Goal: Communication & Community: Participate in discussion

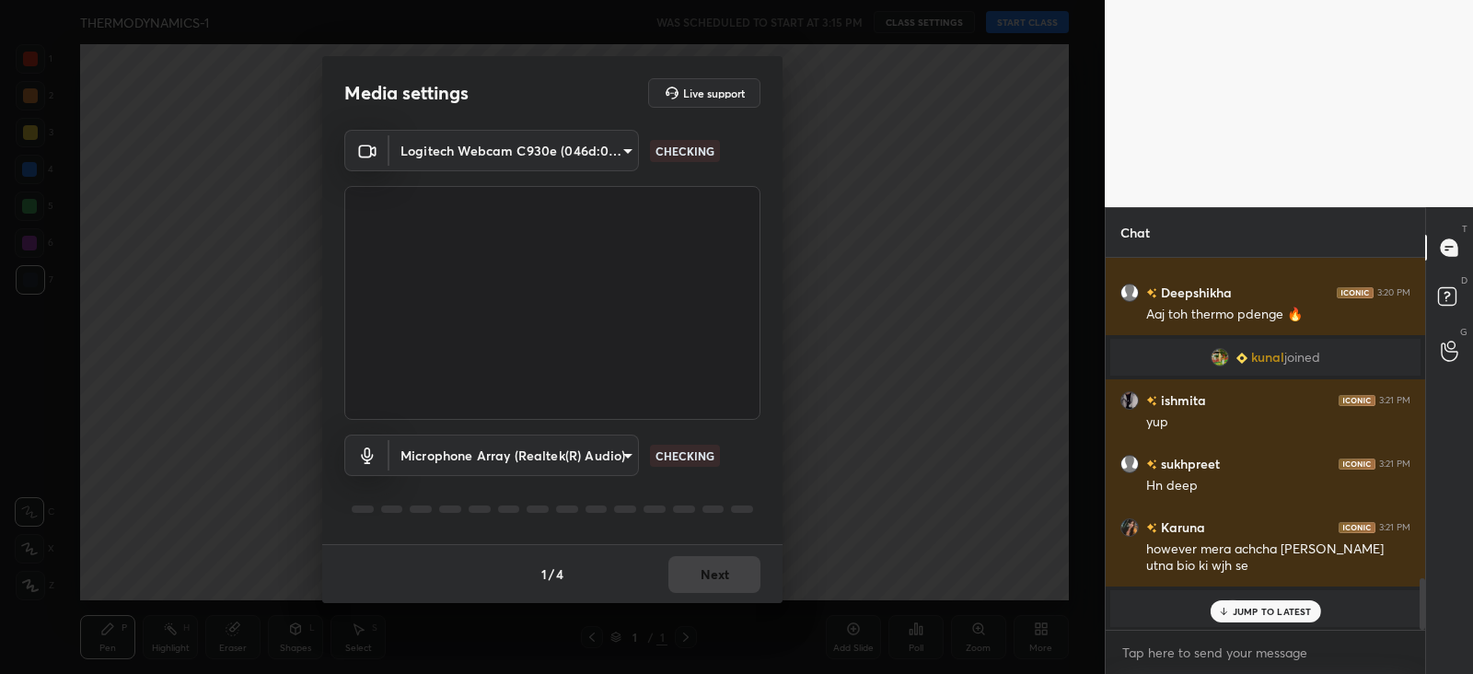
scroll to position [2368, 0]
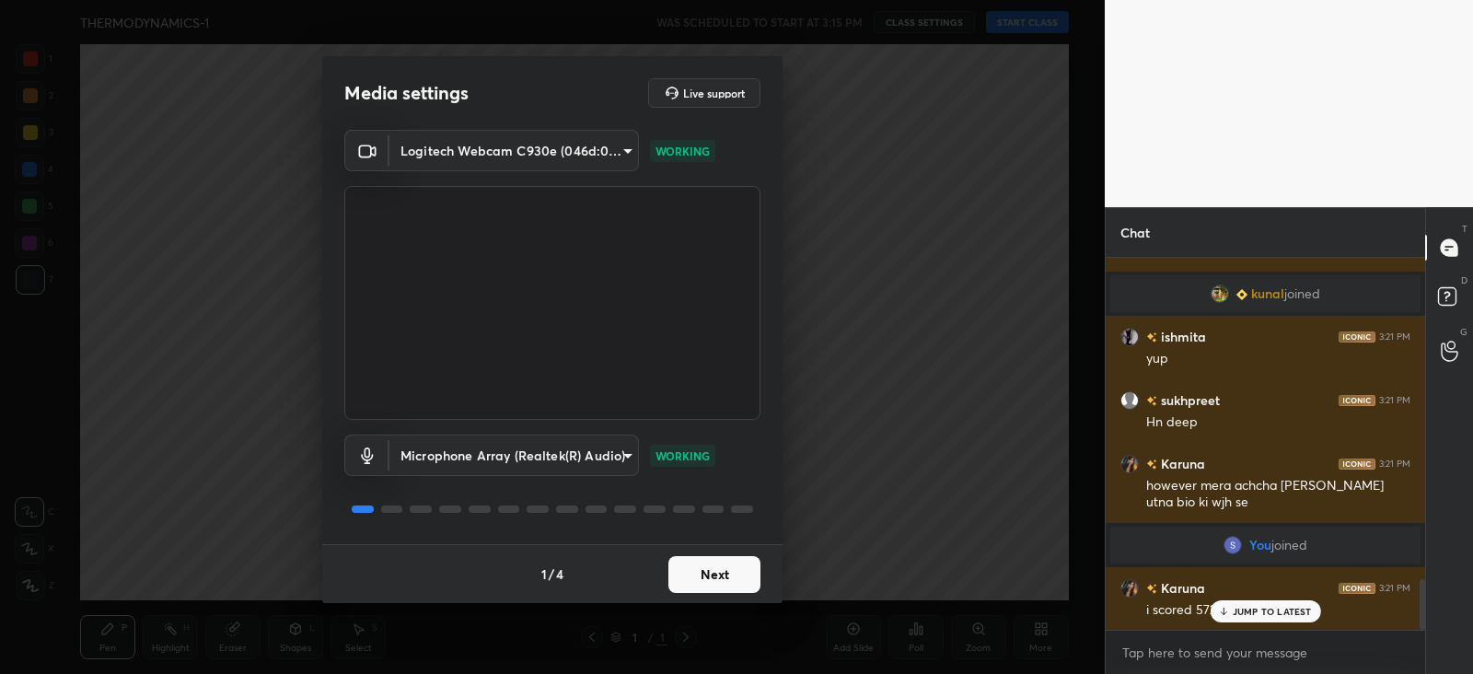
click at [719, 574] on button "Next" at bounding box center [715, 574] width 92 height 37
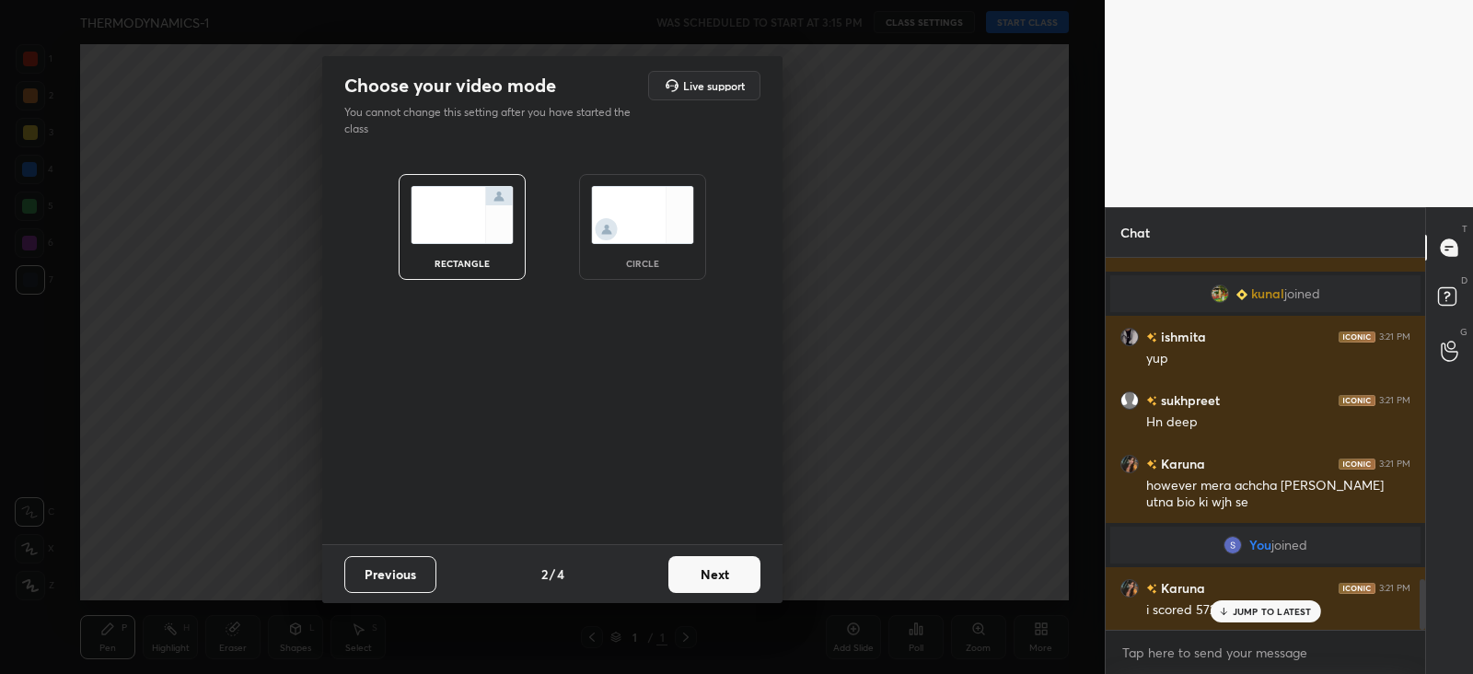
scroll to position [2431, 0]
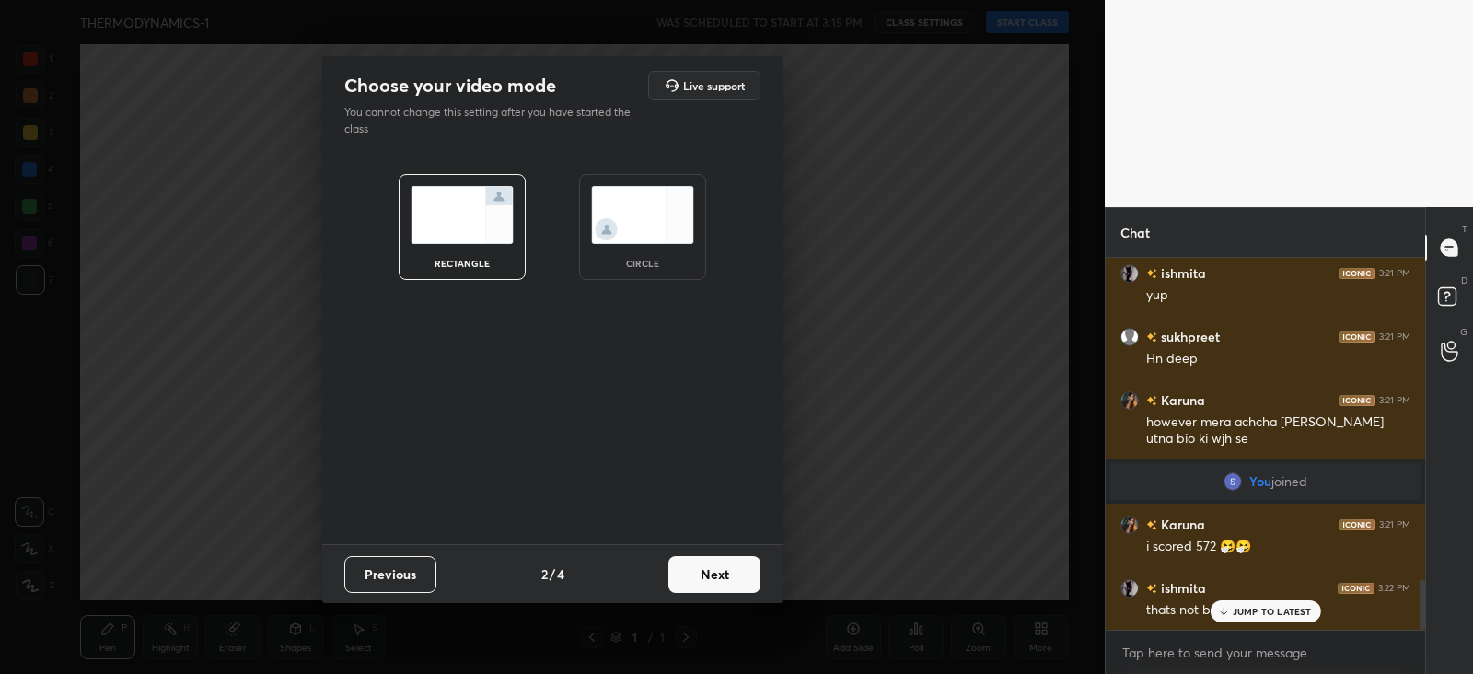
click at [714, 570] on button "Next" at bounding box center [715, 574] width 92 height 37
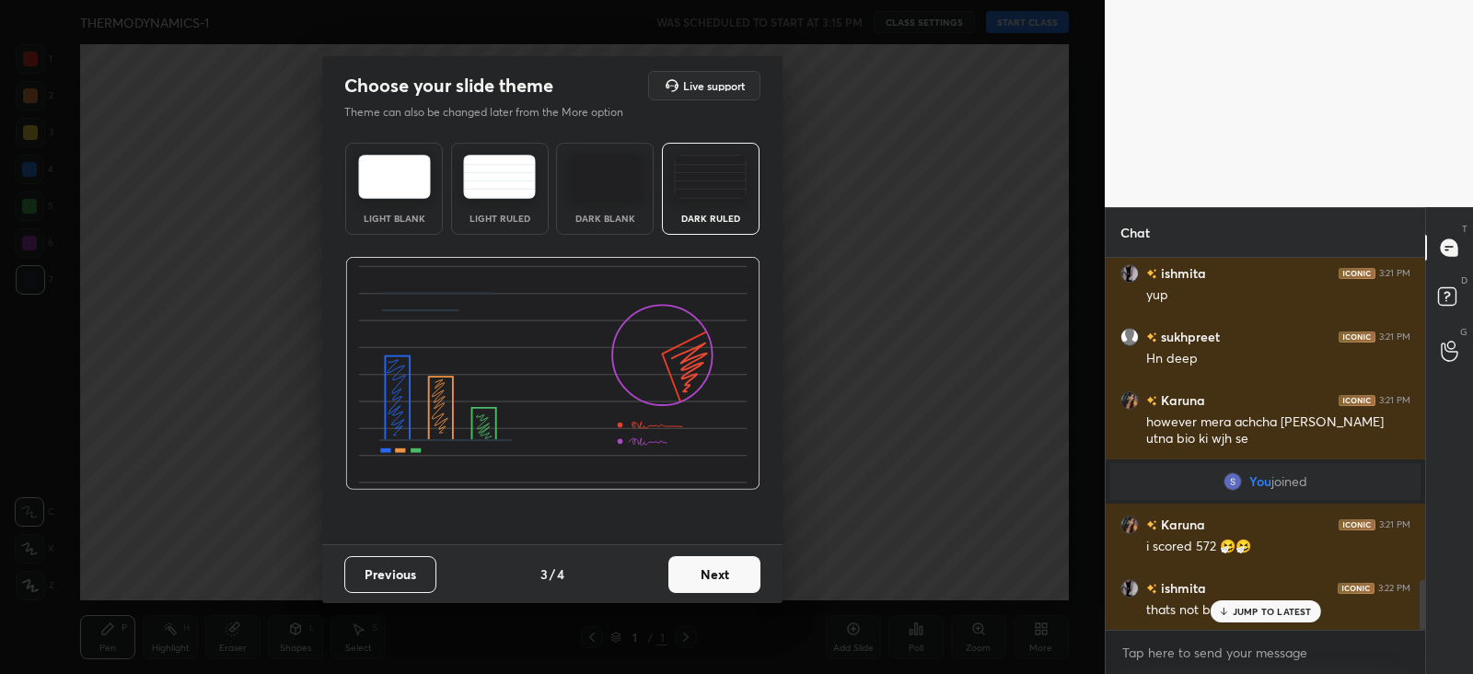
click at [715, 565] on button "Next" at bounding box center [715, 574] width 92 height 37
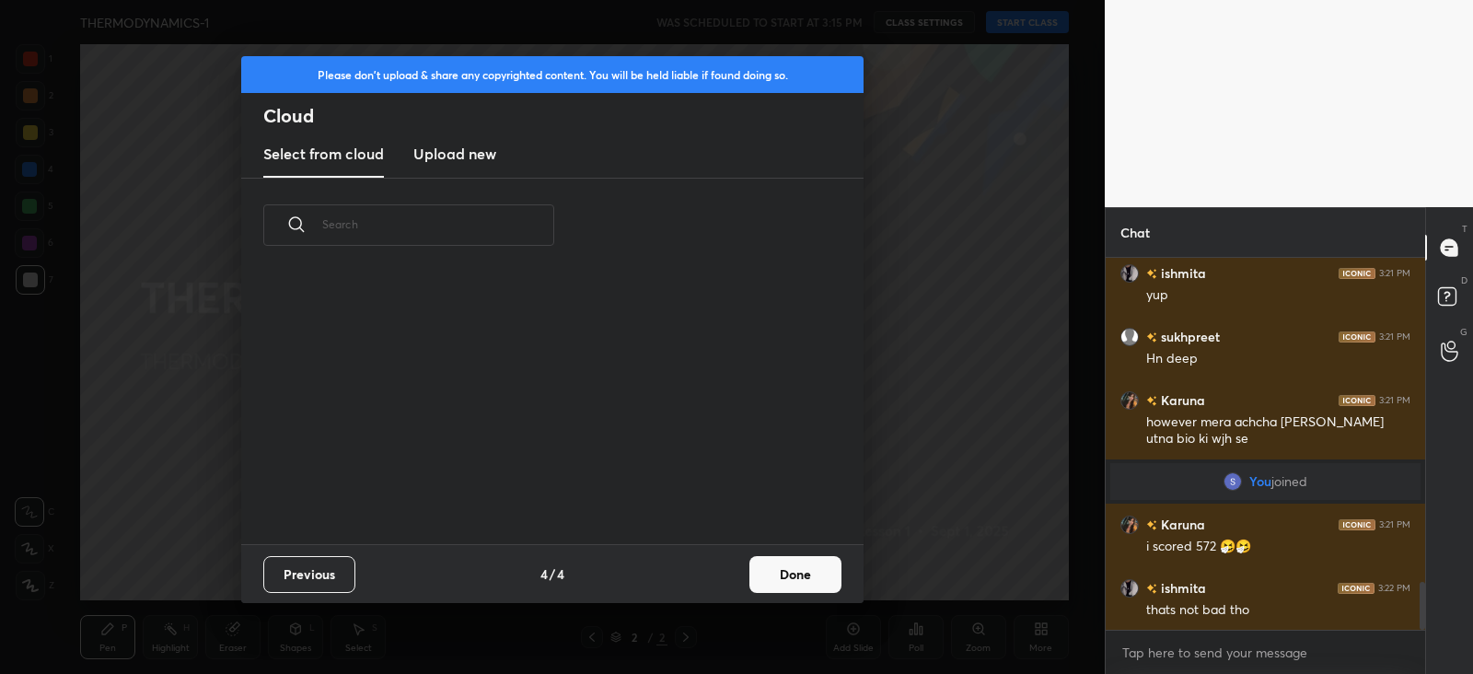
scroll to position [2496, 0]
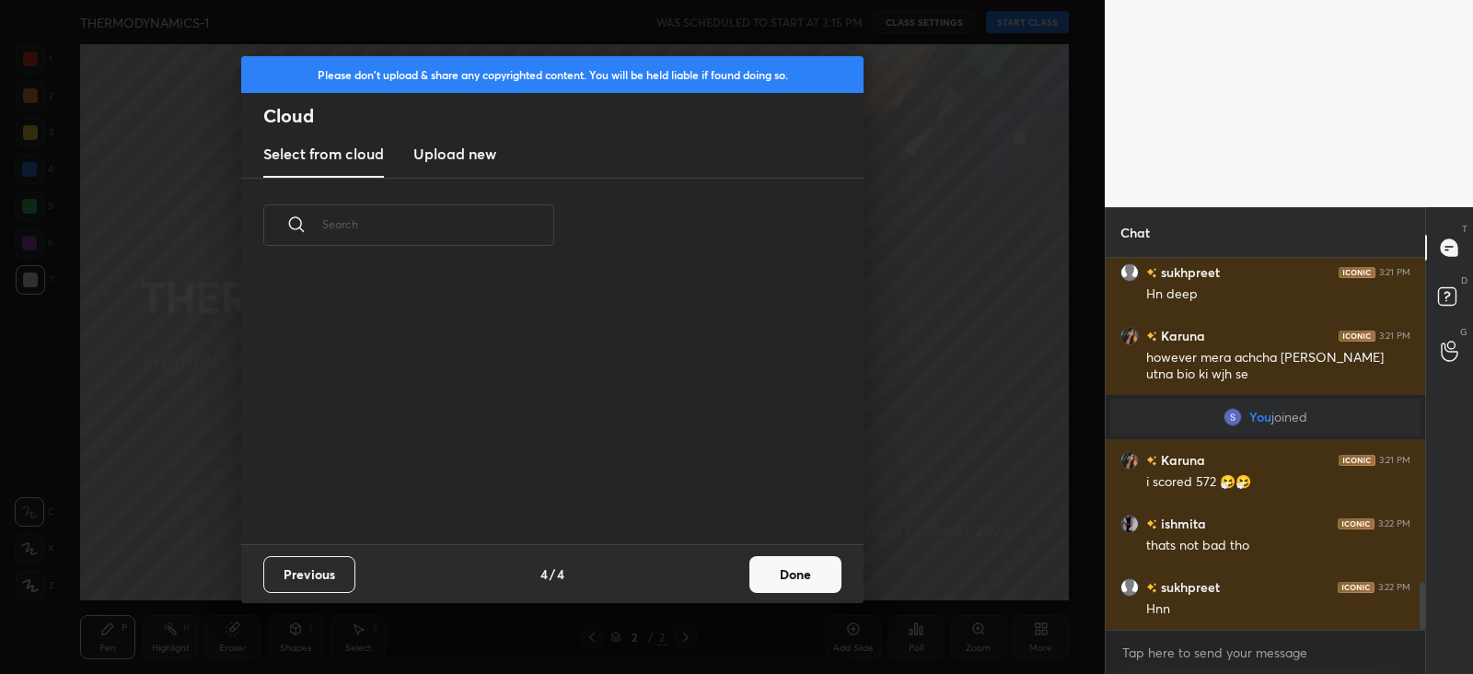
click at [793, 567] on button "Done" at bounding box center [796, 574] width 92 height 37
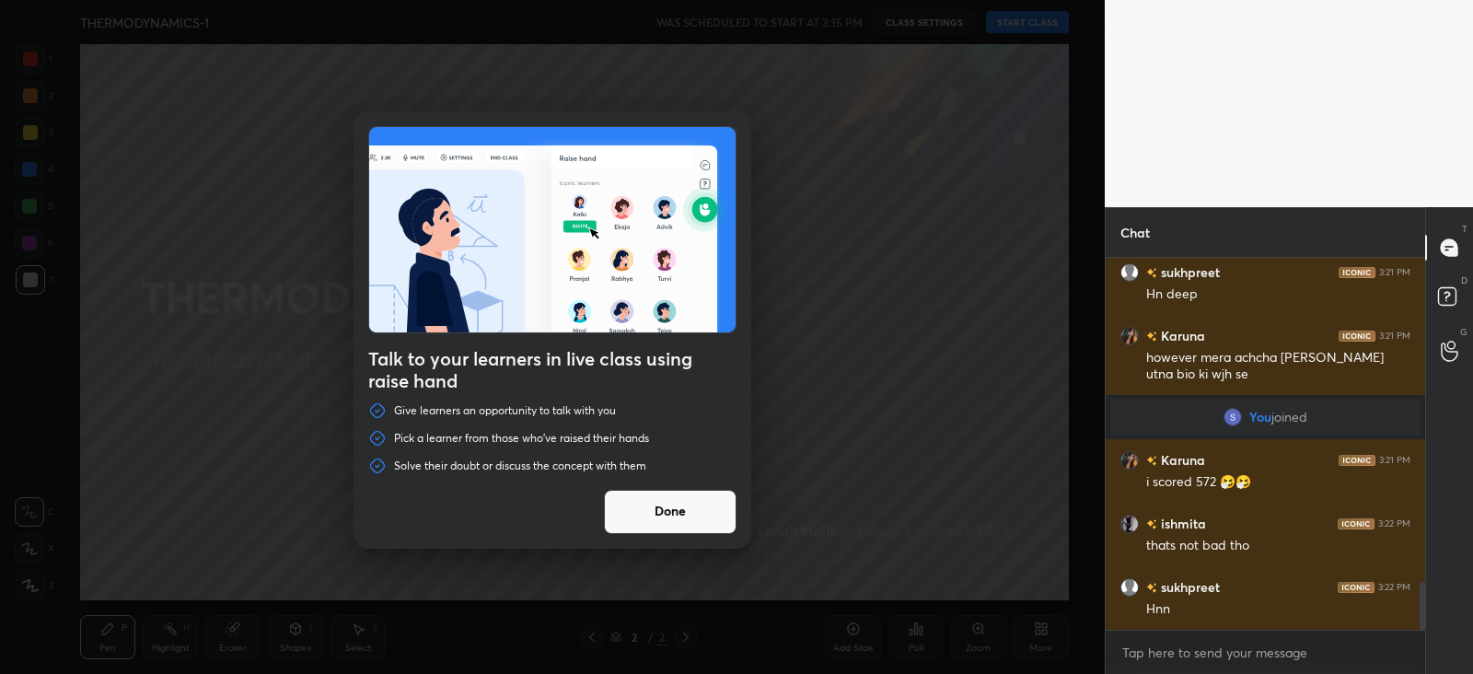
click at [695, 510] on button "Done" at bounding box center [670, 512] width 133 height 44
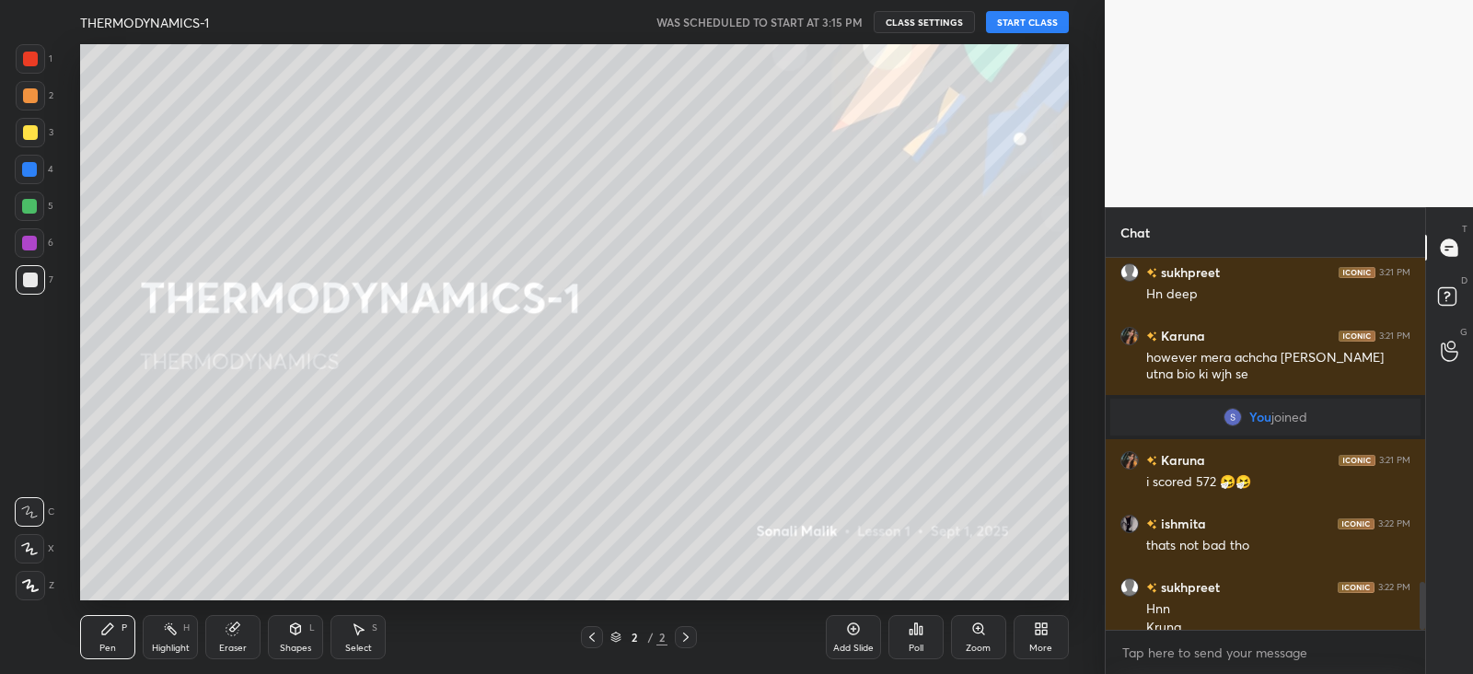
scroll to position [2514, 0]
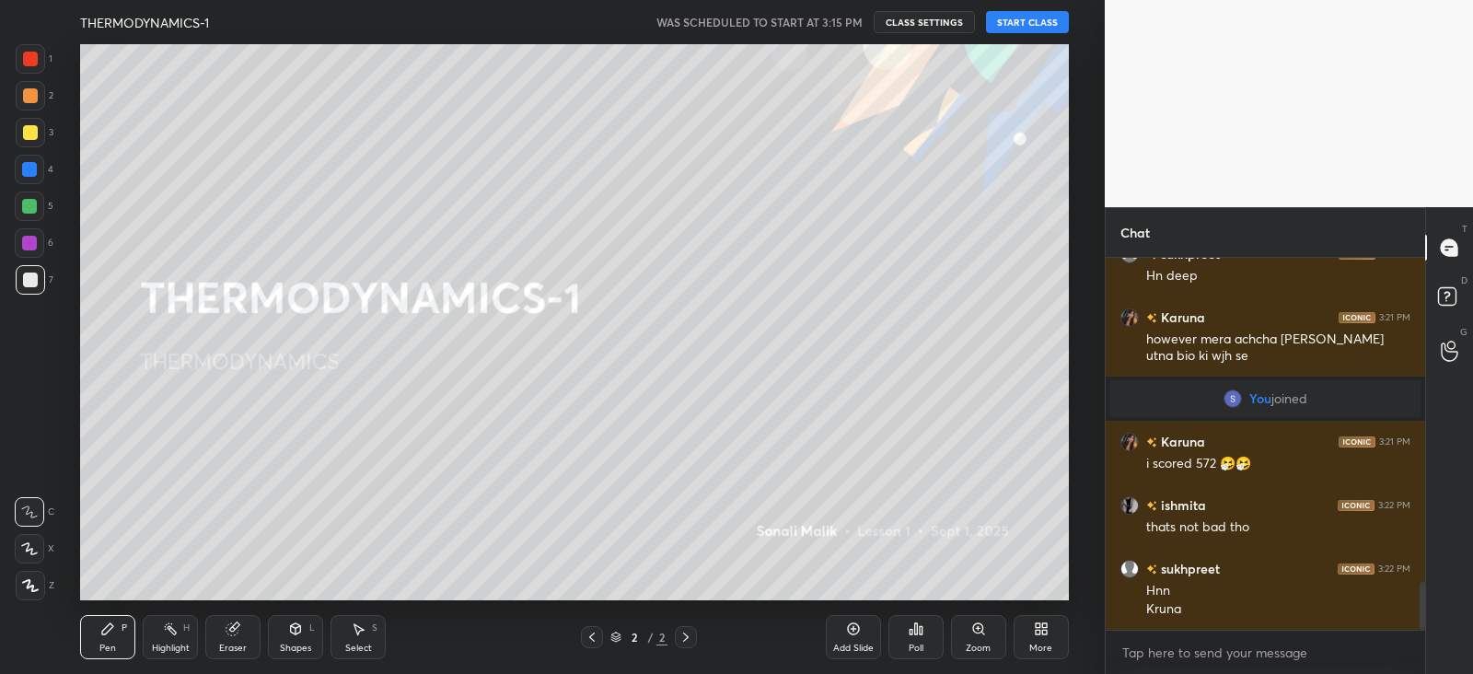
click at [1041, 23] on button "START CLASS" at bounding box center [1027, 22] width 83 height 22
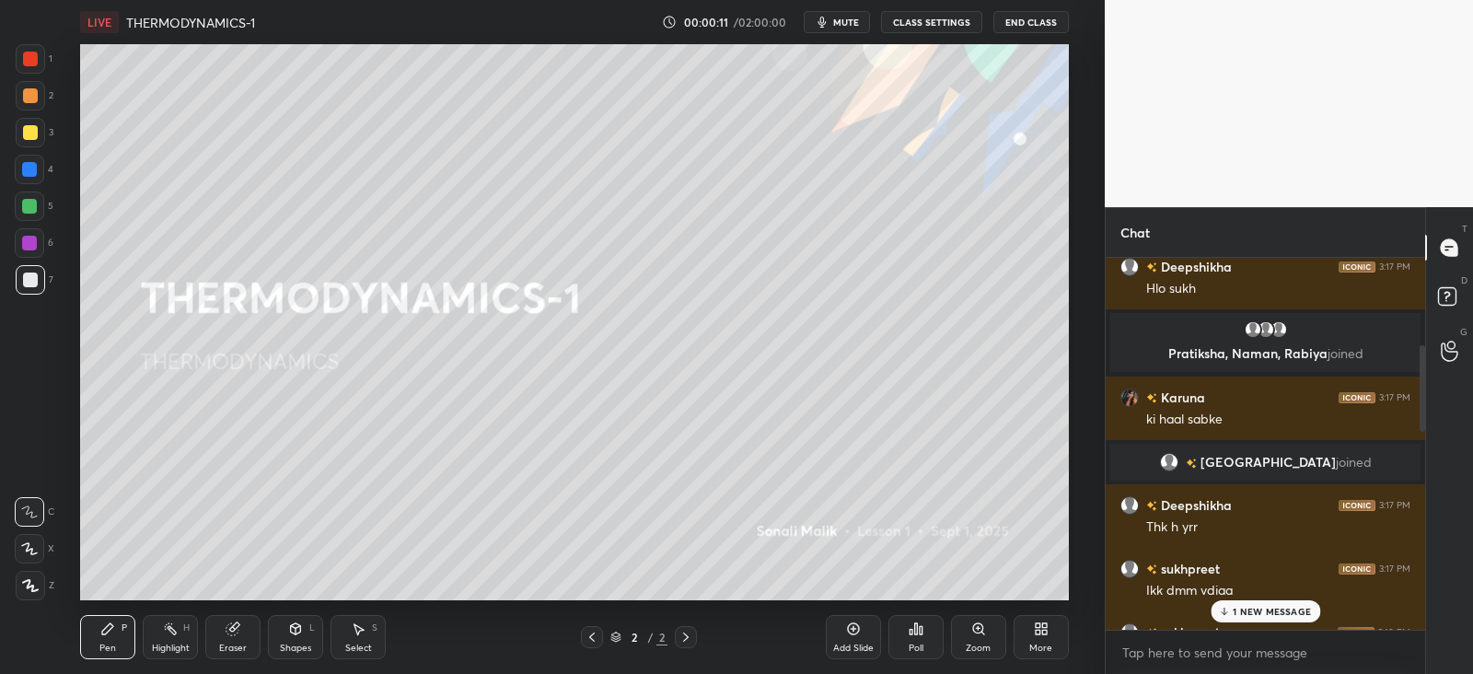
scroll to position [552, 0]
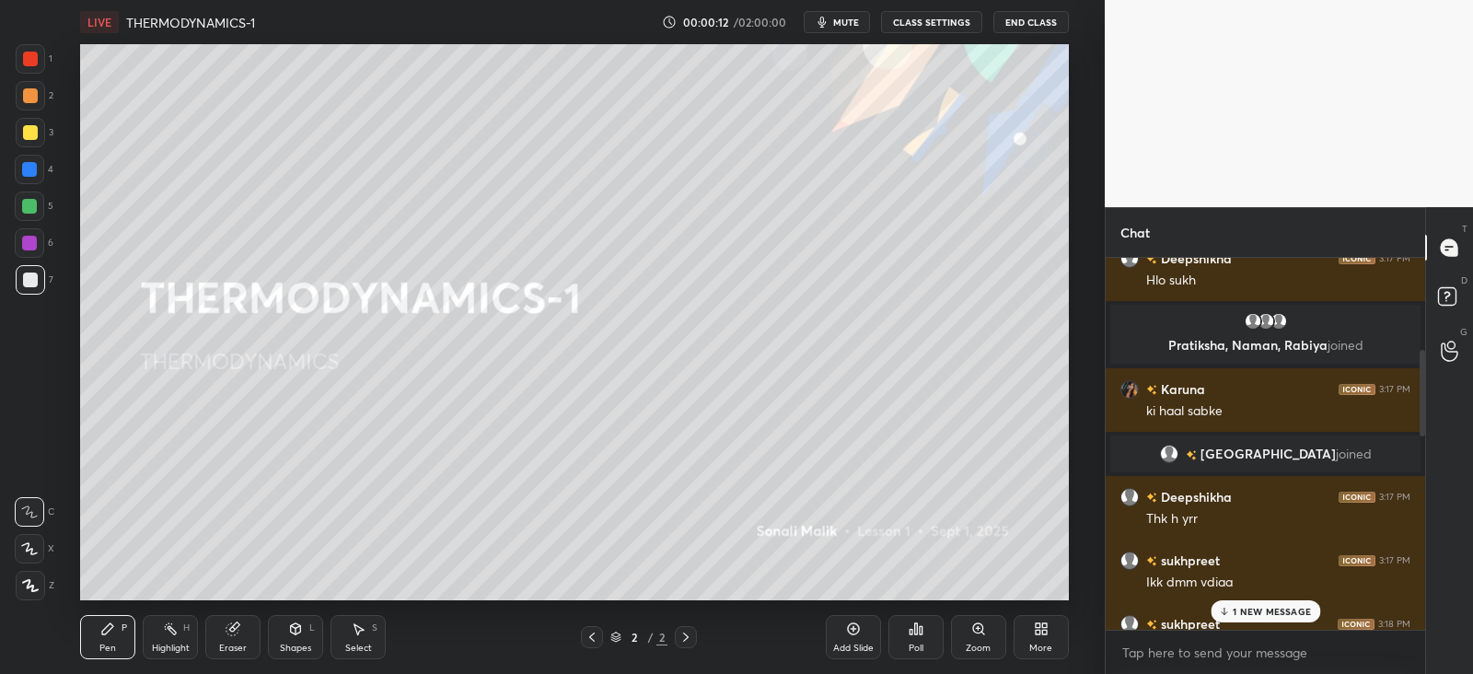
click at [1257, 609] on p "1 NEW MESSAGE" at bounding box center [1272, 611] width 78 height 11
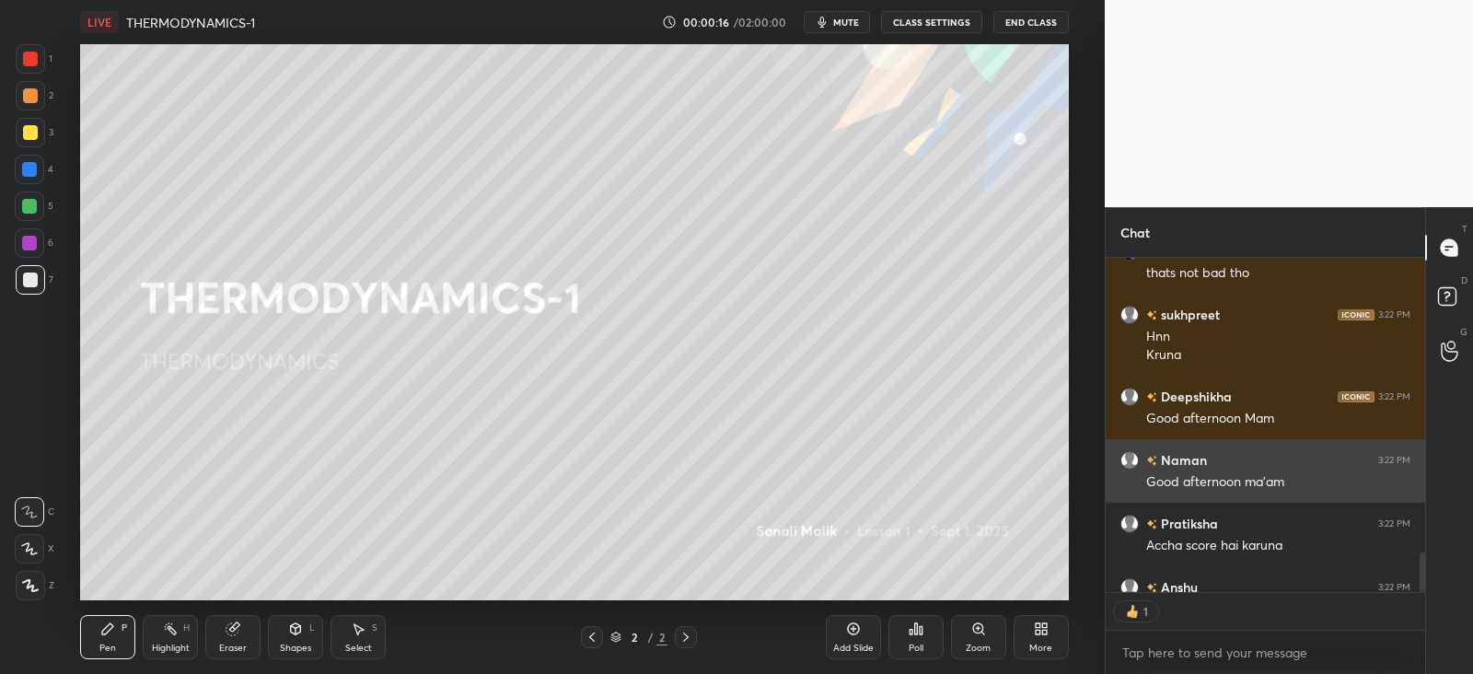
scroll to position [329, 313]
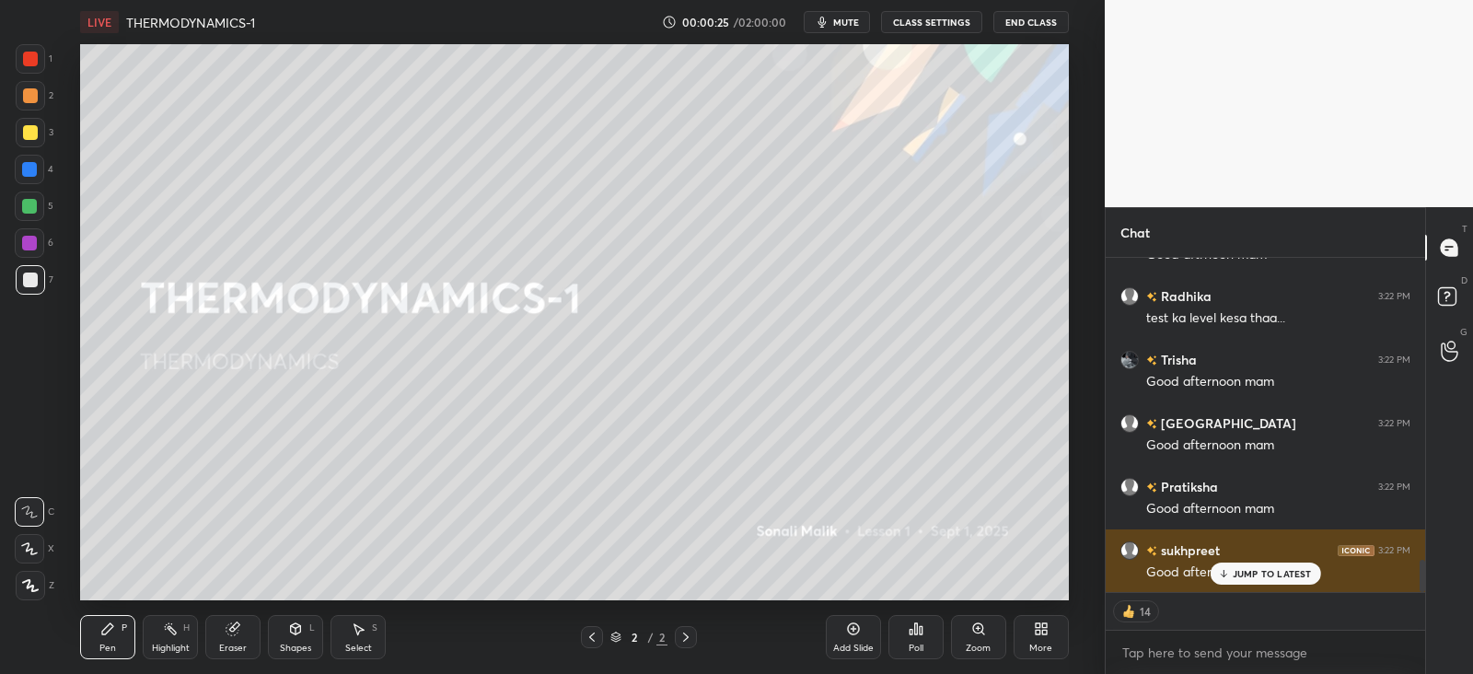
click at [1272, 573] on p "JUMP TO LATEST" at bounding box center [1272, 573] width 79 height 11
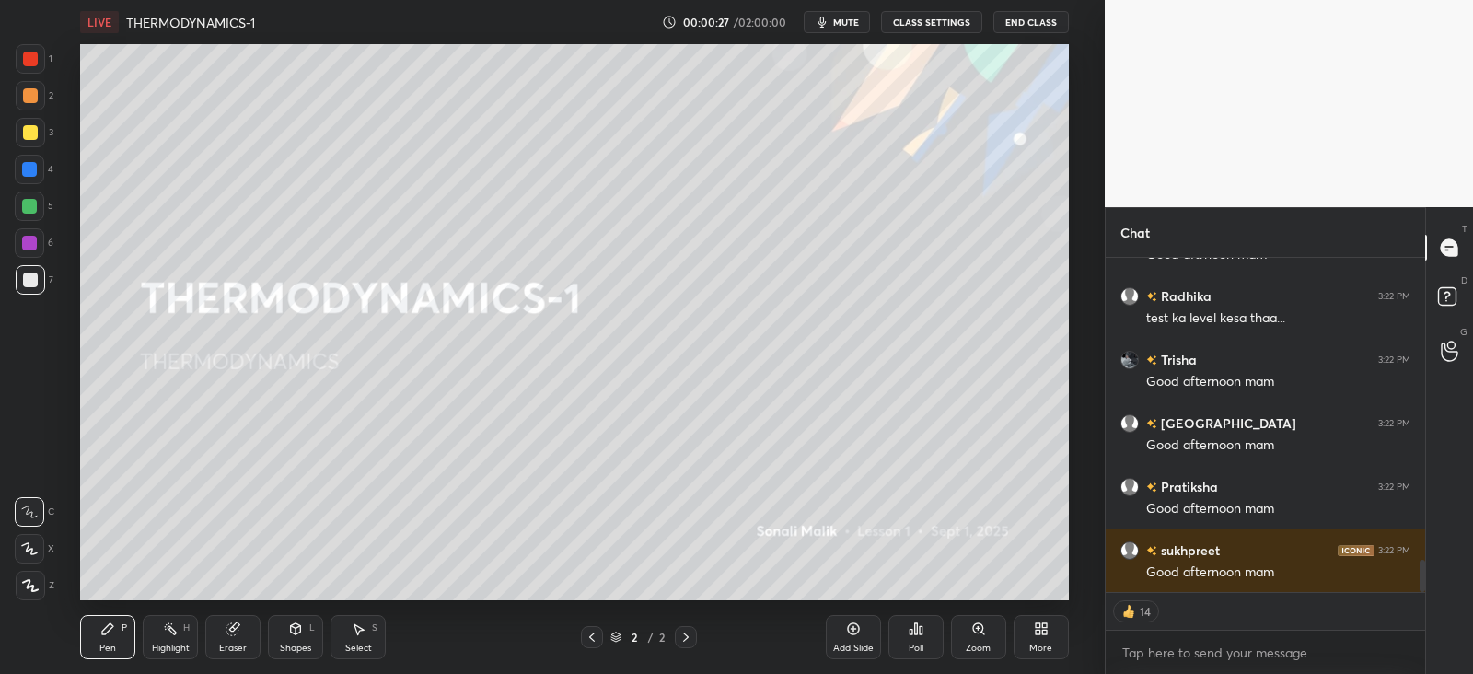
click at [1036, 633] on icon at bounding box center [1038, 632] width 5 height 5
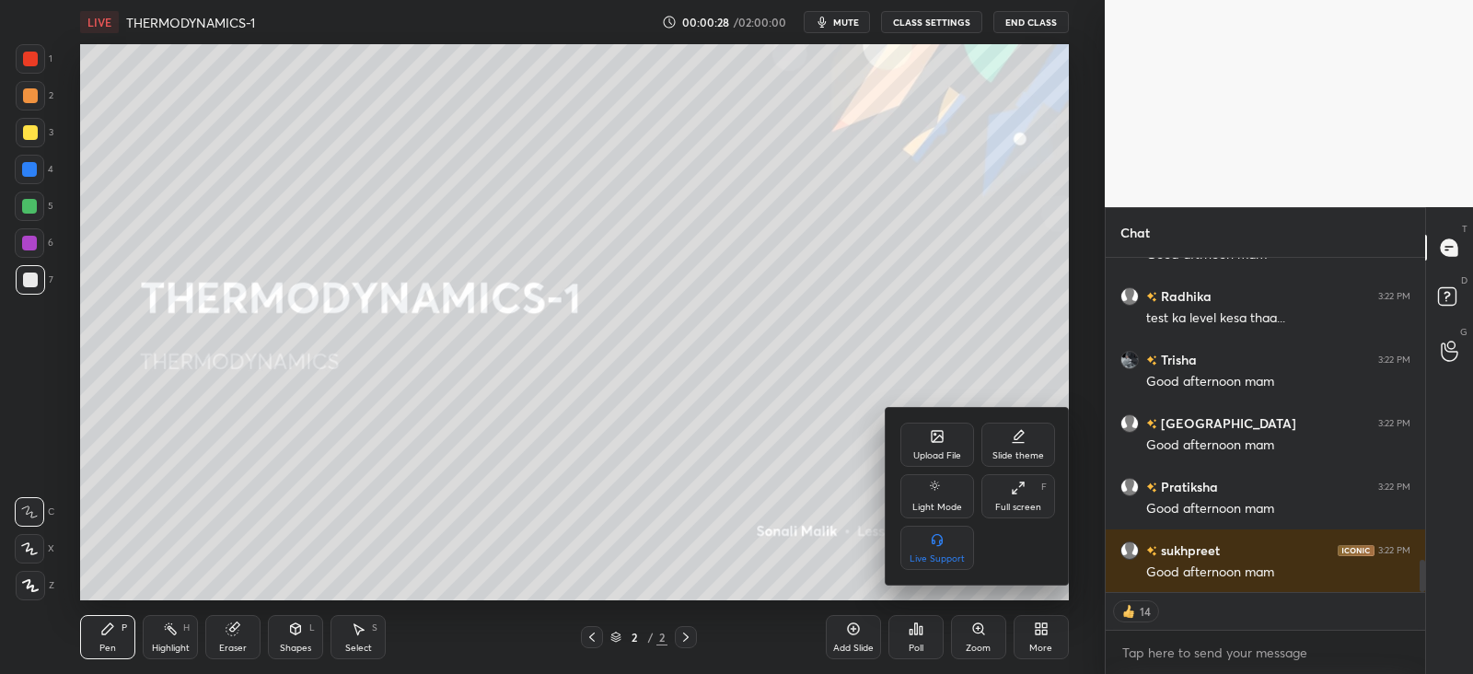
click at [936, 435] on icon at bounding box center [937, 436] width 11 height 11
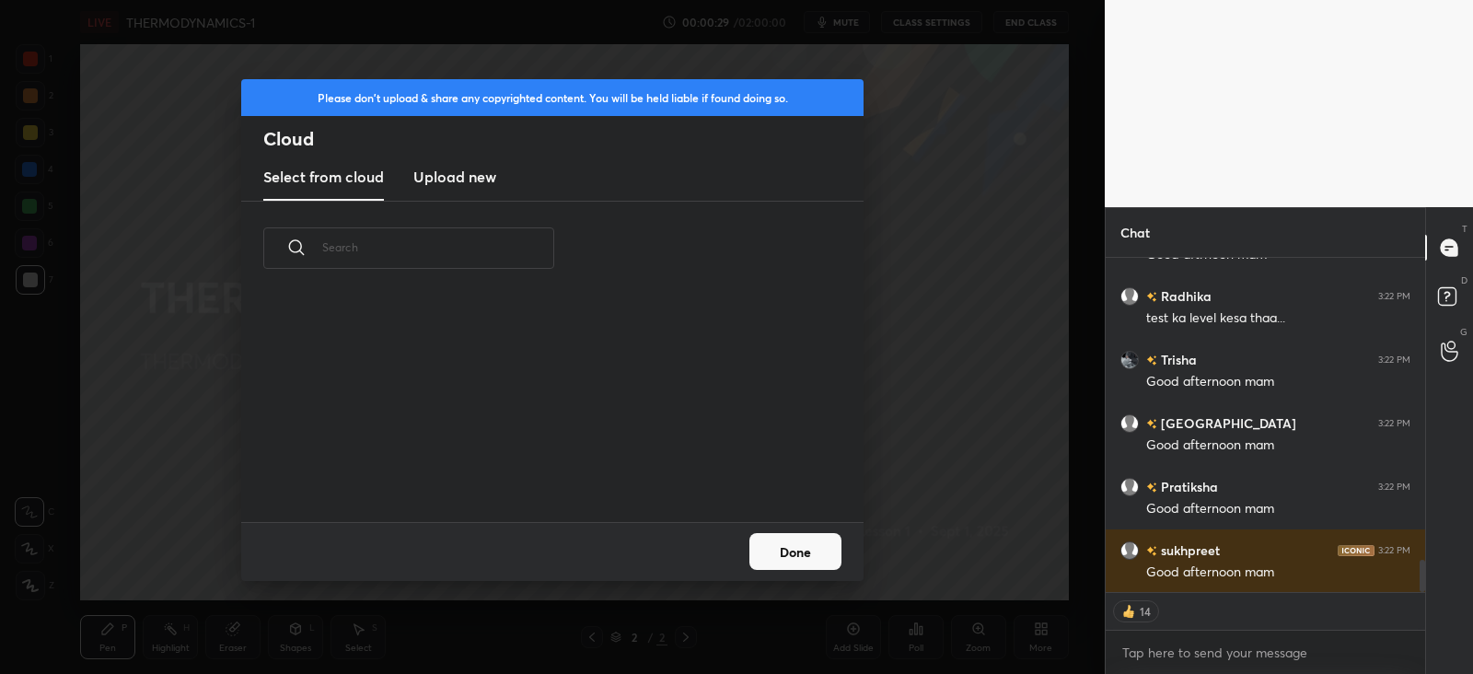
click at [449, 163] on new "Upload new" at bounding box center [454, 178] width 83 height 46
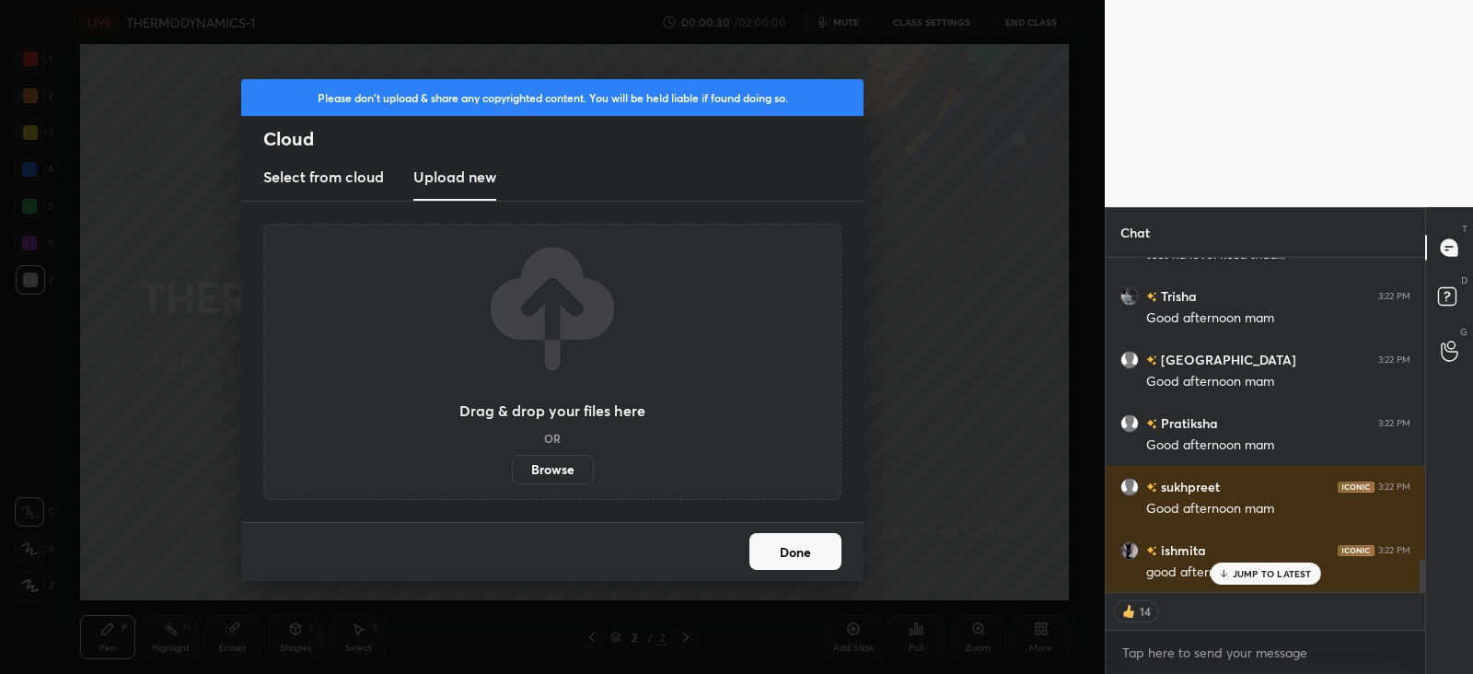
click at [548, 464] on label "Browse" at bounding box center [553, 469] width 82 height 29
click at [512, 464] on input "Browse" at bounding box center [512, 469] width 0 height 29
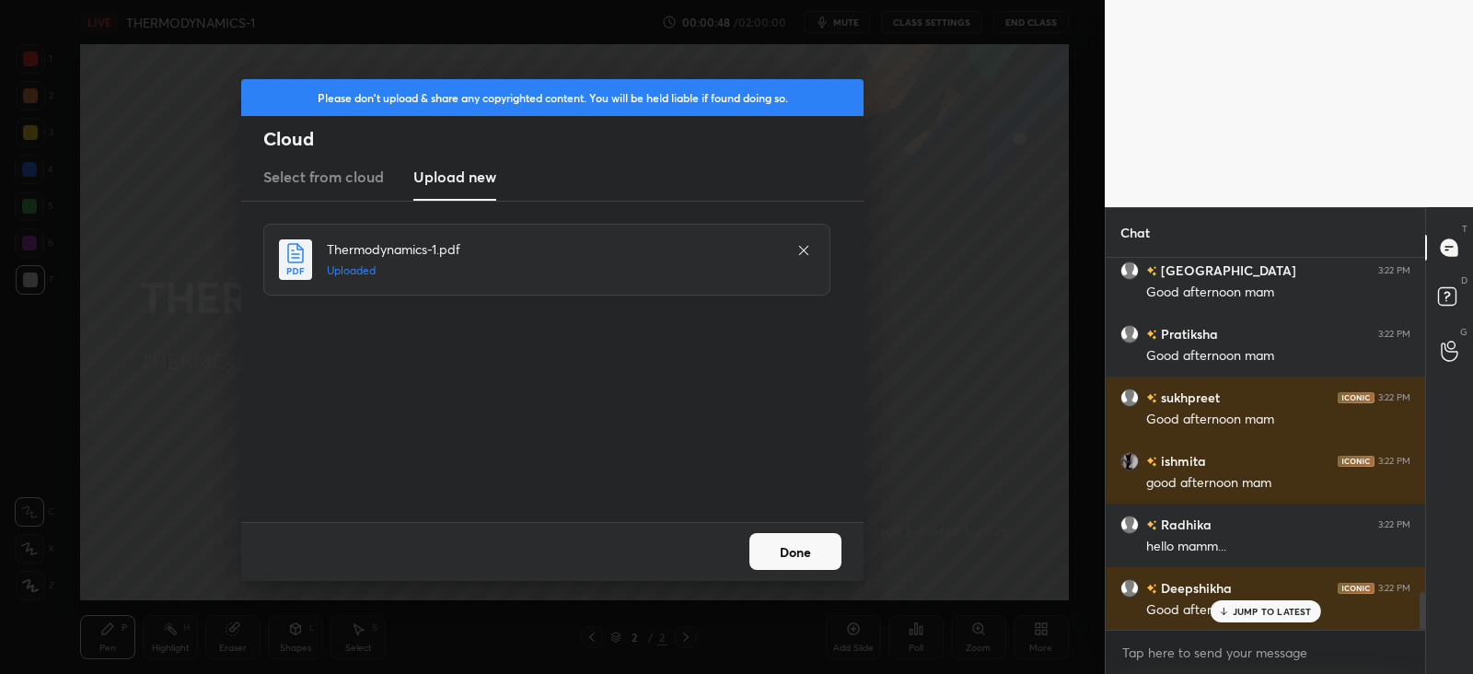
scroll to position [3325, 0]
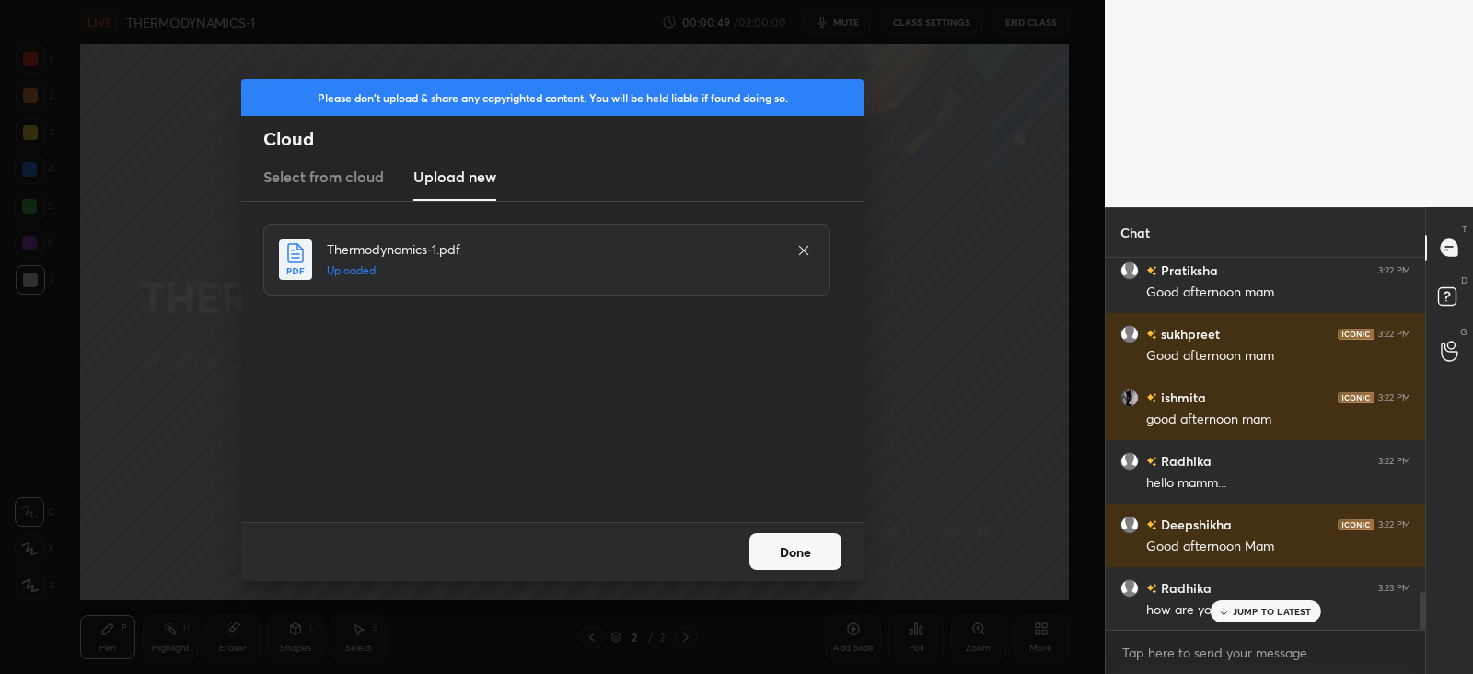
click at [803, 546] on button "Done" at bounding box center [796, 551] width 92 height 37
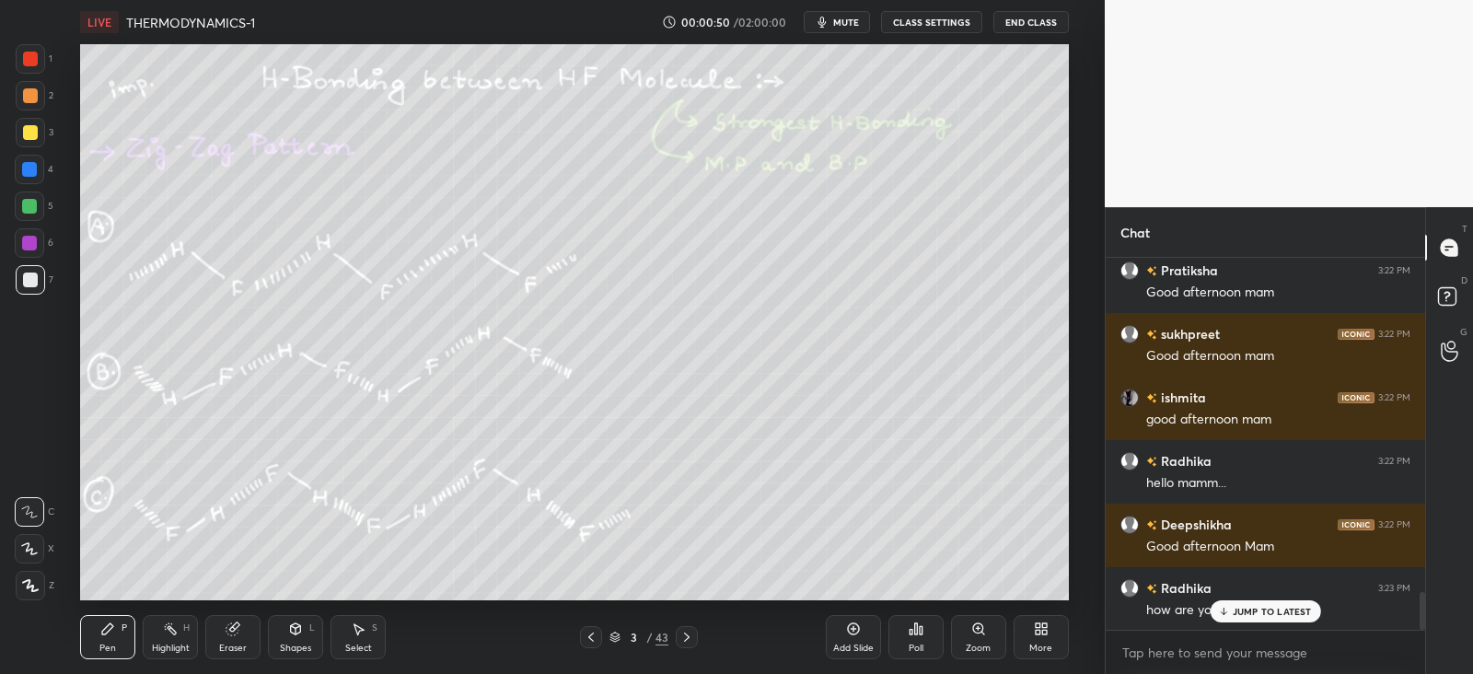
click at [1248, 606] on p "JUMP TO LATEST" at bounding box center [1272, 611] width 79 height 11
click at [589, 635] on icon at bounding box center [591, 637] width 15 height 15
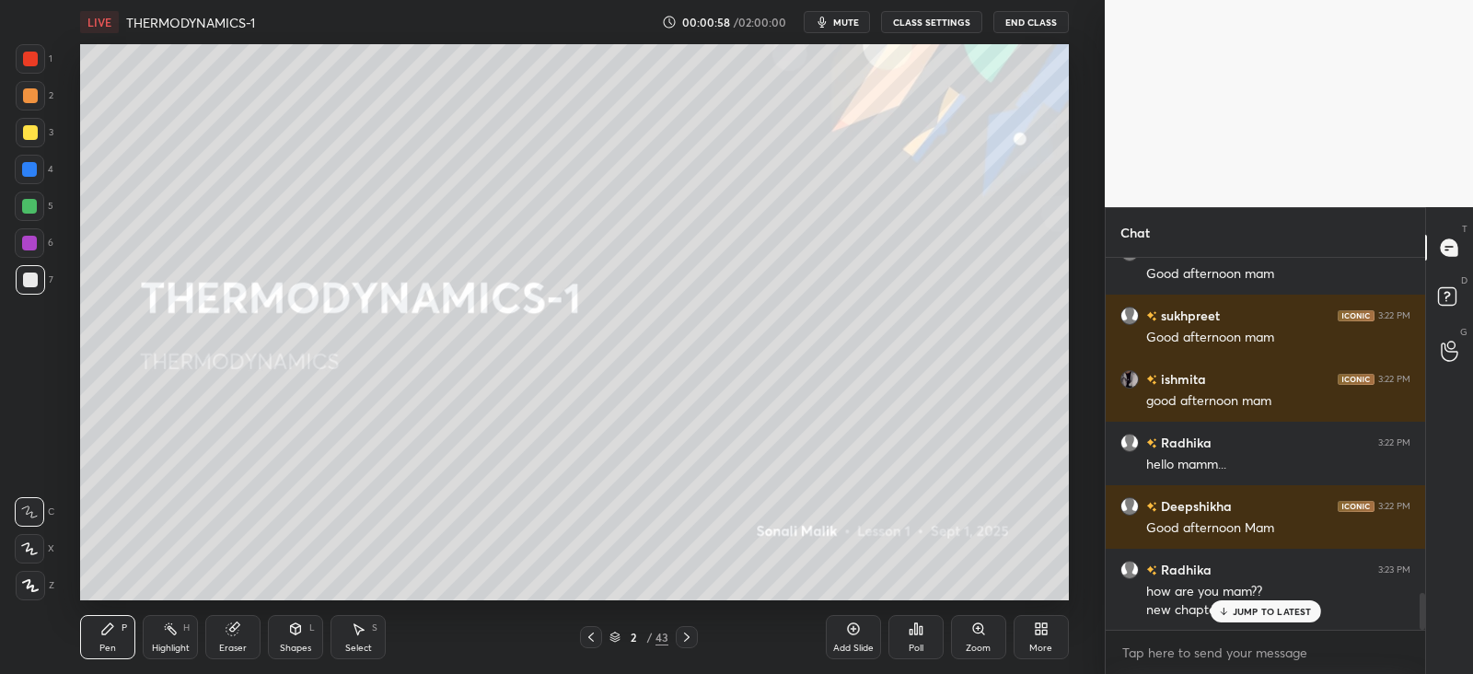
scroll to position [3487, 0]
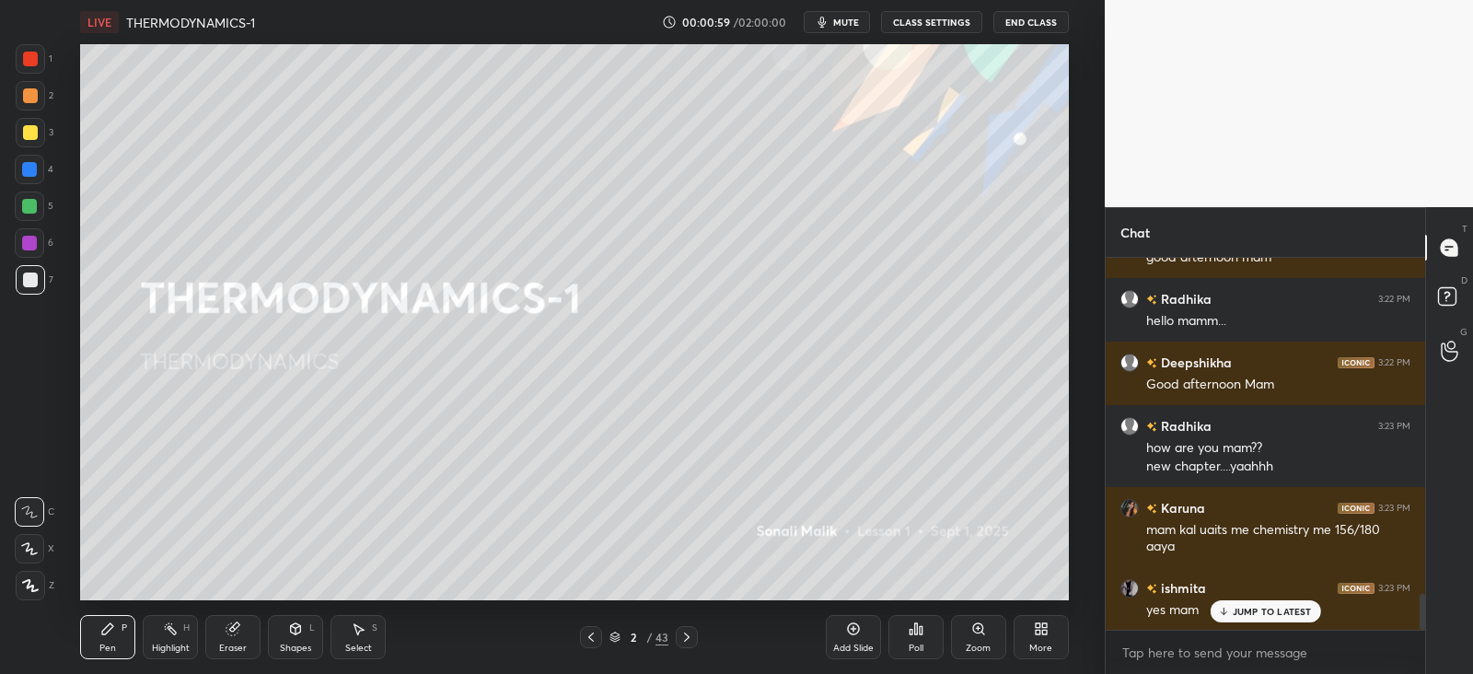
click at [1257, 618] on div "JUMP TO LATEST" at bounding box center [1265, 611] width 111 height 22
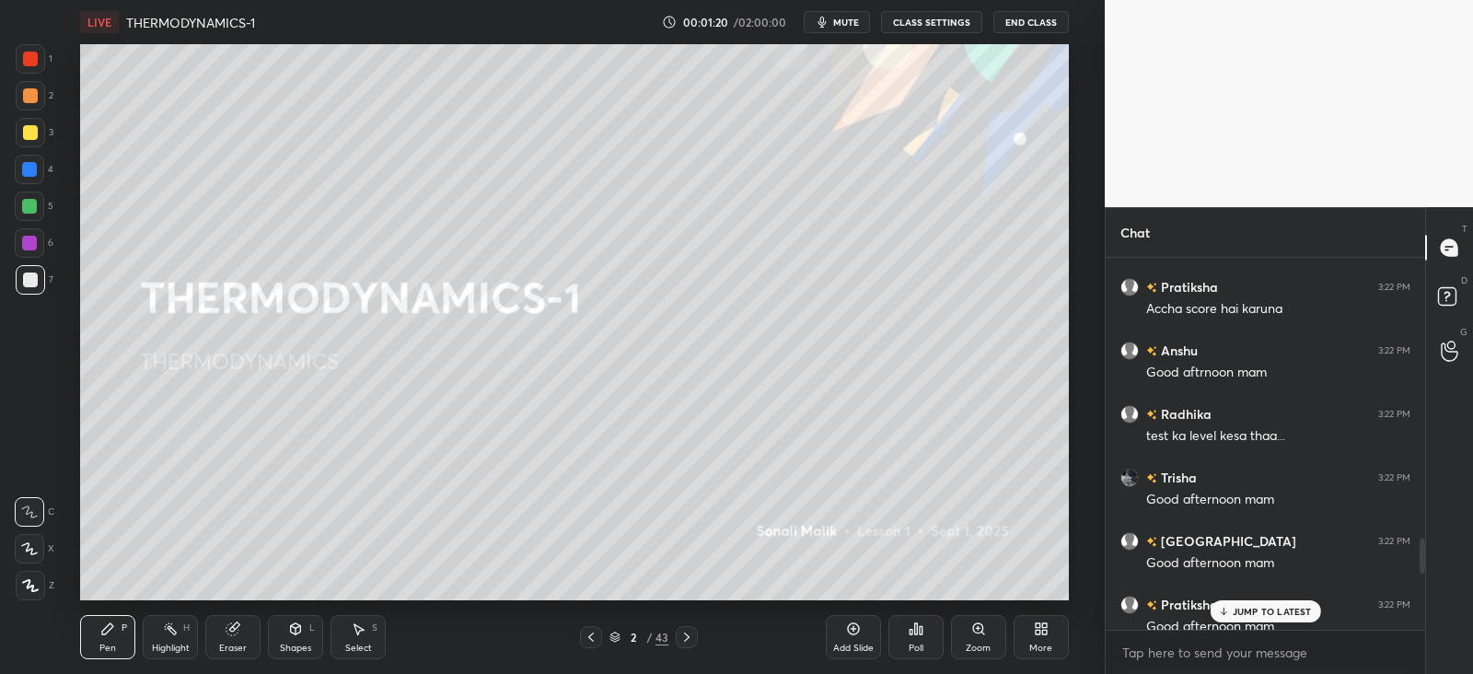
scroll to position [2940, 0]
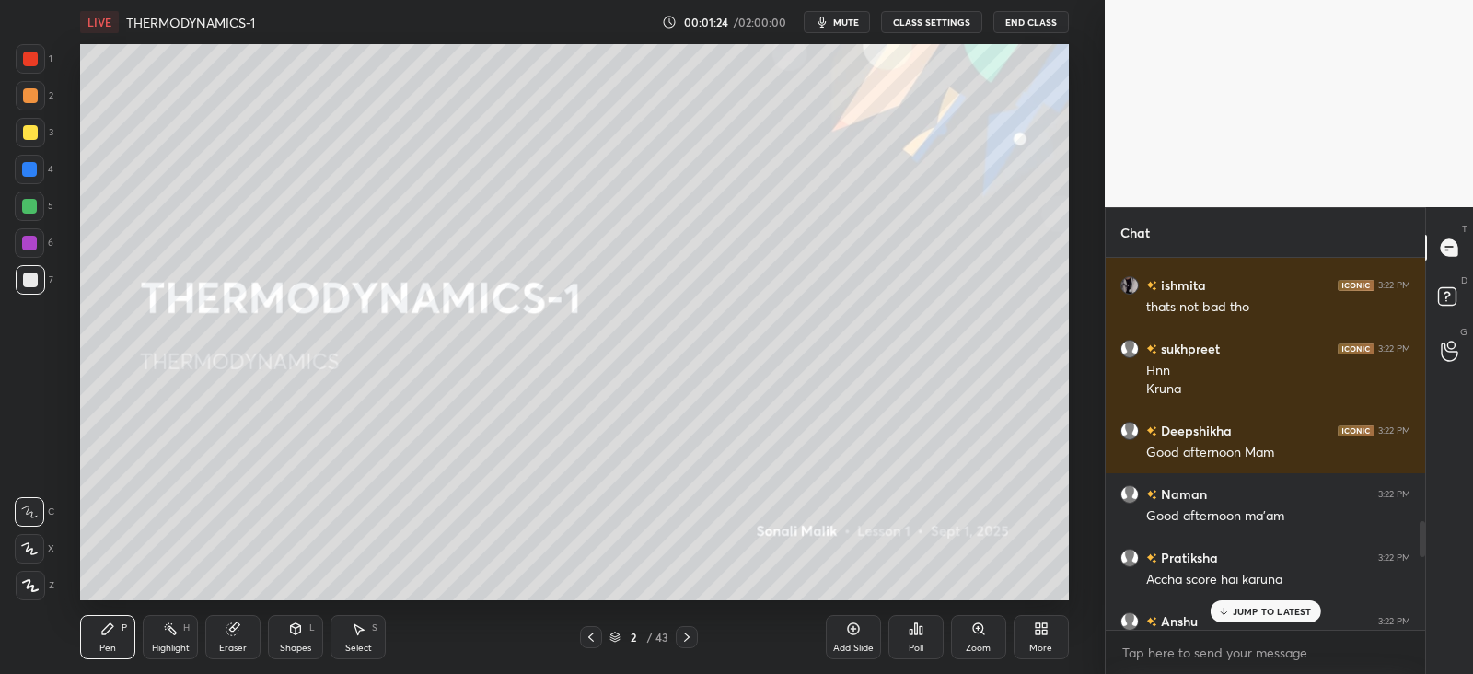
click at [1234, 609] on p "JUMP TO LATEST" at bounding box center [1272, 611] width 79 height 11
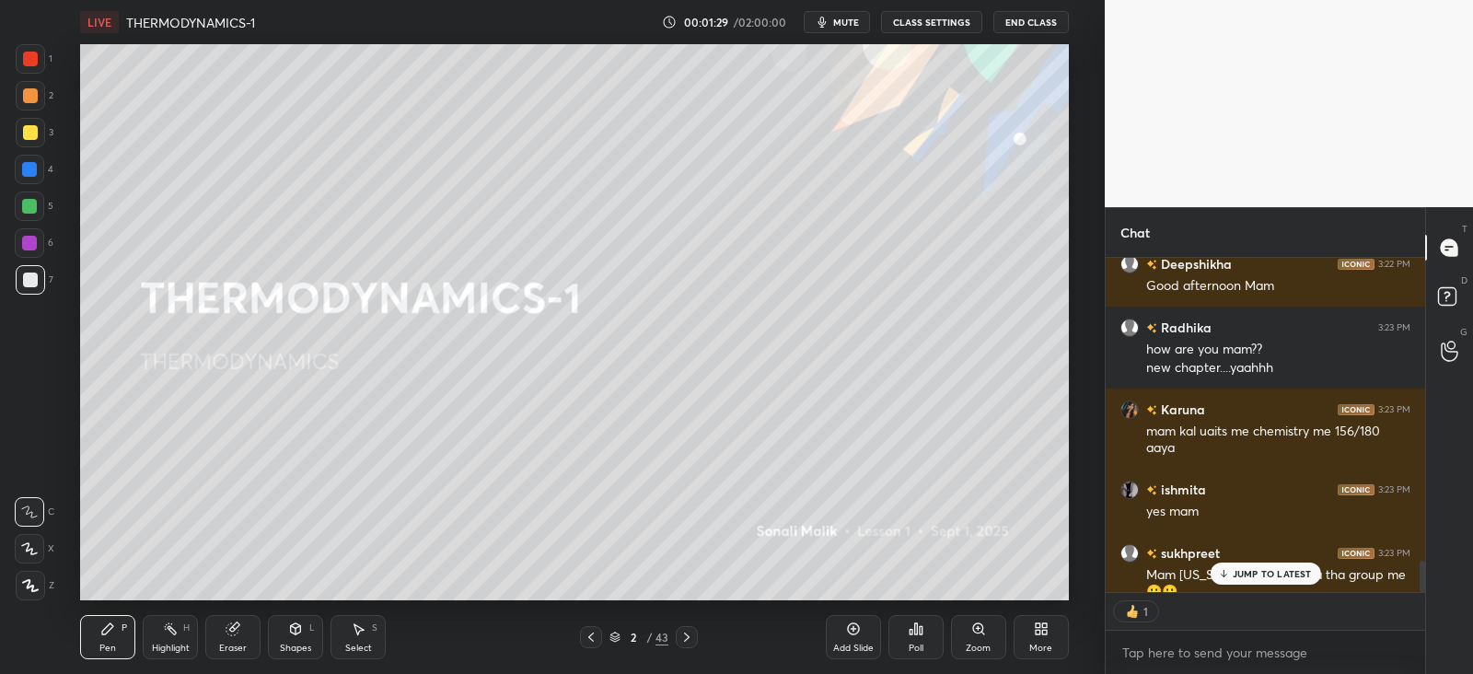
scroll to position [6, 6]
click at [1269, 556] on div "sukhpreet 3:23 PM" at bounding box center [1266, 552] width 290 height 19
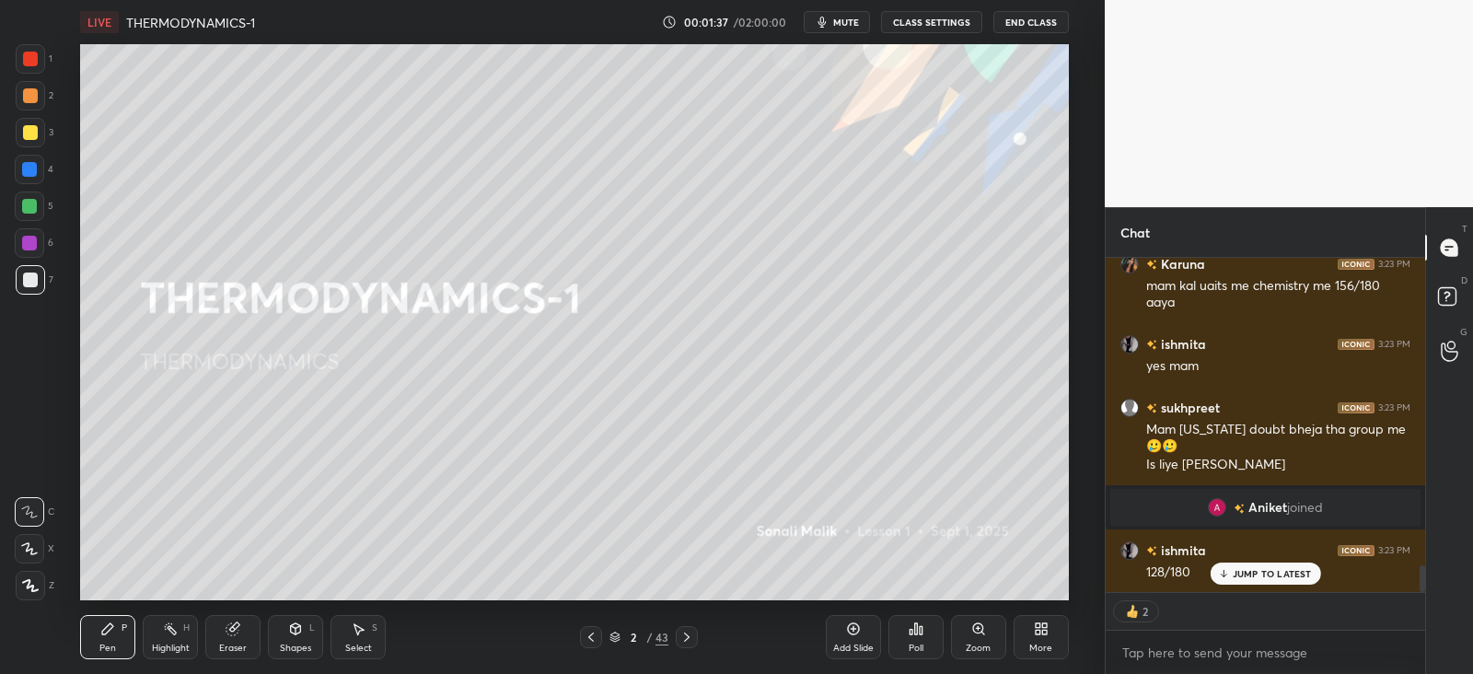
scroll to position [3829, 0]
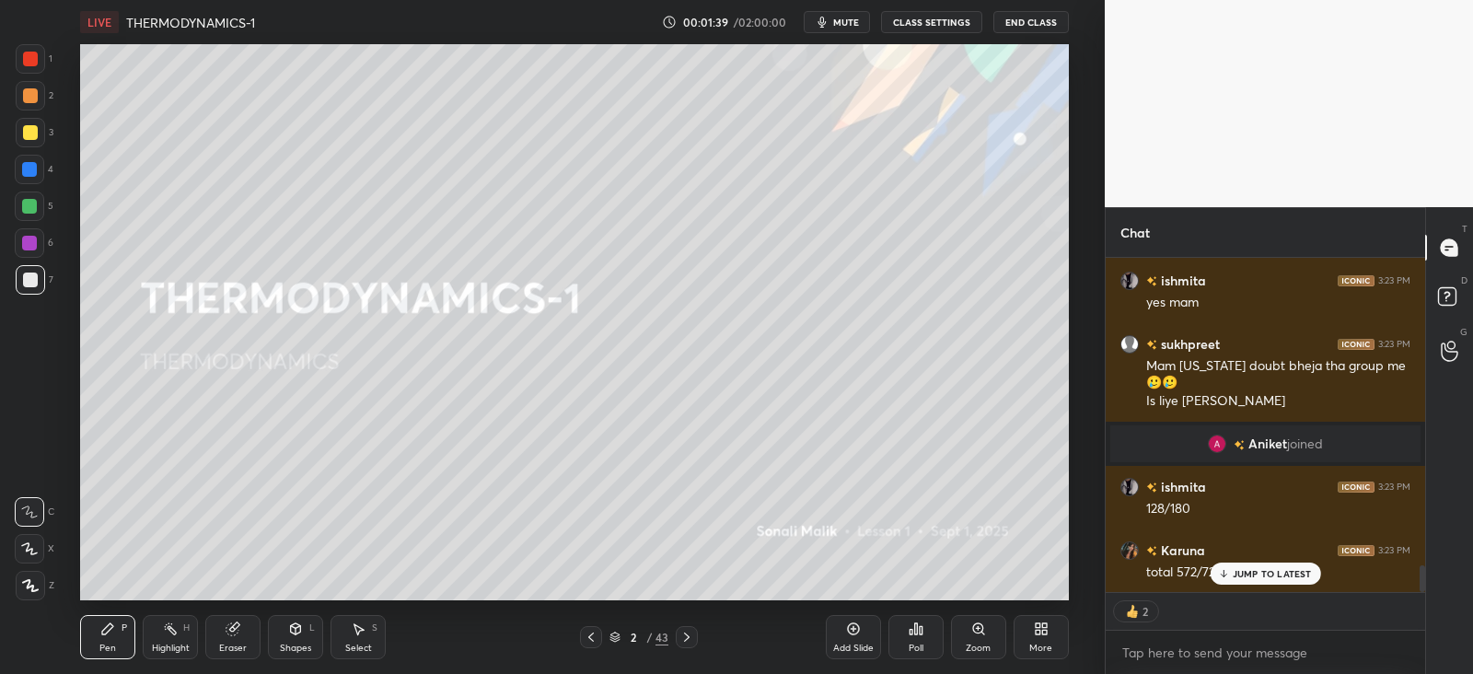
click at [1247, 577] on p "JUMP TO LATEST" at bounding box center [1272, 573] width 79 height 11
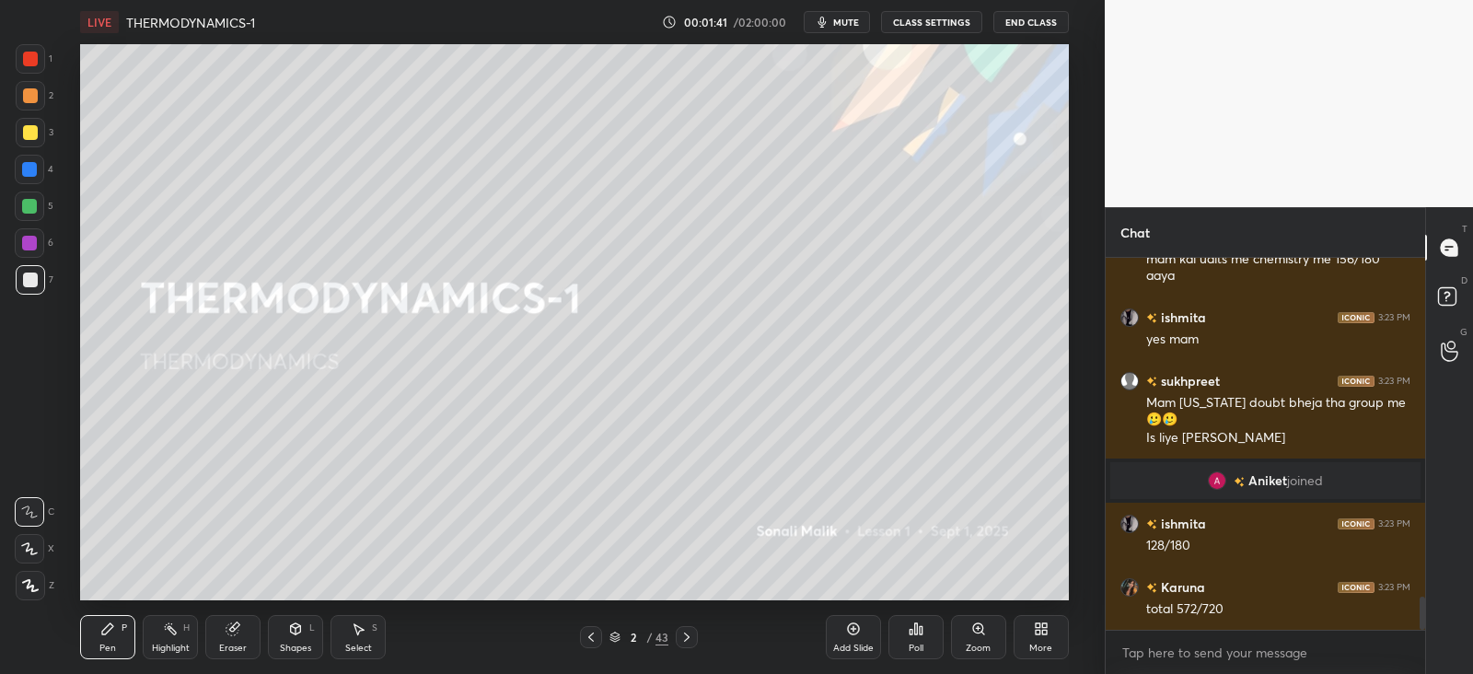
scroll to position [3791, 0]
click at [35, 126] on div at bounding box center [30, 132] width 15 height 15
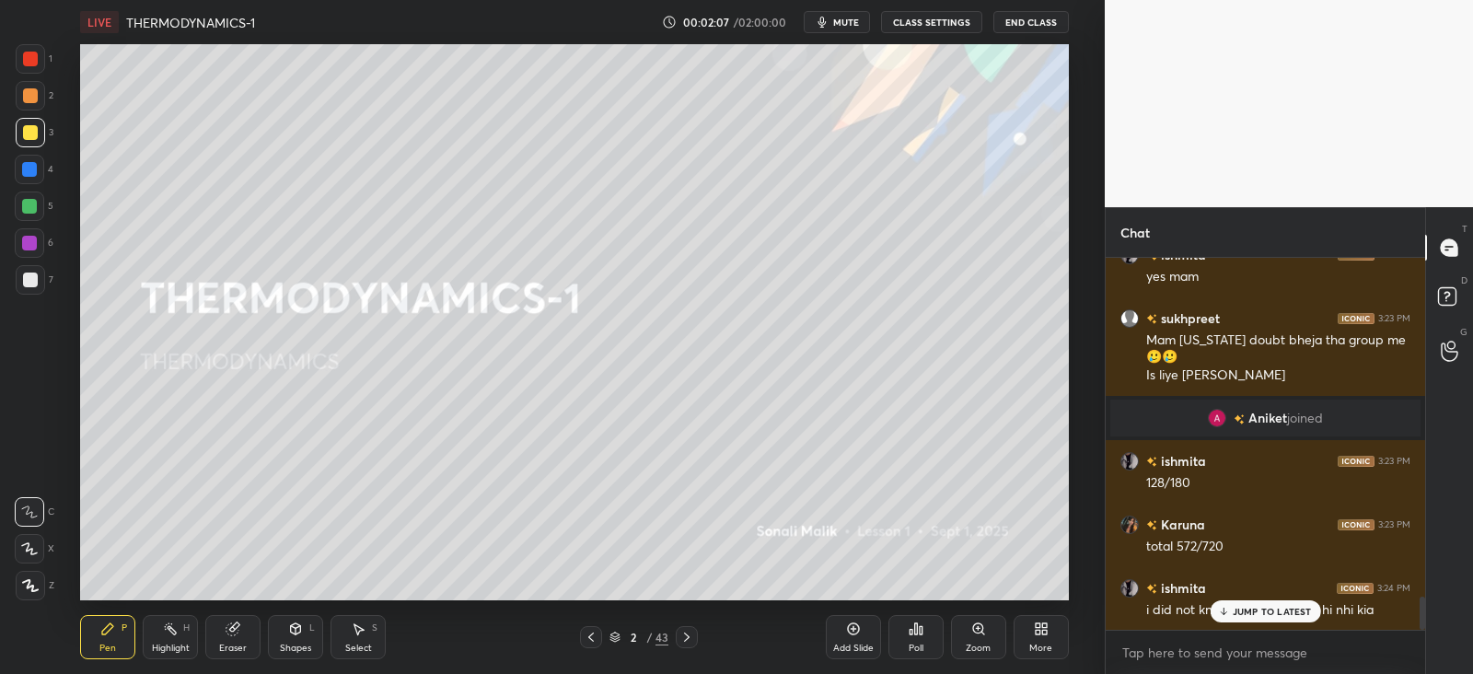
click at [1266, 615] on p "JUMP TO LATEST" at bounding box center [1272, 611] width 79 height 11
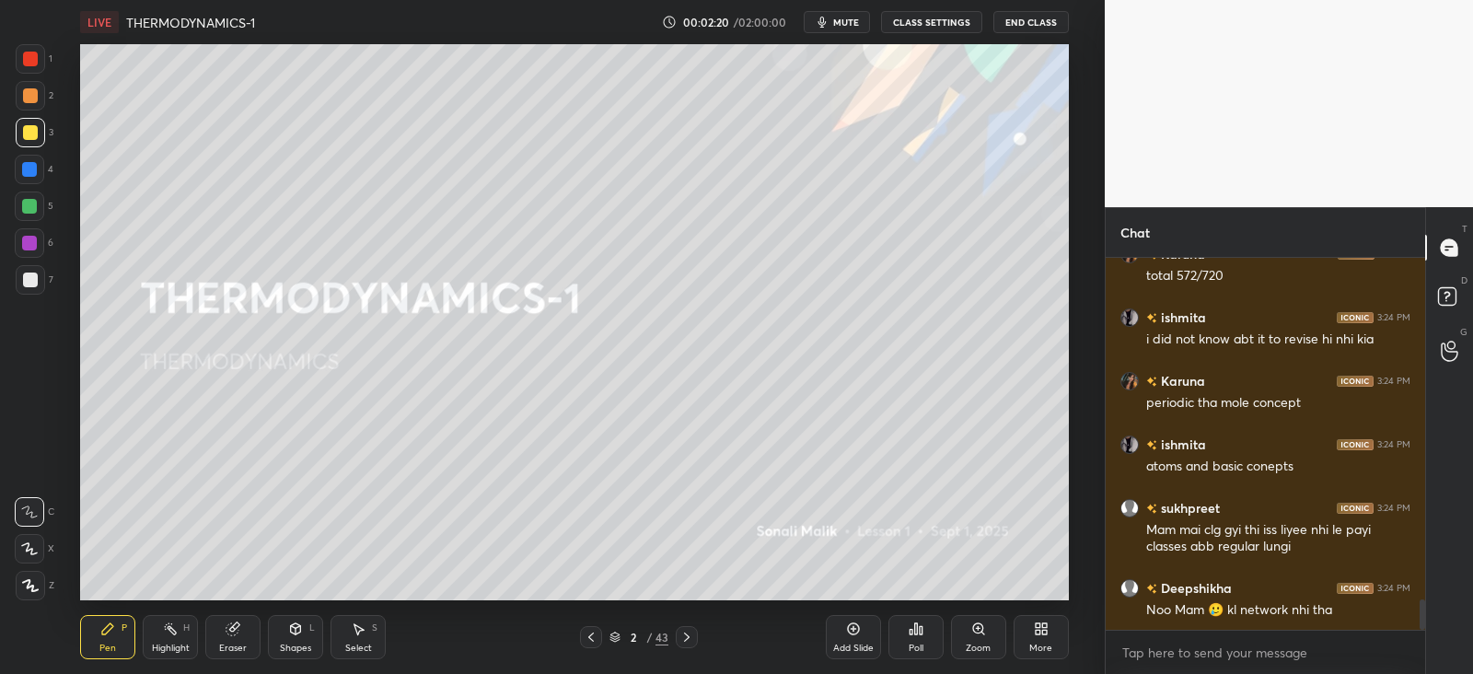
scroll to position [4190, 0]
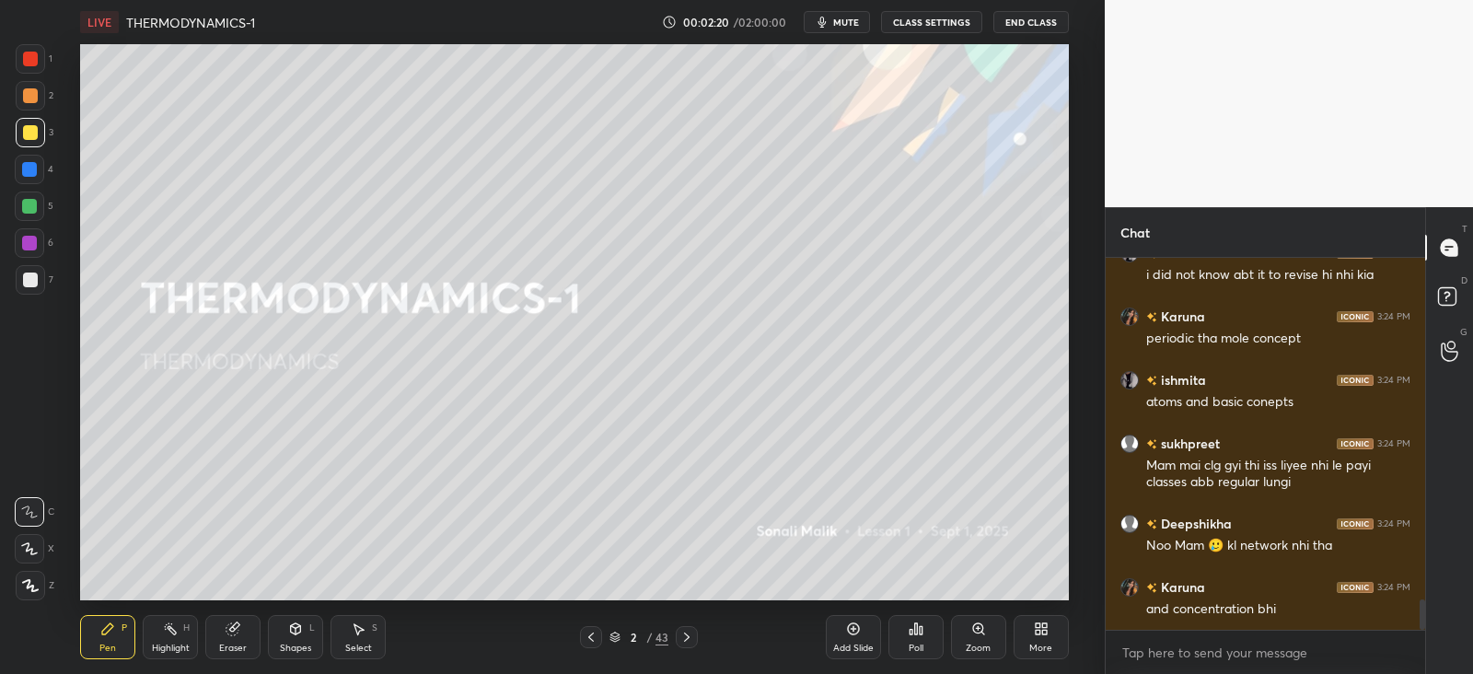
click at [1252, 608] on div "and concentration bhi" at bounding box center [1279, 609] width 264 height 18
click at [34, 138] on div at bounding box center [30, 132] width 15 height 15
click at [32, 128] on div at bounding box center [30, 132] width 15 height 15
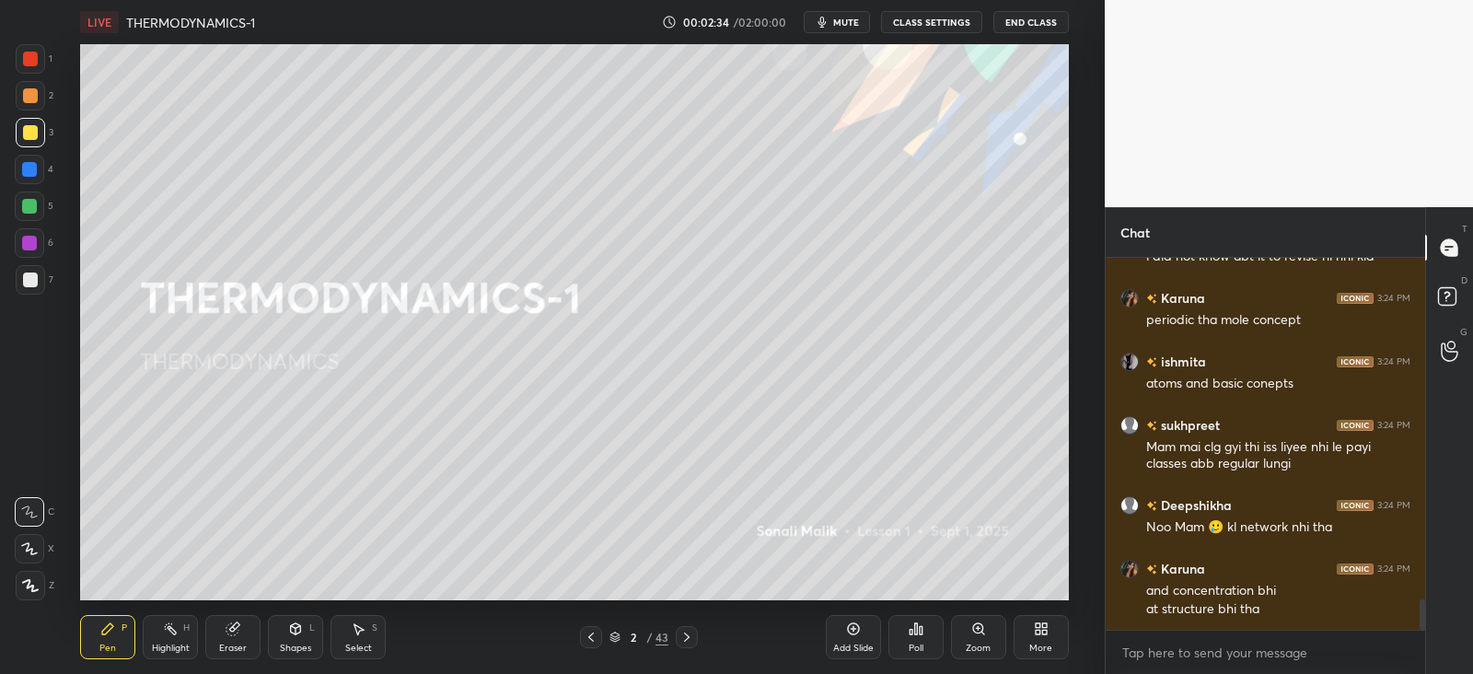
click at [695, 633] on div at bounding box center [687, 637] width 22 height 22
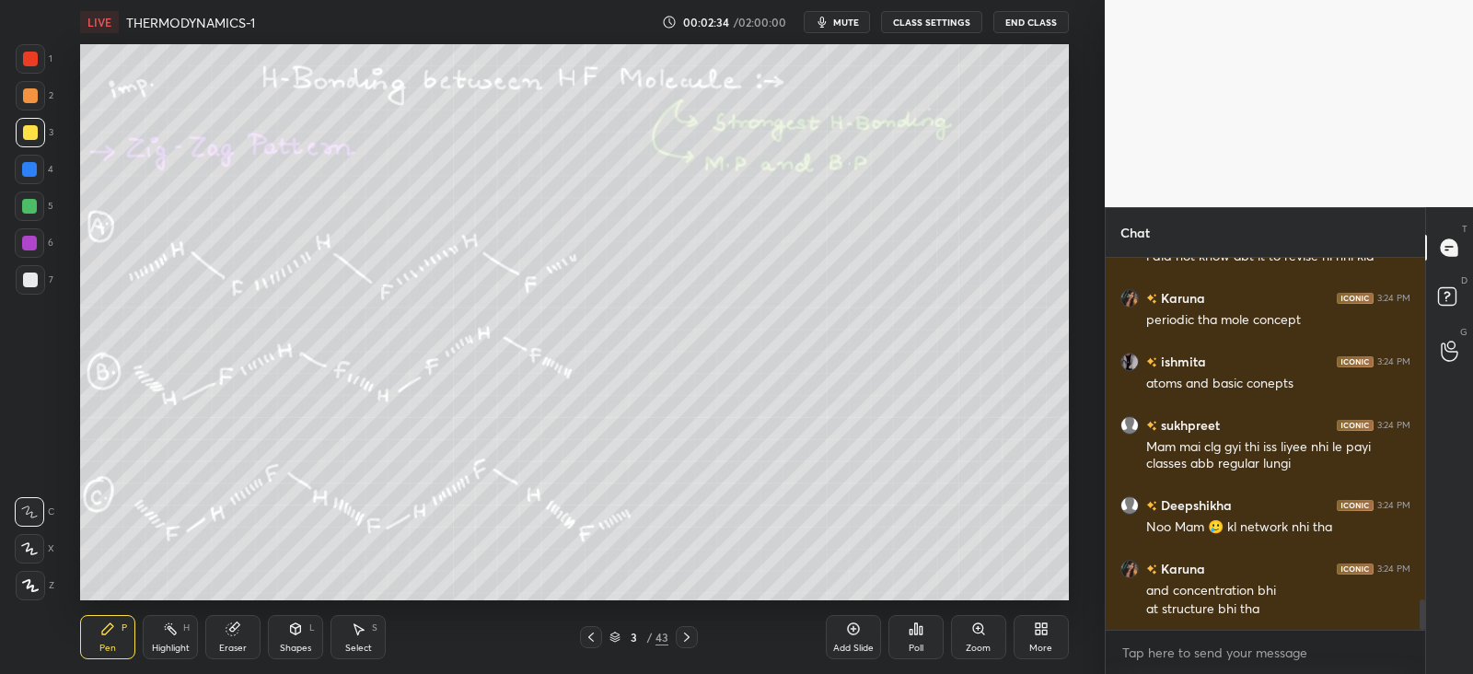
scroll to position [4227, 0]
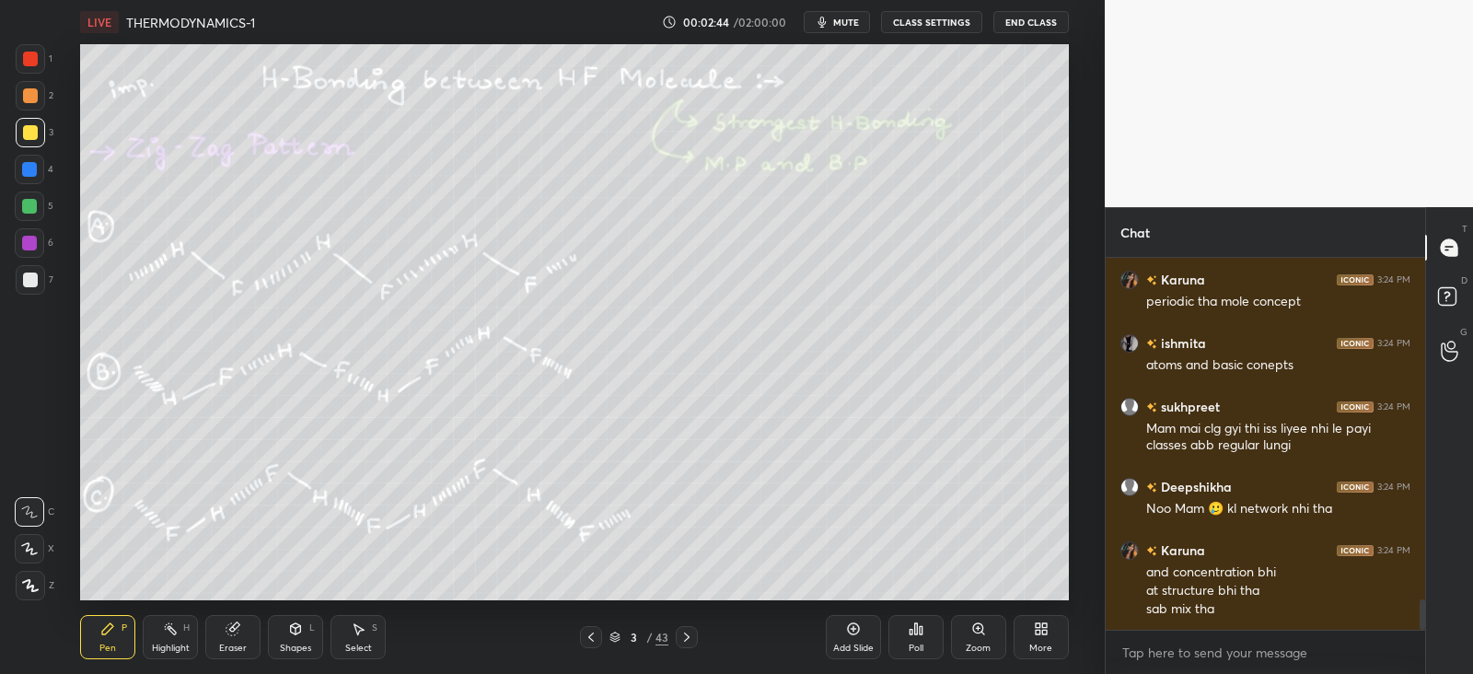
click at [297, 635] on icon at bounding box center [295, 629] width 15 height 15
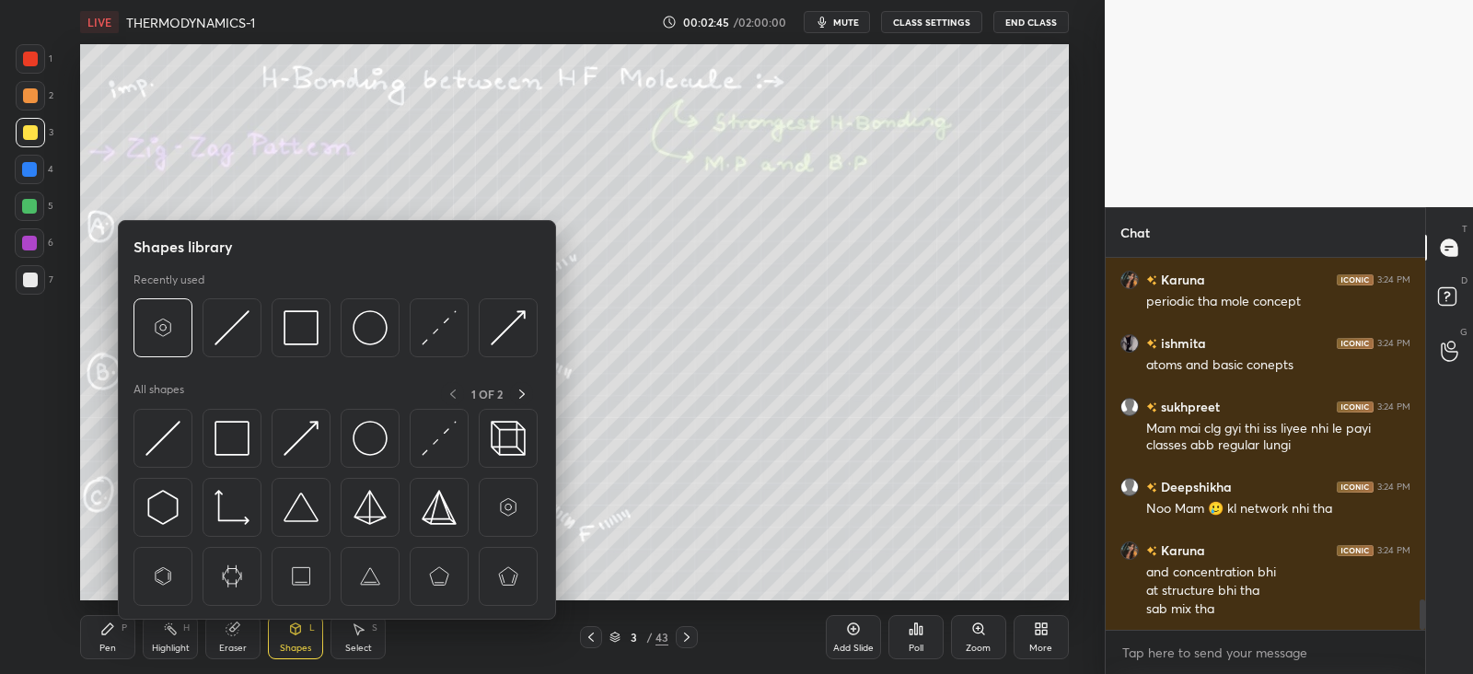
click at [244, 429] on img at bounding box center [232, 438] width 35 height 35
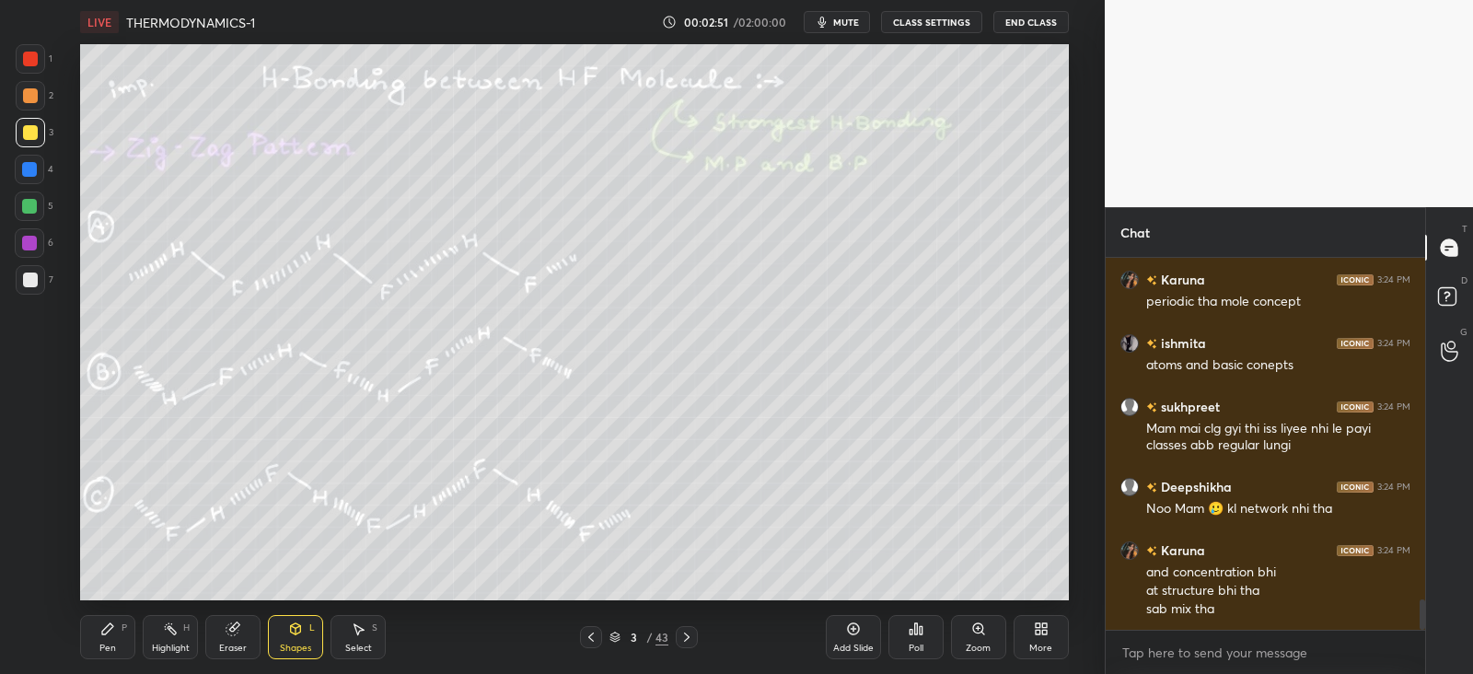
click at [684, 641] on icon at bounding box center [687, 637] width 6 height 9
click at [685, 642] on icon at bounding box center [687, 637] width 15 height 15
click at [681, 642] on icon at bounding box center [687, 637] width 15 height 15
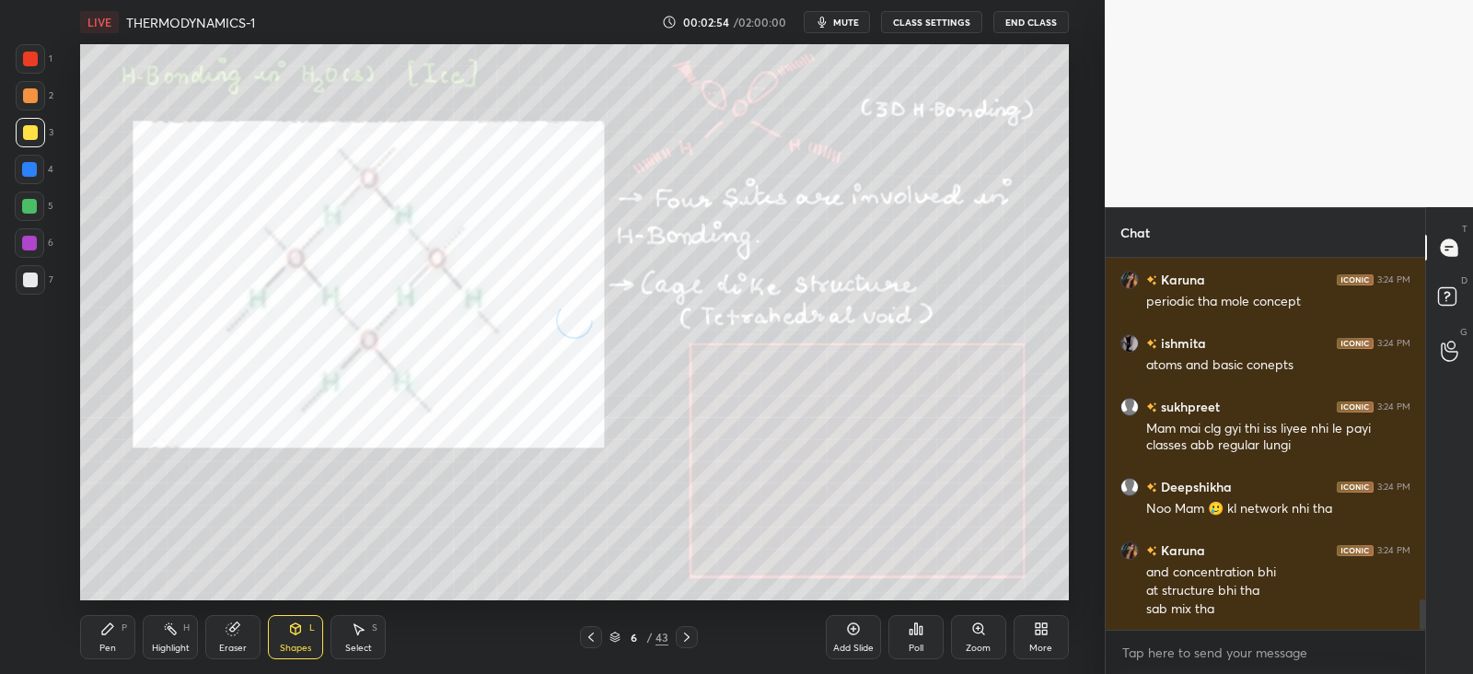
click at [681, 639] on icon at bounding box center [687, 637] width 15 height 15
click at [692, 638] on icon at bounding box center [687, 637] width 15 height 15
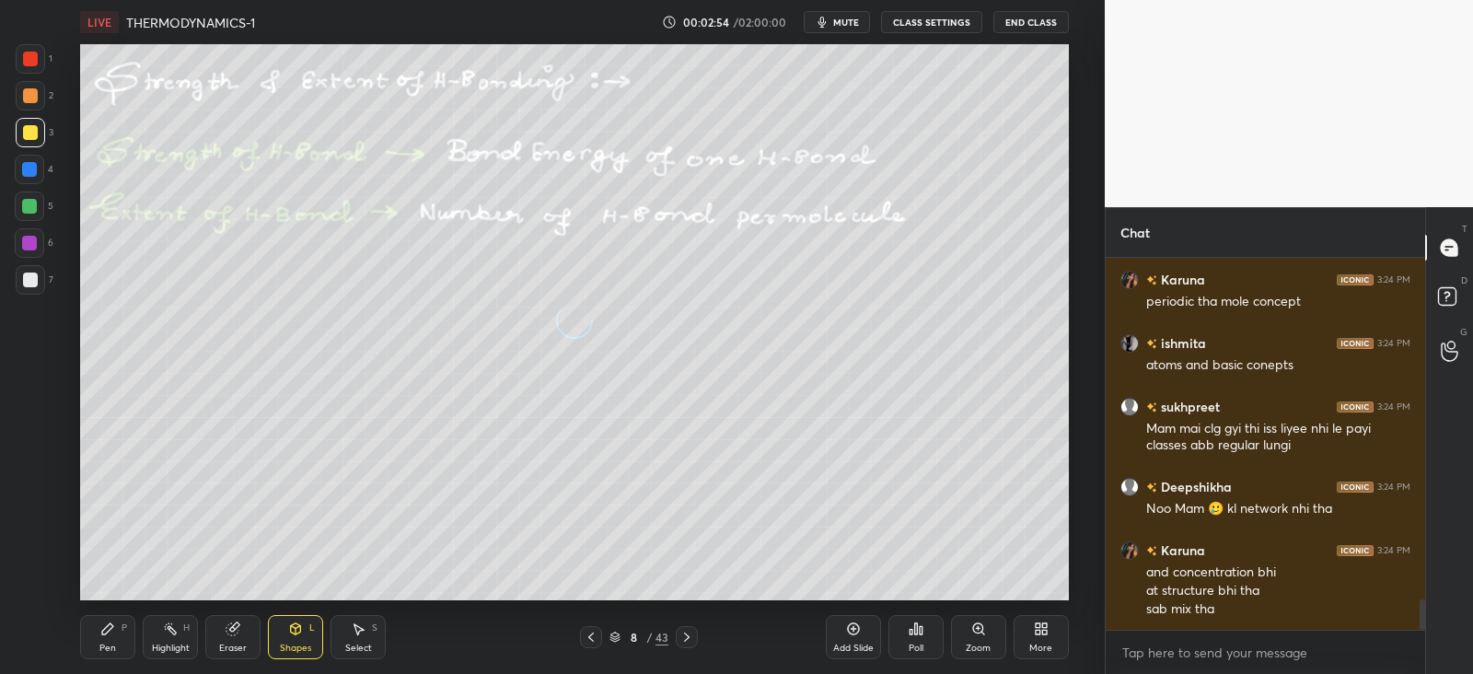
click at [688, 639] on icon at bounding box center [687, 637] width 15 height 15
click at [691, 638] on icon at bounding box center [687, 637] width 15 height 15
click at [689, 637] on icon at bounding box center [687, 637] width 15 height 15
click at [692, 636] on icon at bounding box center [687, 637] width 15 height 15
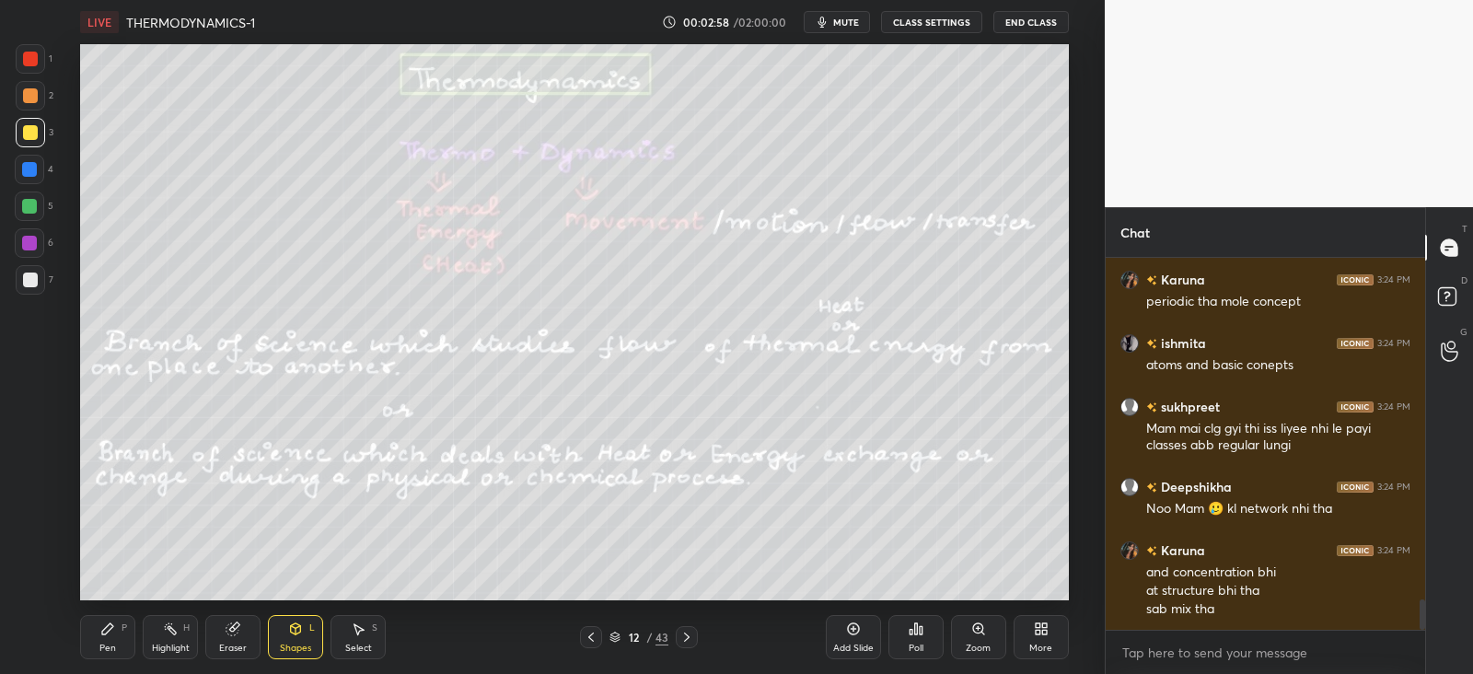
click at [692, 637] on icon at bounding box center [687, 637] width 15 height 15
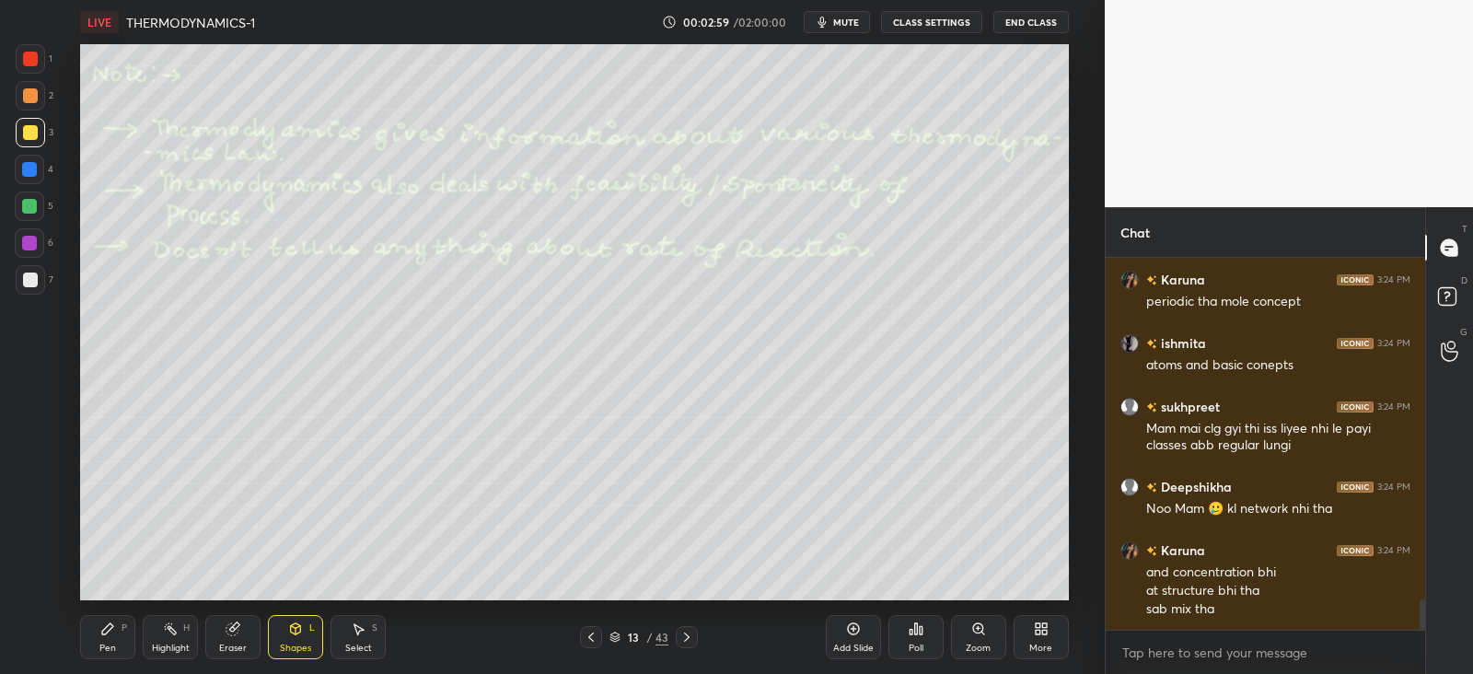
click at [590, 636] on icon at bounding box center [591, 637] width 6 height 9
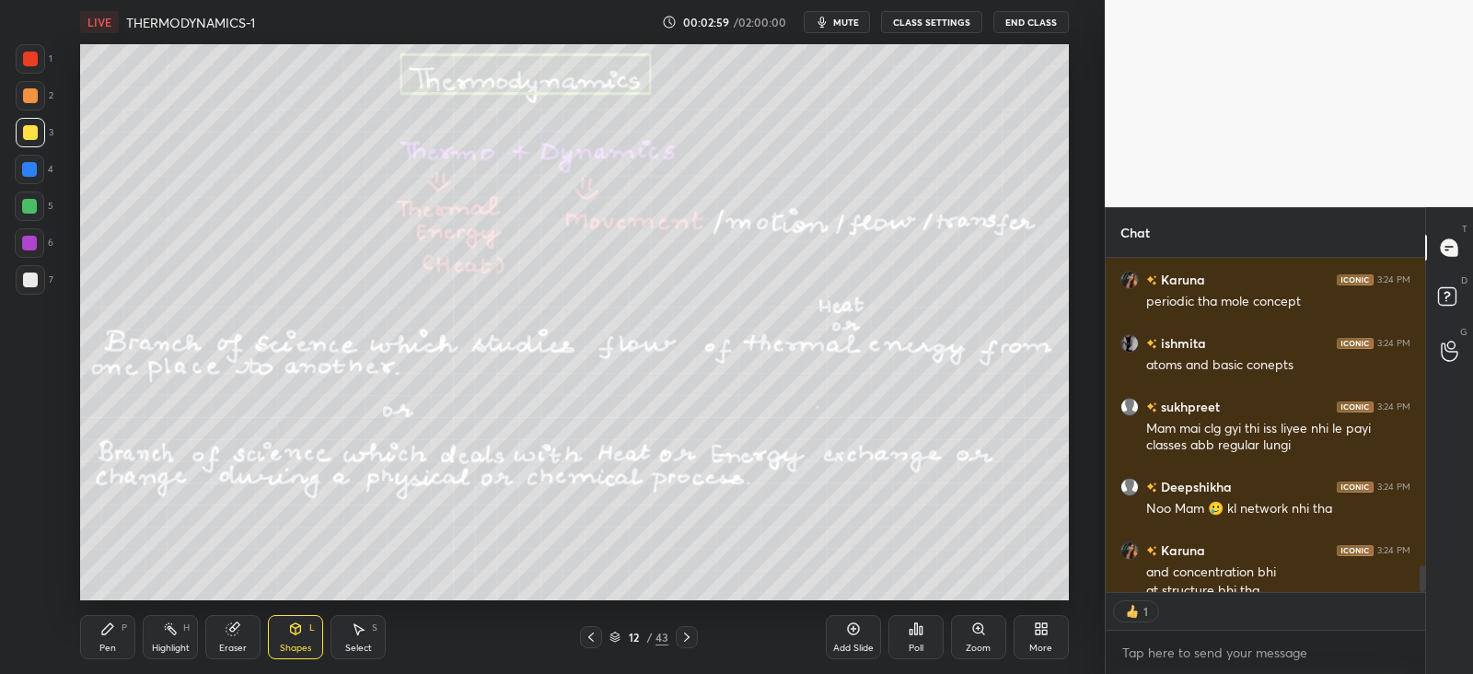
click at [591, 637] on icon at bounding box center [591, 637] width 15 height 15
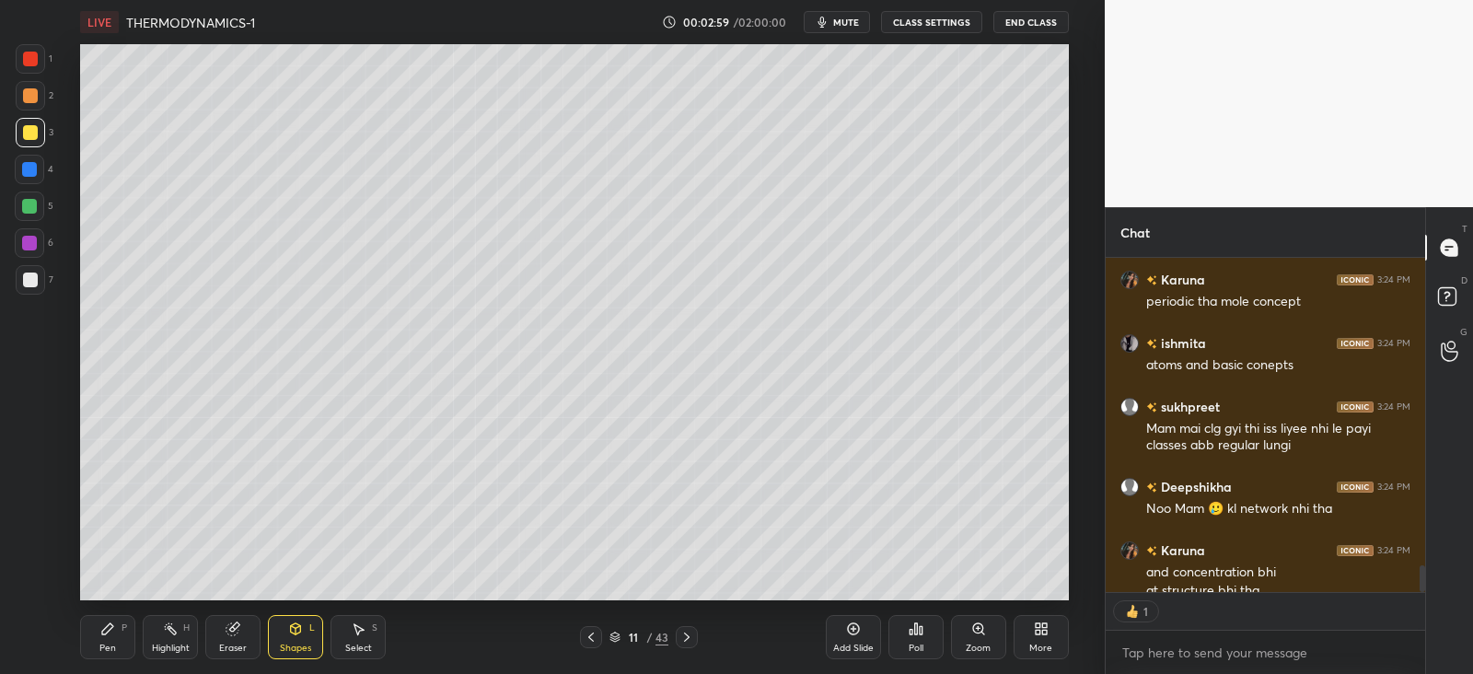
click at [590, 636] on icon at bounding box center [591, 637] width 6 height 9
click at [592, 636] on icon at bounding box center [591, 637] width 15 height 15
click at [591, 636] on icon at bounding box center [591, 637] width 15 height 15
click at [591, 637] on icon at bounding box center [591, 637] width 15 height 15
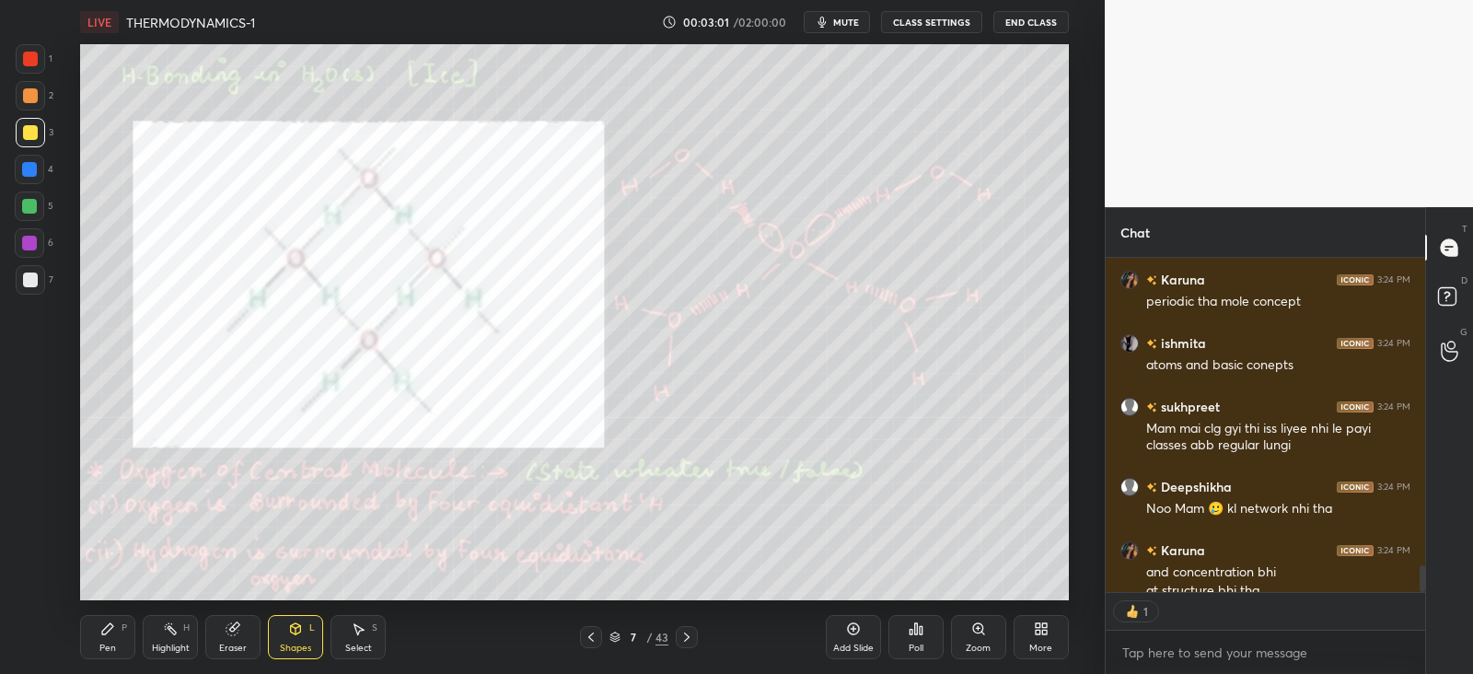
click at [593, 635] on icon at bounding box center [591, 637] width 15 height 15
click at [591, 636] on icon at bounding box center [591, 637] width 15 height 15
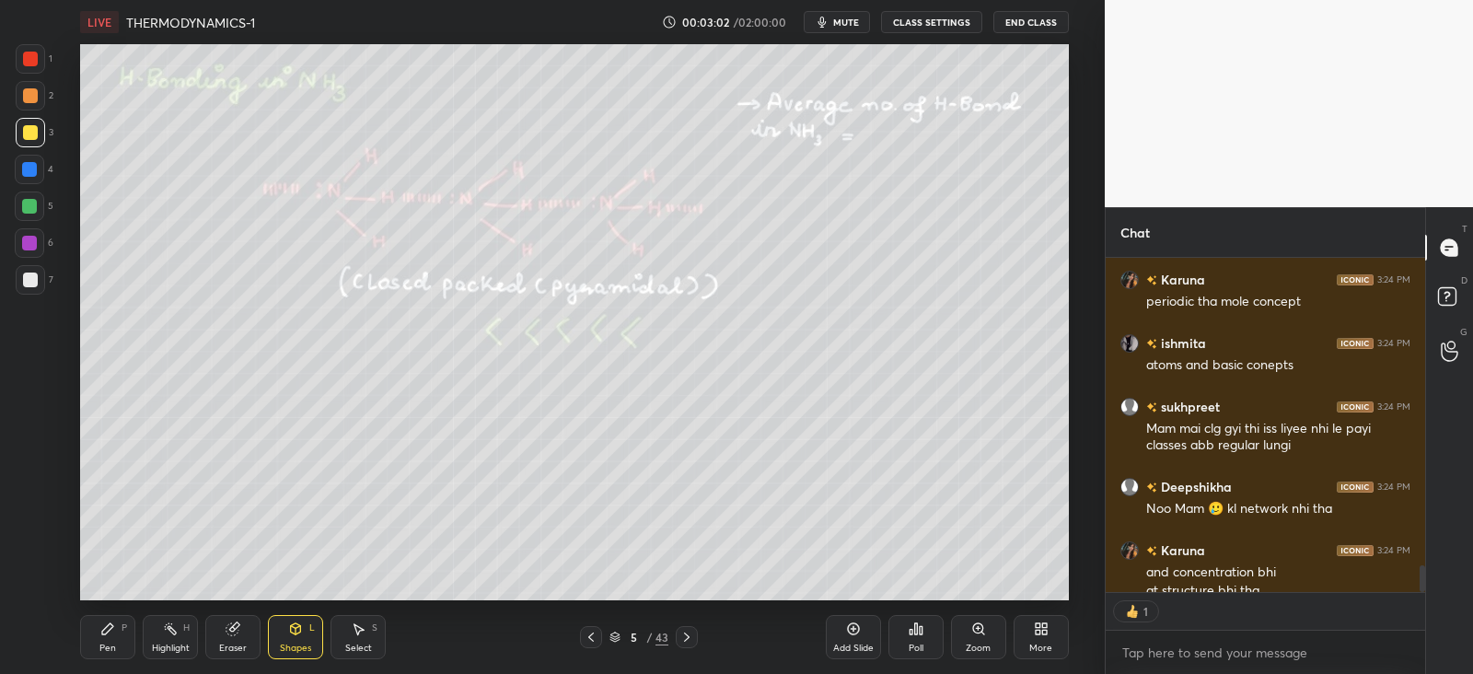
click at [594, 638] on icon at bounding box center [591, 637] width 15 height 15
click at [594, 637] on icon at bounding box center [591, 637] width 15 height 15
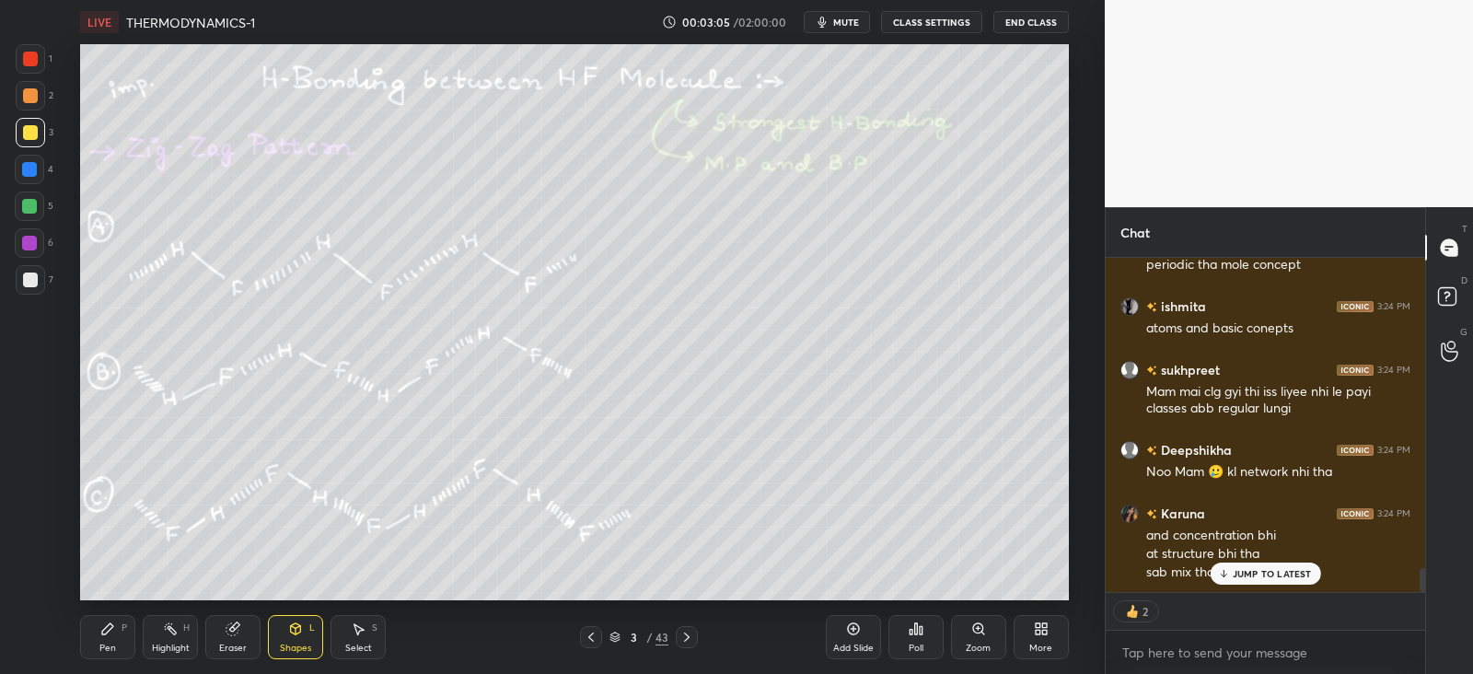
type textarea "x"
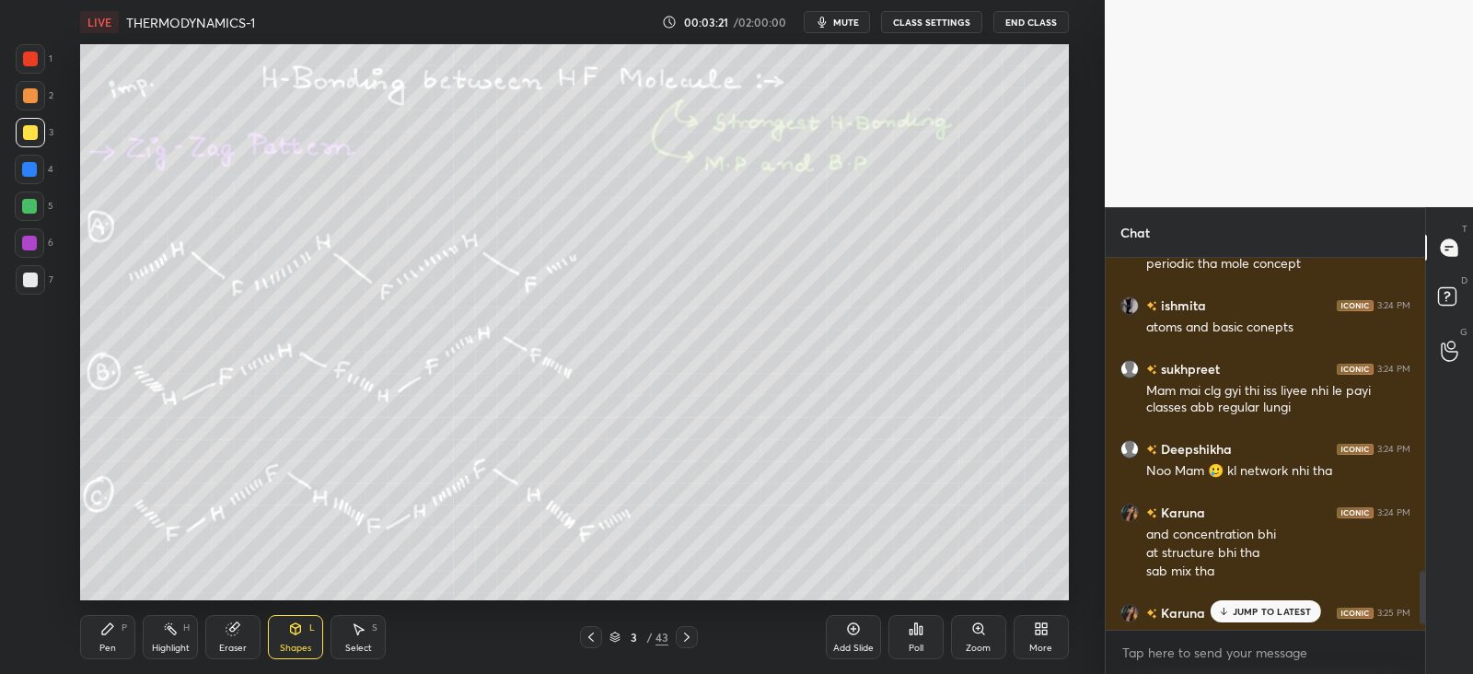
scroll to position [2313, 0]
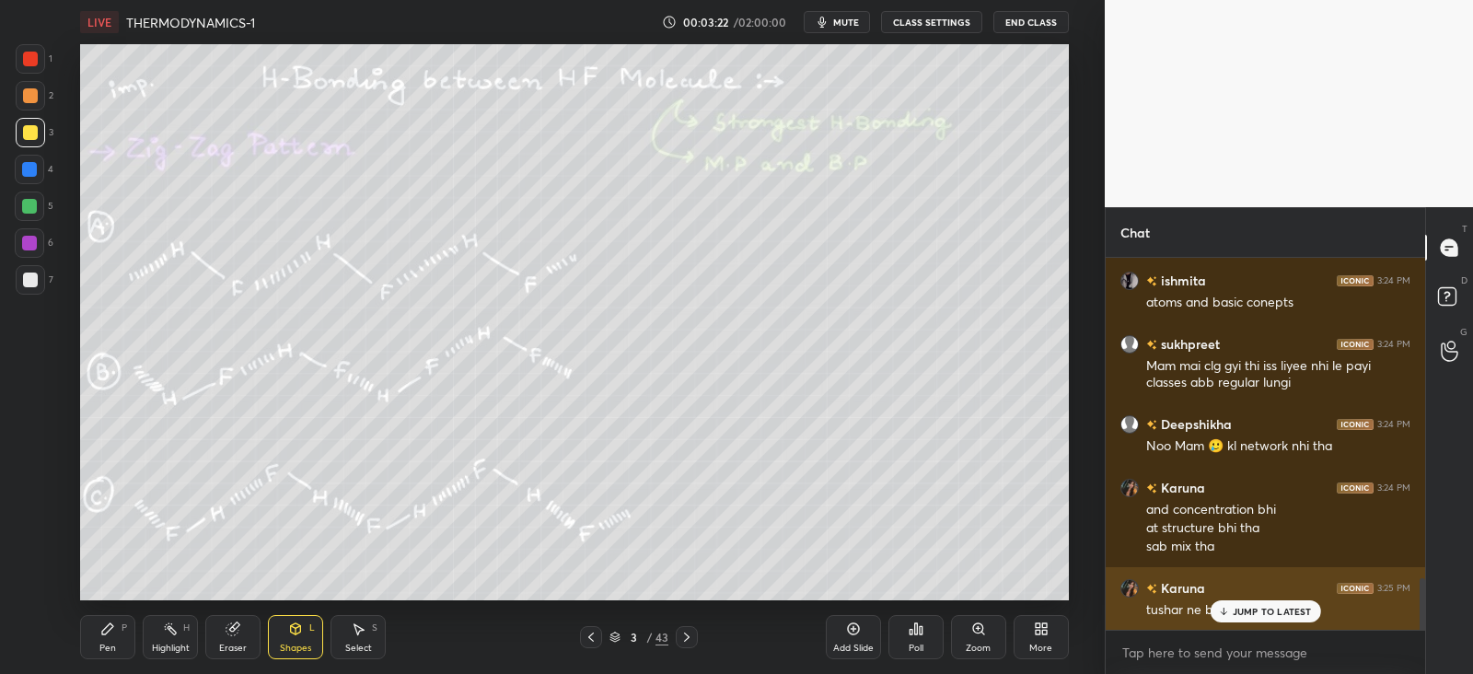
click at [1264, 601] on div "JUMP TO LATEST" at bounding box center [1265, 611] width 111 height 22
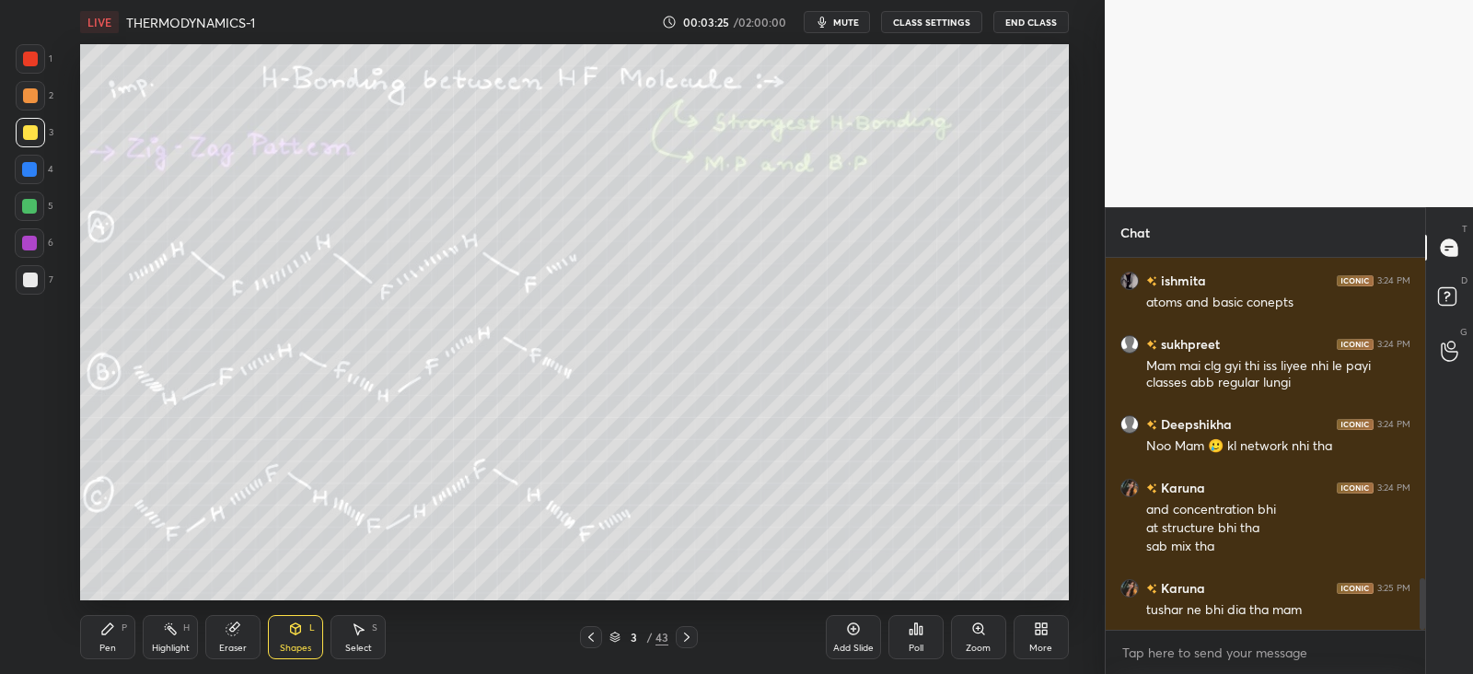
click at [29, 96] on div at bounding box center [30, 95] width 15 height 15
click at [118, 631] on div "Pen P" at bounding box center [107, 637] width 55 height 44
click at [290, 632] on icon at bounding box center [295, 629] width 15 height 15
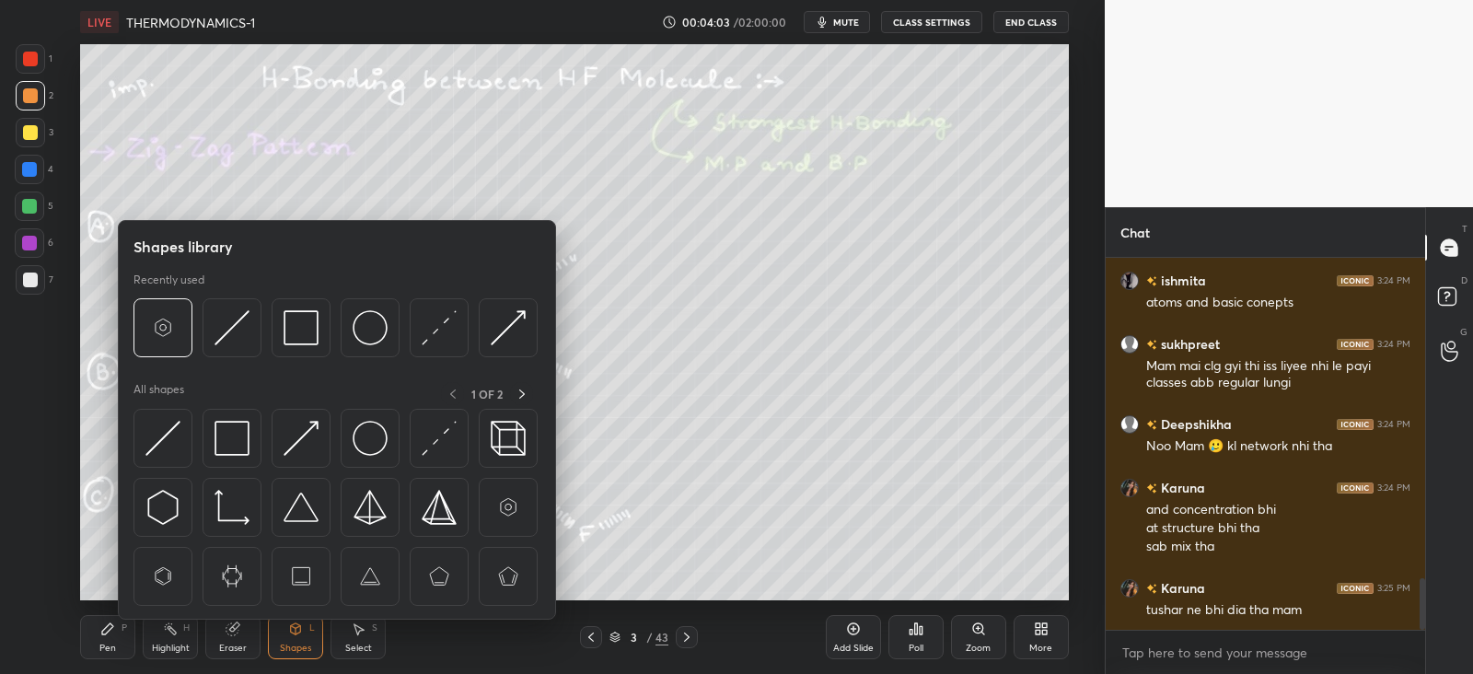
click at [241, 434] on img at bounding box center [232, 438] width 35 height 35
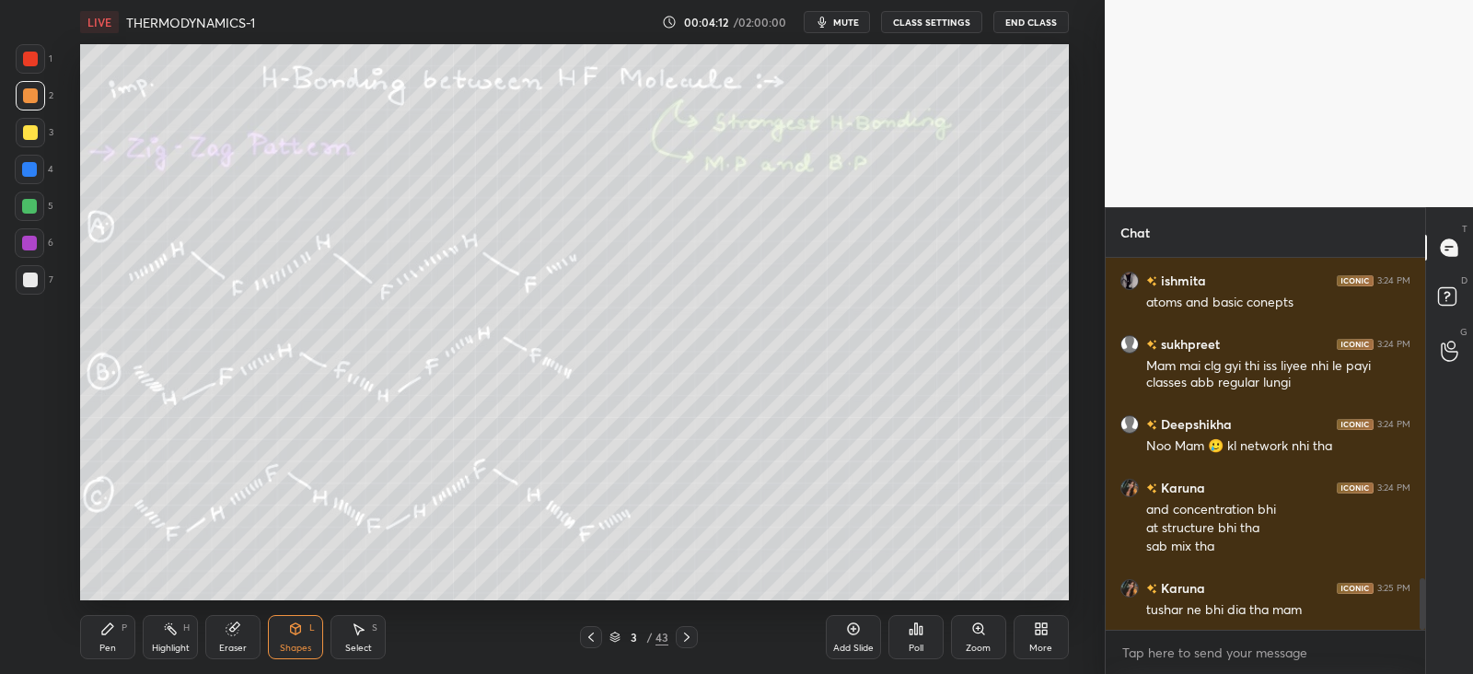
click at [97, 642] on div "Pen P" at bounding box center [107, 637] width 55 height 44
click at [295, 636] on div "Shapes L" at bounding box center [295, 637] width 55 height 44
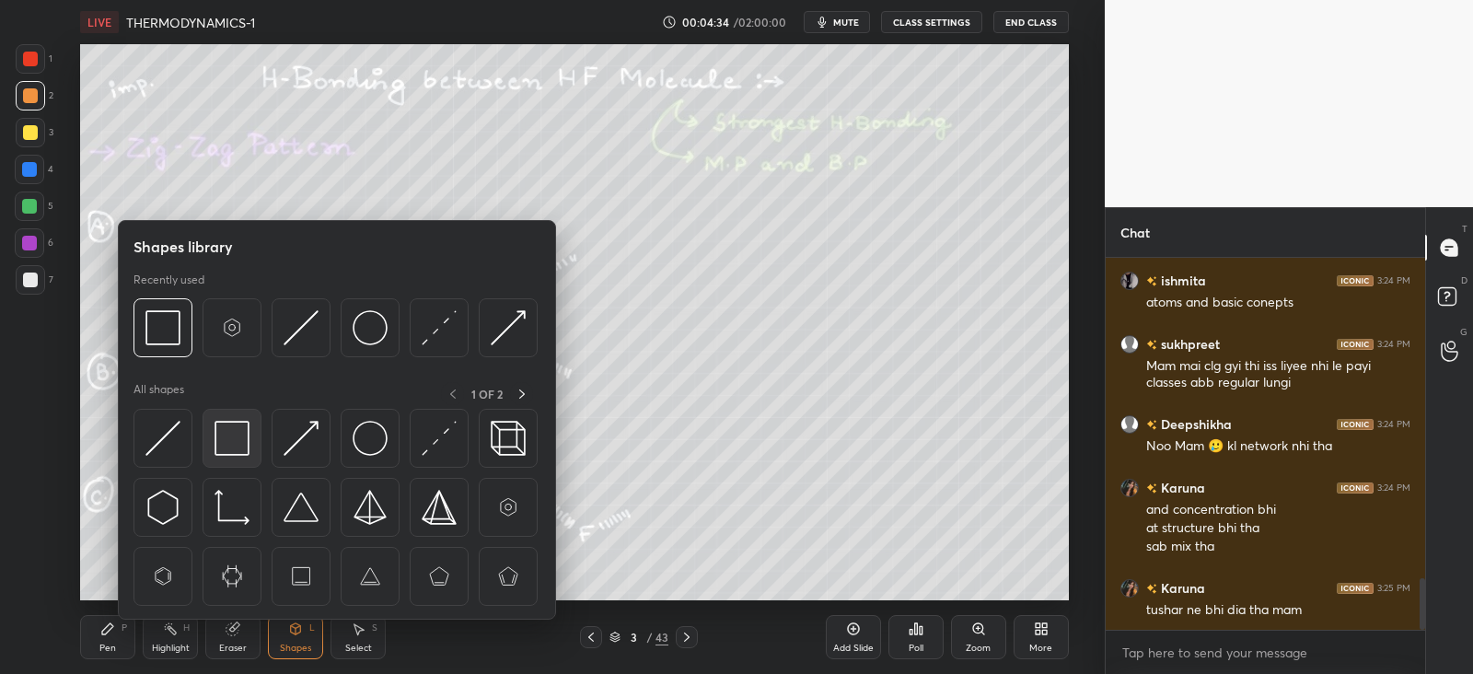
scroll to position [2314, 0]
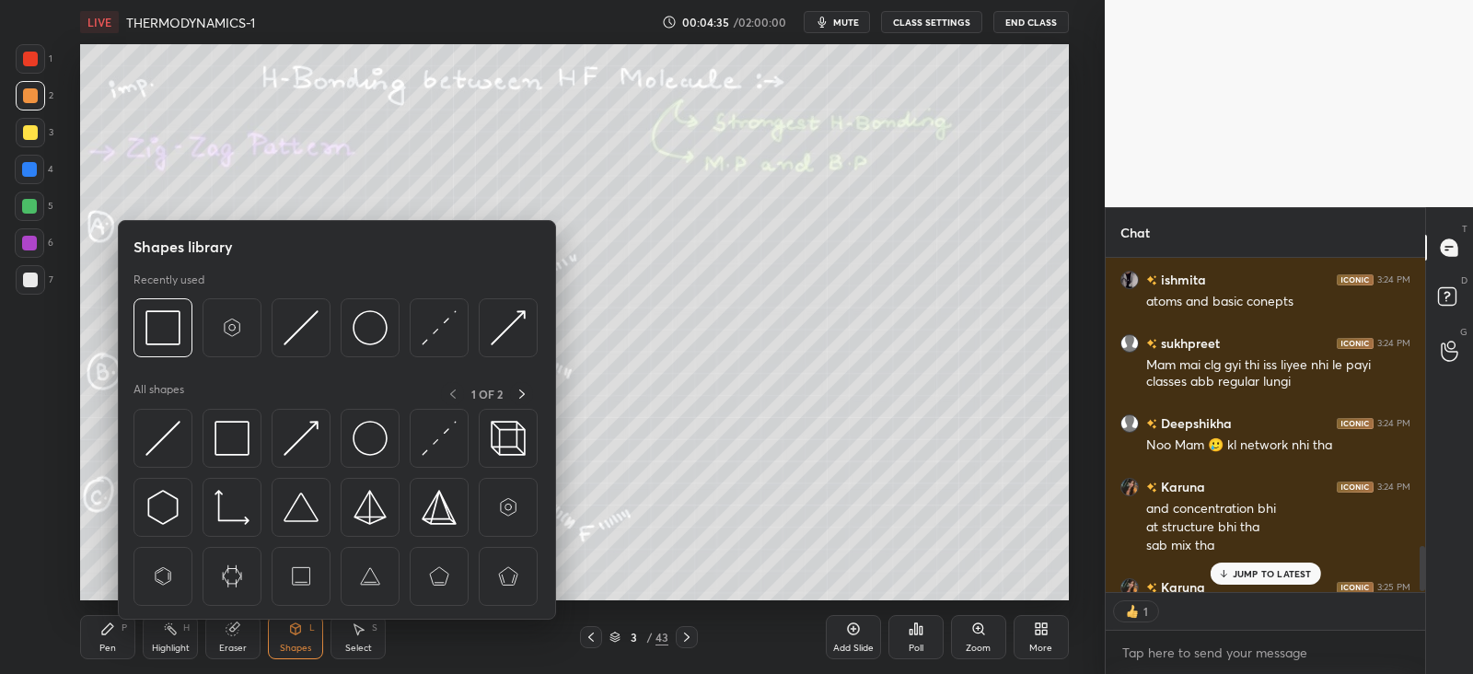
click at [163, 438] on img at bounding box center [163, 438] width 35 height 35
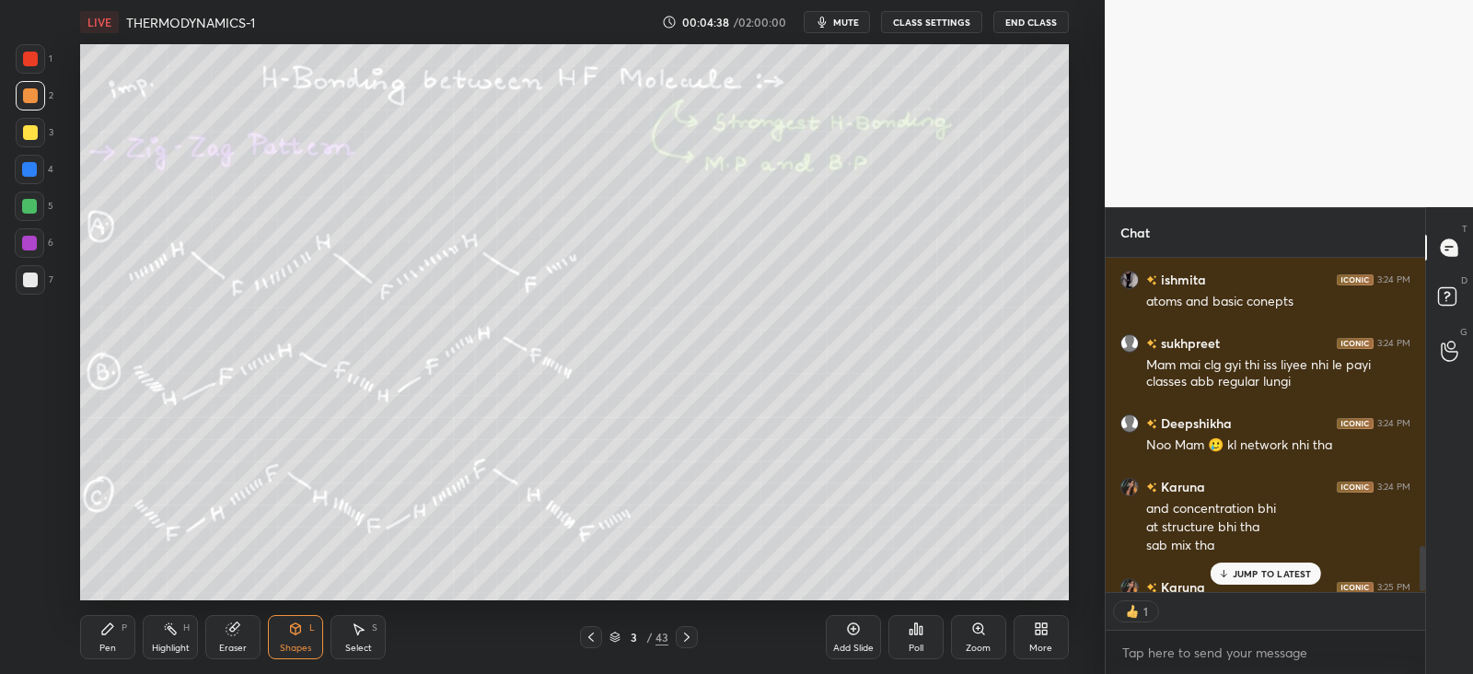
click at [116, 628] on div "Pen P" at bounding box center [107, 637] width 55 height 44
click at [29, 580] on icon at bounding box center [30, 585] width 15 height 11
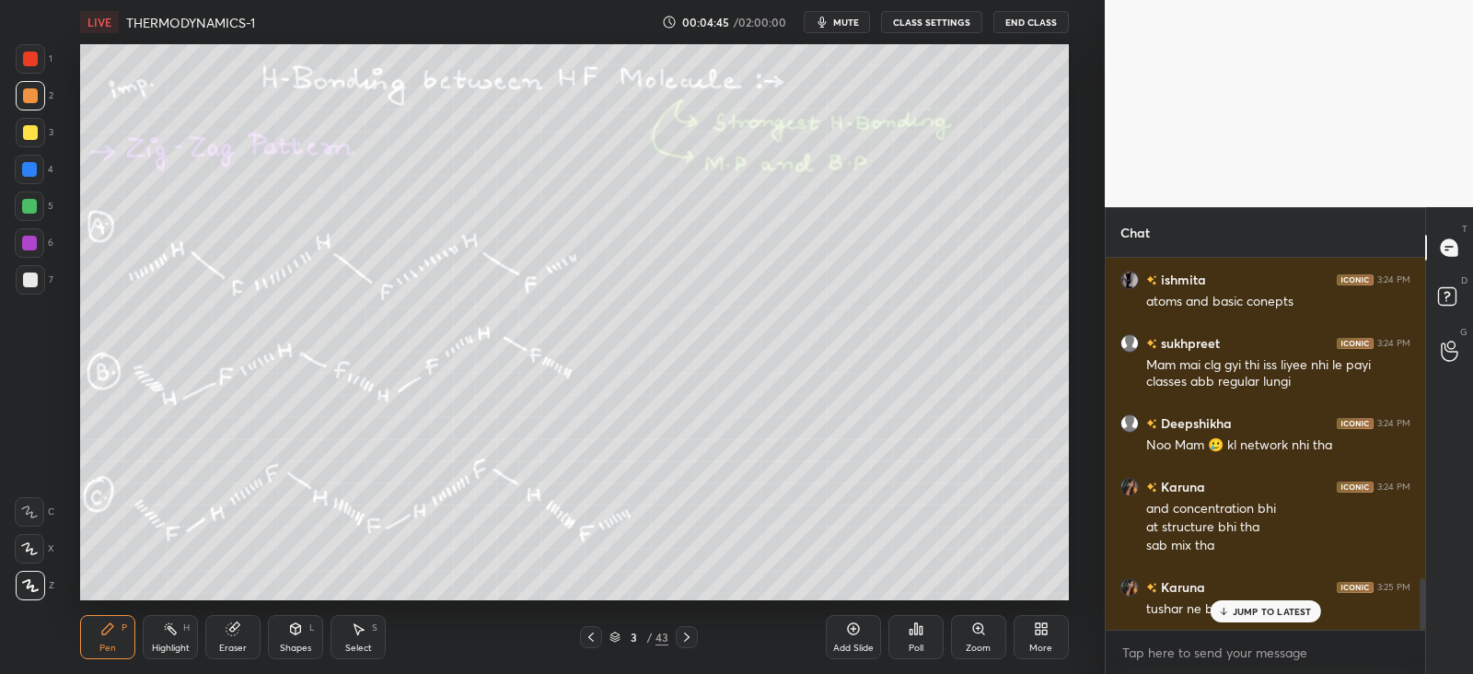
scroll to position [2313, 0]
click at [33, 204] on div at bounding box center [29, 206] width 15 height 15
click at [229, 625] on icon at bounding box center [233, 629] width 12 height 12
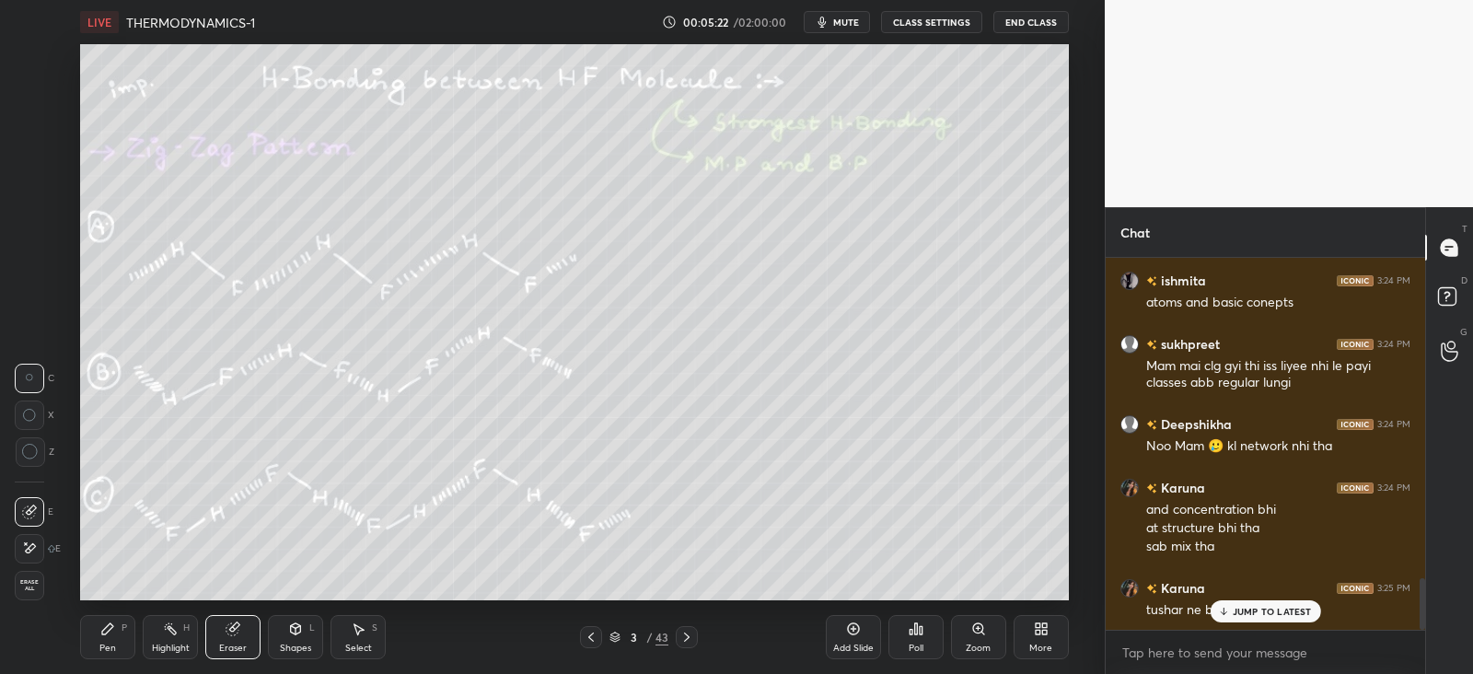
click at [119, 635] on div "Pen P" at bounding box center [107, 637] width 55 height 44
click at [306, 634] on div "Shapes L" at bounding box center [295, 637] width 55 height 44
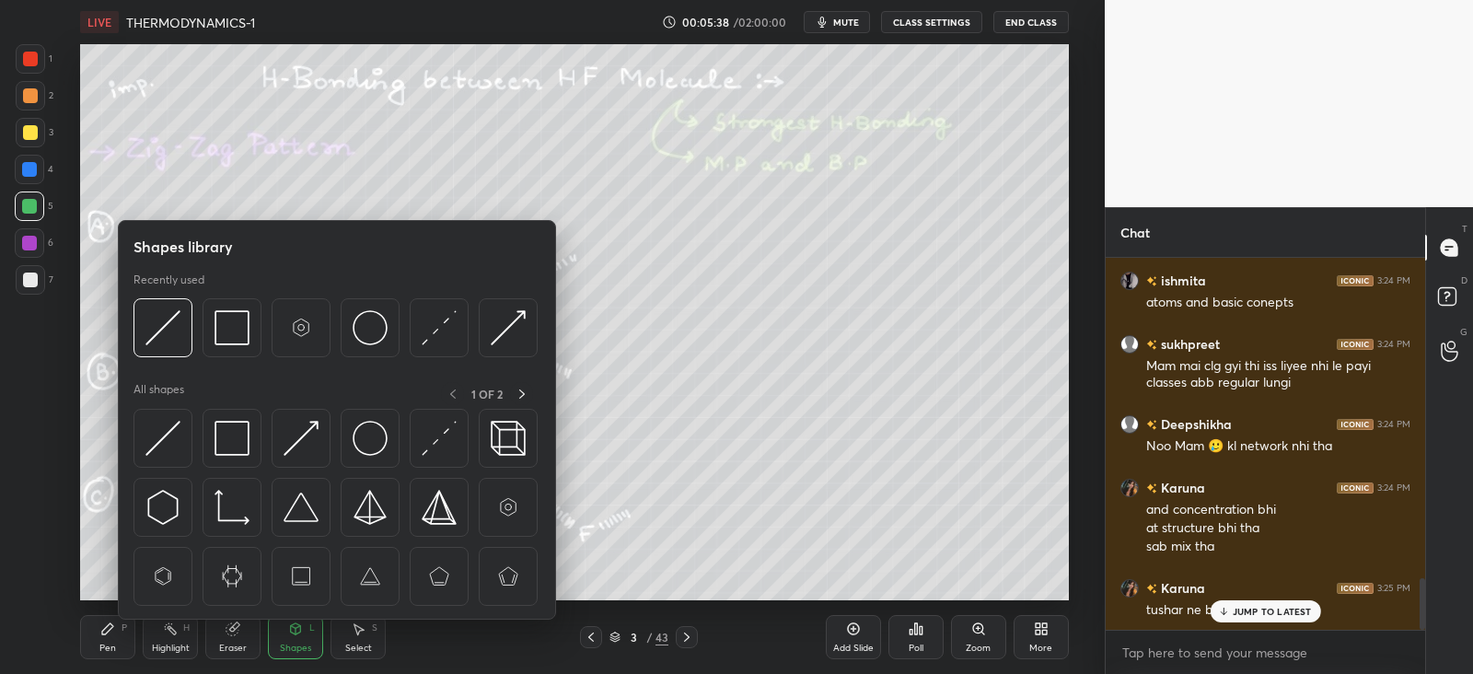
click at [245, 443] on img at bounding box center [232, 438] width 35 height 35
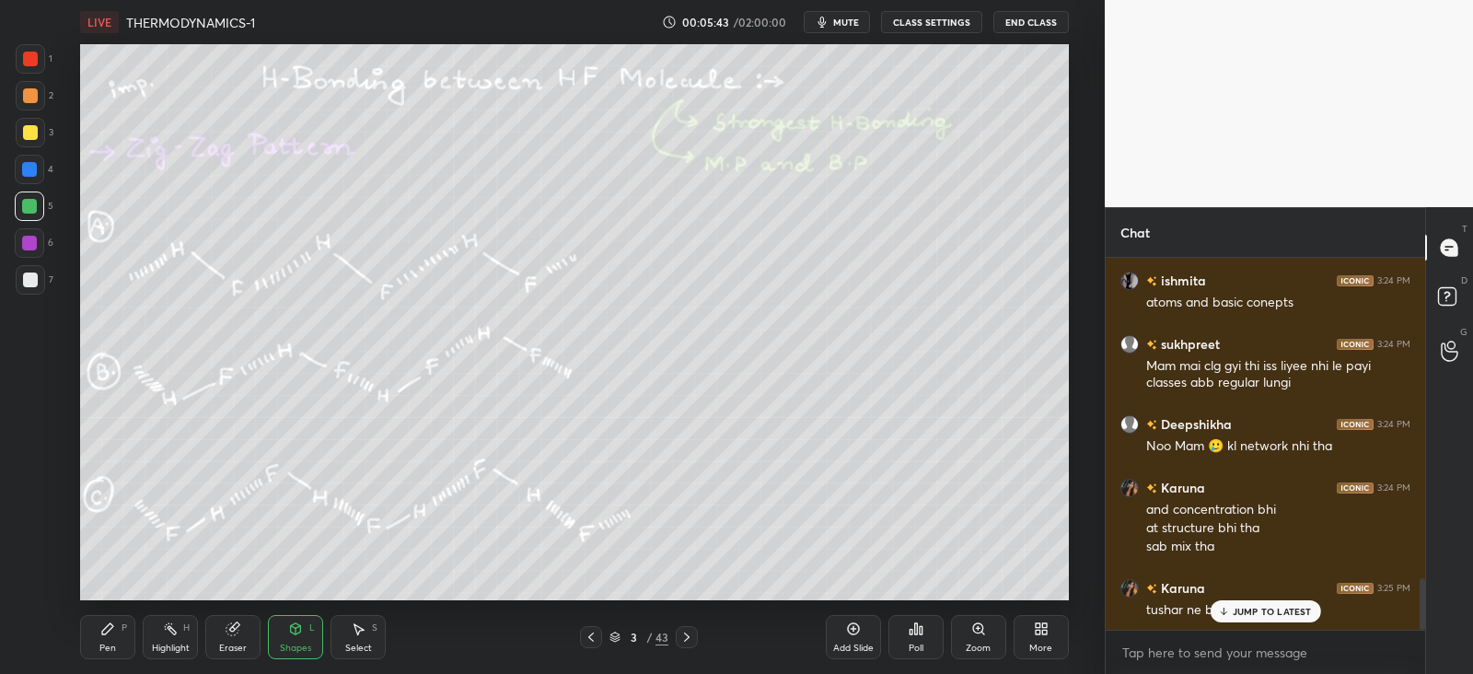
click at [120, 640] on div "Pen P" at bounding box center [107, 637] width 55 height 44
click at [688, 639] on icon at bounding box center [687, 637] width 15 height 15
click at [287, 637] on div "Shapes L" at bounding box center [295, 637] width 55 height 44
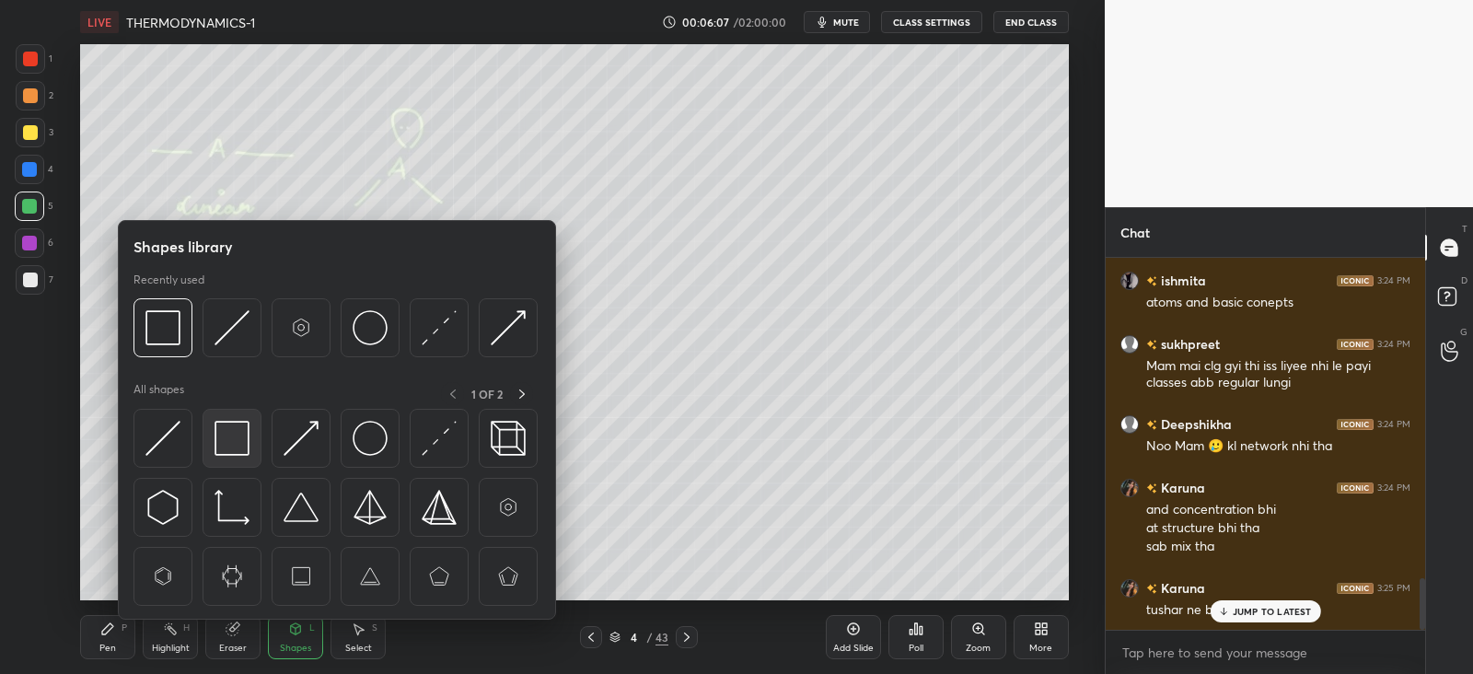
click at [235, 432] on img at bounding box center [232, 438] width 35 height 35
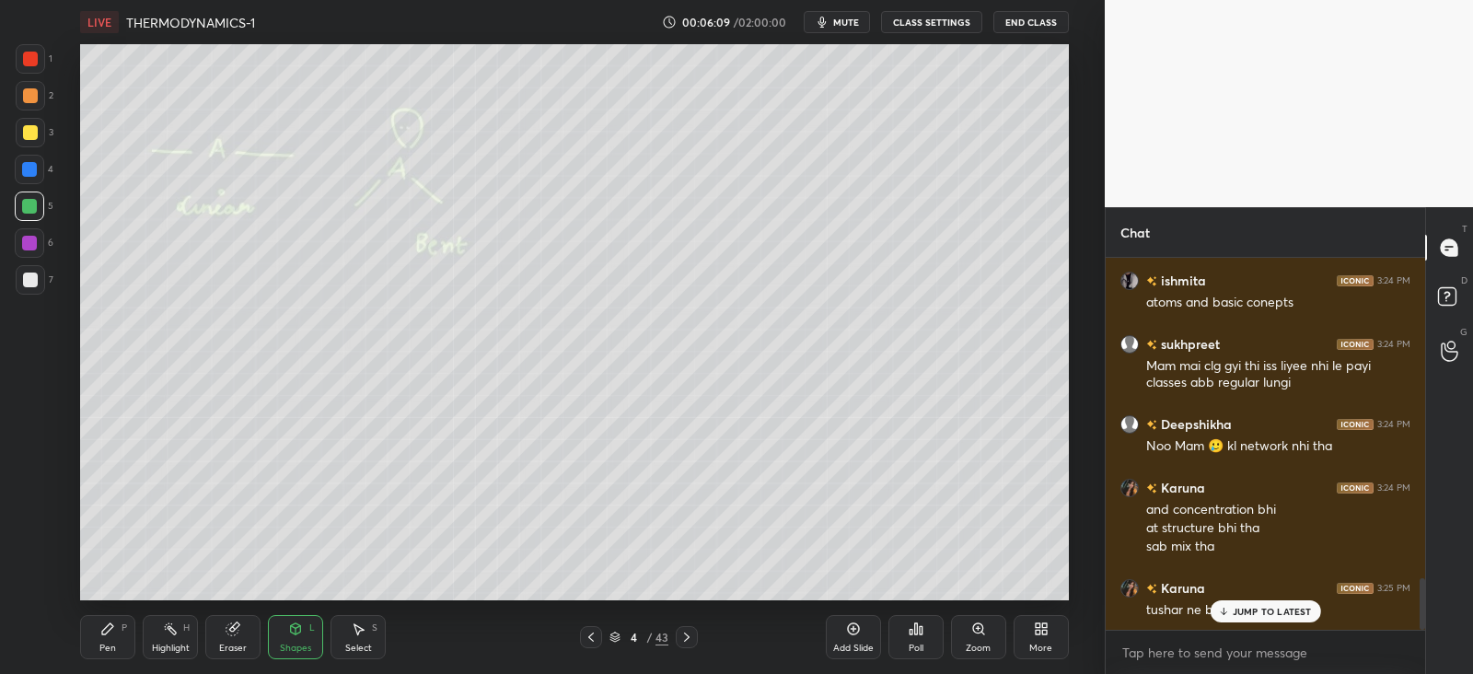
click at [115, 625] on icon at bounding box center [107, 629] width 15 height 15
click at [28, 169] on div at bounding box center [29, 169] width 15 height 15
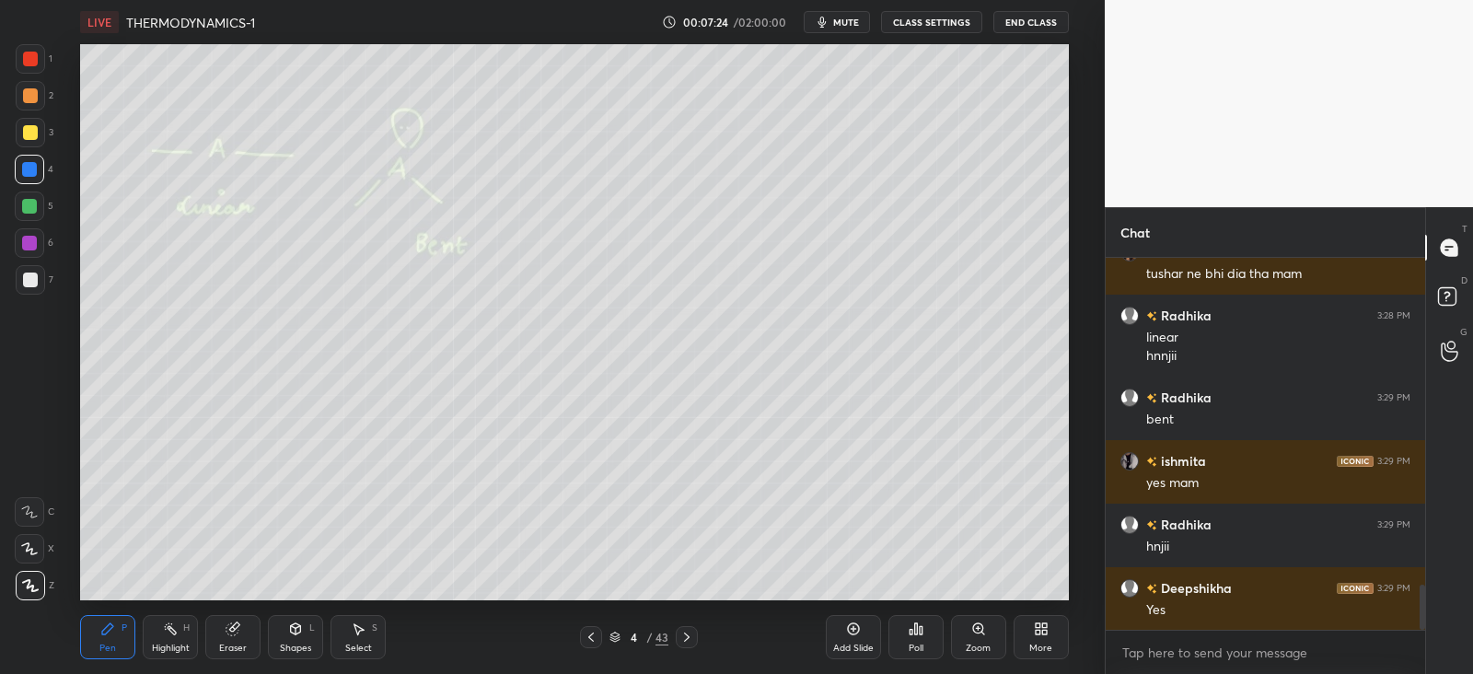
scroll to position [2713, 0]
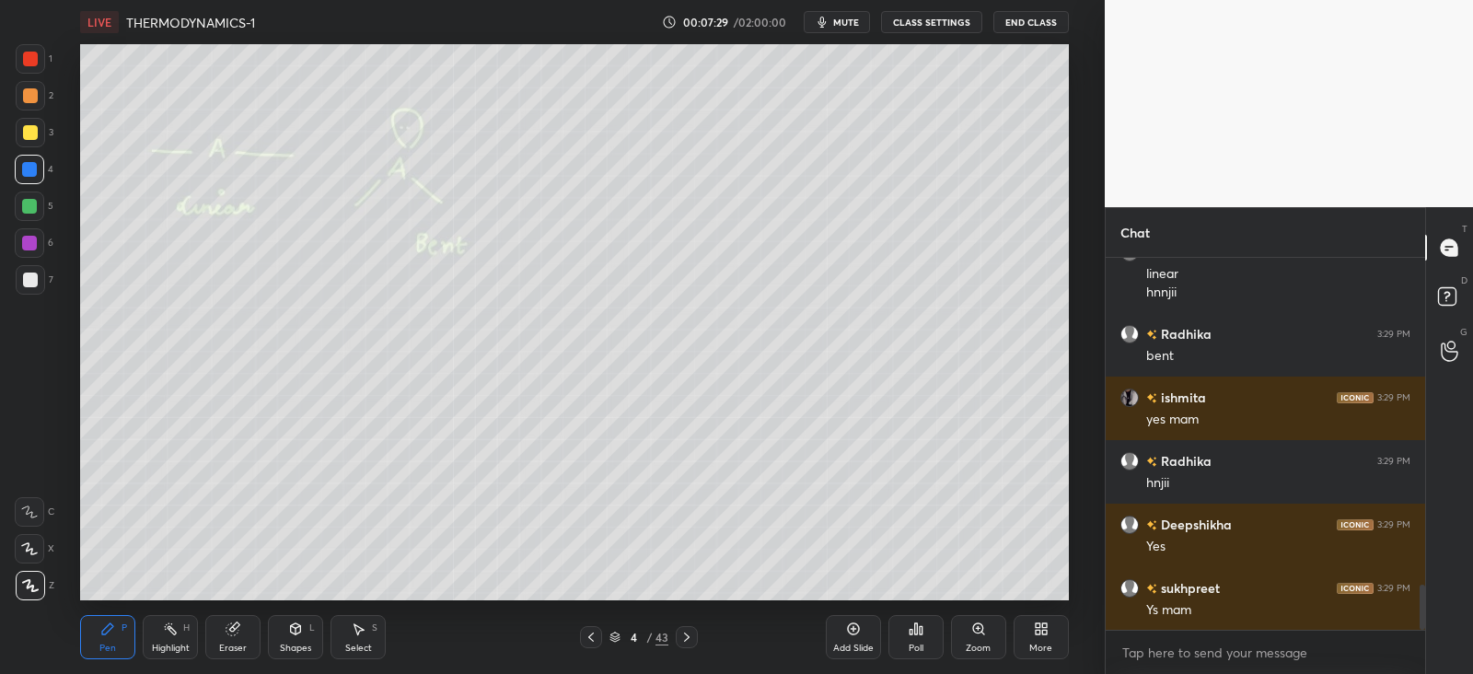
click at [35, 135] on div at bounding box center [30, 132] width 15 height 15
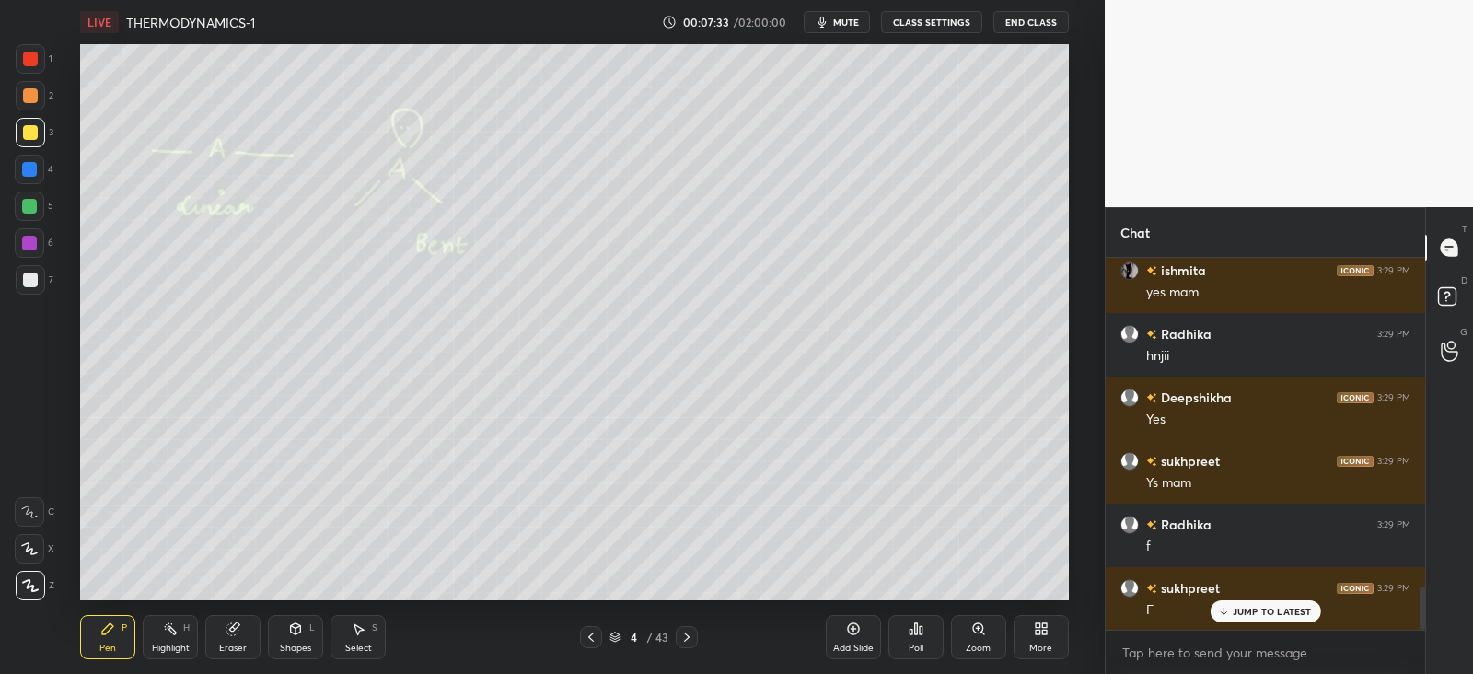
scroll to position [2905, 0]
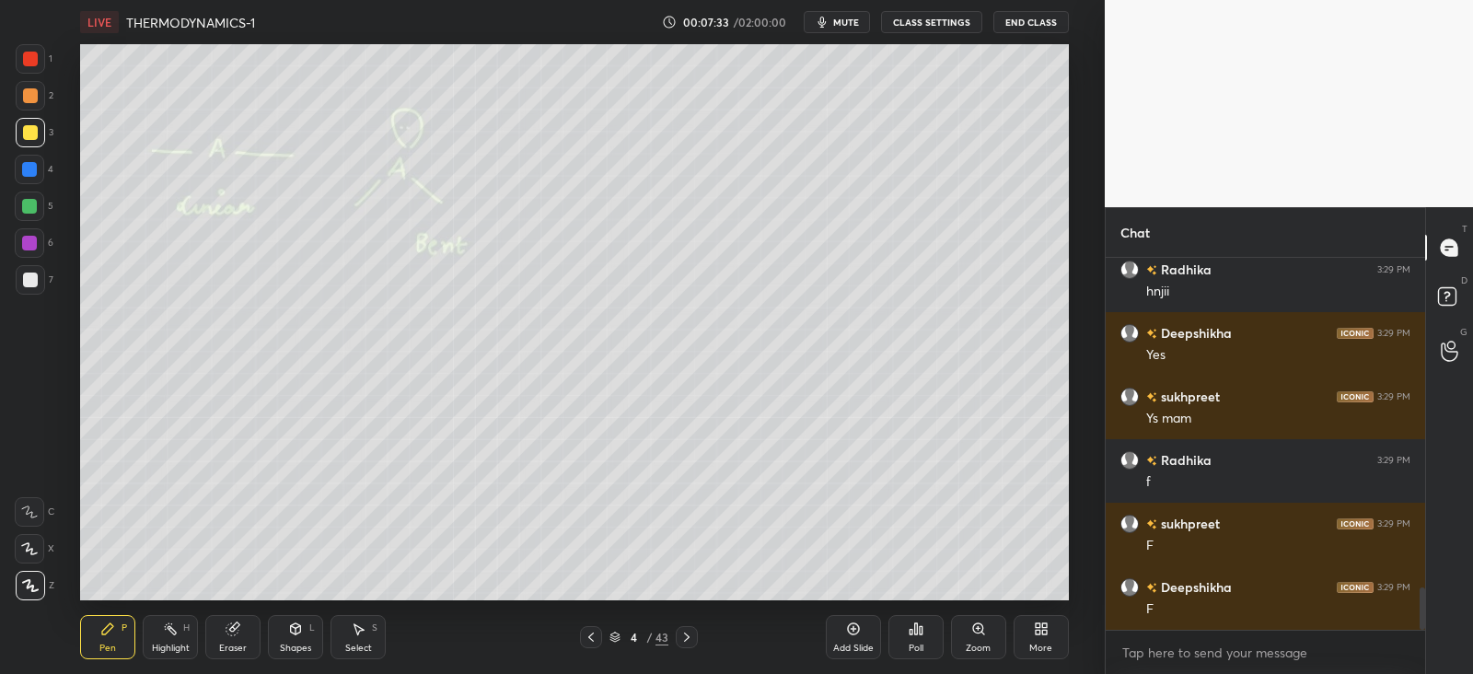
click at [592, 630] on icon at bounding box center [591, 637] width 15 height 15
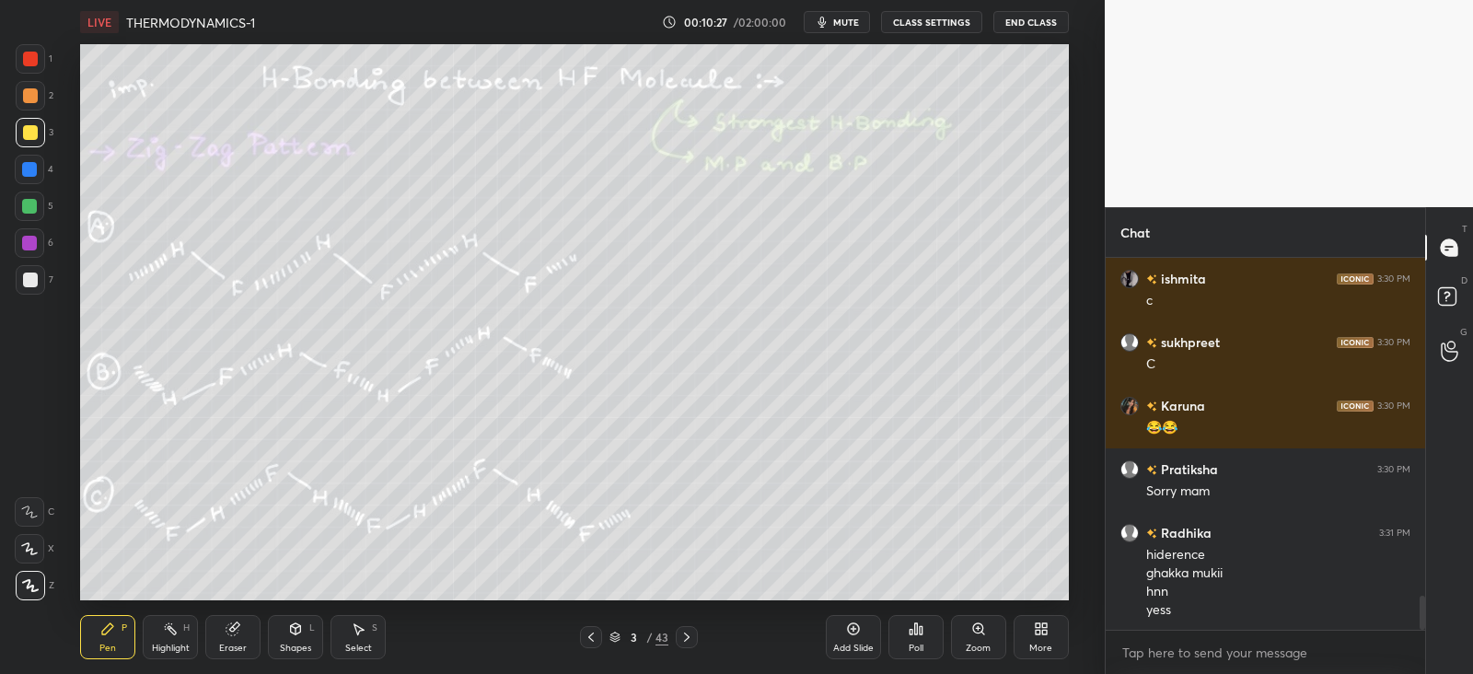
scroll to position [3721, 0]
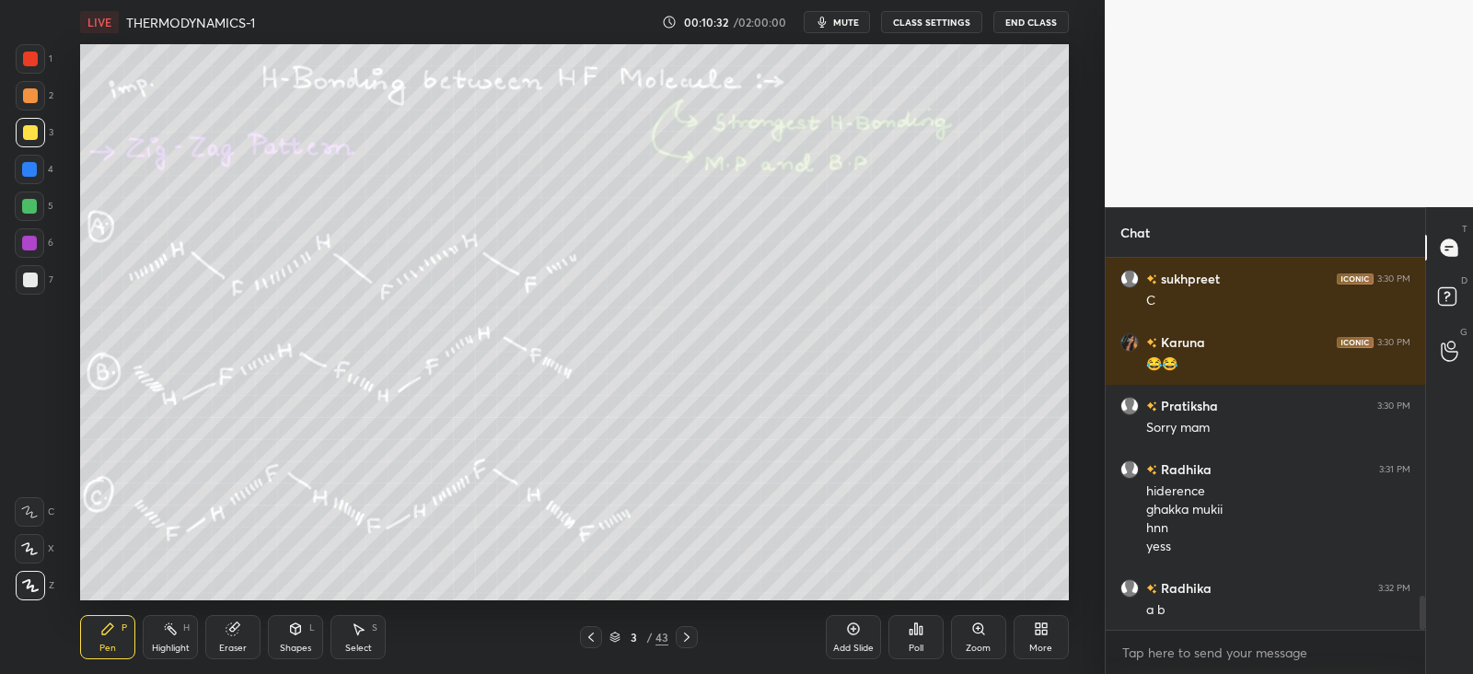
click at [303, 634] on icon at bounding box center [295, 629] width 15 height 15
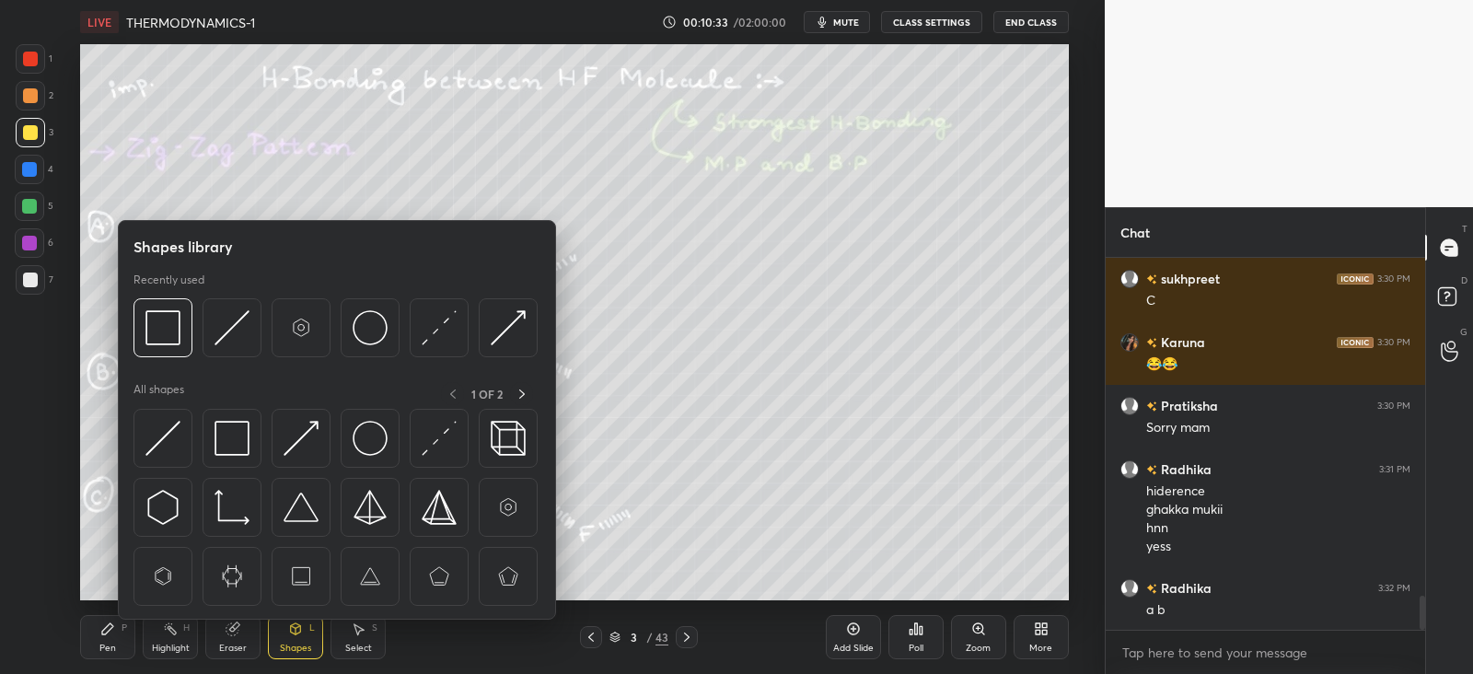
click at [166, 448] on img at bounding box center [163, 438] width 35 height 35
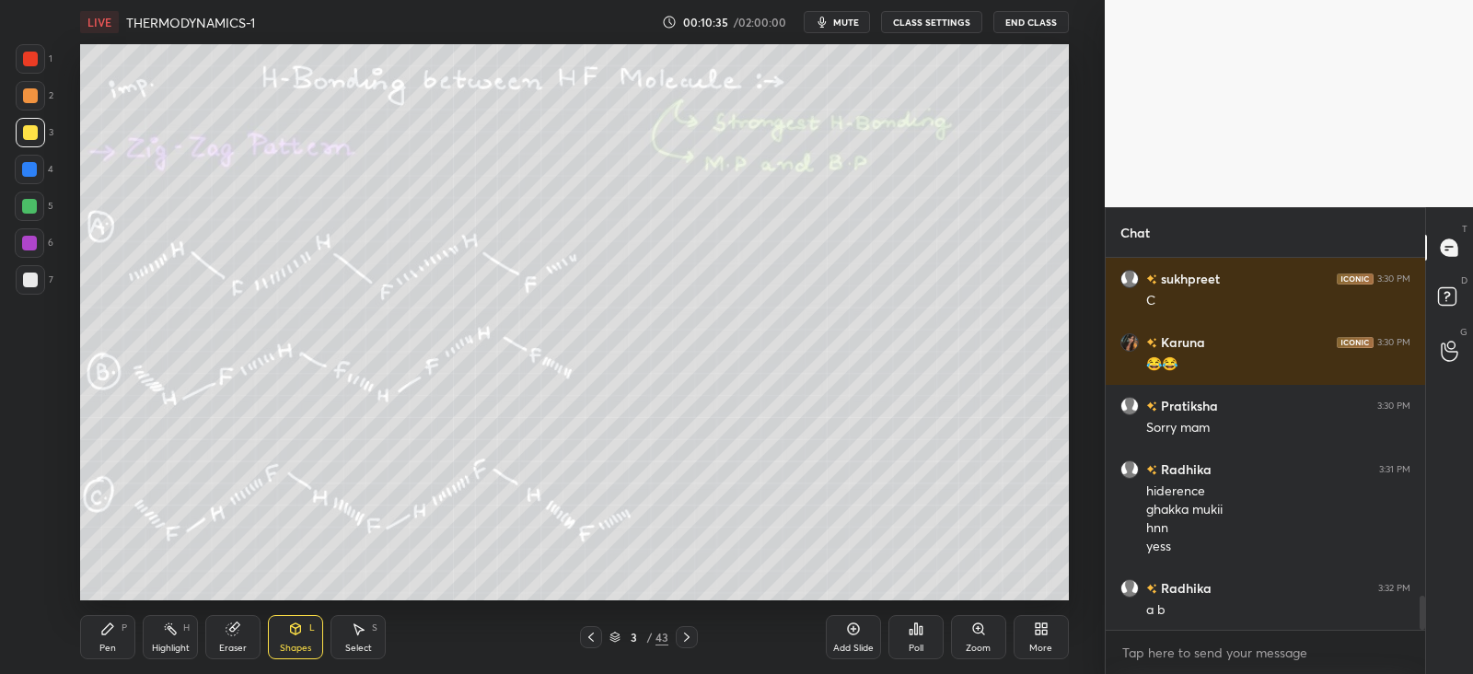
click at [106, 640] on div "Pen P" at bounding box center [107, 637] width 55 height 44
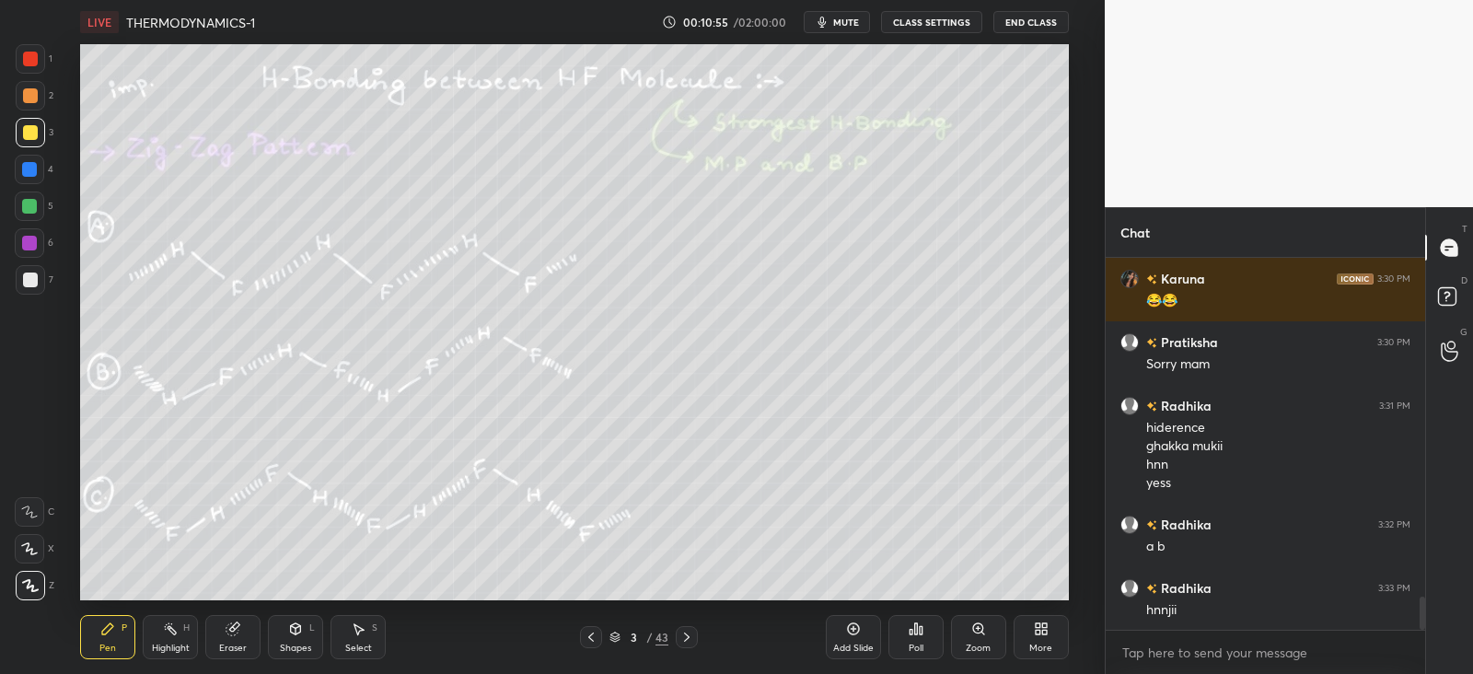
click at [235, 636] on div "Eraser" at bounding box center [232, 637] width 55 height 44
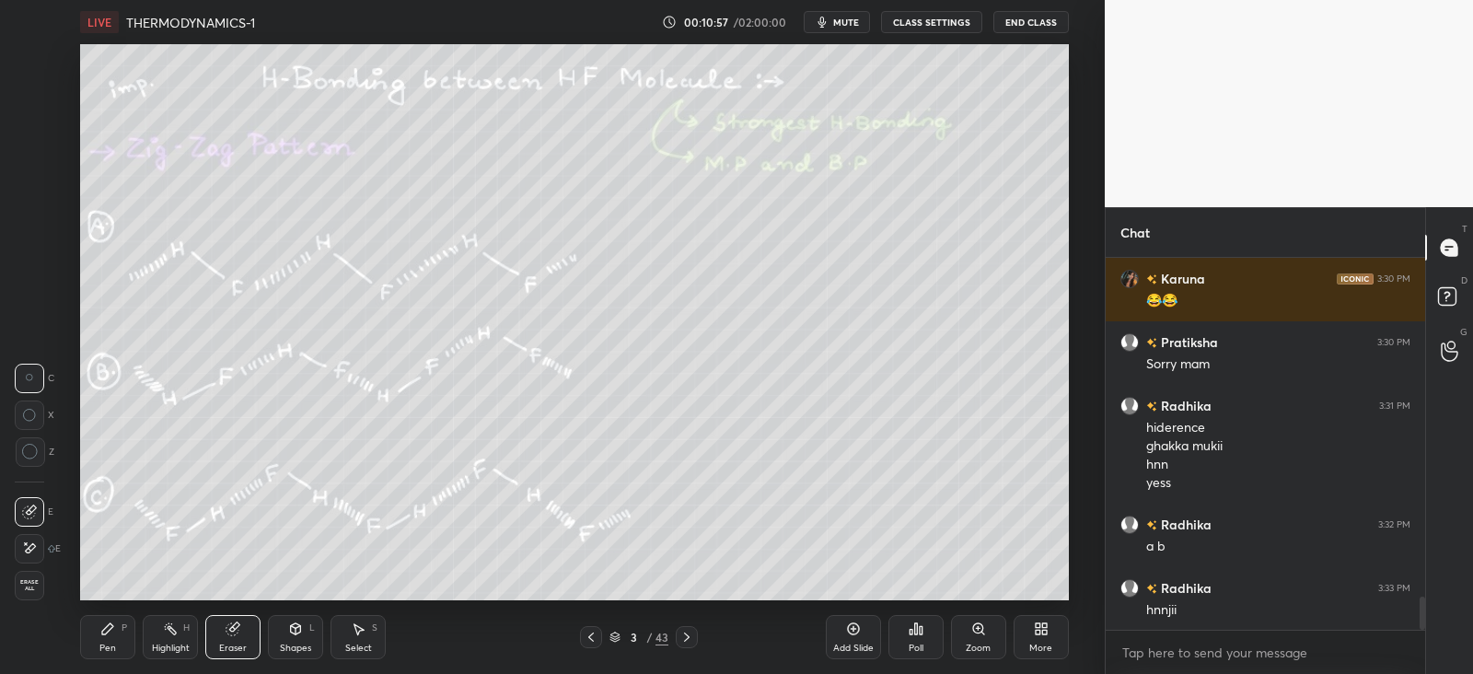
click at [115, 633] on div "Pen P" at bounding box center [107, 637] width 55 height 44
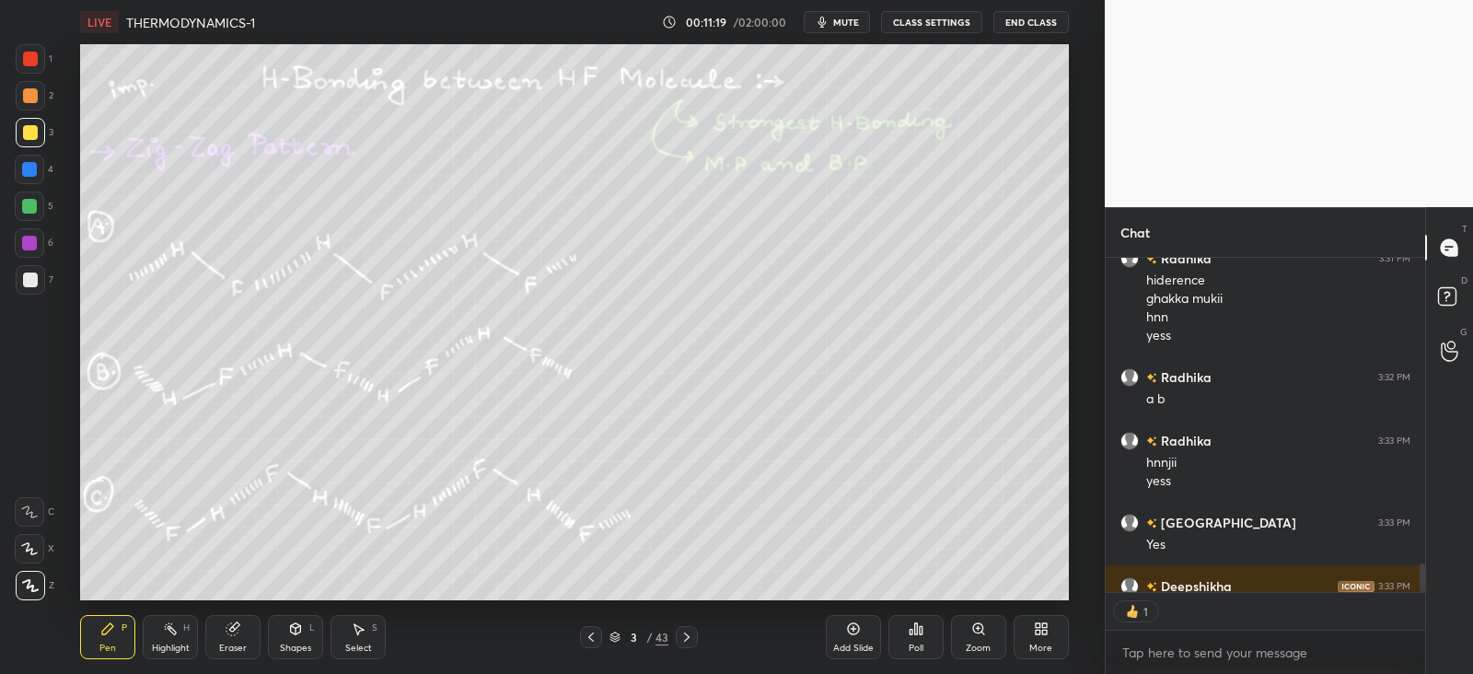
scroll to position [6, 6]
click at [235, 628] on icon at bounding box center [233, 629] width 12 height 12
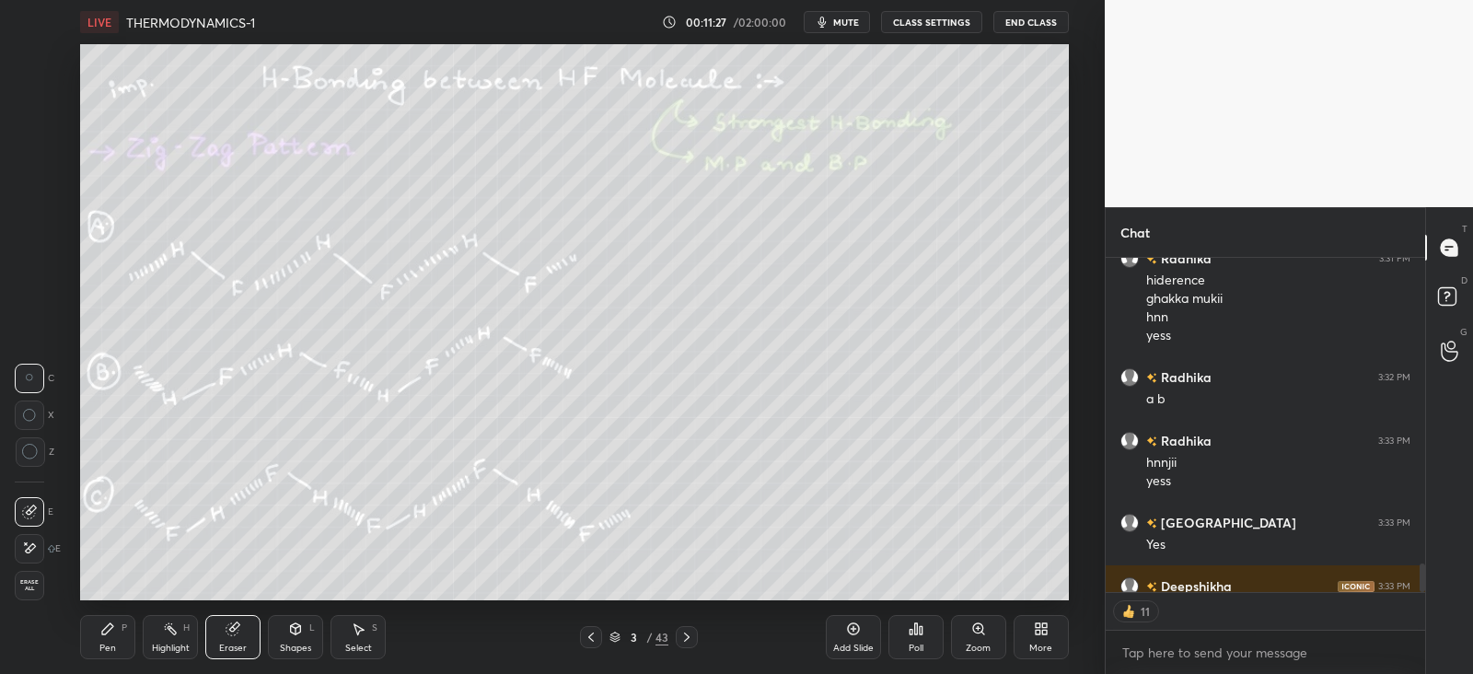
click at [111, 633] on icon at bounding box center [107, 629] width 15 height 15
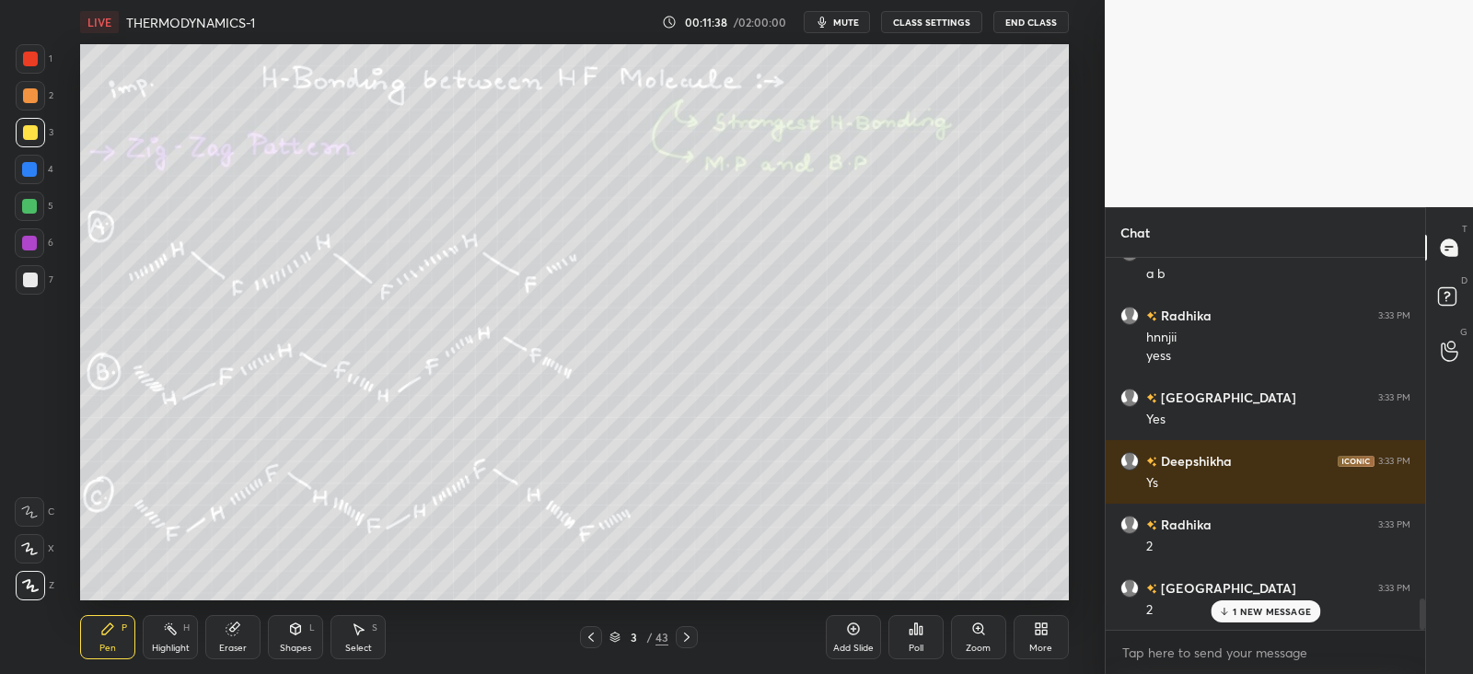
scroll to position [4121, 0]
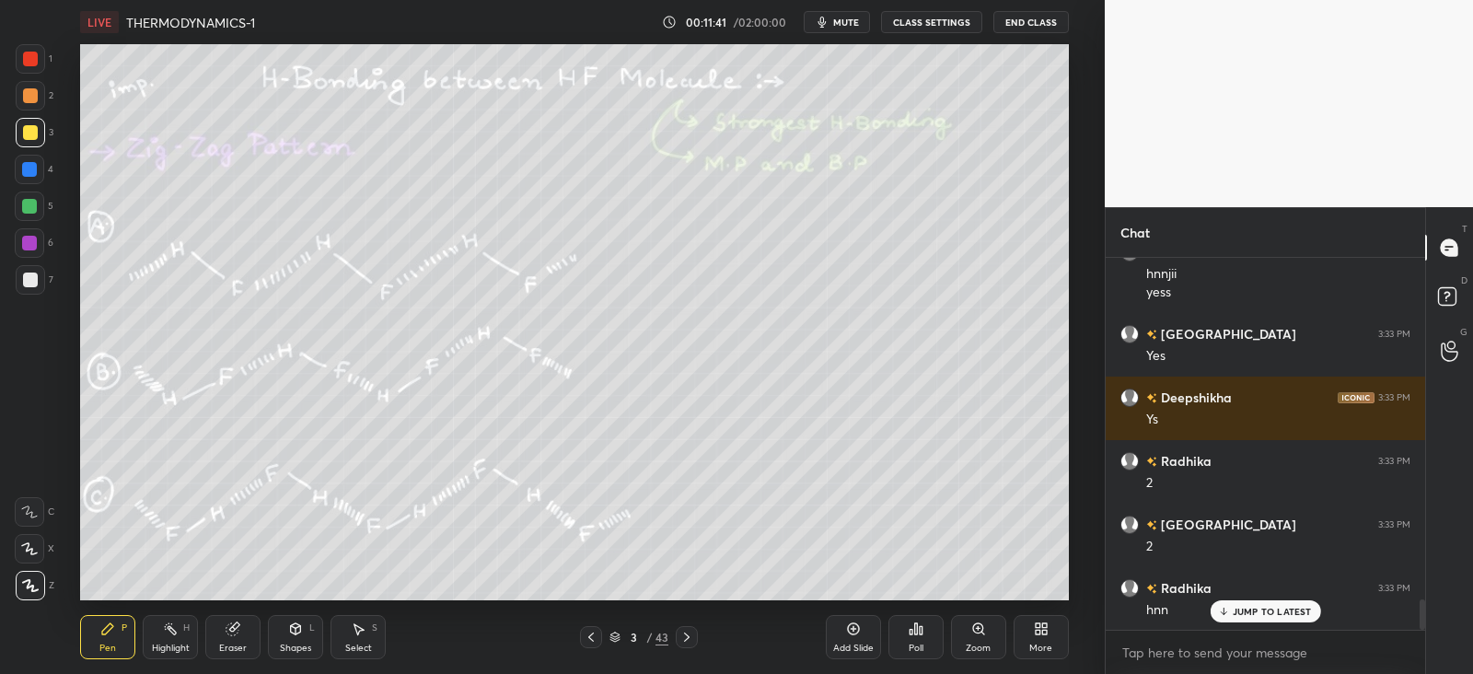
click at [32, 274] on div at bounding box center [30, 280] width 15 height 15
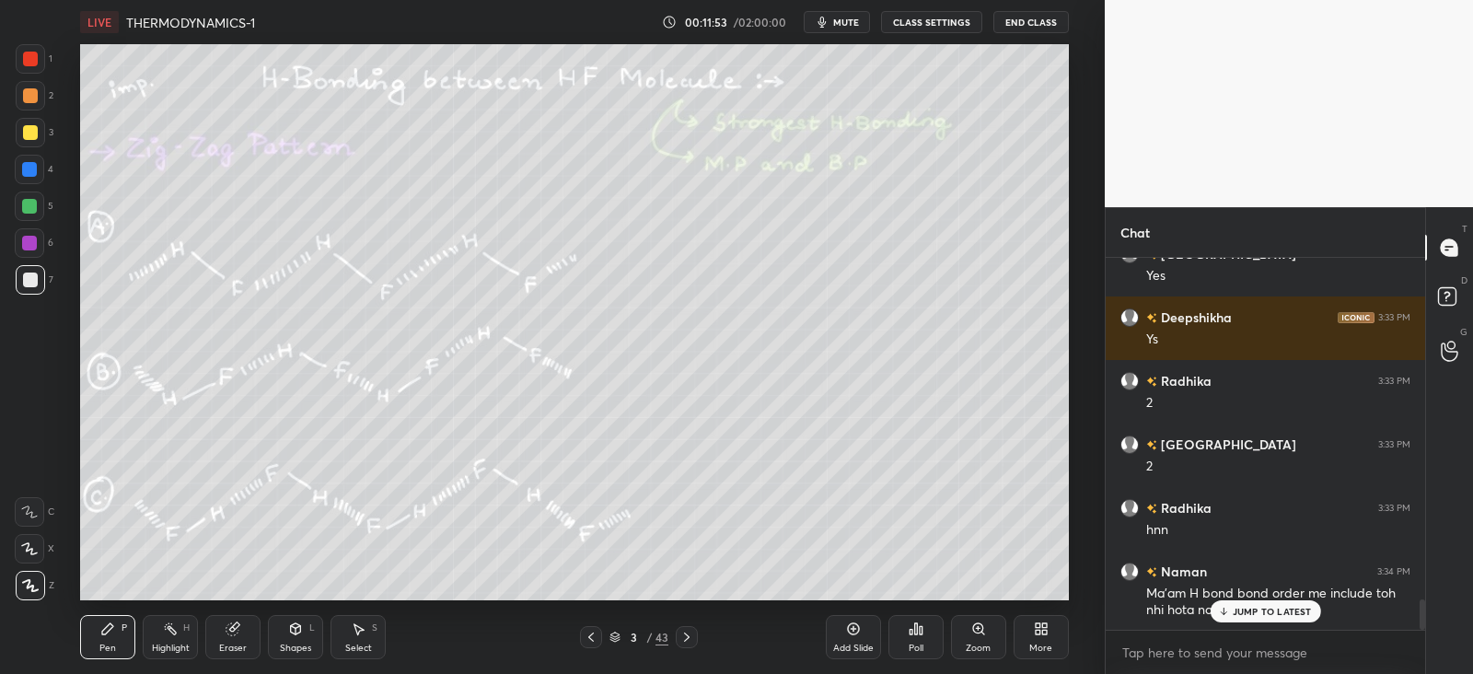
scroll to position [4246, 0]
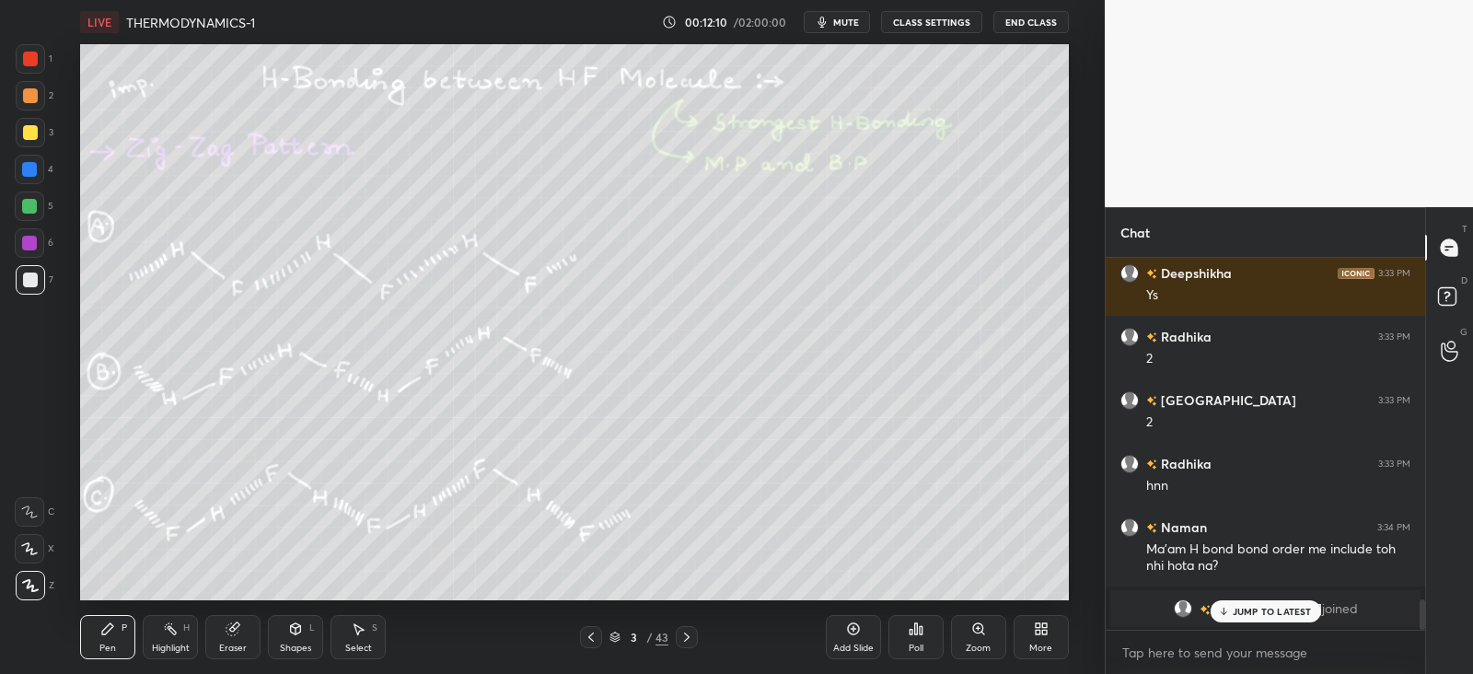
click at [1248, 609] on p "JUMP TO LATEST" at bounding box center [1272, 611] width 79 height 11
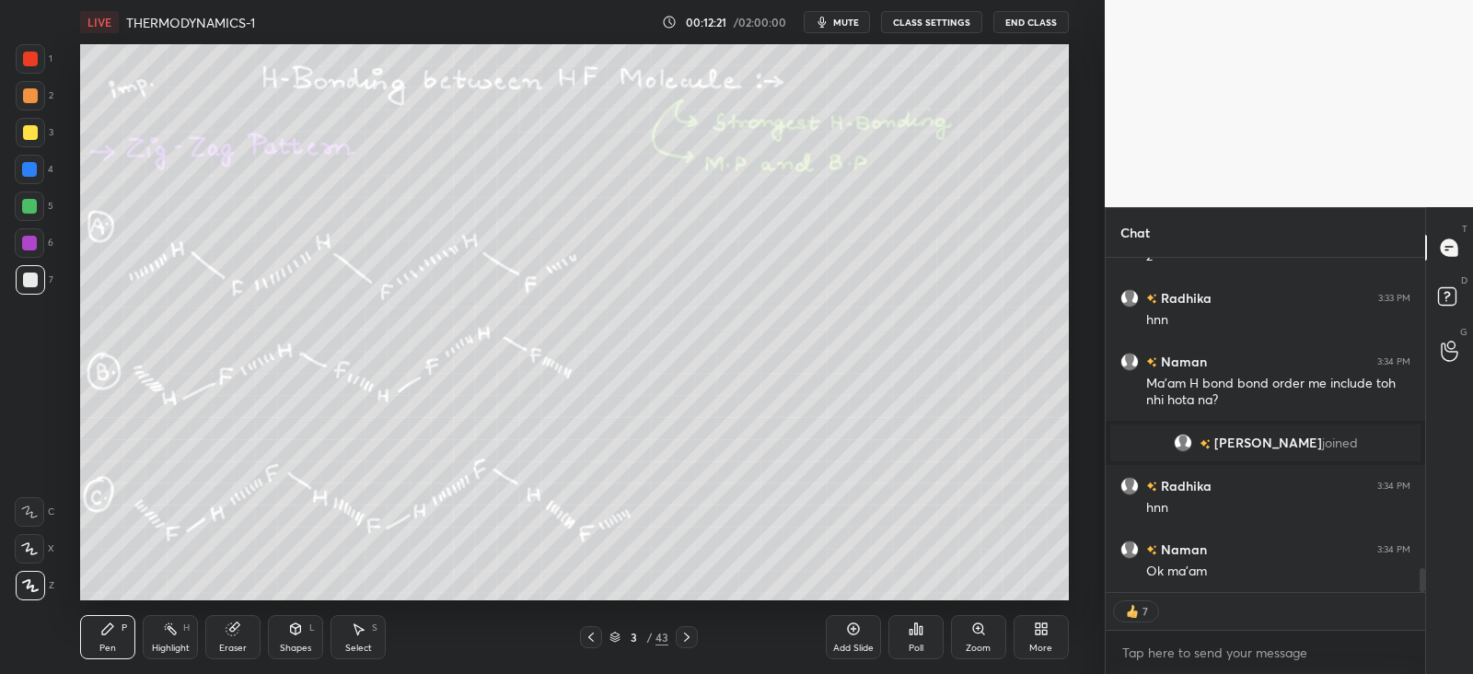
scroll to position [4455, 0]
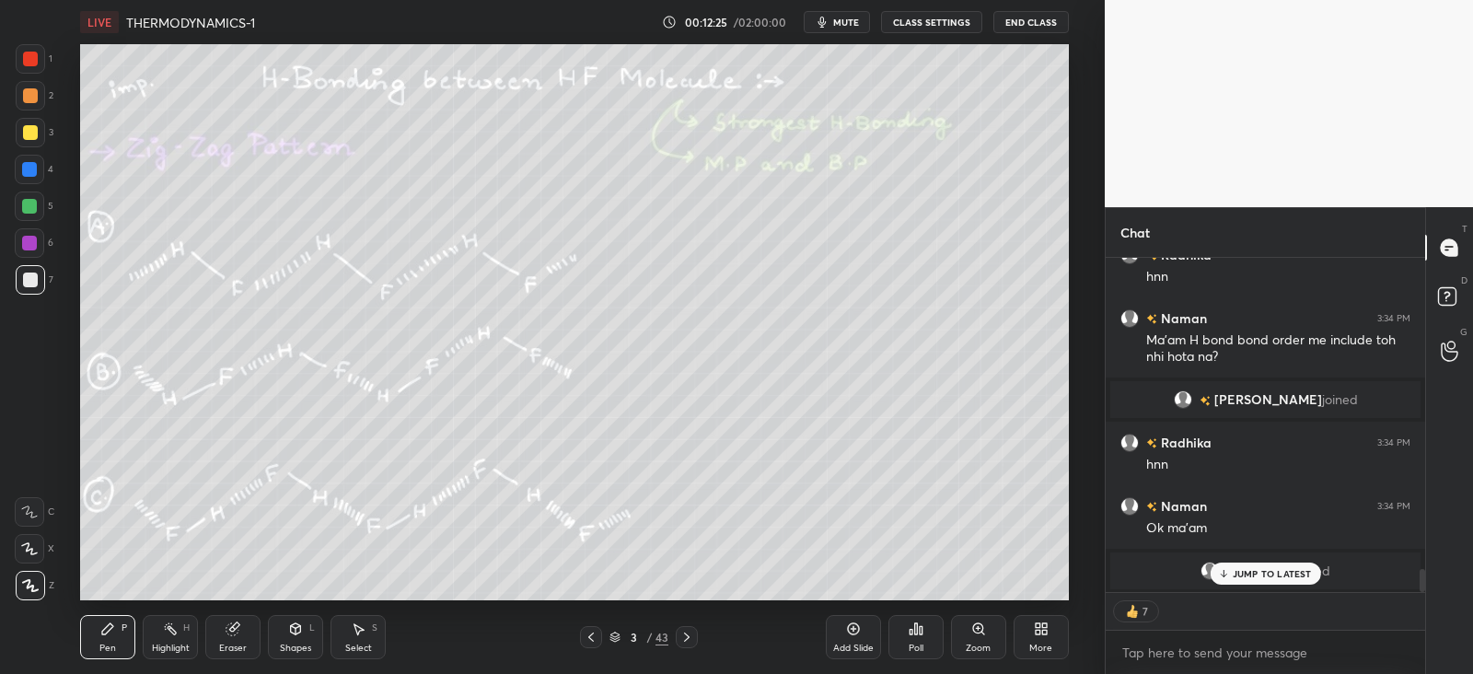
click at [1237, 577] on p "JUMP TO LATEST" at bounding box center [1272, 573] width 79 height 11
click at [690, 635] on icon at bounding box center [687, 637] width 15 height 15
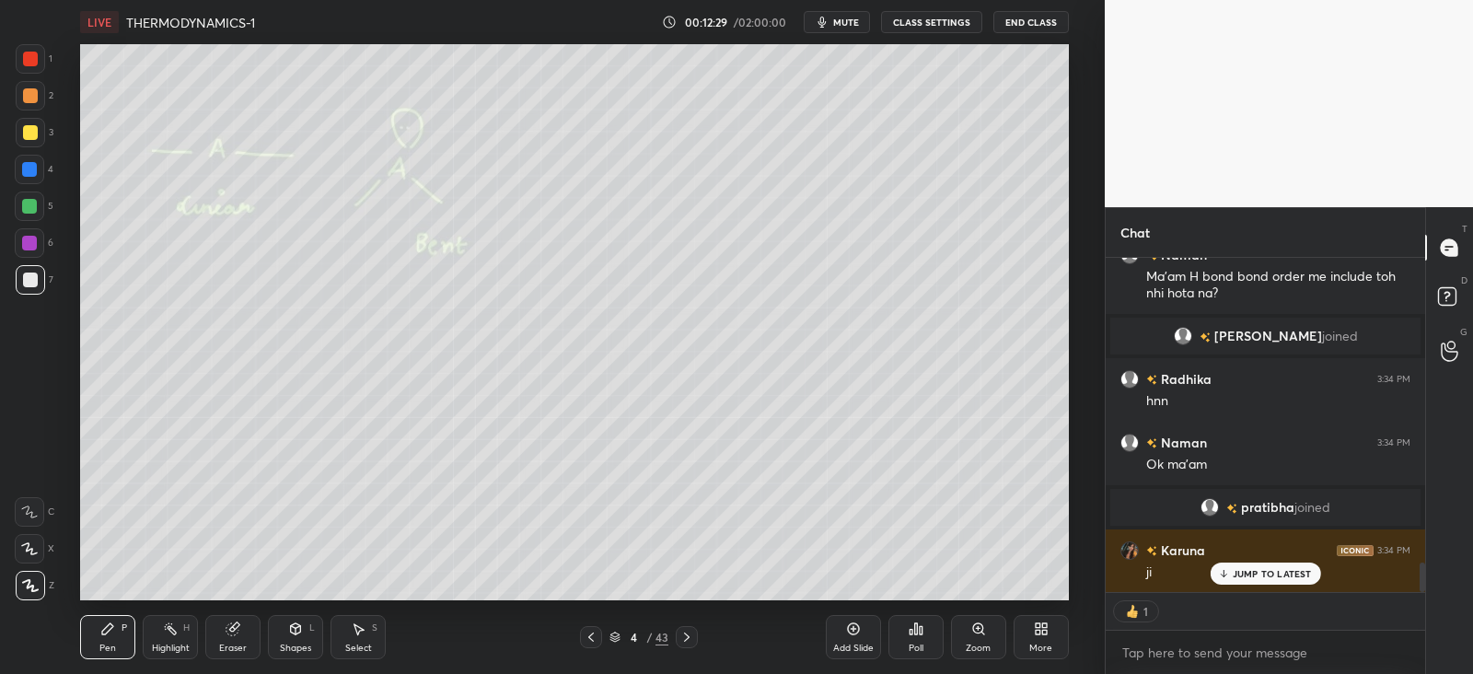
click at [691, 630] on icon at bounding box center [687, 637] width 15 height 15
click at [304, 636] on div "Shapes L" at bounding box center [295, 637] width 55 height 44
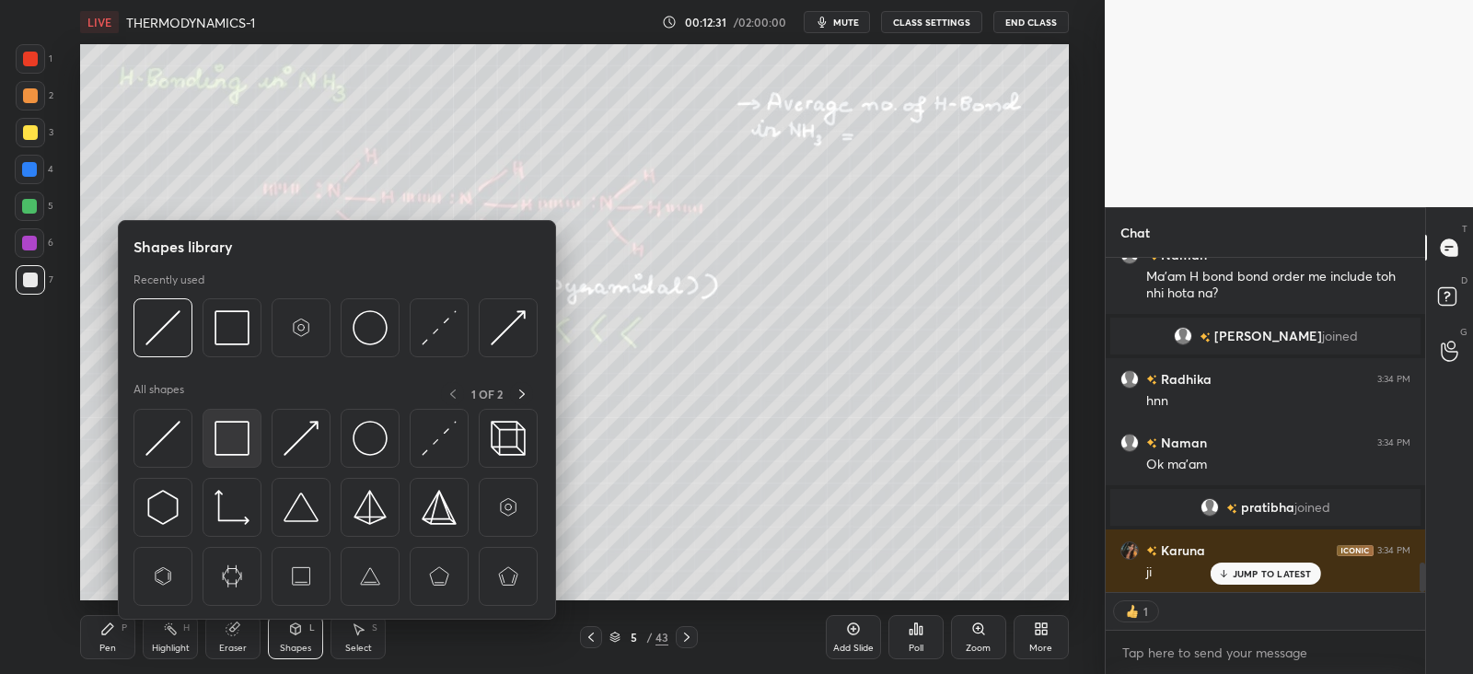
scroll to position [3485, 0]
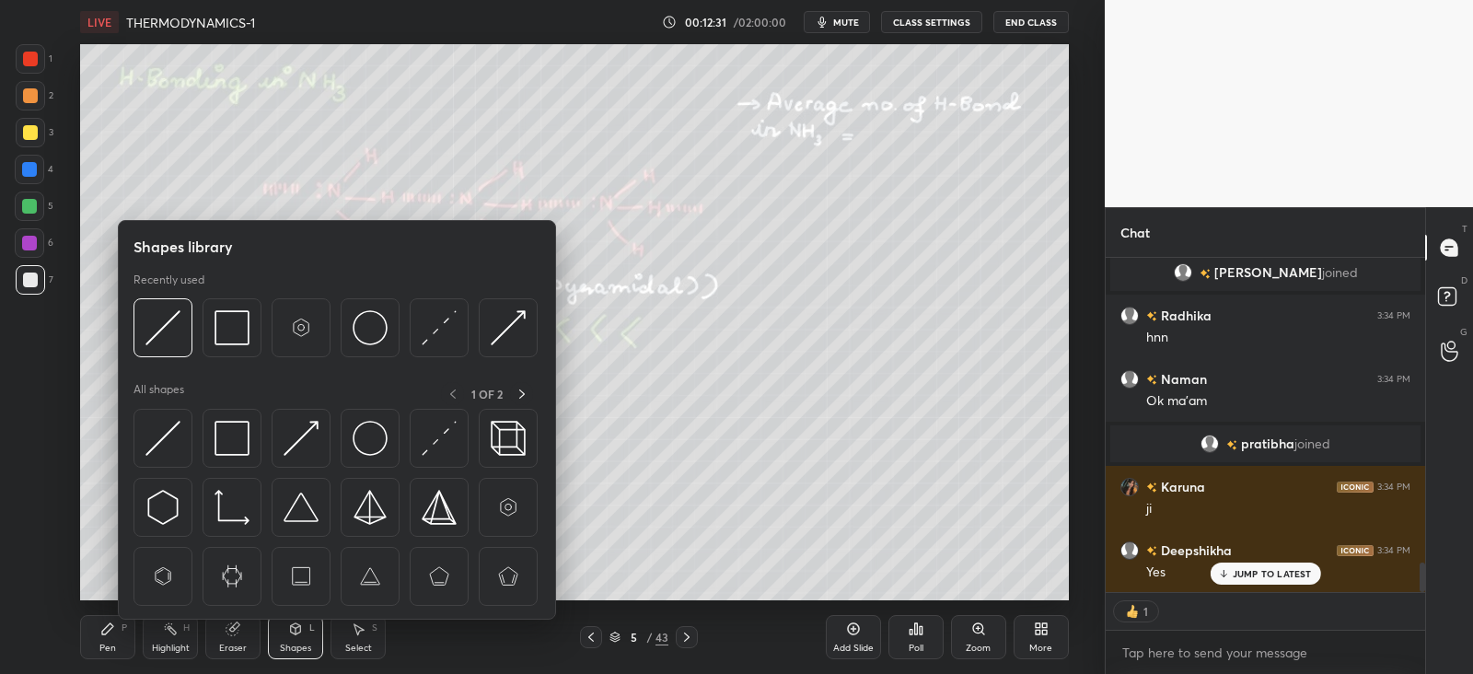
click at [231, 437] on img at bounding box center [232, 438] width 35 height 35
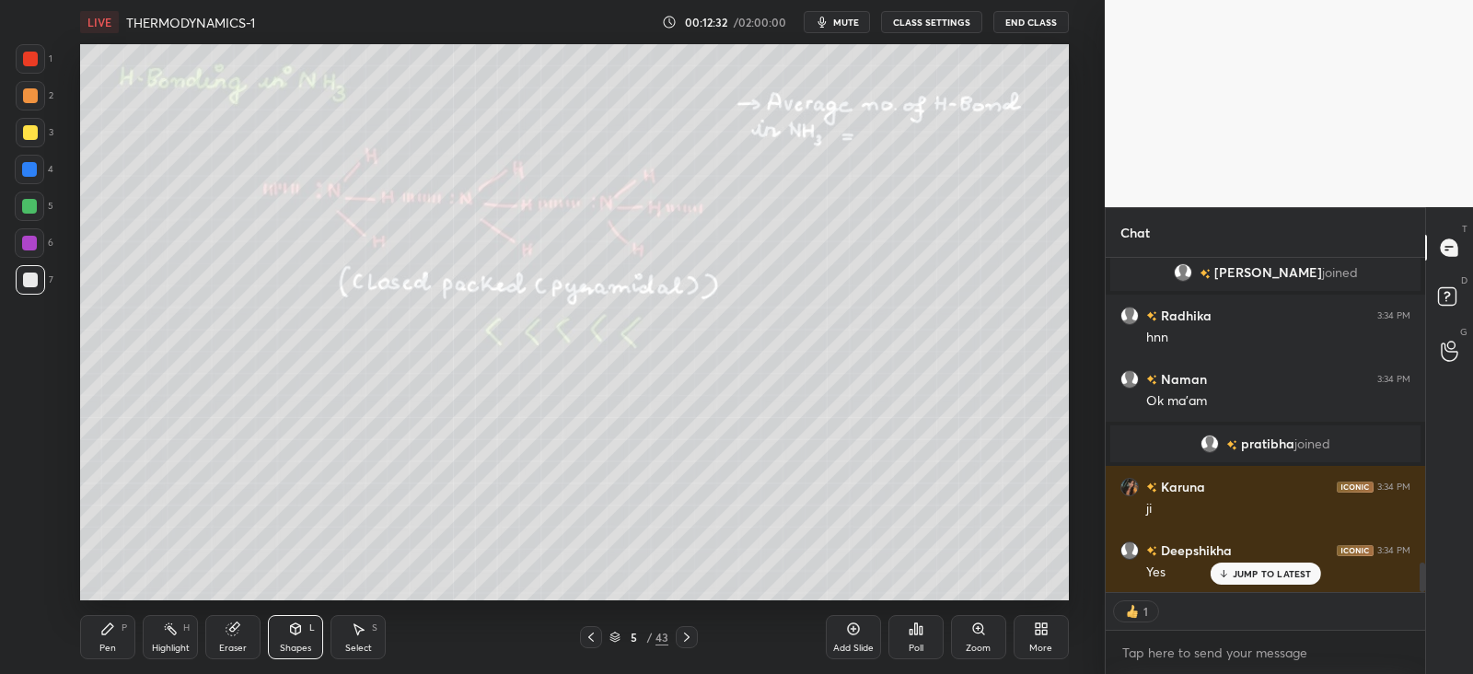
scroll to position [3548, 0]
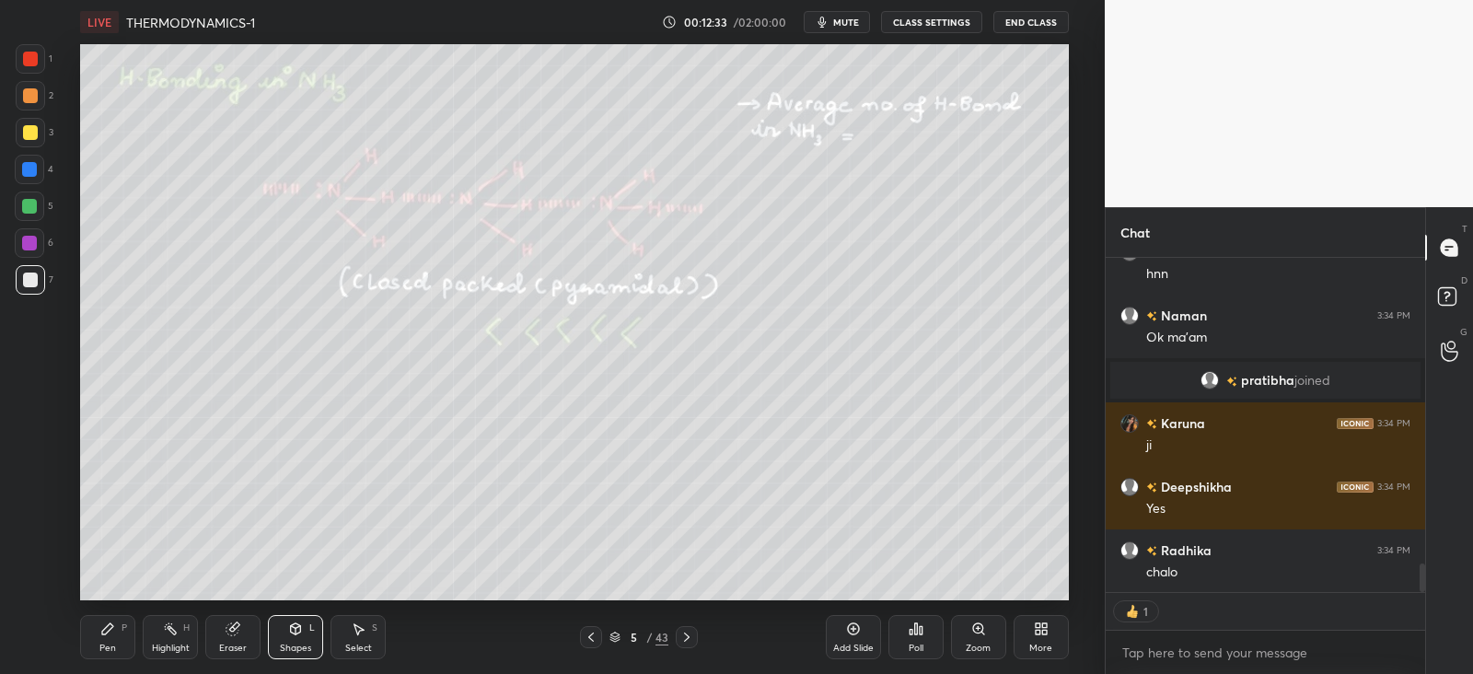
click at [117, 626] on div "Pen P" at bounding box center [107, 637] width 55 height 44
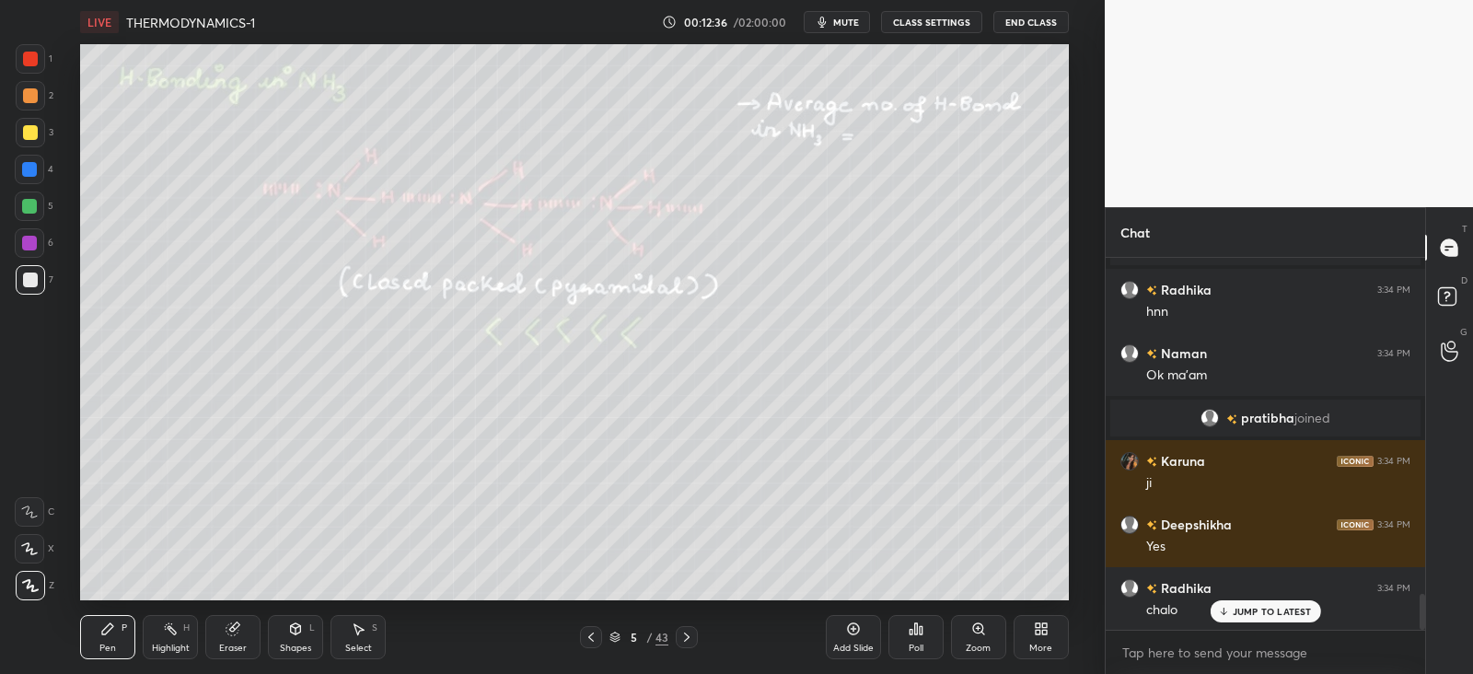
scroll to position [366, 313]
click at [165, 629] on circle at bounding box center [166, 629] width 2 height 2
click at [108, 633] on icon at bounding box center [107, 628] width 11 height 11
click at [29, 277] on div at bounding box center [30, 280] width 15 height 15
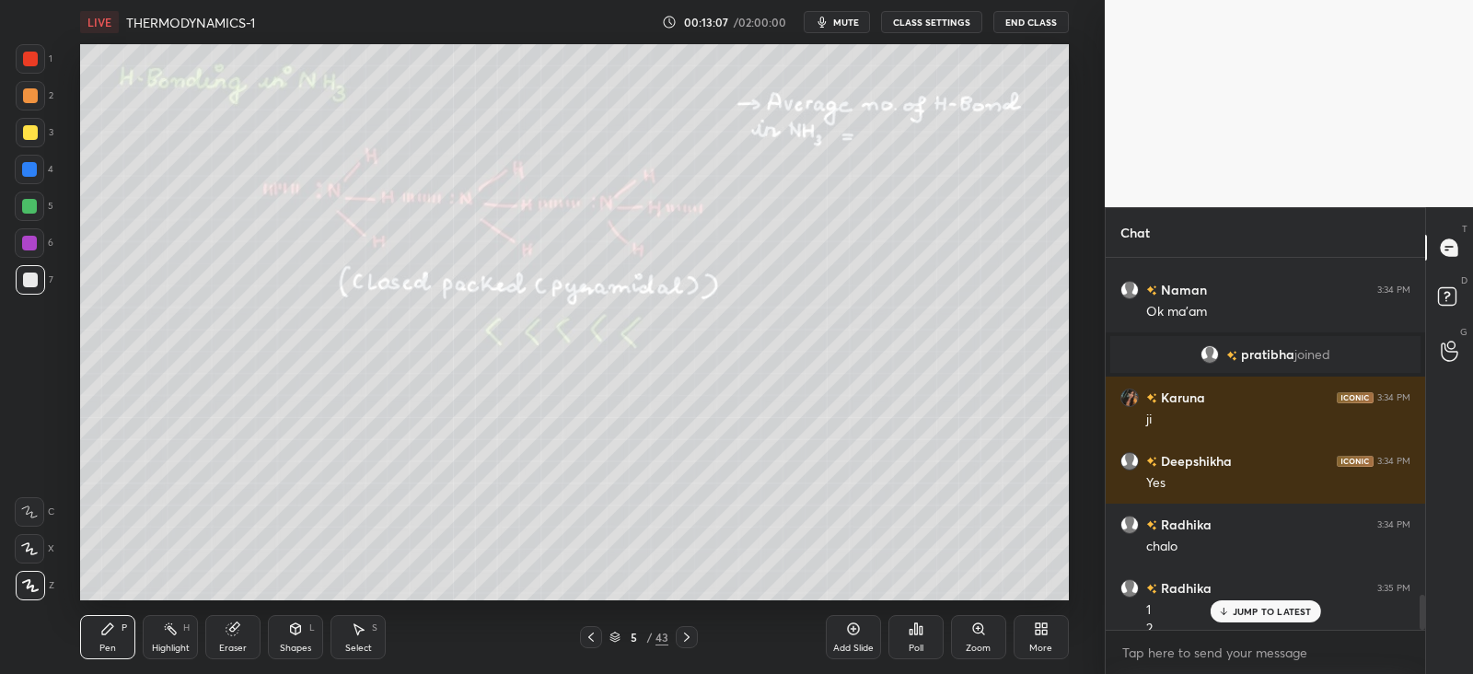
scroll to position [3593, 0]
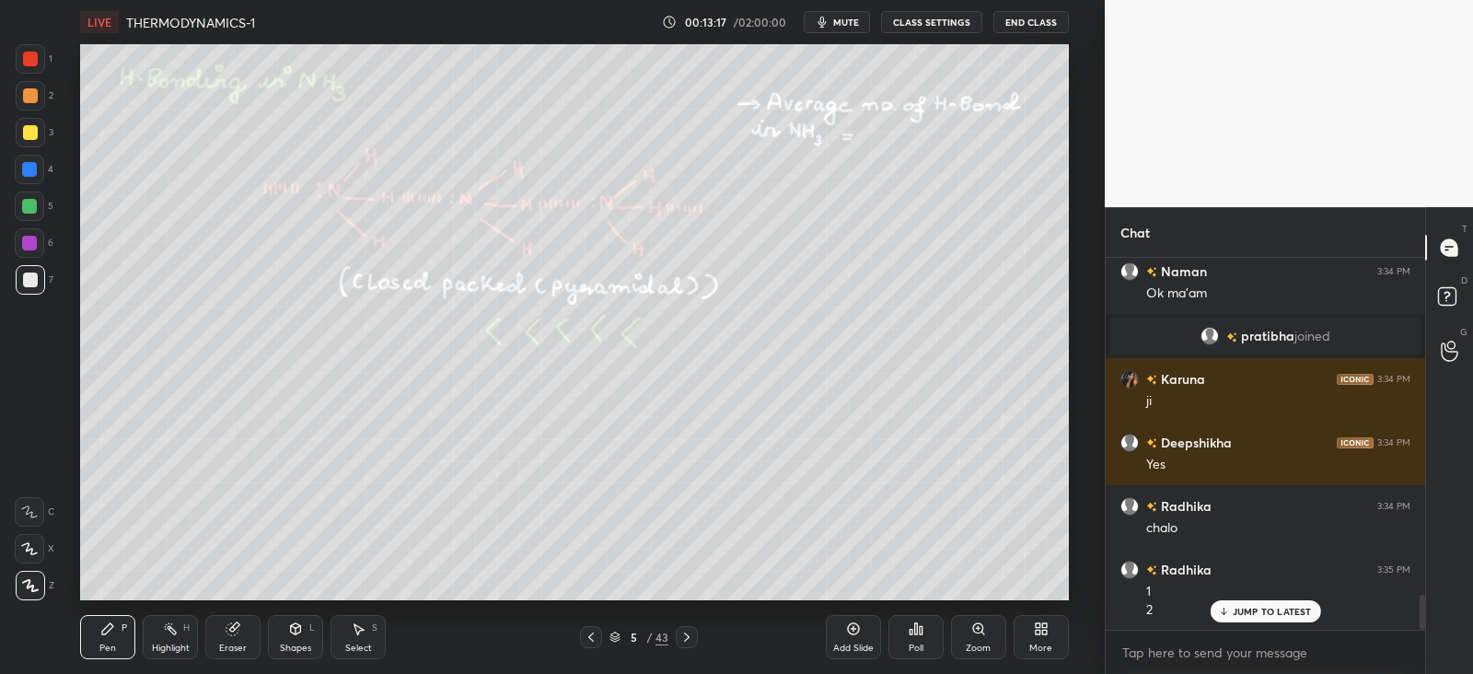
click at [179, 633] on div "Highlight H" at bounding box center [170, 637] width 55 height 44
click at [129, 634] on div "Pen P" at bounding box center [107, 637] width 55 height 44
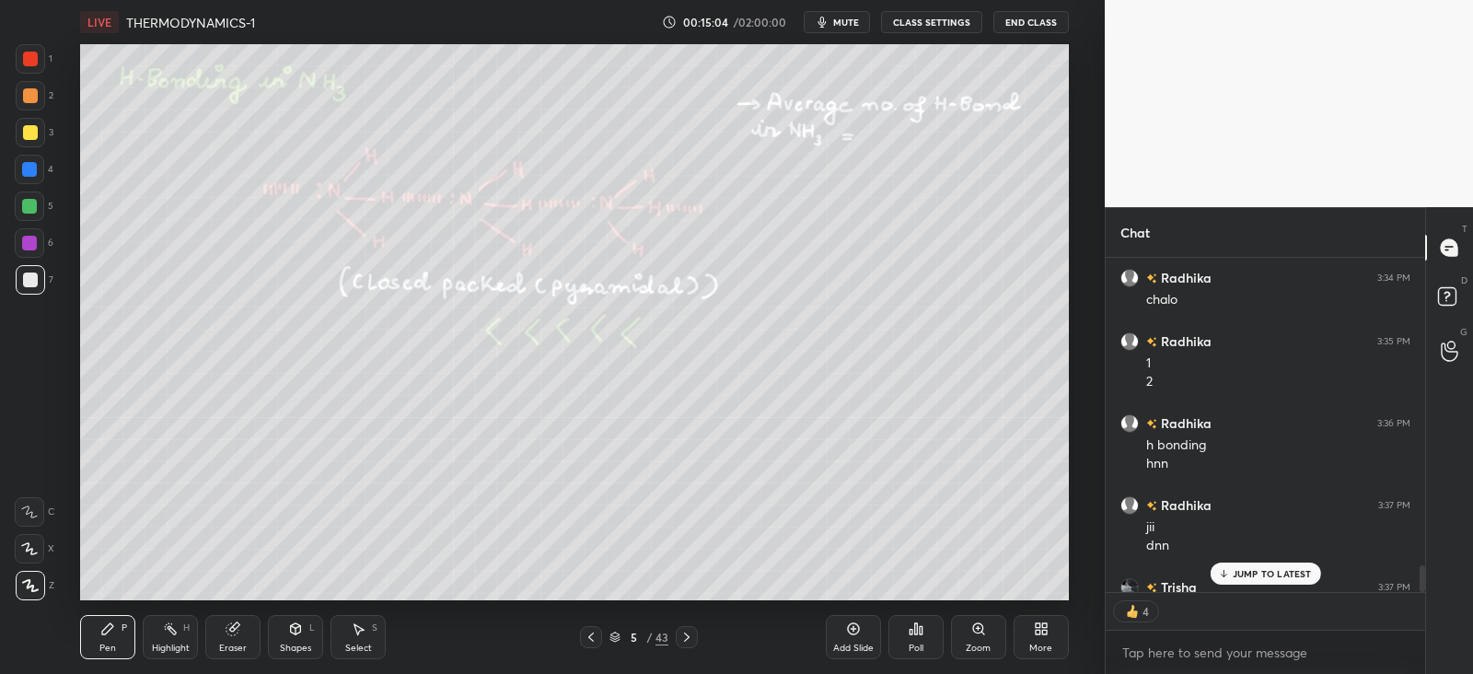
scroll to position [3921, 0]
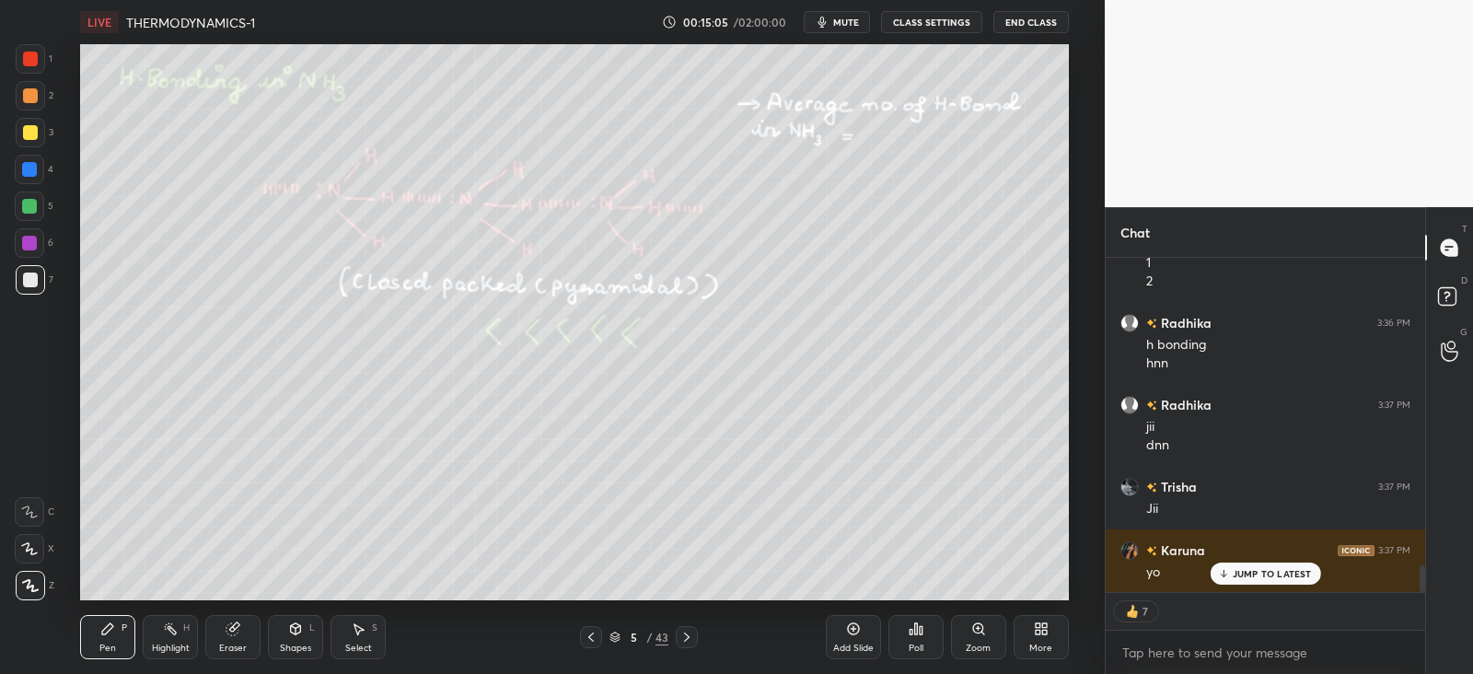
click at [684, 627] on div at bounding box center [687, 637] width 22 height 22
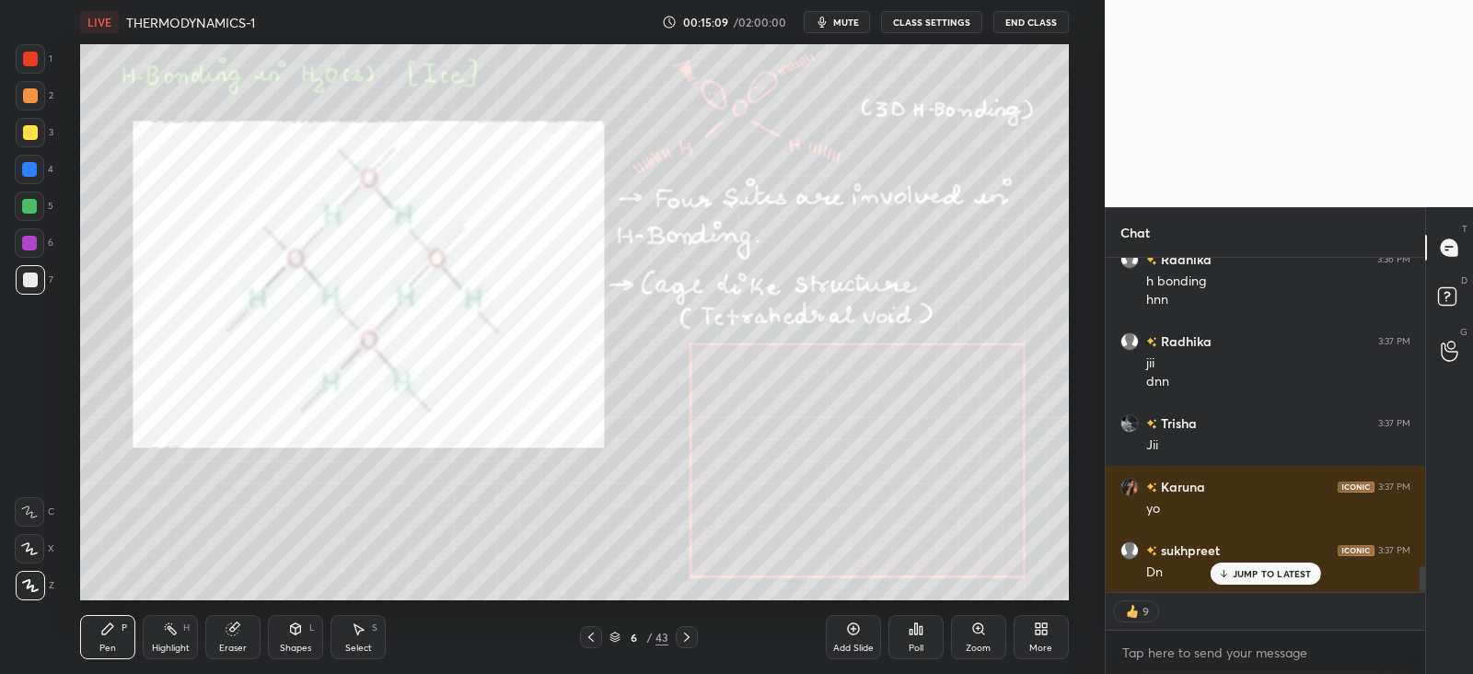
scroll to position [4029, 0]
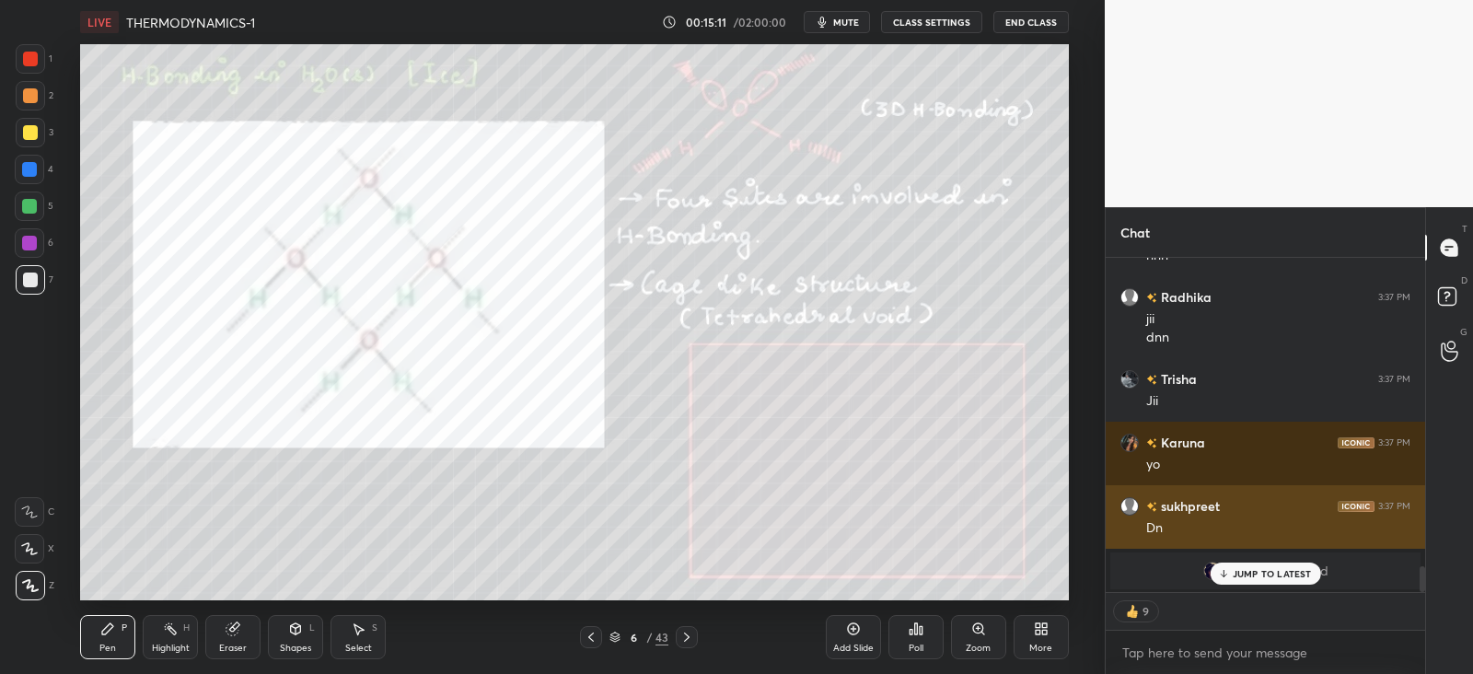
click at [1280, 569] on p "JUMP TO LATEST" at bounding box center [1272, 573] width 79 height 11
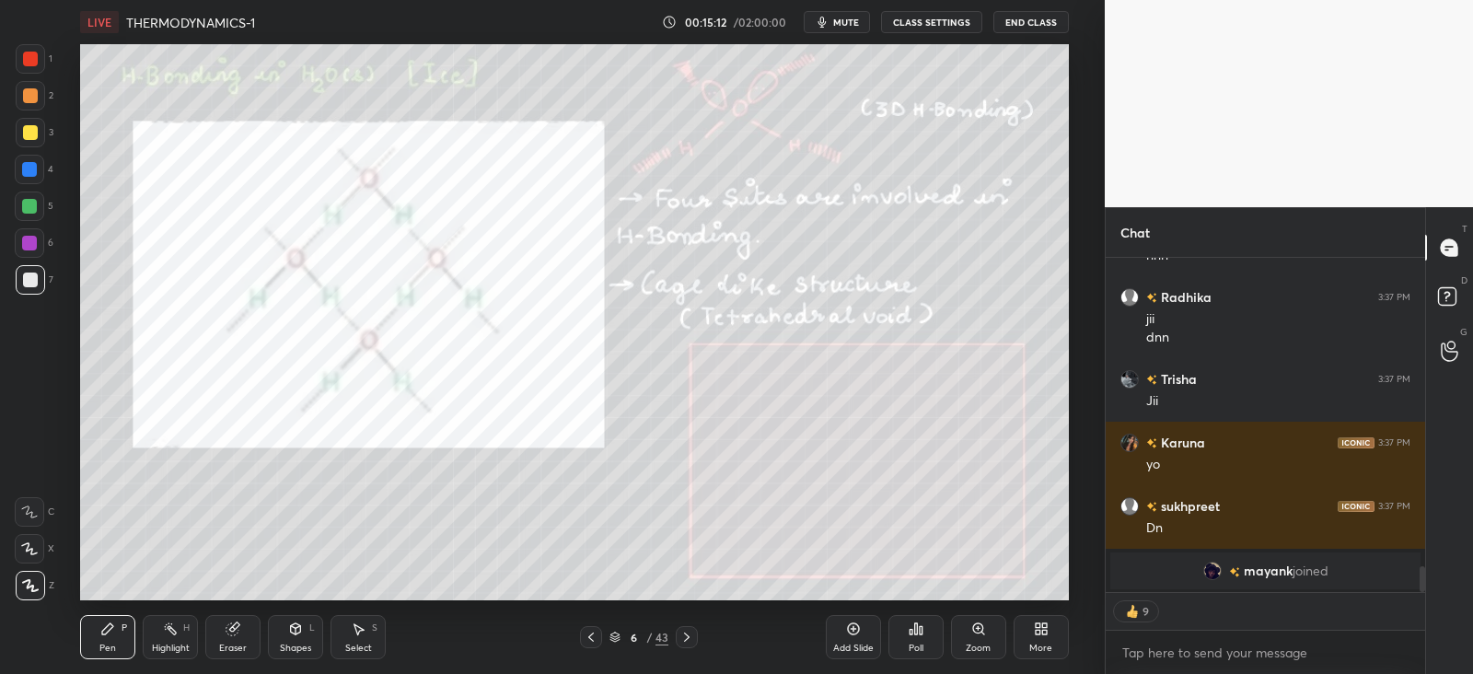
click at [302, 640] on div "Shapes L" at bounding box center [295, 637] width 55 height 44
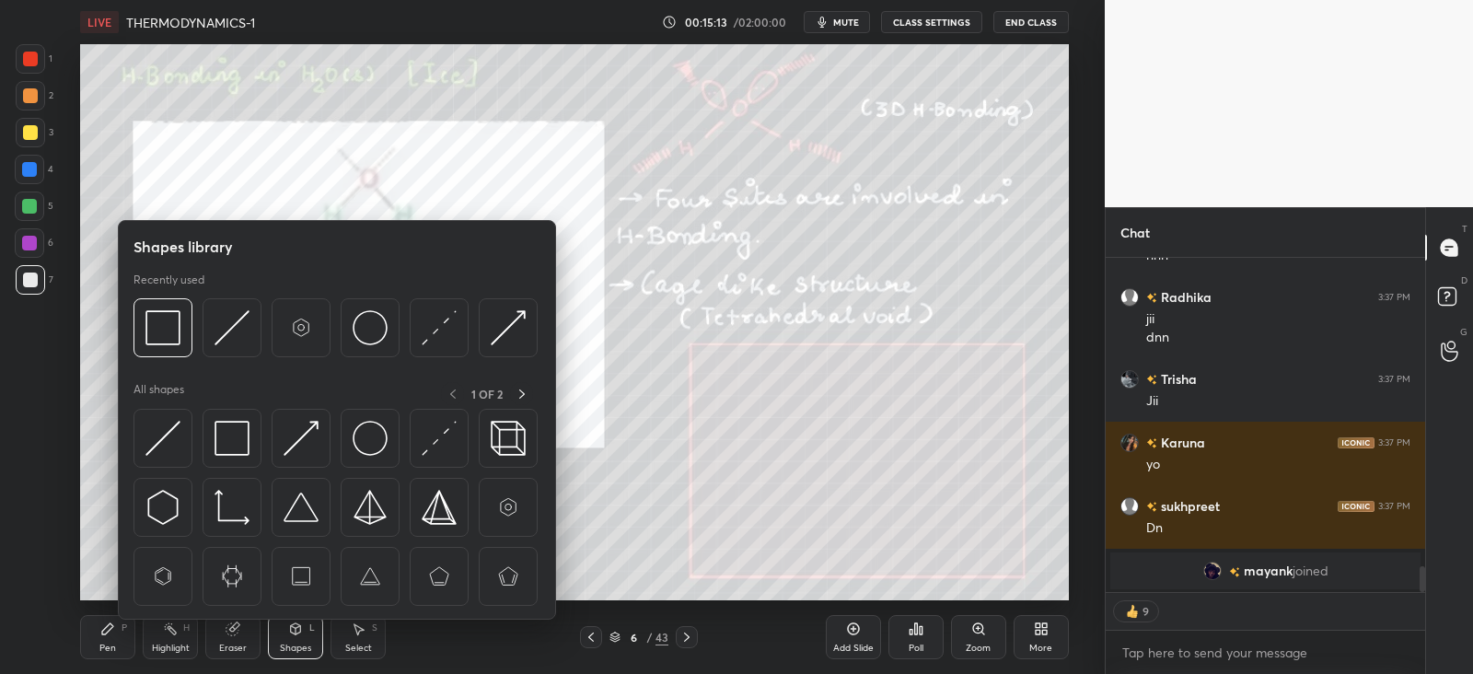
click at [239, 434] on img at bounding box center [232, 438] width 35 height 35
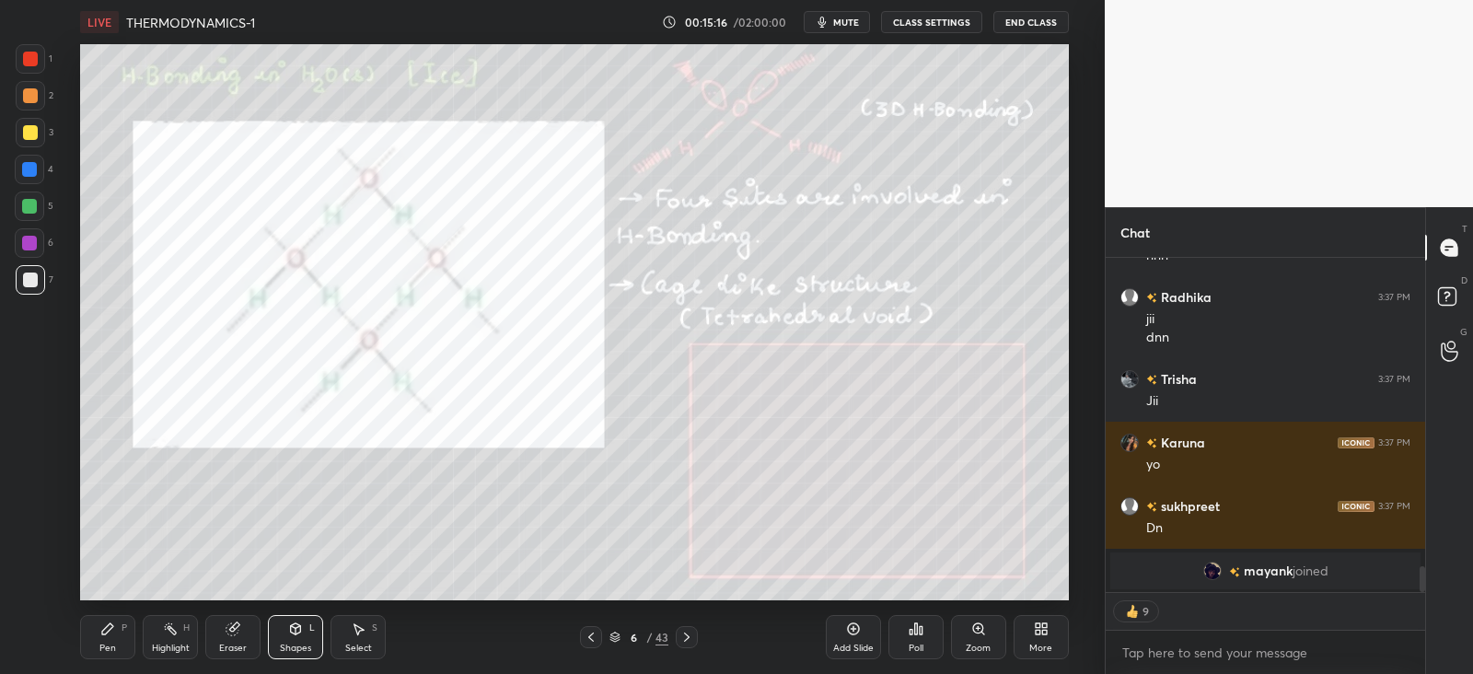
click at [123, 637] on div "Pen P" at bounding box center [107, 637] width 55 height 44
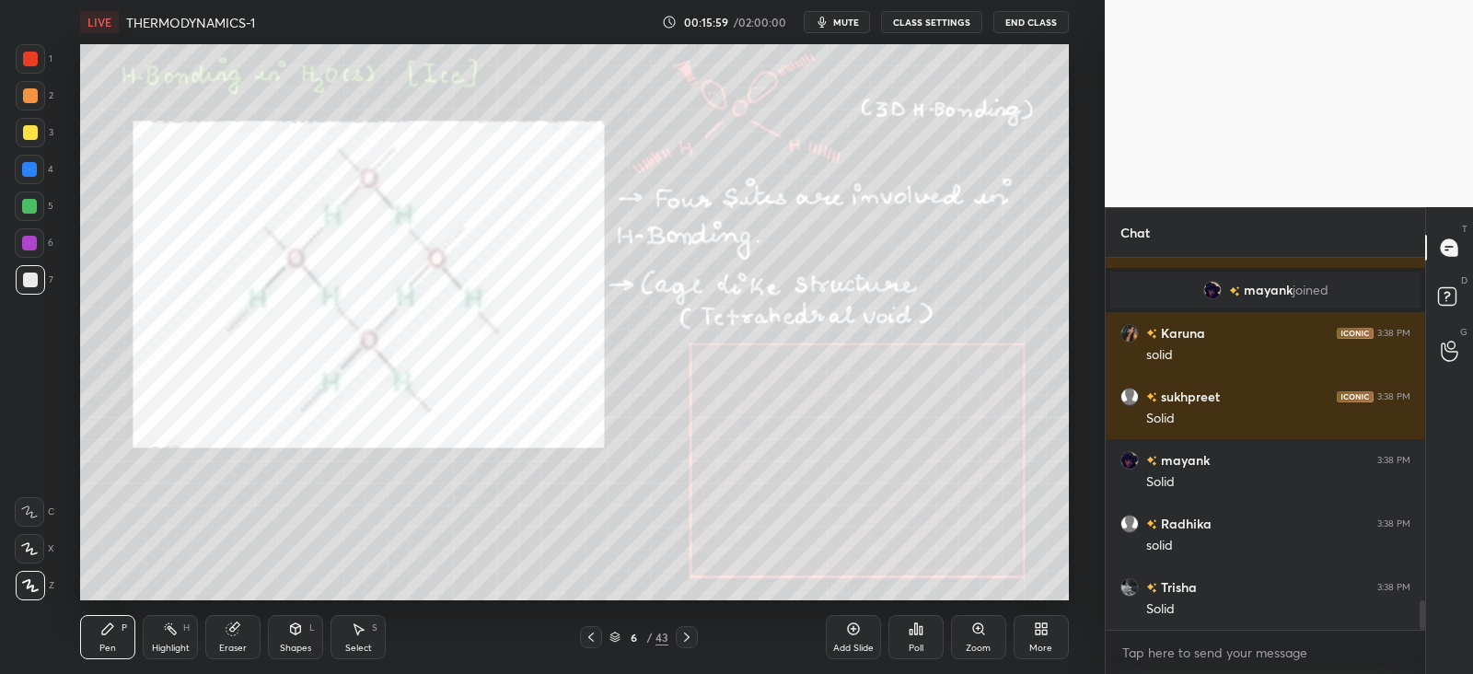
scroll to position [4374, 0]
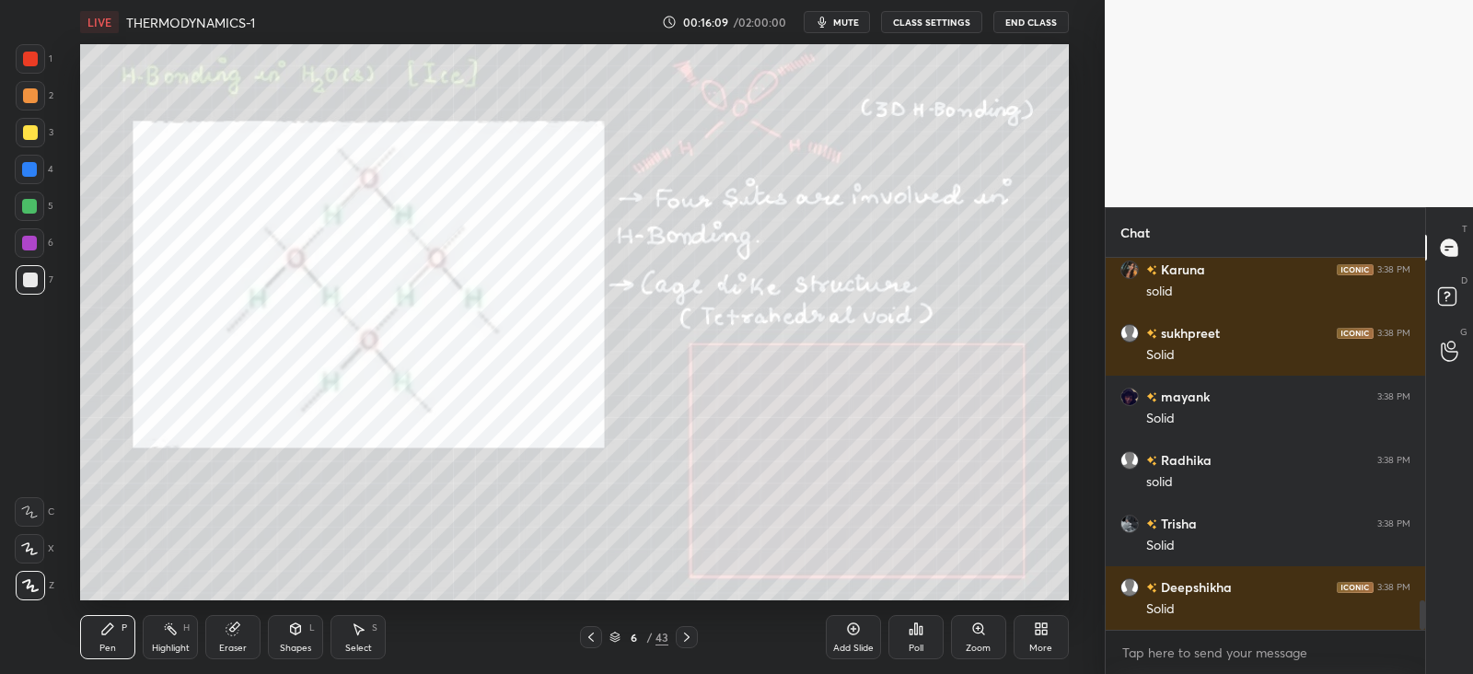
click at [29, 97] on div at bounding box center [30, 95] width 15 height 15
click at [691, 640] on icon at bounding box center [687, 637] width 15 height 15
click at [593, 632] on icon at bounding box center [591, 637] width 15 height 15
click at [852, 636] on div "Add Slide" at bounding box center [853, 637] width 55 height 44
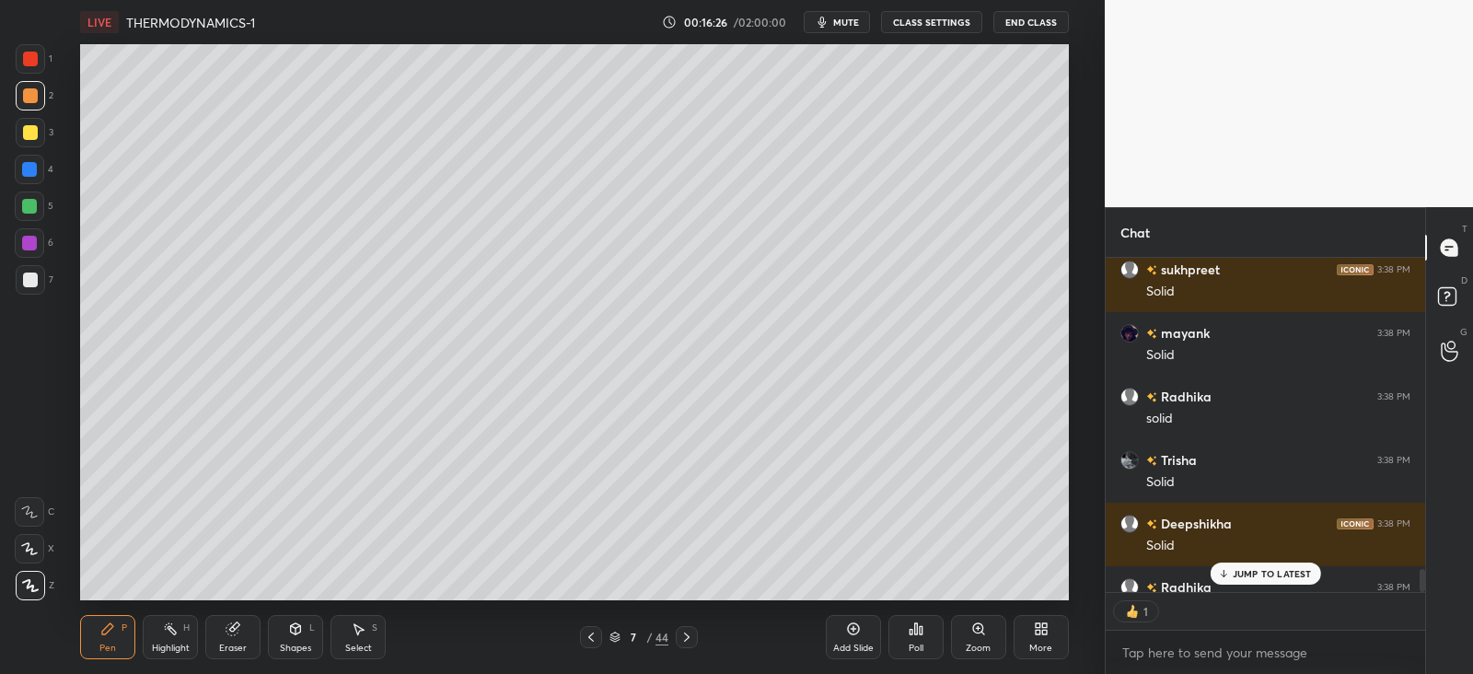
scroll to position [4492, 0]
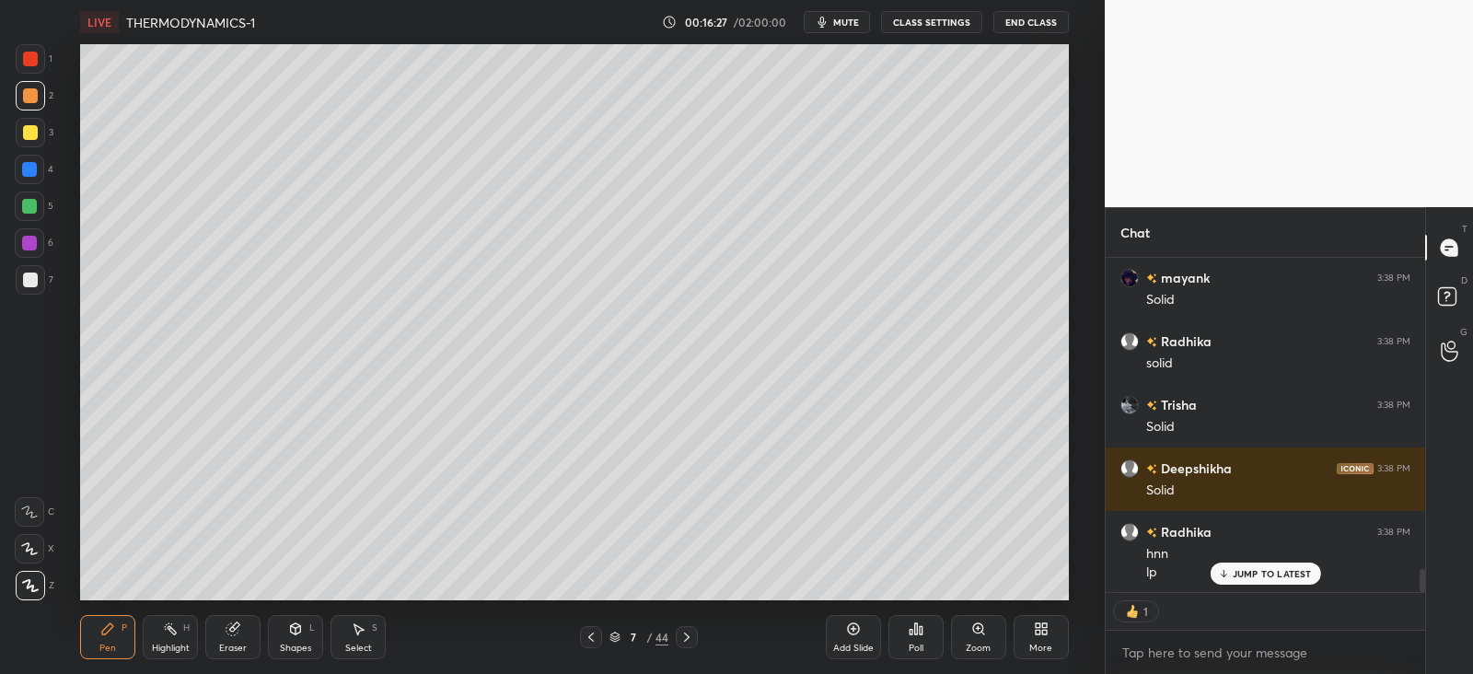
click at [28, 169] on div at bounding box center [29, 169] width 15 height 15
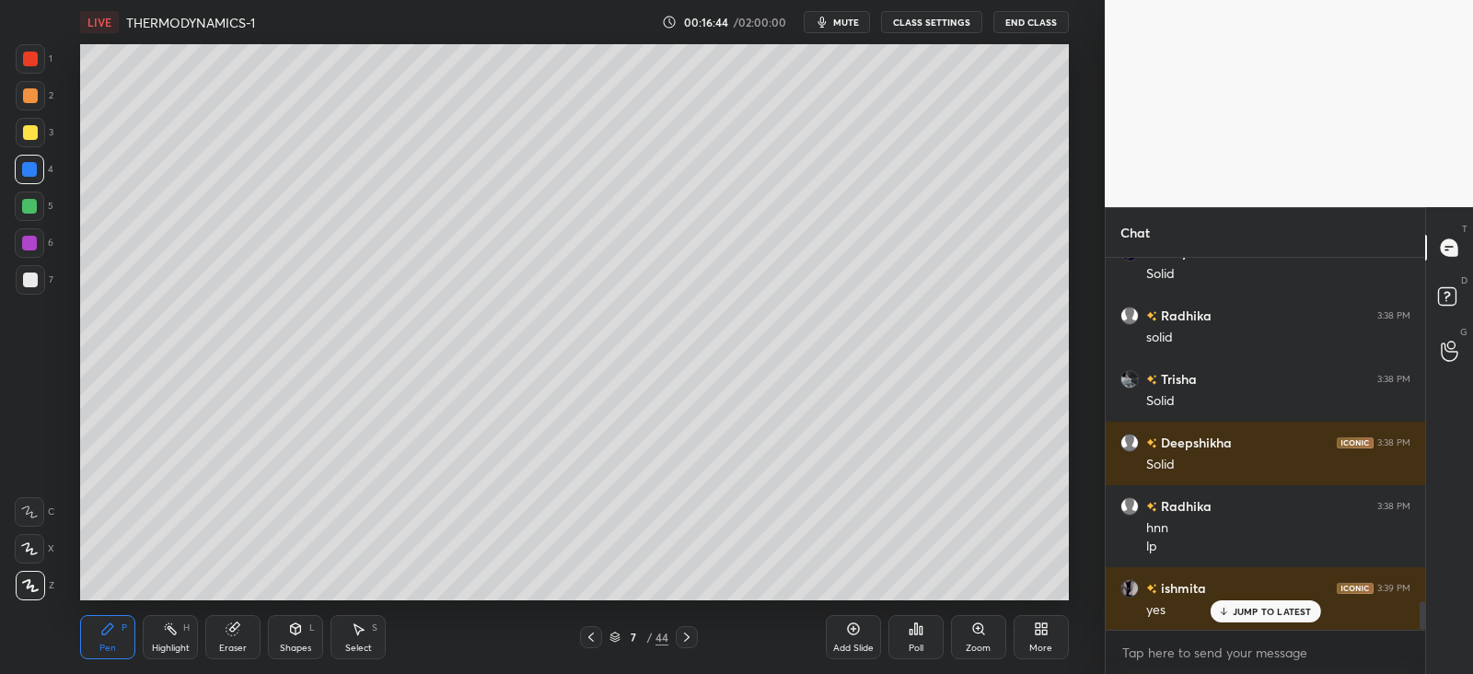
scroll to position [4582, 0]
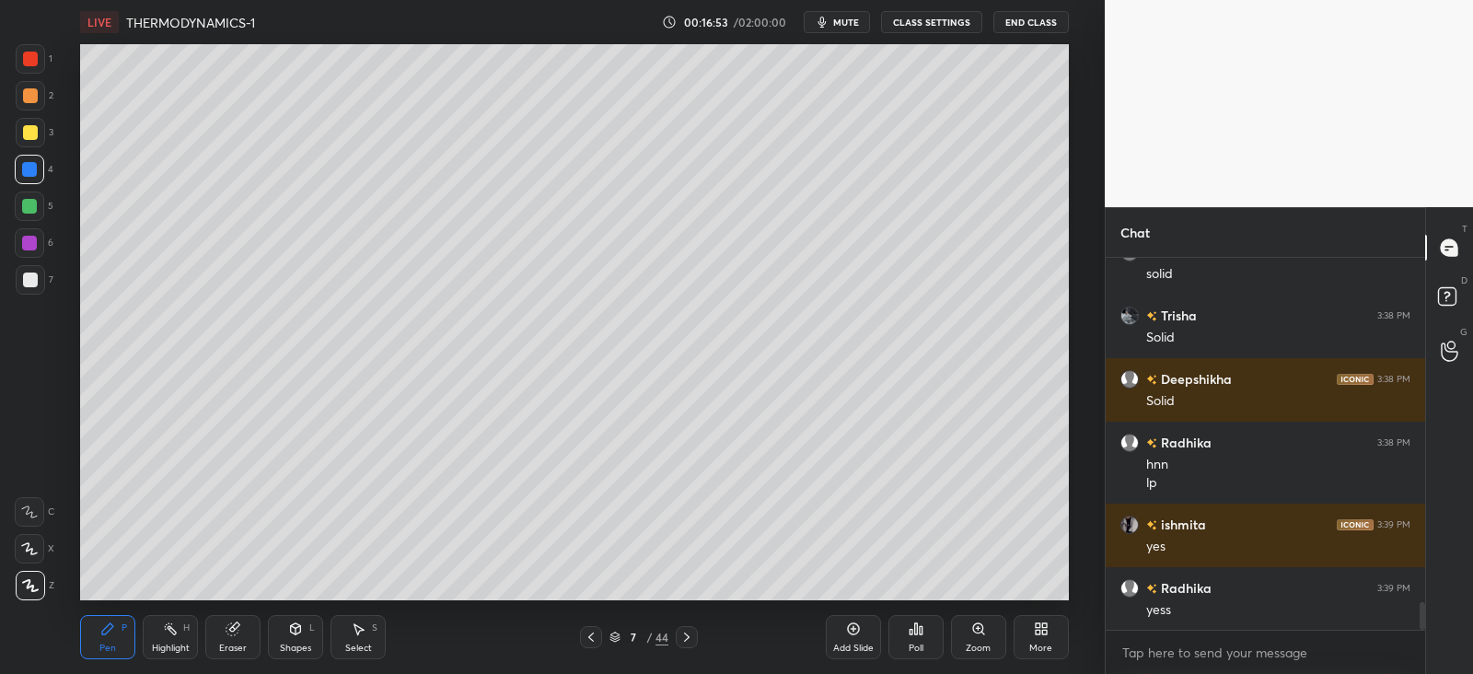
click at [582, 635] on div at bounding box center [591, 637] width 22 height 22
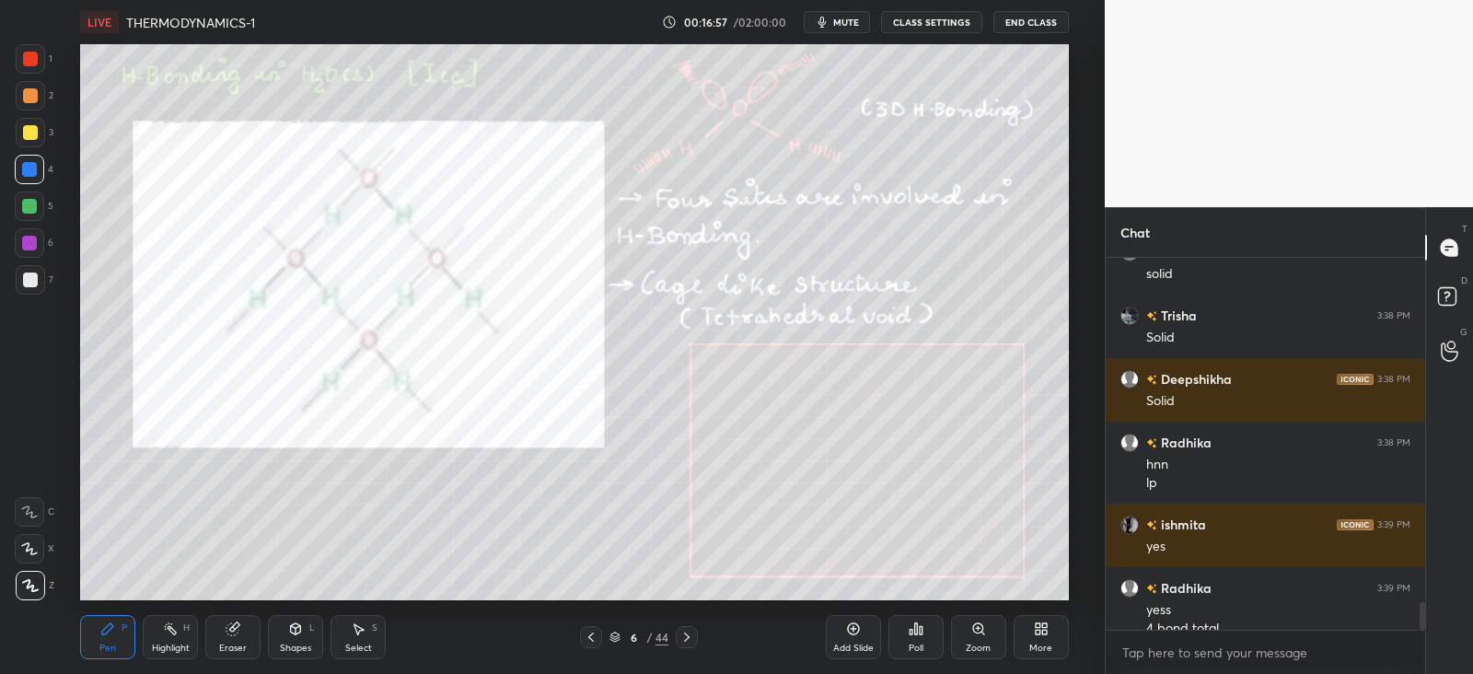
scroll to position [4600, 0]
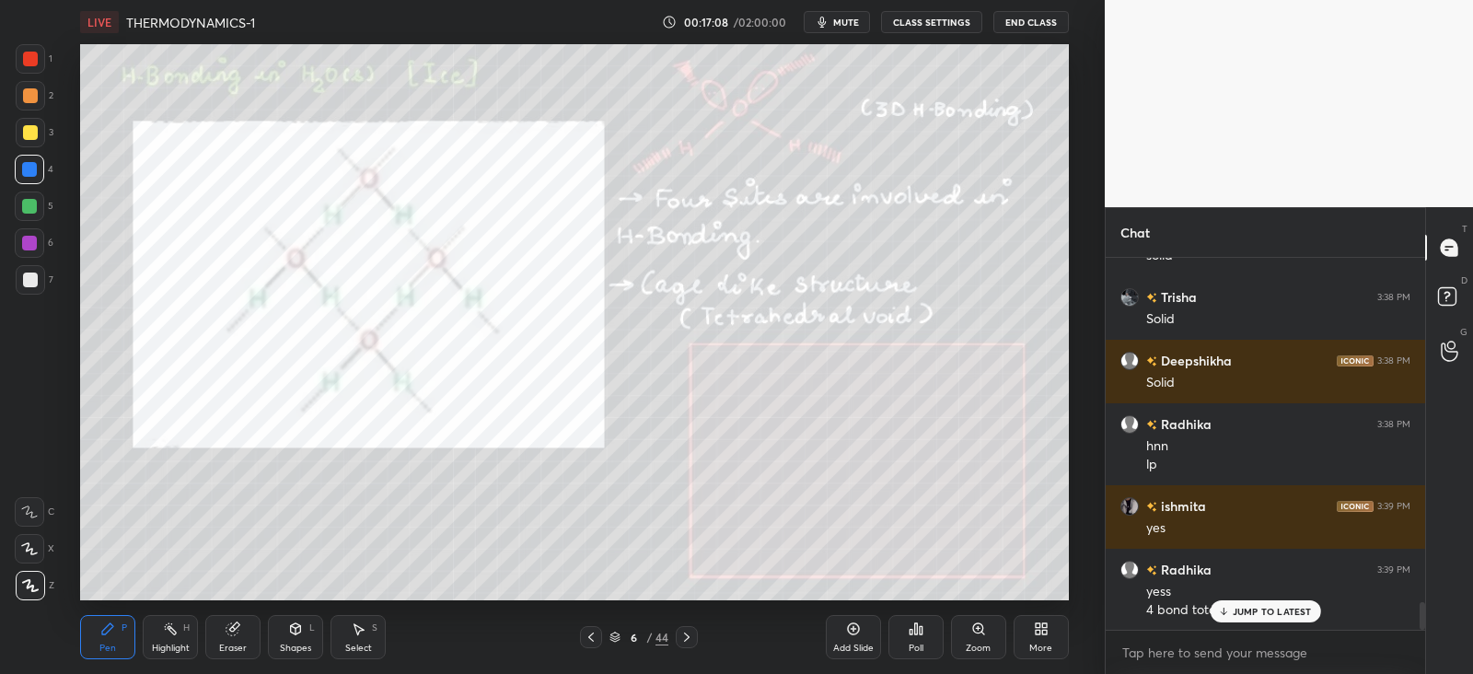
click at [31, 50] on div at bounding box center [30, 58] width 29 height 29
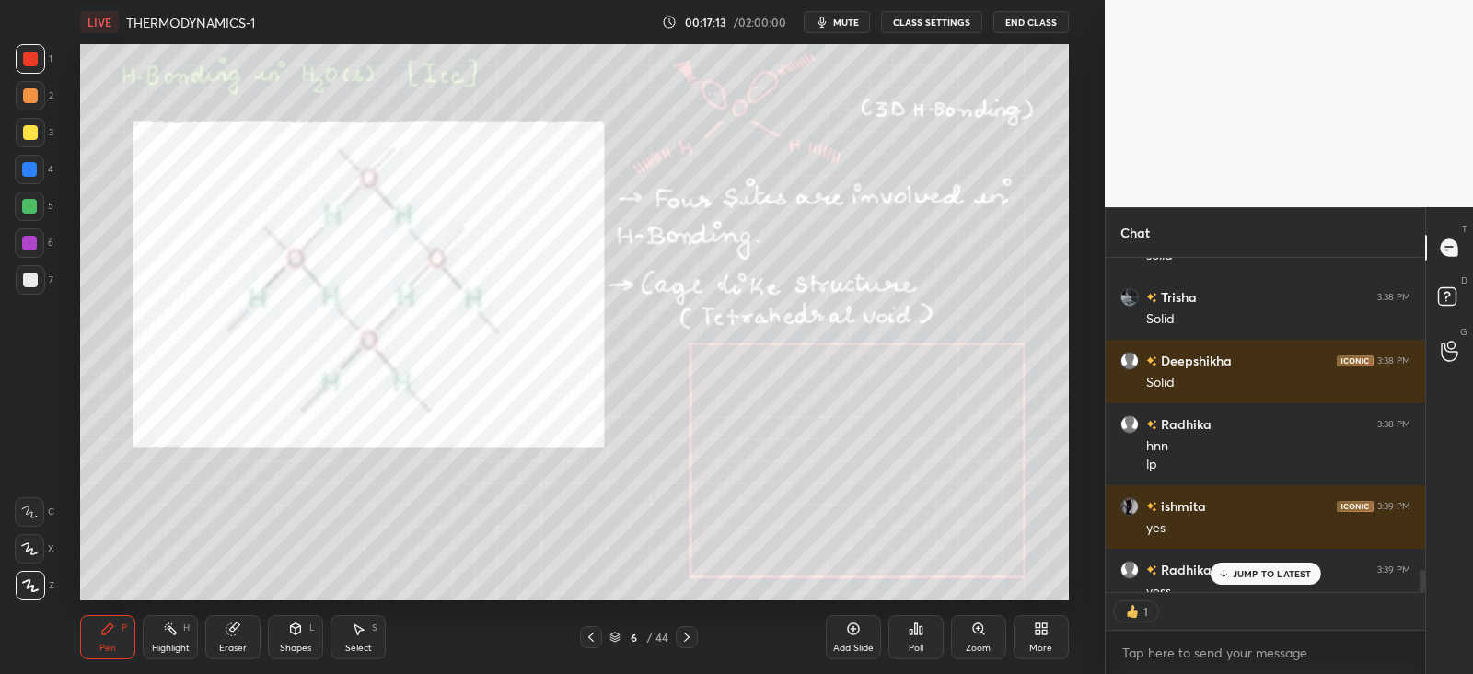
scroll to position [4701, 0]
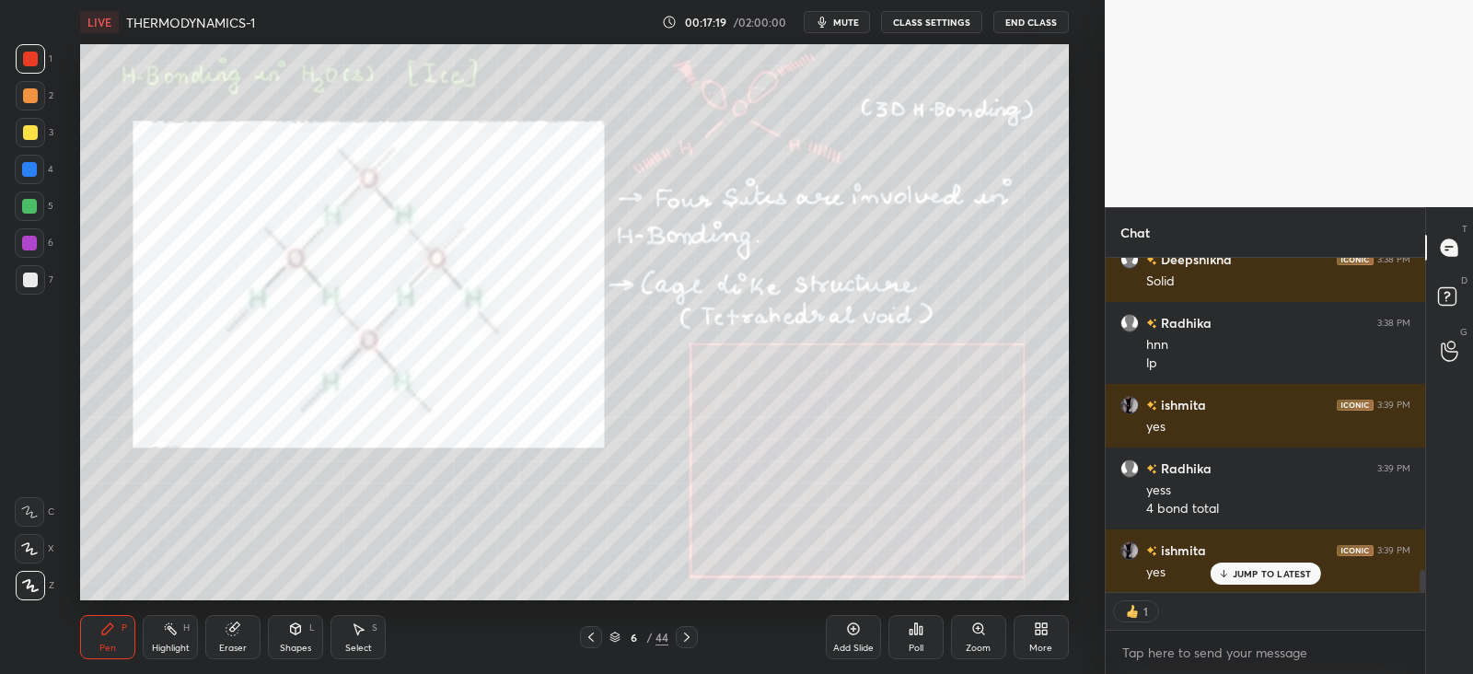
click at [29, 170] on div at bounding box center [29, 169] width 15 height 15
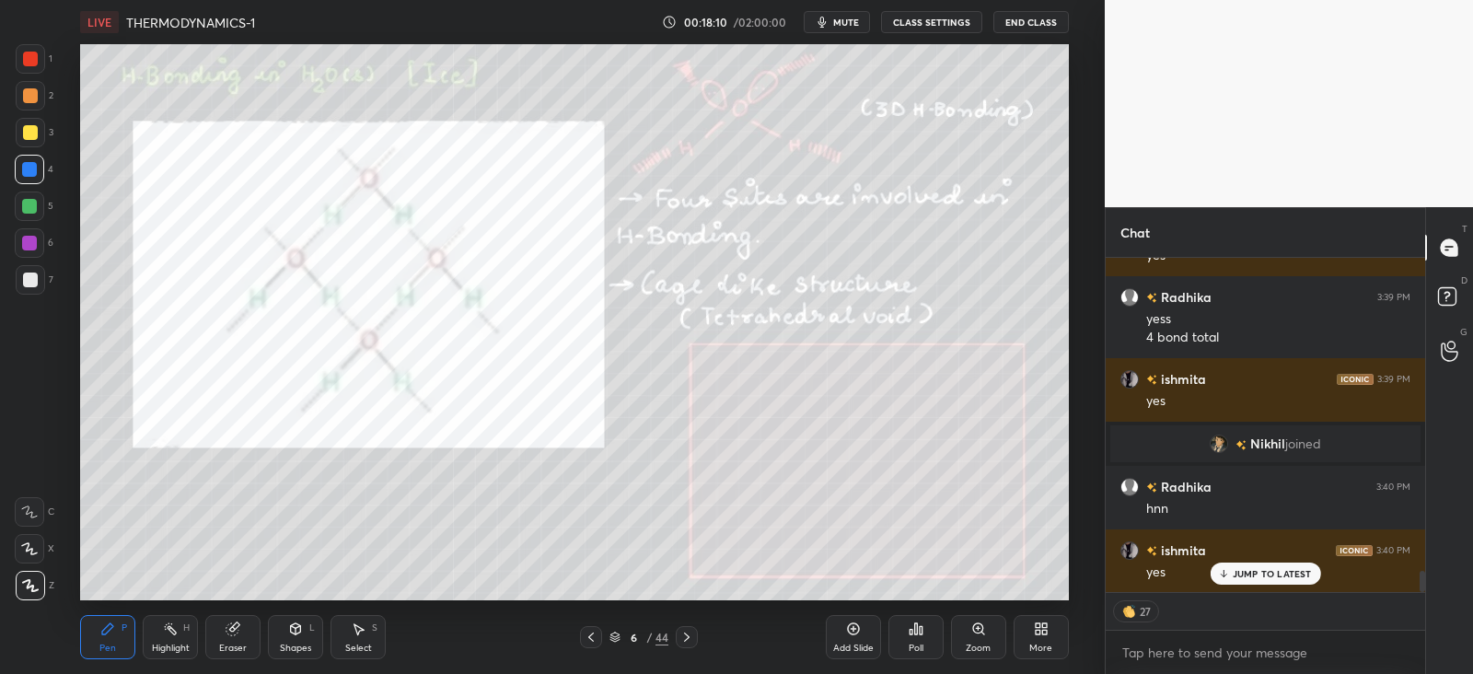
scroll to position [4936, 0]
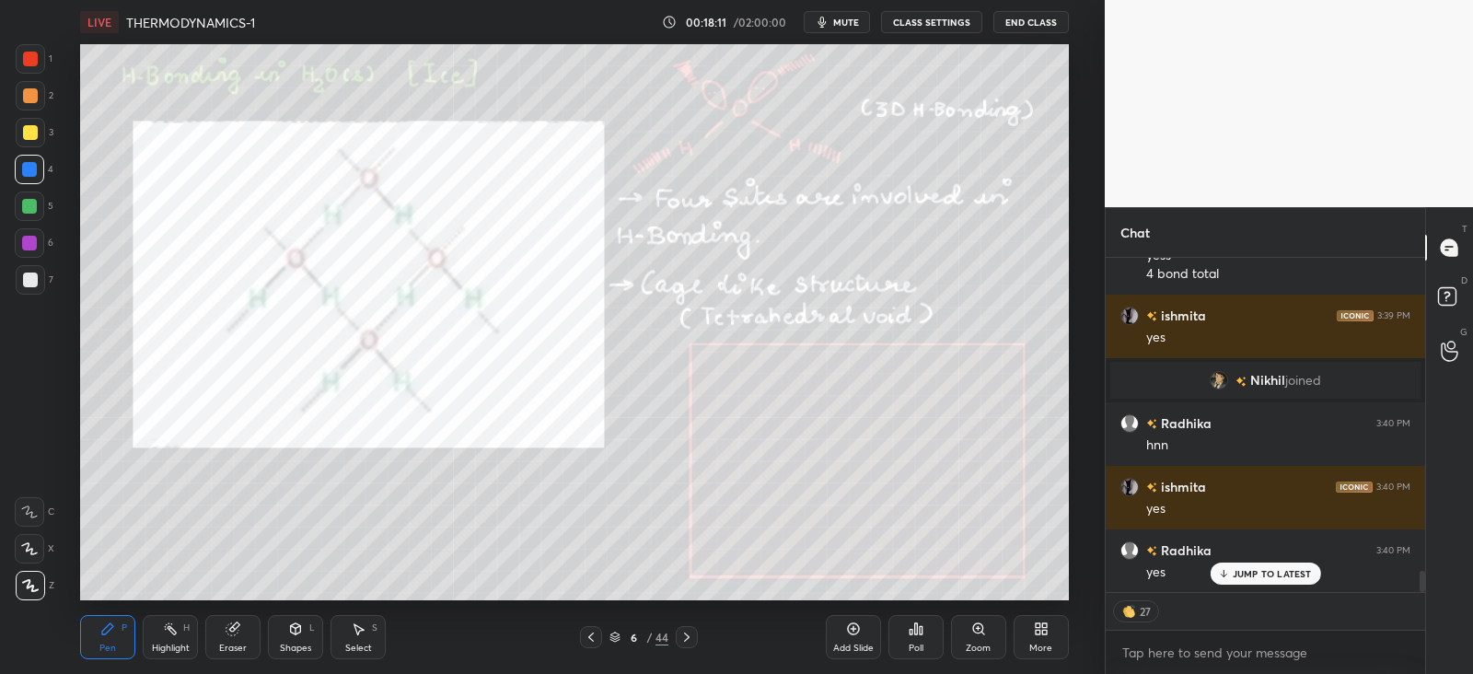
click at [176, 644] on div "Highlight" at bounding box center [171, 648] width 38 height 9
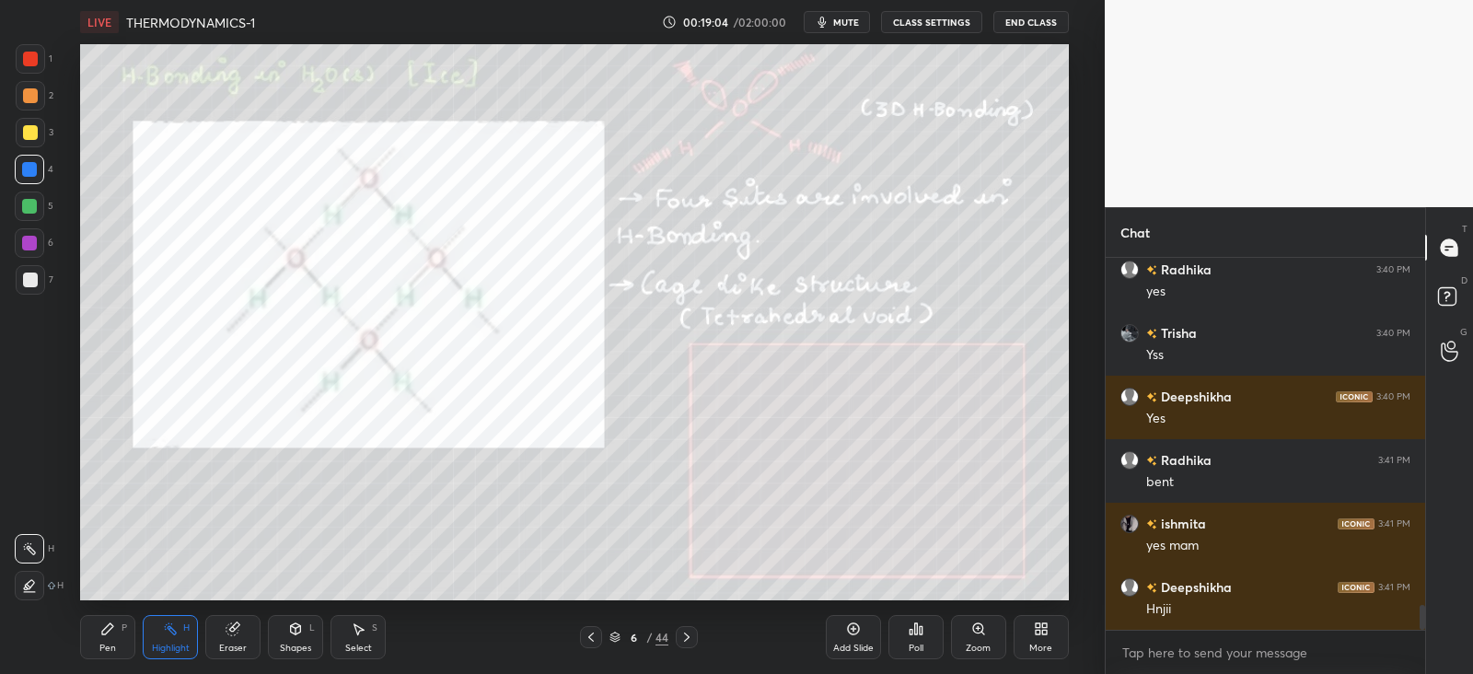
scroll to position [5281, 0]
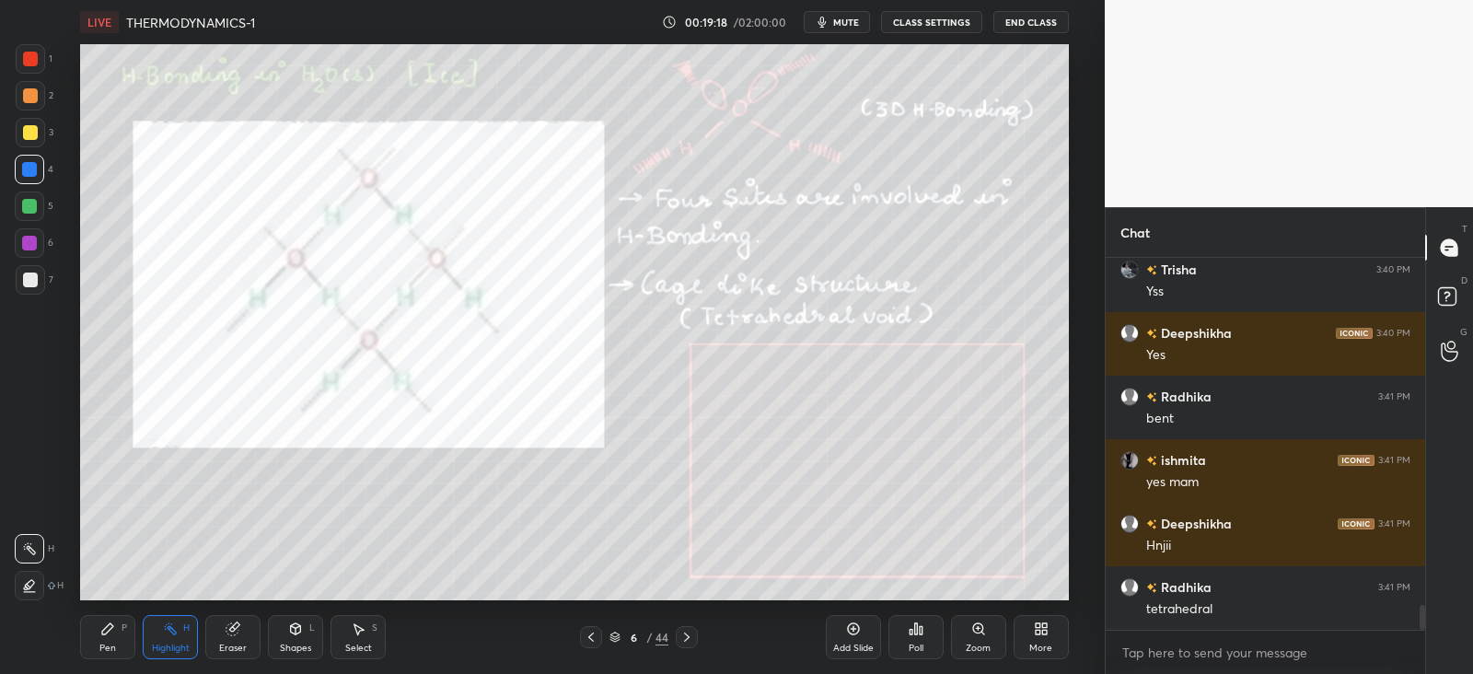
click at [297, 640] on div "Shapes L" at bounding box center [295, 637] width 55 height 44
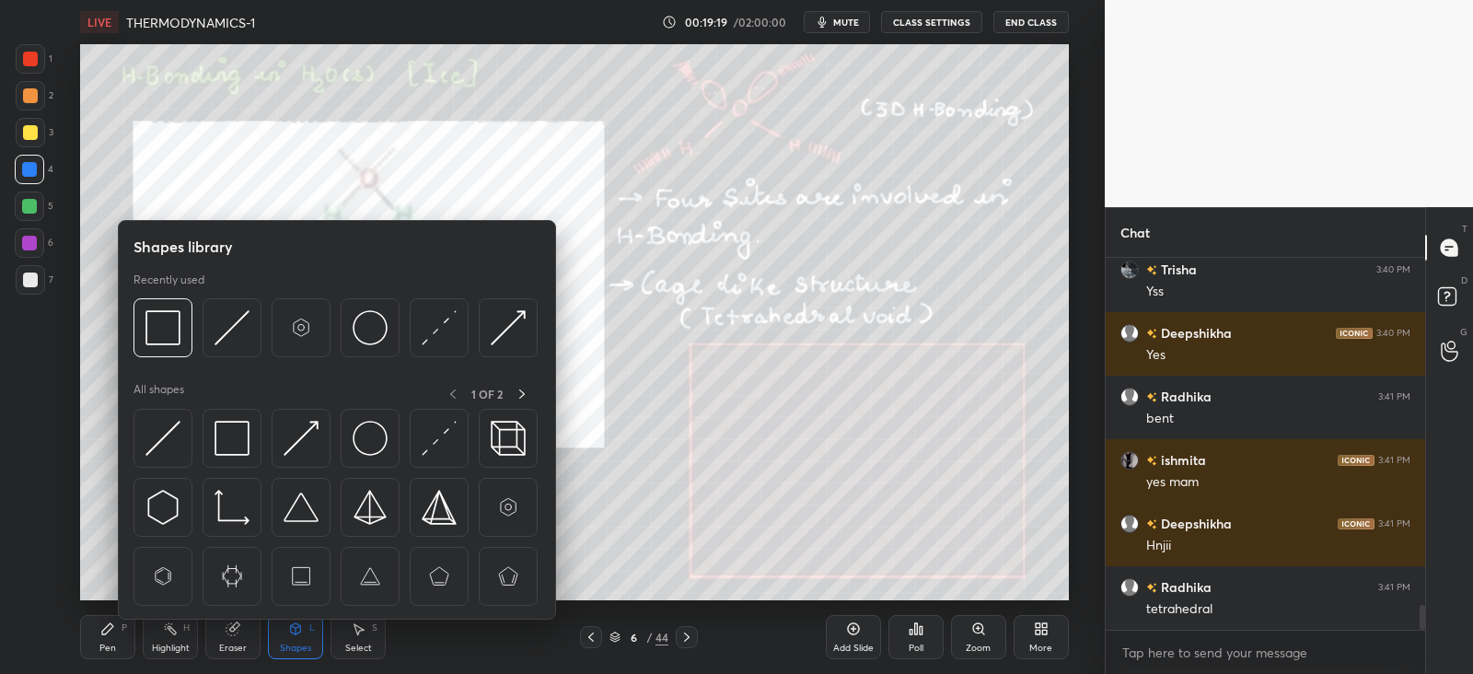
click at [168, 443] on img at bounding box center [163, 438] width 35 height 35
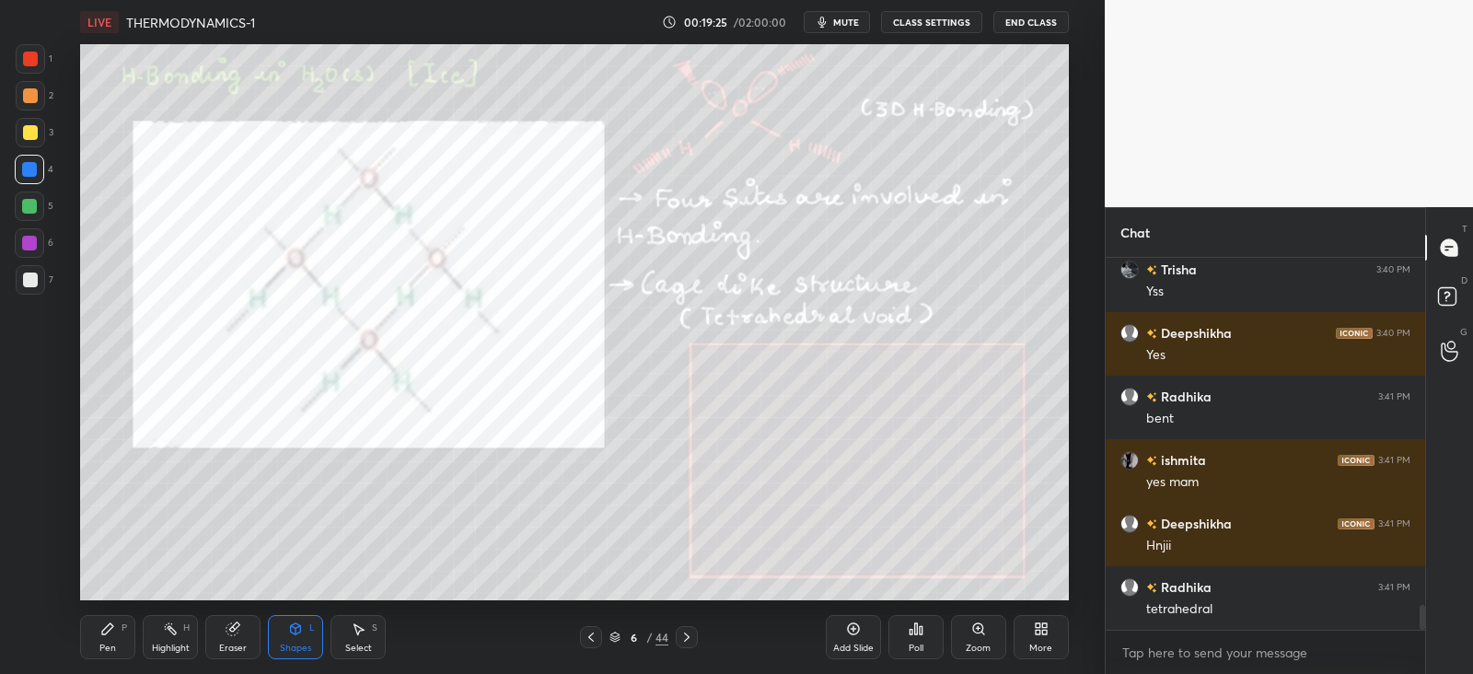
click at [111, 634] on icon at bounding box center [107, 629] width 15 height 15
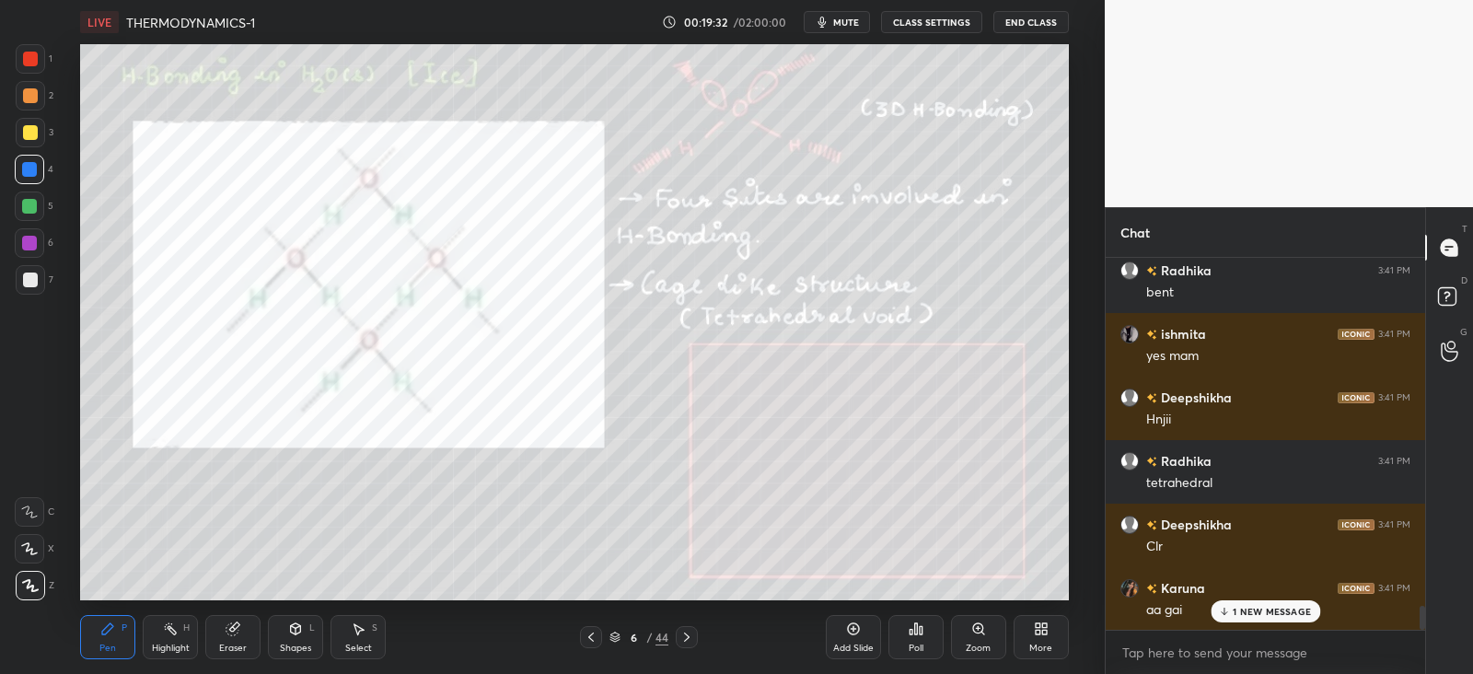
scroll to position [5470, 0]
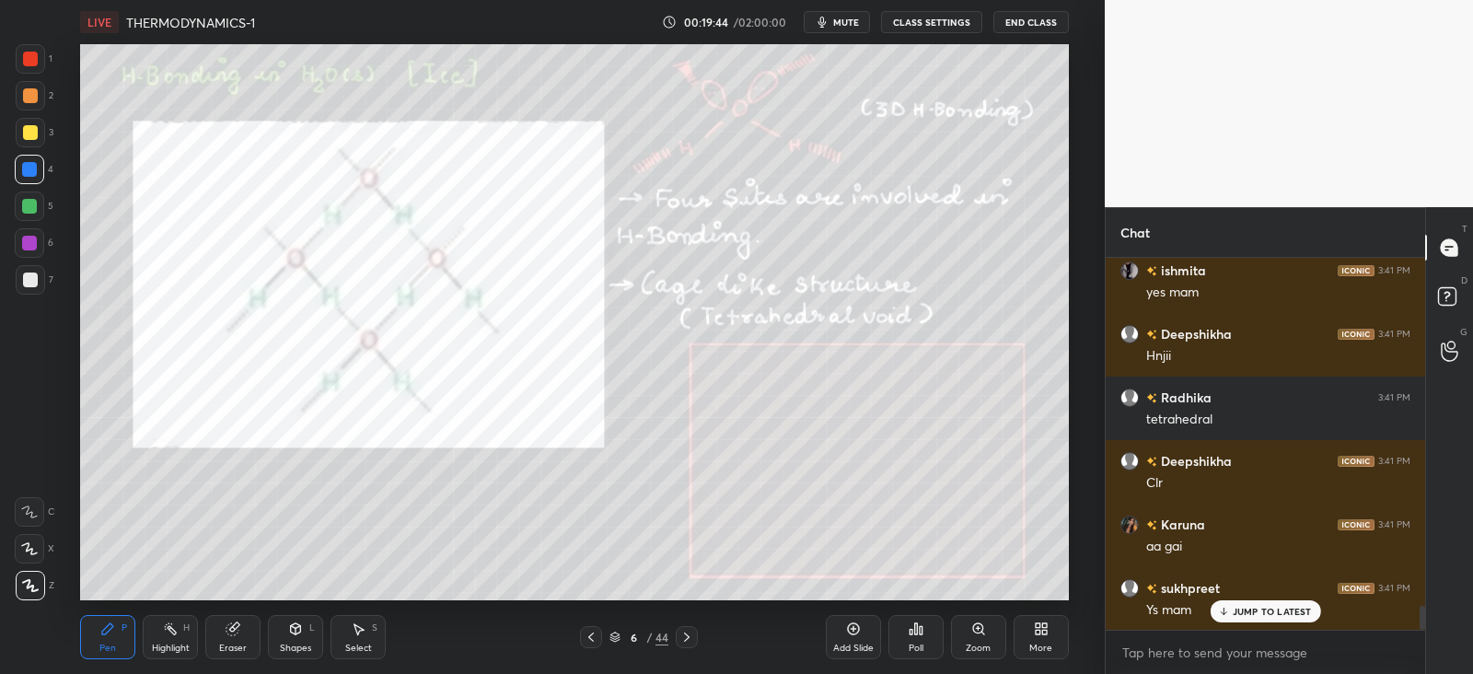
click at [28, 274] on div at bounding box center [30, 280] width 15 height 15
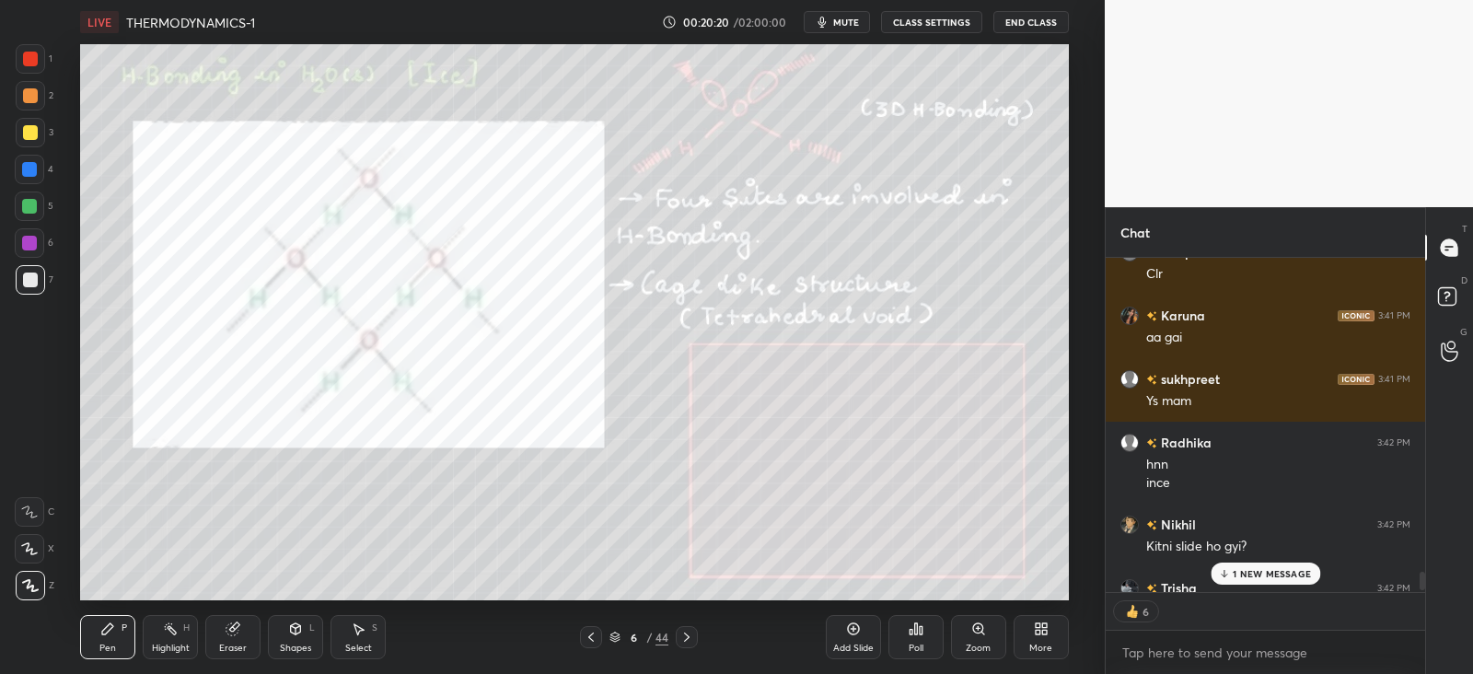
scroll to position [5781, 0]
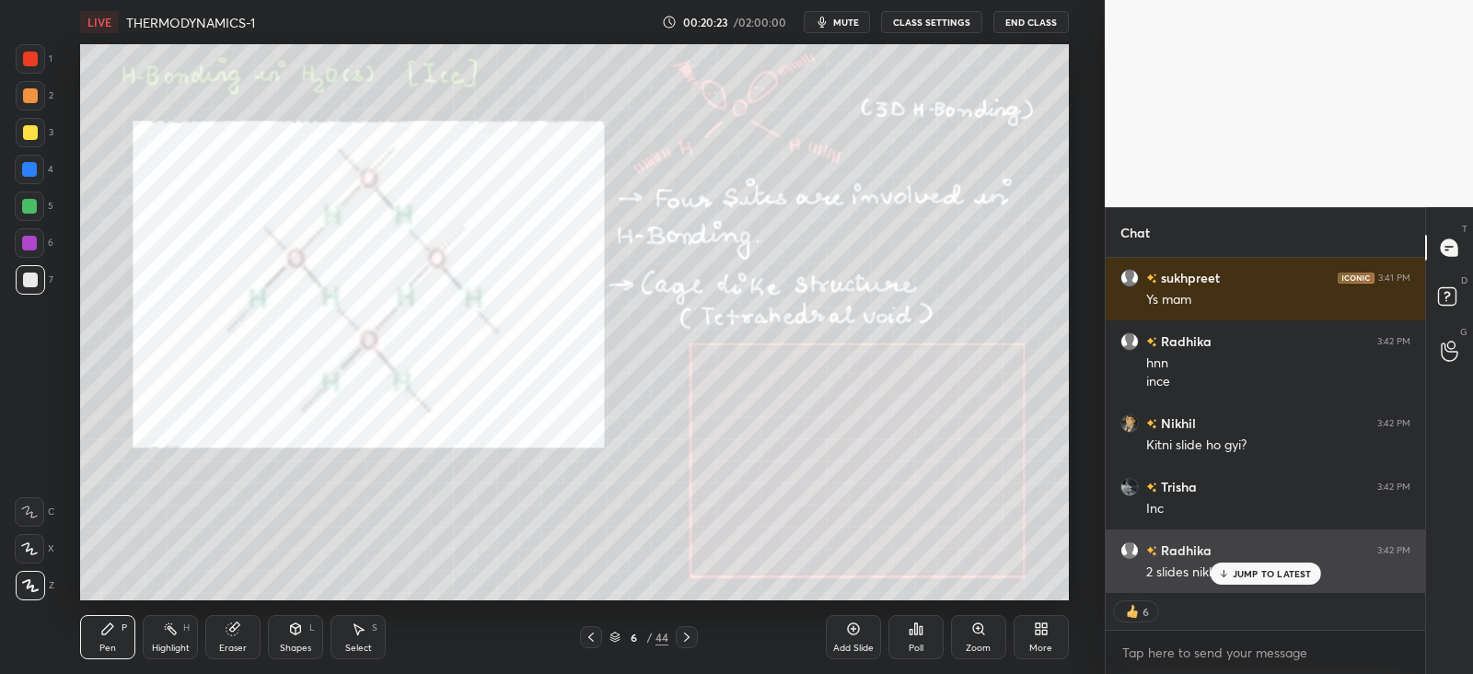
click at [1261, 566] on div "JUMP TO LATEST" at bounding box center [1265, 574] width 111 height 22
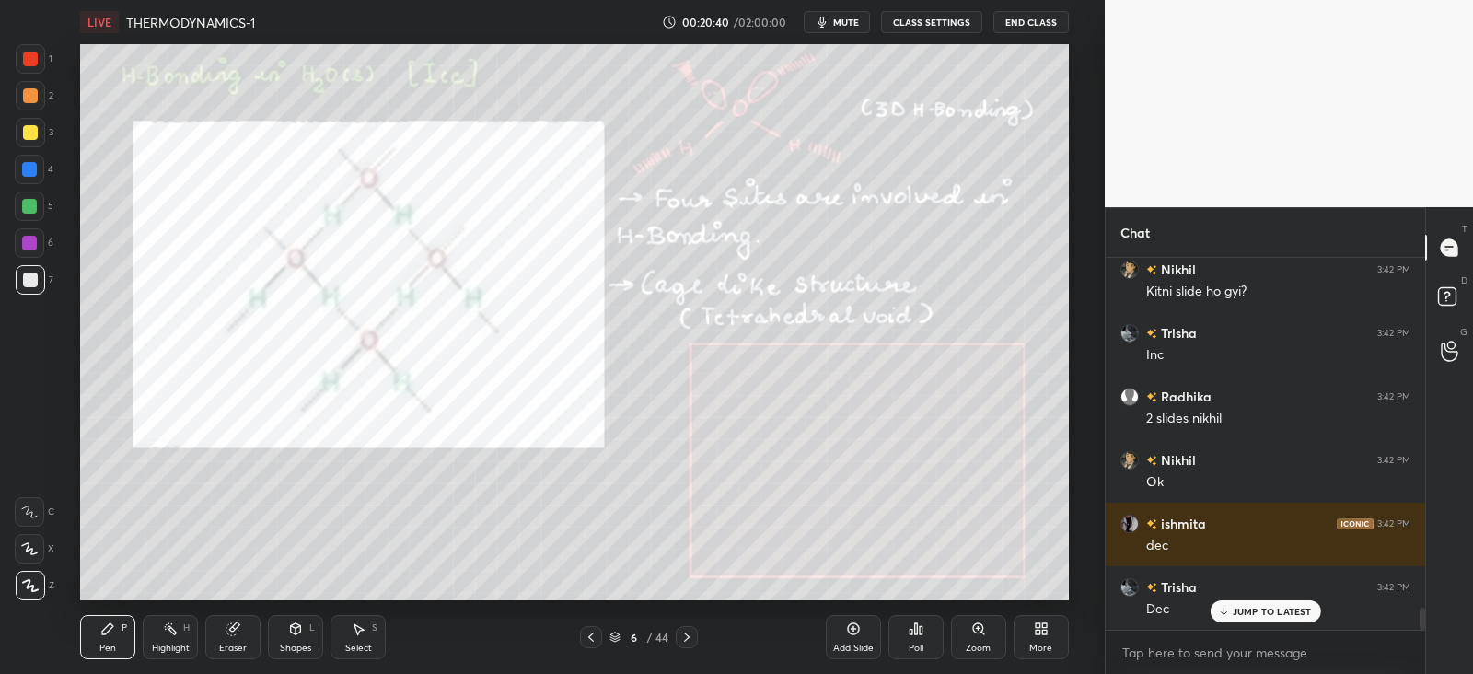
scroll to position [5997, 0]
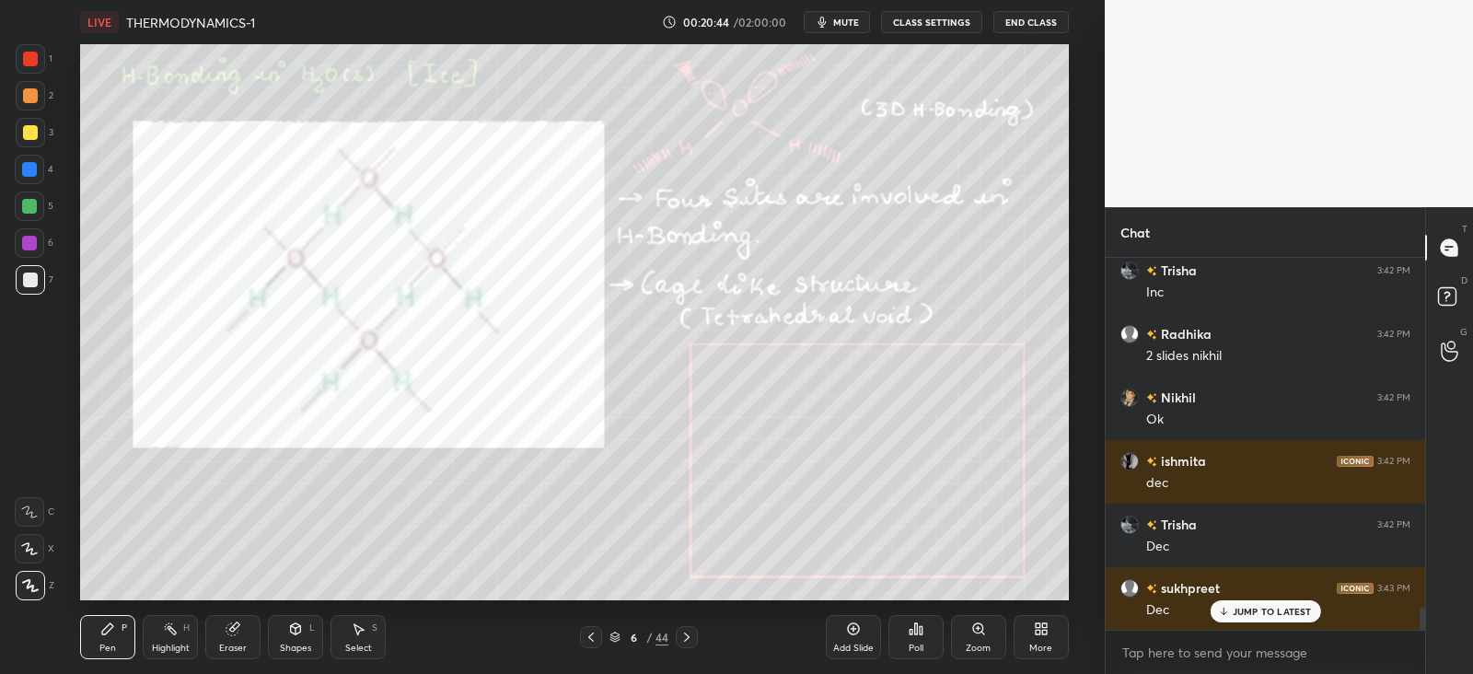
click at [38, 135] on div at bounding box center [30, 132] width 29 height 29
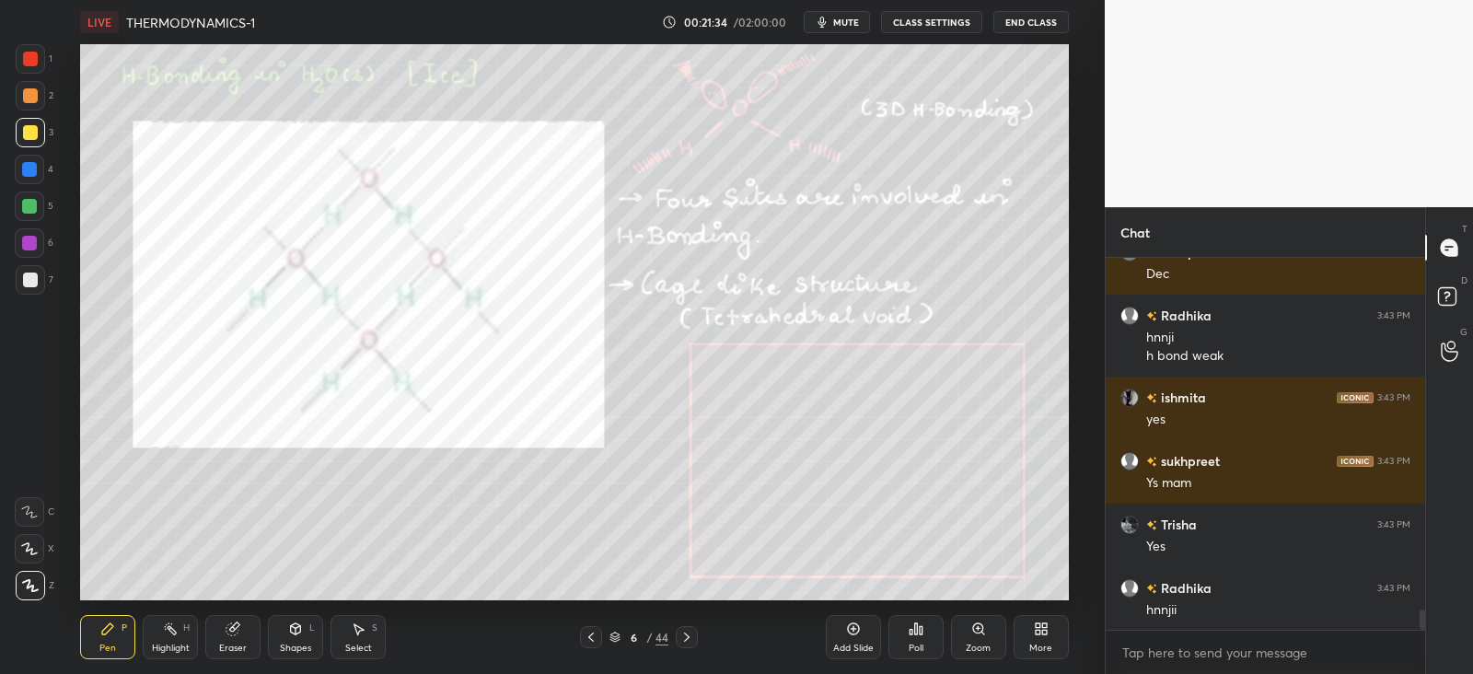
scroll to position [366, 313]
click at [32, 209] on div at bounding box center [29, 206] width 15 height 15
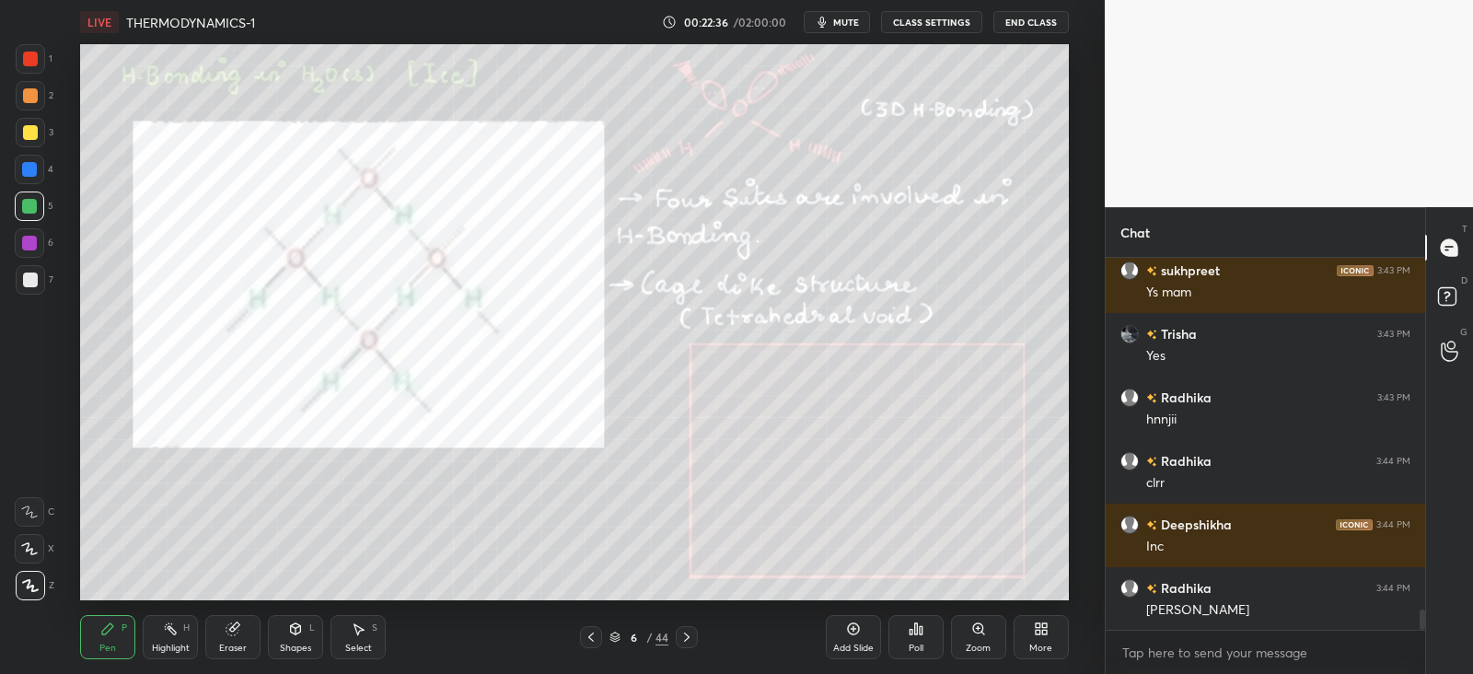
scroll to position [6588, 0]
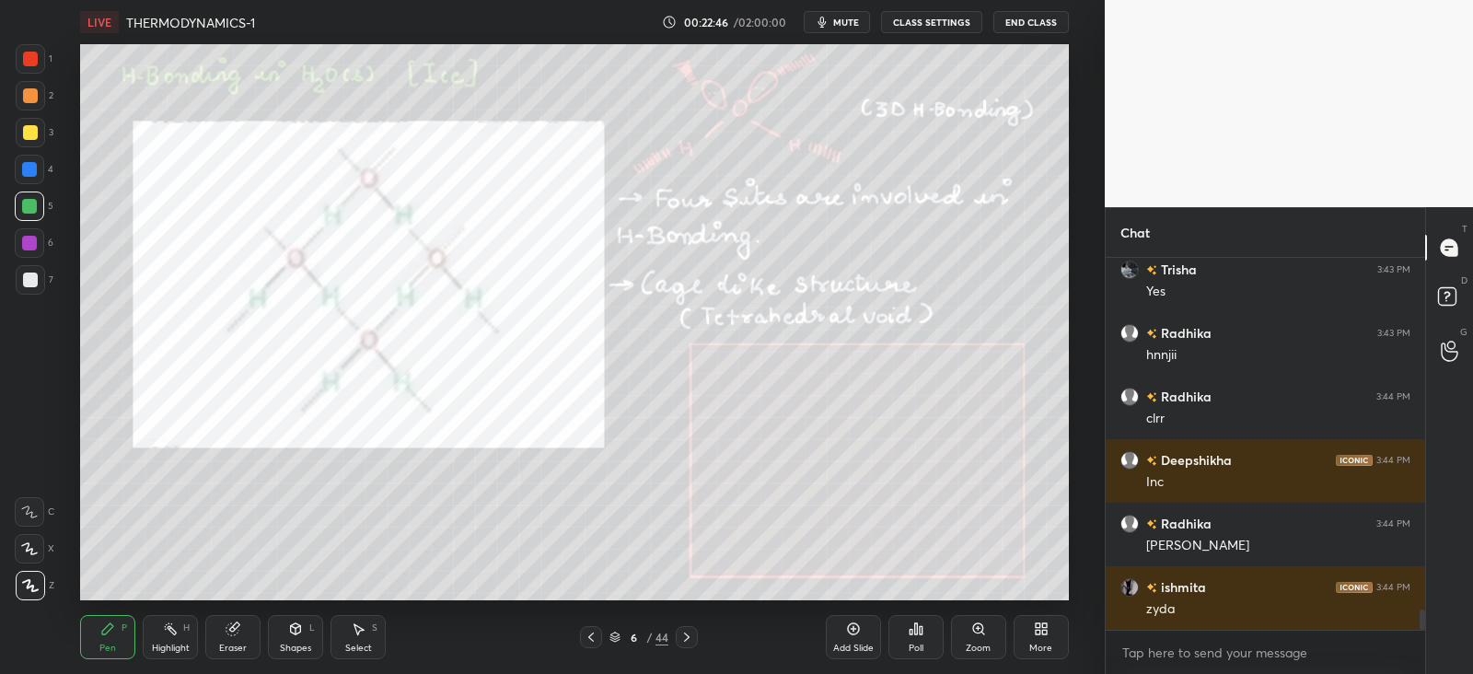
click at [27, 279] on div at bounding box center [30, 280] width 15 height 15
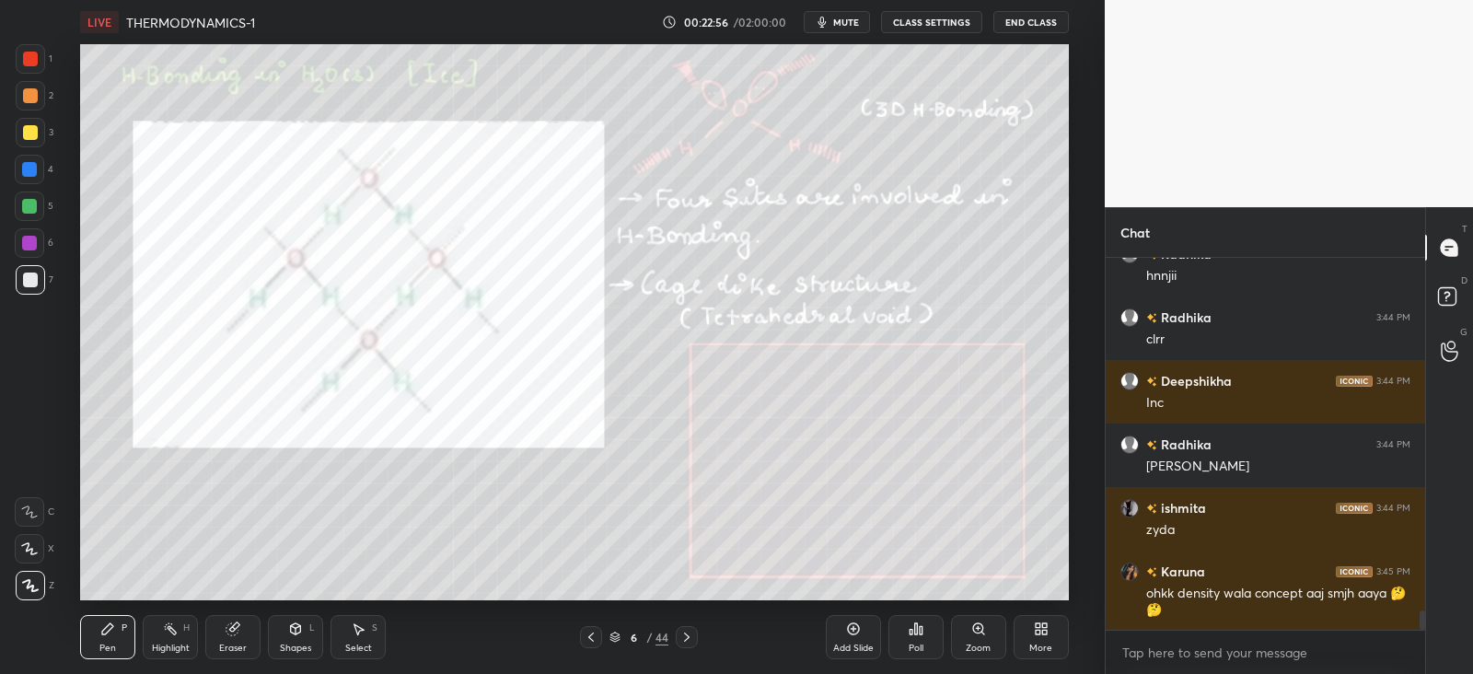
scroll to position [6731, 0]
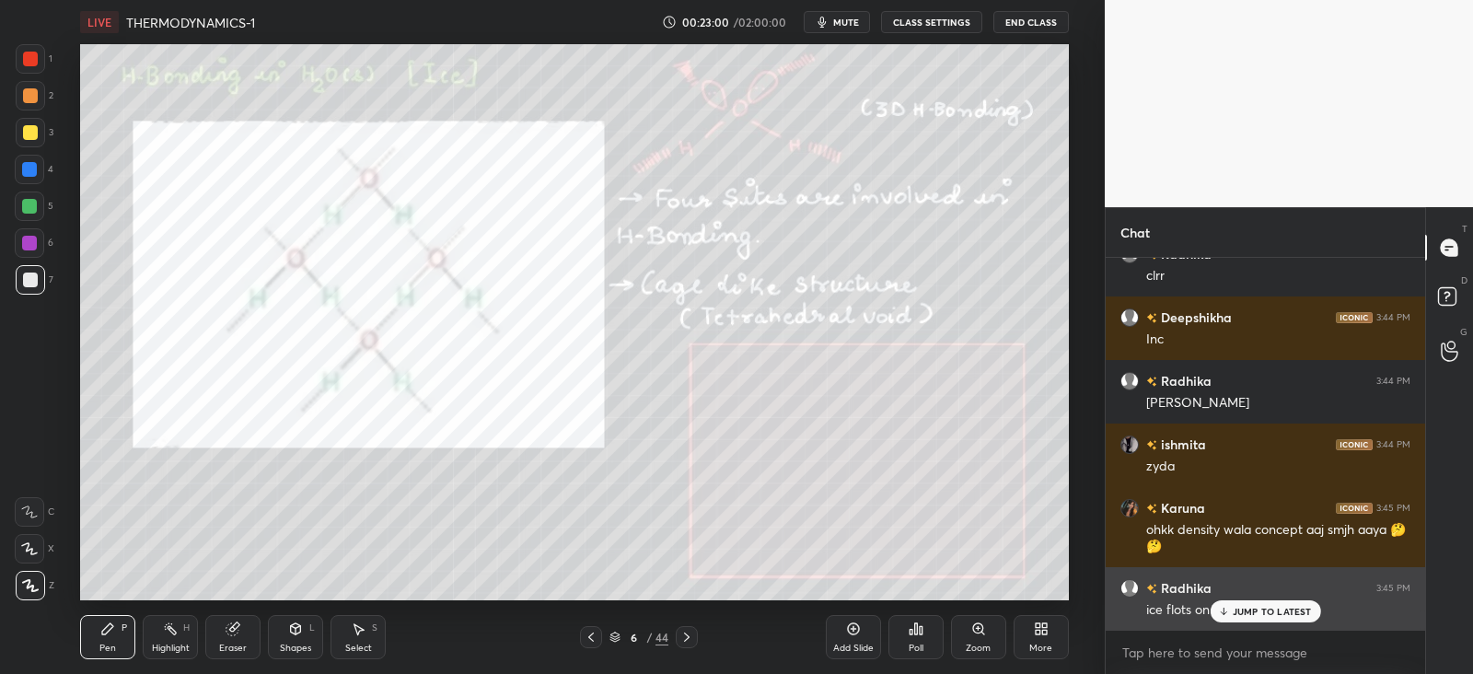
click at [1227, 606] on icon at bounding box center [1223, 611] width 12 height 11
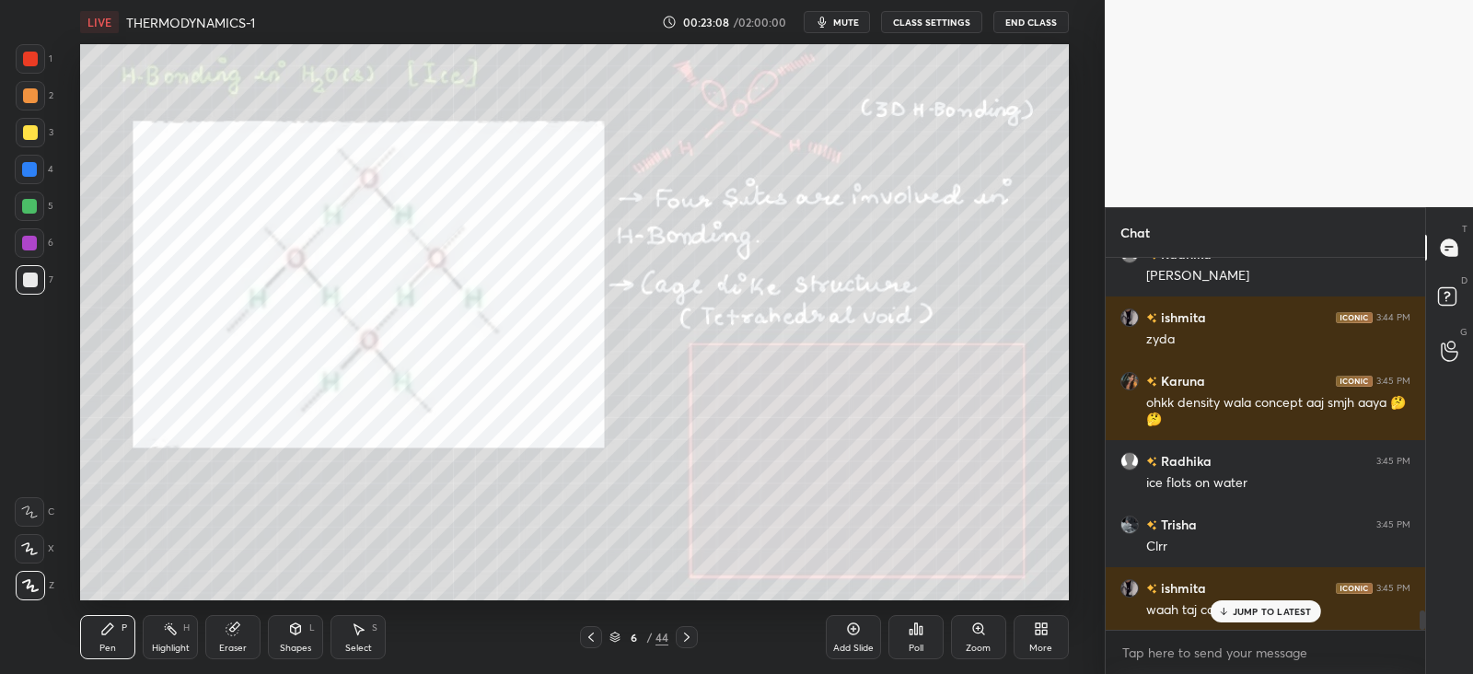
scroll to position [6922, 0]
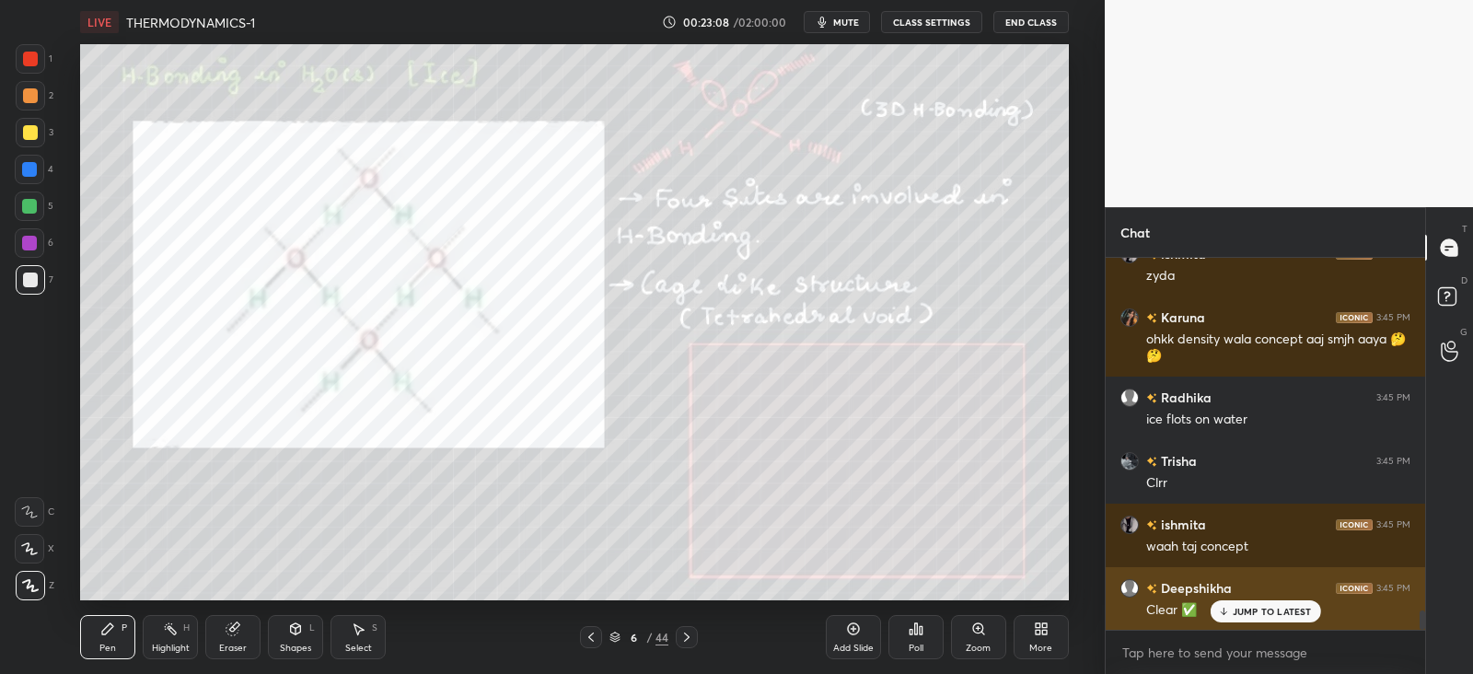
click at [1238, 614] on p "JUMP TO LATEST" at bounding box center [1272, 611] width 79 height 11
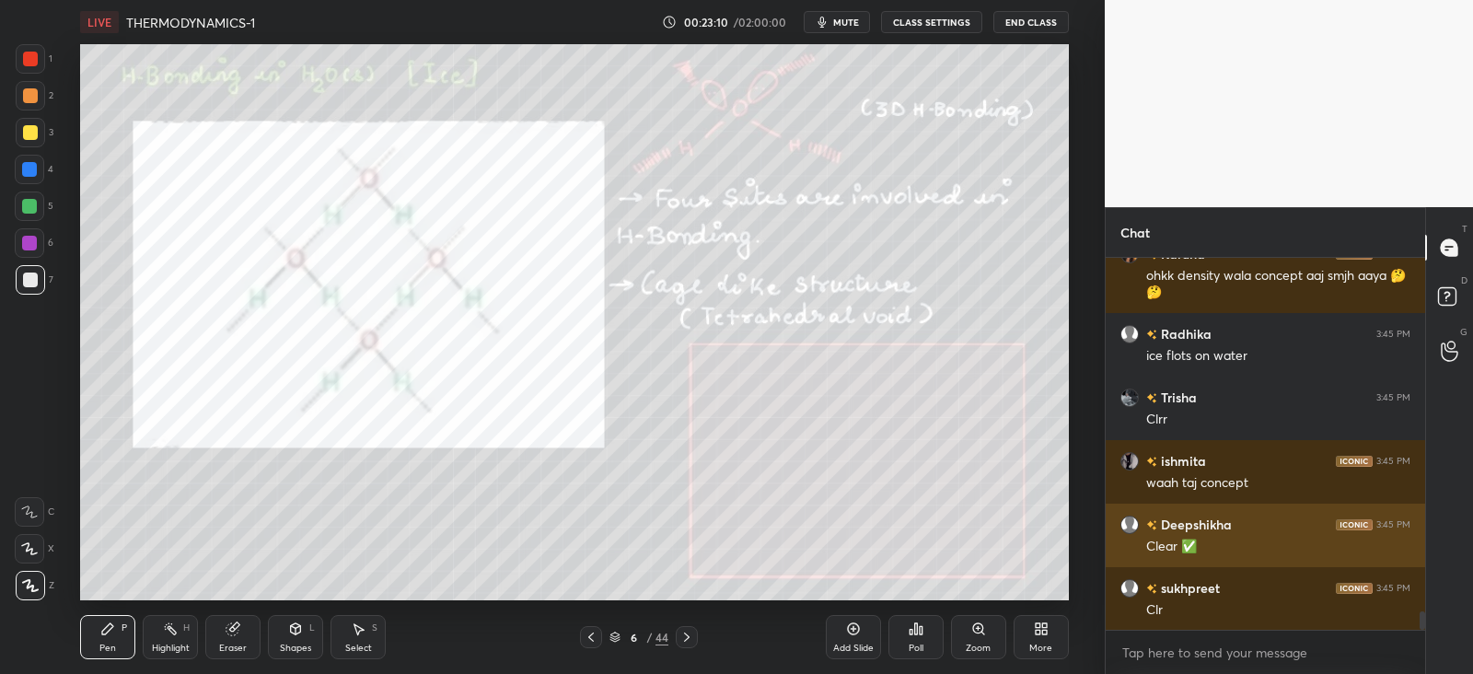
scroll to position [7049, 0]
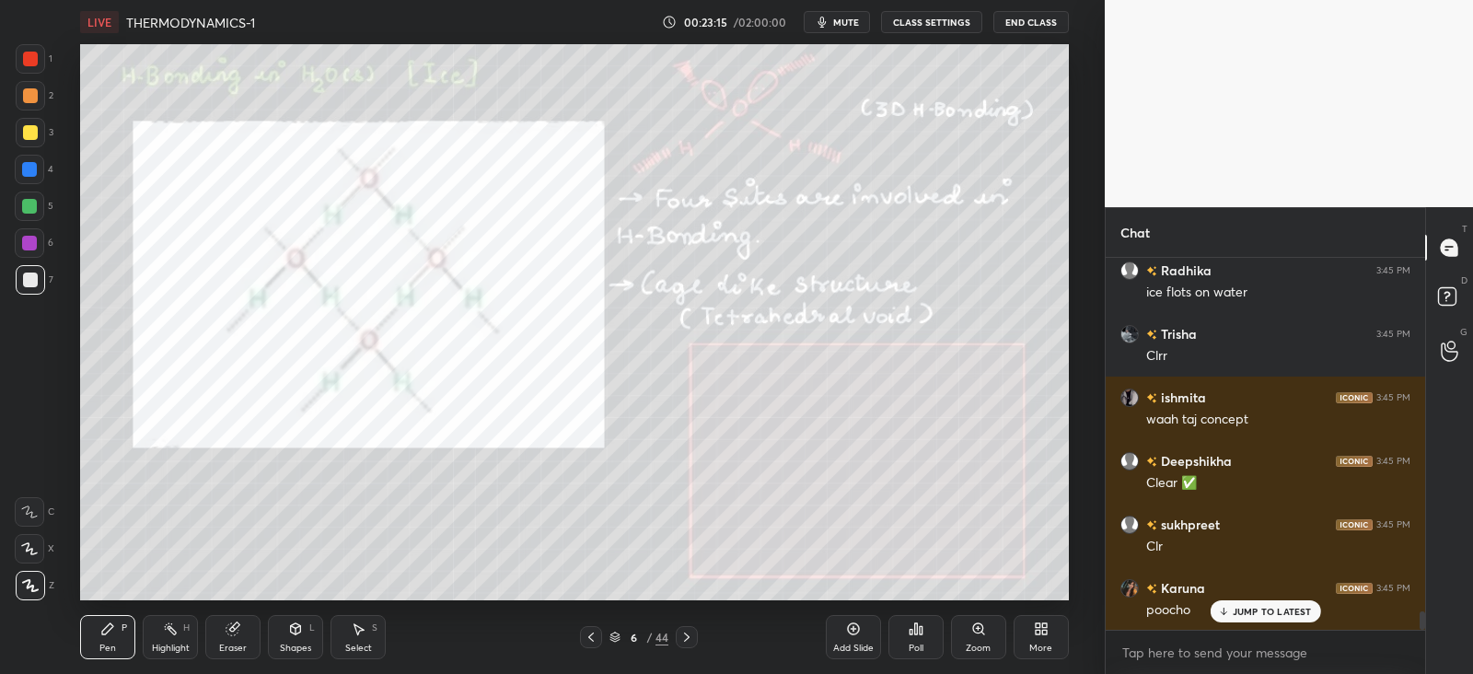
click at [32, 283] on div at bounding box center [30, 280] width 15 height 15
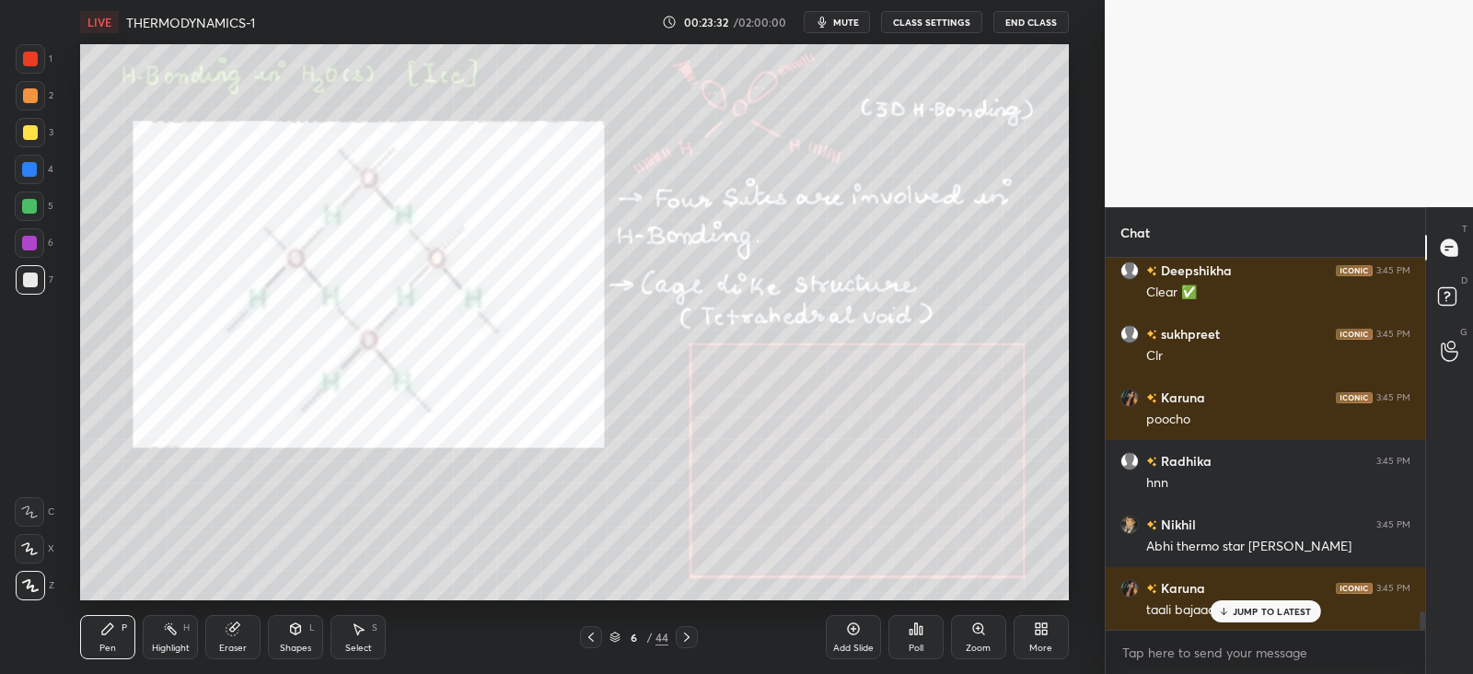
scroll to position [6, 6]
click at [1229, 630] on div at bounding box center [1266, 630] width 320 height 0
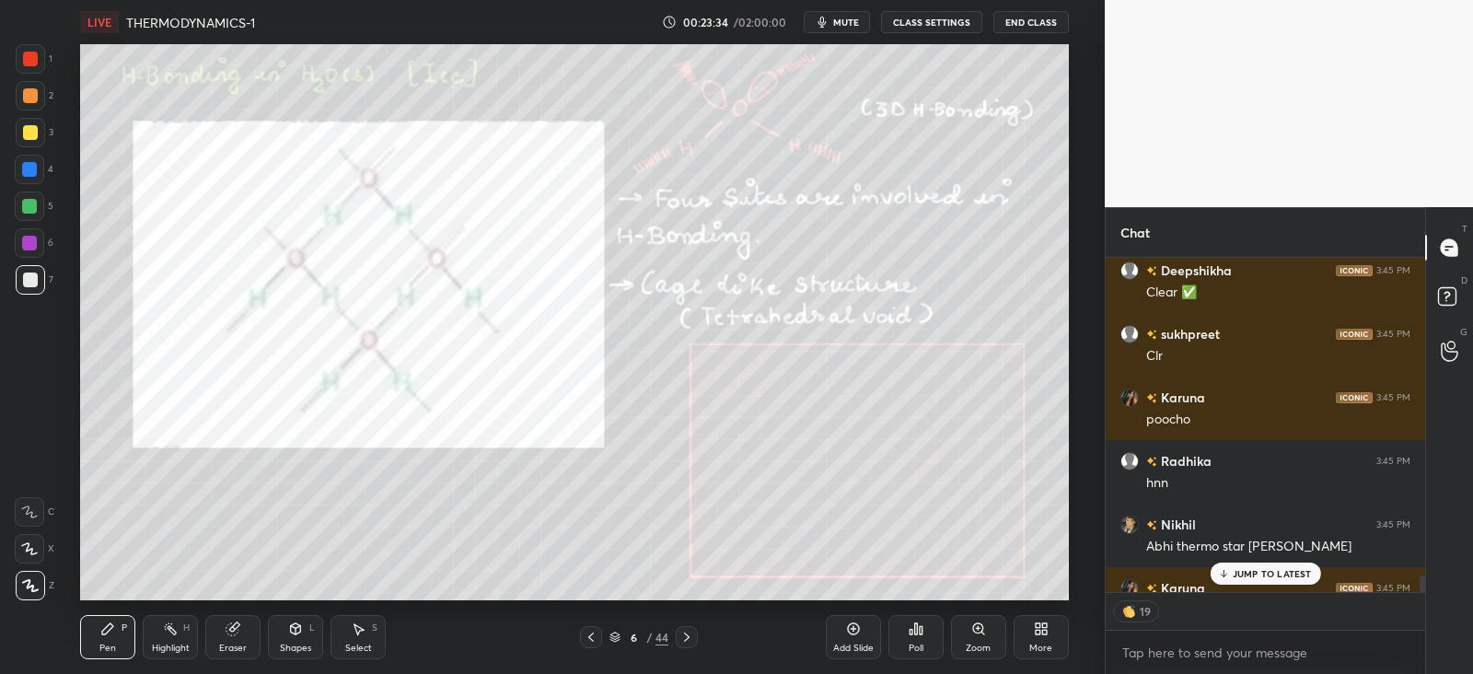
click at [1226, 572] on icon at bounding box center [1223, 573] width 12 height 11
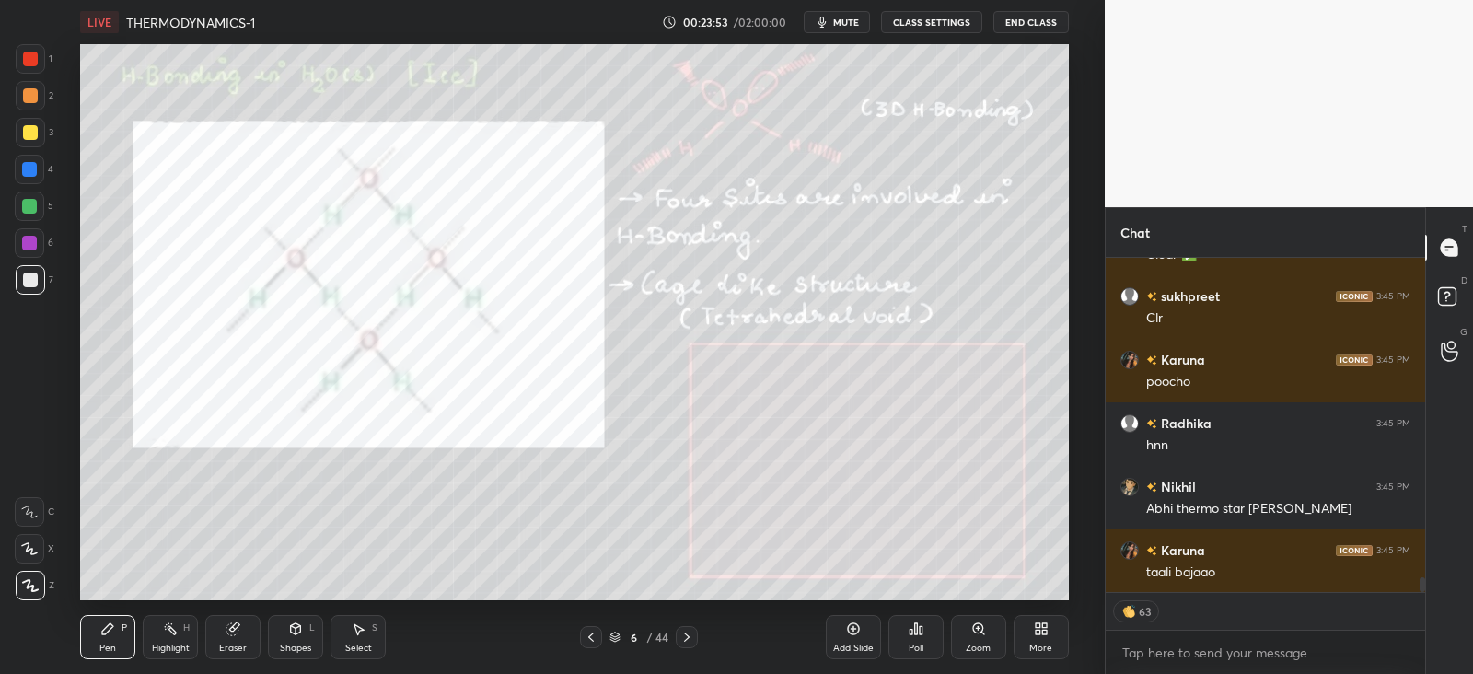
click at [40, 177] on div at bounding box center [29, 169] width 29 height 29
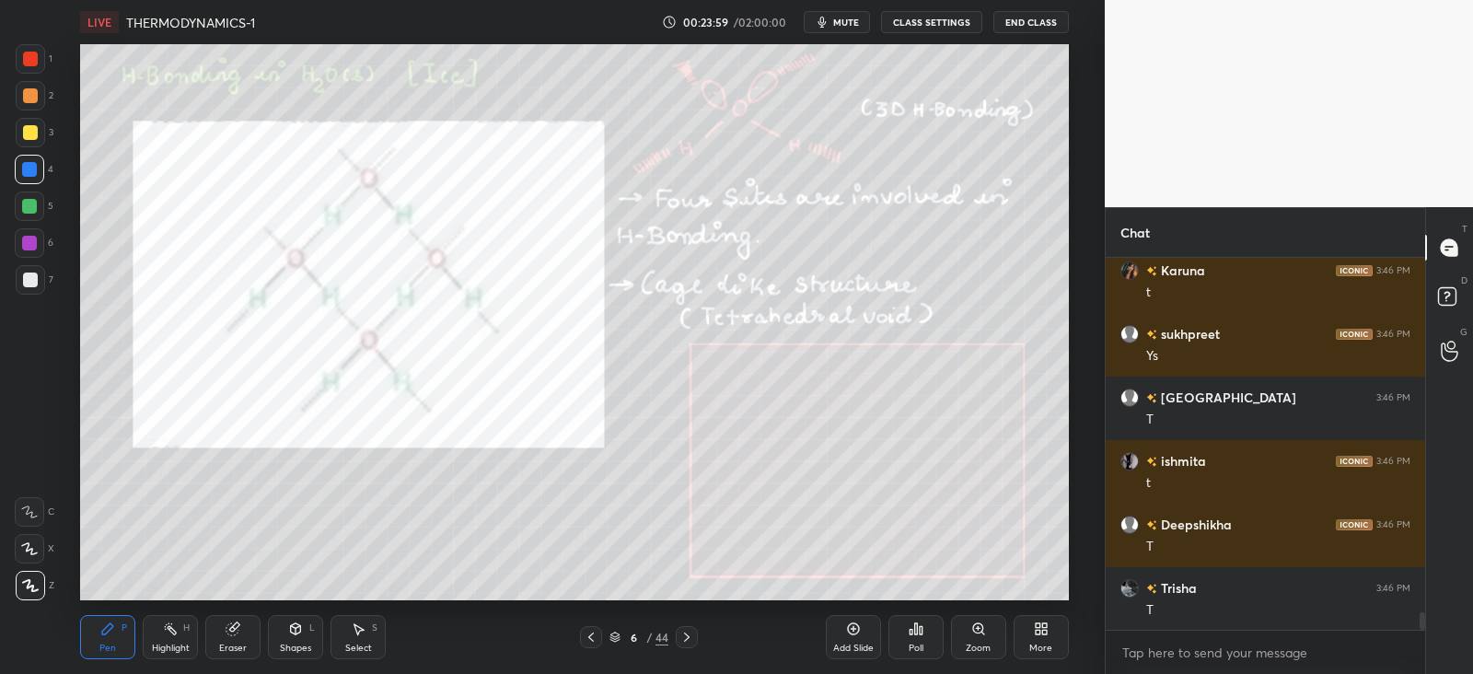
scroll to position [7685, 0]
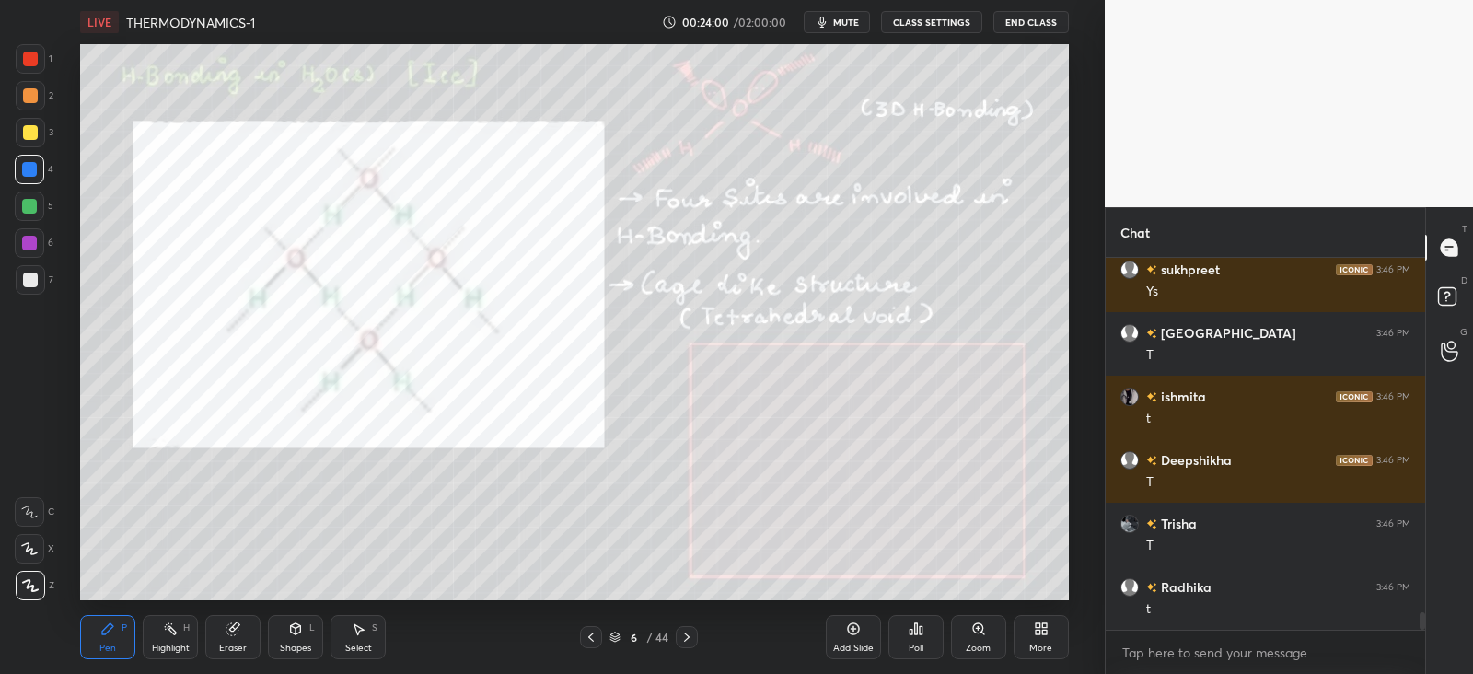
click at [23, 277] on div at bounding box center [30, 280] width 15 height 15
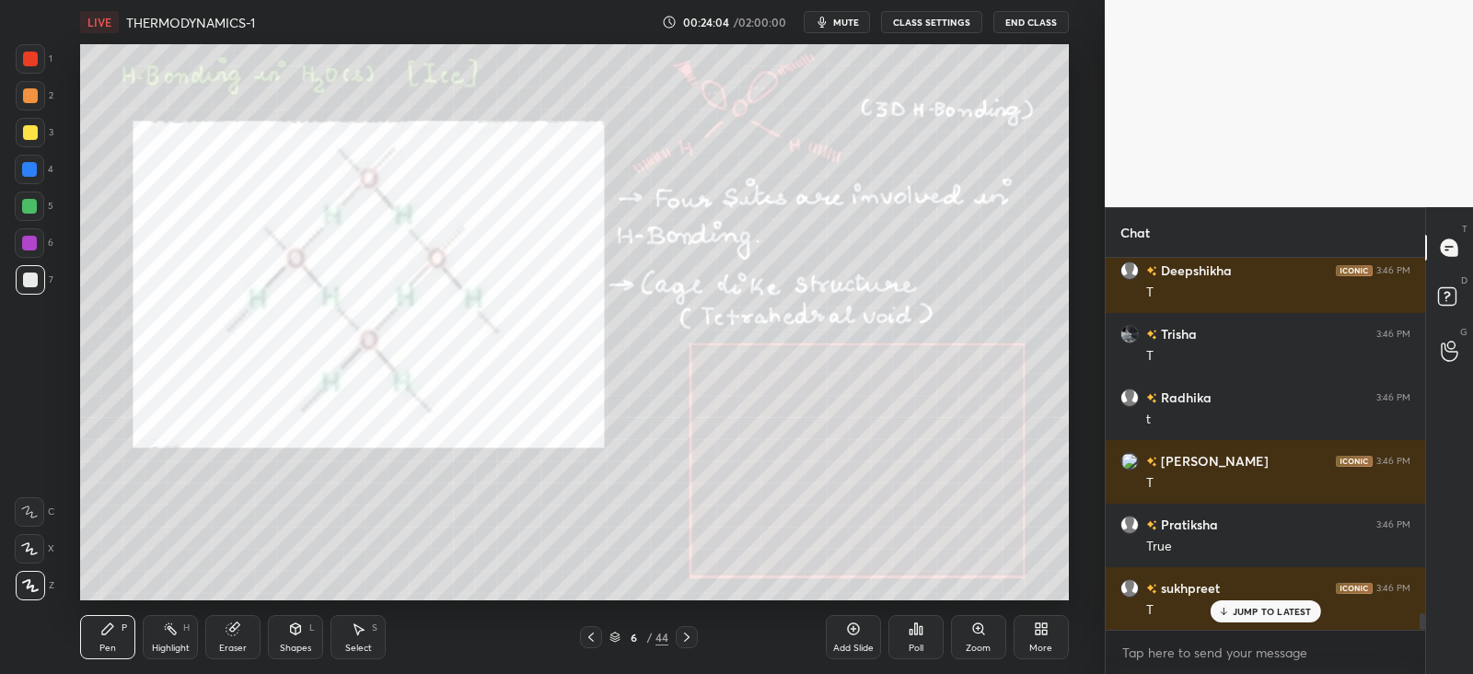
scroll to position [7938, 0]
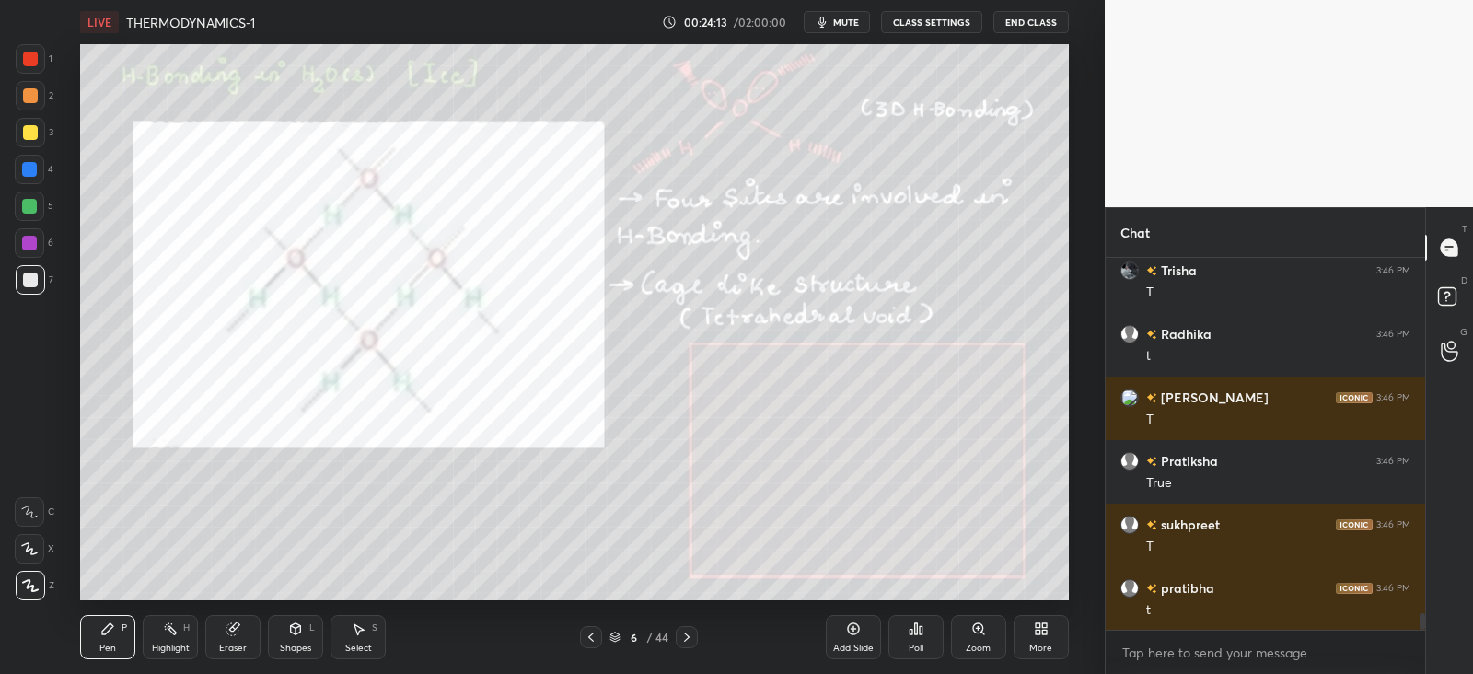
click at [233, 630] on icon at bounding box center [233, 629] width 12 height 12
click at [105, 624] on icon at bounding box center [107, 629] width 15 height 15
click at [30, 170] on div at bounding box center [29, 169] width 15 height 15
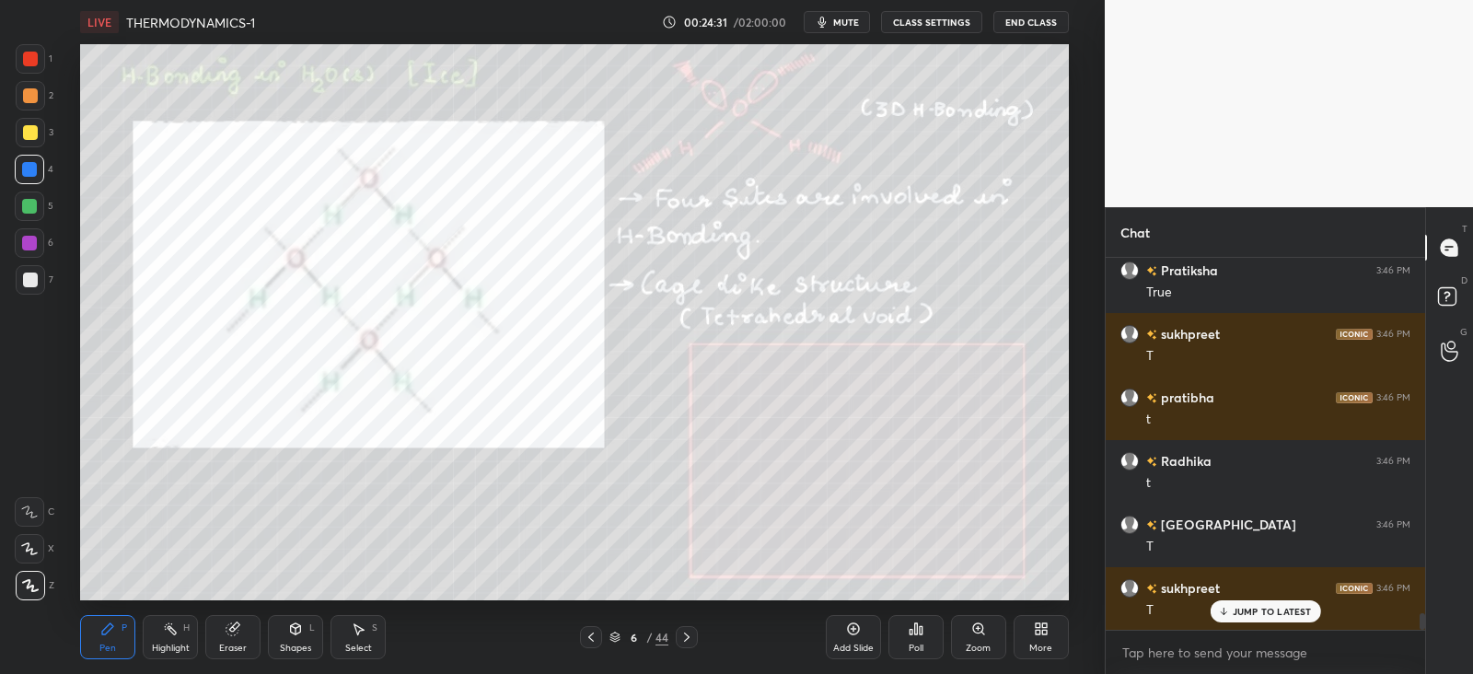
scroll to position [8193, 0]
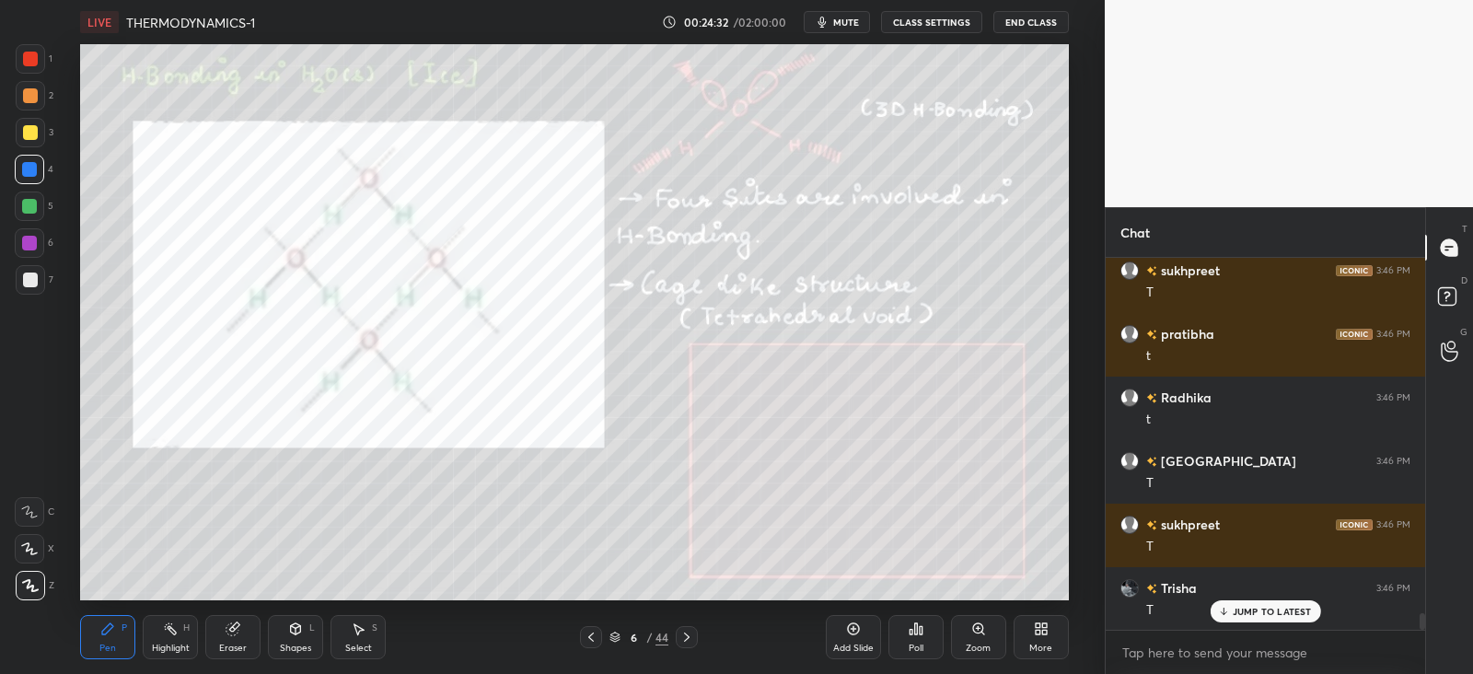
click at [37, 103] on div at bounding box center [30, 95] width 29 height 29
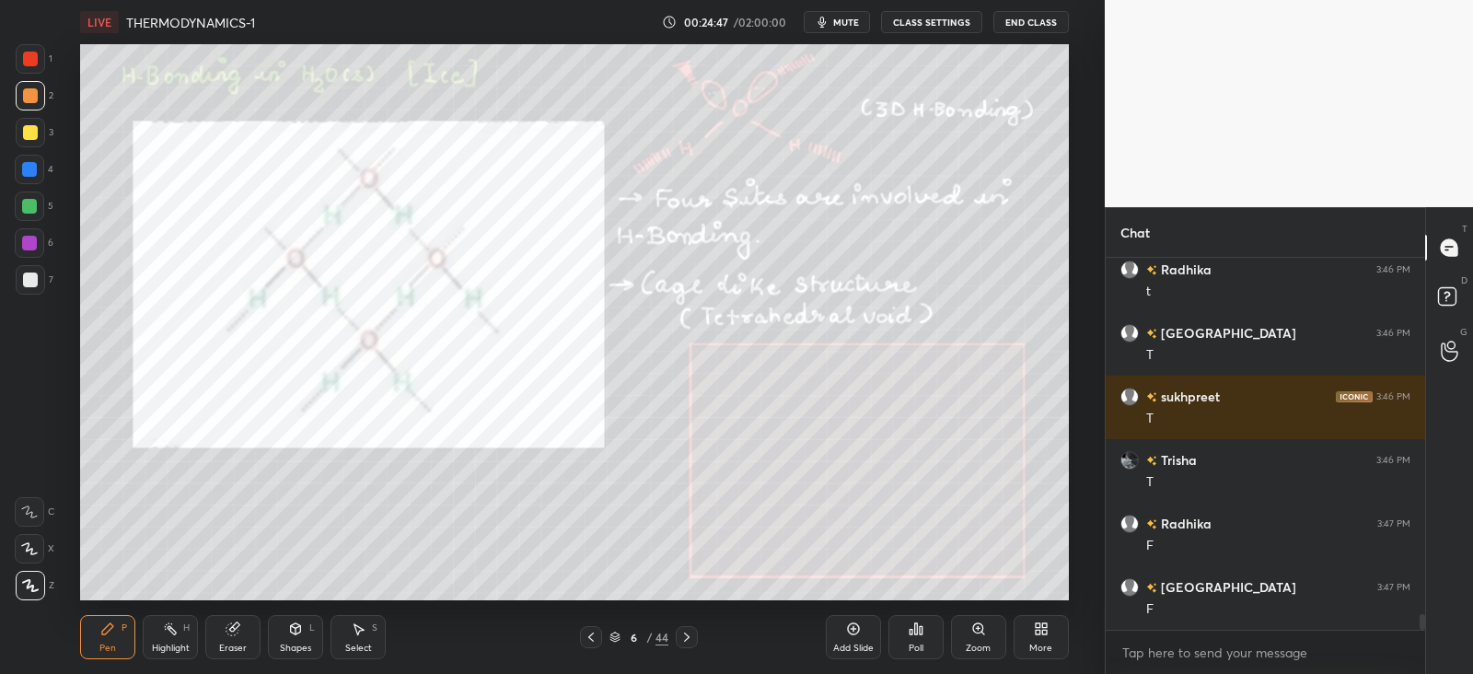
click at [37, 178] on div at bounding box center [29, 169] width 29 height 29
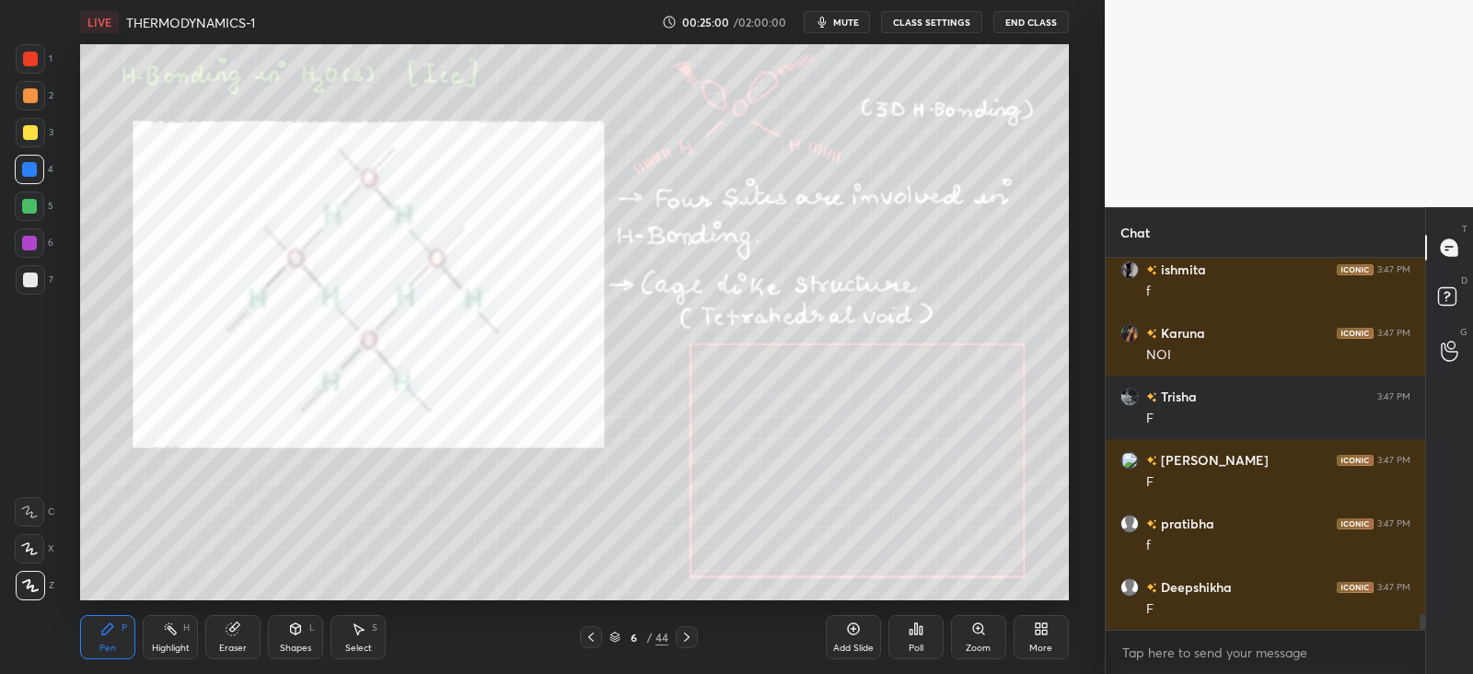
scroll to position [8765, 0]
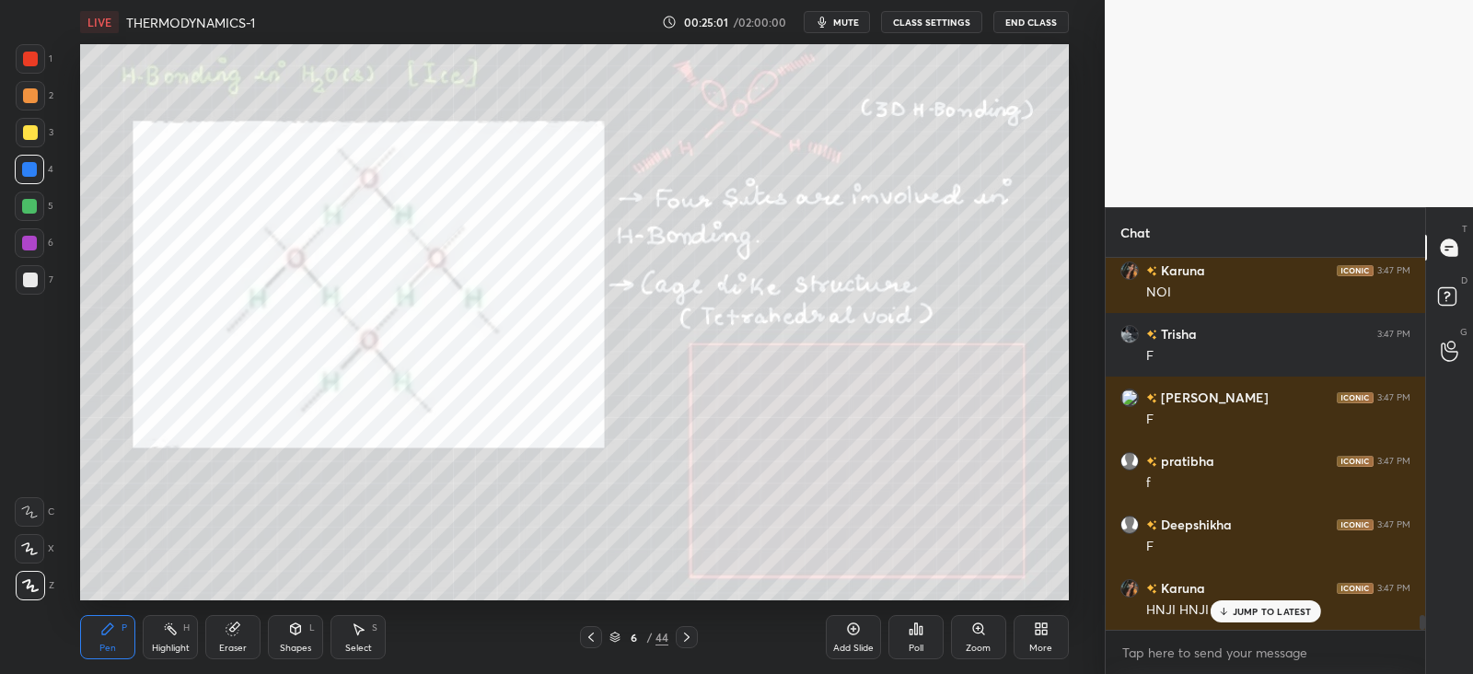
click at [31, 288] on div at bounding box center [30, 279] width 29 height 29
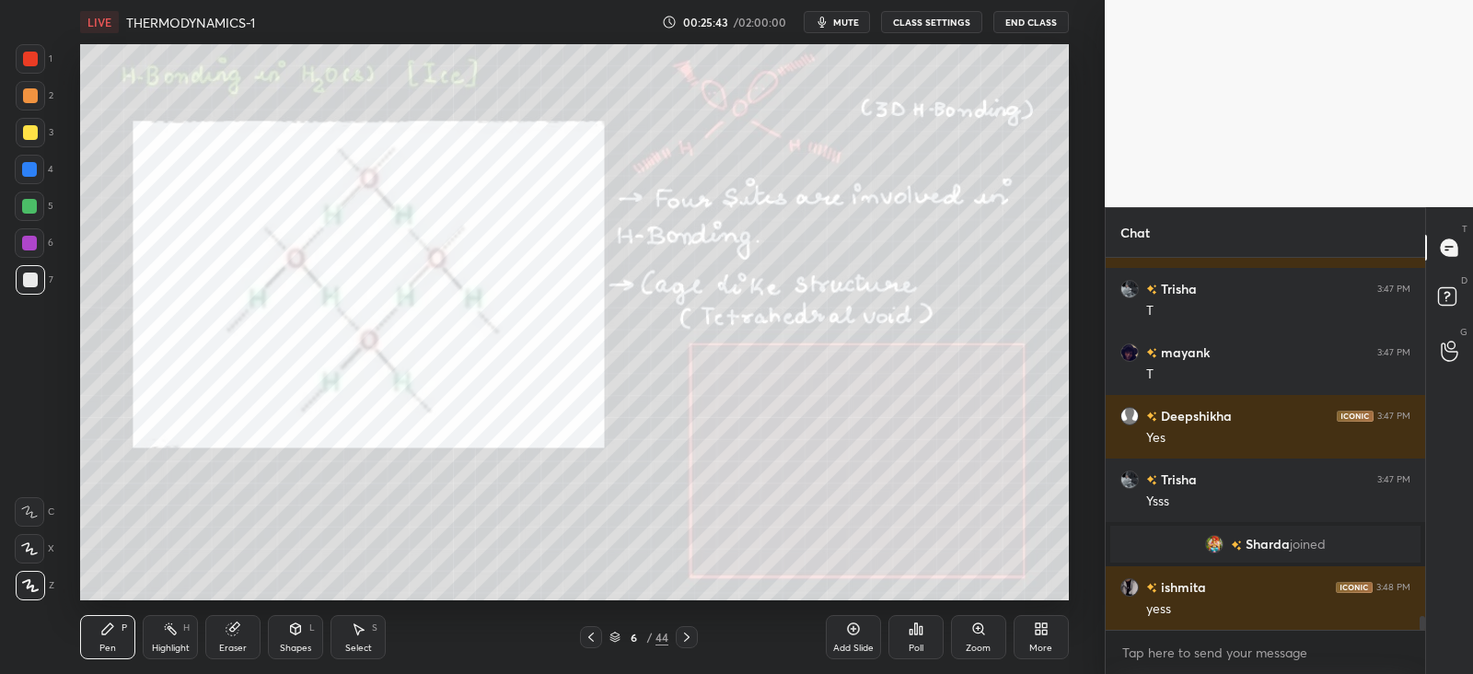
scroll to position [9635, 0]
click at [695, 633] on div at bounding box center [687, 637] width 22 height 22
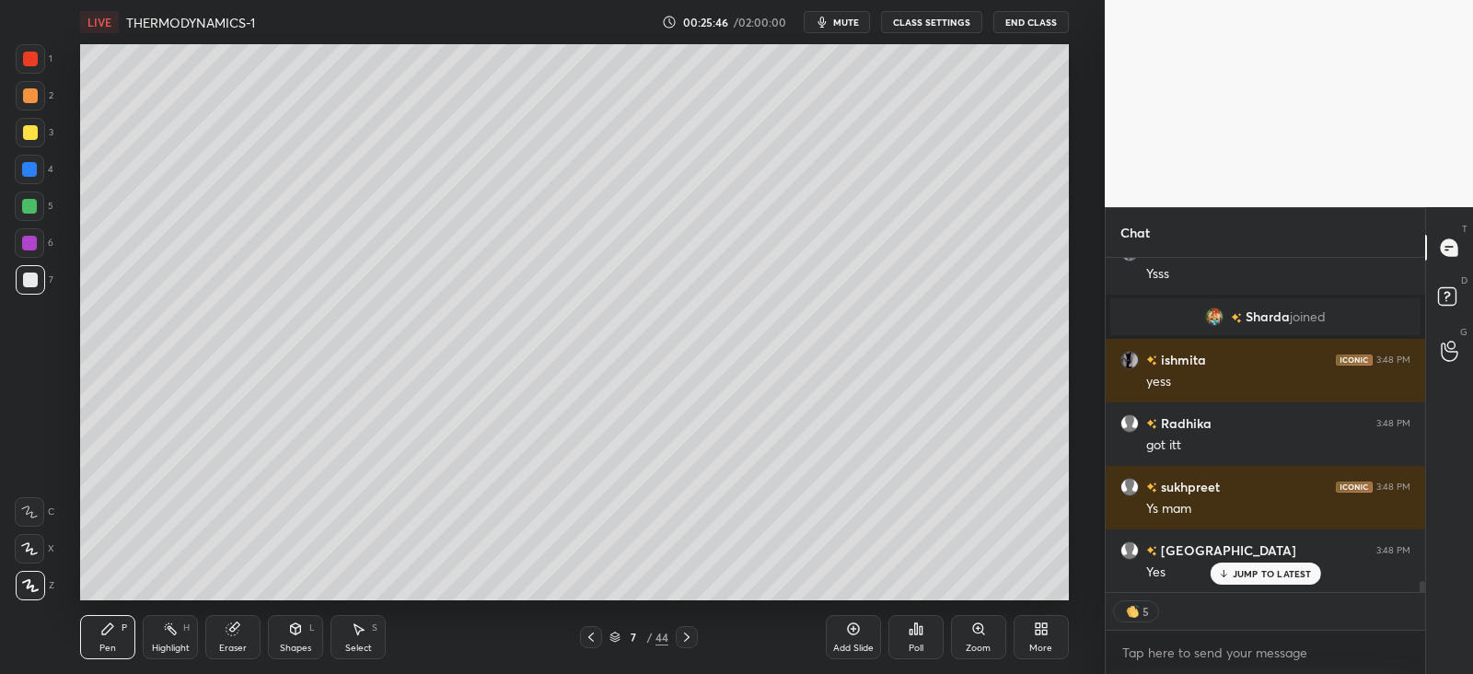
scroll to position [9863, 0]
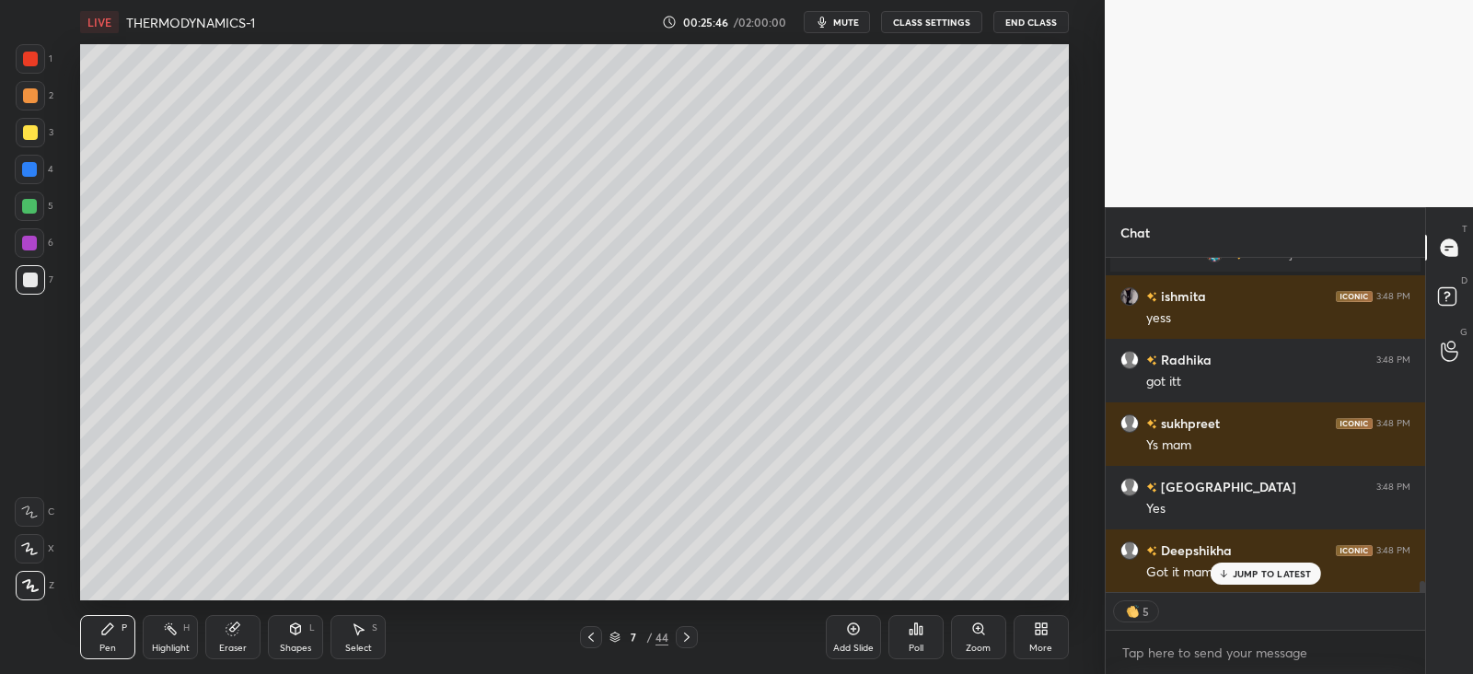
click at [691, 635] on icon at bounding box center [687, 637] width 15 height 15
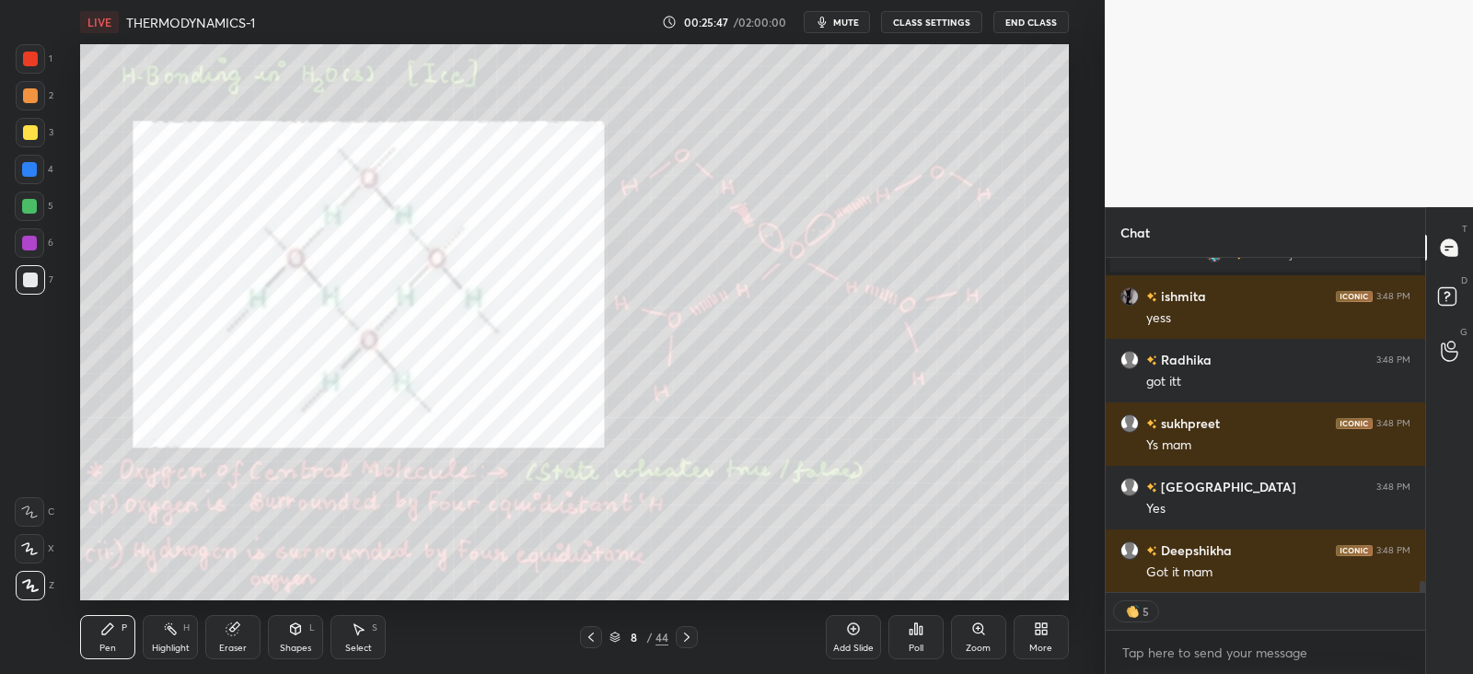
scroll to position [9928, 0]
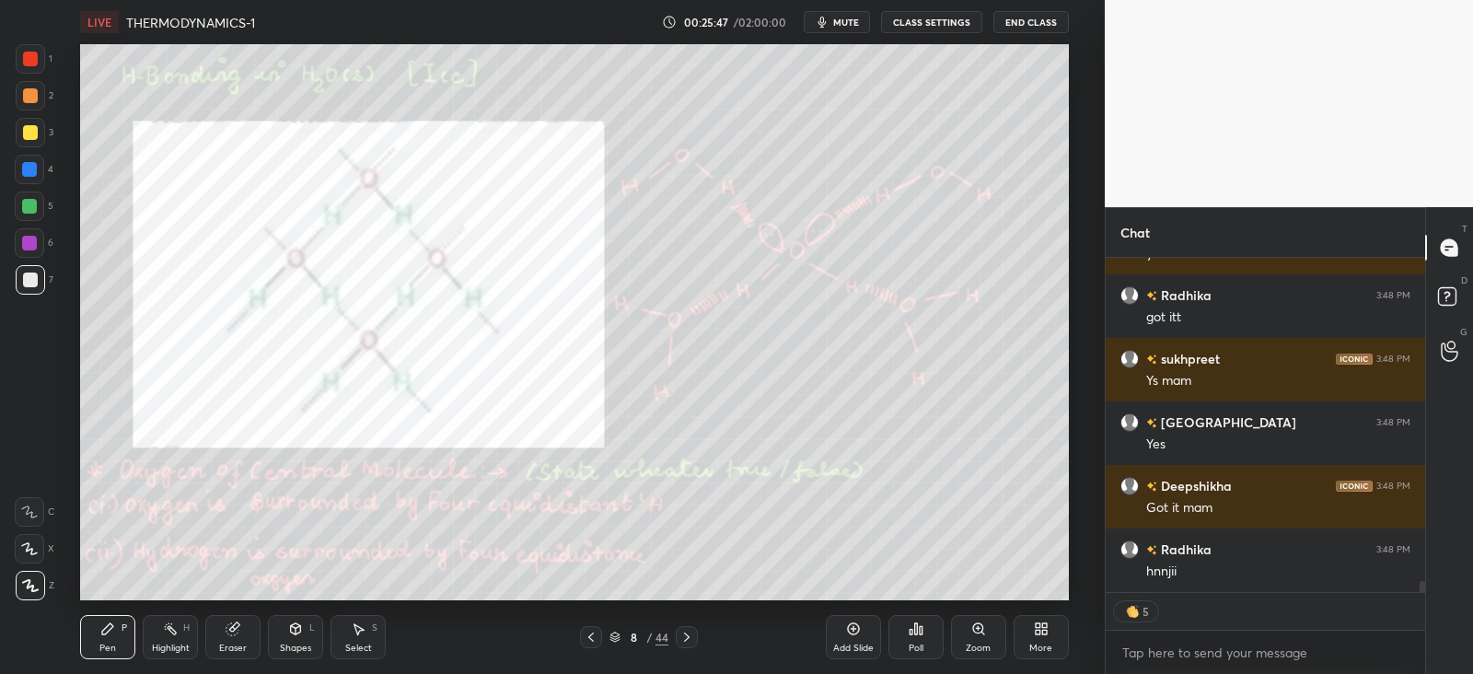
click at [689, 637] on icon at bounding box center [687, 637] width 6 height 9
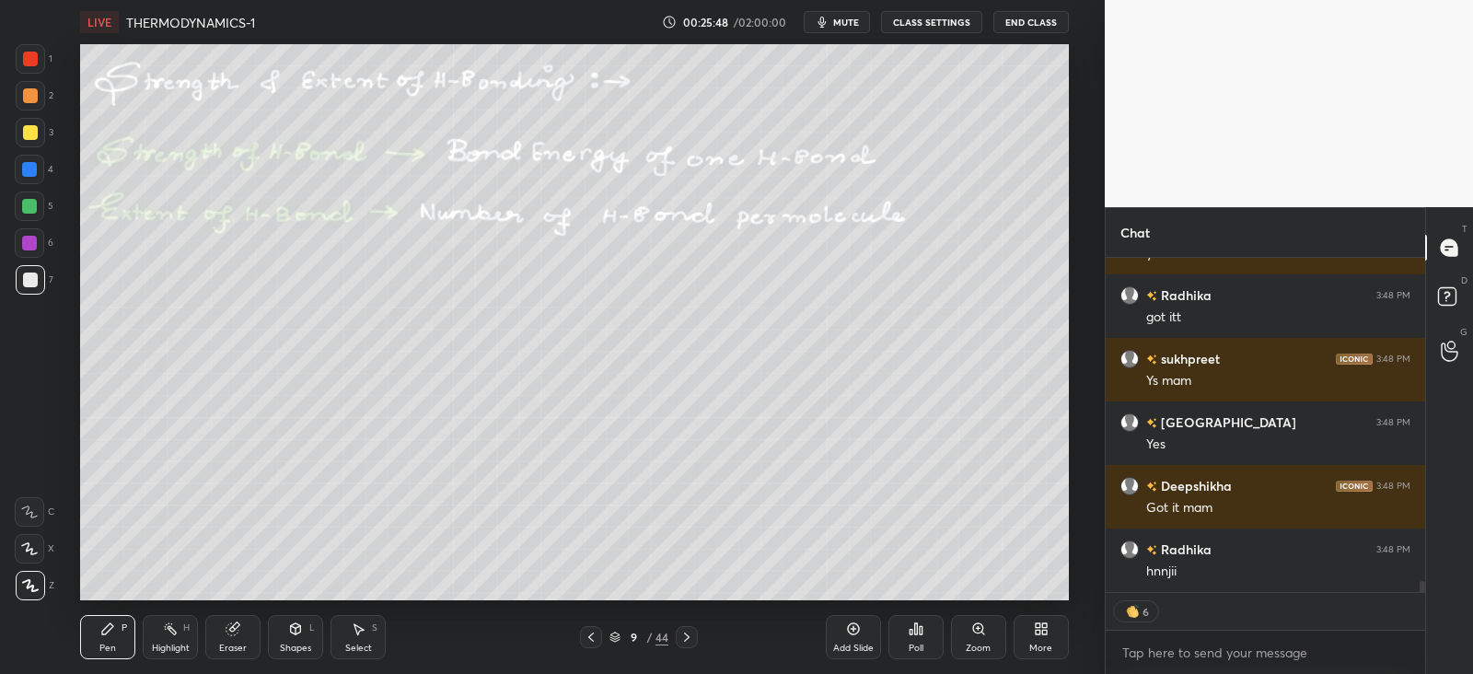
click at [690, 638] on icon at bounding box center [687, 637] width 15 height 15
click at [689, 639] on icon at bounding box center [687, 637] width 15 height 15
click at [691, 637] on icon at bounding box center [687, 637] width 15 height 15
click at [688, 638] on icon at bounding box center [687, 637] width 6 height 9
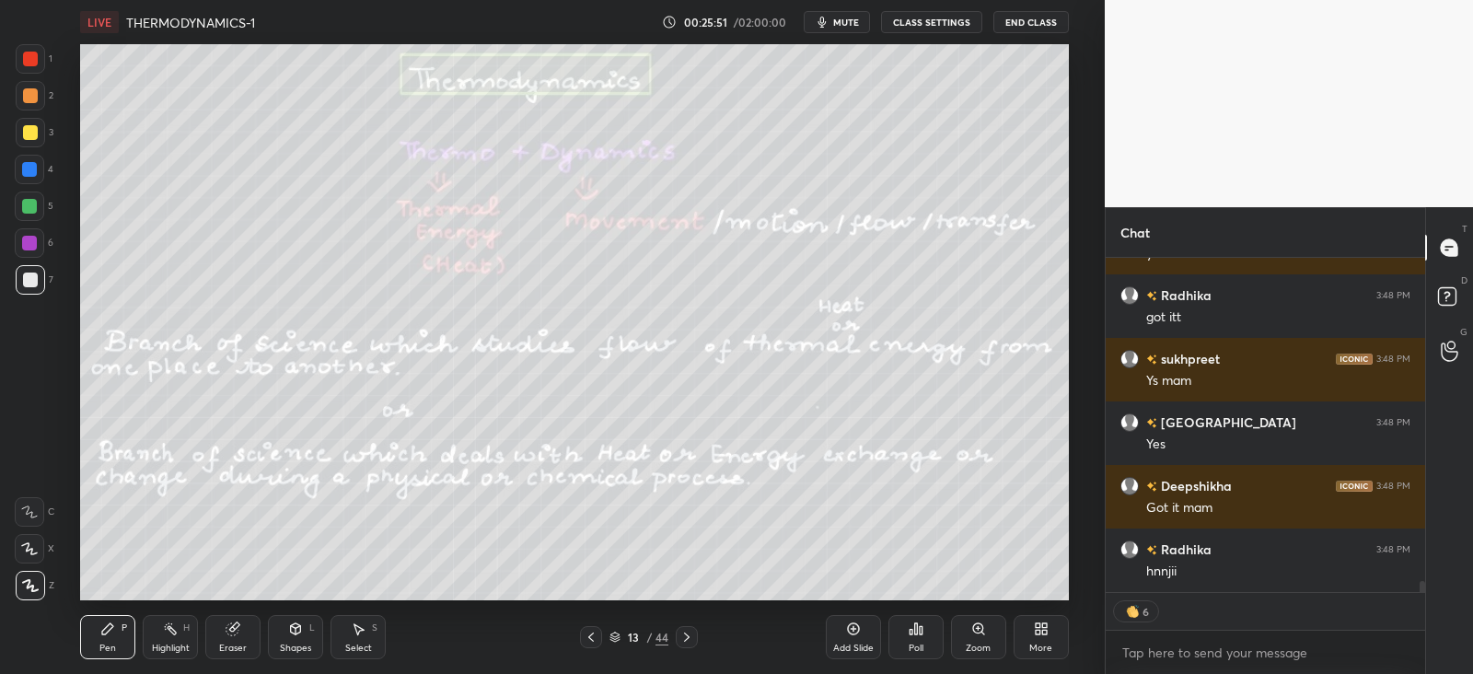
click at [594, 637] on icon at bounding box center [591, 637] width 15 height 15
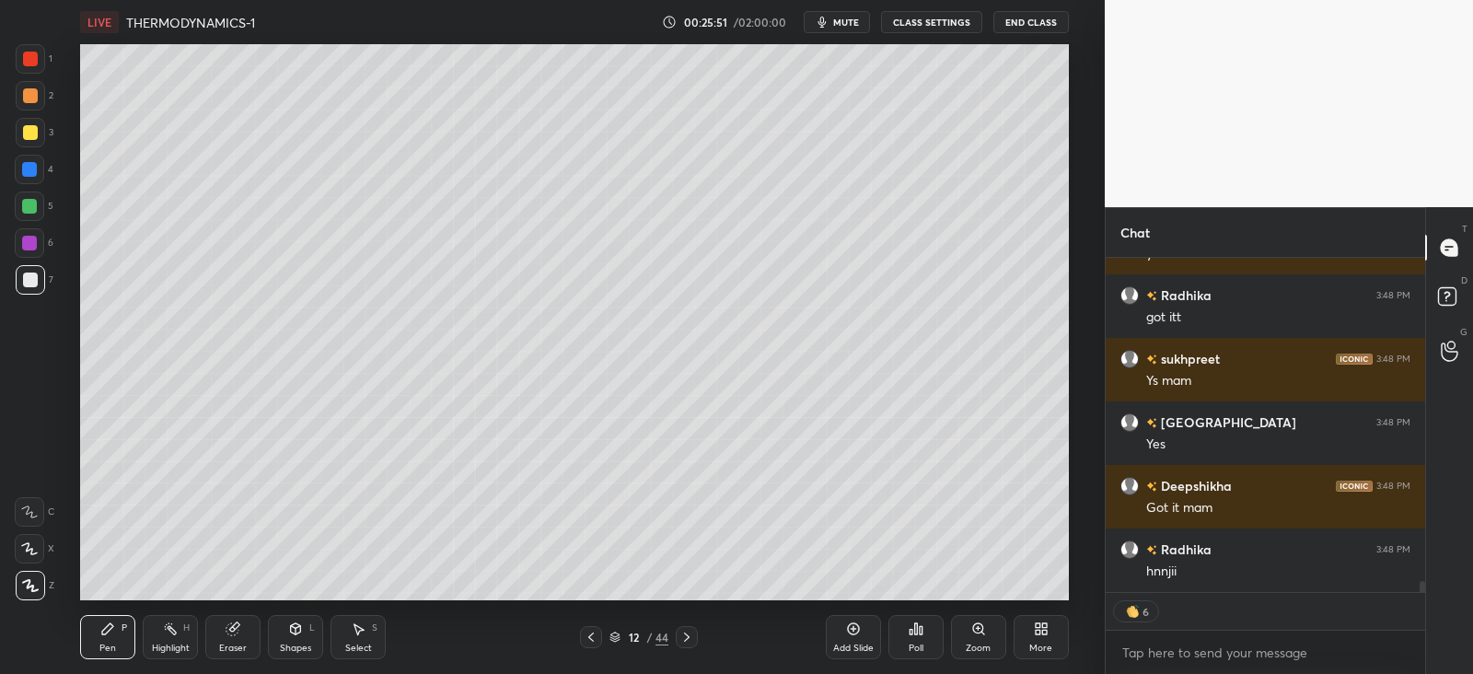
click at [591, 642] on icon at bounding box center [591, 637] width 15 height 15
click at [592, 640] on icon at bounding box center [591, 637] width 6 height 9
click at [589, 641] on icon at bounding box center [591, 637] width 15 height 15
click at [596, 639] on icon at bounding box center [591, 637] width 15 height 15
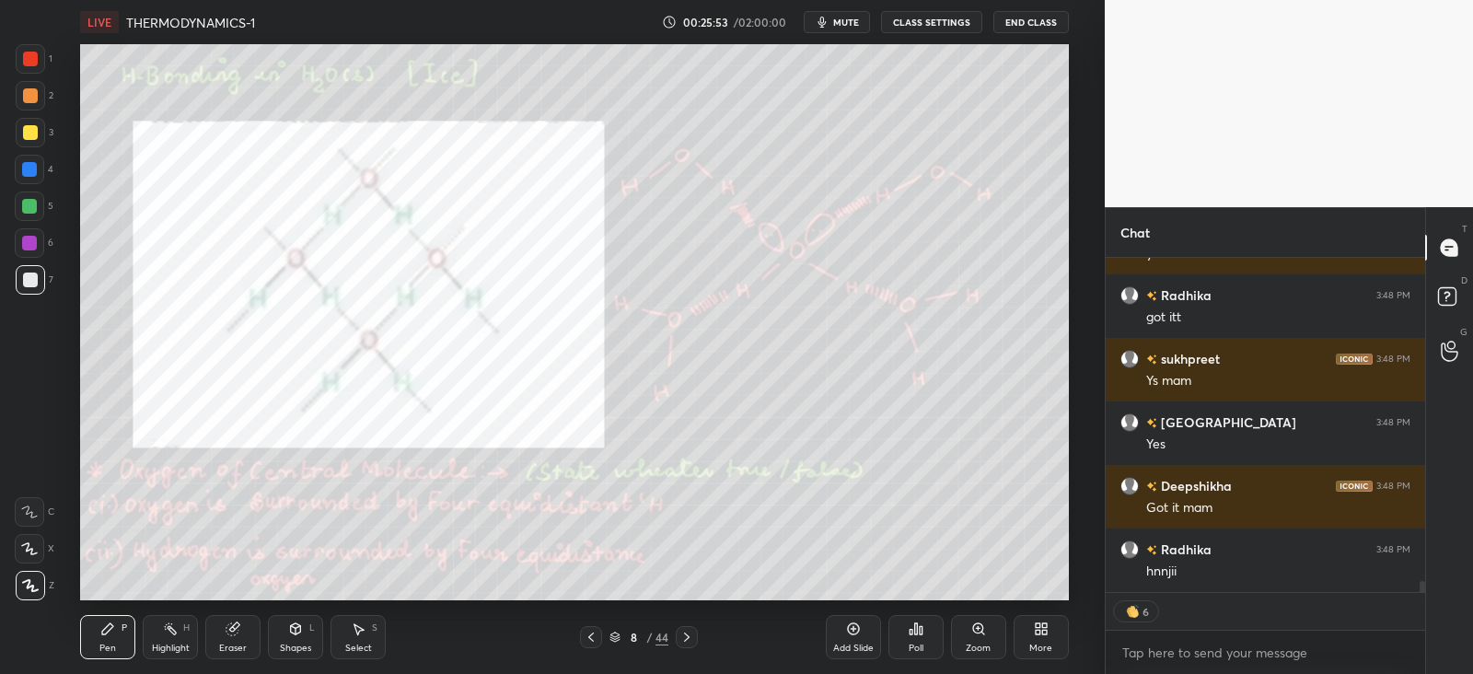
click at [691, 641] on icon at bounding box center [687, 637] width 15 height 15
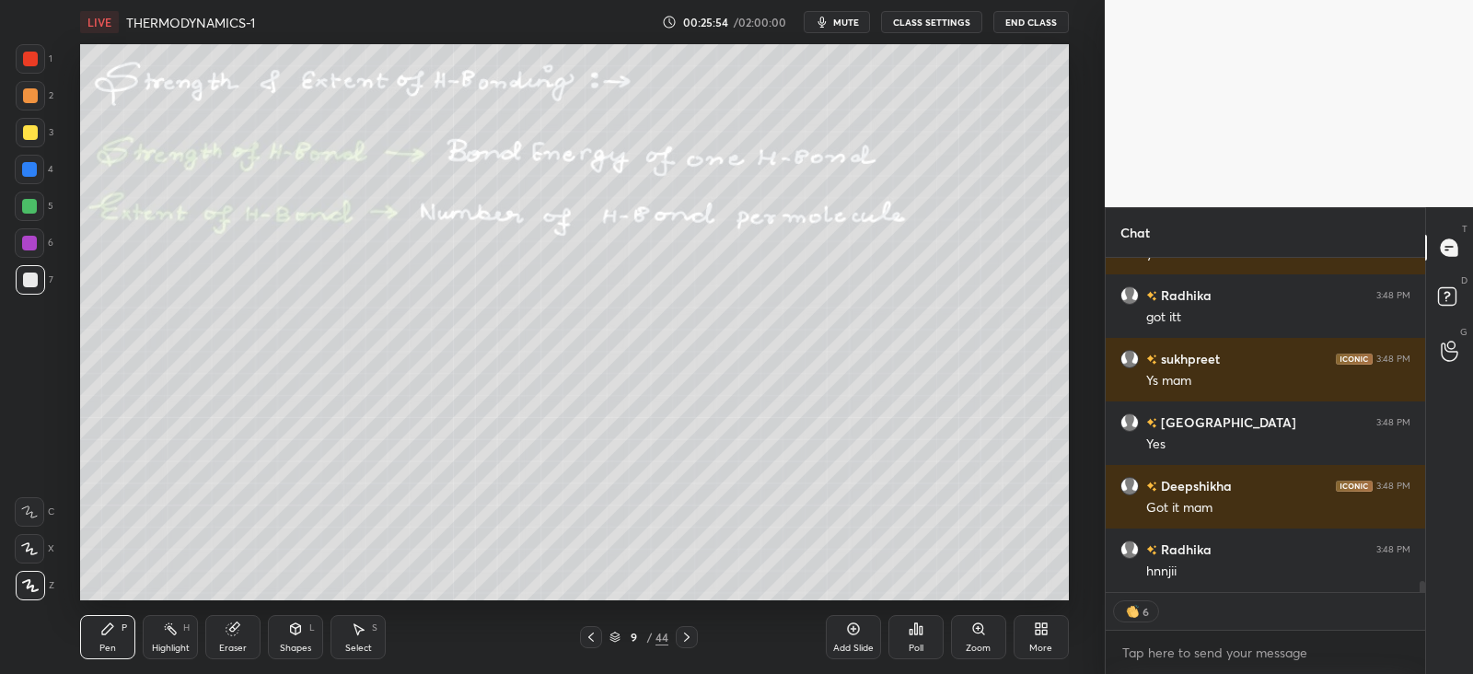
click at [597, 633] on icon at bounding box center [591, 637] width 15 height 15
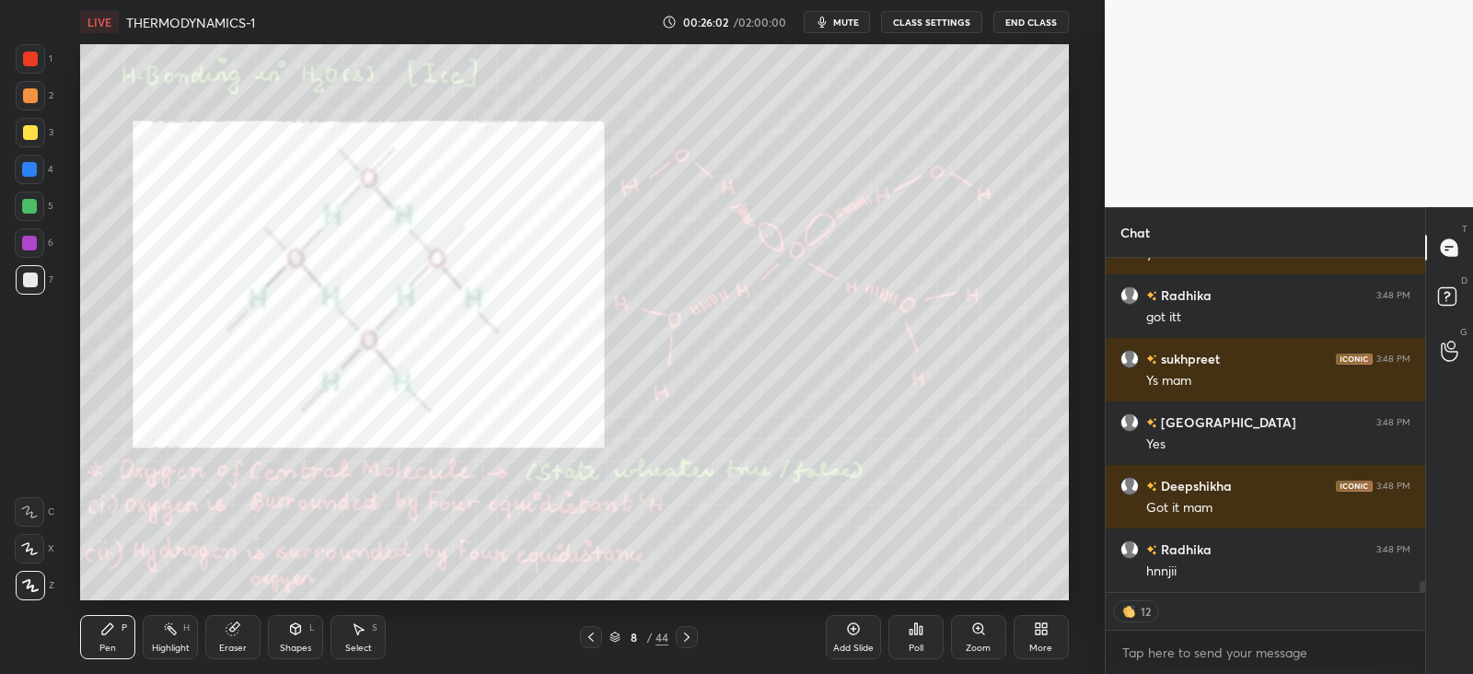
click at [313, 628] on div "L" at bounding box center [312, 627] width 6 height 9
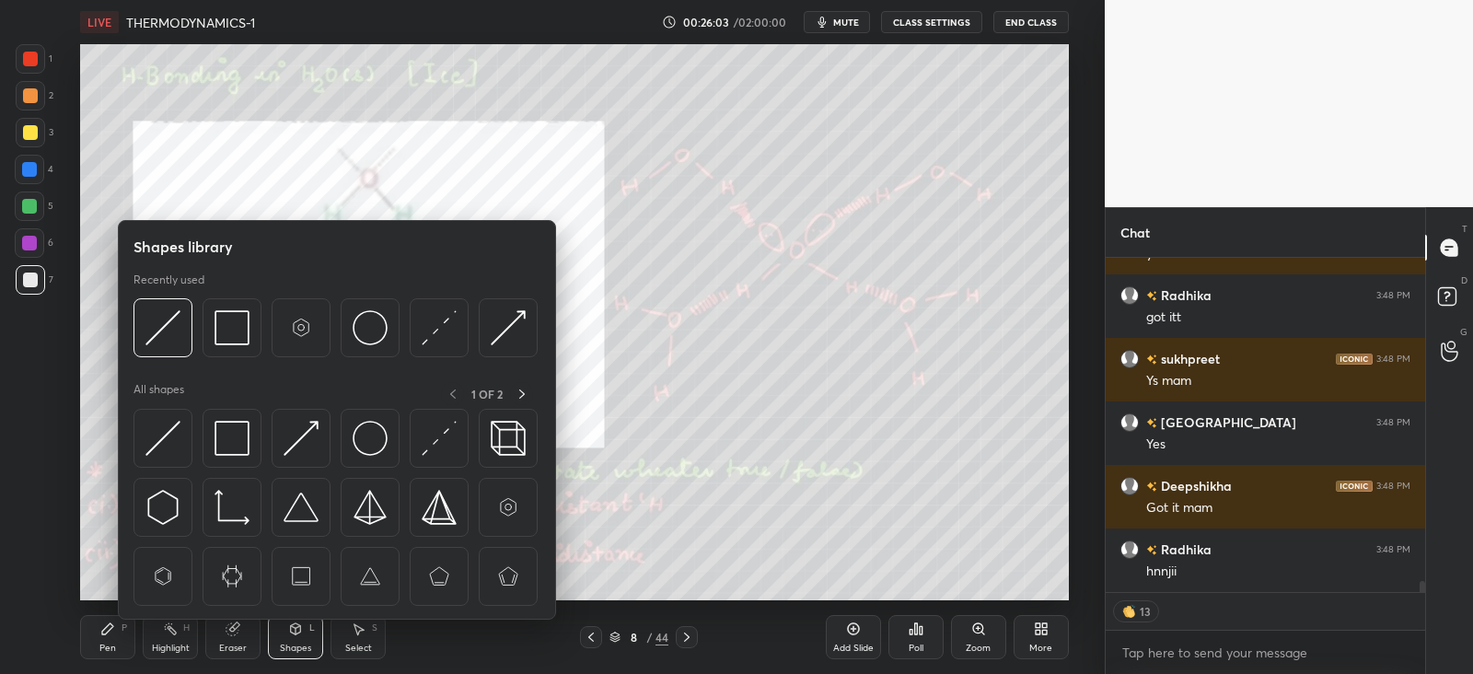
click at [436, 446] on img at bounding box center [439, 438] width 35 height 35
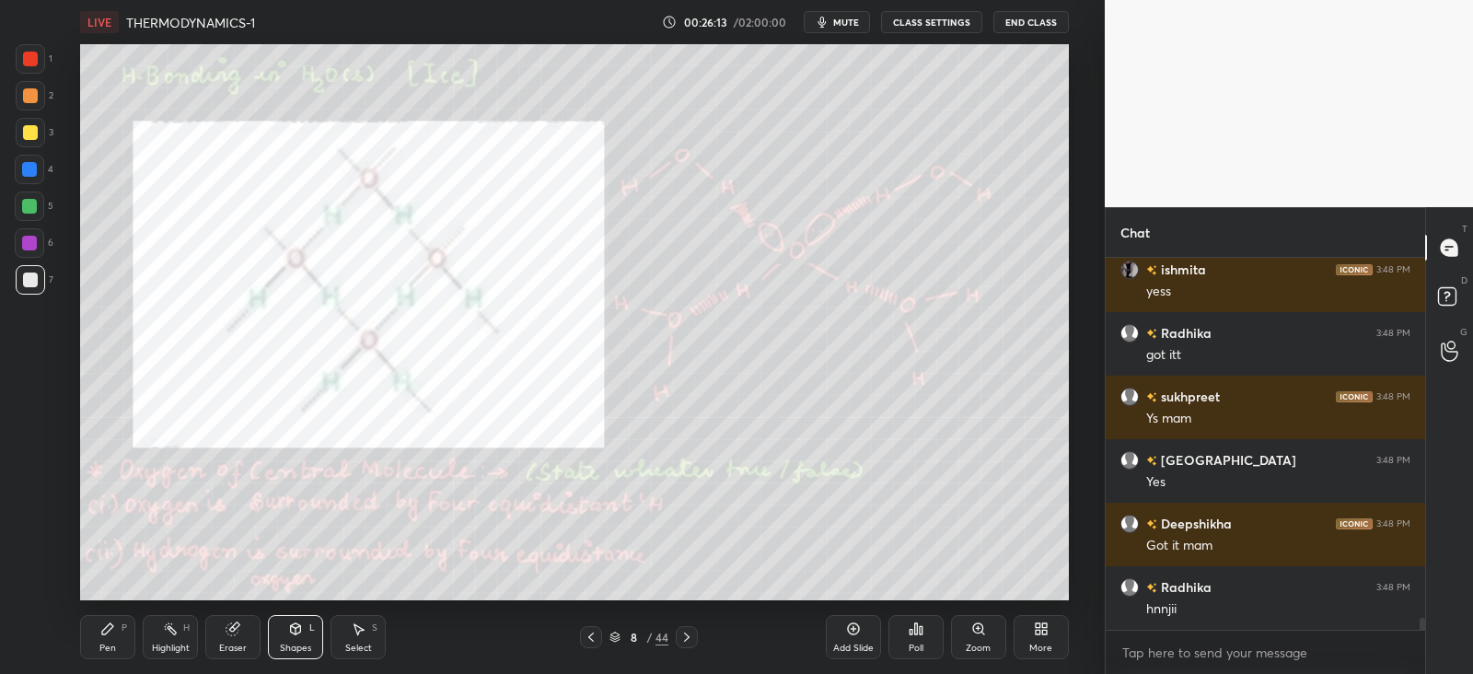
scroll to position [366, 313]
click at [106, 634] on icon at bounding box center [107, 628] width 11 height 11
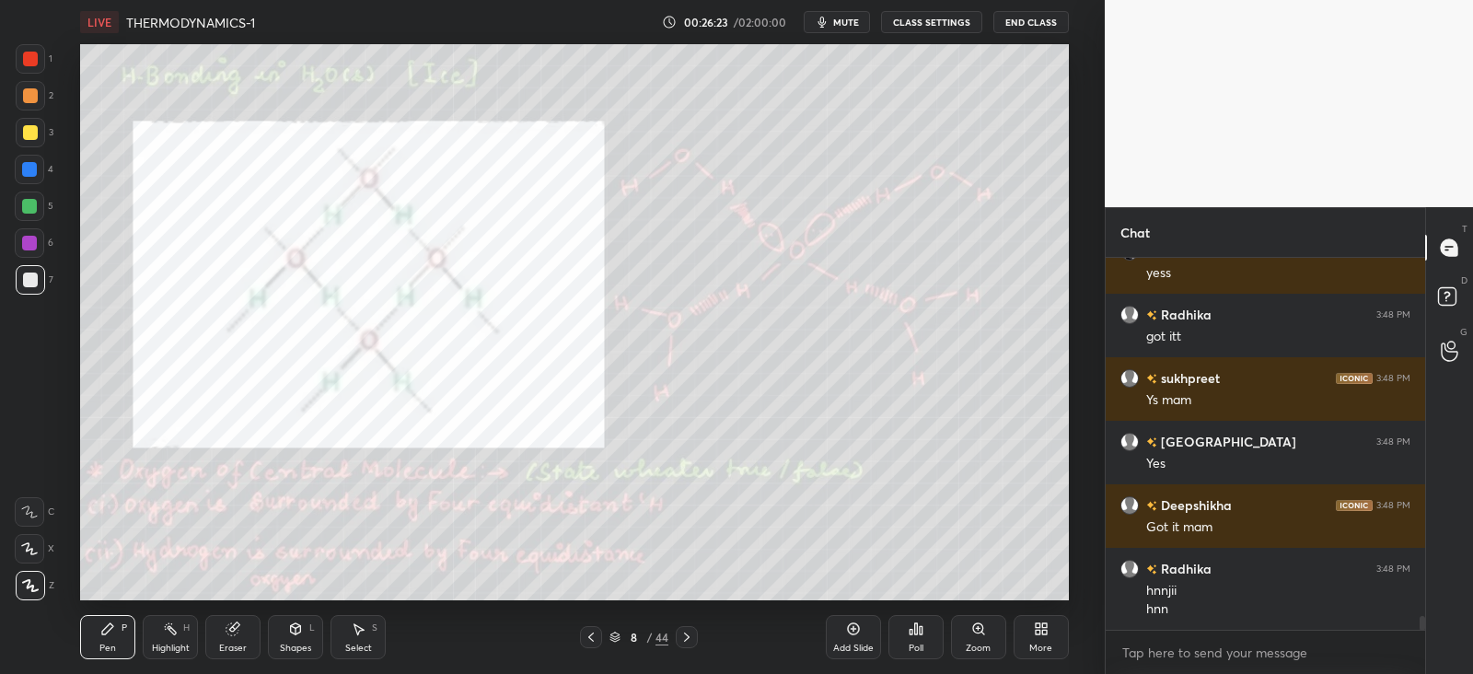
click at [36, 165] on div at bounding box center [29, 169] width 15 height 15
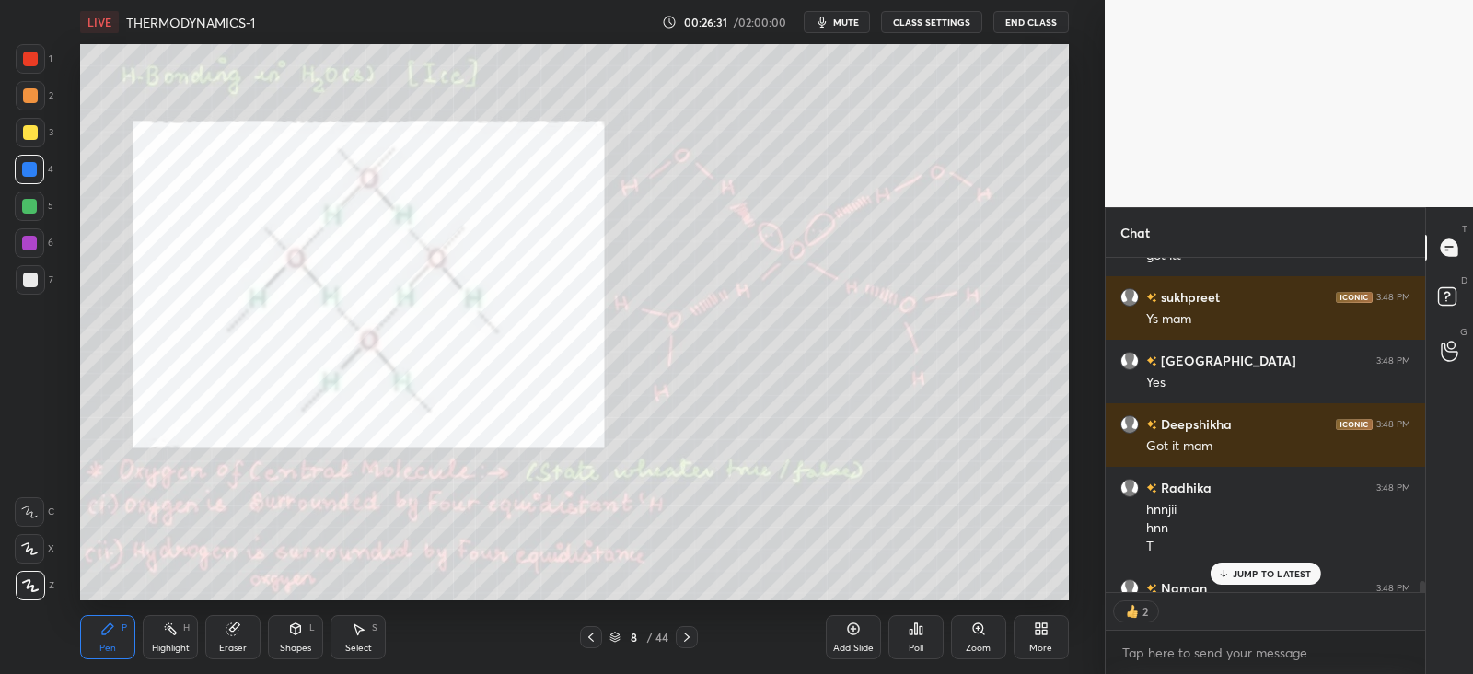
scroll to position [10027, 0]
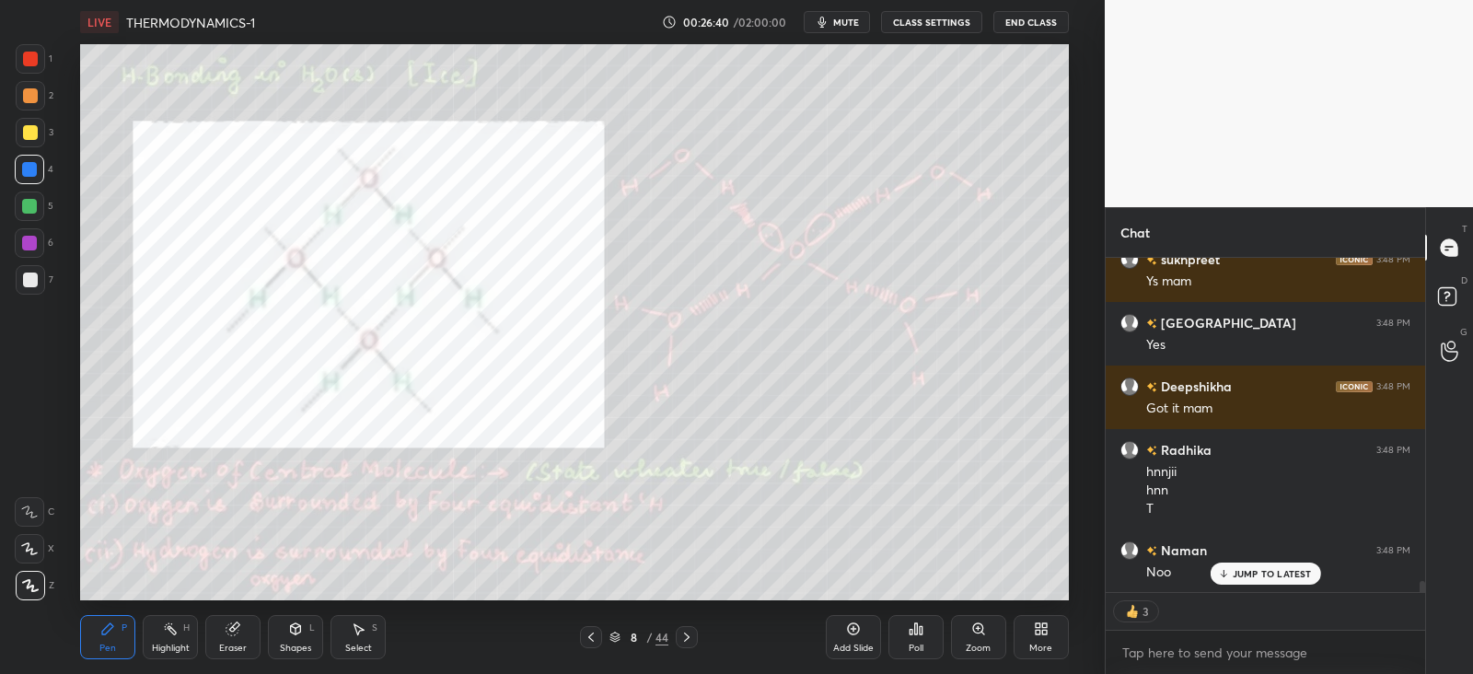
click at [221, 623] on div "Eraser" at bounding box center [232, 637] width 55 height 44
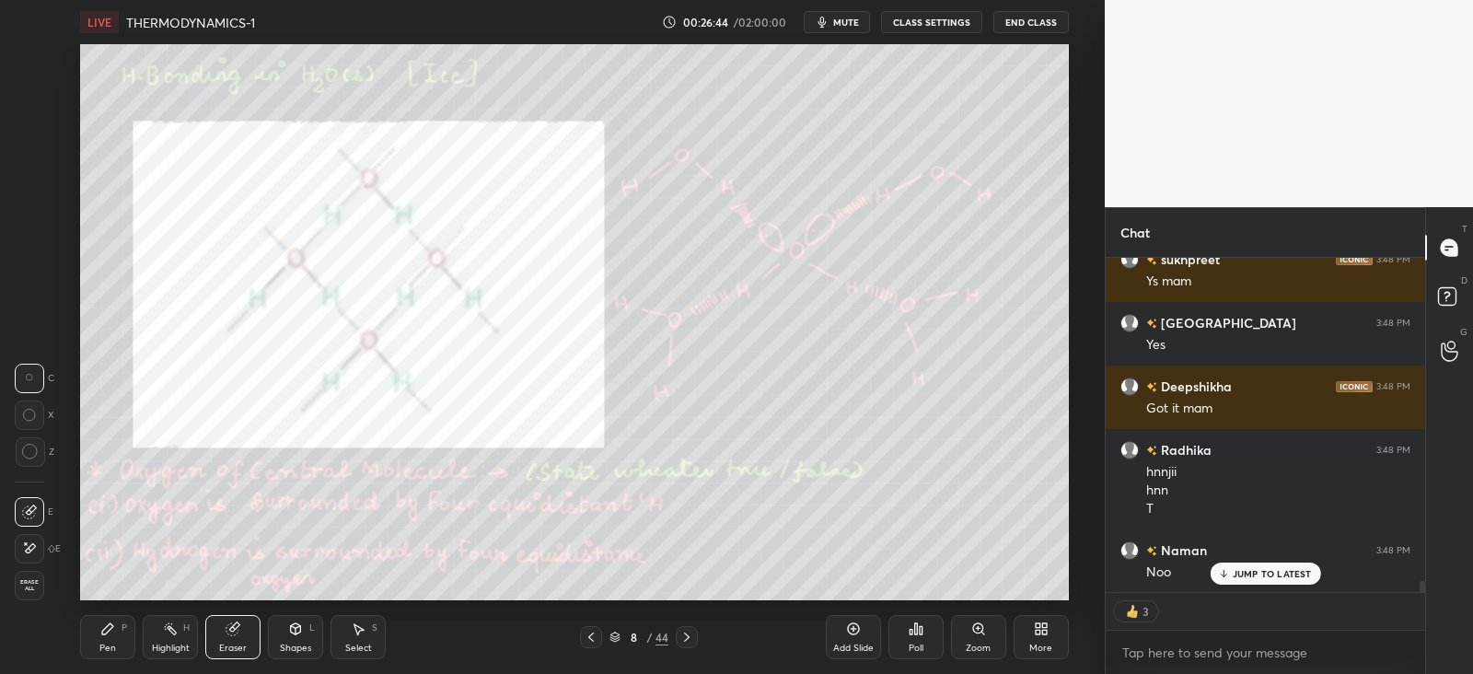
click at [83, 633] on div "Pen P" at bounding box center [107, 637] width 55 height 44
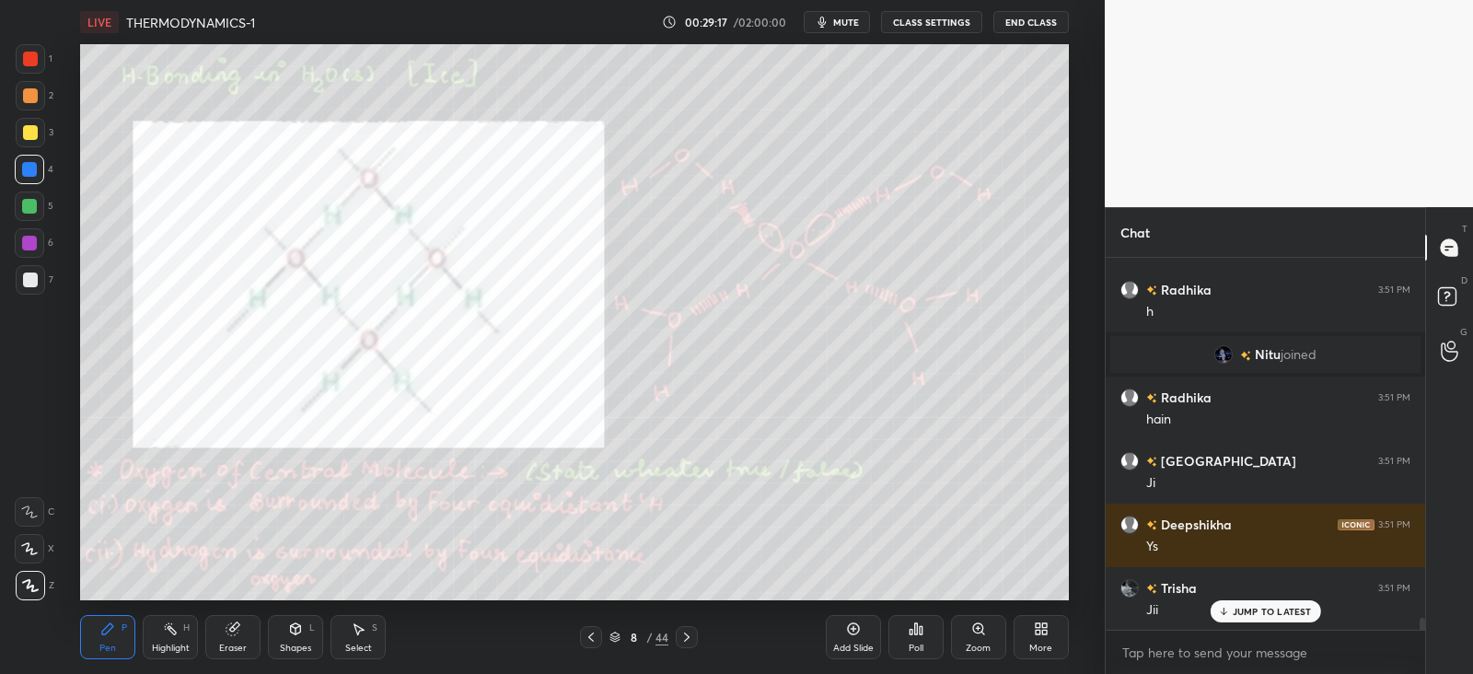
scroll to position [6, 6]
click at [1237, 575] on p "JUMP TO LATEST" at bounding box center [1272, 573] width 79 height 11
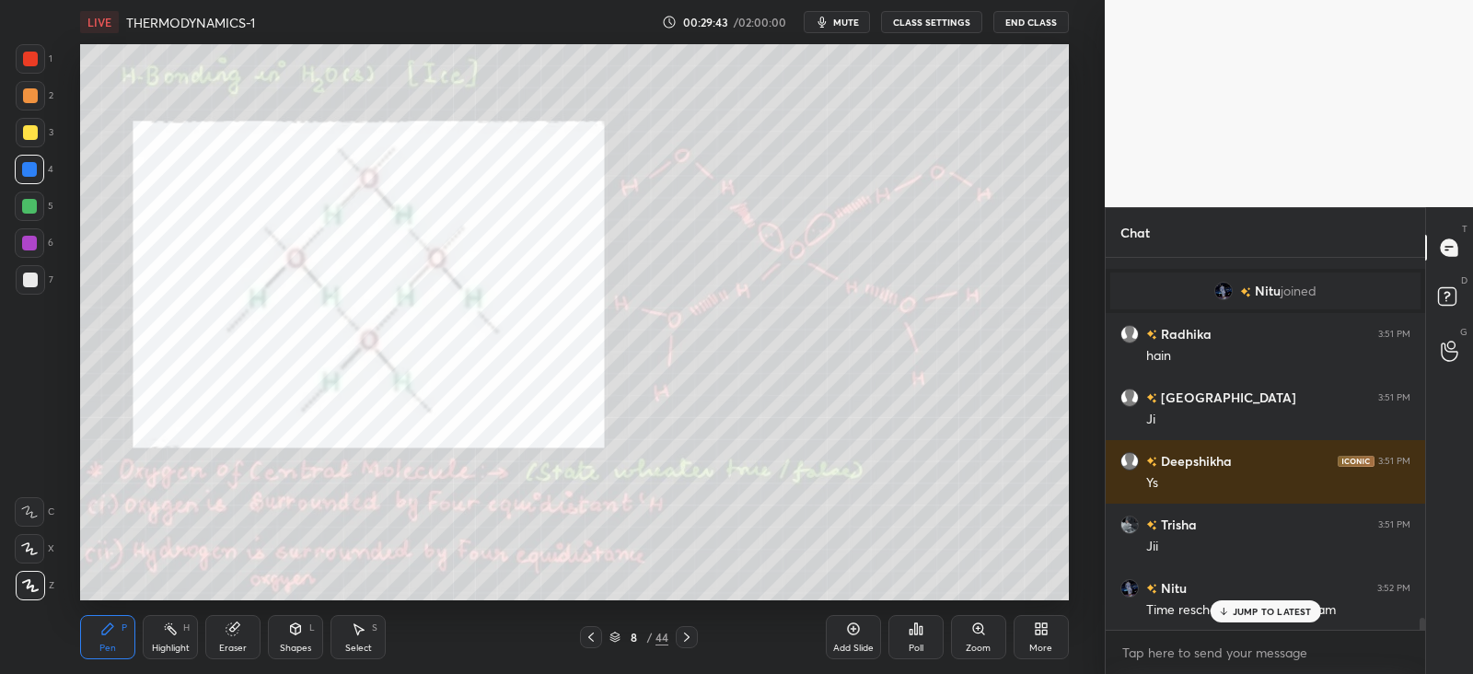
click at [237, 629] on icon at bounding box center [233, 629] width 12 height 12
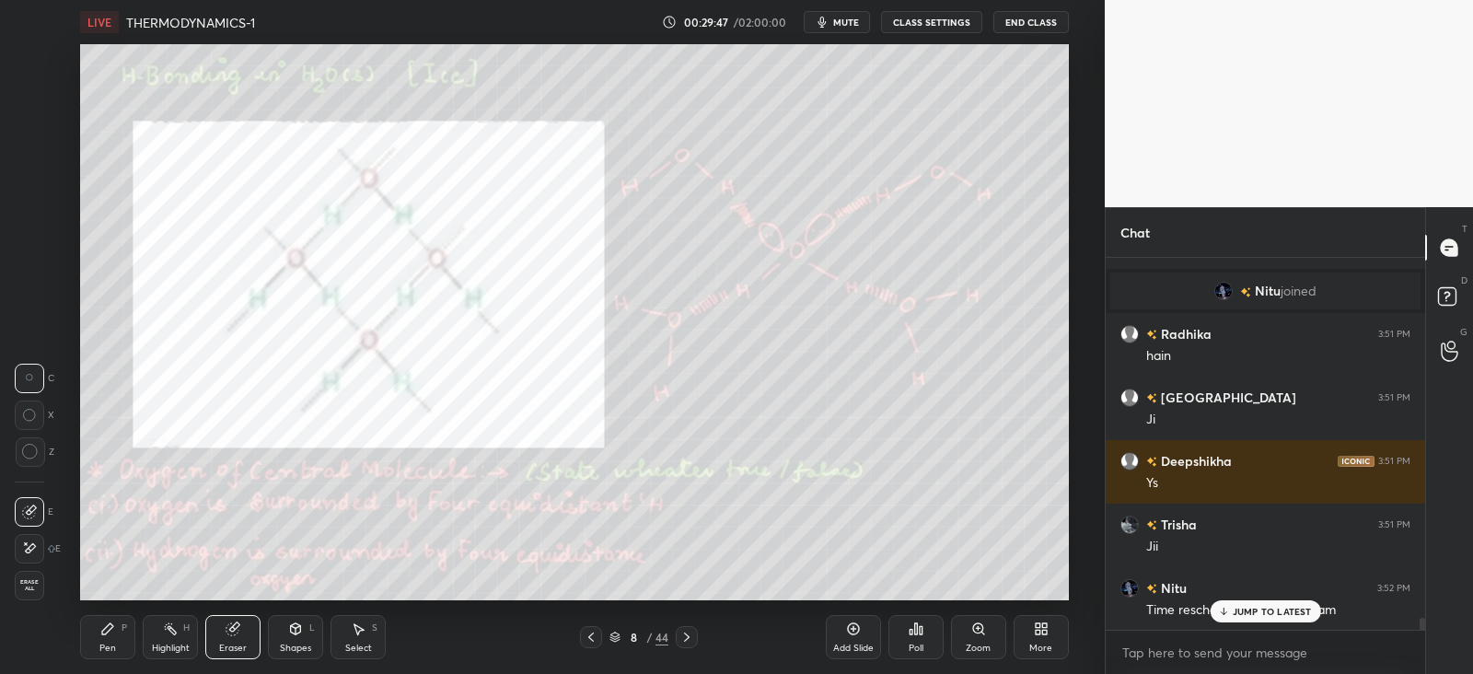
click at [127, 630] on div "P" at bounding box center [125, 627] width 6 height 9
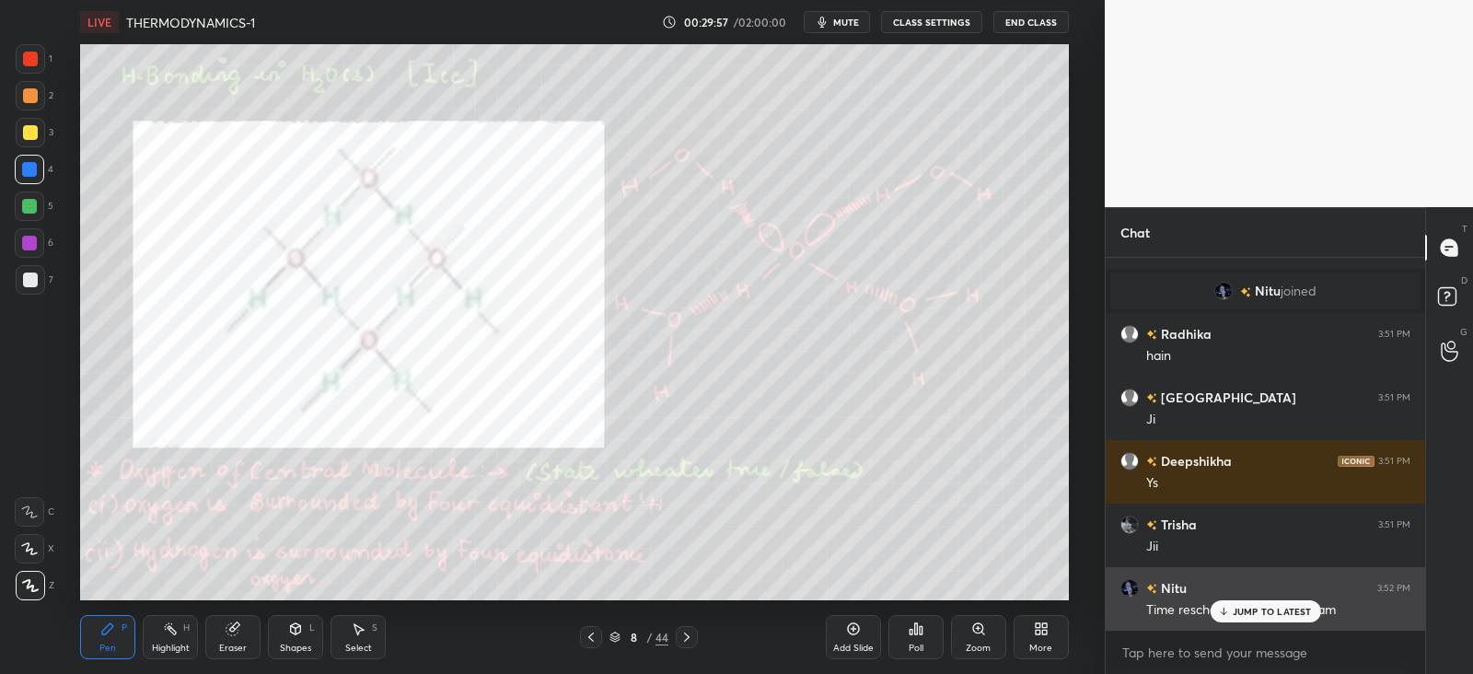
click at [1252, 604] on div "JUMP TO LATEST" at bounding box center [1265, 611] width 111 height 22
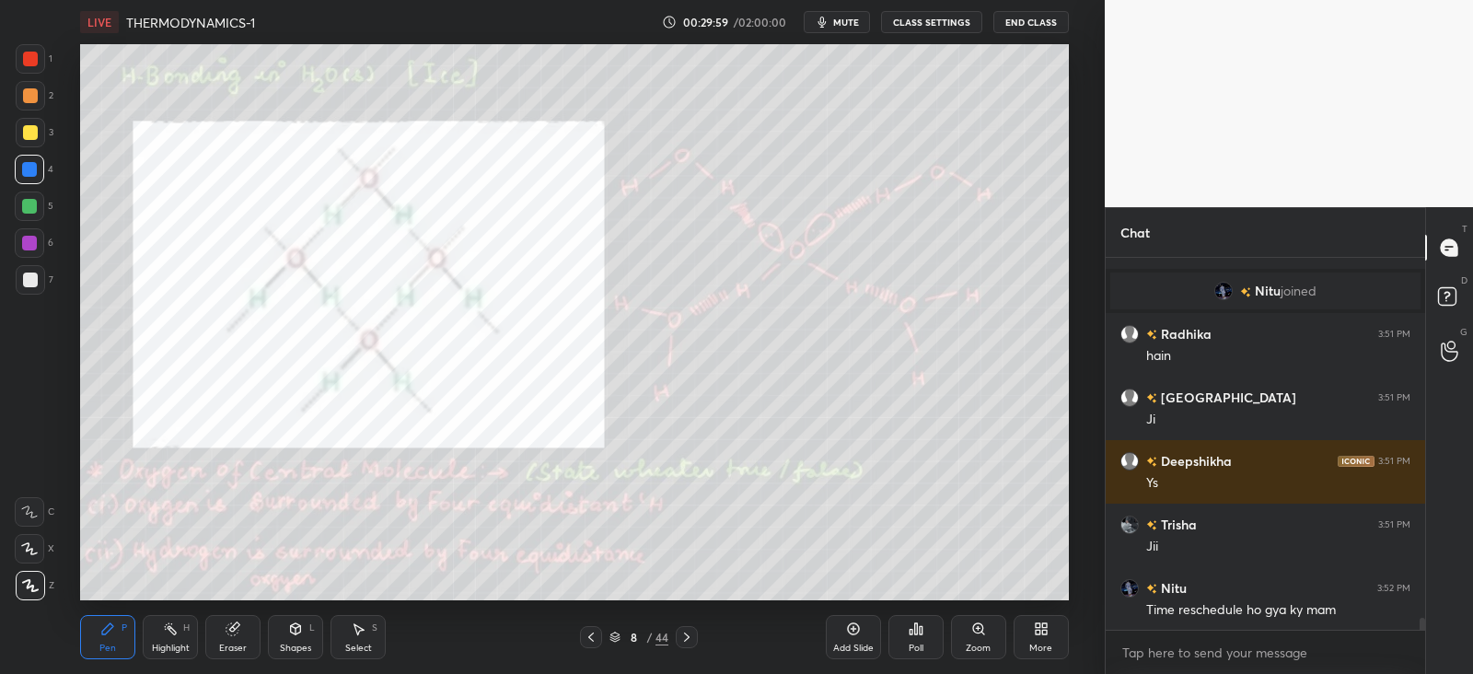
scroll to position [11386, 0]
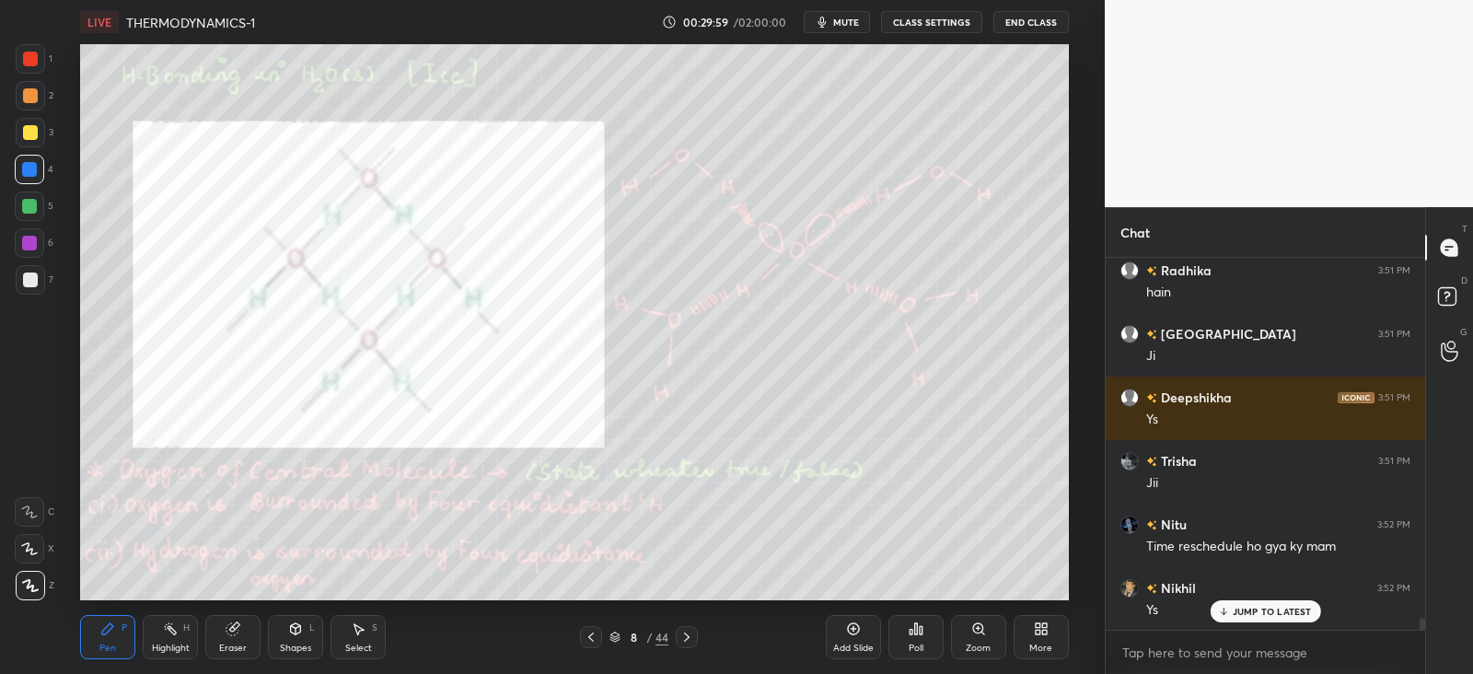
click at [34, 129] on div at bounding box center [30, 132] width 15 height 15
click at [37, 103] on div at bounding box center [30, 95] width 29 height 29
click at [31, 129] on div at bounding box center [30, 132] width 15 height 15
click at [36, 127] on div at bounding box center [30, 132] width 15 height 15
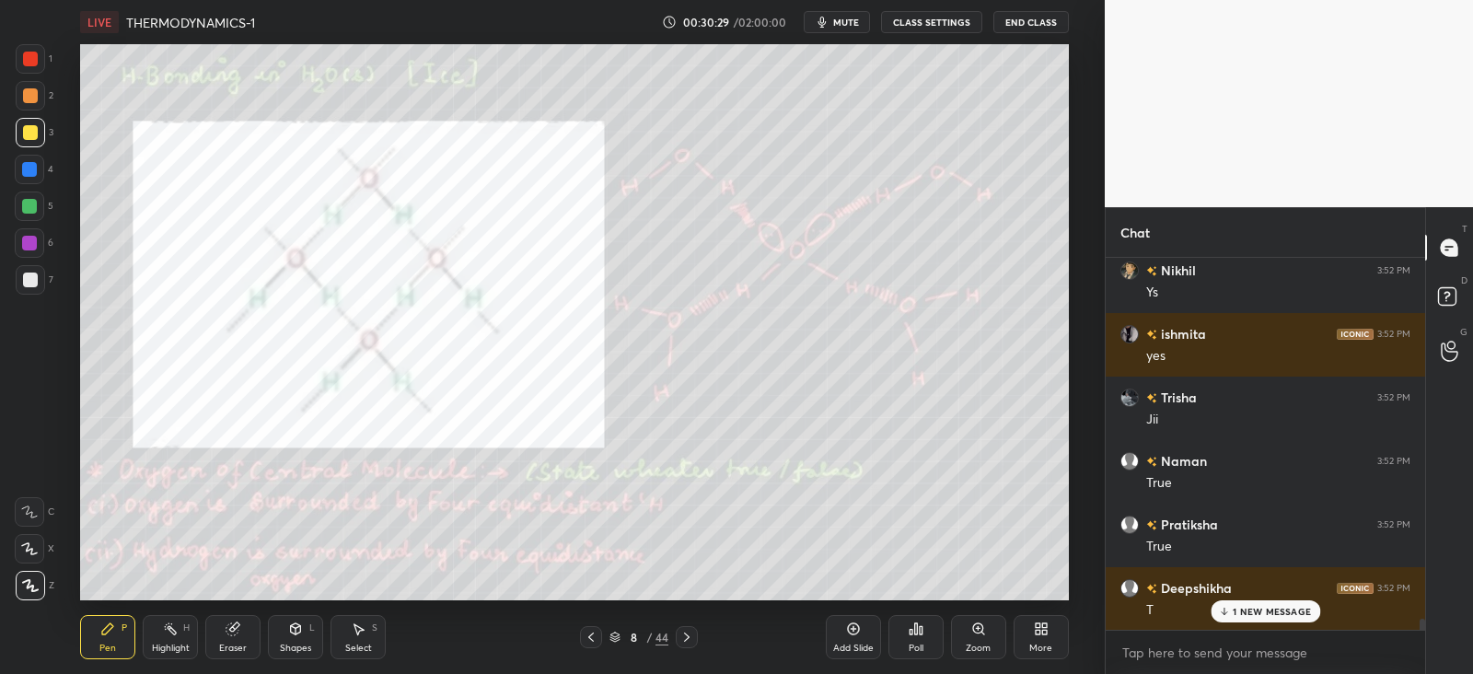
scroll to position [11784, 0]
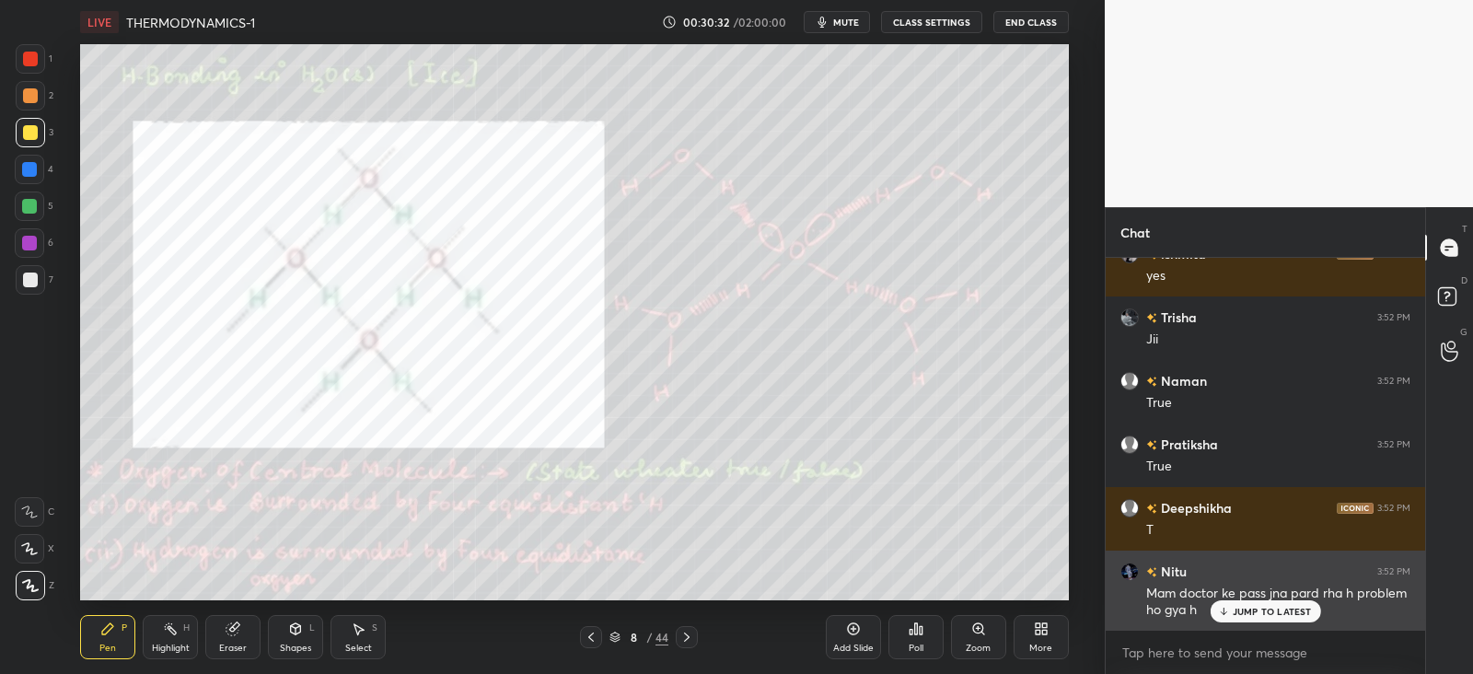
click at [1267, 600] on div "JUMP TO LATEST" at bounding box center [1265, 611] width 111 height 22
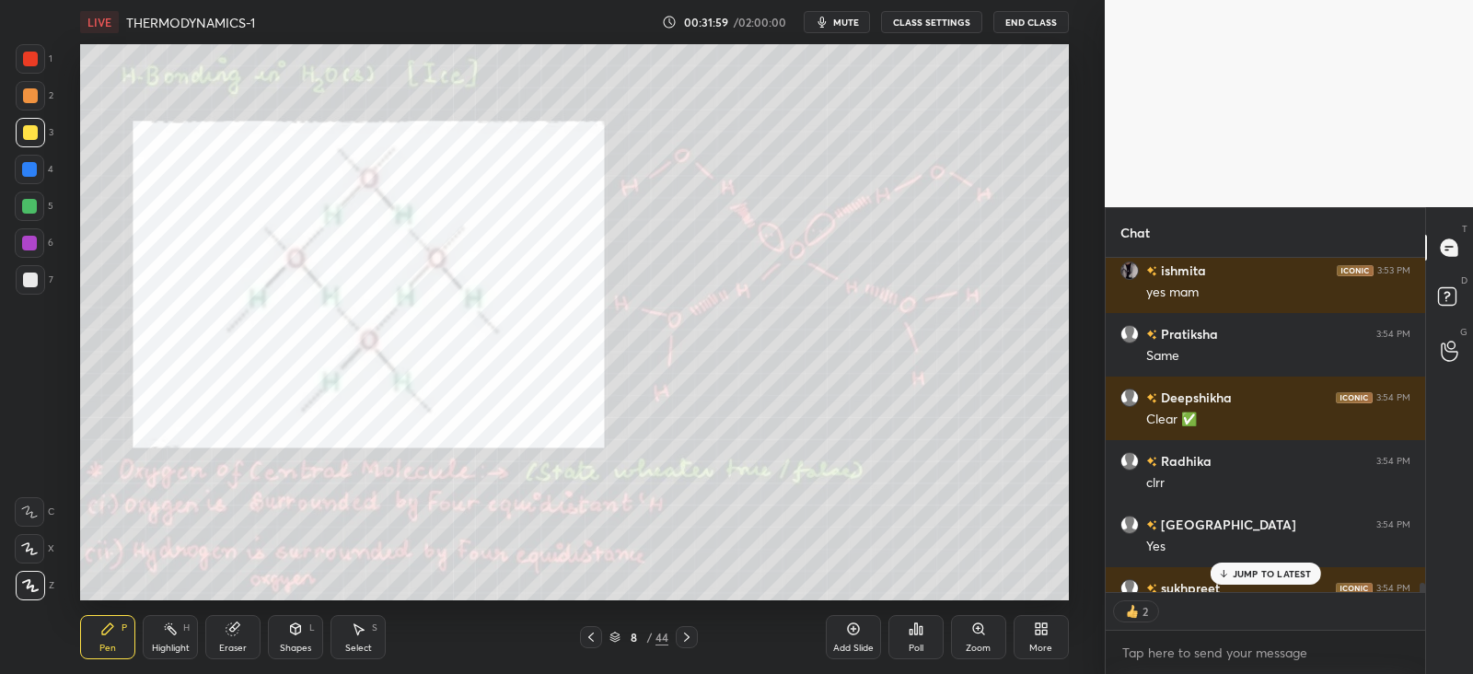
scroll to position [12657, 0]
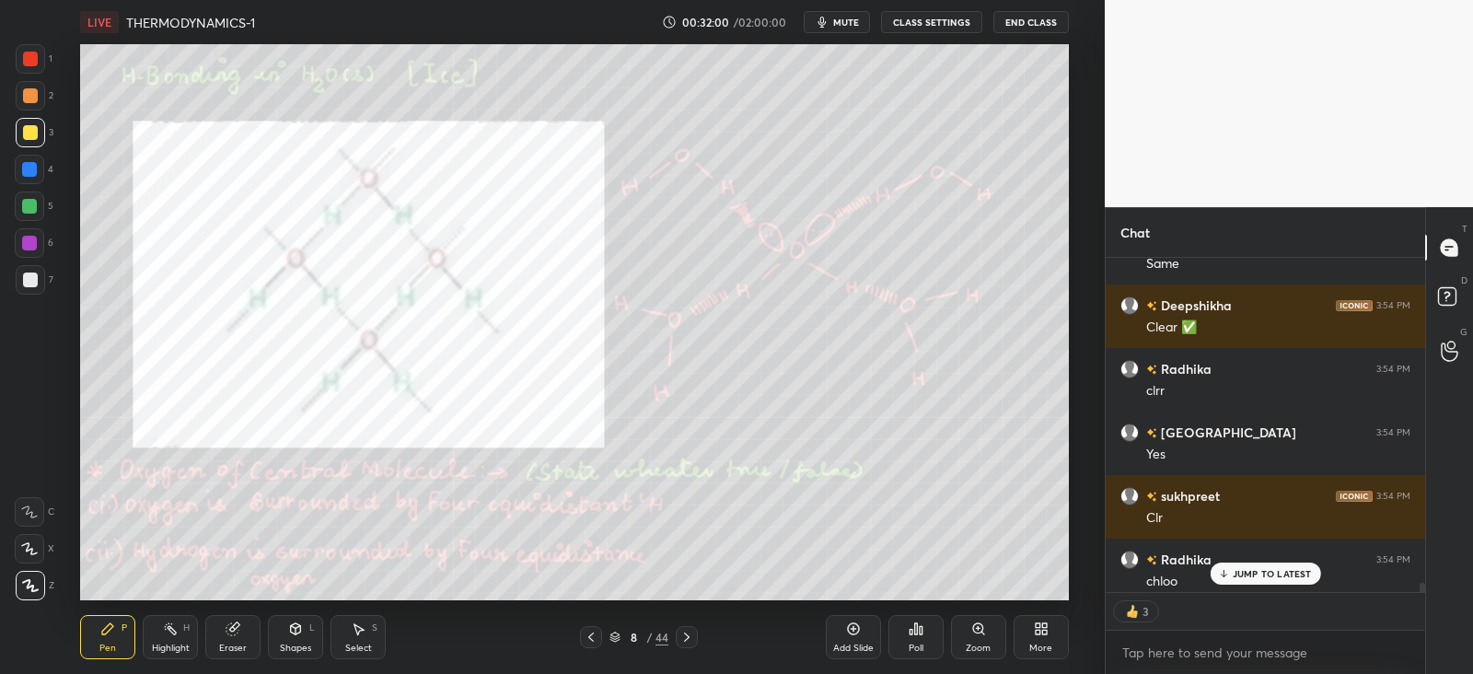
click at [691, 639] on icon at bounding box center [687, 637] width 15 height 15
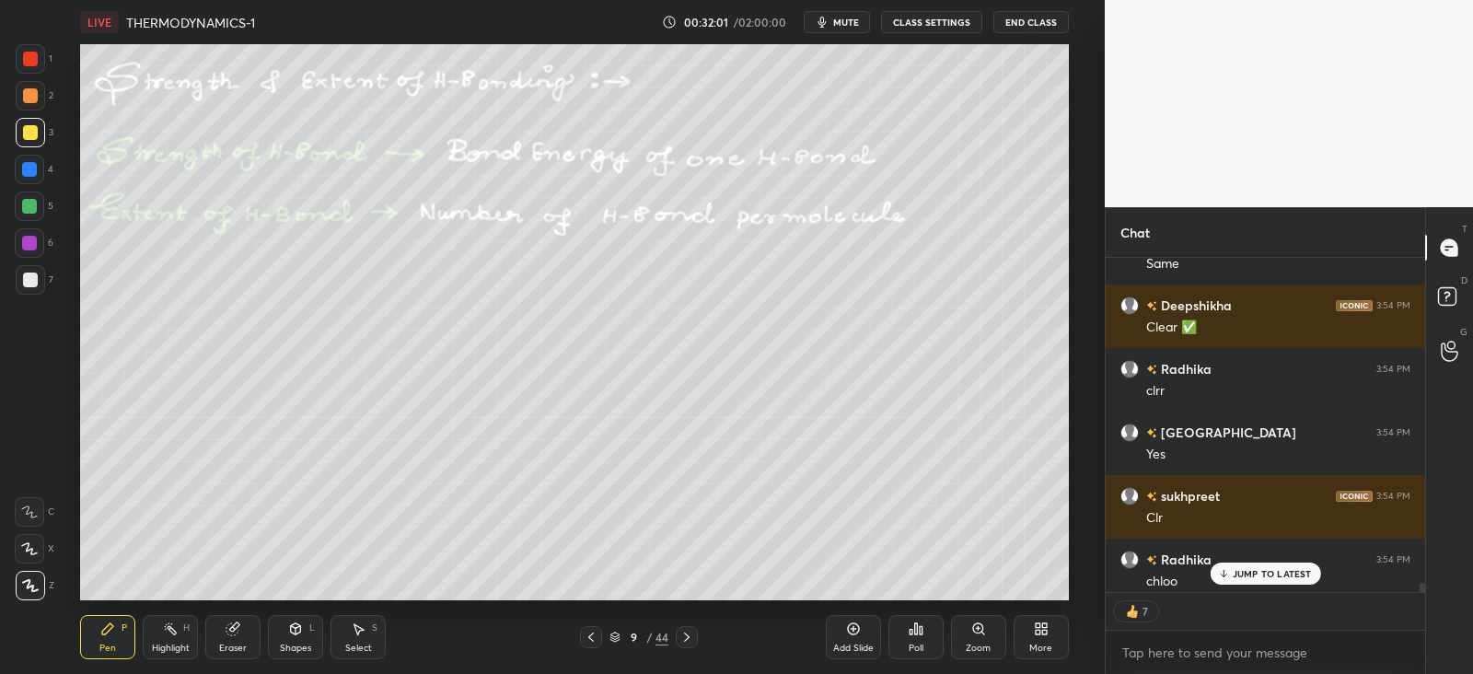
click at [1264, 572] on p "JUMP TO LATEST" at bounding box center [1272, 573] width 79 height 11
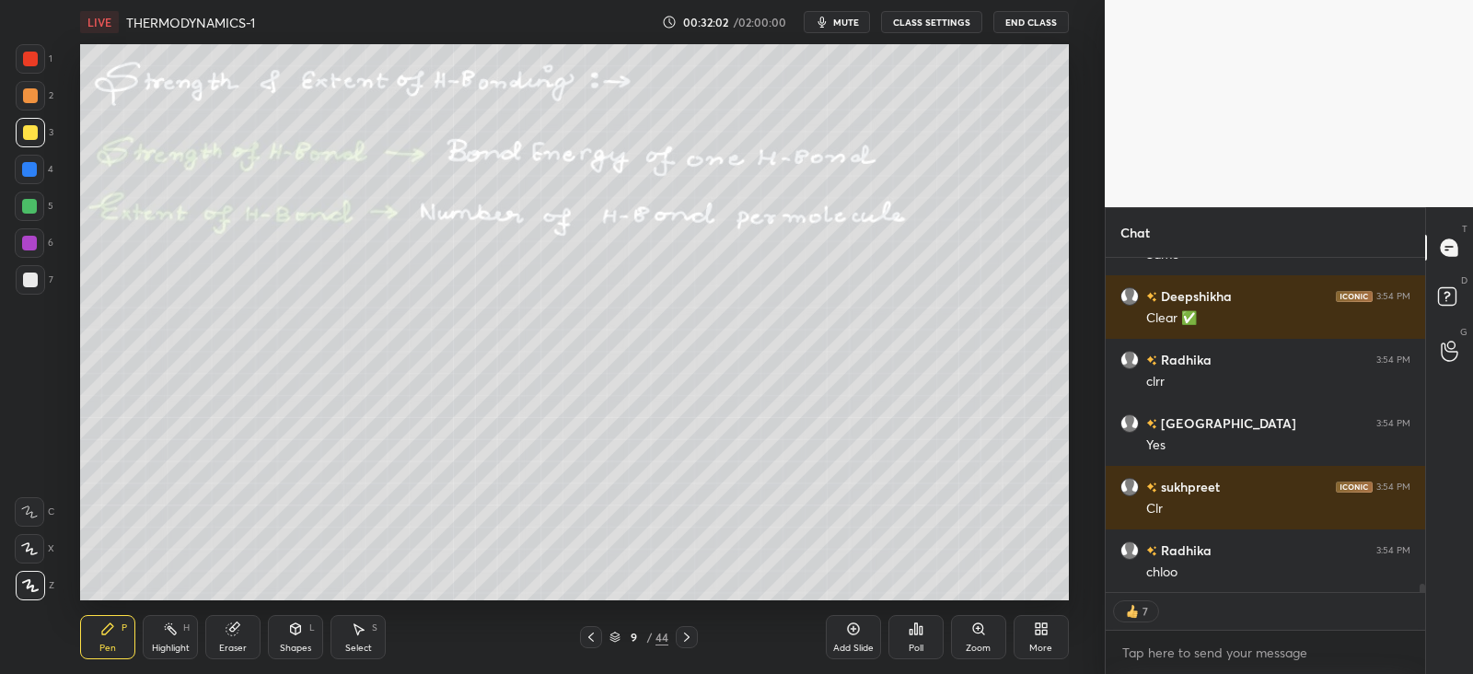
scroll to position [12730, 0]
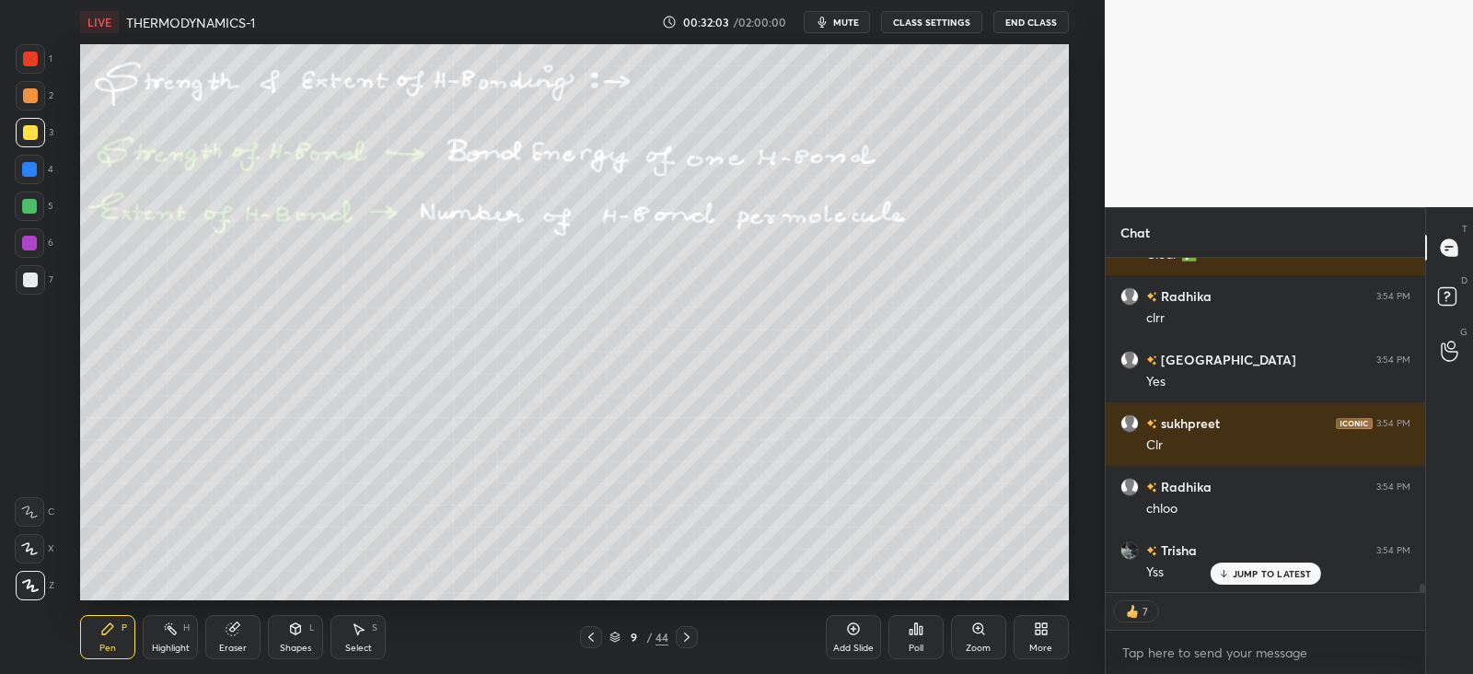
click at [29, 105] on div at bounding box center [30, 95] width 29 height 29
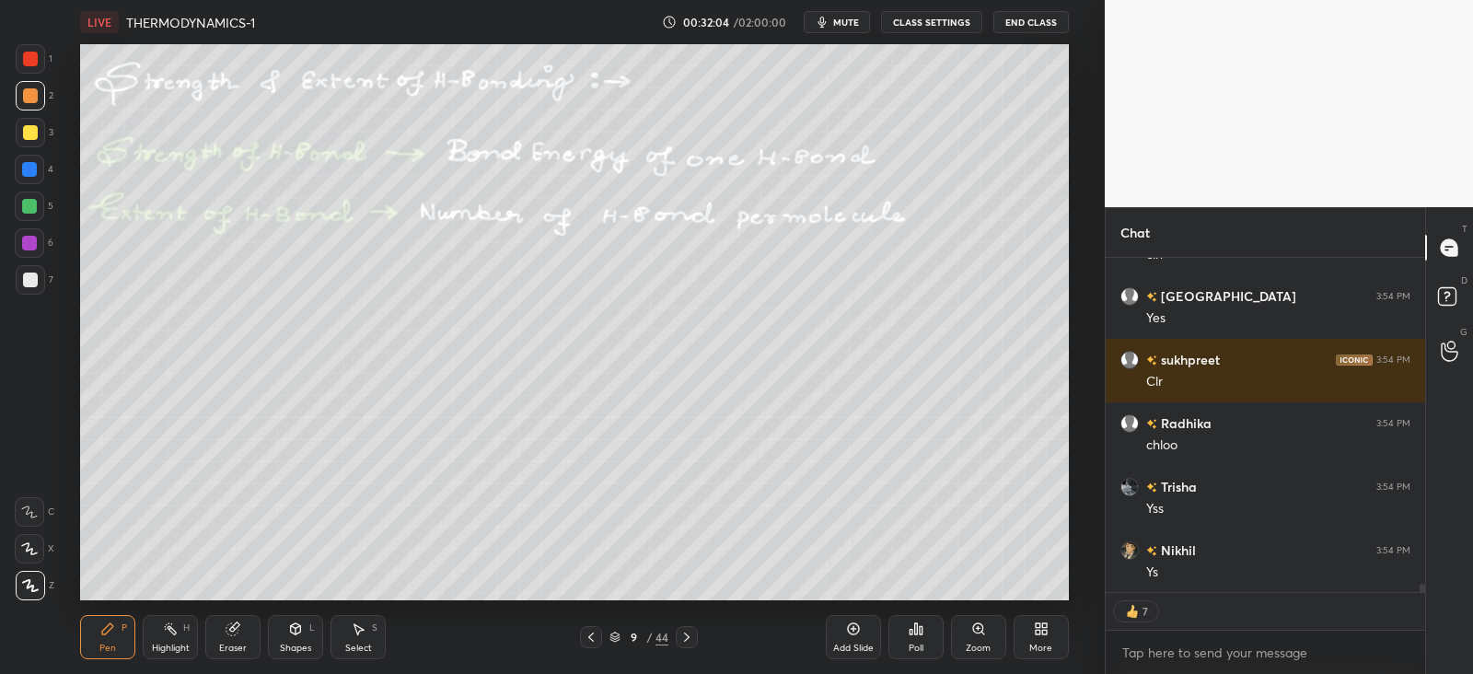
scroll to position [12857, 0]
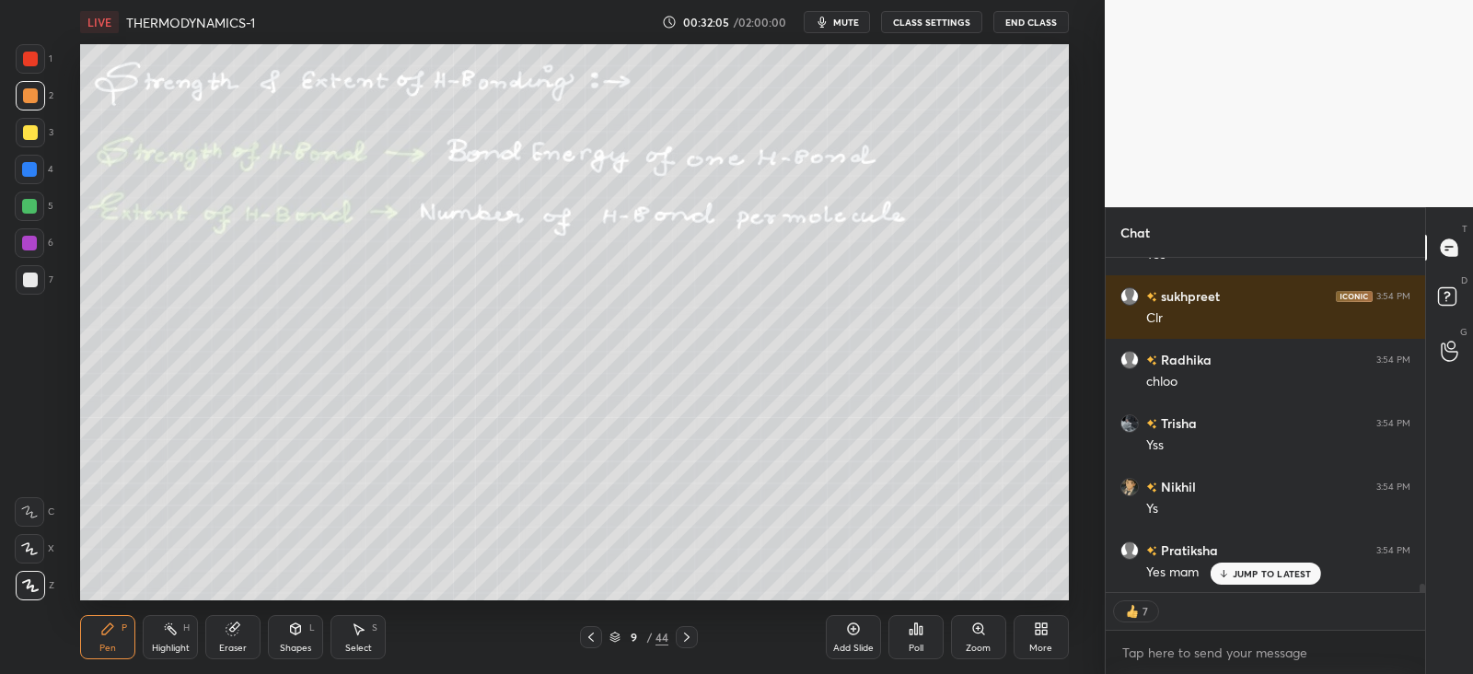
click at [299, 629] on icon at bounding box center [296, 628] width 10 height 11
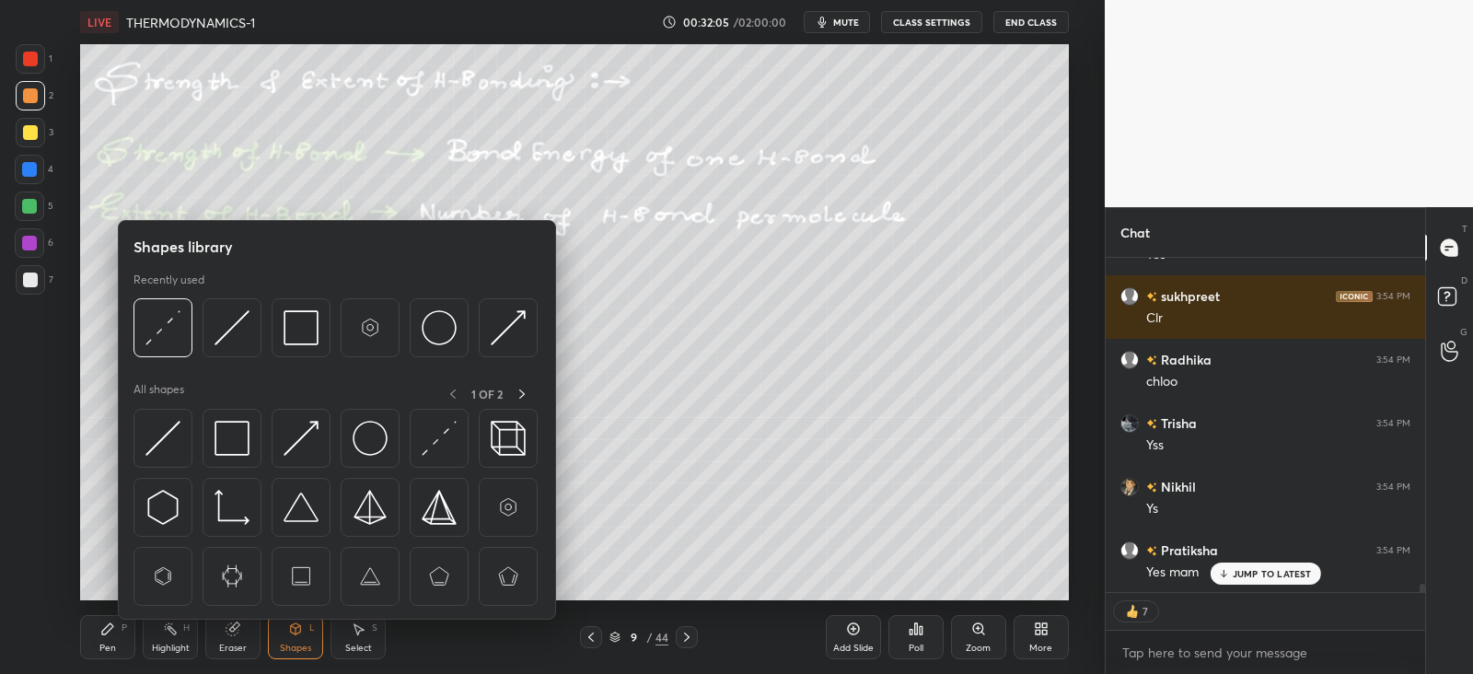
click at [241, 430] on img at bounding box center [232, 438] width 35 height 35
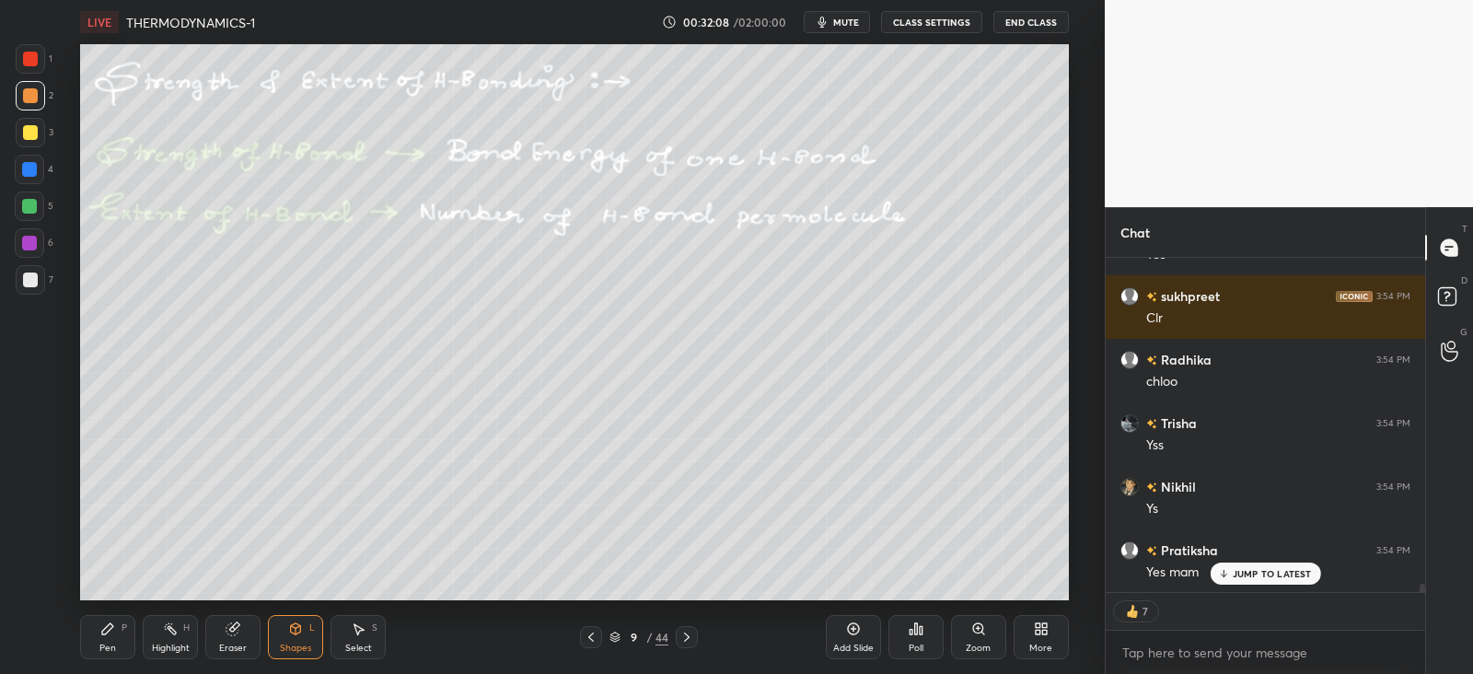
click at [99, 629] on div "Pen P" at bounding box center [107, 637] width 55 height 44
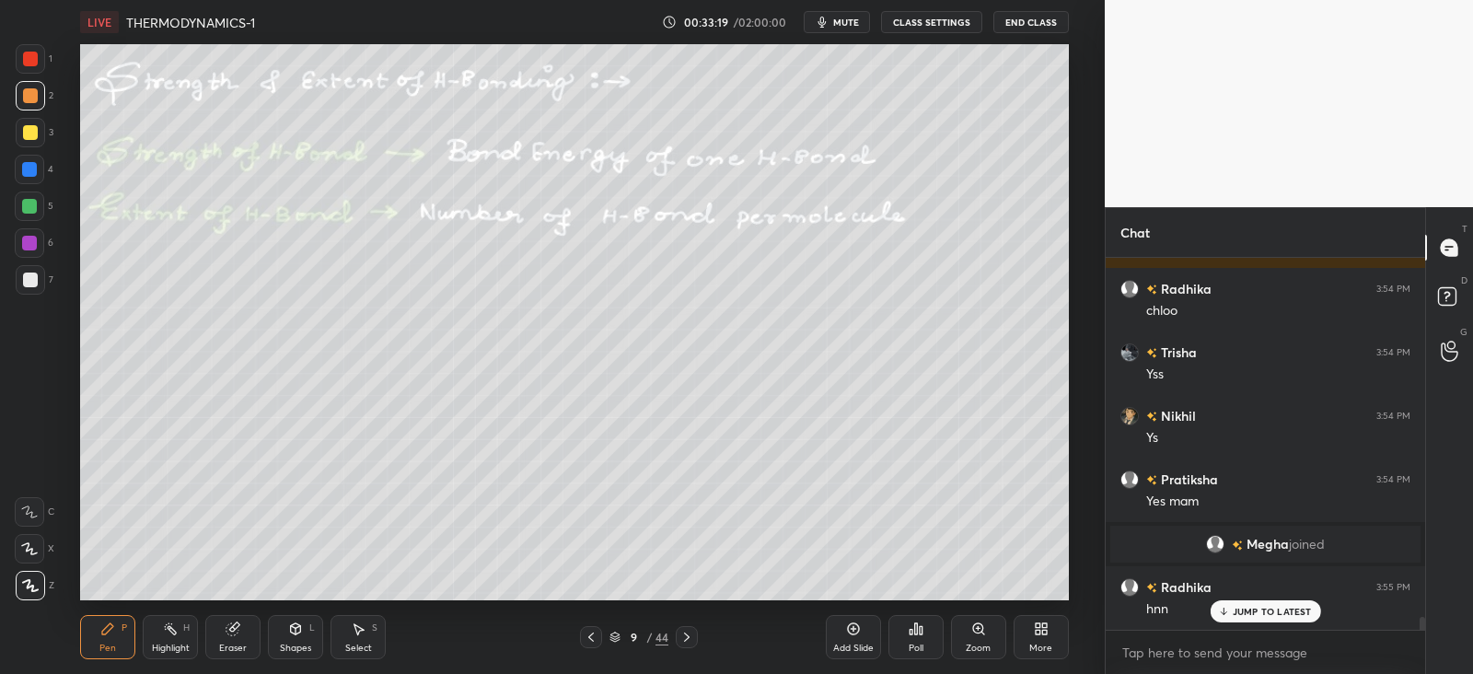
scroll to position [10215, 0]
click at [295, 634] on icon at bounding box center [296, 628] width 10 height 11
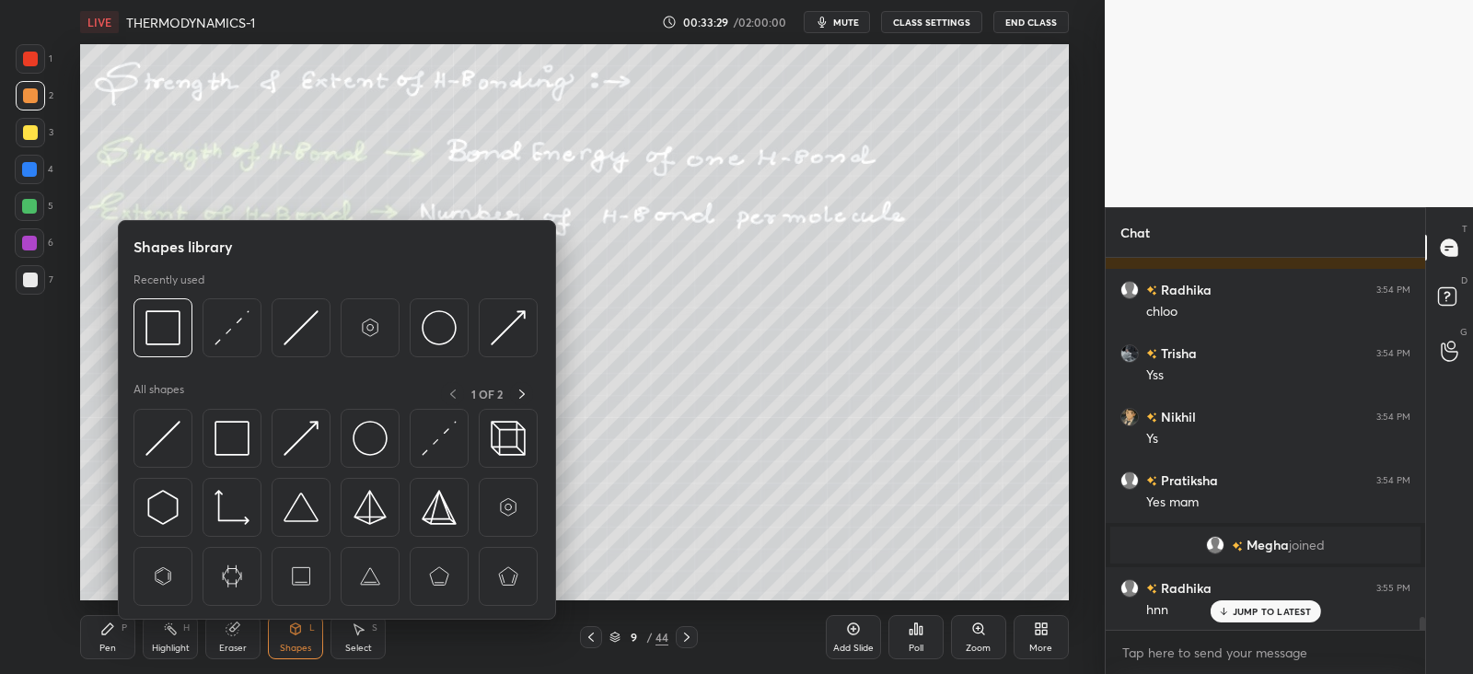
click at [239, 437] on img at bounding box center [232, 438] width 35 height 35
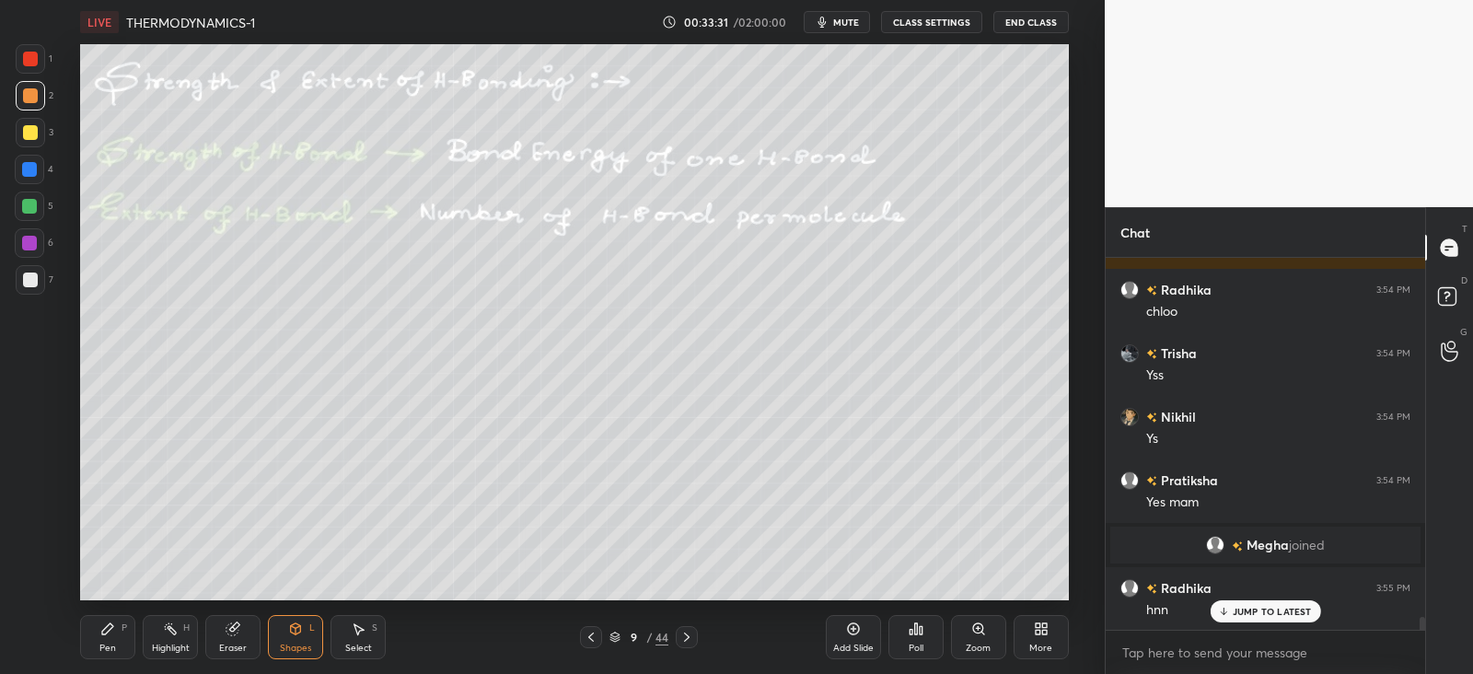
scroll to position [10279, 0]
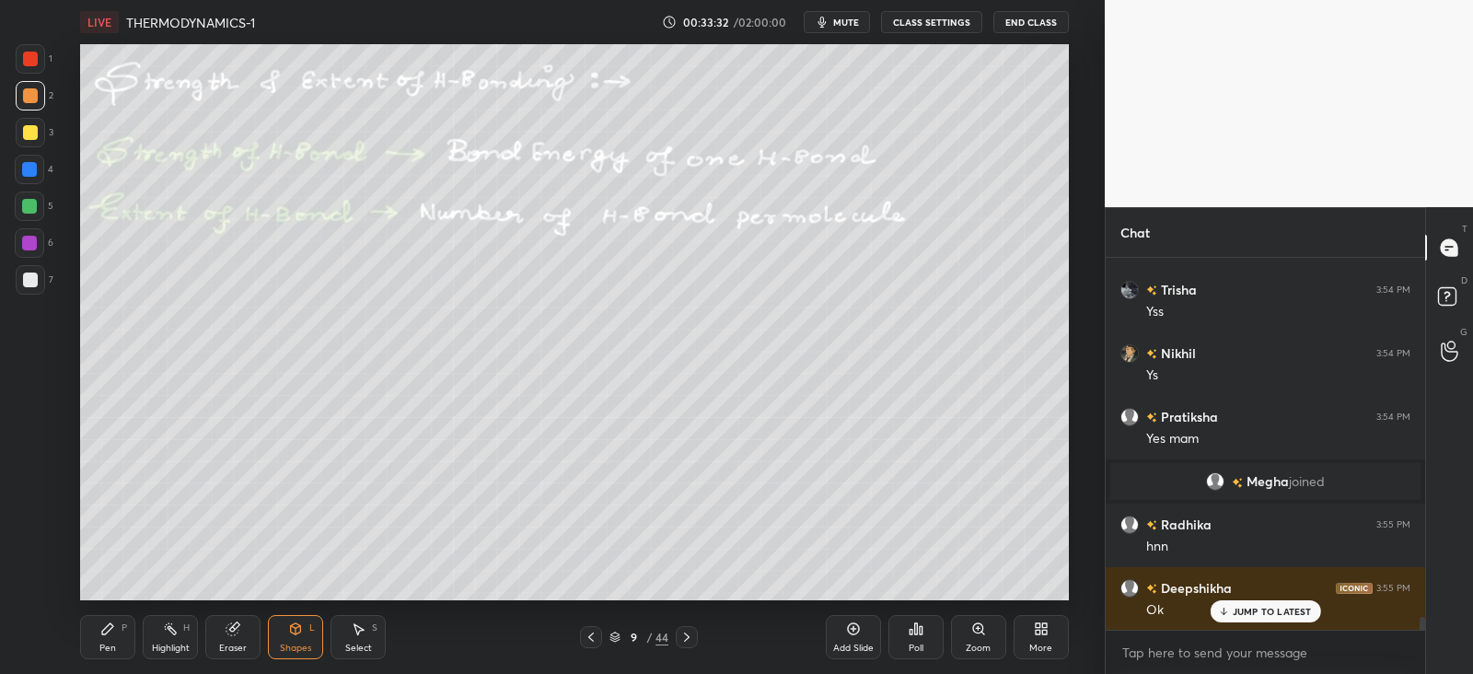
click at [114, 628] on icon at bounding box center [107, 629] width 15 height 15
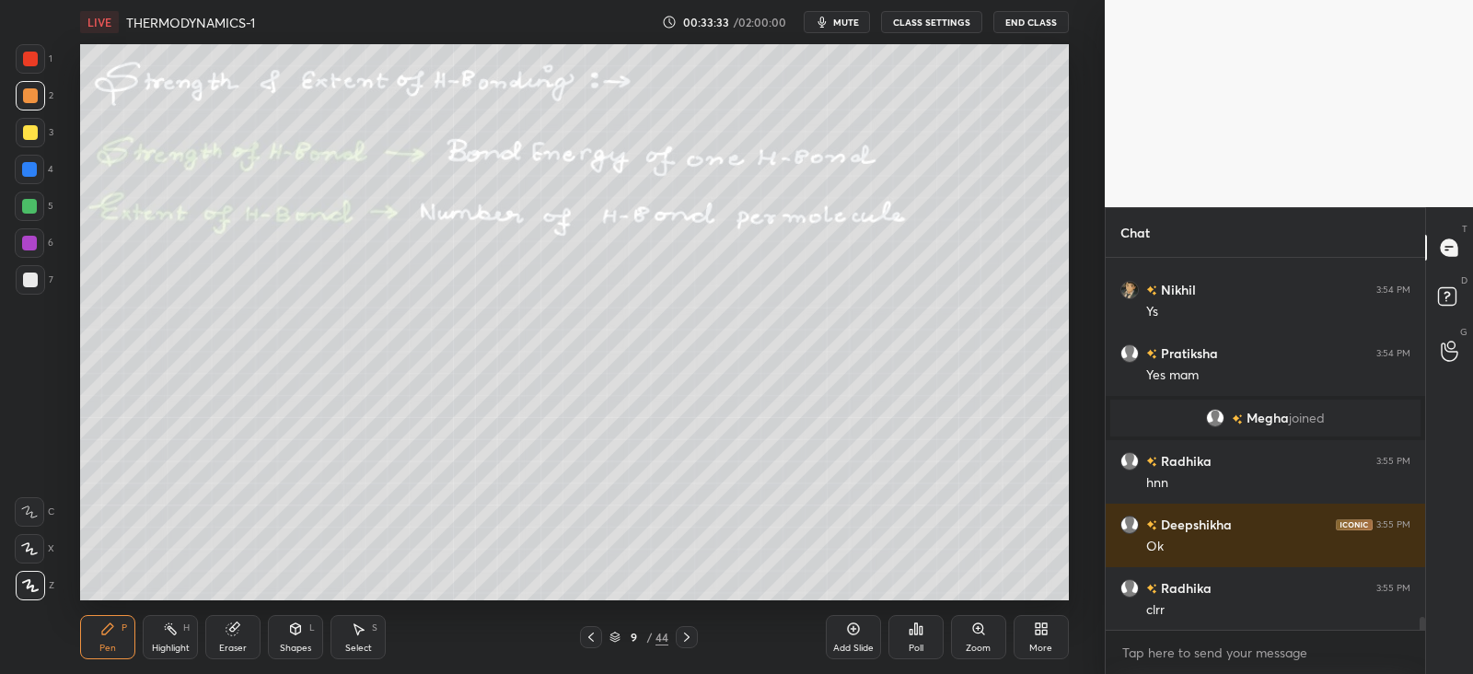
scroll to position [10407, 0]
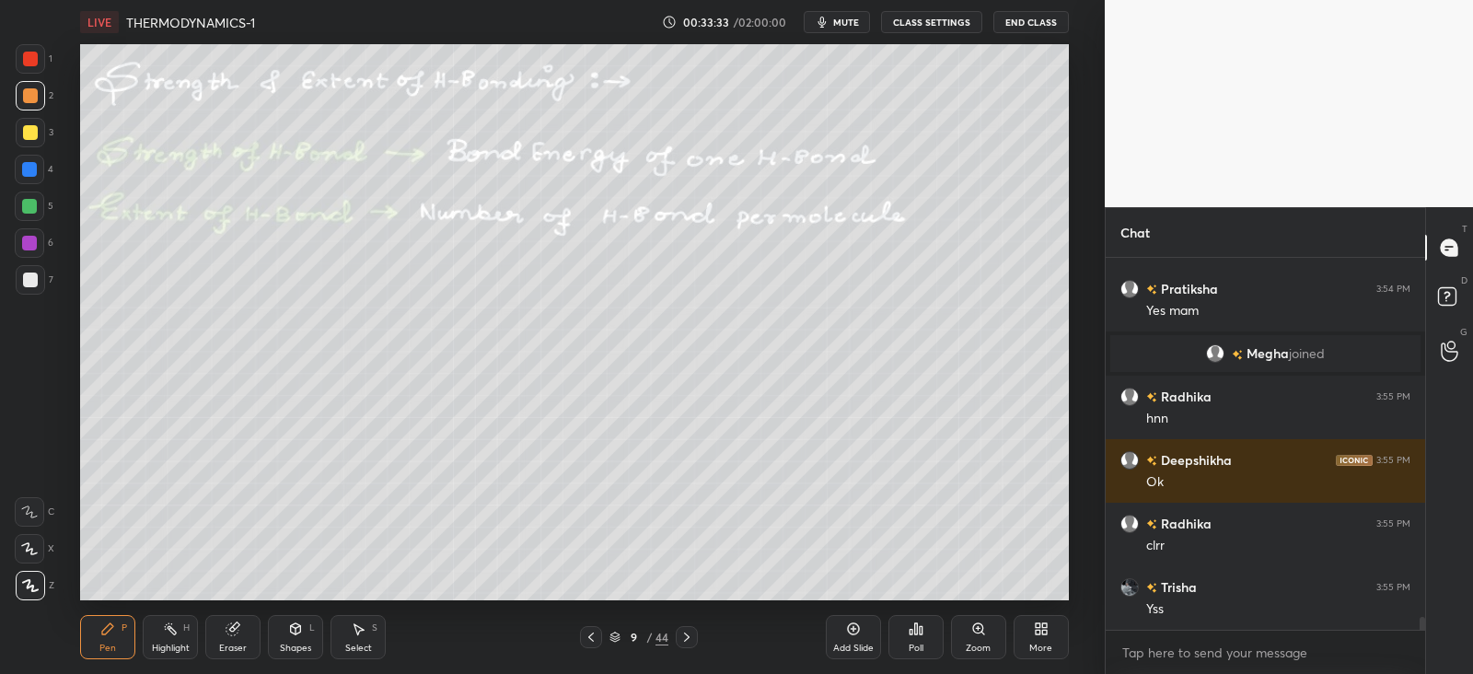
click at [691, 634] on icon at bounding box center [687, 637] width 15 height 15
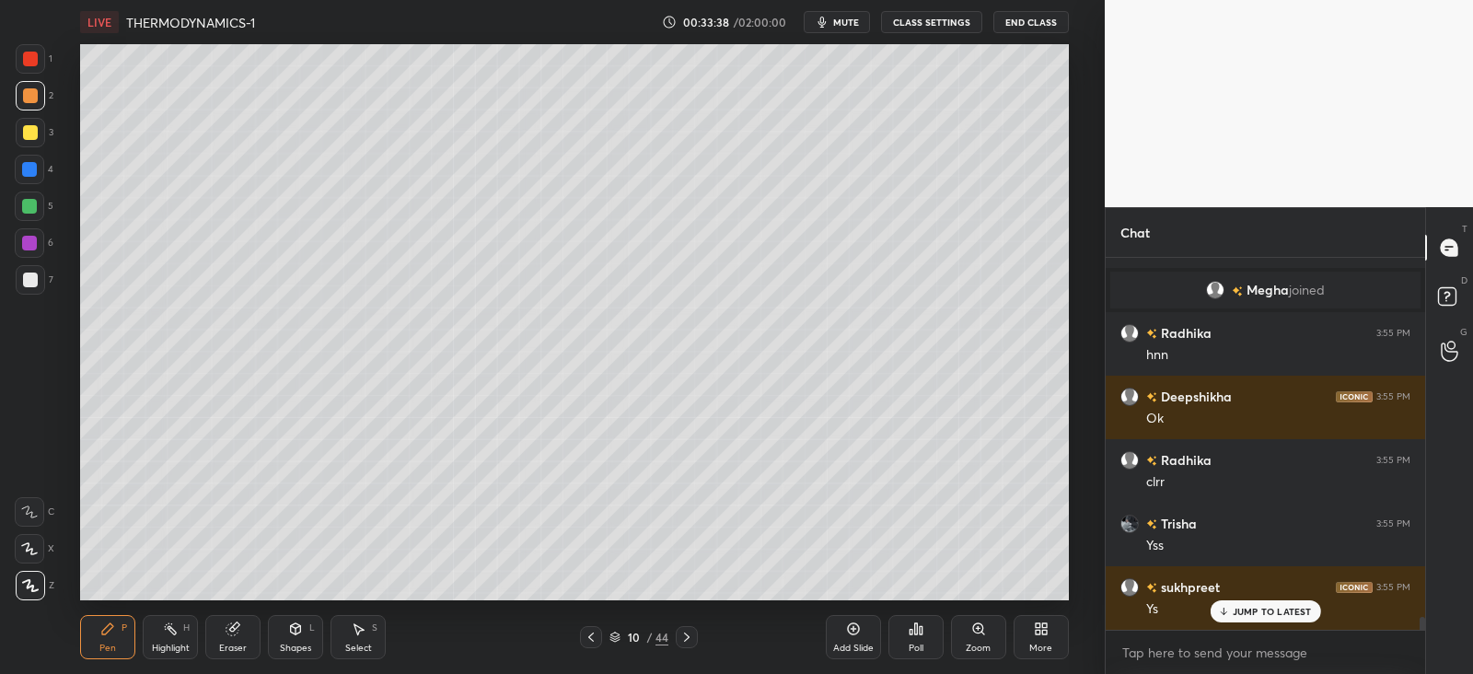
scroll to position [10533, 0]
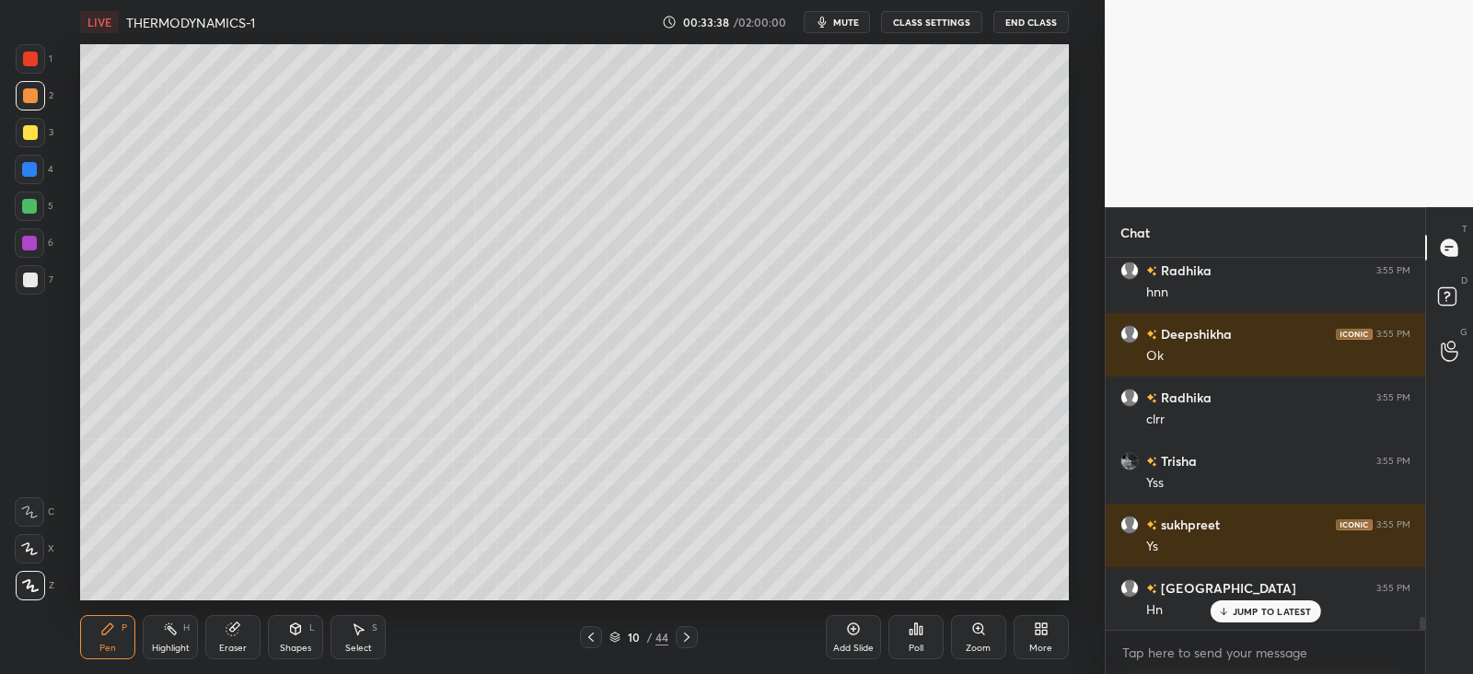
click at [32, 96] on div at bounding box center [30, 95] width 15 height 15
click at [32, 168] on div at bounding box center [29, 169] width 15 height 15
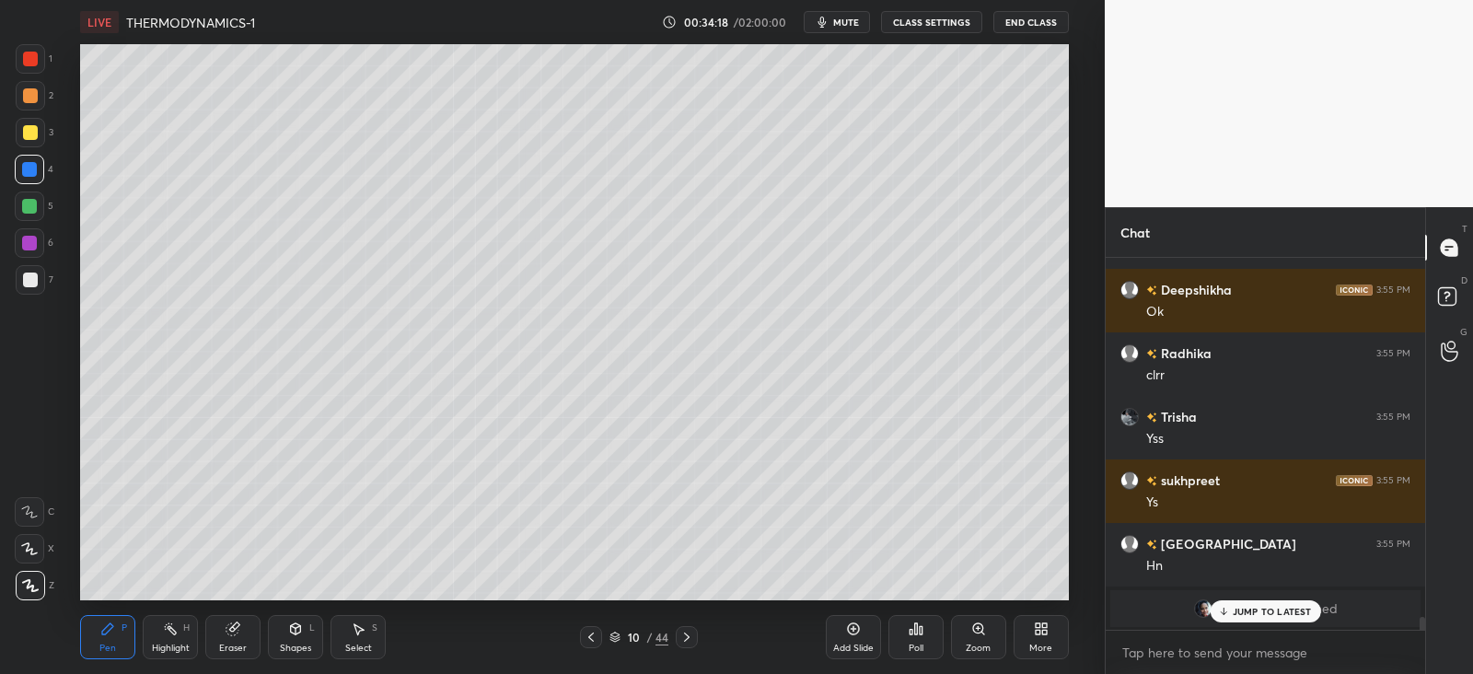
click at [1239, 610] on p "JUMP TO LATEST" at bounding box center [1272, 611] width 79 height 11
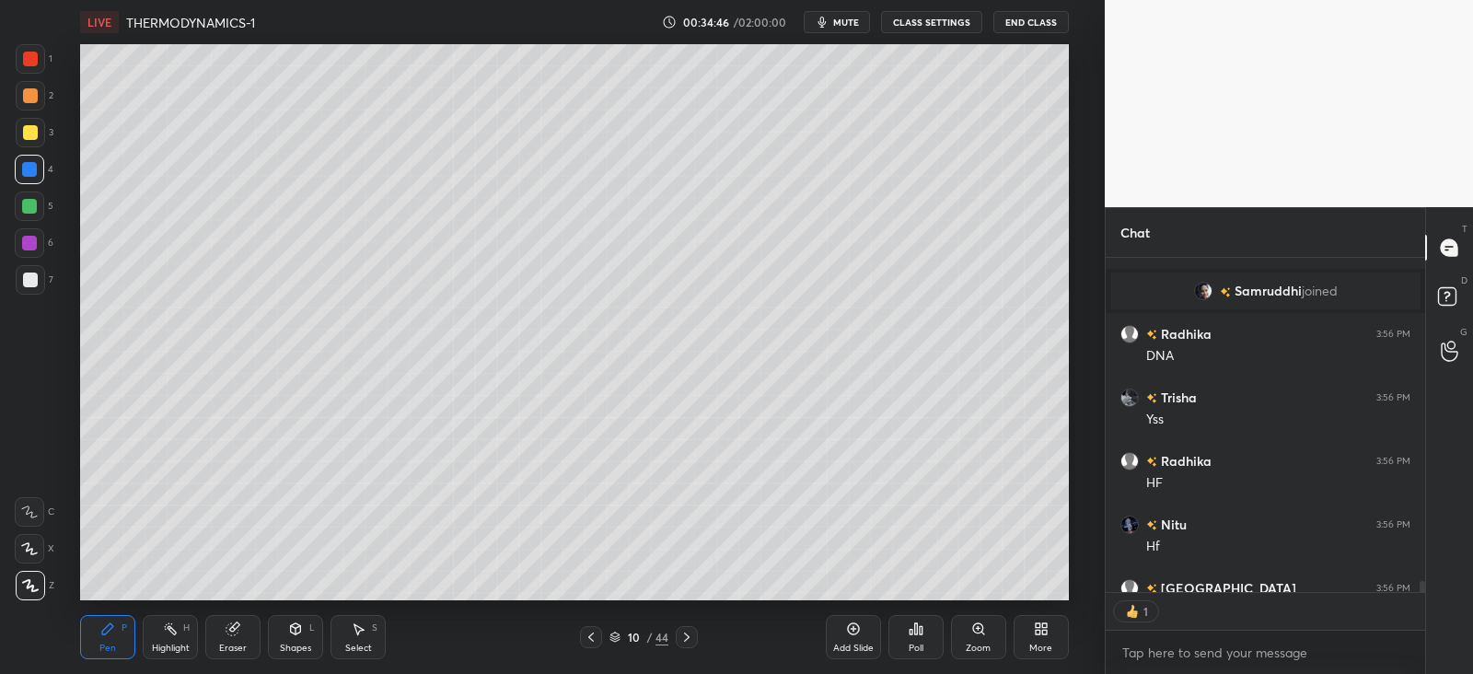
scroll to position [6, 6]
click at [34, 131] on div at bounding box center [30, 132] width 15 height 15
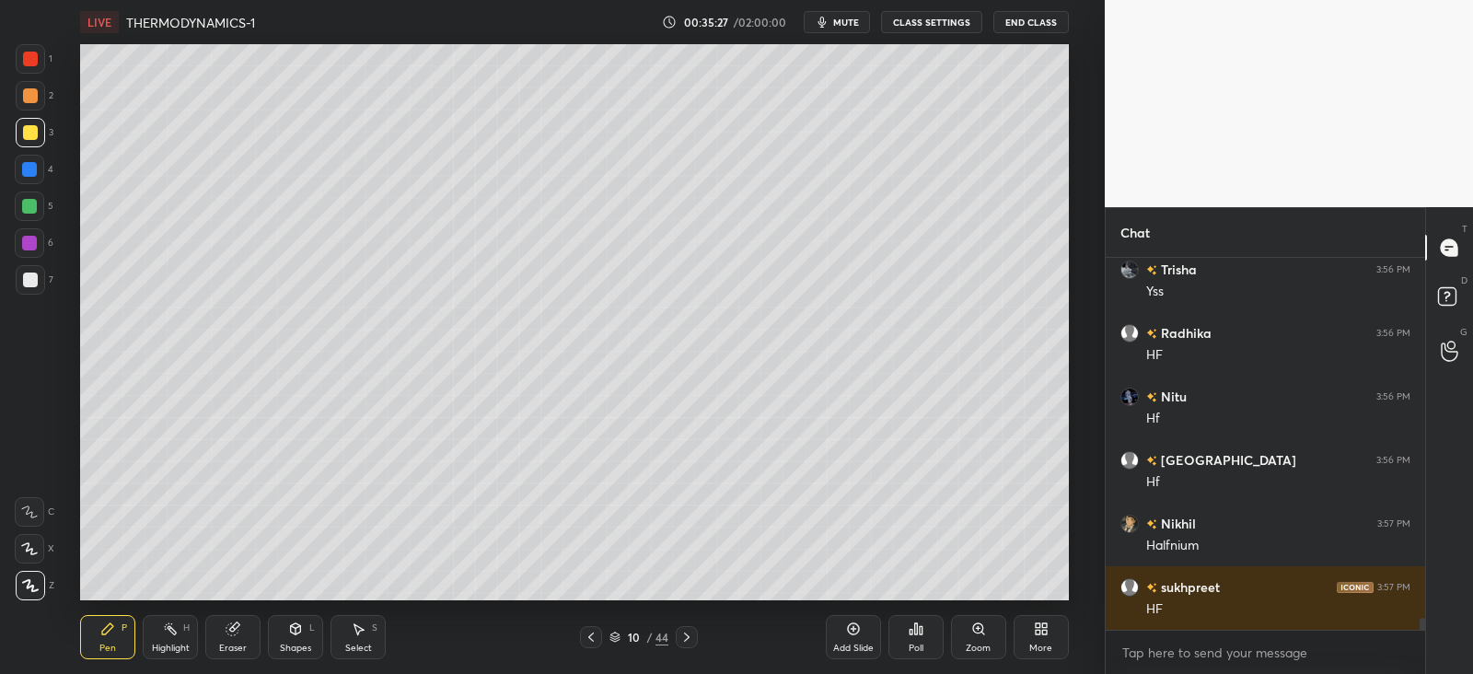
scroll to position [11085, 0]
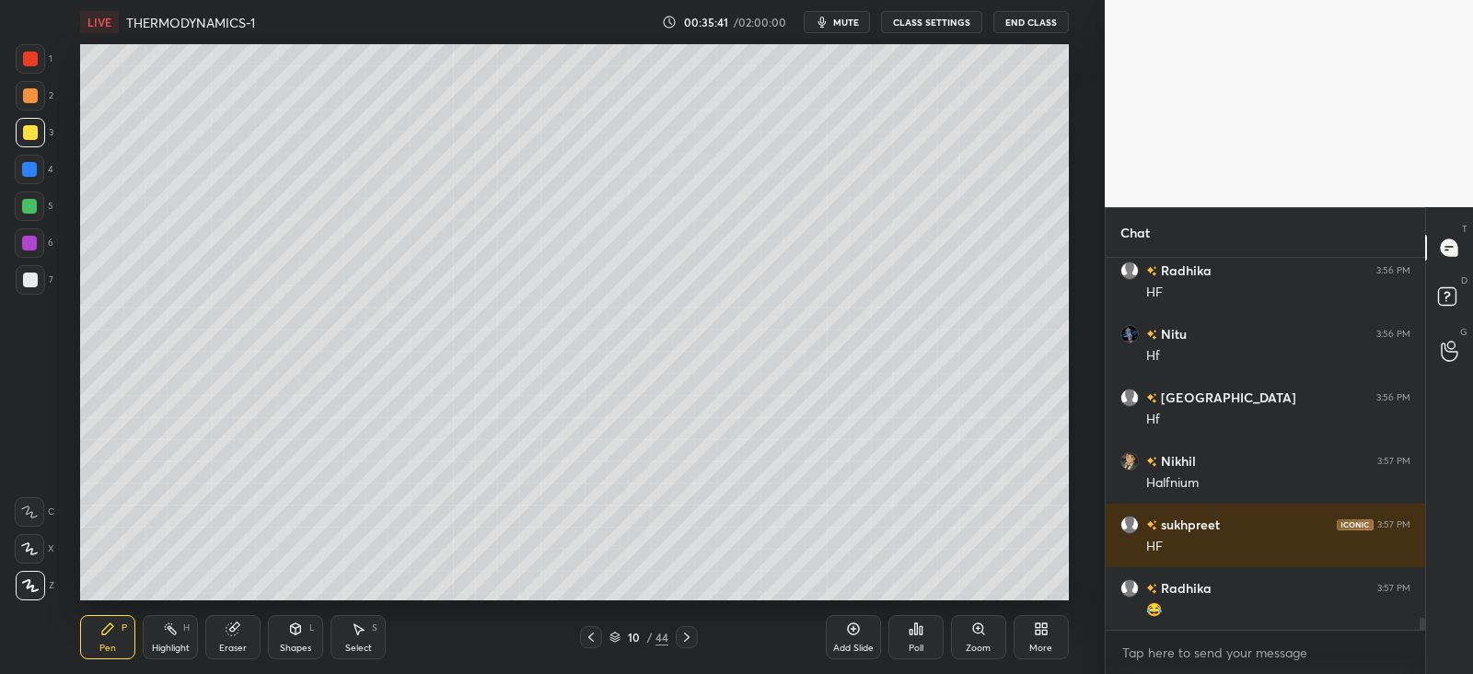
click at [32, 134] on div at bounding box center [30, 132] width 15 height 15
click at [34, 91] on div at bounding box center [30, 95] width 15 height 15
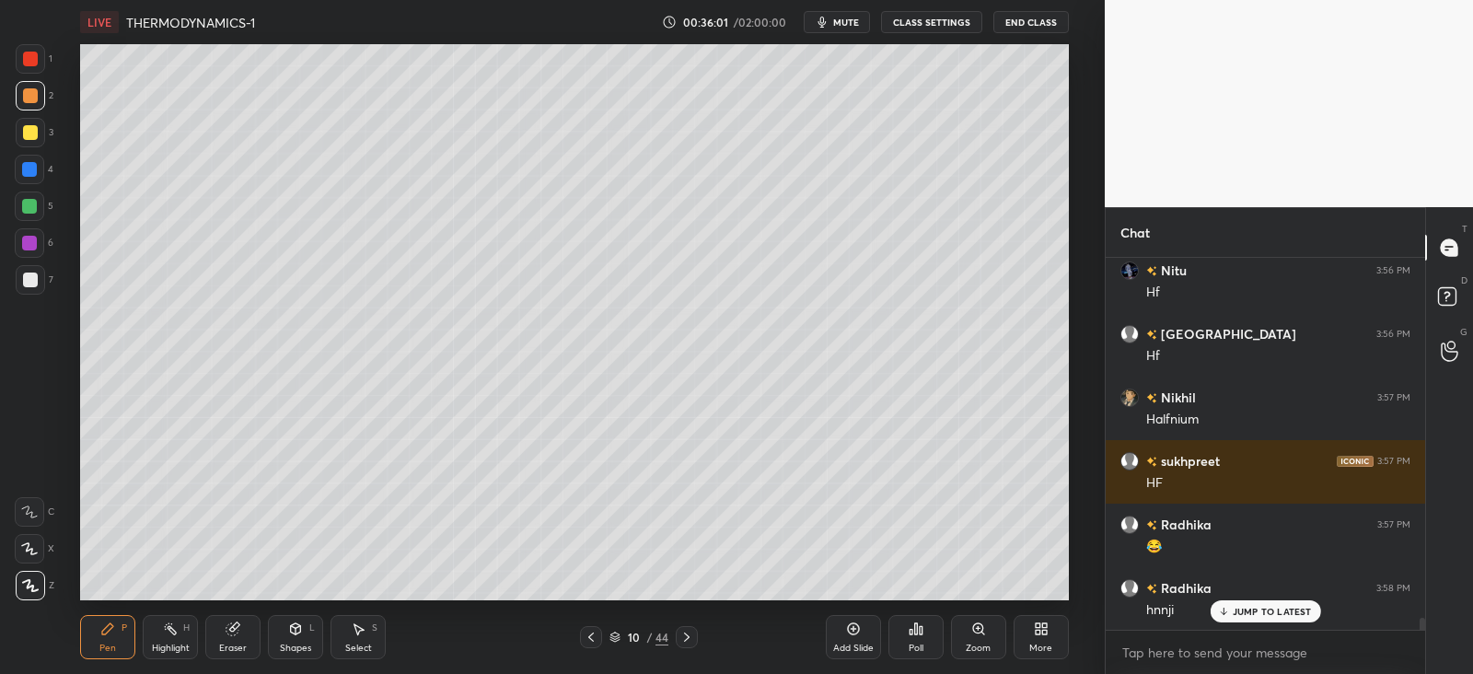
click at [173, 628] on icon at bounding box center [170, 629] width 15 height 15
click at [101, 639] on div "Pen P" at bounding box center [107, 637] width 55 height 44
click at [172, 639] on div "Highlight H" at bounding box center [170, 637] width 55 height 44
click at [115, 633] on div "Pen P" at bounding box center [107, 637] width 55 height 44
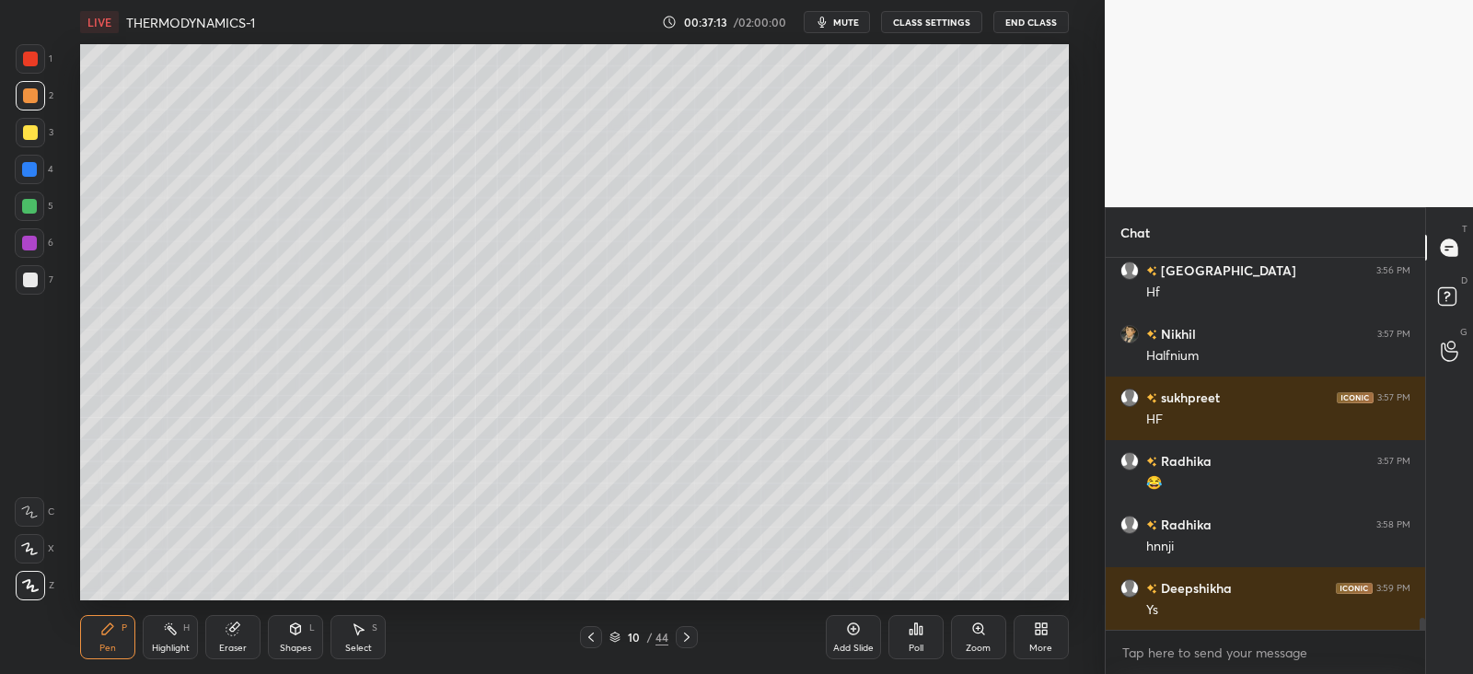
scroll to position [11277, 0]
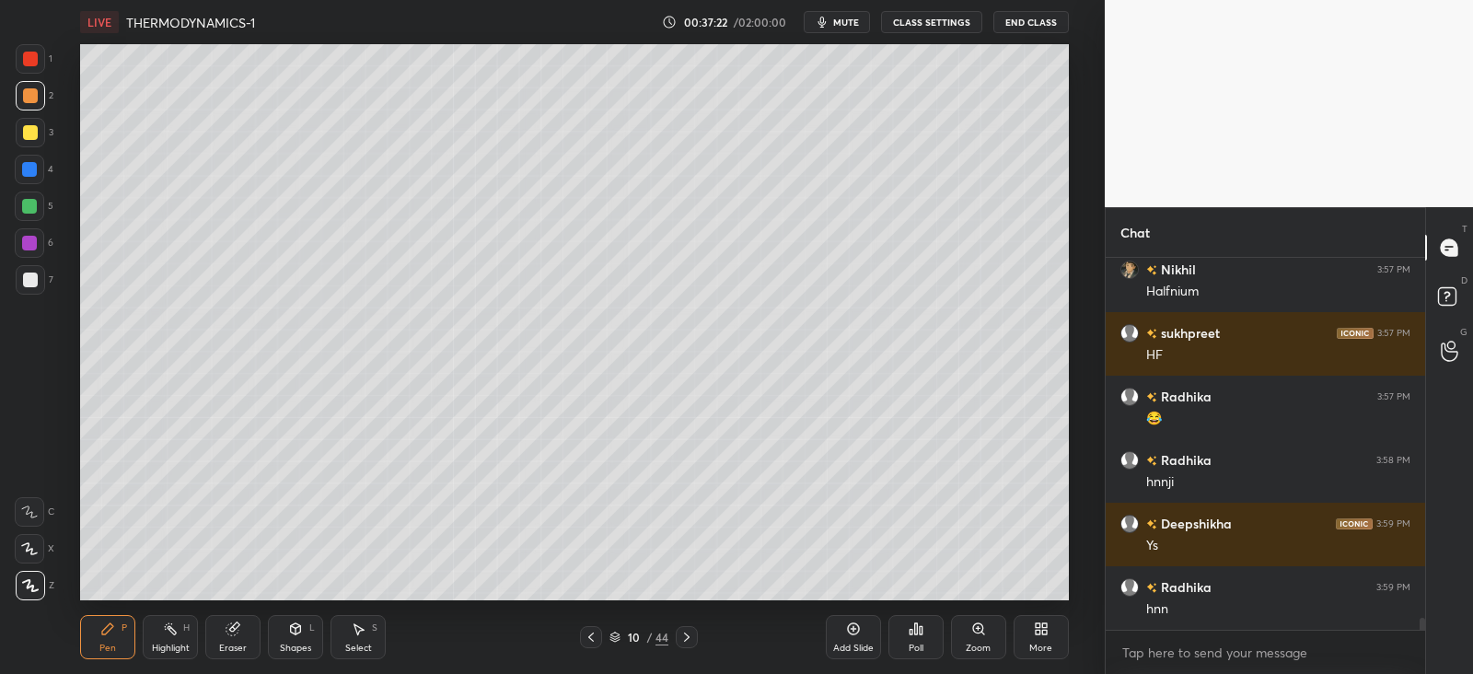
click at [37, 202] on div at bounding box center [29, 206] width 29 height 29
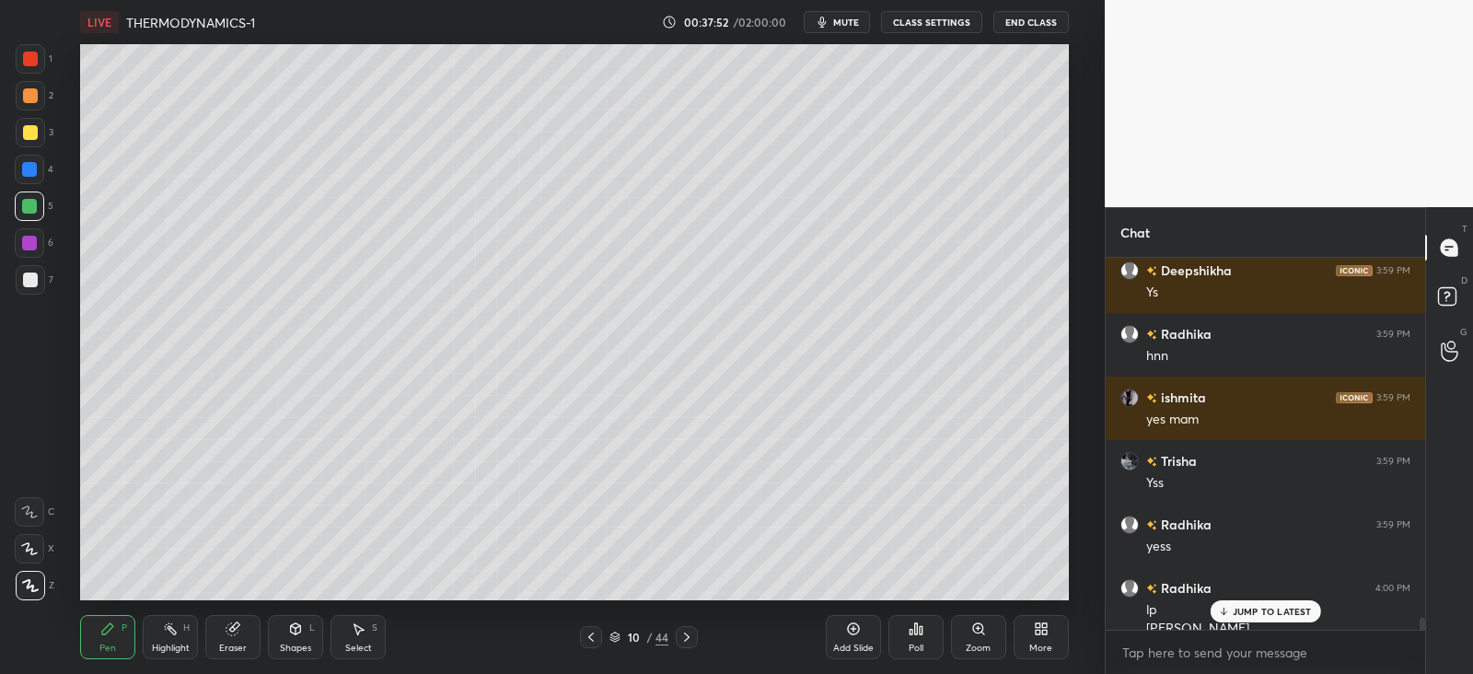
scroll to position [11549, 0]
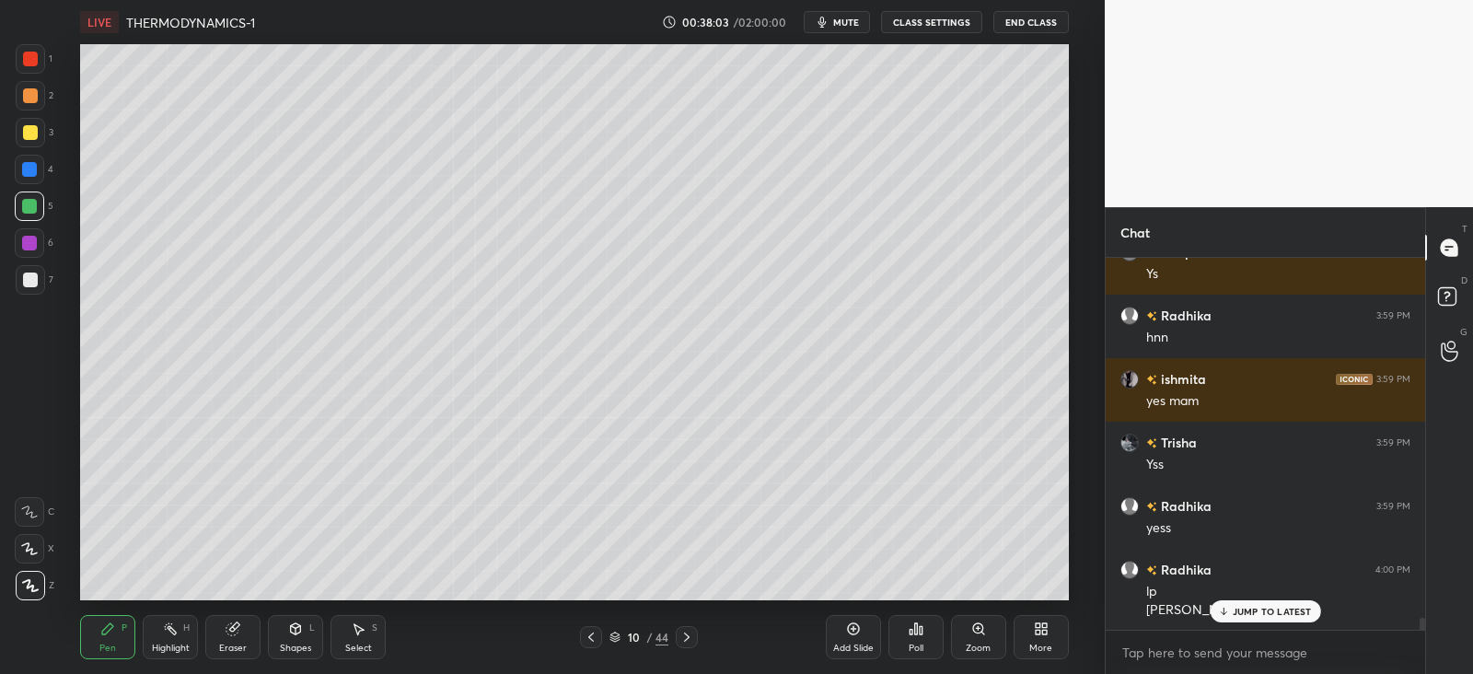
click at [28, 129] on div at bounding box center [30, 132] width 15 height 15
click at [694, 637] on icon at bounding box center [687, 637] width 15 height 15
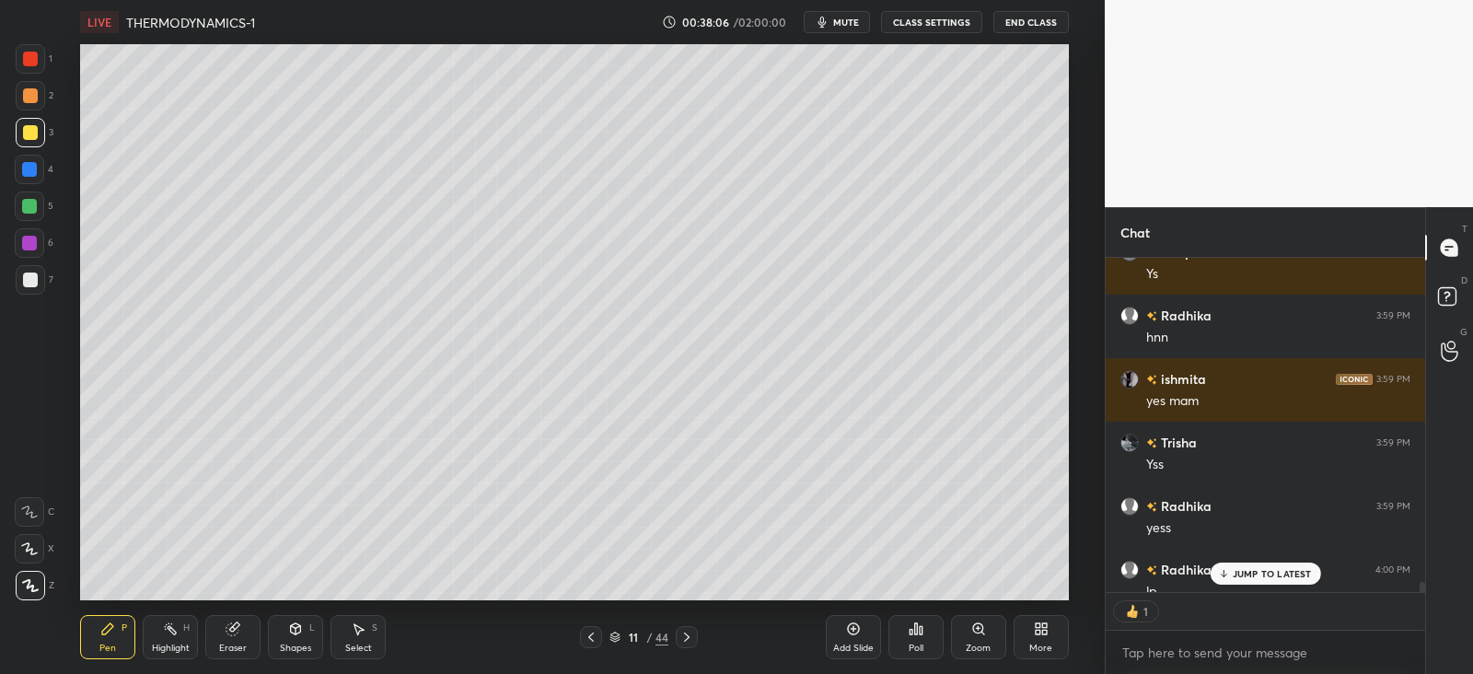
scroll to position [6, 6]
click at [251, 635] on div "Eraser" at bounding box center [232, 637] width 55 height 44
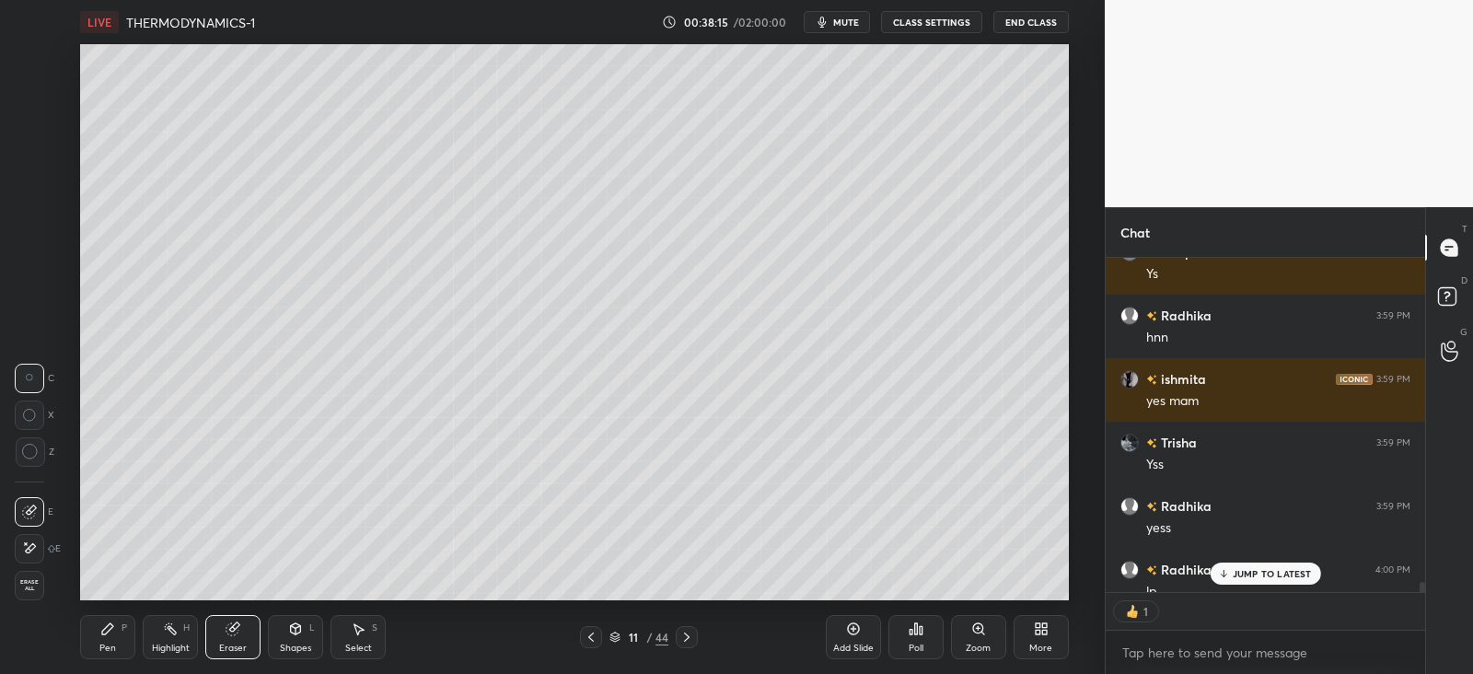
click at [113, 628] on icon at bounding box center [107, 629] width 15 height 15
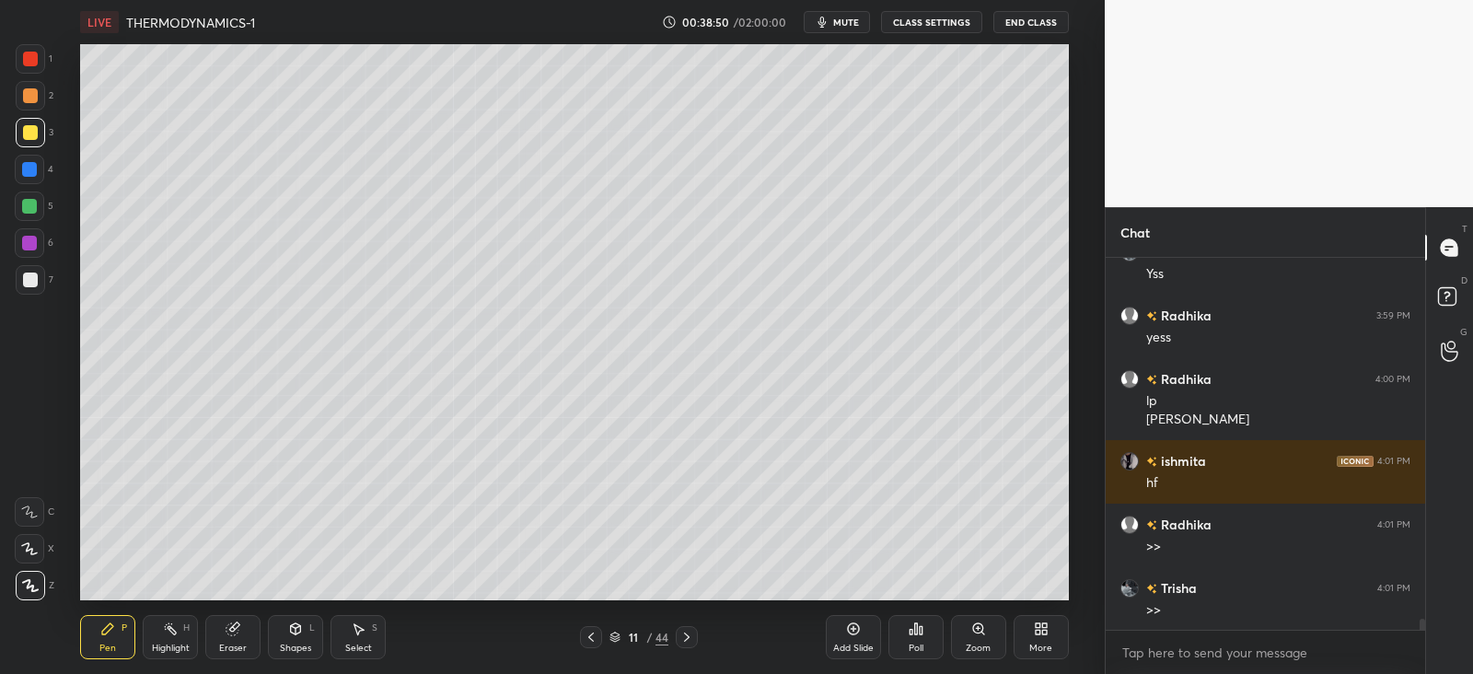
scroll to position [11803, 0]
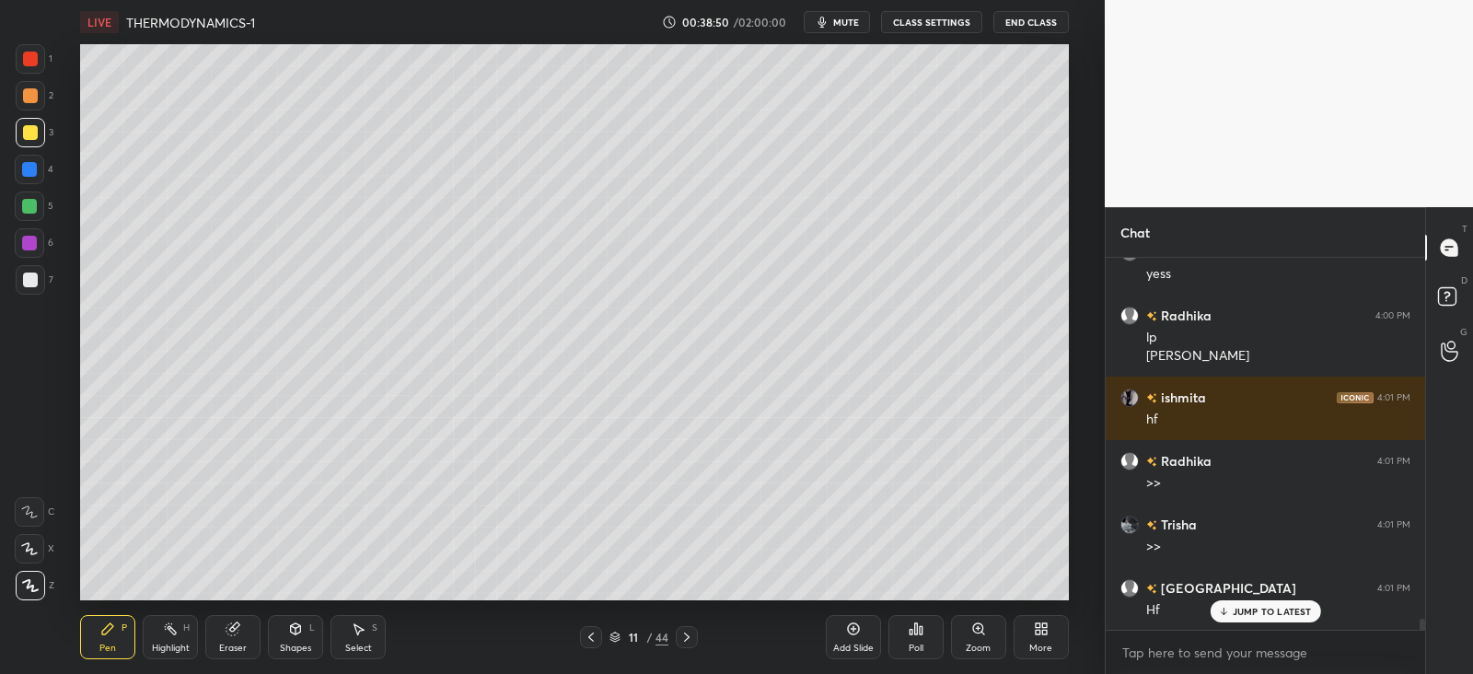
click at [33, 97] on div at bounding box center [30, 95] width 15 height 15
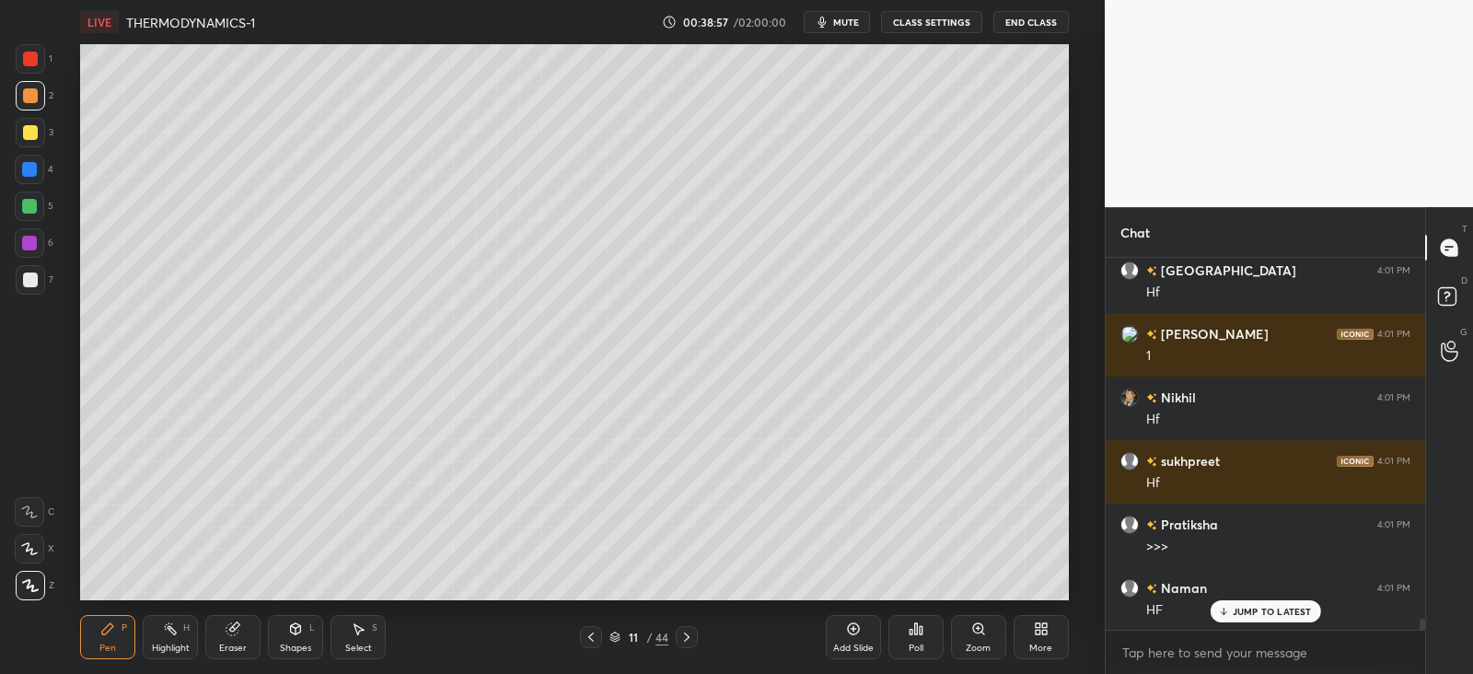
scroll to position [12184, 0]
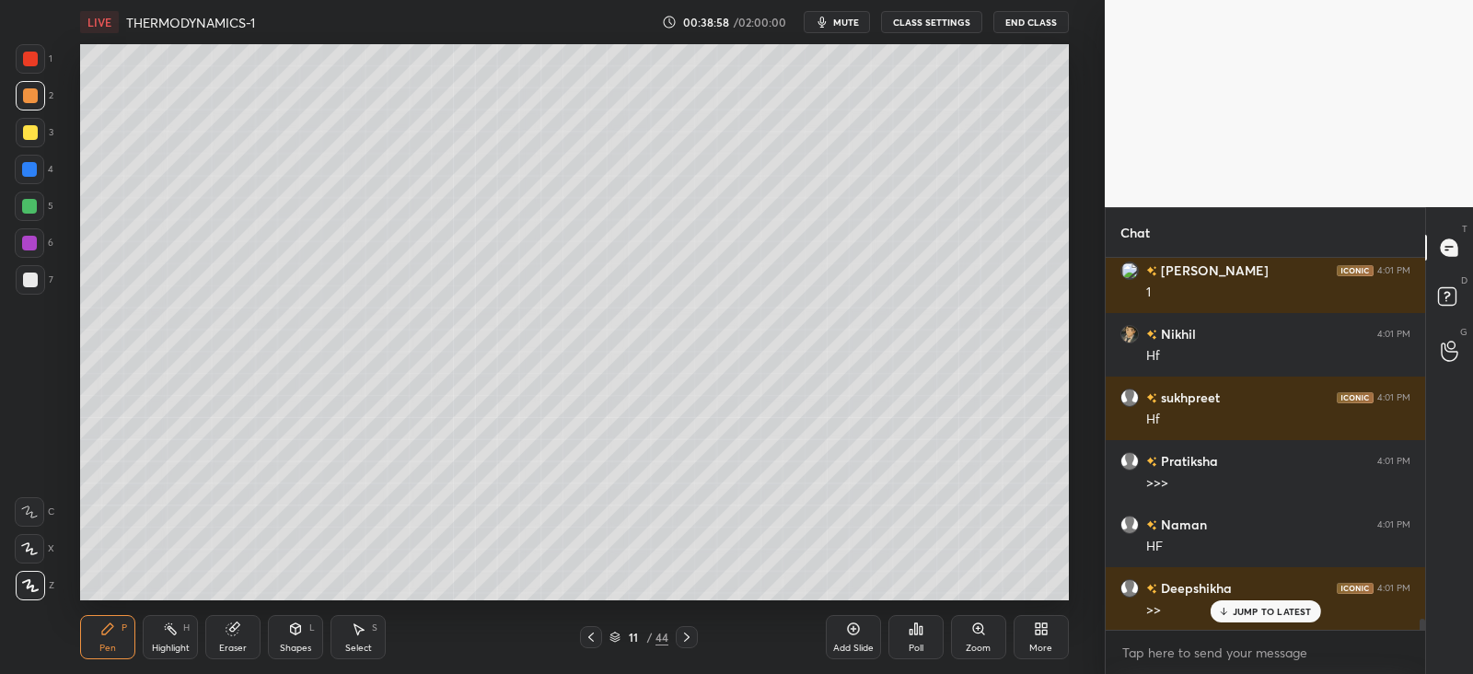
click at [26, 122] on div at bounding box center [30, 132] width 29 height 29
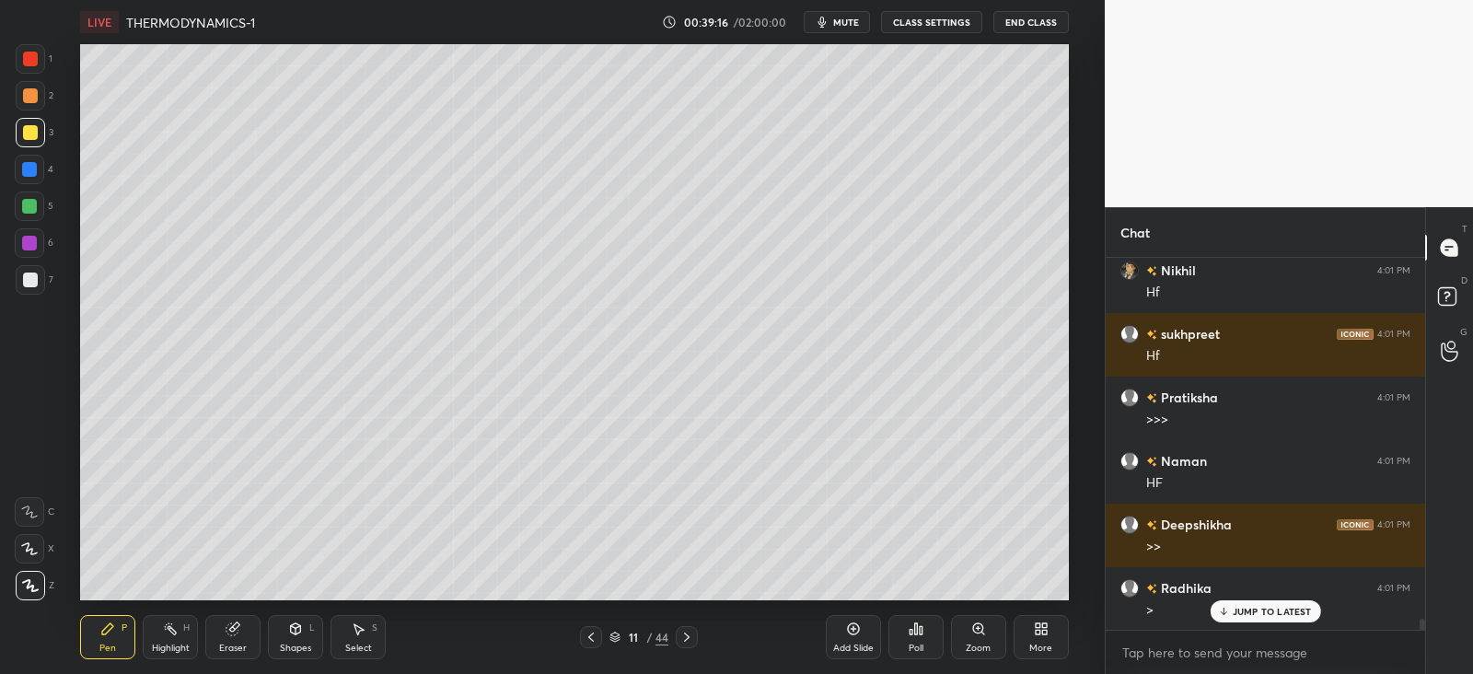
click at [35, 160] on div at bounding box center [29, 169] width 29 height 29
click at [296, 634] on icon at bounding box center [296, 631] width 0 height 6
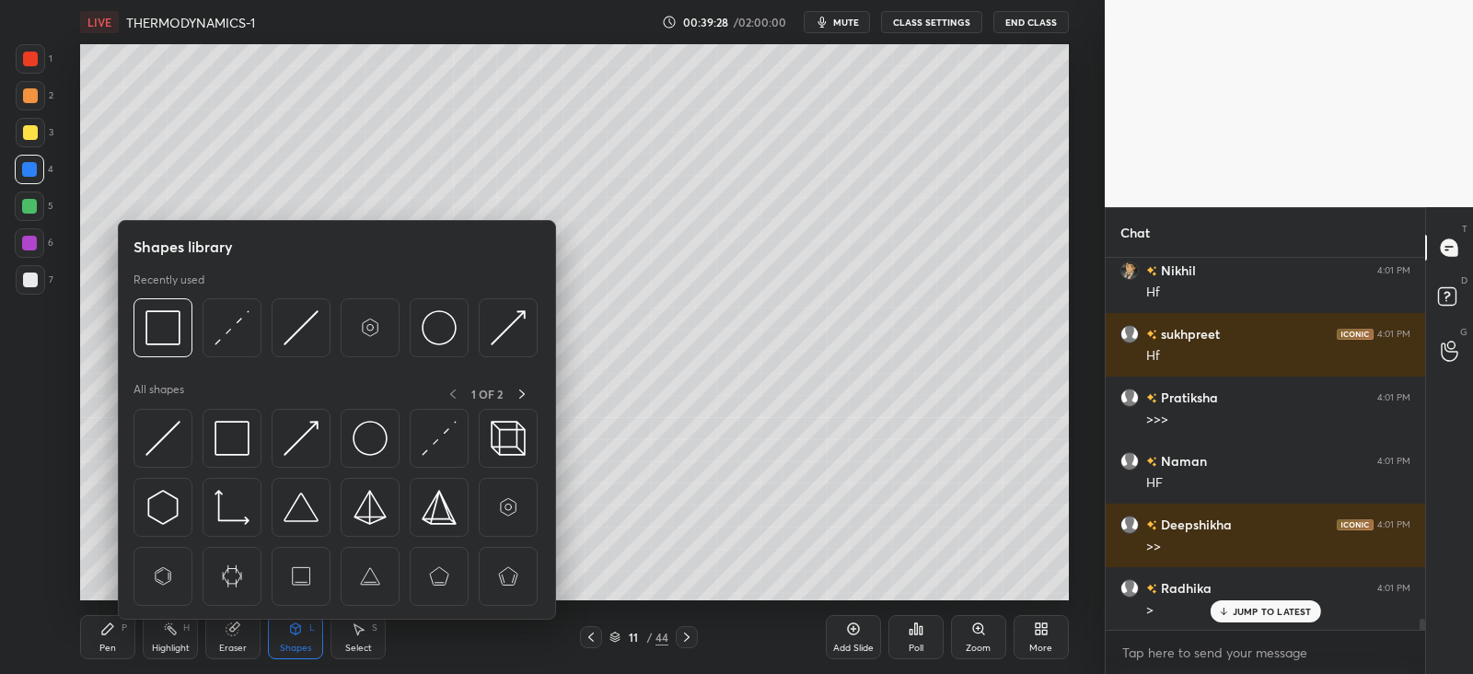
click at [170, 435] on img at bounding box center [163, 438] width 35 height 35
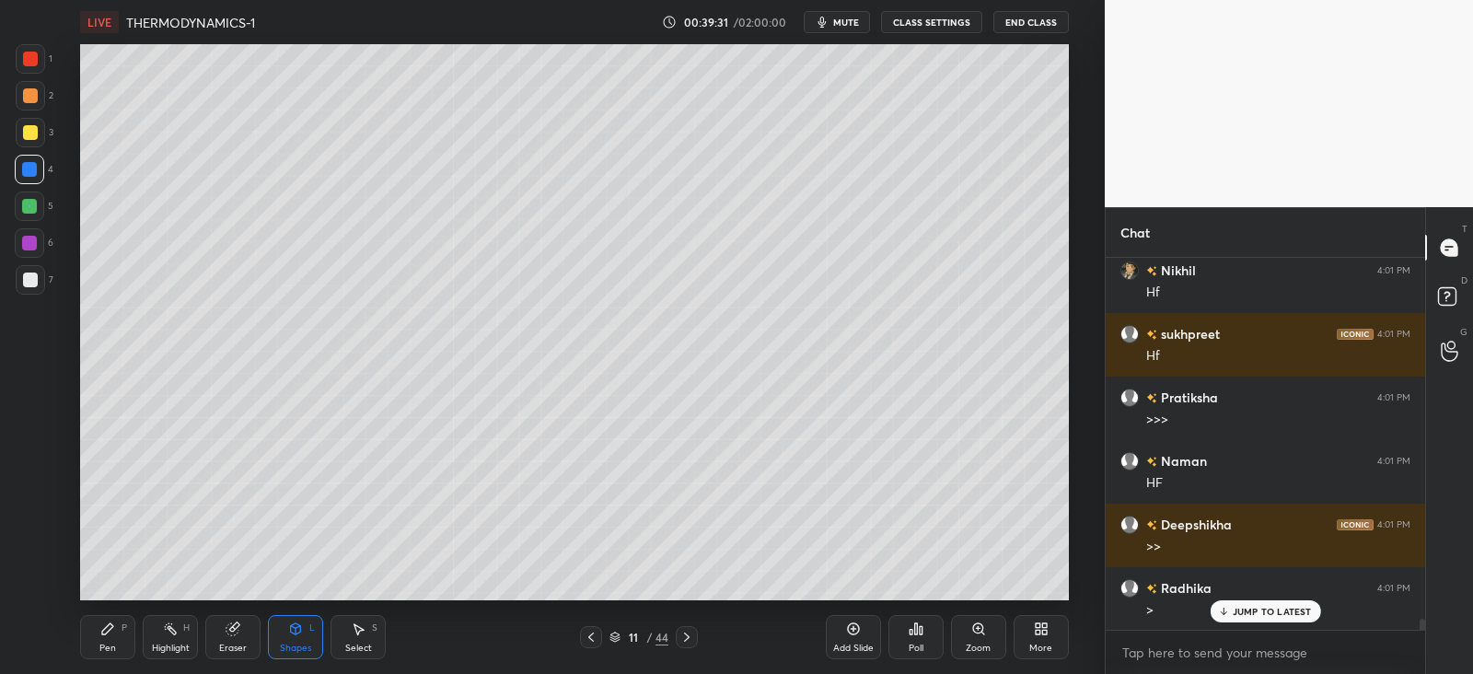
click at [115, 633] on icon at bounding box center [107, 629] width 15 height 15
click at [29, 201] on div at bounding box center [29, 206] width 15 height 15
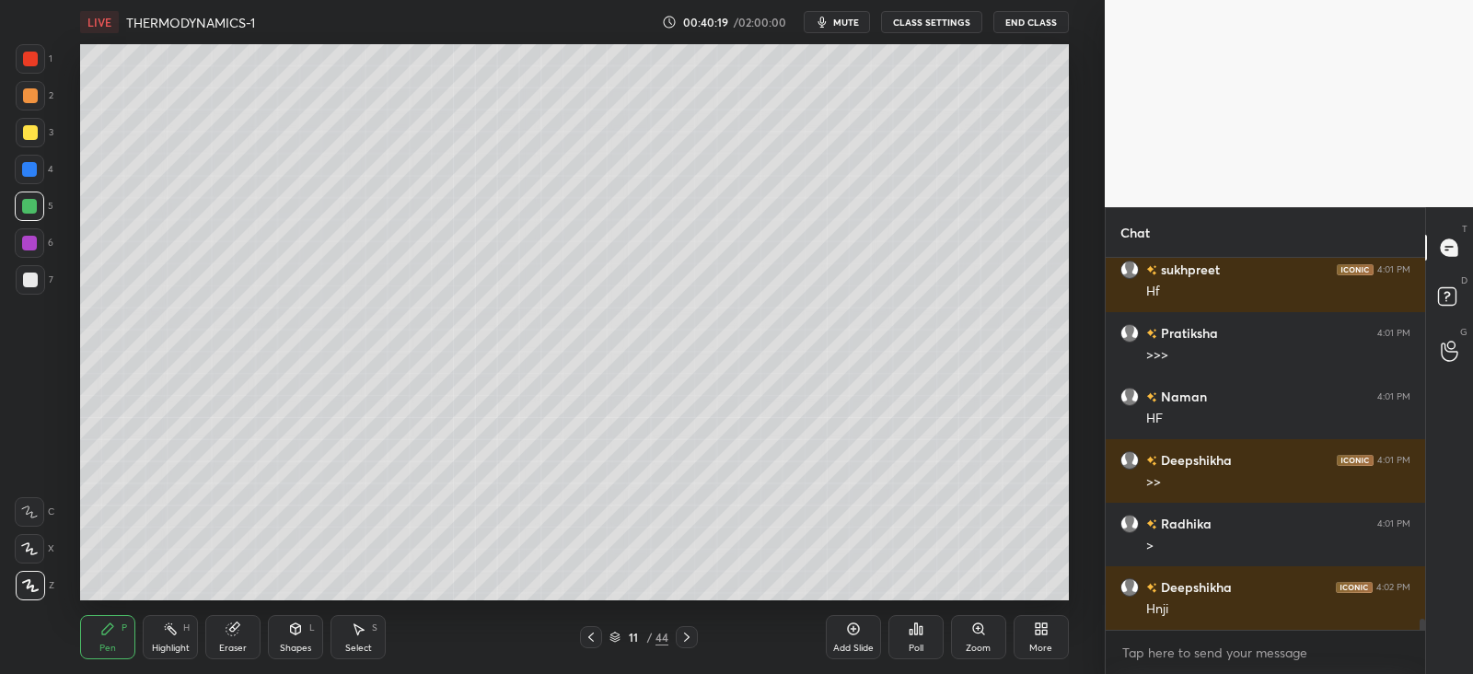
scroll to position [12375, 0]
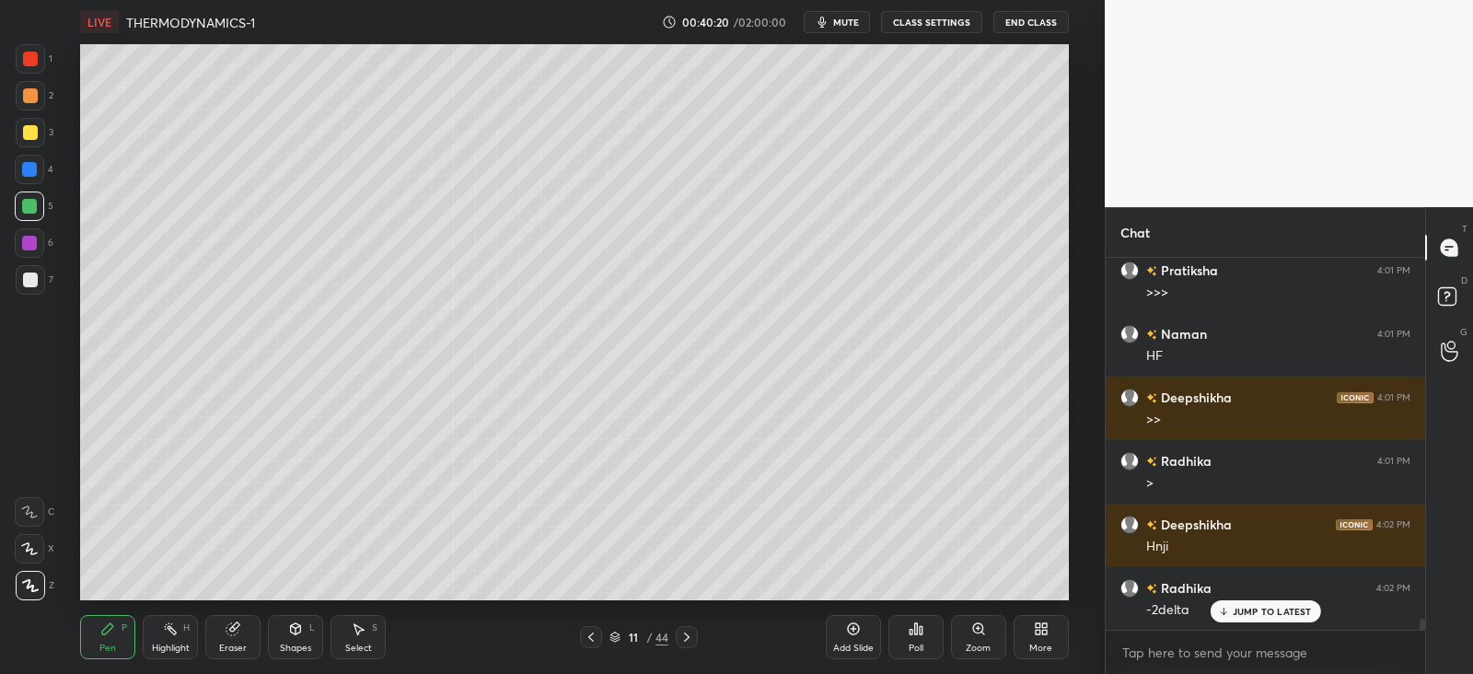
click at [42, 169] on div at bounding box center [29, 169] width 29 height 29
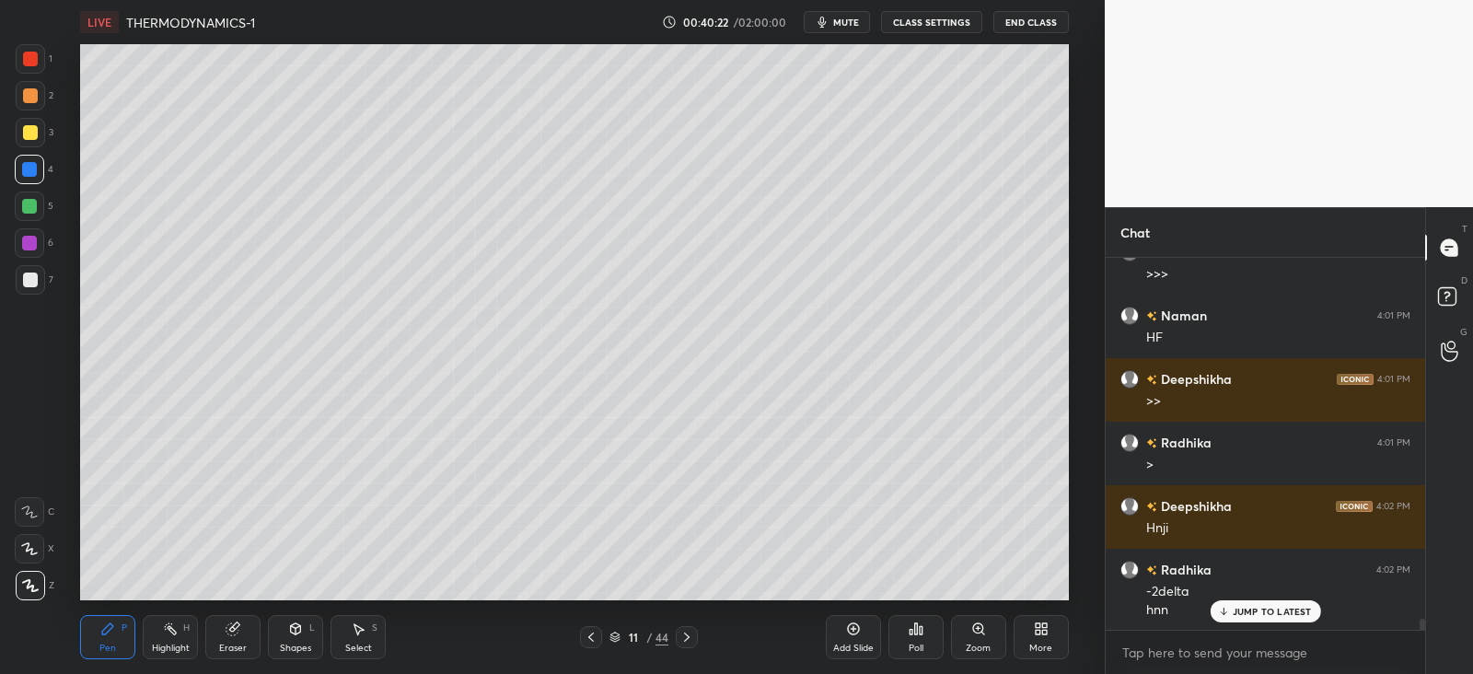
scroll to position [12457, 0]
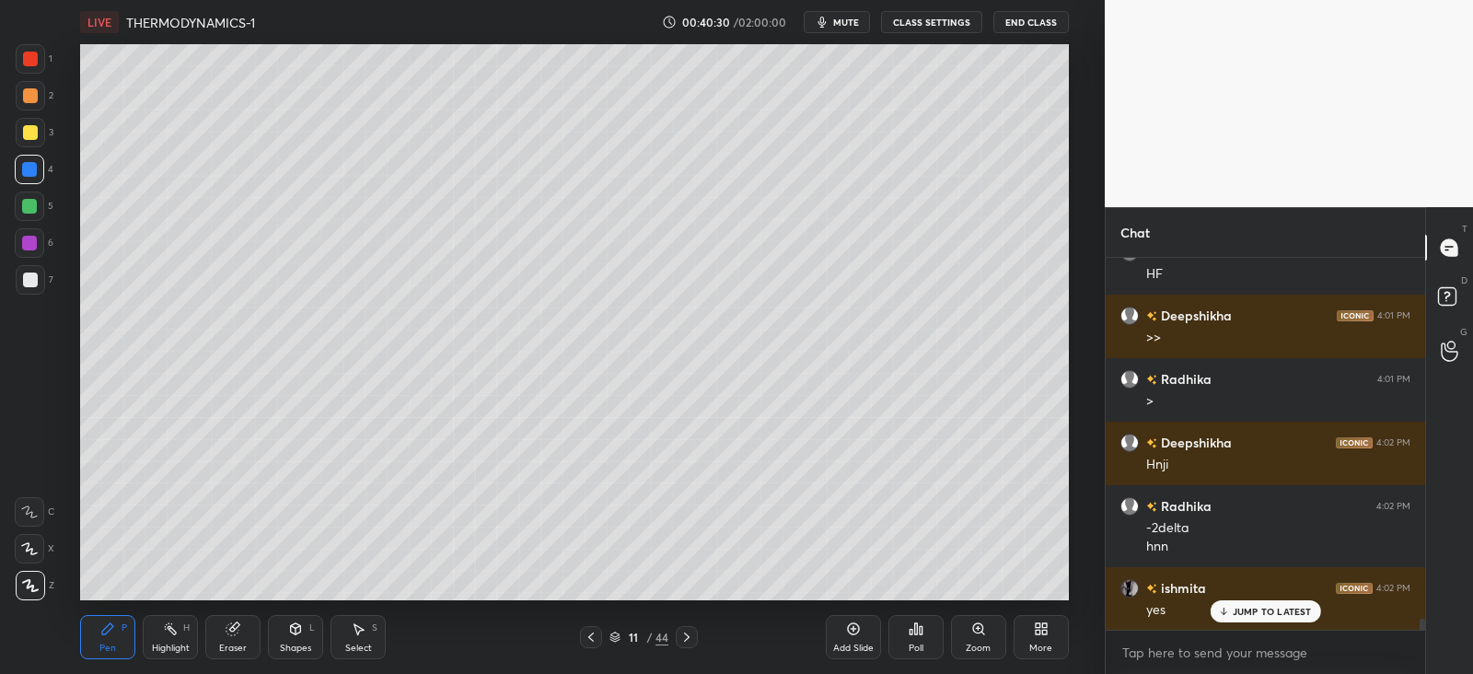
click at [32, 200] on div at bounding box center [29, 206] width 15 height 15
click at [31, 167] on div at bounding box center [29, 169] width 15 height 15
click at [36, 128] on div at bounding box center [30, 132] width 15 height 15
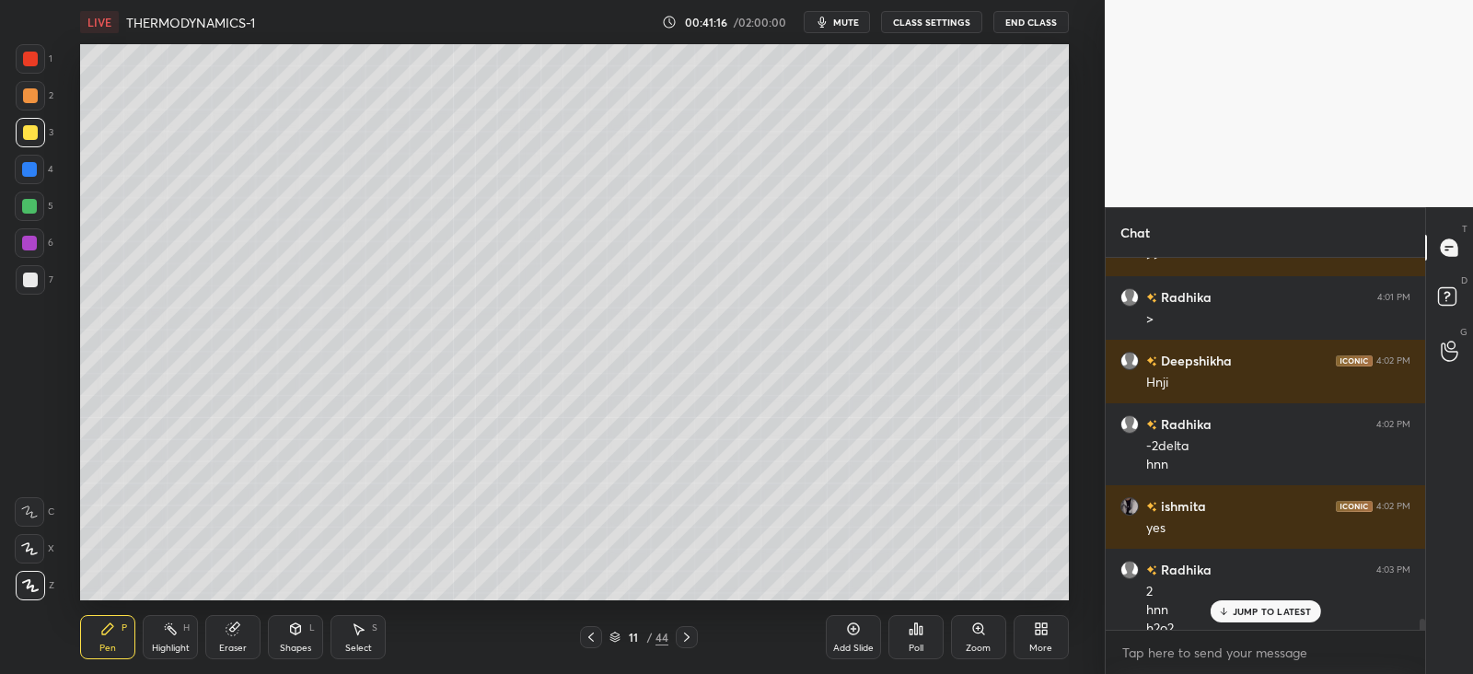
scroll to position [12557, 0]
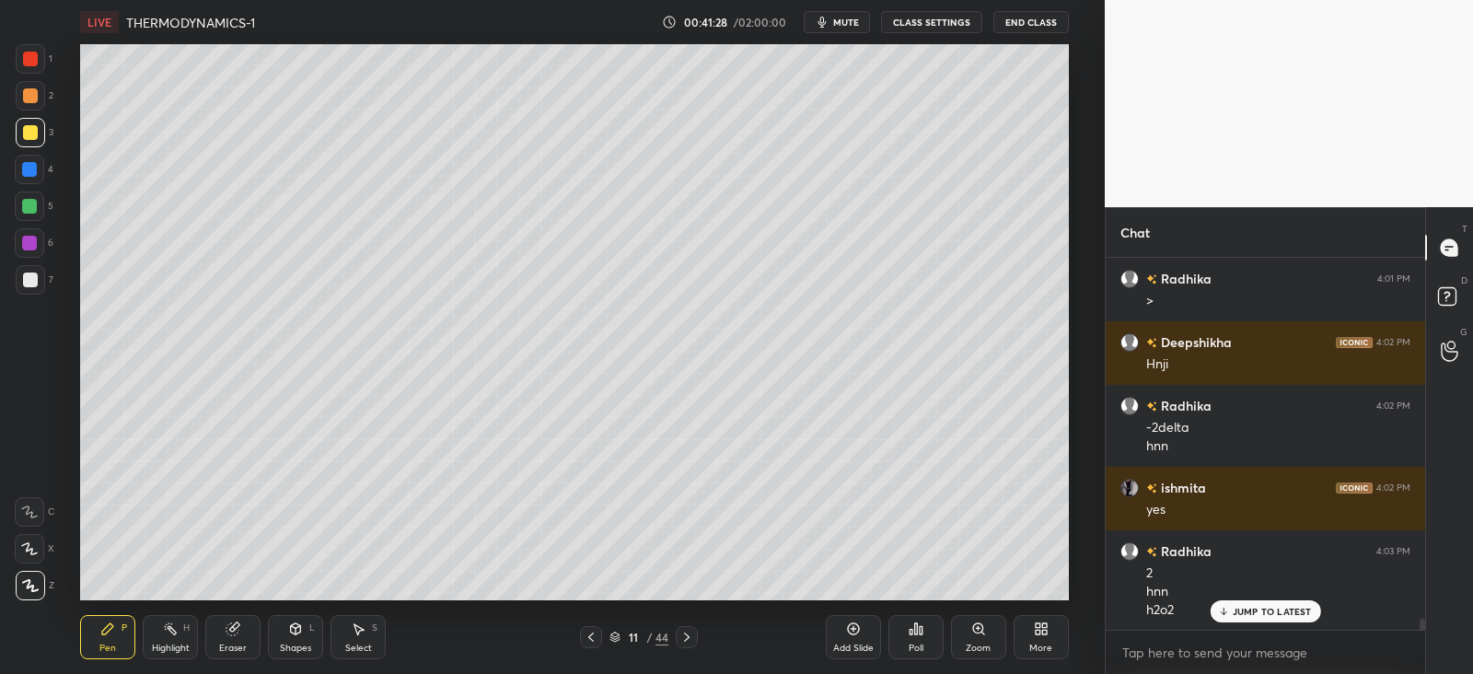
click at [32, 209] on div at bounding box center [29, 206] width 15 height 15
click at [29, 123] on div at bounding box center [30, 132] width 29 height 29
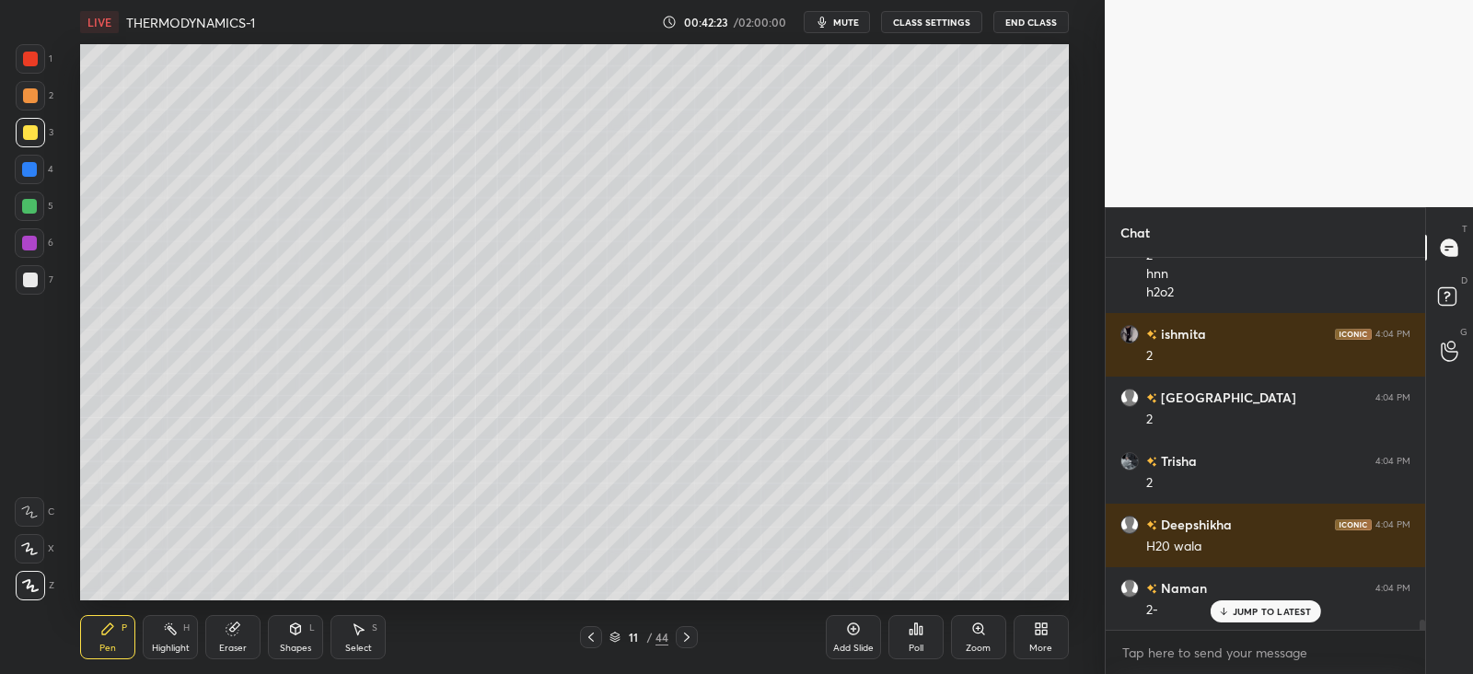
scroll to position [12938, 0]
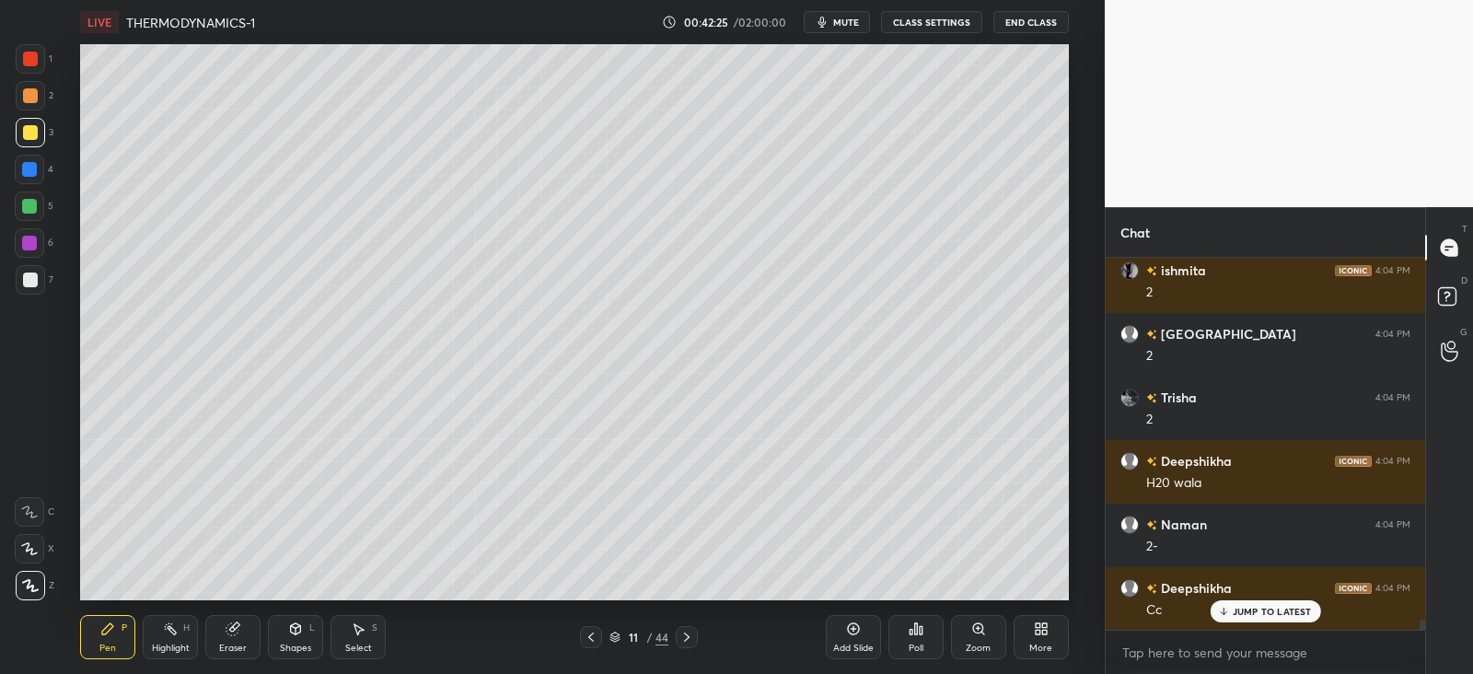
click at [28, 134] on div at bounding box center [30, 132] width 15 height 15
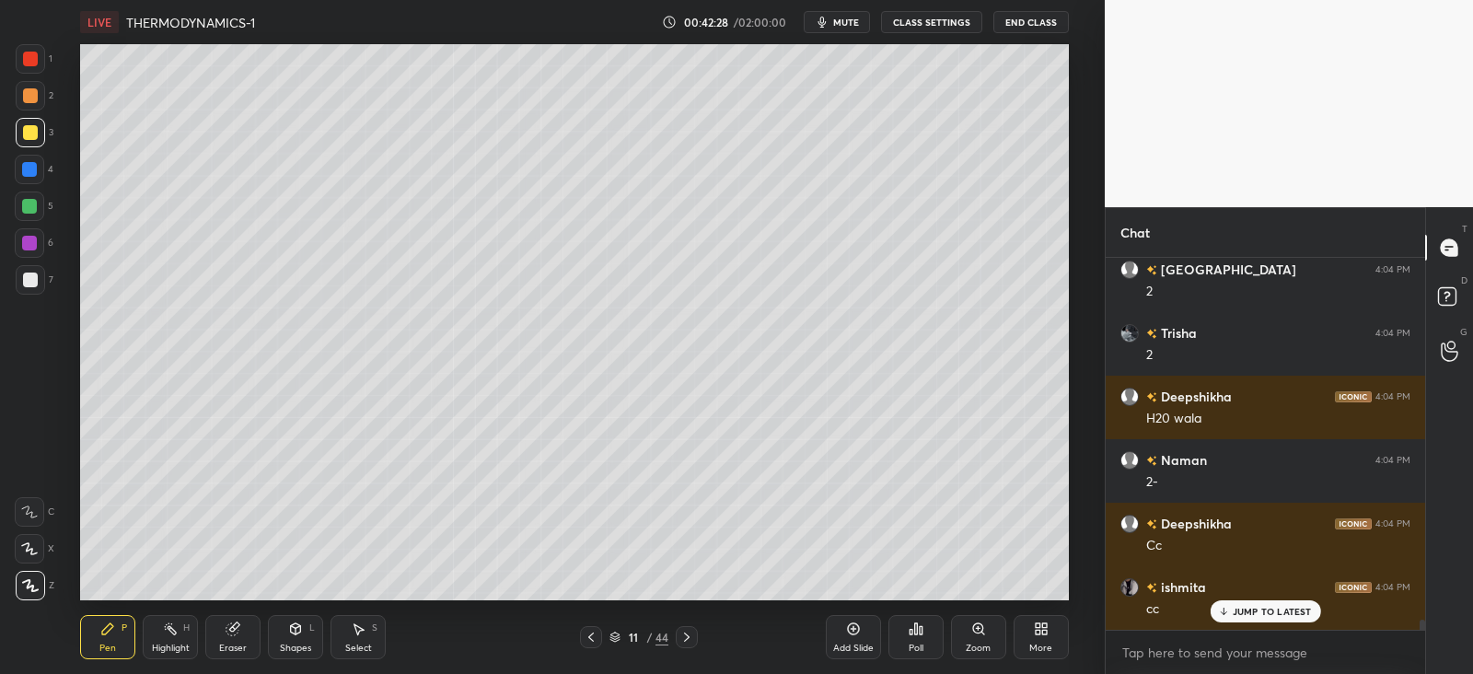
scroll to position [13065, 0]
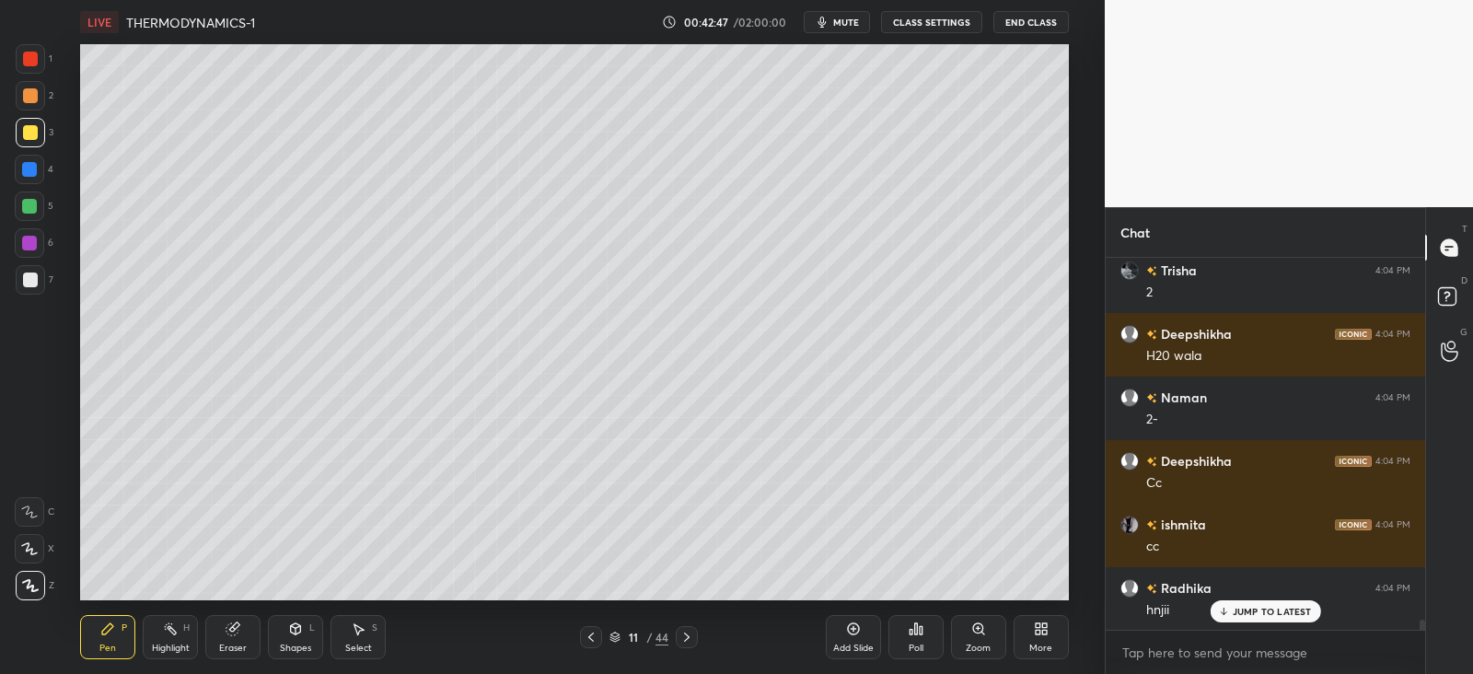
click at [28, 99] on div at bounding box center [30, 95] width 15 height 15
click at [29, 131] on div at bounding box center [30, 132] width 15 height 15
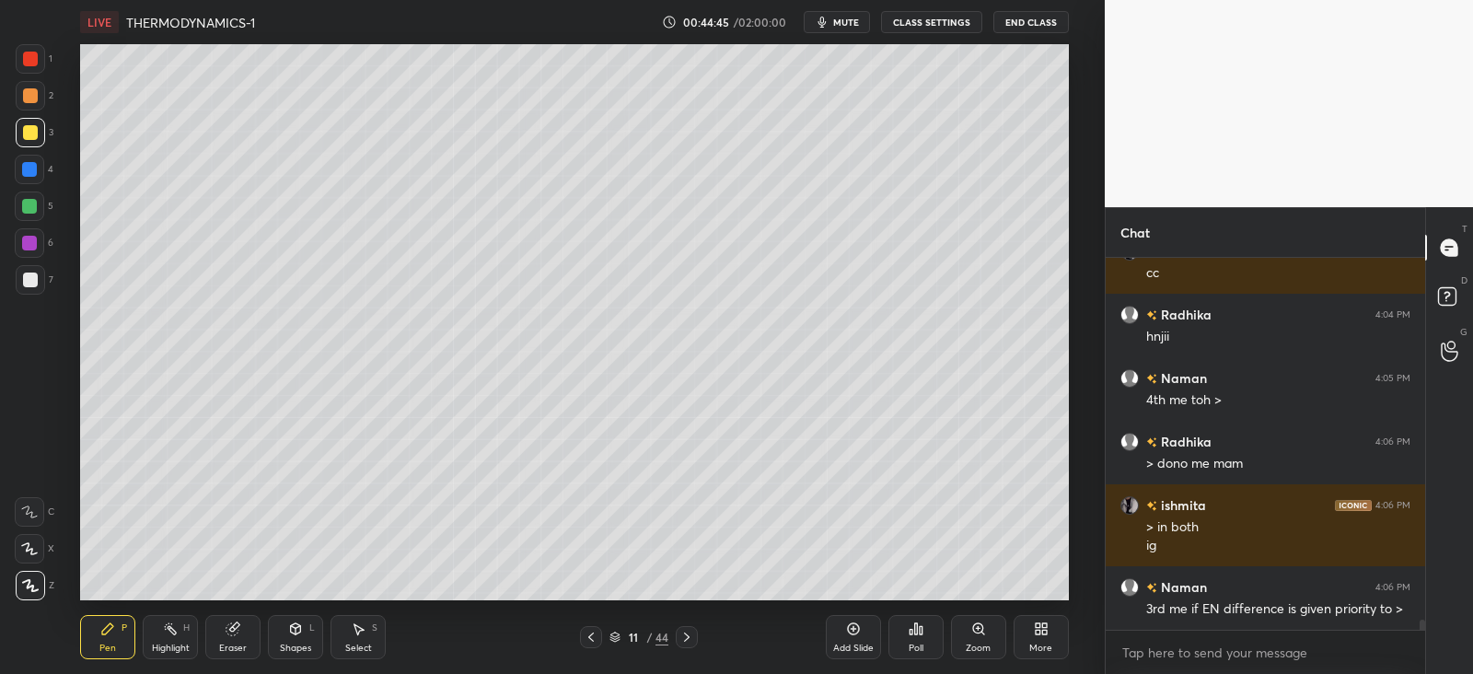
scroll to position [13401, 0]
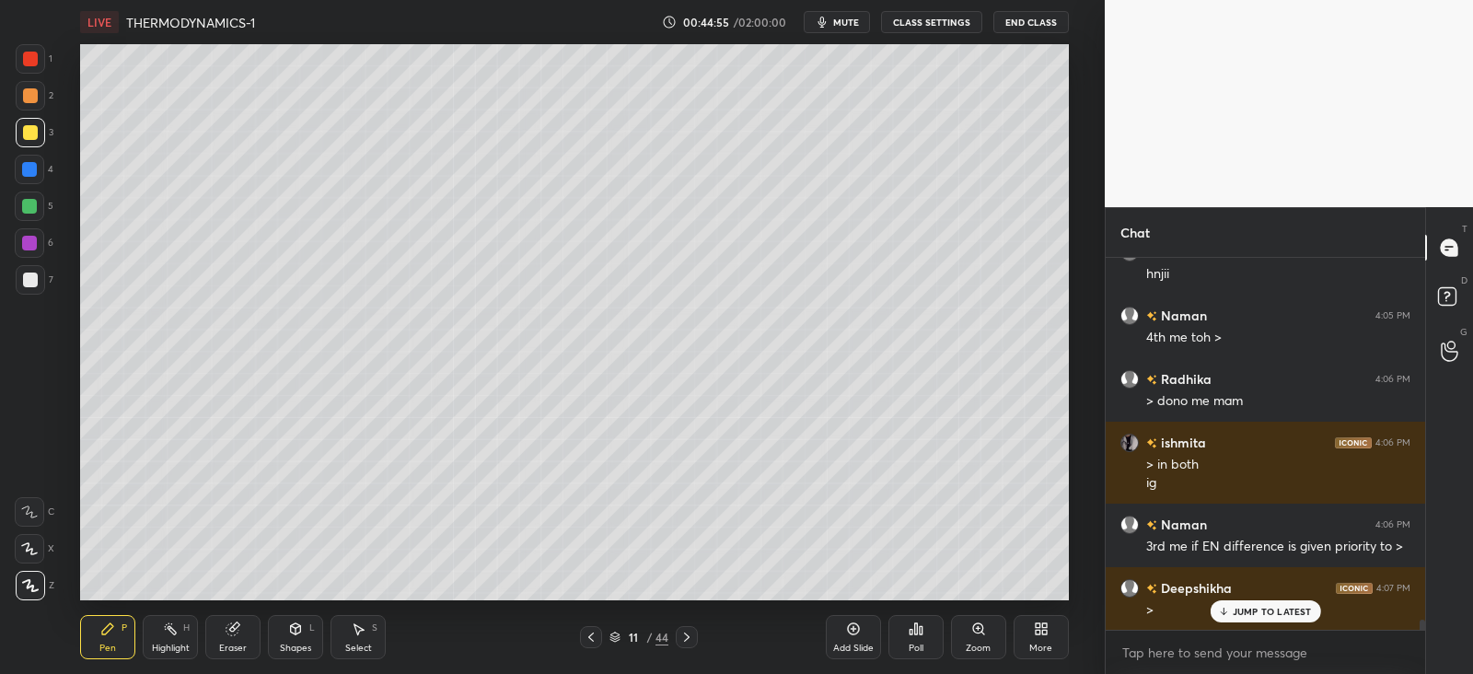
click at [26, 209] on div at bounding box center [29, 206] width 15 height 15
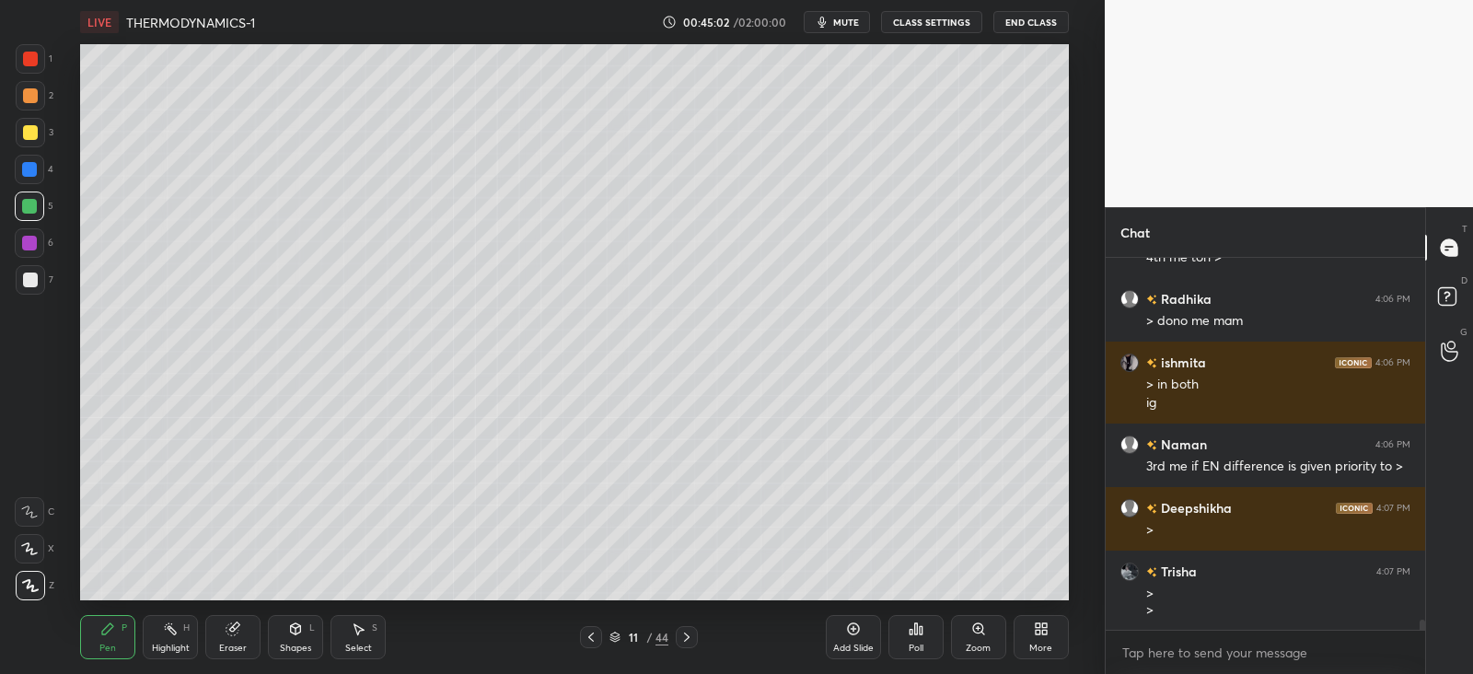
scroll to position [13546, 0]
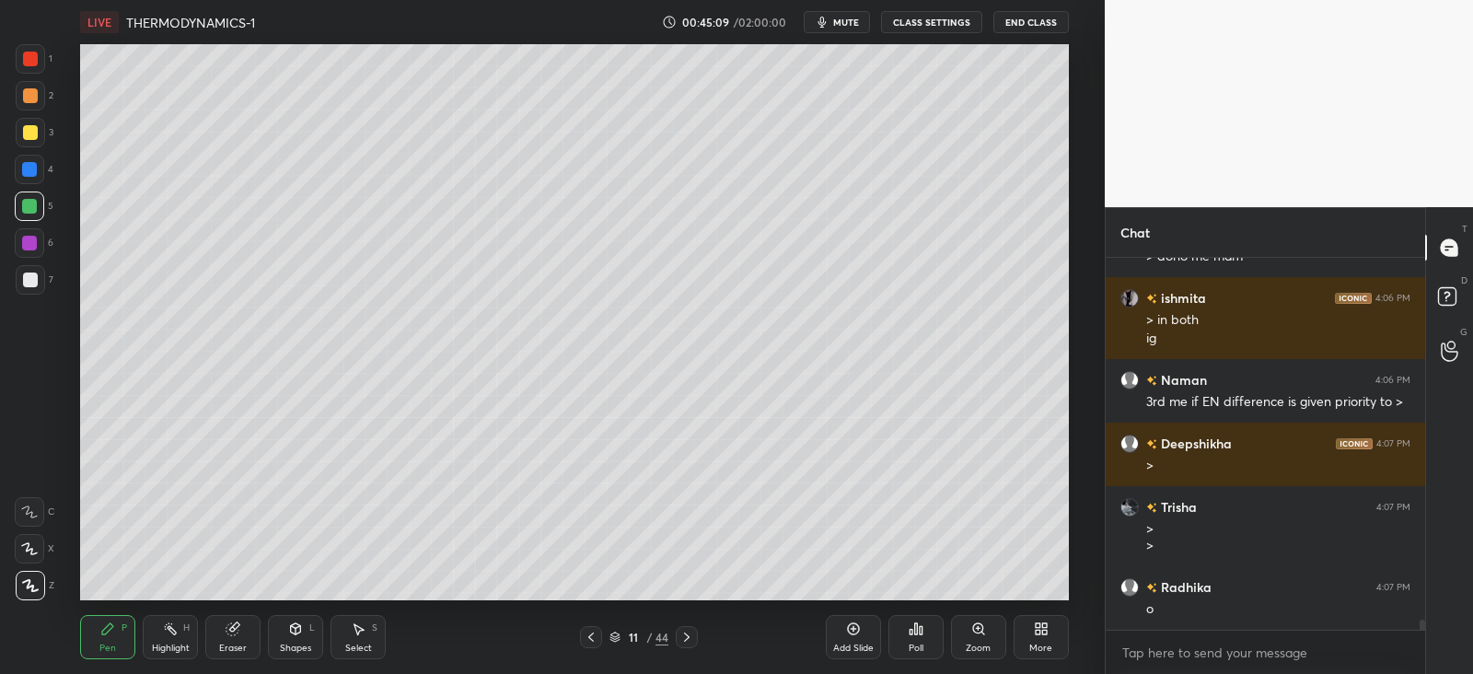
click at [169, 635] on icon at bounding box center [170, 629] width 15 height 15
click at [29, 581] on icon at bounding box center [29, 584] width 9 height 9
click at [115, 631] on icon at bounding box center [107, 629] width 15 height 15
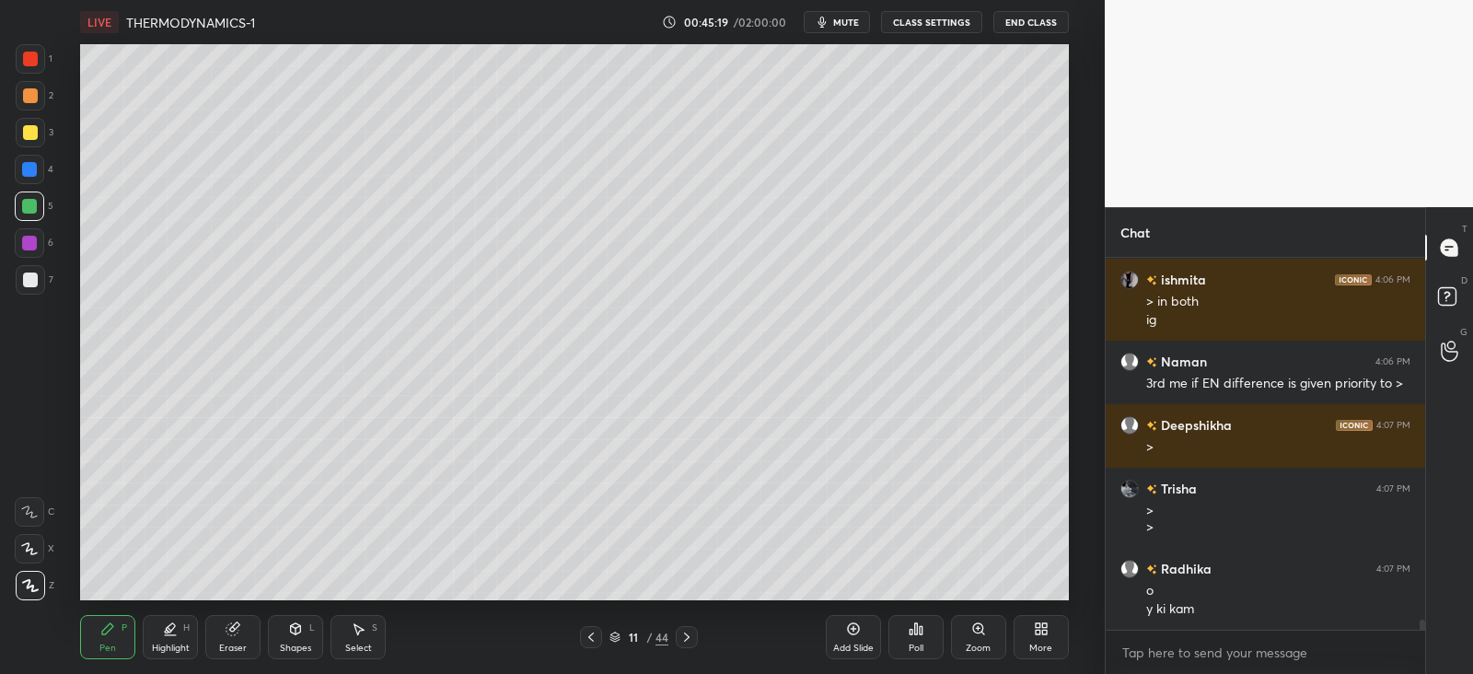
click at [169, 635] on icon at bounding box center [171, 635] width 11 height 0
click at [28, 278] on div at bounding box center [30, 280] width 15 height 15
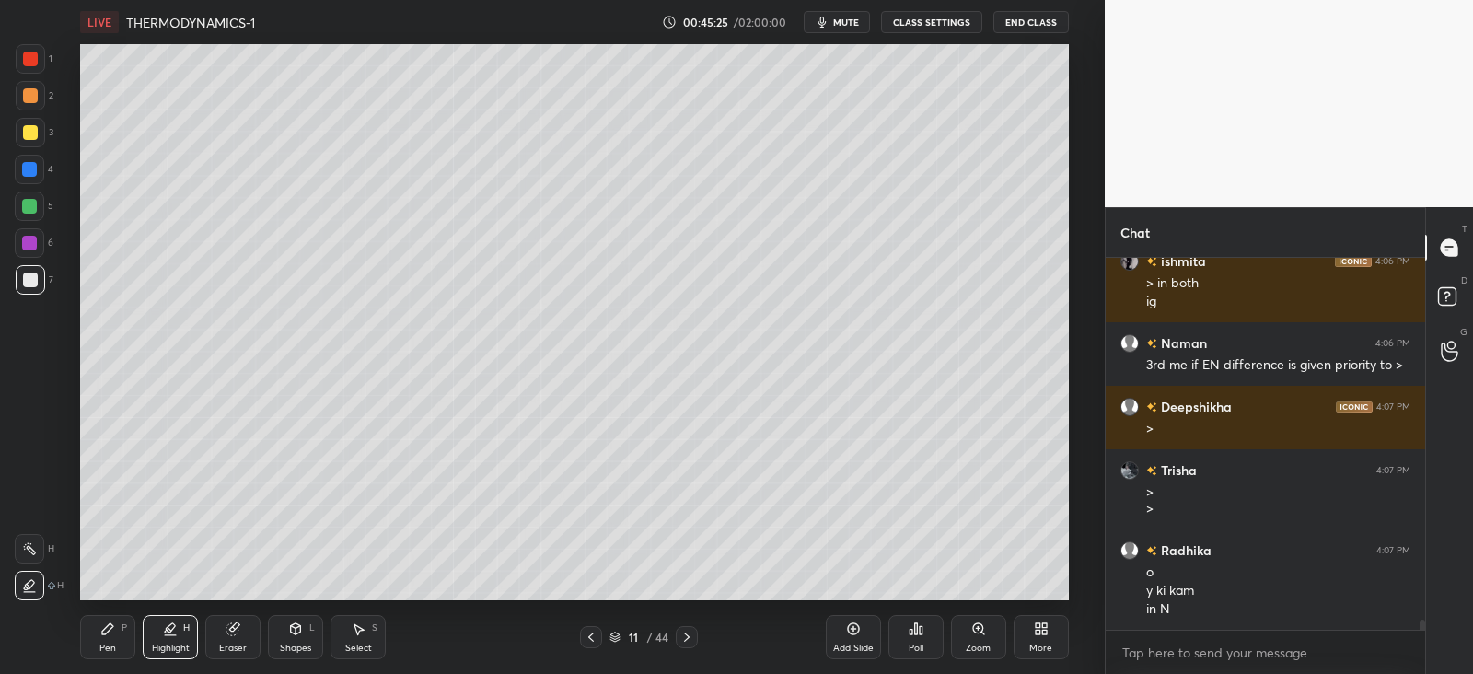
click at [121, 636] on div "Pen P" at bounding box center [107, 637] width 55 height 44
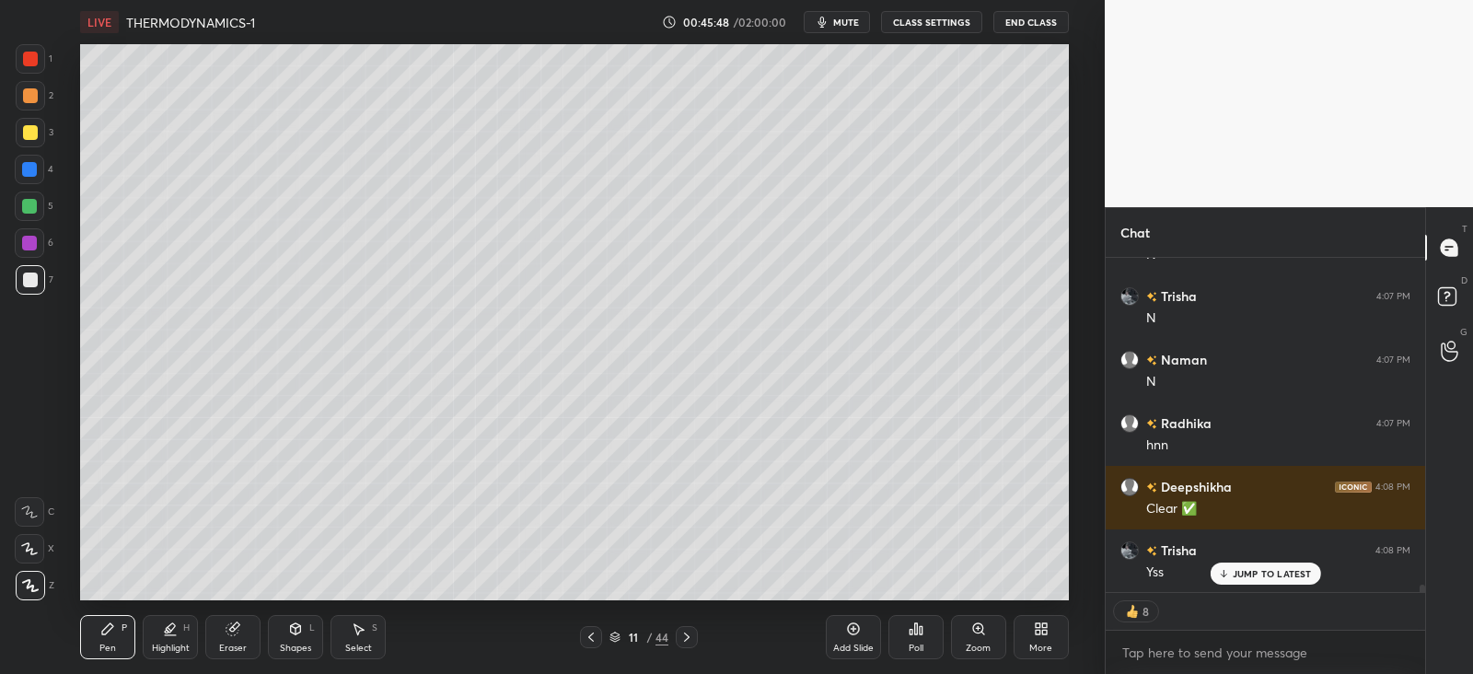
scroll to position [14128, 0]
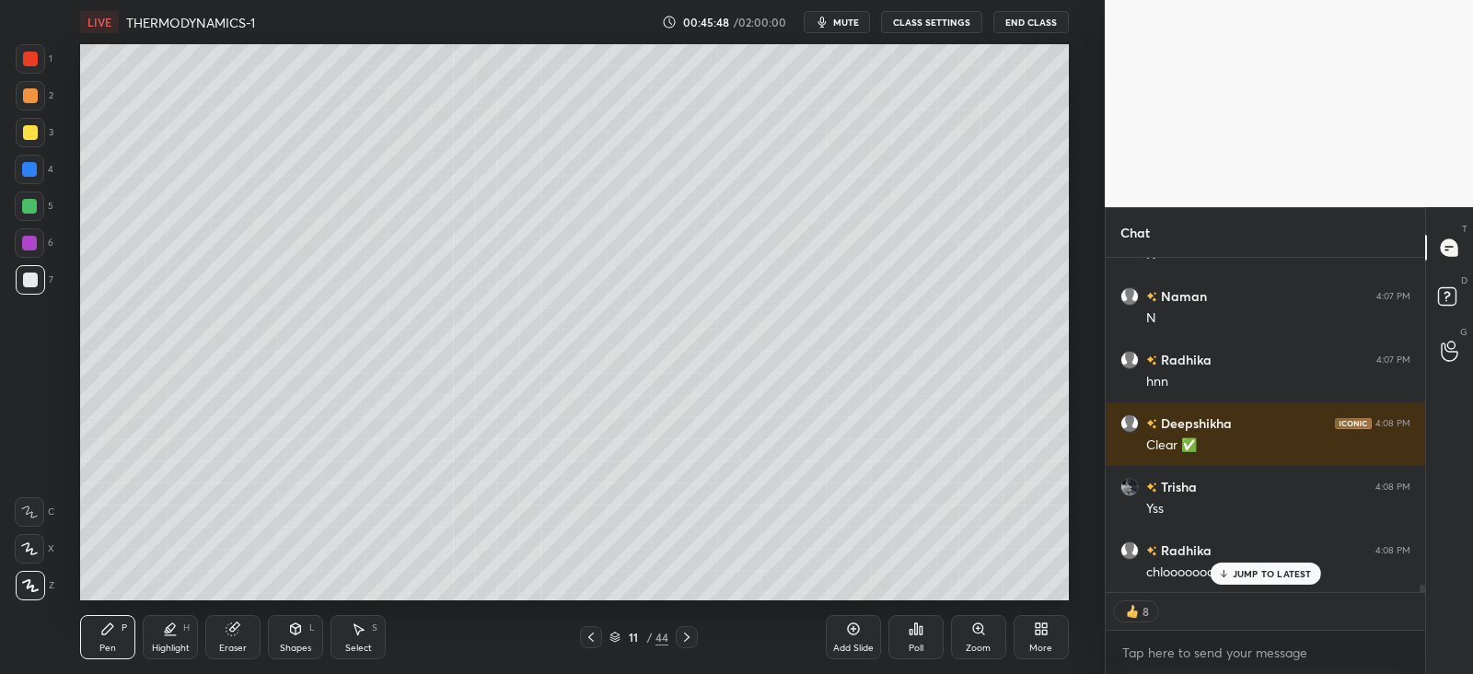
click at [1261, 573] on p "JUMP TO LATEST" at bounding box center [1272, 573] width 79 height 11
click at [696, 635] on div at bounding box center [687, 637] width 22 height 22
click at [689, 639] on icon at bounding box center [687, 637] width 15 height 15
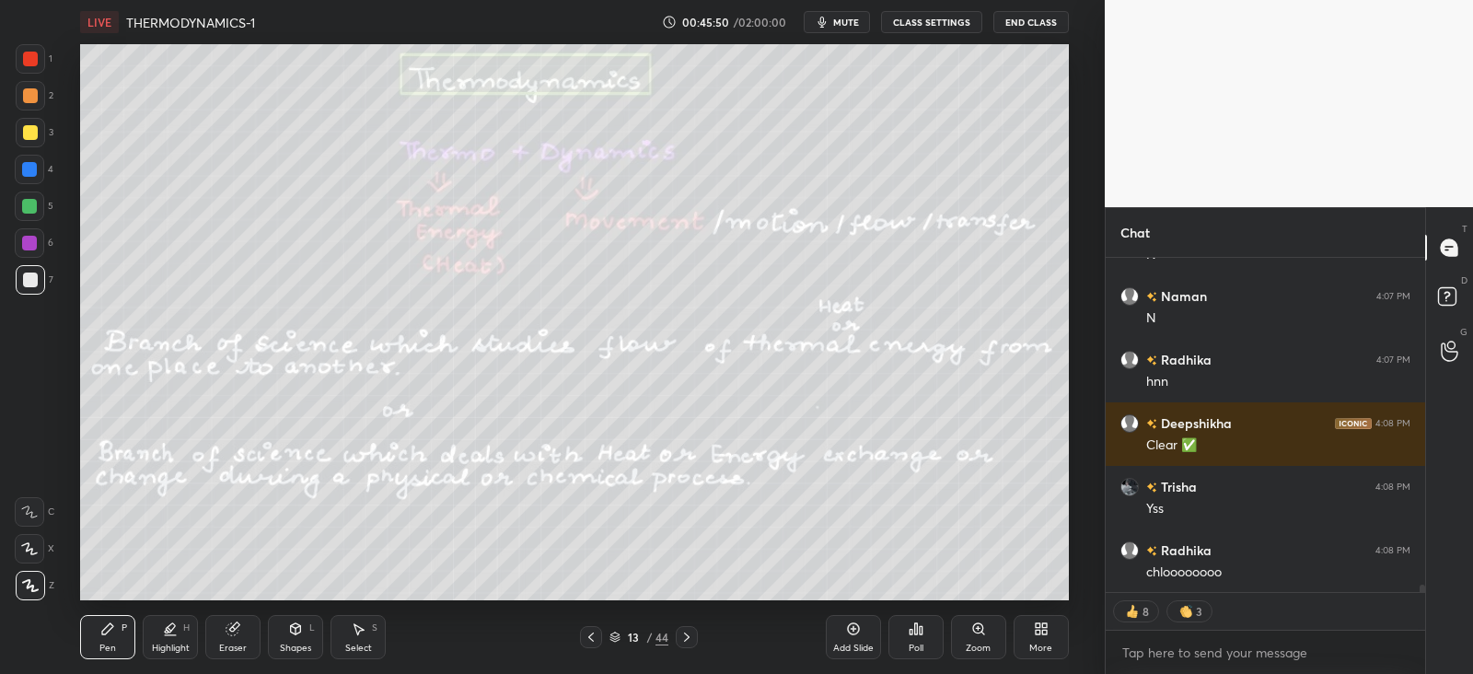
click at [684, 640] on icon at bounding box center [687, 637] width 15 height 15
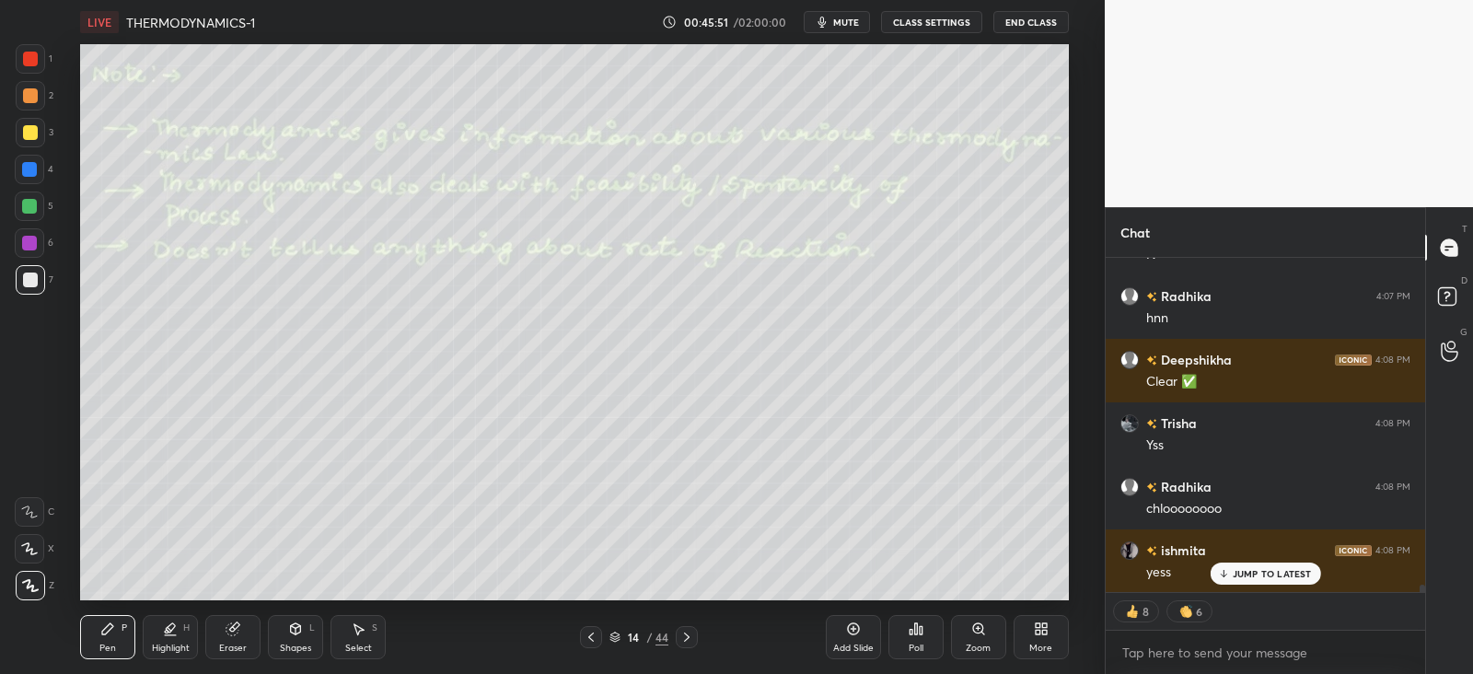
click at [593, 635] on icon at bounding box center [591, 637] width 15 height 15
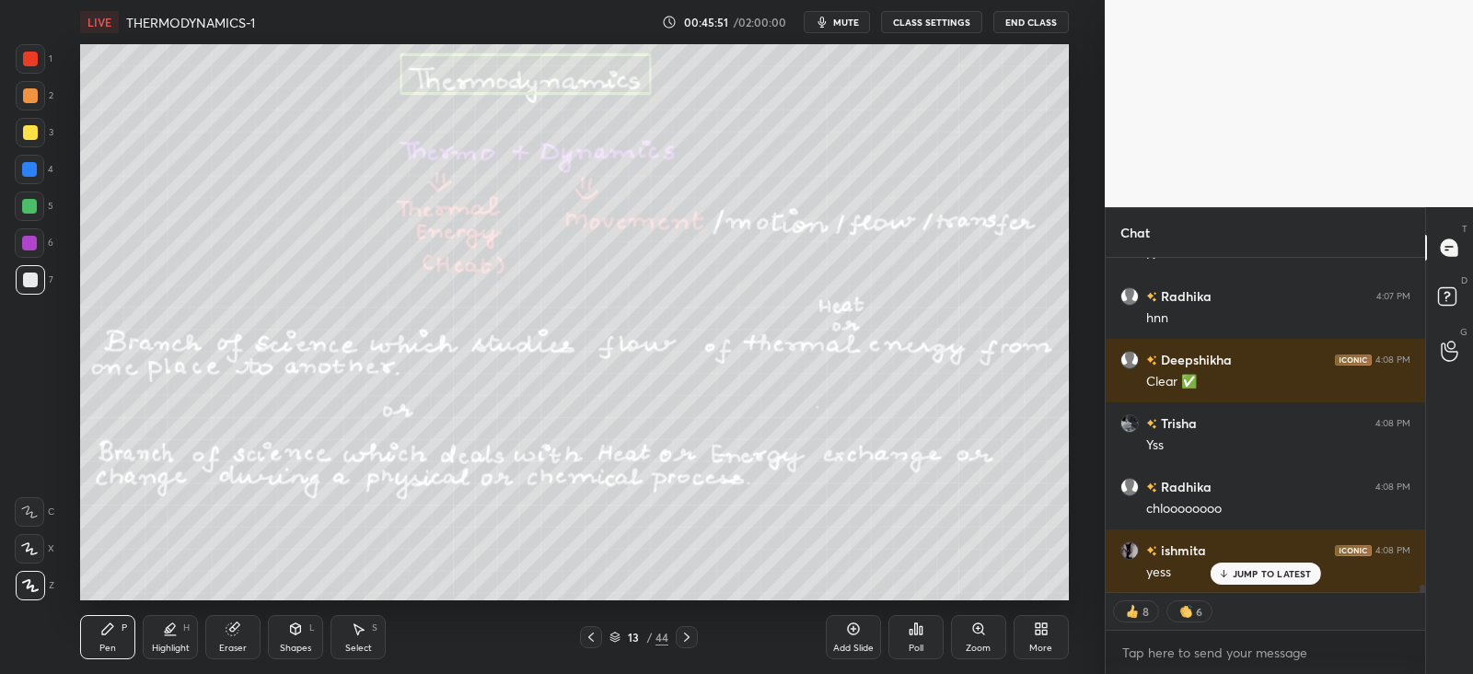
click at [594, 636] on icon at bounding box center [591, 637] width 15 height 15
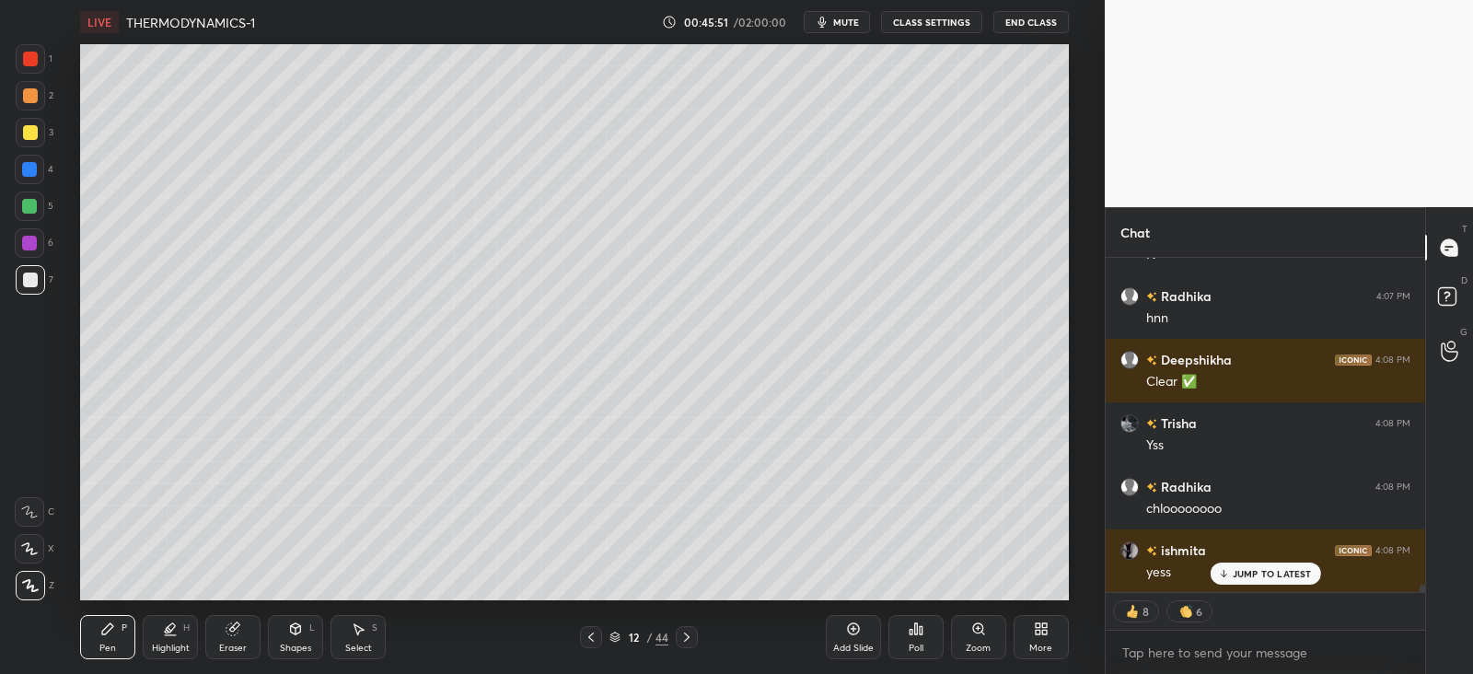
click at [593, 637] on icon at bounding box center [591, 637] width 15 height 15
click at [686, 639] on icon at bounding box center [687, 637] width 6 height 9
click at [691, 640] on icon at bounding box center [687, 637] width 15 height 15
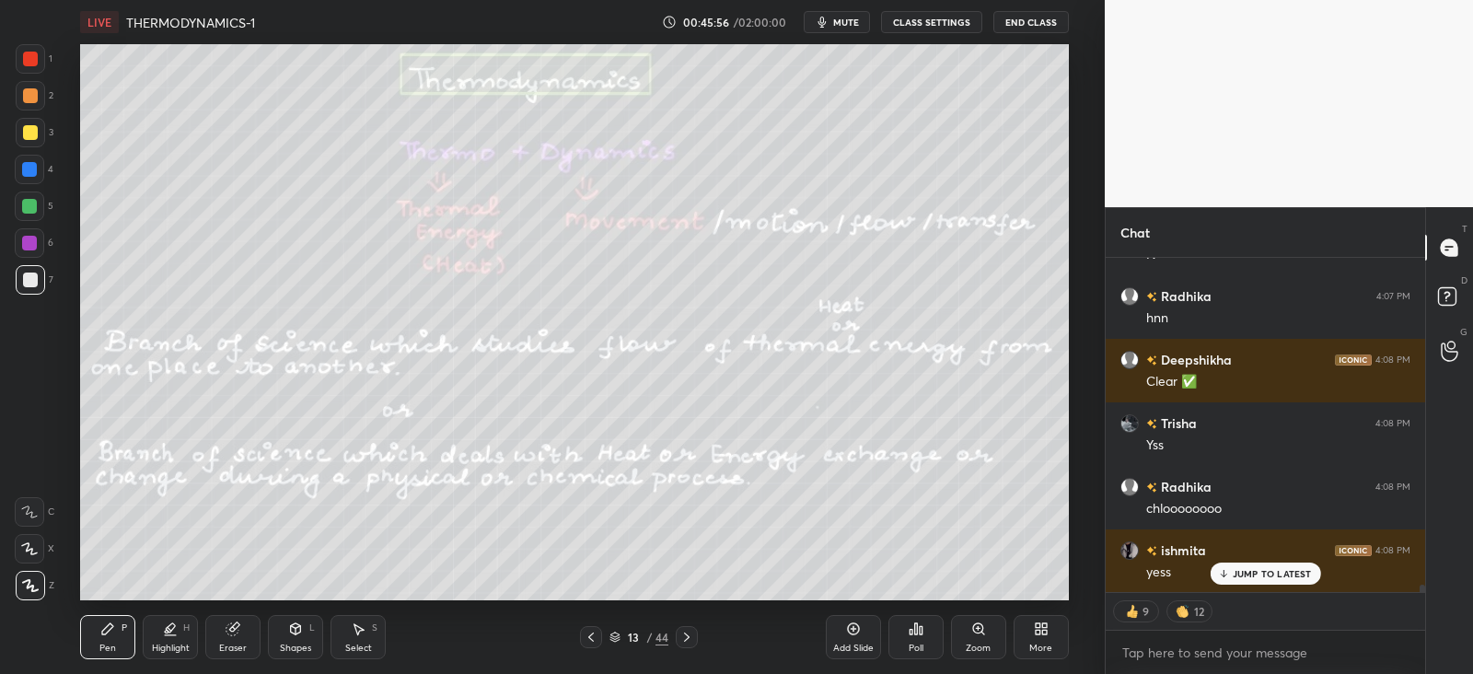
click at [695, 637] on div at bounding box center [687, 637] width 22 height 22
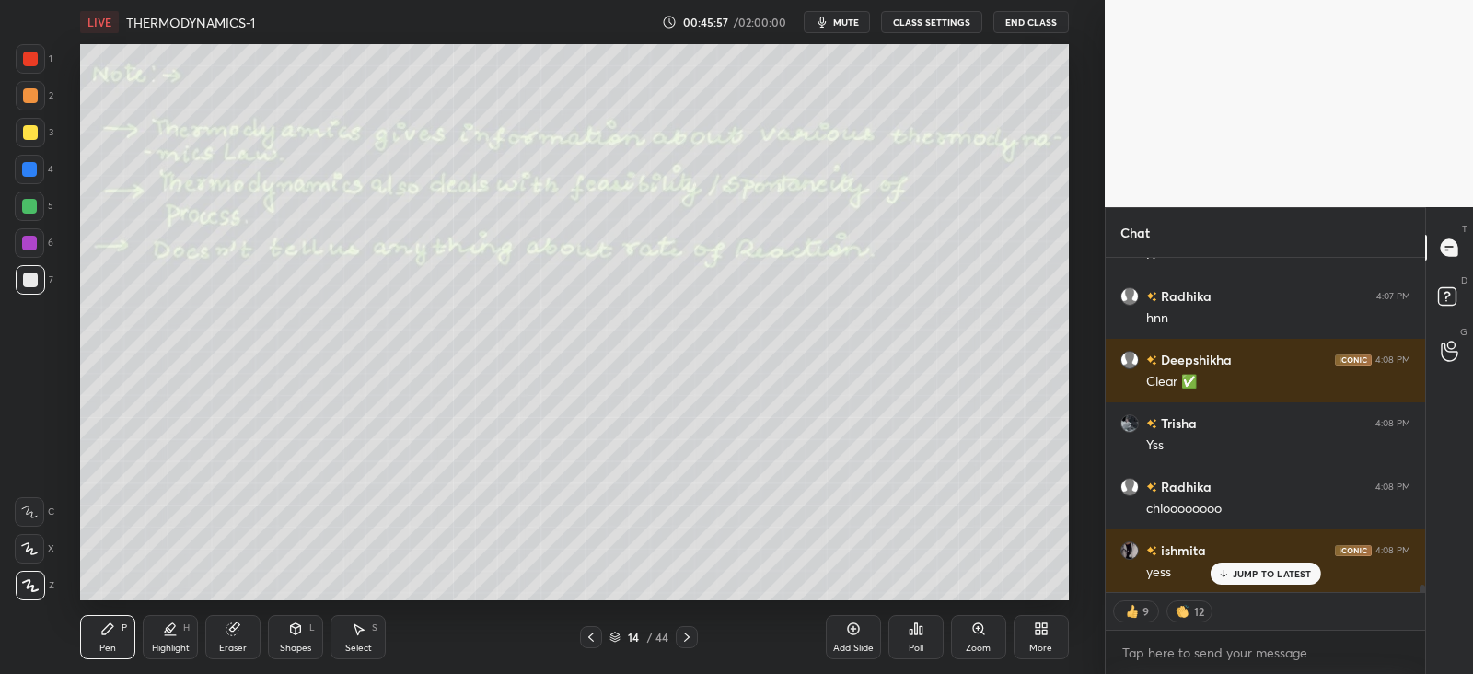
click at [695, 635] on div at bounding box center [687, 637] width 22 height 22
click at [692, 635] on icon at bounding box center [687, 637] width 15 height 15
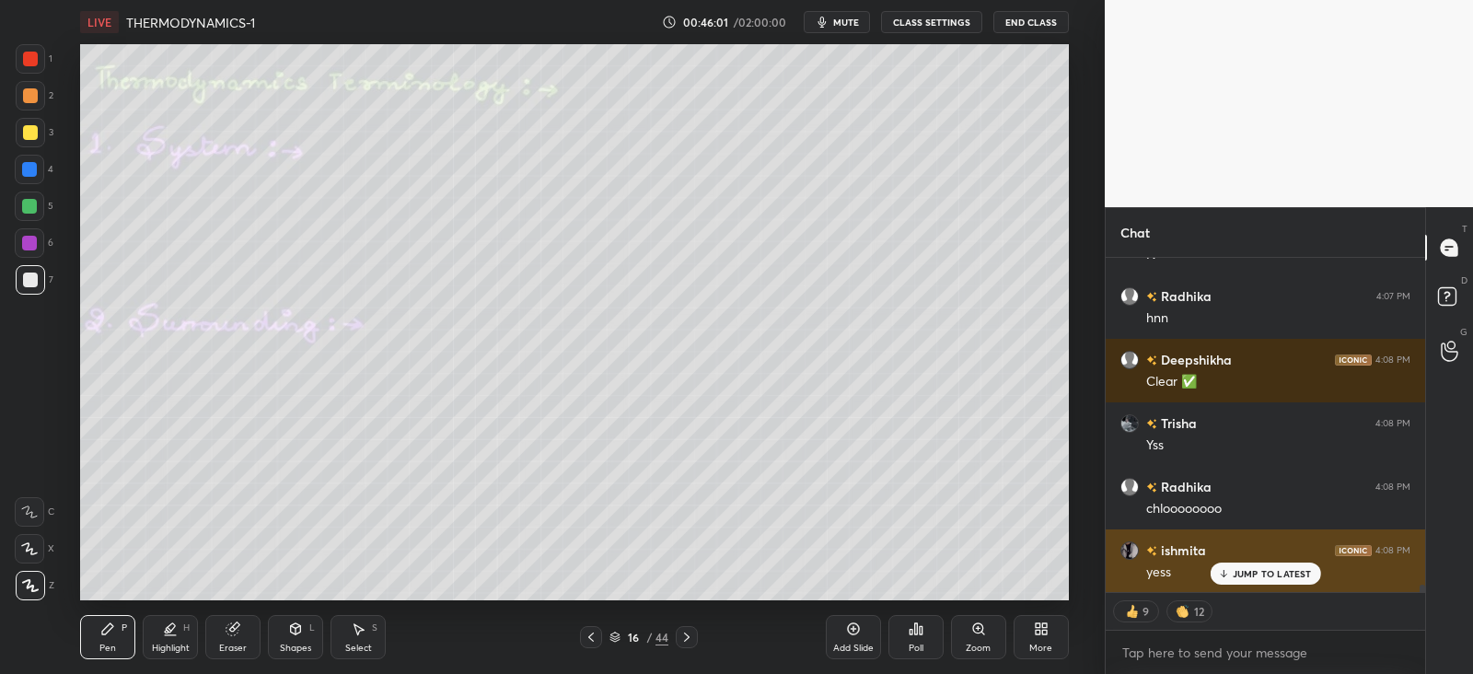
click at [1245, 572] on p "JUMP TO LATEST" at bounding box center [1272, 573] width 79 height 11
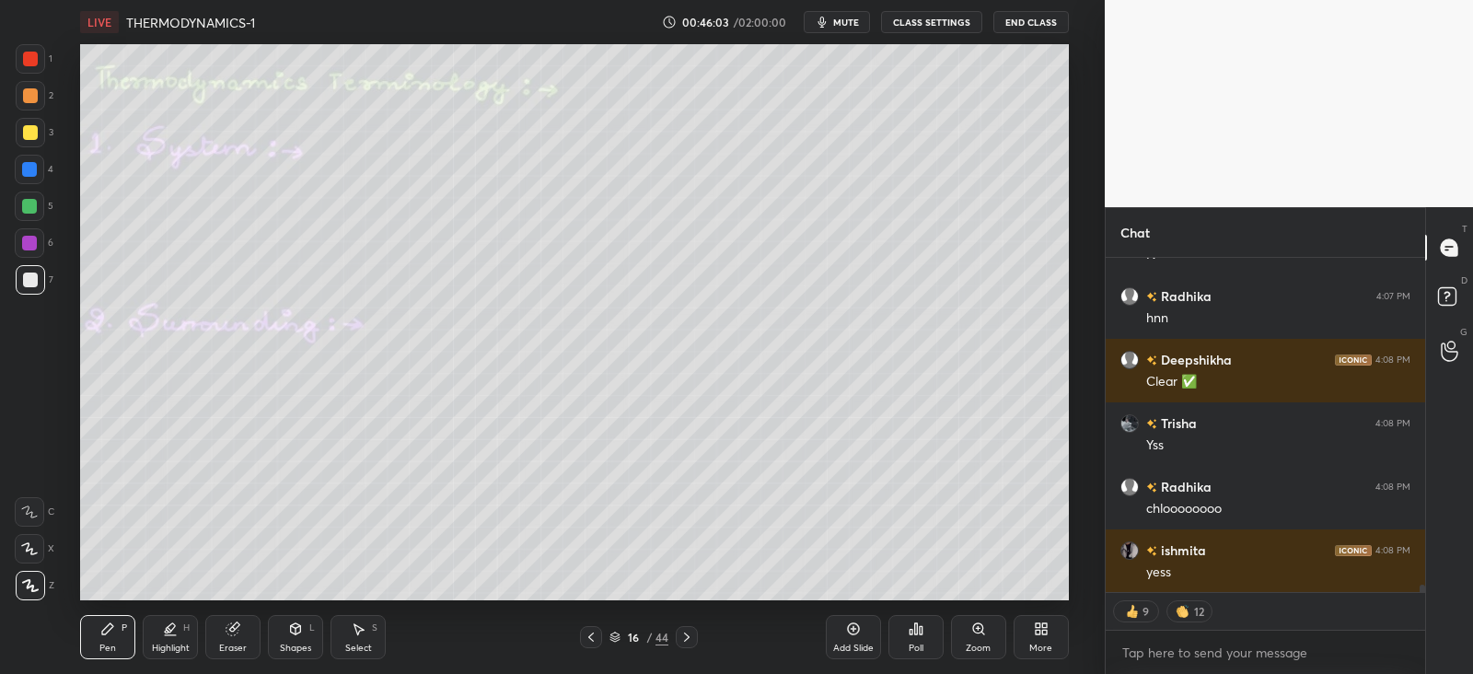
click at [593, 638] on icon at bounding box center [591, 637] width 15 height 15
click at [588, 638] on icon at bounding box center [591, 637] width 15 height 15
click at [590, 637] on icon at bounding box center [591, 637] width 6 height 9
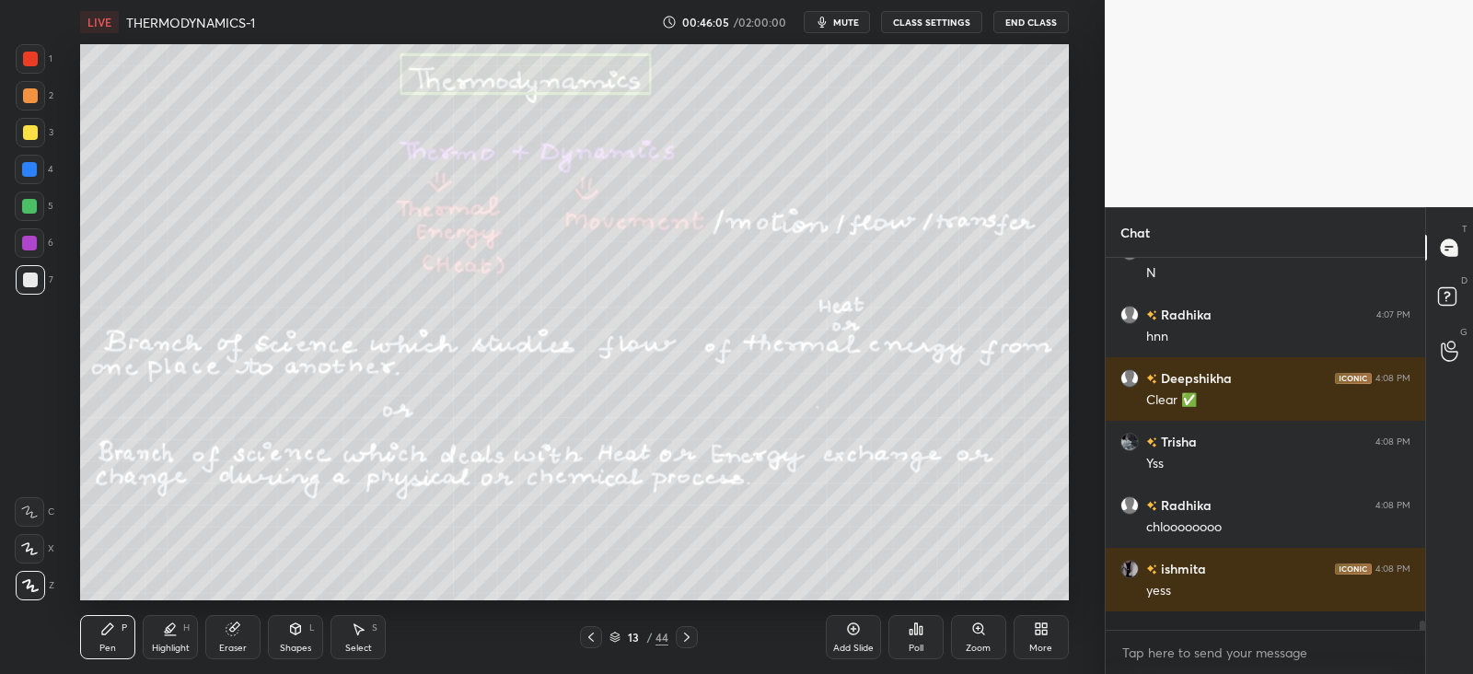
scroll to position [14154, 0]
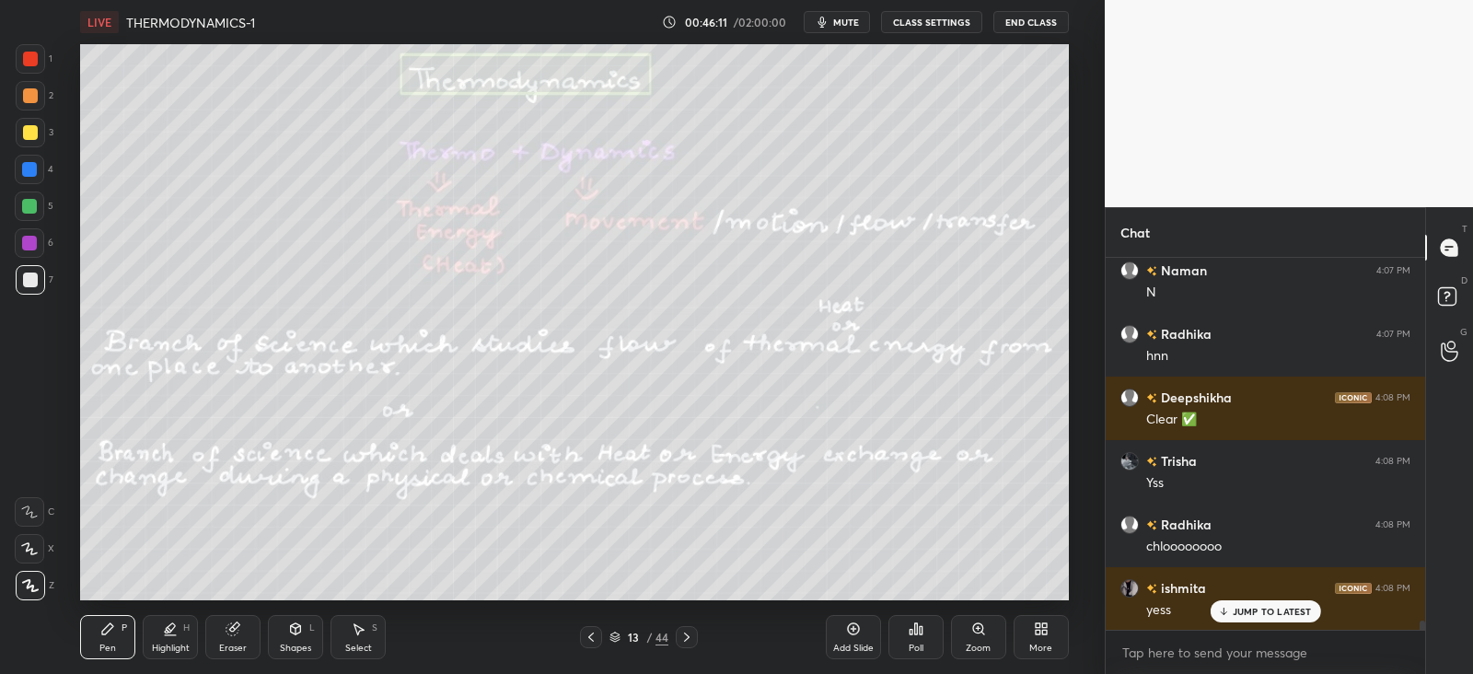
click at [300, 638] on div "Shapes L" at bounding box center [295, 637] width 55 height 44
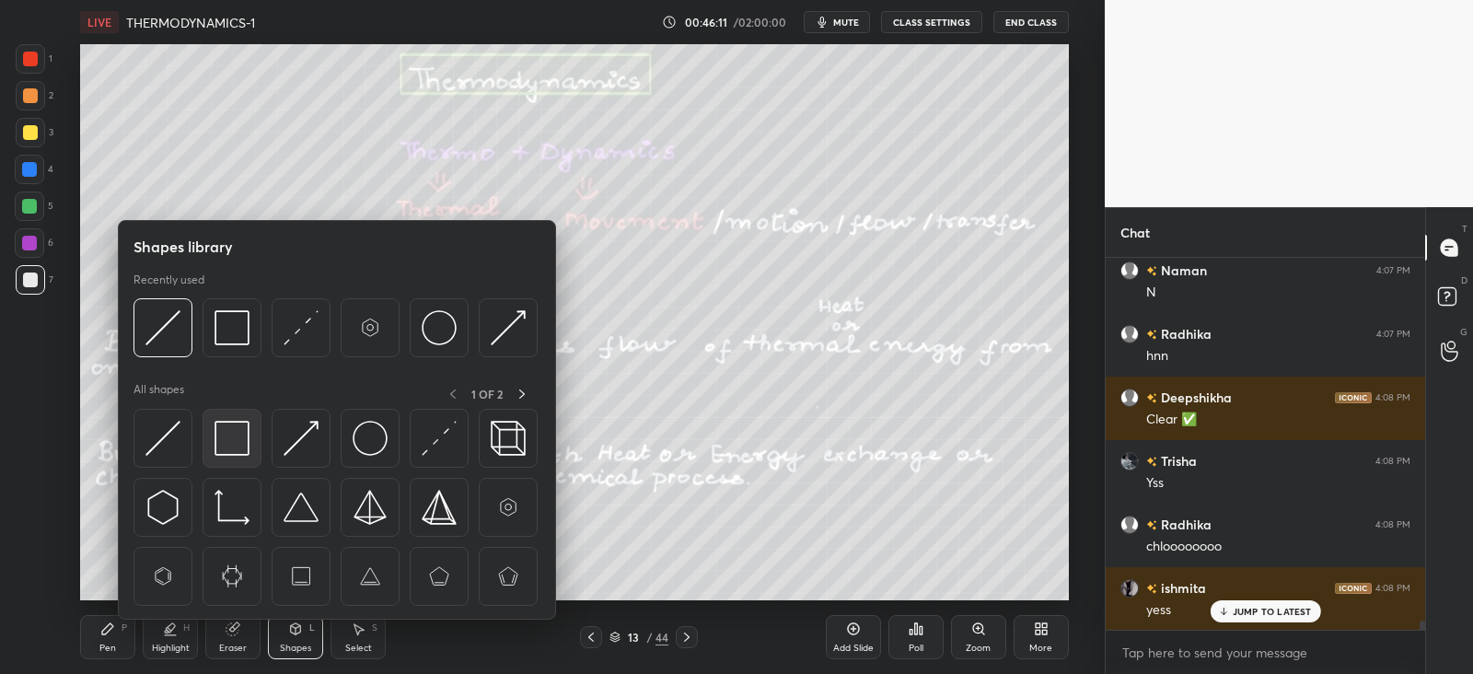
click at [247, 430] on img at bounding box center [232, 438] width 35 height 35
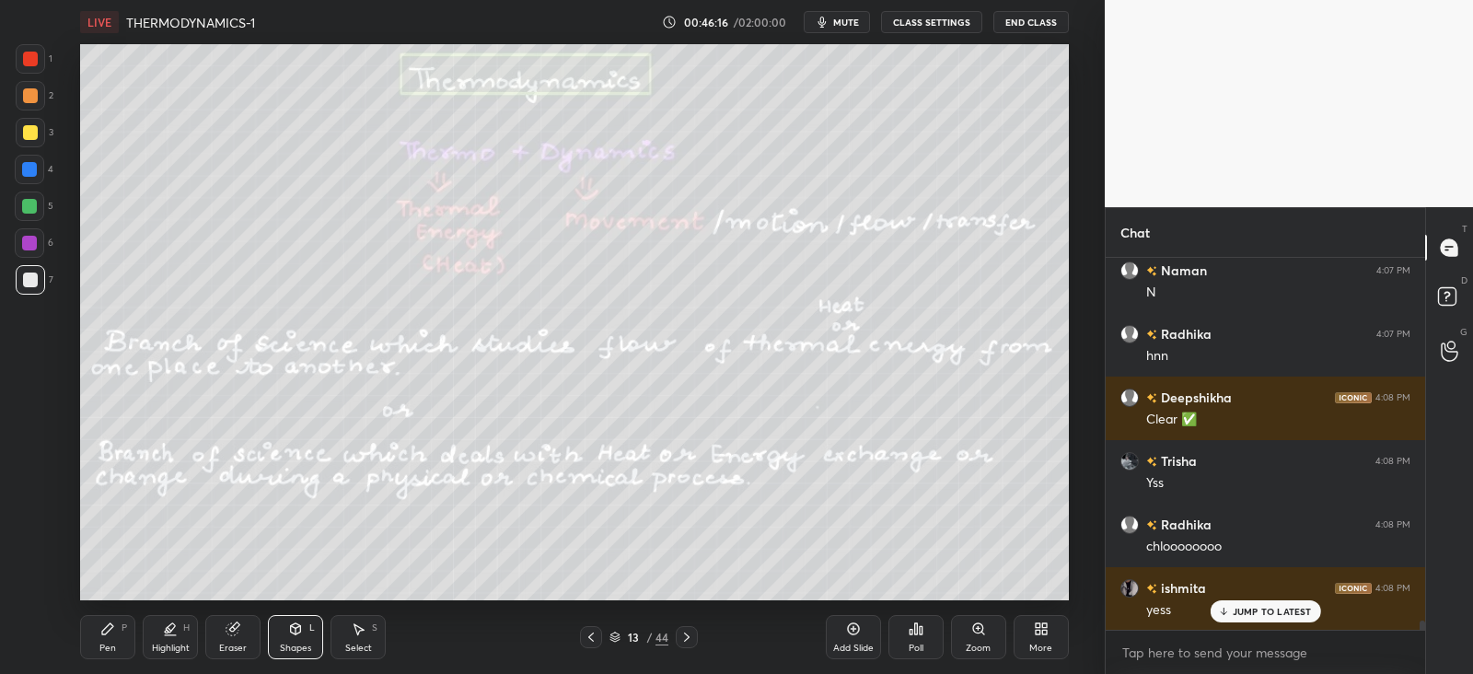
click at [127, 631] on div "P" at bounding box center [125, 627] width 6 height 9
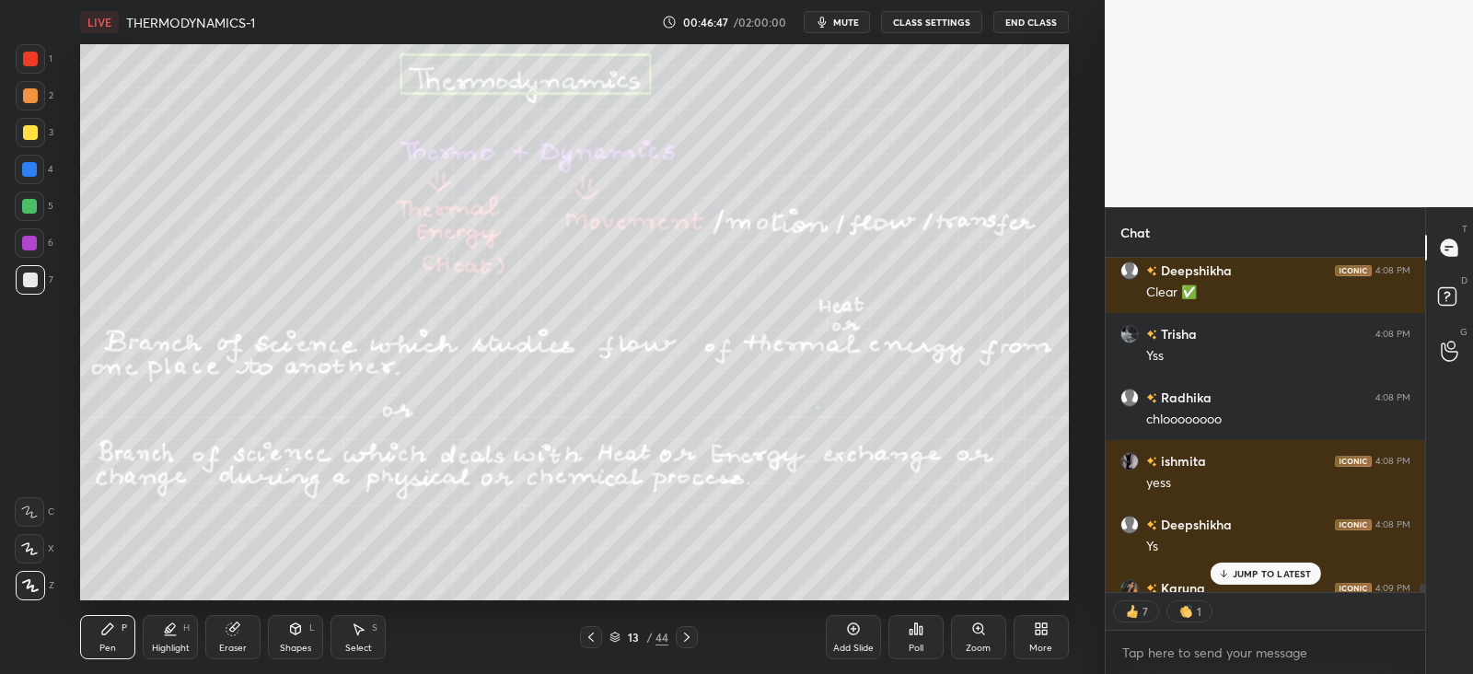
scroll to position [14319, 0]
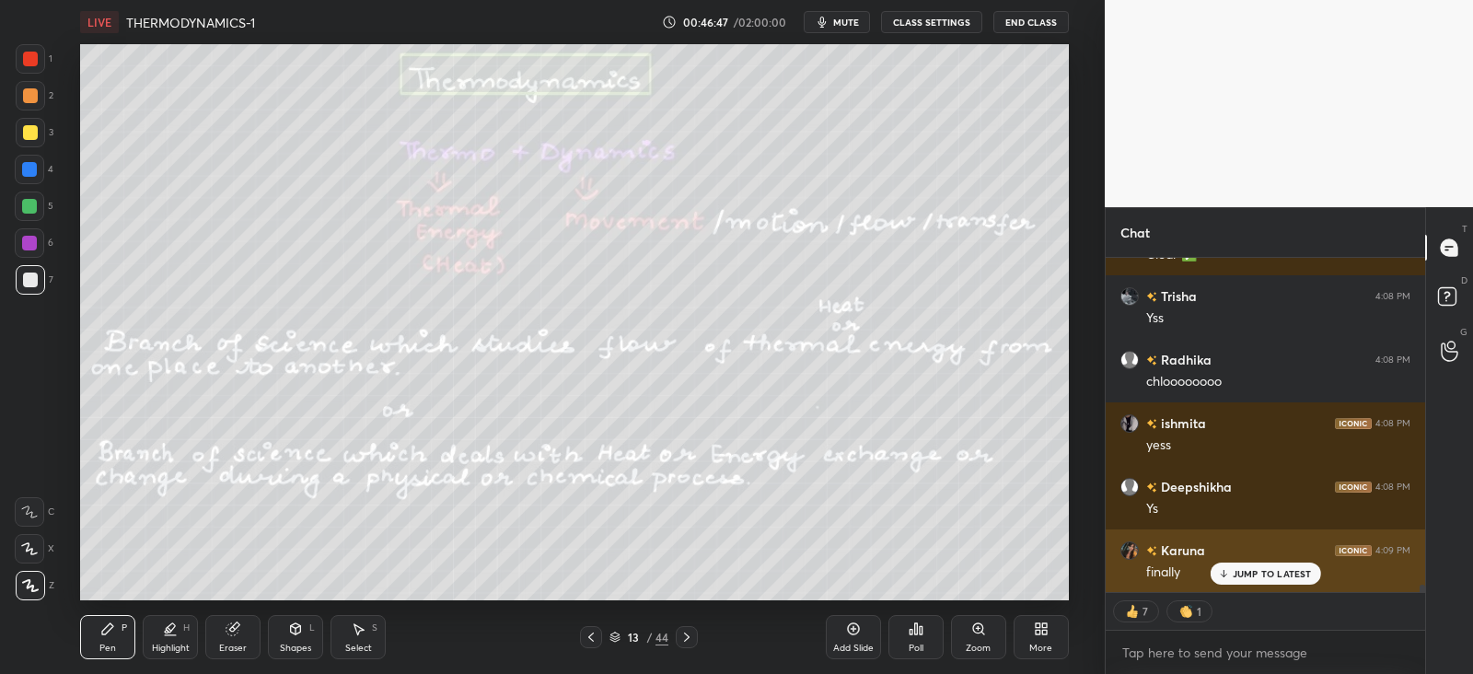
click at [1232, 577] on div "JUMP TO LATEST" at bounding box center [1265, 574] width 111 height 22
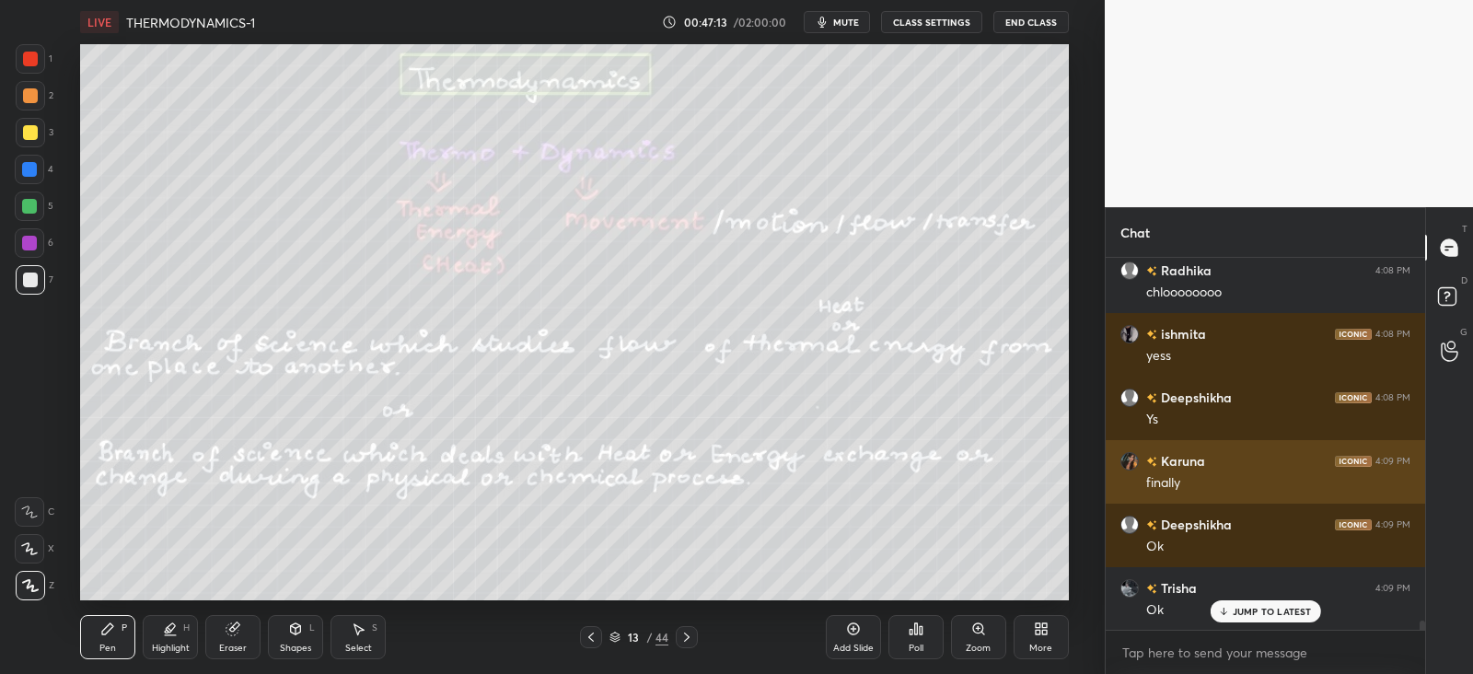
scroll to position [14472, 0]
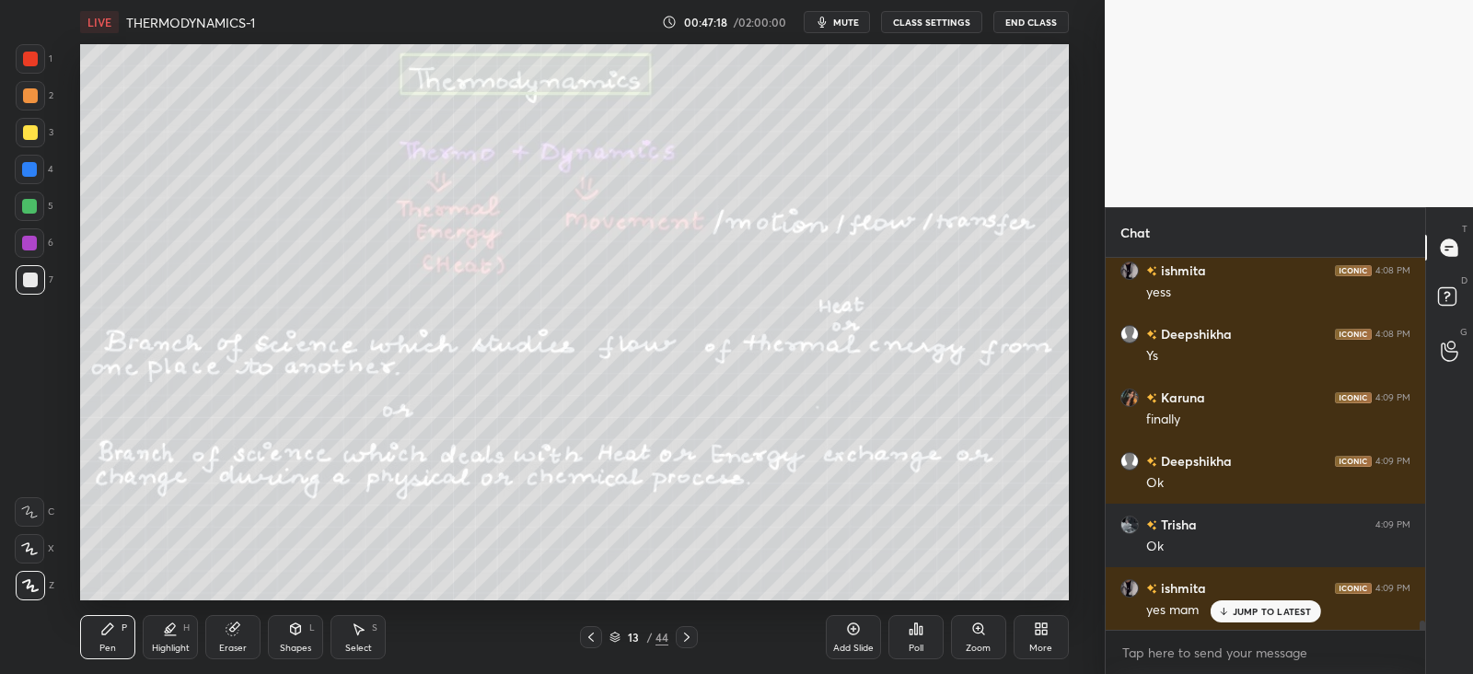
click at [299, 633] on icon at bounding box center [296, 628] width 10 height 11
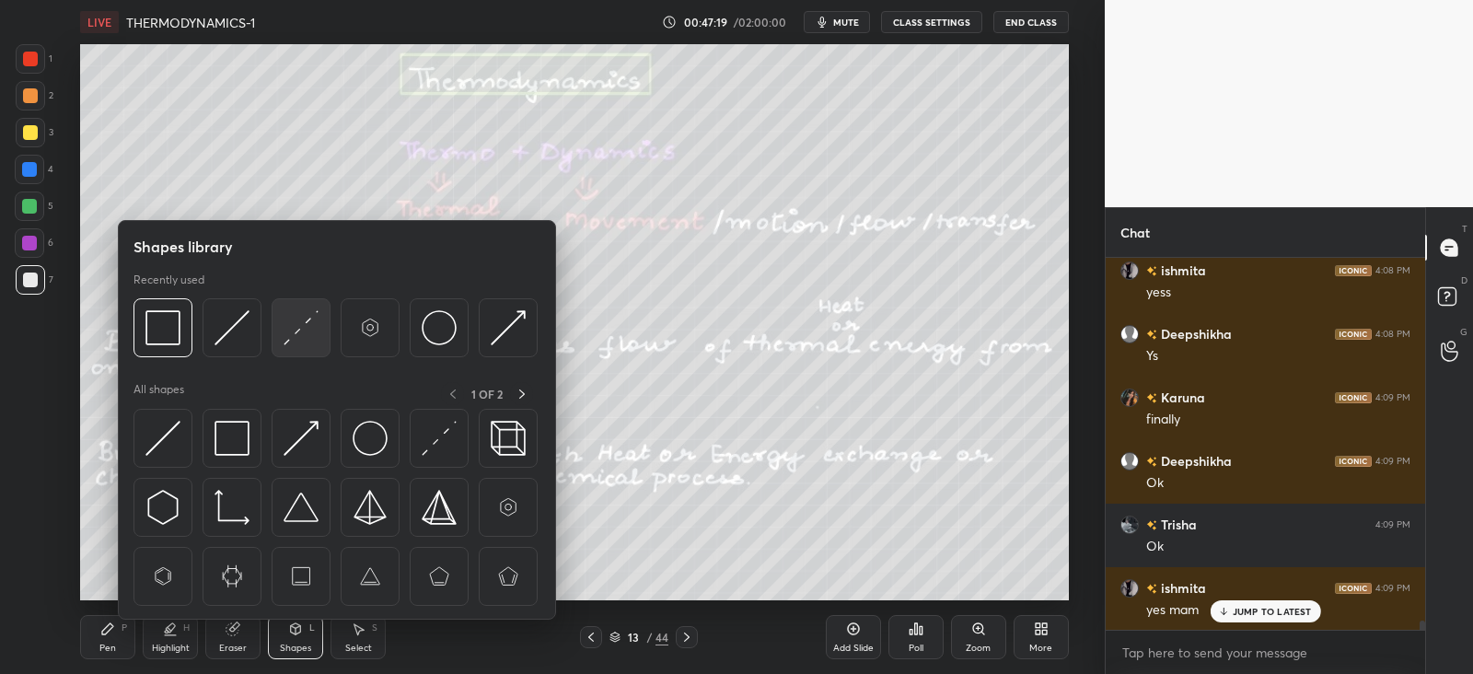
click at [302, 327] on img at bounding box center [301, 327] width 35 height 35
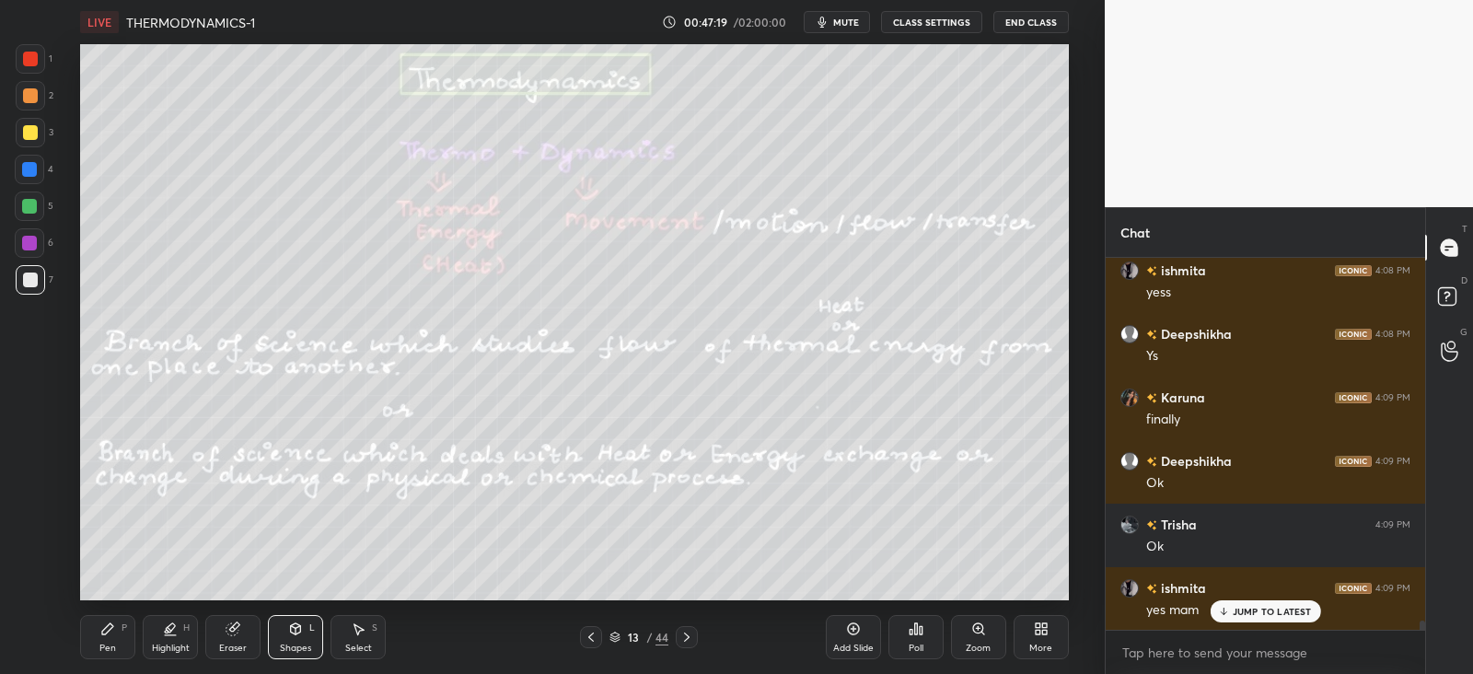
click at [27, 204] on div at bounding box center [29, 206] width 15 height 15
click at [111, 626] on icon at bounding box center [107, 628] width 11 height 11
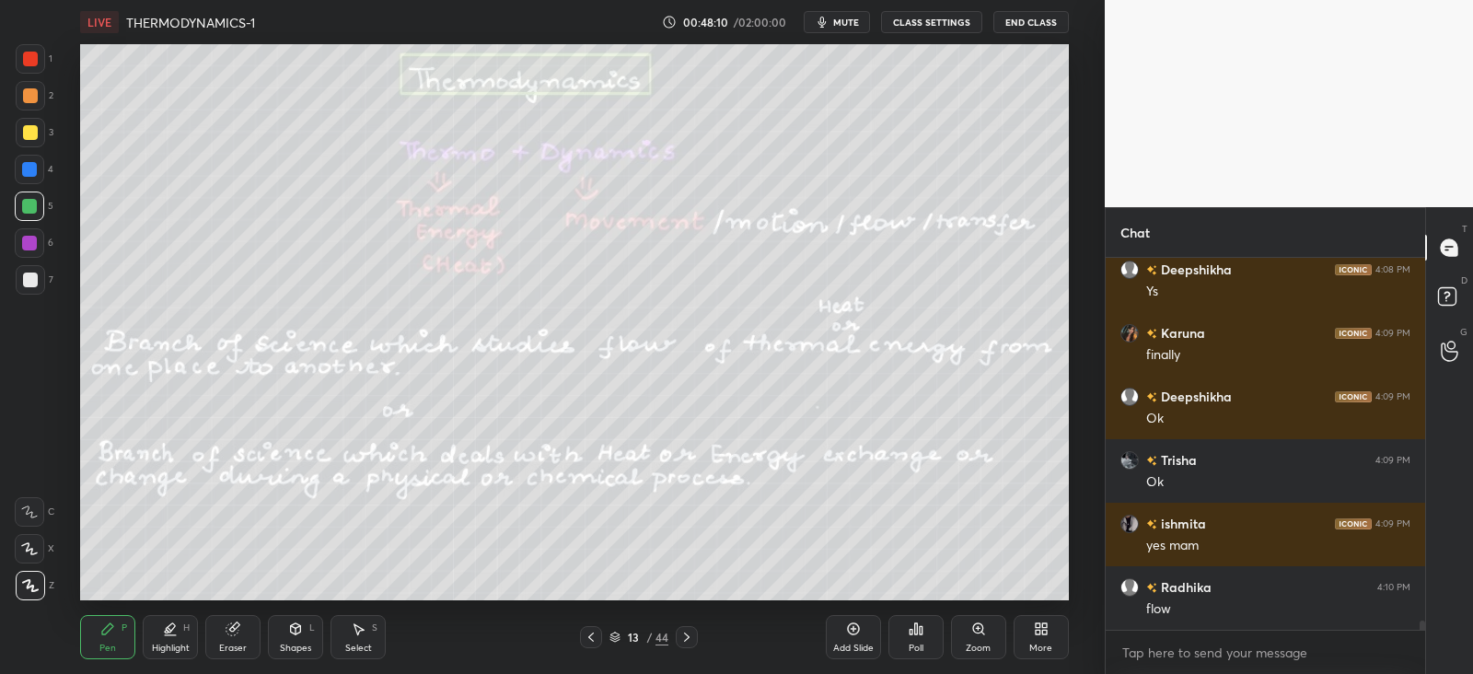
click at [221, 637] on div "Eraser" at bounding box center [232, 637] width 55 height 44
click at [296, 627] on icon at bounding box center [296, 627] width 10 height 3
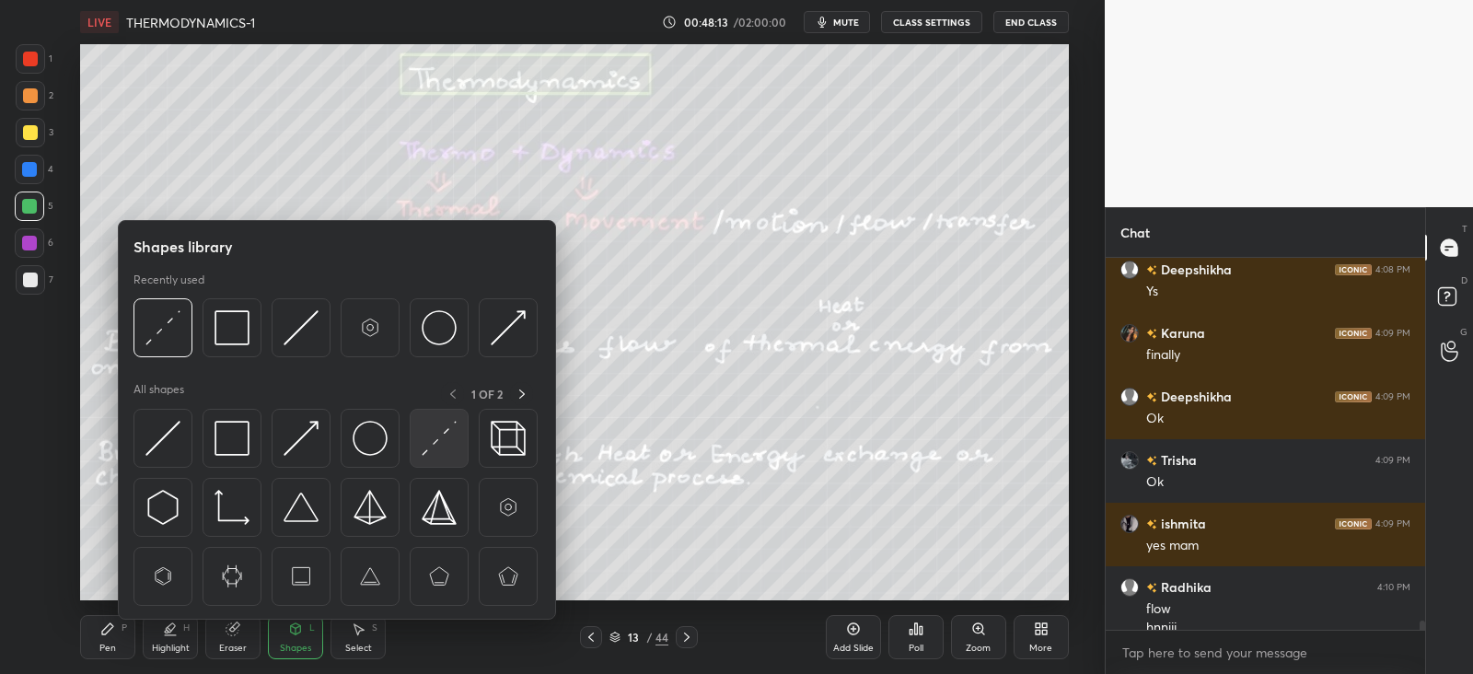
scroll to position [14554, 0]
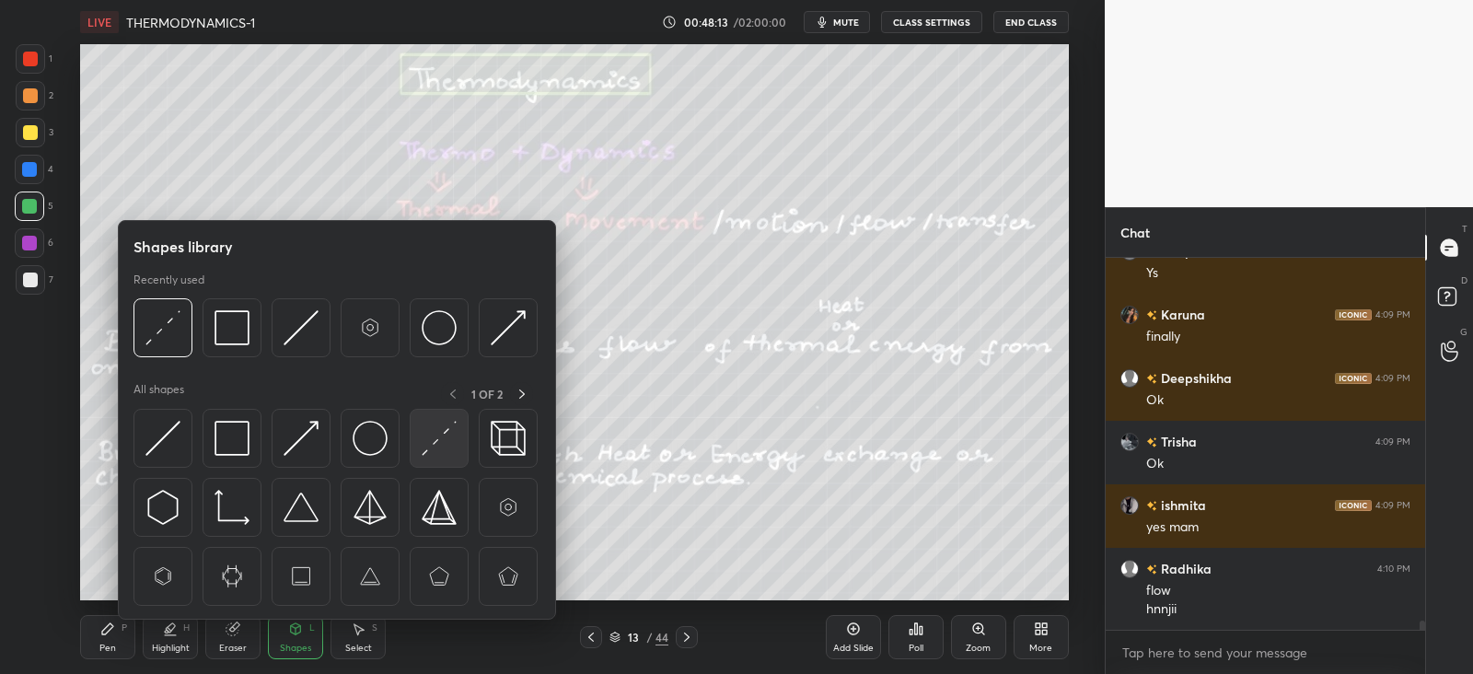
click at [449, 432] on img at bounding box center [439, 438] width 35 height 35
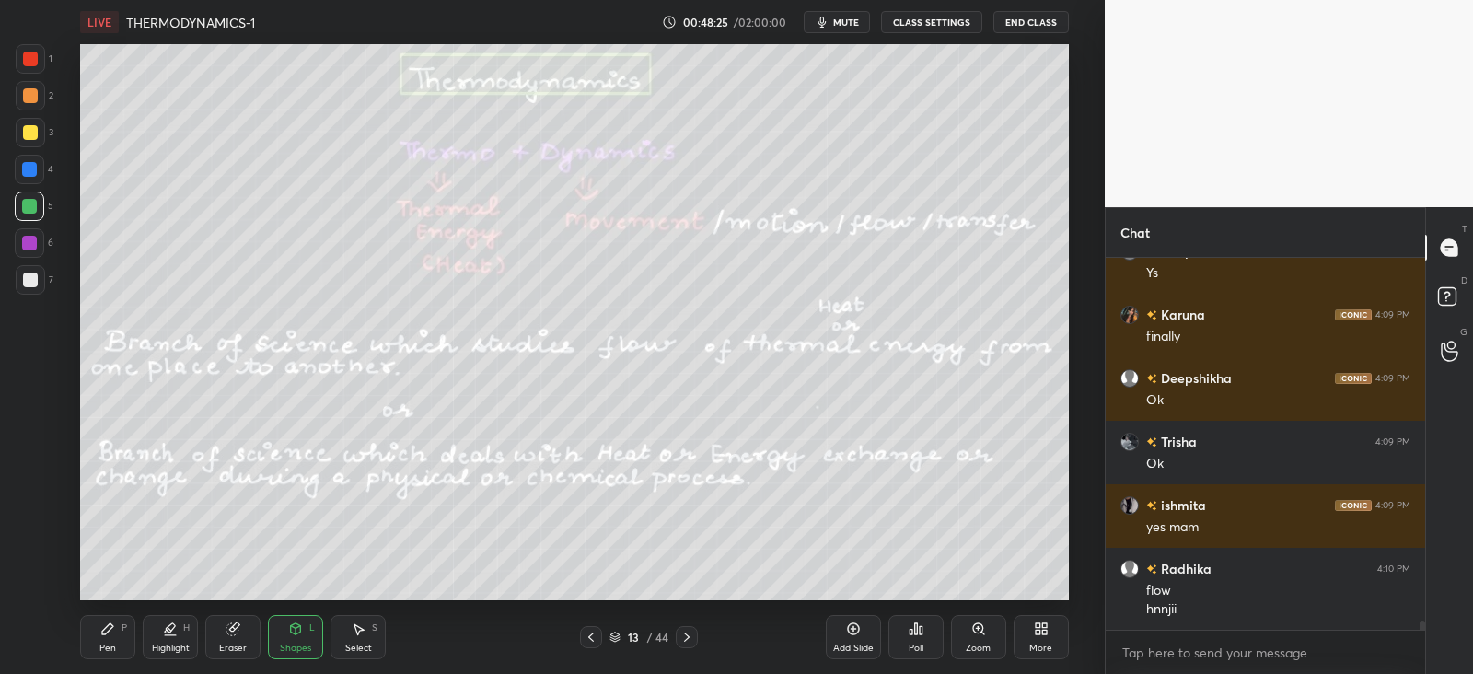
click at [34, 282] on div at bounding box center [30, 280] width 15 height 15
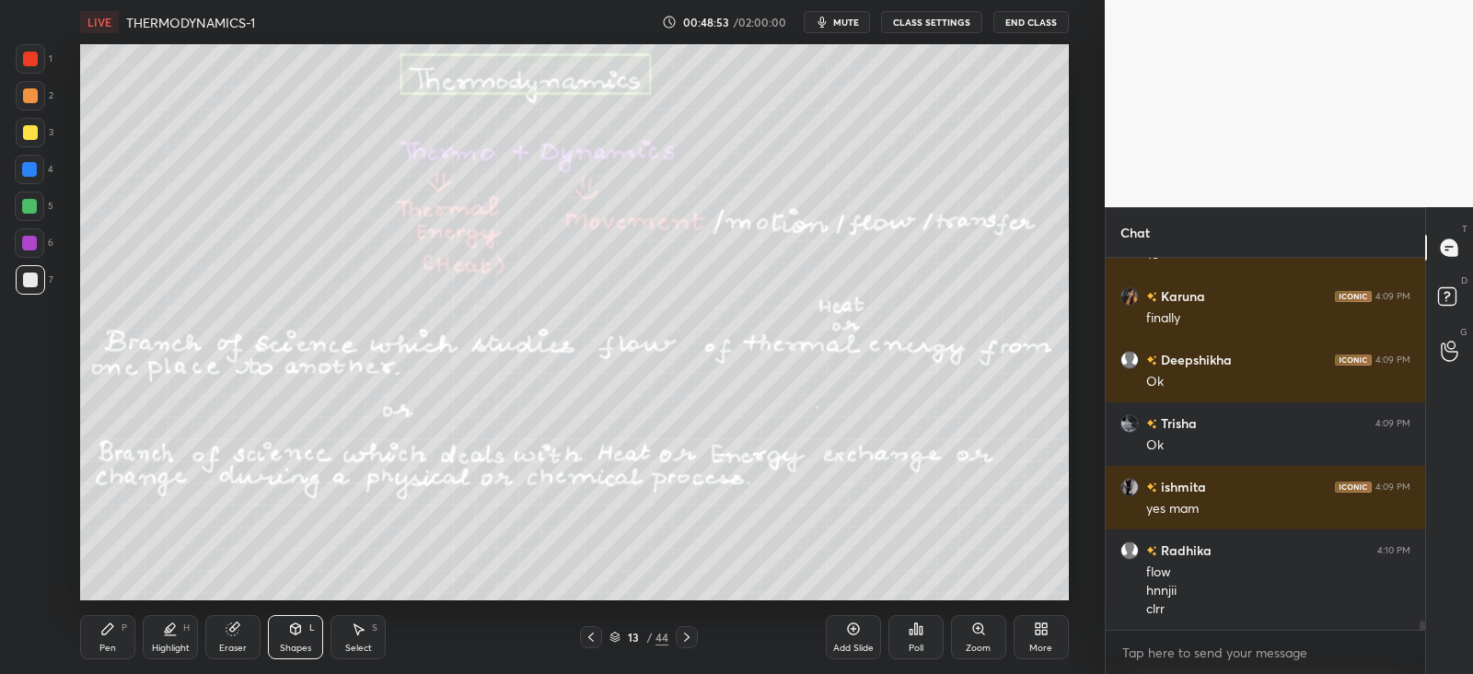
click at [27, 274] on div at bounding box center [30, 280] width 15 height 15
click at [235, 627] on icon at bounding box center [233, 629] width 12 height 12
click at [117, 640] on div "Pen P" at bounding box center [107, 637] width 55 height 44
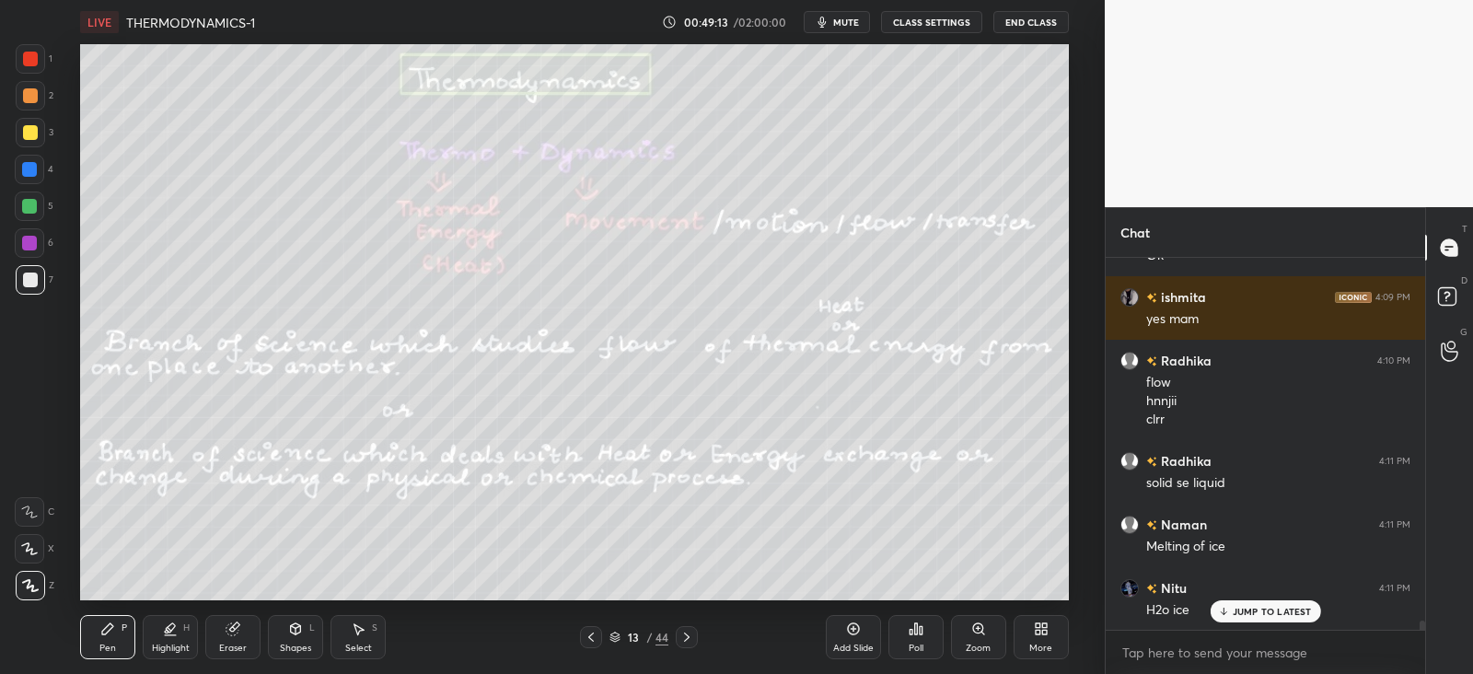
scroll to position [14826, 0]
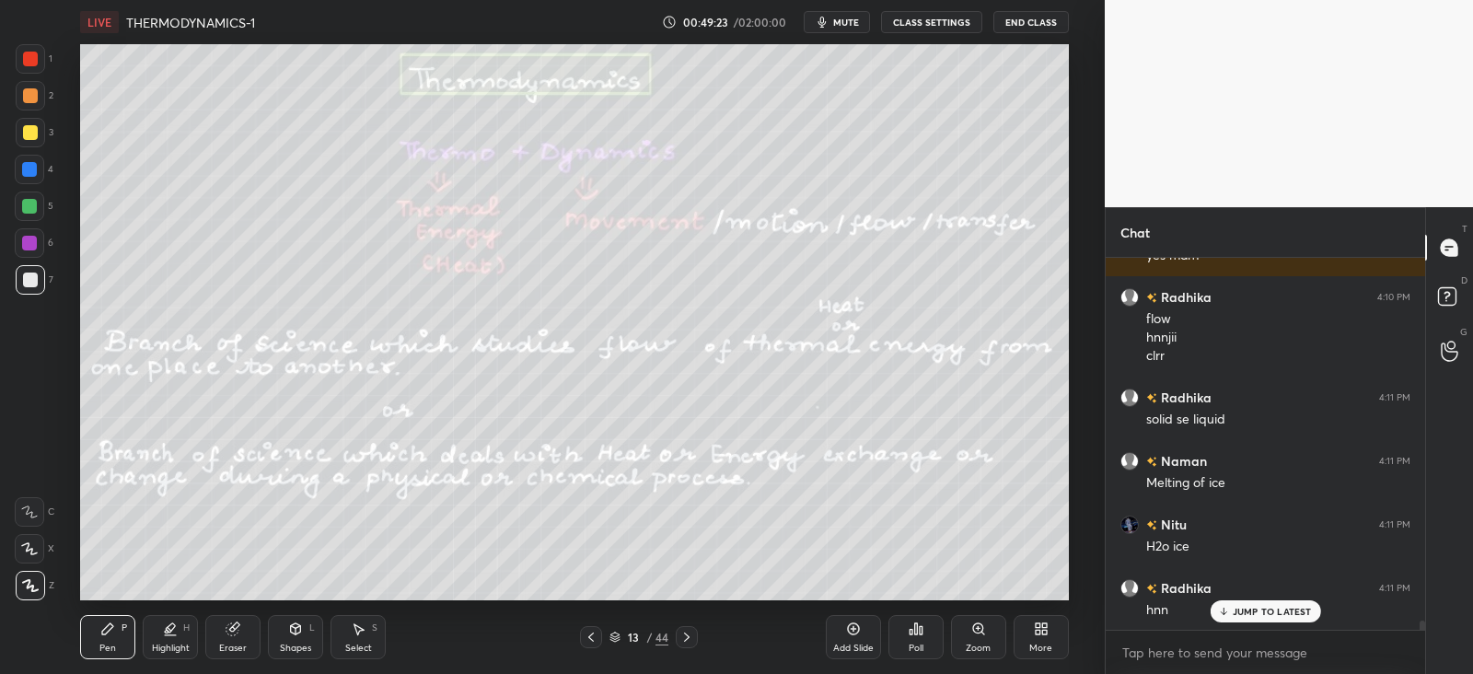
click at [289, 633] on icon at bounding box center [295, 629] width 15 height 15
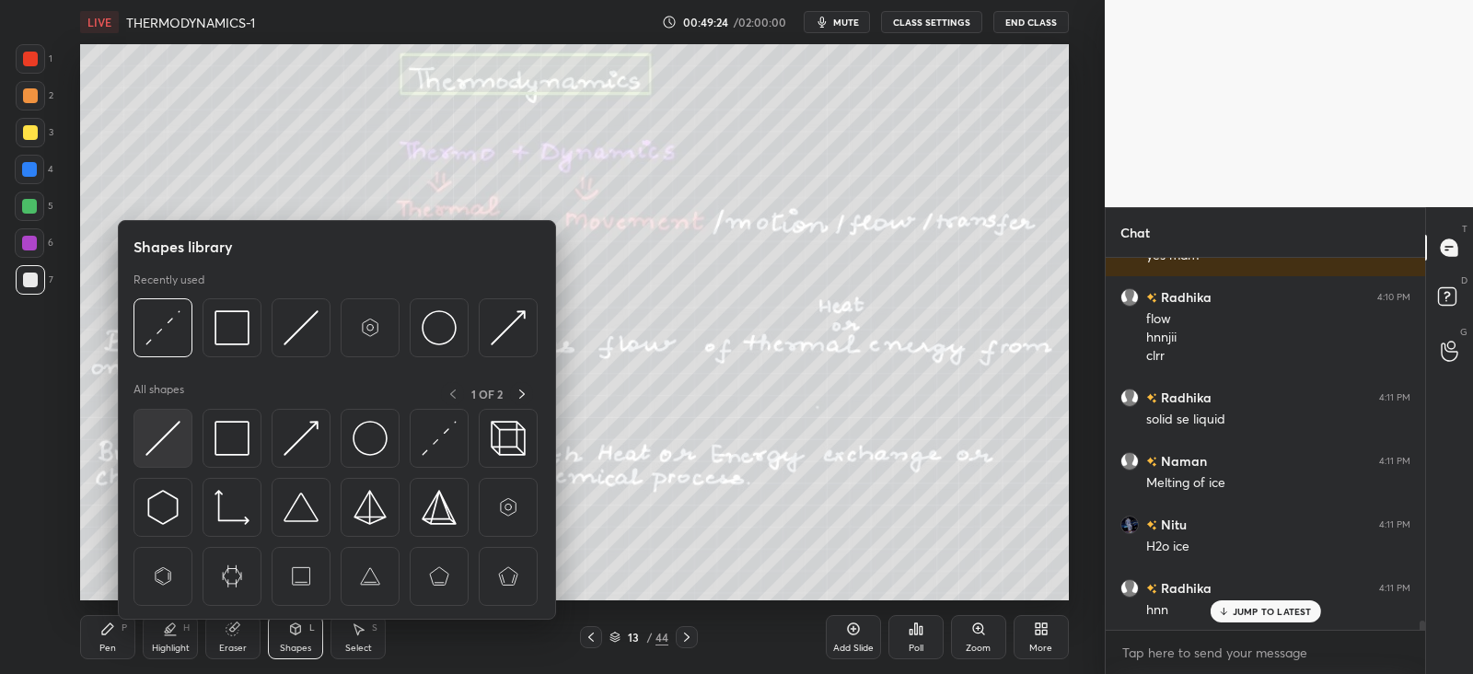
click at [175, 437] on img at bounding box center [163, 438] width 35 height 35
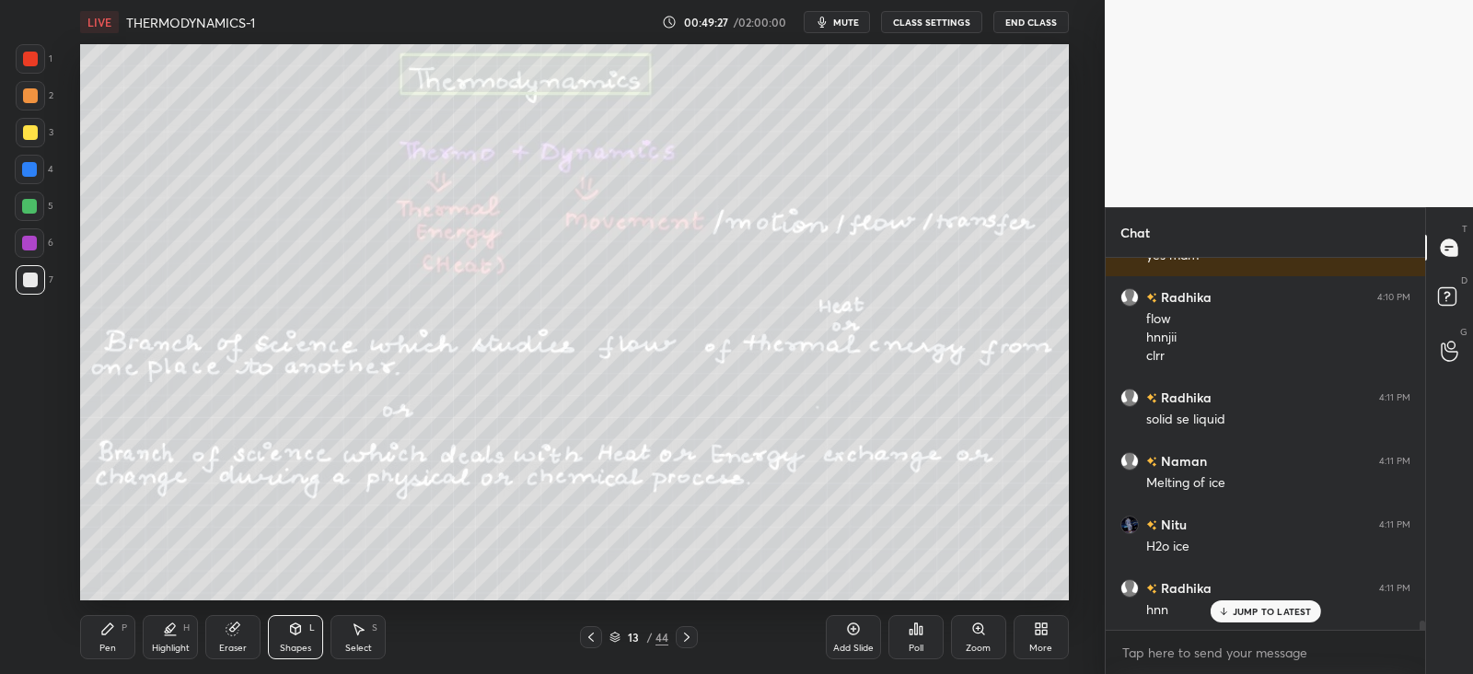
click at [111, 623] on icon at bounding box center [107, 628] width 11 height 11
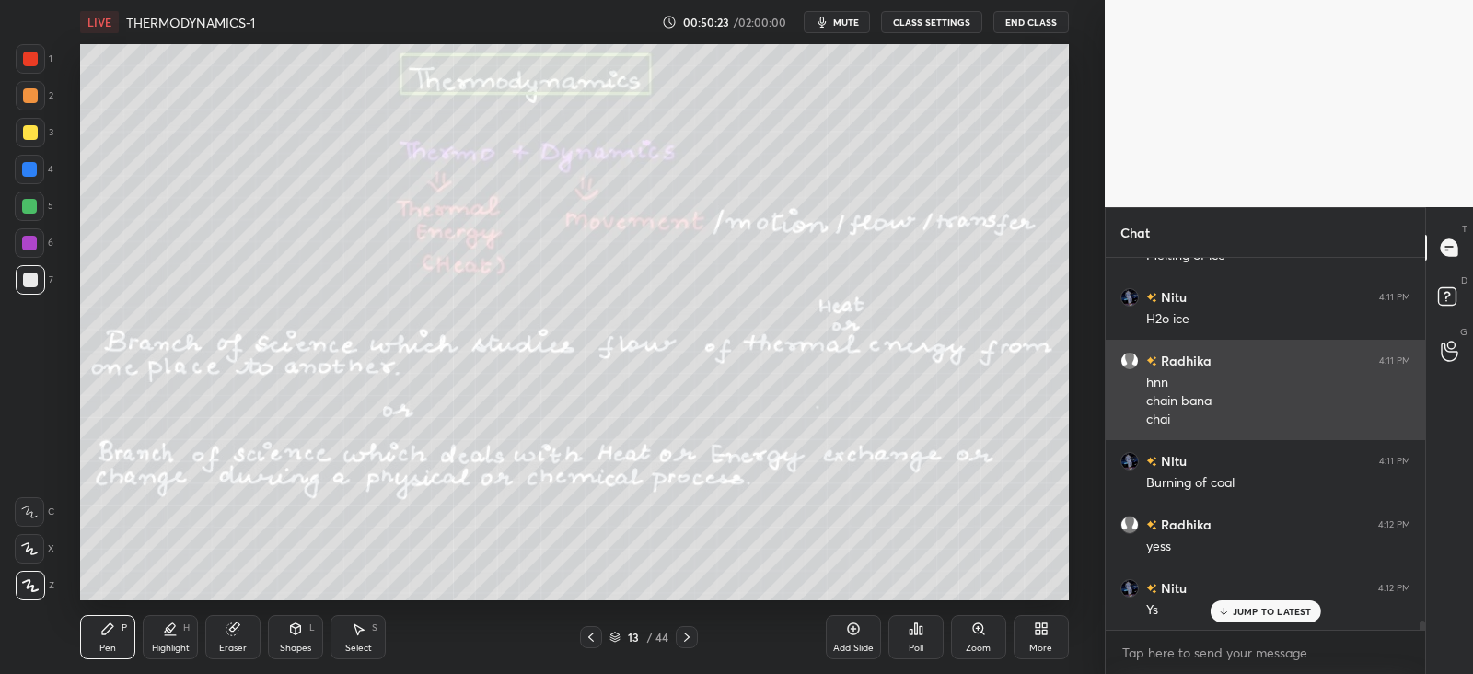
scroll to position [15245, 0]
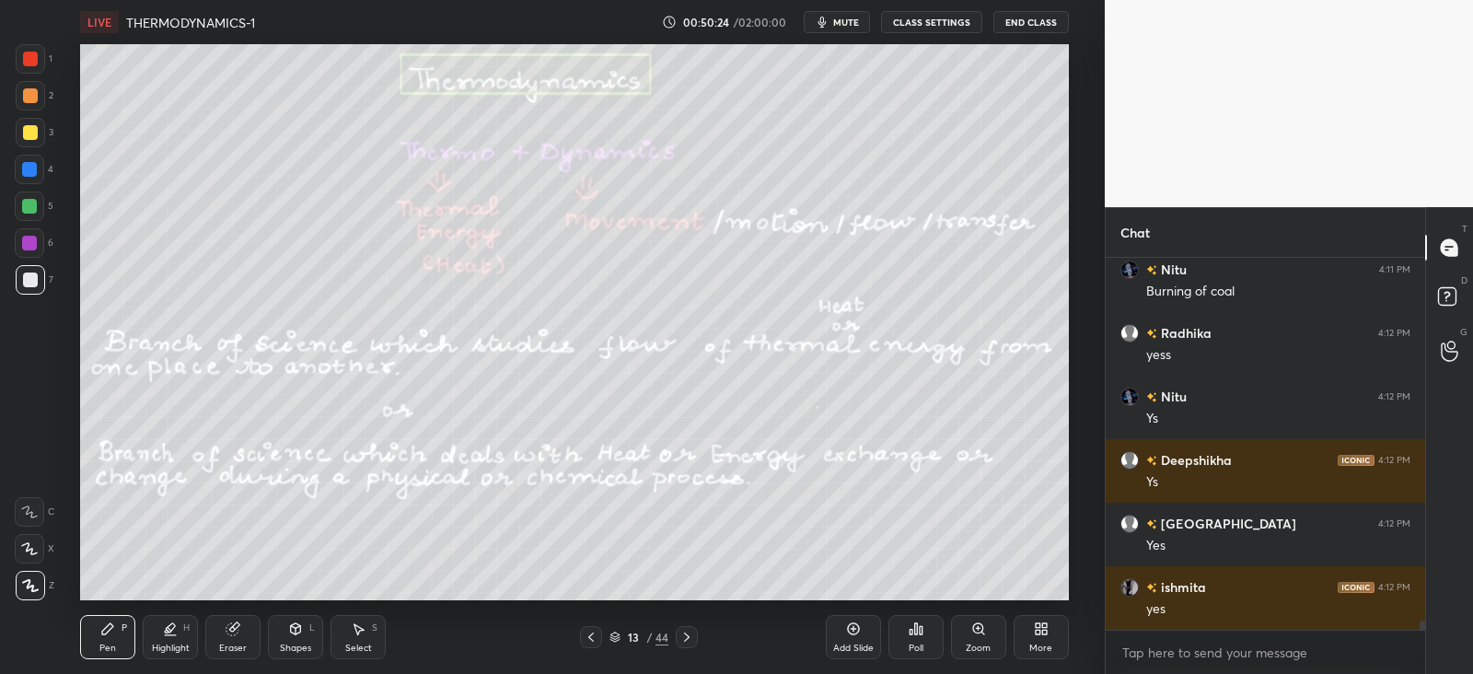
click at [29, 163] on div at bounding box center [29, 169] width 15 height 15
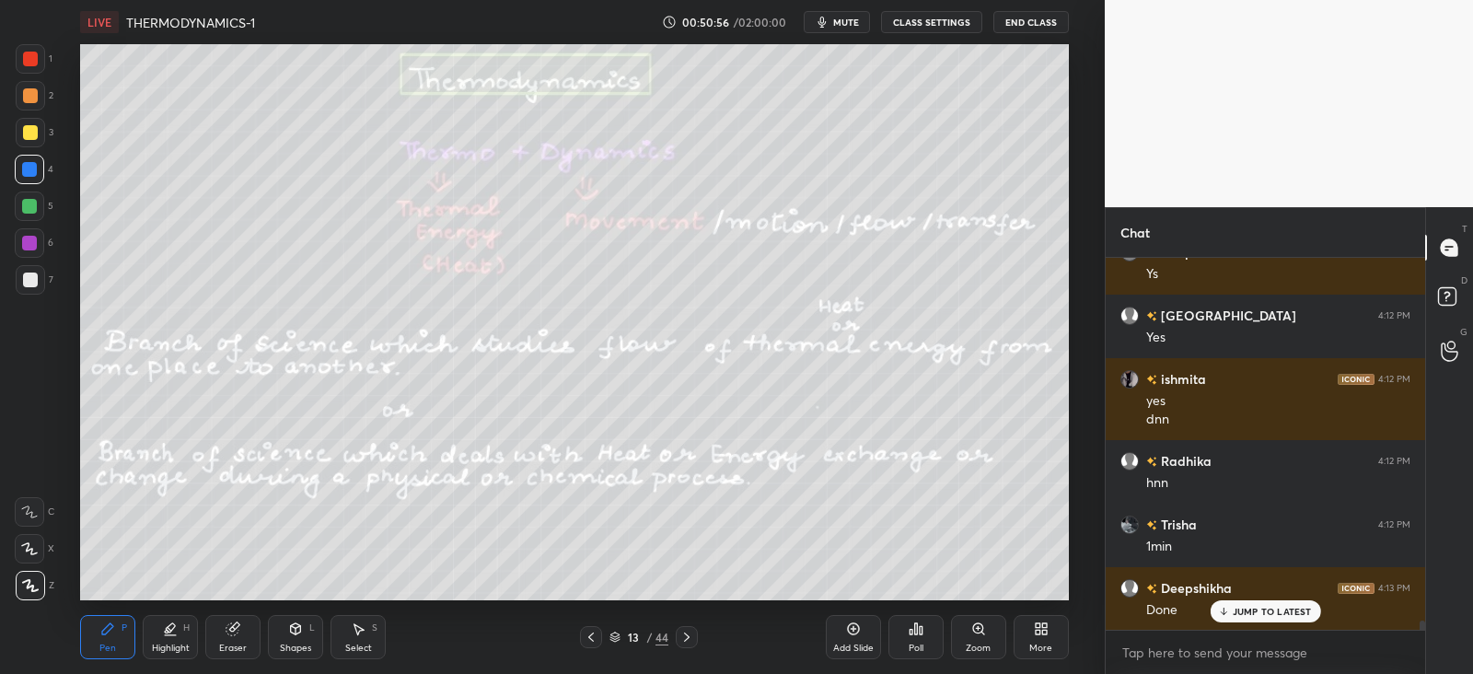
scroll to position [15518, 0]
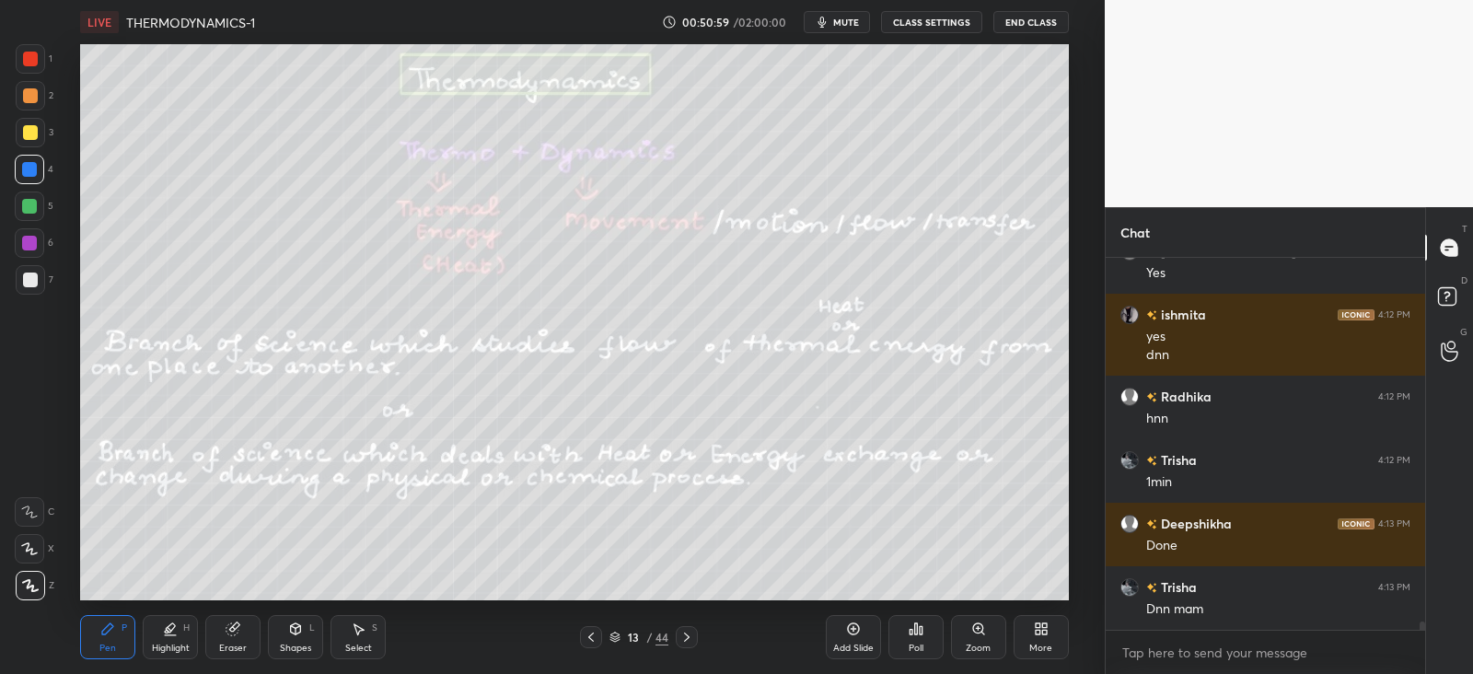
click at [686, 638] on icon at bounding box center [687, 637] width 15 height 15
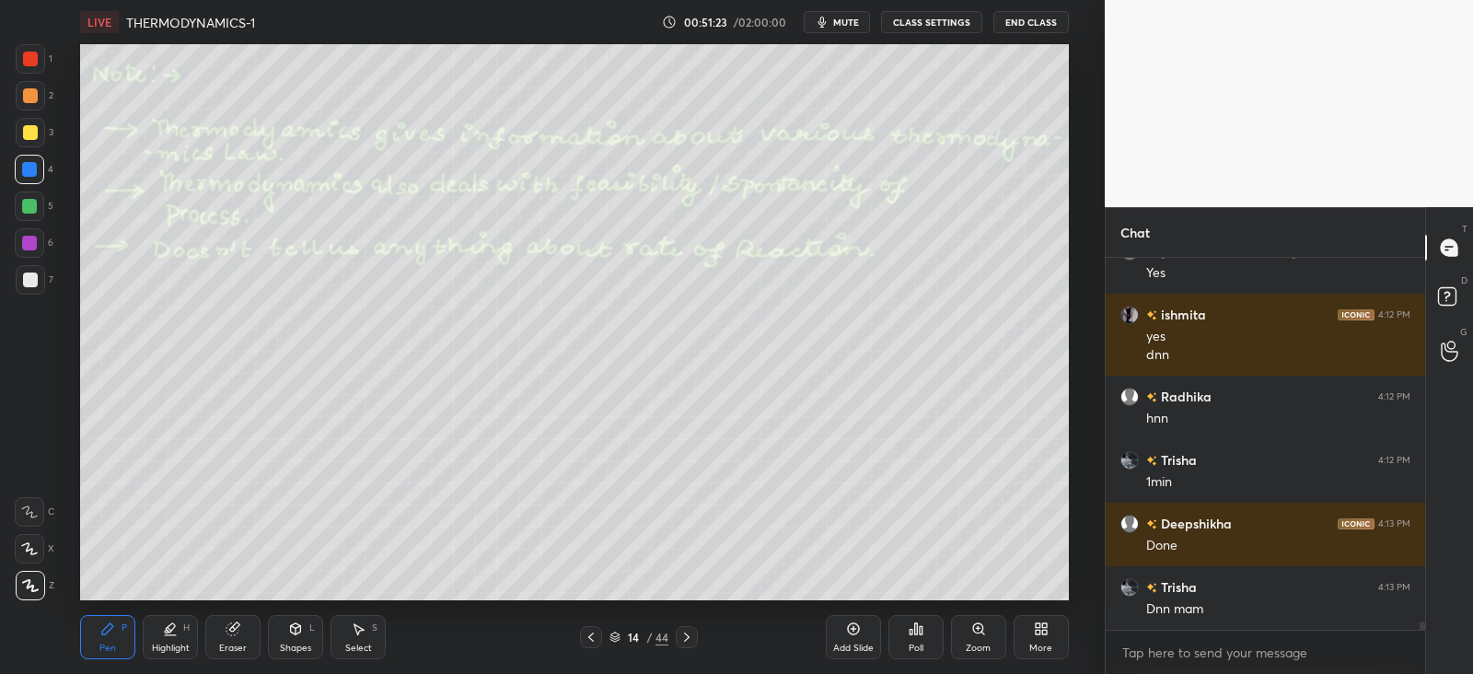
click at [295, 638] on div "Shapes L" at bounding box center [295, 637] width 55 height 44
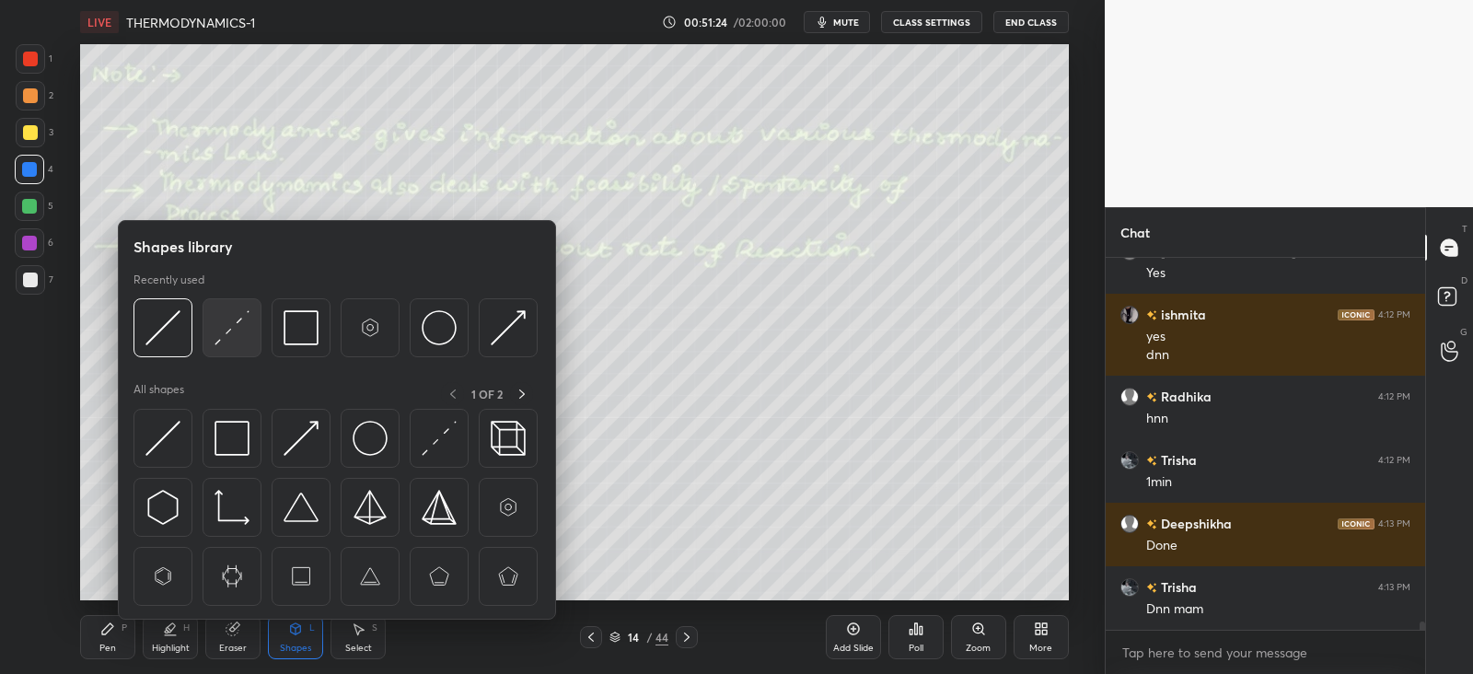
click at [247, 337] on img at bounding box center [232, 327] width 35 height 35
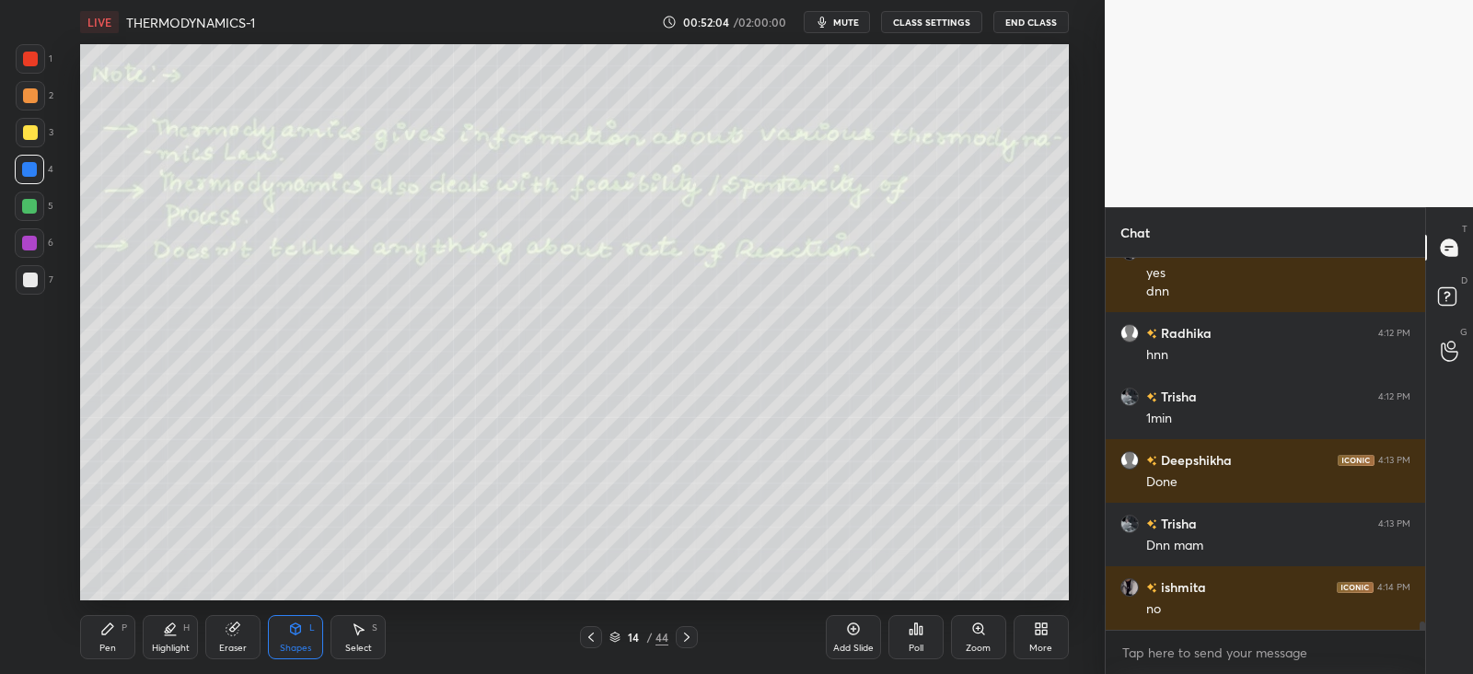
scroll to position [15644, 0]
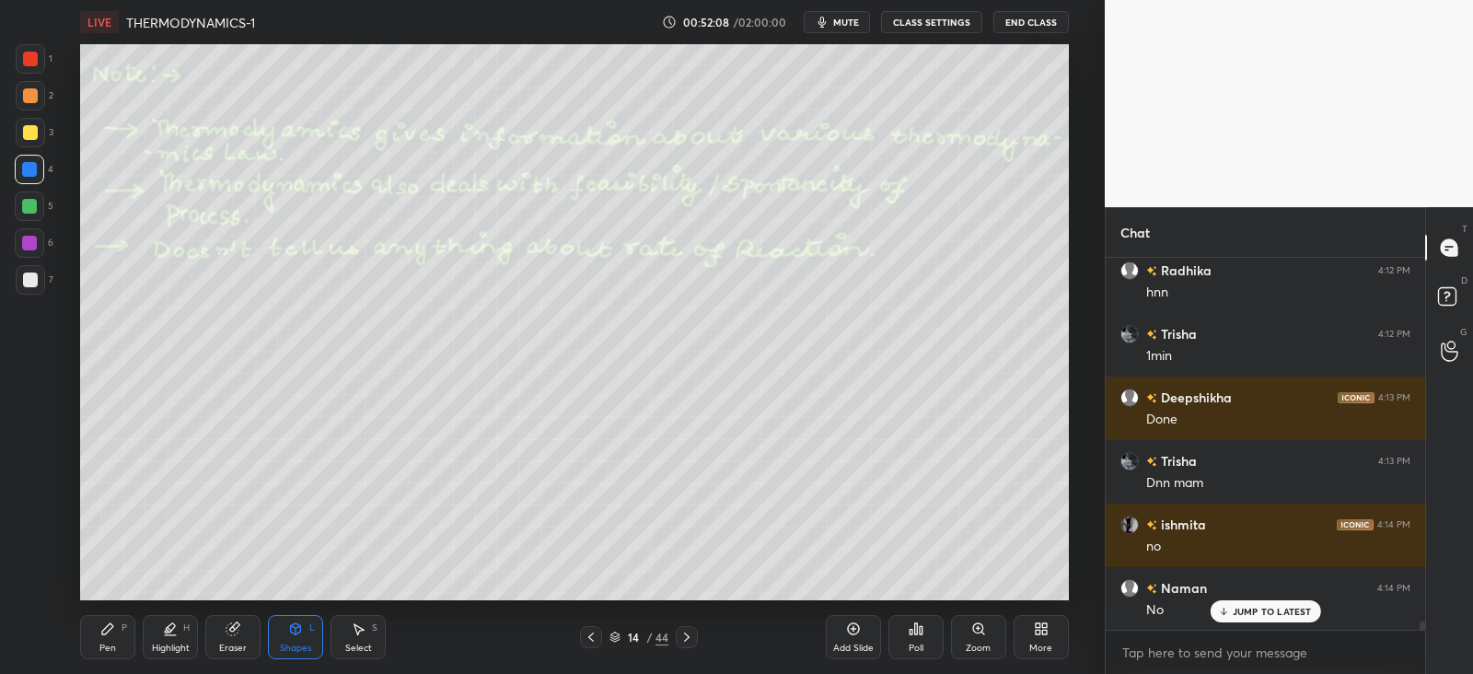
click at [114, 628] on icon at bounding box center [107, 629] width 15 height 15
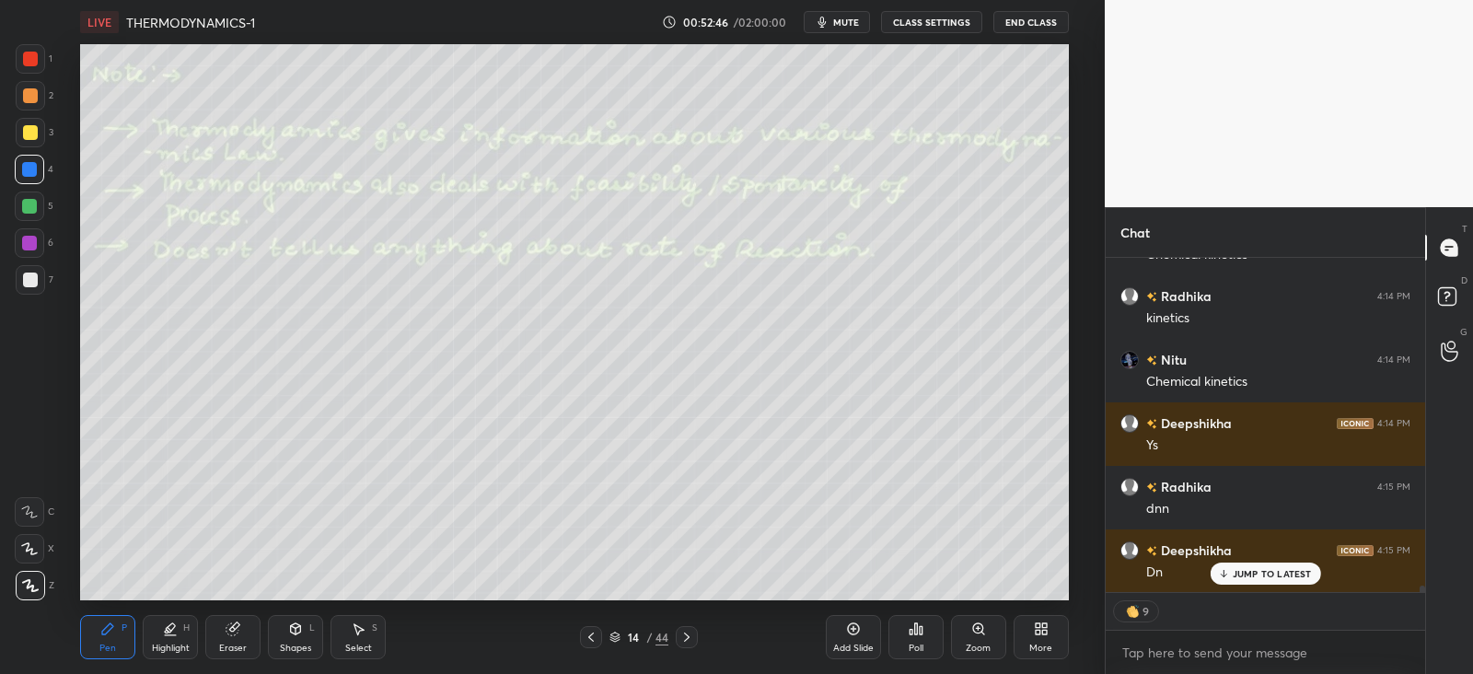
scroll to position [16081, 0]
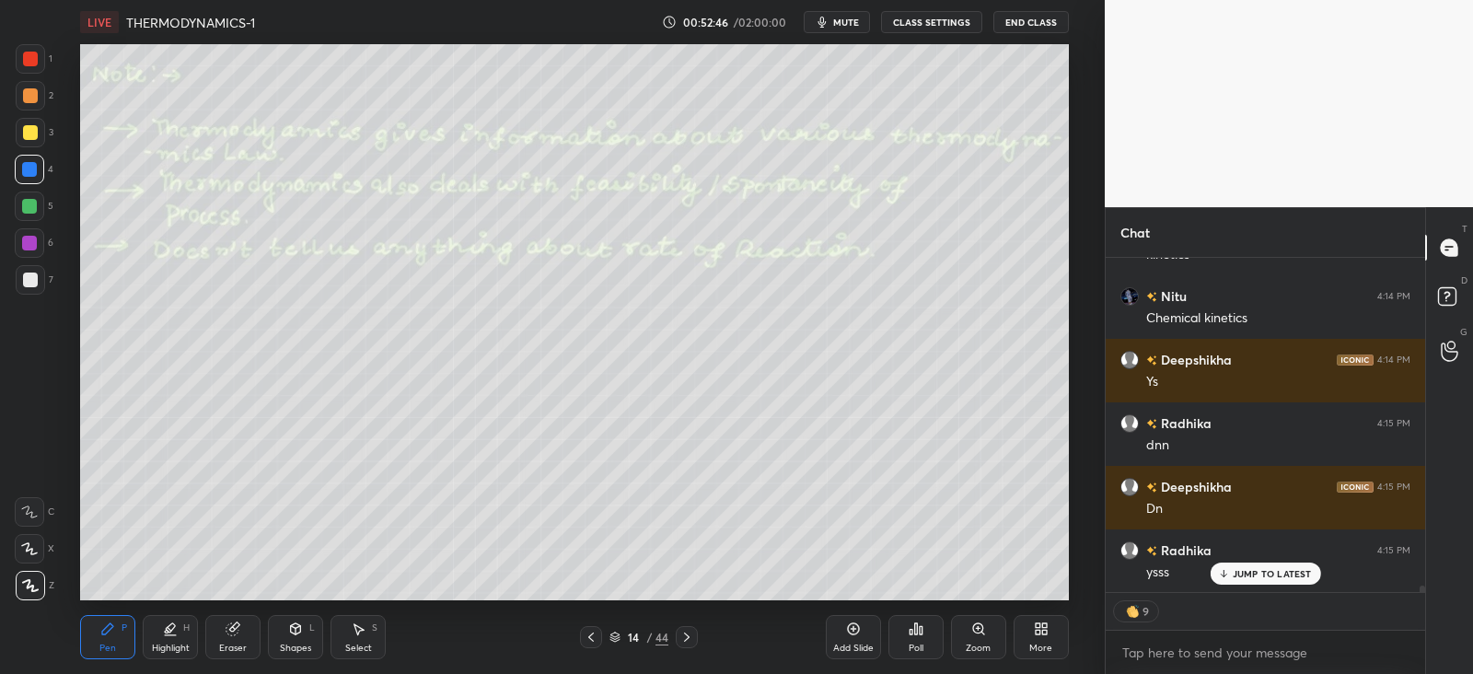
click at [681, 639] on icon at bounding box center [687, 637] width 15 height 15
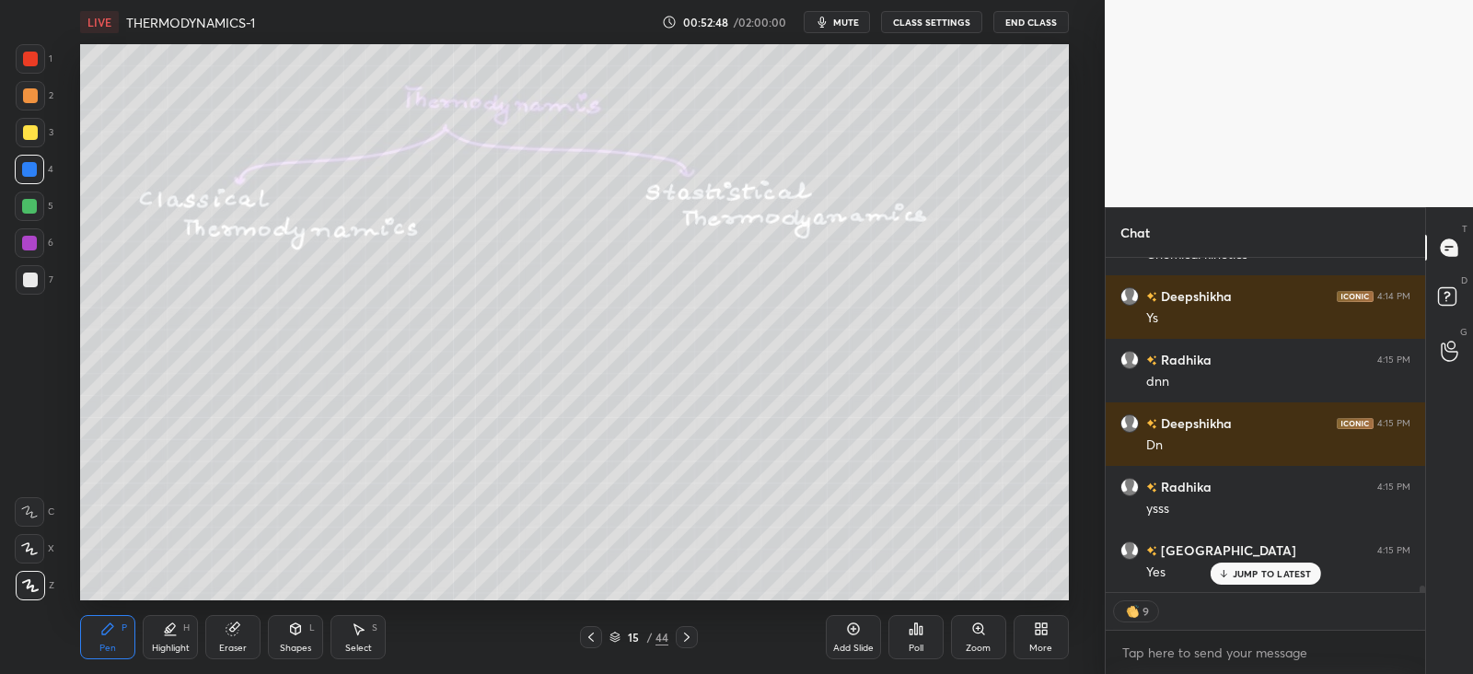
click at [298, 615] on div "Shapes L" at bounding box center [295, 637] width 55 height 44
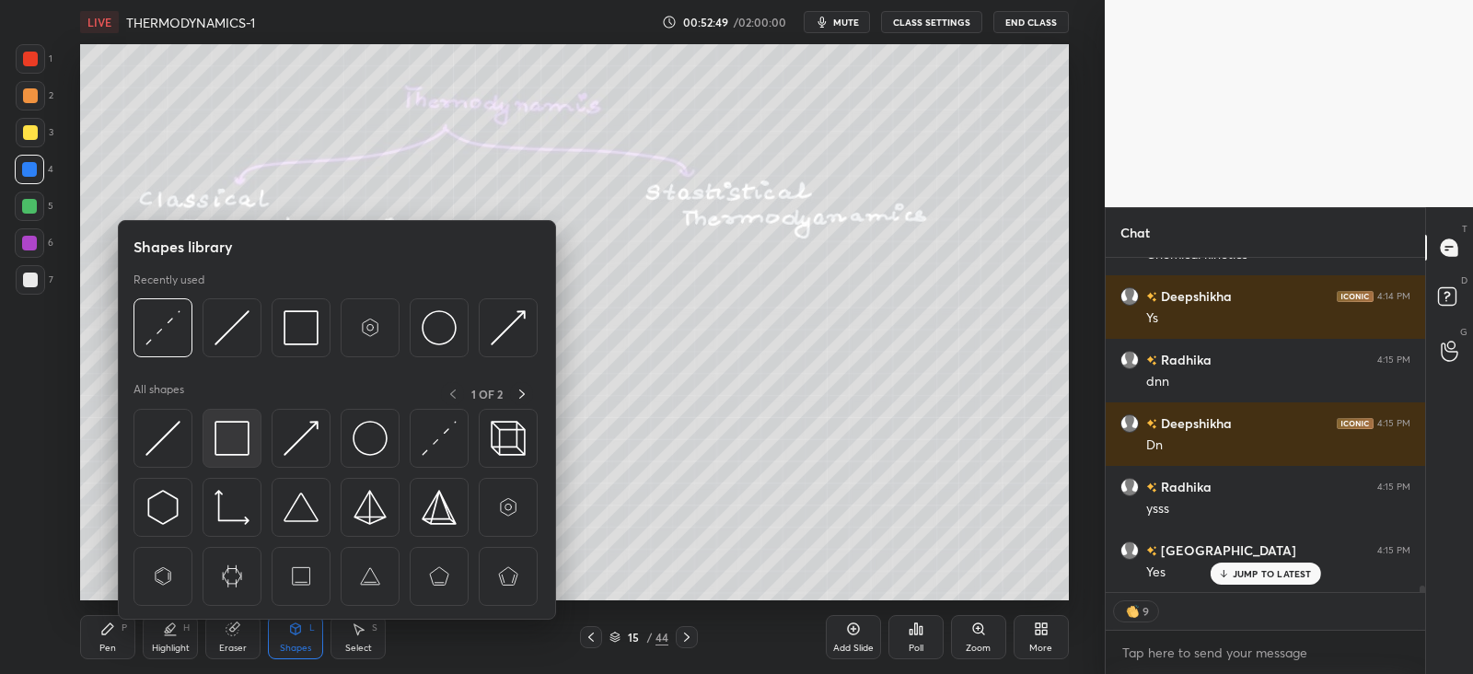
click at [235, 439] on img at bounding box center [232, 438] width 35 height 35
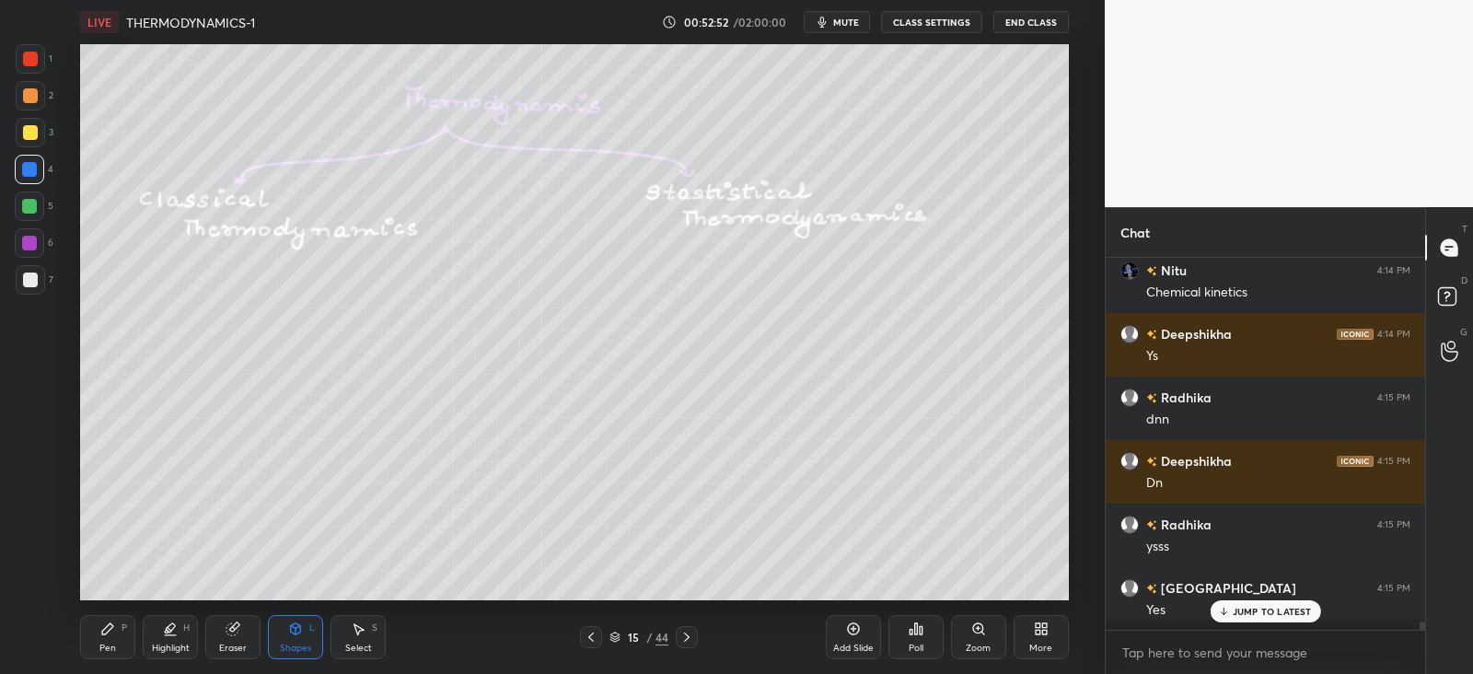
scroll to position [366, 313]
click at [119, 632] on div "Pen P" at bounding box center [107, 637] width 55 height 44
click at [27, 203] on div at bounding box center [29, 206] width 15 height 15
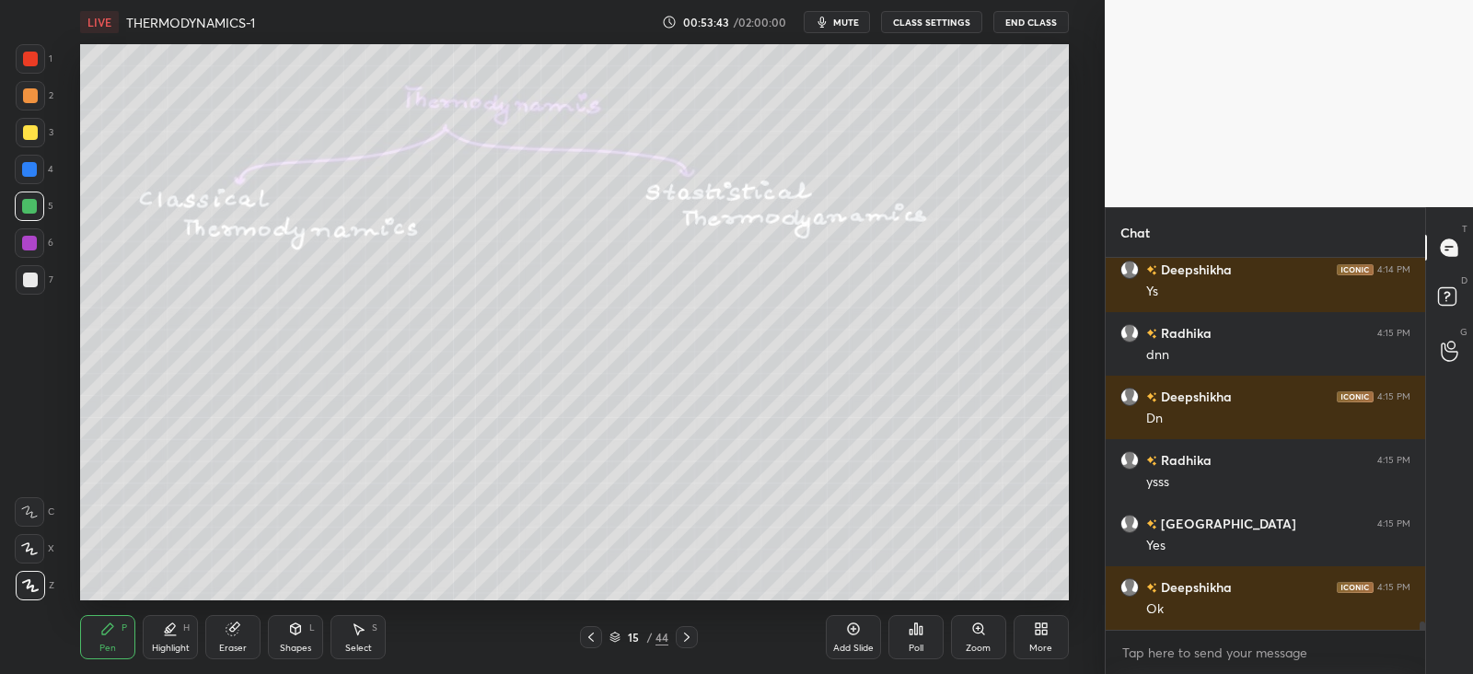
scroll to position [16235, 0]
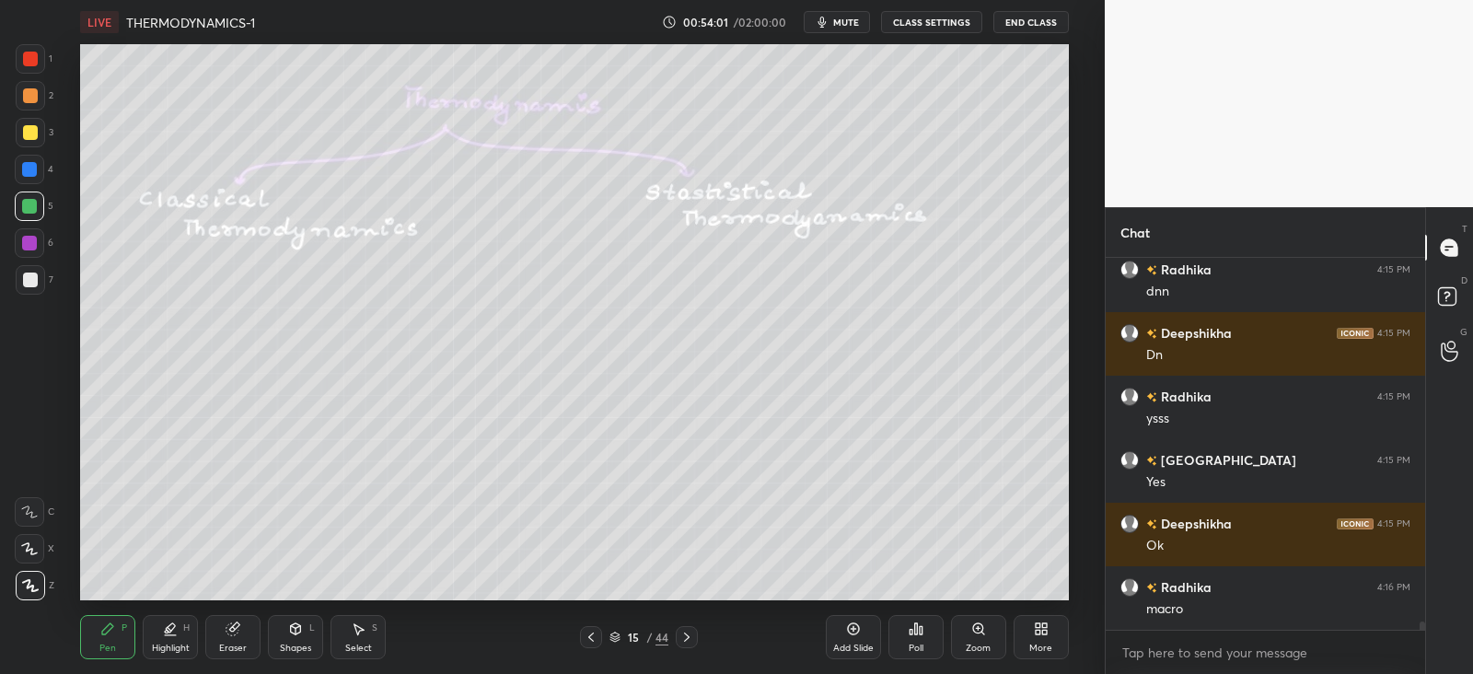
click at [298, 628] on icon at bounding box center [296, 628] width 10 height 11
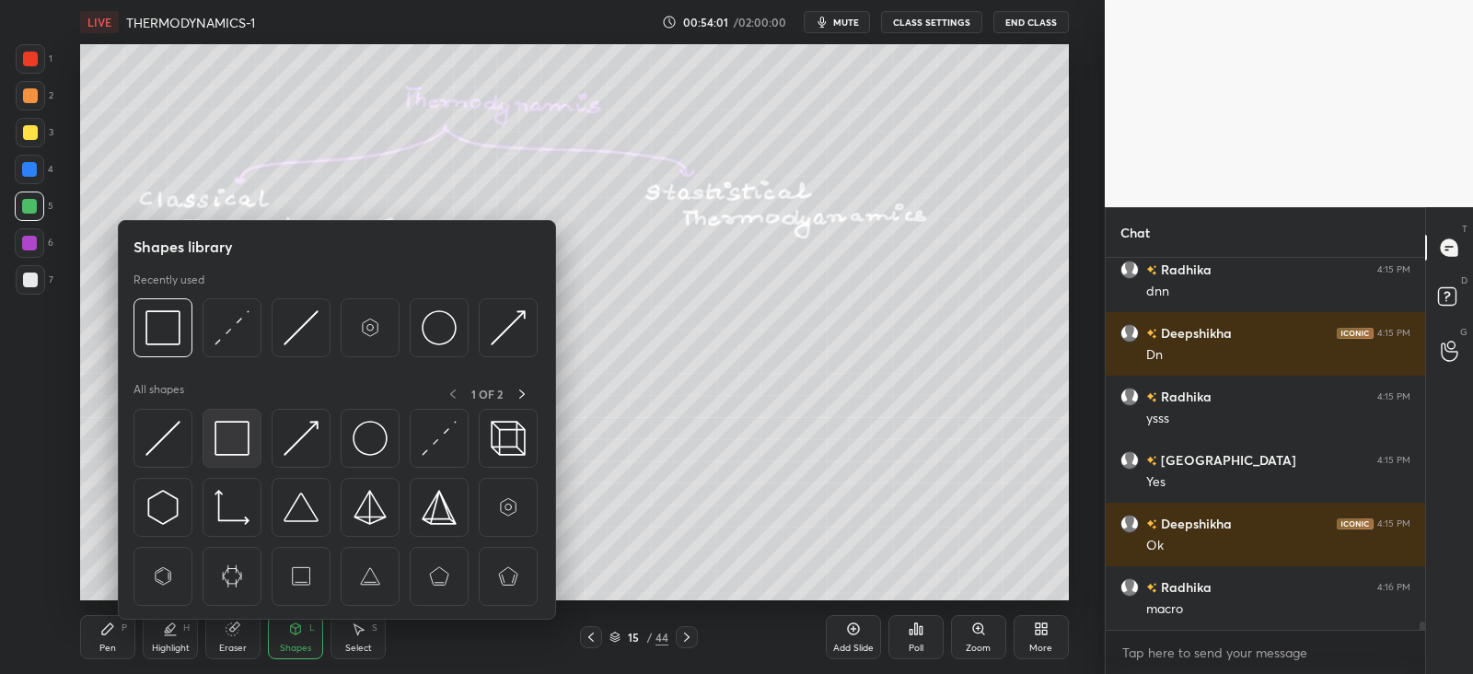
click at [242, 445] on img at bounding box center [232, 438] width 35 height 35
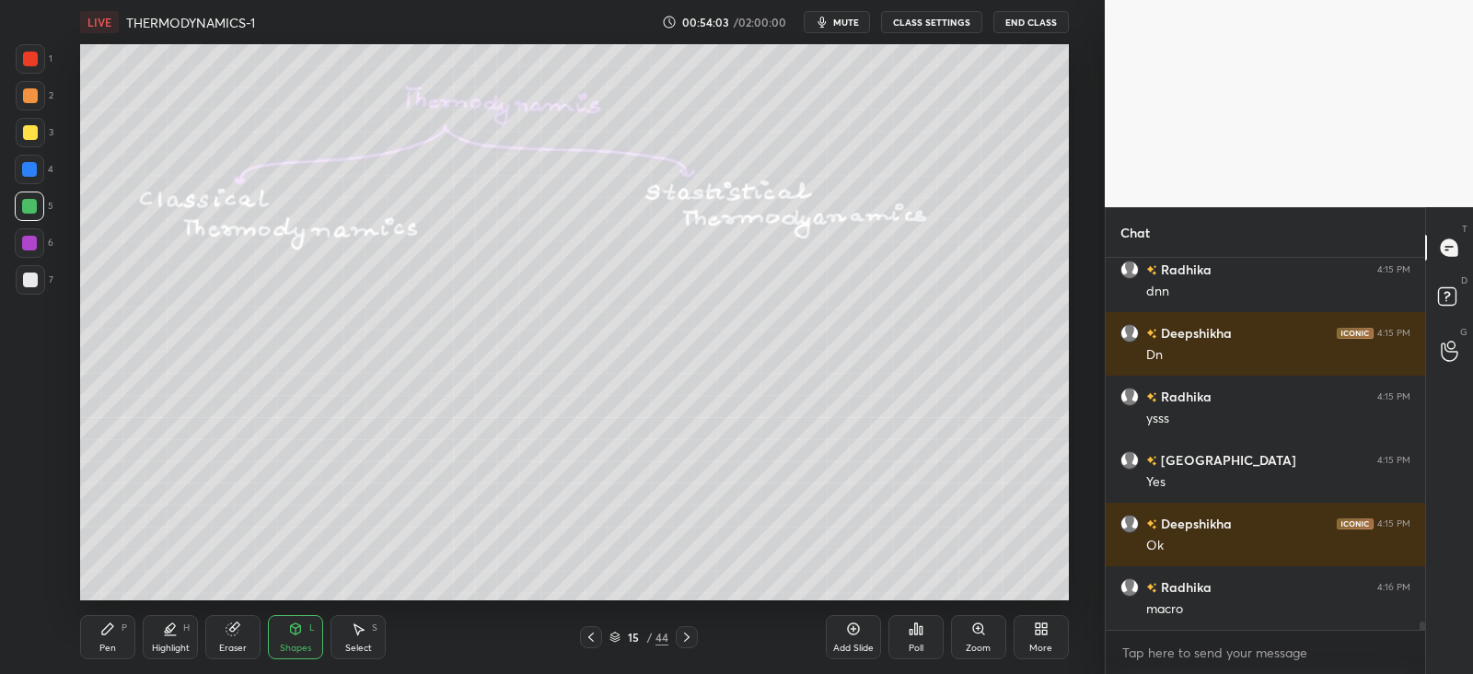
click at [104, 634] on icon at bounding box center [107, 628] width 11 height 11
click at [686, 637] on icon at bounding box center [687, 637] width 15 height 15
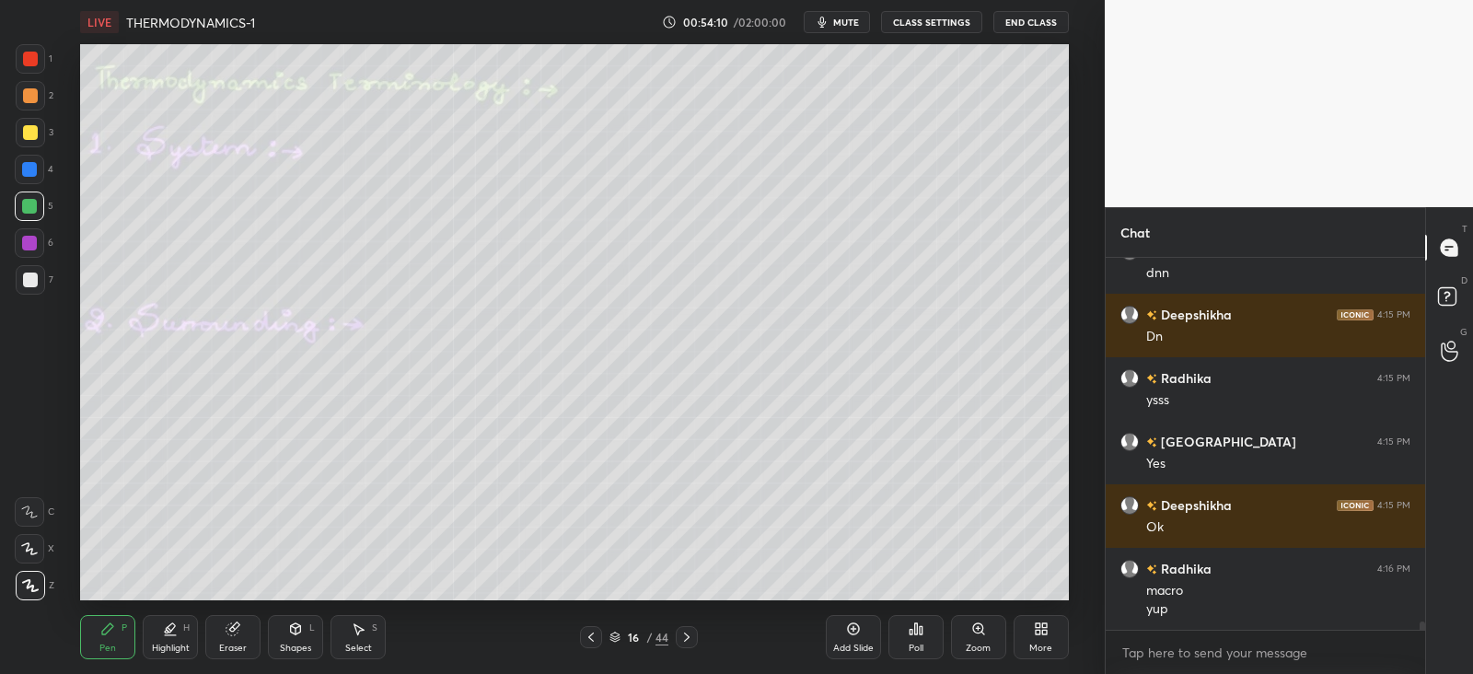
click at [593, 635] on icon at bounding box center [591, 637] width 15 height 15
click at [690, 638] on icon at bounding box center [687, 637] width 15 height 15
click at [303, 636] on div "Shapes L" at bounding box center [295, 637] width 55 height 44
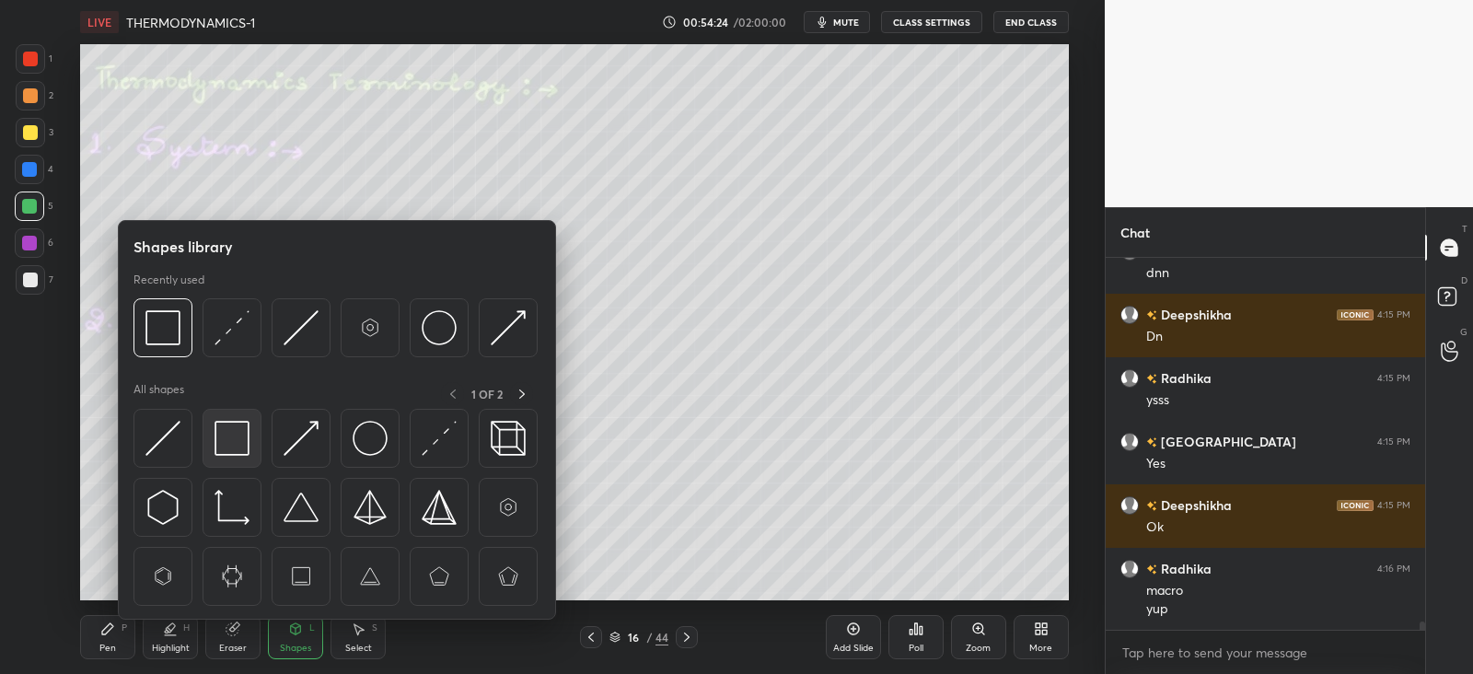
click at [236, 439] on img at bounding box center [232, 438] width 35 height 35
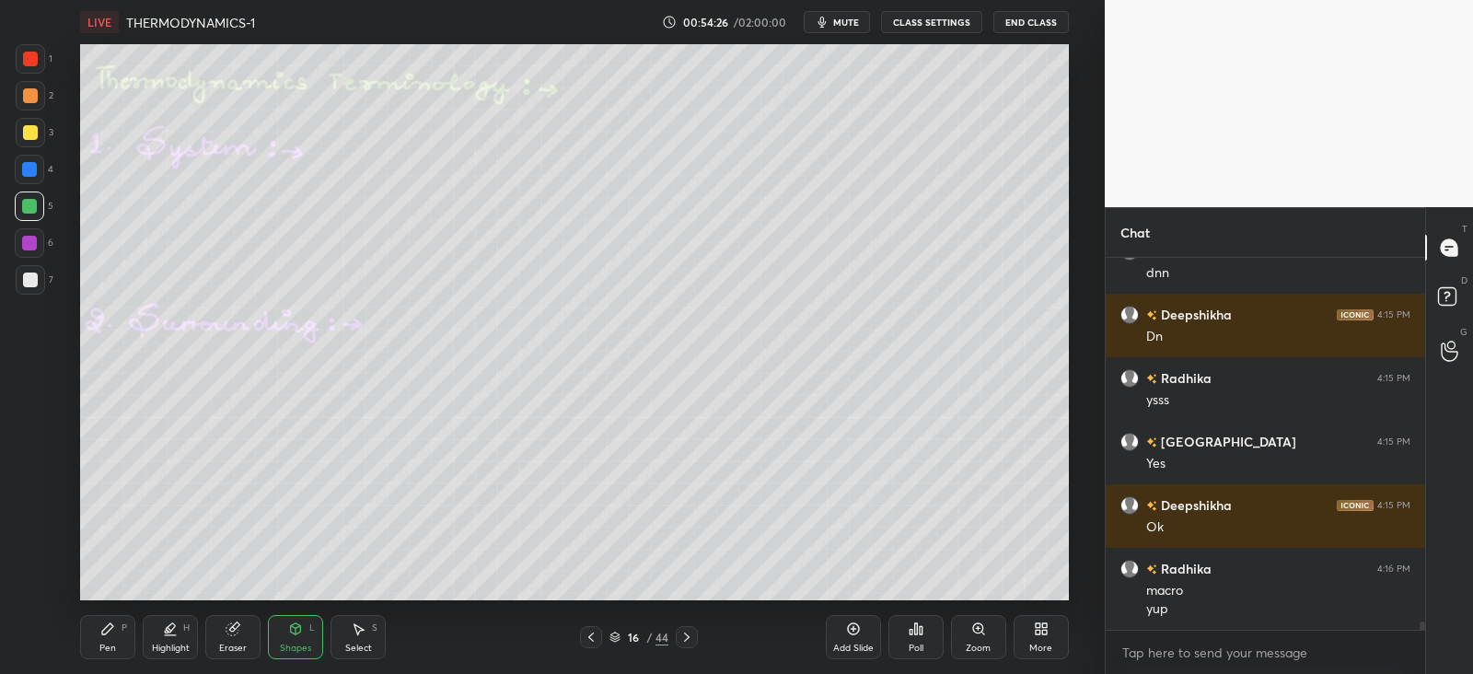
click at [111, 639] on div "Pen P" at bounding box center [107, 637] width 55 height 44
click at [26, 280] on div at bounding box center [30, 280] width 15 height 15
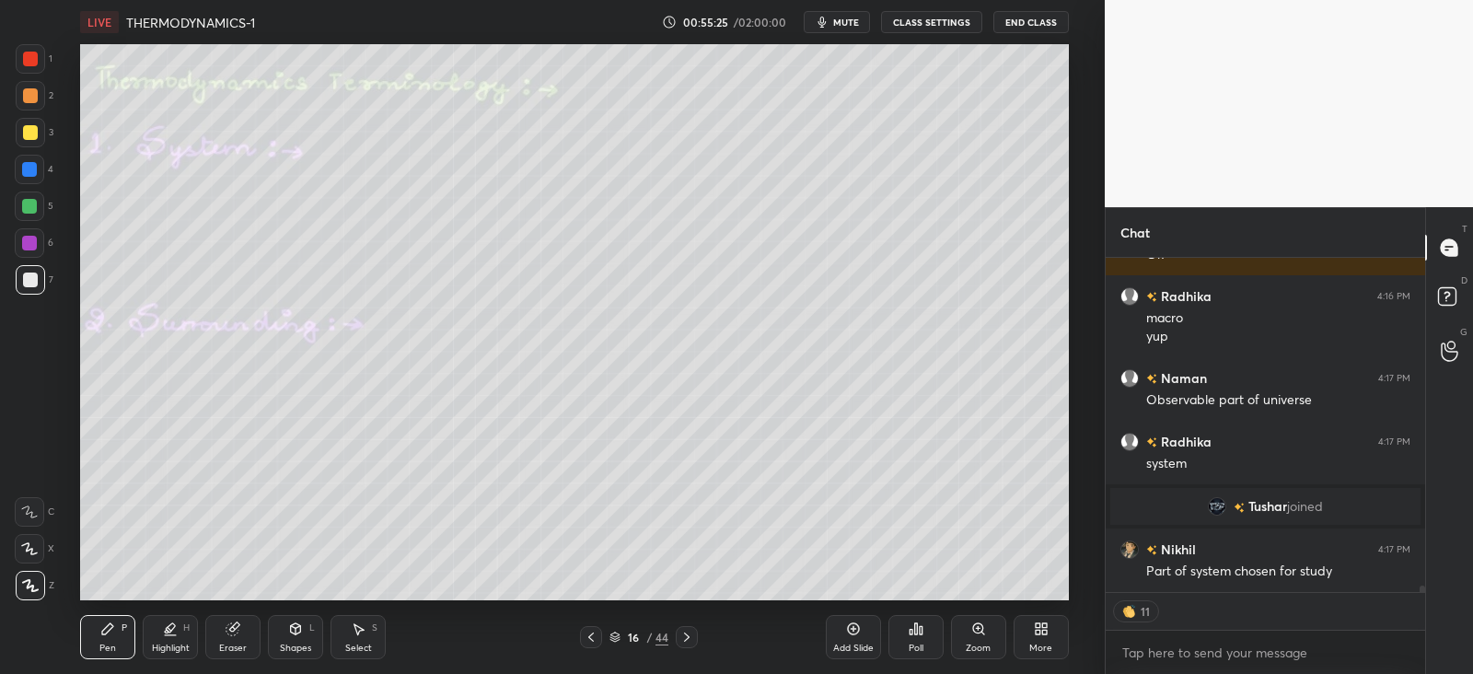
scroll to position [16589, 0]
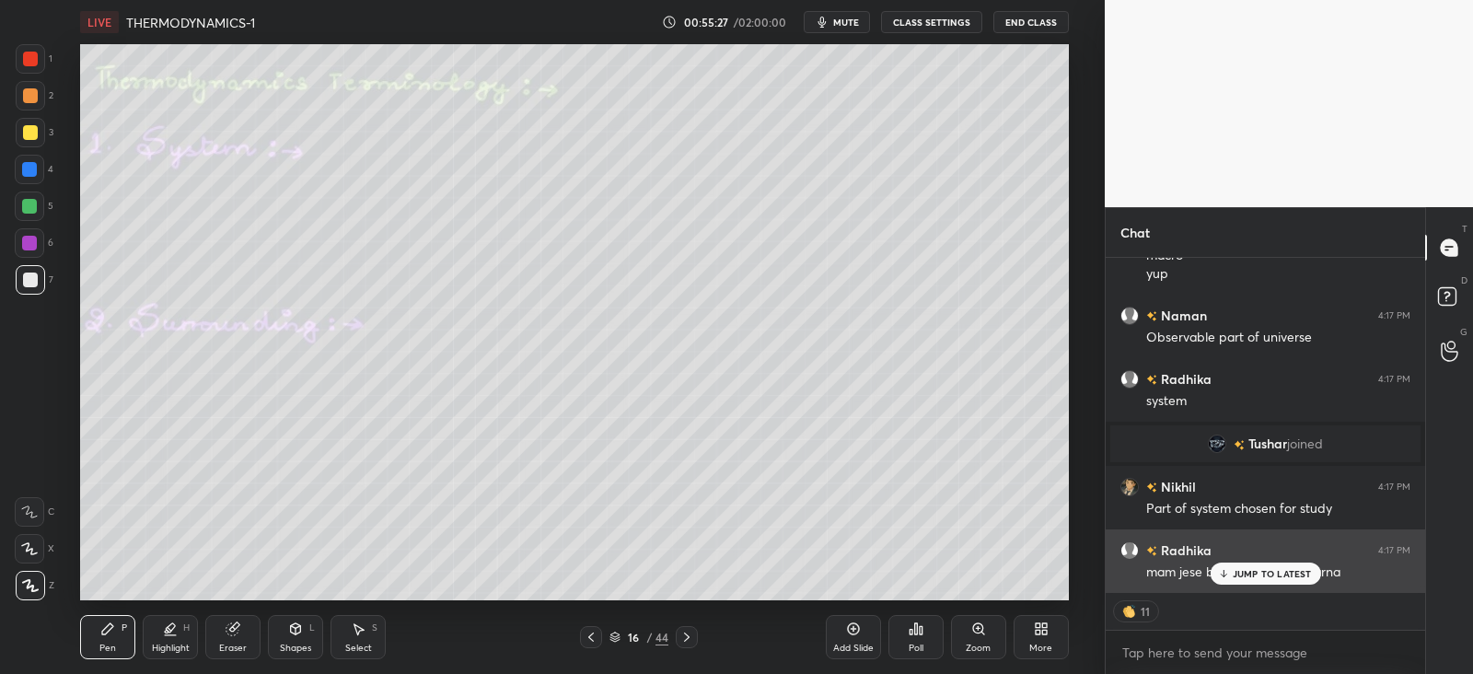
click at [1252, 574] on p "JUMP TO LATEST" at bounding box center [1272, 573] width 79 height 11
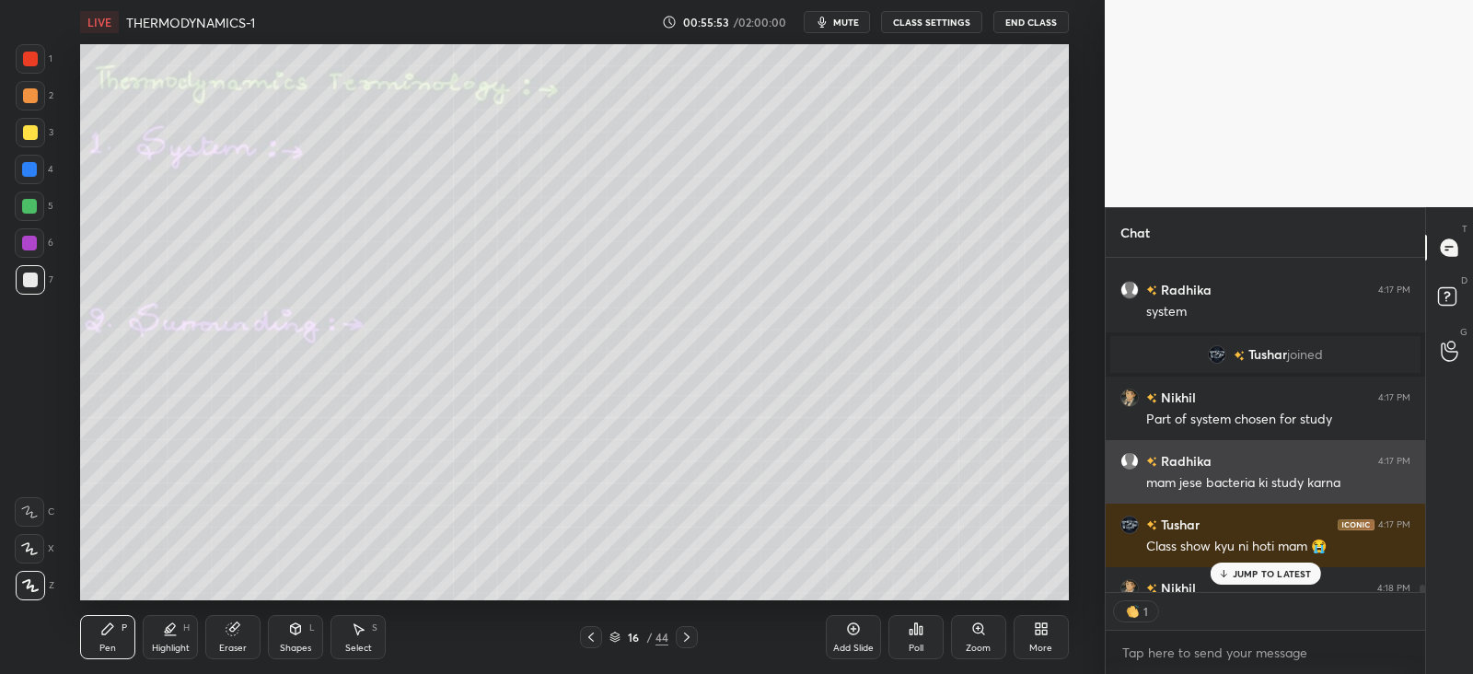
scroll to position [6, 6]
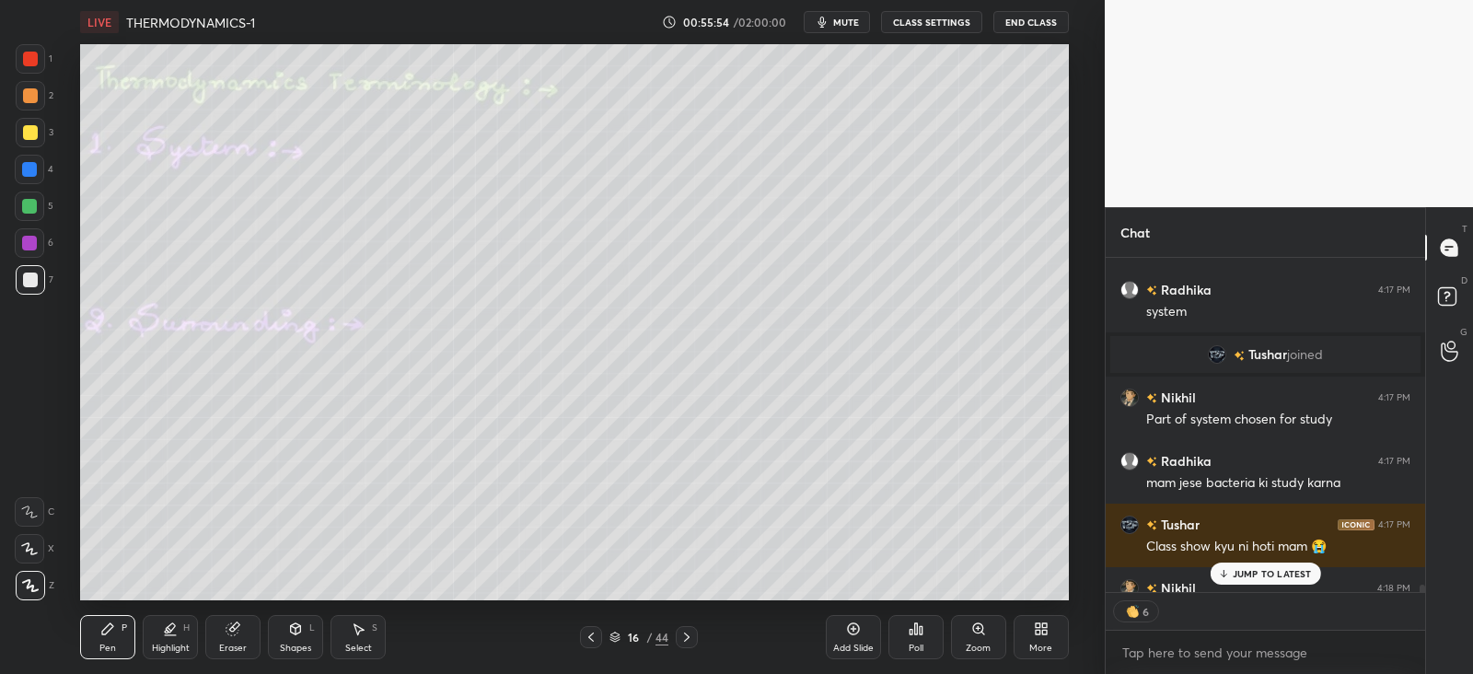
click at [1247, 573] on p "JUMP TO LATEST" at bounding box center [1272, 573] width 79 height 11
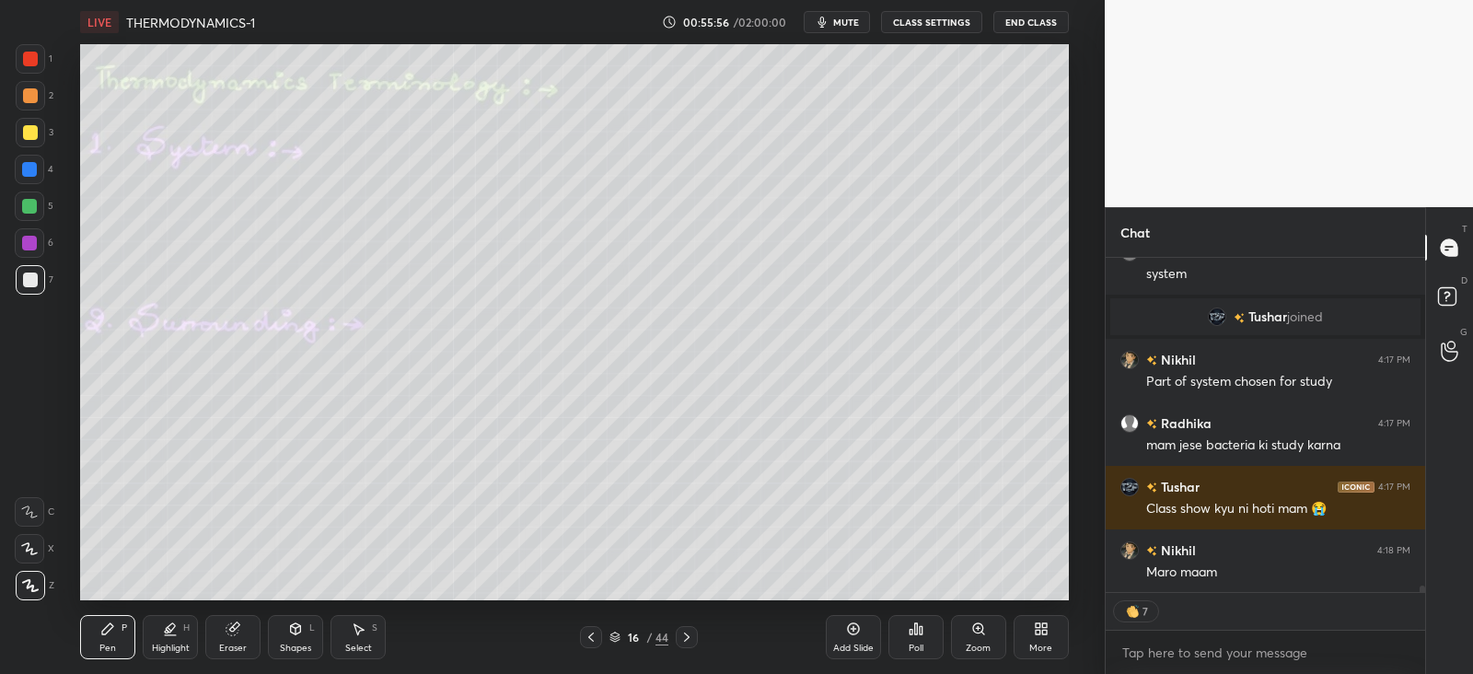
scroll to position [16779, 0]
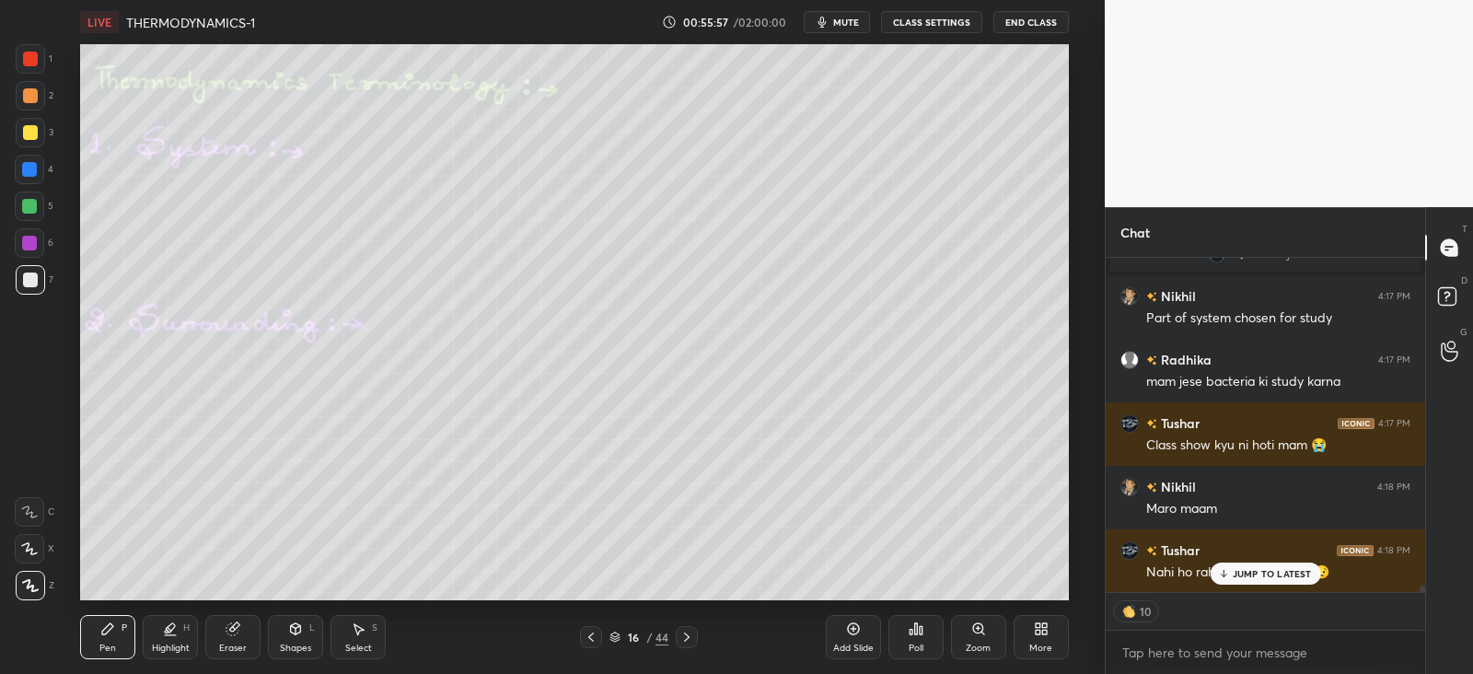
click at [39, 131] on div at bounding box center [30, 132] width 29 height 29
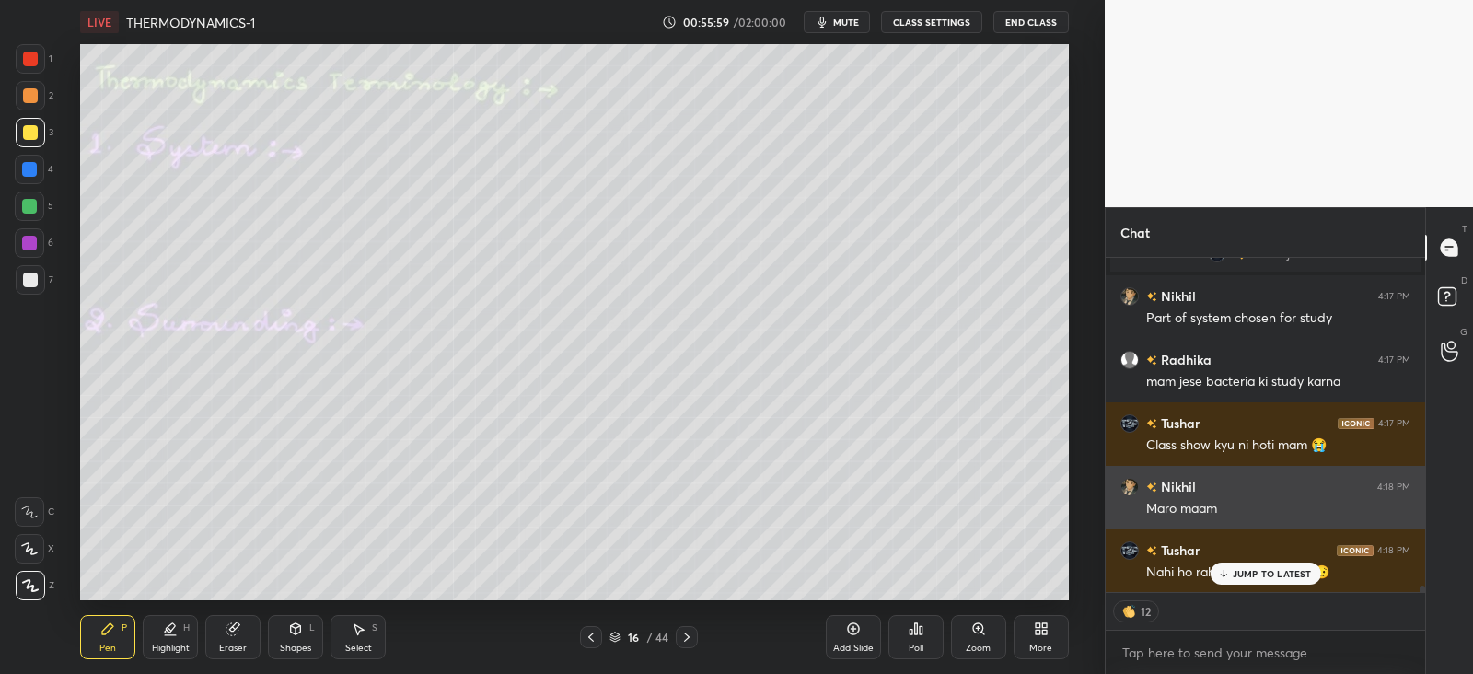
click at [1240, 575] on p "JUMP TO LATEST" at bounding box center [1272, 573] width 79 height 11
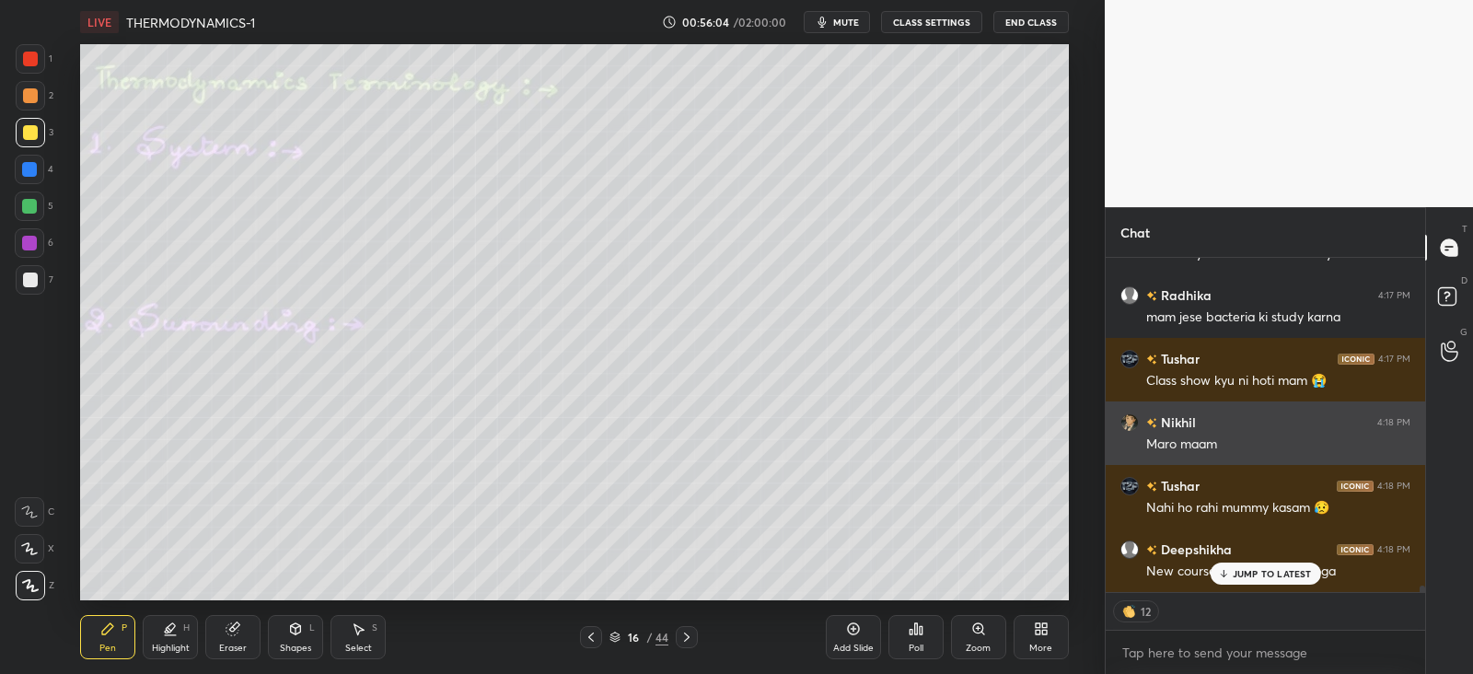
scroll to position [16923, 0]
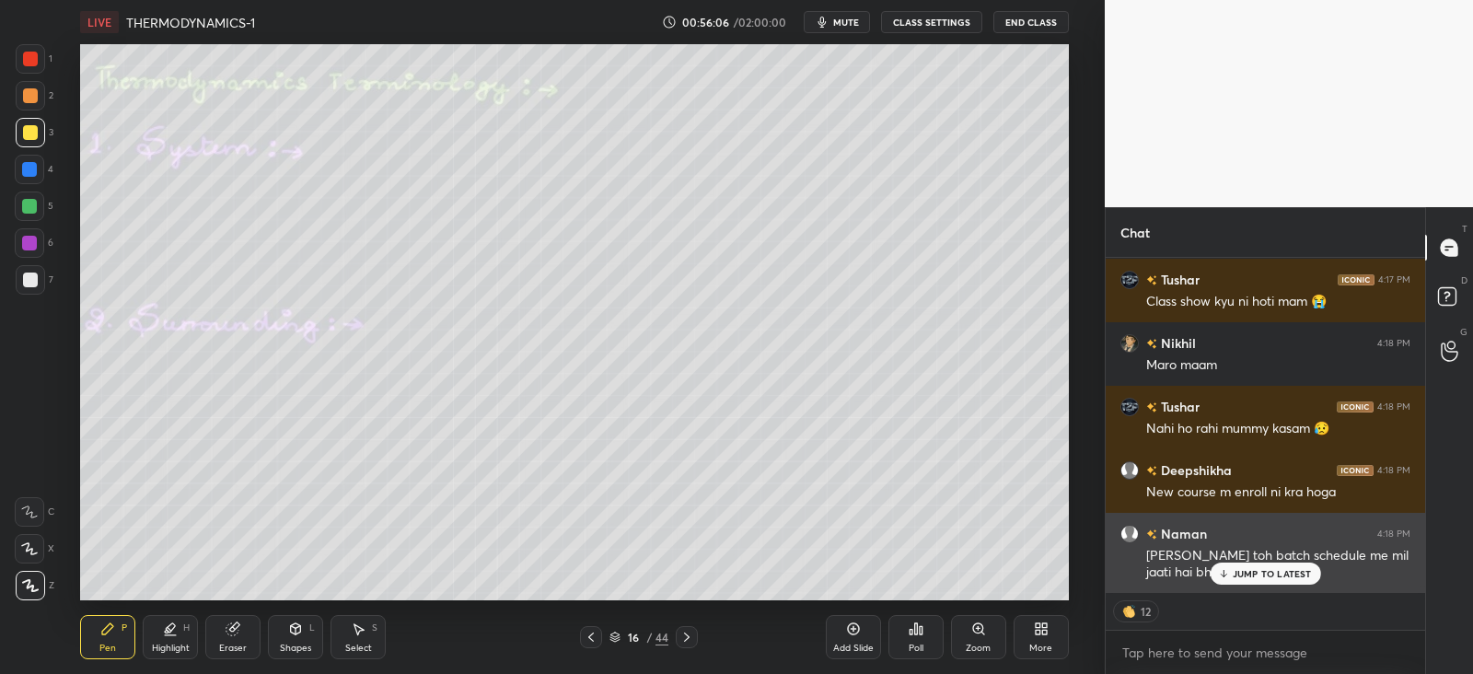
click at [1246, 571] on p "JUMP TO LATEST" at bounding box center [1272, 573] width 79 height 11
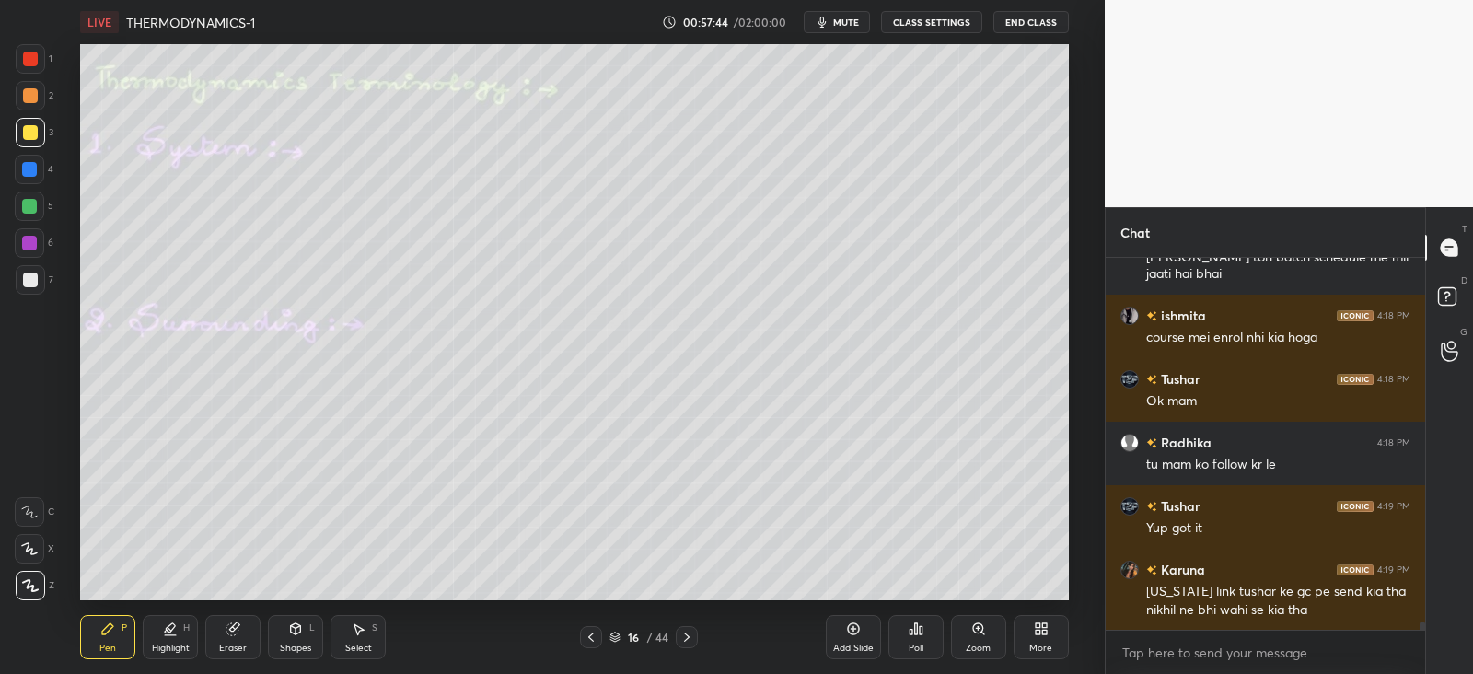
scroll to position [17286, 0]
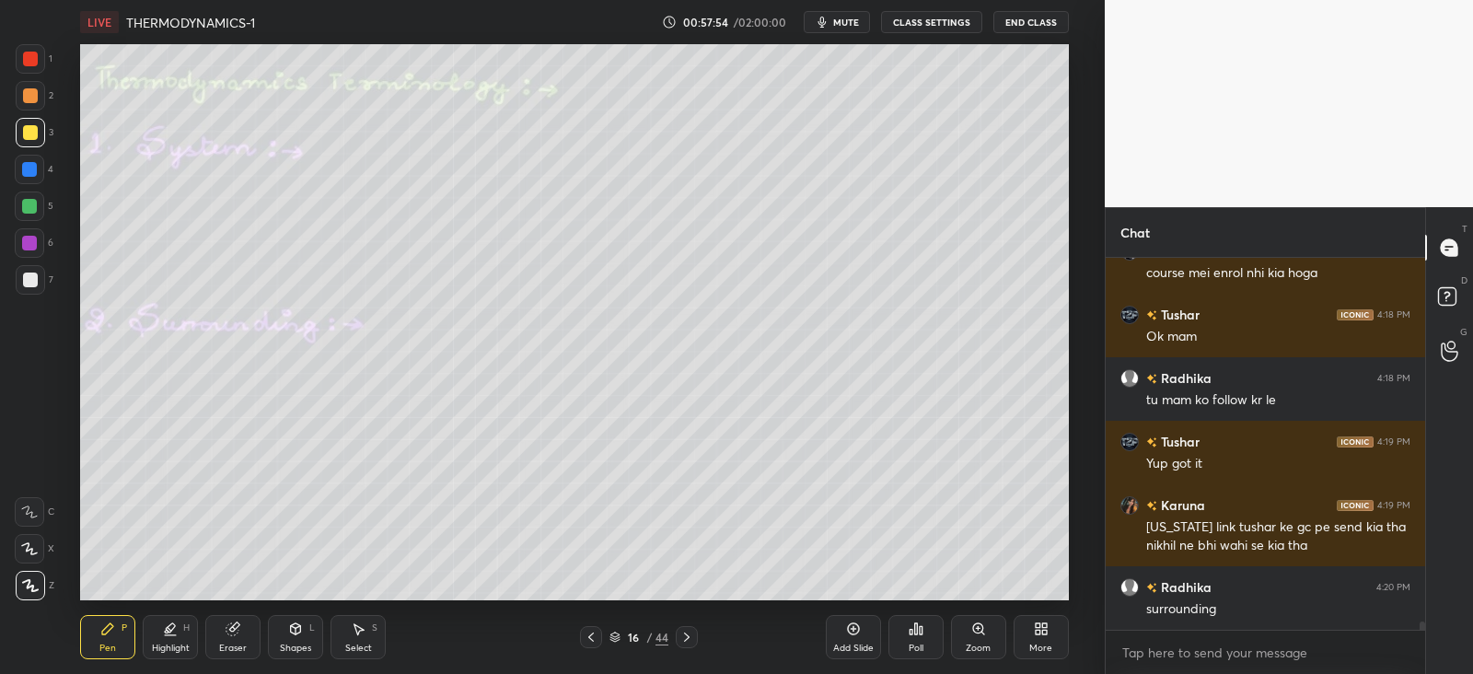
click at [29, 136] on div at bounding box center [30, 132] width 15 height 15
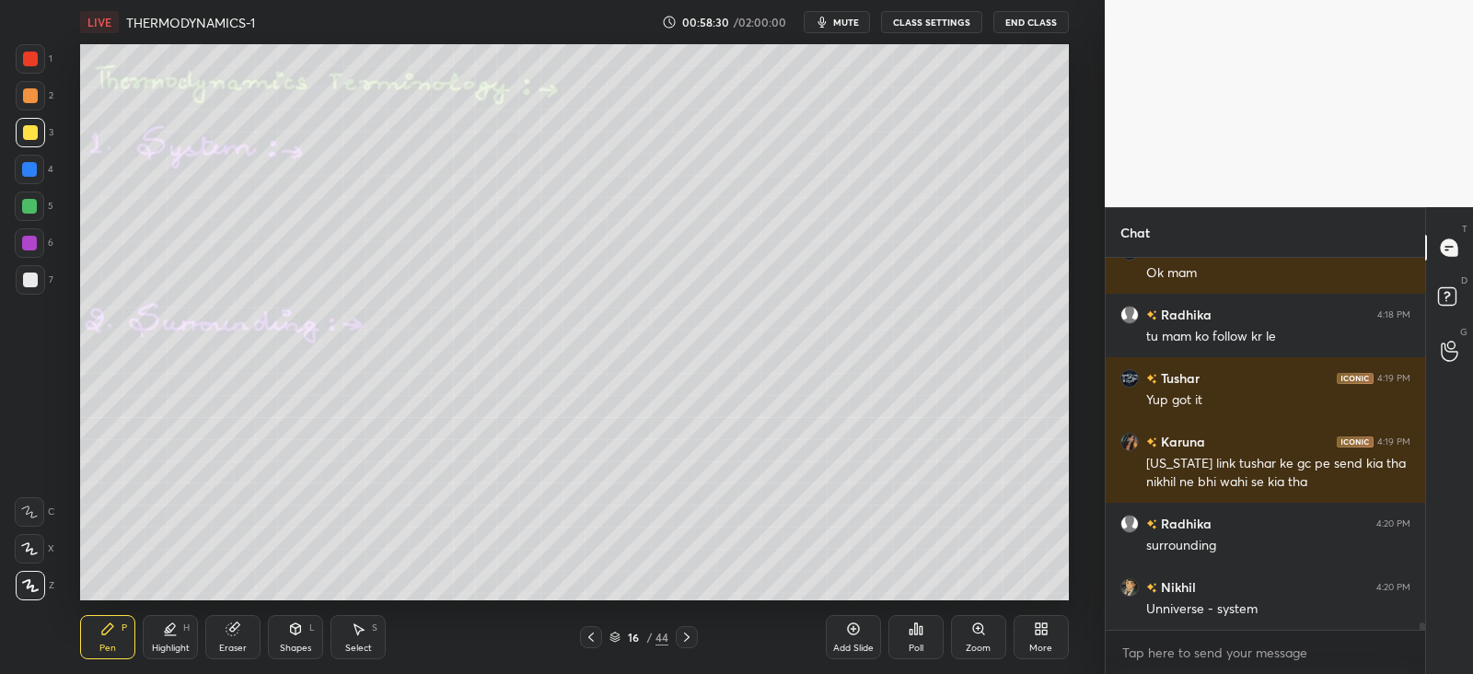
scroll to position [17412, 0]
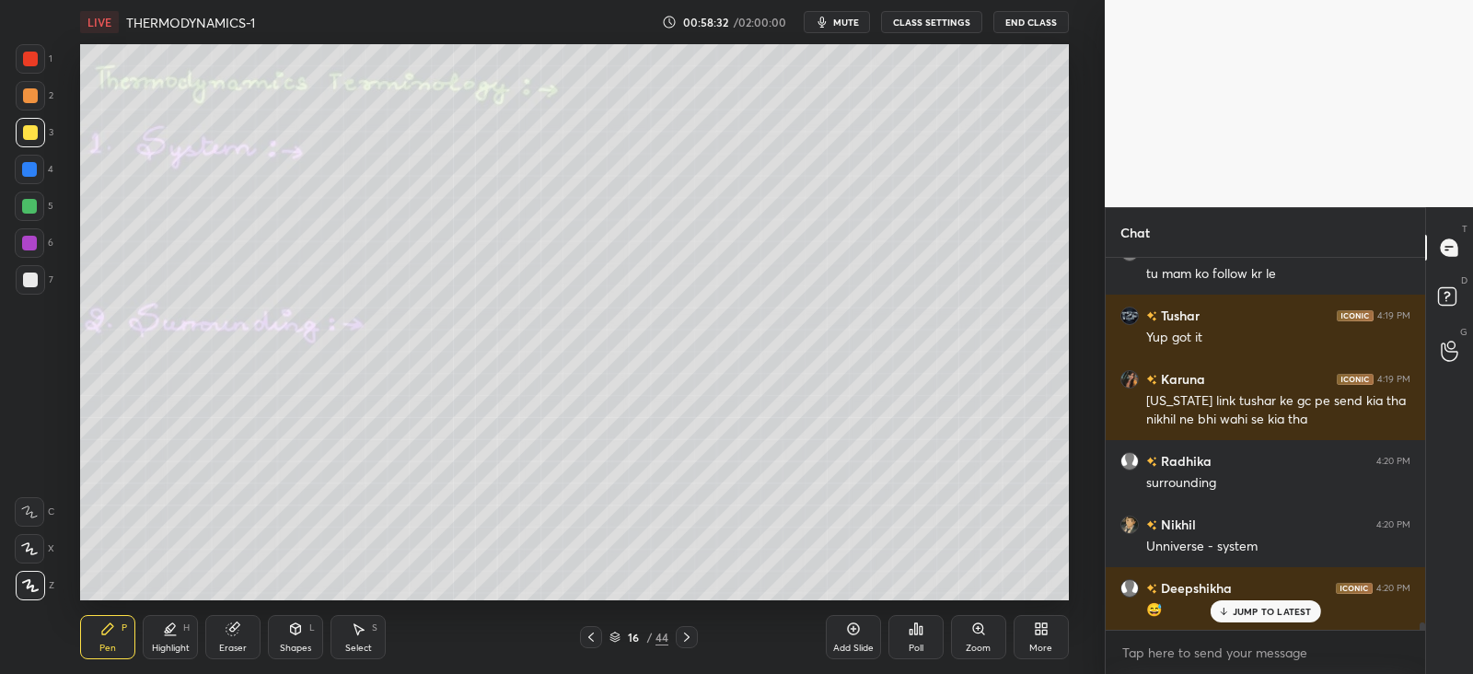
click at [1230, 610] on div "JUMP TO LATEST" at bounding box center [1265, 611] width 111 height 22
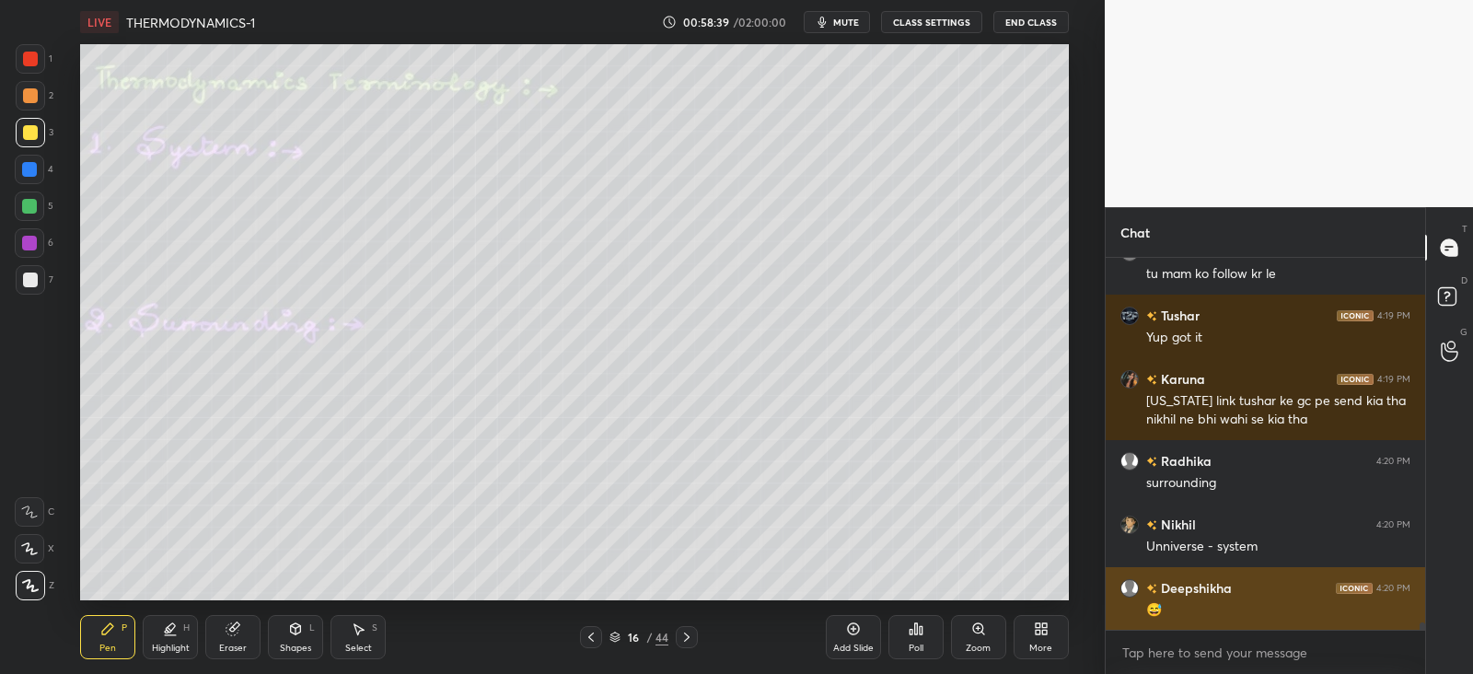
scroll to position [17476, 0]
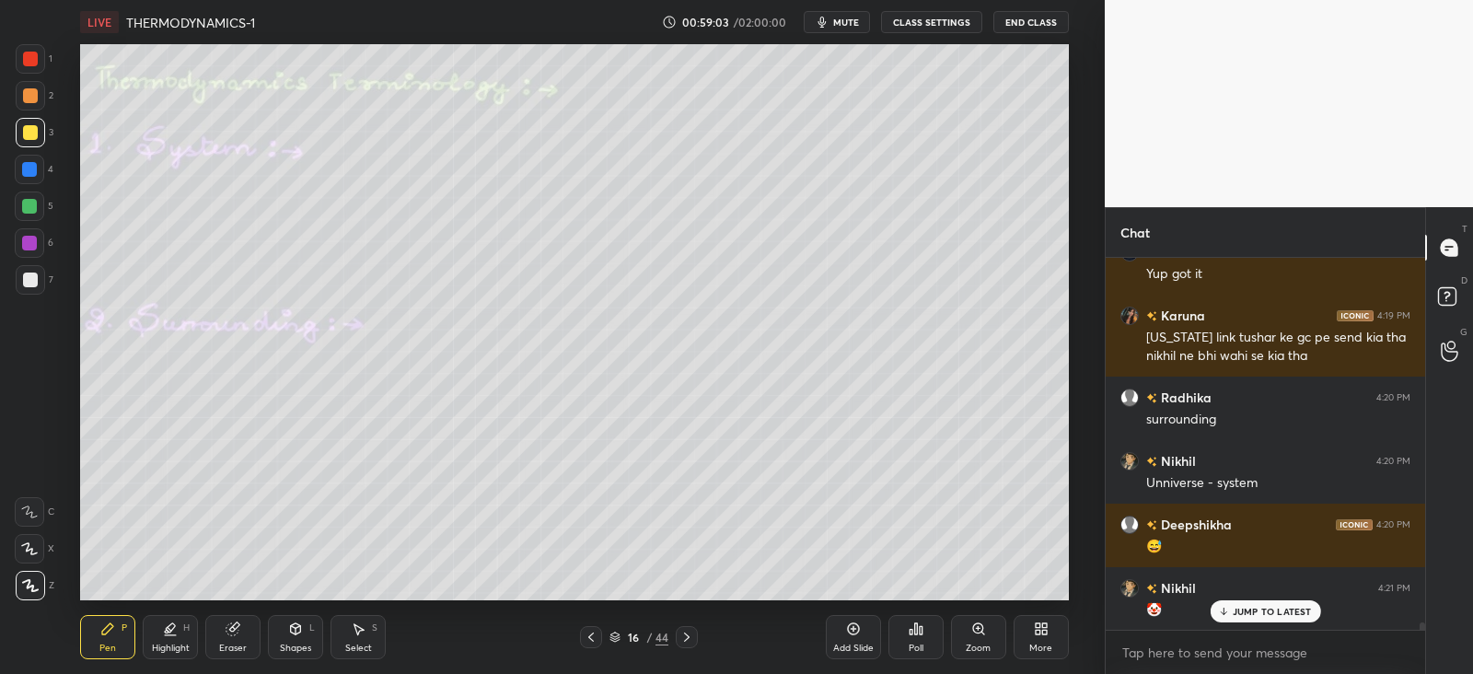
click at [37, 168] on div at bounding box center [29, 169] width 29 height 29
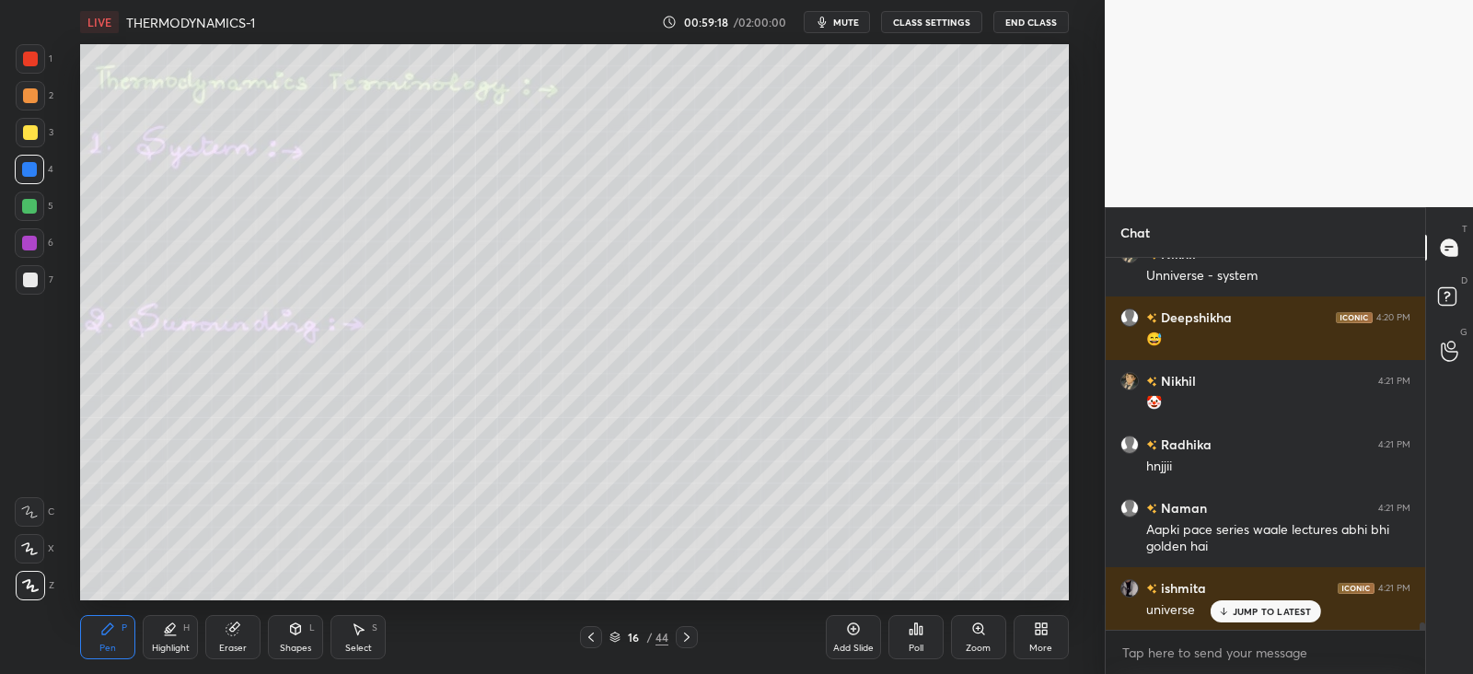
scroll to position [17746, 0]
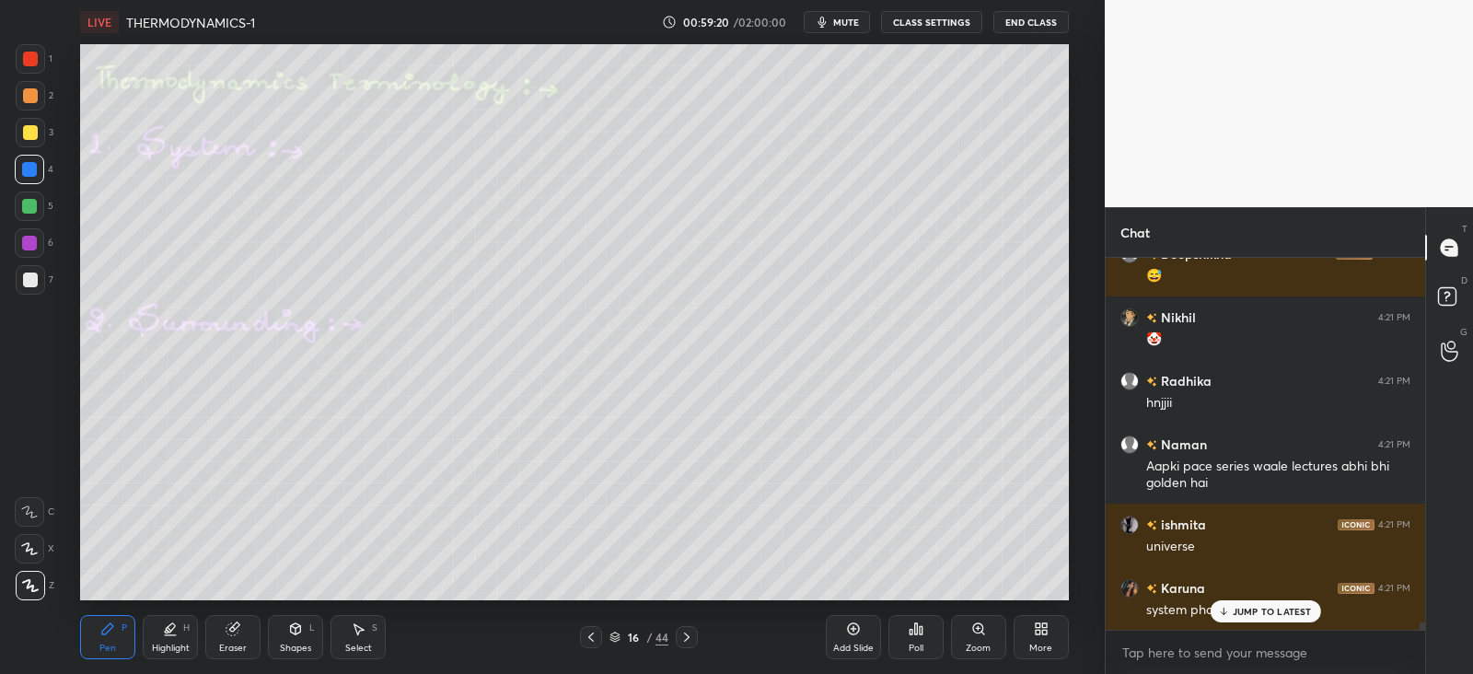
click at [295, 628] on icon at bounding box center [296, 628] width 10 height 11
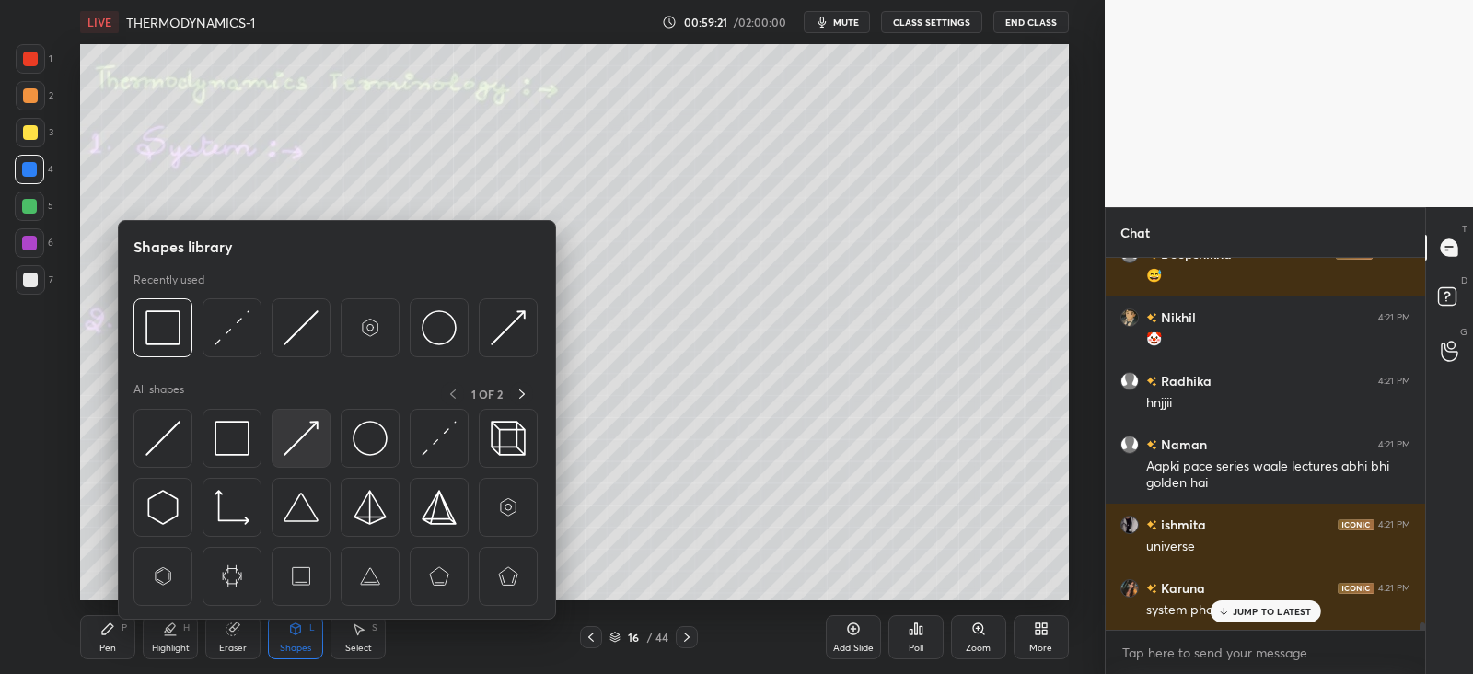
click at [298, 431] on img at bounding box center [301, 438] width 35 height 35
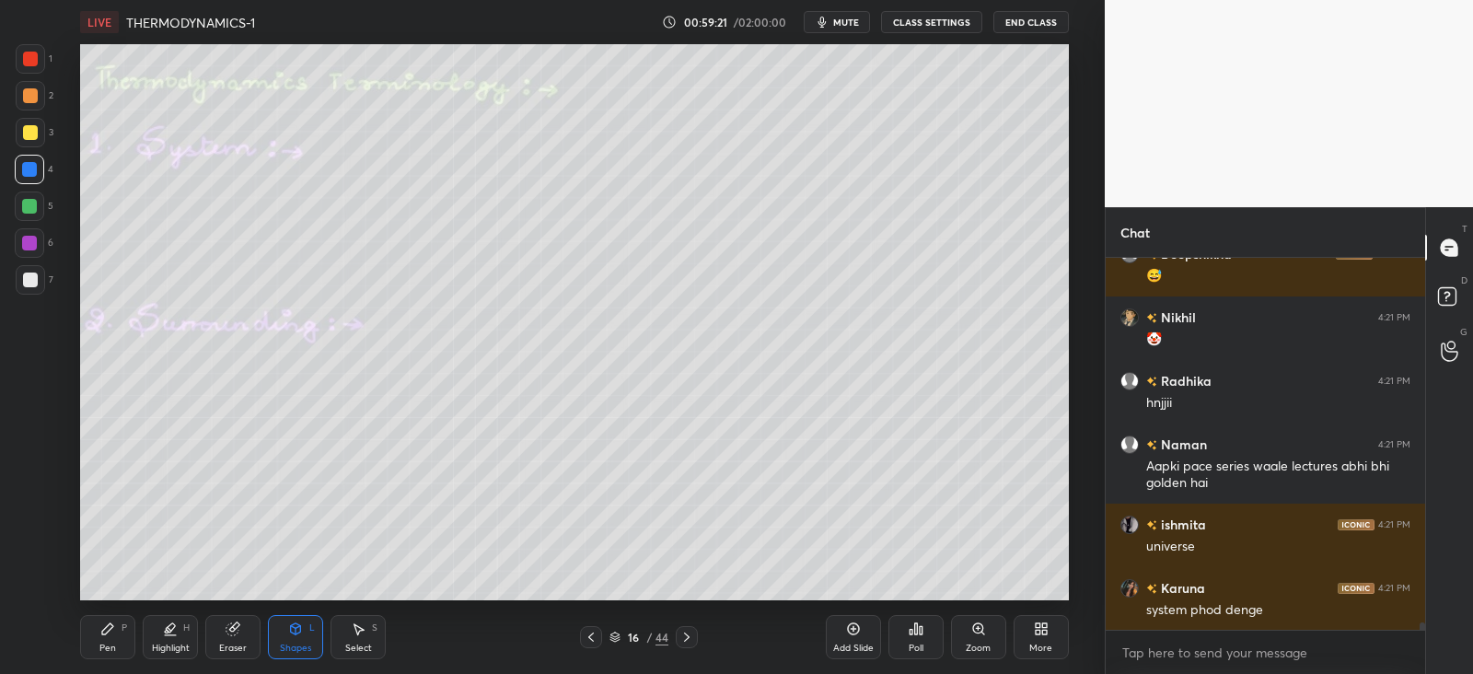
scroll to position [17811, 0]
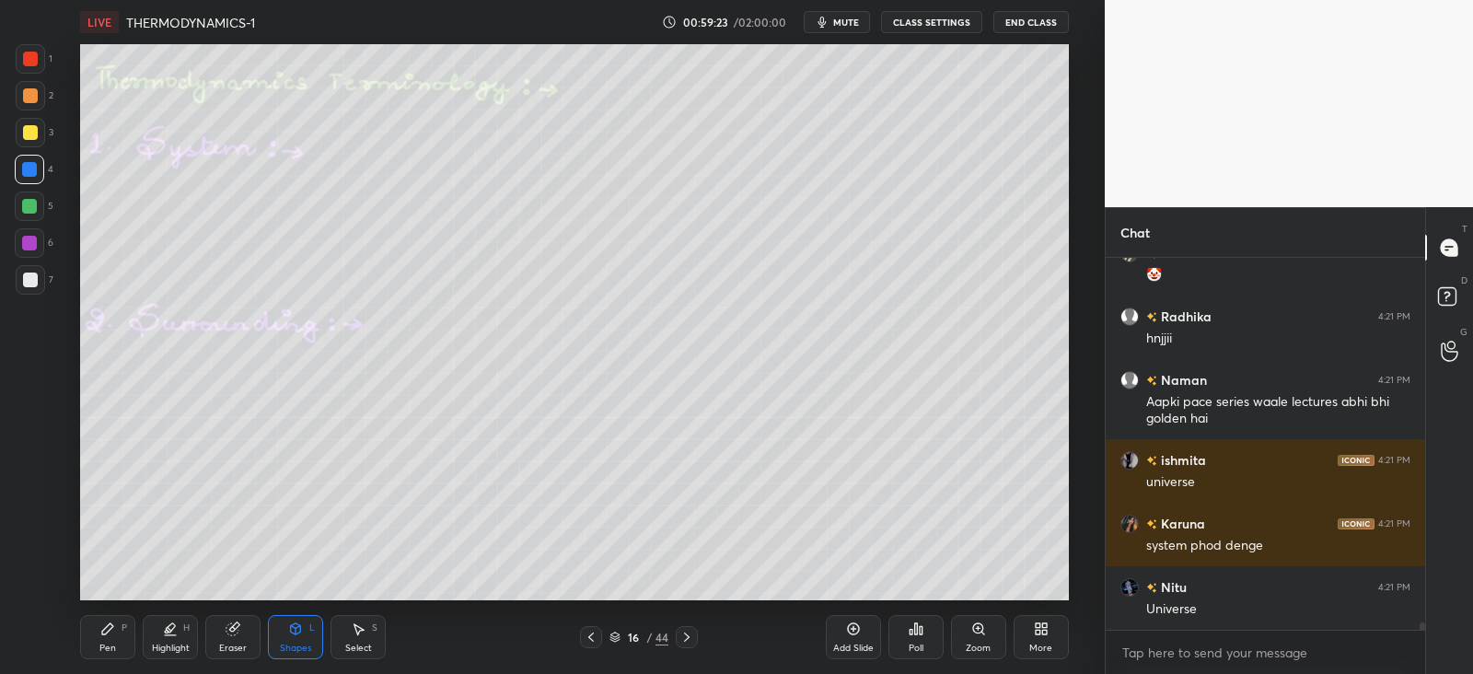
click at [106, 625] on icon at bounding box center [107, 629] width 15 height 15
click at [300, 632] on icon at bounding box center [296, 628] width 10 height 11
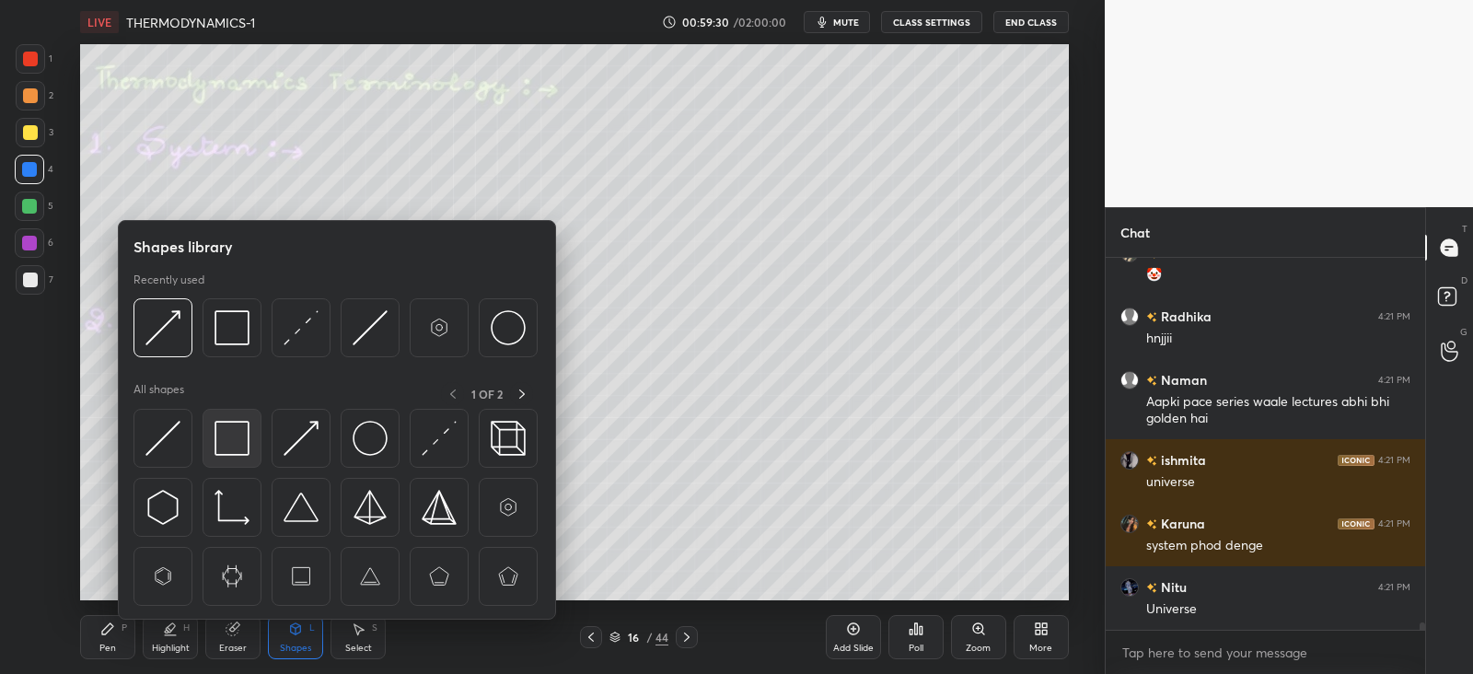
click at [234, 442] on img at bounding box center [232, 438] width 35 height 35
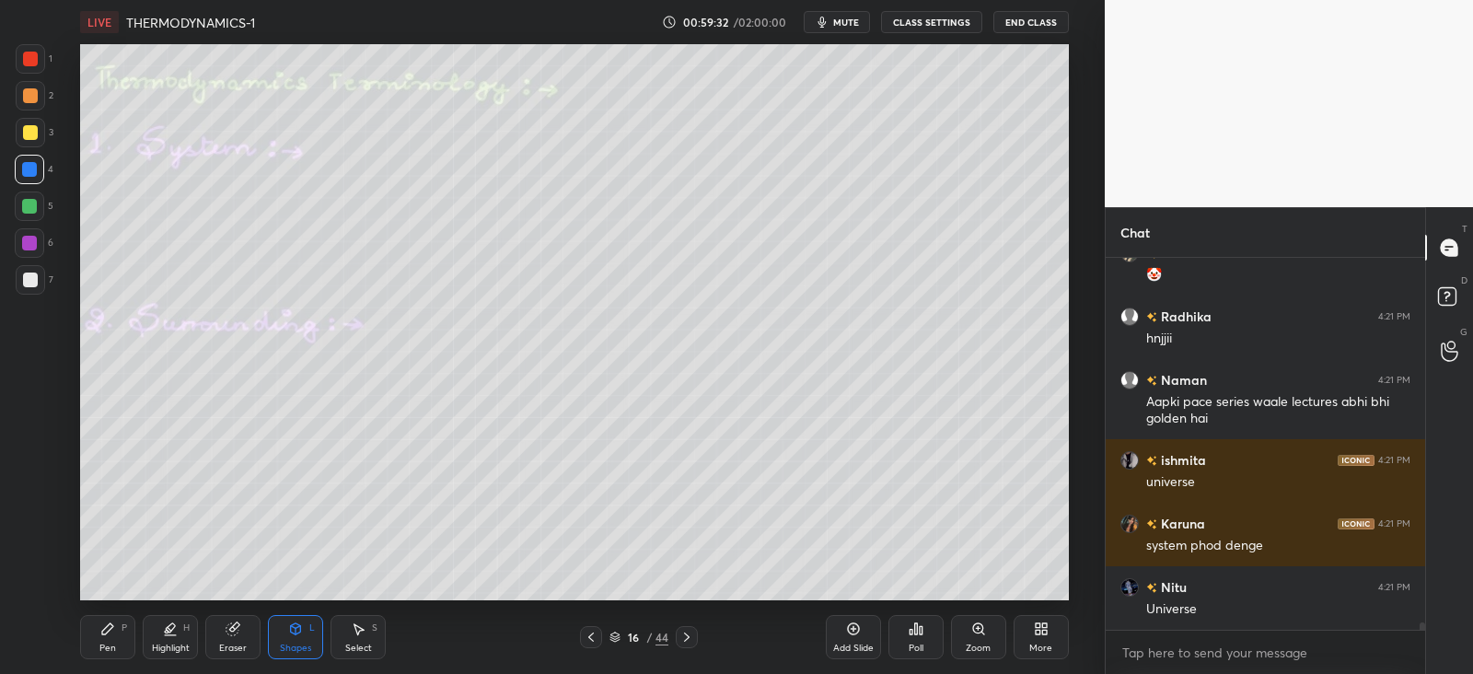
click at [97, 639] on div "Pen P" at bounding box center [107, 637] width 55 height 44
click at [16, 280] on div at bounding box center [30, 279] width 29 height 29
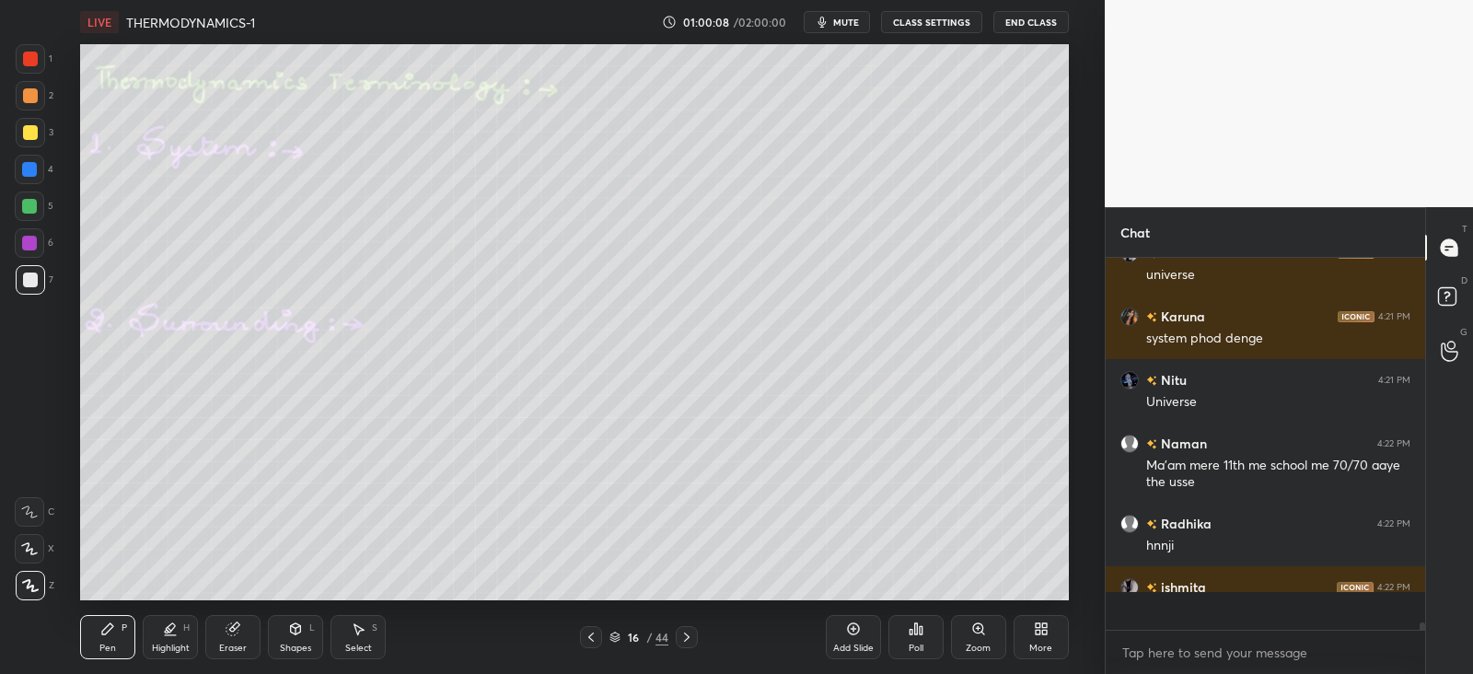
scroll to position [18018, 0]
click at [686, 641] on icon at bounding box center [687, 637] width 15 height 15
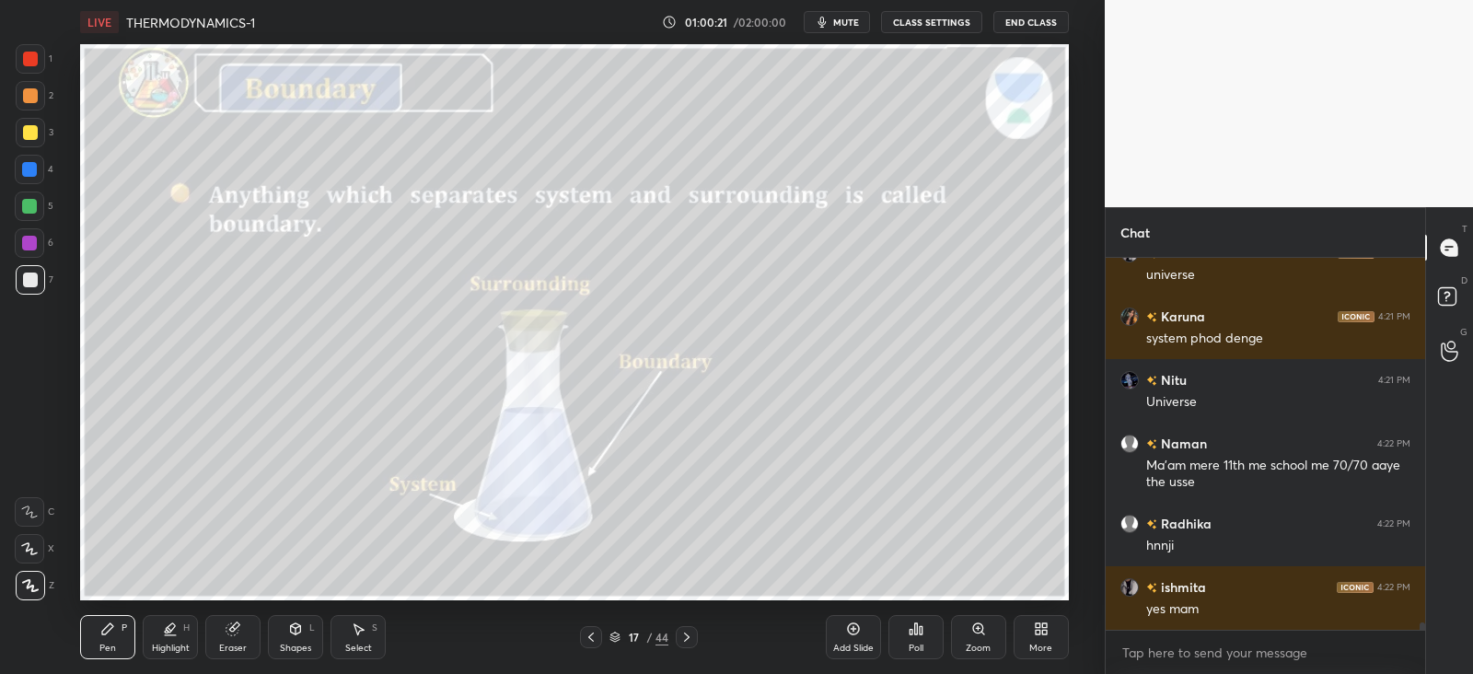
click at [293, 639] on div "Shapes L" at bounding box center [295, 637] width 55 height 44
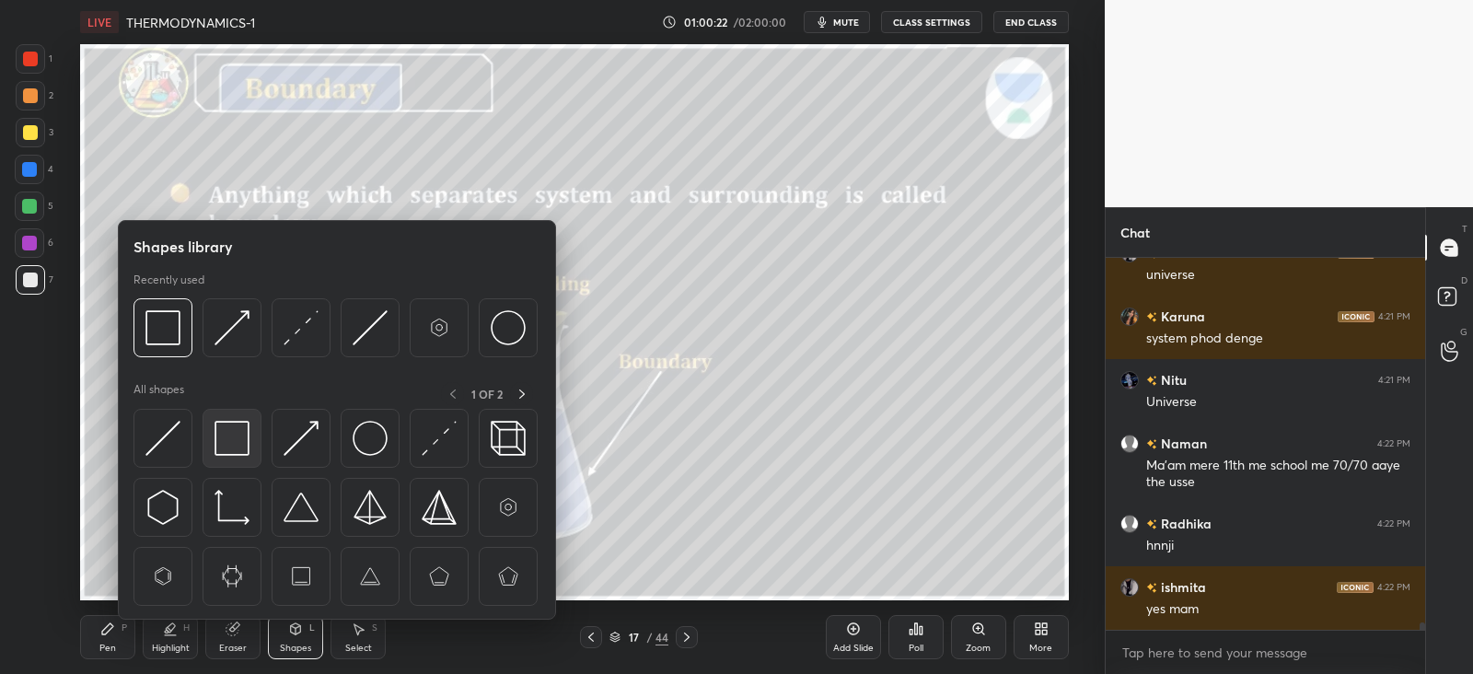
click at [231, 437] on img at bounding box center [232, 438] width 35 height 35
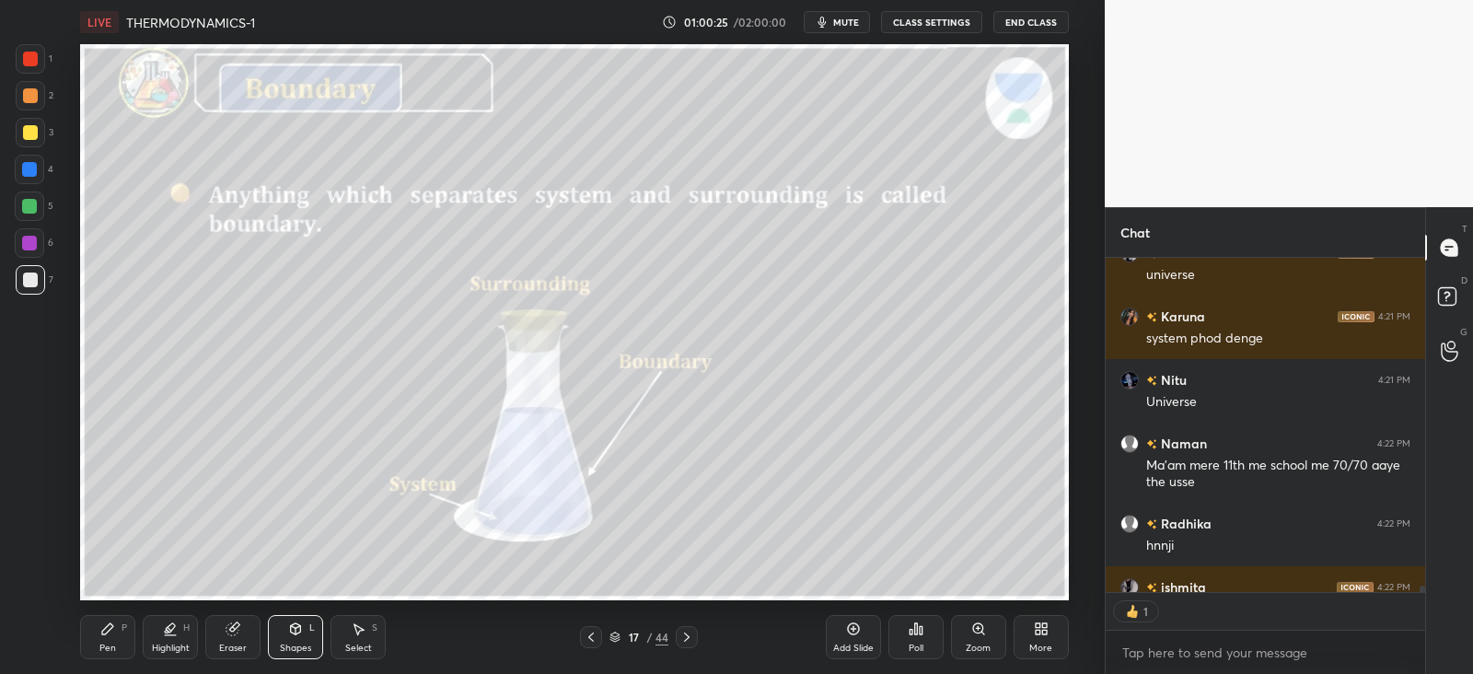
scroll to position [6, 6]
click at [586, 632] on icon at bounding box center [591, 637] width 15 height 15
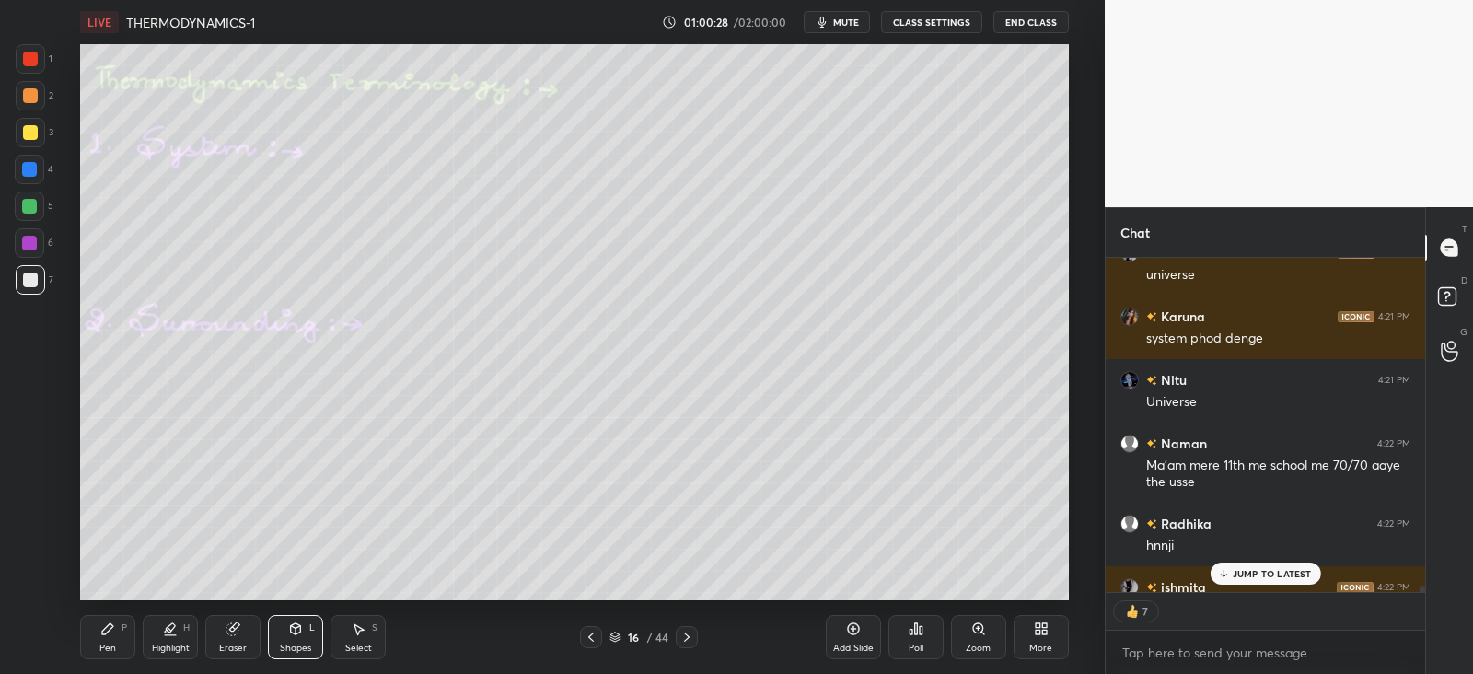
scroll to position [18055, 0]
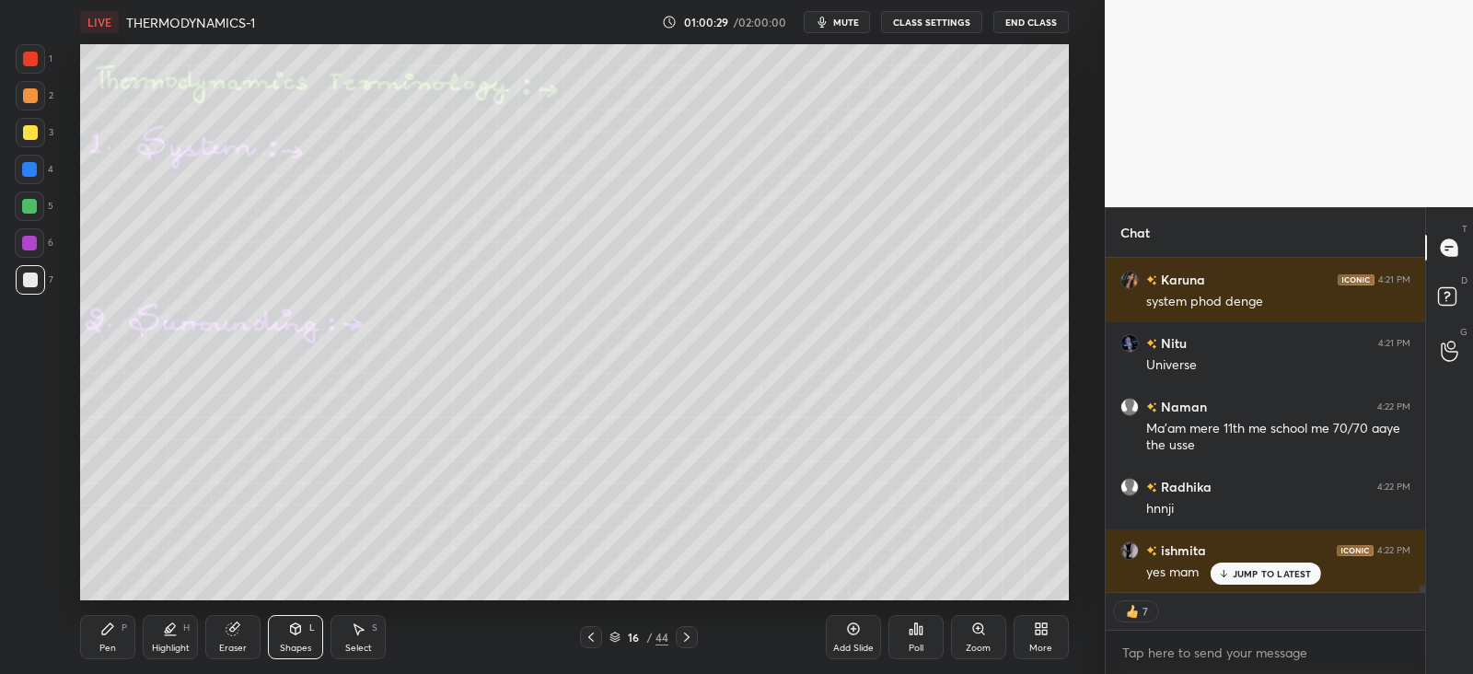
click at [106, 630] on icon at bounding box center [107, 628] width 11 height 11
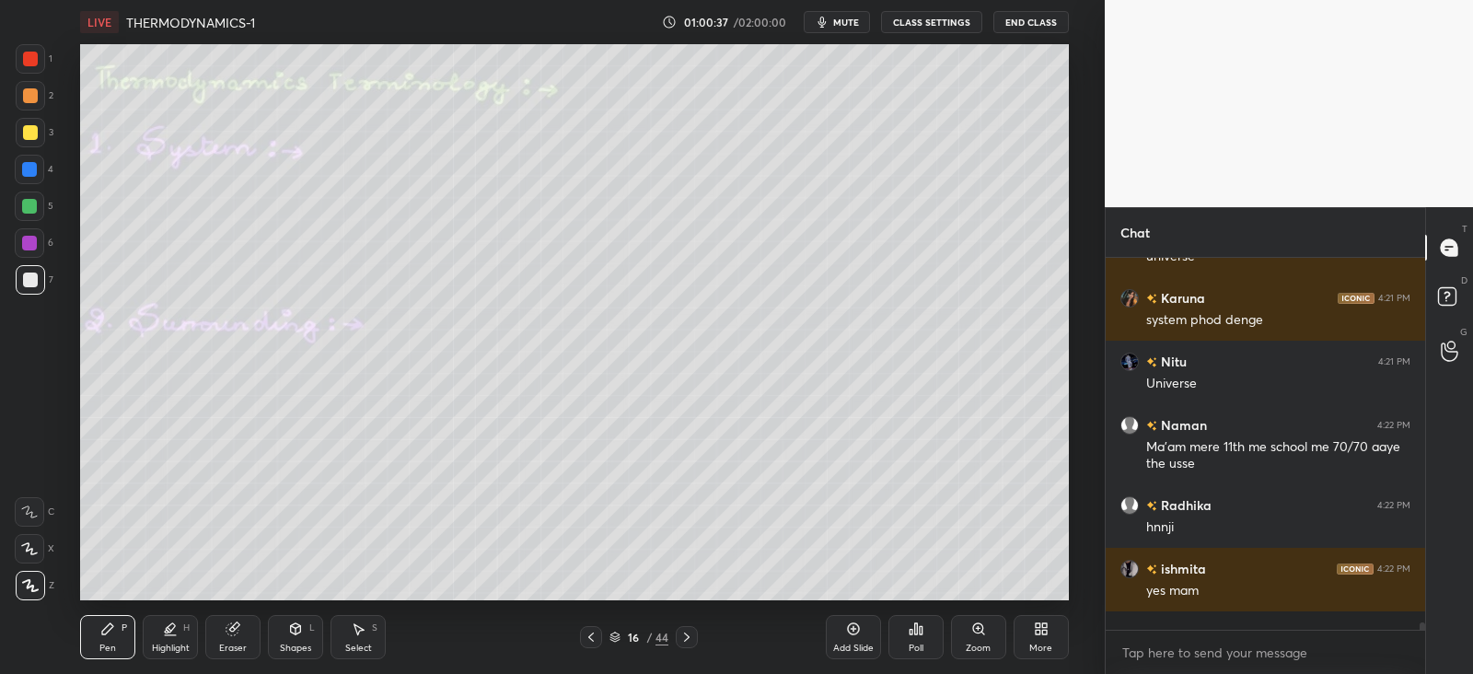
scroll to position [18018, 0]
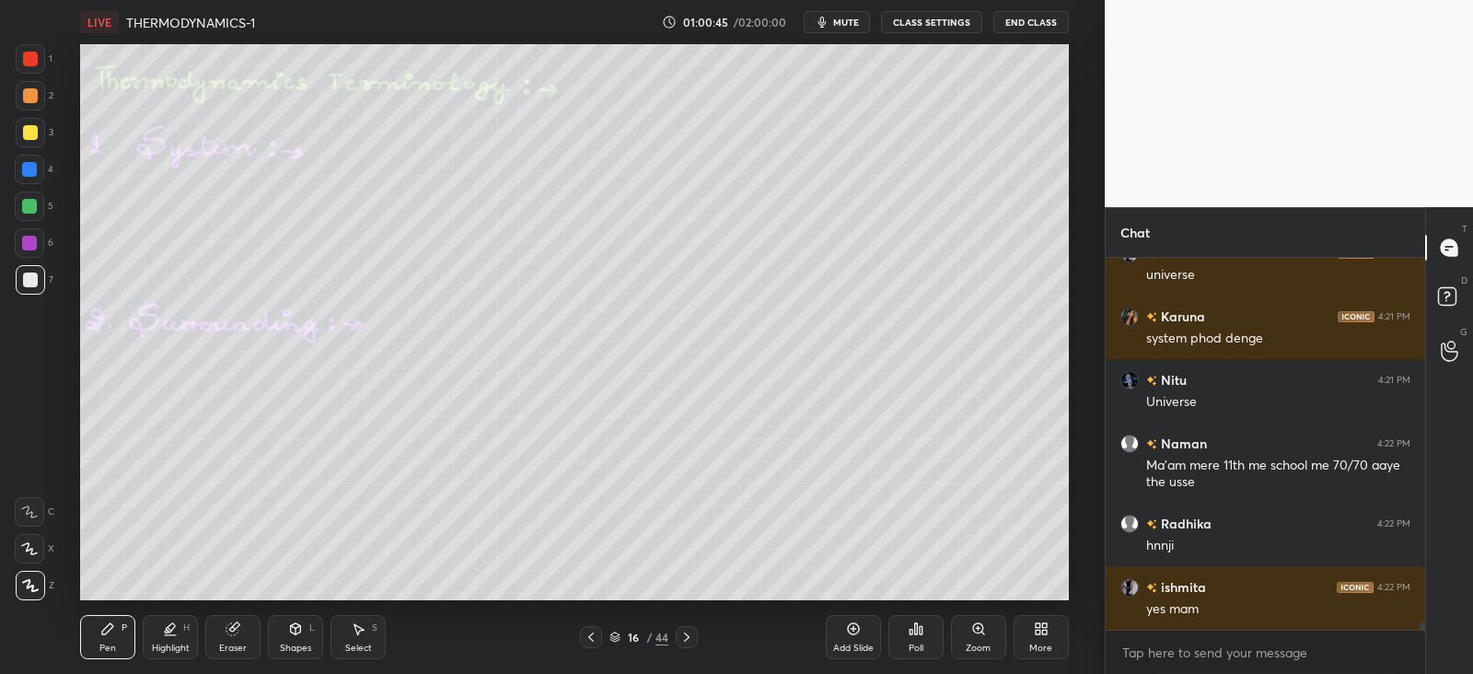
click at [687, 636] on icon at bounding box center [687, 637] width 15 height 15
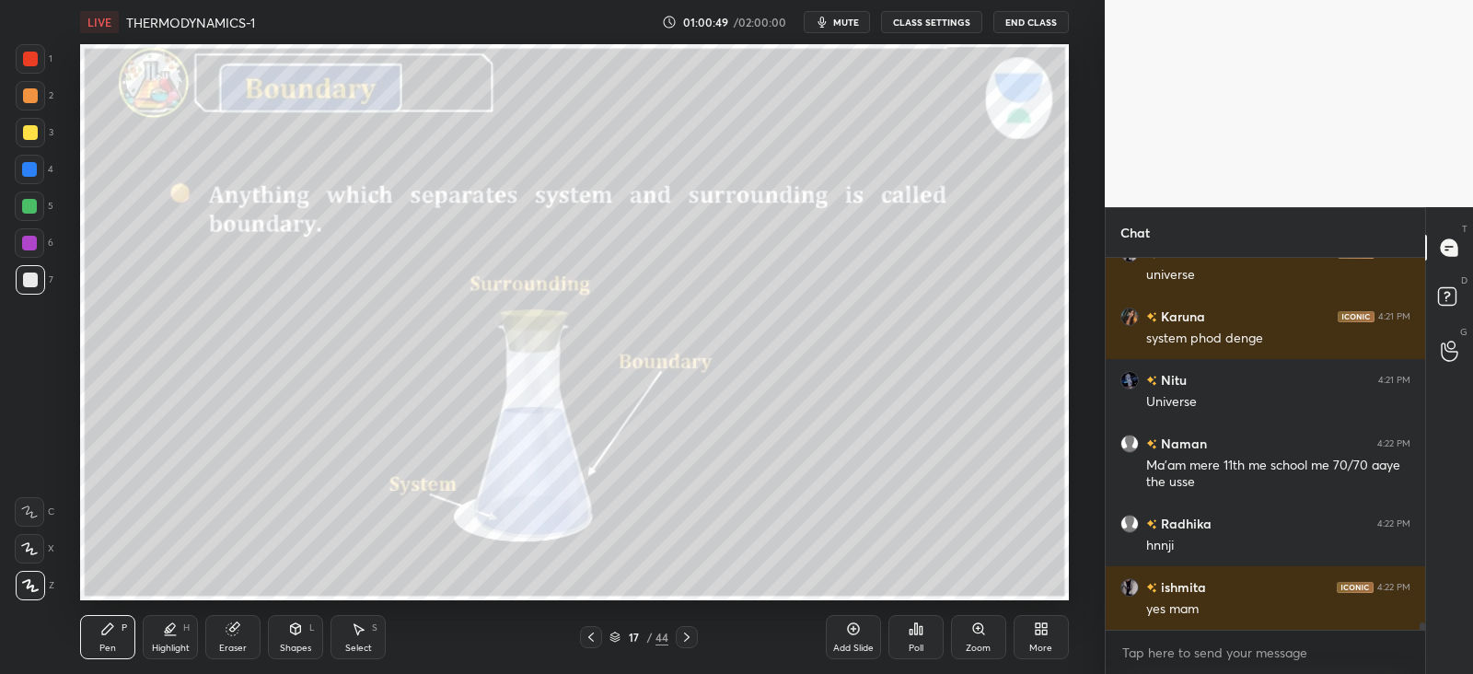
click at [301, 635] on icon at bounding box center [295, 629] width 15 height 15
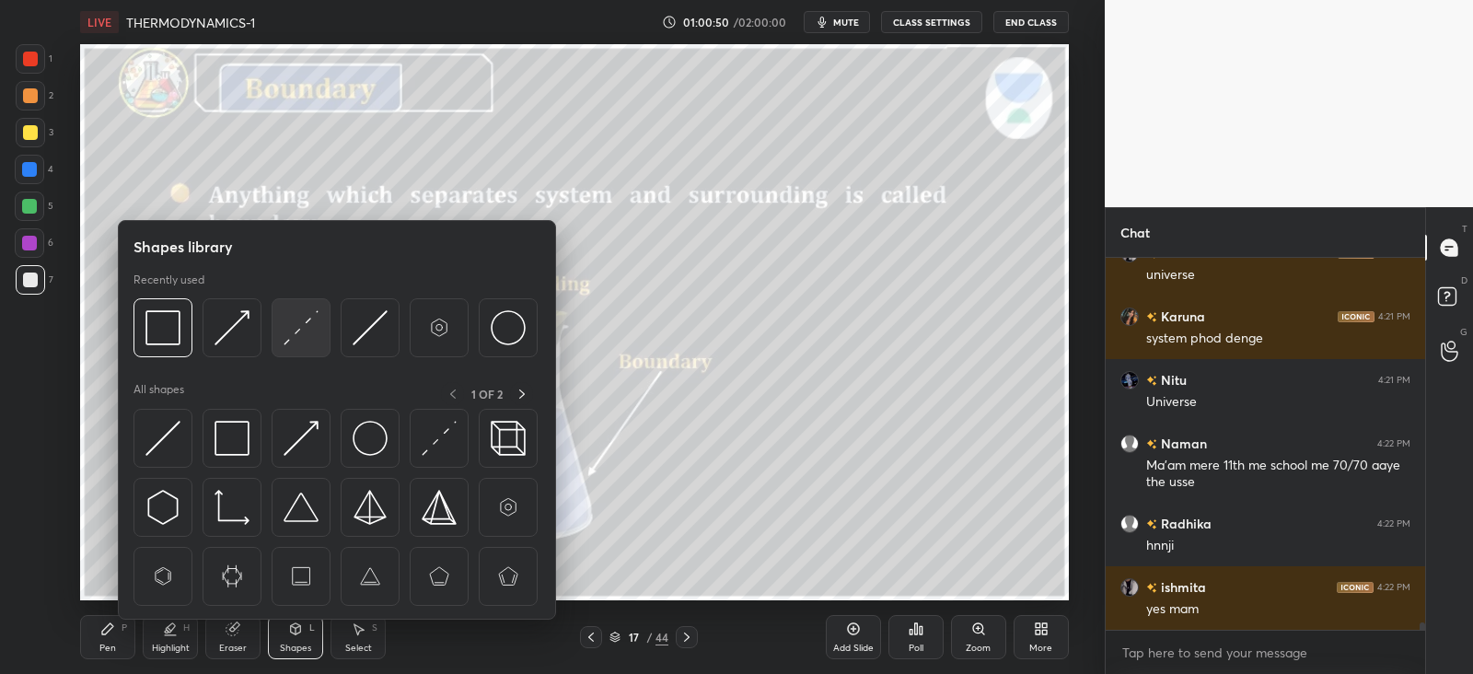
click at [297, 331] on img at bounding box center [301, 327] width 35 height 35
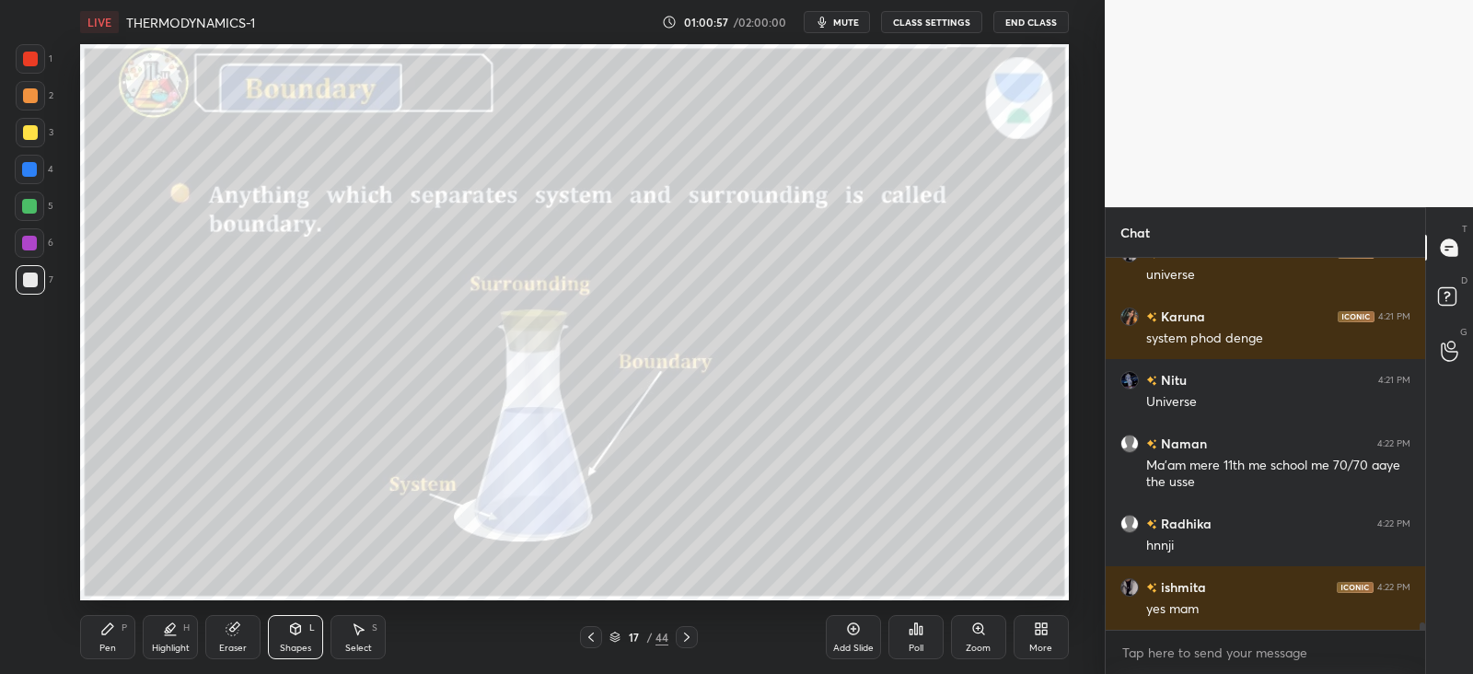
scroll to position [18082, 0]
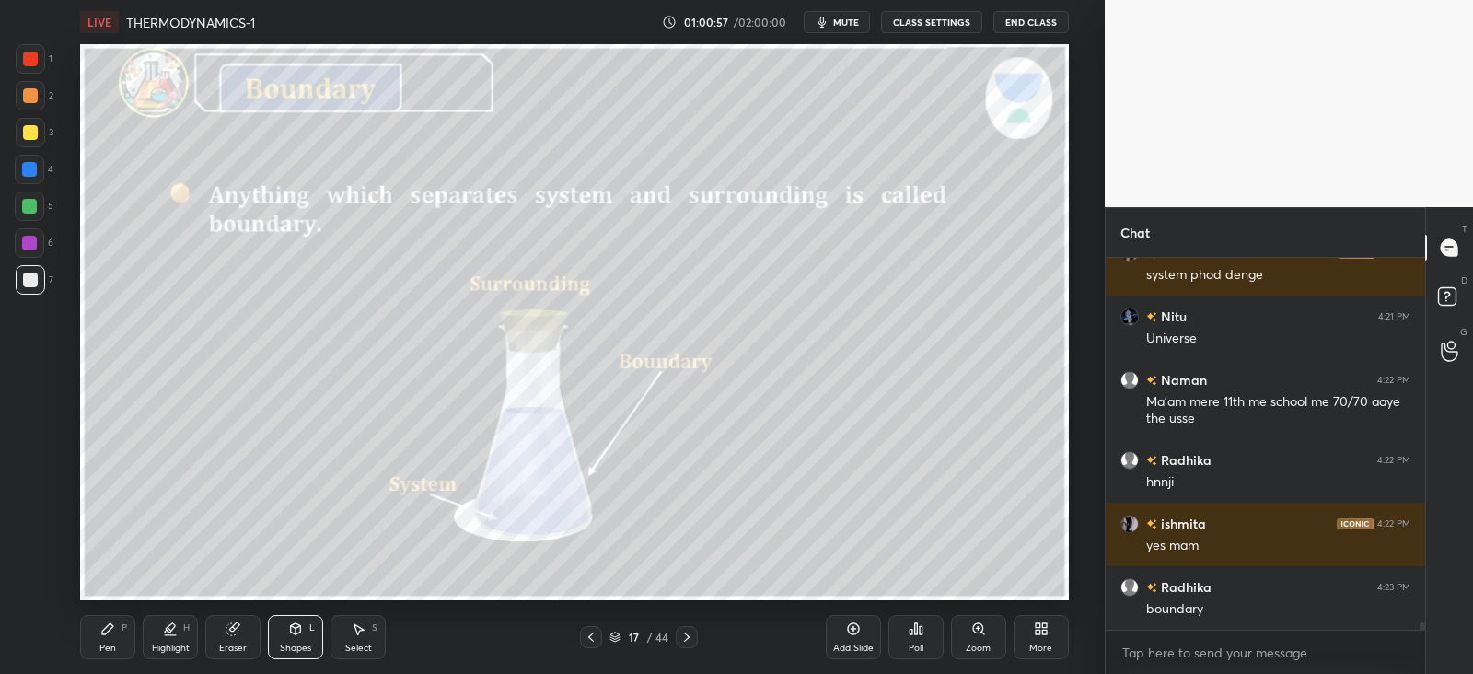
click at [106, 640] on div "Pen P" at bounding box center [107, 637] width 55 height 44
click at [115, 633] on div "Pen P" at bounding box center [107, 637] width 55 height 44
click at [240, 629] on div "Eraser" at bounding box center [232, 637] width 55 height 44
click at [104, 628] on icon at bounding box center [107, 628] width 11 height 11
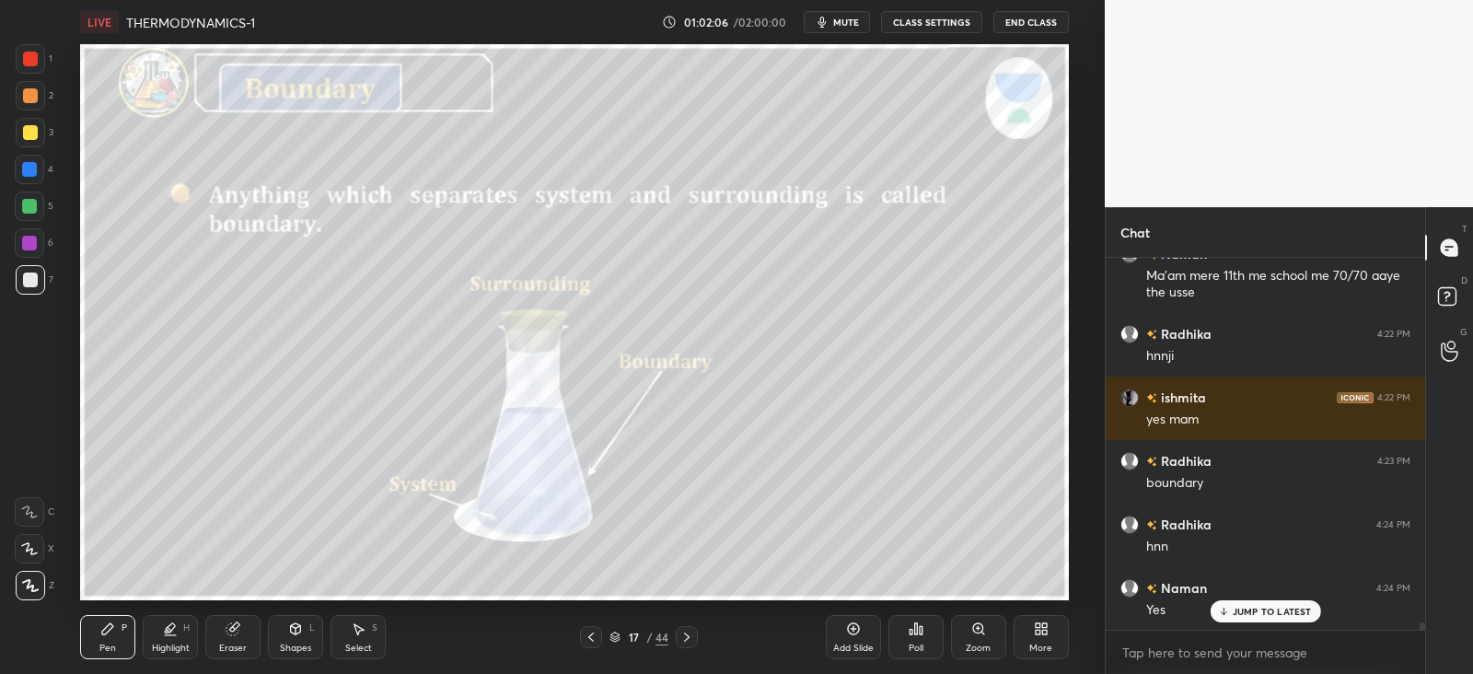
scroll to position [329, 313]
click at [37, 200] on div at bounding box center [29, 206] width 29 height 29
click at [1236, 575] on p "JUMP TO LATEST" at bounding box center [1272, 573] width 79 height 11
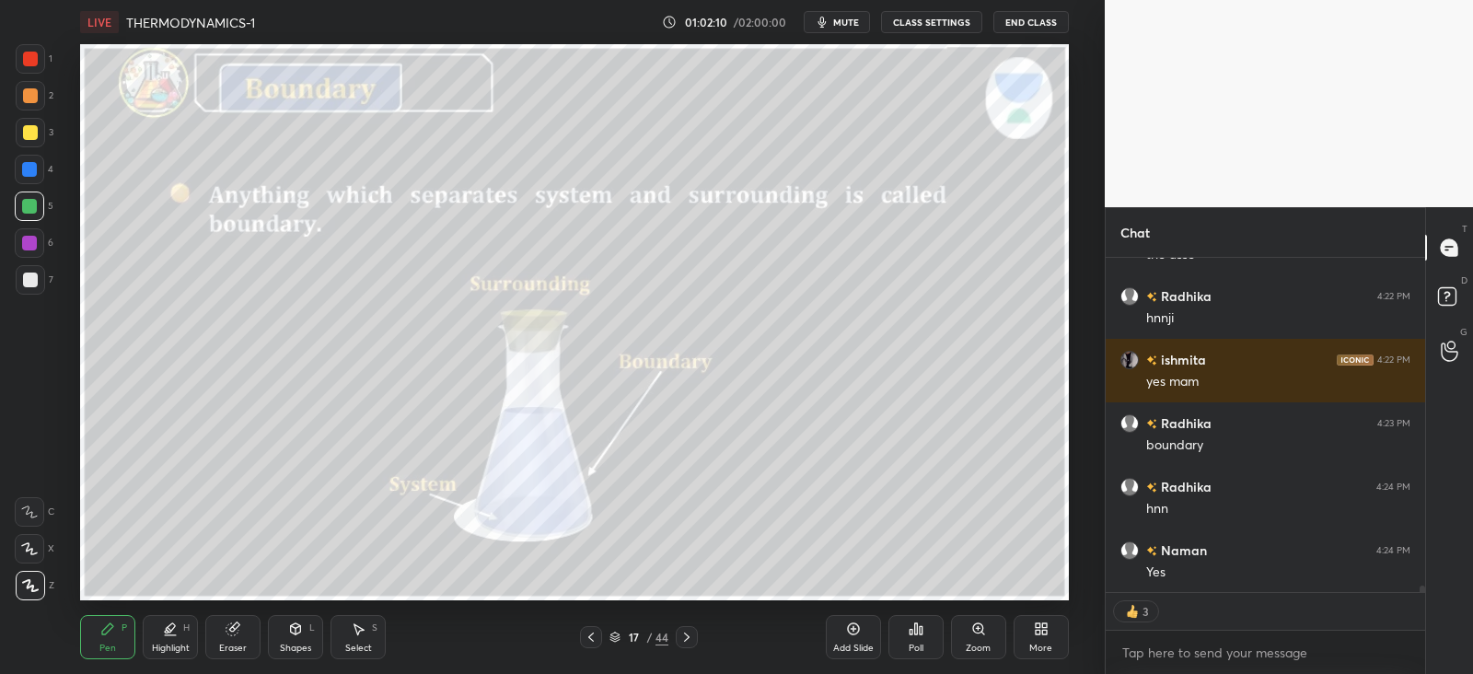
click at [686, 631] on icon at bounding box center [687, 637] width 15 height 15
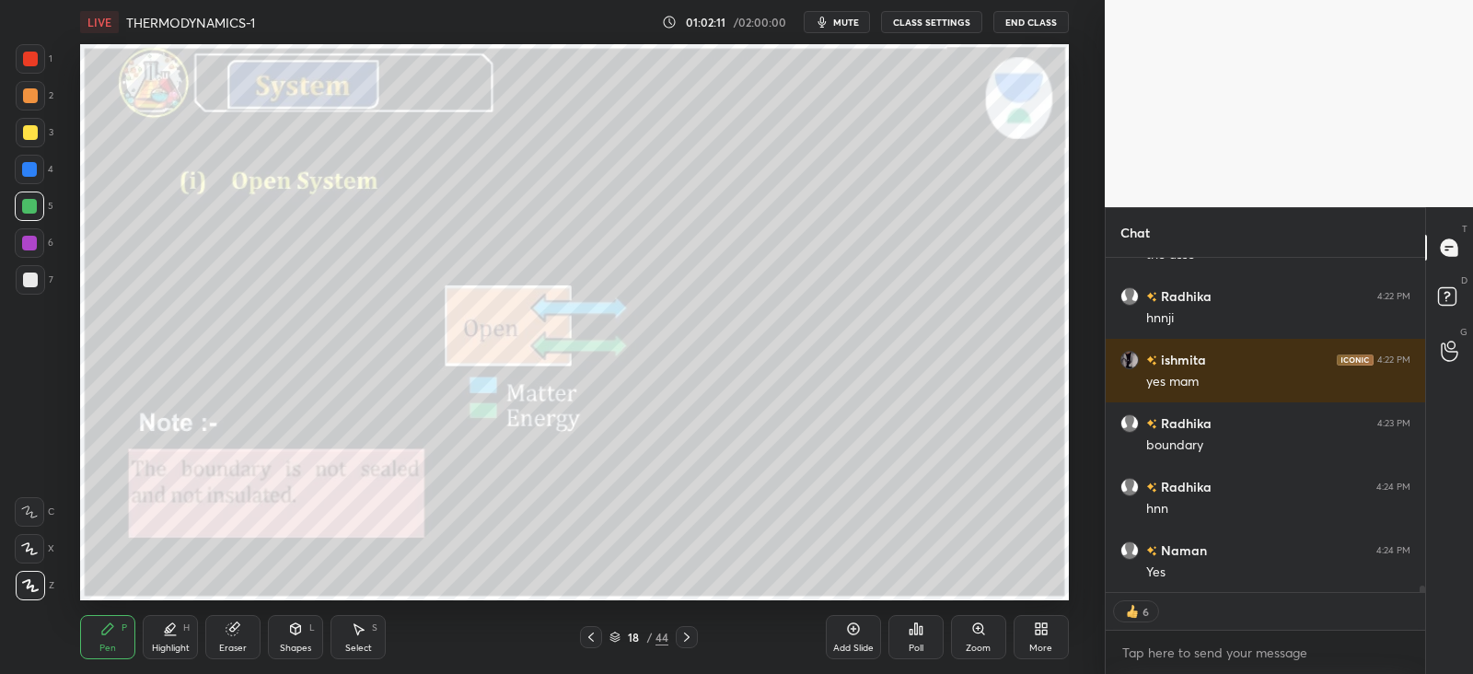
click at [589, 635] on icon at bounding box center [591, 637] width 6 height 9
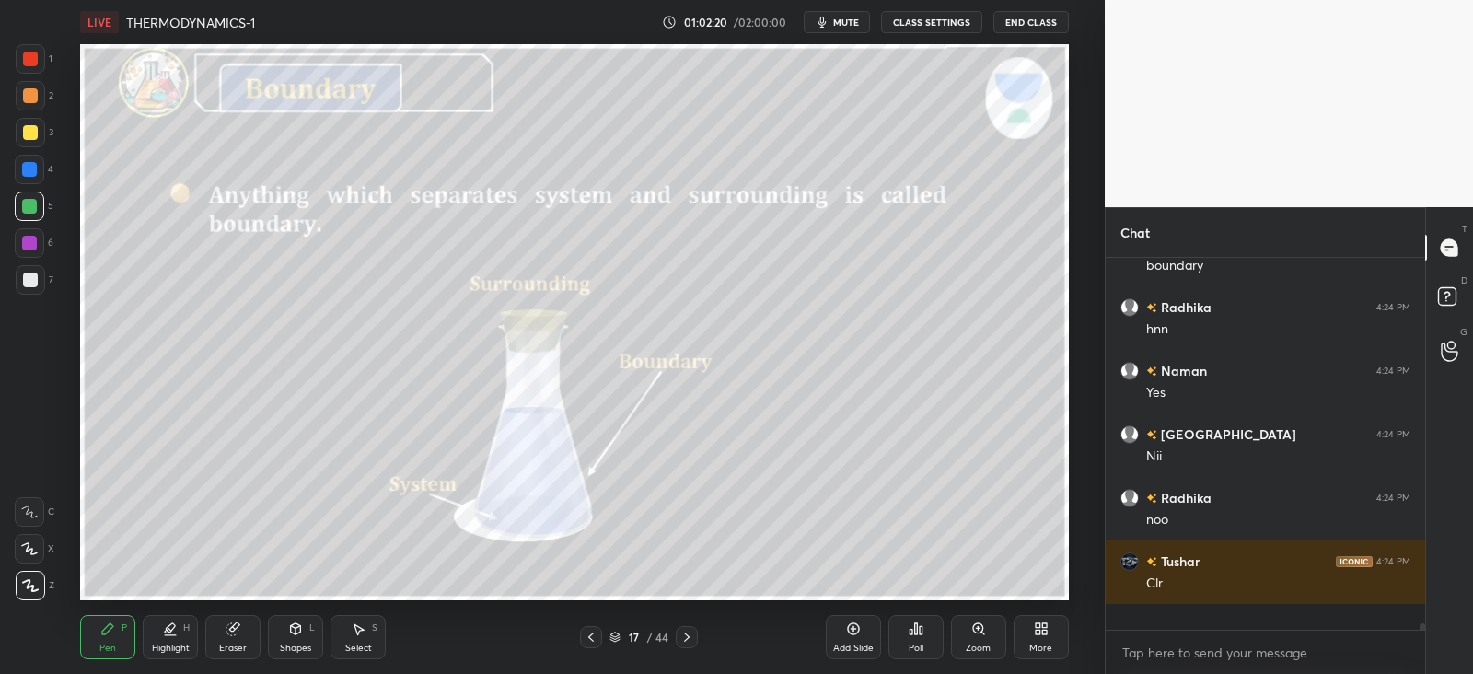
scroll to position [18399, 0]
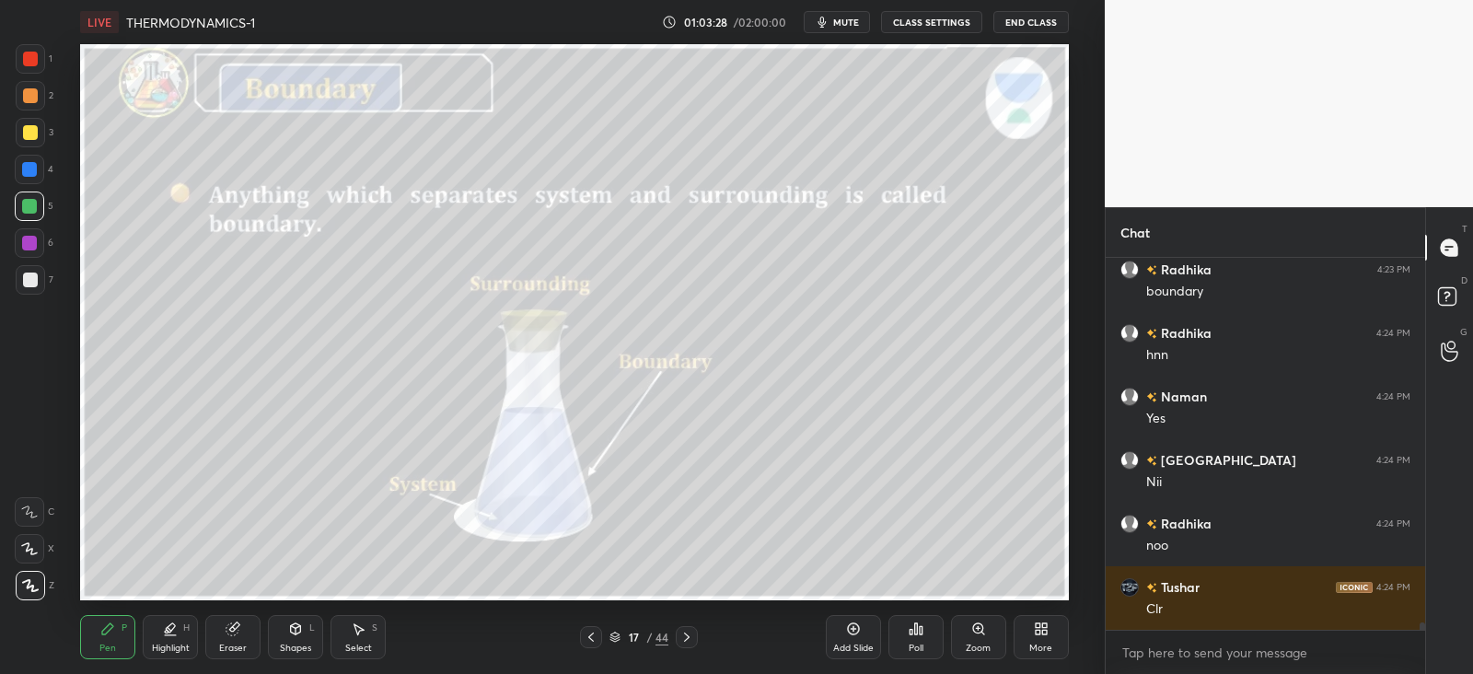
click at [691, 637] on icon at bounding box center [687, 637] width 15 height 15
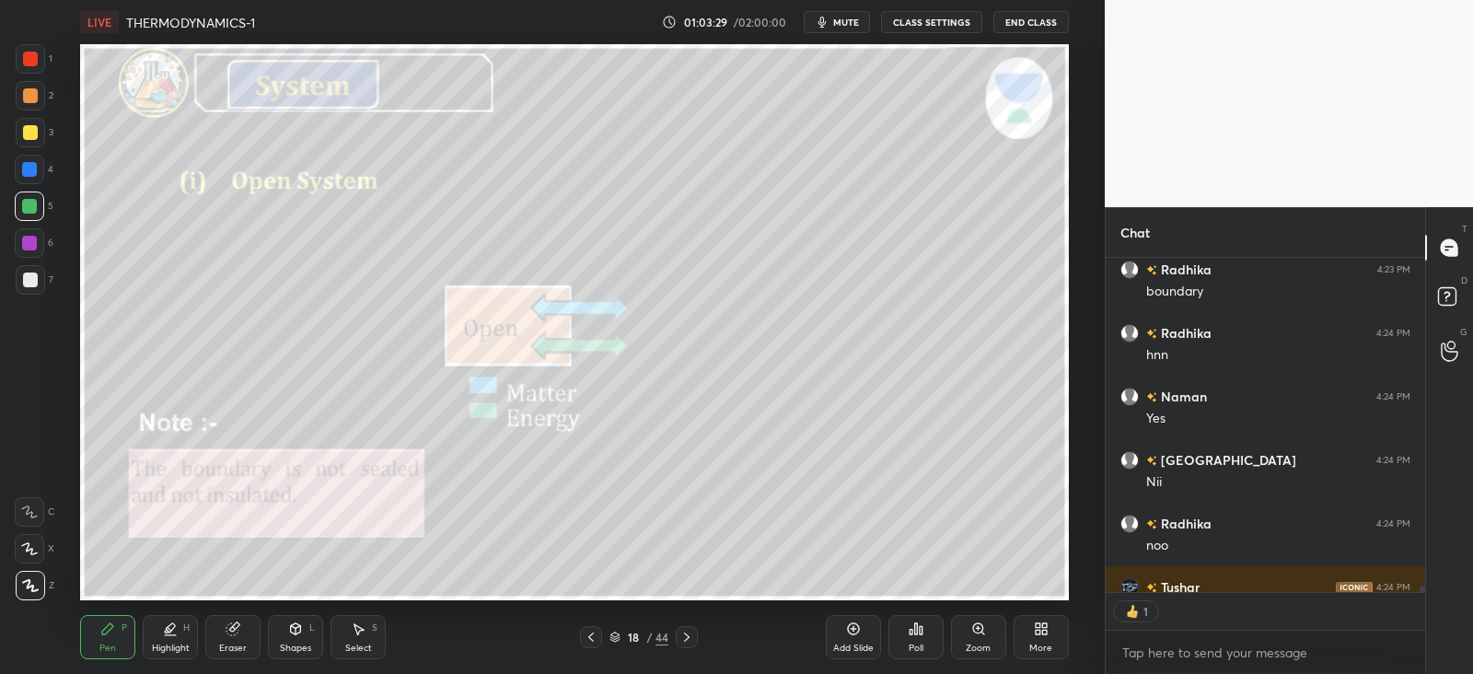
scroll to position [6, 6]
click at [594, 632] on icon at bounding box center [591, 637] width 15 height 15
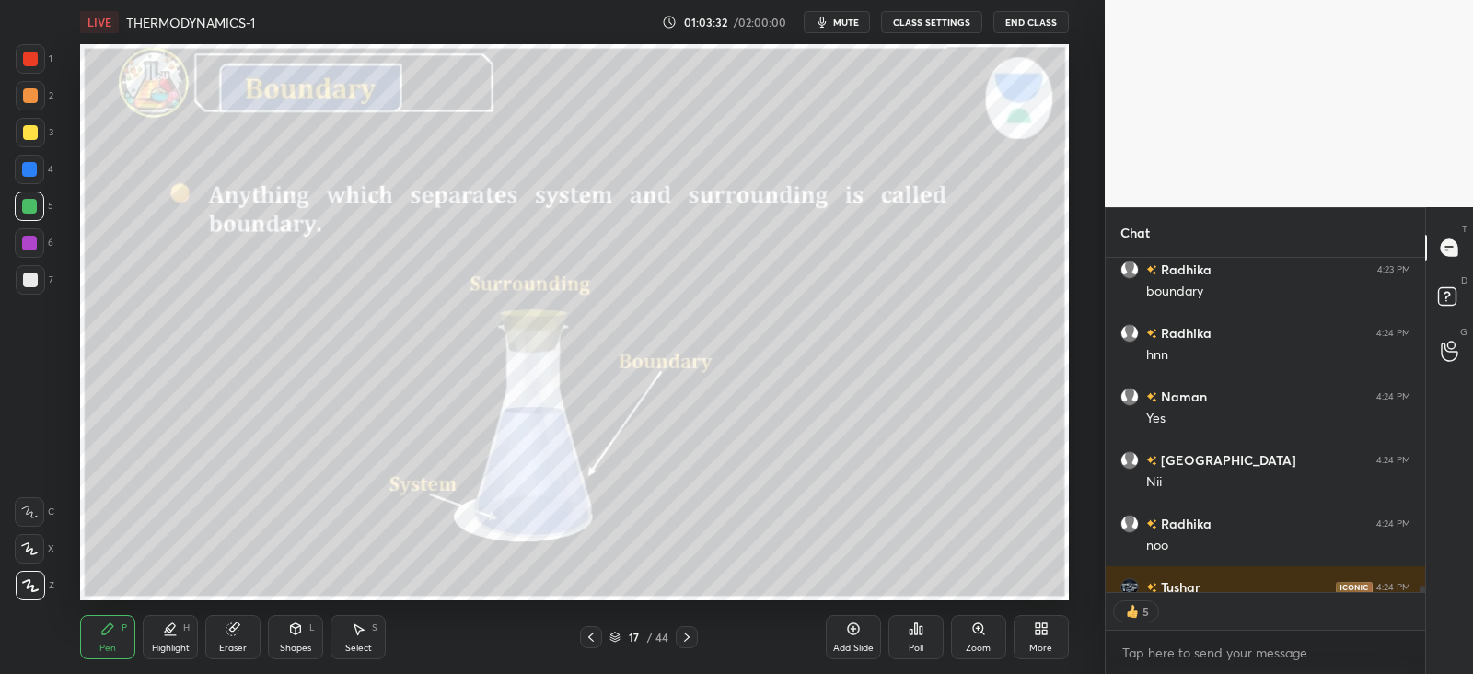
click at [686, 635] on icon at bounding box center [687, 637] width 6 height 9
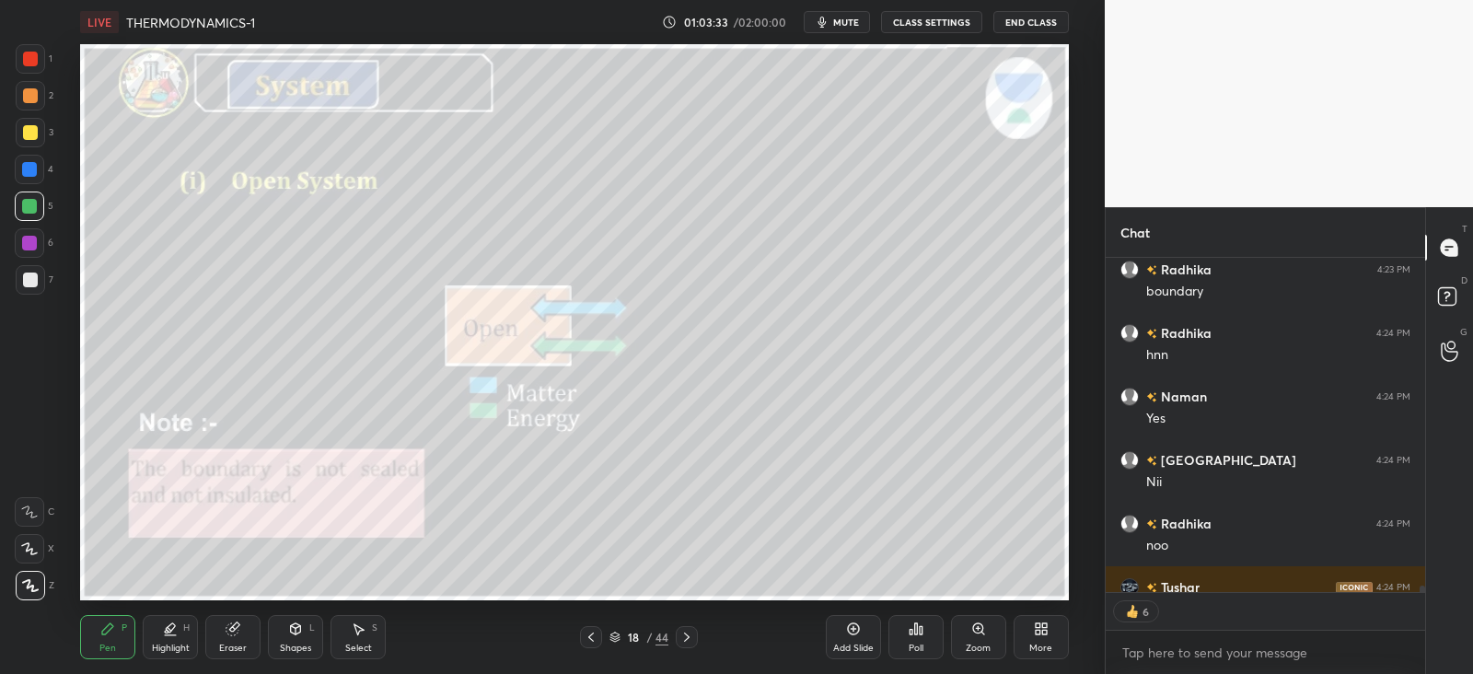
click at [595, 637] on icon at bounding box center [591, 637] width 15 height 15
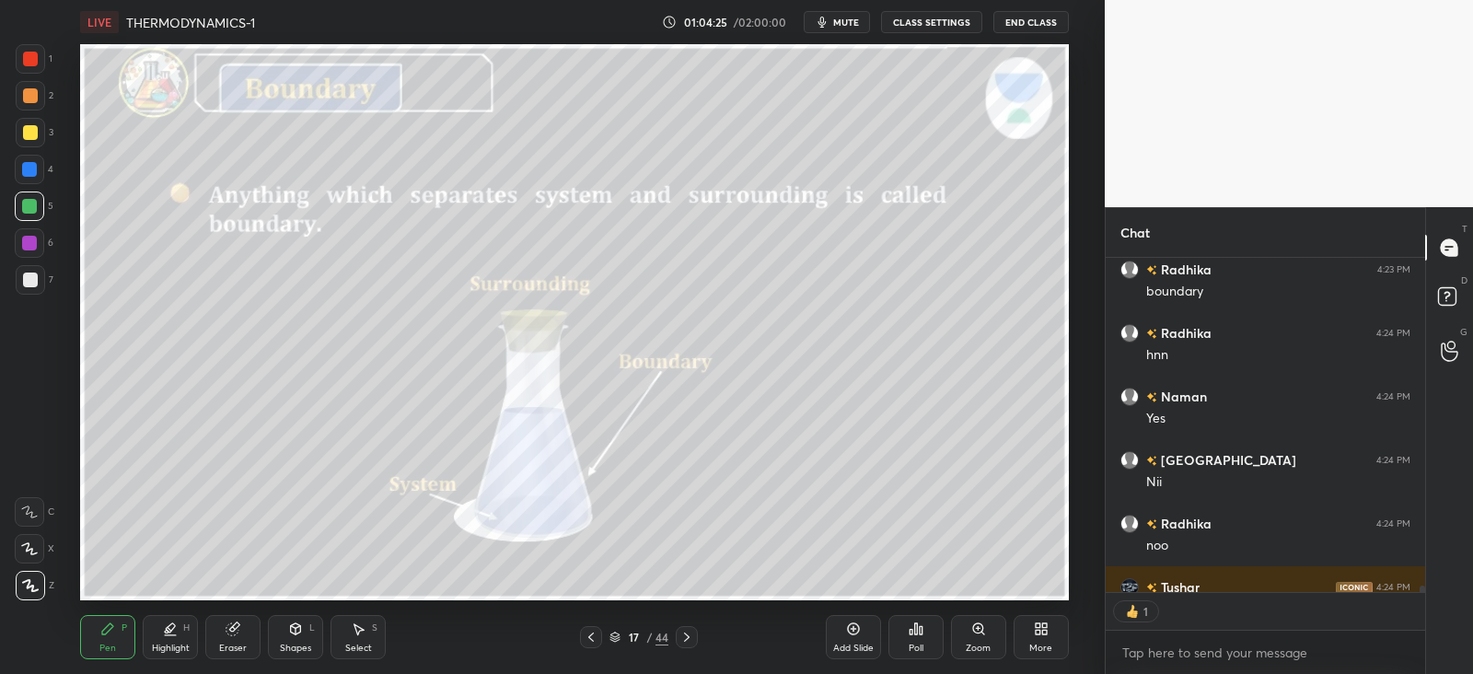
click at [683, 634] on icon at bounding box center [687, 637] width 15 height 15
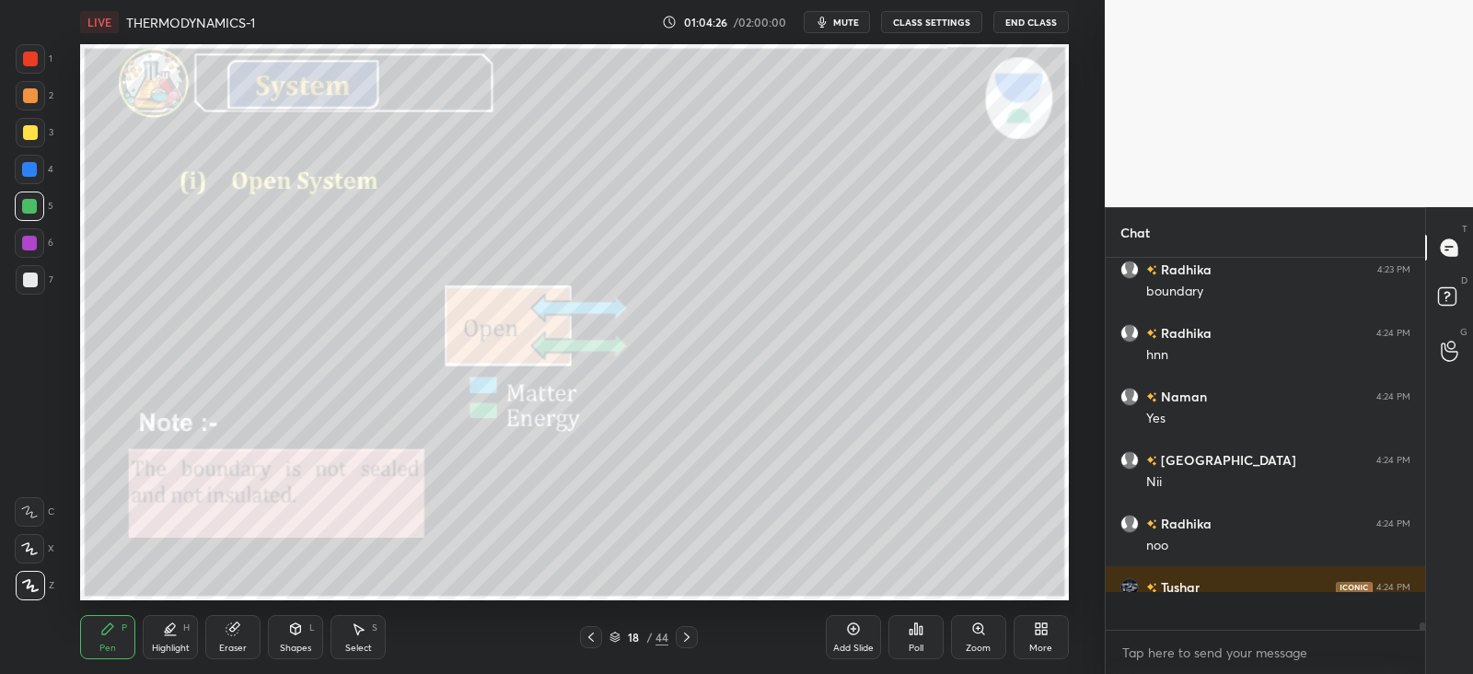
scroll to position [18399, 0]
click at [300, 630] on icon at bounding box center [296, 628] width 10 height 11
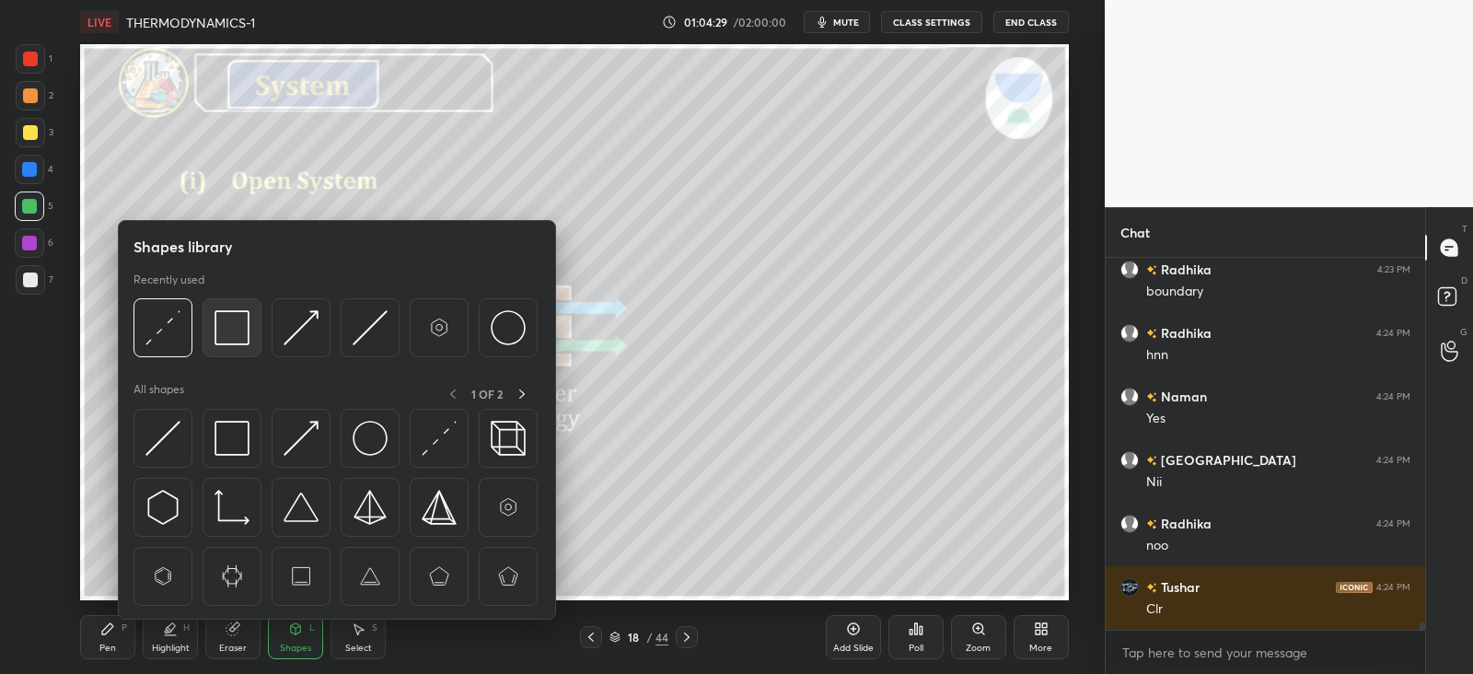
click at [244, 322] on img at bounding box center [232, 327] width 35 height 35
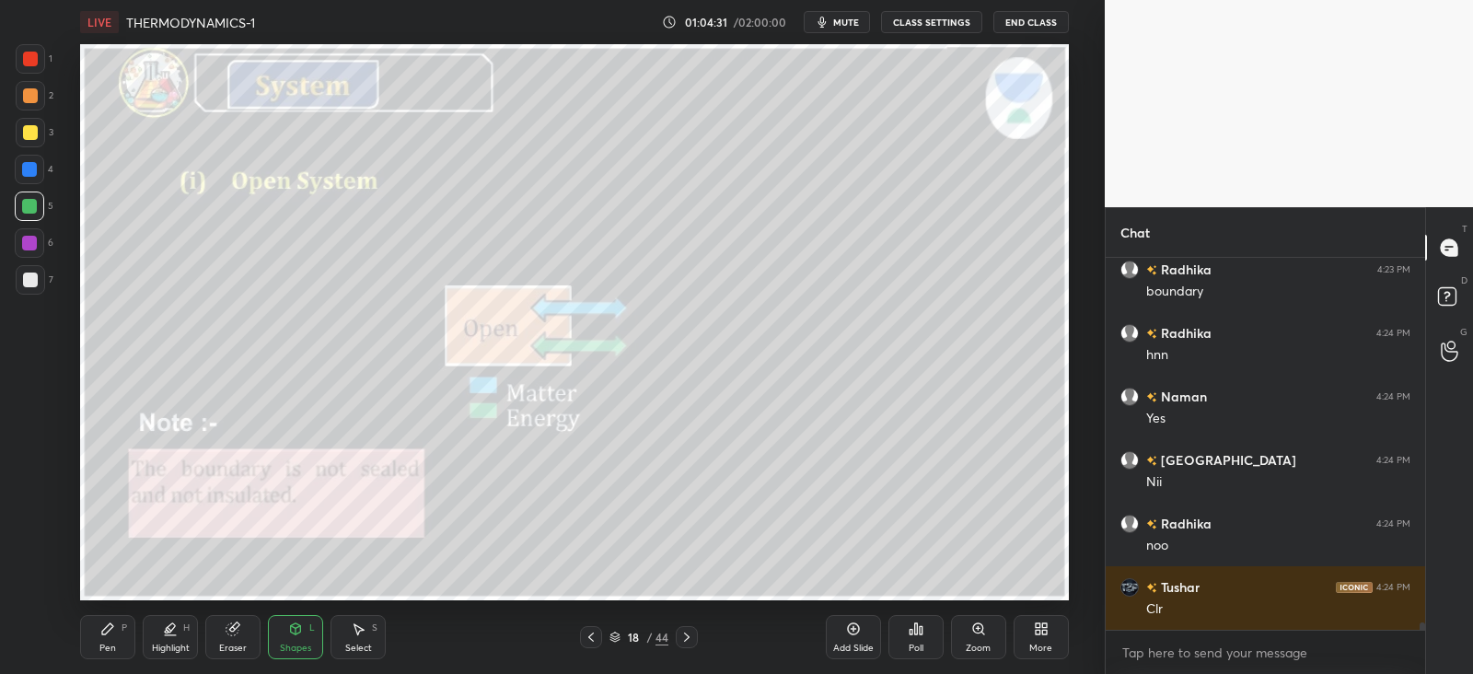
click at [106, 633] on icon at bounding box center [107, 628] width 11 height 11
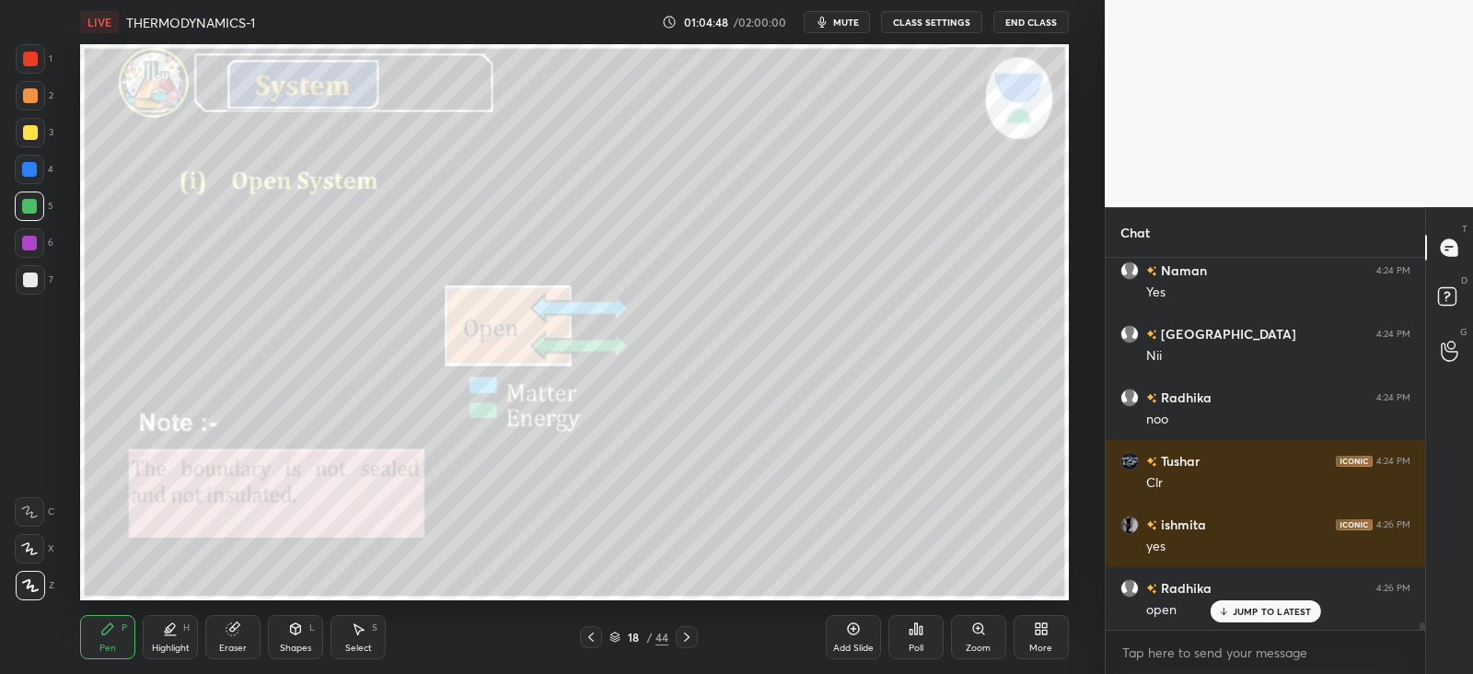
scroll to position [18589, 0]
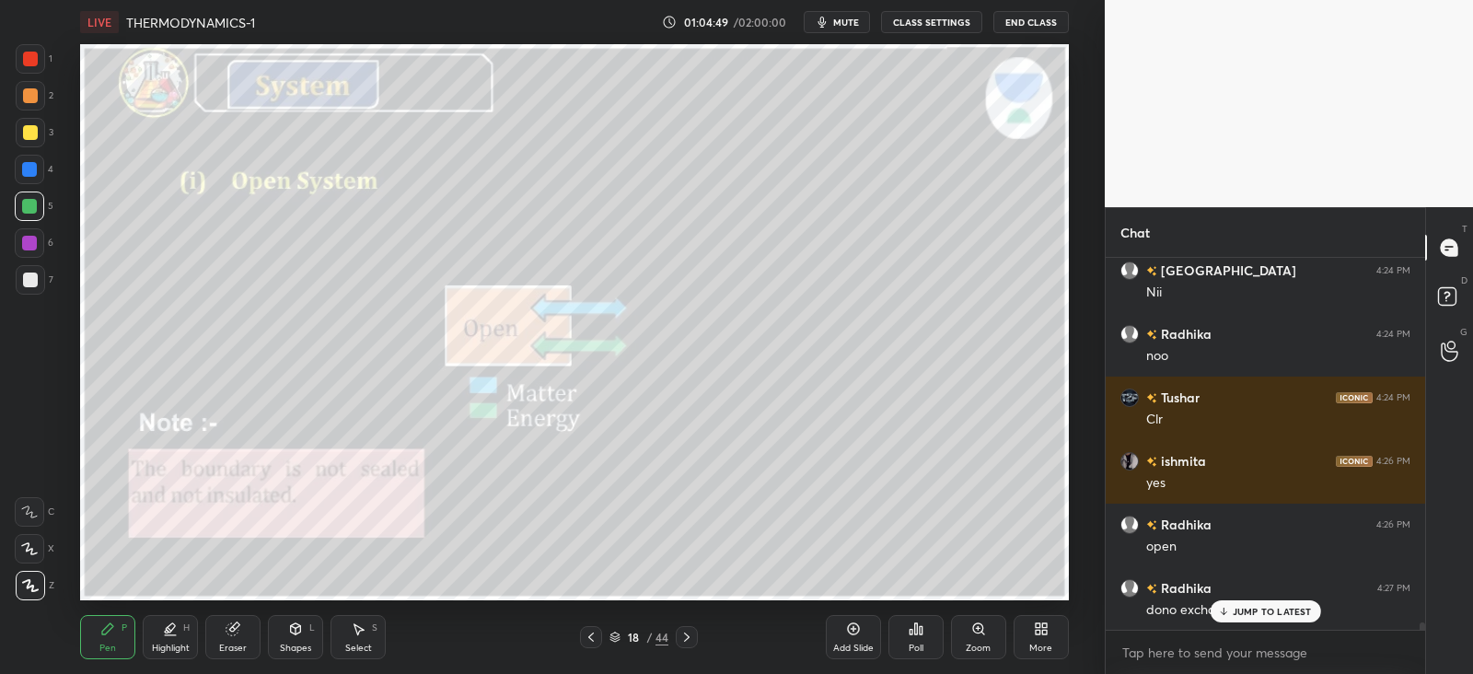
click at [35, 129] on div at bounding box center [30, 132] width 15 height 15
click at [23, 195] on div at bounding box center [29, 206] width 29 height 29
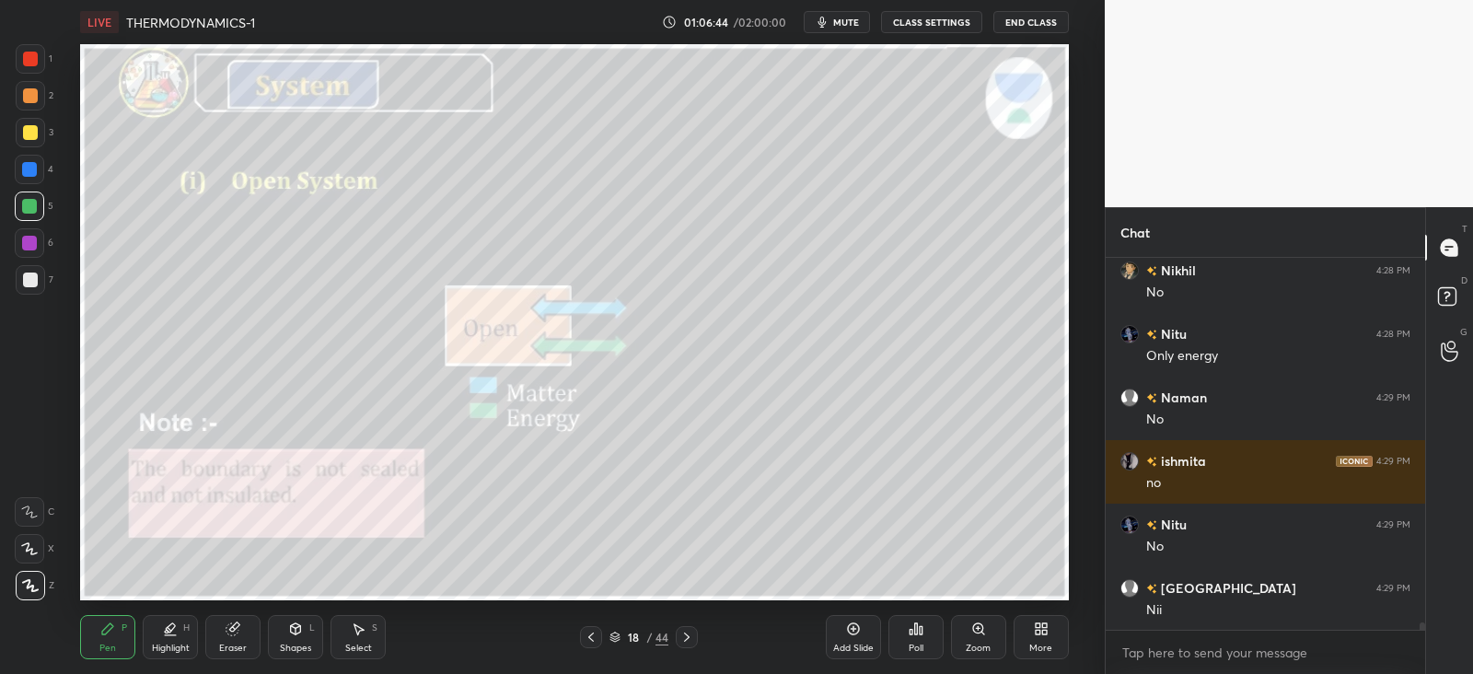
scroll to position [19479, 0]
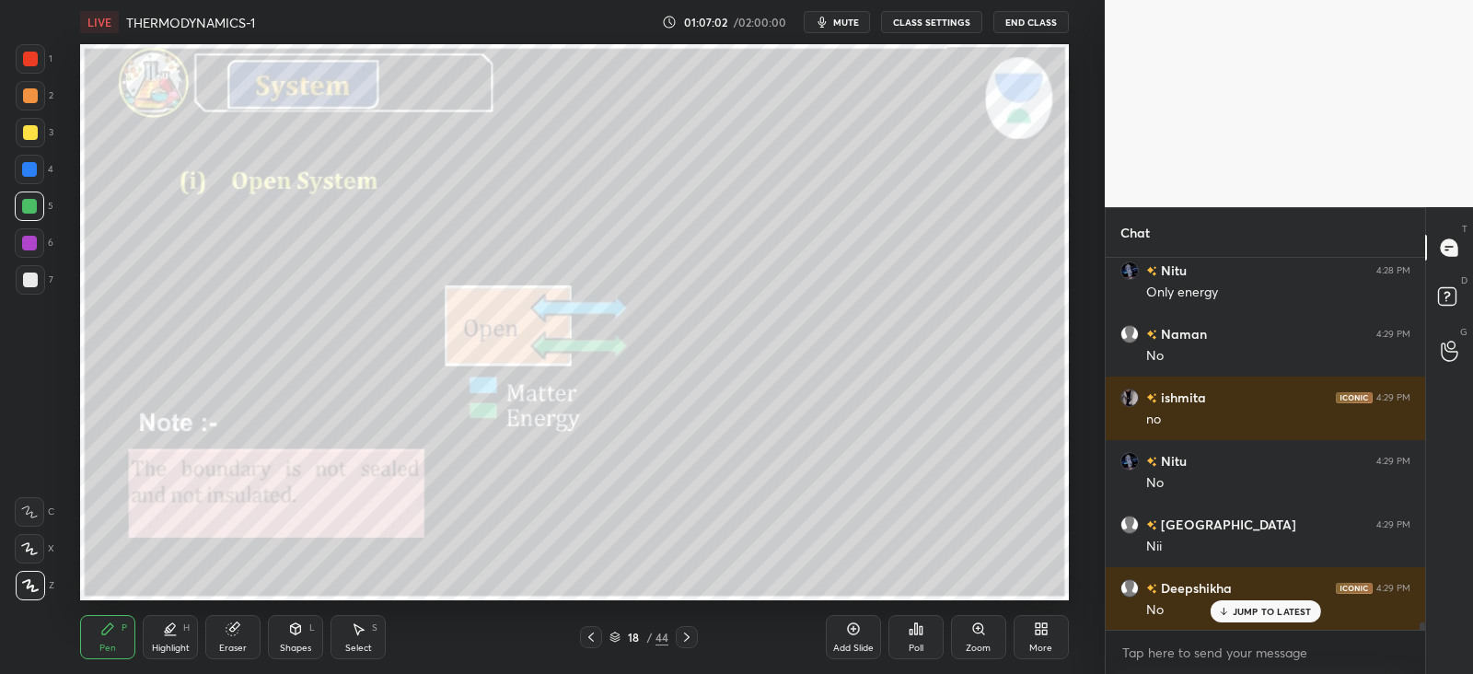
click at [296, 656] on div "Shapes L" at bounding box center [295, 637] width 55 height 44
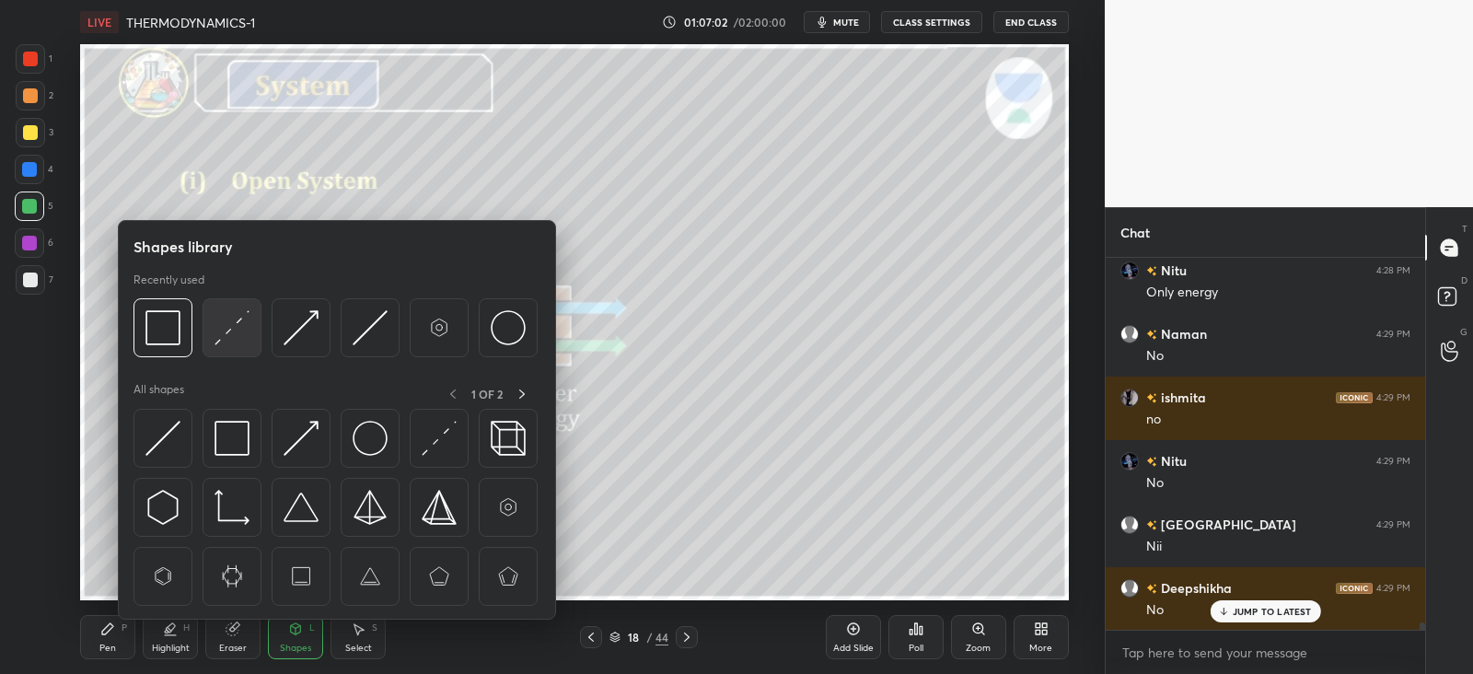
click at [236, 318] on img at bounding box center [232, 327] width 35 height 35
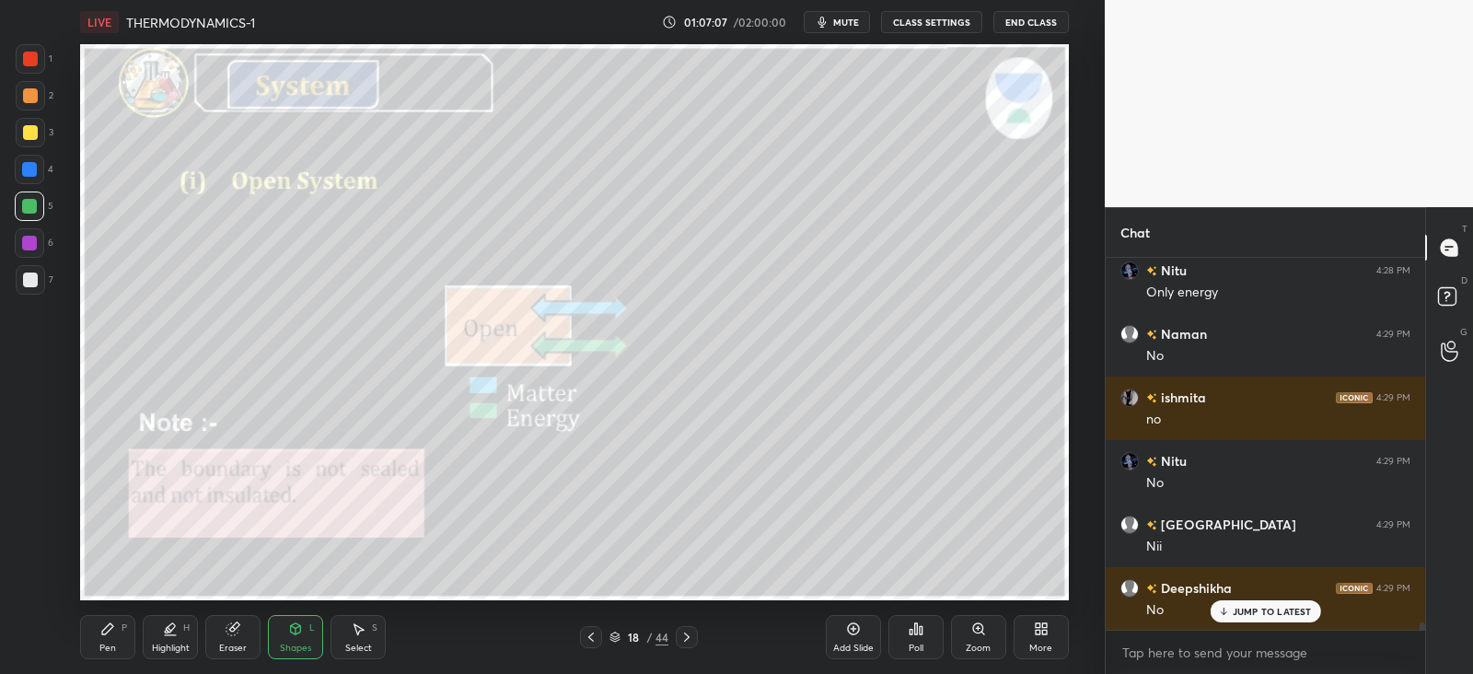
click at [116, 637] on div "Pen P" at bounding box center [107, 637] width 55 height 44
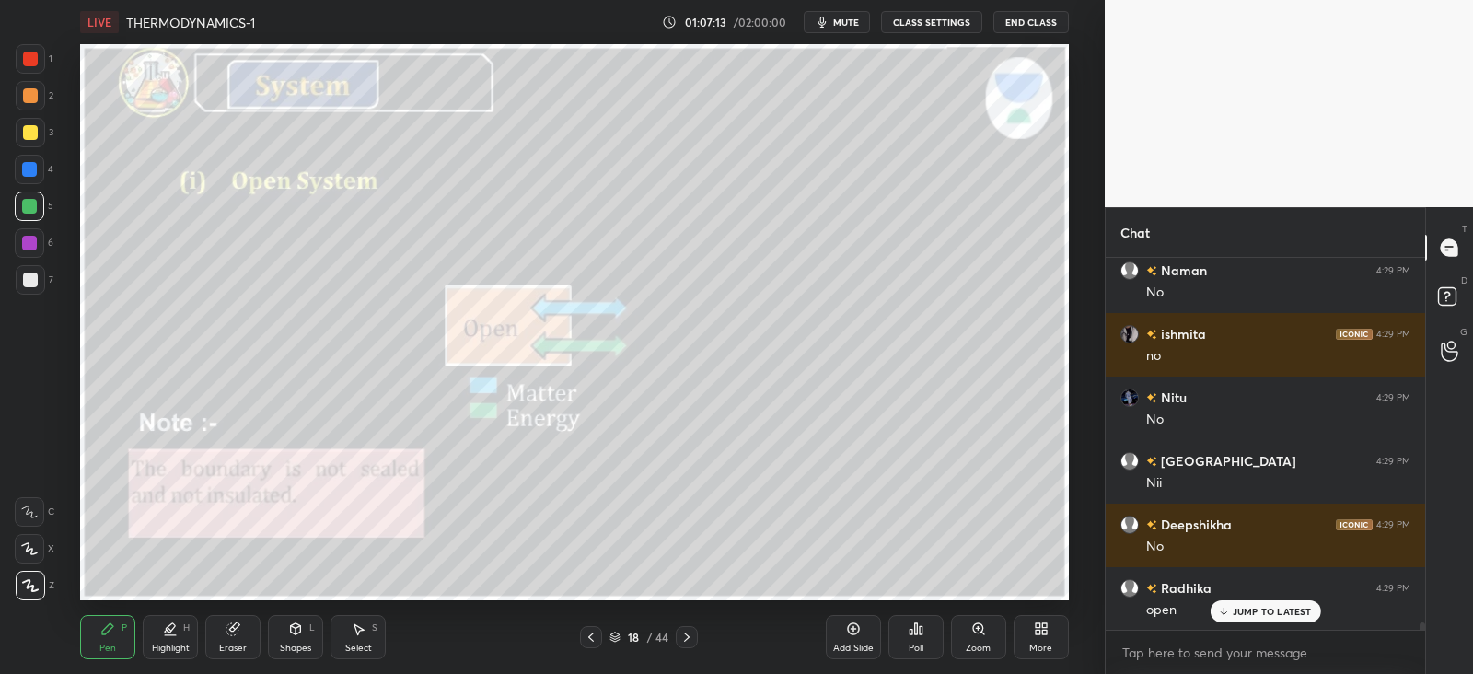
click at [9, 278] on div "1 2 3 4 5 6 7 C X Z C X Z E E Erase all H H" at bounding box center [29, 322] width 59 height 556
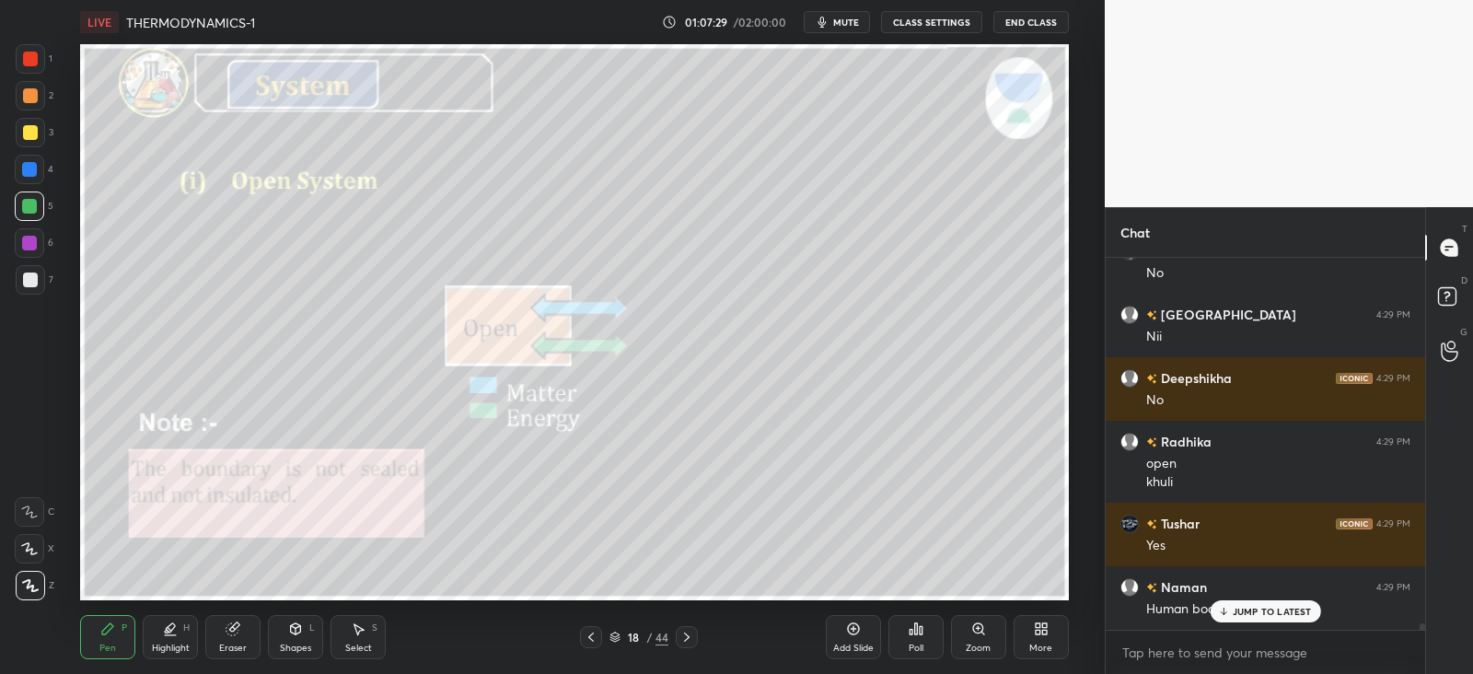
scroll to position [19751, 0]
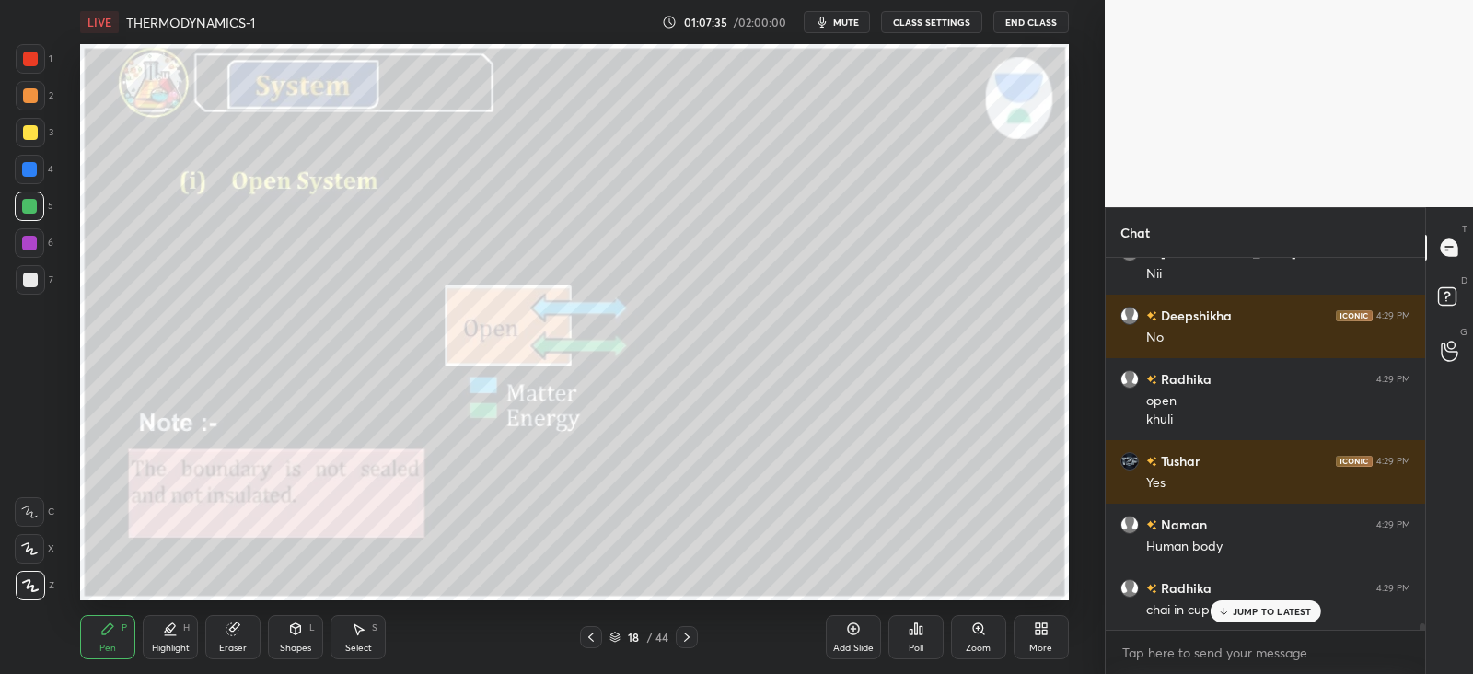
click at [686, 636] on icon at bounding box center [687, 637] width 15 height 15
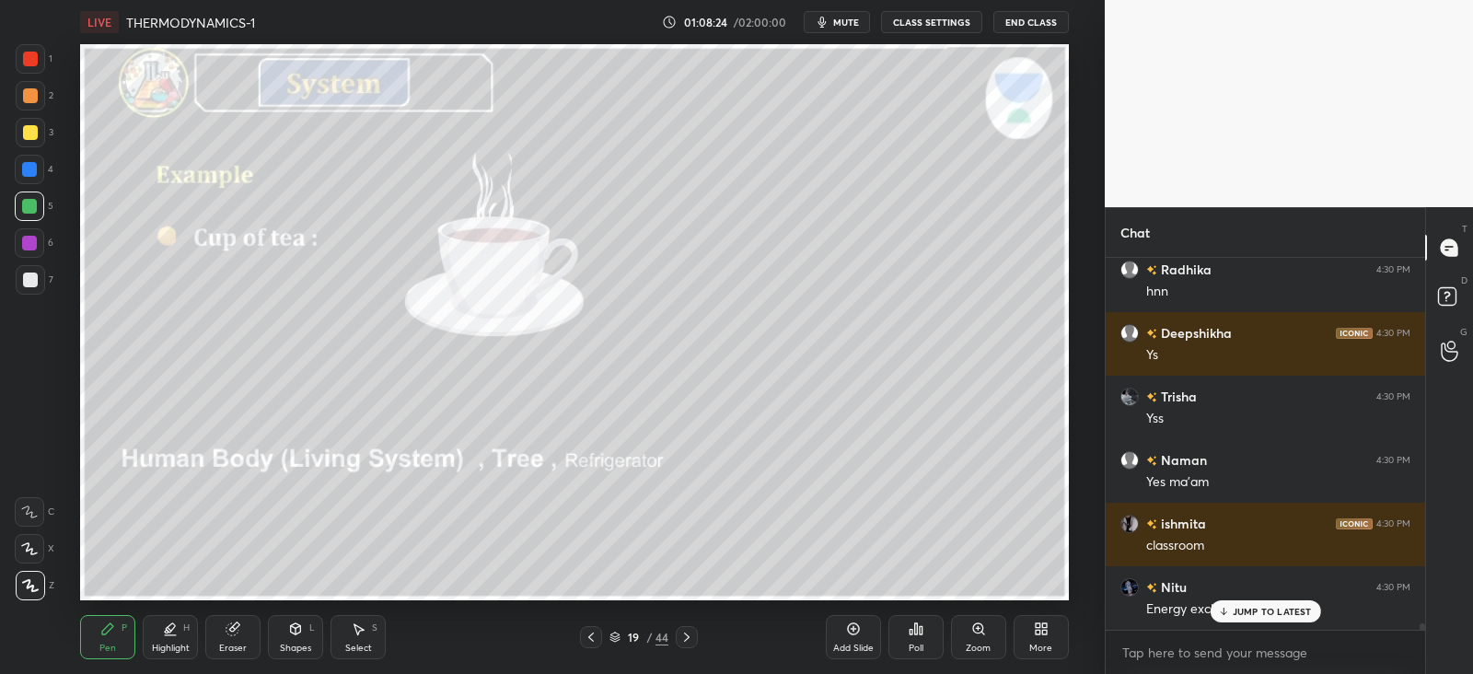
scroll to position [20387, 0]
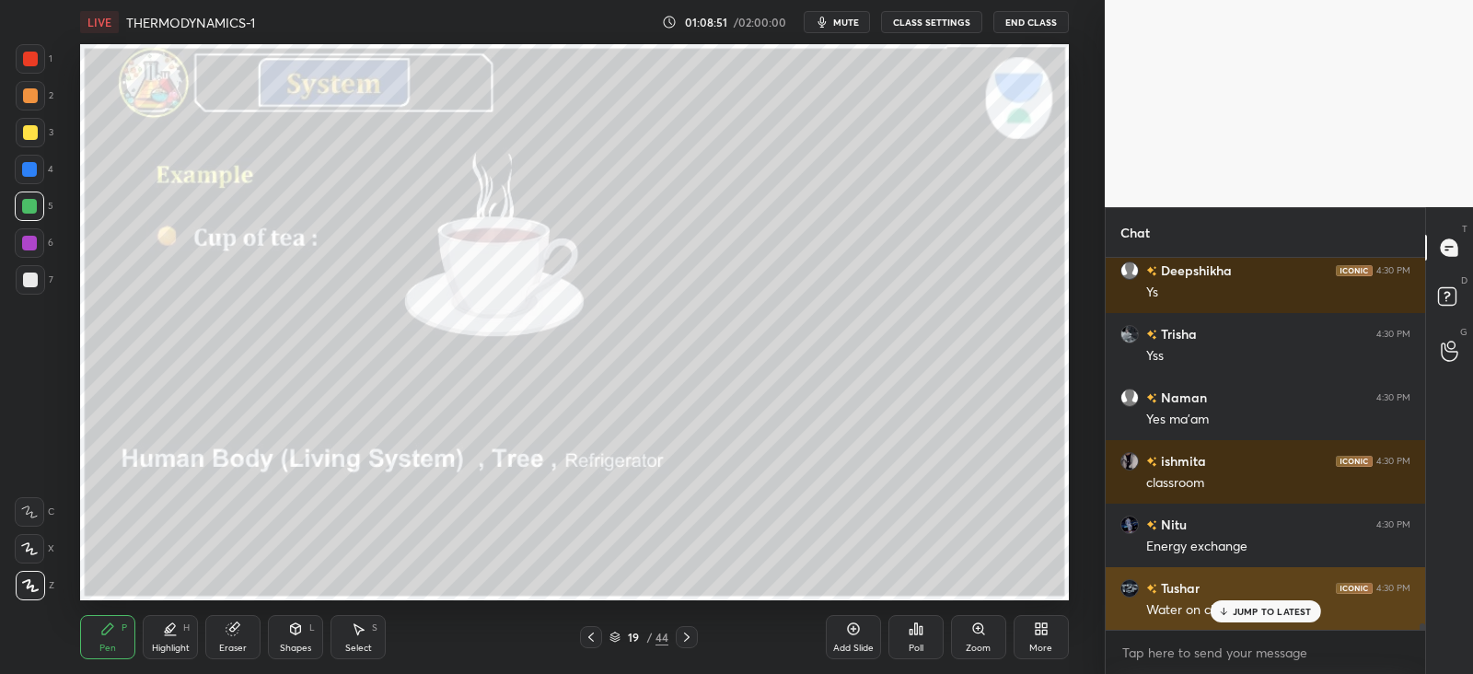
click at [1234, 606] on p "JUMP TO LATEST" at bounding box center [1272, 611] width 79 height 11
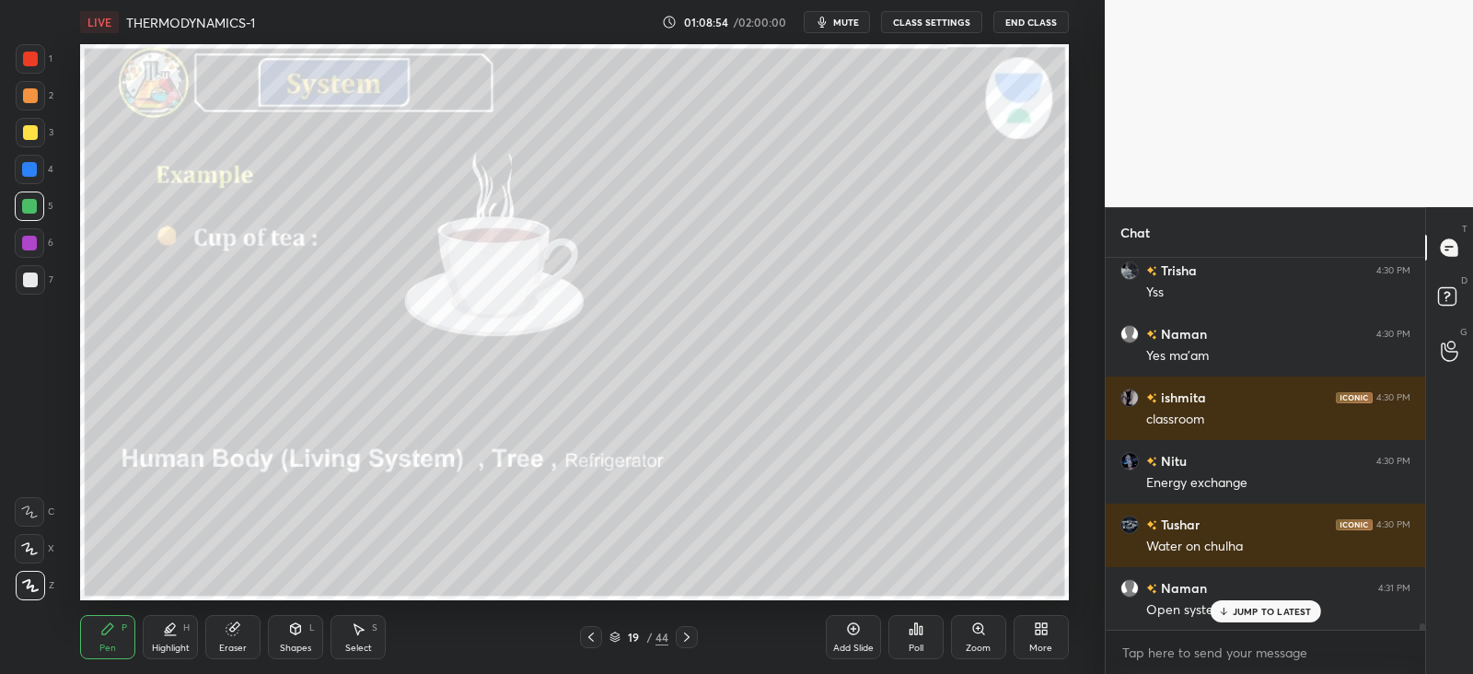
scroll to position [20514, 0]
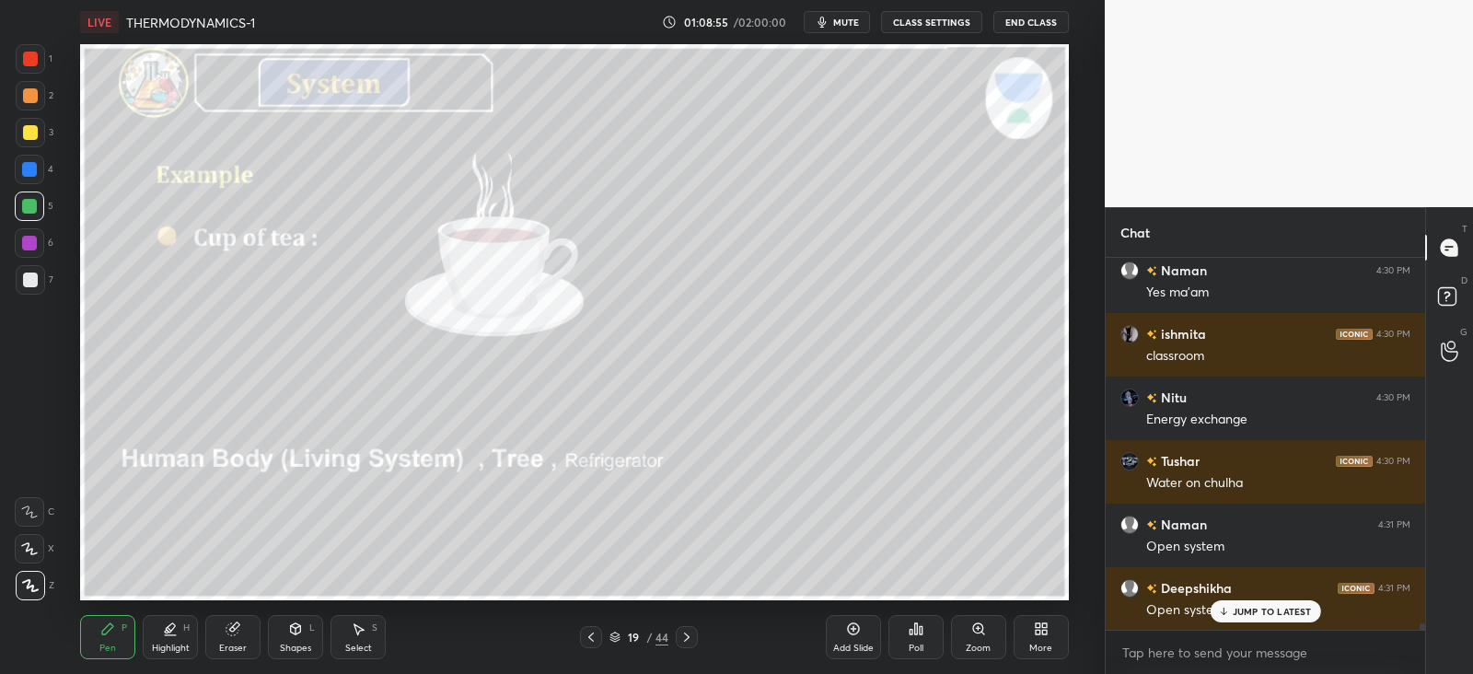
click at [1228, 610] on icon at bounding box center [1223, 611] width 12 height 11
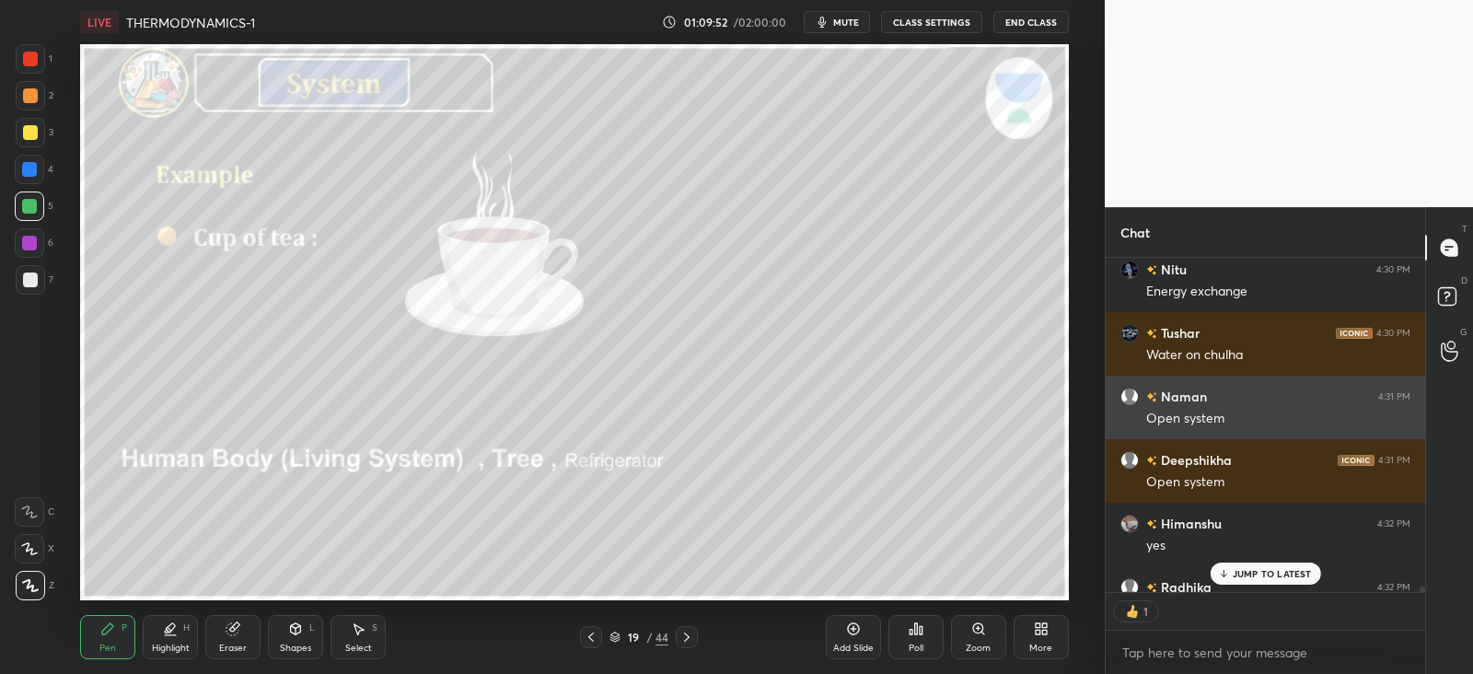
scroll to position [20742, 0]
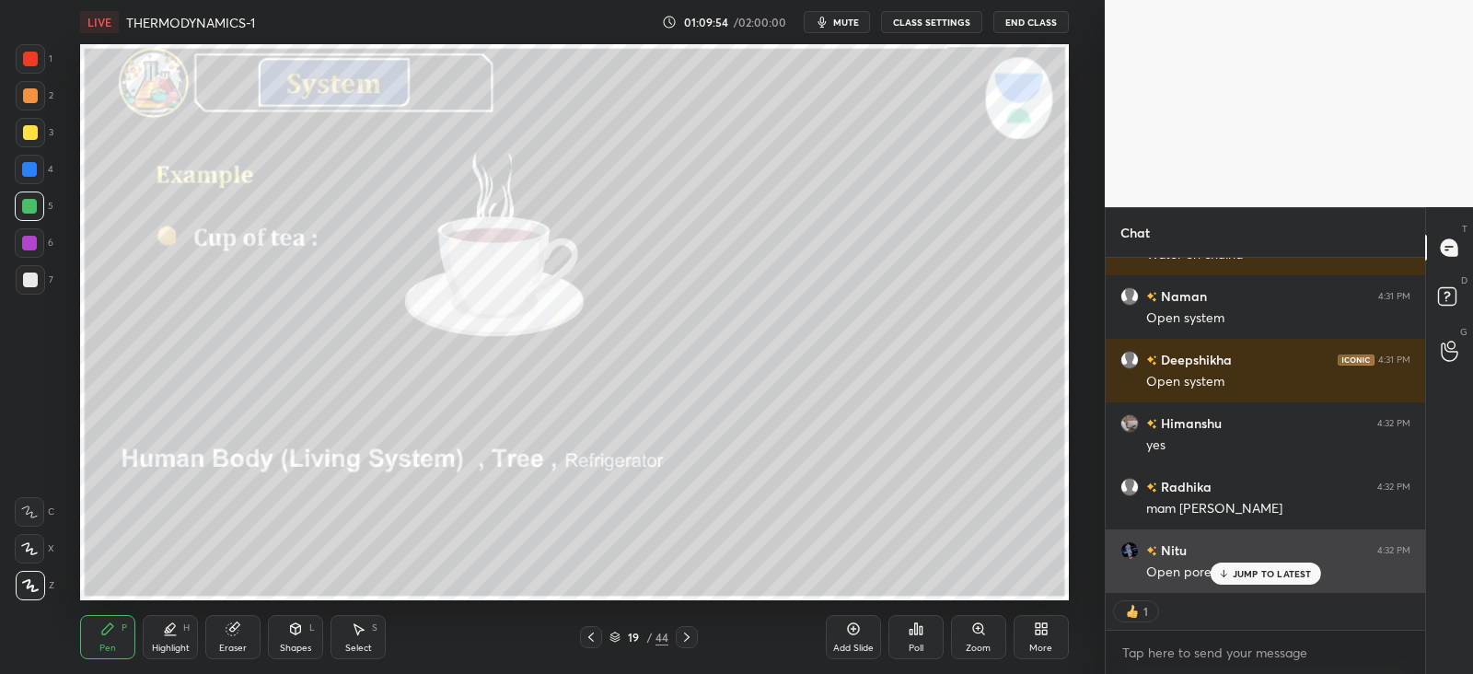
click at [1243, 572] on p "JUMP TO LATEST" at bounding box center [1272, 573] width 79 height 11
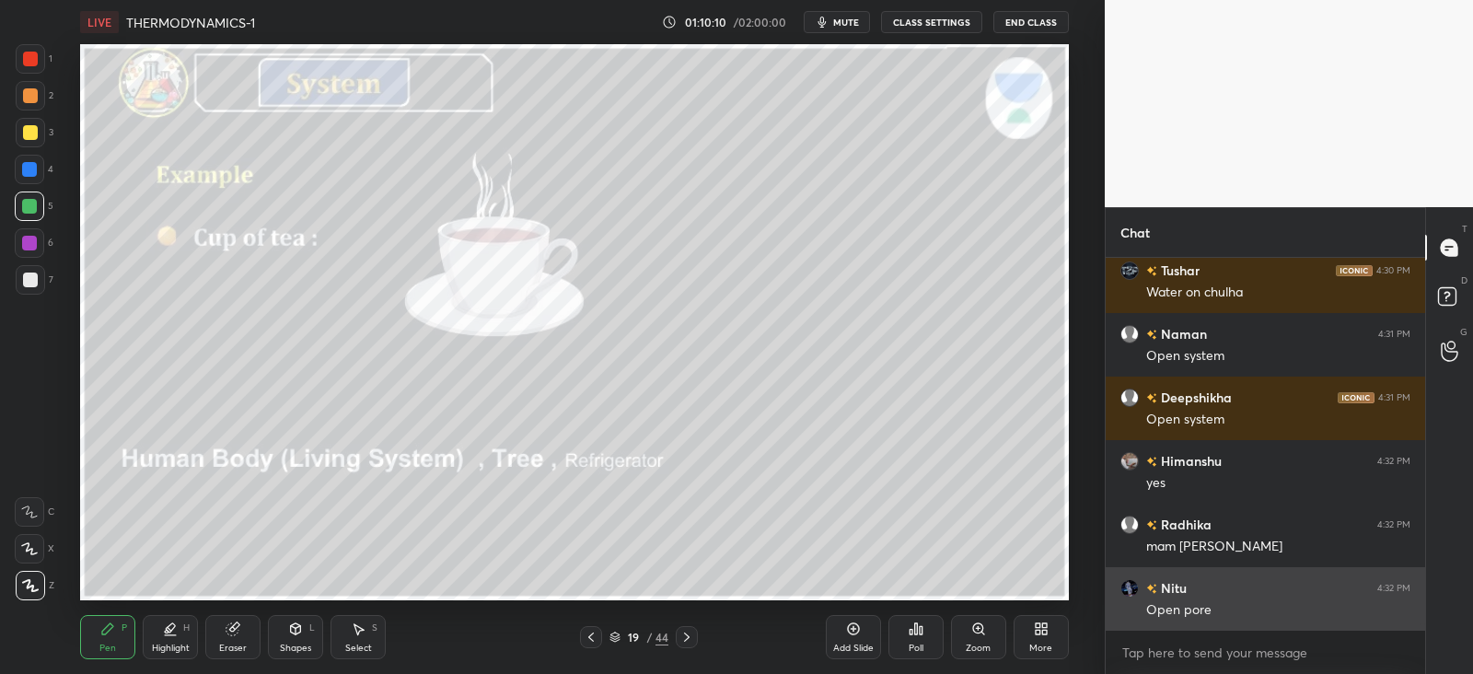
scroll to position [20768, 0]
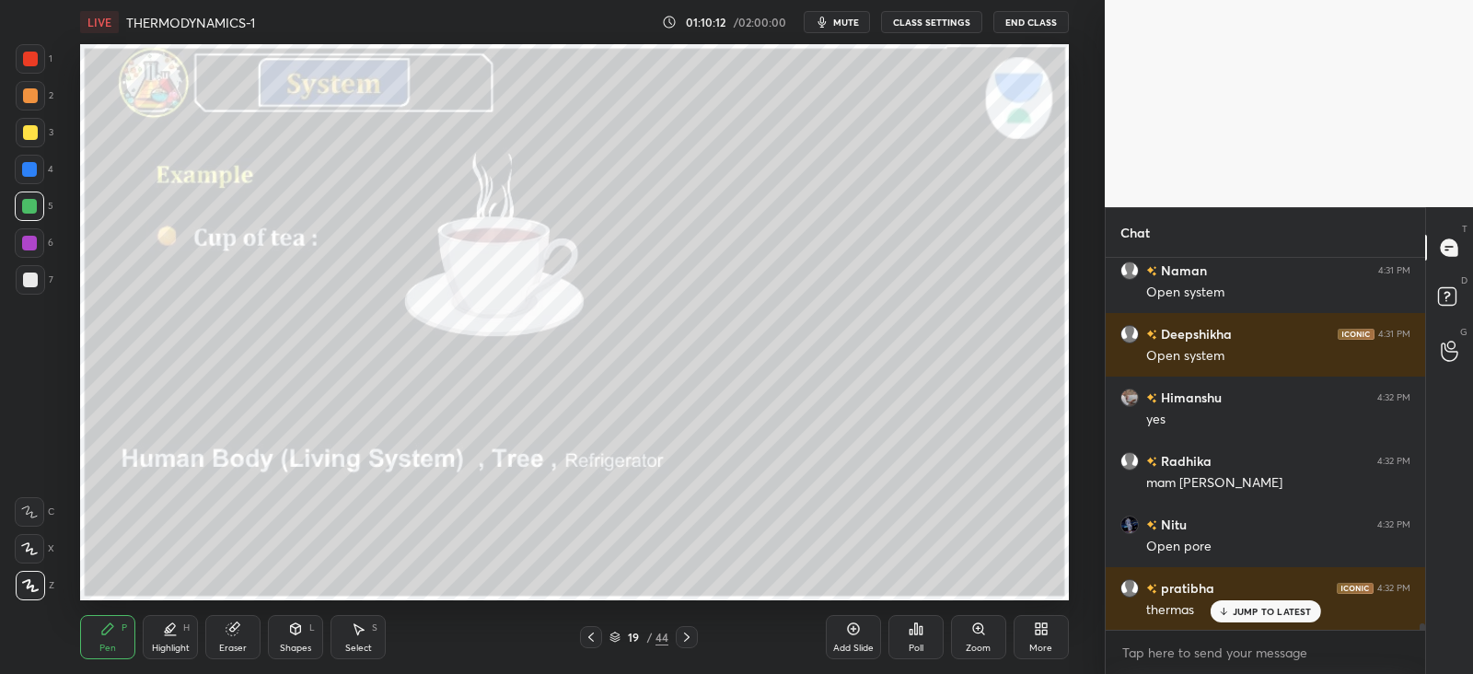
click at [1233, 601] on div "JUMP TO LATEST" at bounding box center [1265, 611] width 111 height 22
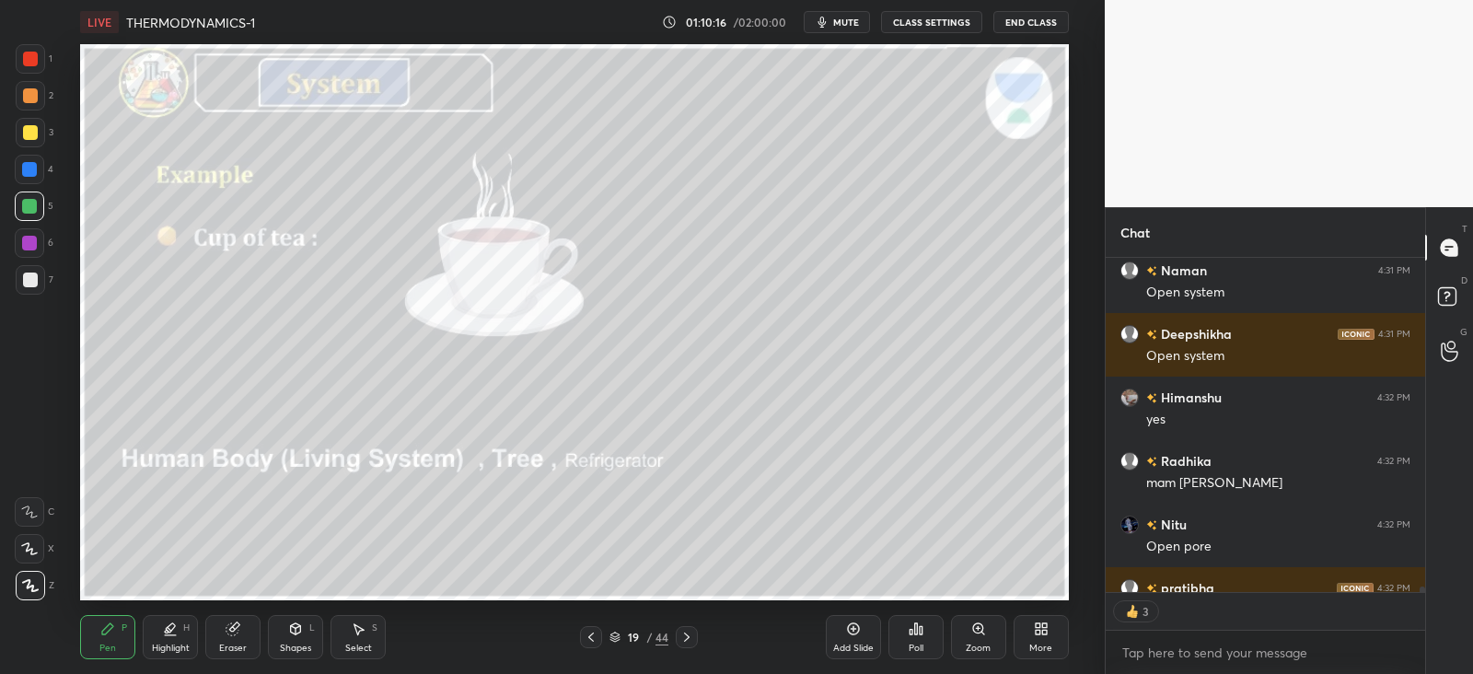
click at [691, 638] on icon at bounding box center [687, 637] width 15 height 15
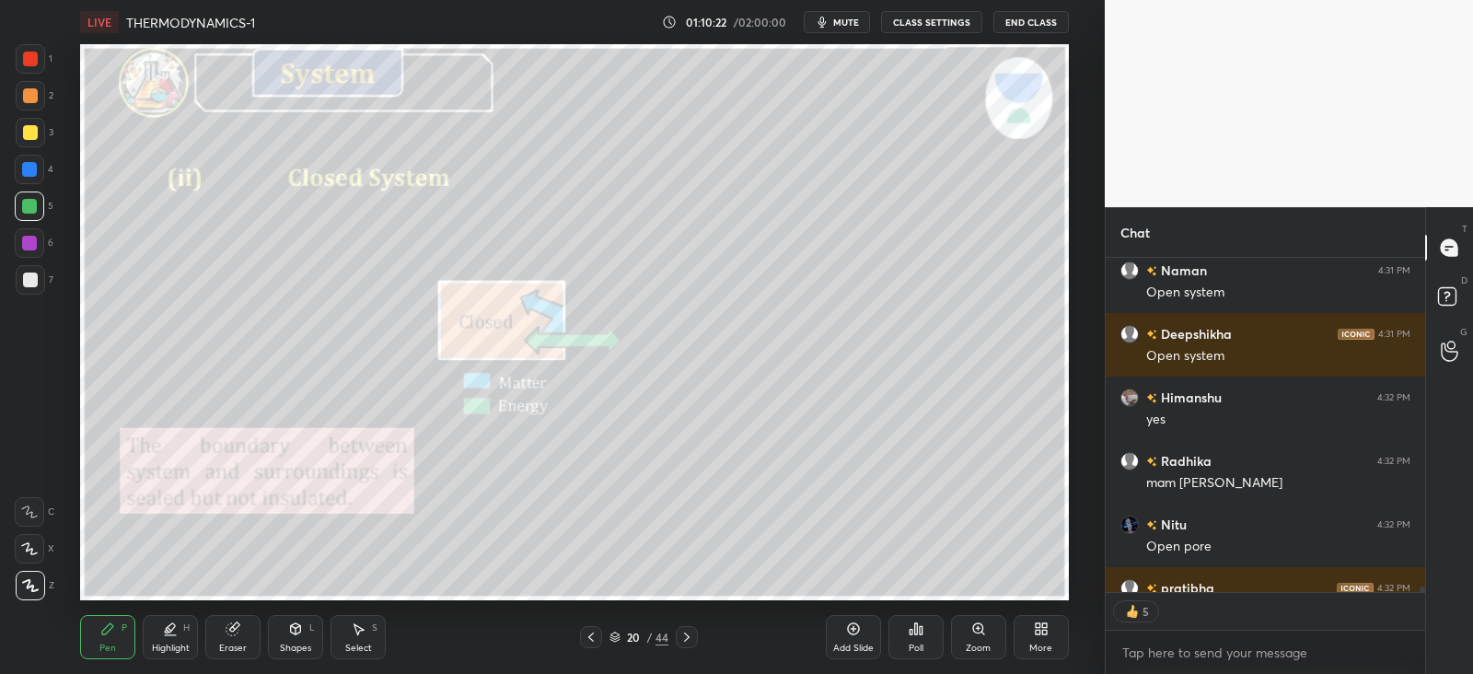
scroll to position [20806, 0]
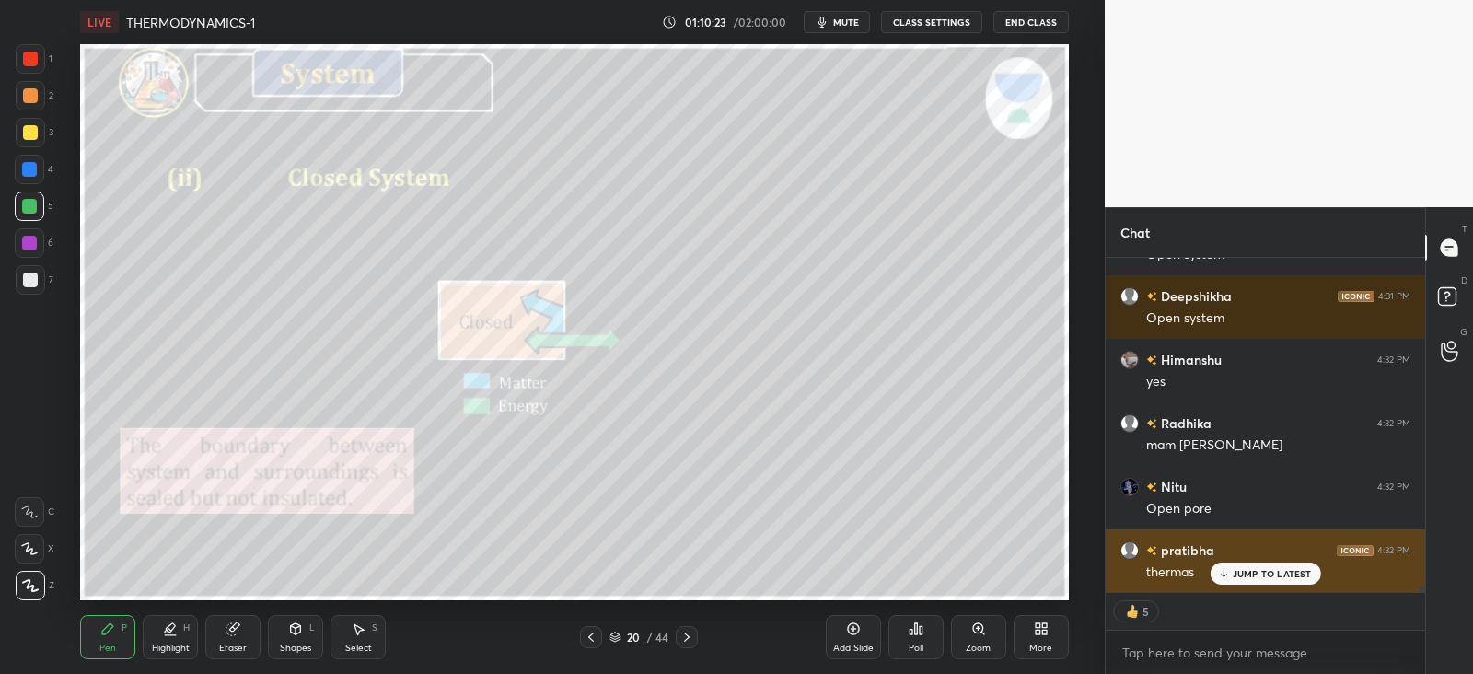
click at [1255, 564] on div "JUMP TO LATEST" at bounding box center [1265, 574] width 111 height 22
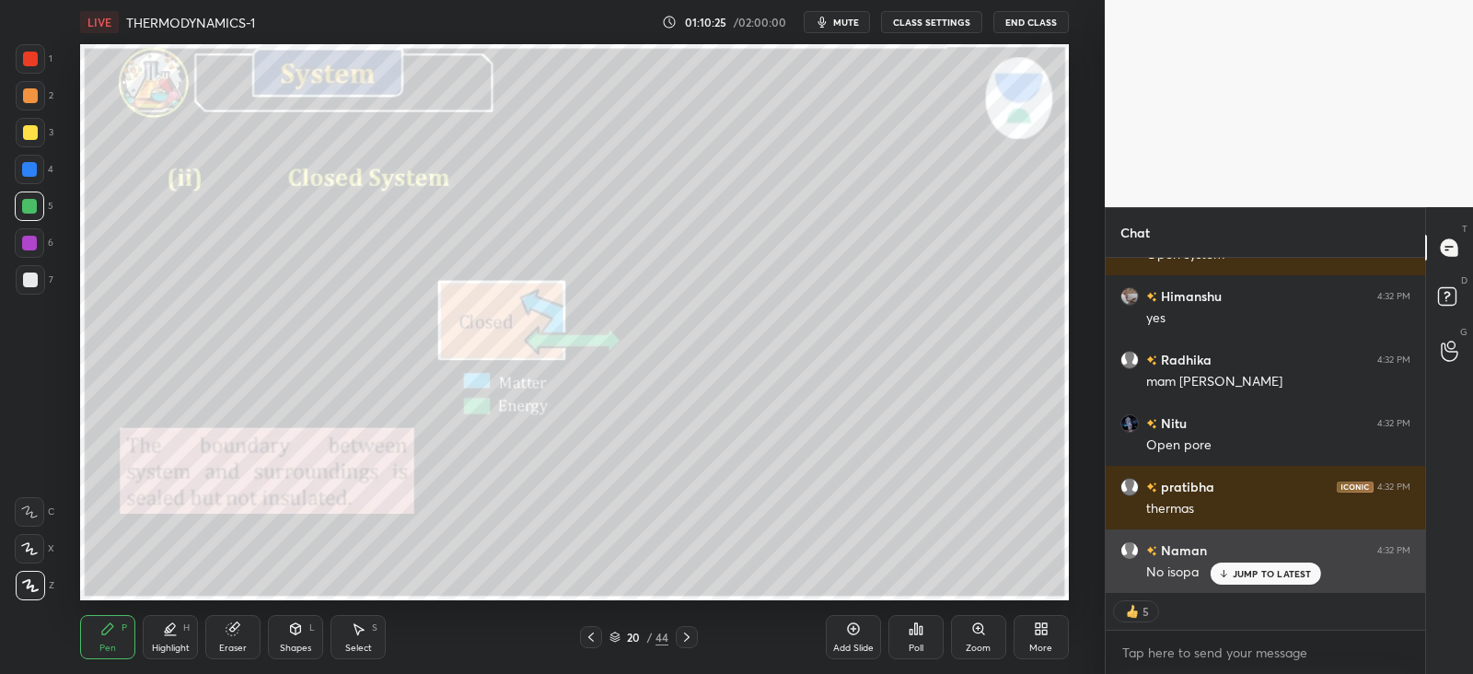
click at [1266, 576] on p "JUMP TO LATEST" at bounding box center [1272, 573] width 79 height 11
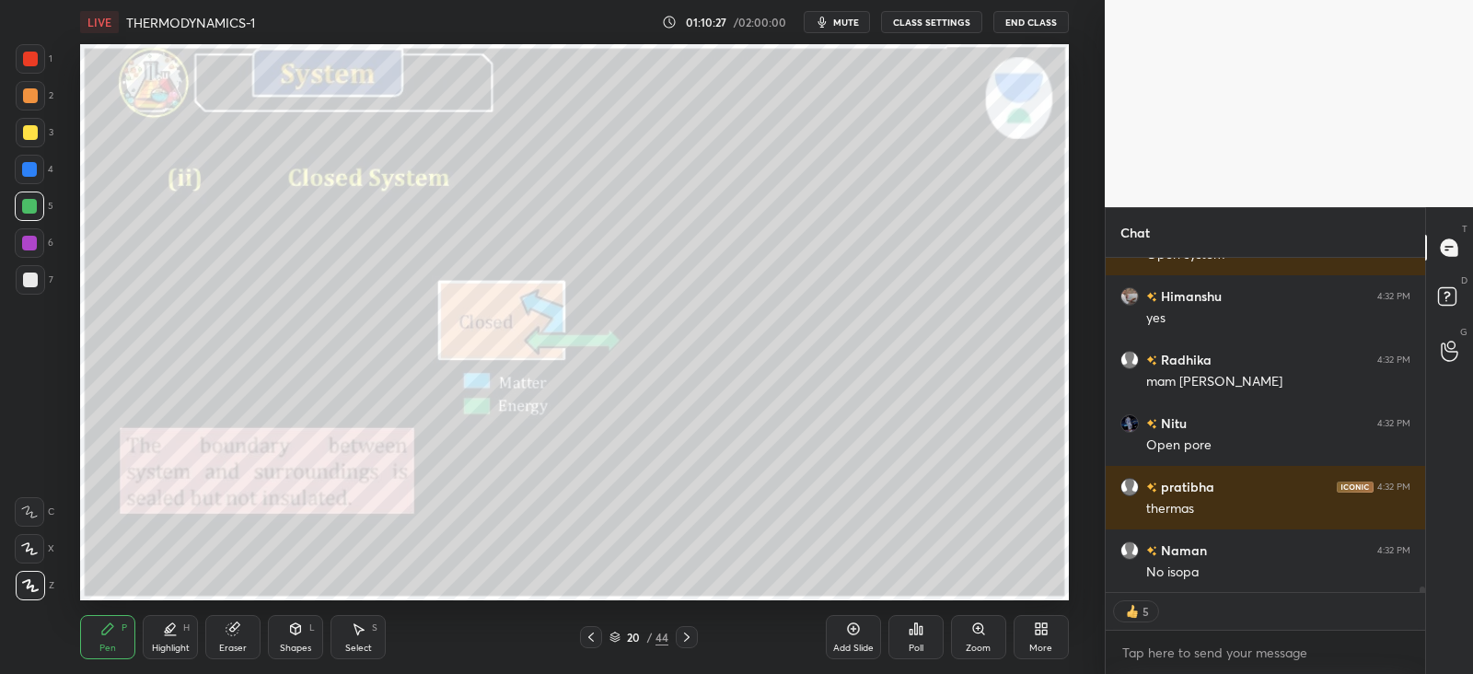
click at [295, 637] on div "Shapes L" at bounding box center [295, 637] width 55 height 44
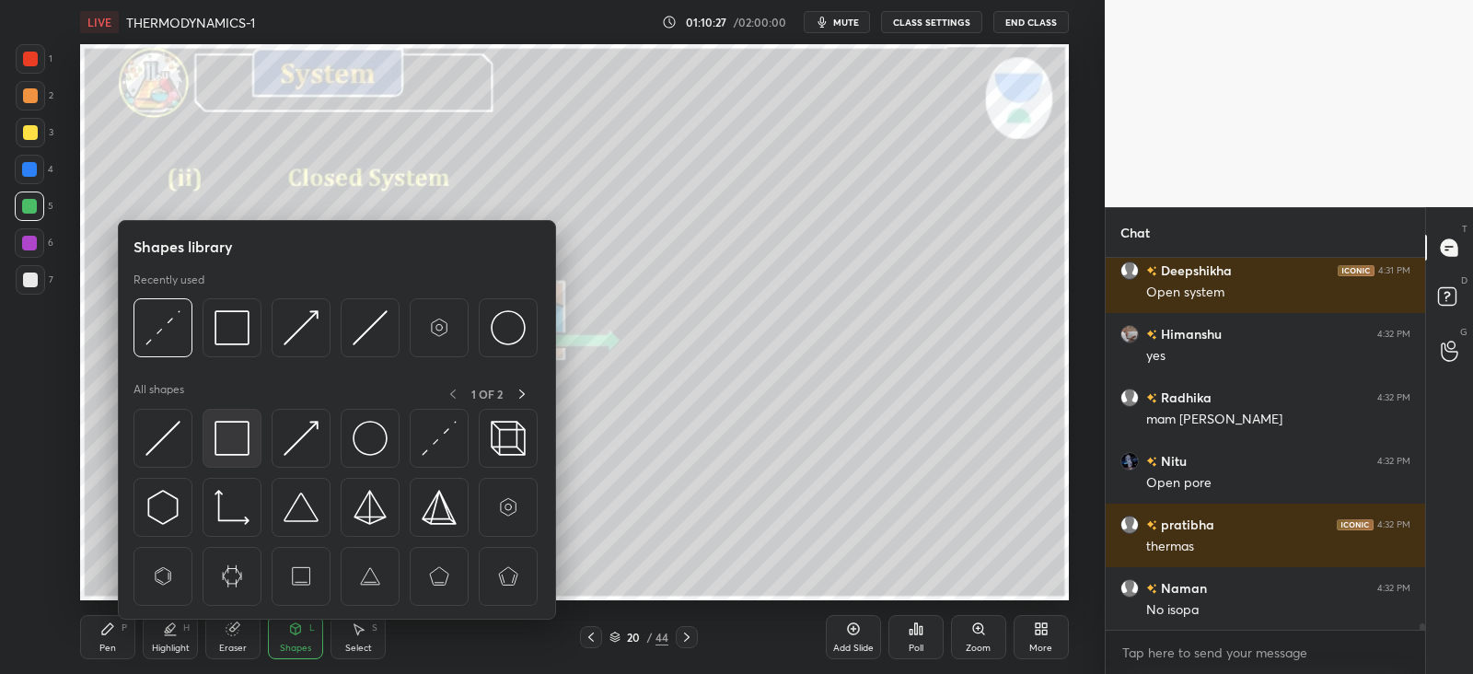
scroll to position [6, 6]
click at [248, 430] on img at bounding box center [232, 438] width 35 height 35
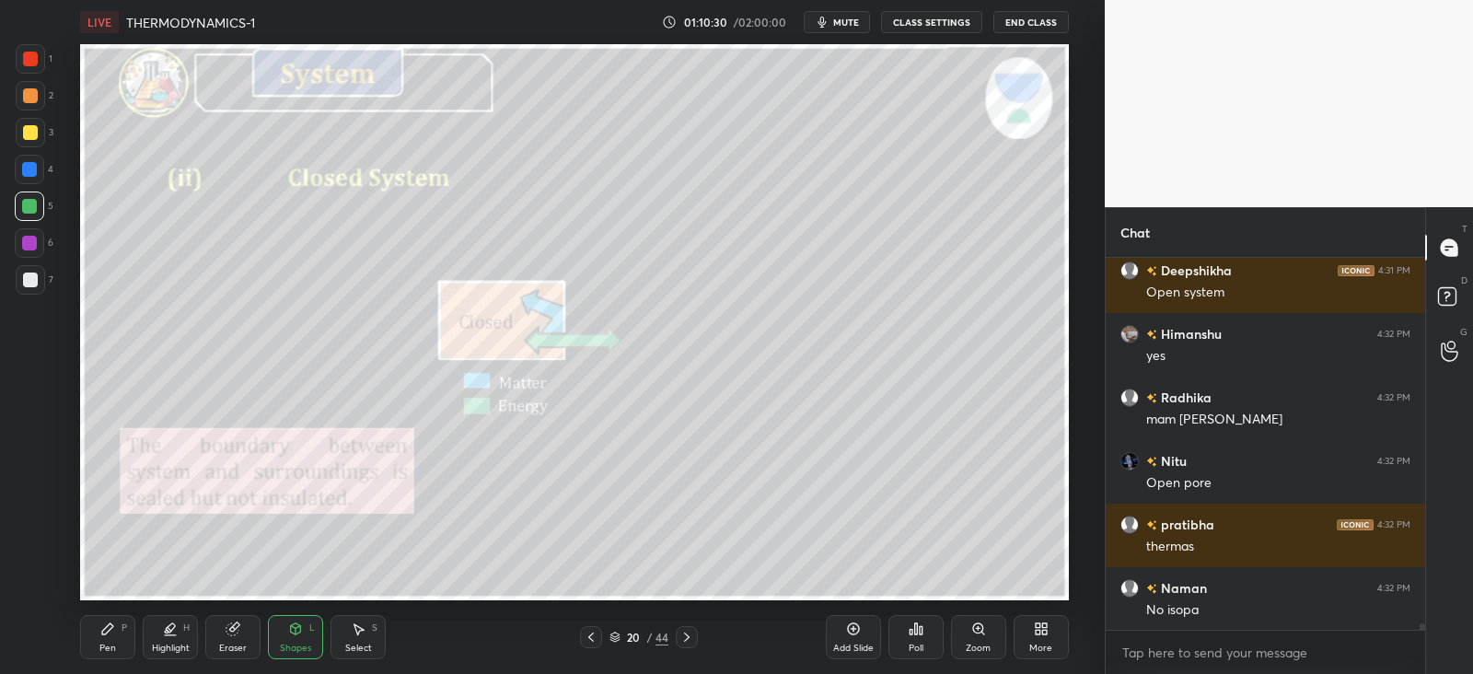
scroll to position [20896, 0]
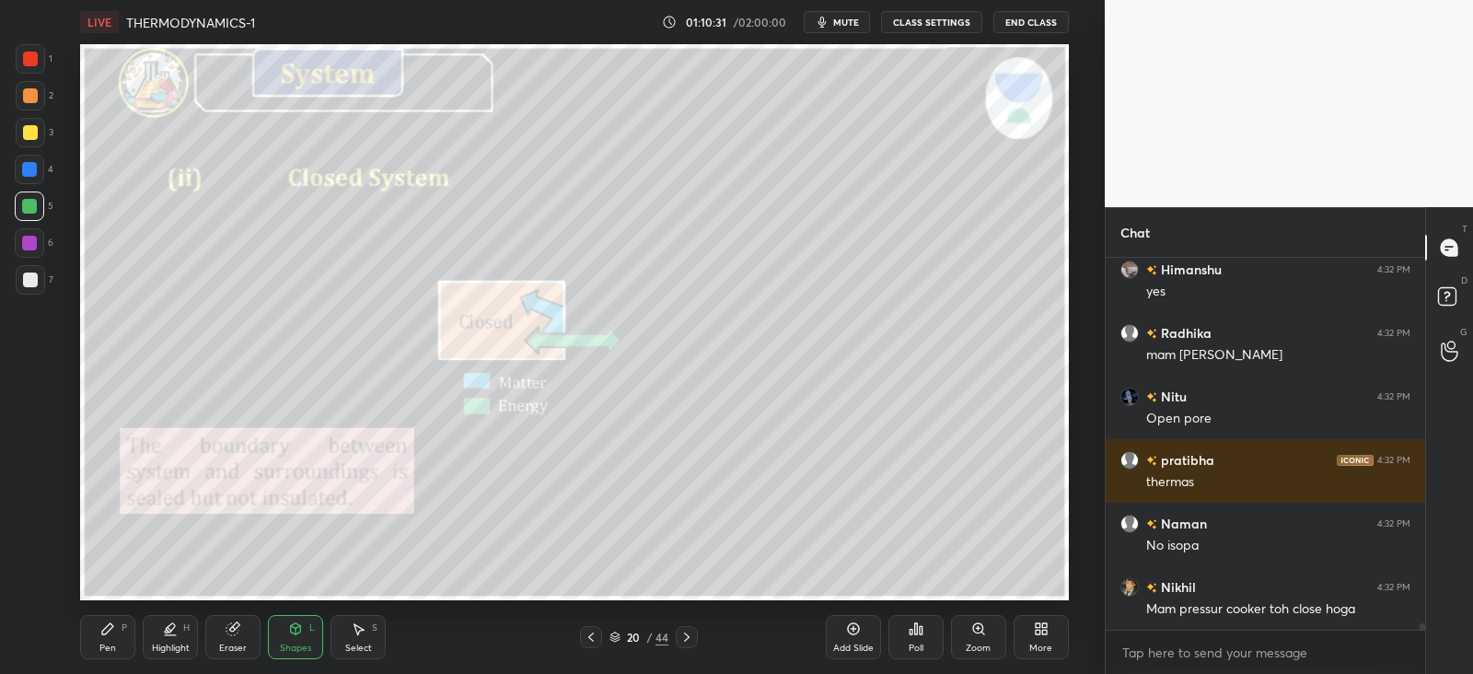
click at [122, 630] on div "P" at bounding box center [125, 627] width 6 height 9
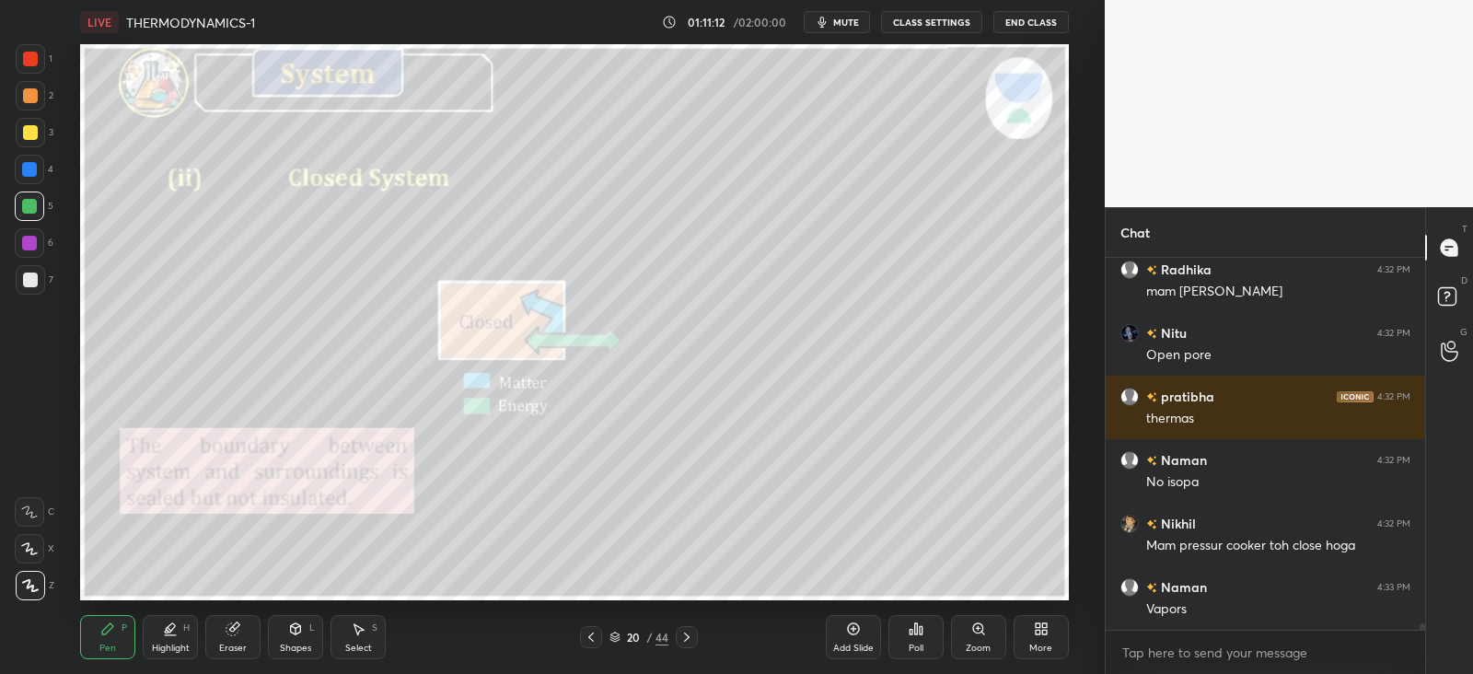
scroll to position [21022, 0]
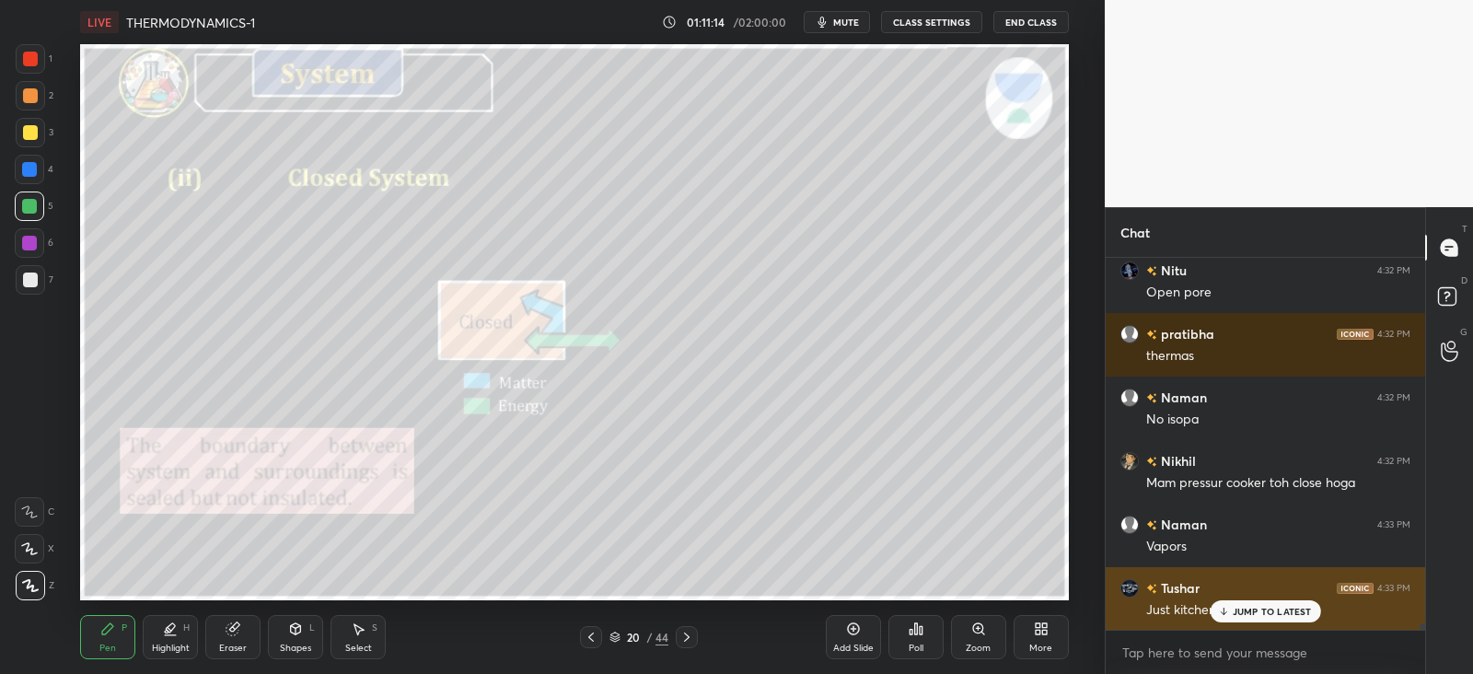
click at [1230, 609] on div "JUMP TO LATEST" at bounding box center [1265, 611] width 111 height 22
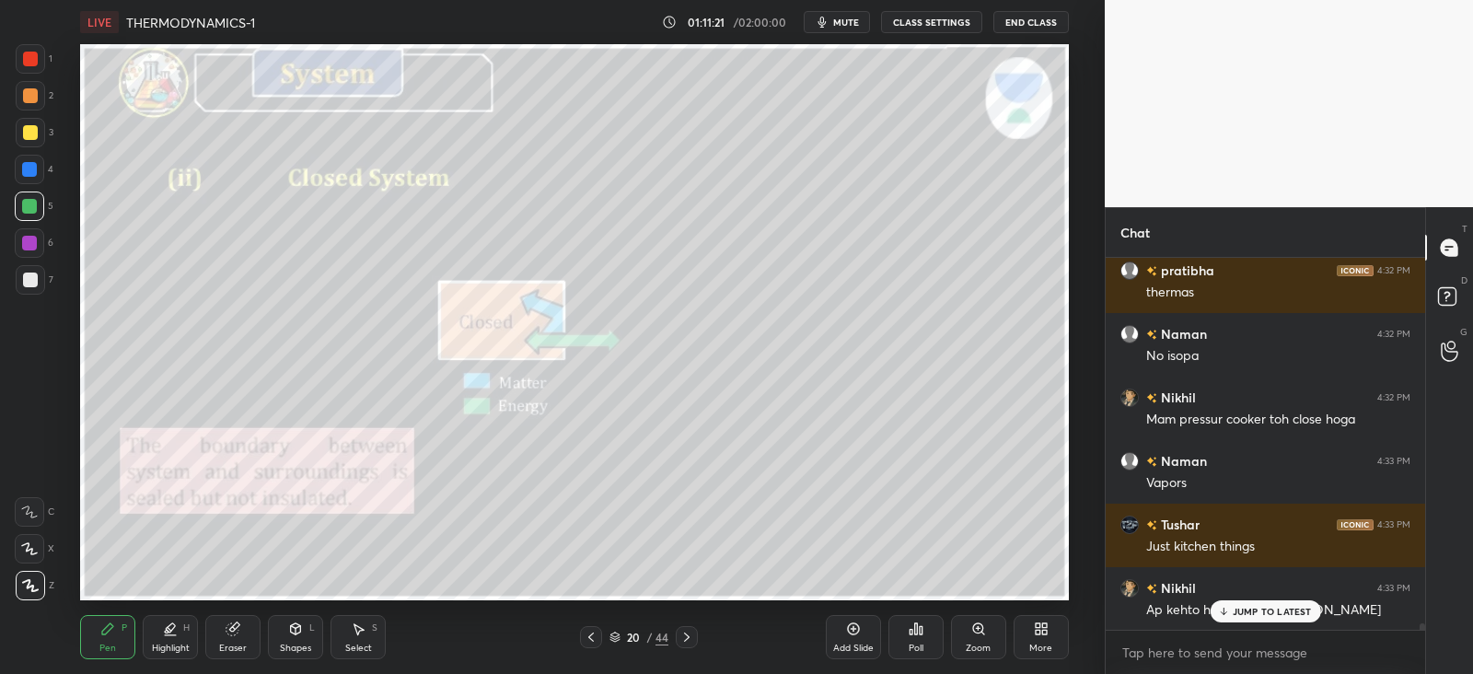
click at [1252, 602] on div "JUMP TO LATEST" at bounding box center [1265, 611] width 111 height 22
click at [31, 278] on div at bounding box center [30, 280] width 15 height 15
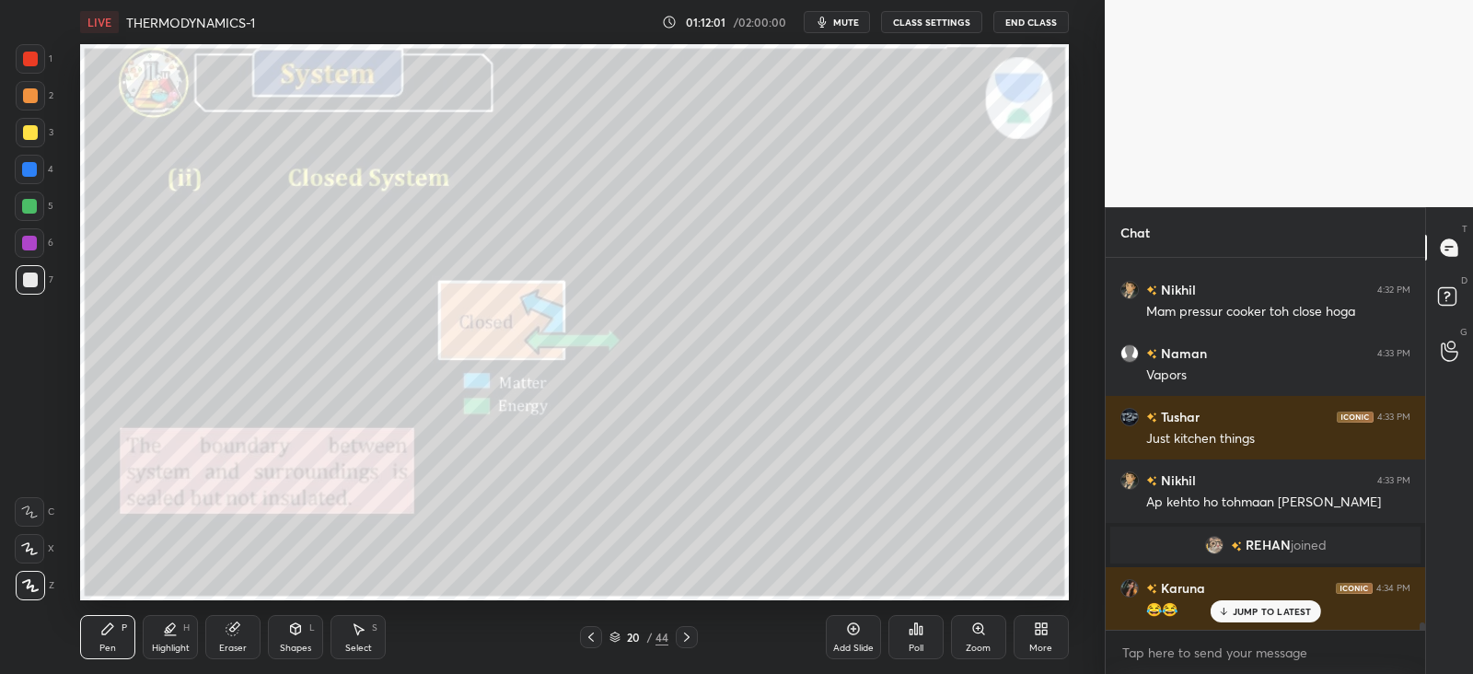
scroll to position [17963, 0]
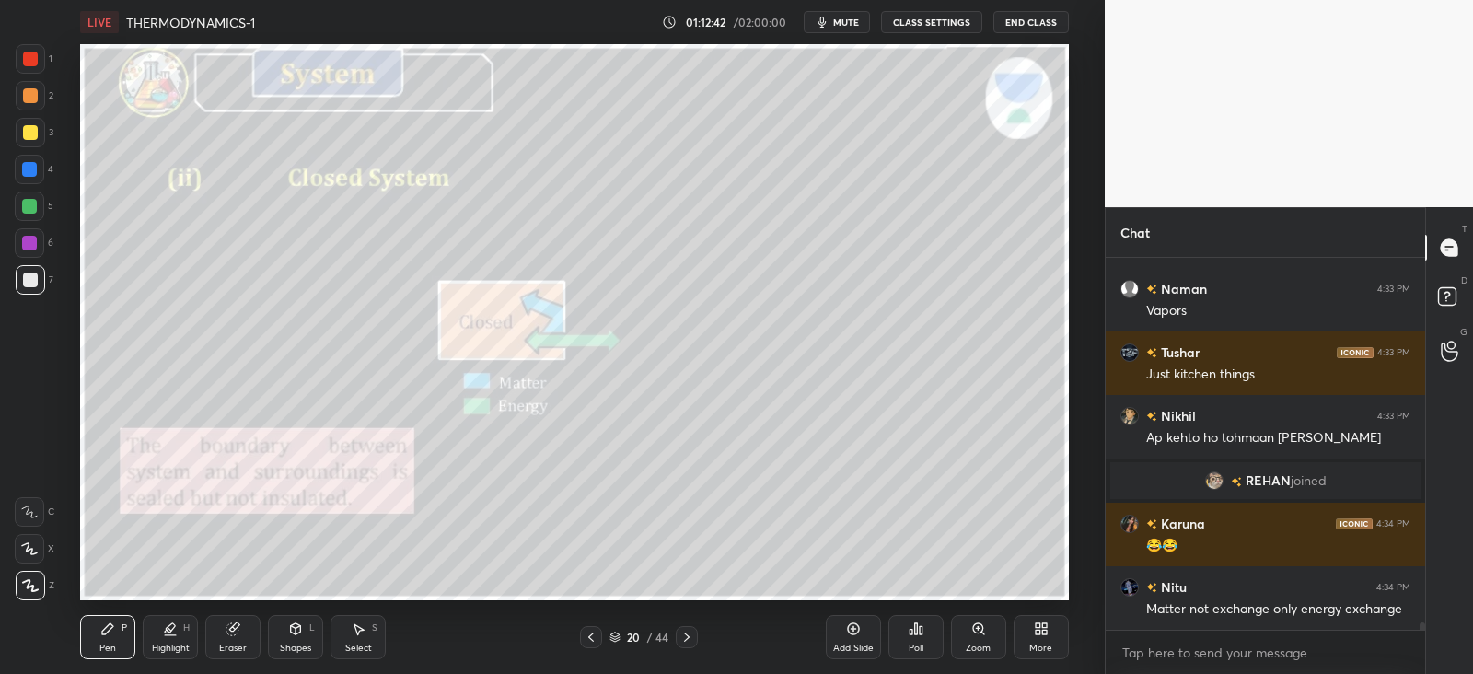
click at [585, 639] on icon at bounding box center [591, 637] width 15 height 15
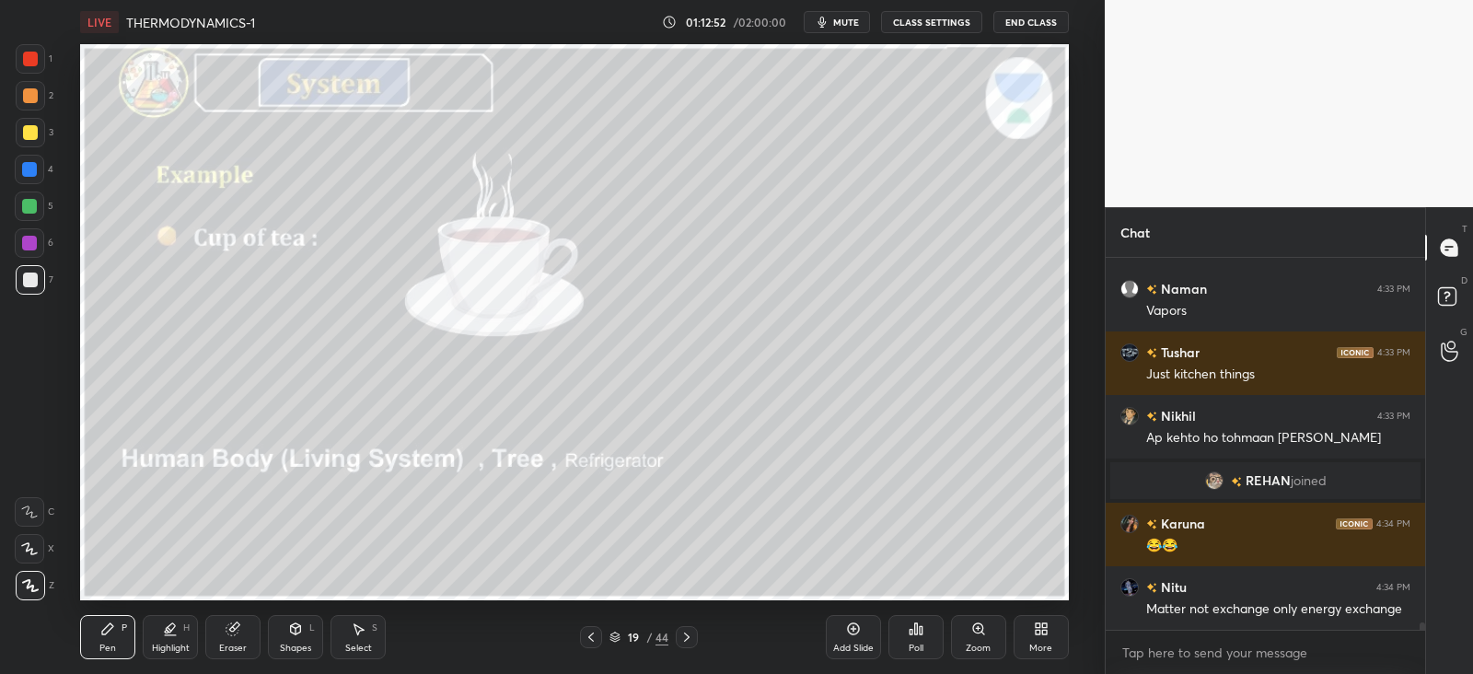
click at [690, 635] on icon at bounding box center [687, 637] width 15 height 15
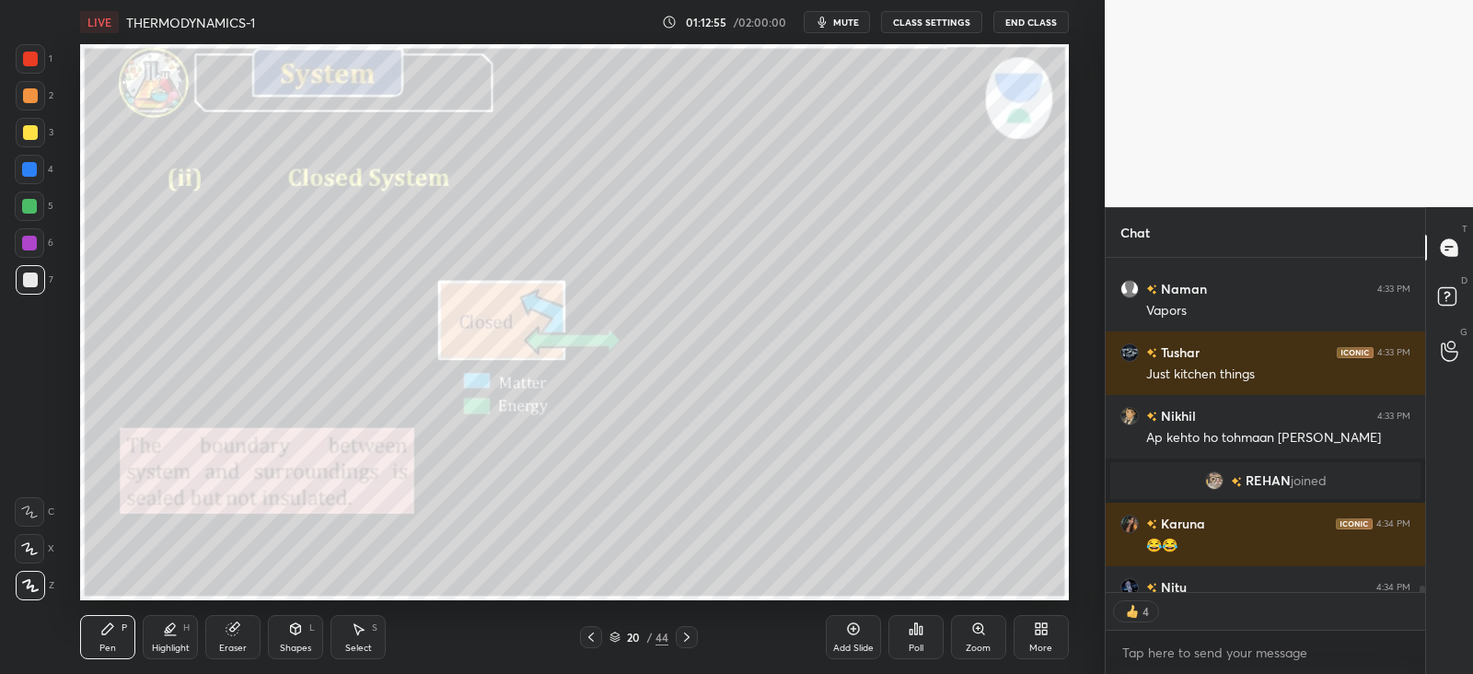
scroll to position [18000, 0]
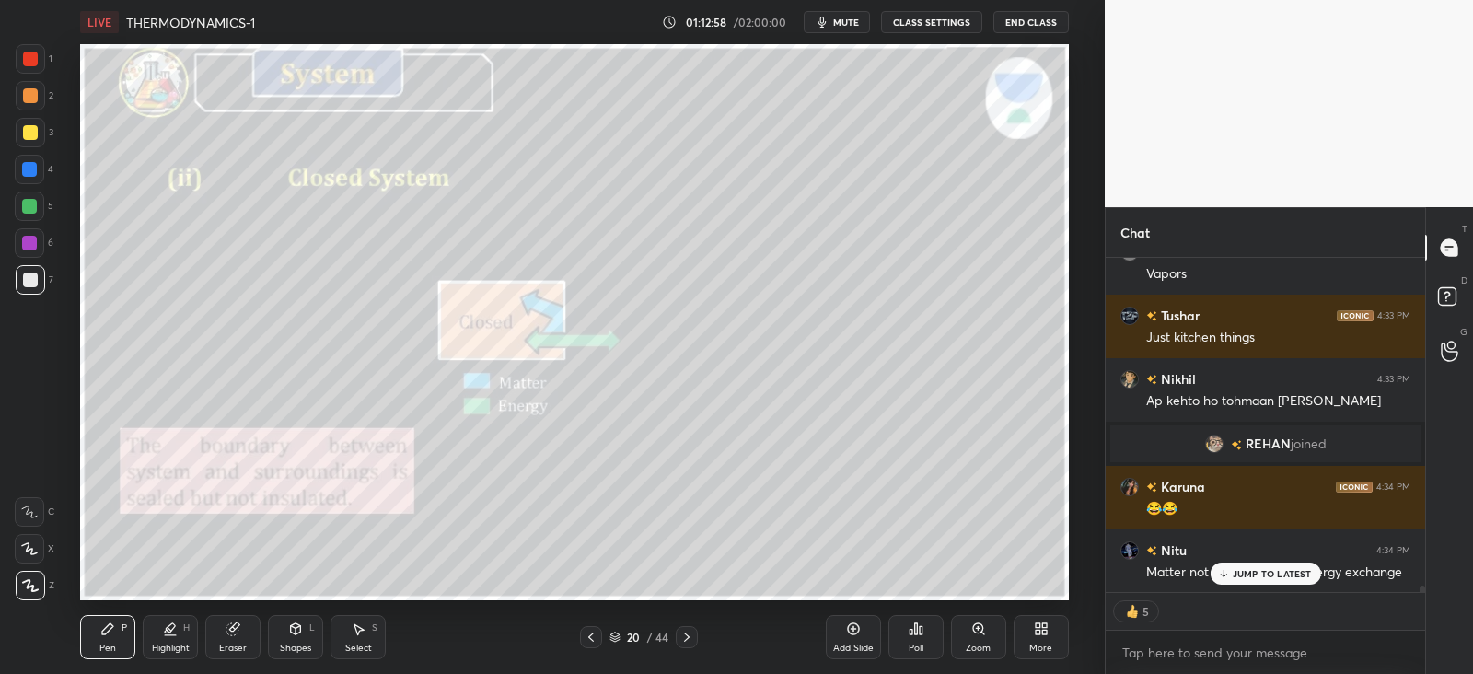
click at [1226, 574] on icon at bounding box center [1223, 573] width 12 height 11
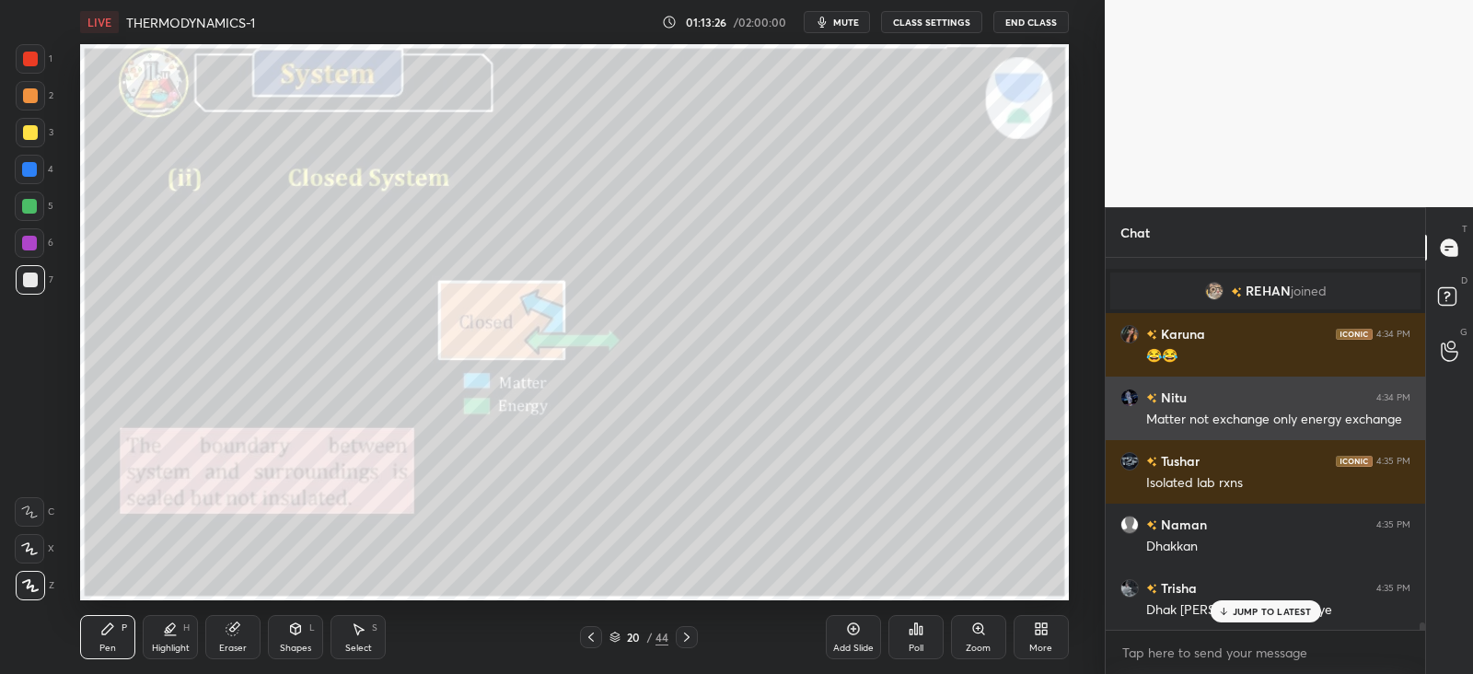
scroll to position [18216, 0]
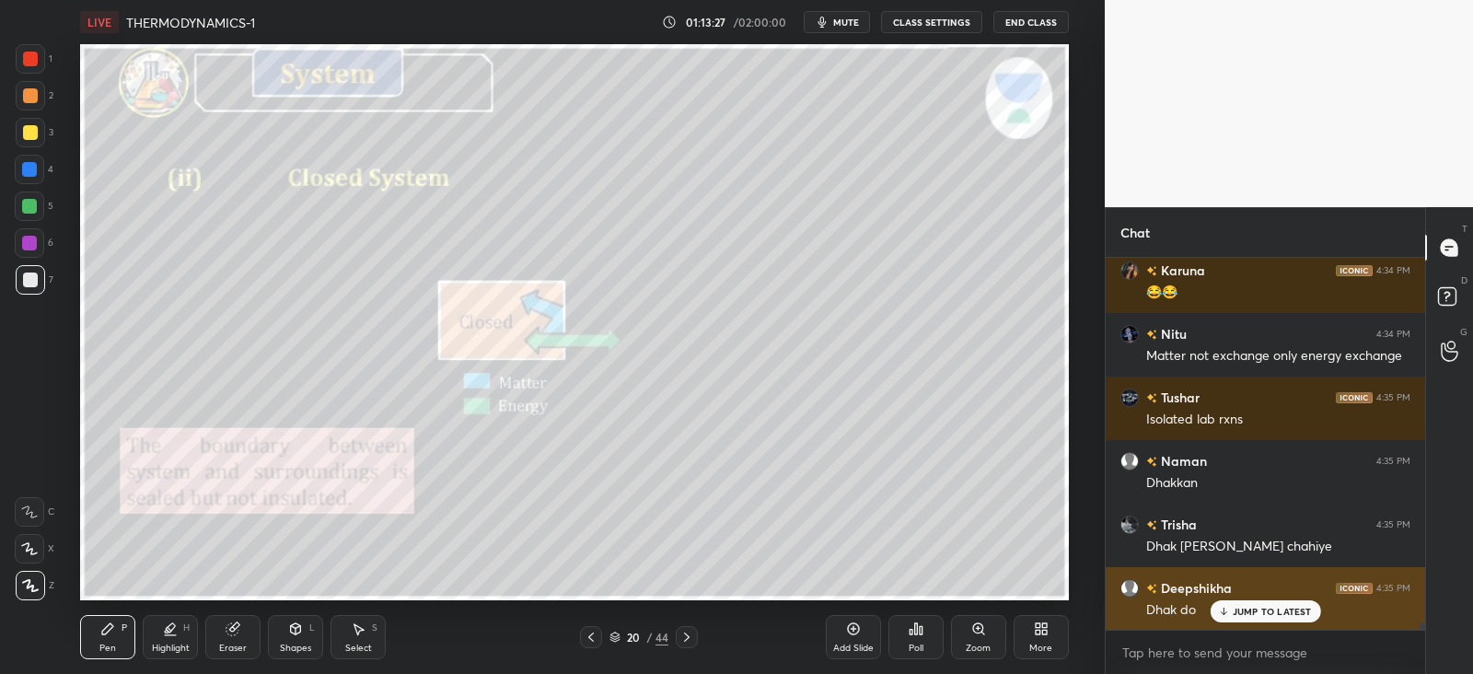
click at [1238, 615] on p "JUMP TO LATEST" at bounding box center [1272, 611] width 79 height 11
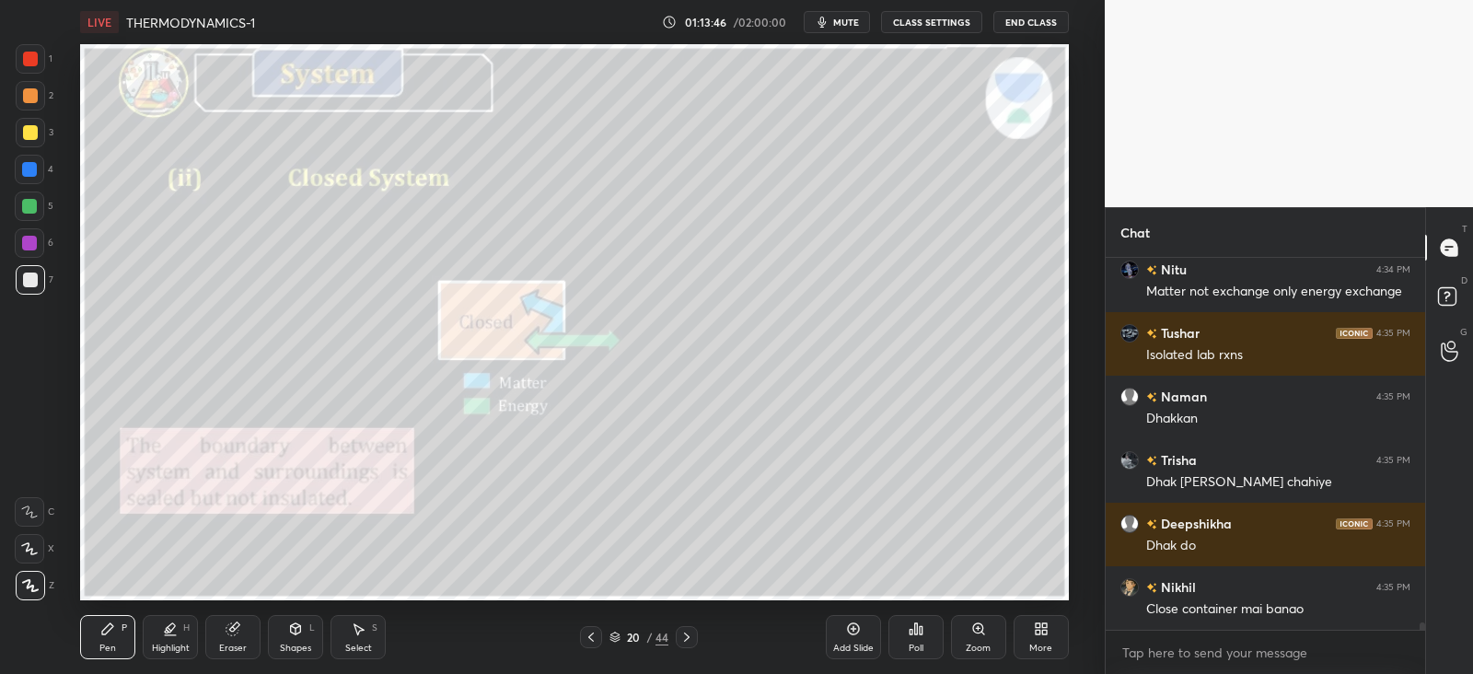
click at [313, 636] on div "Shapes L" at bounding box center [295, 637] width 55 height 44
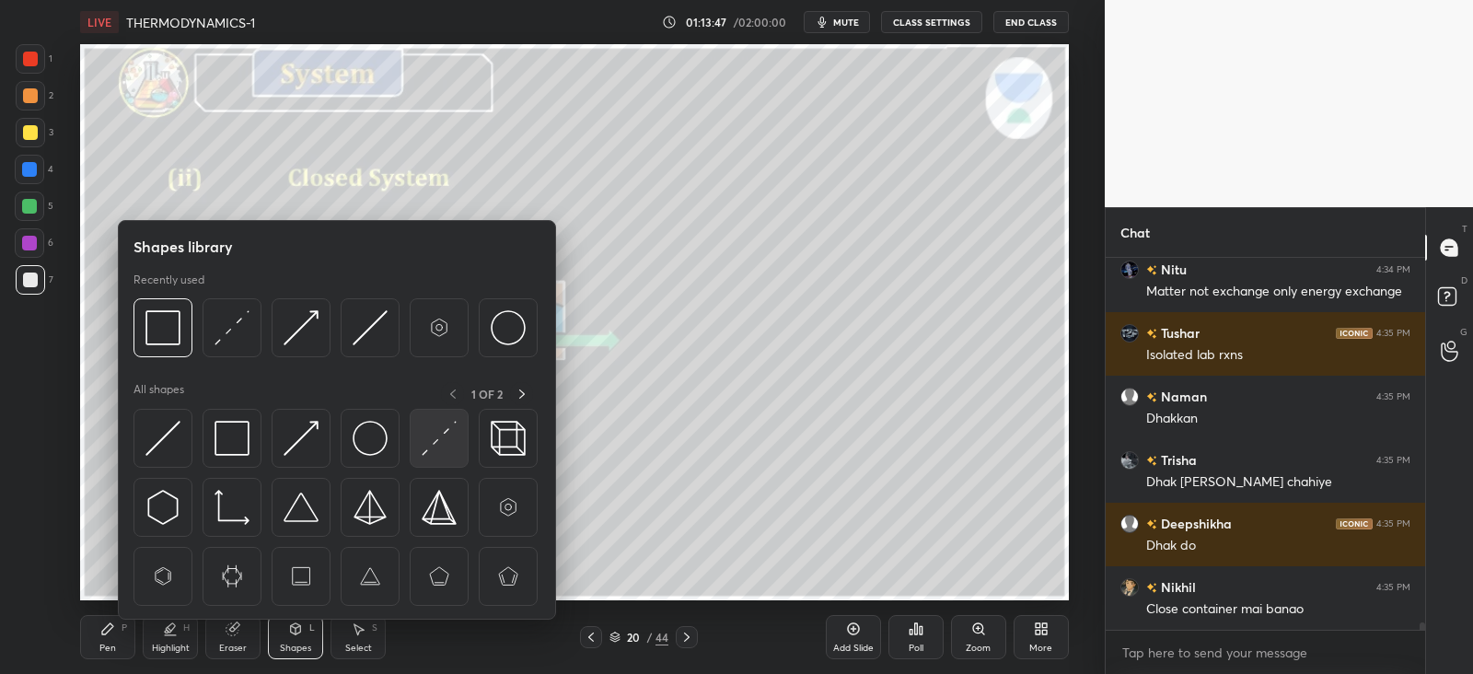
click at [440, 446] on img at bounding box center [439, 438] width 35 height 35
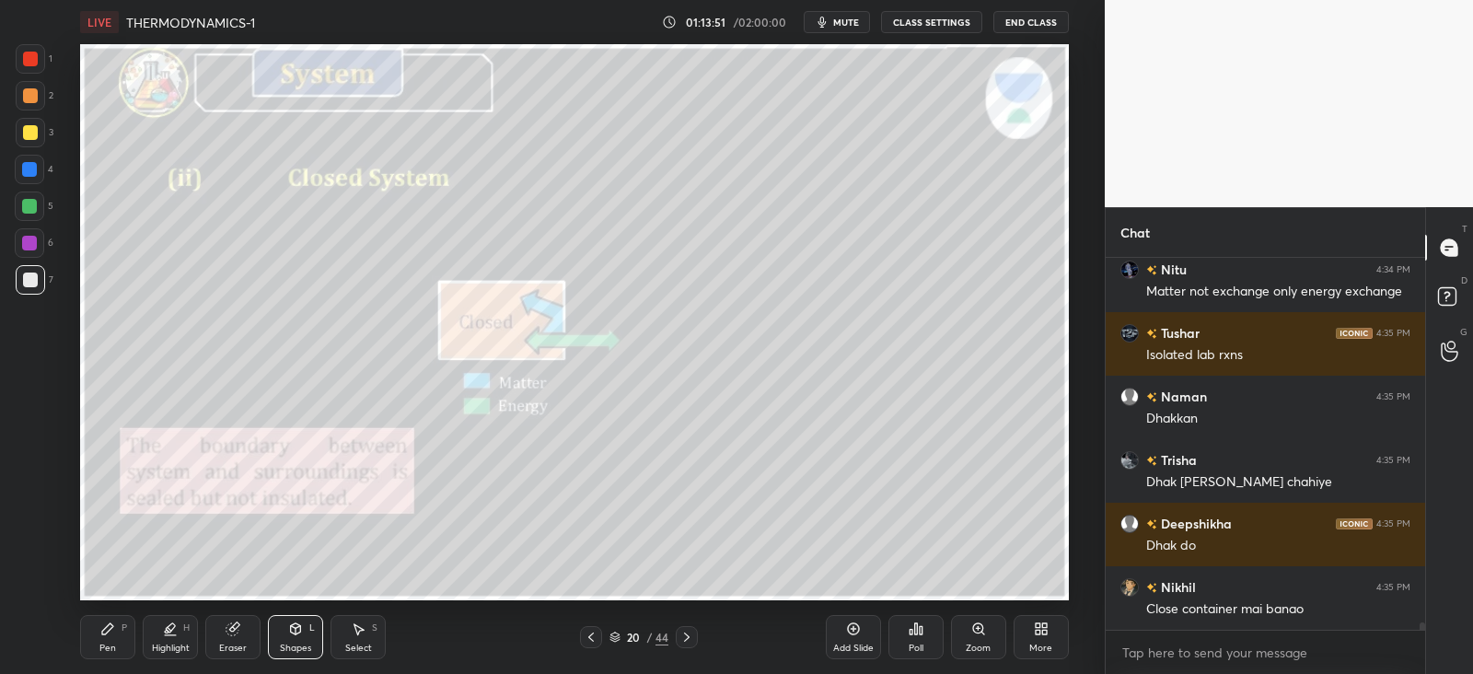
scroll to position [18344, 0]
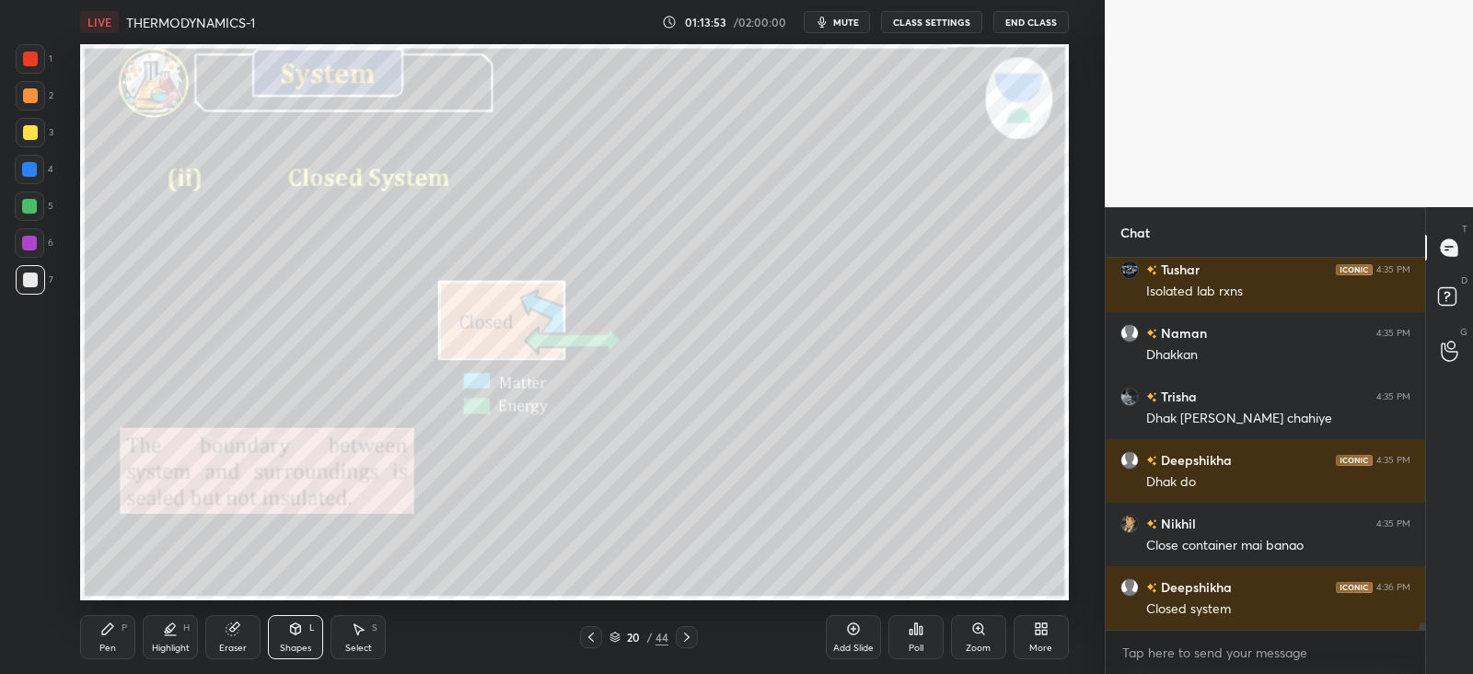
click at [115, 641] on div "Pen P" at bounding box center [107, 637] width 55 height 44
click at [689, 635] on icon at bounding box center [687, 637] width 15 height 15
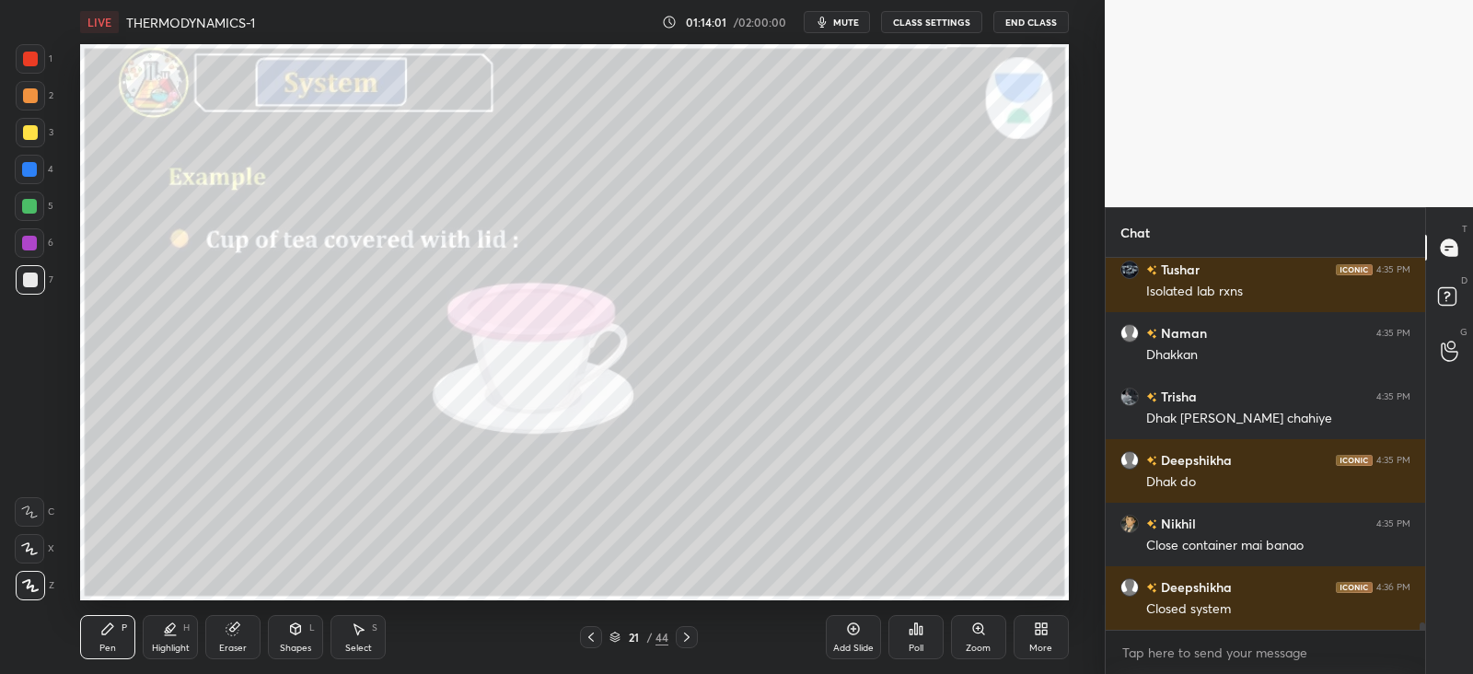
click at [585, 638] on icon at bounding box center [591, 637] width 15 height 15
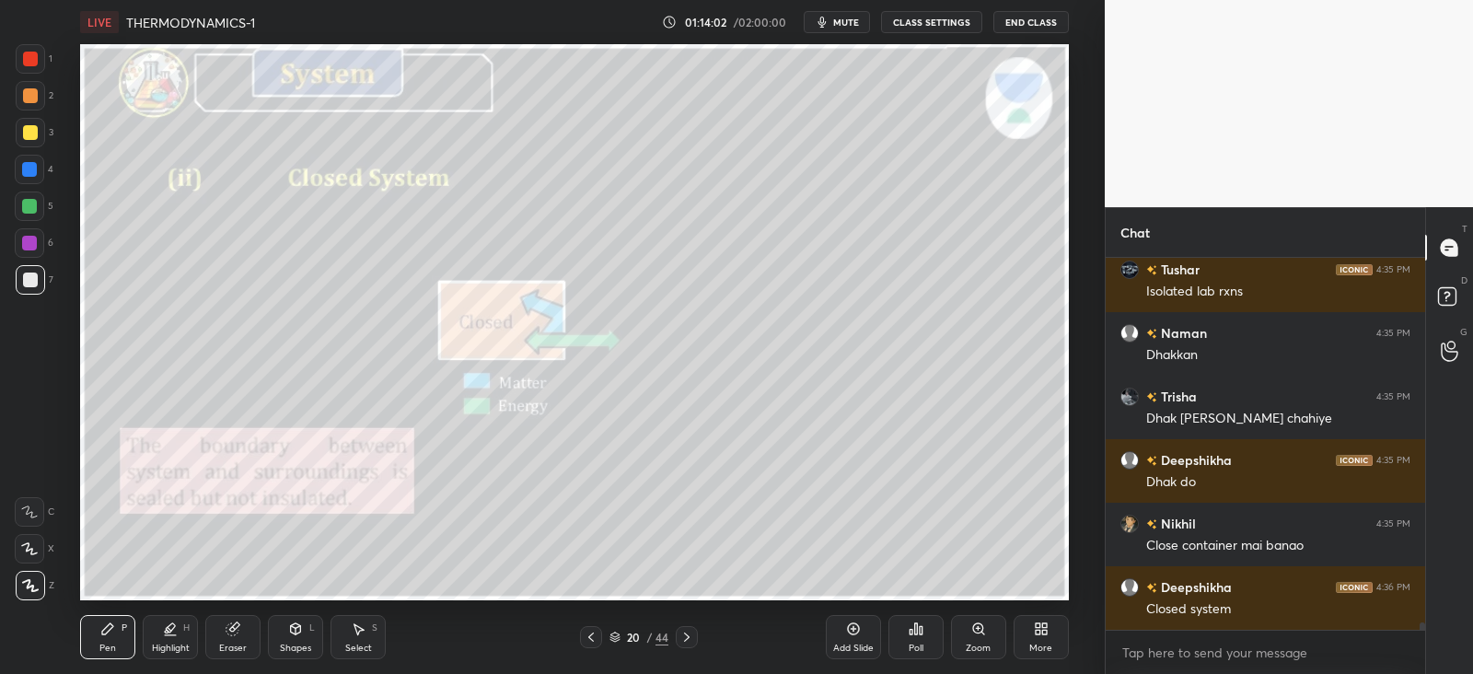
click at [691, 633] on icon at bounding box center [687, 637] width 15 height 15
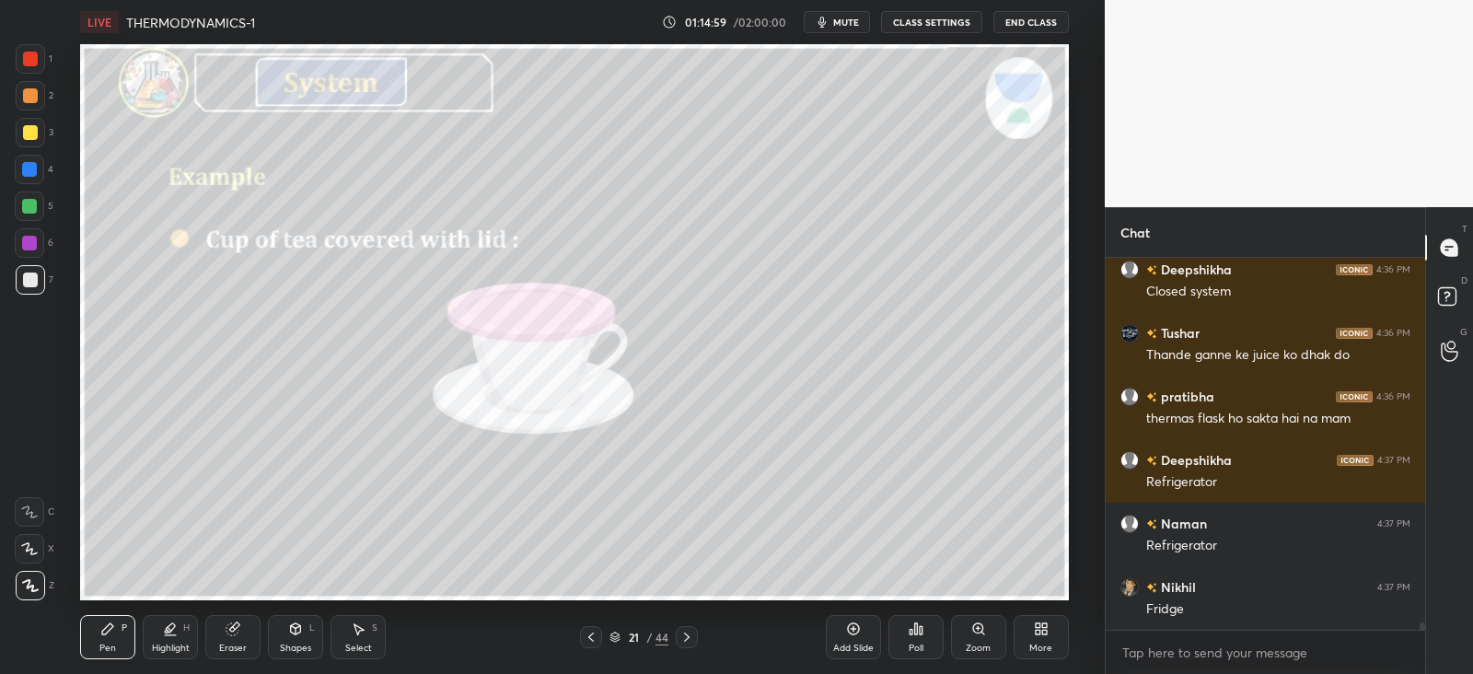
scroll to position [18724, 0]
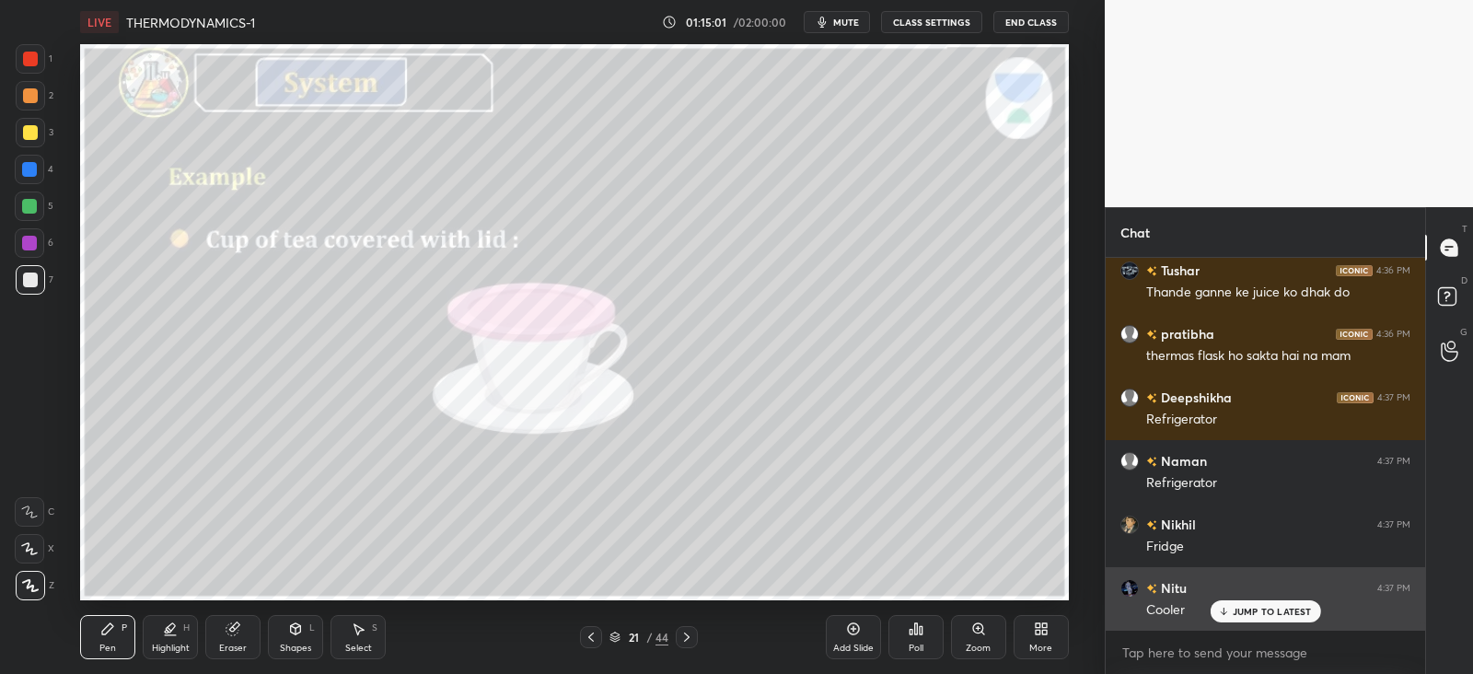
click at [1237, 606] on p "JUMP TO LATEST" at bounding box center [1272, 611] width 79 height 11
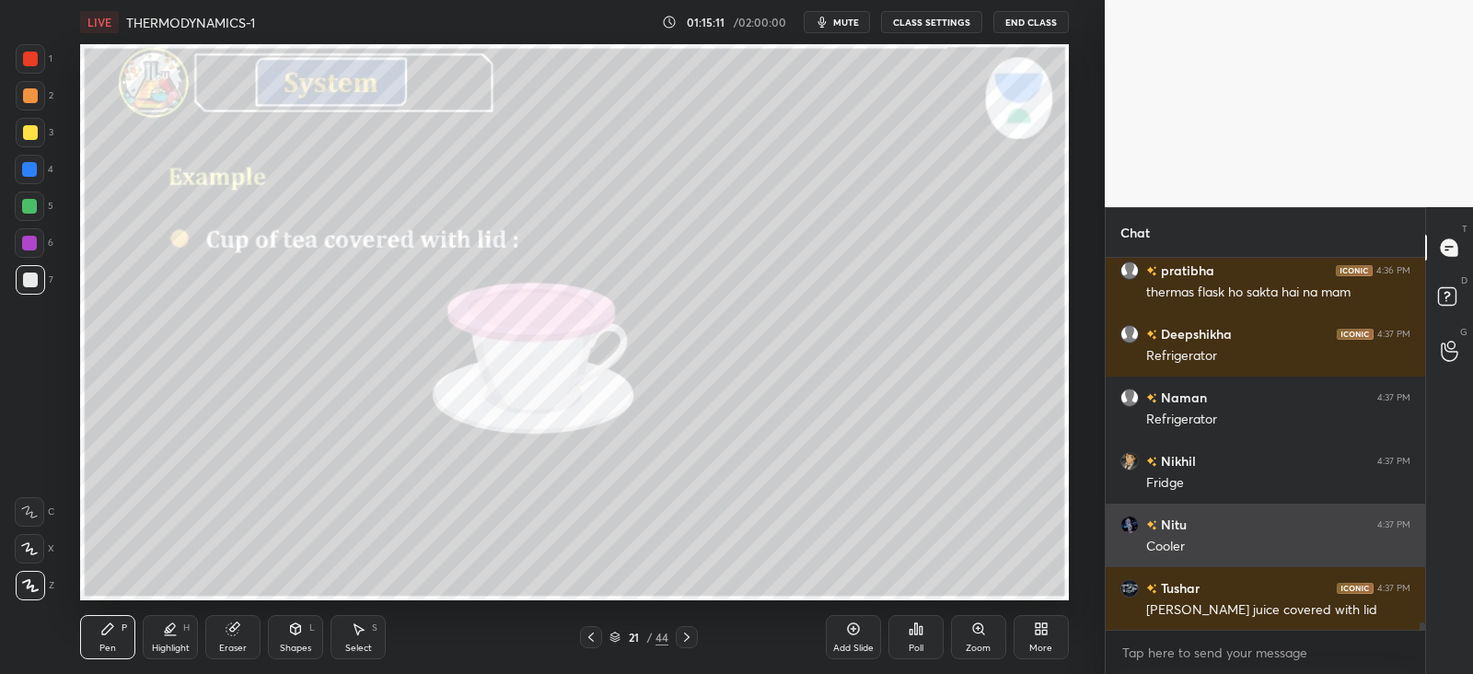
scroll to position [18852, 0]
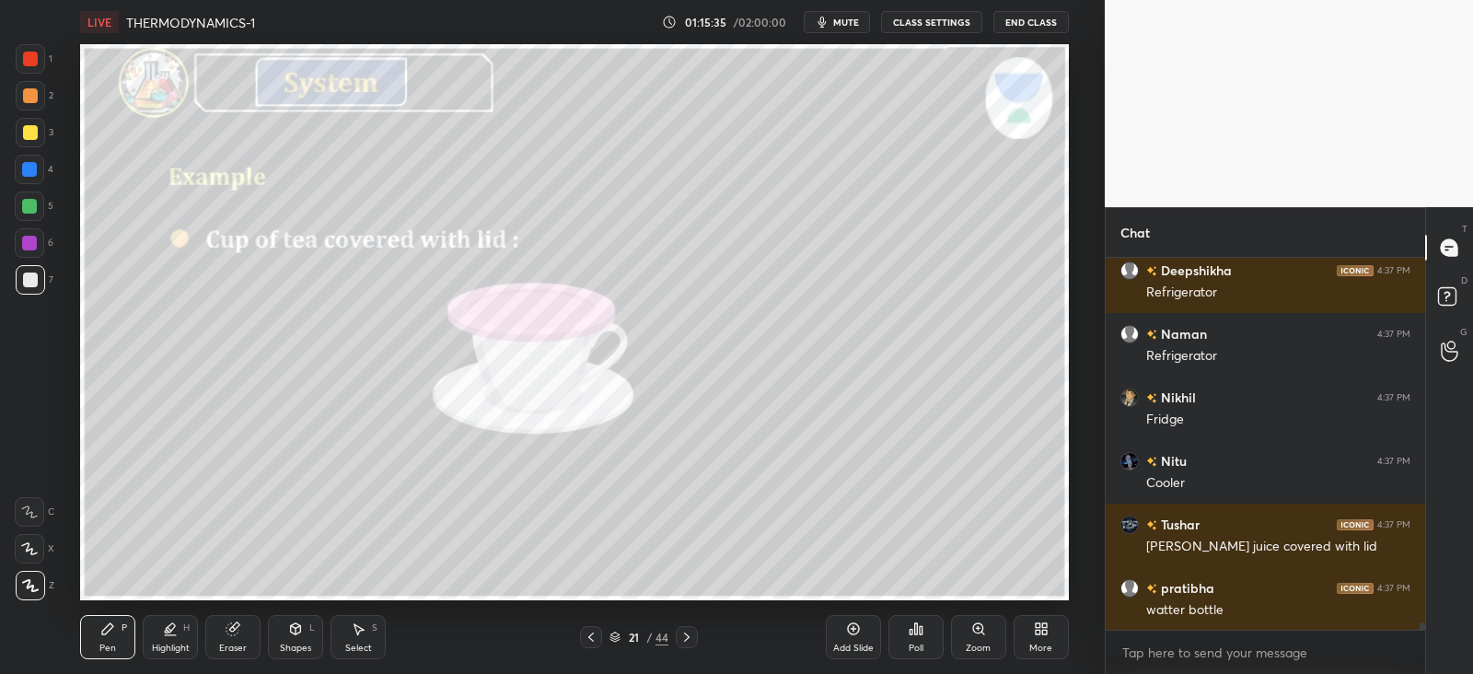
click at [229, 632] on icon at bounding box center [233, 629] width 12 height 12
click at [120, 628] on div "Pen P" at bounding box center [107, 637] width 55 height 44
click at [596, 637] on icon at bounding box center [591, 637] width 15 height 15
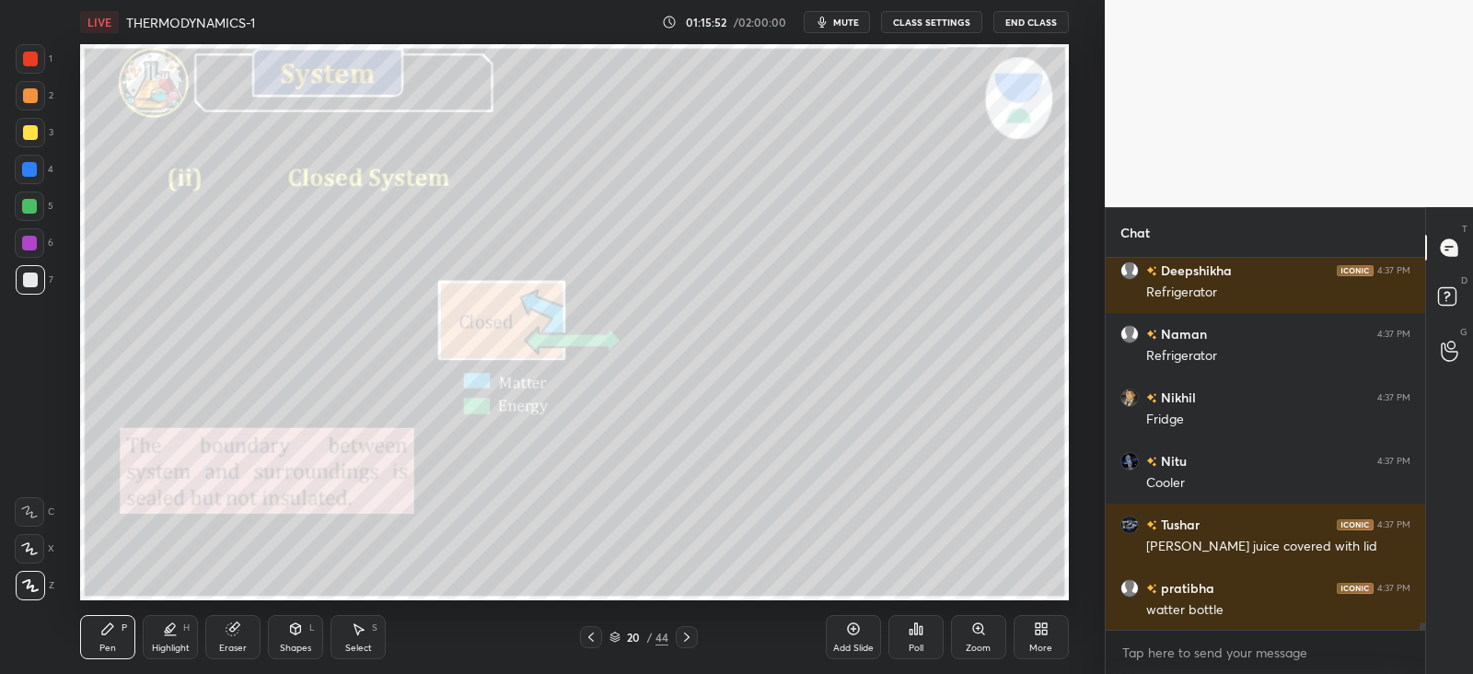
click at [685, 637] on icon at bounding box center [687, 637] width 15 height 15
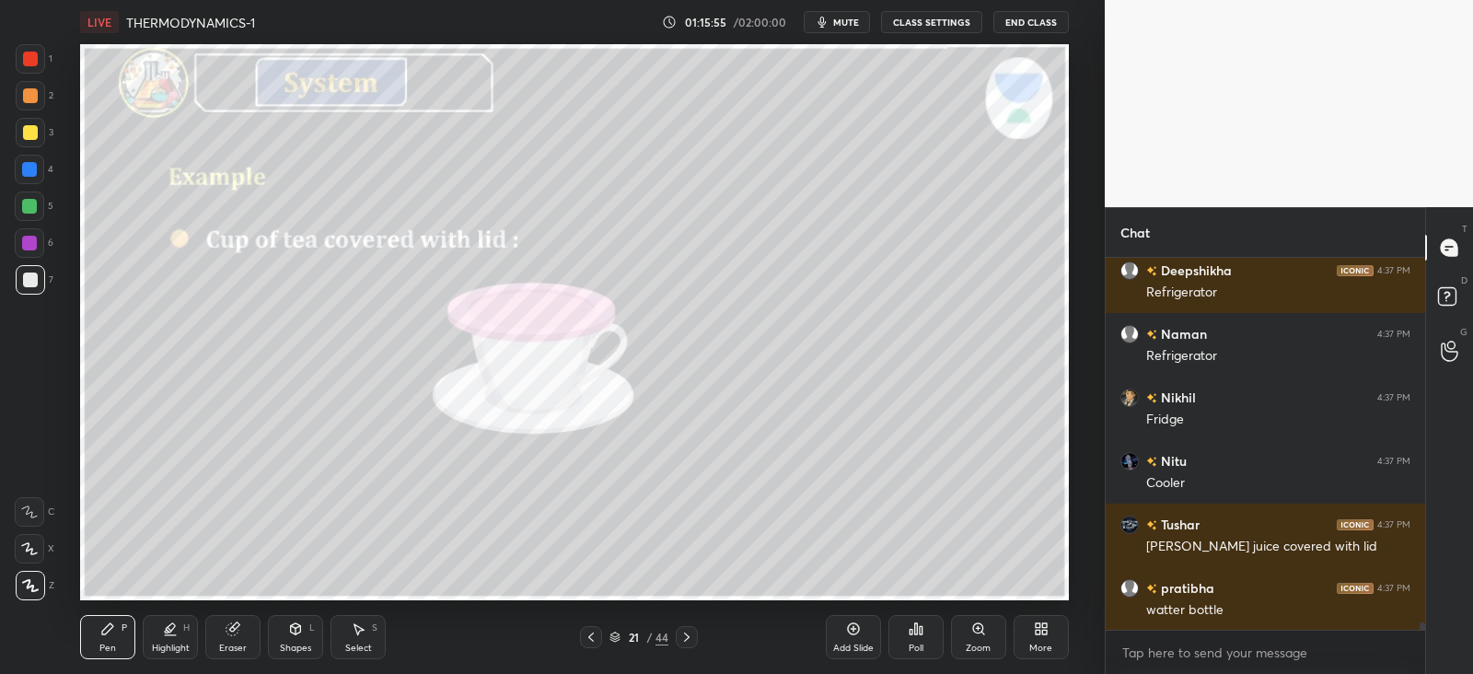
scroll to position [6, 6]
click at [695, 636] on div at bounding box center [687, 637] width 22 height 22
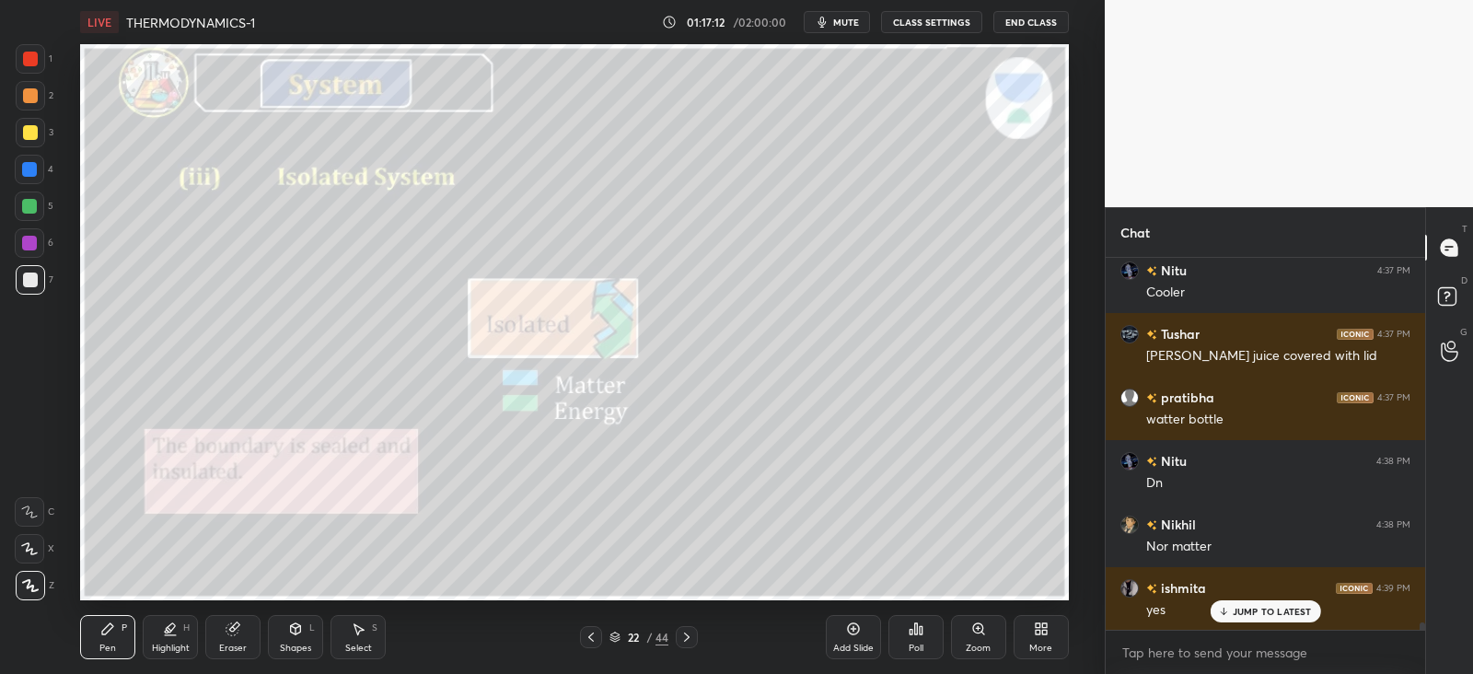
scroll to position [19061, 0]
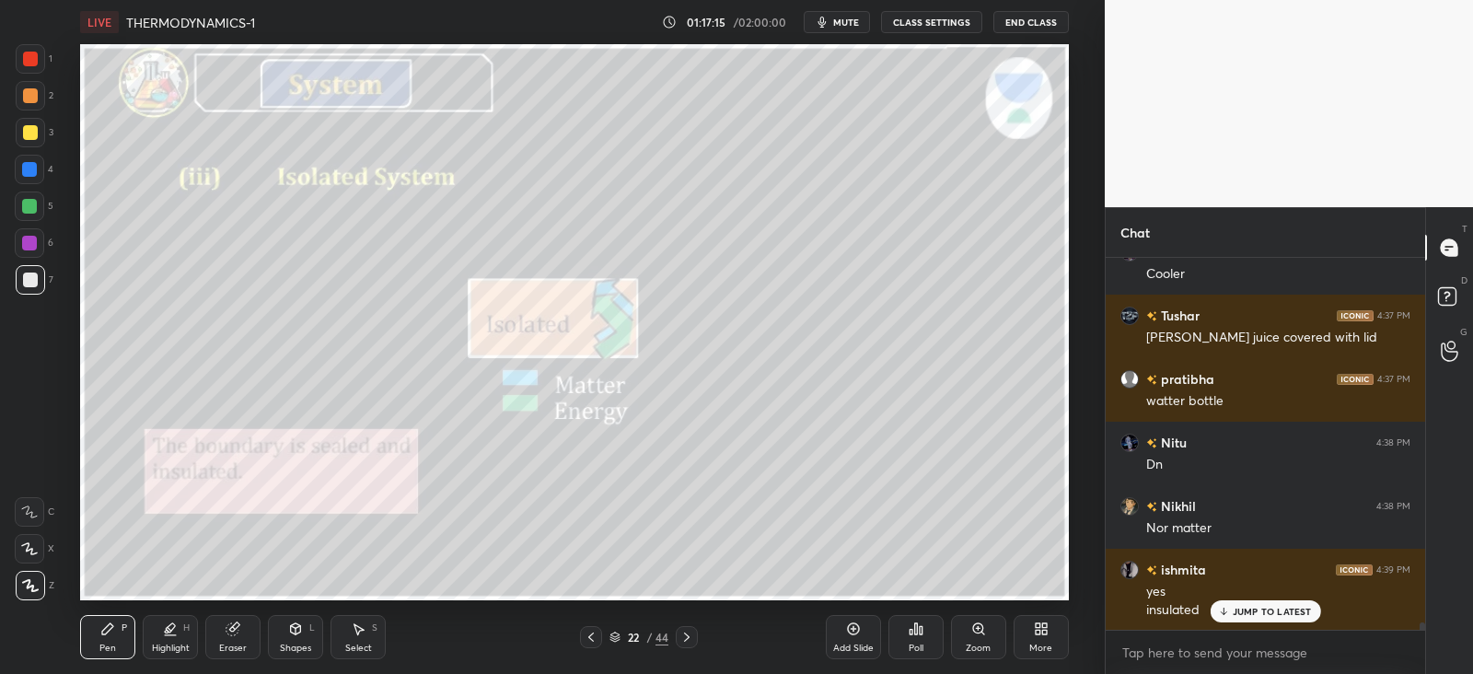
click at [301, 644] on div "Shapes" at bounding box center [295, 648] width 31 height 9
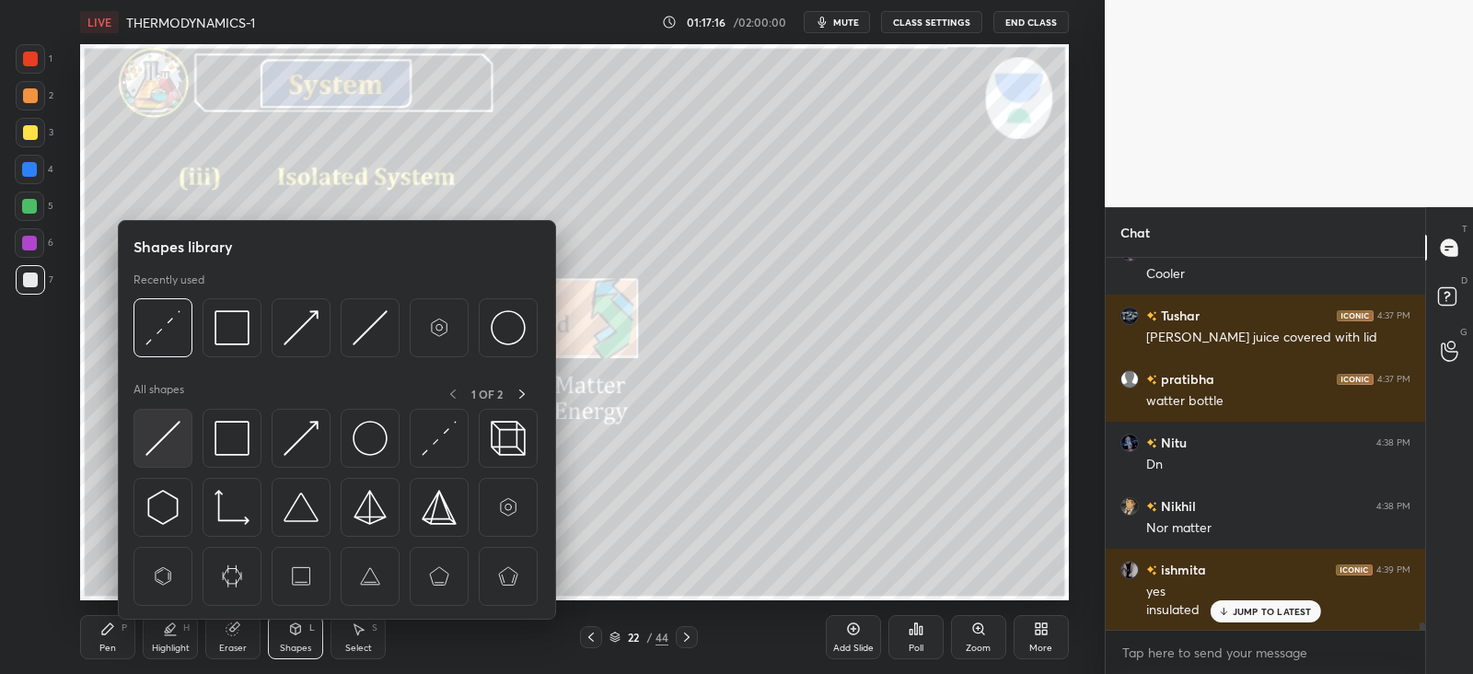
click at [175, 441] on img at bounding box center [163, 438] width 35 height 35
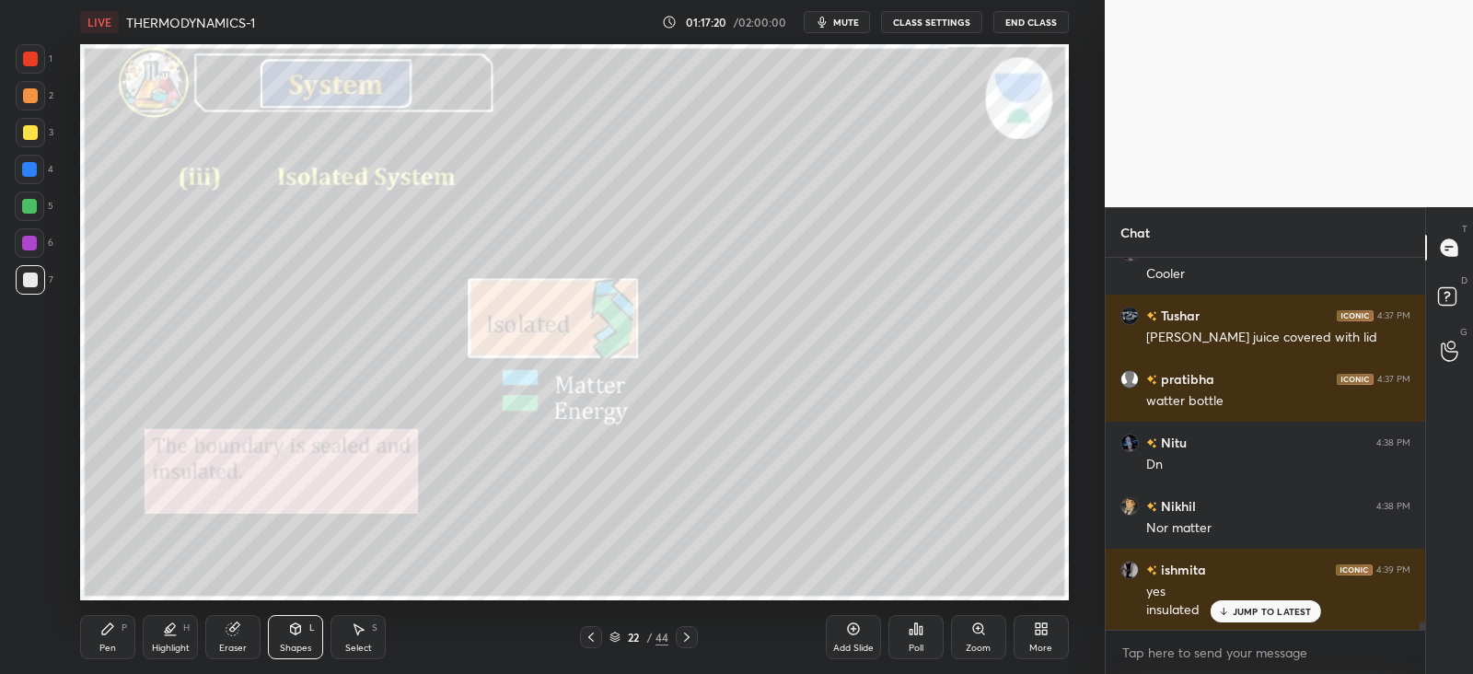
click at [112, 635] on icon at bounding box center [107, 629] width 15 height 15
click at [689, 635] on icon at bounding box center [687, 637] width 15 height 15
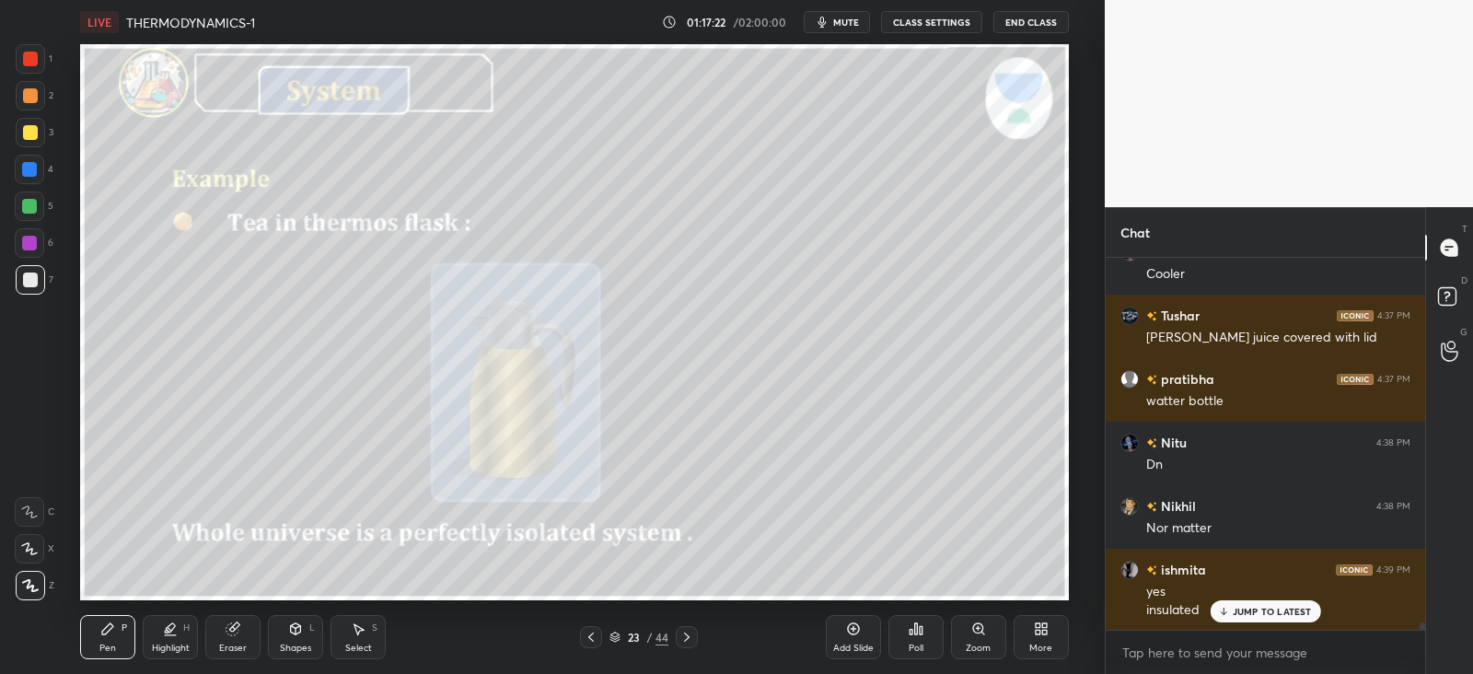
click at [585, 639] on icon at bounding box center [591, 637] width 15 height 15
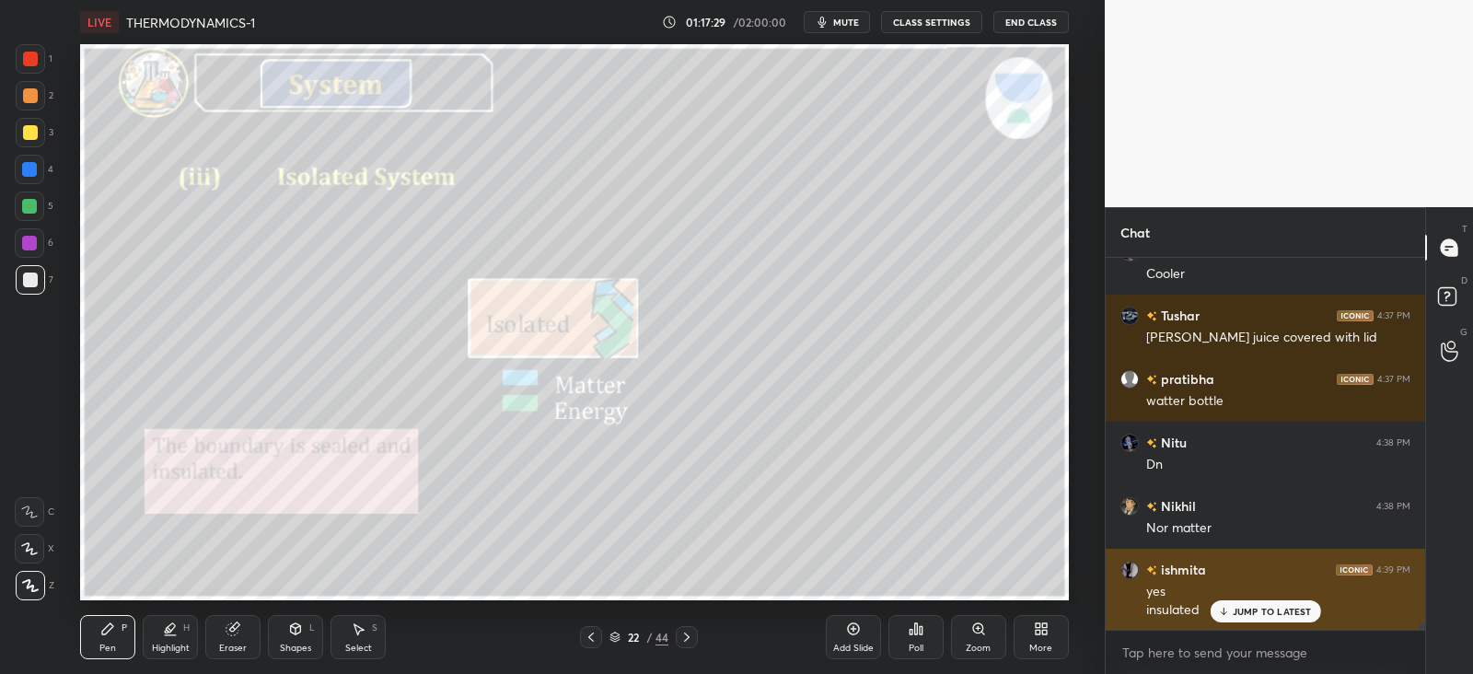
scroll to position [6, 6]
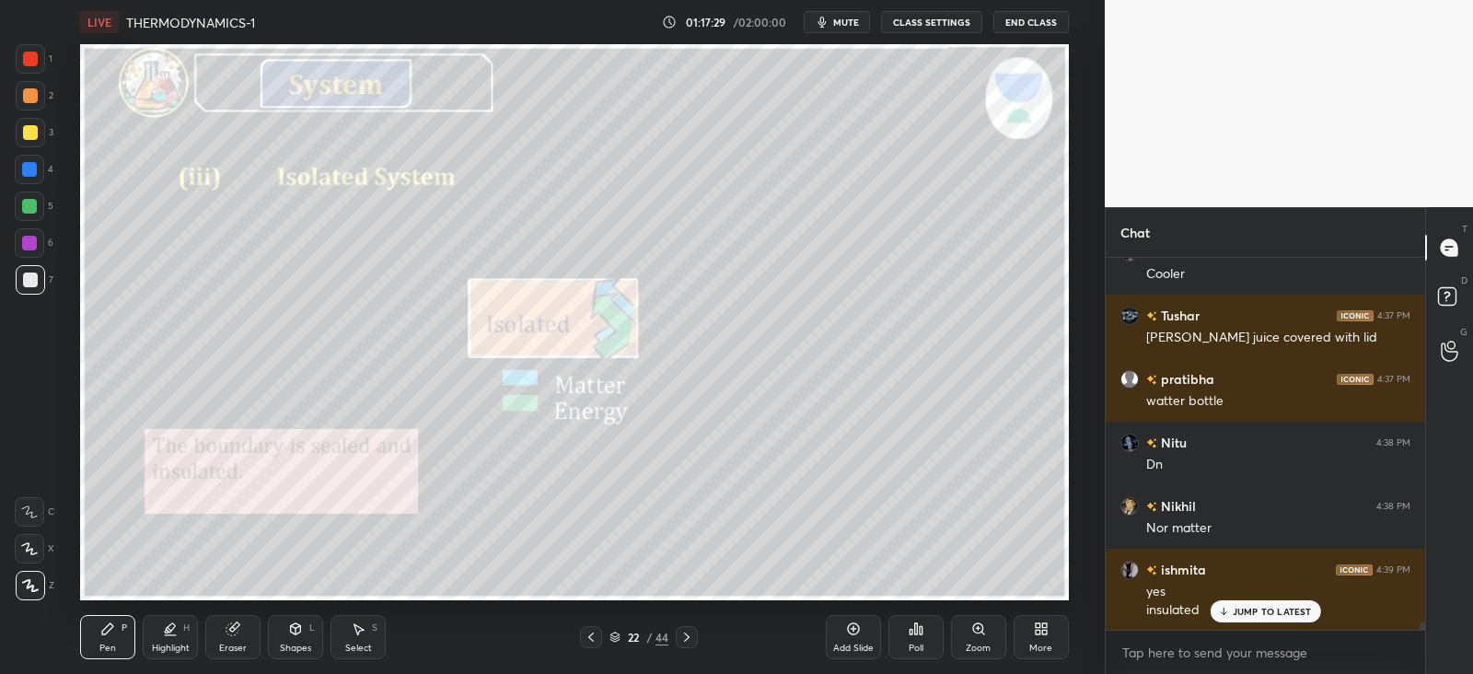
click at [1253, 630] on div at bounding box center [1266, 630] width 320 height 0
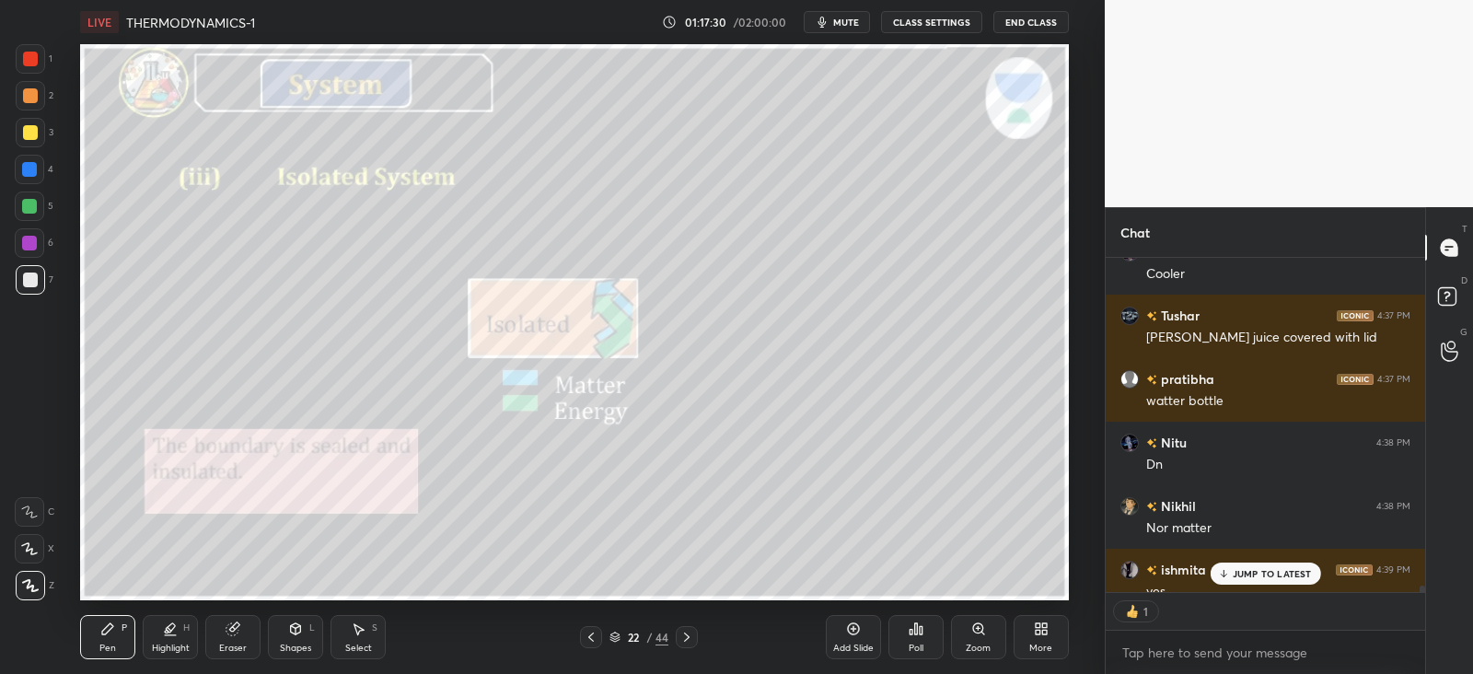
click at [1239, 575] on p "JUMP TO LATEST" at bounding box center [1272, 573] width 79 height 11
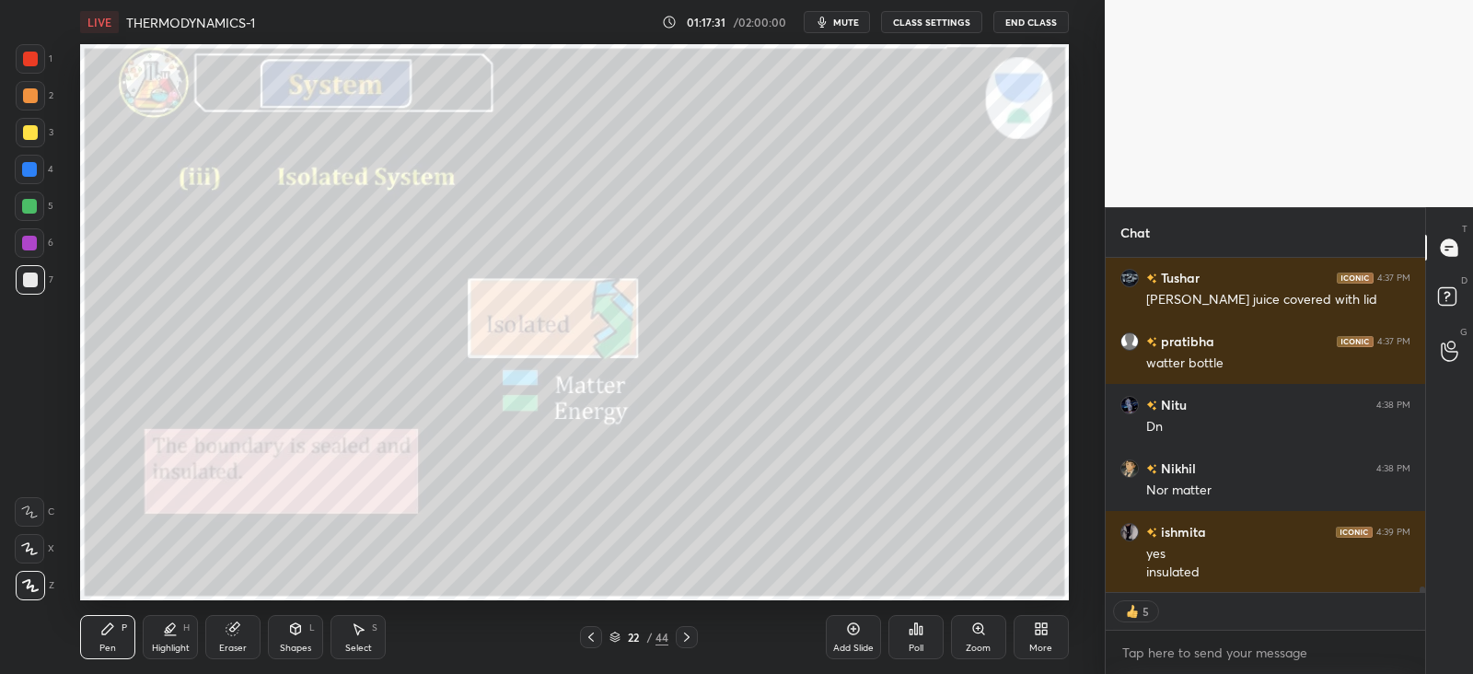
click at [695, 638] on div at bounding box center [687, 637] width 22 height 22
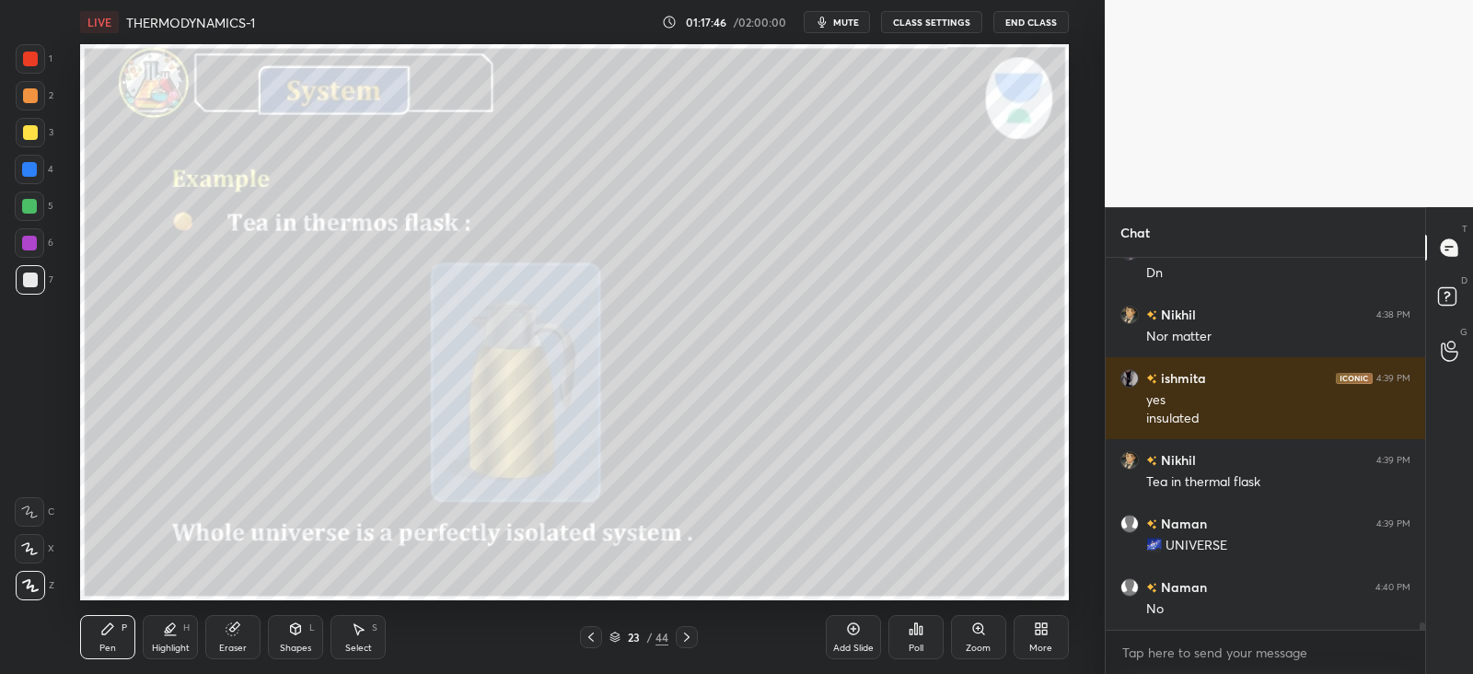
scroll to position [19316, 0]
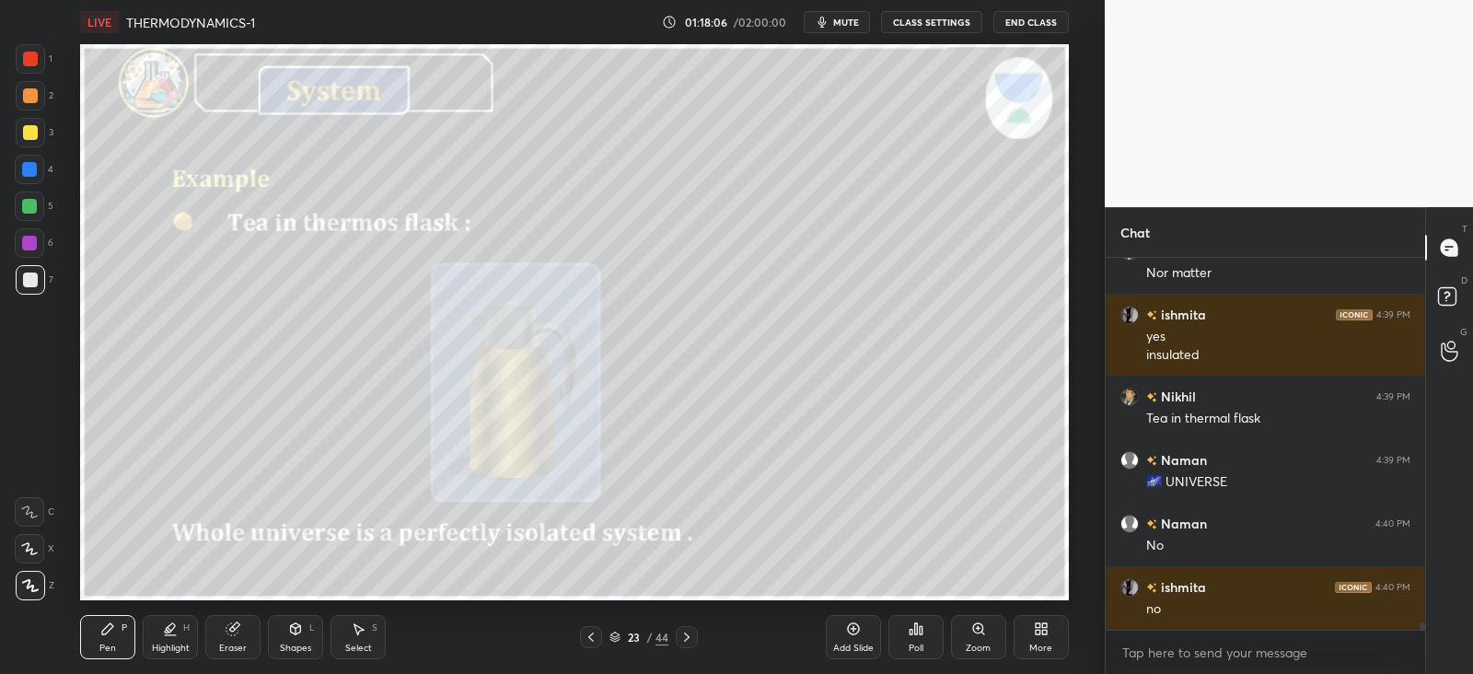
click at [301, 629] on icon at bounding box center [295, 629] width 15 height 15
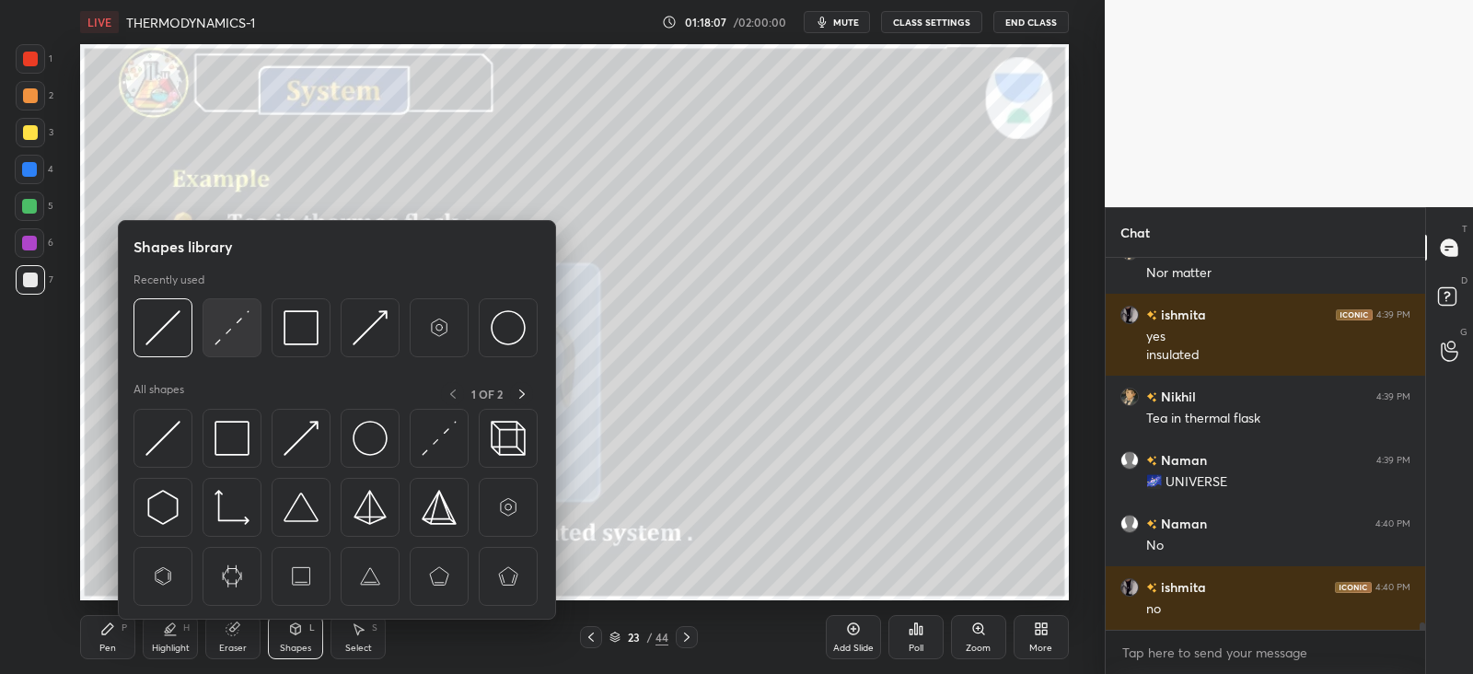
click at [233, 337] on img at bounding box center [232, 327] width 35 height 35
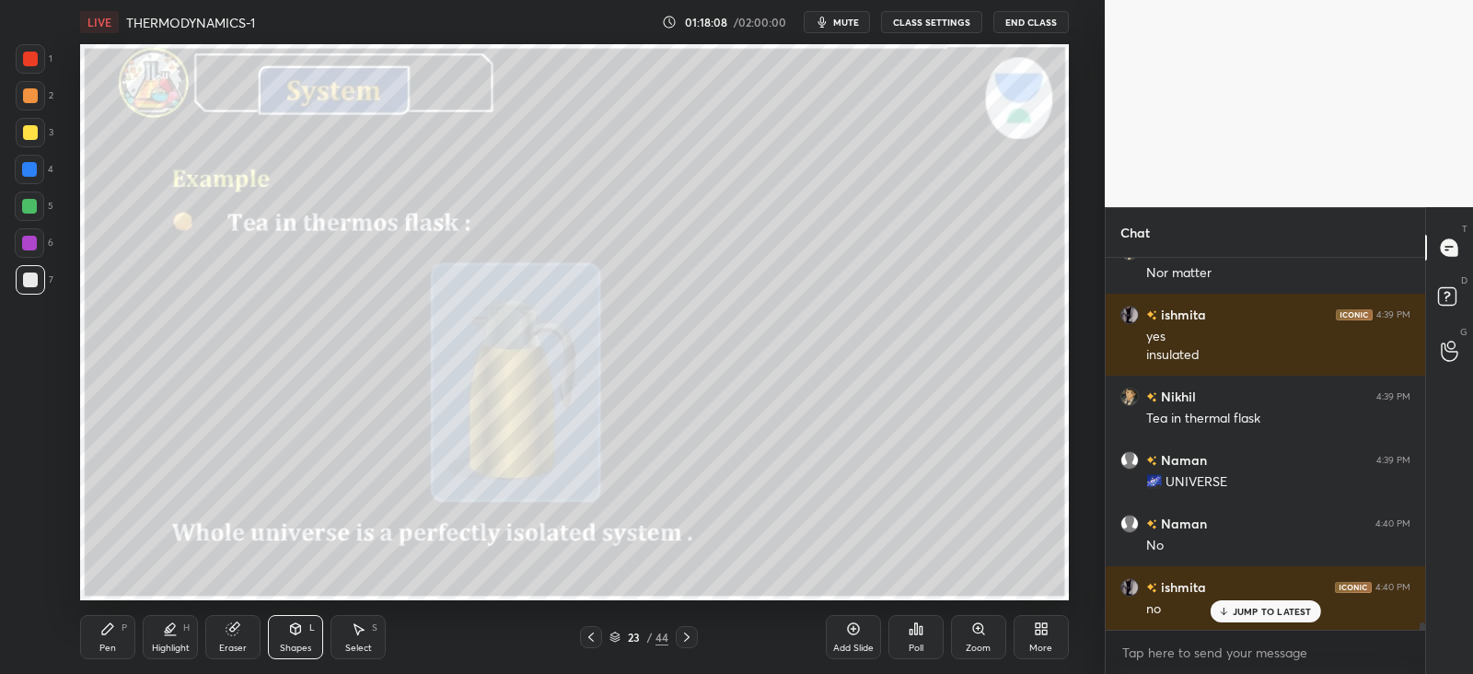
scroll to position [19378, 0]
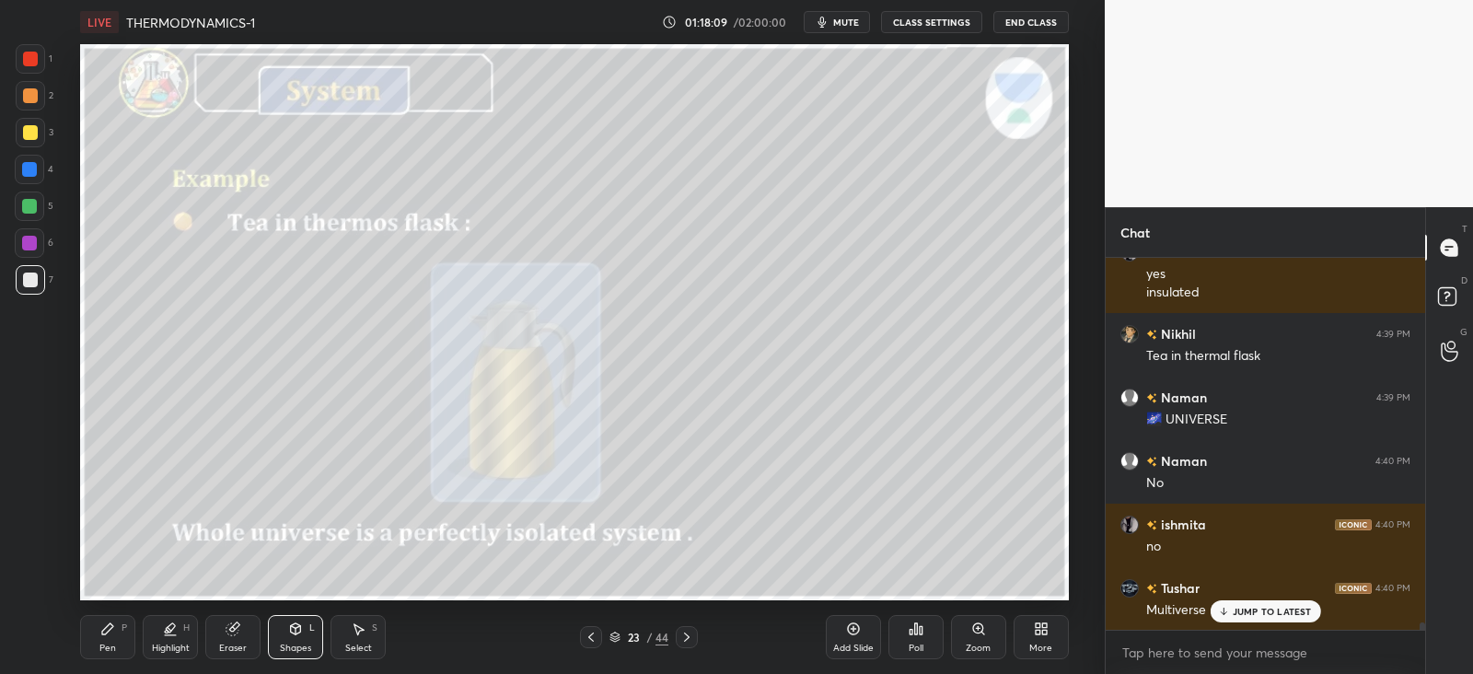
click at [125, 653] on div "Pen P" at bounding box center [107, 637] width 55 height 44
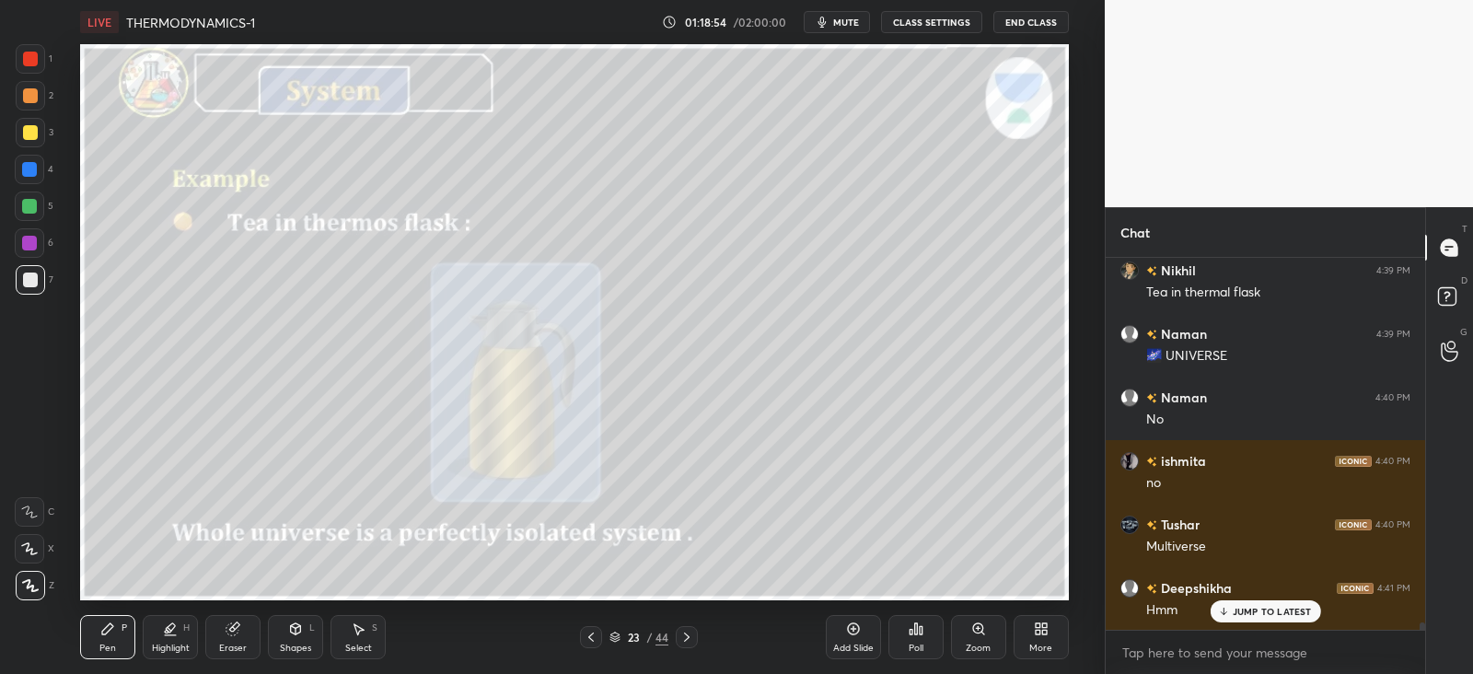
scroll to position [19505, 0]
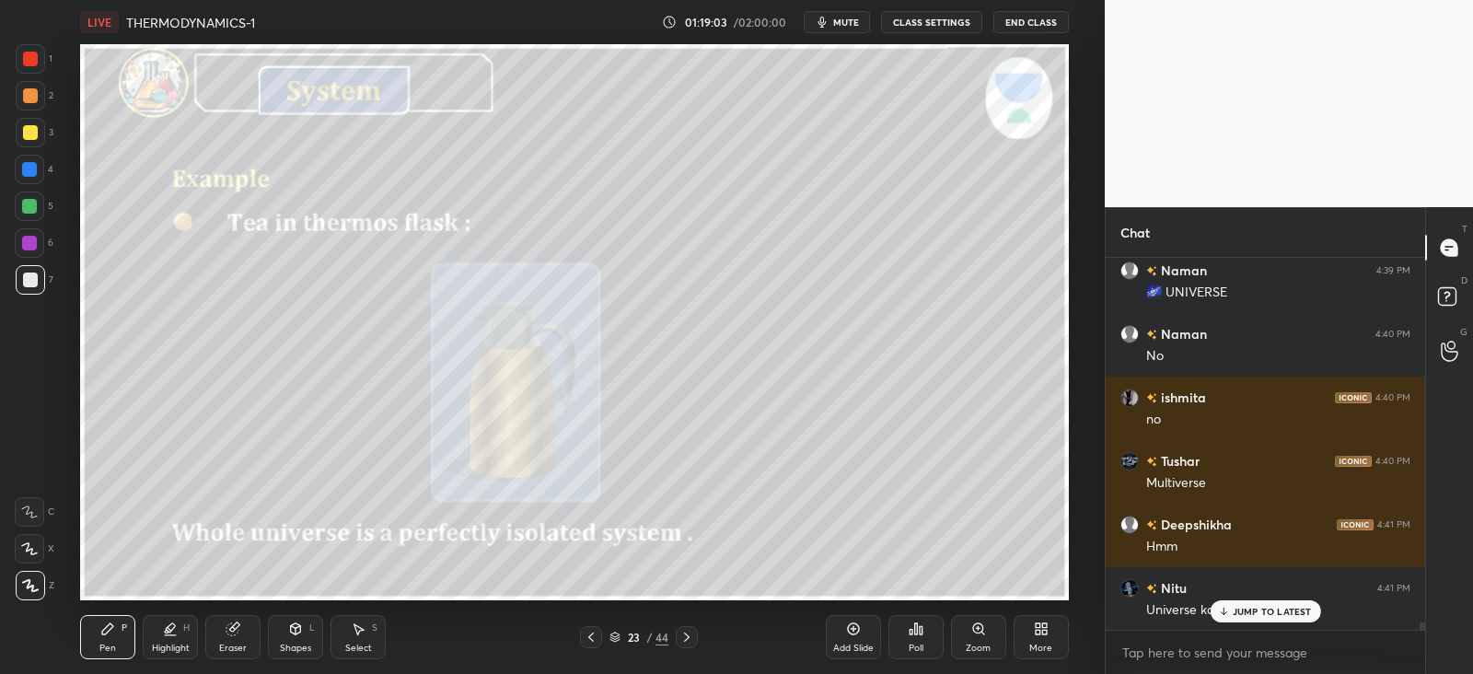
click at [688, 631] on icon at bounding box center [687, 637] width 15 height 15
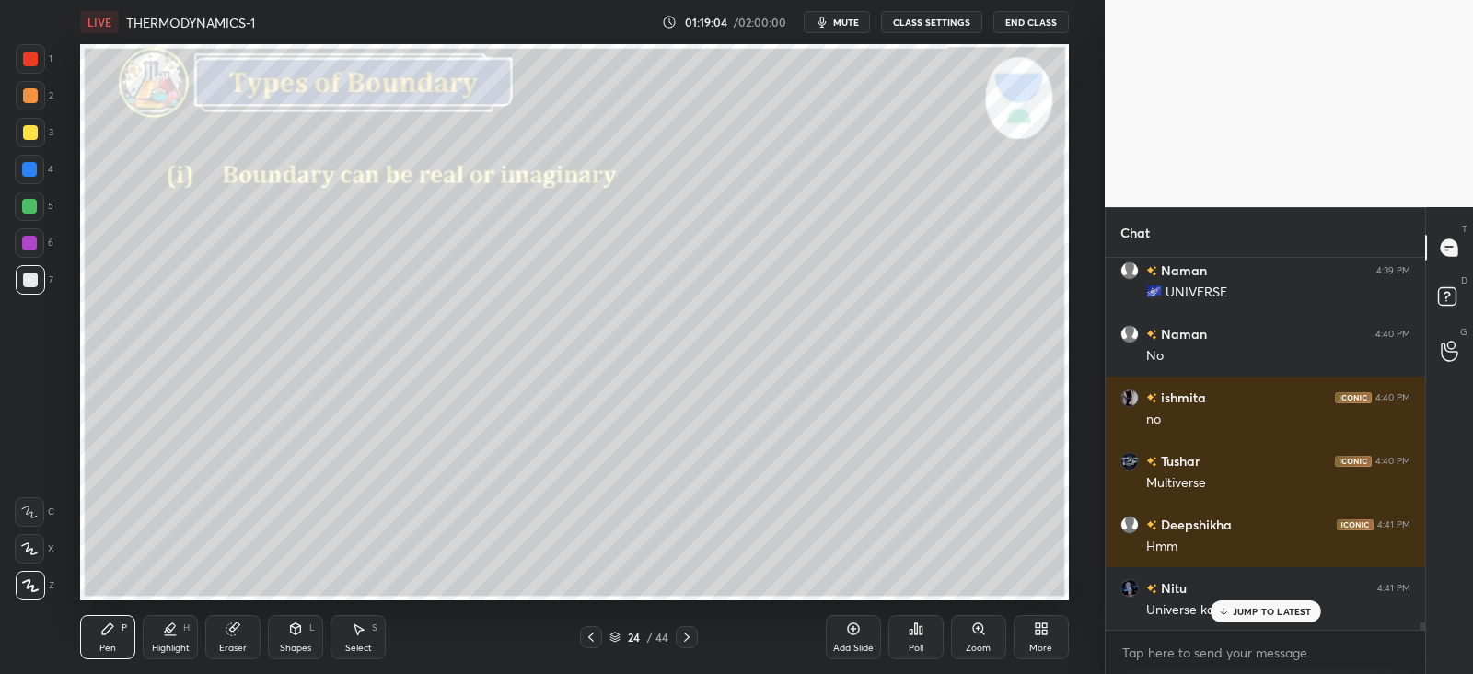
click at [585, 632] on icon at bounding box center [591, 637] width 15 height 15
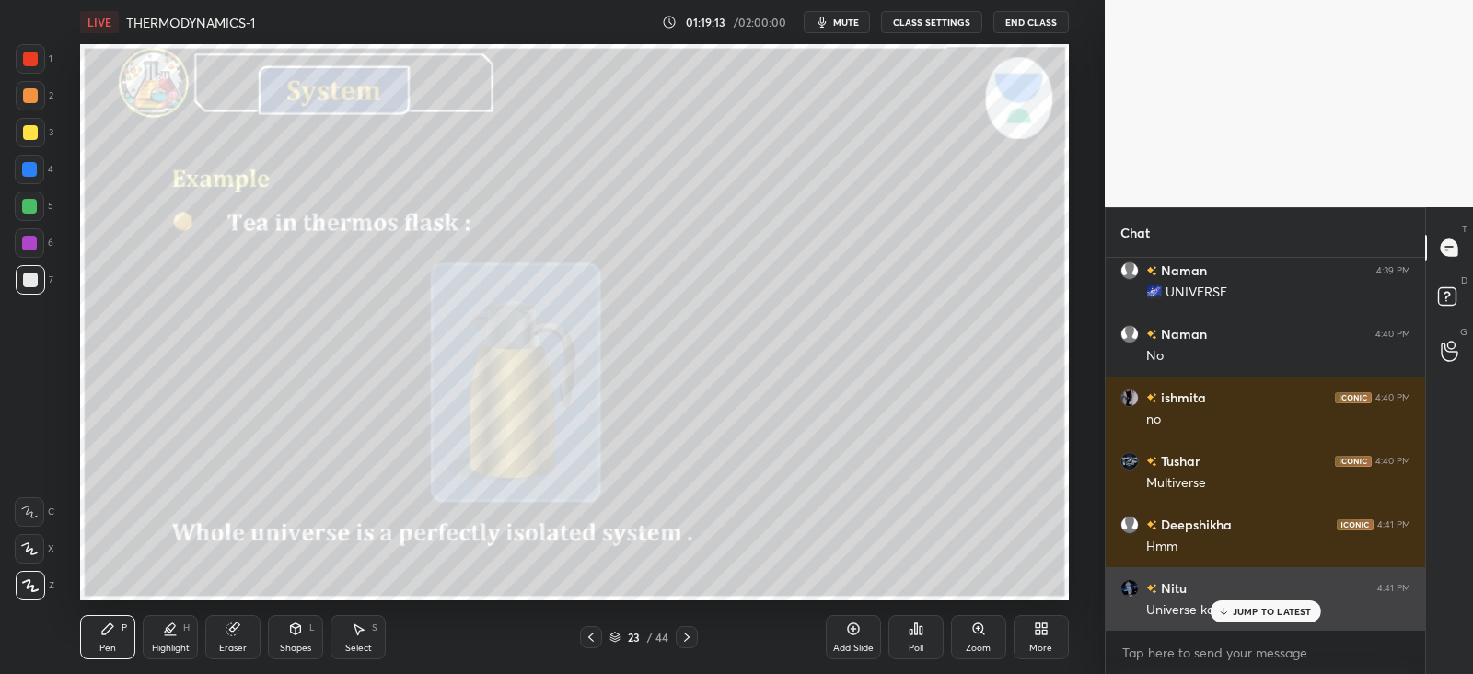
click at [1232, 602] on div "JUMP TO LATEST" at bounding box center [1265, 611] width 111 height 22
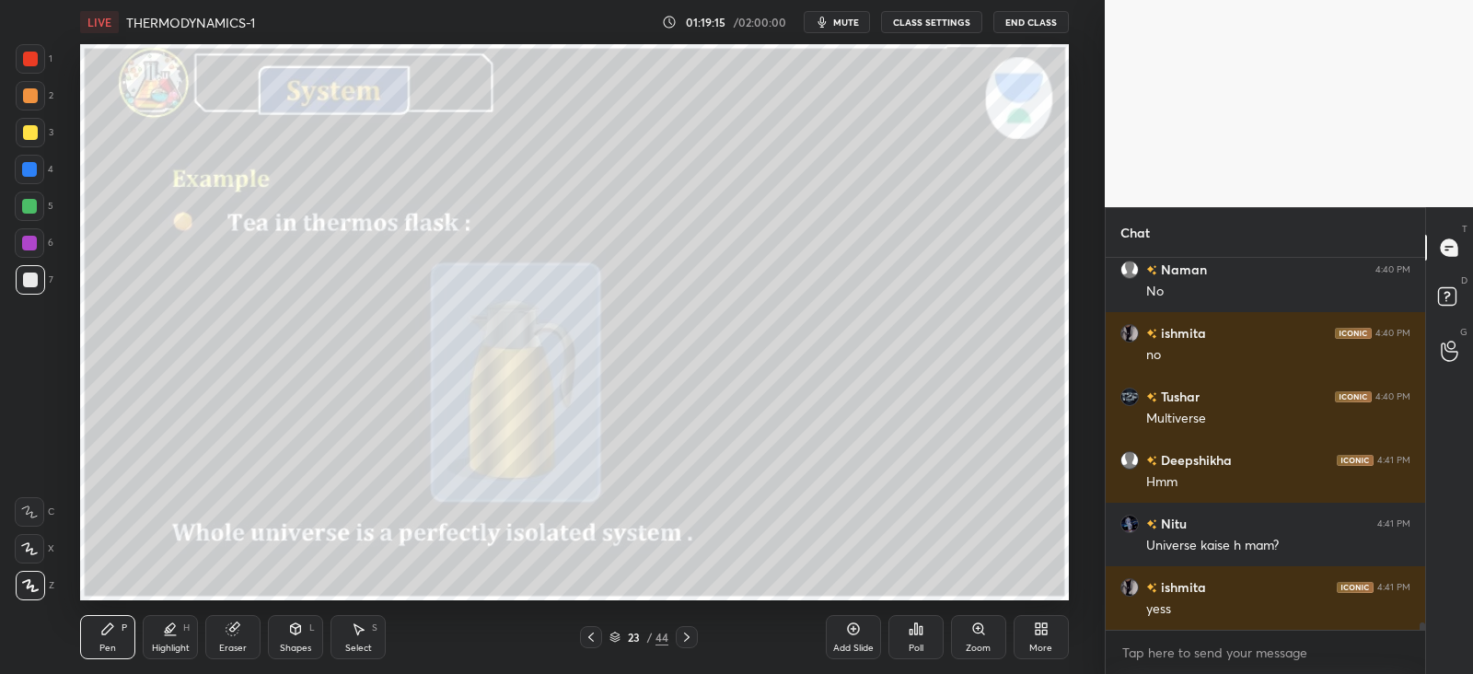
scroll to position [6, 6]
click at [681, 635] on icon at bounding box center [687, 637] width 15 height 15
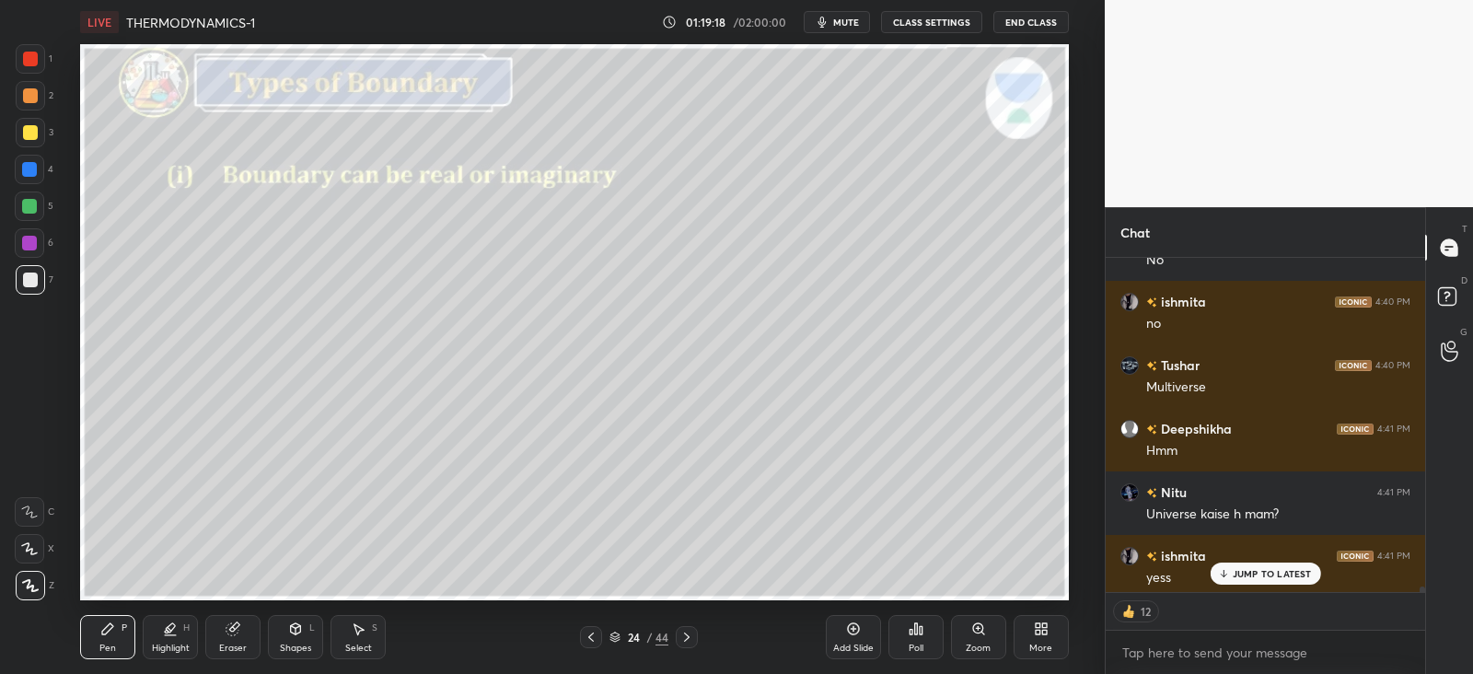
scroll to position [19607, 0]
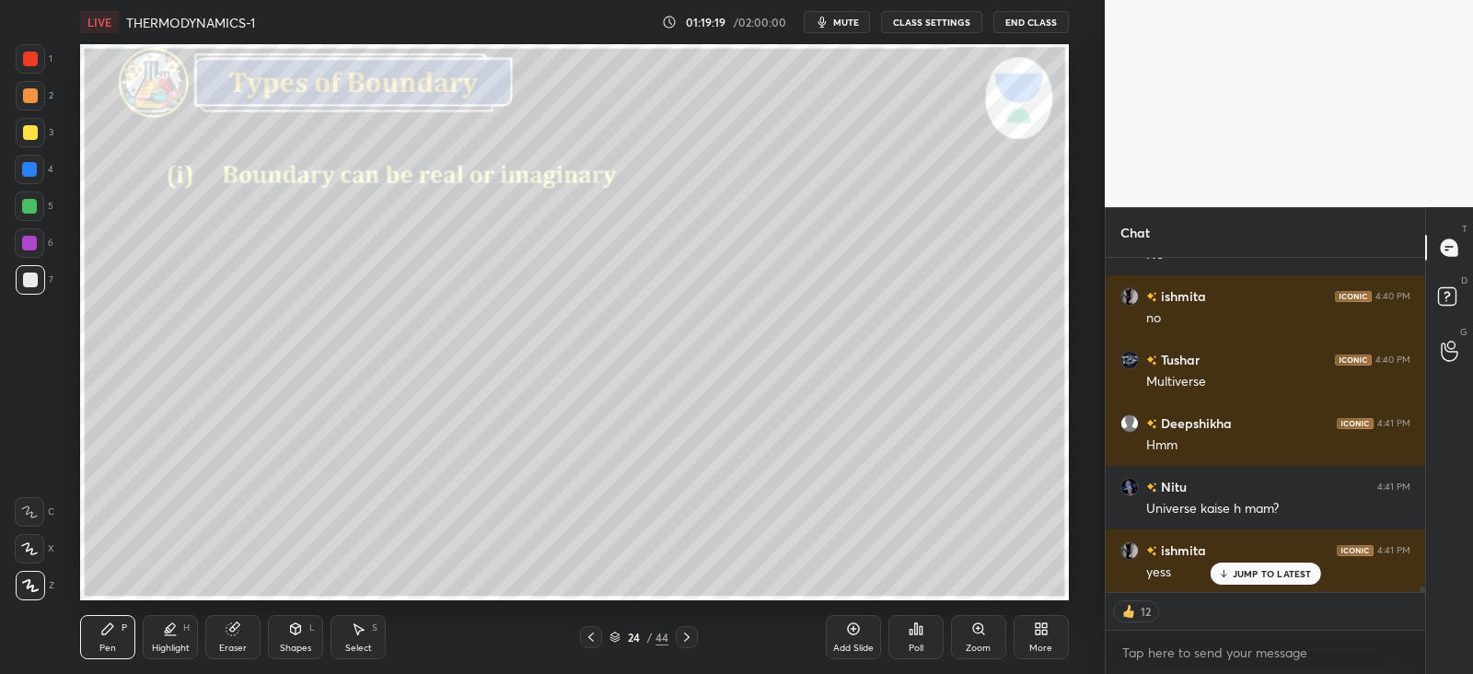
click at [11, 98] on div "1 2 3 4 5 6 7 C X Z C X Z E E Erase all H H" at bounding box center [29, 322] width 59 height 556
click at [30, 98] on div at bounding box center [30, 95] width 15 height 15
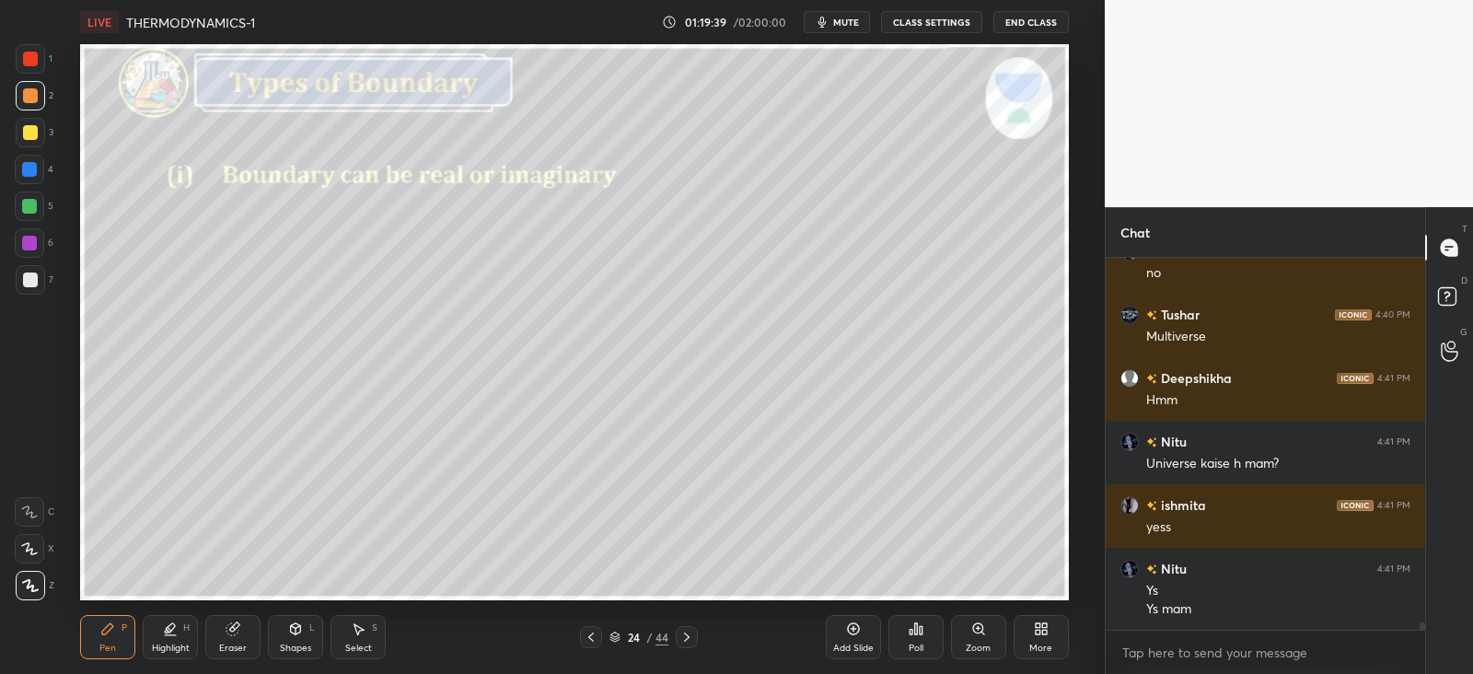
scroll to position [19731, 0]
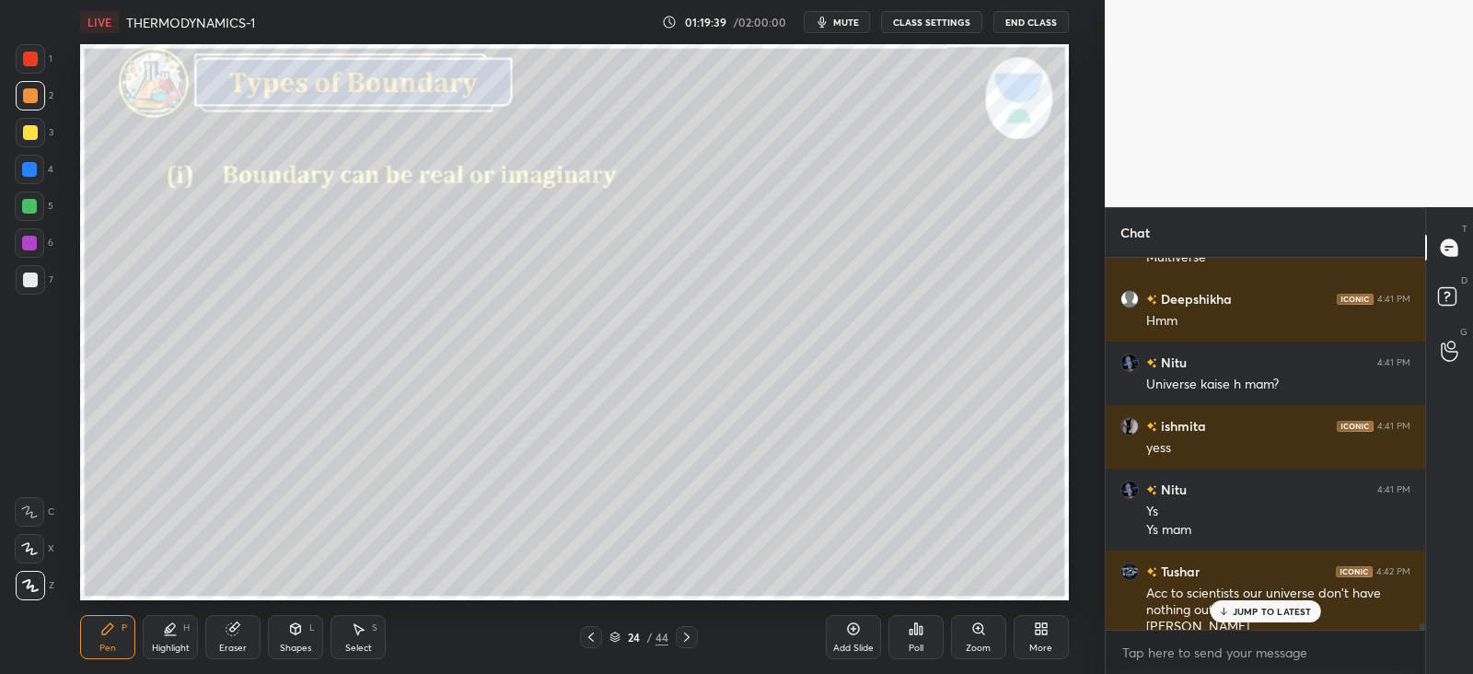
click at [302, 633] on icon at bounding box center [295, 629] width 15 height 15
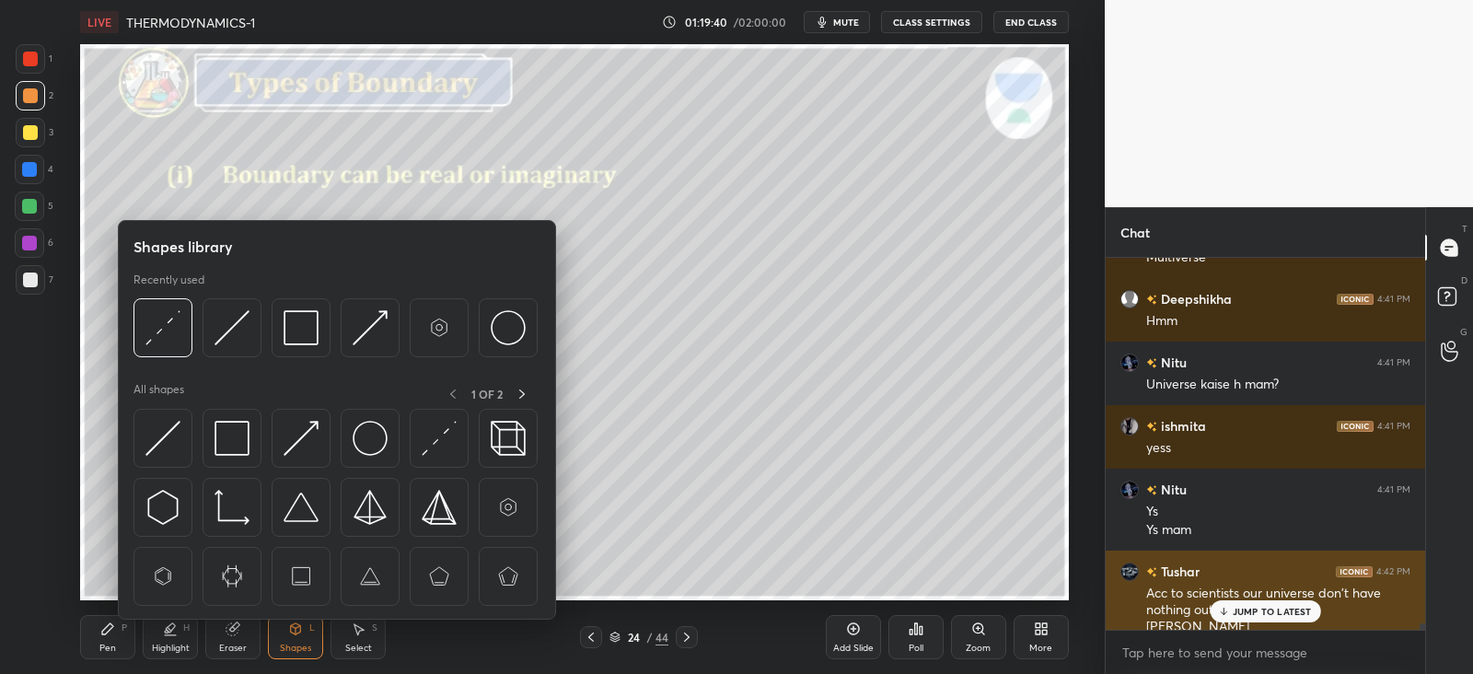
click at [1257, 608] on p "JUMP TO LATEST" at bounding box center [1272, 611] width 79 height 11
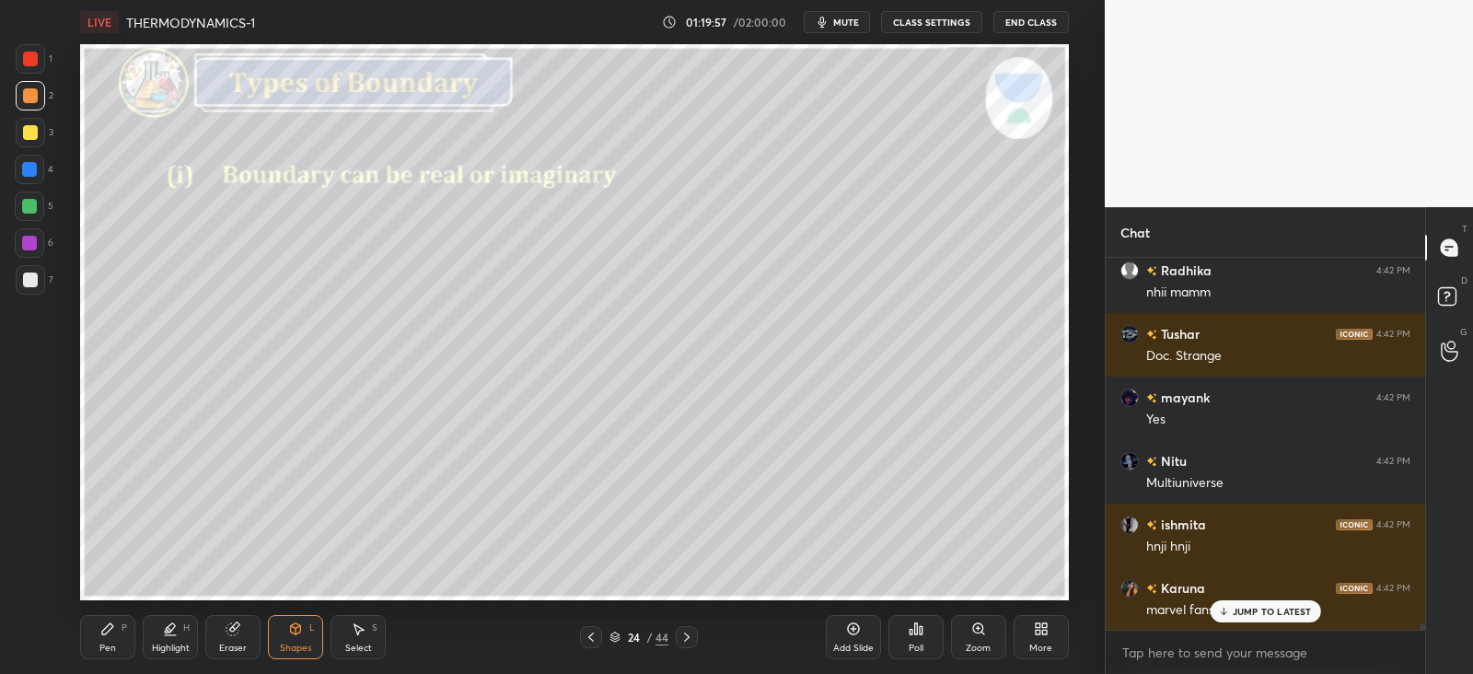
scroll to position [20366, 0]
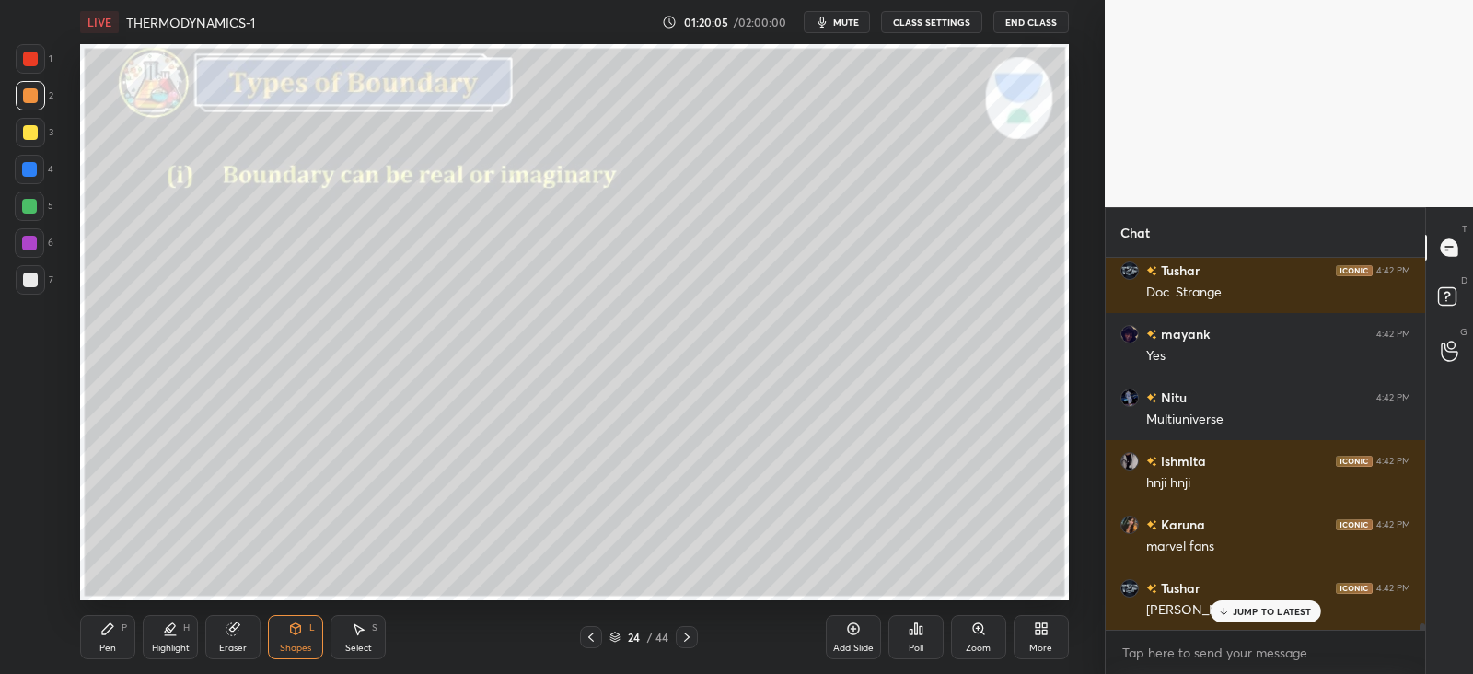
click at [318, 632] on div "Shapes L" at bounding box center [295, 637] width 55 height 44
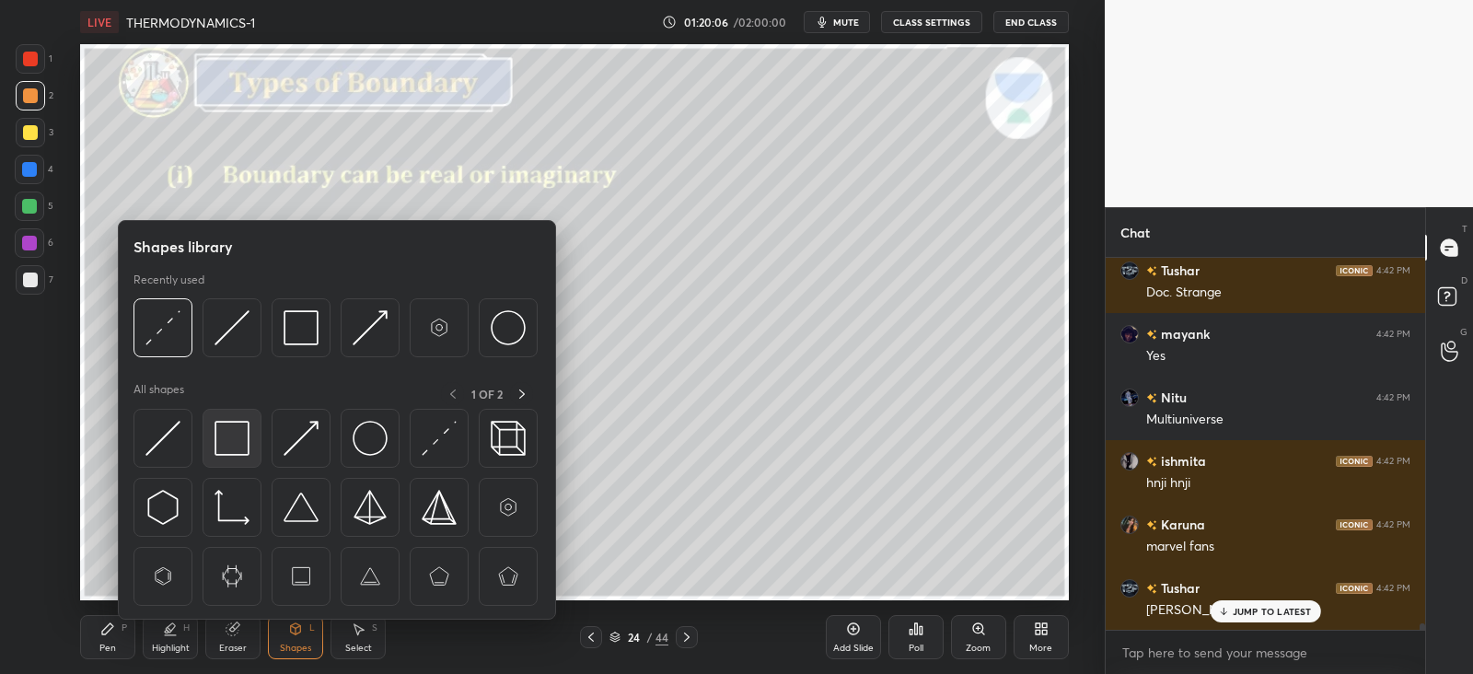
click at [243, 438] on img at bounding box center [232, 438] width 35 height 35
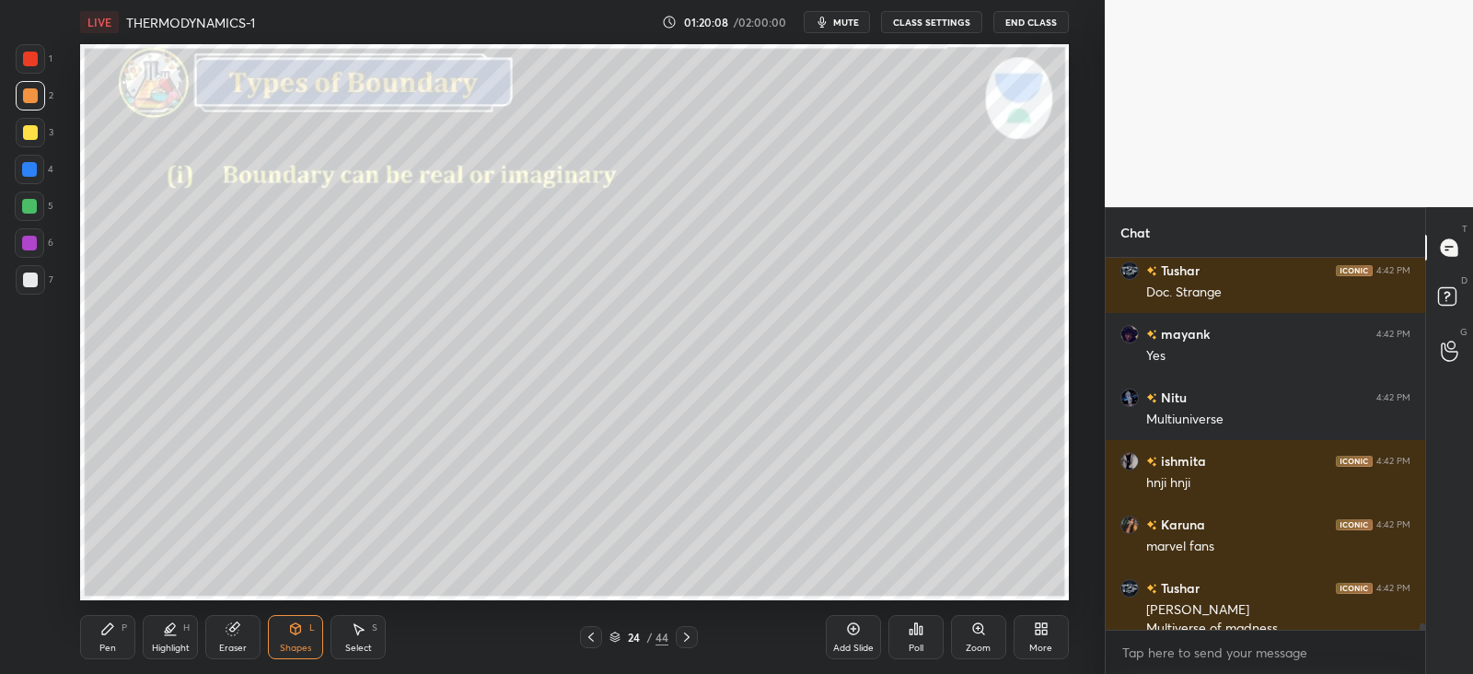
scroll to position [20385, 0]
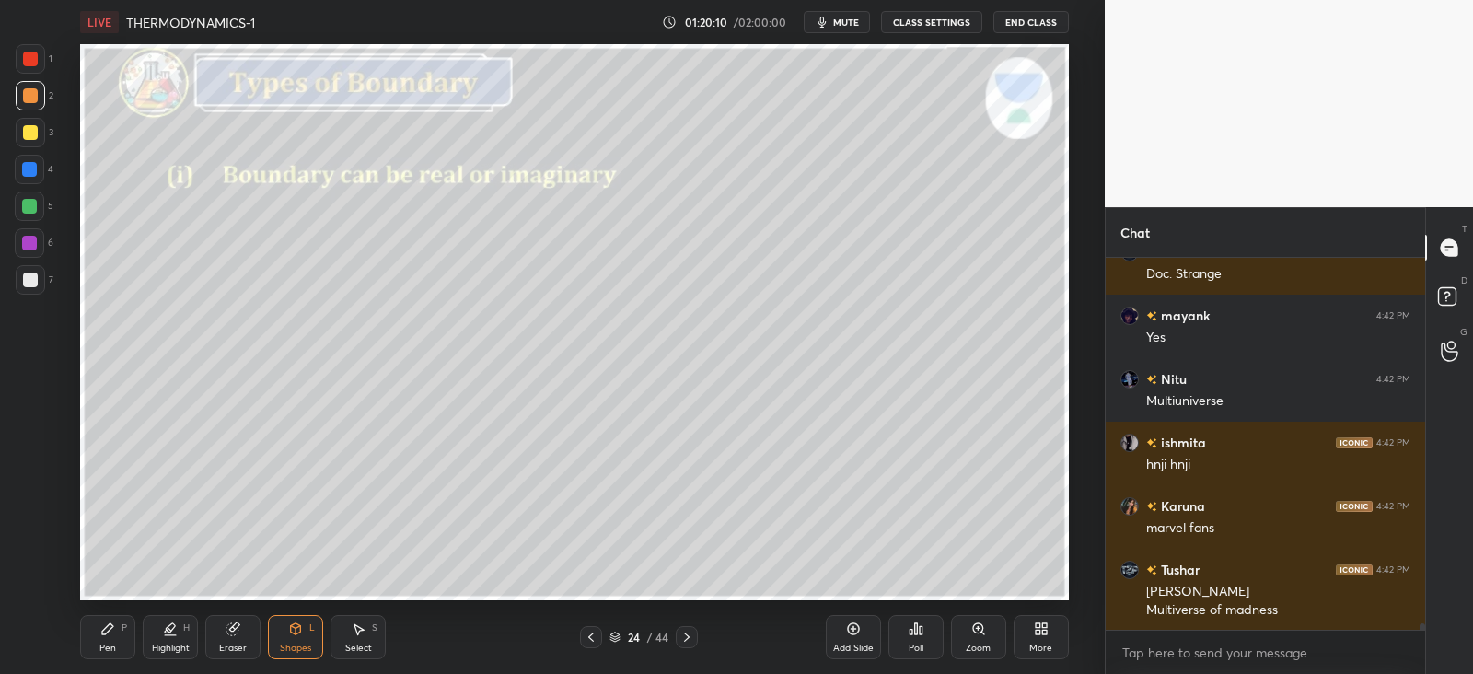
click at [115, 631] on div "Pen P" at bounding box center [107, 637] width 55 height 44
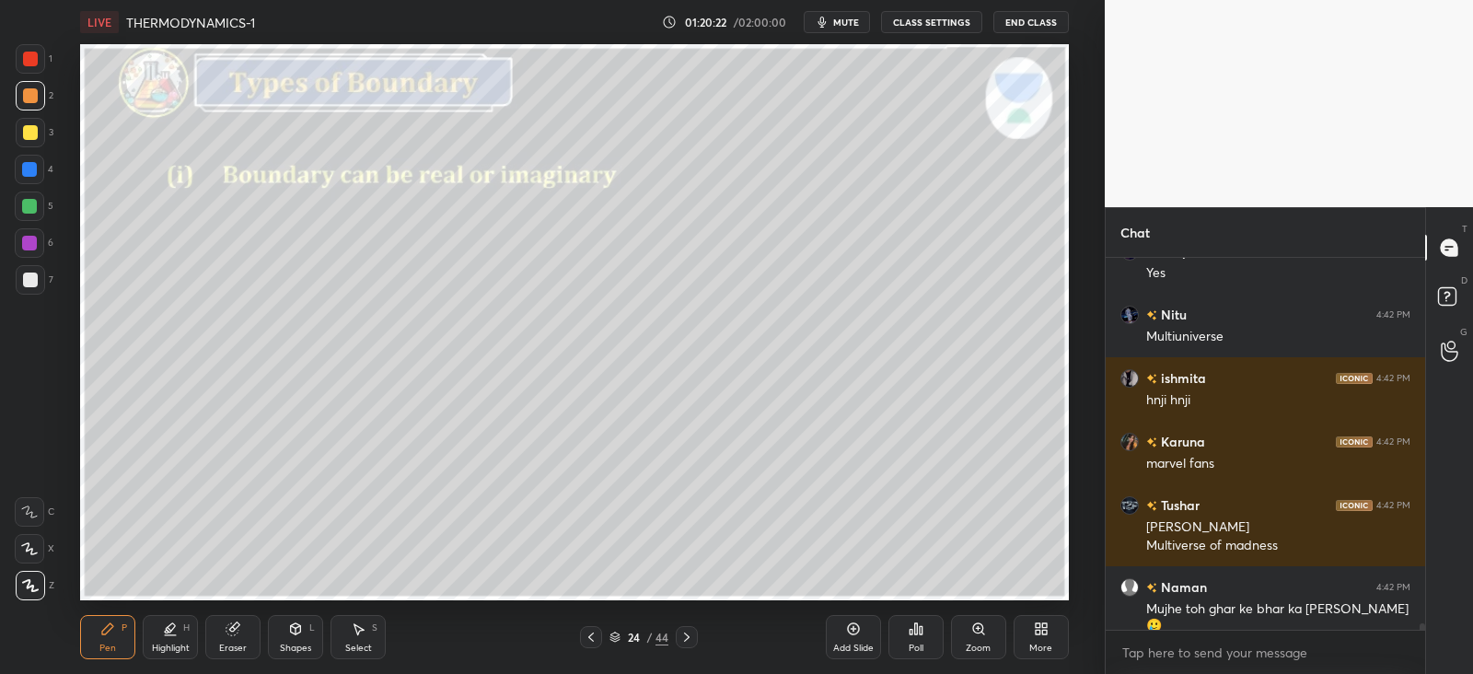
scroll to position [20513, 0]
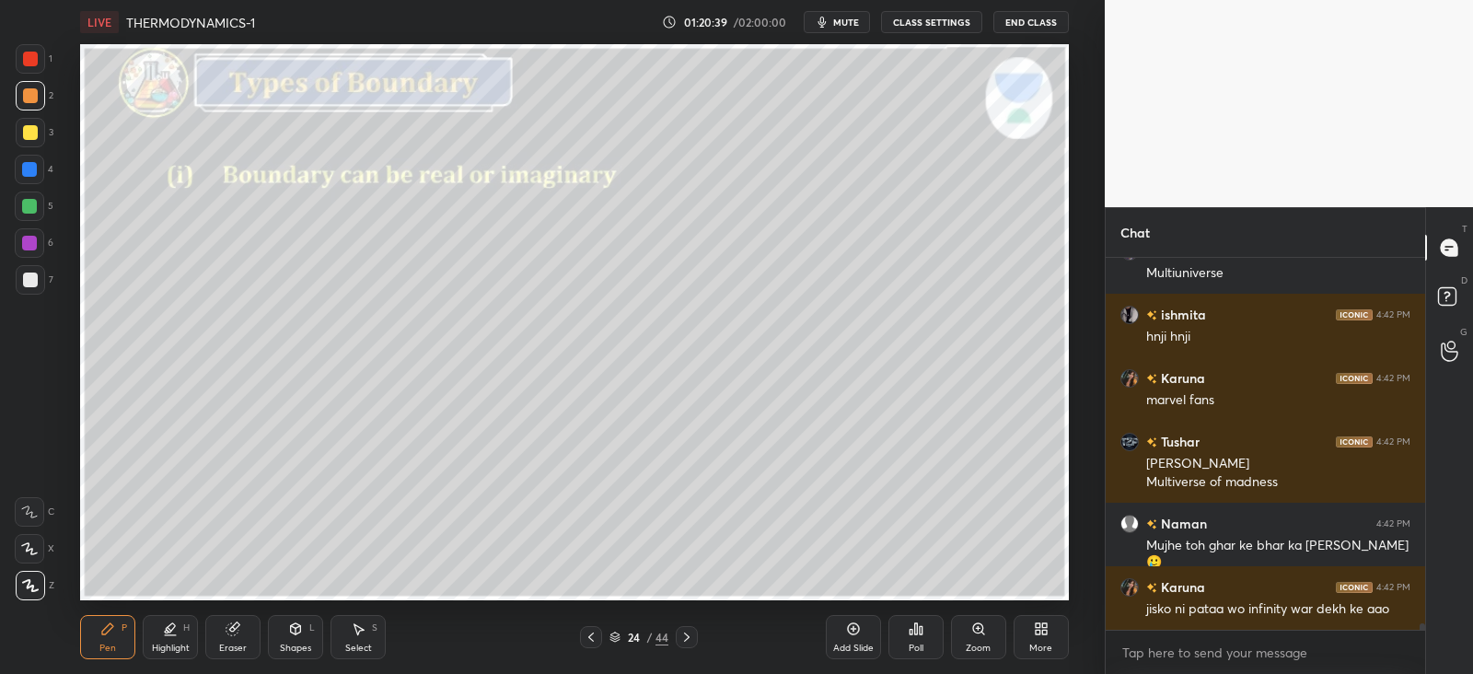
click at [298, 630] on icon at bounding box center [296, 628] width 10 height 11
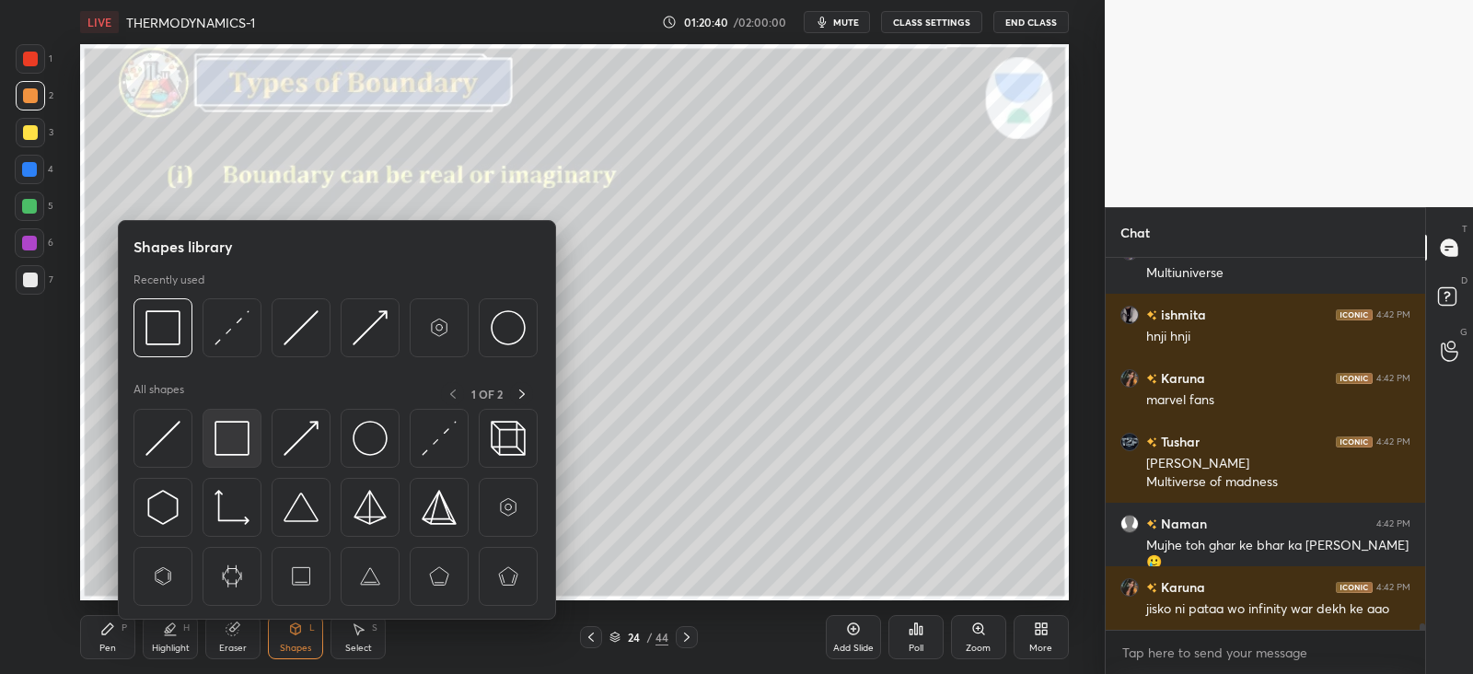
click at [235, 434] on img at bounding box center [232, 438] width 35 height 35
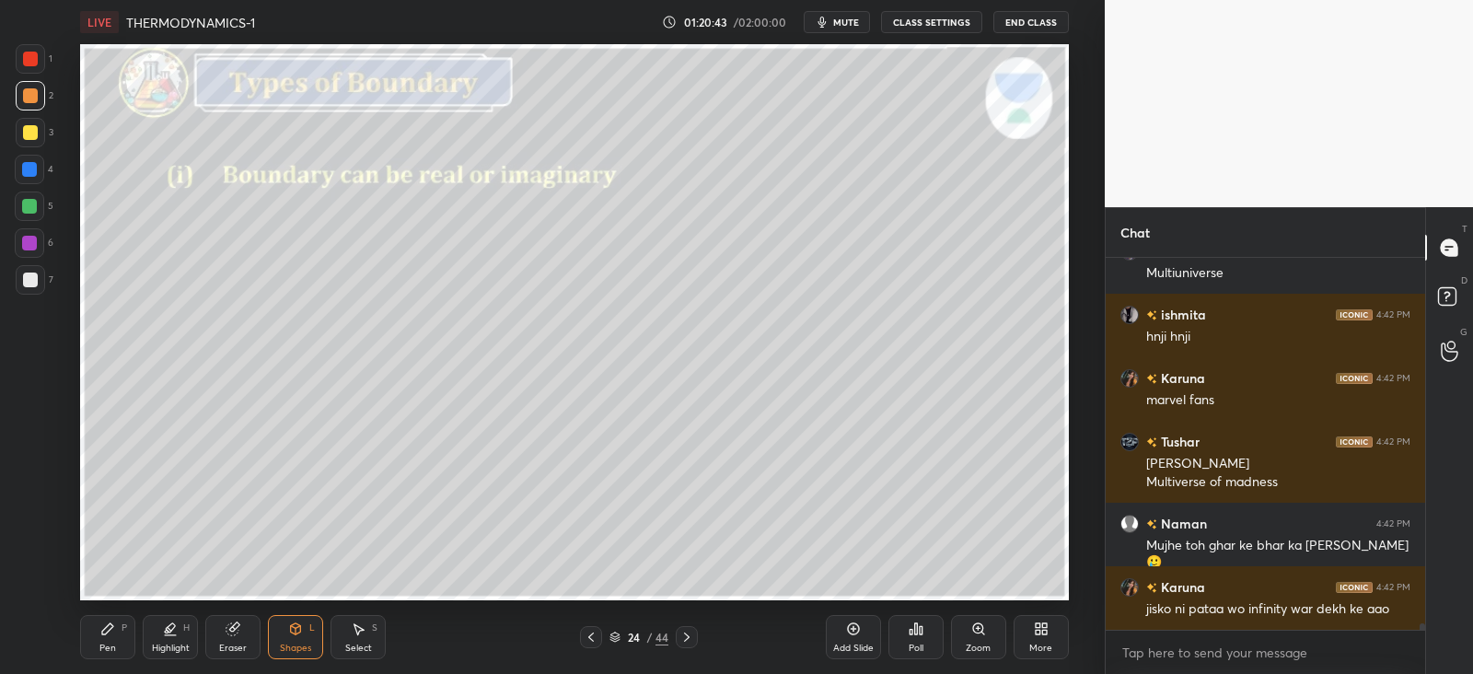
click at [109, 626] on icon at bounding box center [107, 628] width 11 height 11
click at [302, 644] on div "Shapes" at bounding box center [295, 648] width 31 height 9
click at [112, 635] on icon at bounding box center [107, 629] width 15 height 15
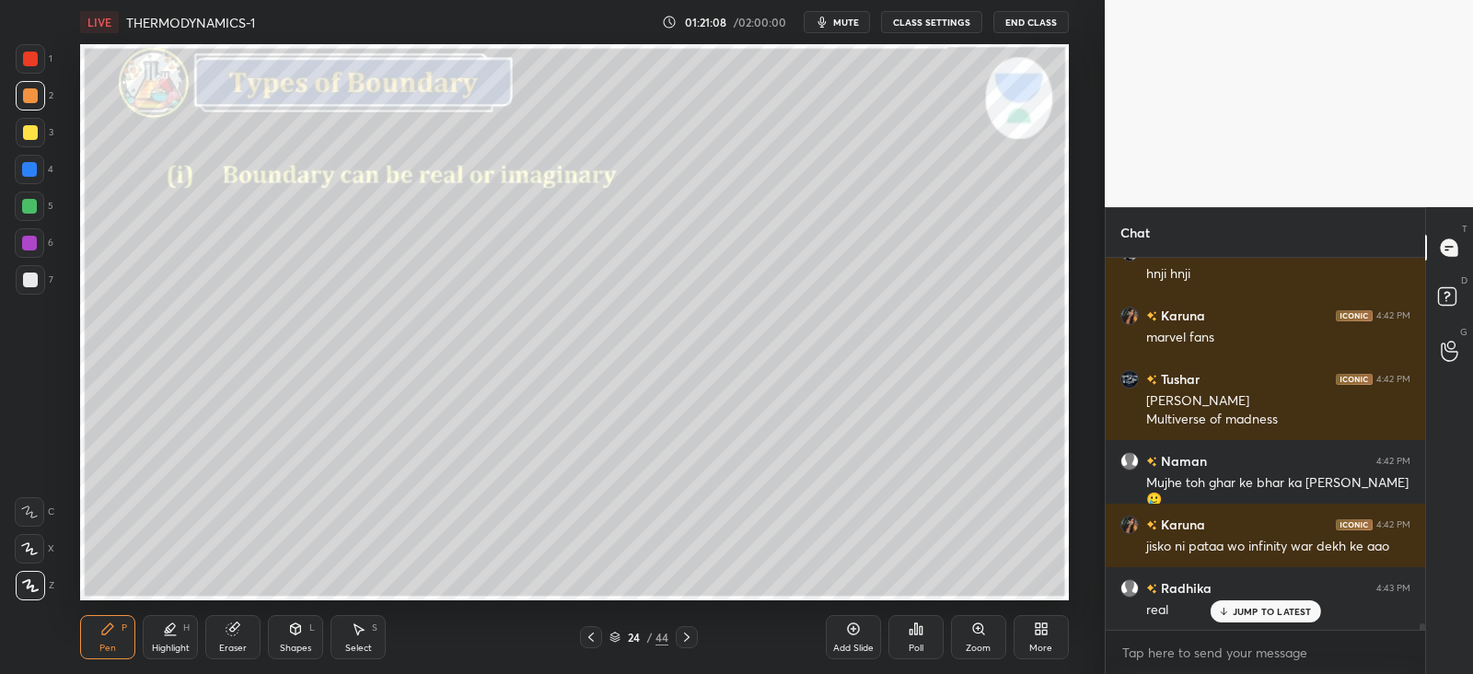
click at [169, 625] on icon at bounding box center [171, 627] width 9 height 9
click at [120, 634] on div "Pen P" at bounding box center [107, 637] width 55 height 44
click at [23, 280] on div at bounding box center [30, 280] width 15 height 15
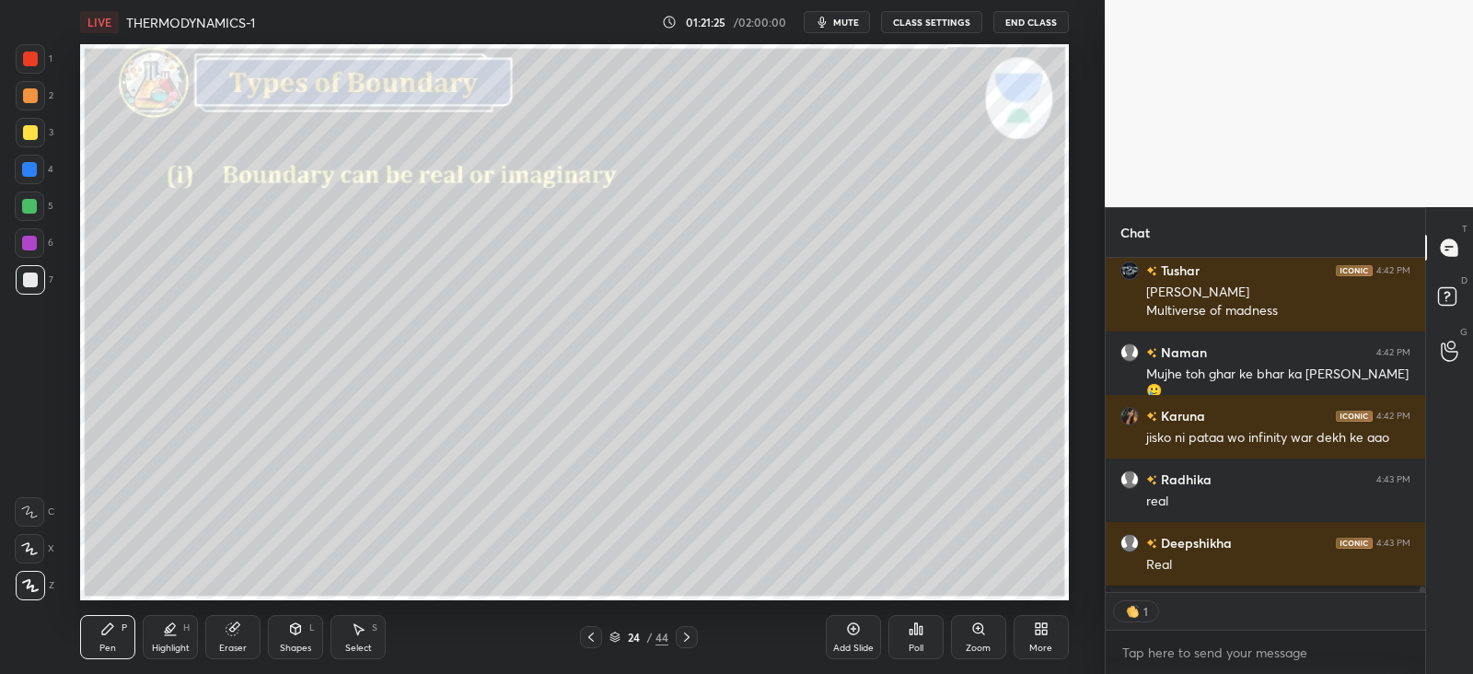
scroll to position [6, 6]
click at [303, 631] on icon at bounding box center [295, 629] width 15 height 15
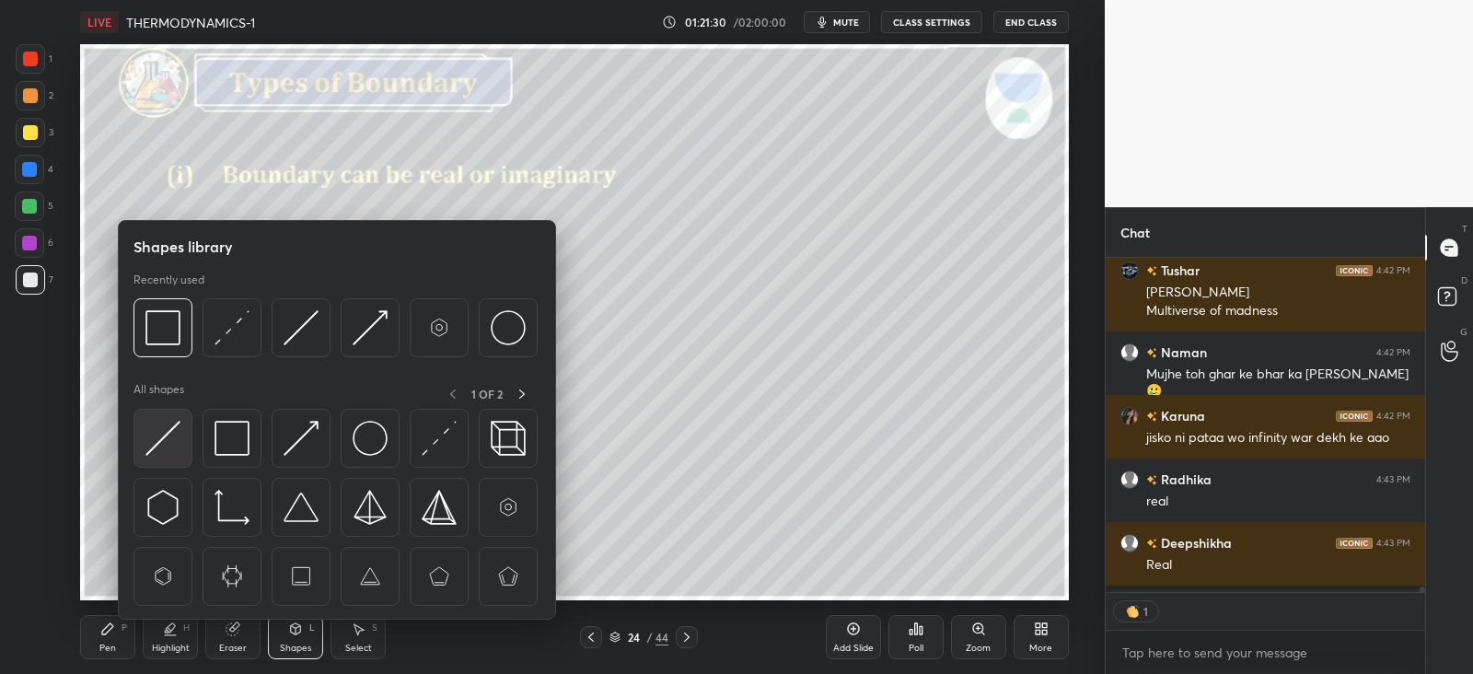
click at [168, 430] on img at bounding box center [163, 438] width 35 height 35
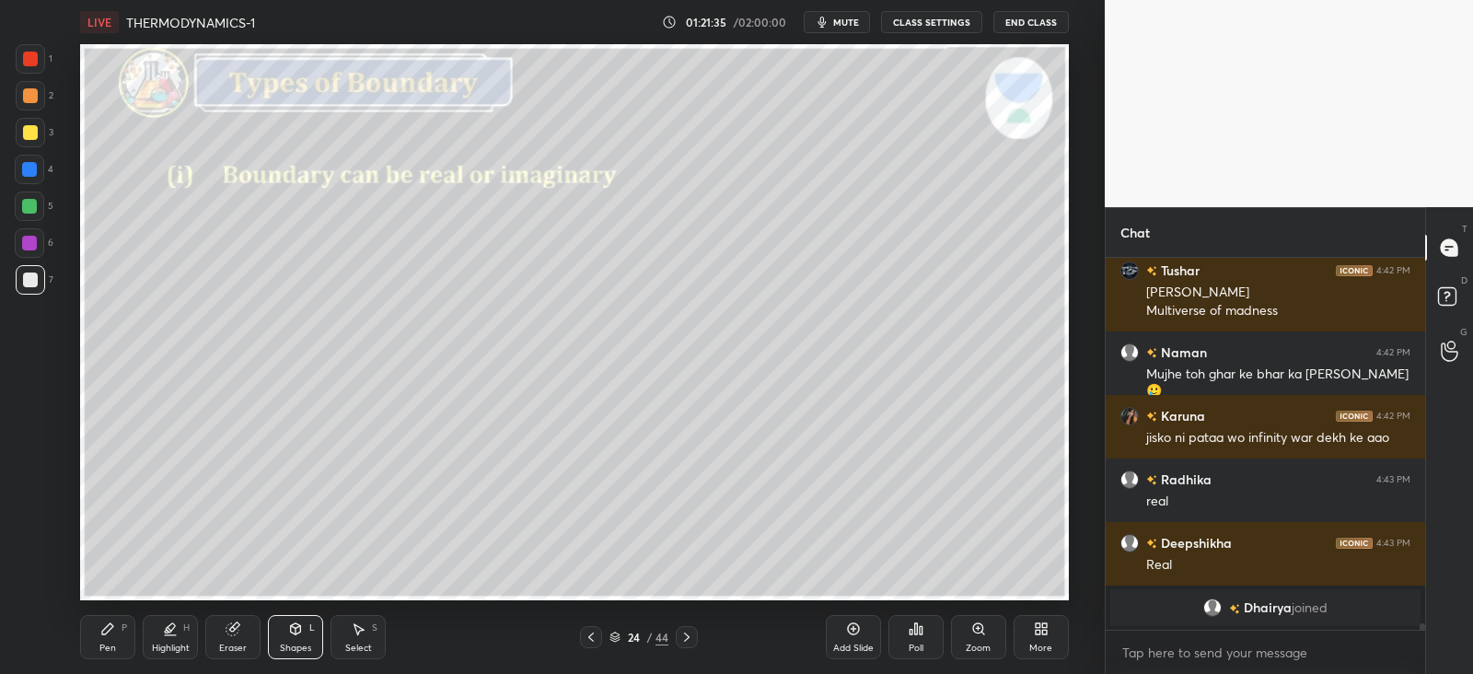
scroll to position [20684, 0]
click at [115, 633] on div "Pen P" at bounding box center [107, 637] width 55 height 44
click at [32, 278] on div at bounding box center [30, 280] width 15 height 15
click at [35, 54] on div at bounding box center [30, 59] width 15 height 15
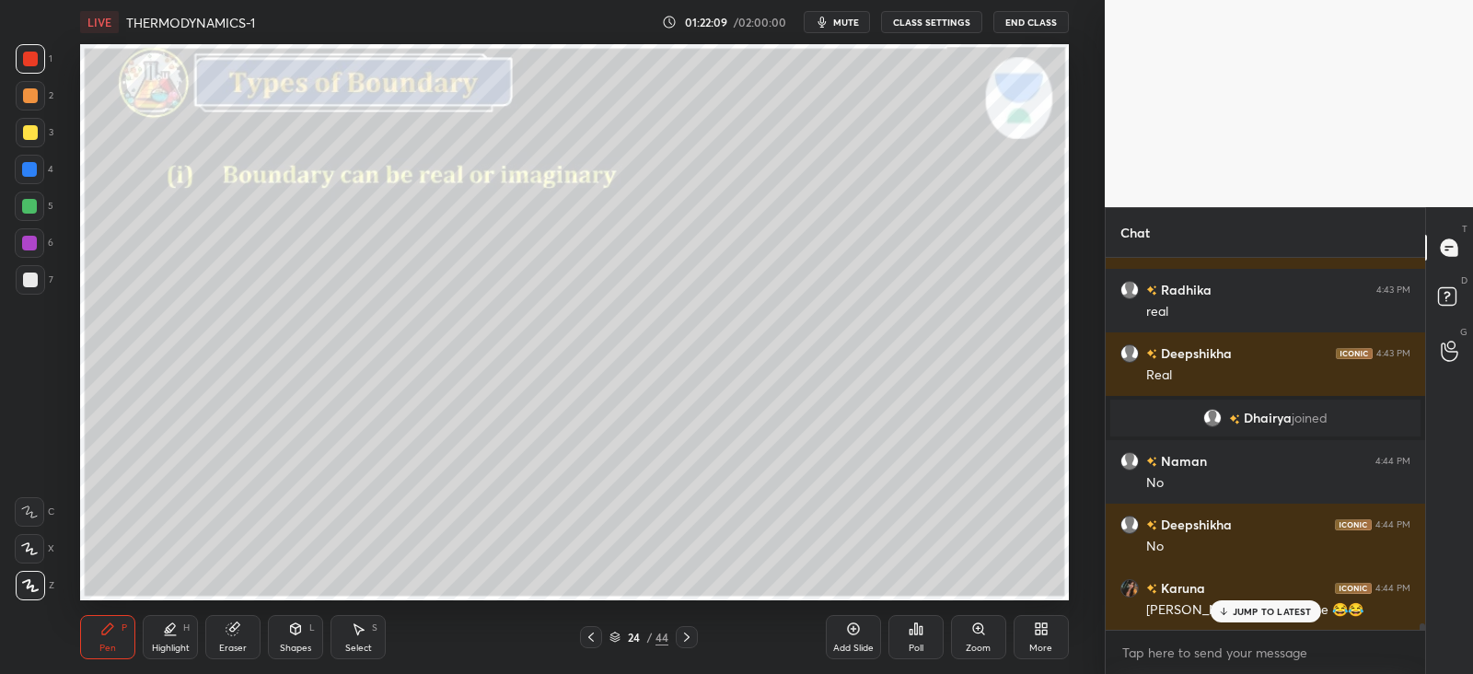
scroll to position [20971, 0]
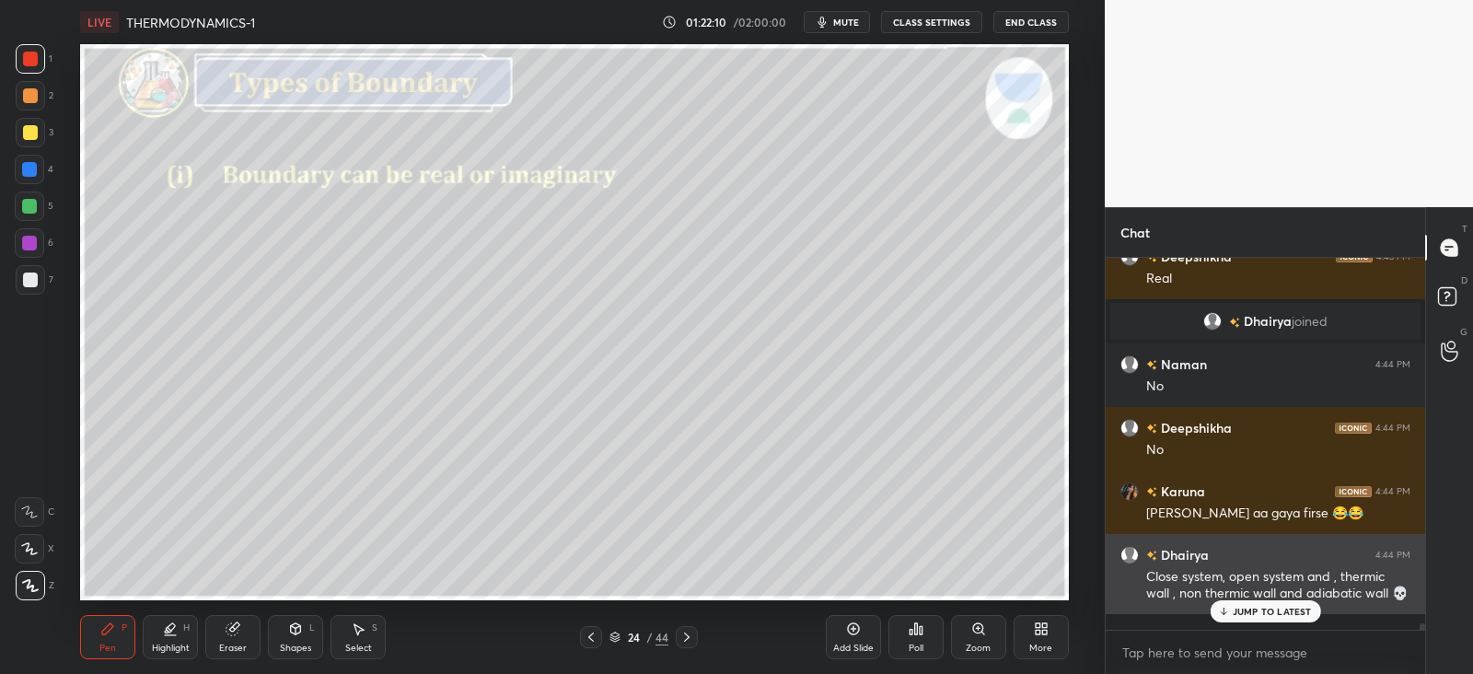
click at [1228, 603] on div "JUMP TO LATEST" at bounding box center [1265, 611] width 111 height 22
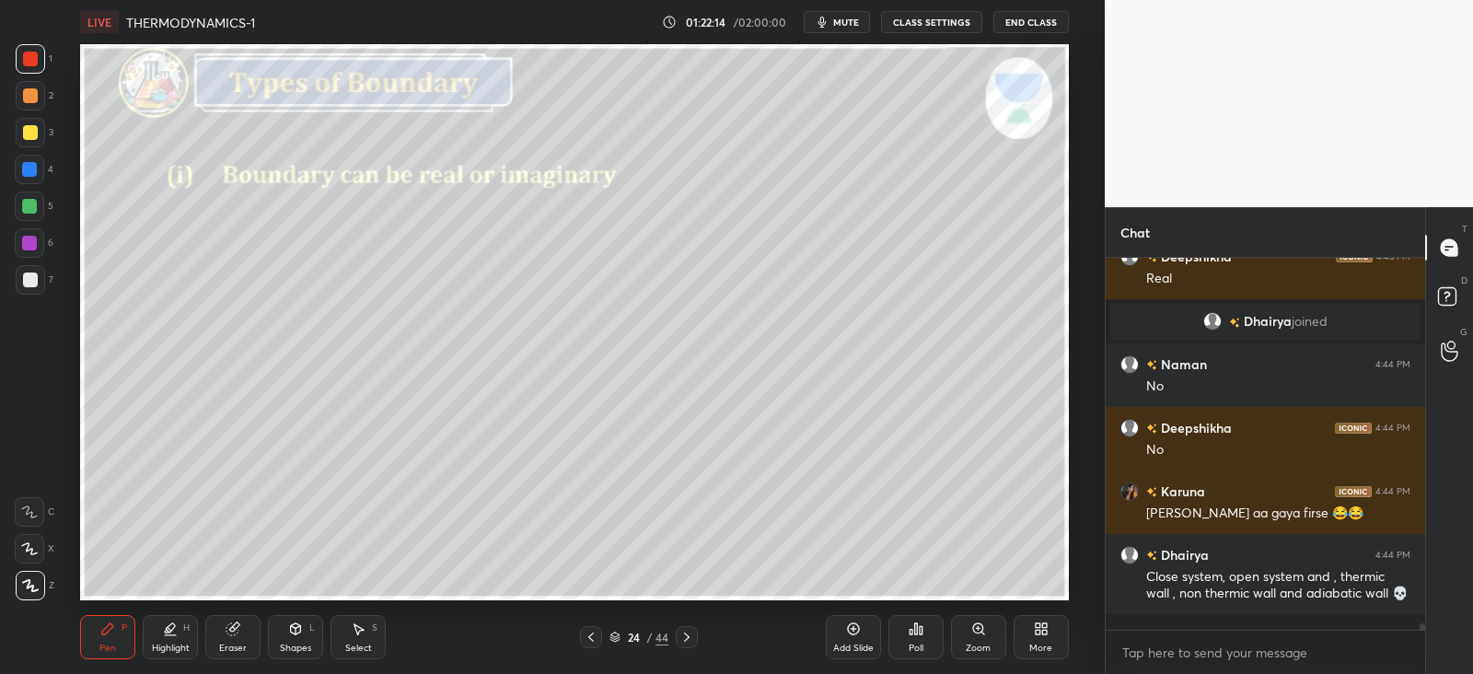
click at [31, 277] on div at bounding box center [30, 280] width 15 height 15
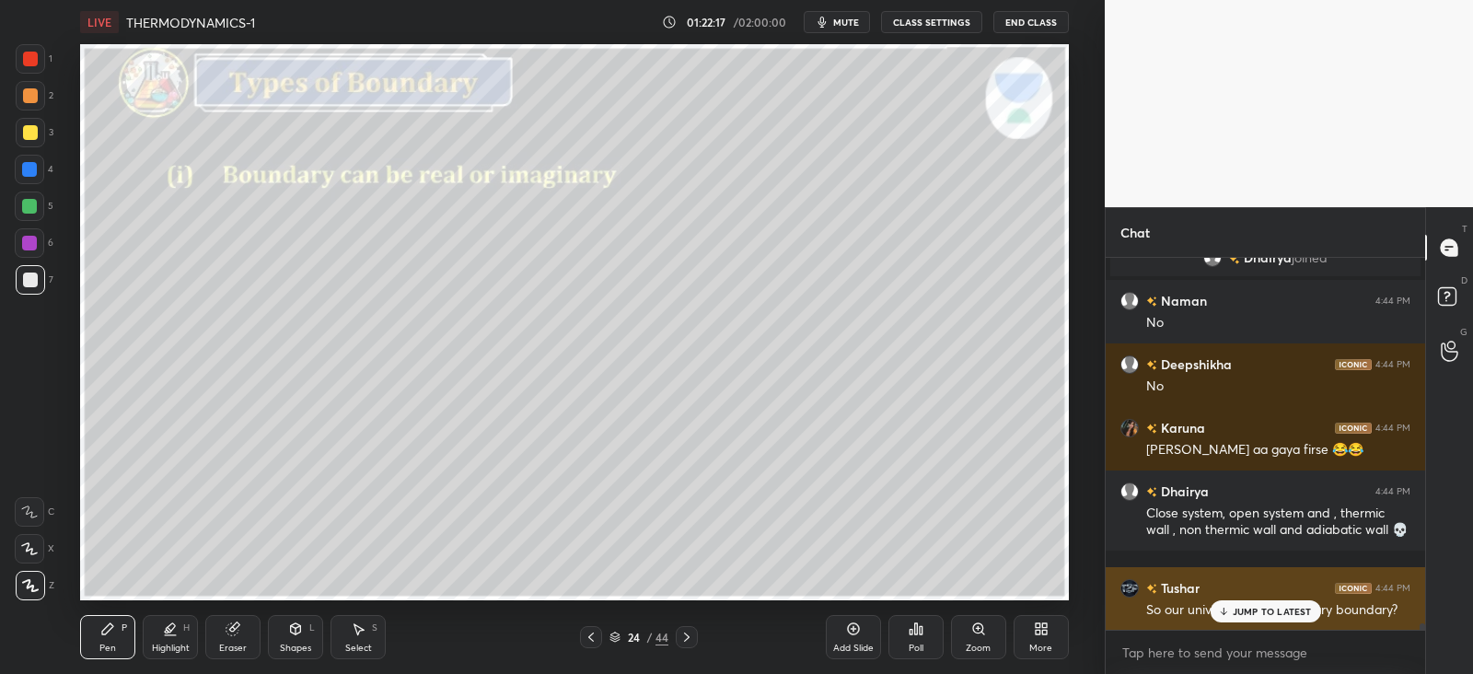
click at [1244, 610] on p "JUMP TO LATEST" at bounding box center [1272, 611] width 79 height 11
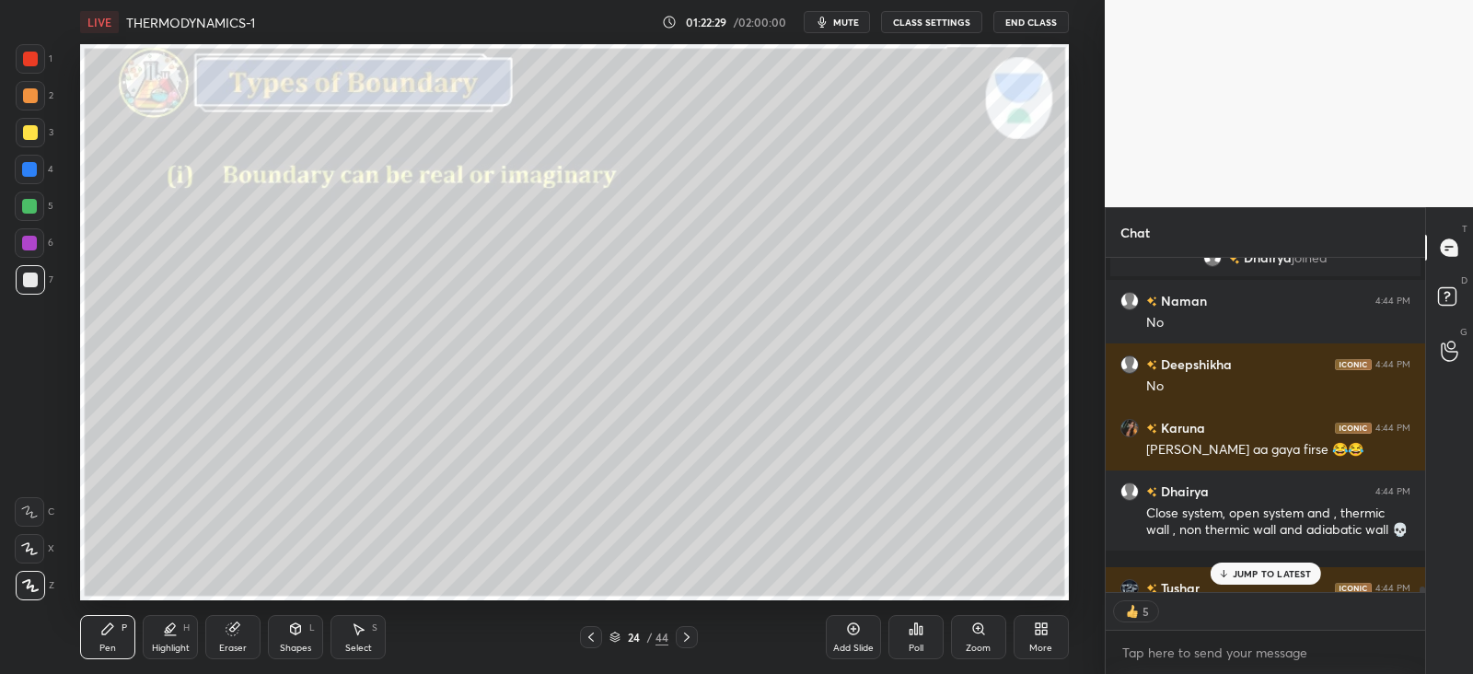
scroll to position [21072, 0]
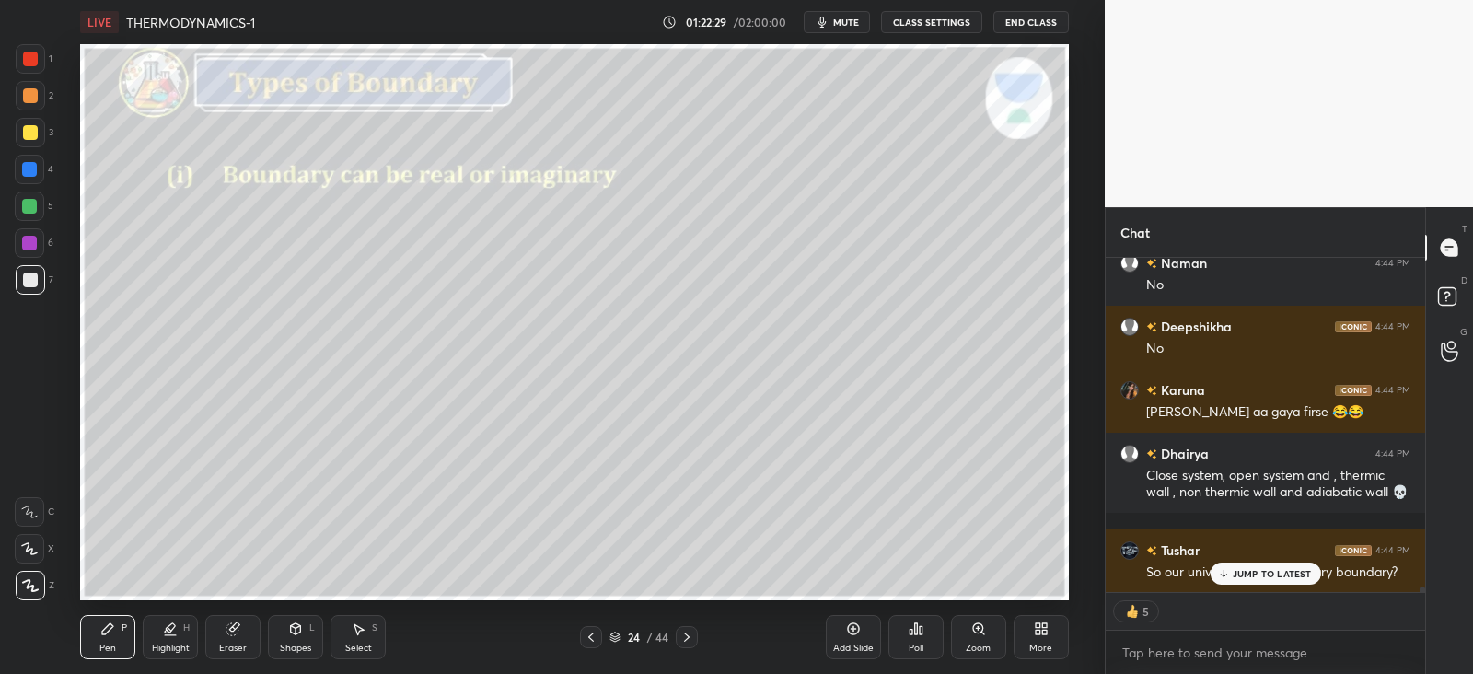
click at [691, 630] on icon at bounding box center [687, 637] width 15 height 15
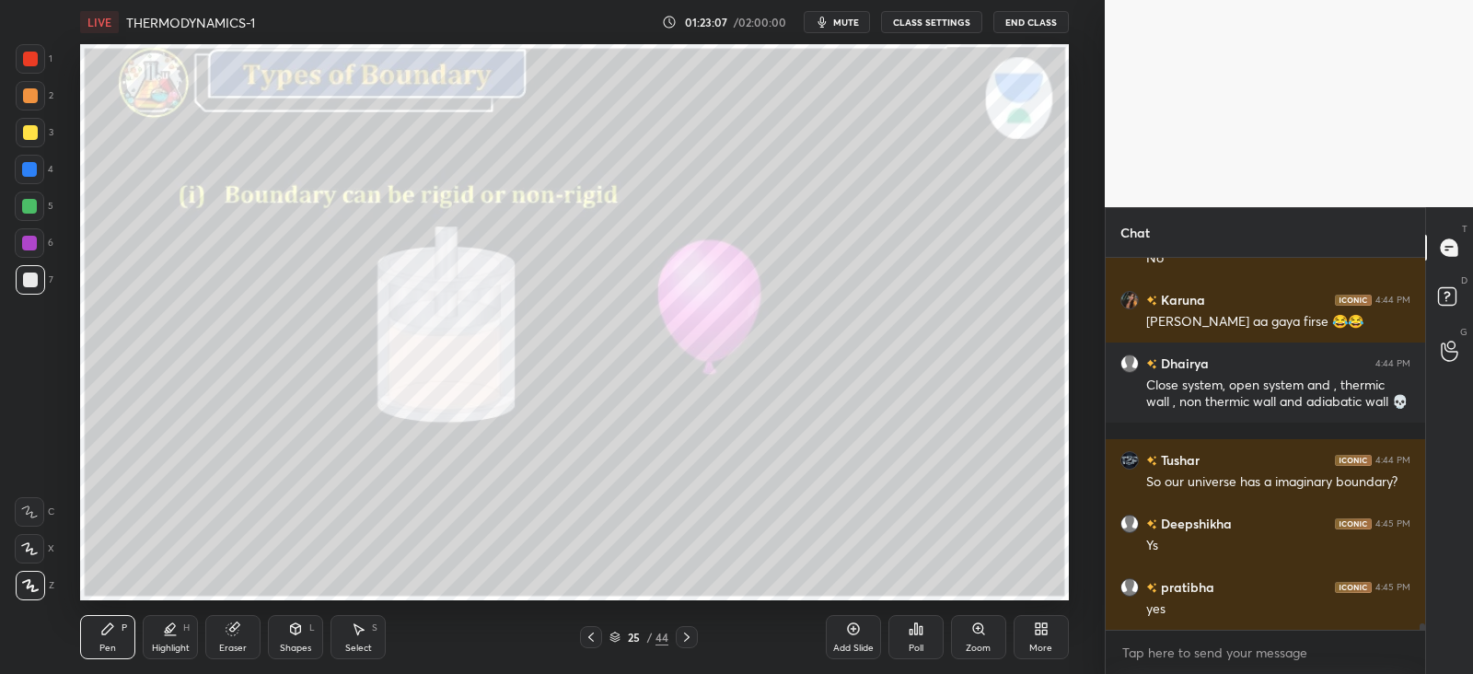
scroll to position [21225, 0]
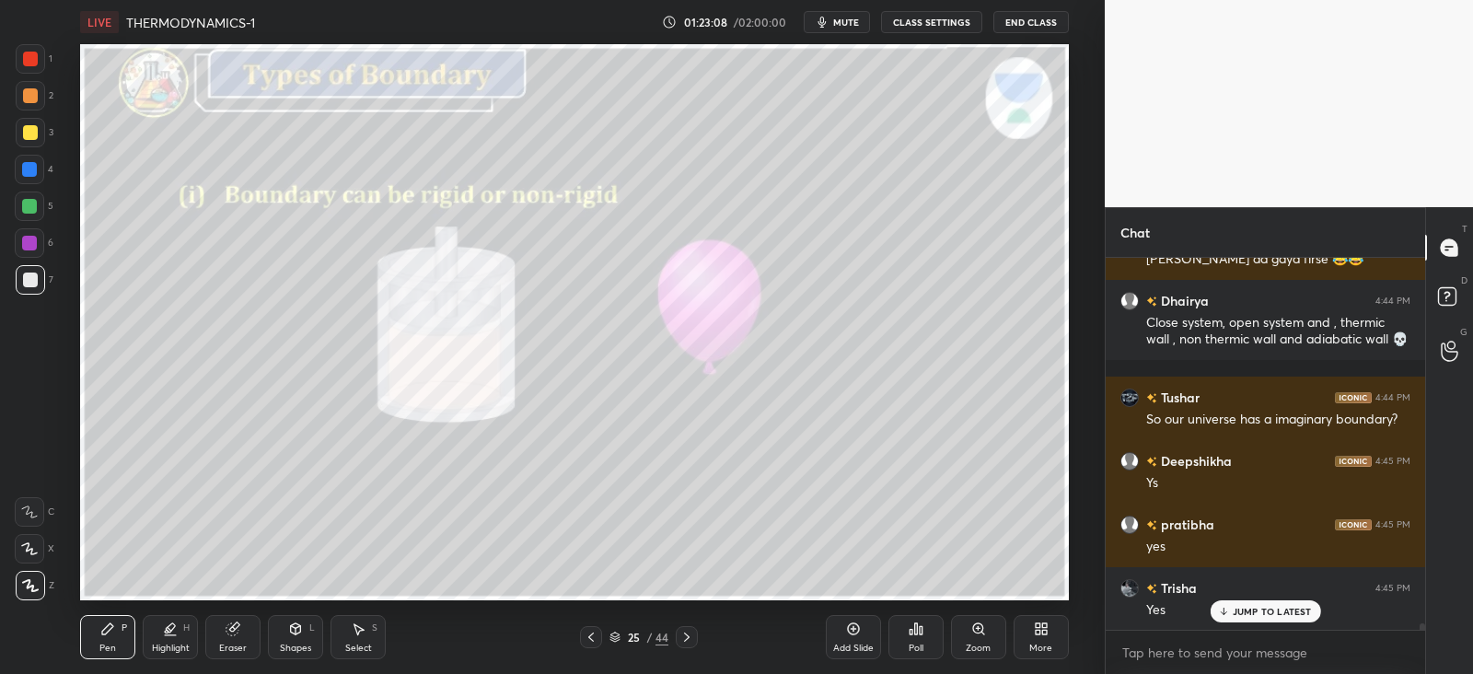
click at [36, 169] on div at bounding box center [29, 169] width 15 height 15
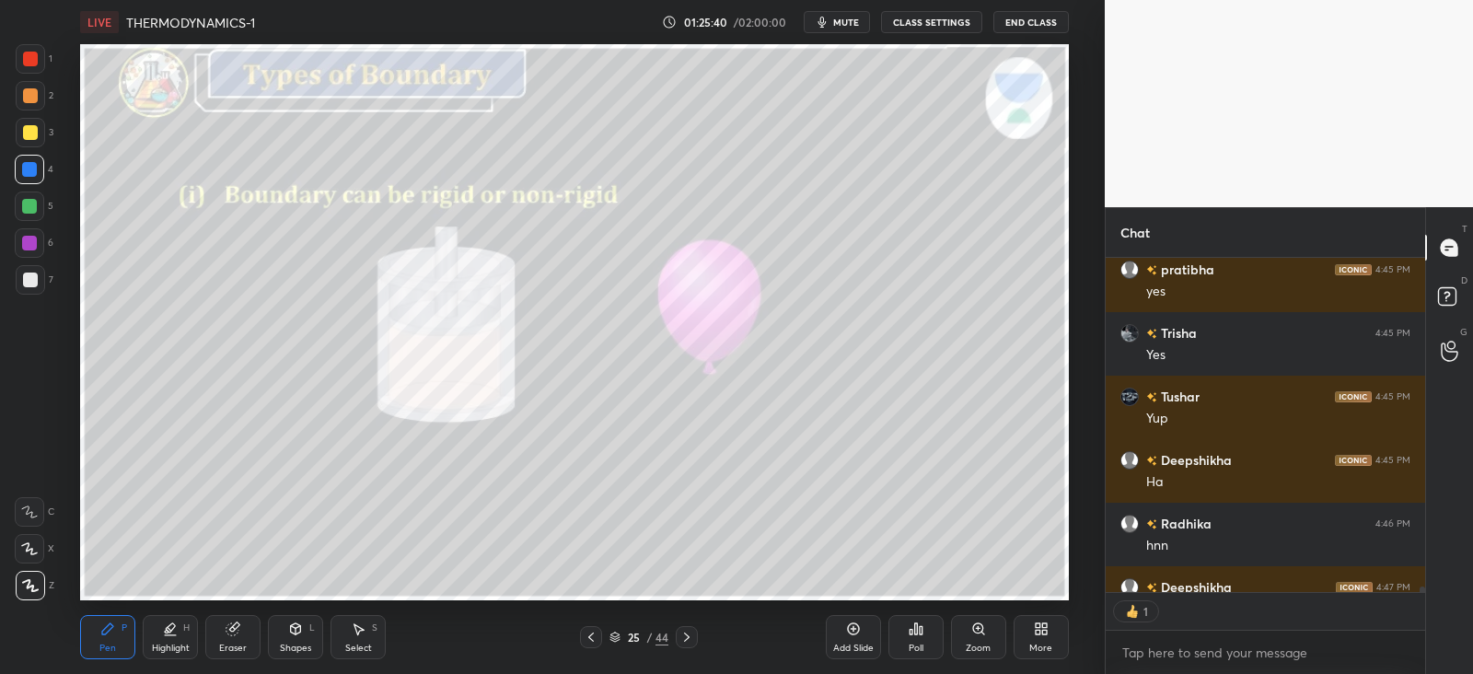
scroll to position [21518, 0]
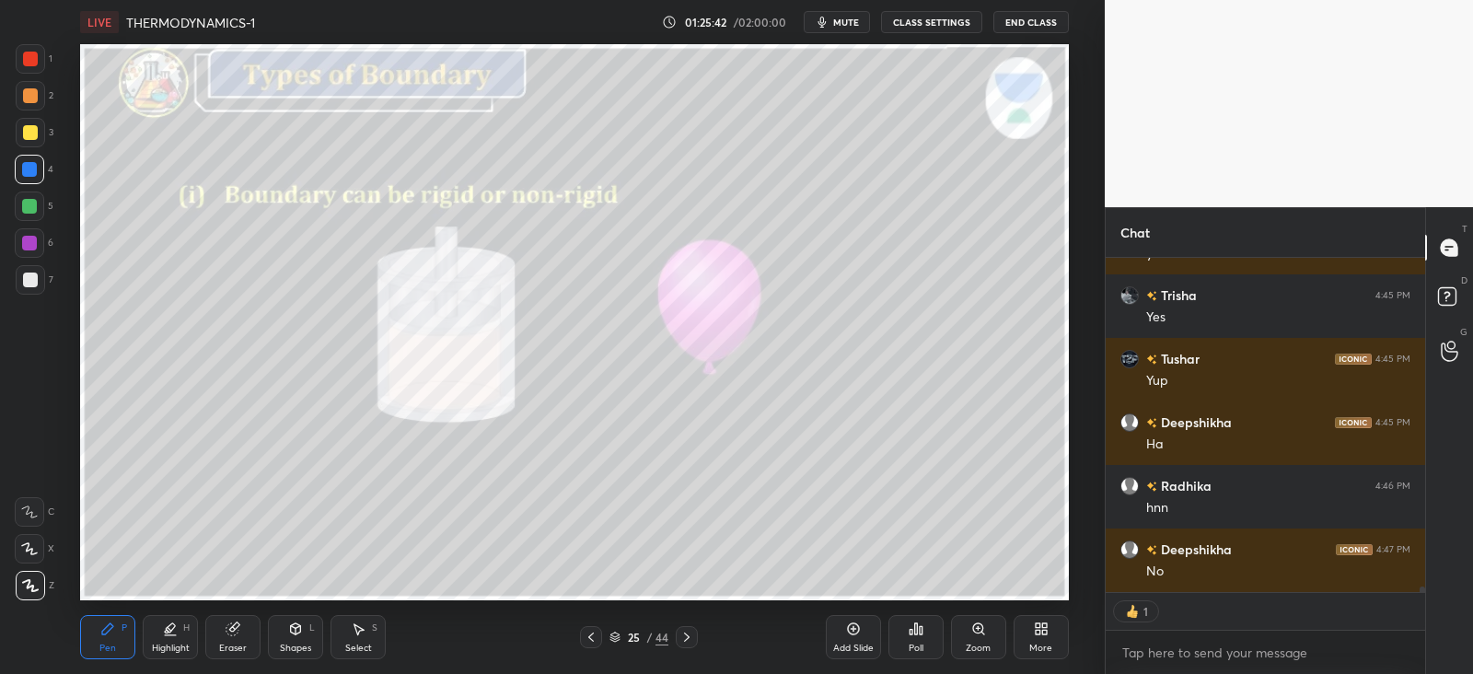
click at [31, 204] on div at bounding box center [29, 206] width 15 height 15
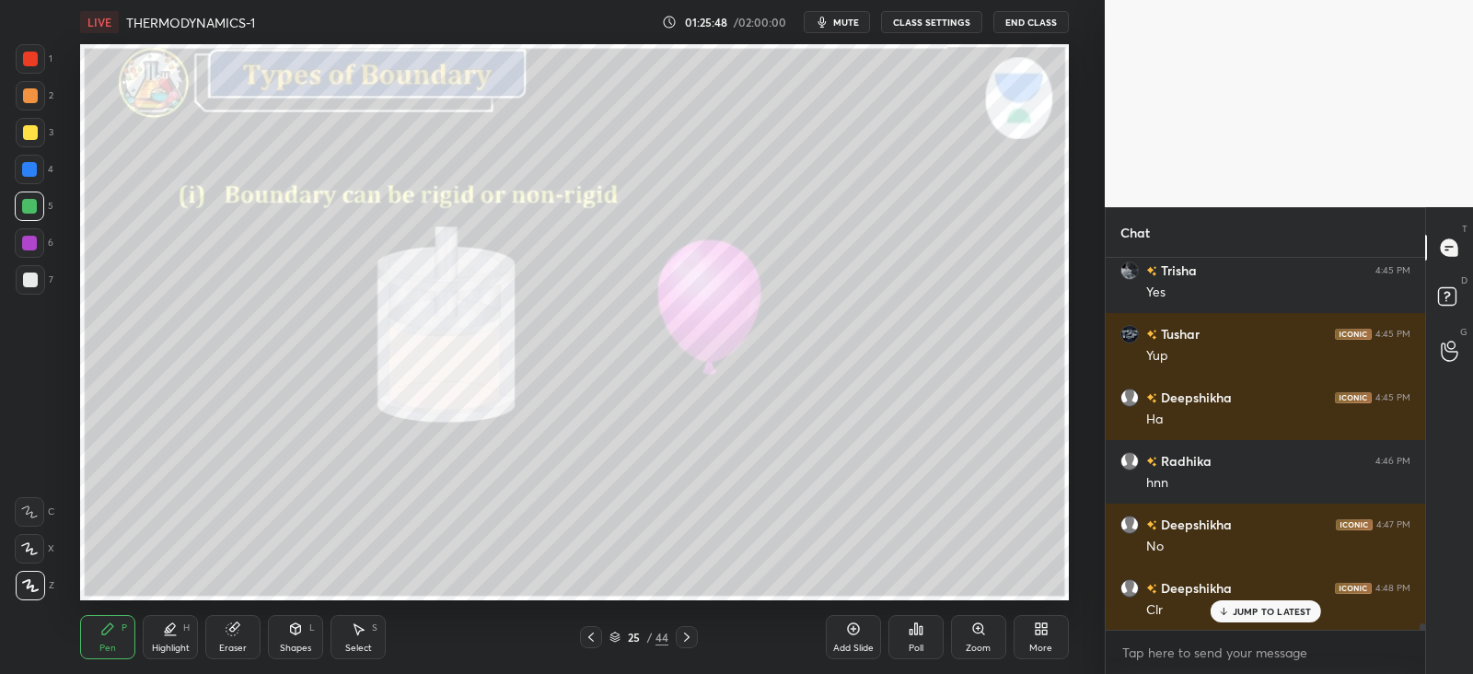
scroll to position [21606, 0]
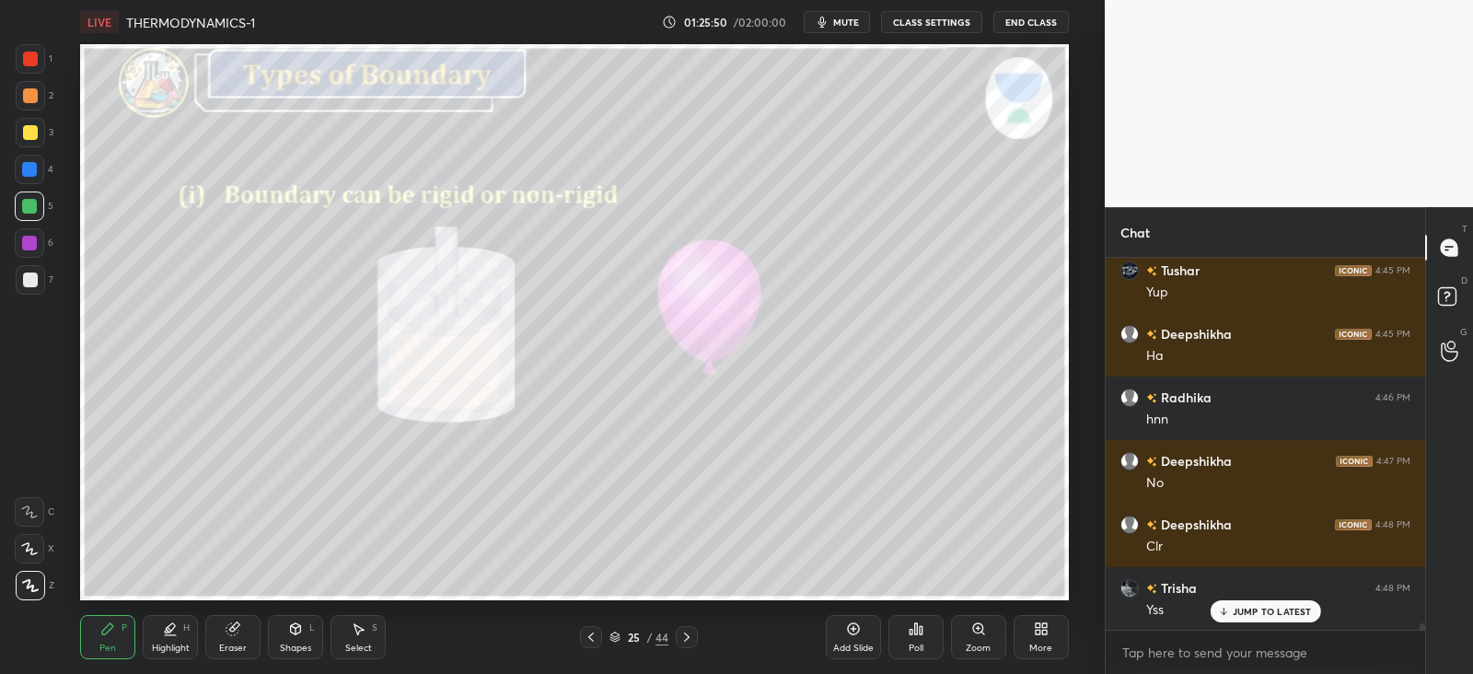
click at [695, 637] on div at bounding box center [687, 637] width 22 height 22
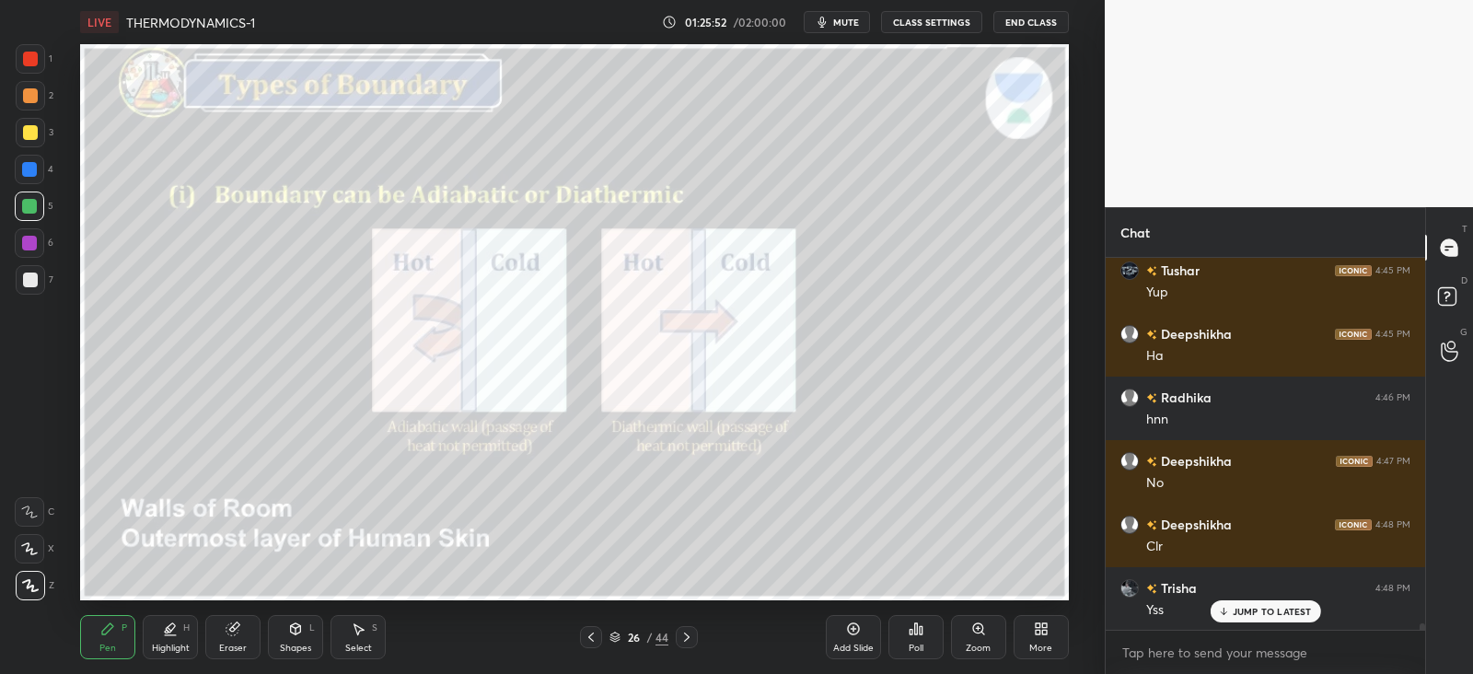
scroll to position [21670, 0]
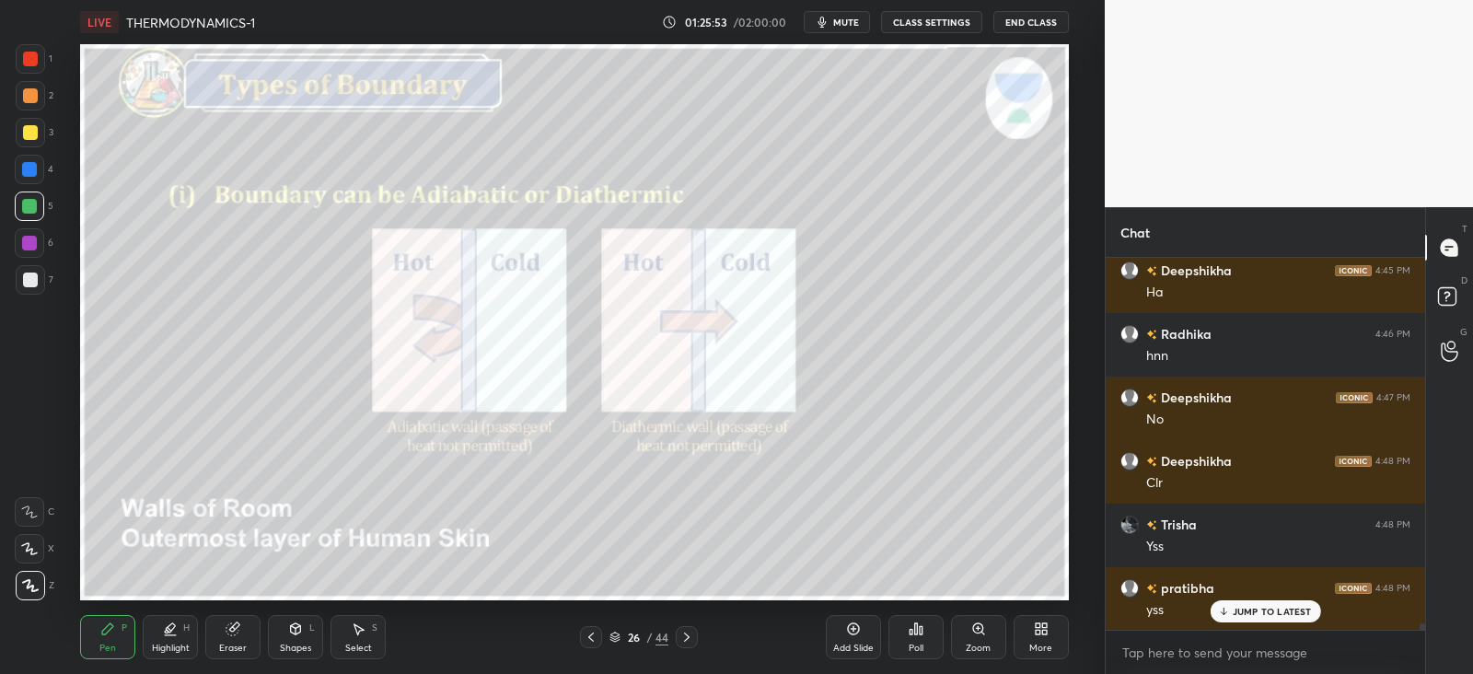
click at [309, 631] on div "Shapes L" at bounding box center [295, 637] width 55 height 44
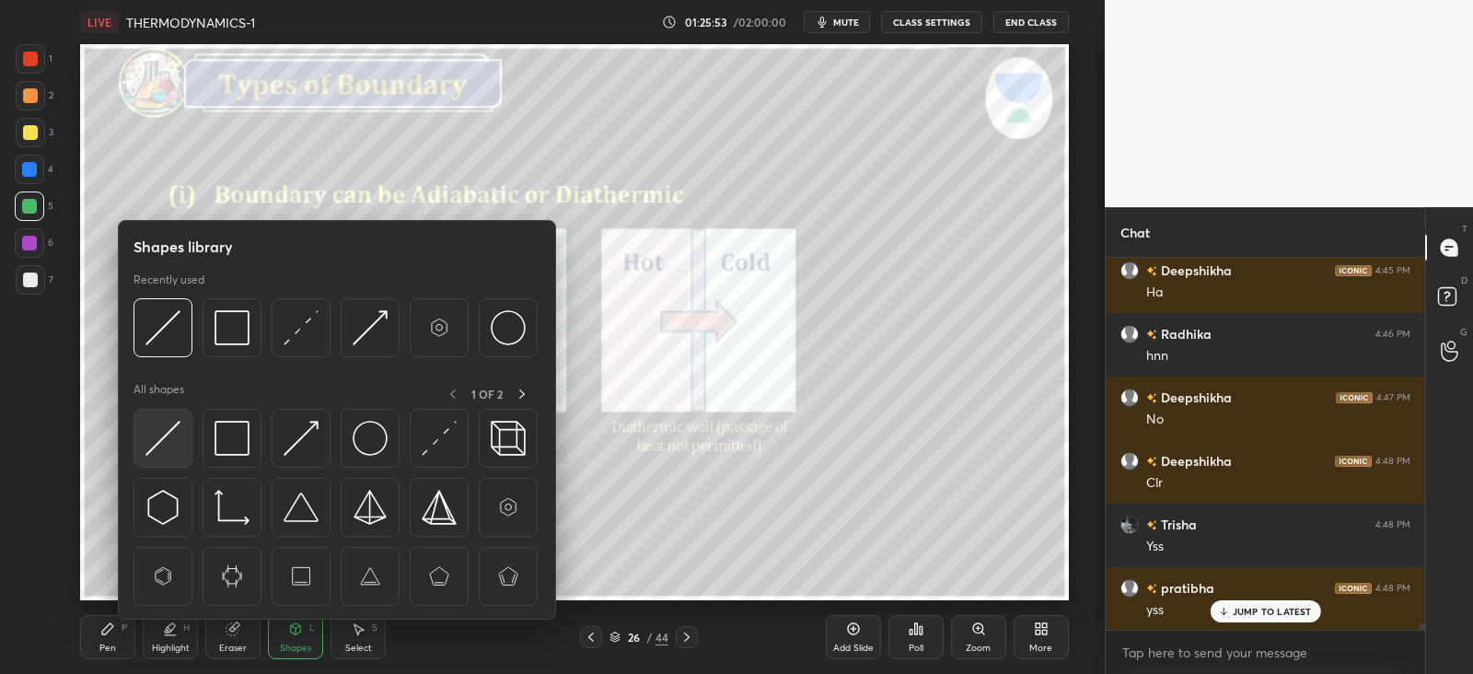
click at [157, 428] on img at bounding box center [163, 438] width 35 height 35
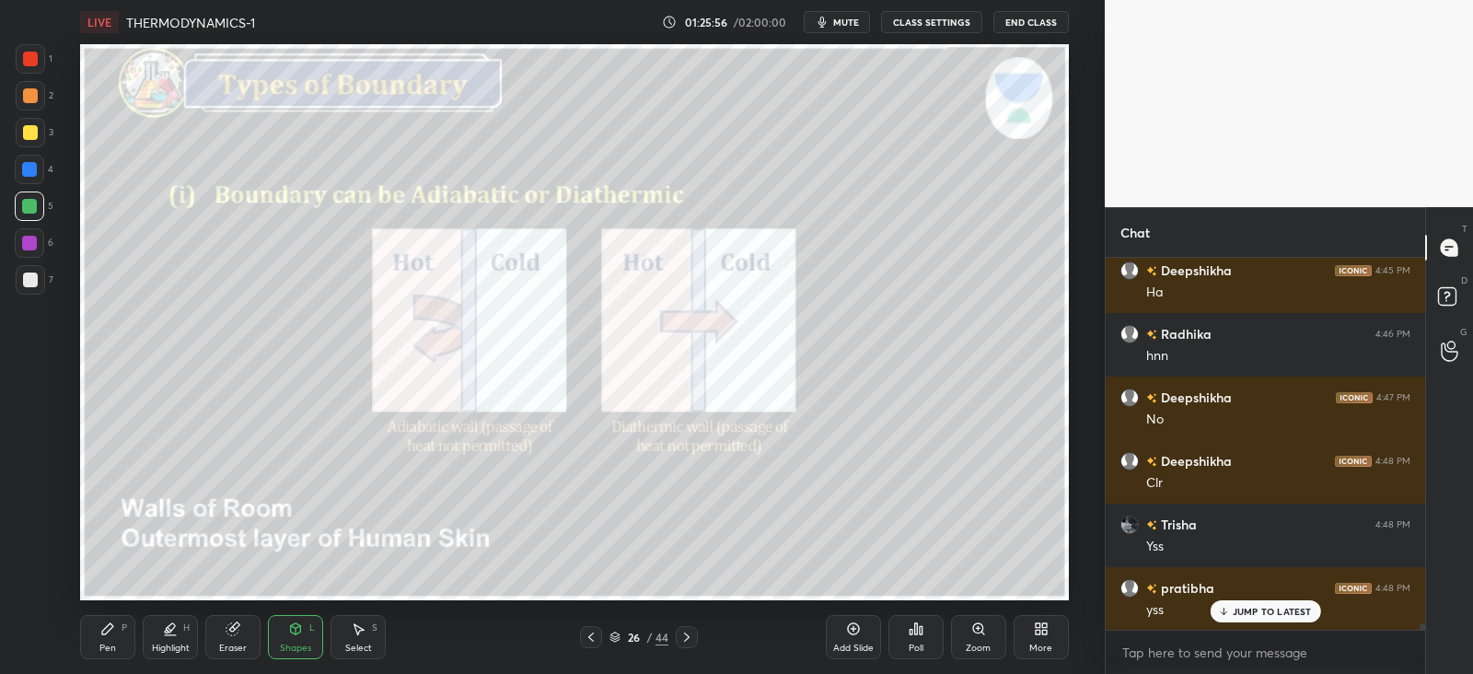
click at [589, 628] on div at bounding box center [591, 637] width 22 height 22
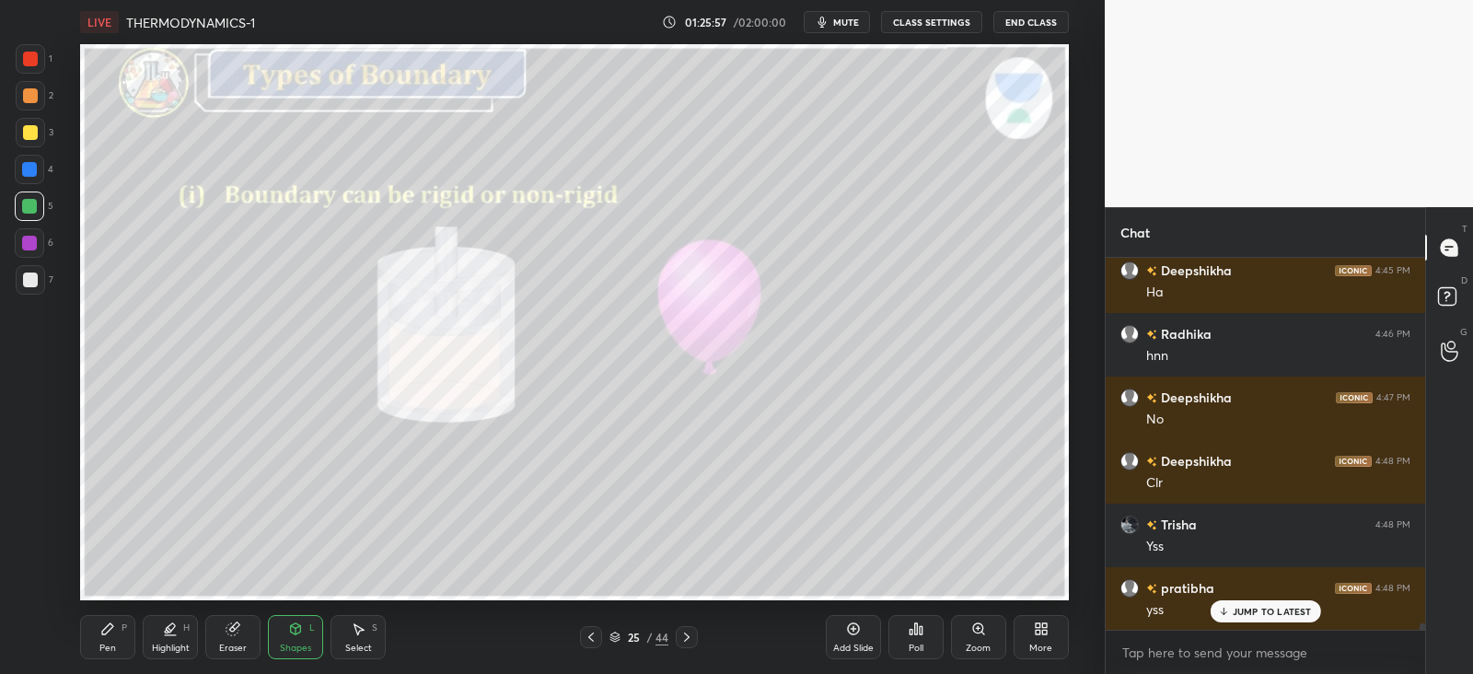
click at [595, 633] on icon at bounding box center [591, 637] width 15 height 15
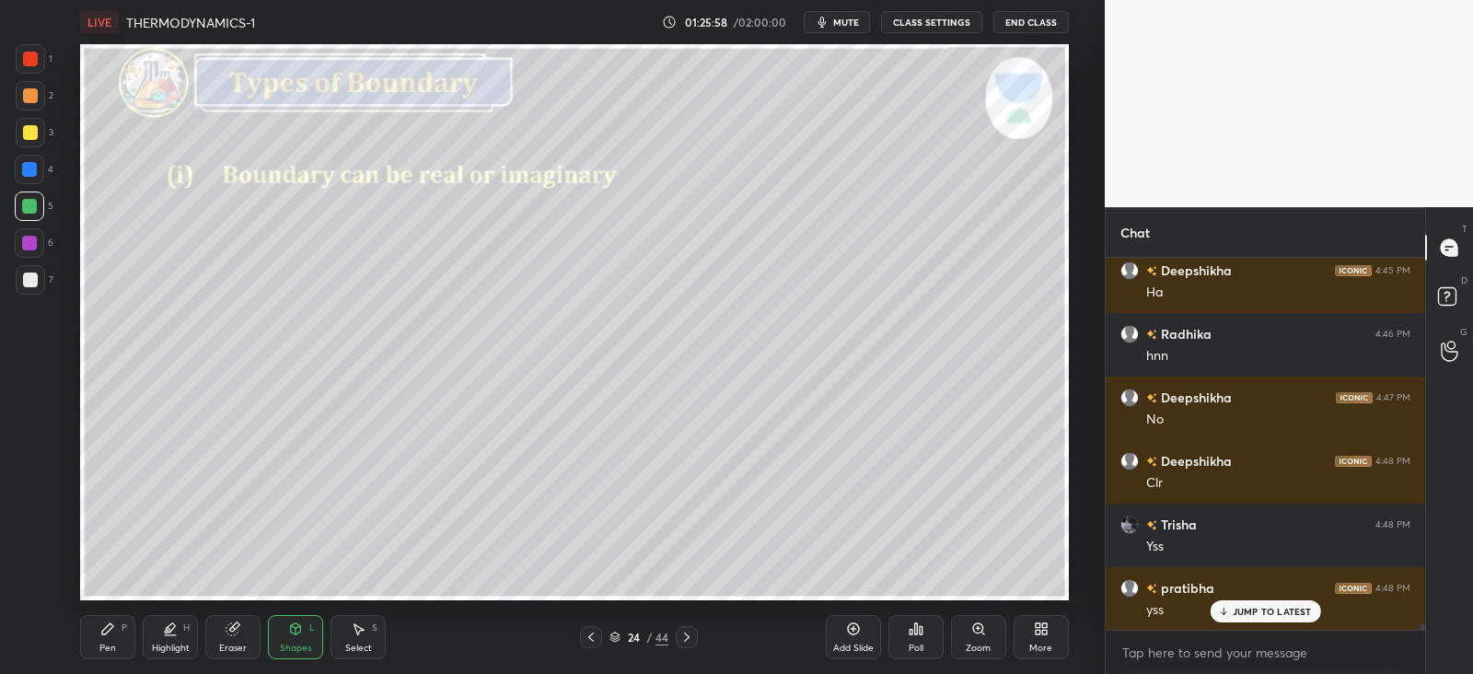
click at [689, 641] on icon at bounding box center [687, 637] width 15 height 15
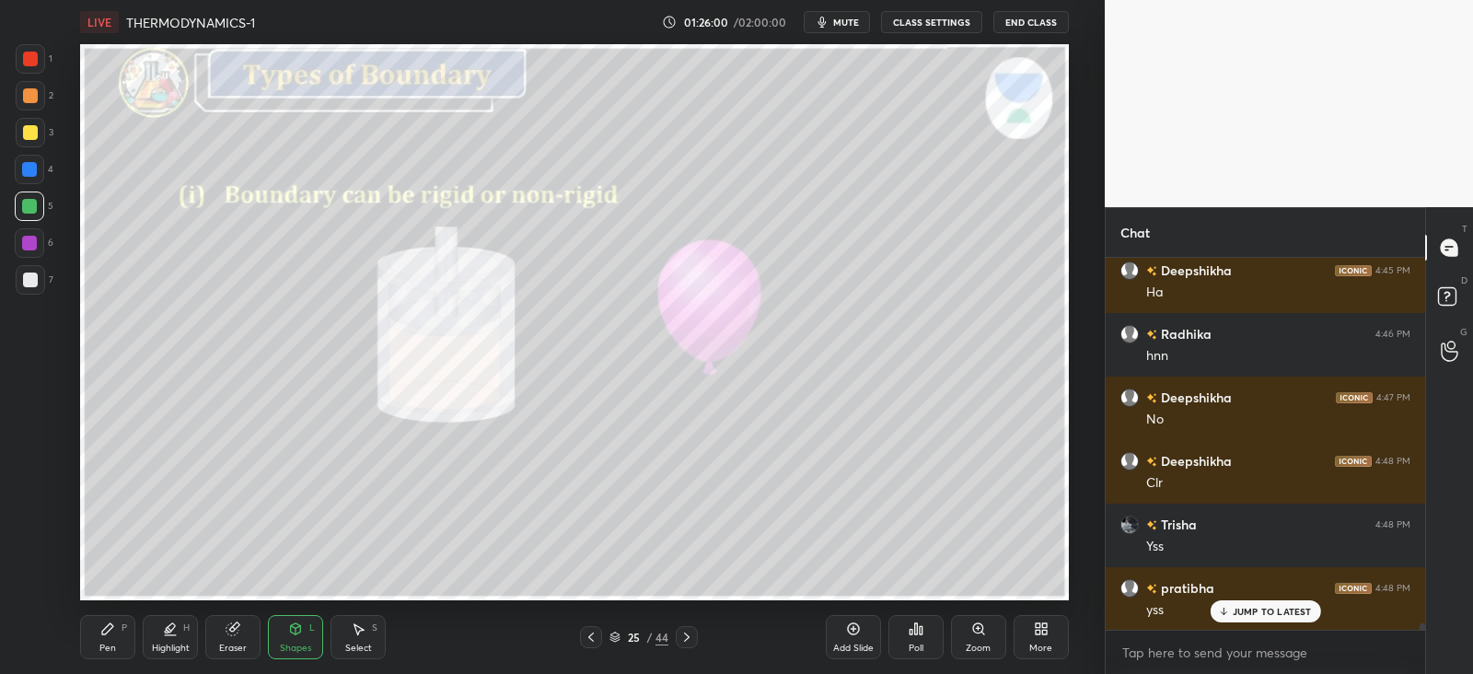
click at [107, 637] on div "Pen P" at bounding box center [107, 637] width 55 height 44
click at [691, 633] on icon at bounding box center [687, 637] width 15 height 15
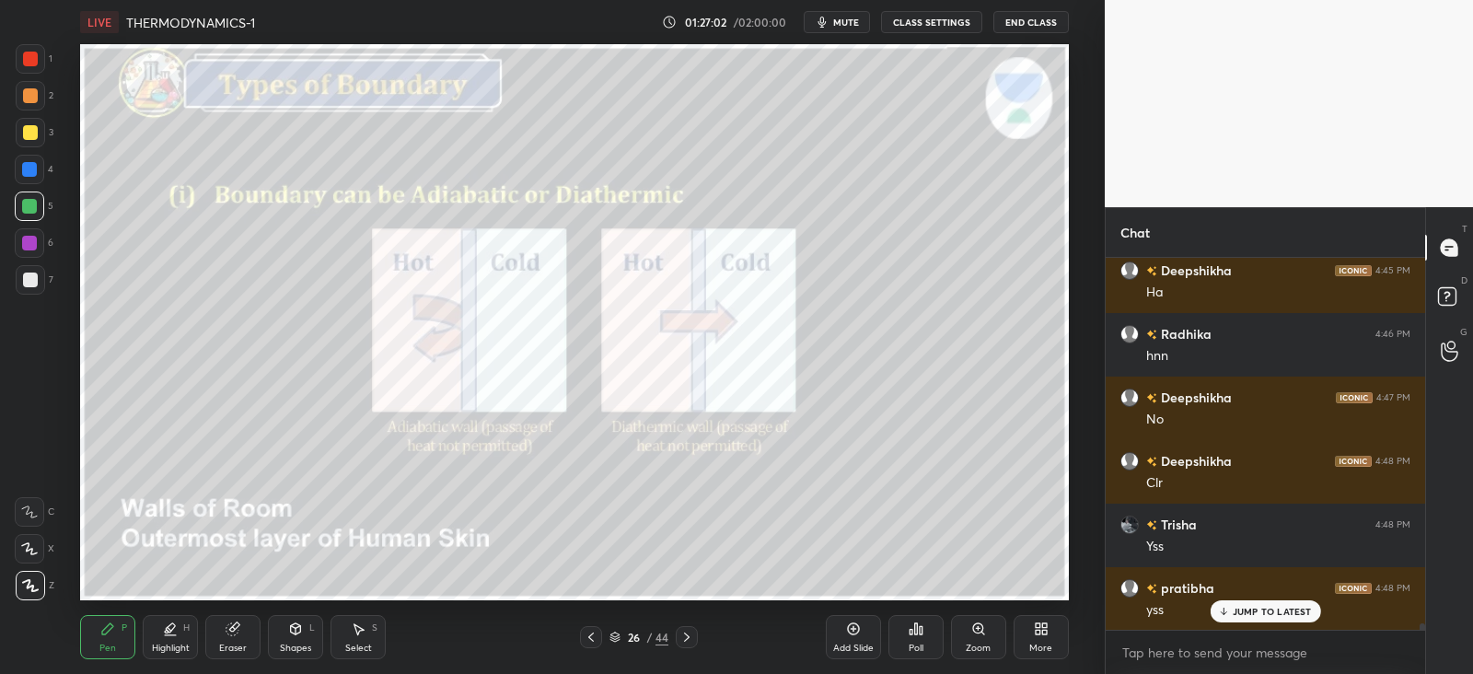
scroll to position [21734, 0]
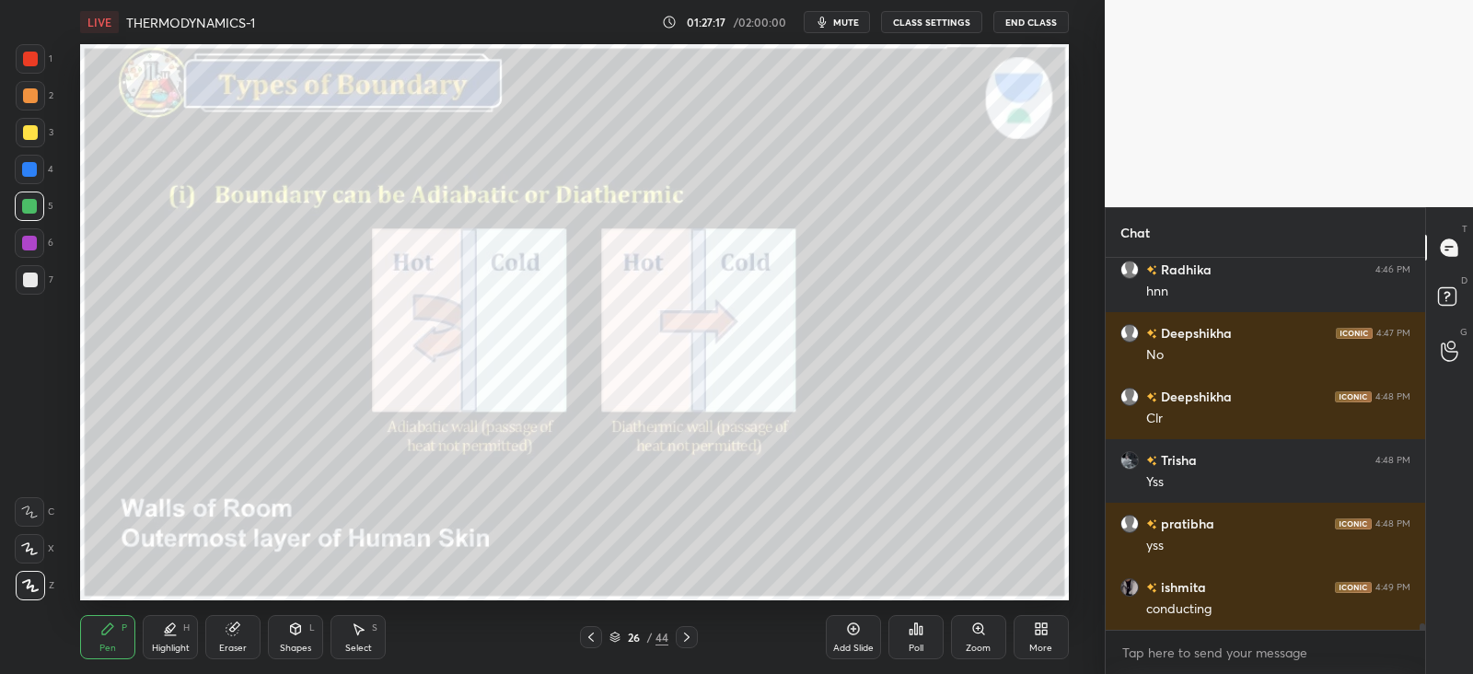
click at [287, 632] on div "Shapes L" at bounding box center [295, 637] width 55 height 44
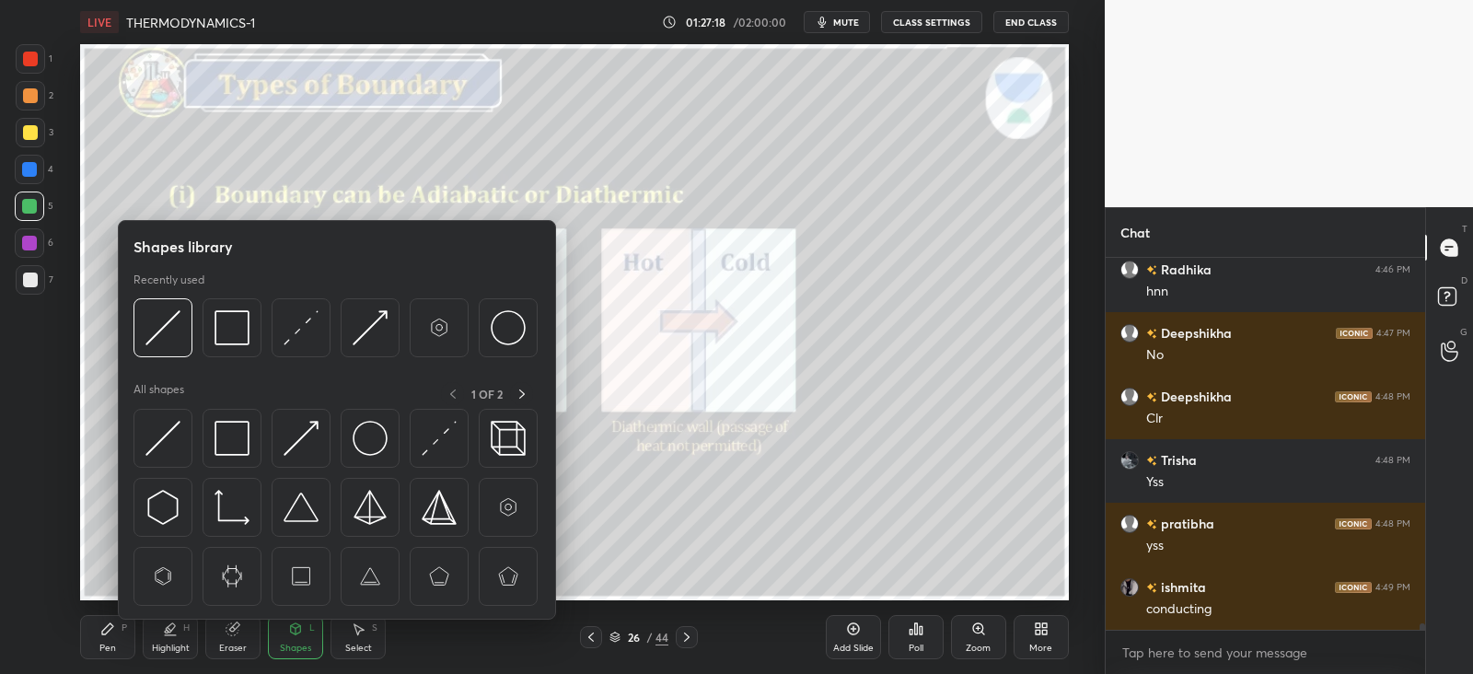
click at [175, 626] on icon at bounding box center [171, 627] width 9 height 9
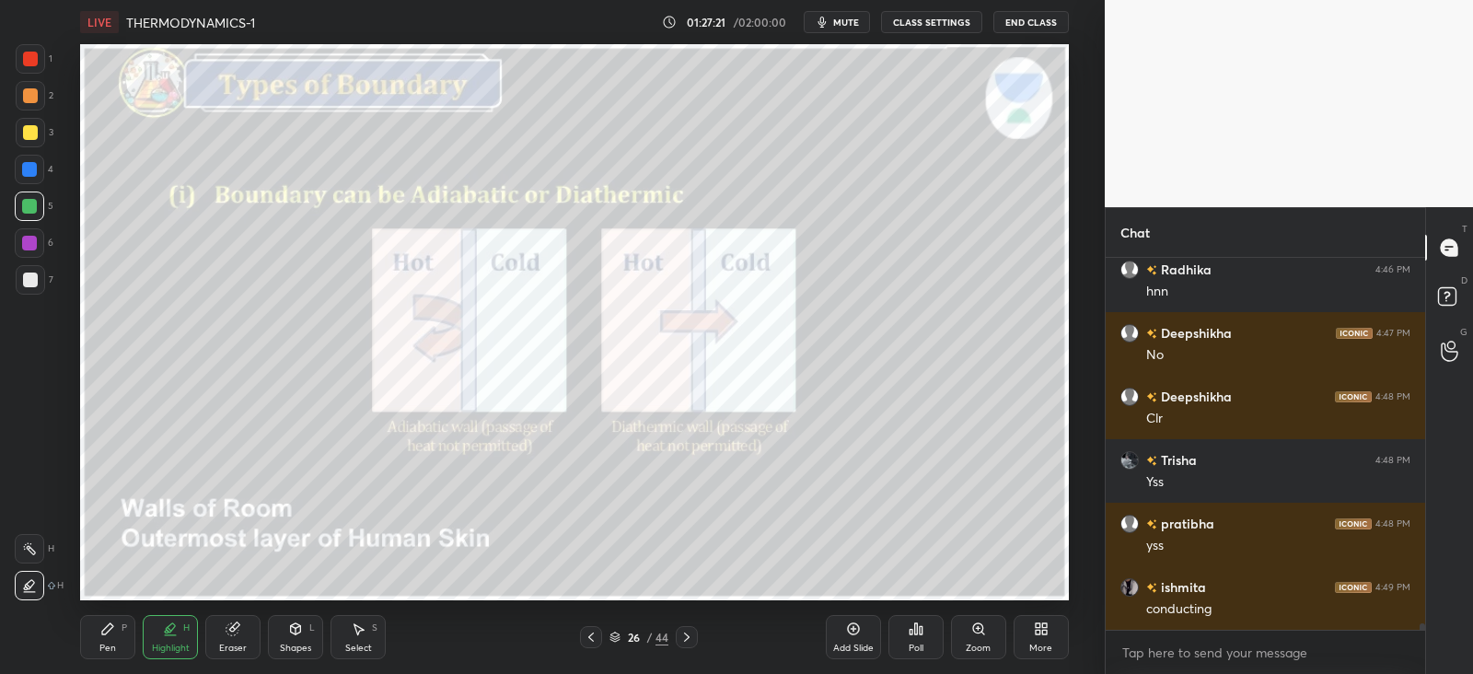
click at [34, 170] on div at bounding box center [29, 169] width 15 height 15
click at [111, 627] on icon at bounding box center [107, 628] width 11 height 11
click at [31, 170] on div at bounding box center [29, 169] width 15 height 15
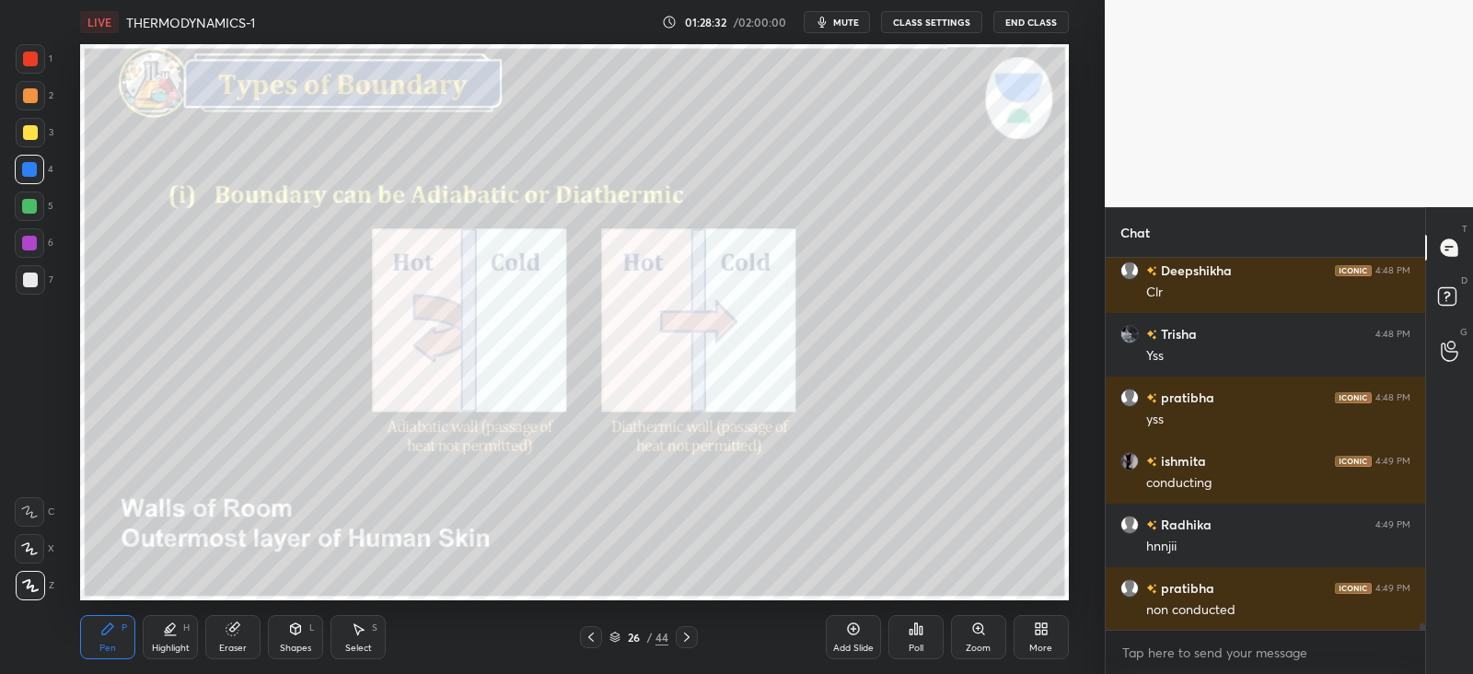
scroll to position [21924, 0]
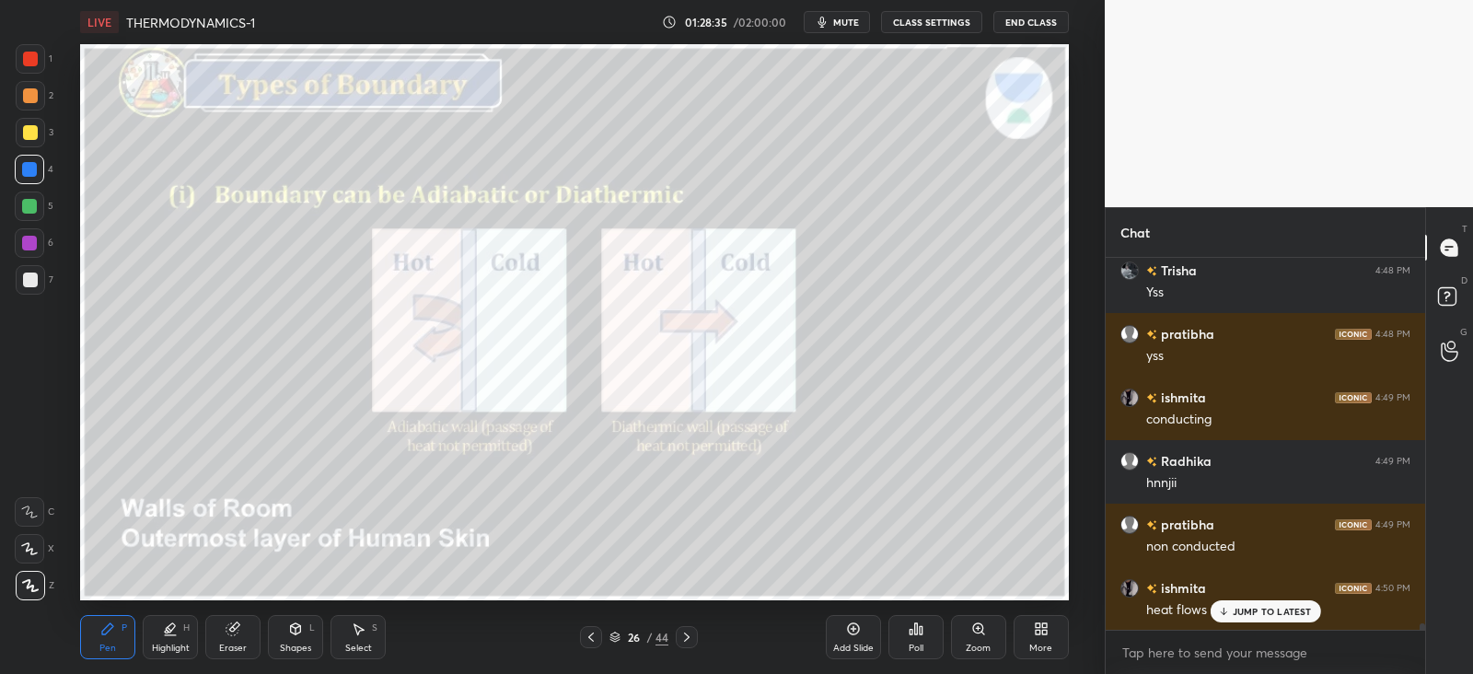
click at [297, 635] on icon at bounding box center [295, 629] width 15 height 15
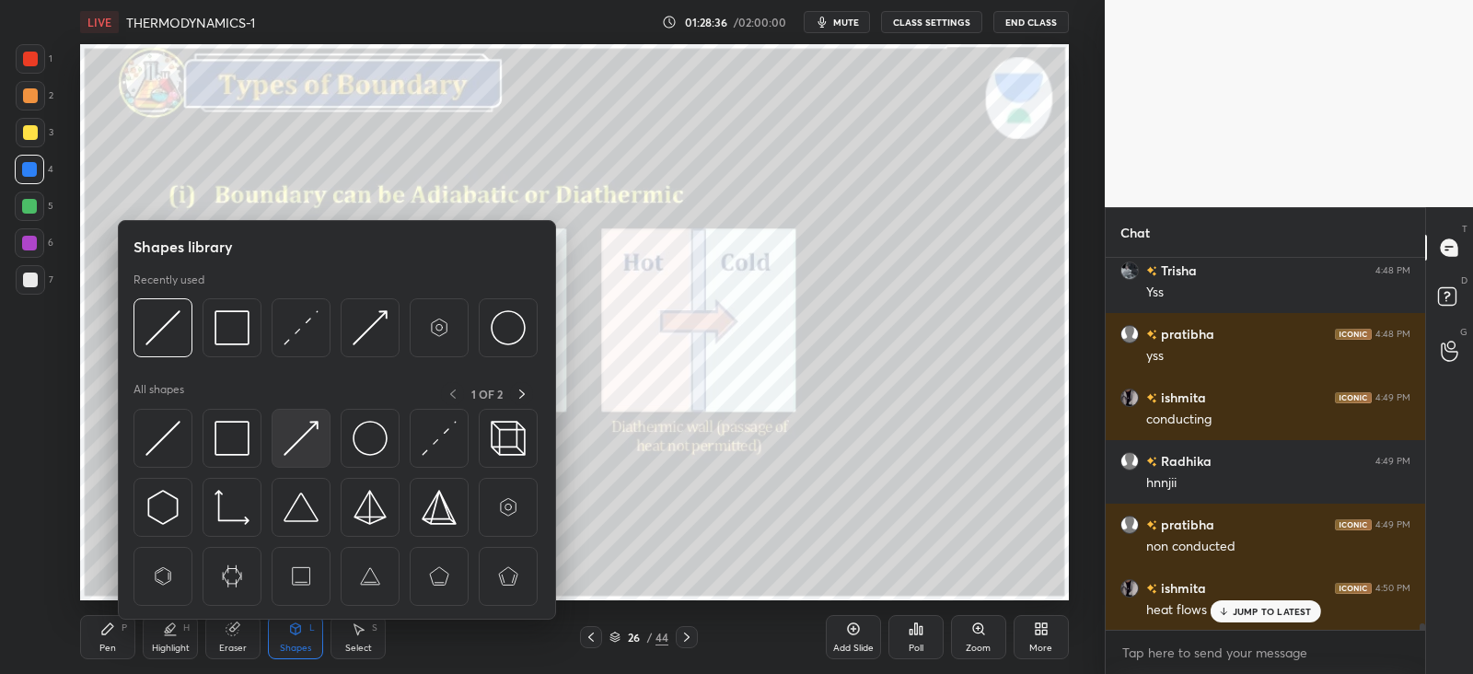
click at [302, 441] on img at bounding box center [301, 438] width 35 height 35
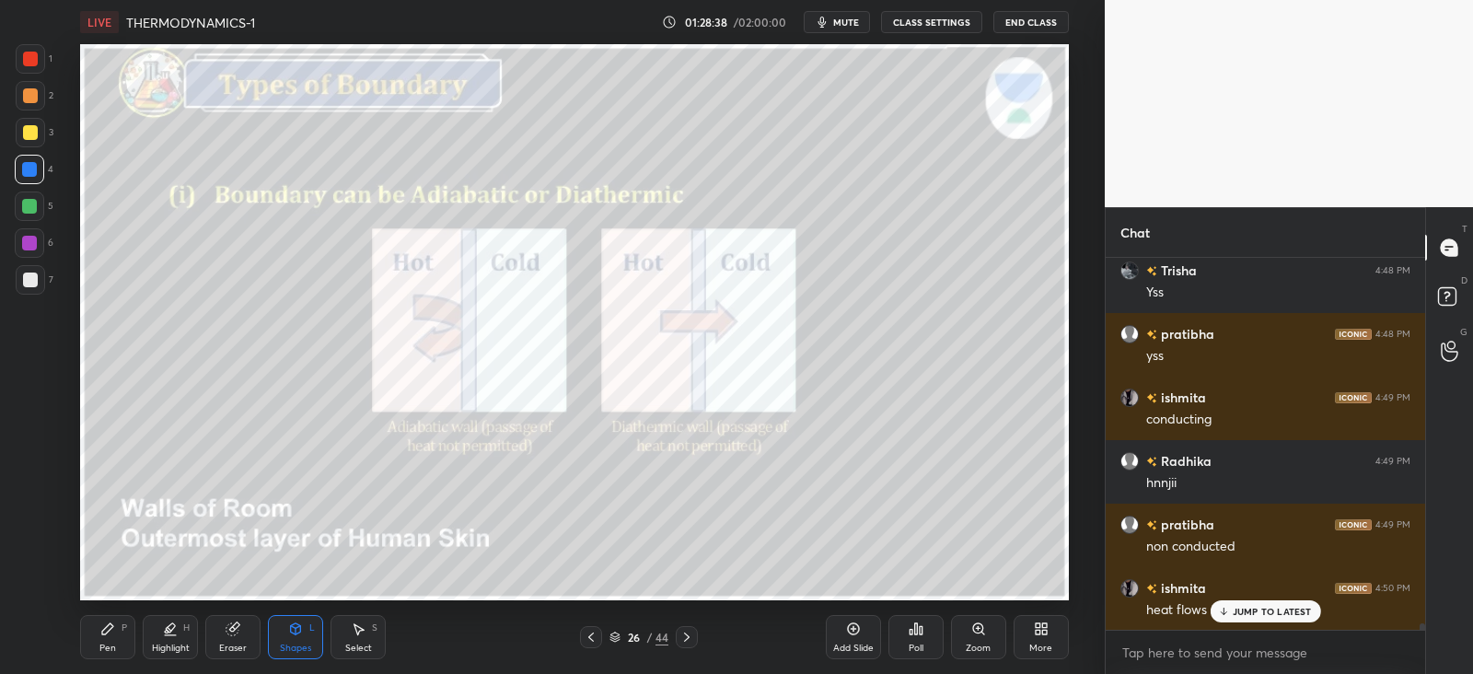
click at [120, 645] on div "Pen P" at bounding box center [107, 637] width 55 height 44
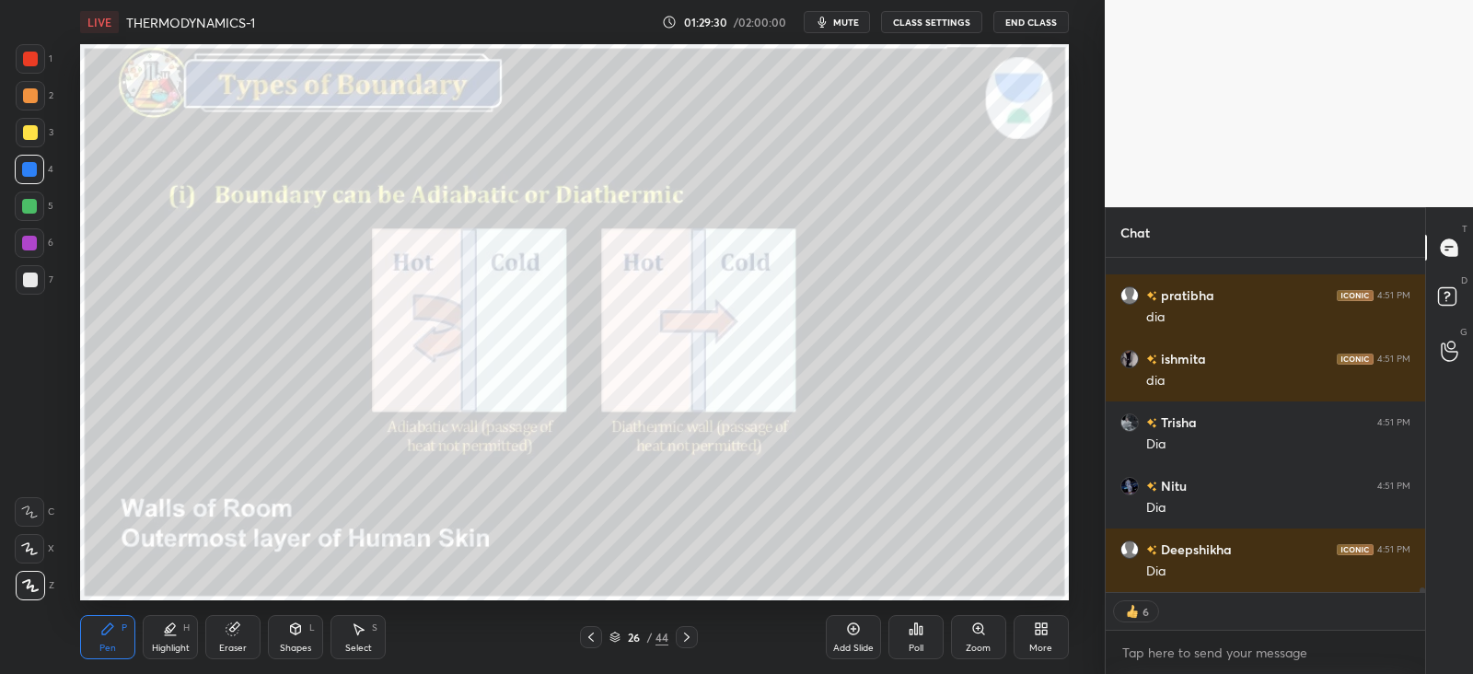
scroll to position [22533, 0]
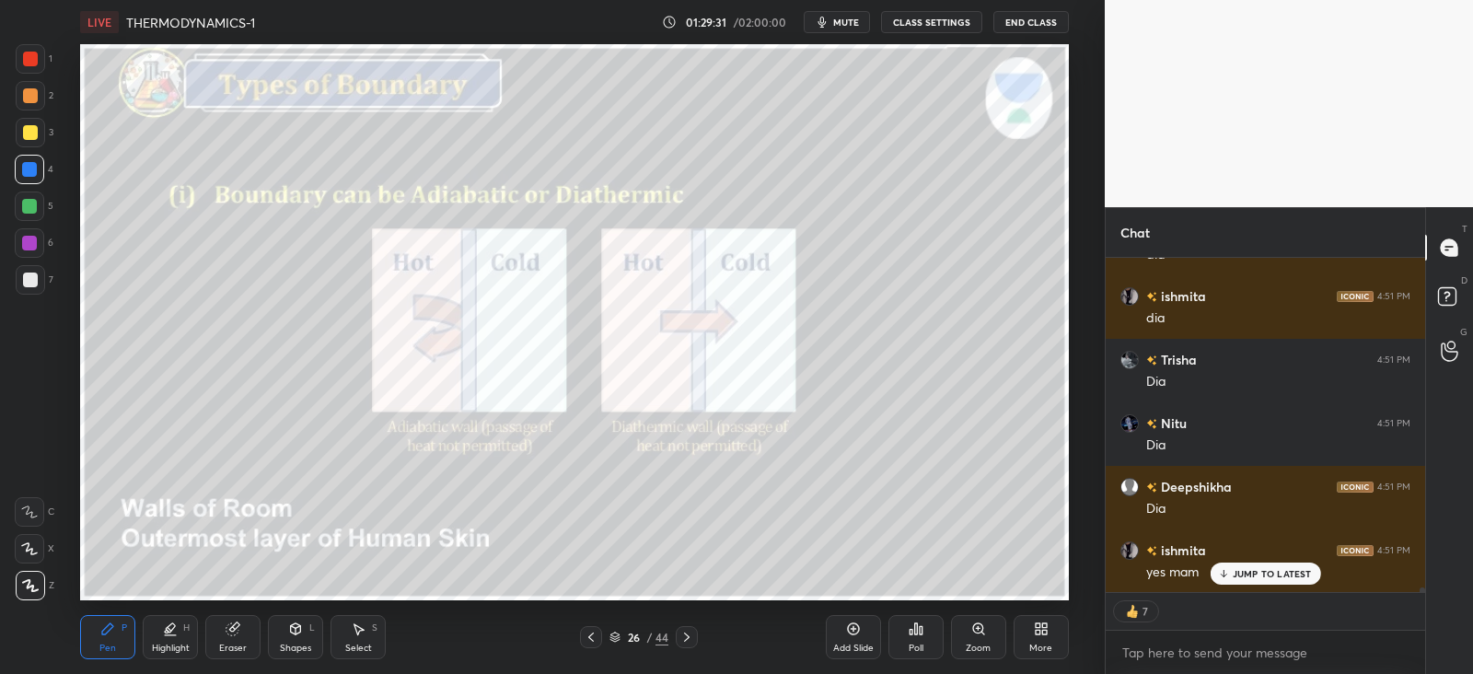
click at [688, 633] on icon at bounding box center [687, 637] width 15 height 15
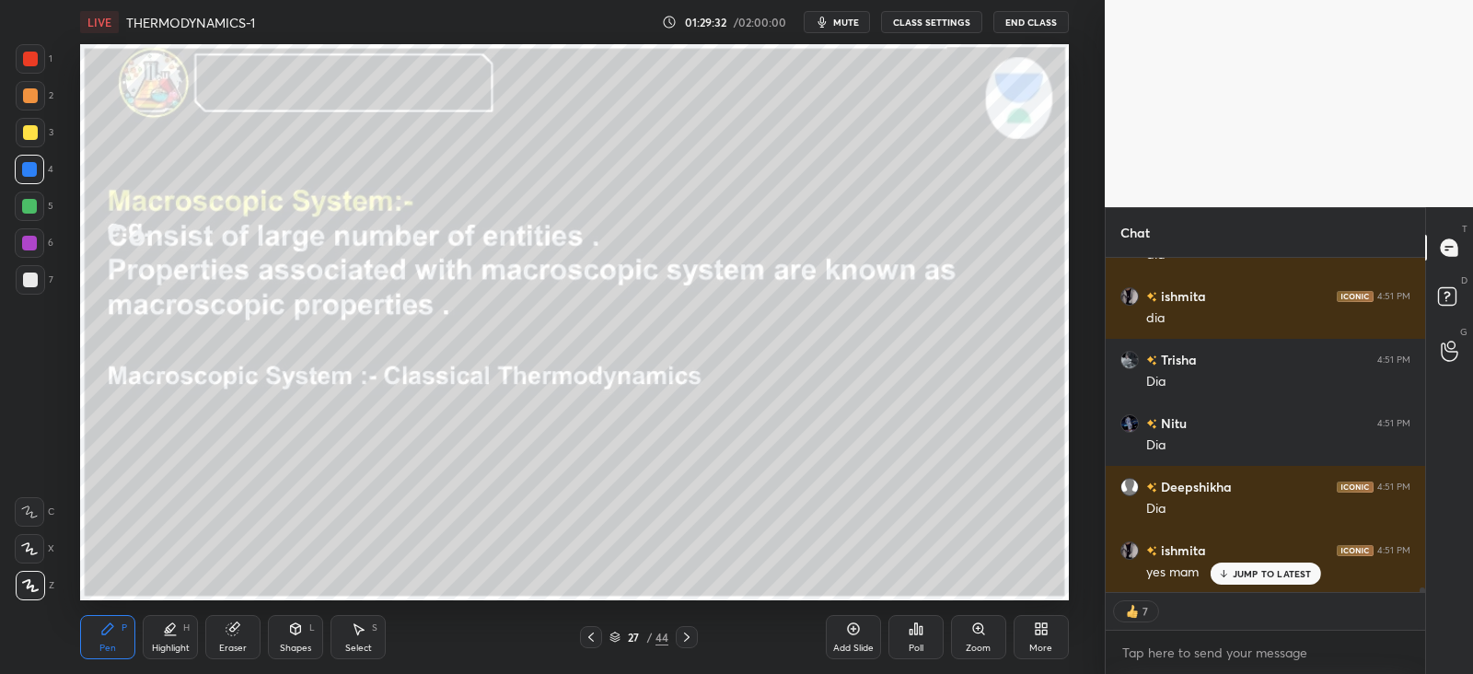
click at [689, 635] on icon at bounding box center [687, 637] width 15 height 15
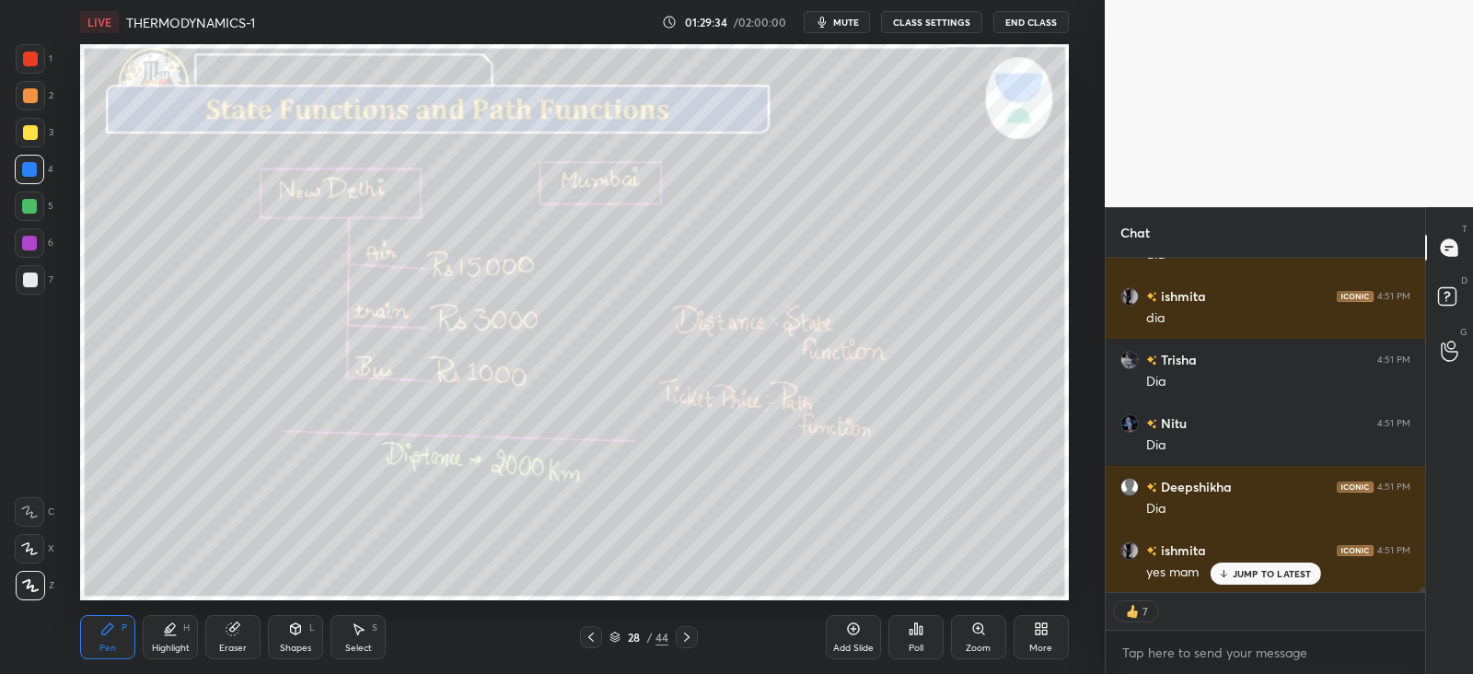
click at [599, 635] on div at bounding box center [591, 637] width 22 height 22
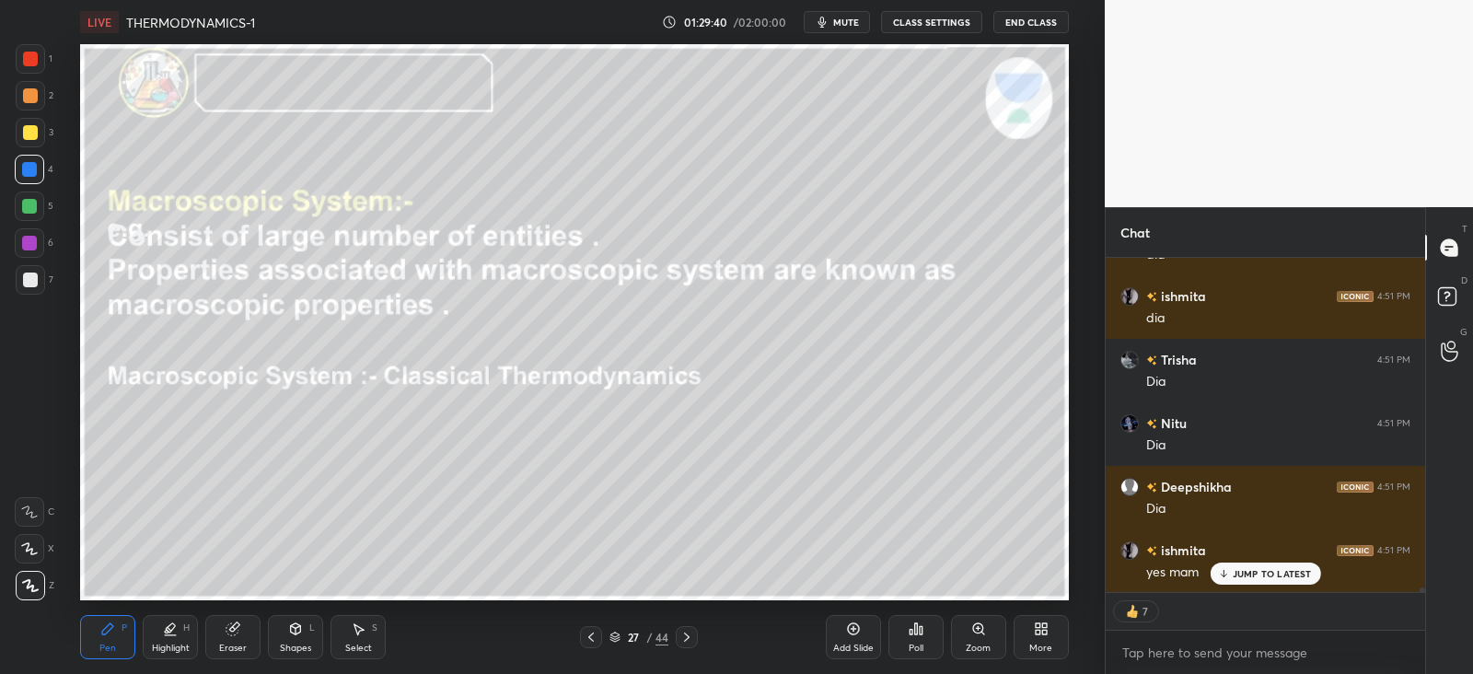
click at [296, 629] on icon at bounding box center [296, 631] width 0 height 6
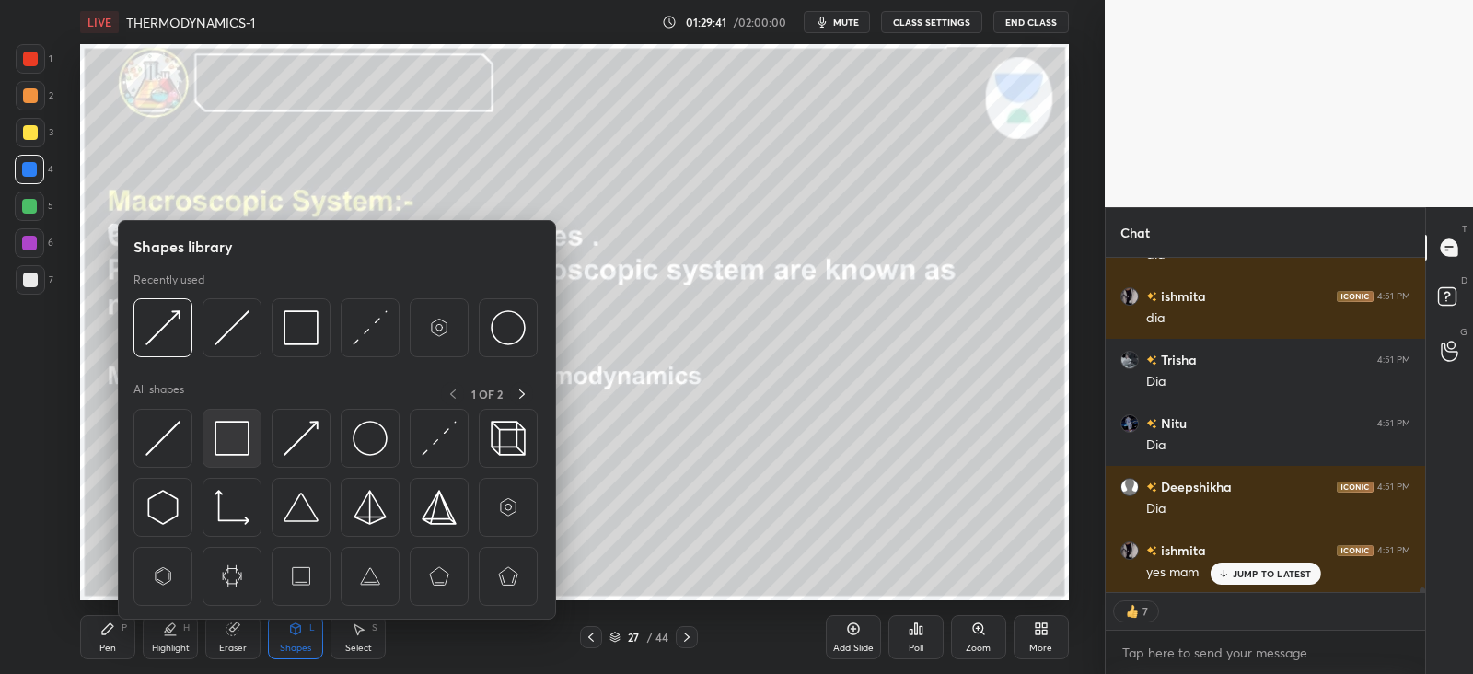
click at [228, 439] on img at bounding box center [232, 438] width 35 height 35
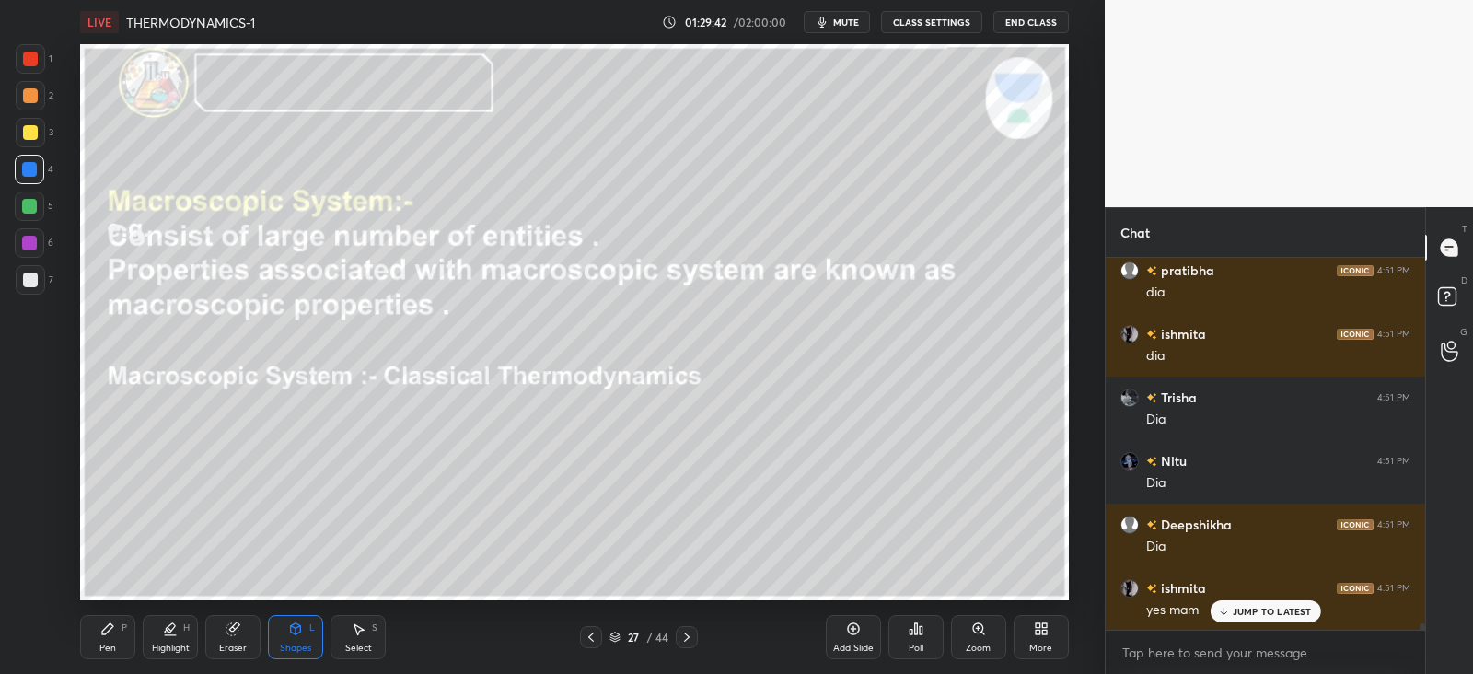
scroll to position [22559, 0]
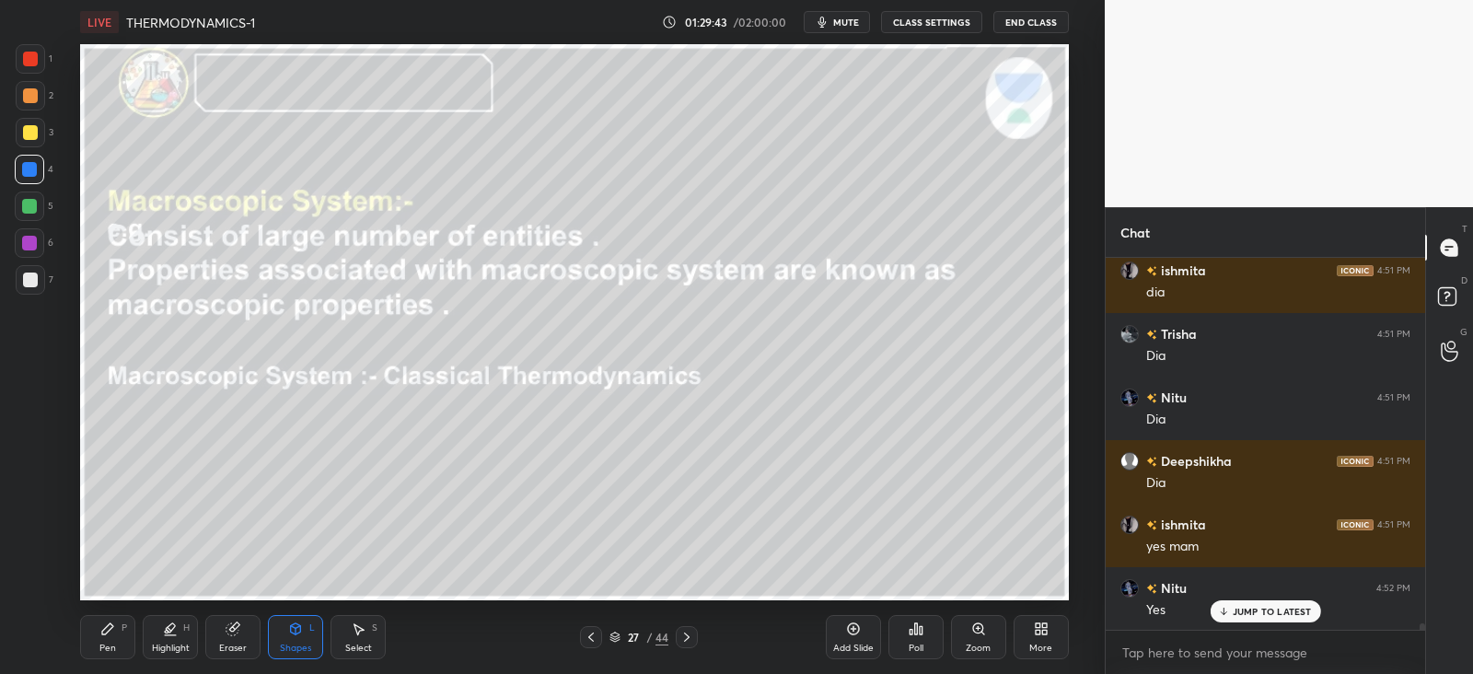
click at [108, 633] on icon at bounding box center [107, 629] width 15 height 15
click at [29, 279] on div at bounding box center [30, 280] width 15 height 15
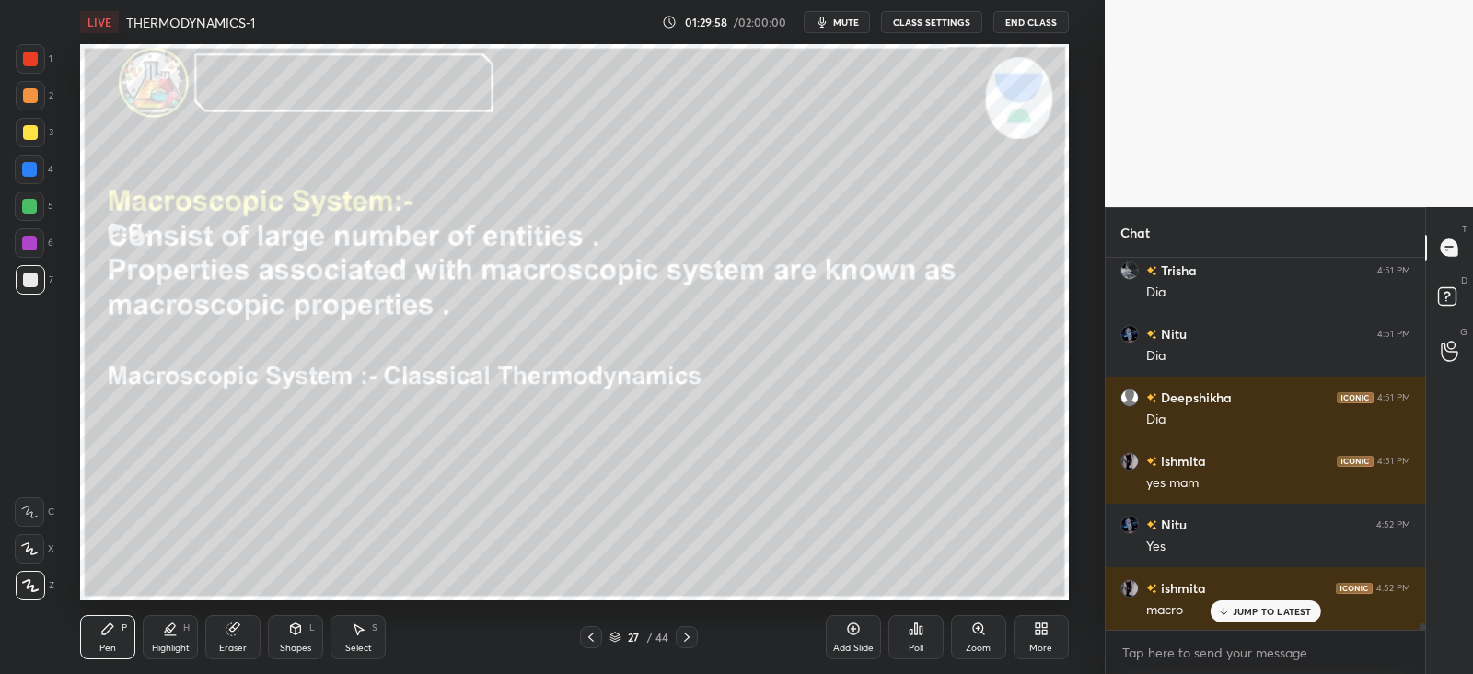
click at [299, 641] on div "Shapes L" at bounding box center [295, 637] width 55 height 44
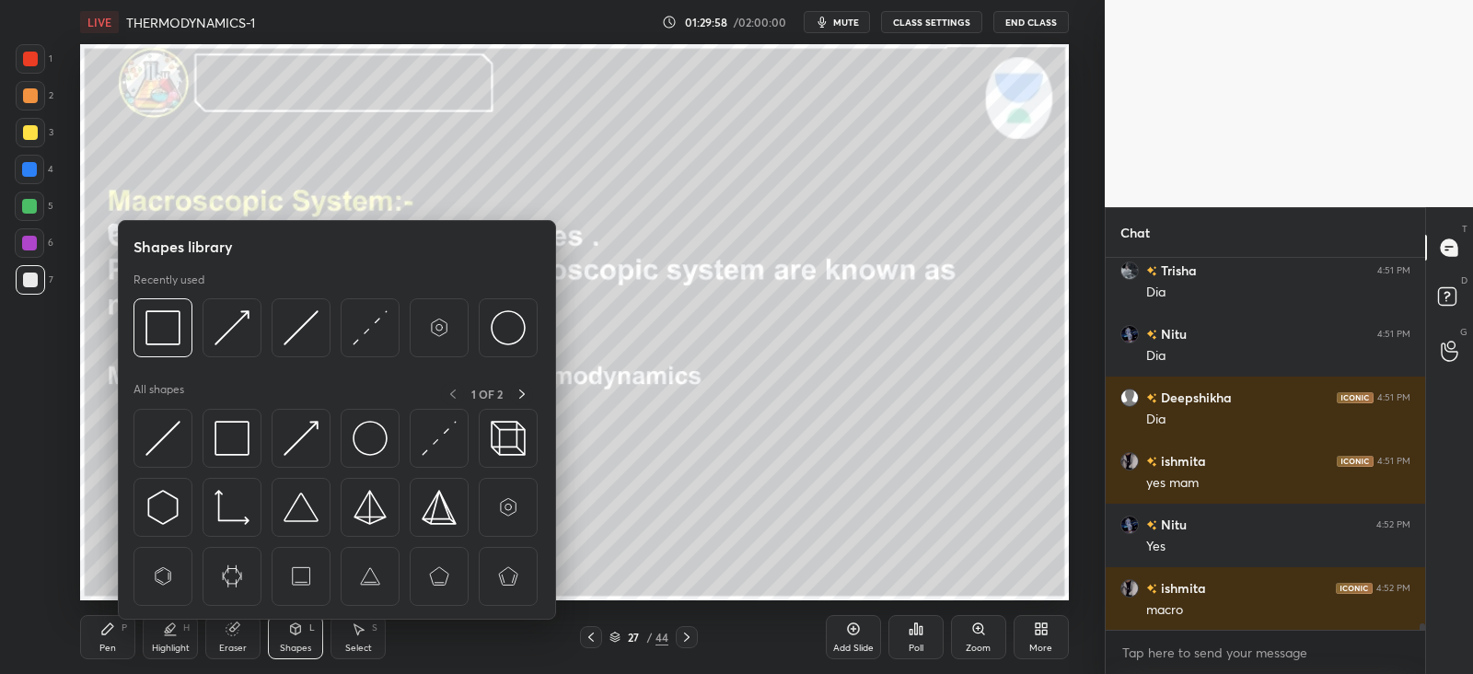
scroll to position [22686, 0]
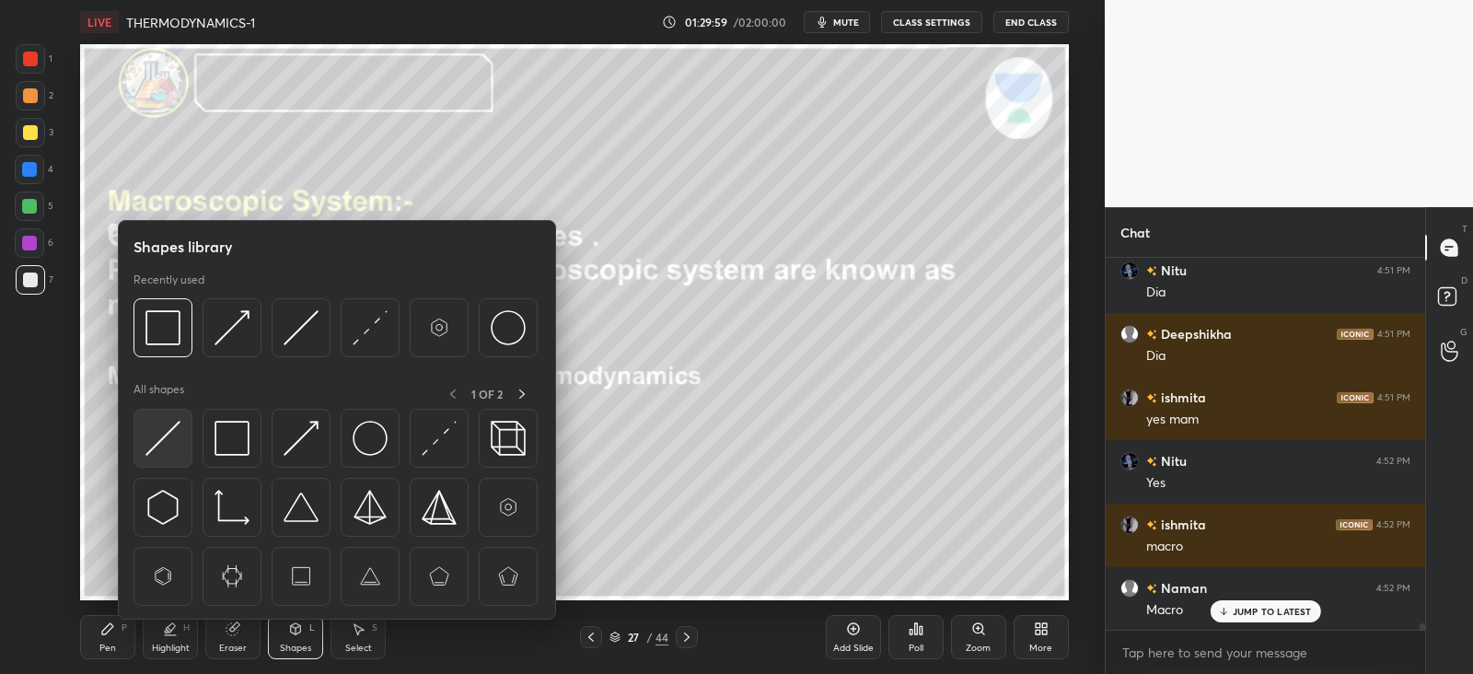
click at [165, 438] on img at bounding box center [163, 438] width 35 height 35
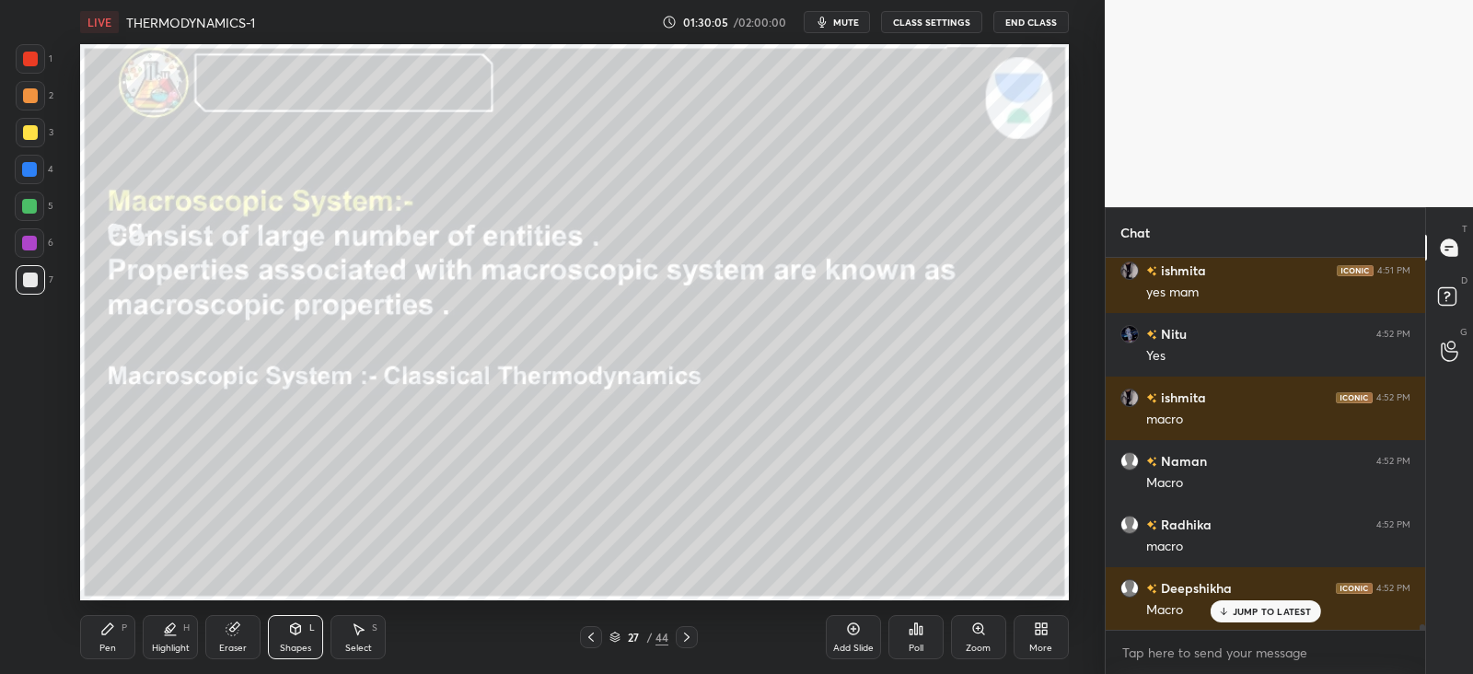
scroll to position [22877, 0]
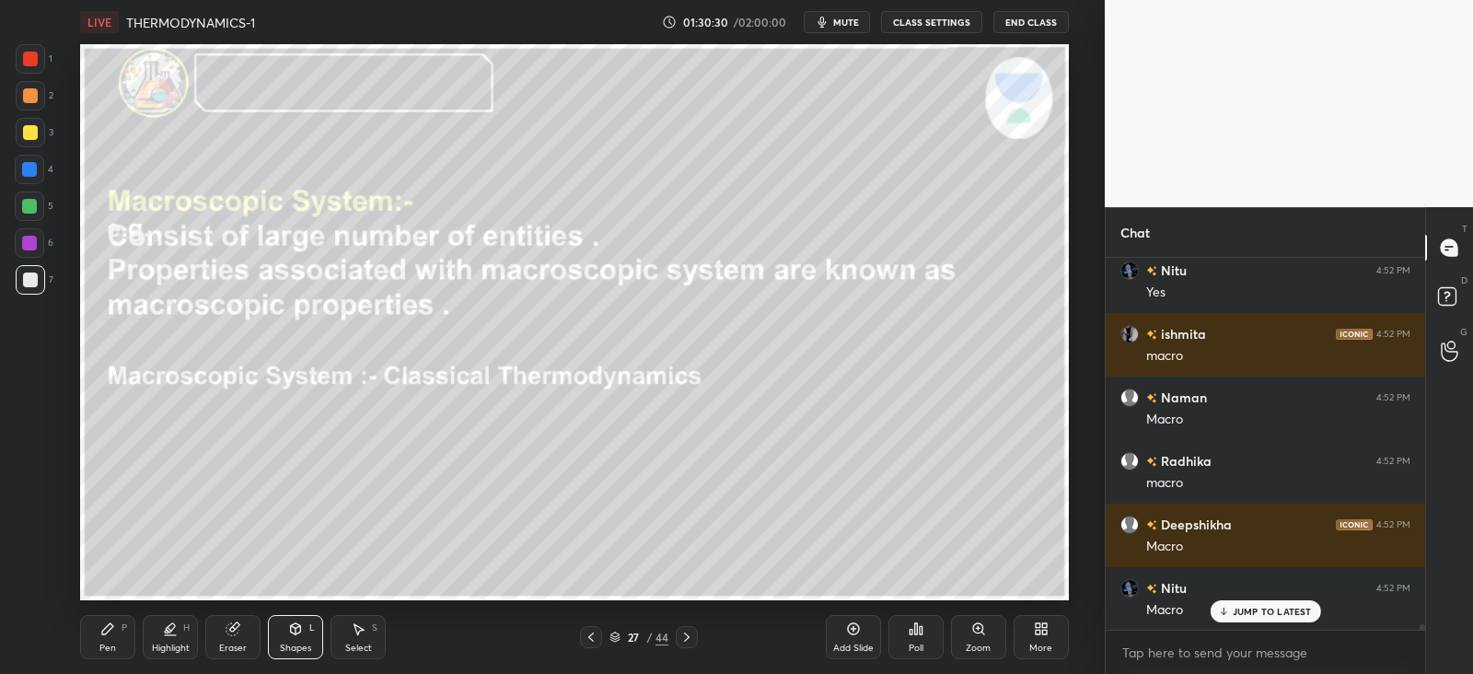
click at [113, 635] on icon at bounding box center [107, 629] width 15 height 15
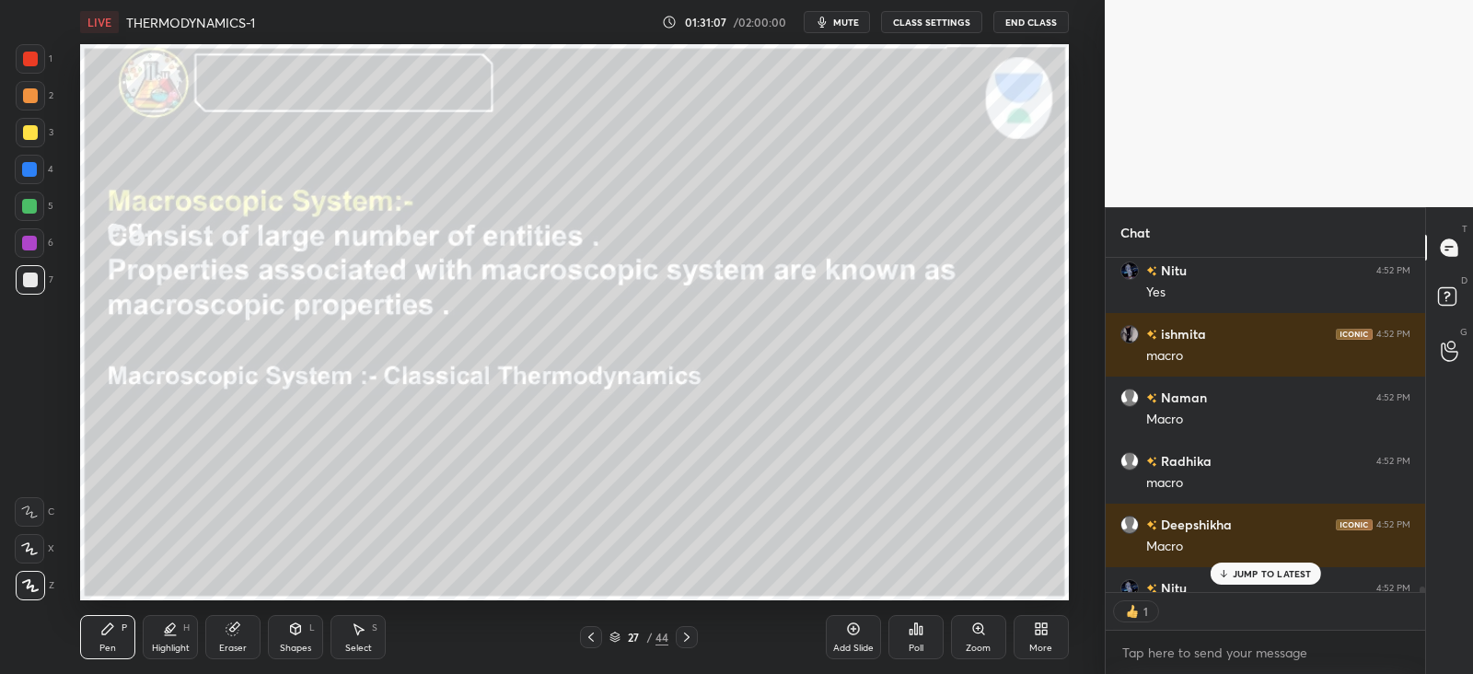
scroll to position [6, 6]
click at [692, 633] on icon at bounding box center [687, 637] width 15 height 15
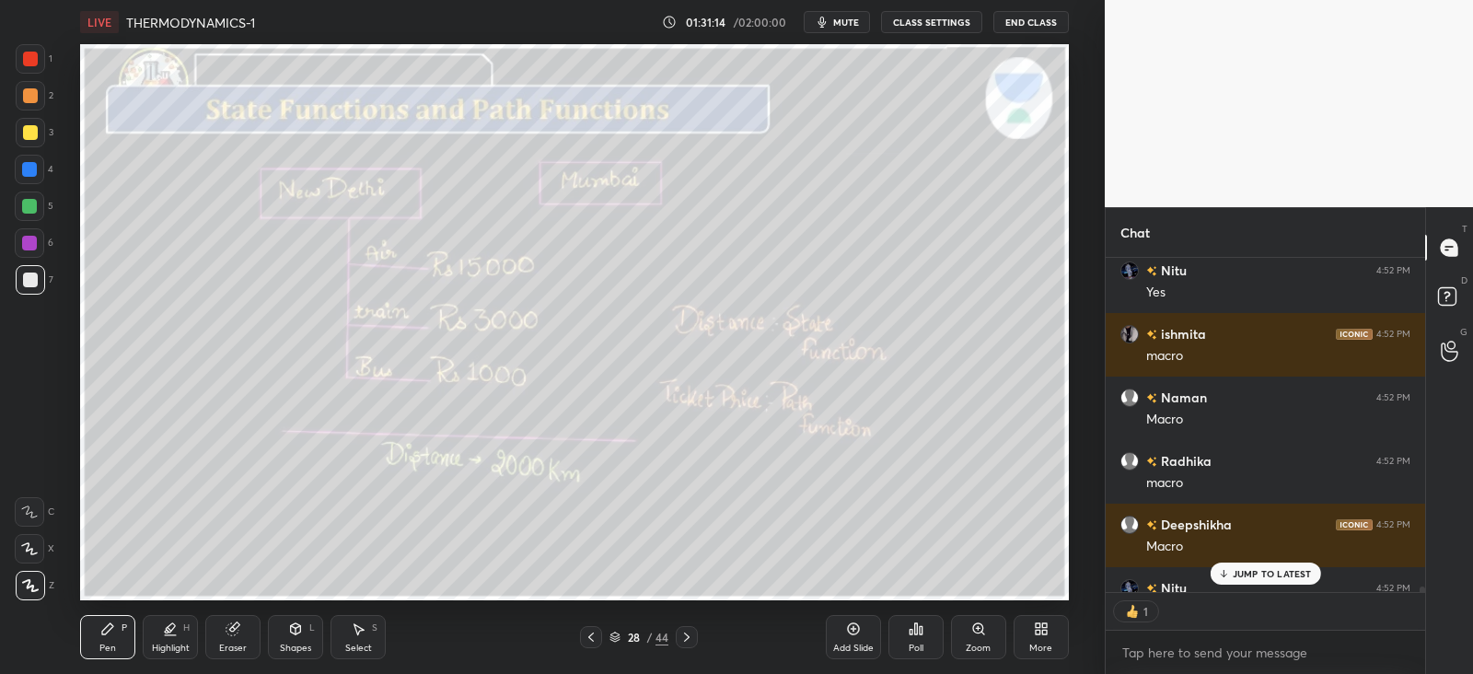
click at [306, 628] on div "Shapes L" at bounding box center [295, 637] width 55 height 44
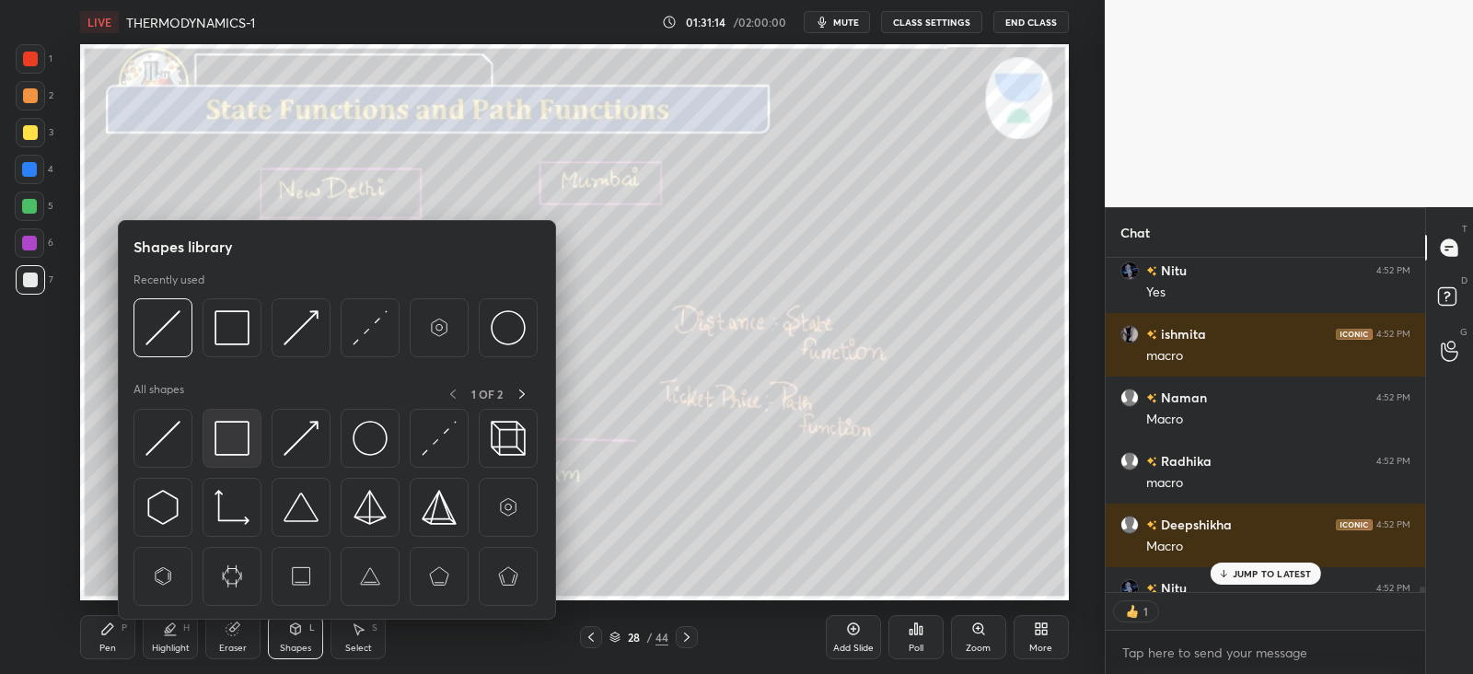
click at [228, 434] on img at bounding box center [232, 438] width 35 height 35
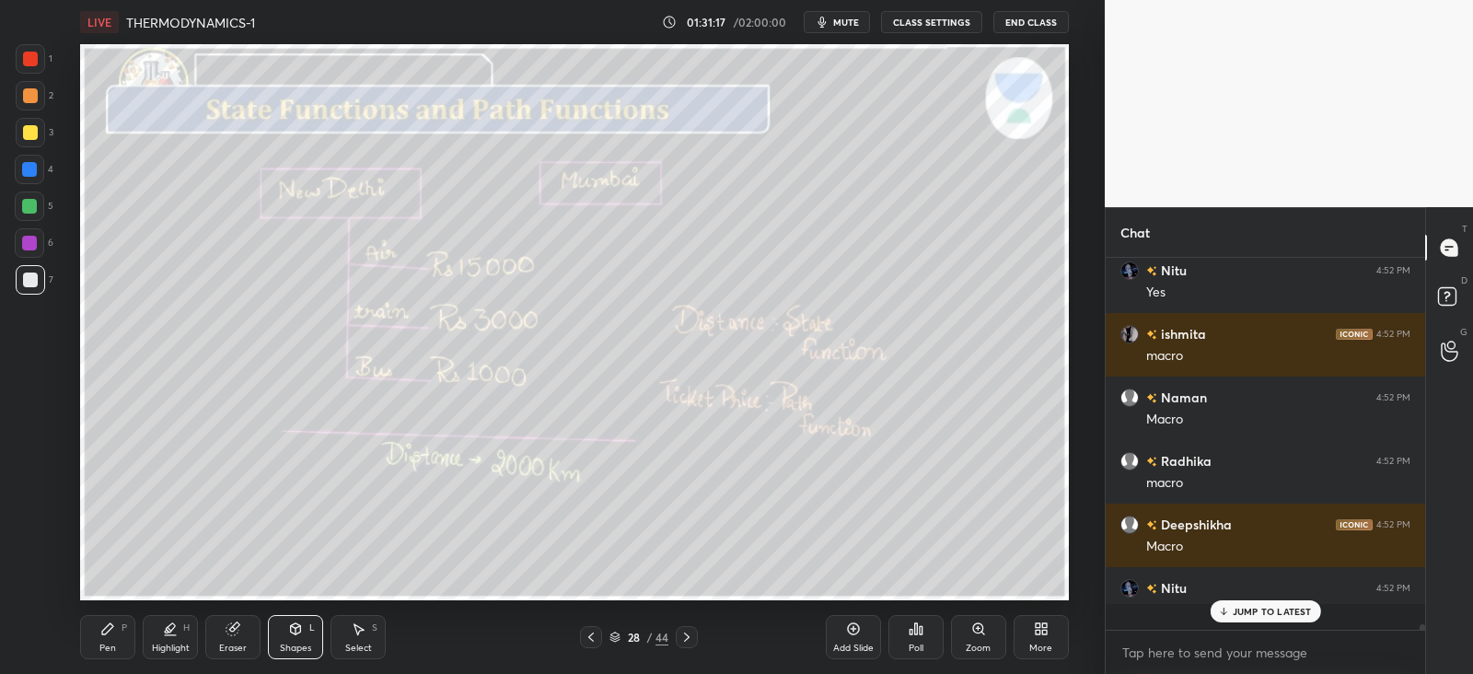
scroll to position [366, 313]
click at [120, 635] on div "Pen P" at bounding box center [107, 637] width 55 height 44
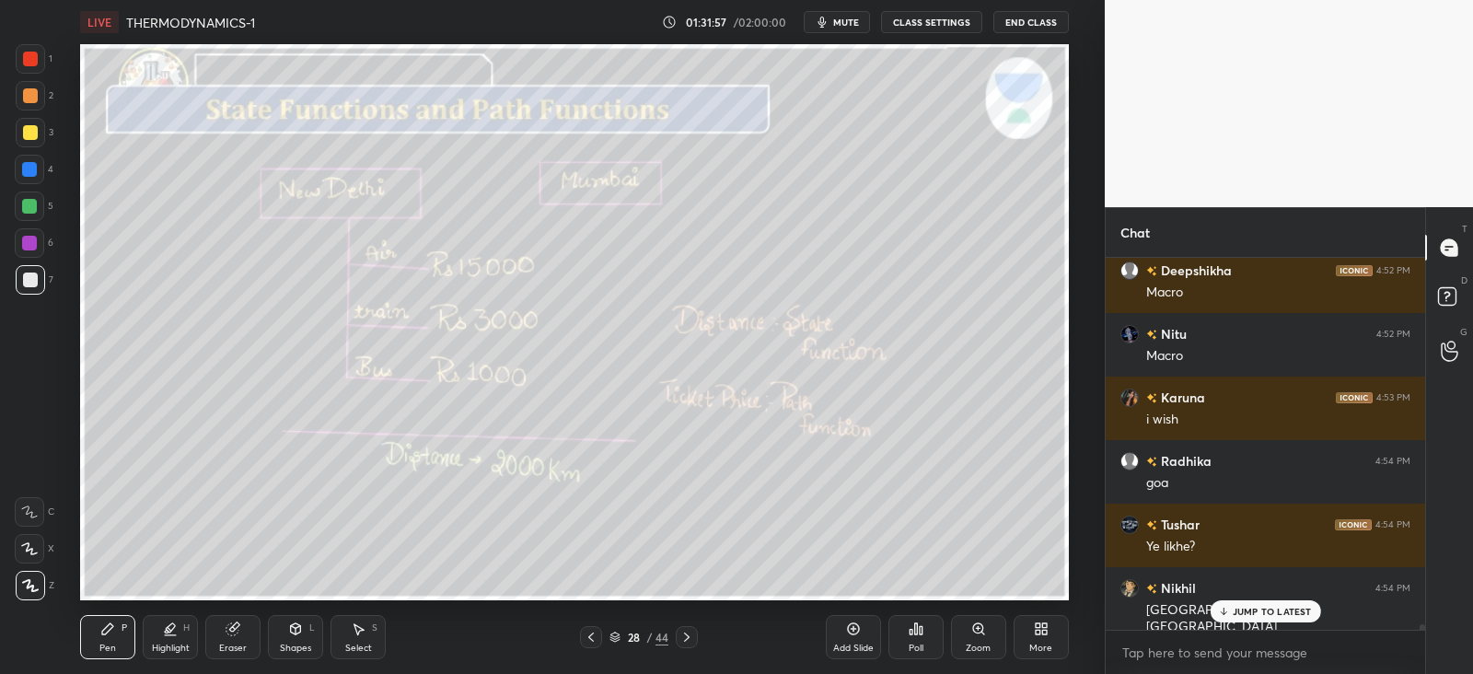
scroll to position [23195, 0]
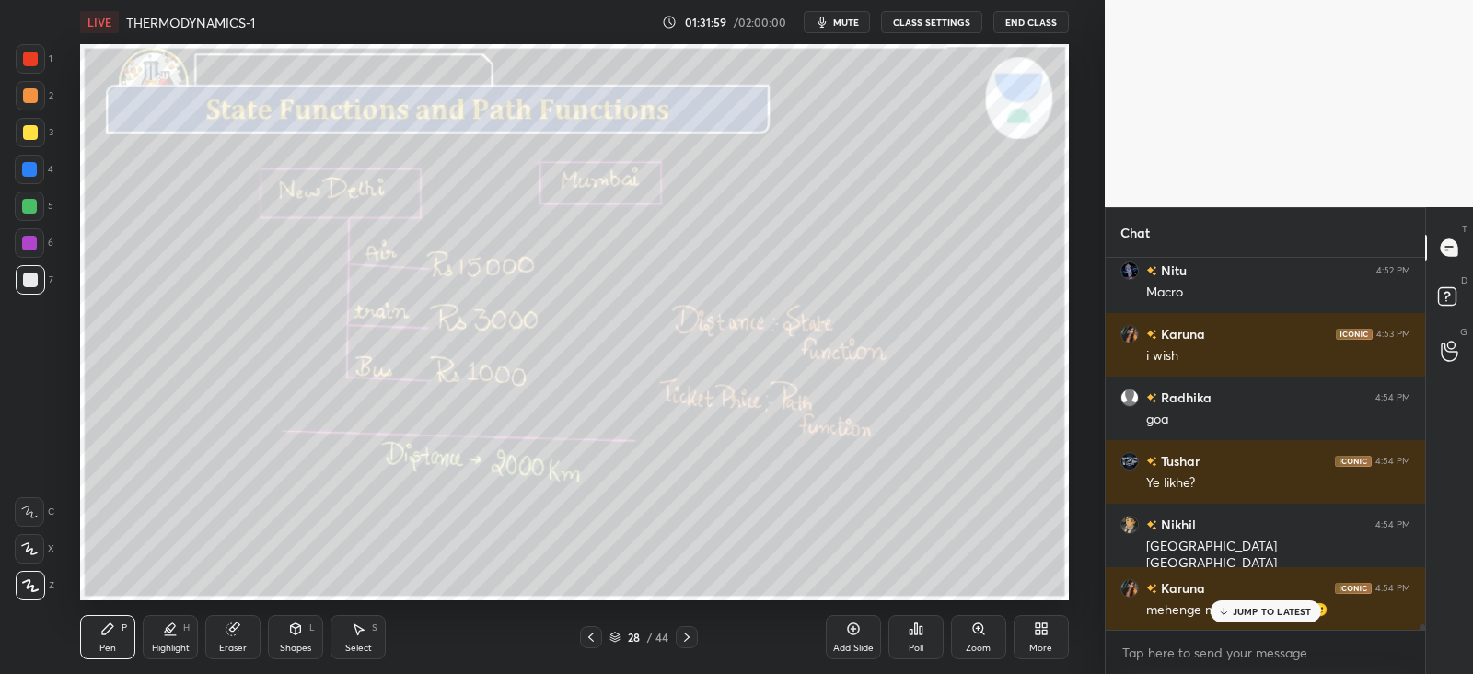
click at [1241, 623] on div "Karuna 4:54 PM mehenge mehenge spne 🥲🥲" at bounding box center [1266, 599] width 320 height 64
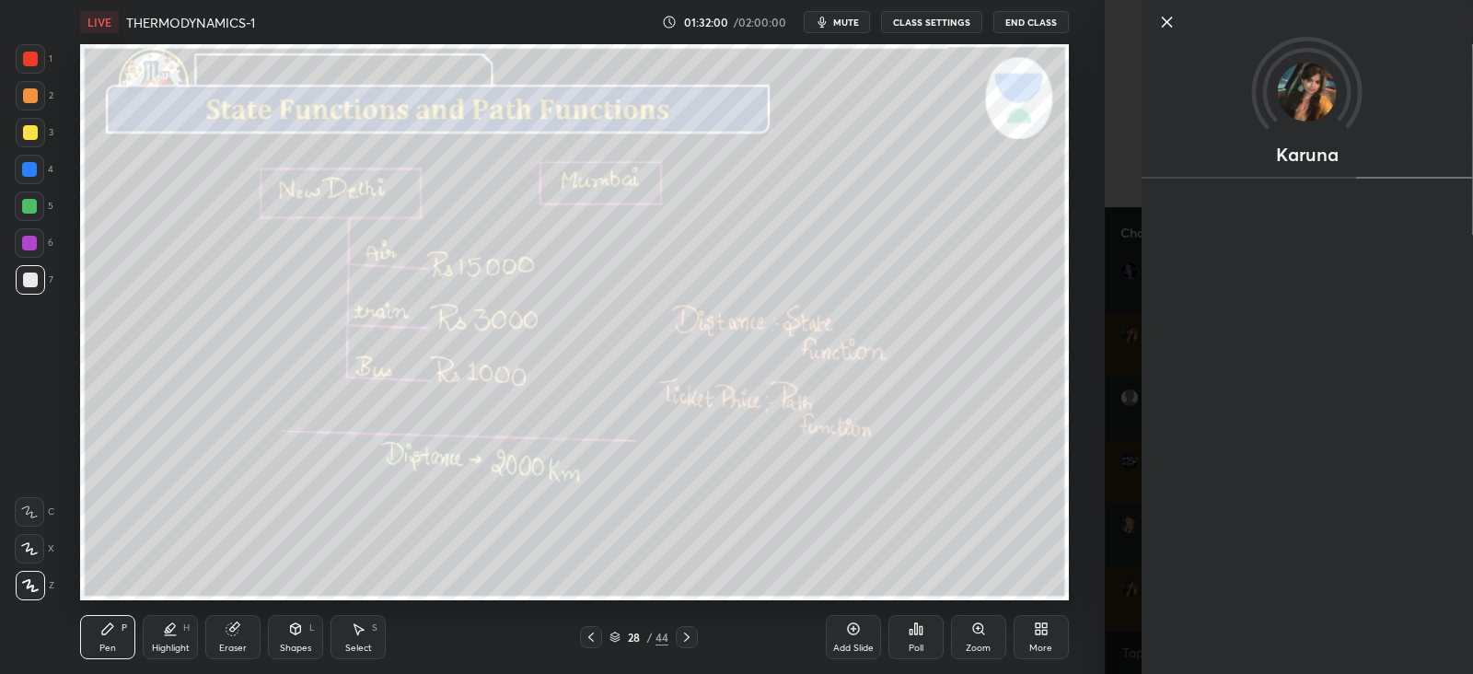
click at [1042, 608] on div "Add Slide Poll Zoom More" at bounding box center [947, 637] width 243 height 103
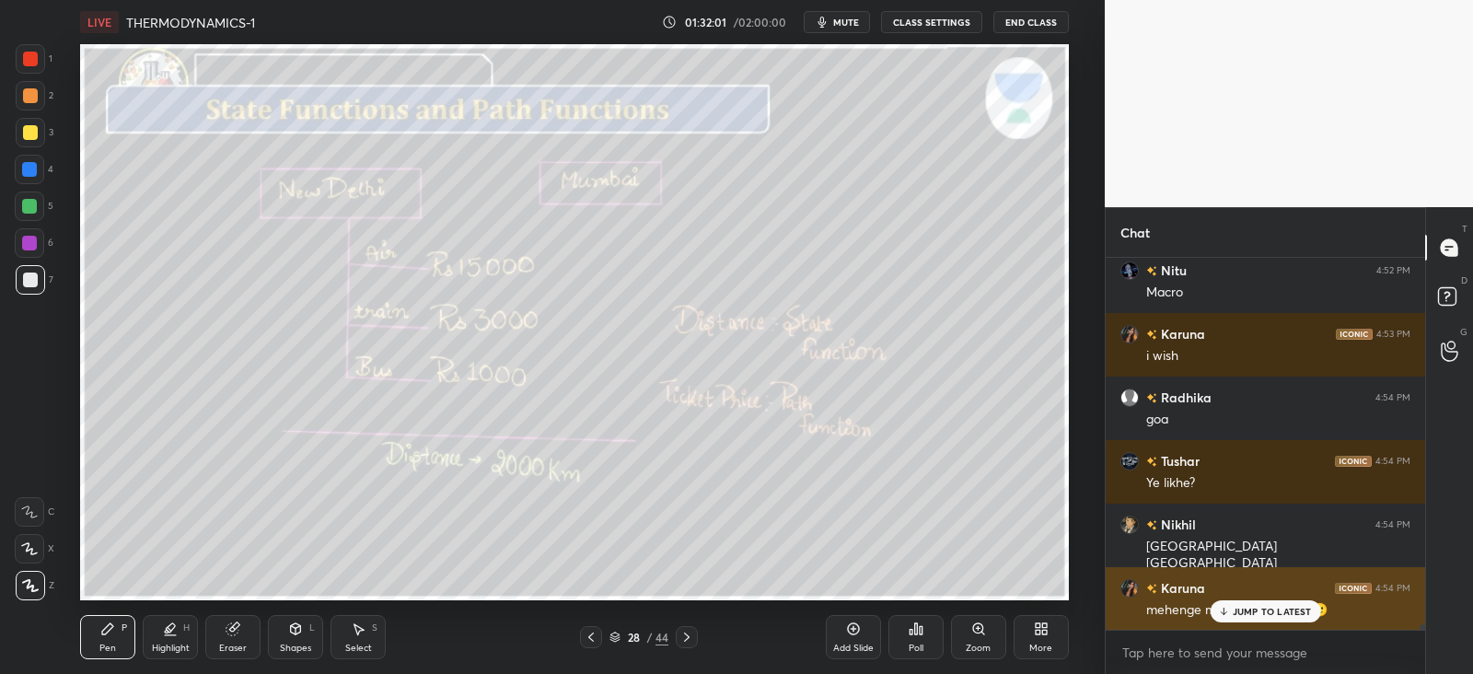
click at [1247, 606] on p "JUMP TO LATEST" at bounding box center [1272, 611] width 79 height 11
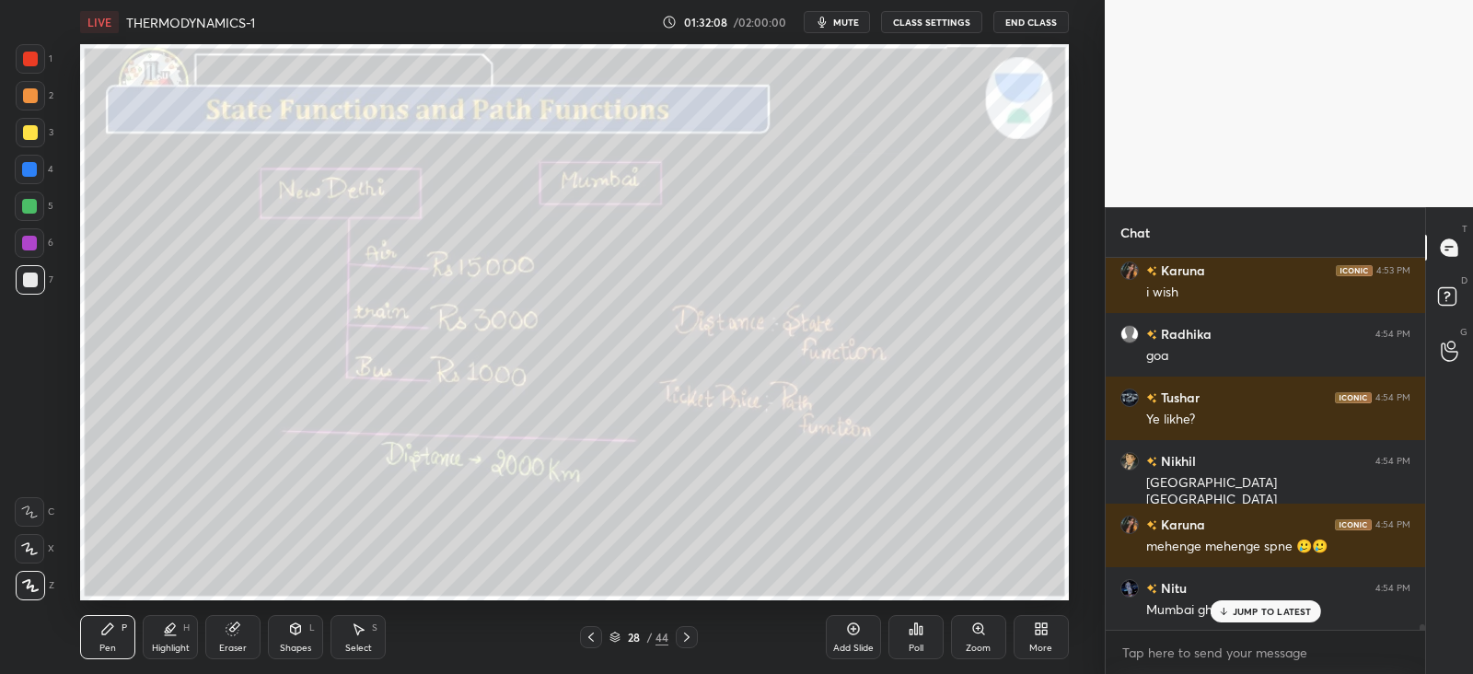
click at [1265, 606] on p "JUMP TO LATEST" at bounding box center [1272, 611] width 79 height 11
click at [30, 173] on div at bounding box center [29, 169] width 15 height 15
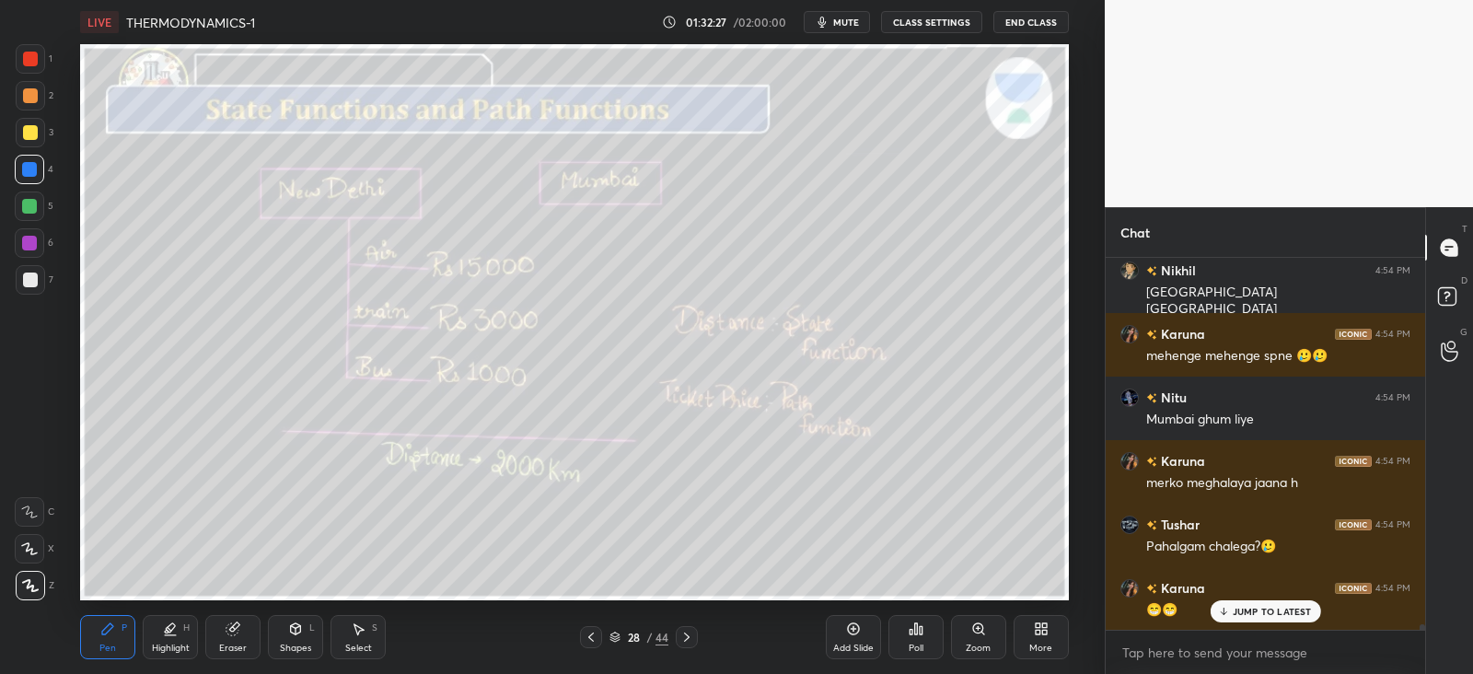
scroll to position [23512, 0]
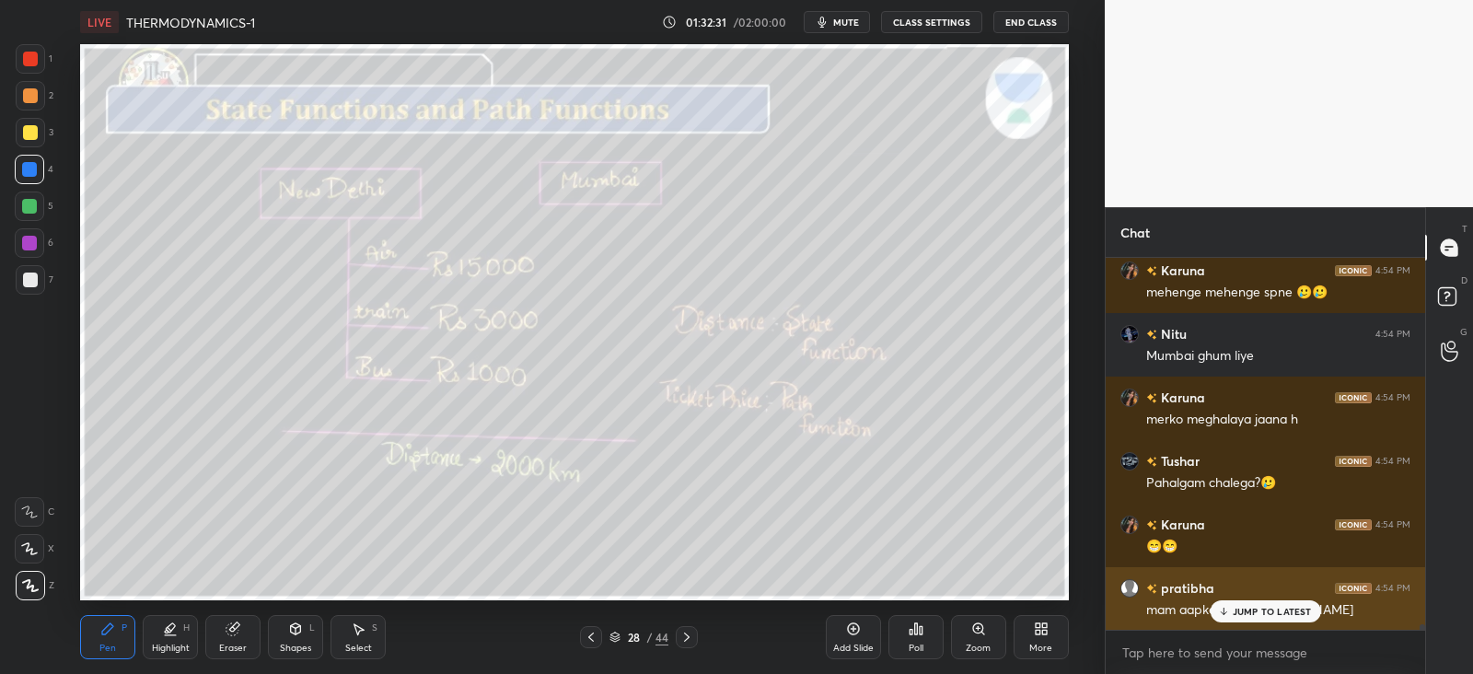
click at [1252, 617] on p "JUMP TO LATEST" at bounding box center [1272, 611] width 79 height 11
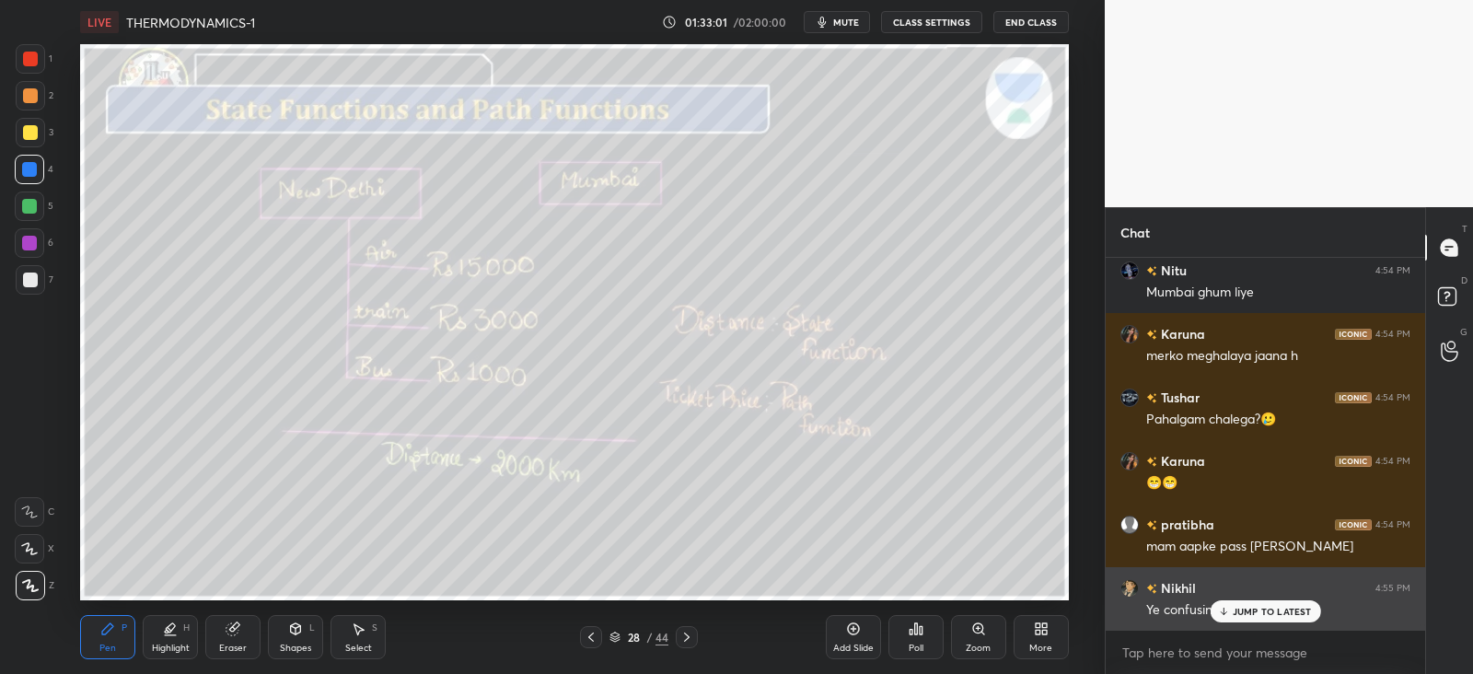
click at [1257, 610] on p "JUMP TO LATEST" at bounding box center [1272, 611] width 79 height 11
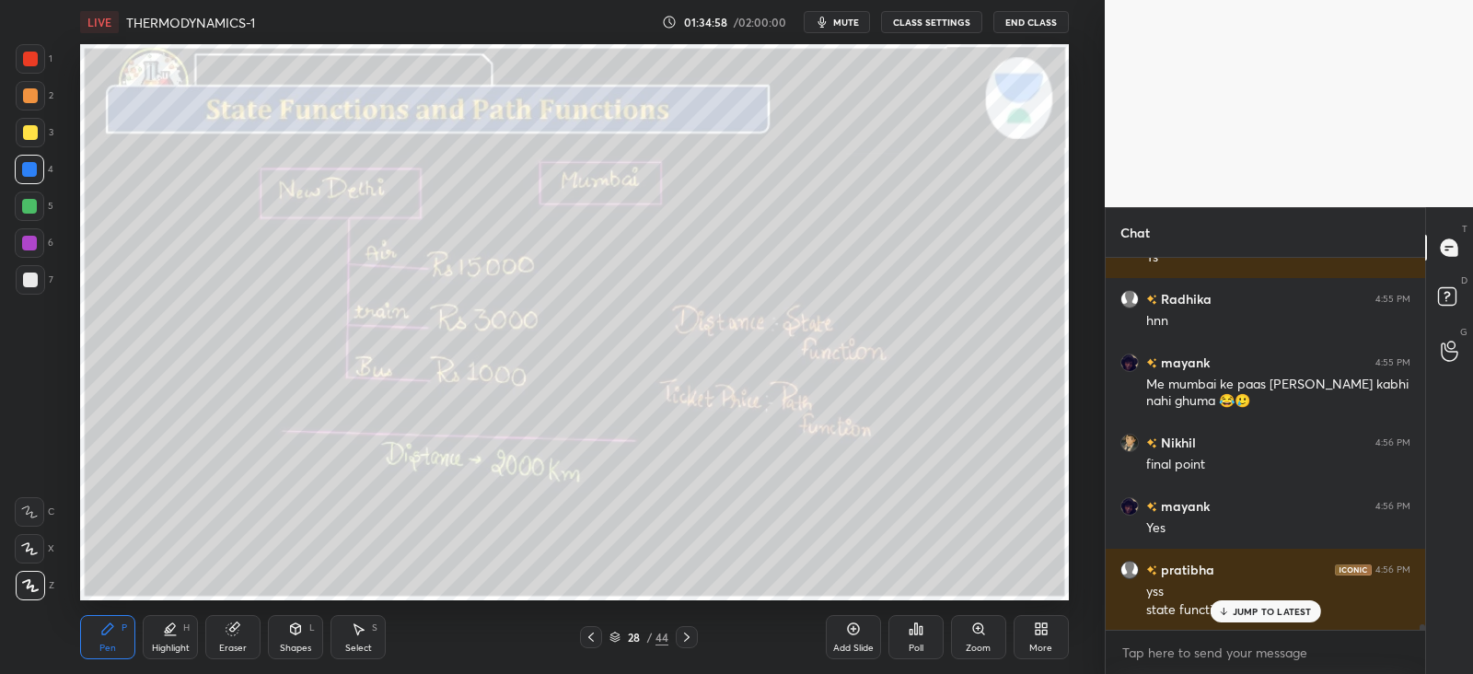
scroll to position [24056, 0]
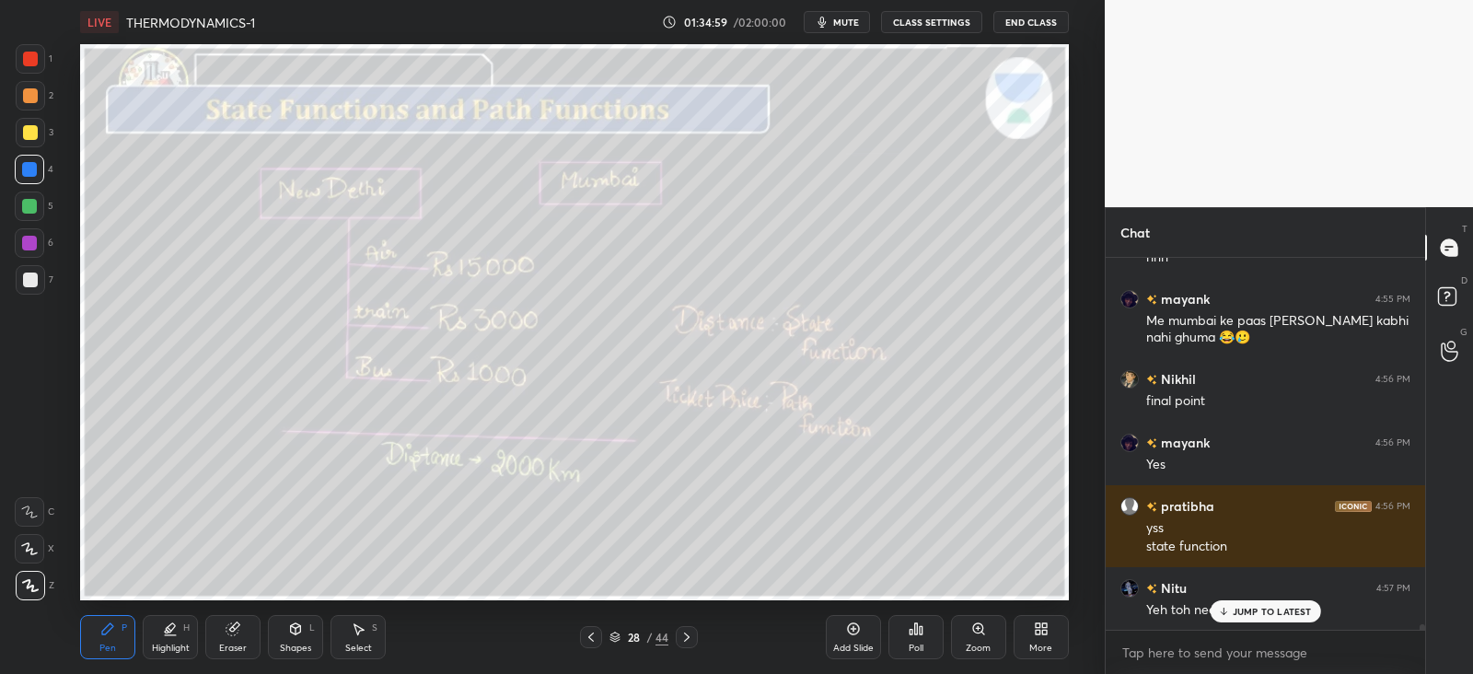
click at [1229, 609] on icon at bounding box center [1223, 611] width 12 height 11
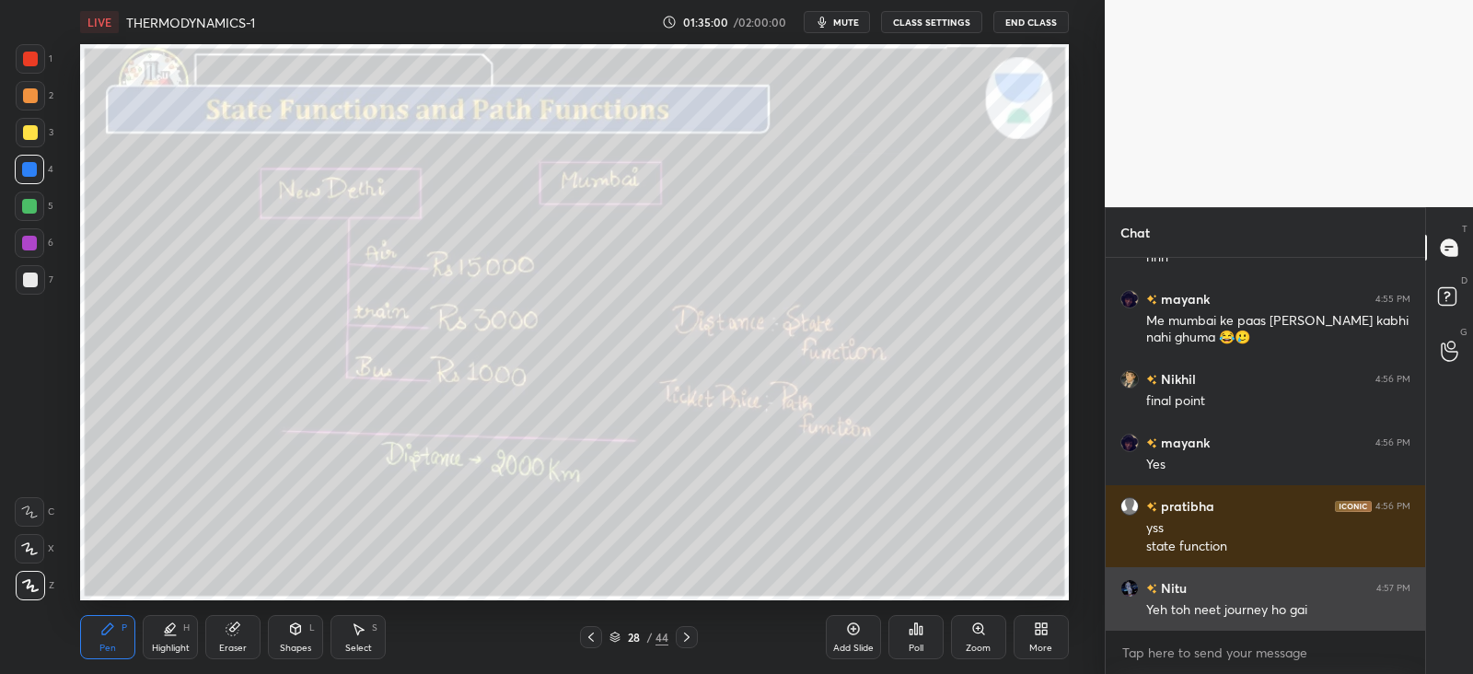
scroll to position [24100, 0]
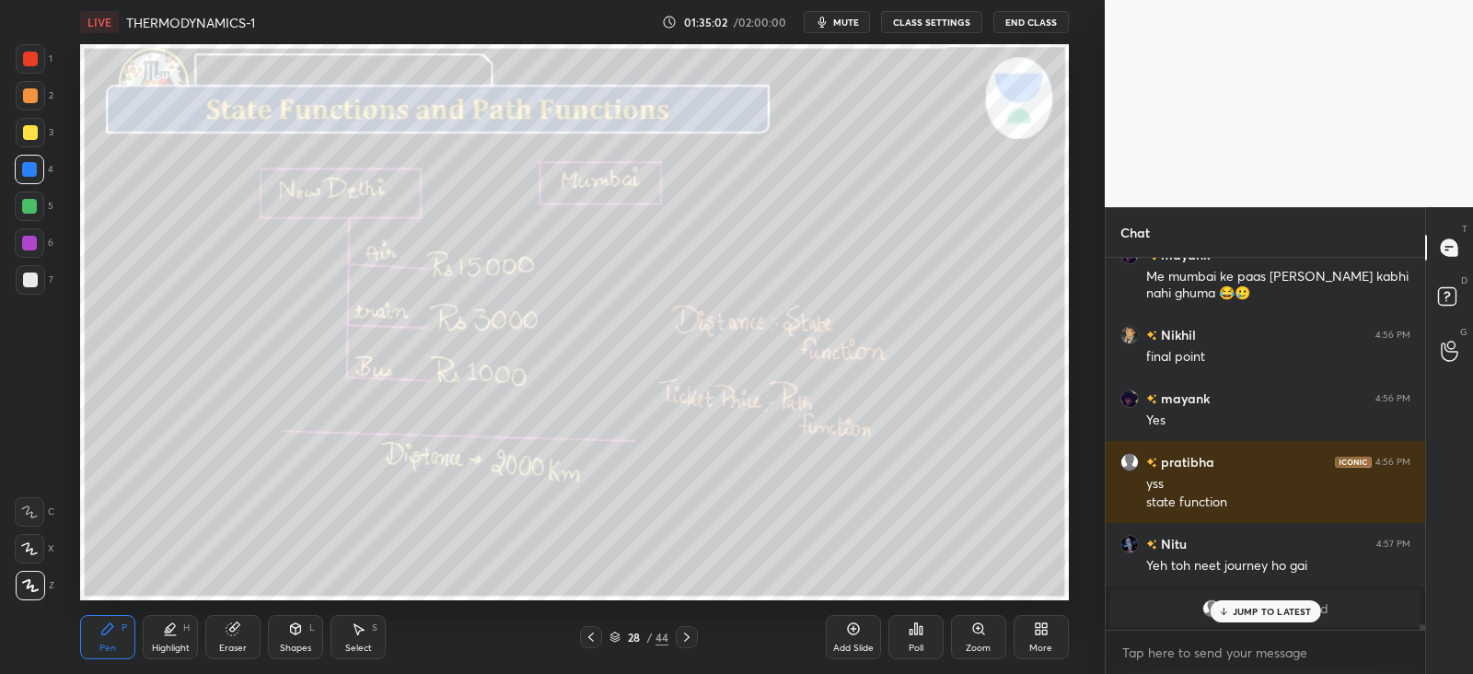
click at [1245, 611] on p "JUMP TO LATEST" at bounding box center [1272, 611] width 79 height 11
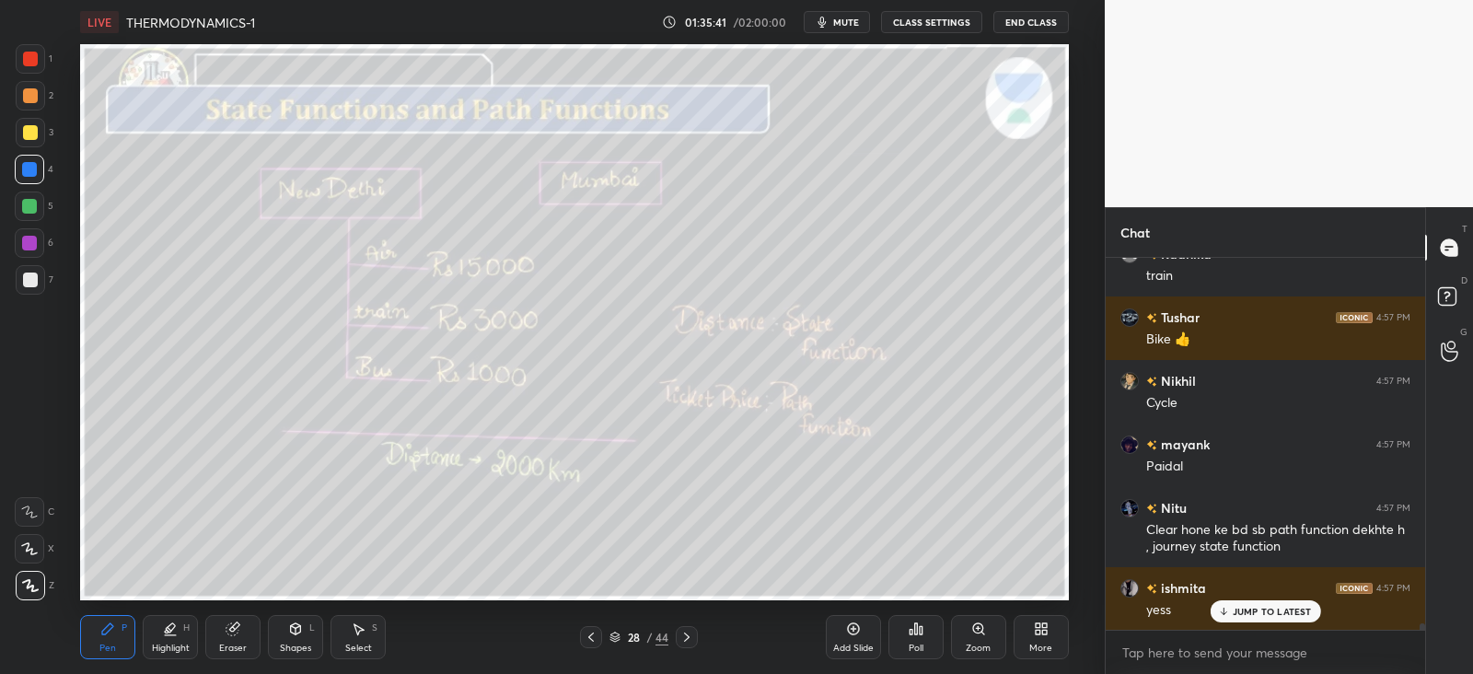
scroll to position [22826, 0]
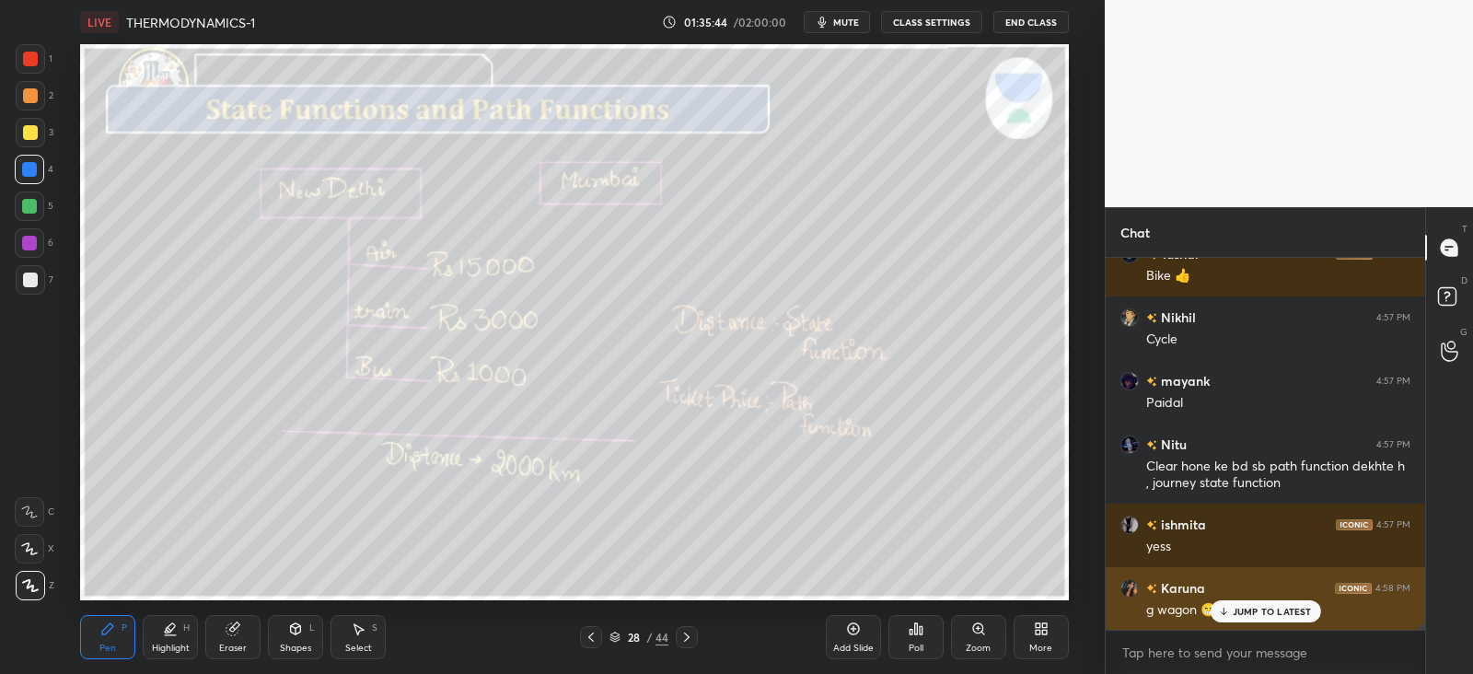
click at [1210, 601] on div "g wagon 😁" at bounding box center [1279, 610] width 264 height 18
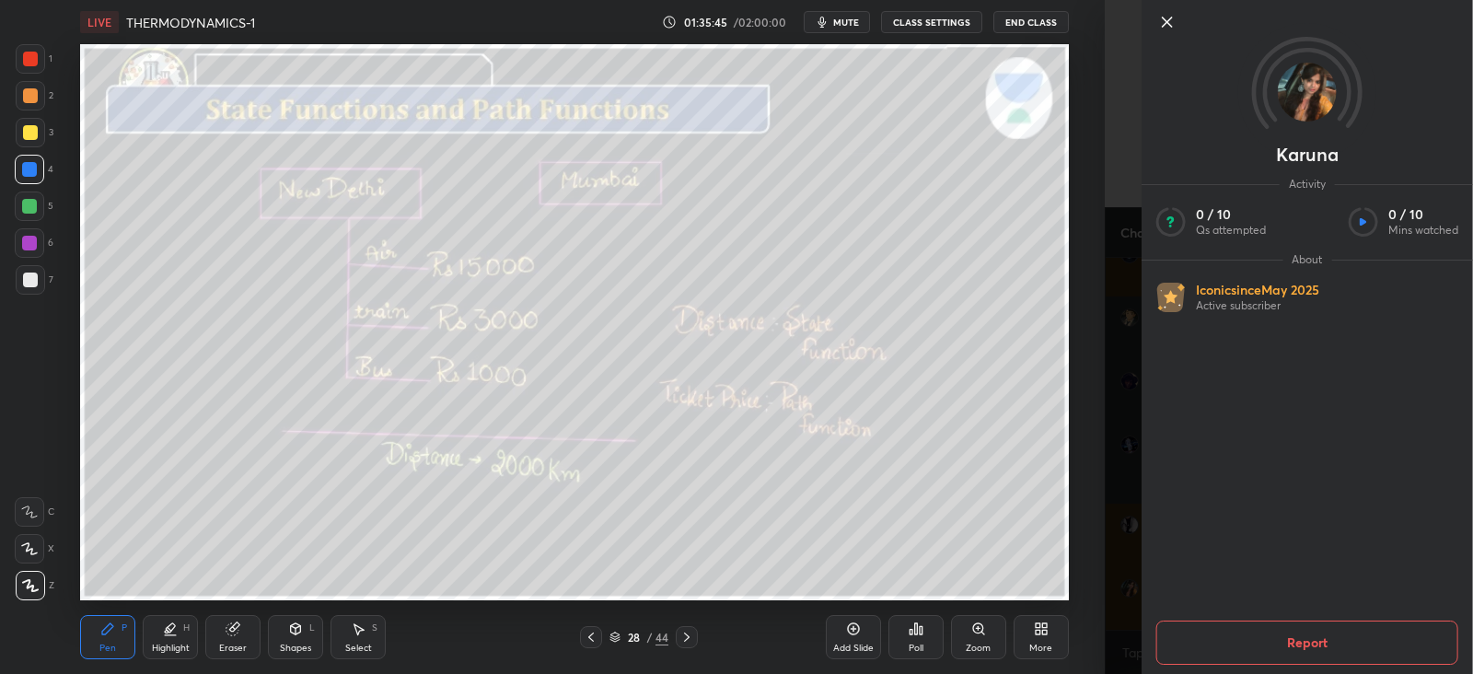
scroll to position [22890, 0]
click at [1069, 610] on div "LIVE THERMODYNAMICS-1 01:35:45 / 02:00:00 mute CLASS SETTINGS End Class Setting…" at bounding box center [574, 337] width 1031 height 674
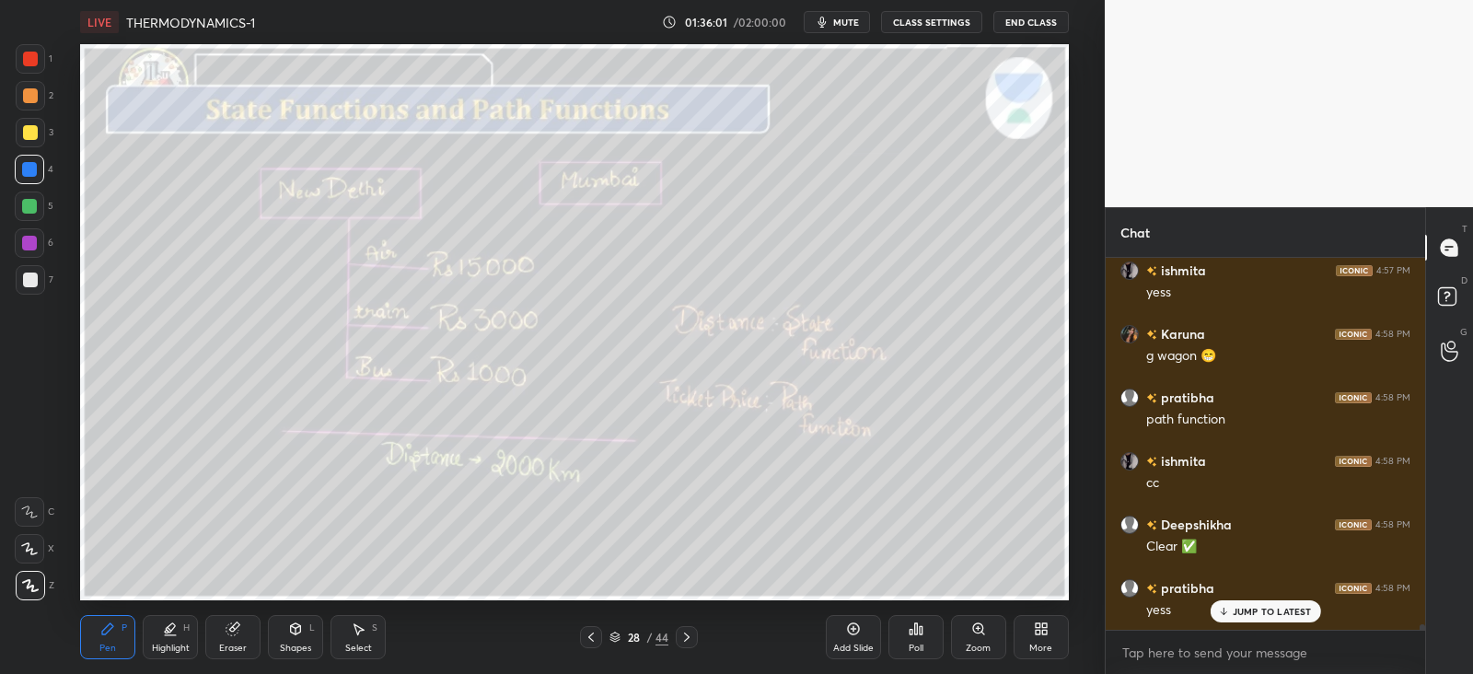
scroll to position [23144, 0]
click at [1266, 608] on p "JUMP TO LATEST" at bounding box center [1272, 611] width 79 height 11
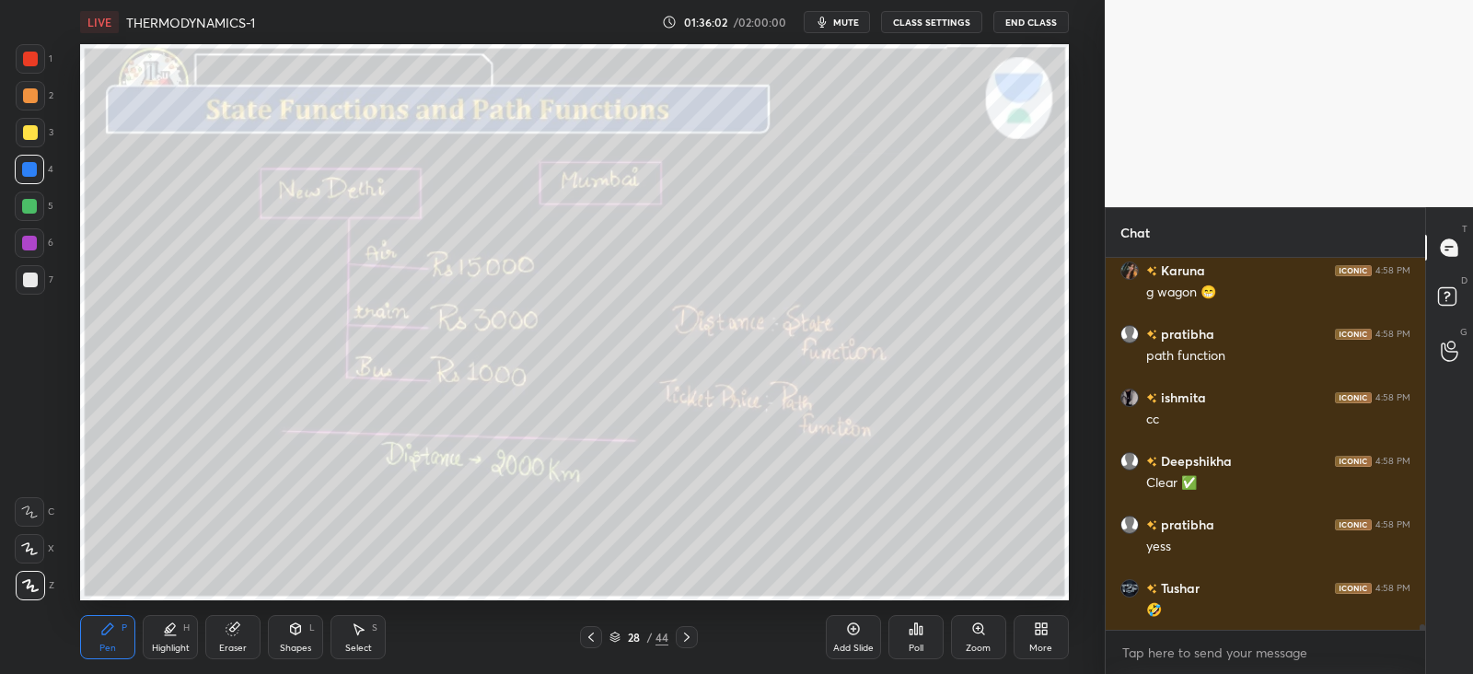
click at [35, 275] on div at bounding box center [30, 280] width 15 height 15
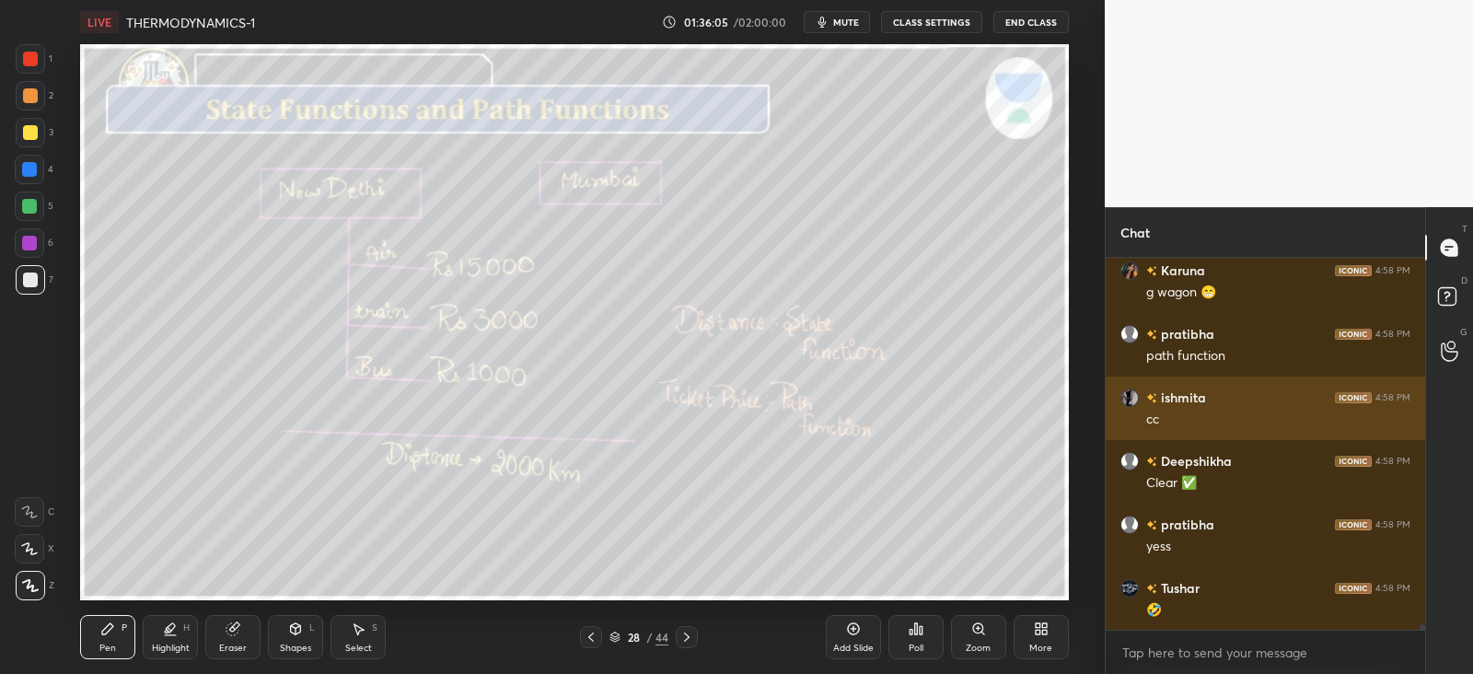
scroll to position [23208, 0]
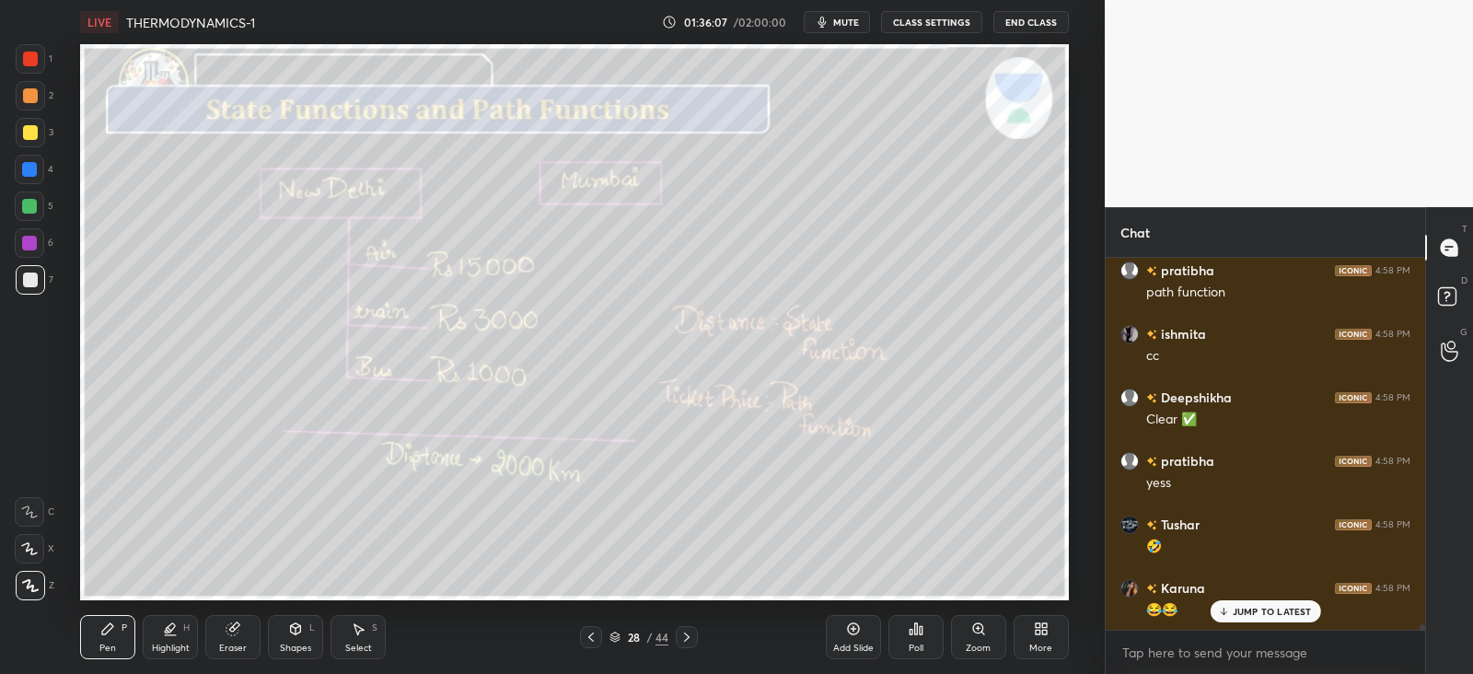
click at [1226, 613] on icon at bounding box center [1224, 613] width 6 height 3
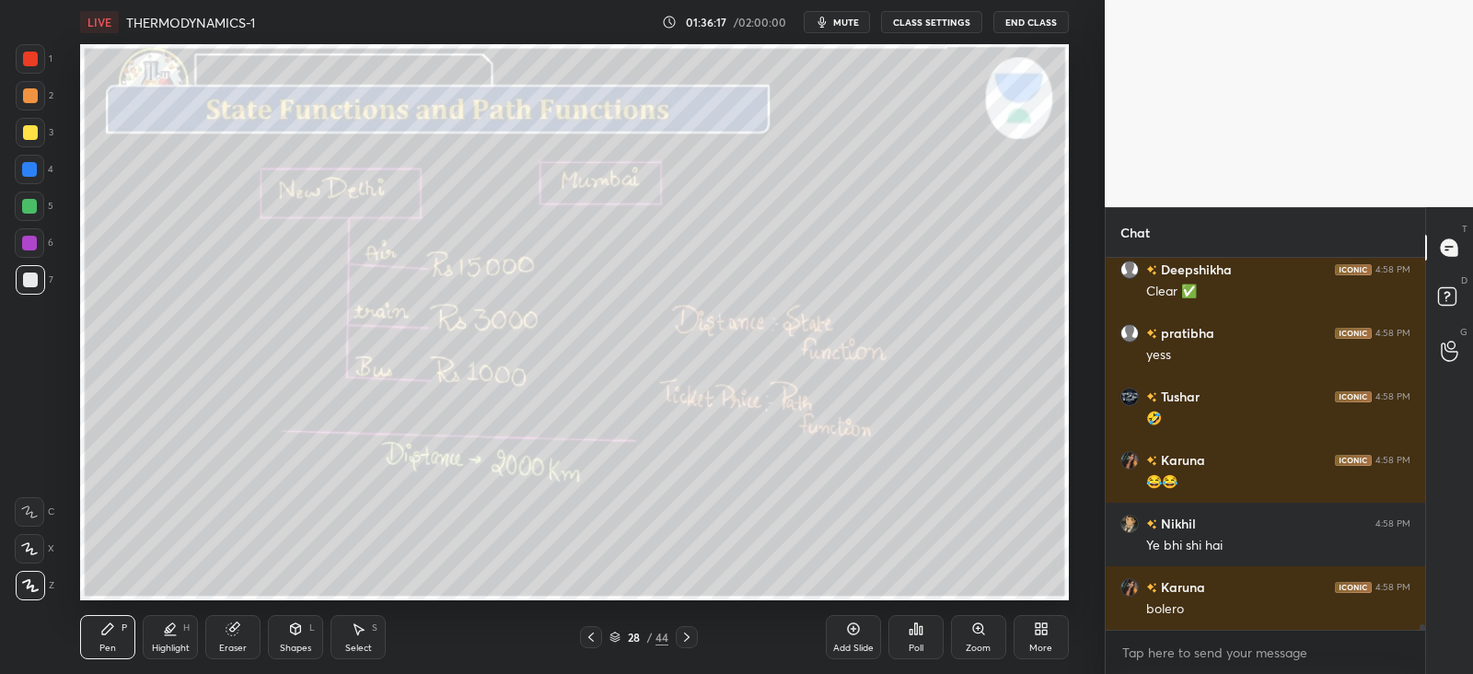
scroll to position [23398, 0]
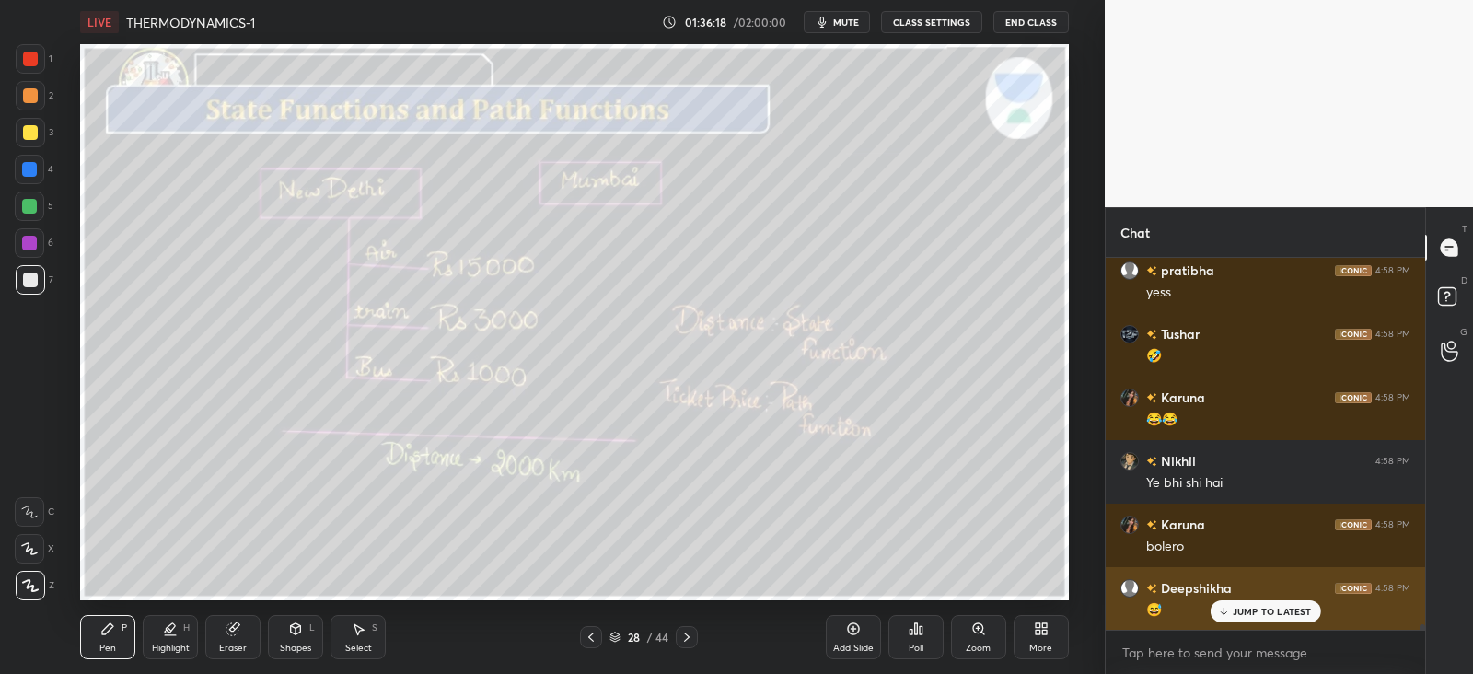
click at [1277, 623] on div "[PERSON_NAME] 4:58 PM 😅" at bounding box center [1266, 599] width 320 height 64
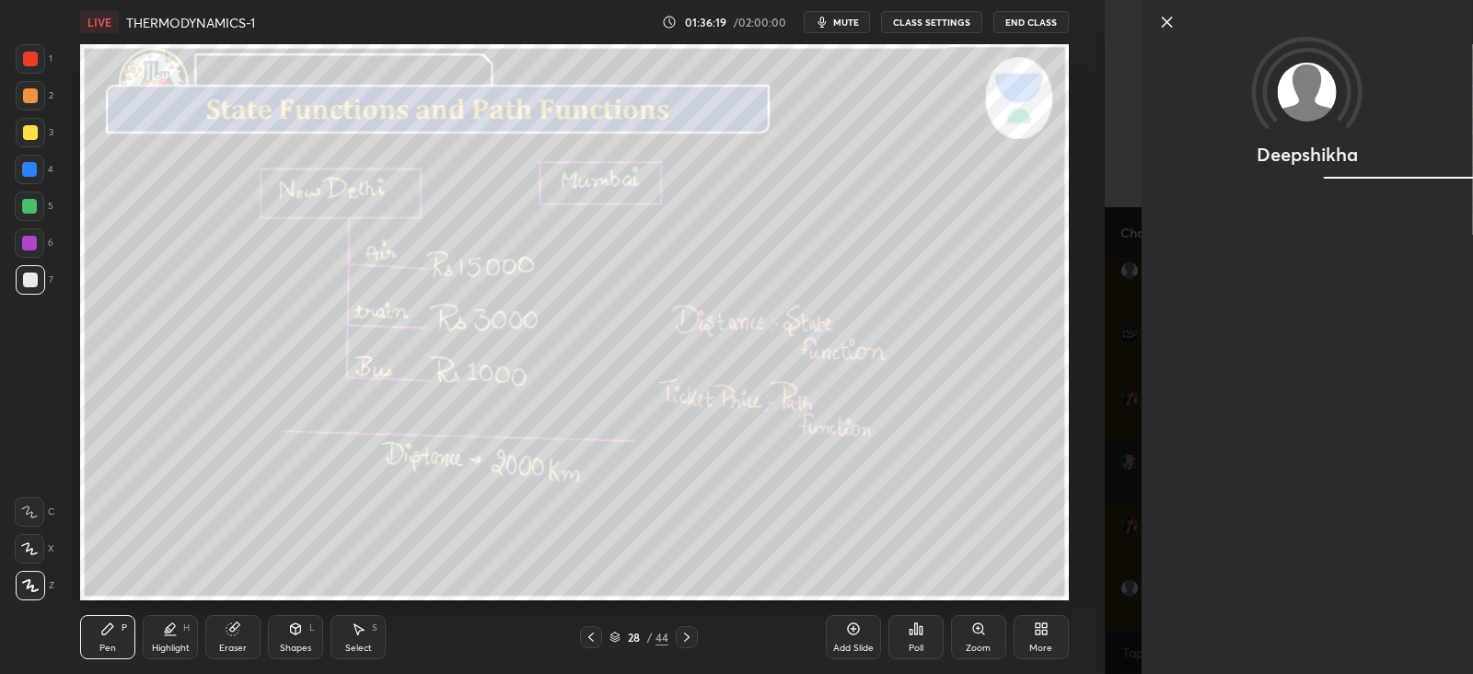
click at [1094, 545] on div "1 2 3 4 5 6 7 C X Z C X Z E E Erase all H H LIVE THERMODYNAMICS-1 01:36:19 / 02…" at bounding box center [552, 337] width 1105 height 674
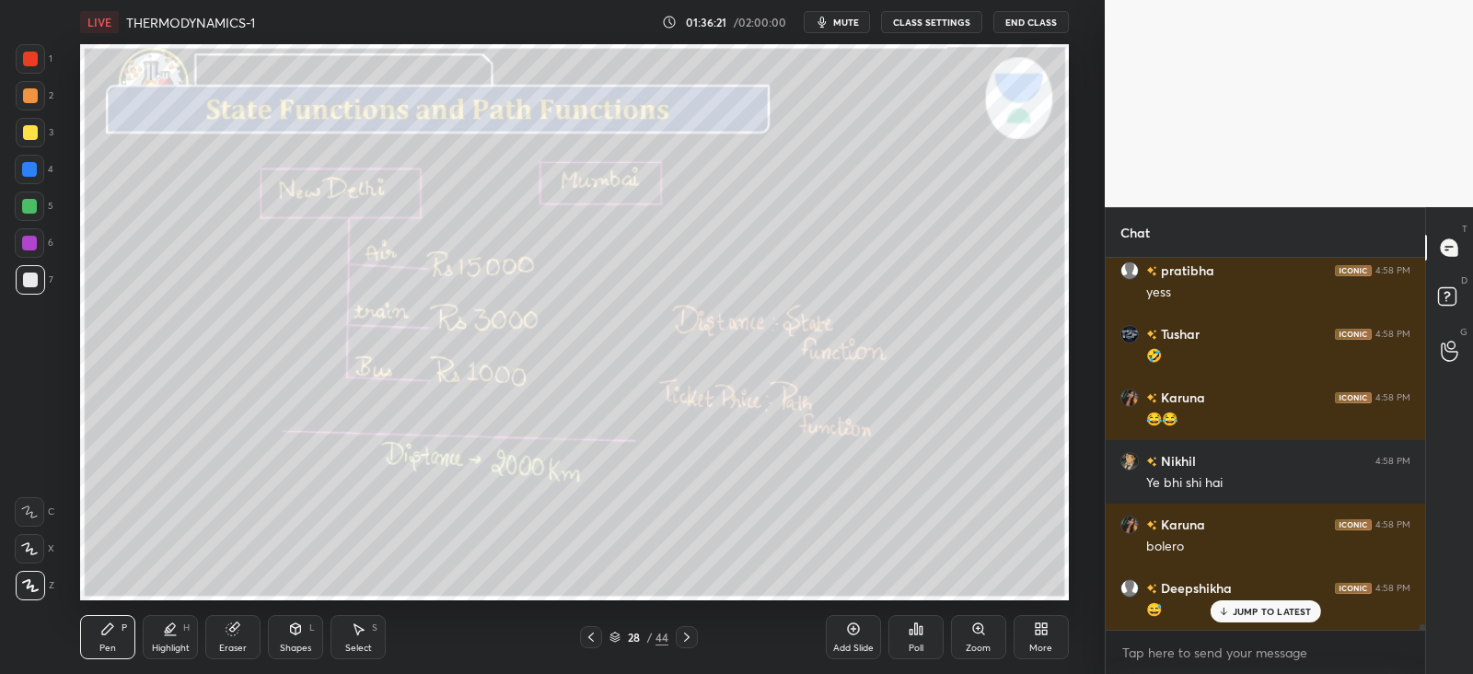
scroll to position [23462, 0]
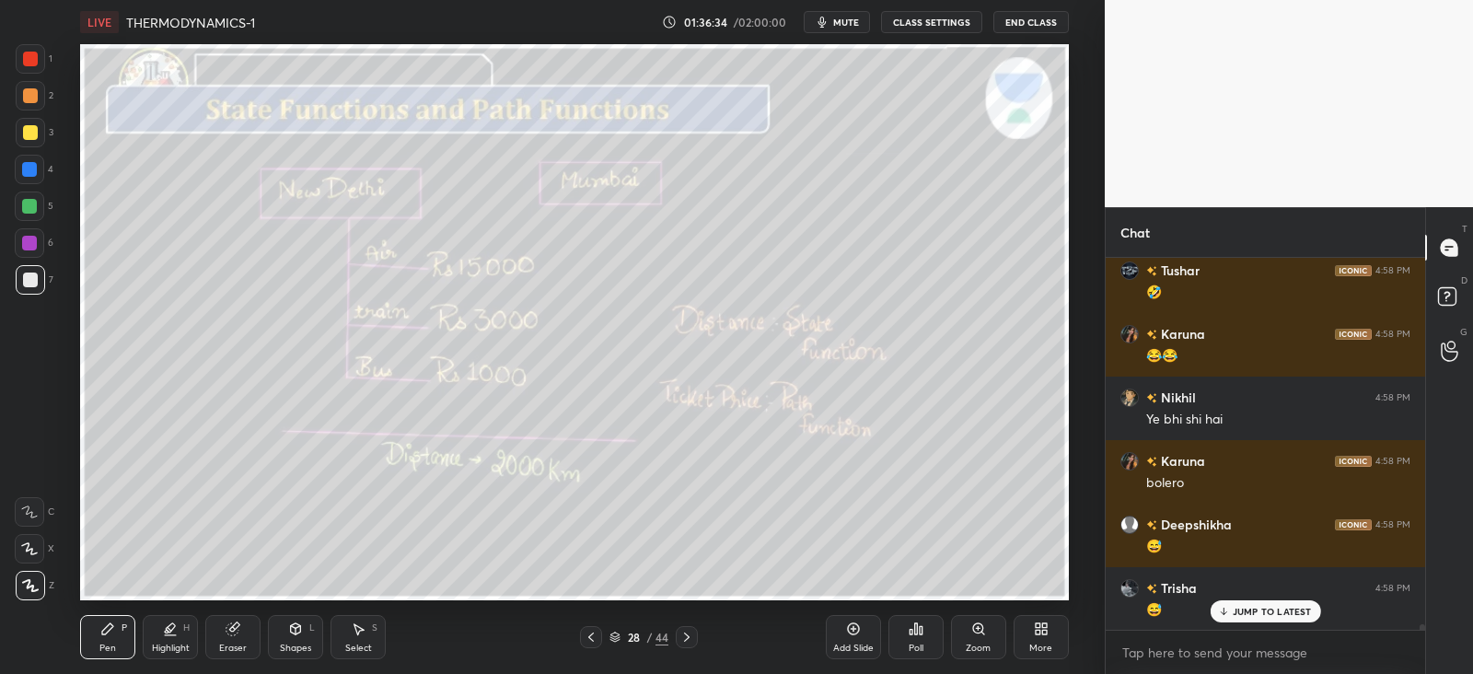
click at [688, 637] on icon at bounding box center [687, 637] width 6 height 9
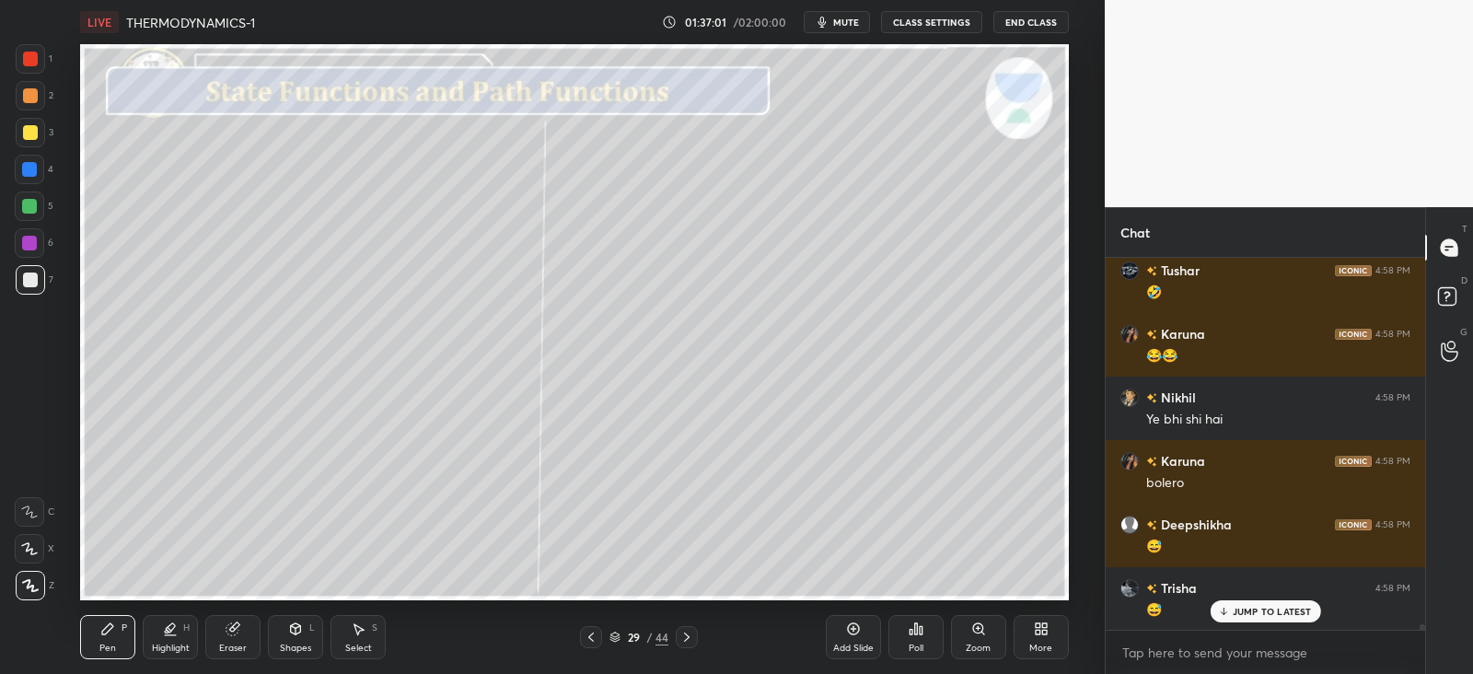
click at [22, 169] on div at bounding box center [29, 169] width 15 height 15
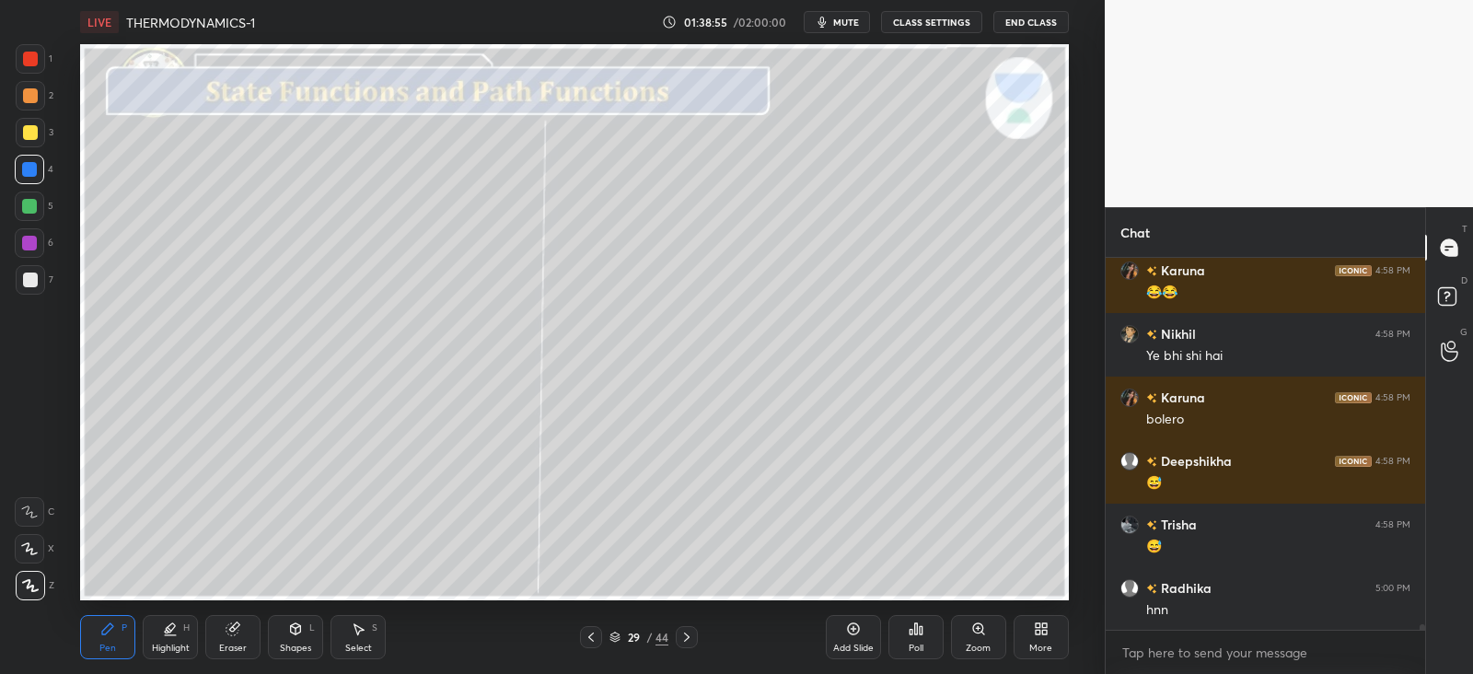
click at [29, 148] on div "3" at bounding box center [35, 136] width 38 height 37
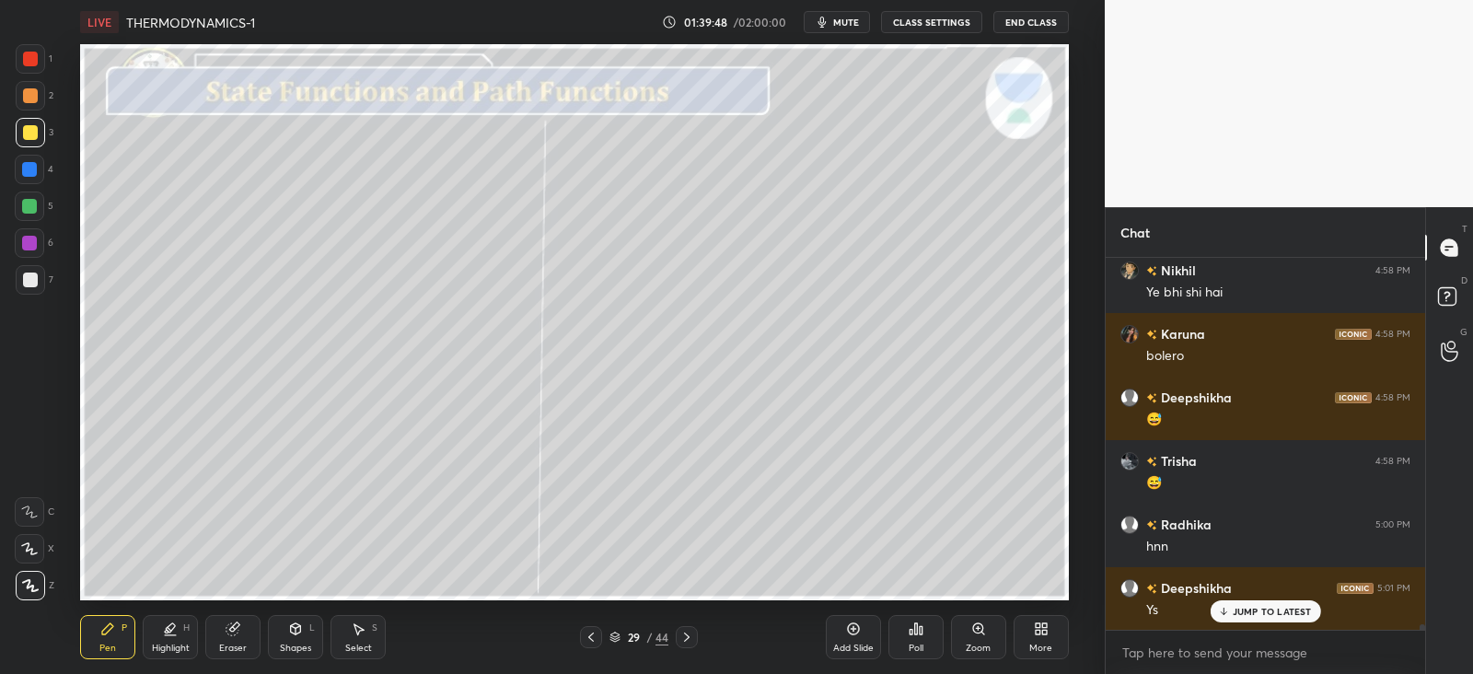
scroll to position [6, 6]
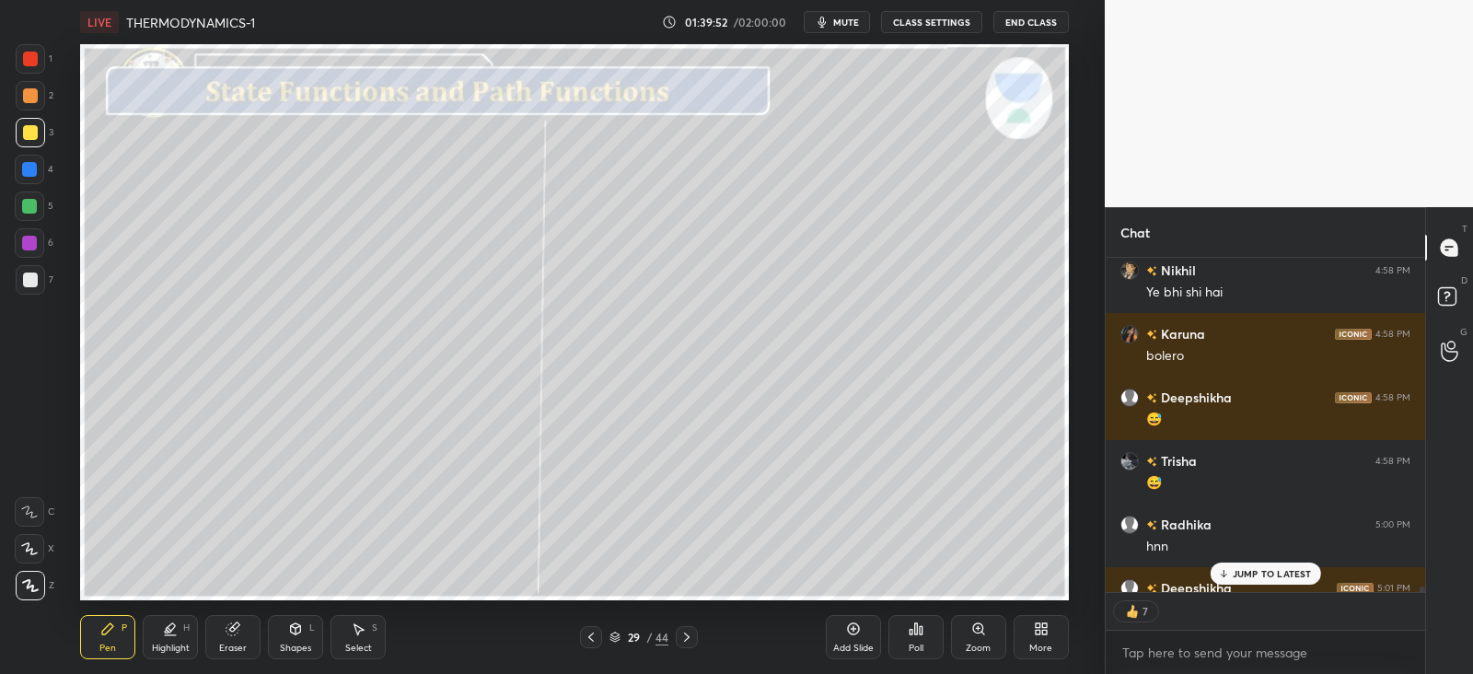
click at [28, 163] on div at bounding box center [29, 169] width 15 height 15
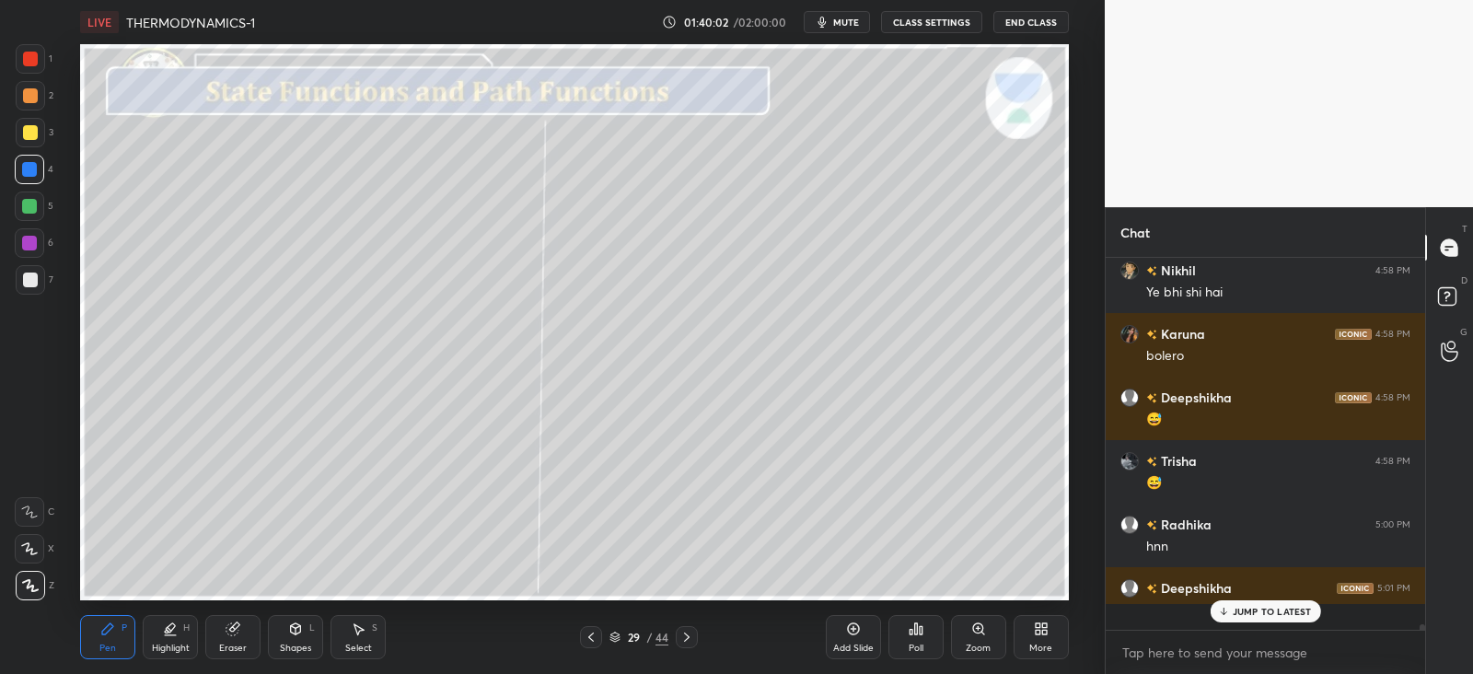
scroll to position [366, 313]
click at [33, 124] on div at bounding box center [30, 132] width 29 height 29
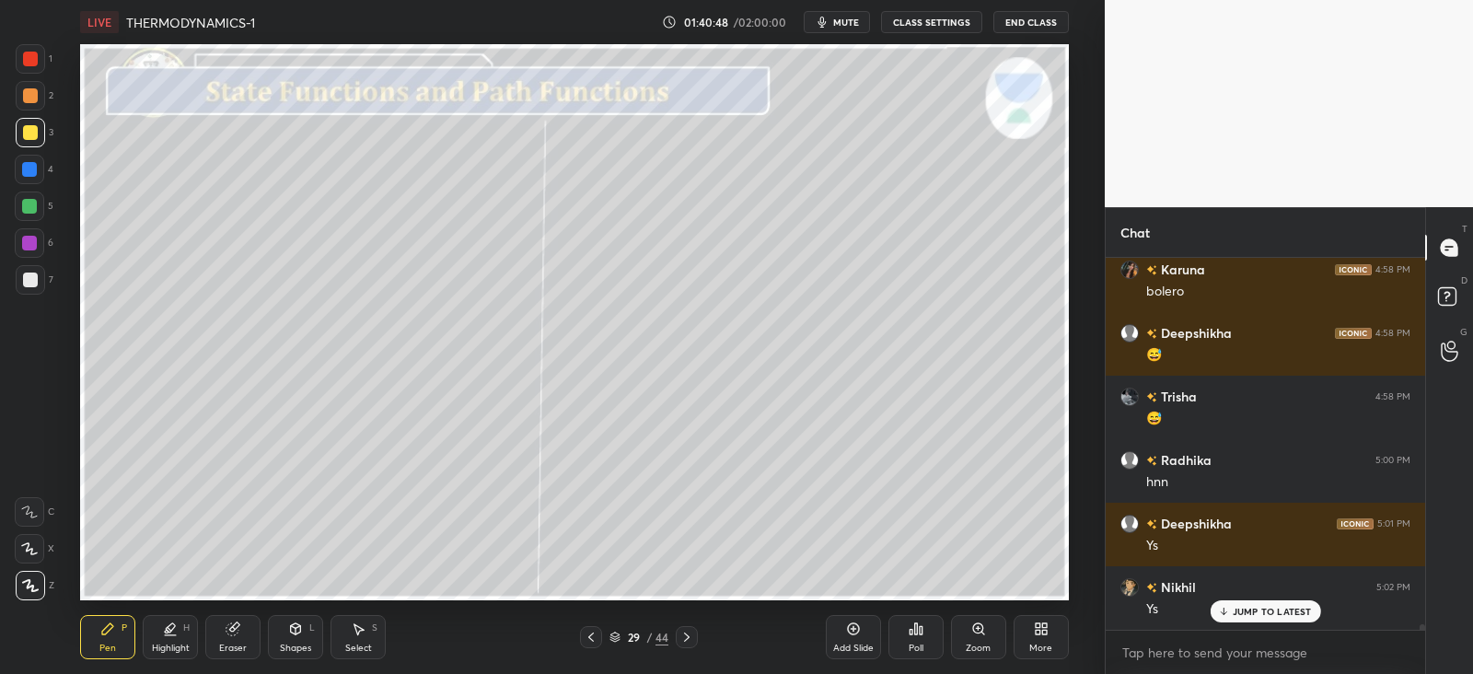
scroll to position [23716, 0]
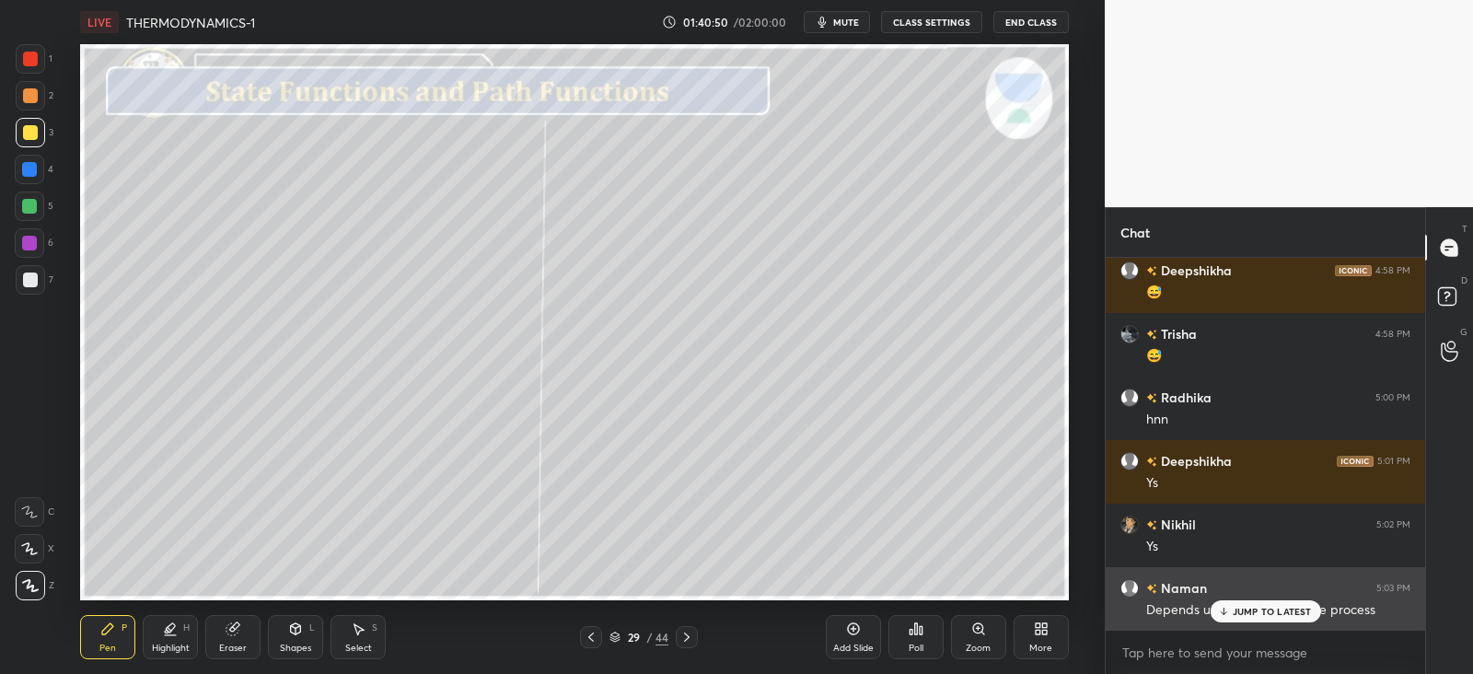
click at [1295, 600] on div "JUMP TO LATEST" at bounding box center [1265, 611] width 111 height 22
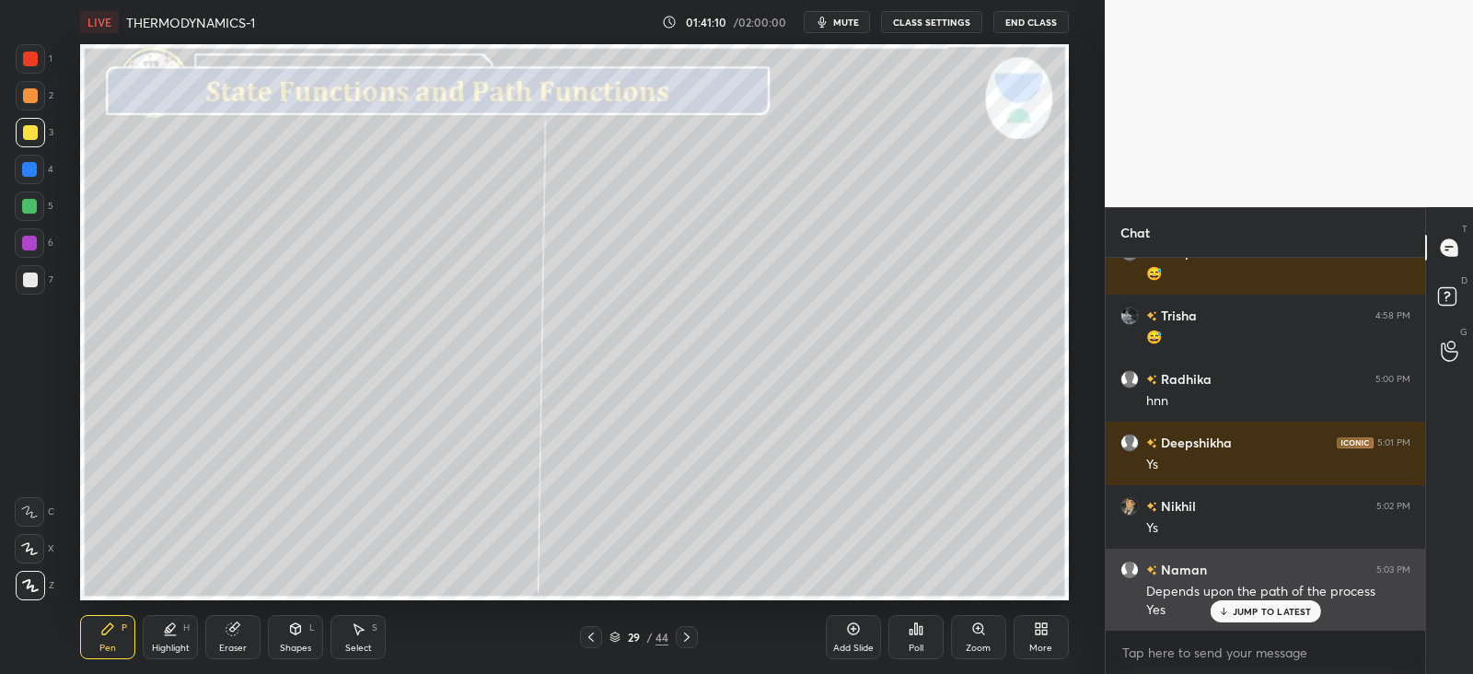
scroll to position [23798, 0]
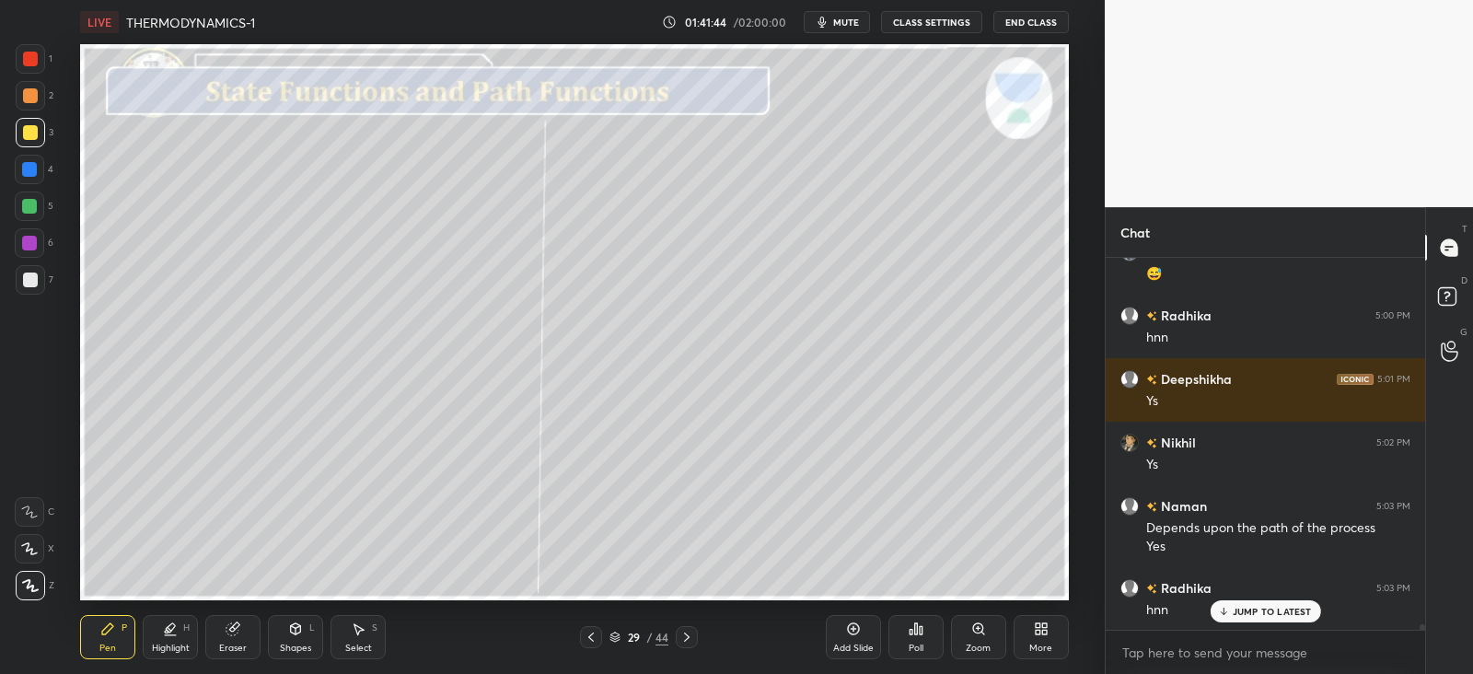
click at [31, 277] on div at bounding box center [30, 280] width 15 height 15
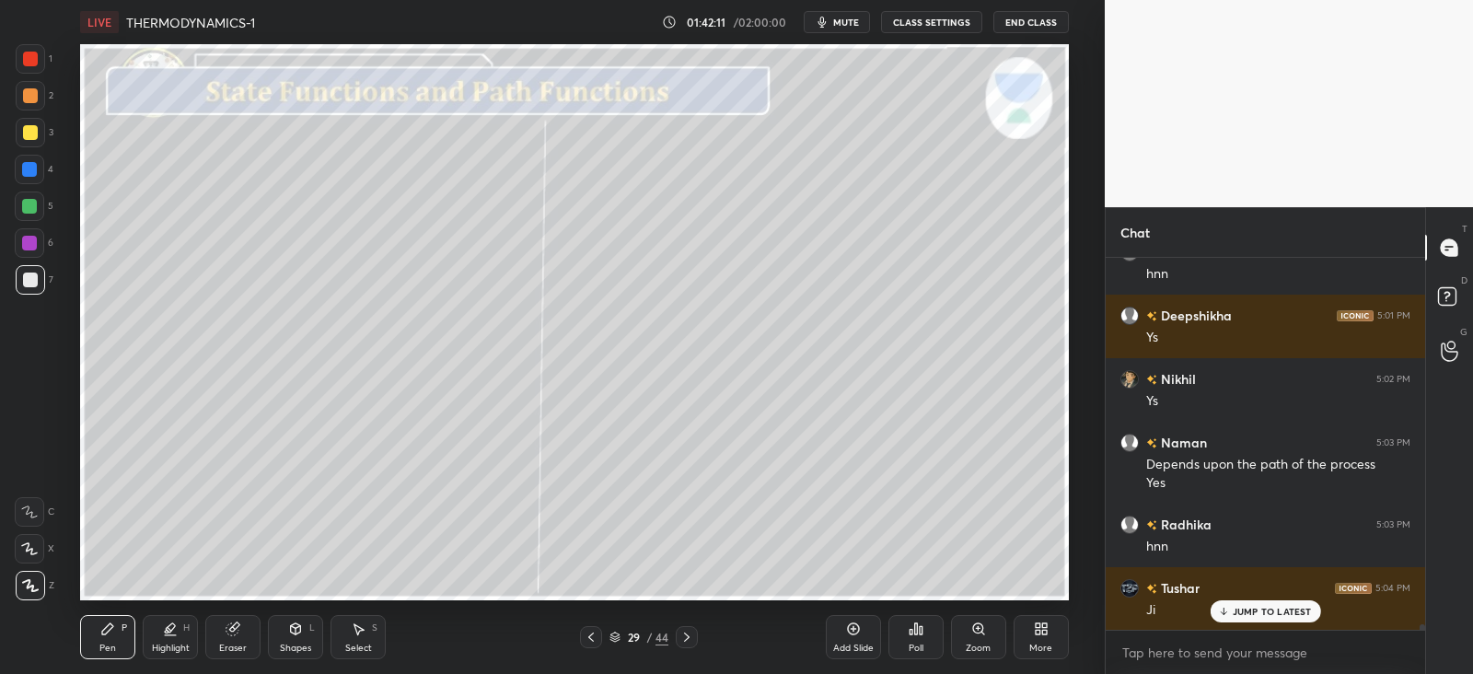
scroll to position [23925, 0]
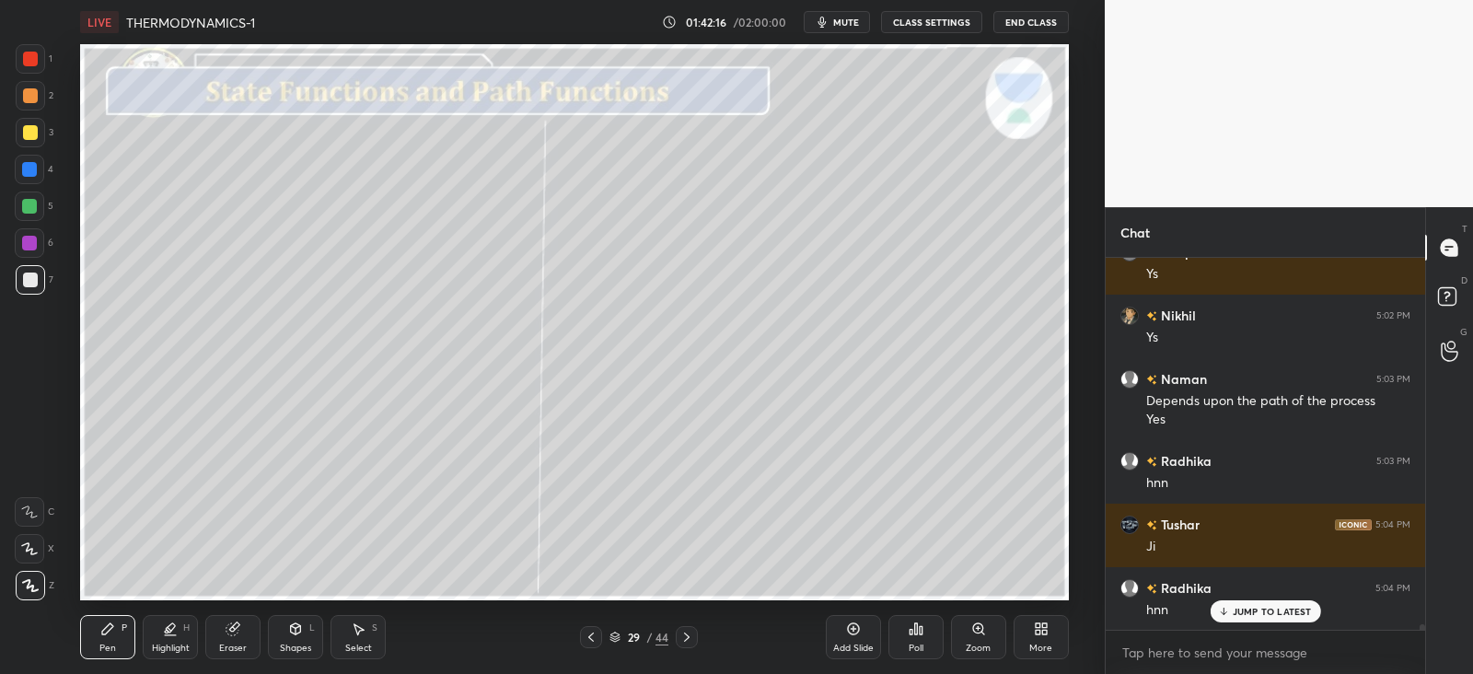
click at [27, 239] on div at bounding box center [29, 243] width 15 height 15
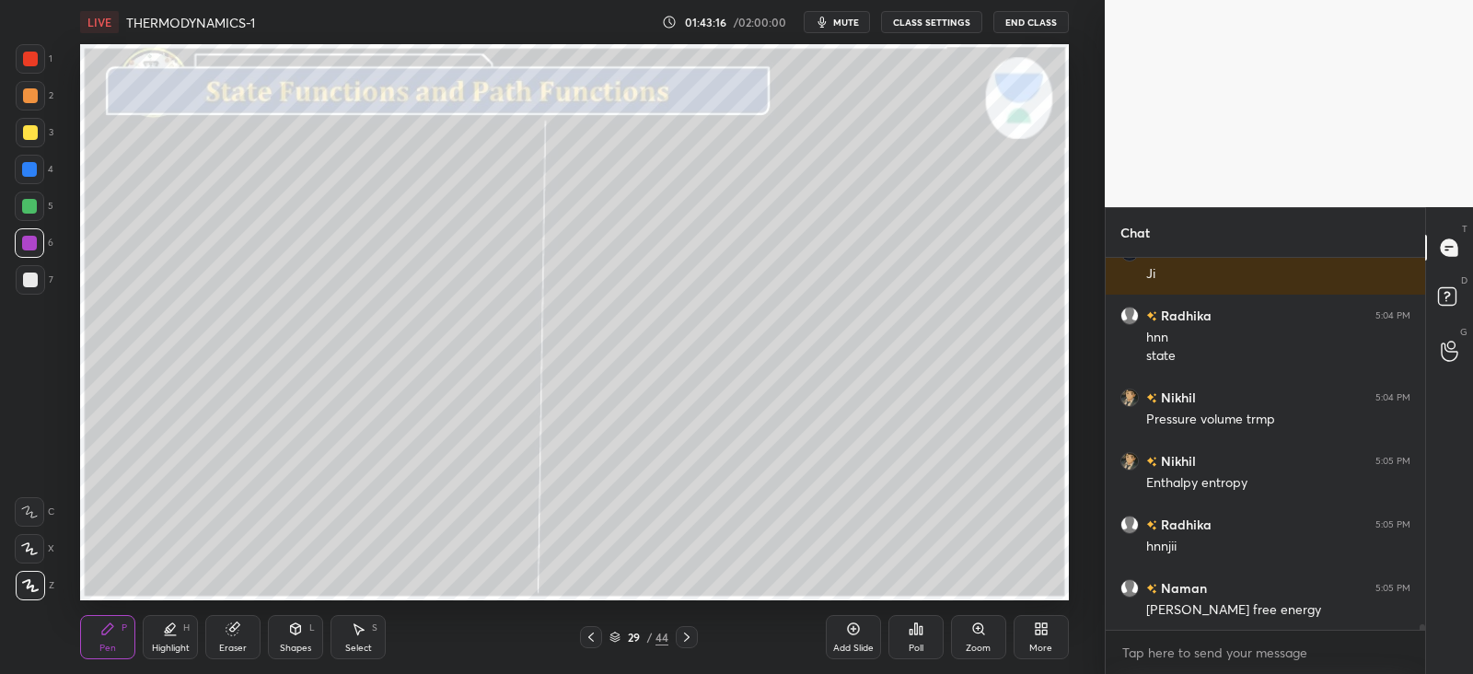
scroll to position [24261, 0]
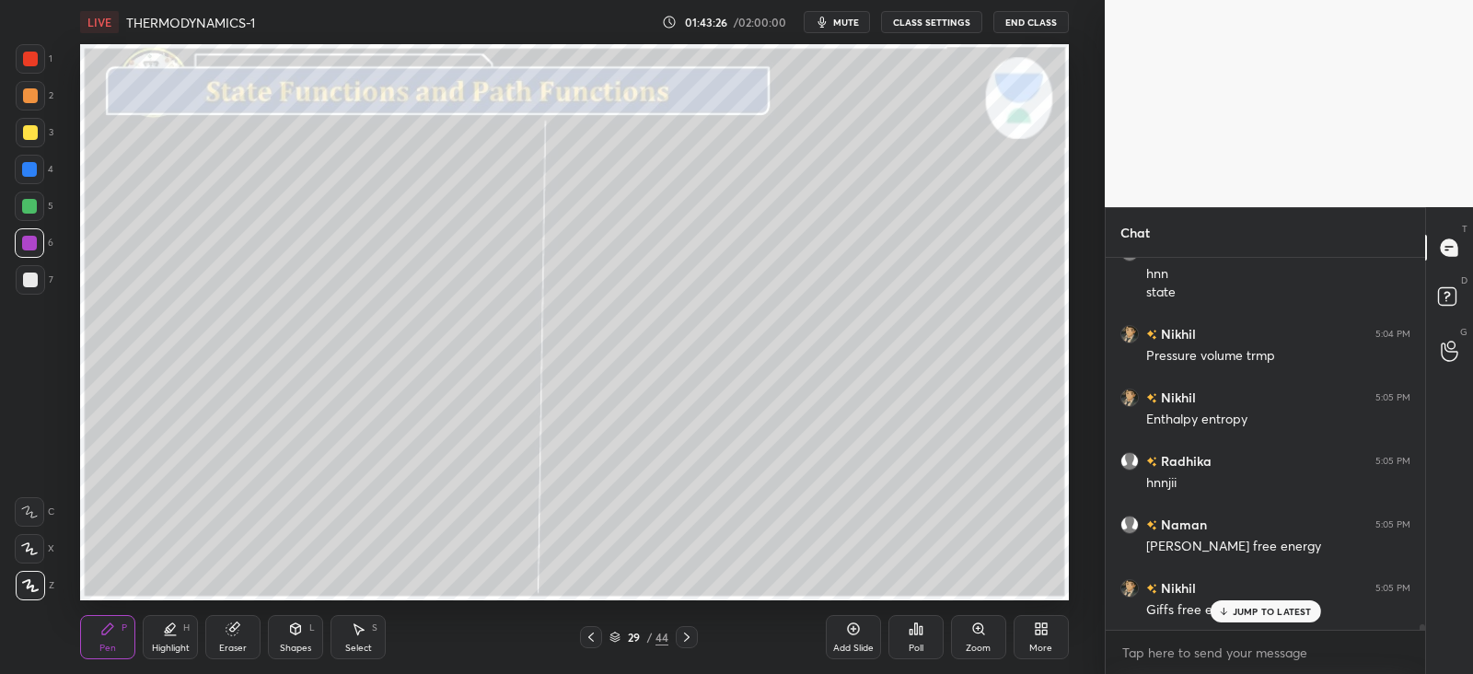
click at [687, 634] on icon at bounding box center [687, 637] width 15 height 15
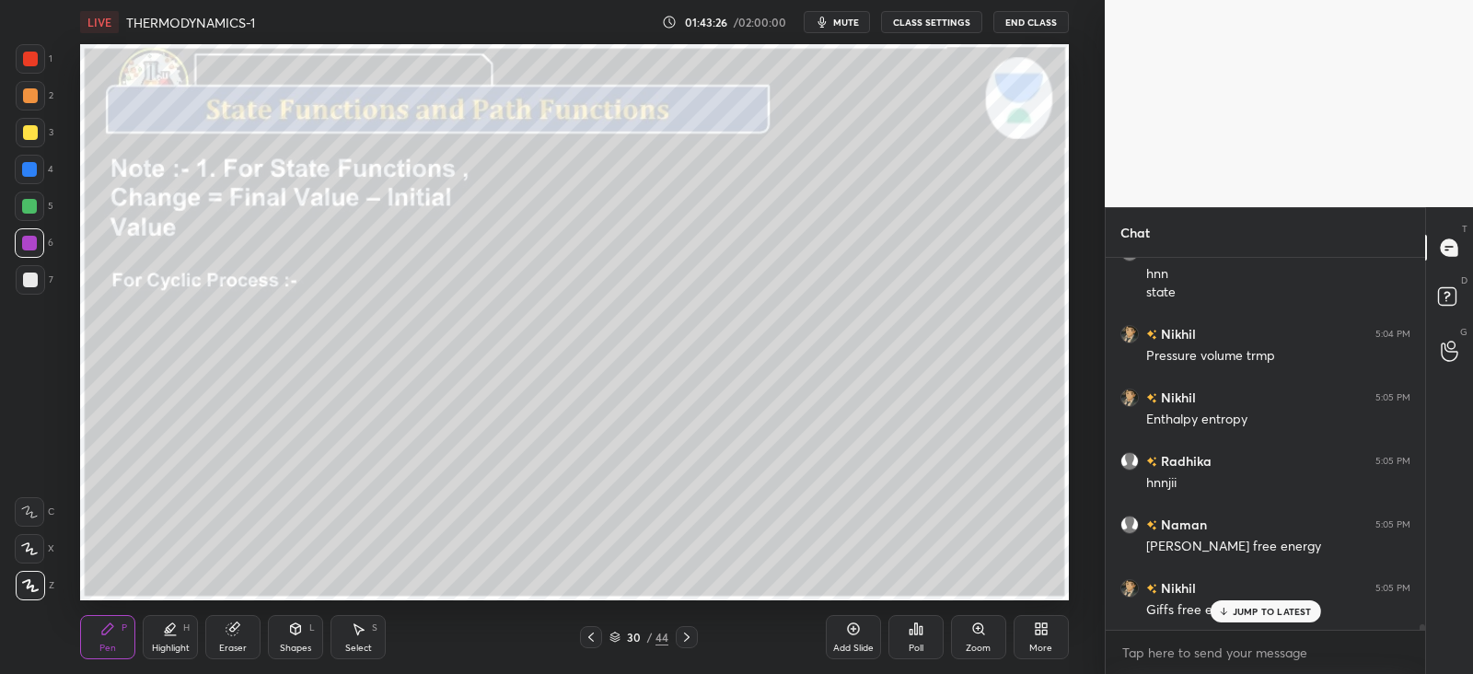
click at [686, 637] on icon at bounding box center [687, 637] width 15 height 15
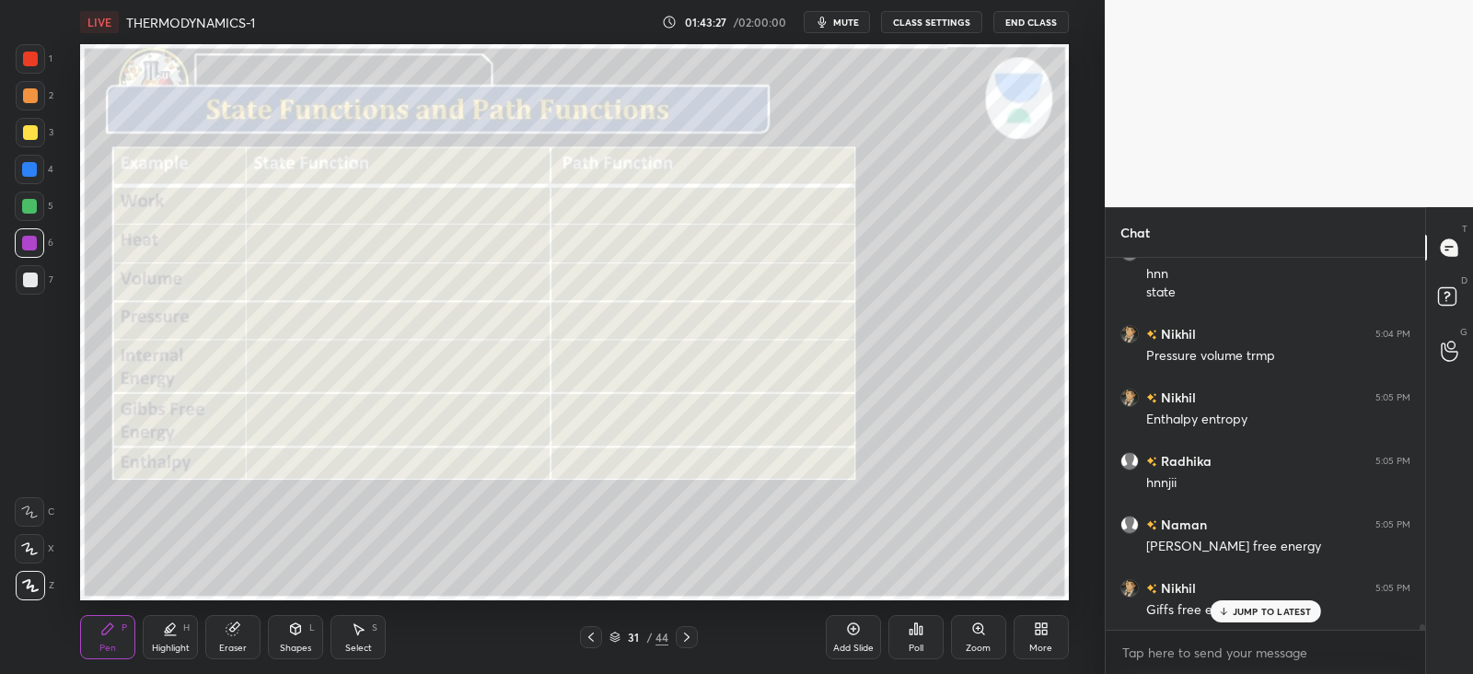
click at [591, 637] on icon at bounding box center [591, 637] width 15 height 15
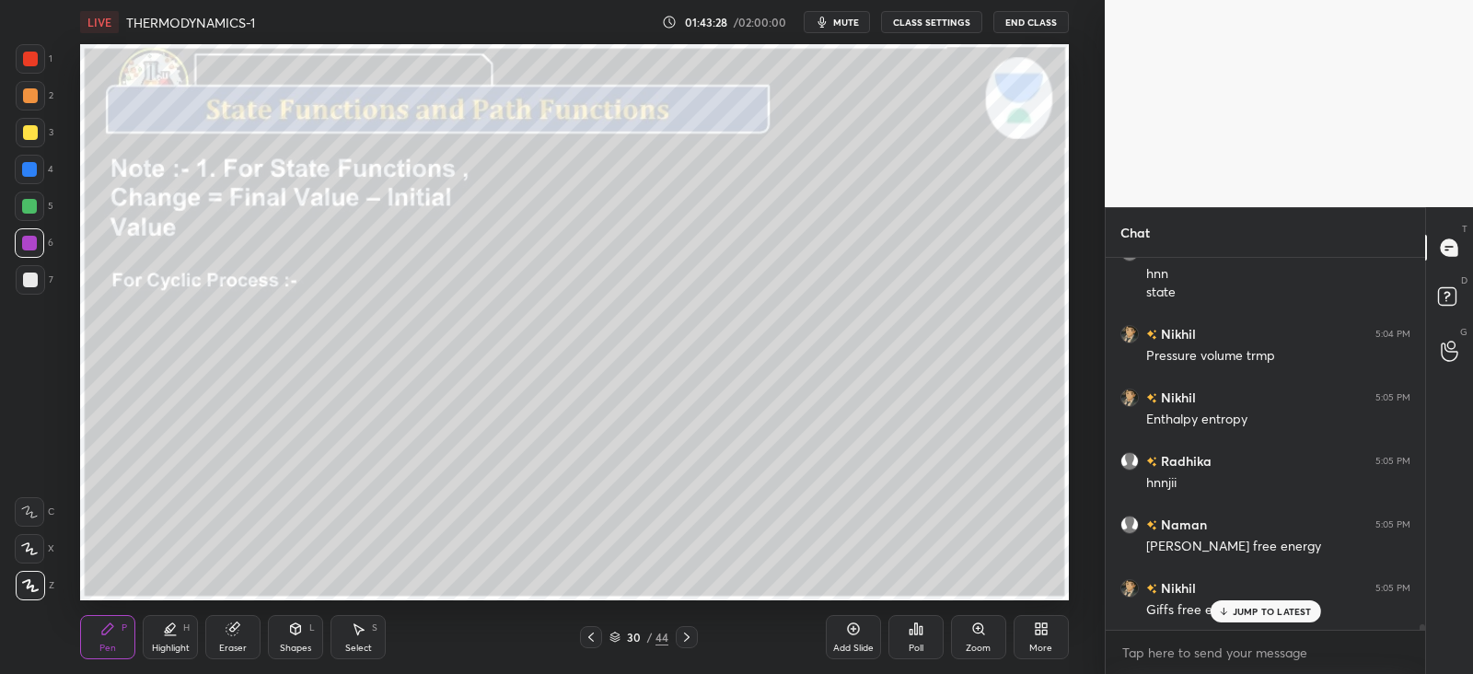
click at [691, 637] on icon at bounding box center [687, 637] width 15 height 15
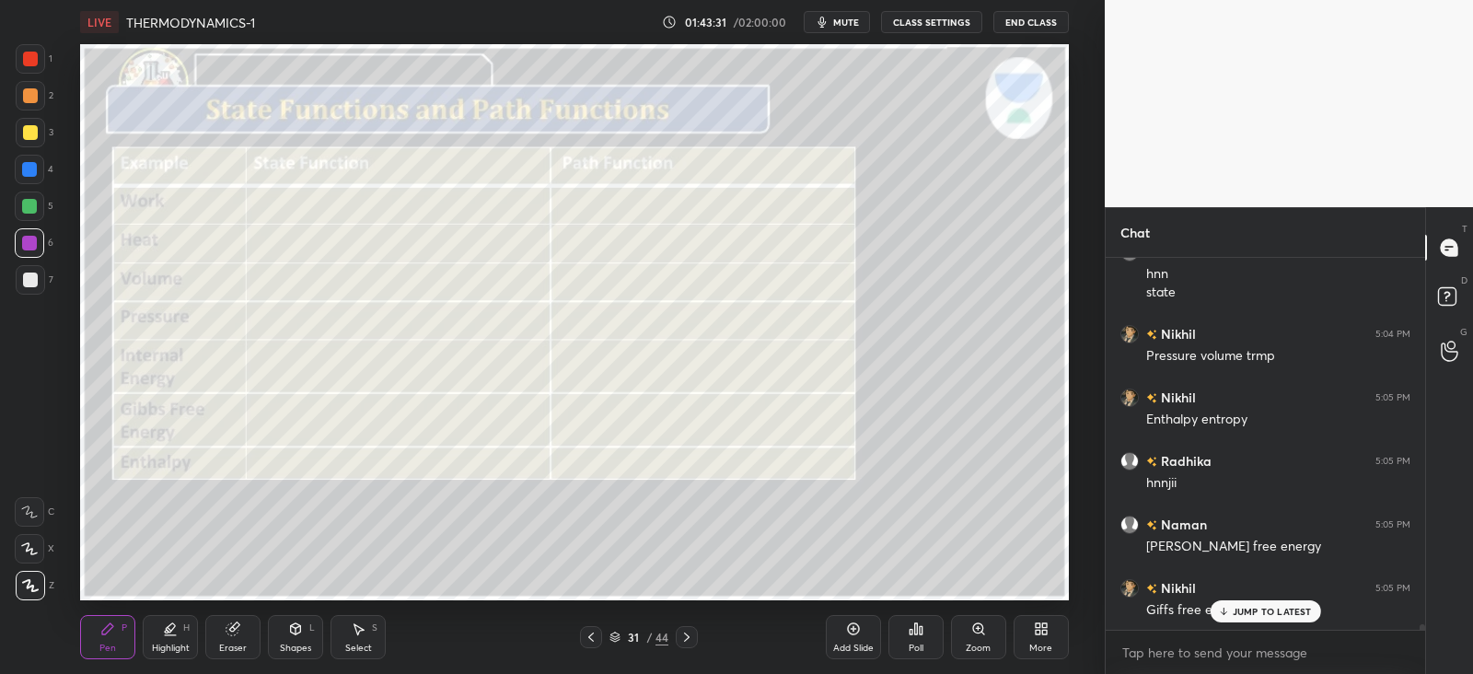
click at [33, 55] on div at bounding box center [30, 59] width 15 height 15
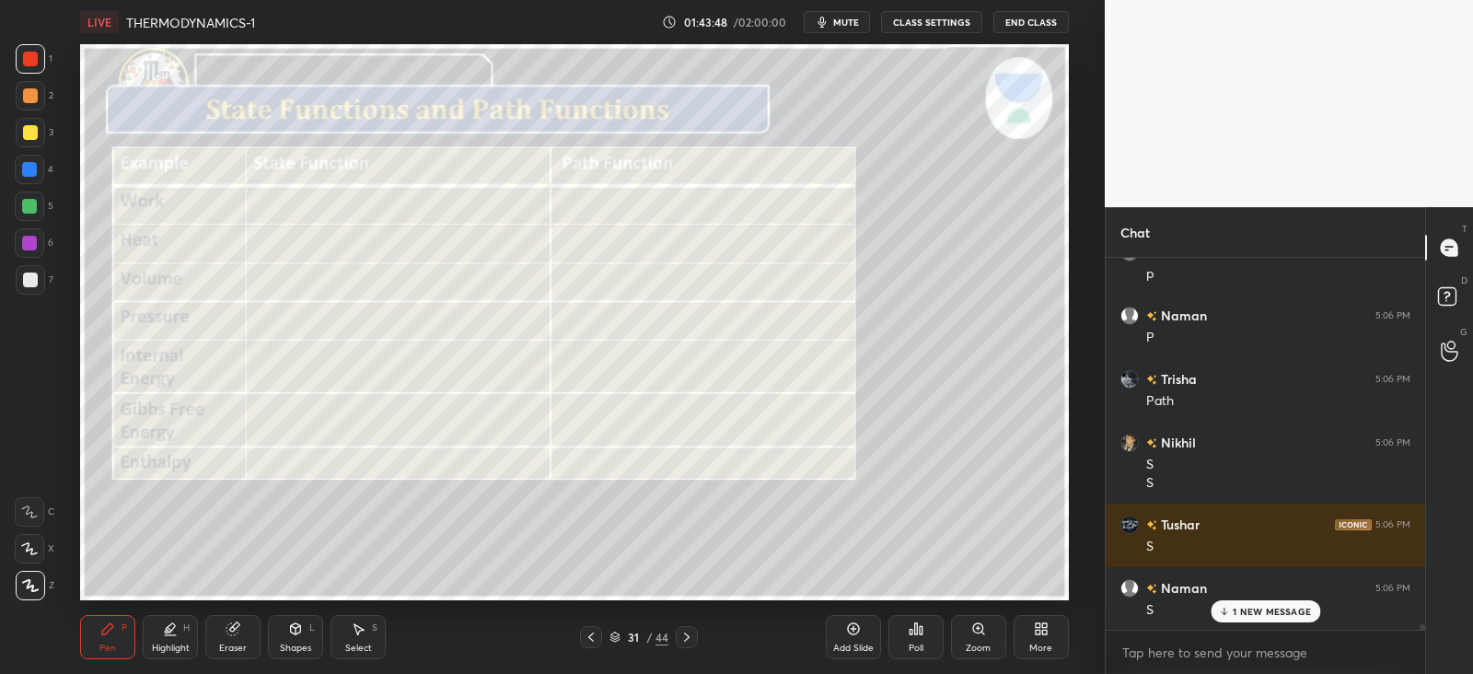
scroll to position [25106, 0]
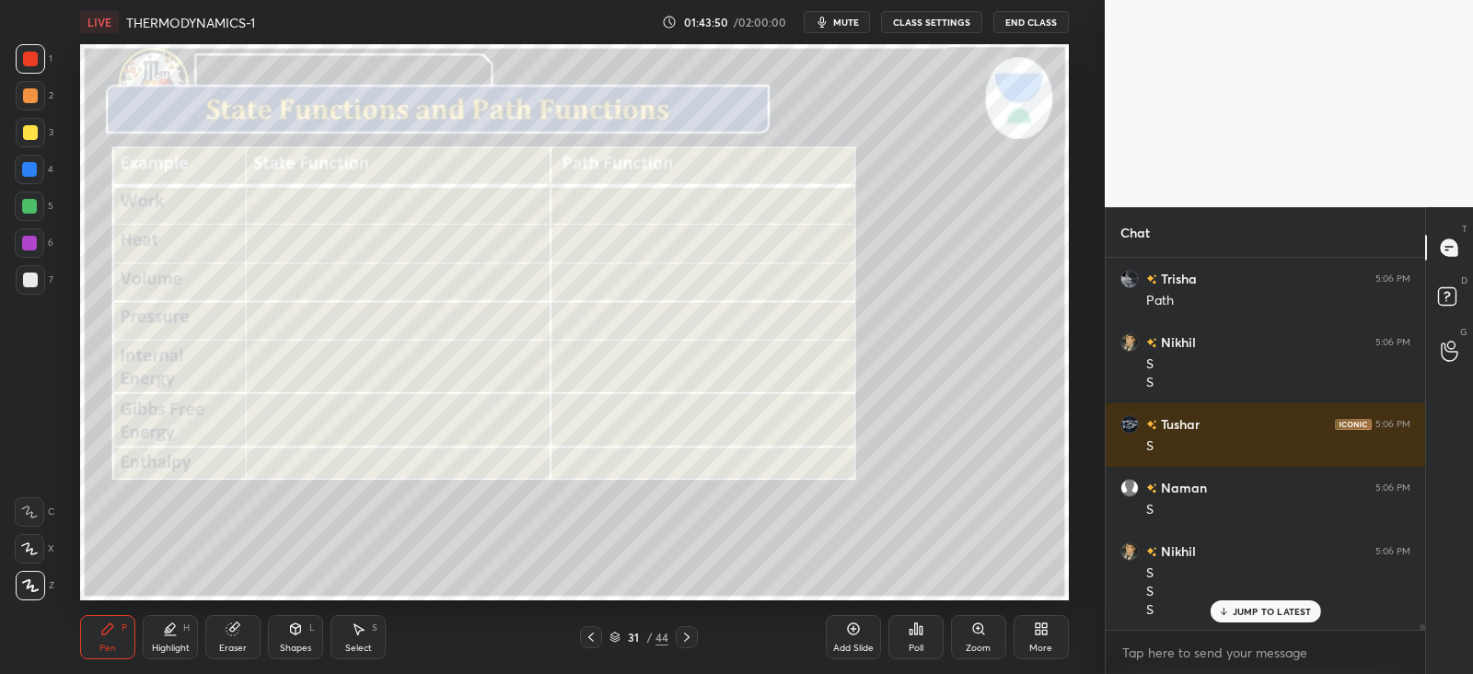
click at [690, 638] on icon at bounding box center [687, 637] width 15 height 15
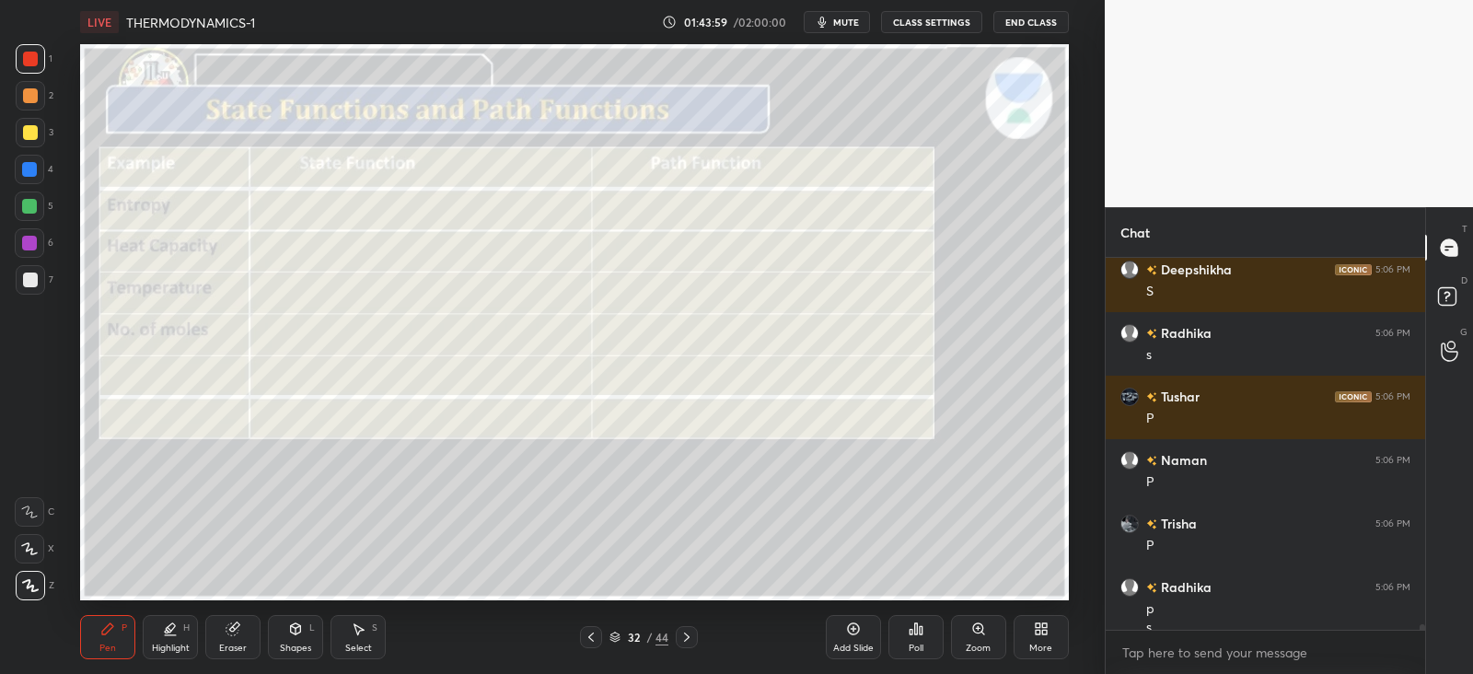
scroll to position [25670, 0]
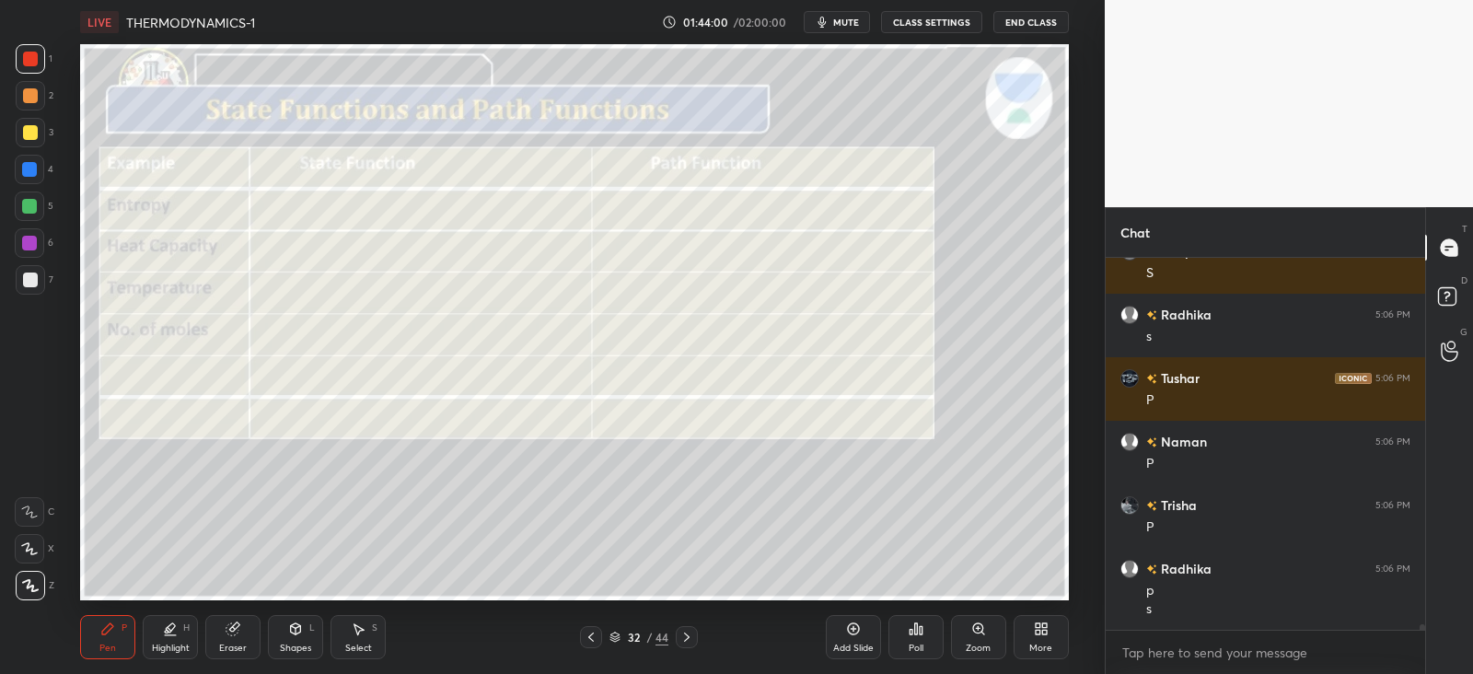
click at [688, 637] on icon at bounding box center [687, 637] width 15 height 15
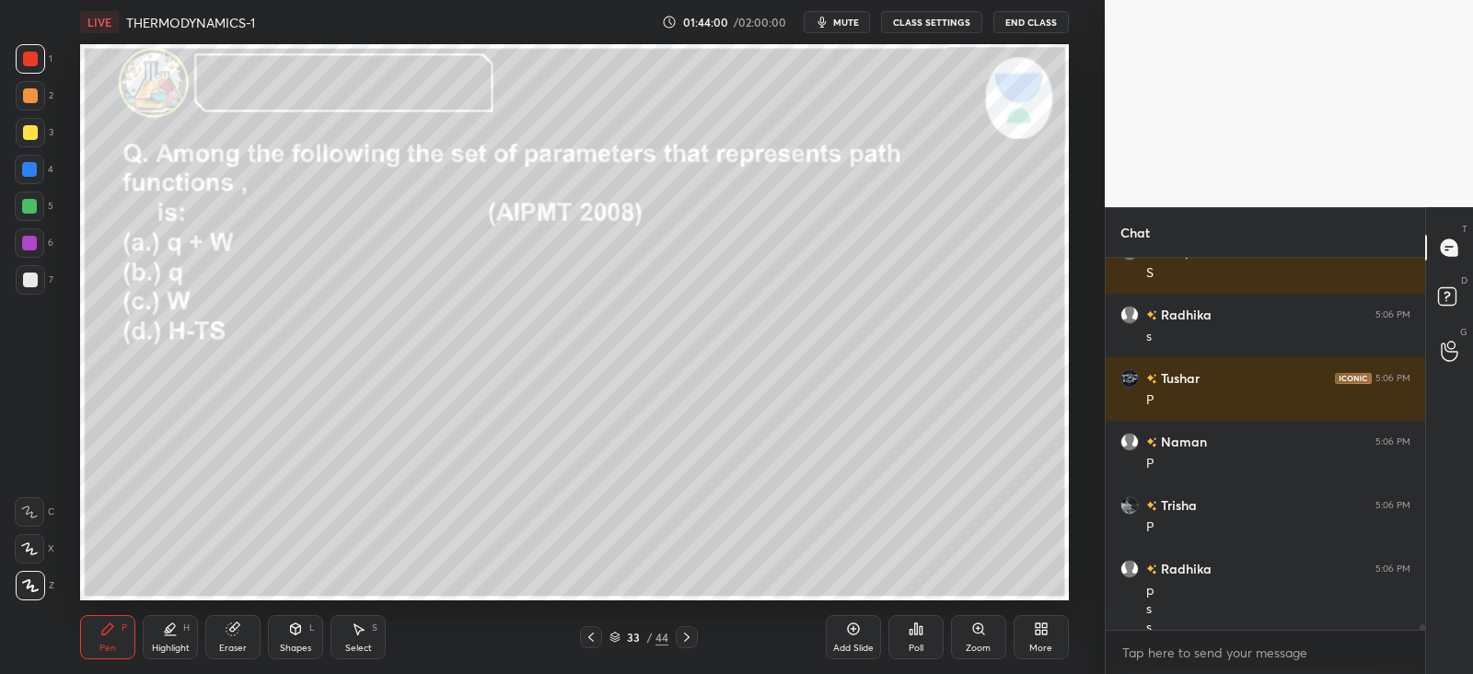
scroll to position [25689, 0]
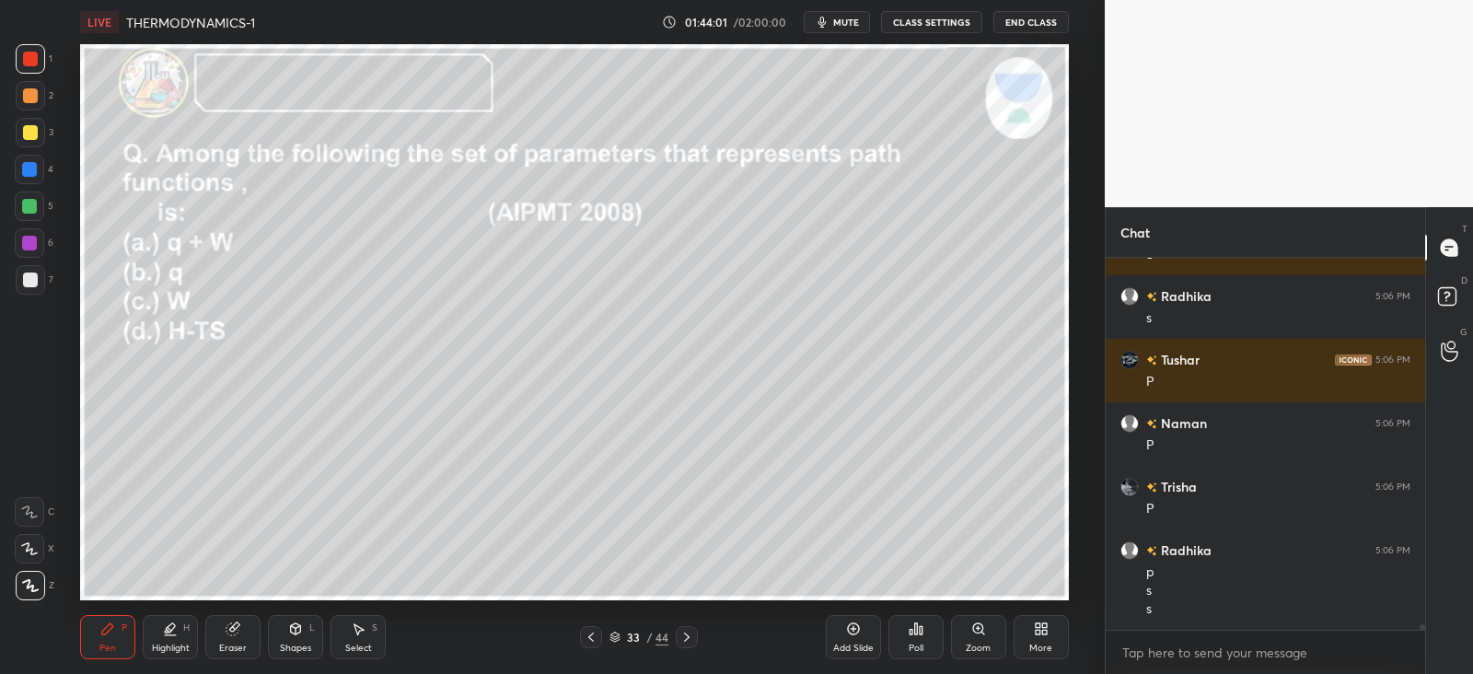
click at [599, 637] on div at bounding box center [591, 637] width 22 height 22
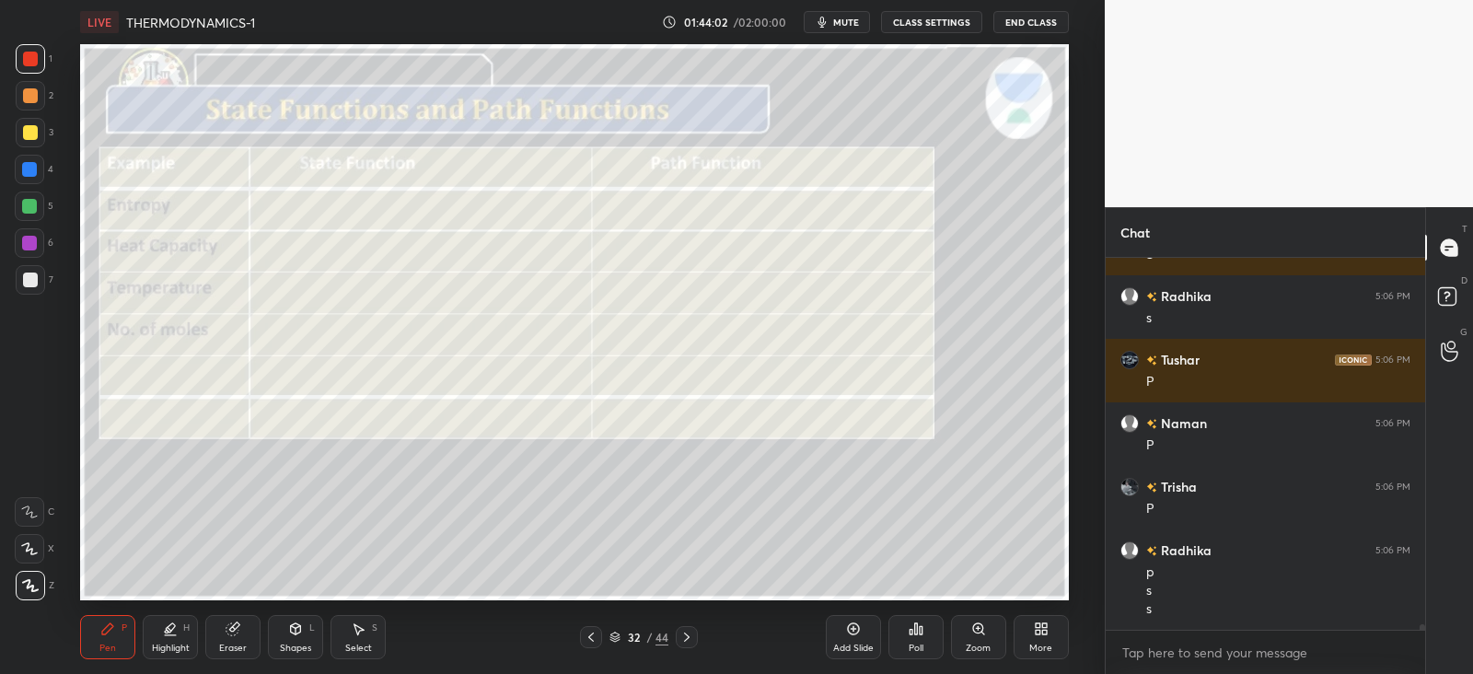
scroll to position [25751, 0]
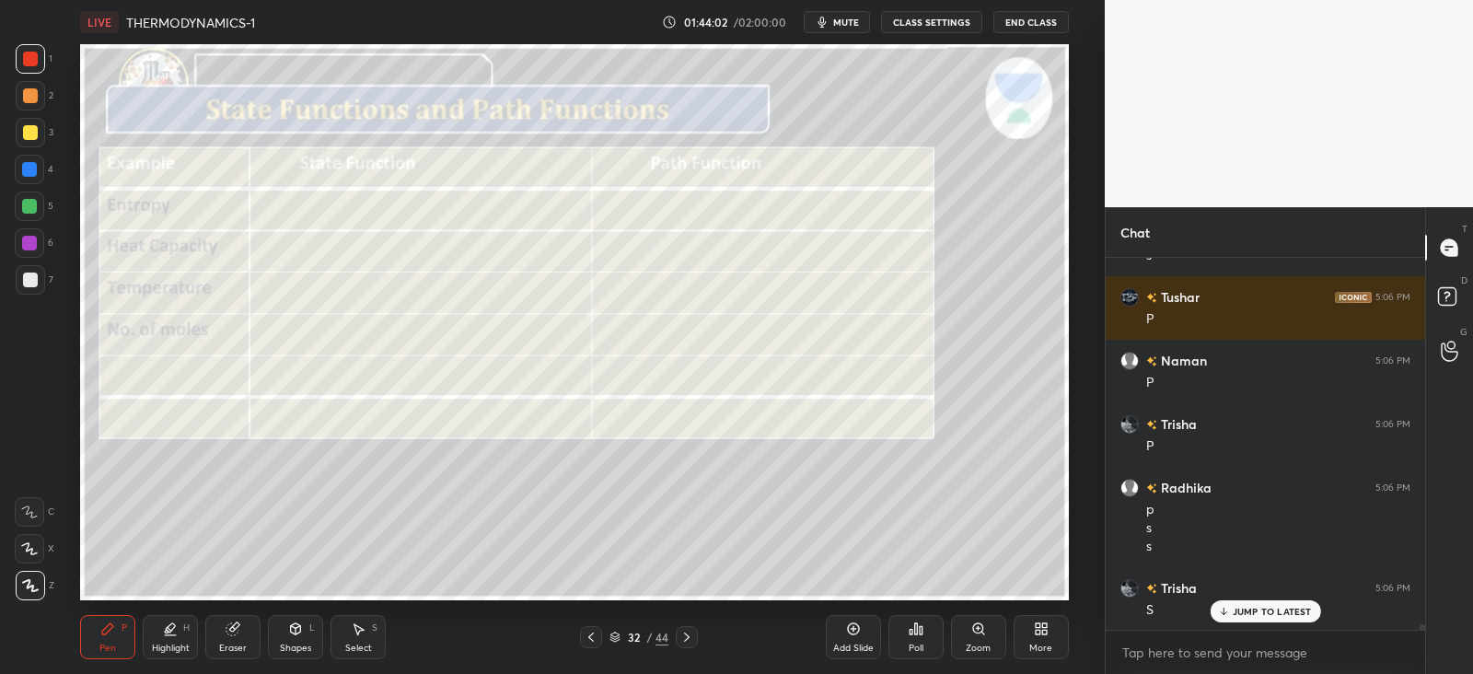
click at [599, 637] on div at bounding box center [591, 637] width 22 height 22
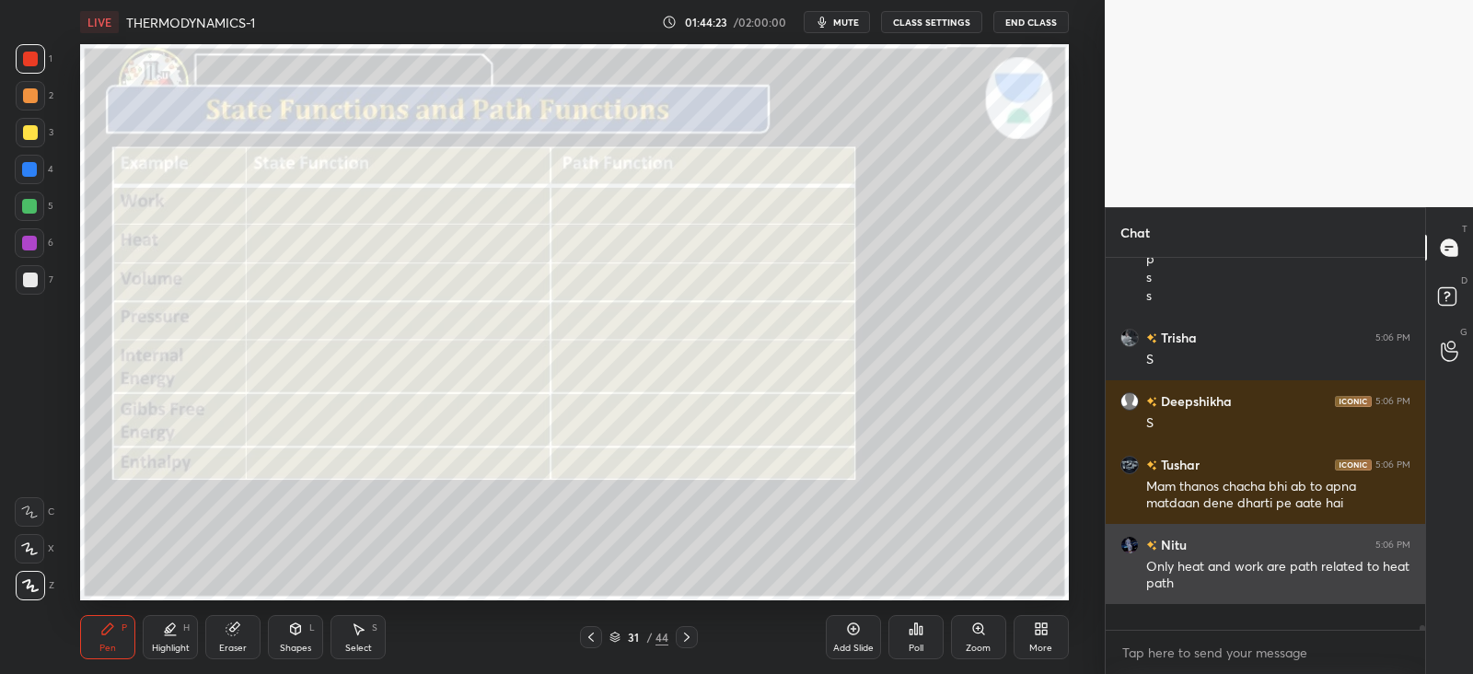
scroll to position [0, 0]
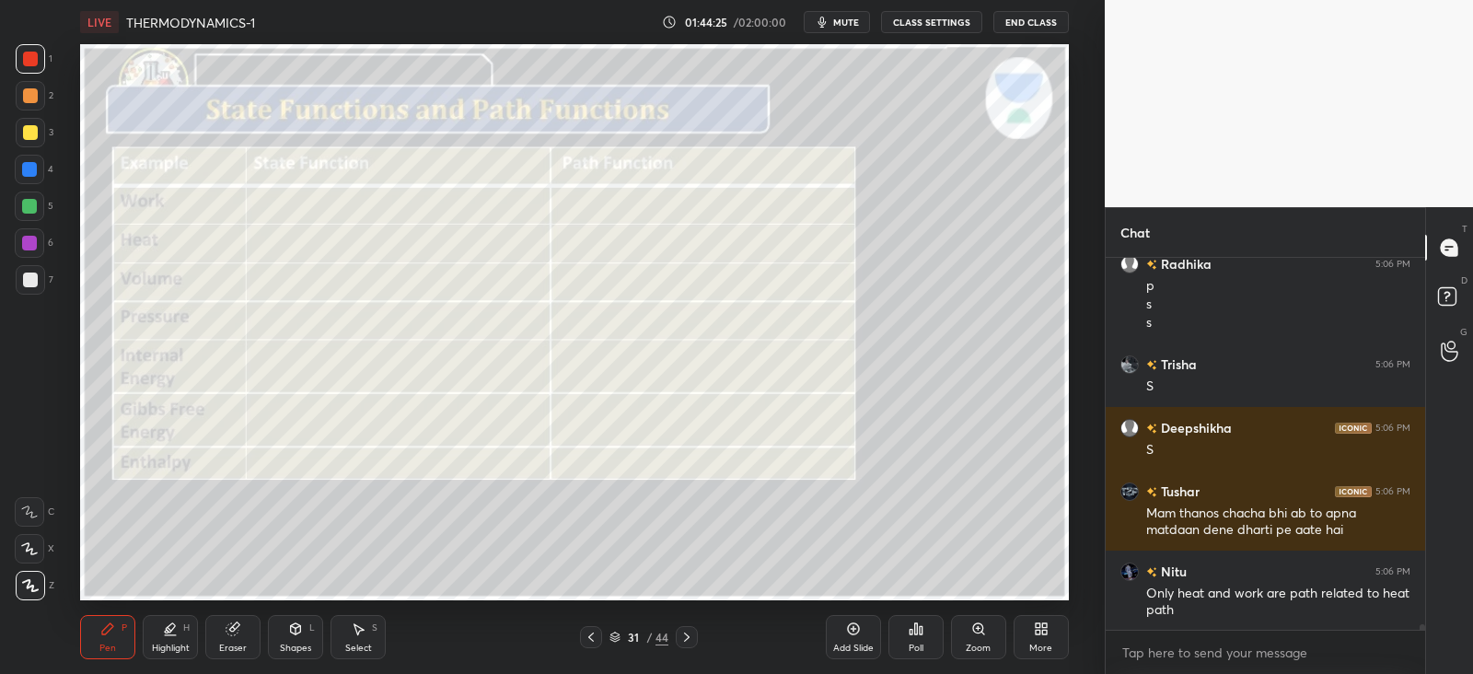
click at [29, 279] on div at bounding box center [30, 280] width 15 height 15
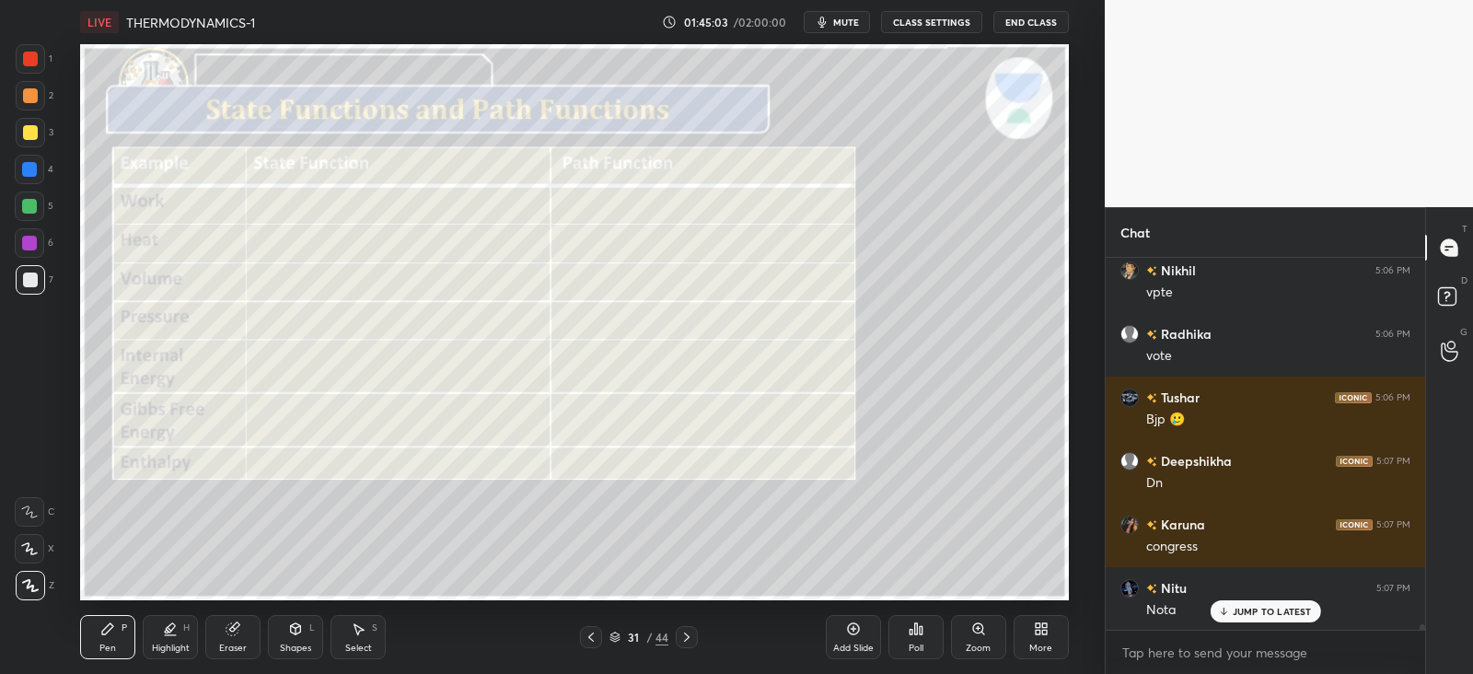
scroll to position [26547, 0]
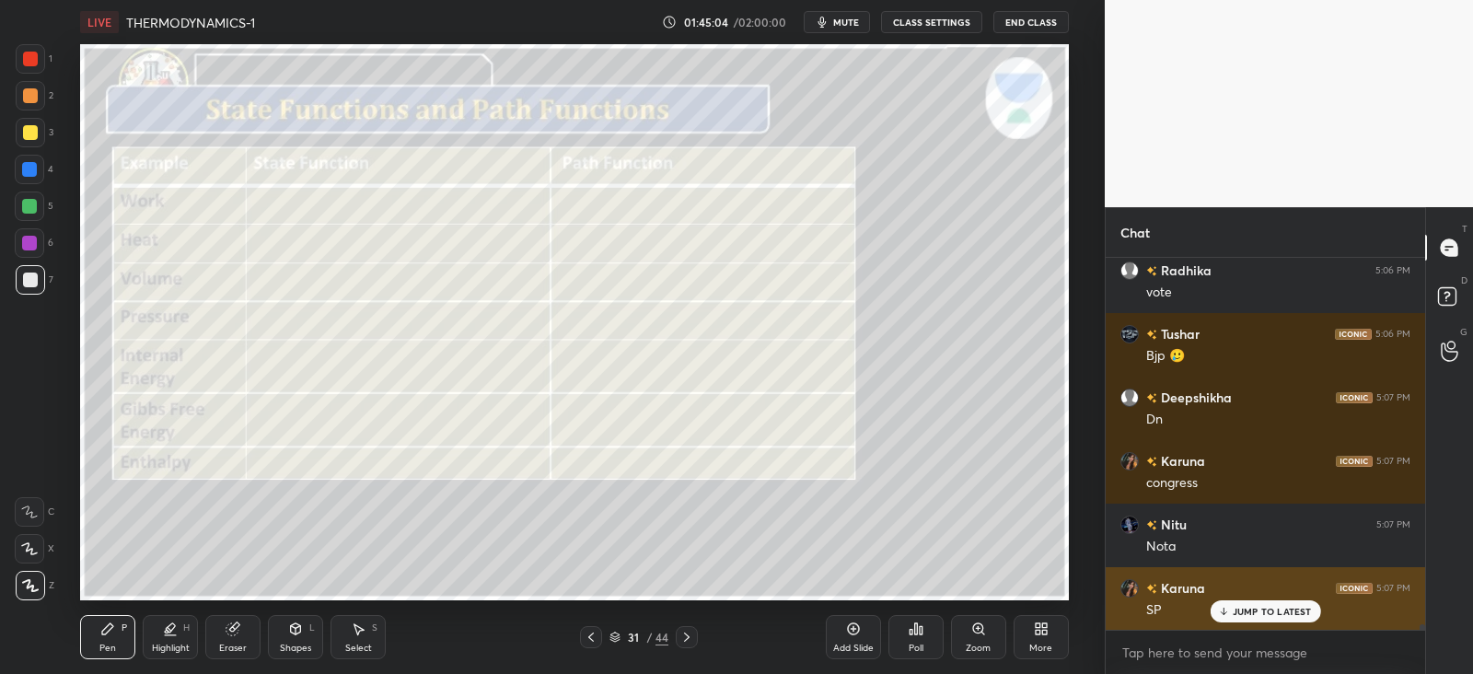
click at [1252, 609] on p "JUMP TO LATEST" at bounding box center [1272, 611] width 79 height 11
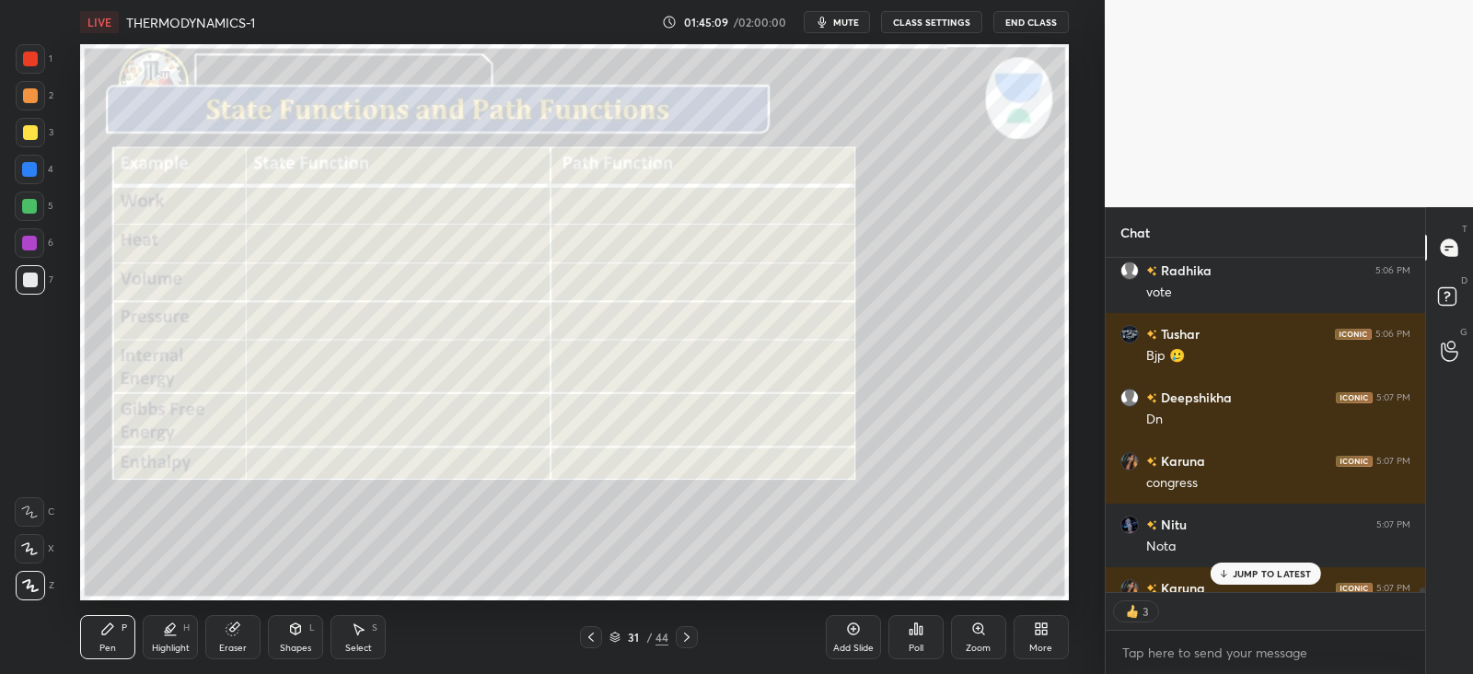
scroll to position [26585, 0]
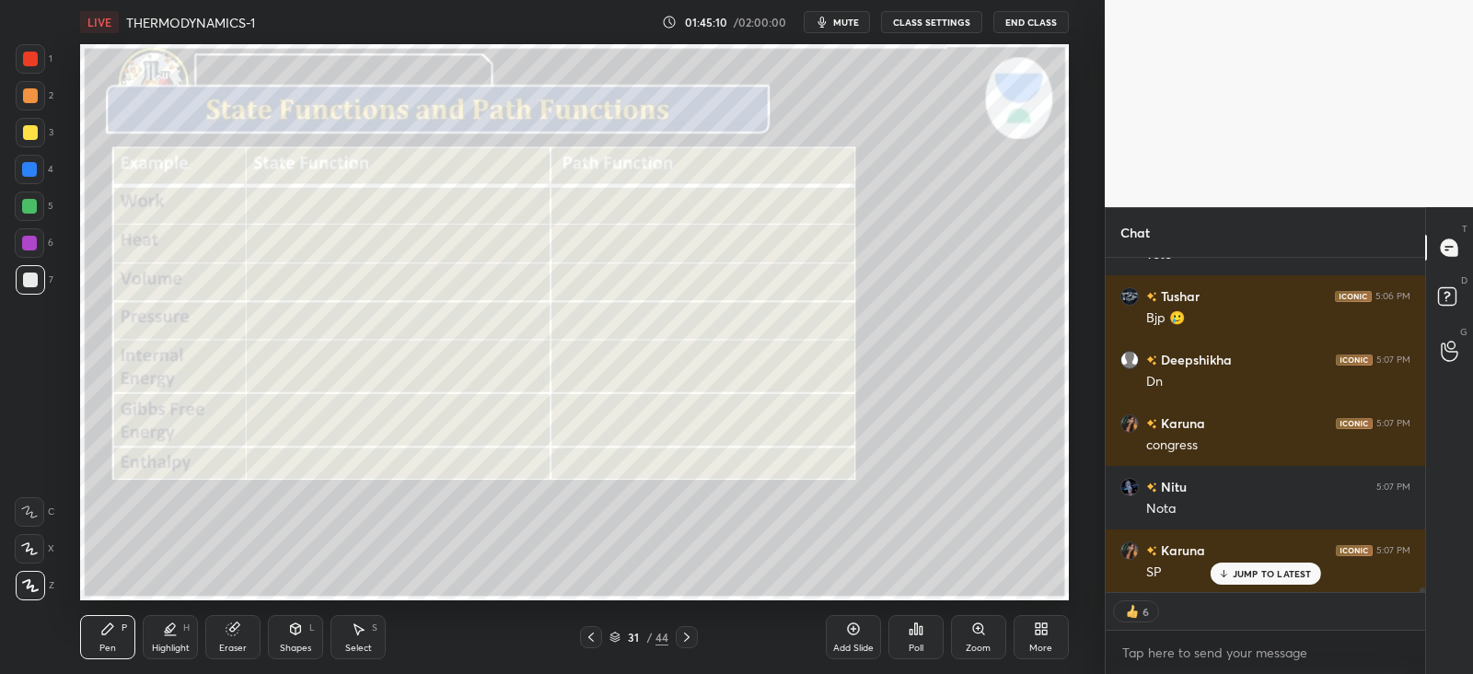
click at [681, 634] on icon at bounding box center [687, 637] width 15 height 15
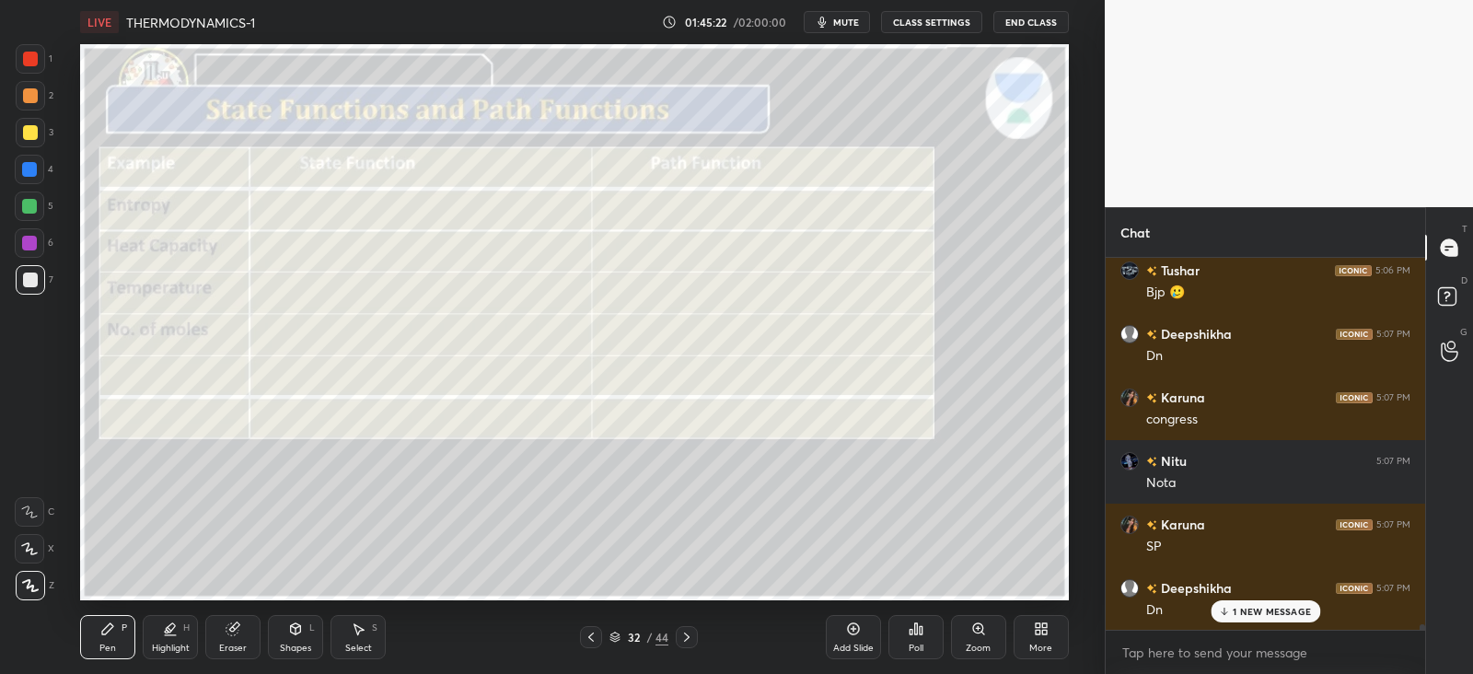
scroll to position [26674, 0]
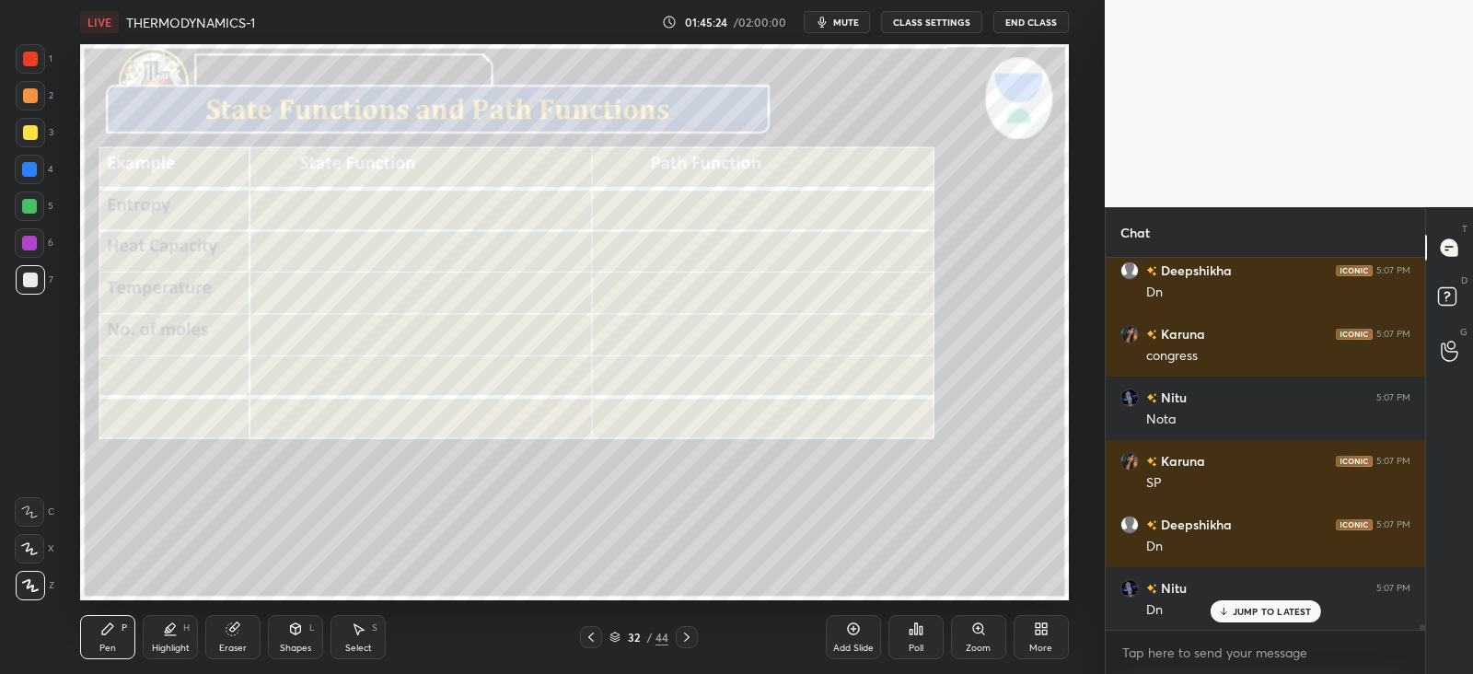
click at [597, 635] on icon at bounding box center [591, 637] width 15 height 15
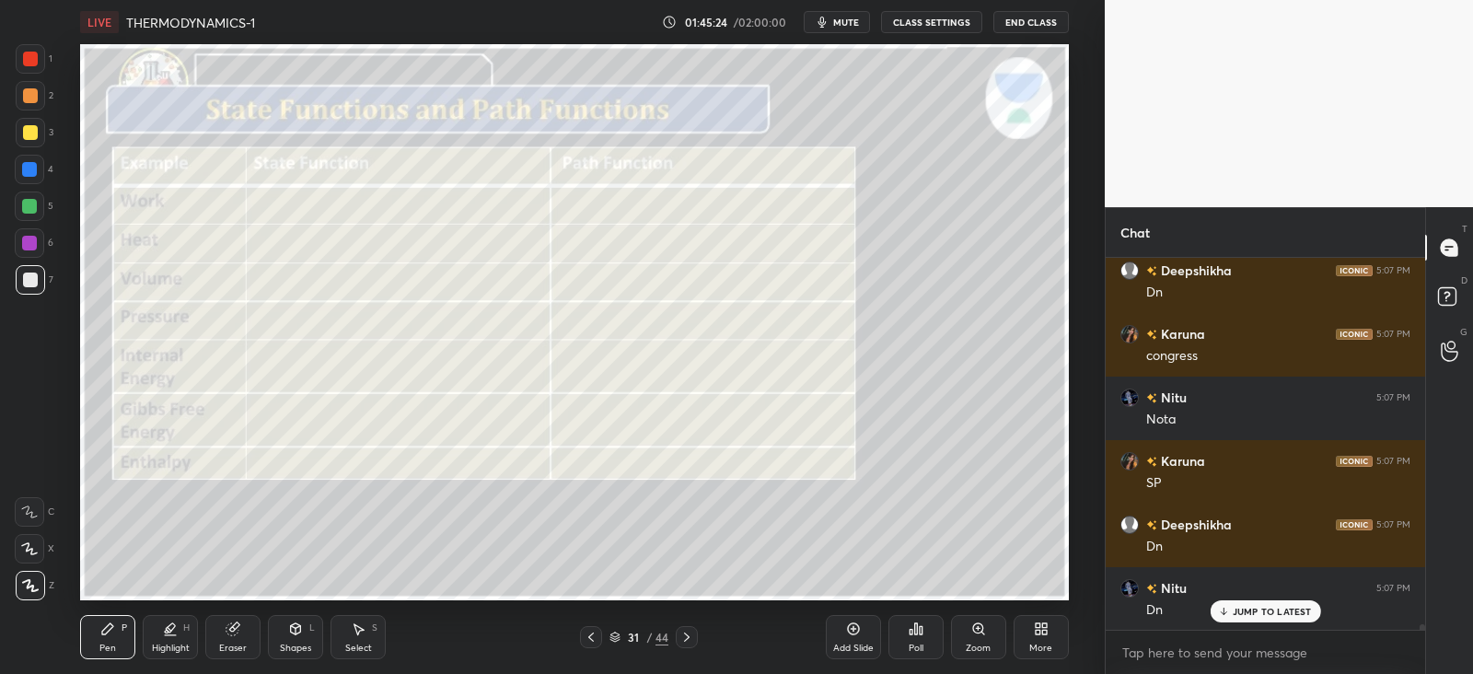
click at [594, 637] on icon at bounding box center [591, 637] width 15 height 15
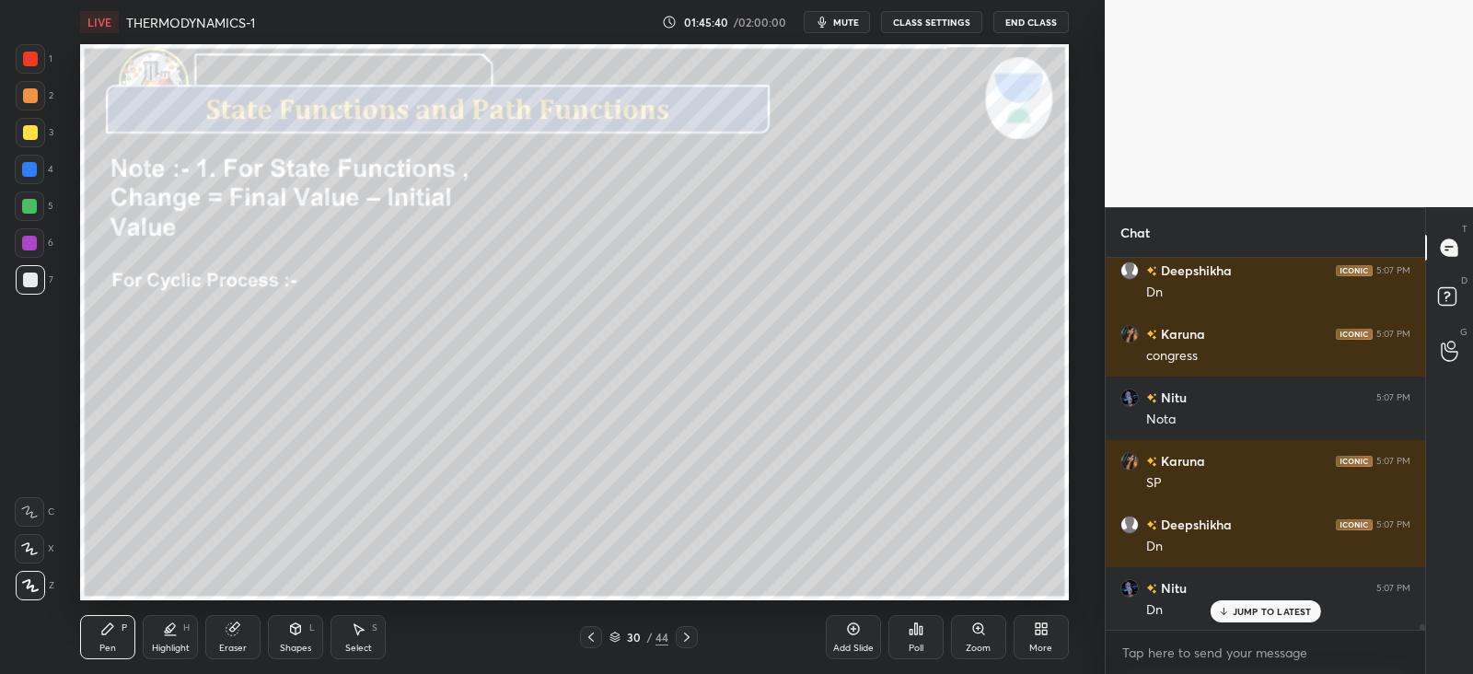
scroll to position [26754, 0]
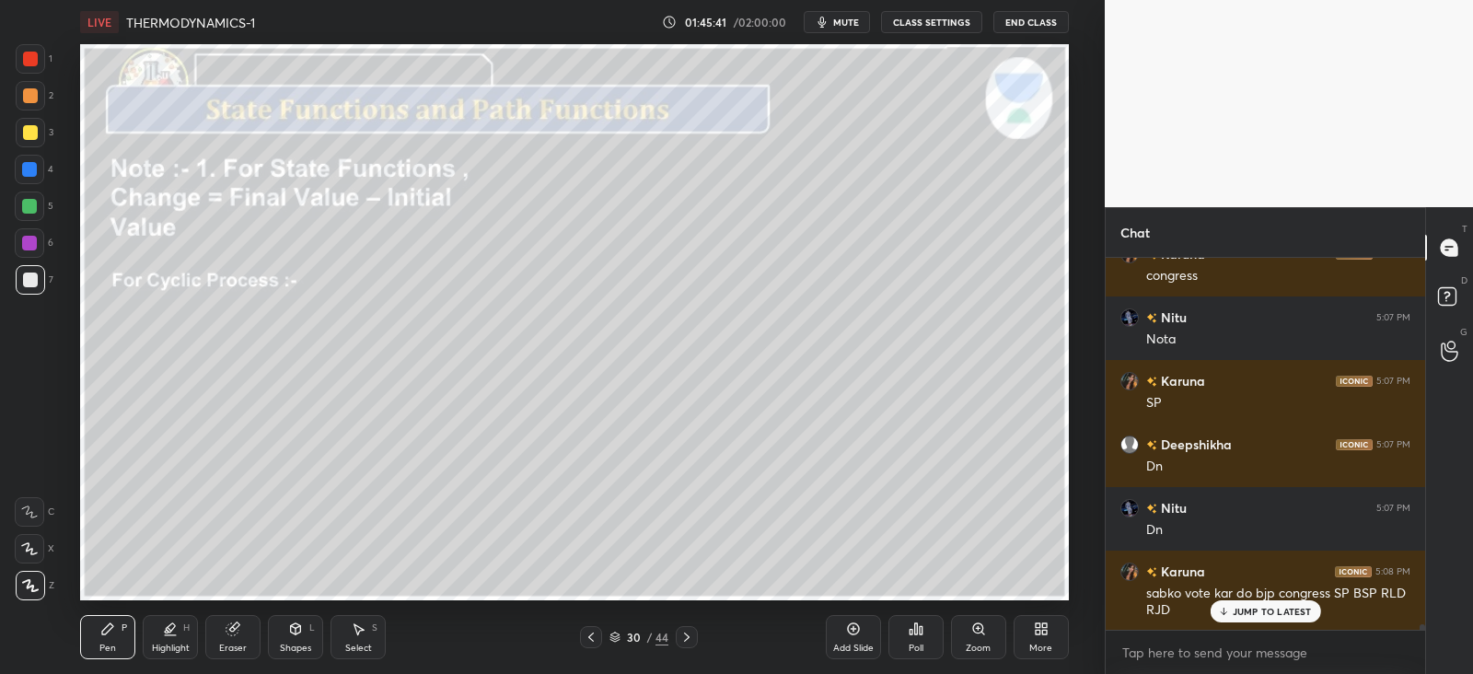
click at [228, 631] on icon at bounding box center [233, 629] width 12 height 12
click at [112, 631] on icon at bounding box center [107, 629] width 15 height 15
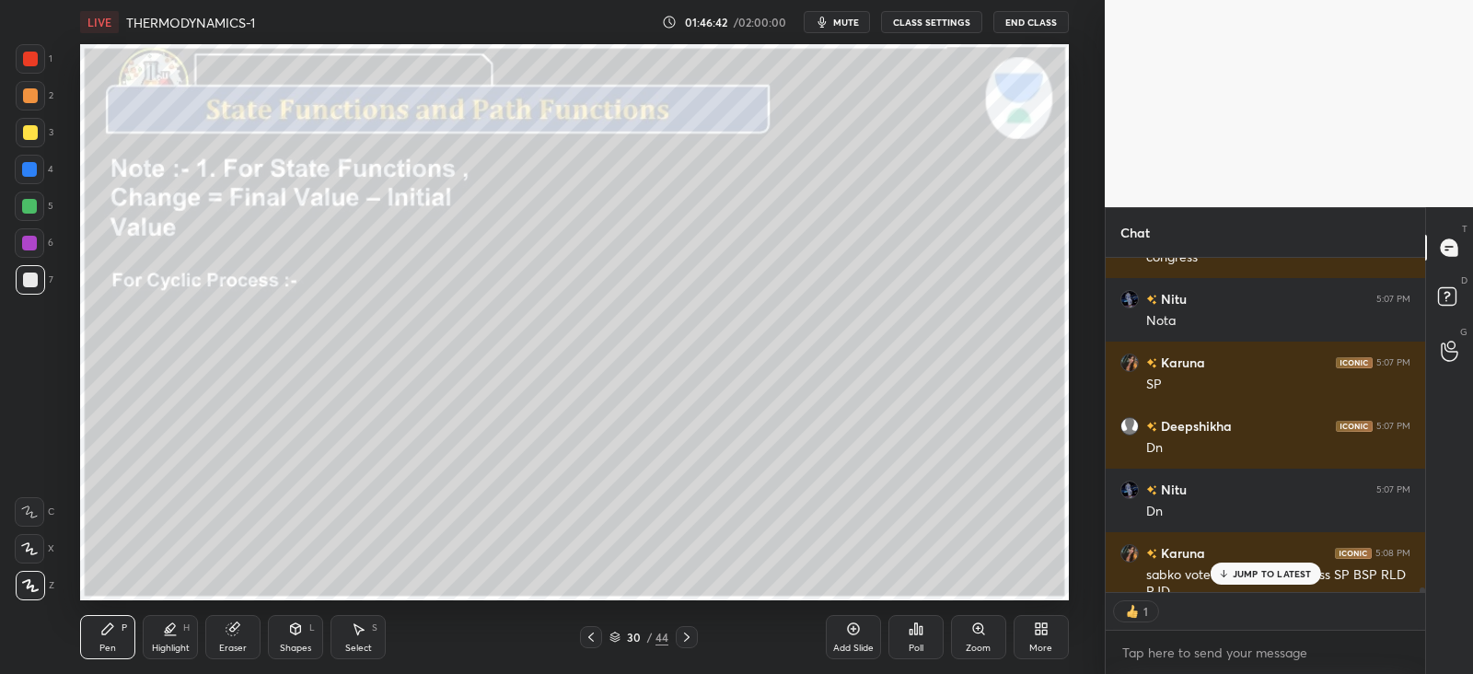
scroll to position [329, 313]
click at [1248, 575] on p "JUMP TO LATEST" at bounding box center [1272, 573] width 79 height 11
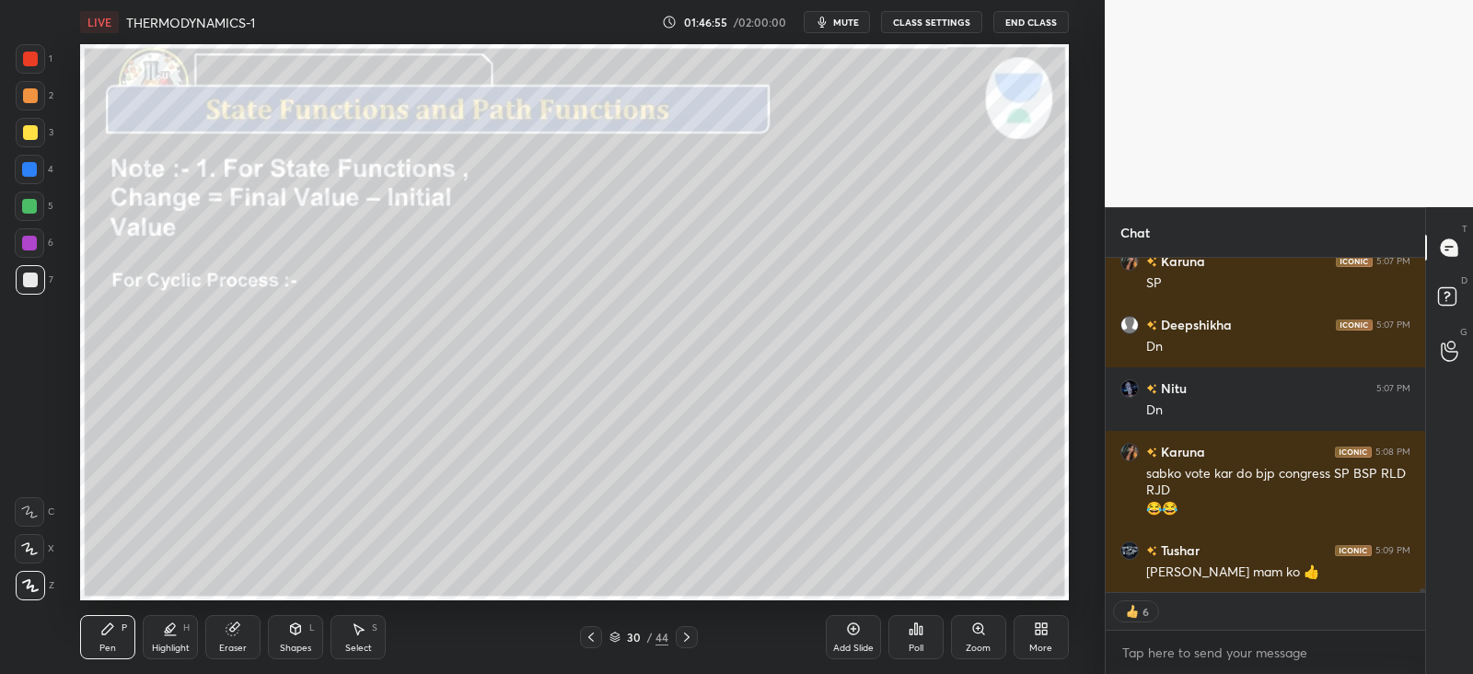
scroll to position [366, 313]
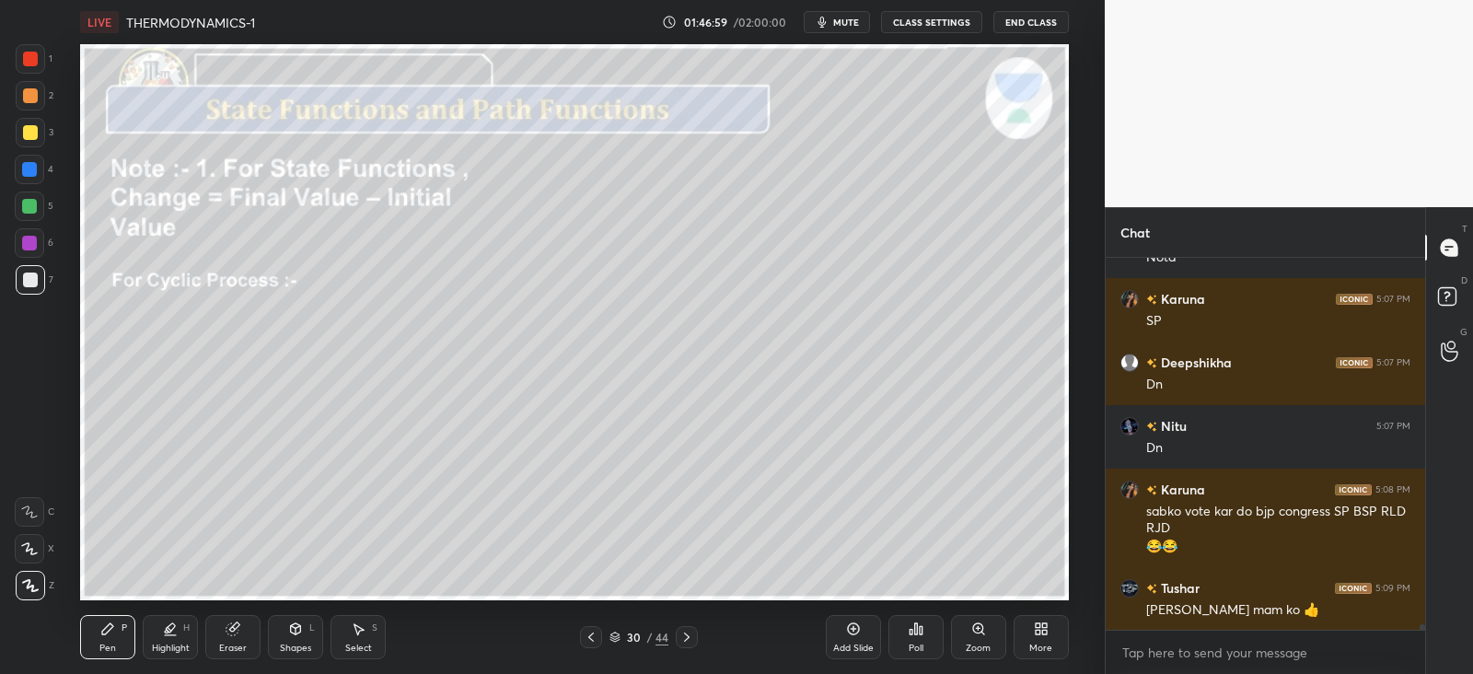
click at [28, 241] on div at bounding box center [29, 243] width 15 height 15
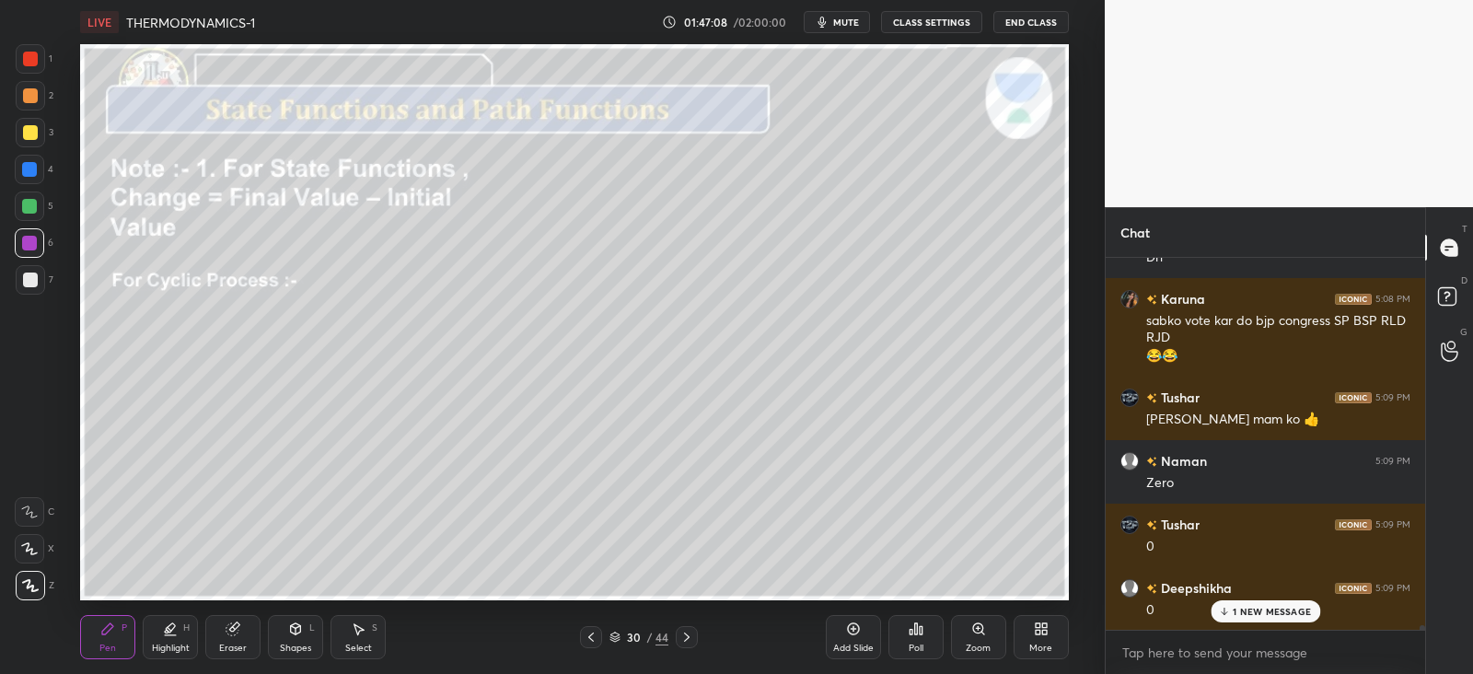
scroll to position [27090, 0]
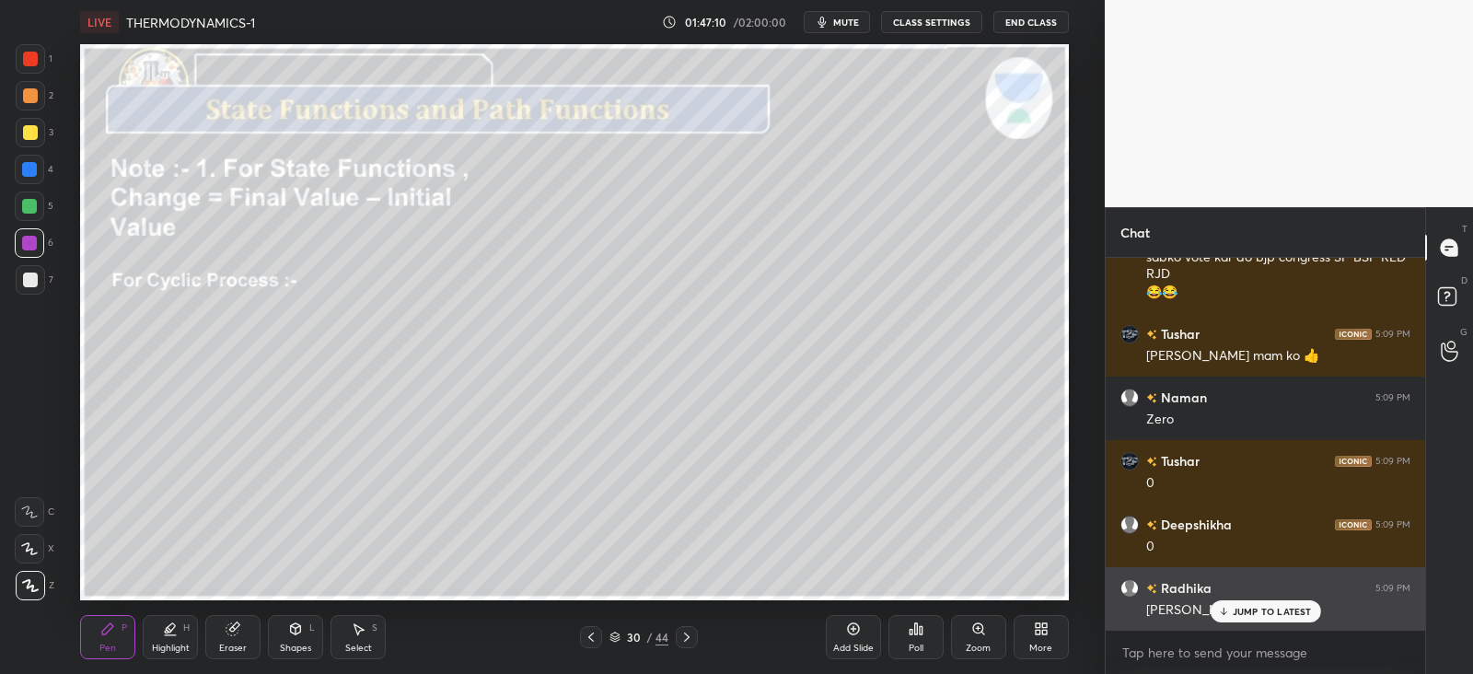
click at [1250, 614] on p "JUMP TO LATEST" at bounding box center [1272, 611] width 79 height 11
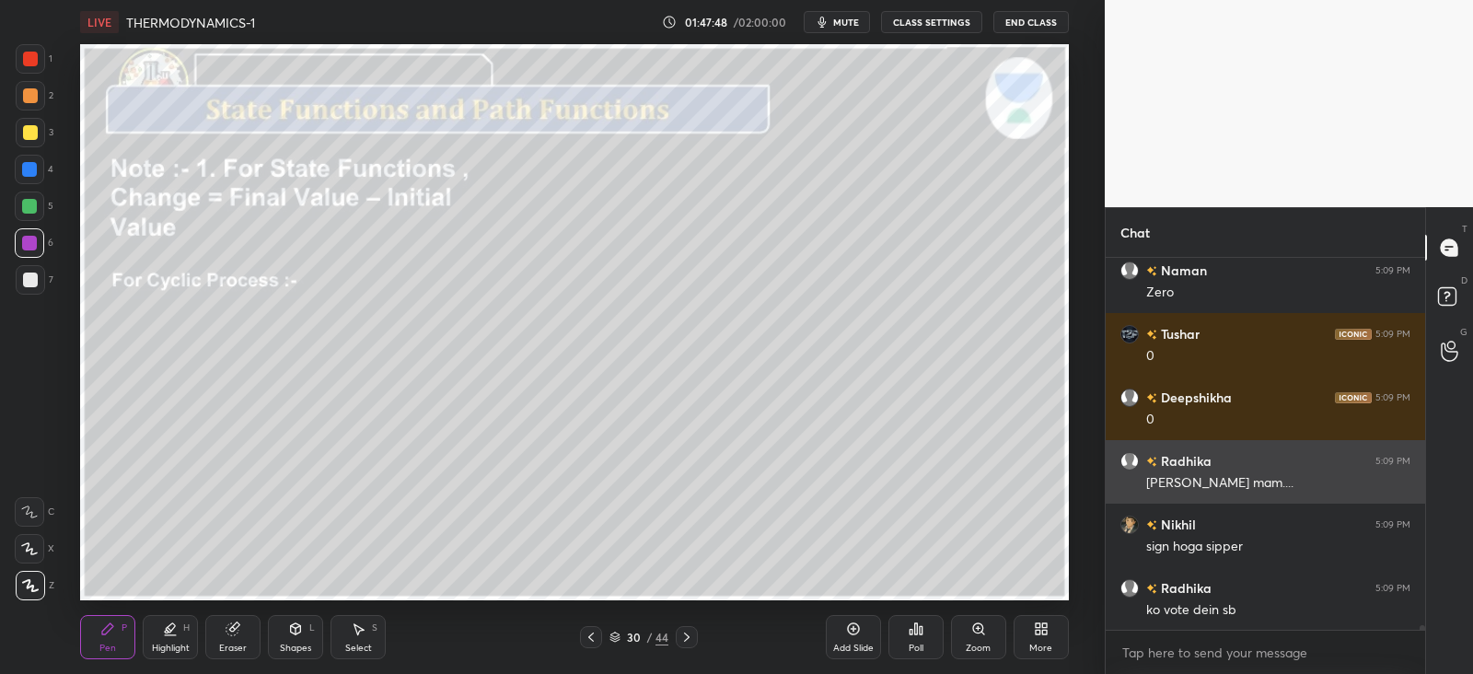
scroll to position [27282, 0]
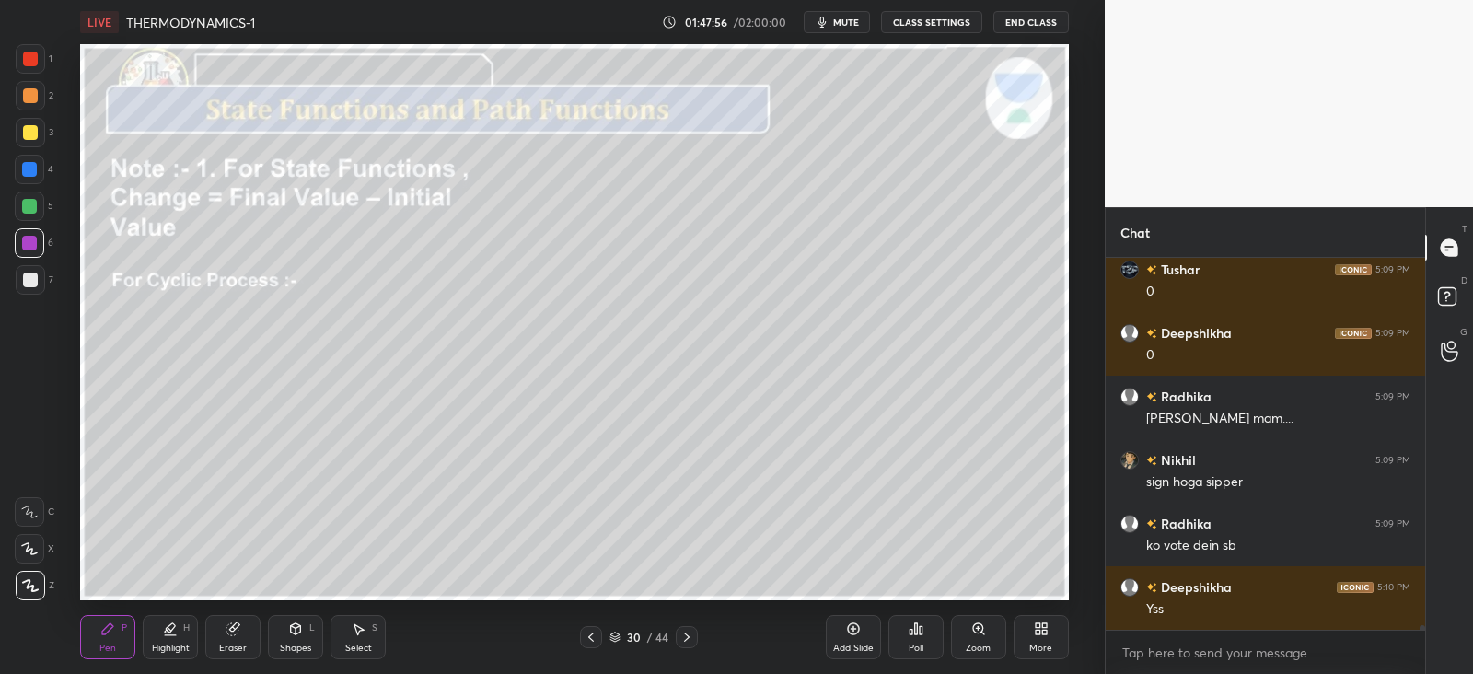
click at [301, 634] on icon at bounding box center [295, 629] width 15 height 15
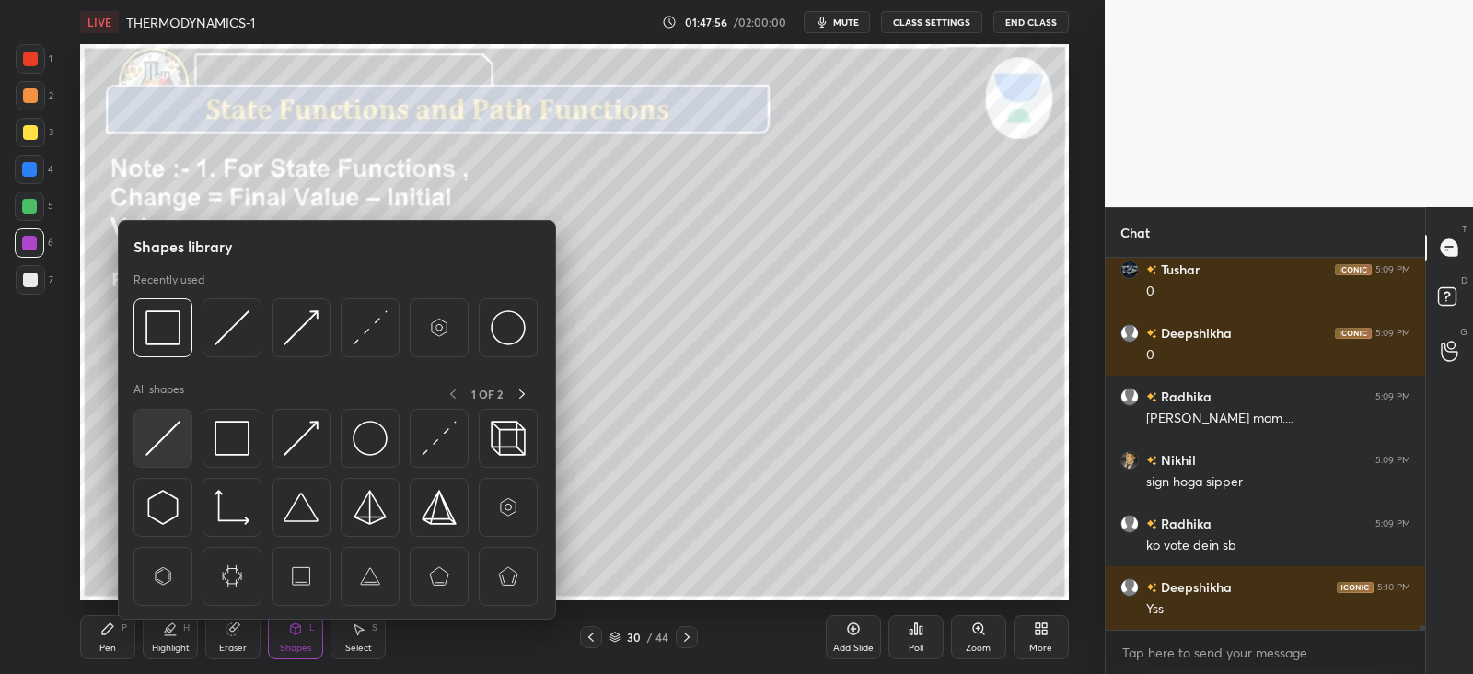
click at [169, 429] on img at bounding box center [163, 438] width 35 height 35
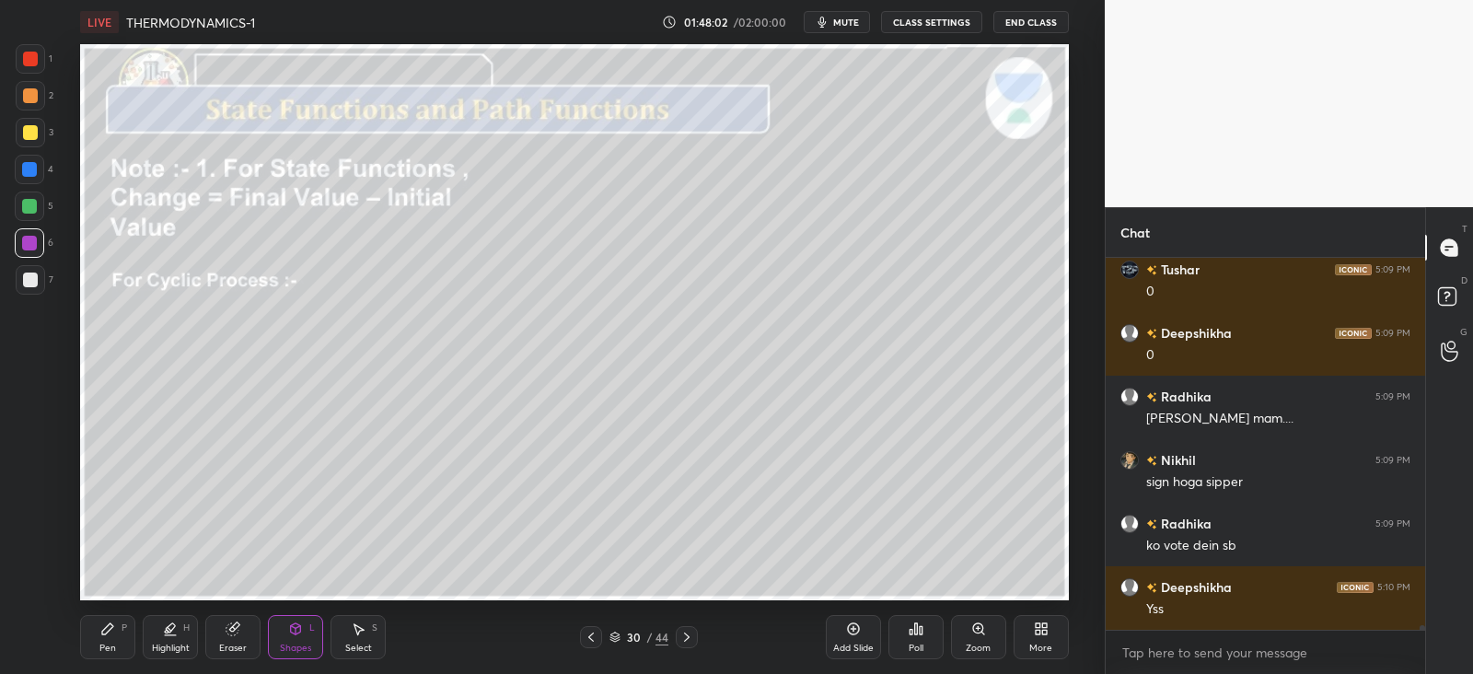
click at [116, 637] on div "Pen P" at bounding box center [107, 637] width 55 height 44
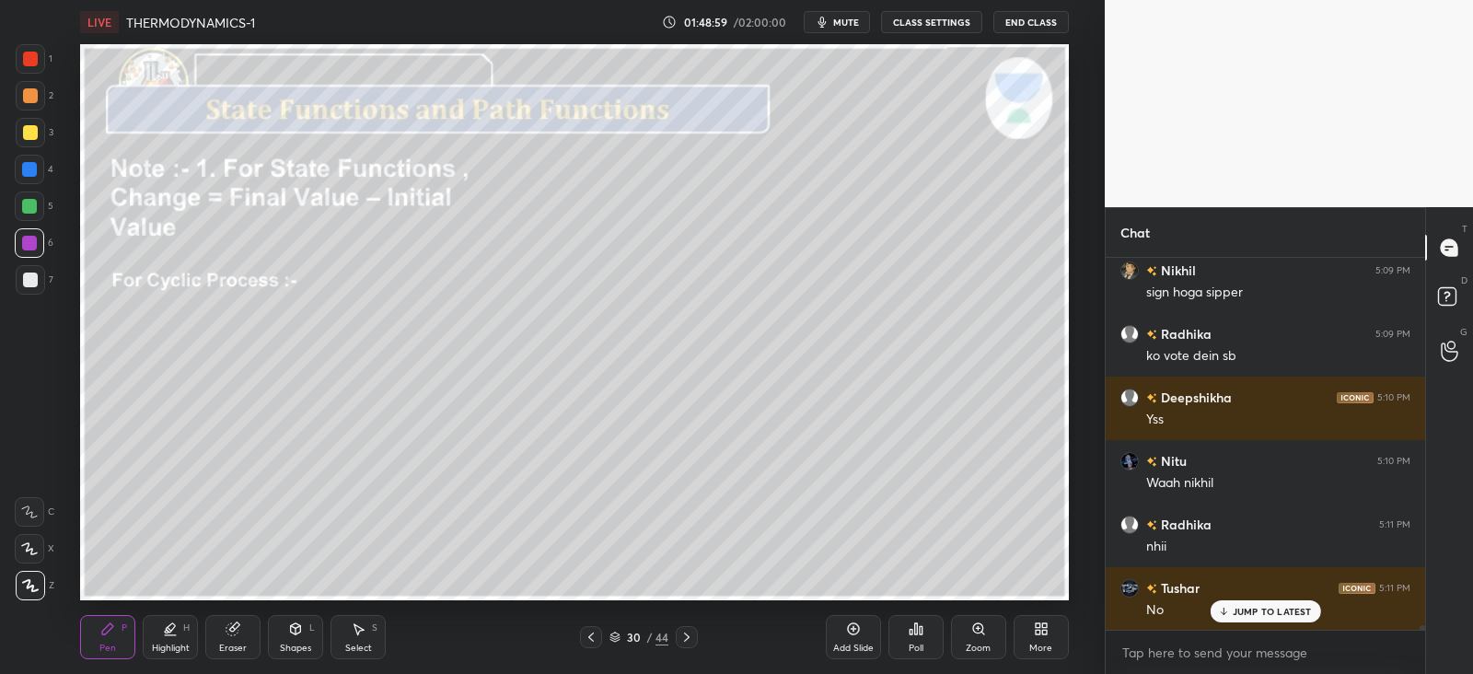
scroll to position [27535, 0]
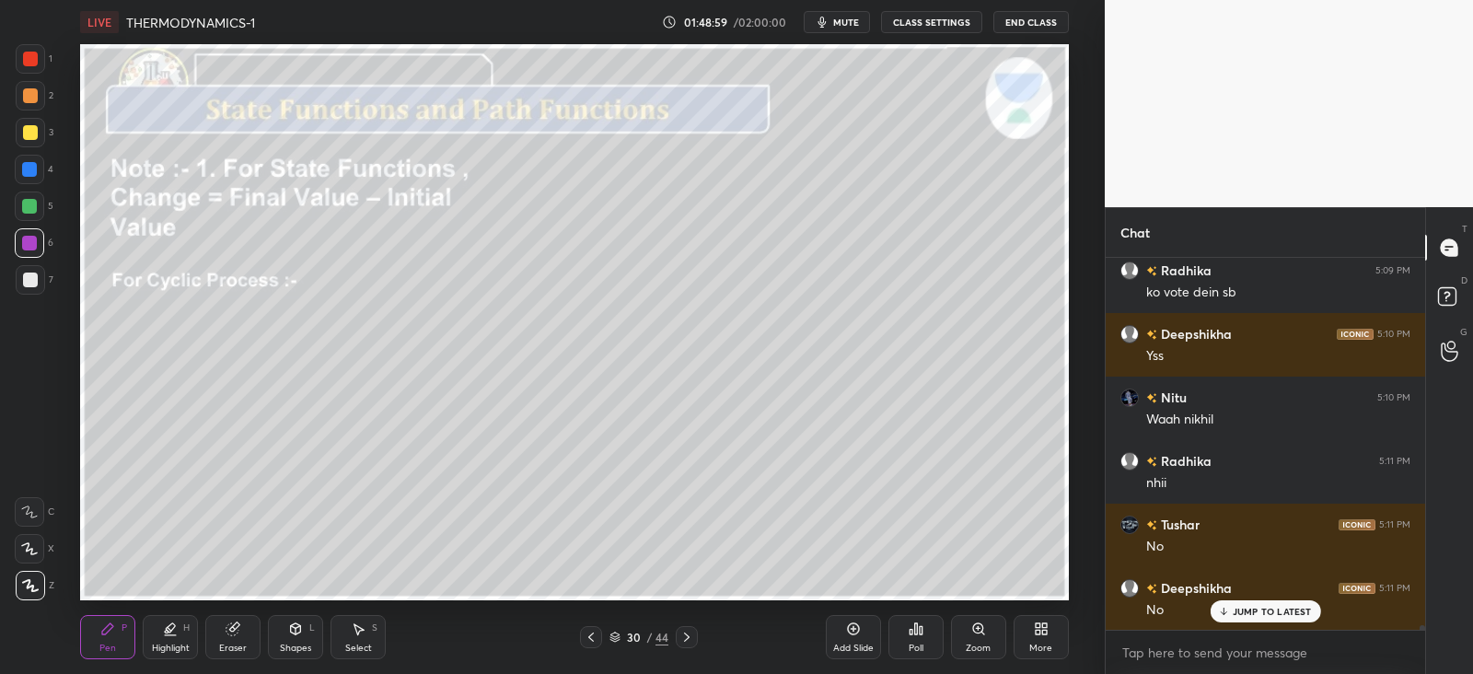
click at [180, 631] on div "Highlight H" at bounding box center [170, 637] width 55 height 44
click at [227, 640] on div "Eraser" at bounding box center [232, 637] width 55 height 44
click at [122, 627] on div "P" at bounding box center [125, 627] width 6 height 9
click at [46, 281] on div "7" at bounding box center [35, 279] width 38 height 29
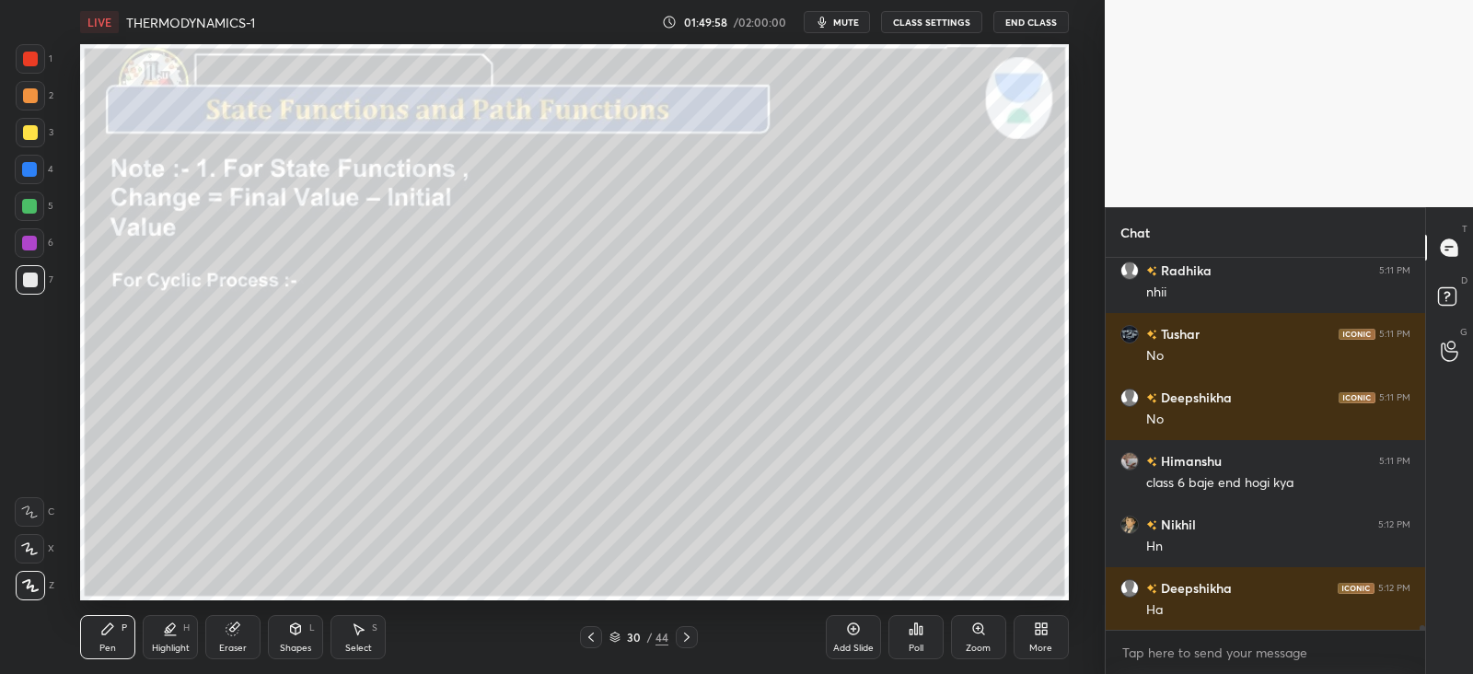
scroll to position [27789, 0]
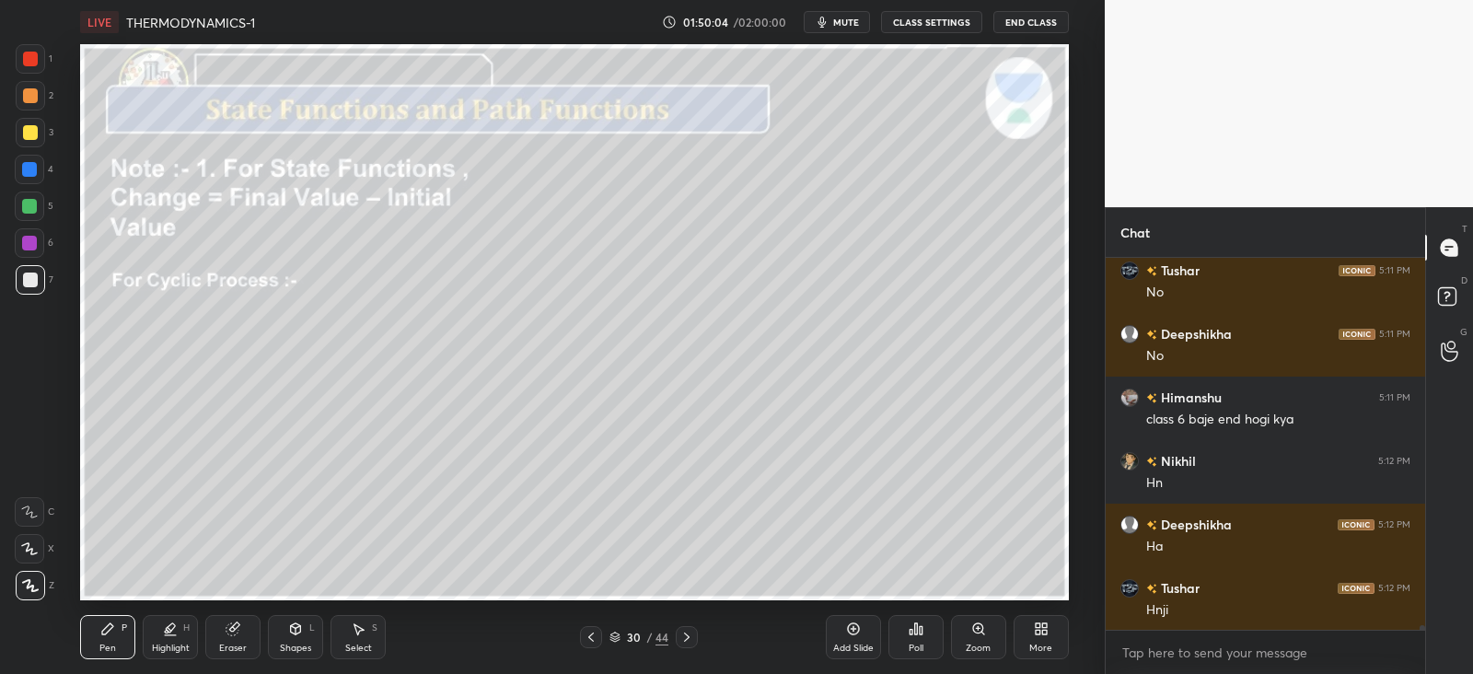
click at [691, 636] on icon at bounding box center [687, 637] width 15 height 15
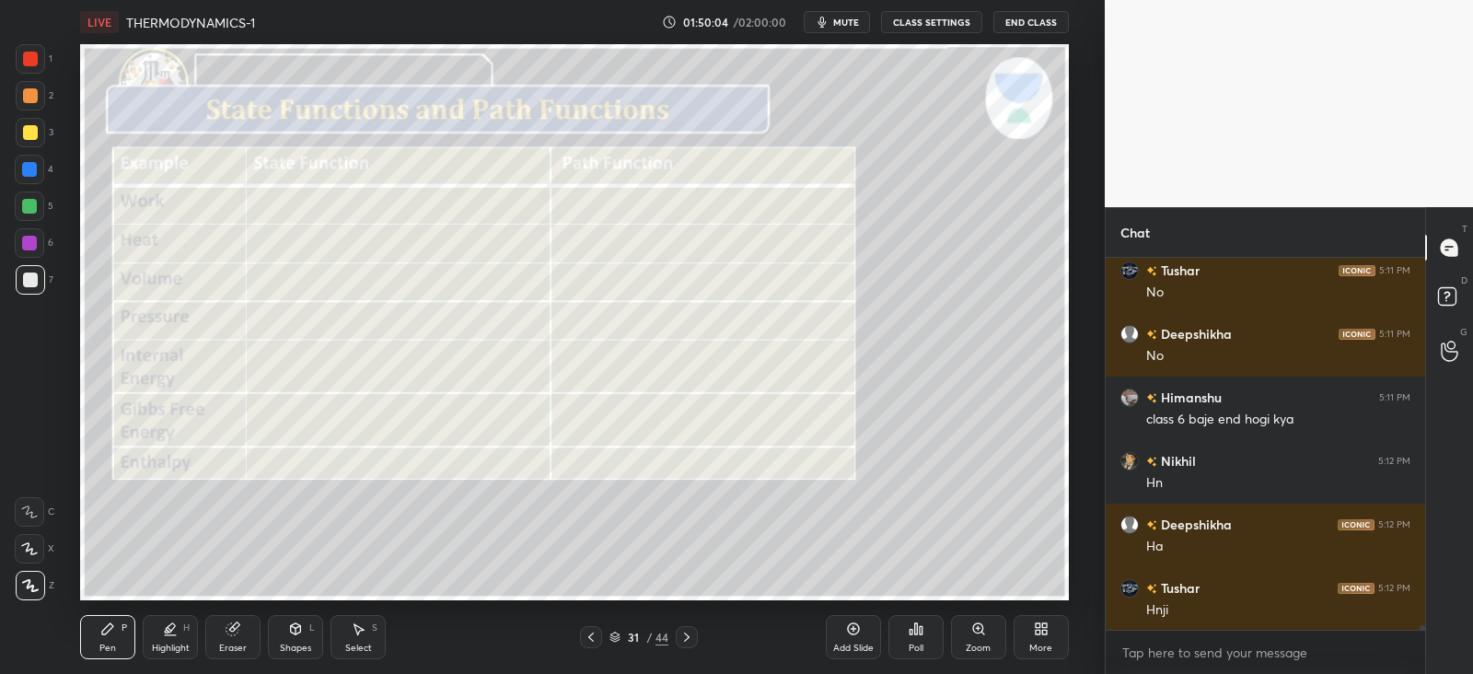
click at [692, 641] on icon at bounding box center [687, 637] width 15 height 15
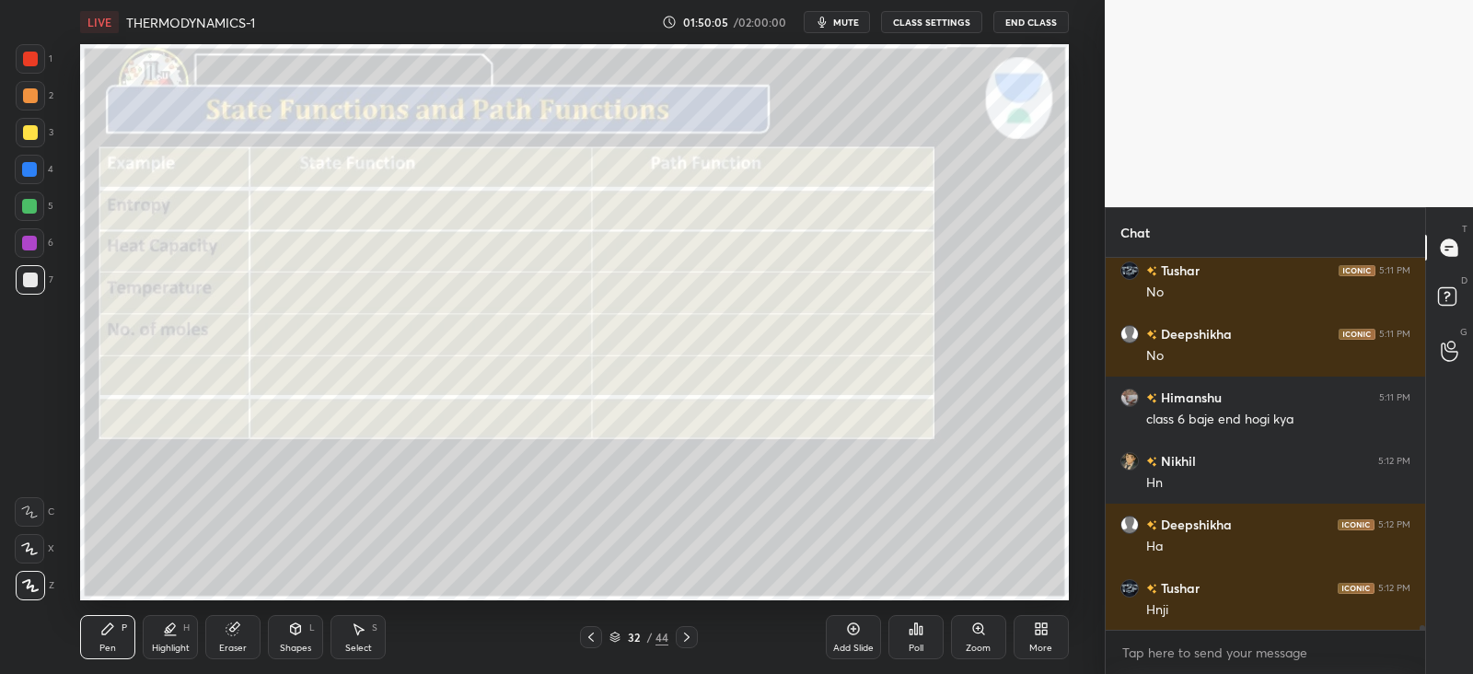
click at [693, 641] on icon at bounding box center [687, 637] width 15 height 15
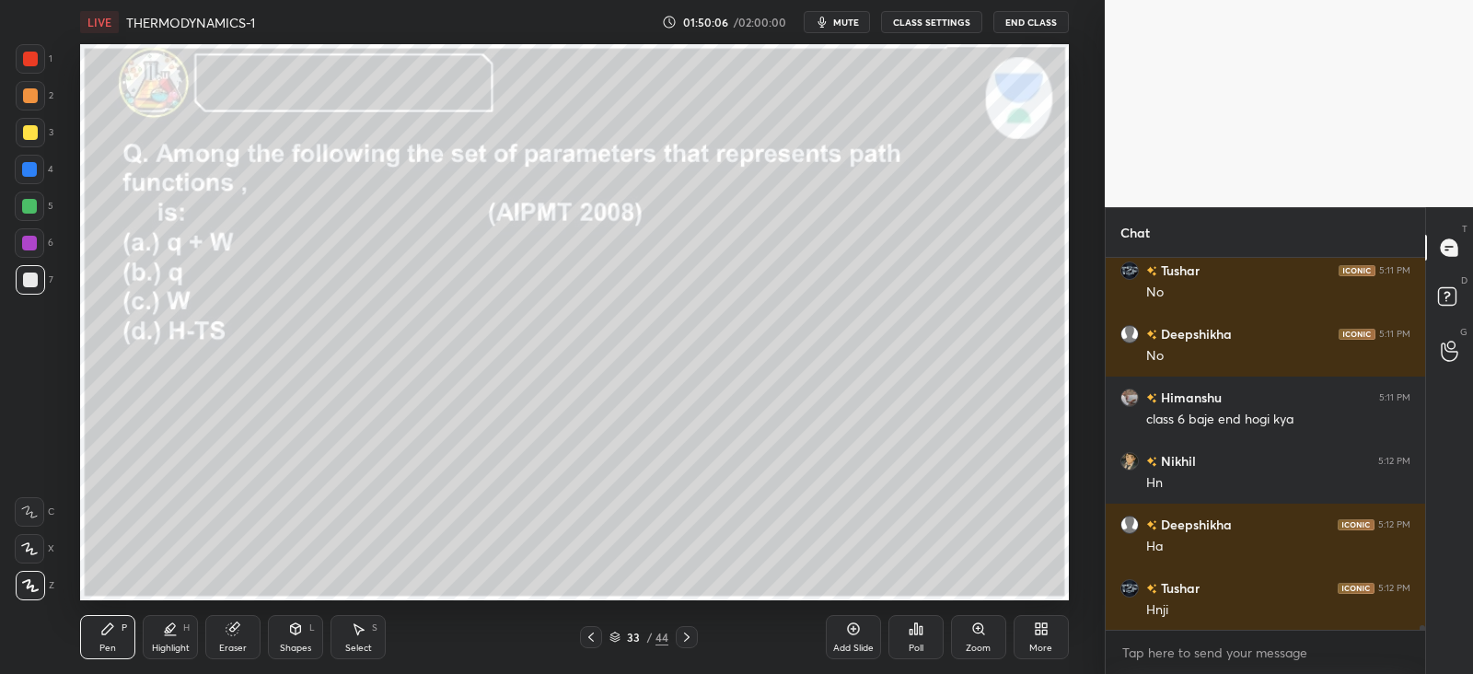
click at [697, 638] on div at bounding box center [687, 637] width 22 height 22
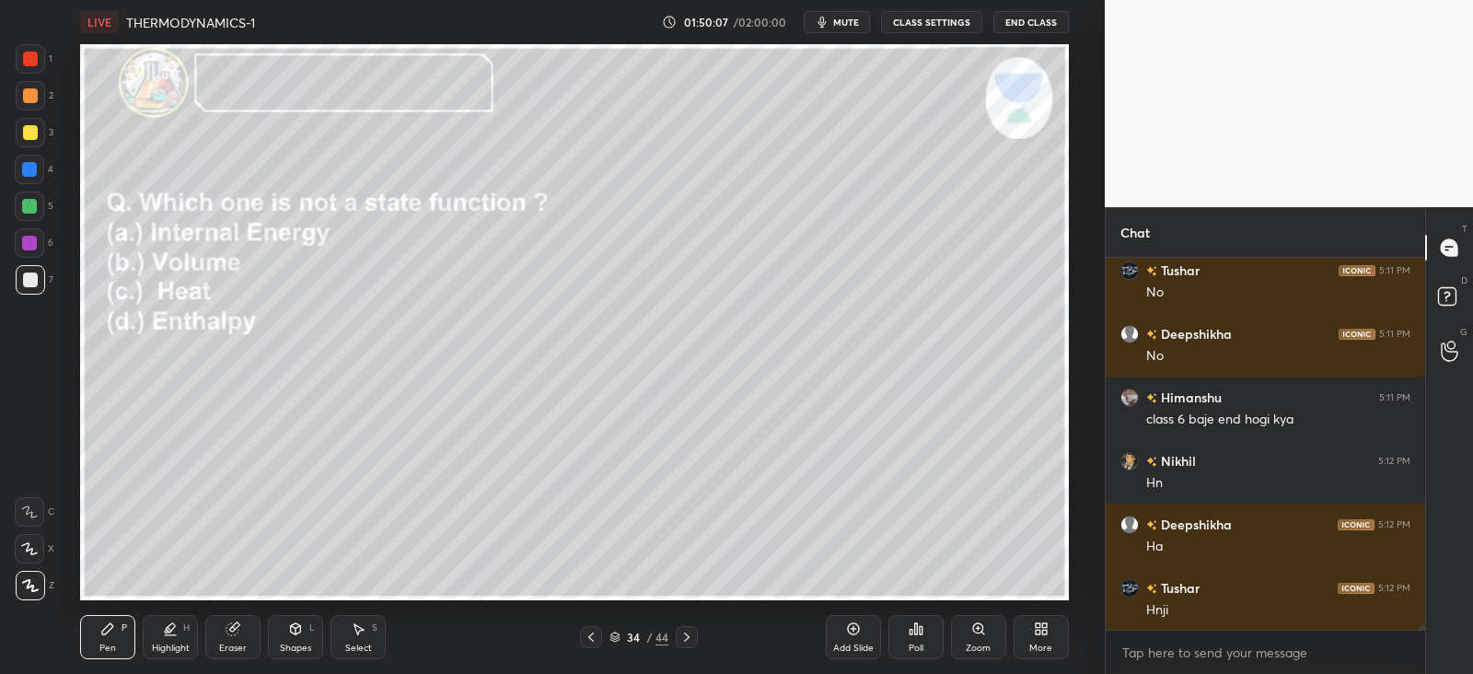
click at [589, 642] on icon at bounding box center [591, 637] width 15 height 15
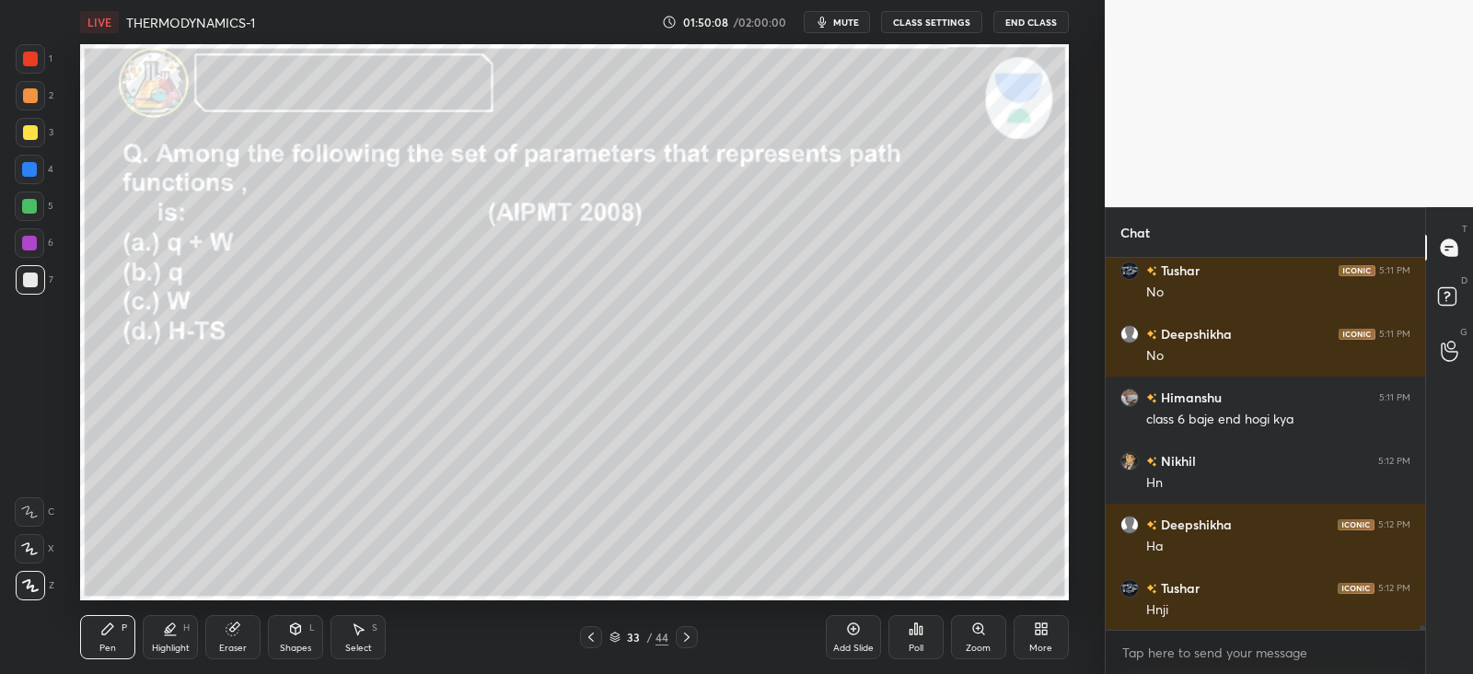
click at [589, 644] on icon at bounding box center [591, 637] width 15 height 15
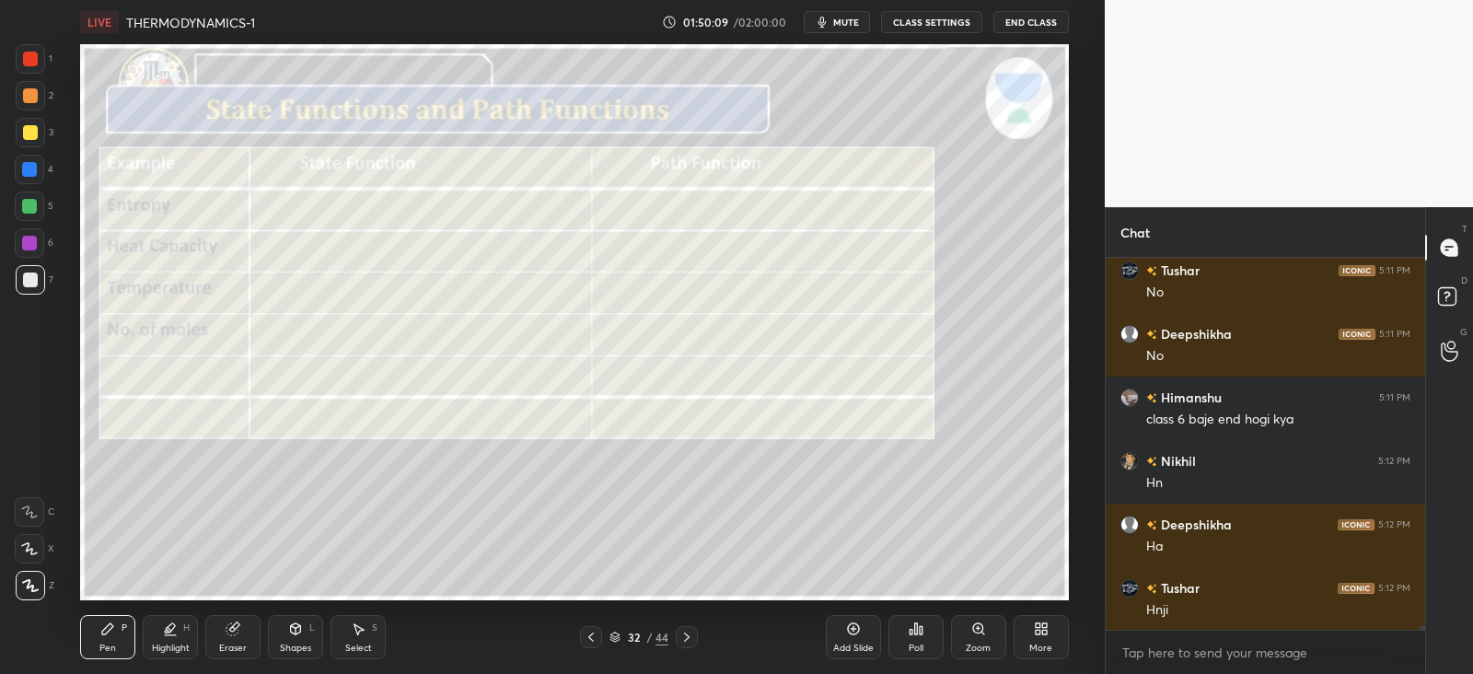
click at [694, 636] on icon at bounding box center [687, 637] width 15 height 15
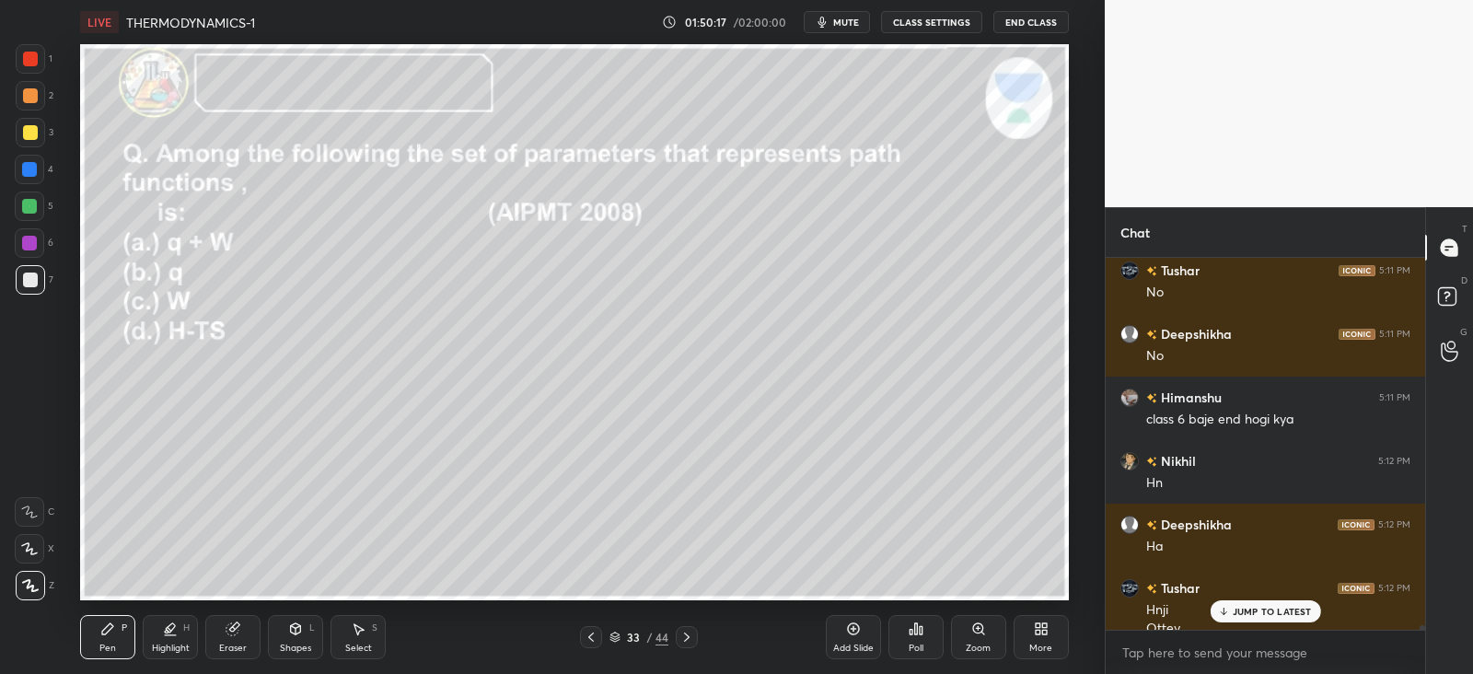
scroll to position [27808, 0]
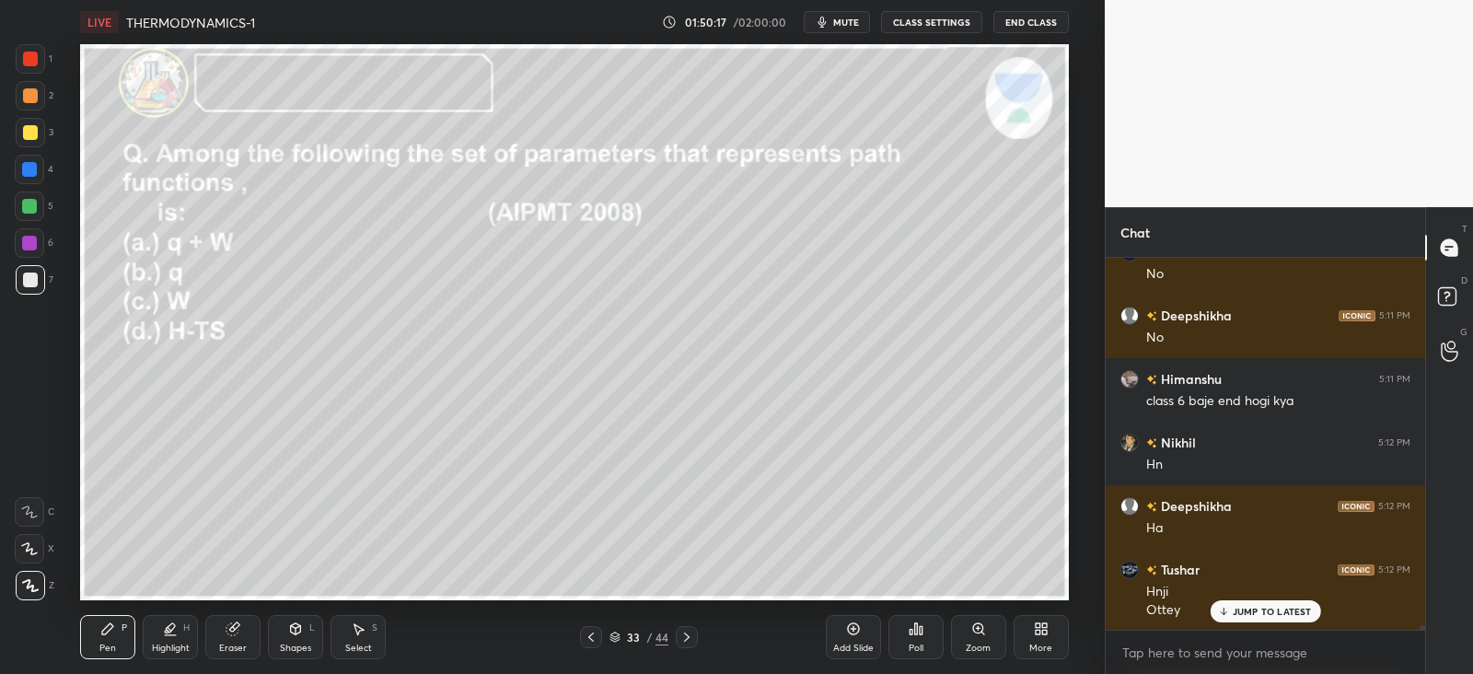
click at [686, 632] on icon at bounding box center [687, 637] width 15 height 15
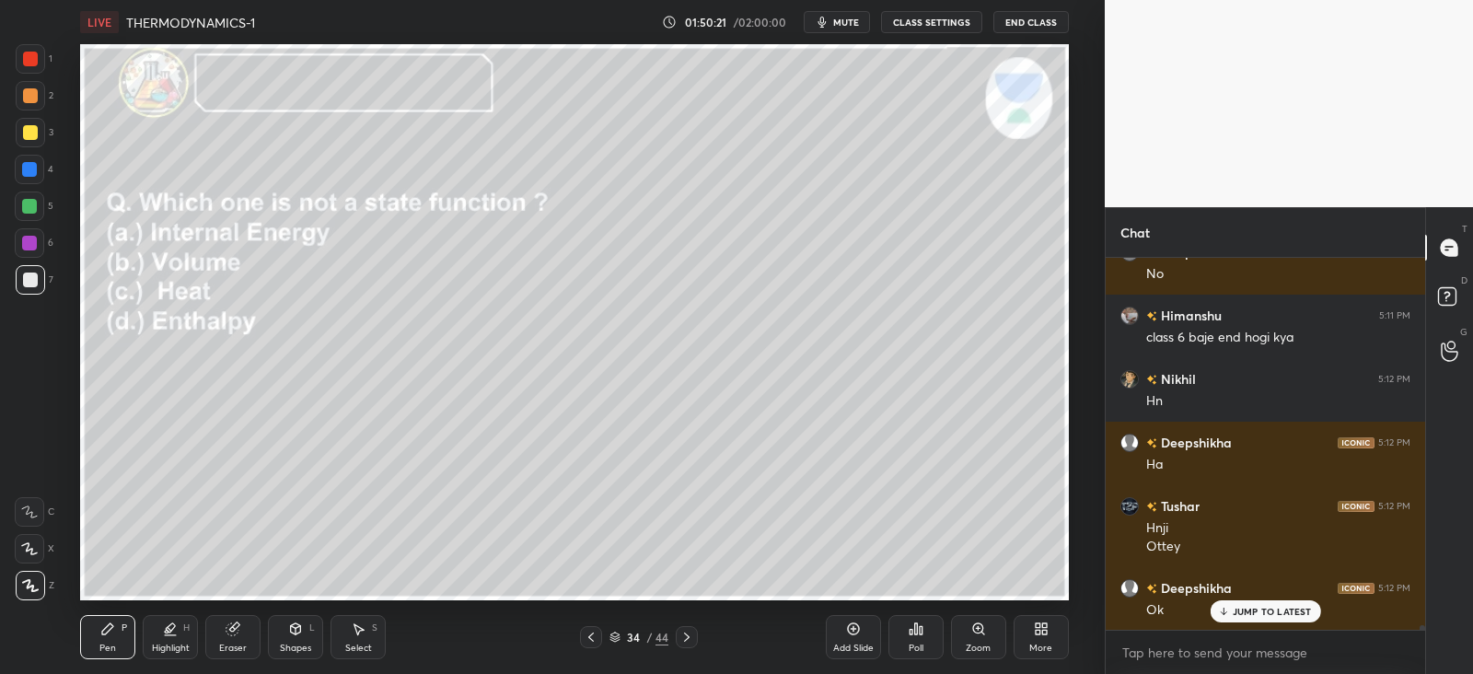
scroll to position [27936, 0]
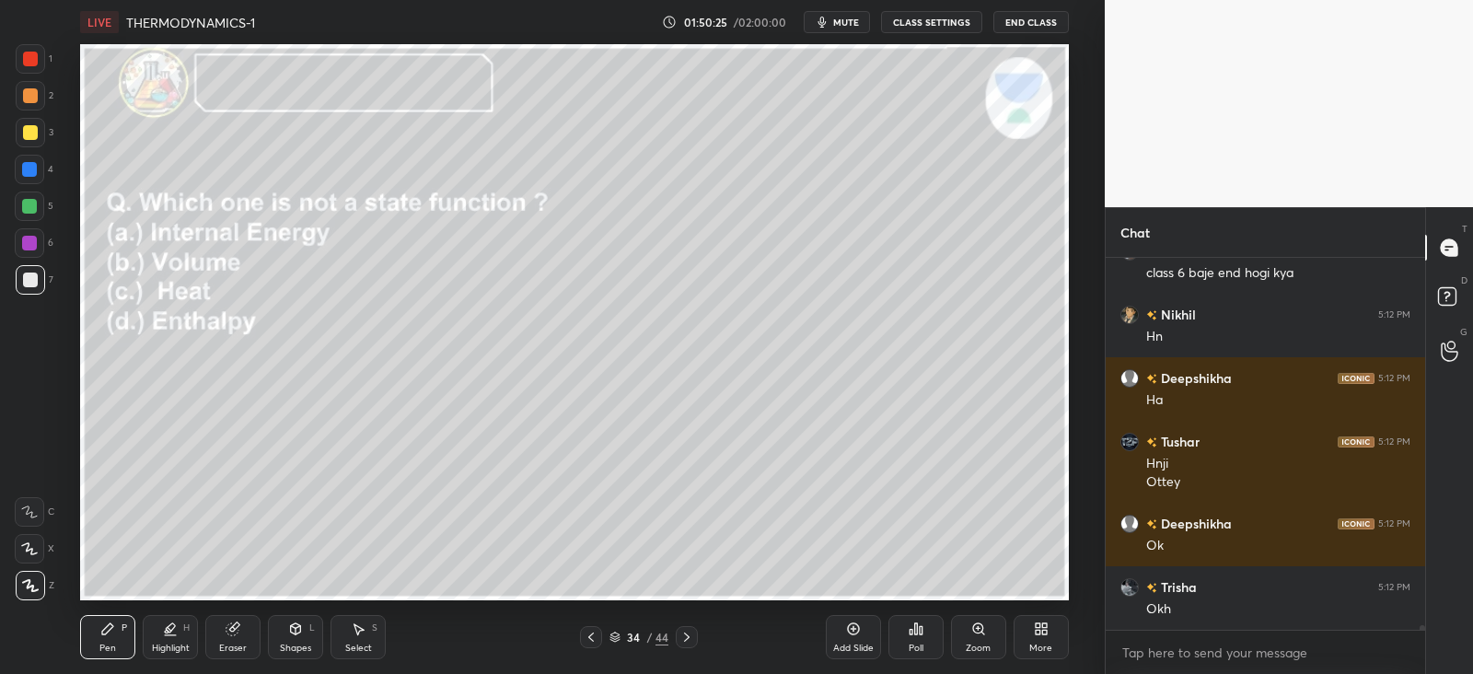
click at [688, 633] on icon at bounding box center [687, 637] width 15 height 15
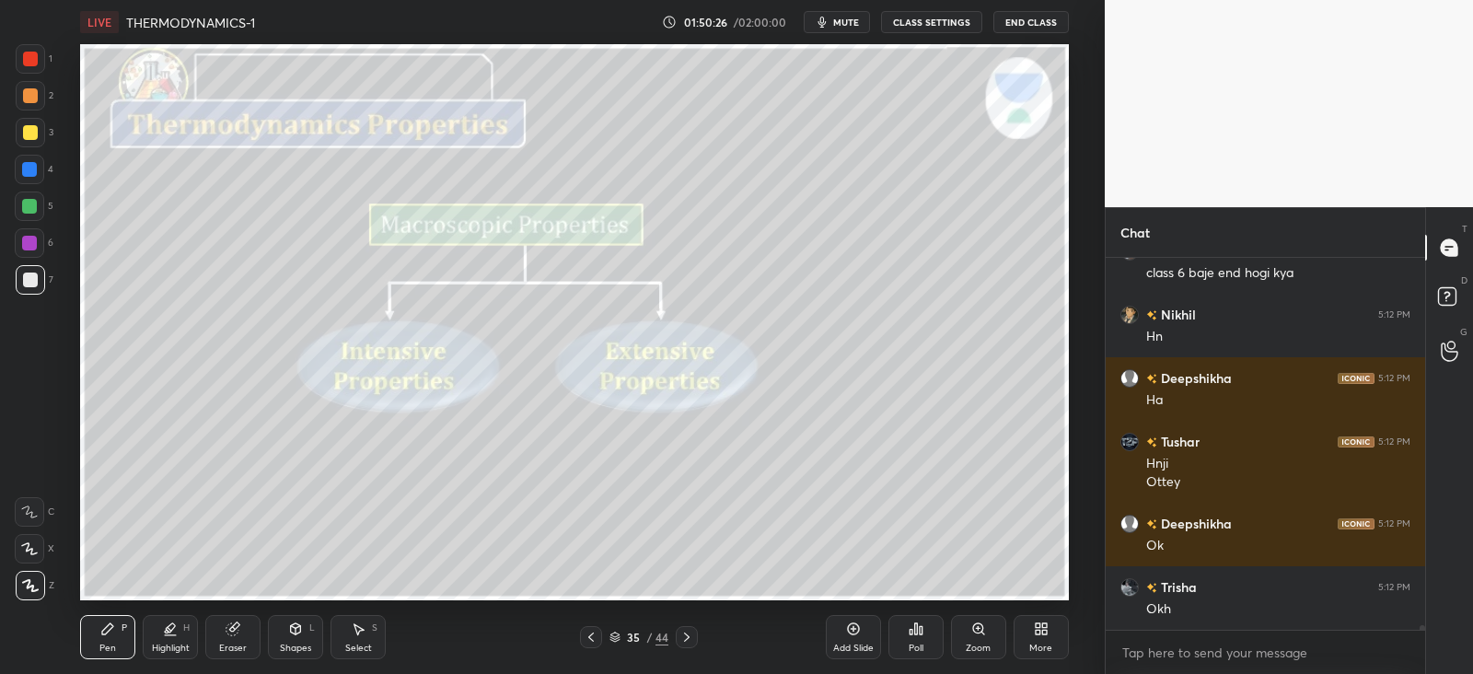
click at [690, 634] on icon at bounding box center [687, 637] width 15 height 15
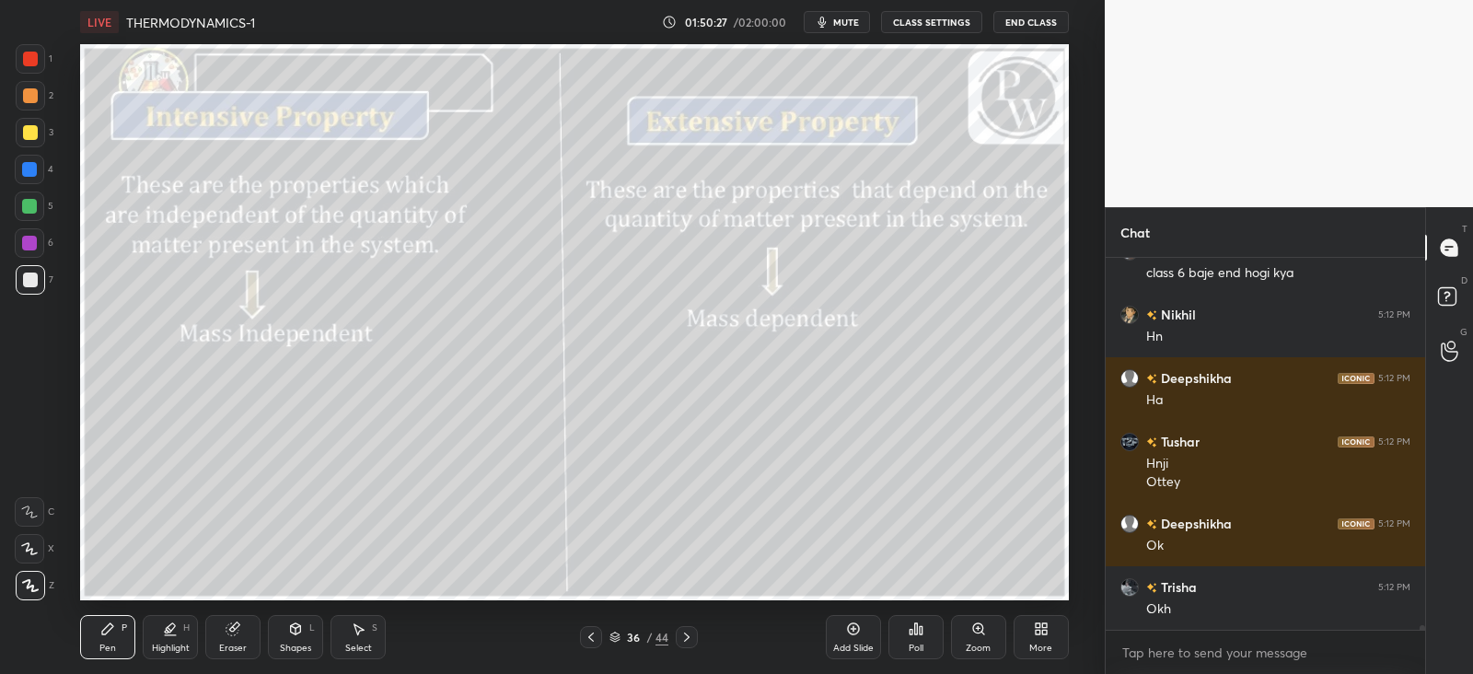
click at [686, 636] on icon at bounding box center [687, 637] width 15 height 15
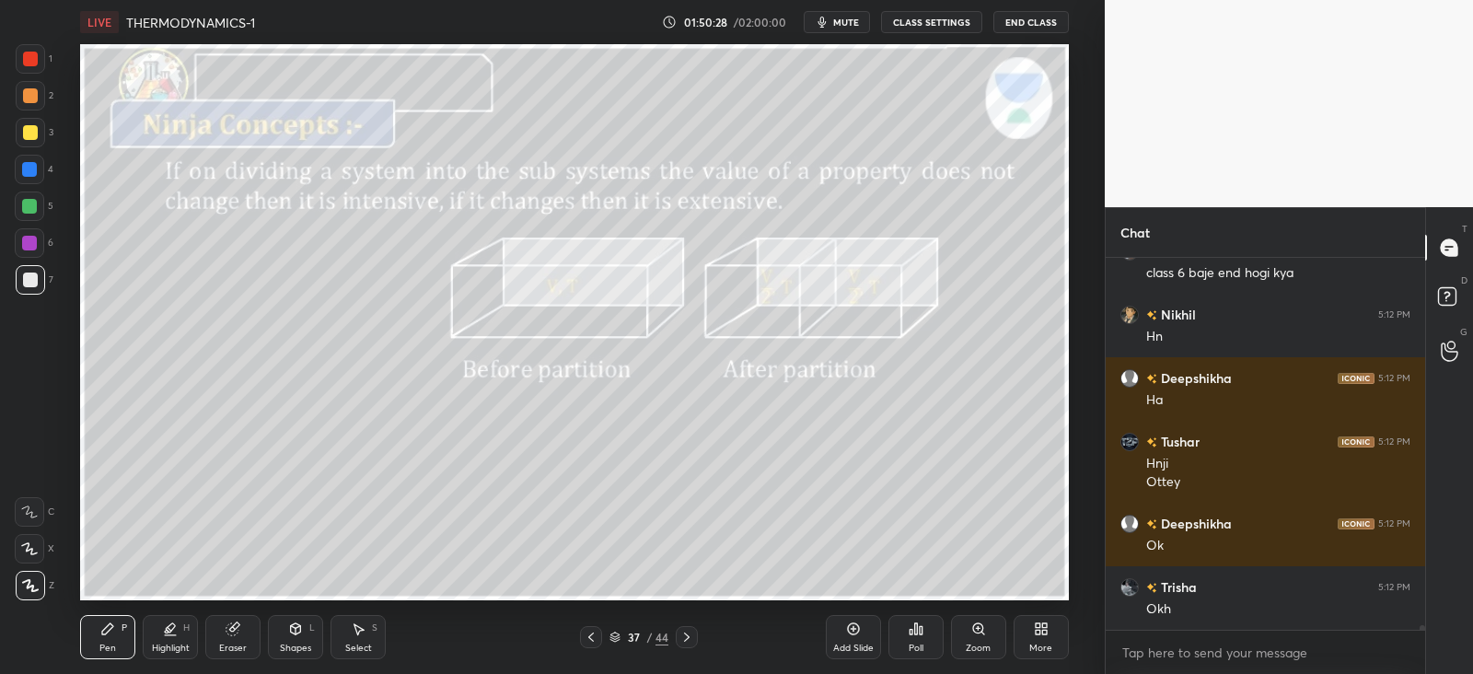
click at [595, 633] on icon at bounding box center [591, 637] width 15 height 15
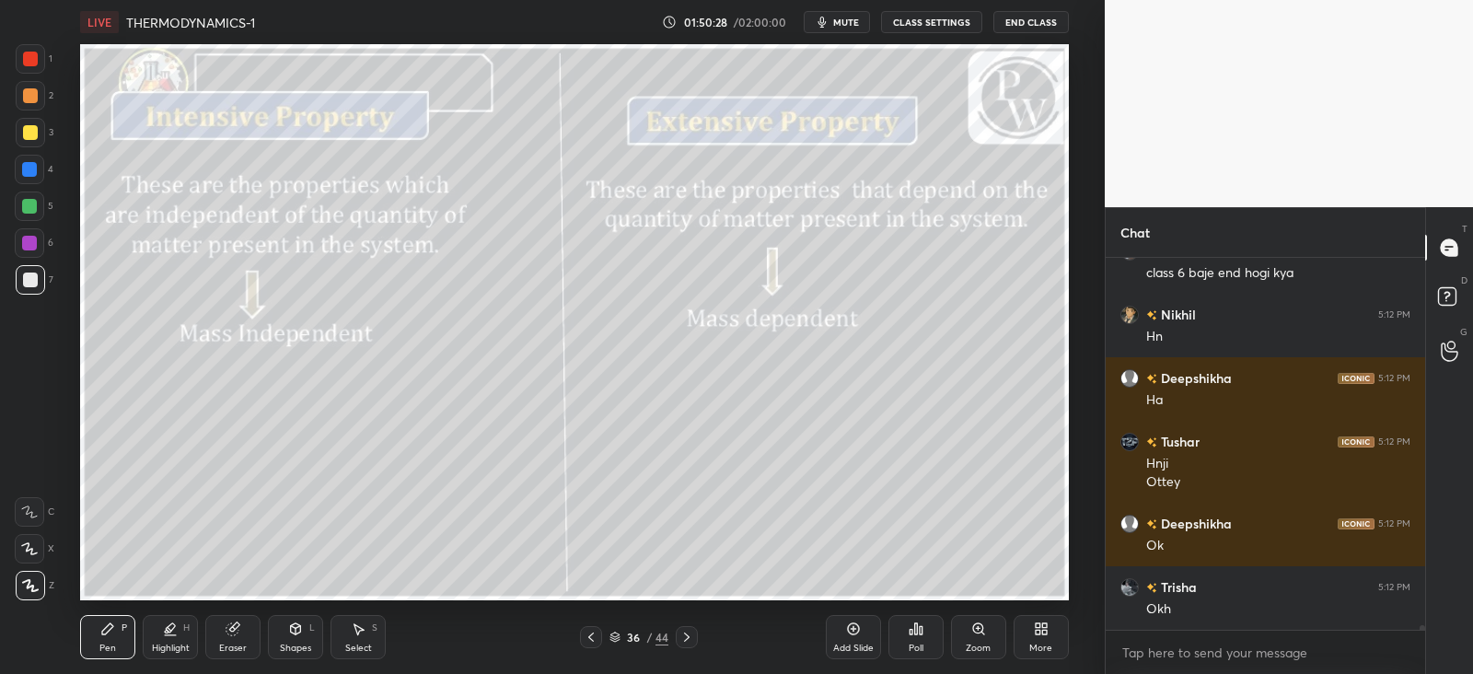
click at [595, 633] on icon at bounding box center [591, 637] width 15 height 15
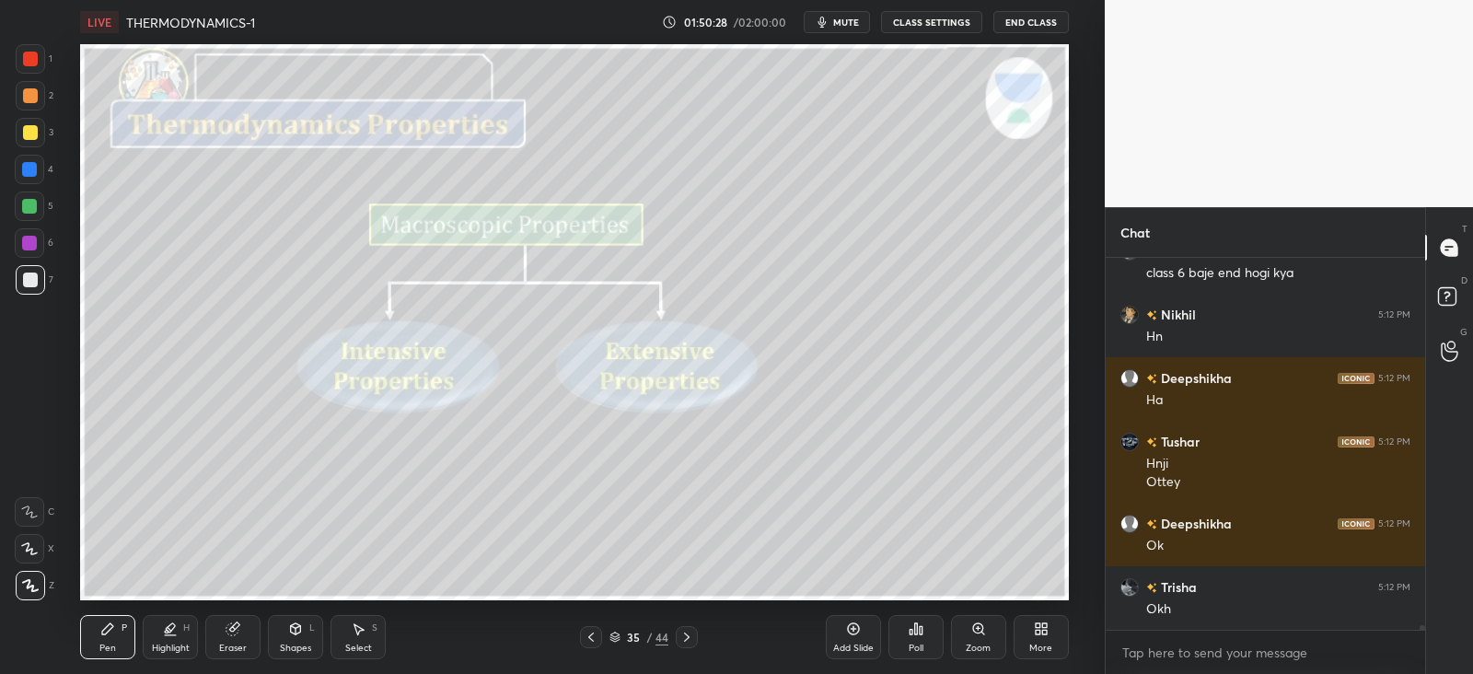
scroll to position [27998, 0]
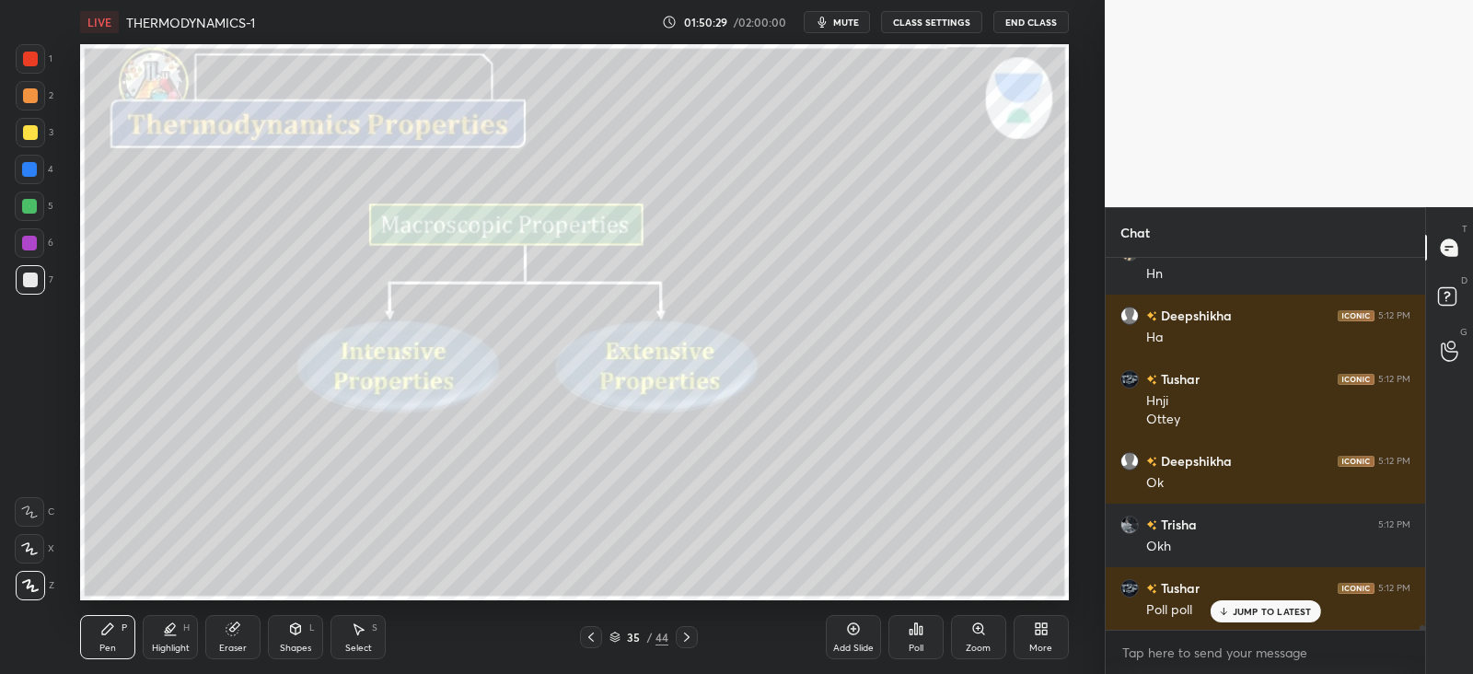
click at [597, 637] on icon at bounding box center [591, 637] width 15 height 15
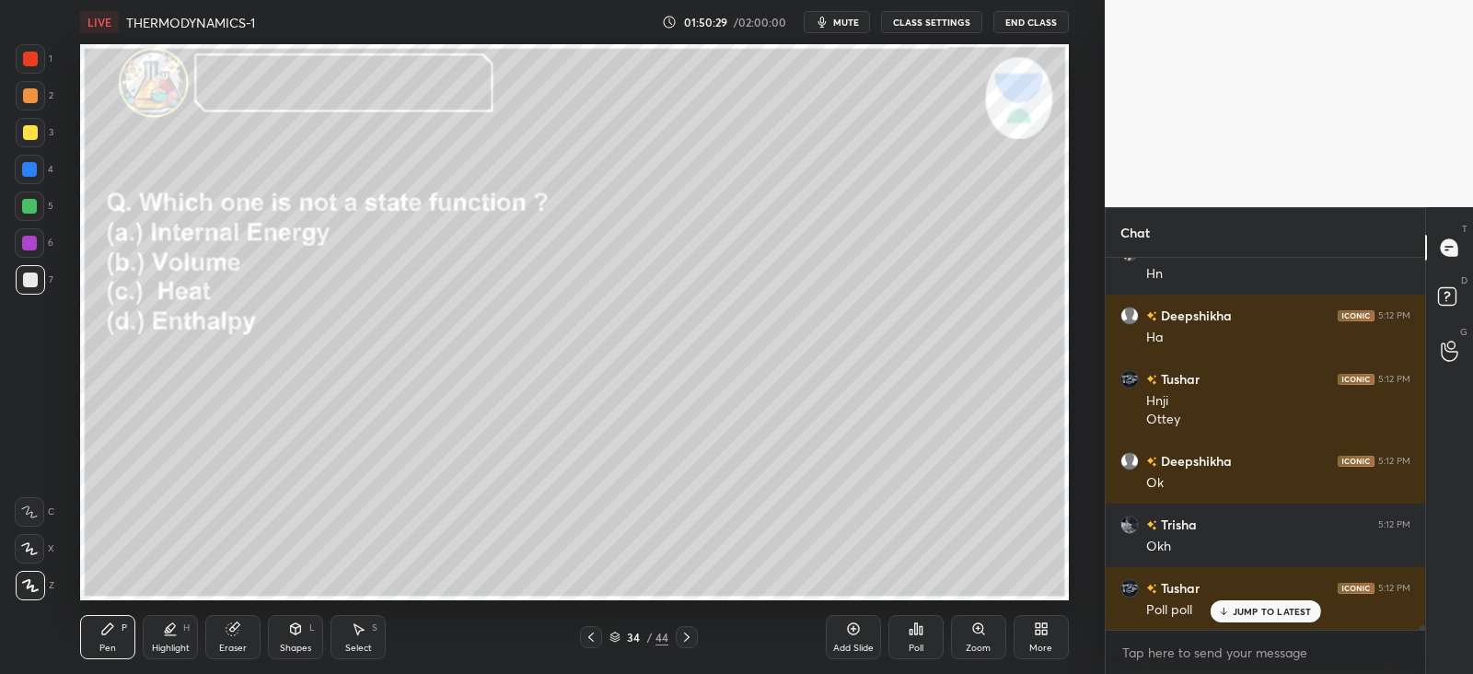
click at [599, 637] on div at bounding box center [591, 637] width 22 height 22
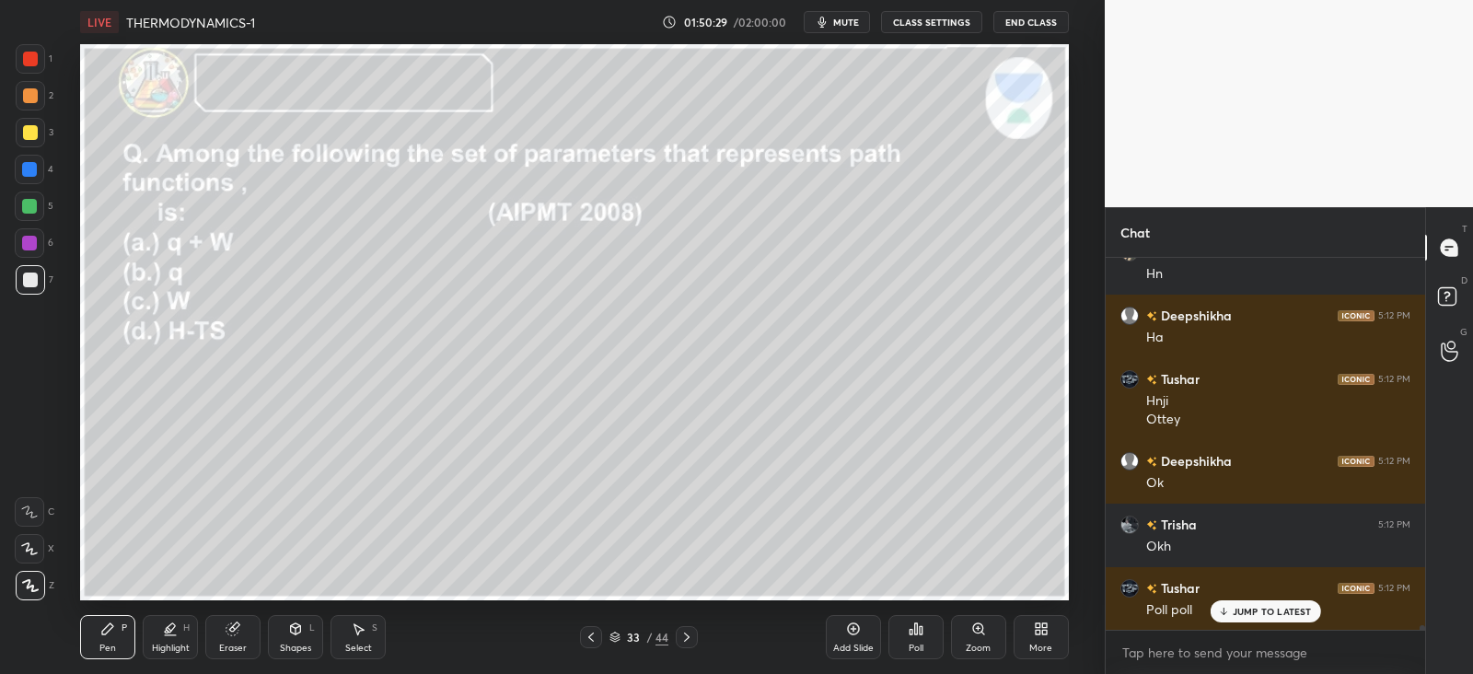
click at [599, 638] on div at bounding box center [591, 637] width 22 height 22
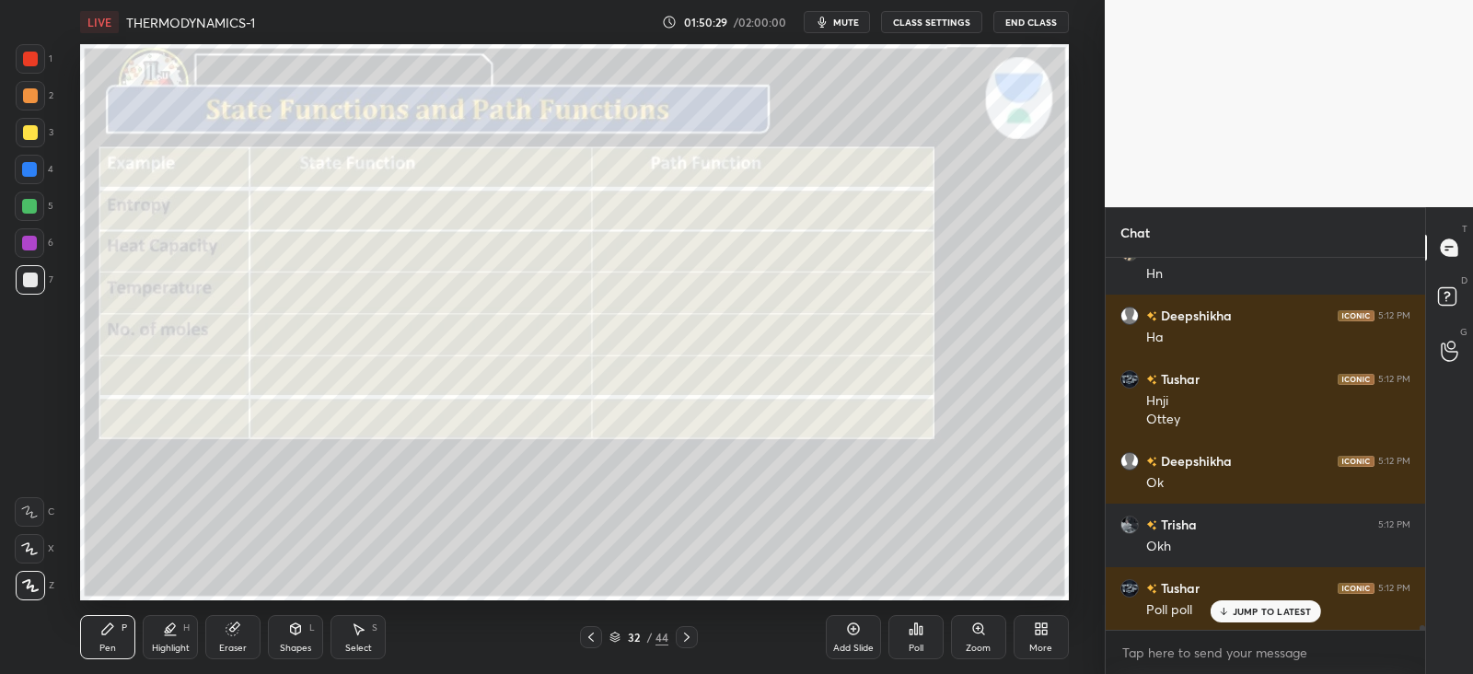
click at [599, 638] on icon at bounding box center [591, 637] width 15 height 15
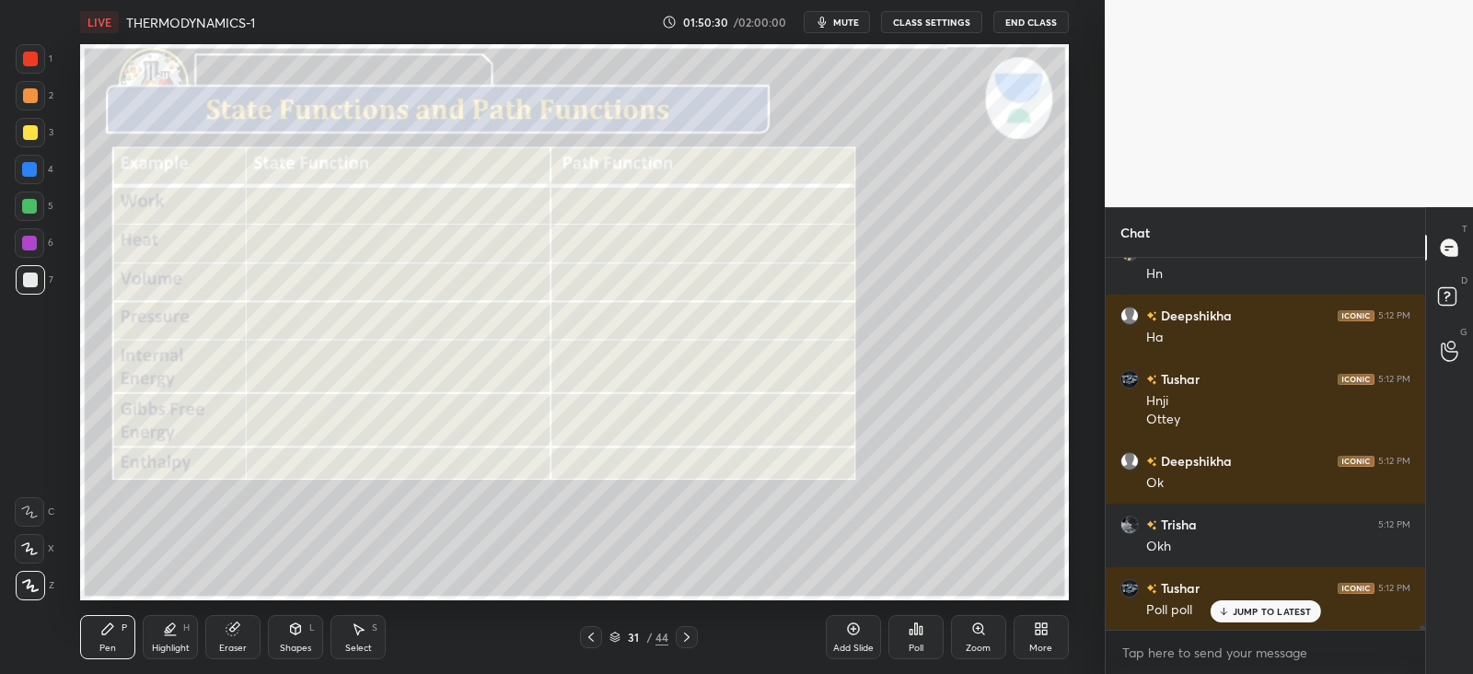
scroll to position [28062, 0]
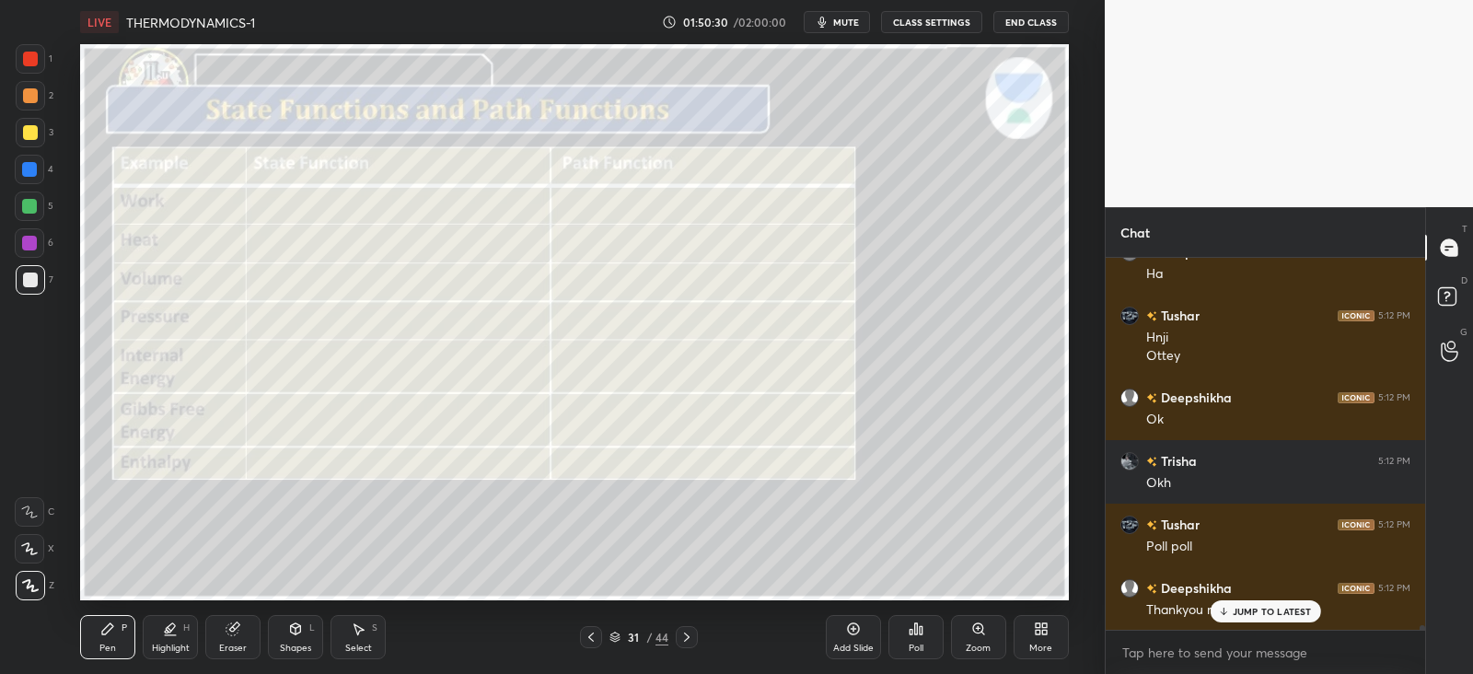
click at [592, 642] on icon at bounding box center [591, 637] width 15 height 15
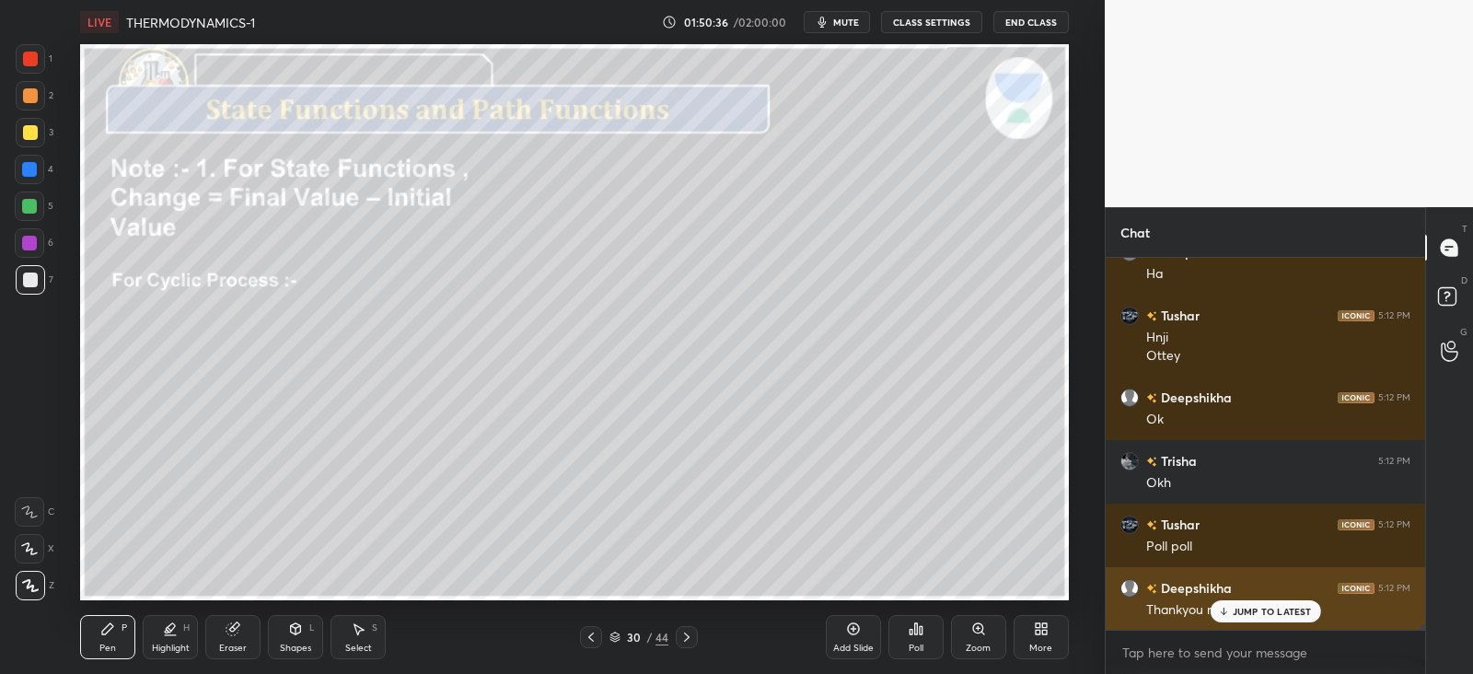
click at [1266, 612] on p "JUMP TO LATEST" at bounding box center [1272, 611] width 79 height 11
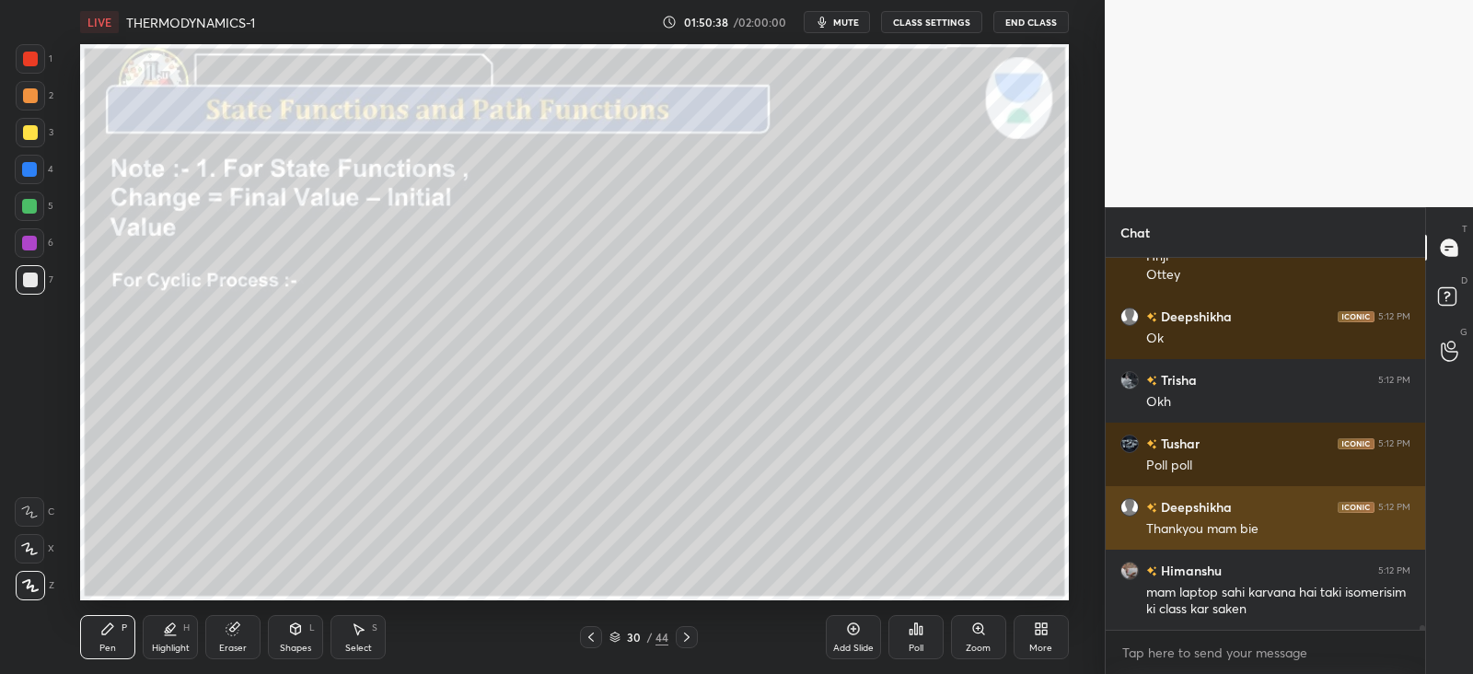
scroll to position [28205, 0]
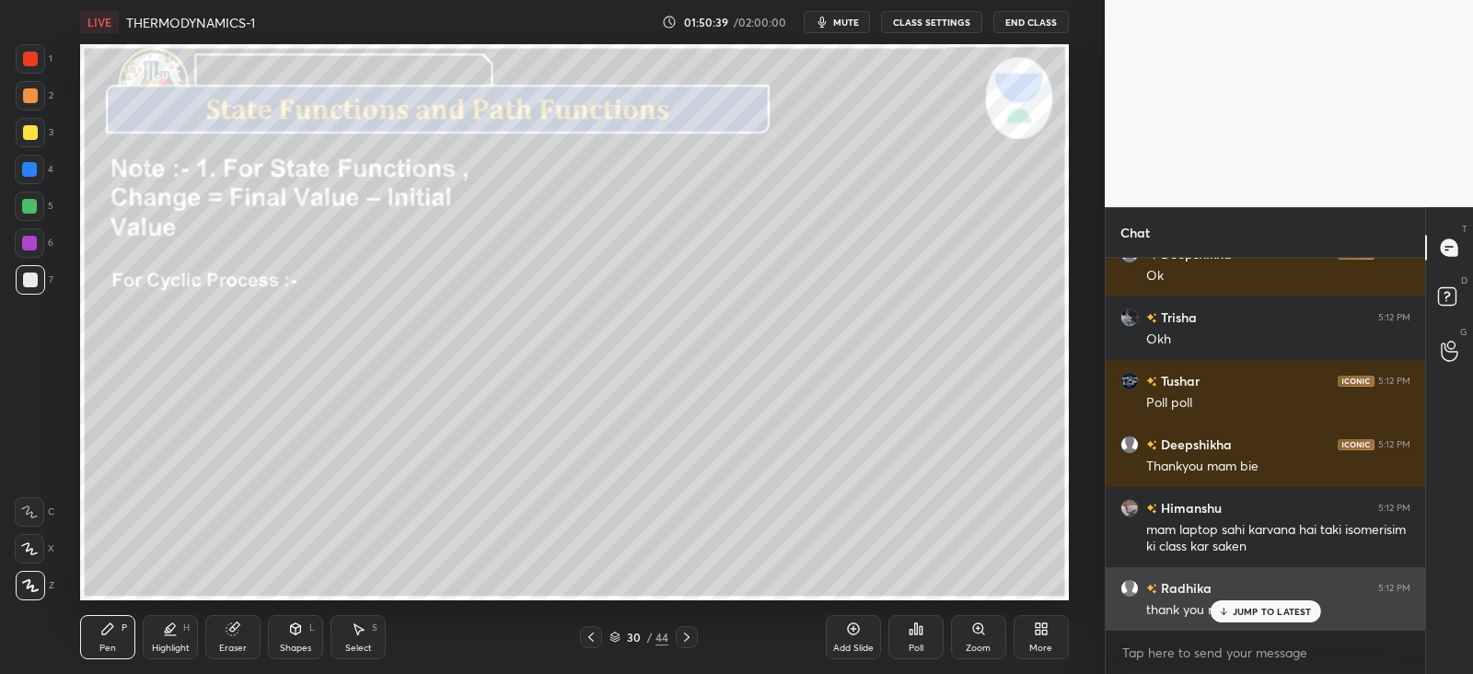
click at [1244, 611] on p "JUMP TO LATEST" at bounding box center [1272, 611] width 79 height 11
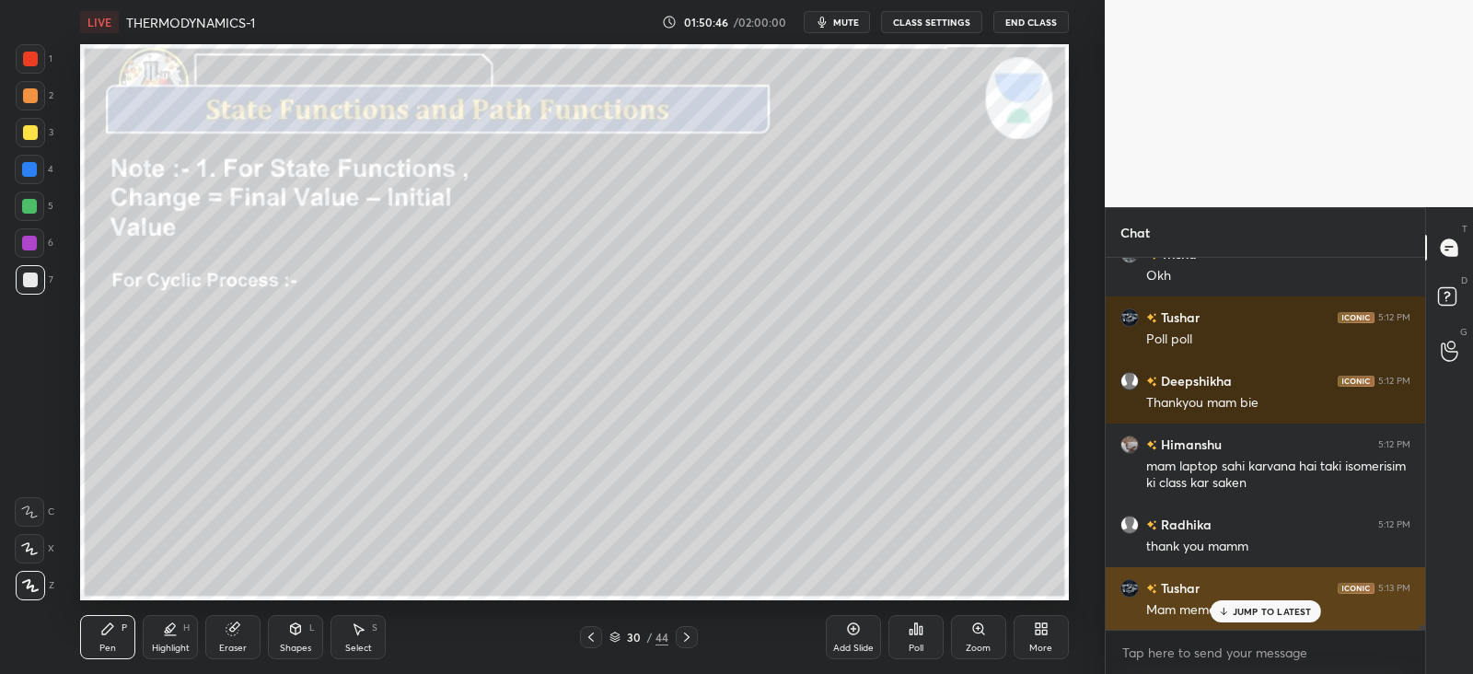
click at [1226, 606] on icon at bounding box center [1223, 611] width 12 height 11
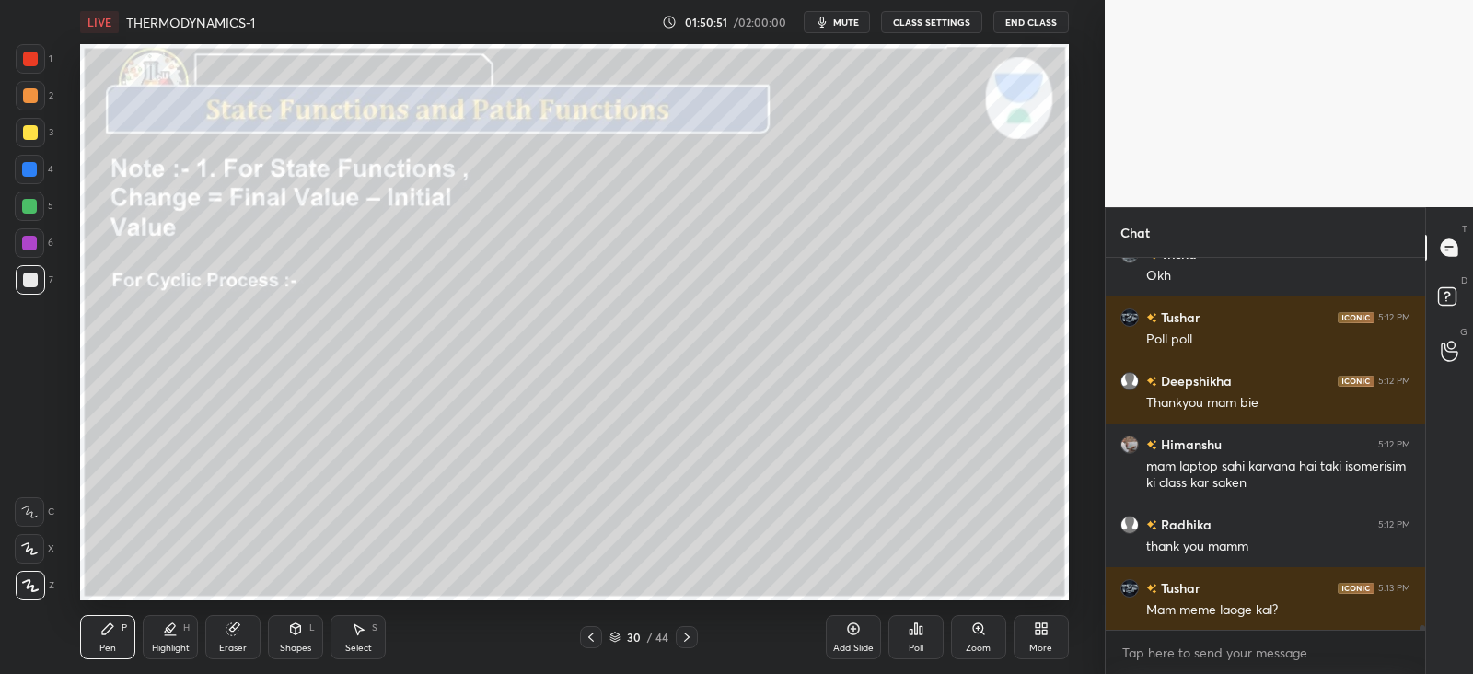
click at [688, 636] on icon at bounding box center [687, 637] width 6 height 9
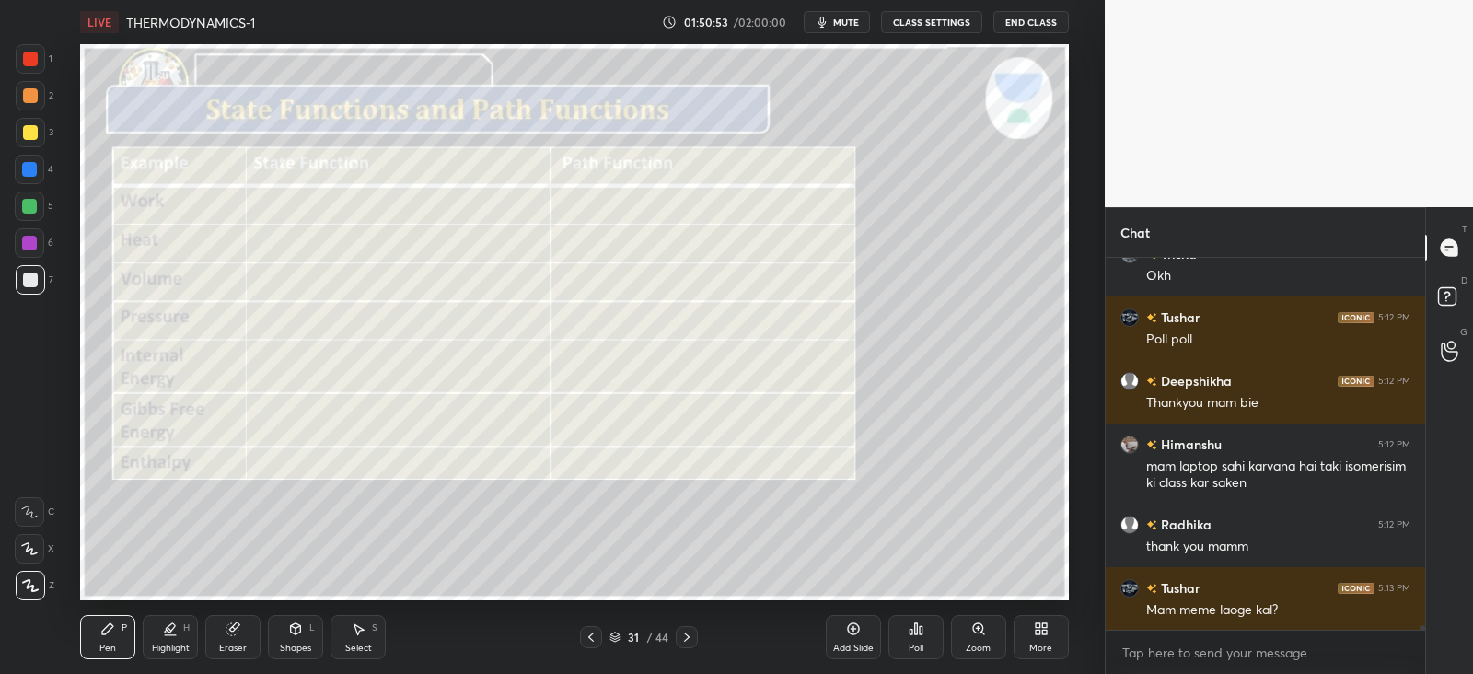
click at [691, 635] on icon at bounding box center [687, 637] width 15 height 15
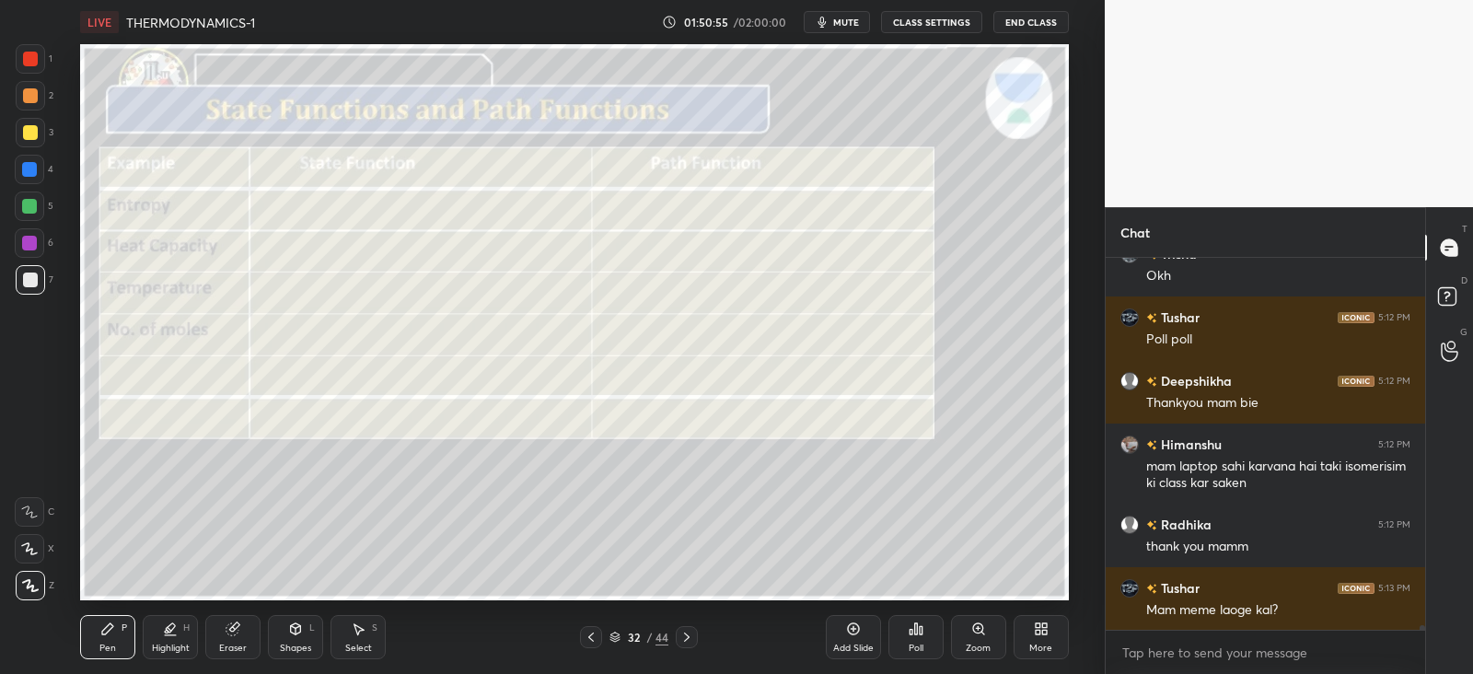
click at [695, 634] on div at bounding box center [687, 637] width 22 height 22
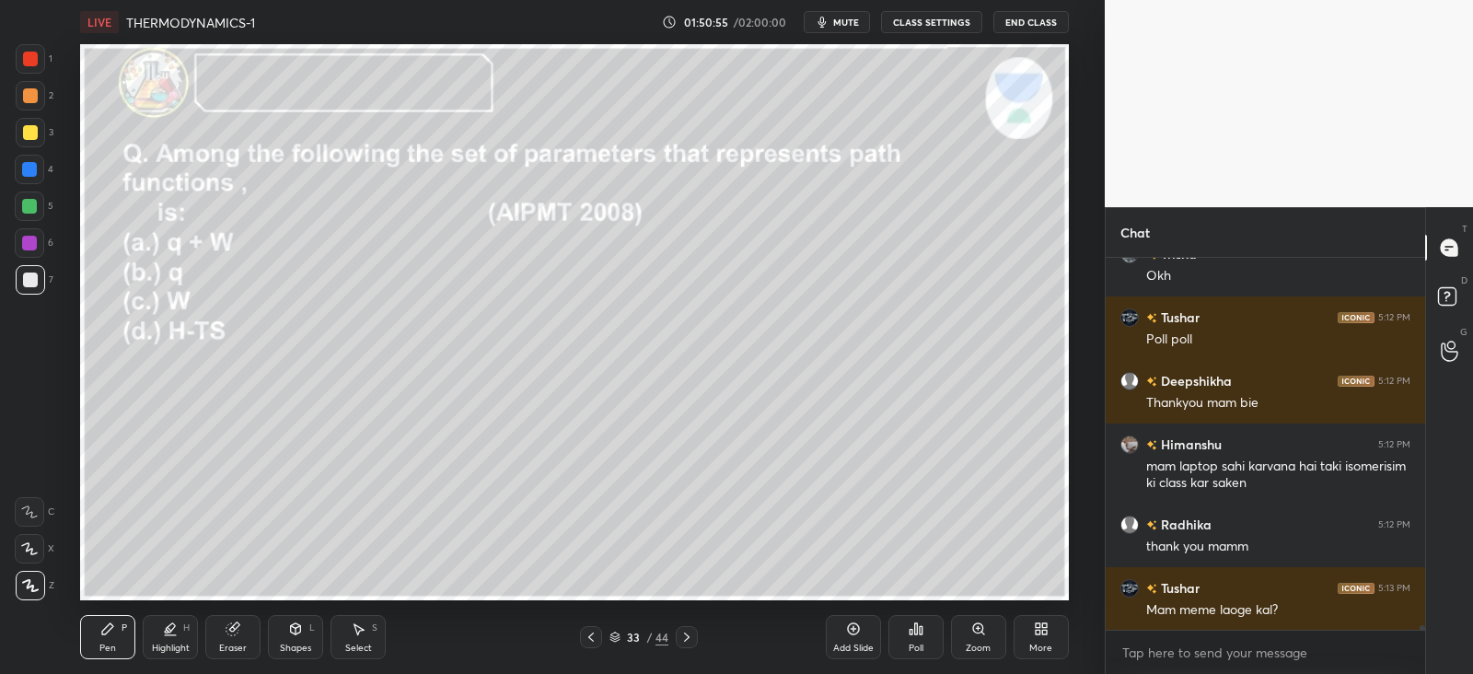
click at [693, 636] on icon at bounding box center [687, 637] width 15 height 15
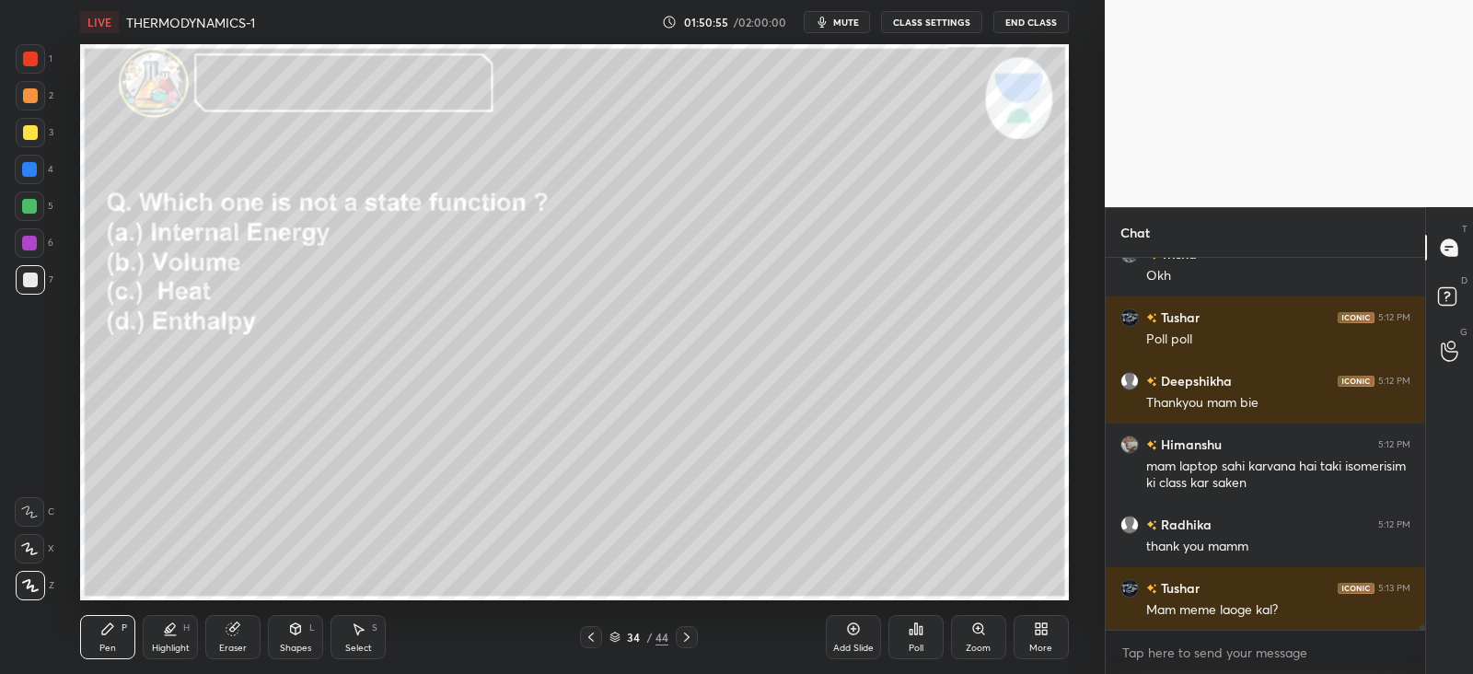
click at [694, 636] on icon at bounding box center [687, 637] width 15 height 15
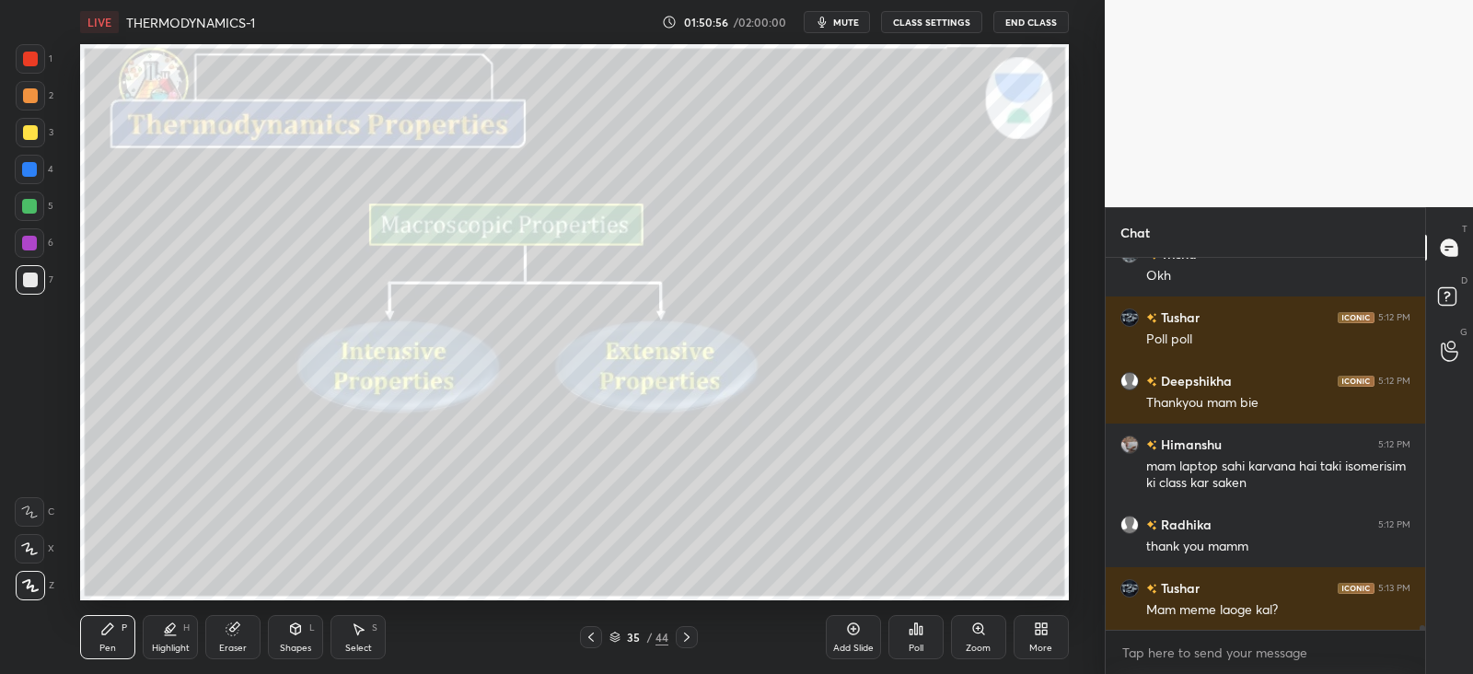
click at [694, 636] on icon at bounding box center [687, 637] width 15 height 15
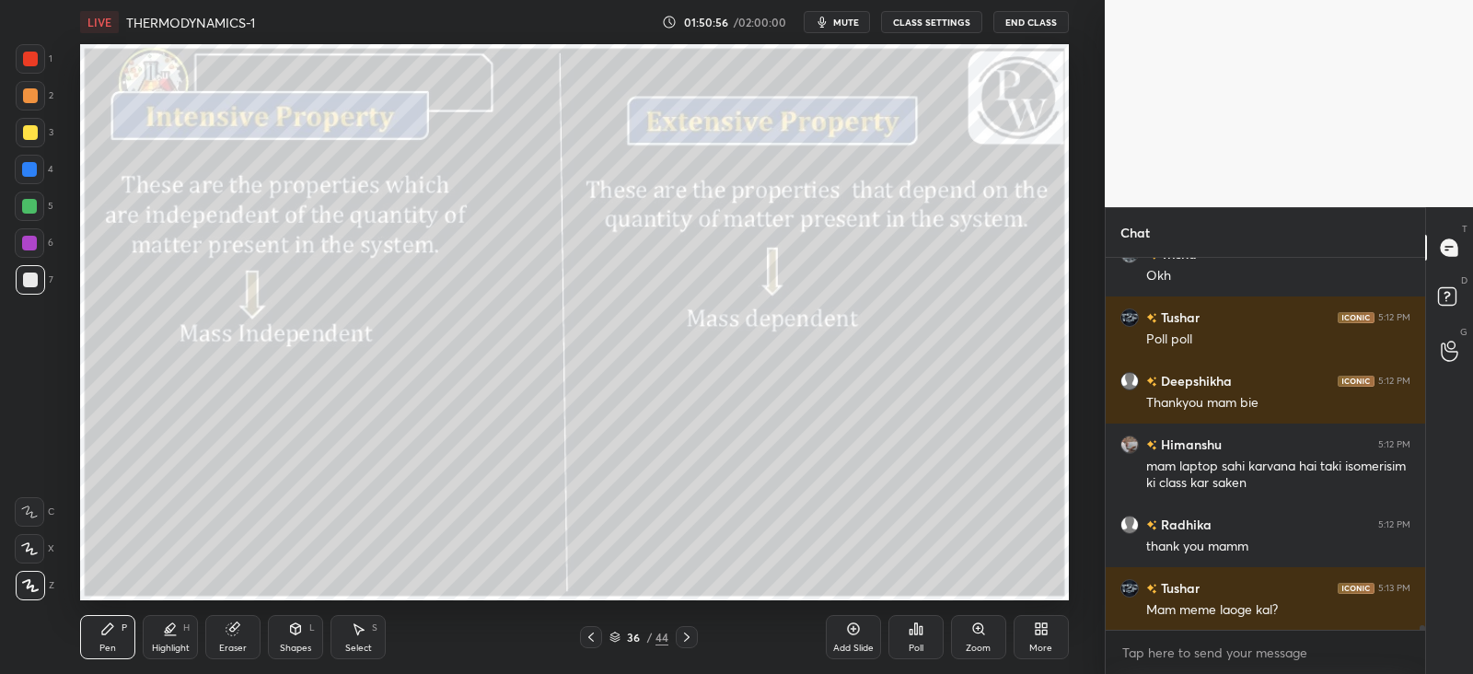
click at [693, 636] on icon at bounding box center [687, 637] width 15 height 15
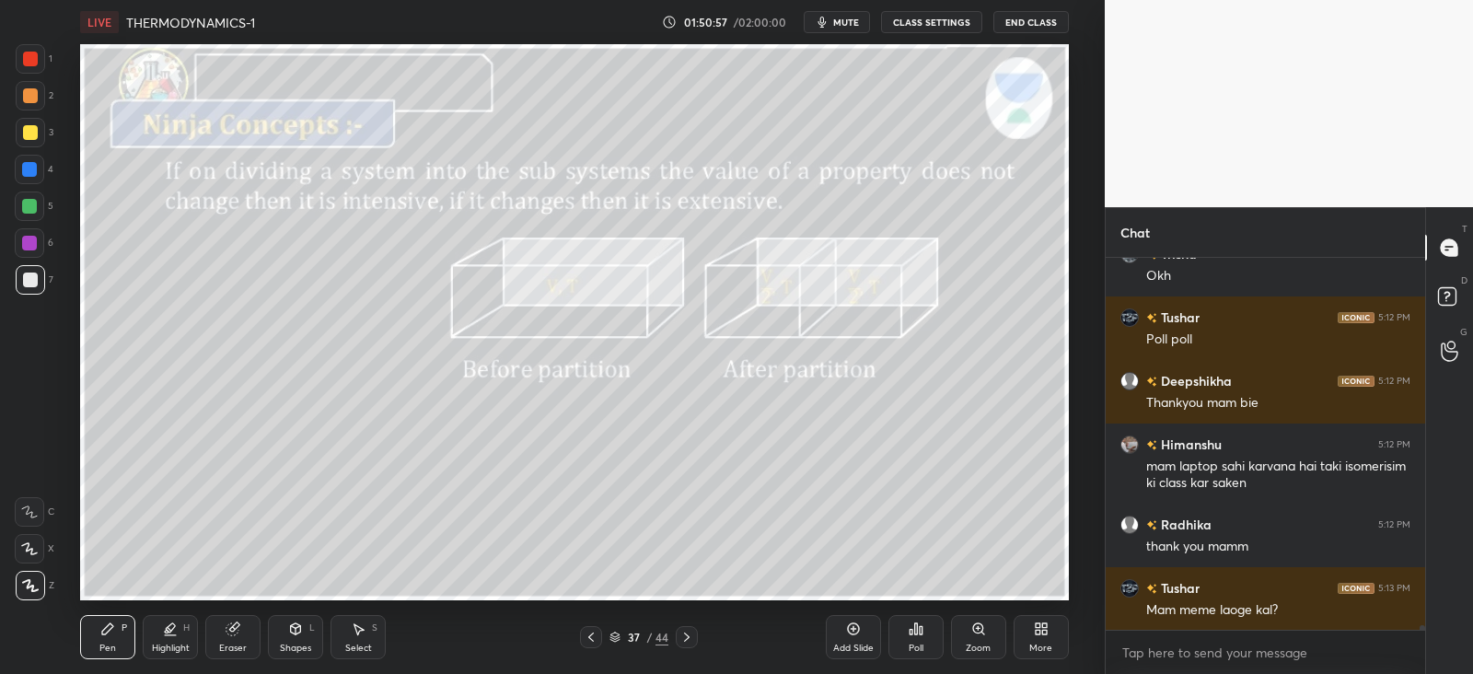
click at [691, 638] on icon at bounding box center [687, 637] width 15 height 15
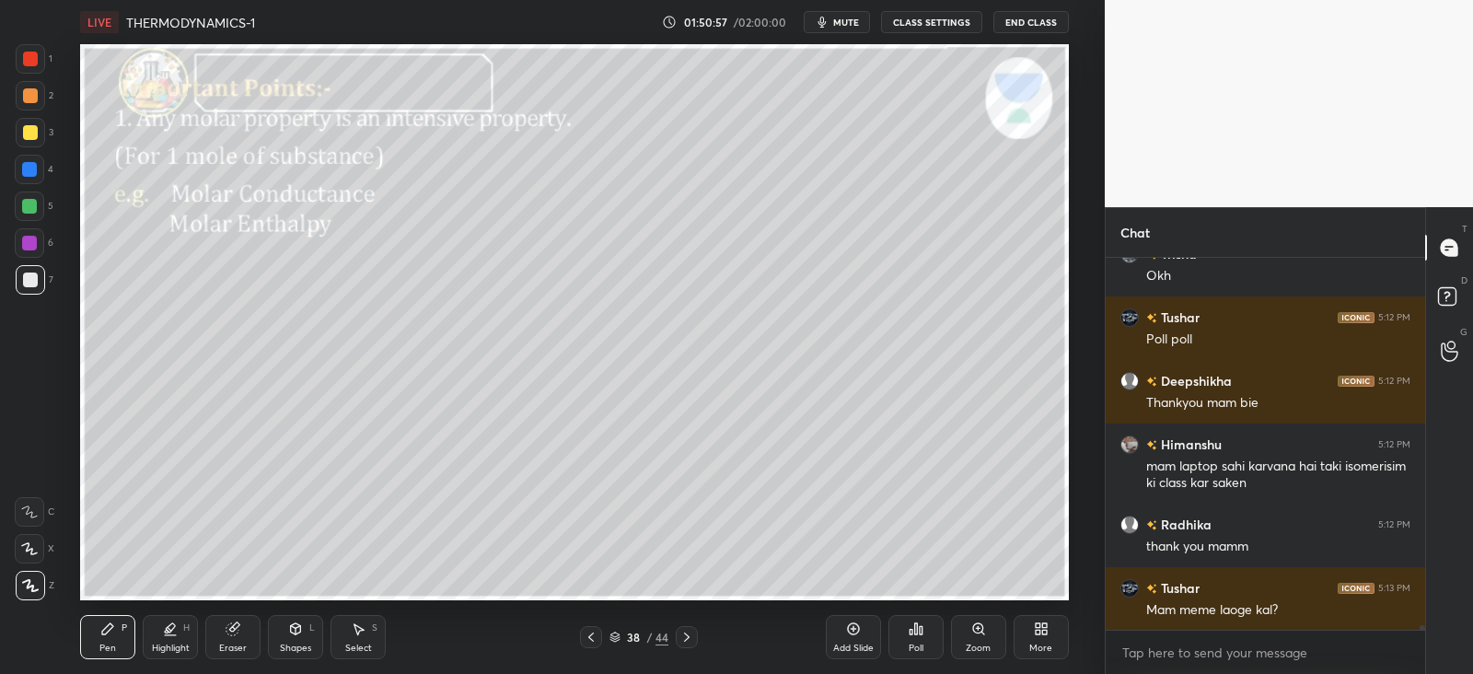
click at [691, 638] on icon at bounding box center [687, 637] width 15 height 15
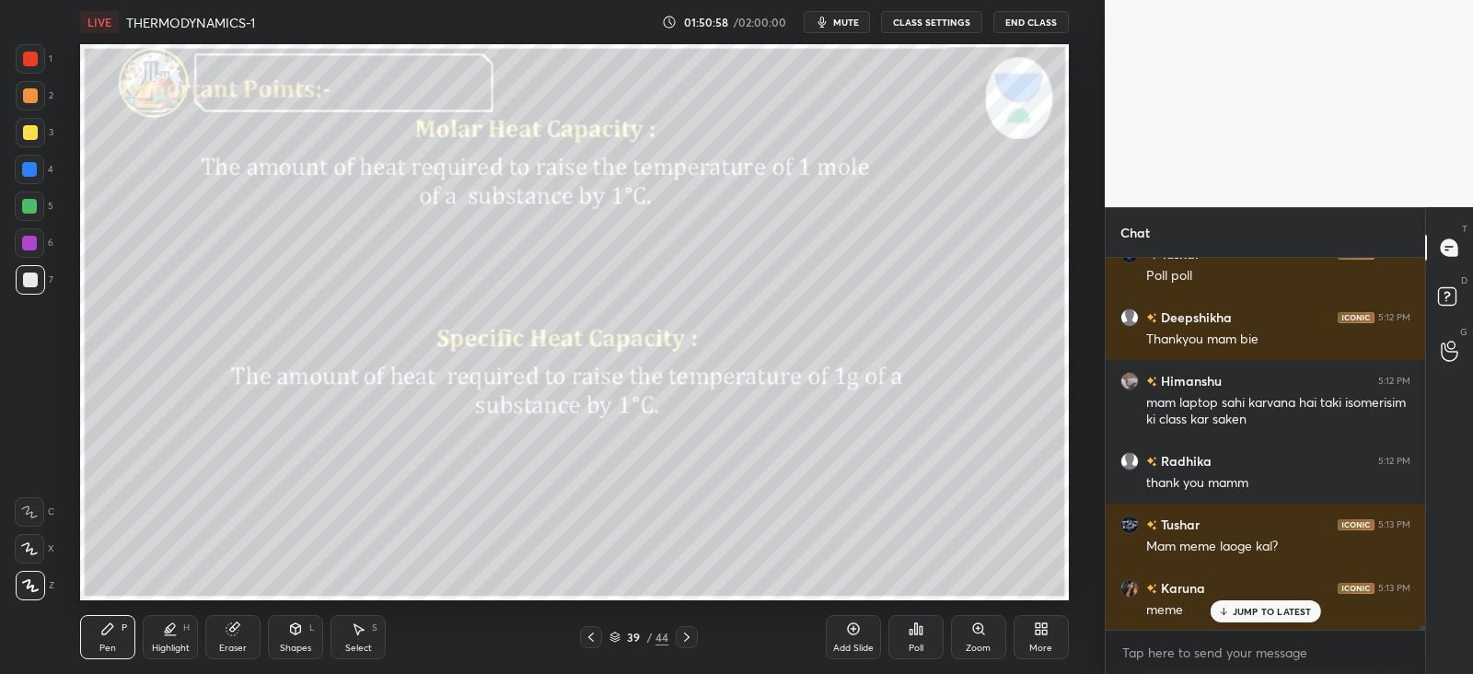
click at [692, 640] on icon at bounding box center [687, 637] width 15 height 15
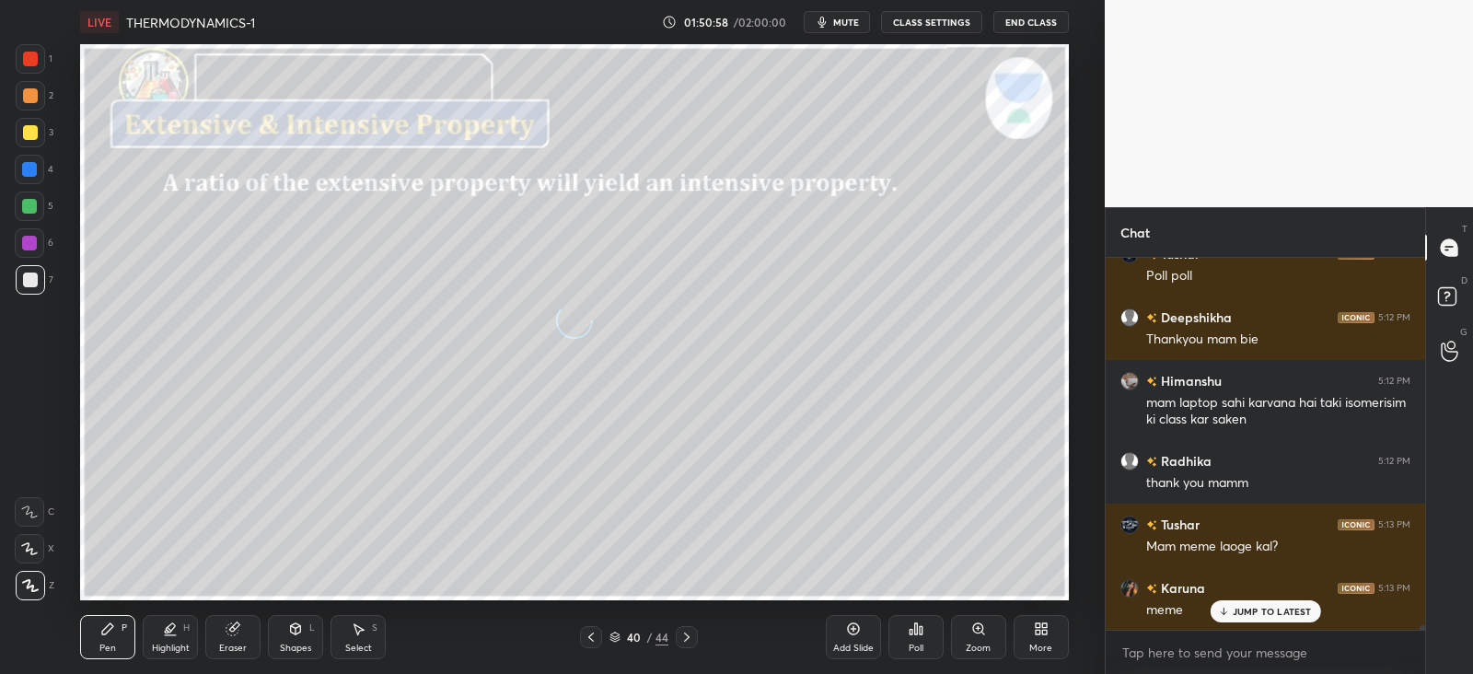
click at [691, 641] on icon at bounding box center [687, 637] width 15 height 15
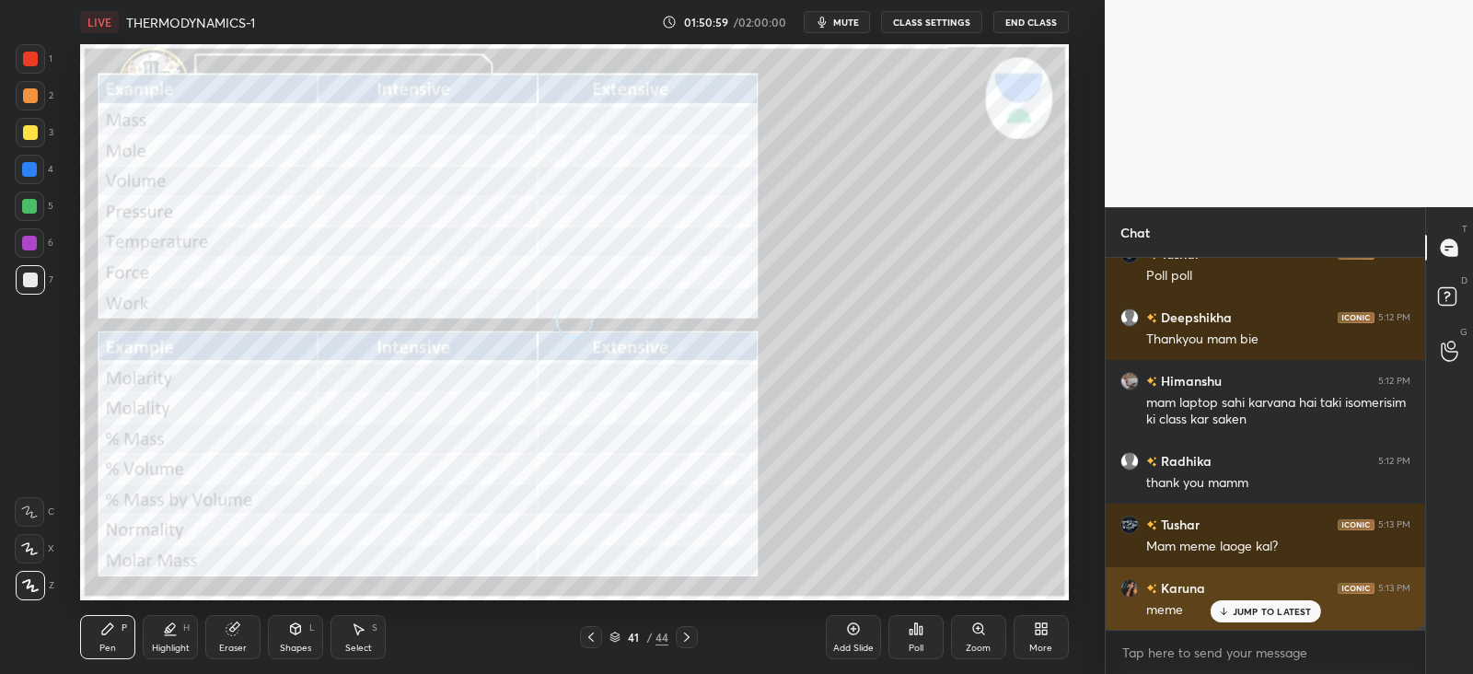
click at [1260, 604] on div "JUMP TO LATEST" at bounding box center [1265, 611] width 111 height 22
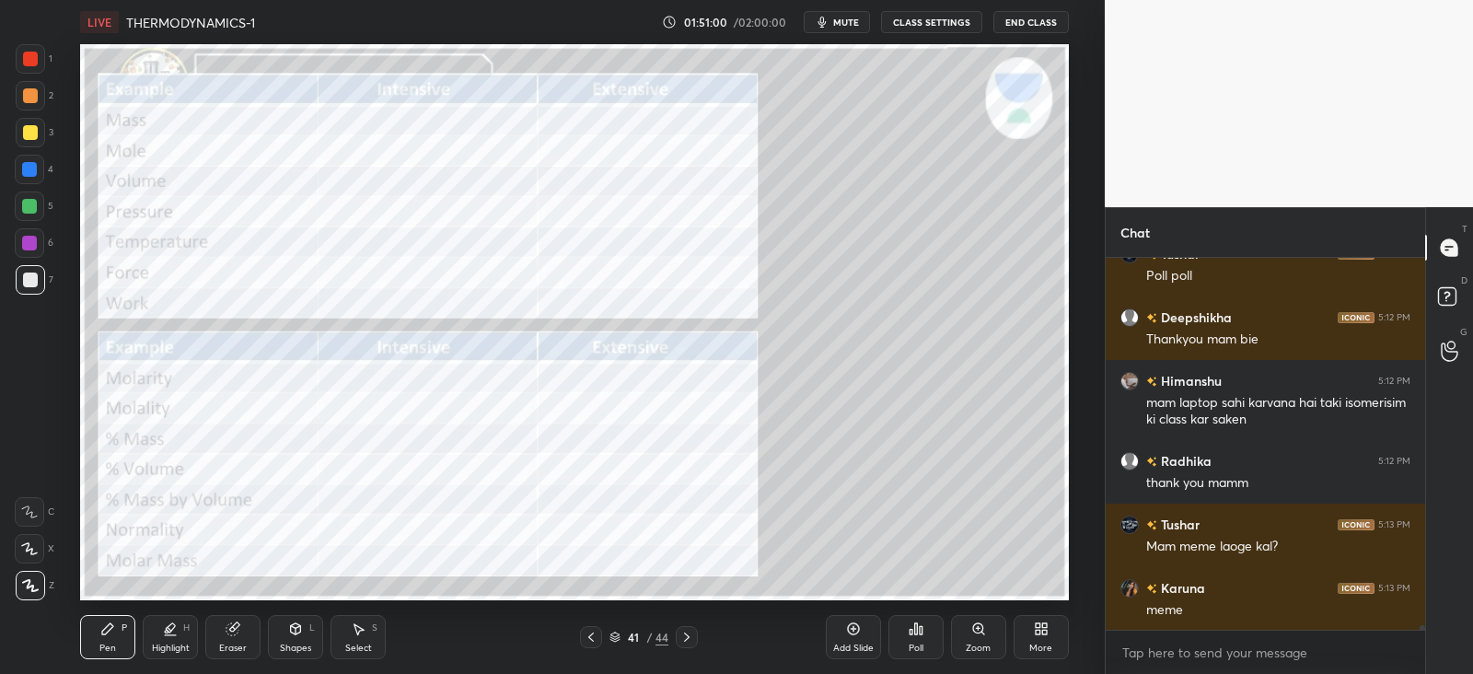
click at [593, 645] on div at bounding box center [591, 637] width 22 height 22
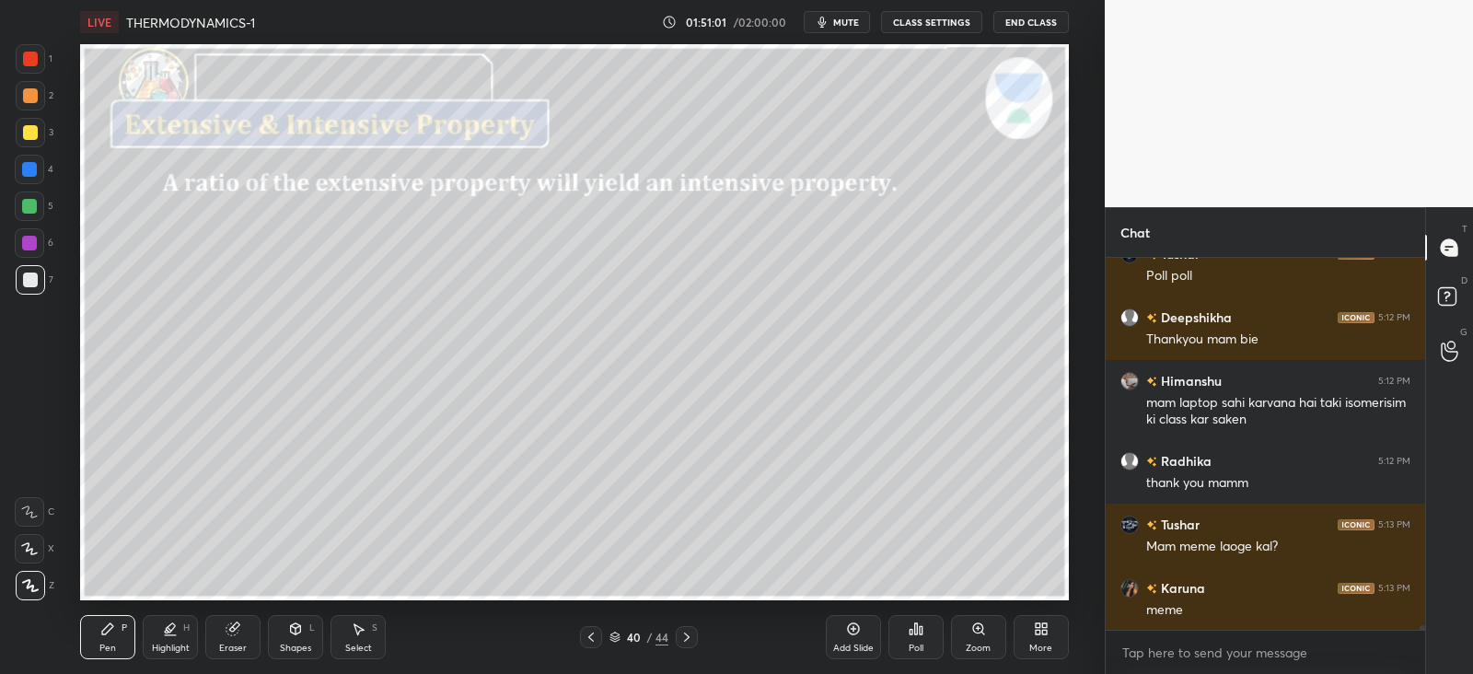
click at [598, 642] on icon at bounding box center [591, 637] width 15 height 15
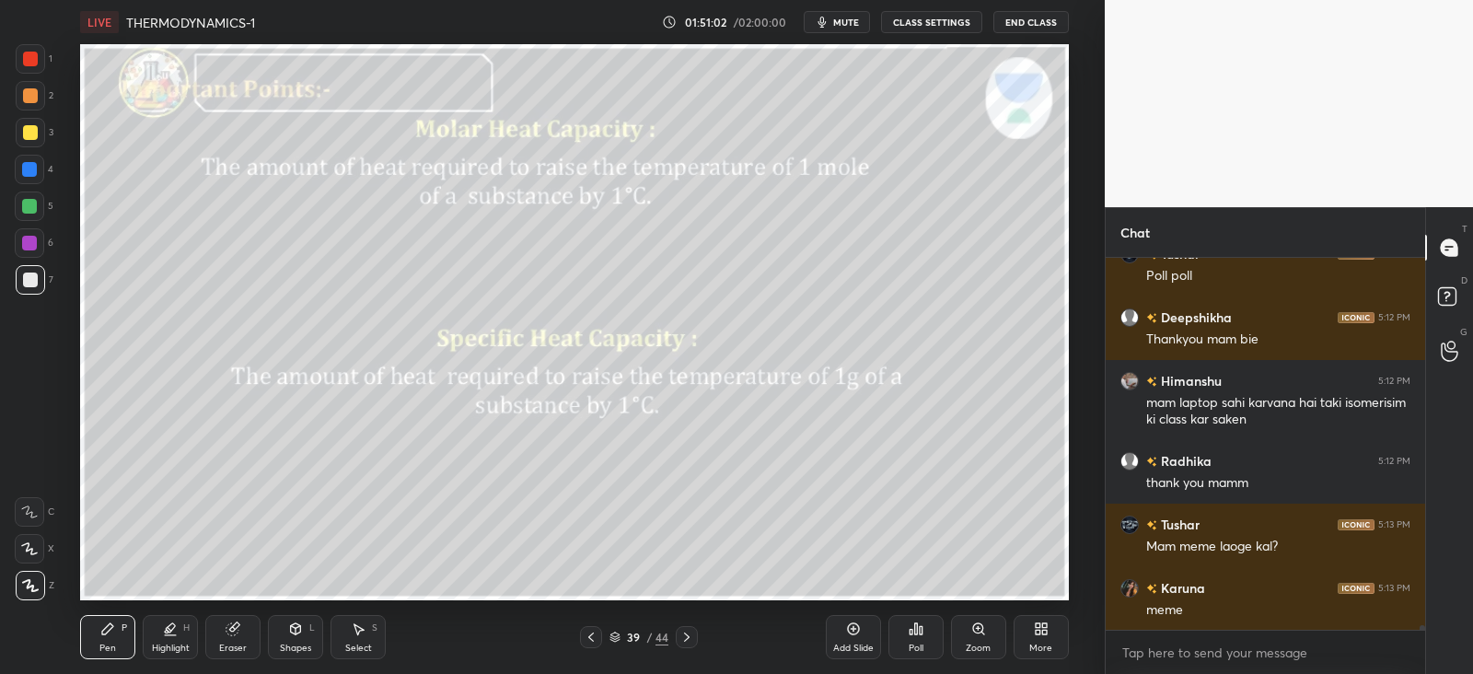
click at [694, 646] on div at bounding box center [687, 637] width 22 height 22
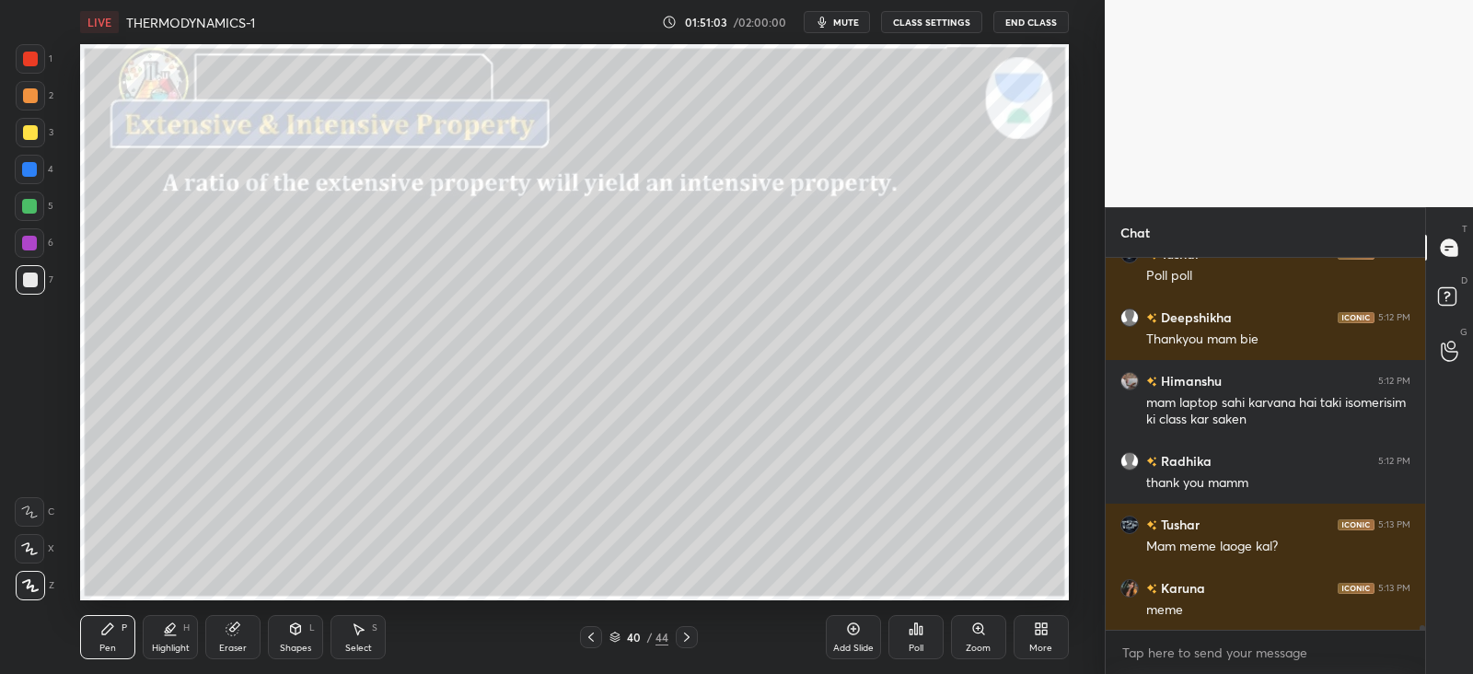
click at [692, 645] on div at bounding box center [687, 637] width 22 height 22
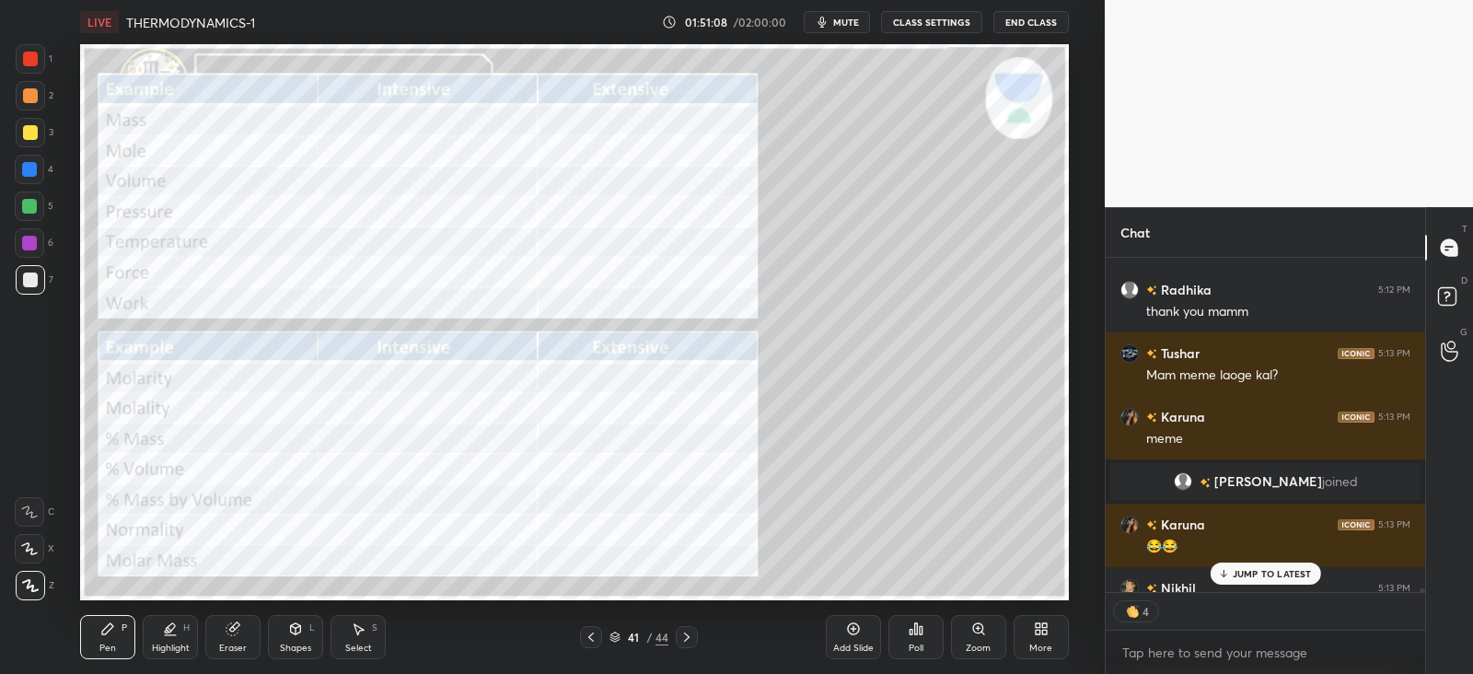
scroll to position [26819, 0]
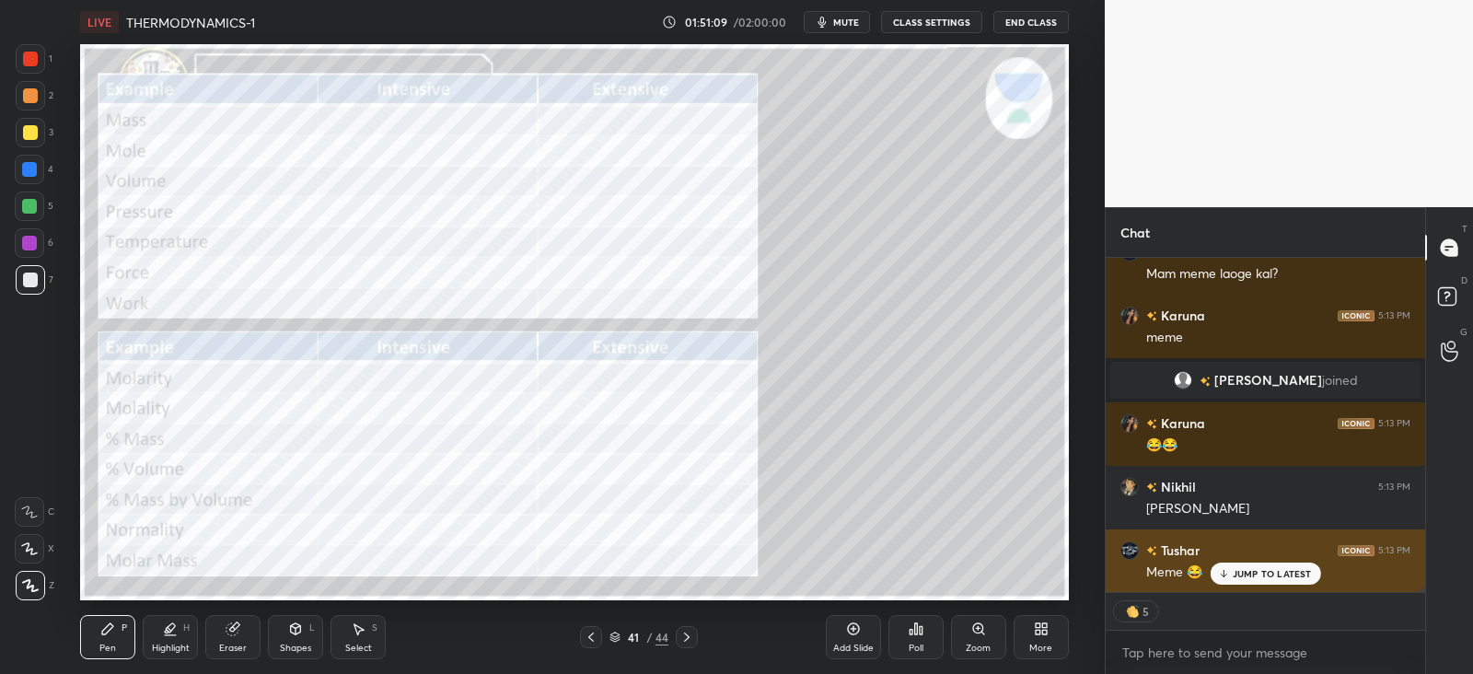
click at [1242, 560] on div "Meme 😂" at bounding box center [1279, 571] width 264 height 22
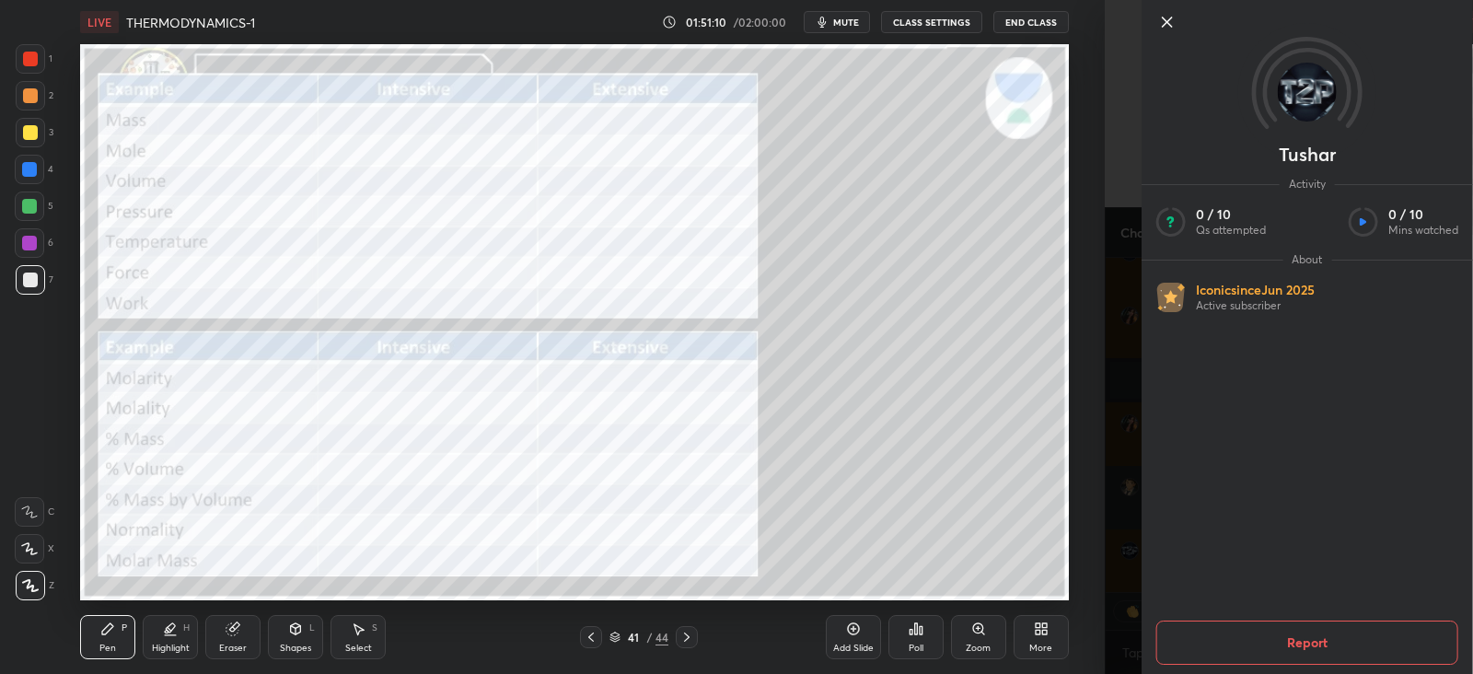
click at [1082, 581] on div "Setting up your live class Poll for secs No correct answer Start poll" at bounding box center [574, 322] width 1031 height 556
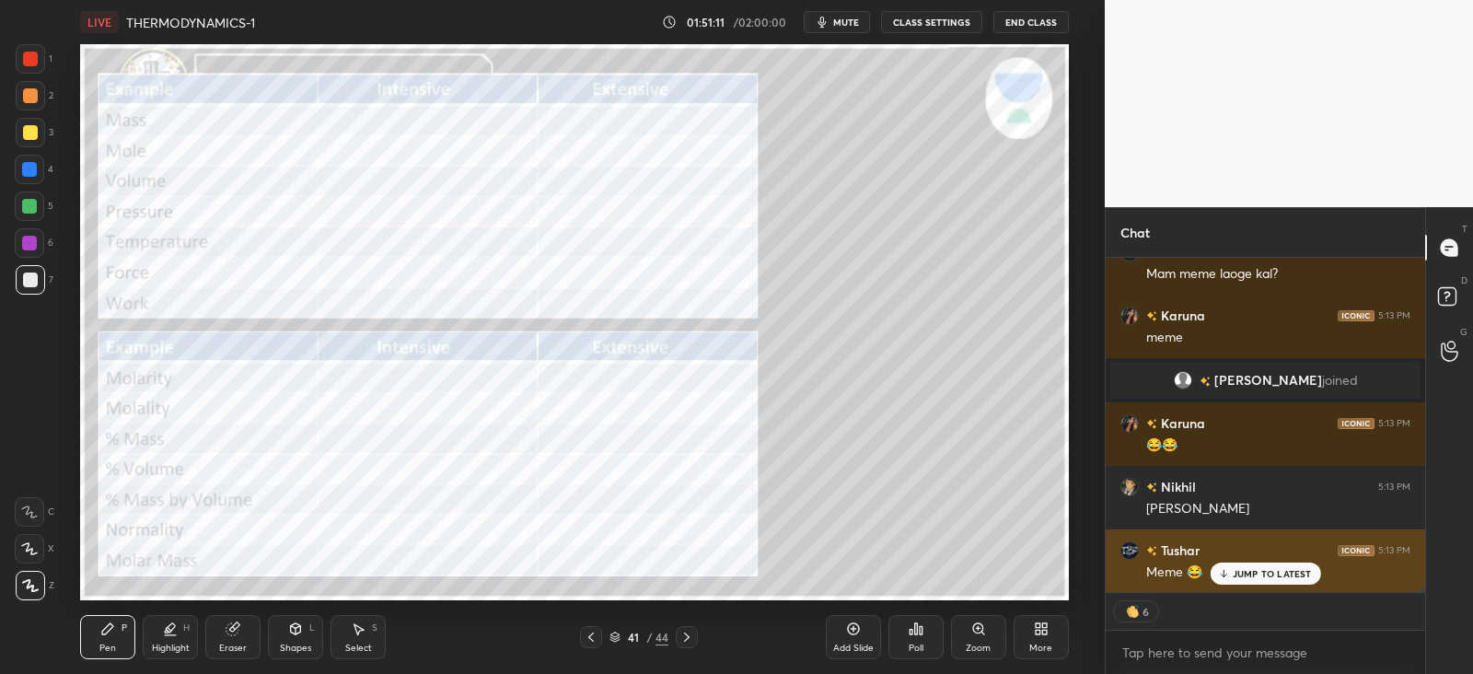
click at [1239, 581] on div "JUMP TO LATEST" at bounding box center [1265, 574] width 111 height 22
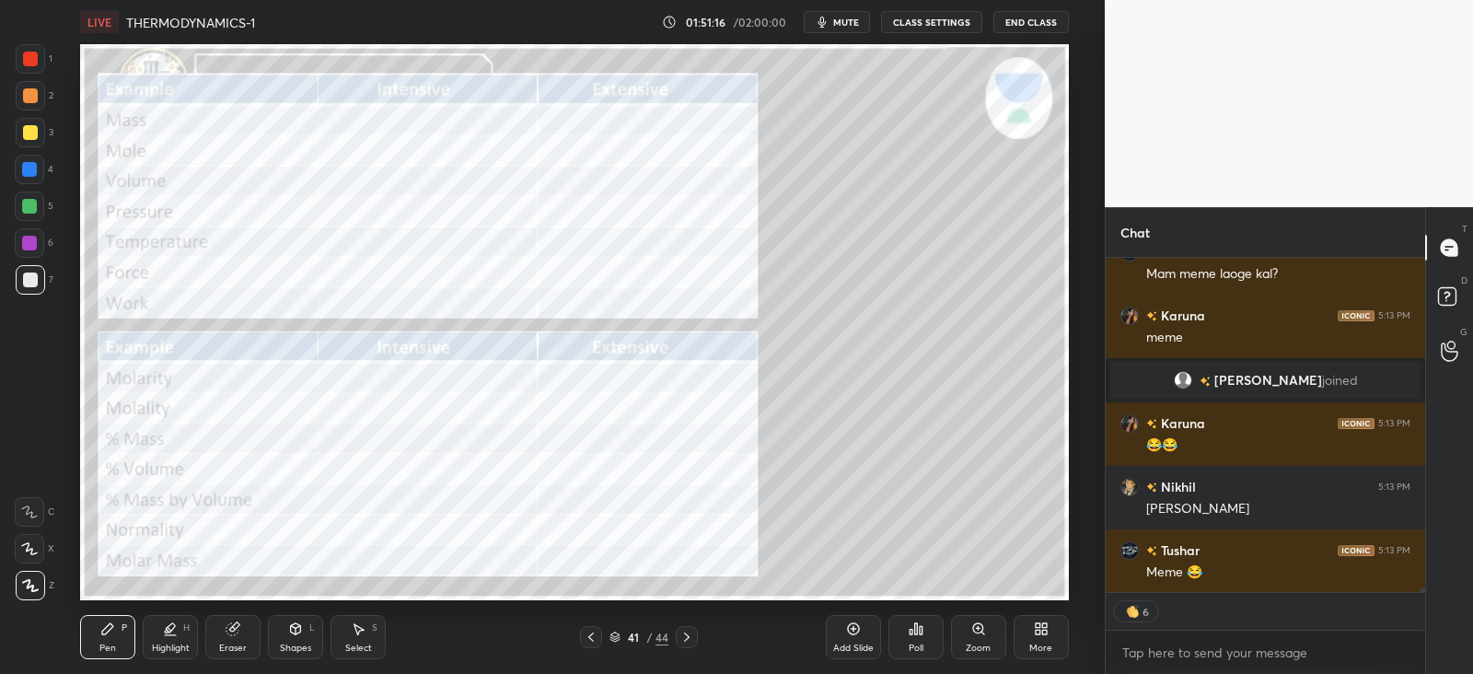
scroll to position [26882, 0]
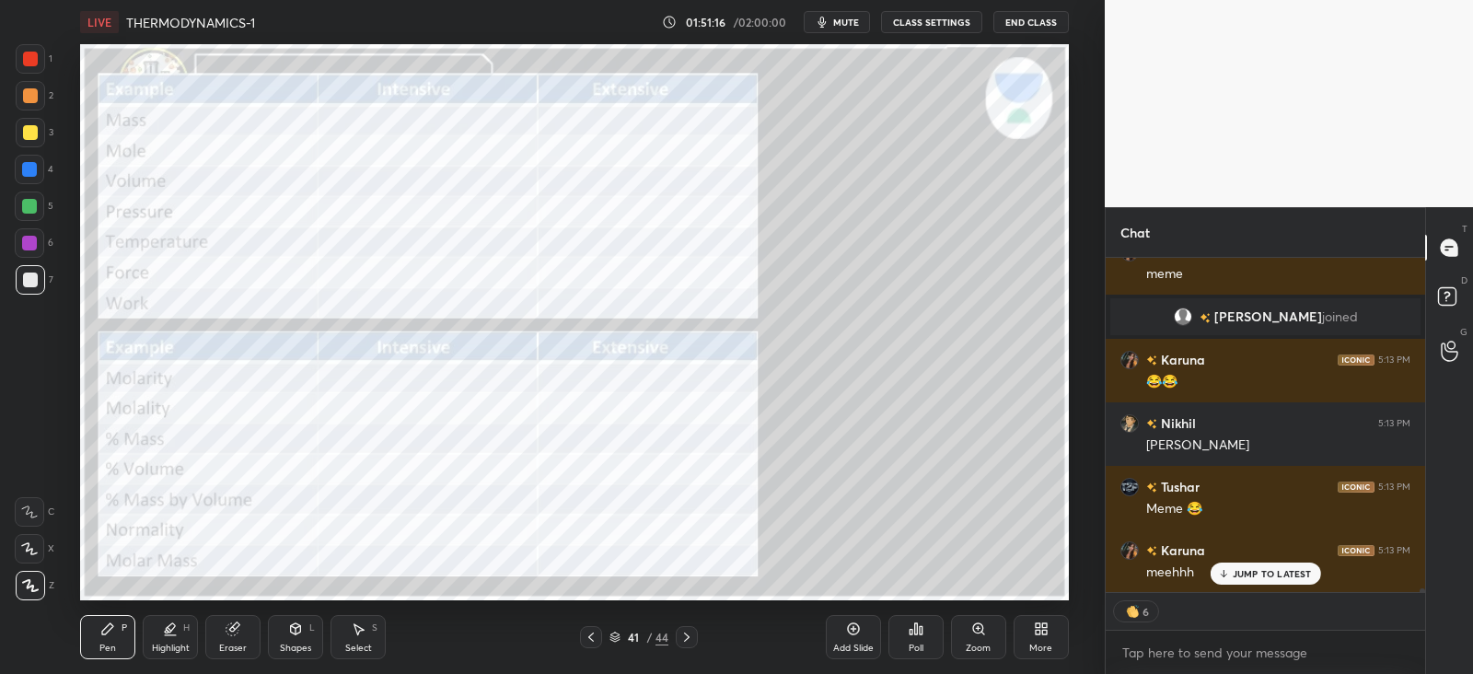
click at [704, 630] on div "41 / 44" at bounding box center [639, 637] width 373 height 22
click at [700, 630] on div "41 / 44" at bounding box center [639, 637] width 373 height 22
click at [686, 634] on icon at bounding box center [687, 637] width 6 height 9
click at [685, 637] on icon at bounding box center [687, 637] width 15 height 15
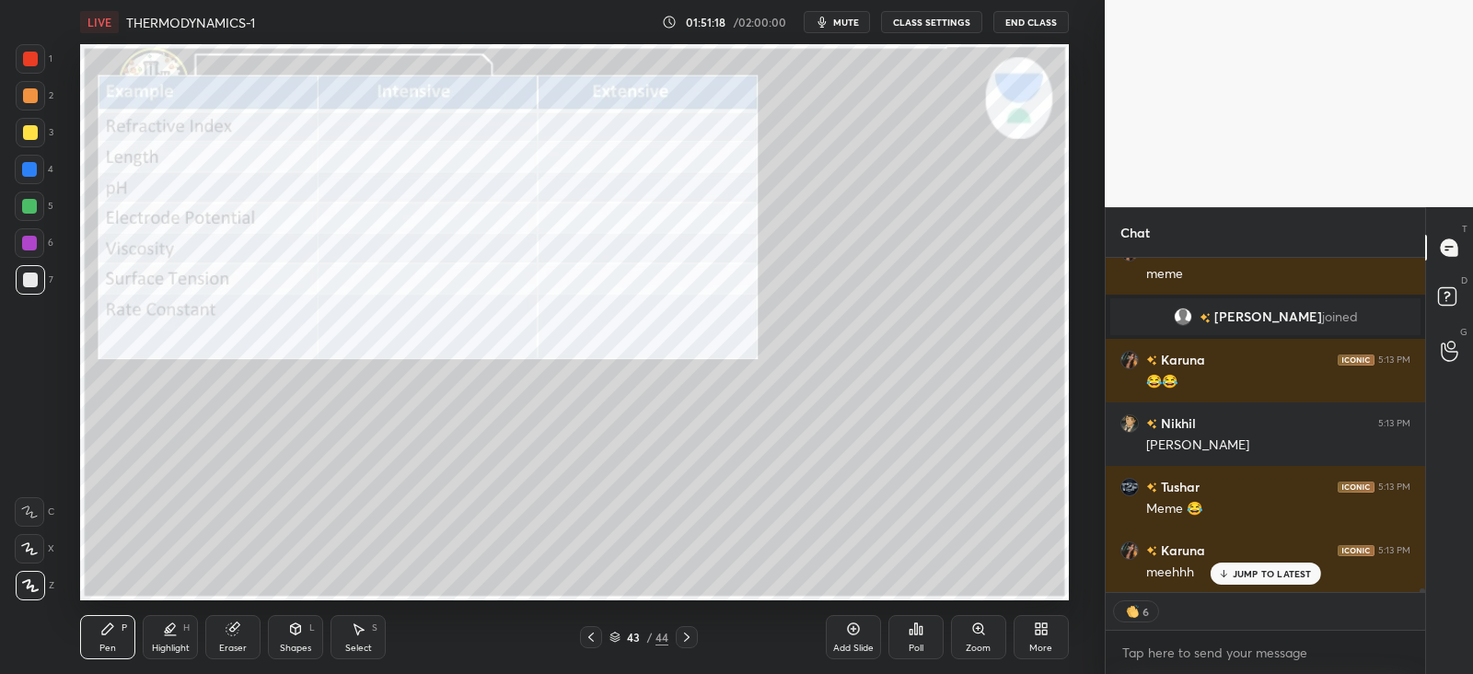
click at [681, 637] on icon at bounding box center [687, 637] width 15 height 15
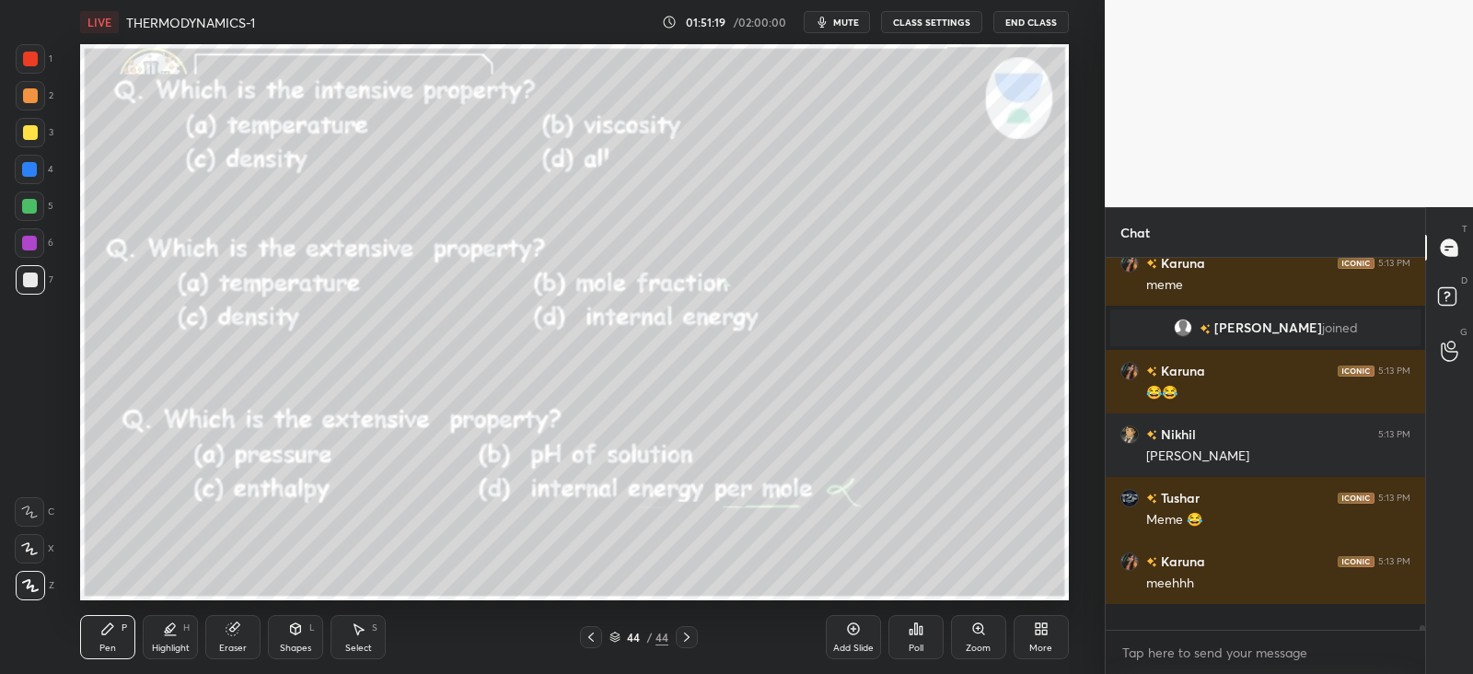
scroll to position [366, 313]
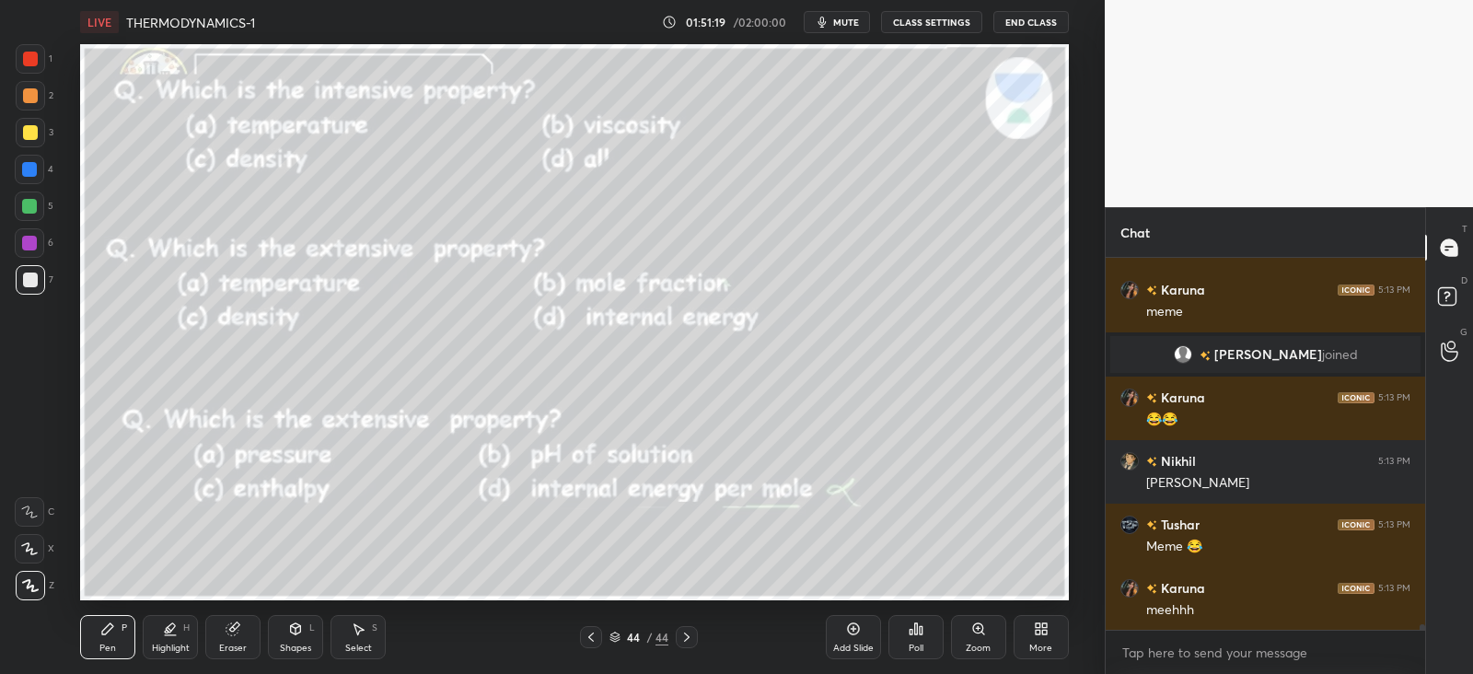
click at [681, 630] on icon at bounding box center [687, 637] width 15 height 15
click at [600, 632] on div at bounding box center [591, 637] width 22 height 22
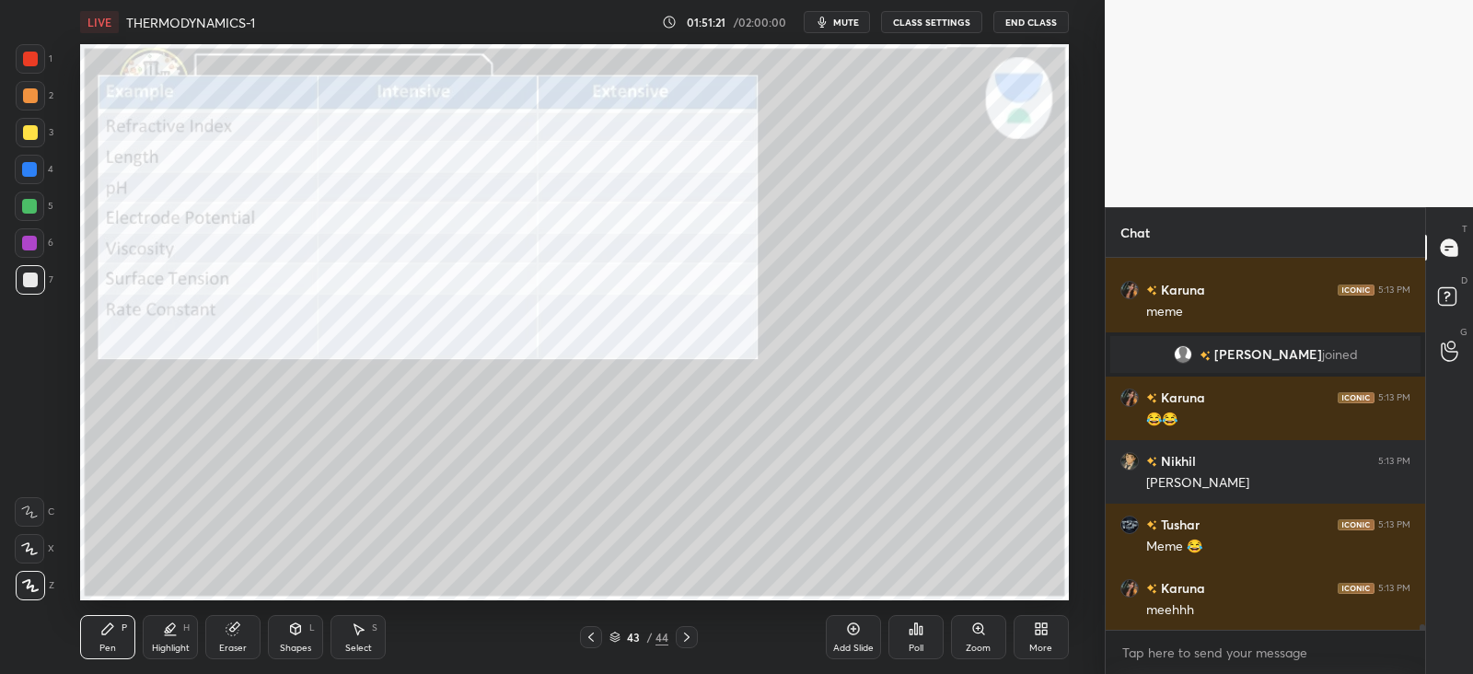
click at [594, 639] on icon at bounding box center [591, 637] width 15 height 15
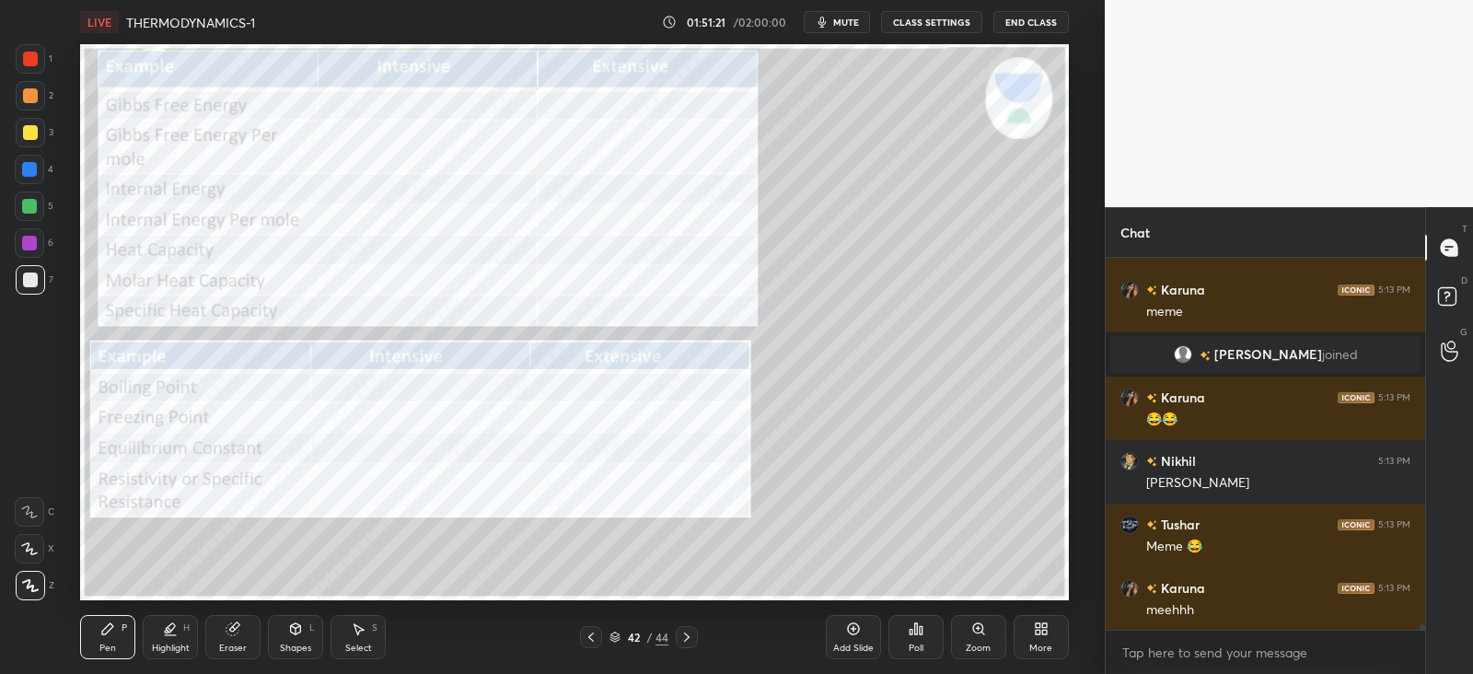
click at [594, 640] on icon at bounding box center [591, 637] width 15 height 15
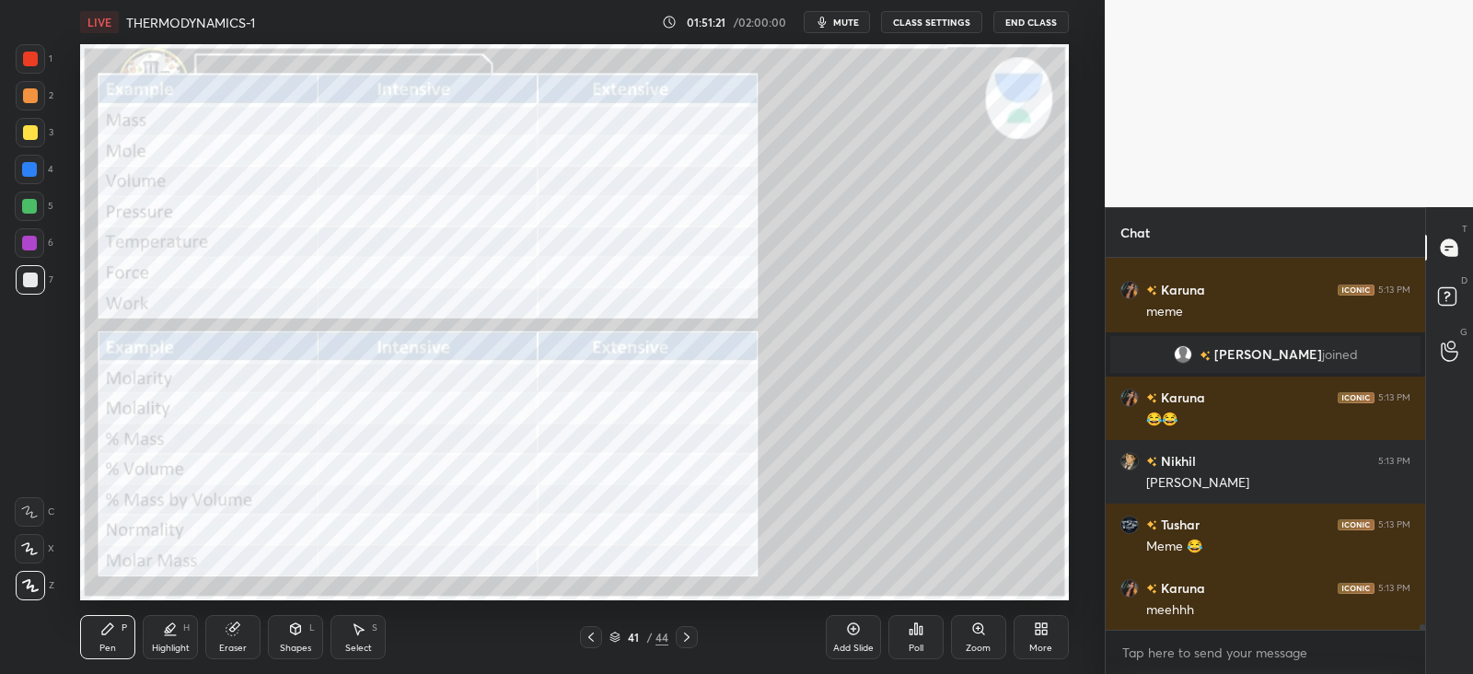
click at [599, 641] on div at bounding box center [591, 637] width 22 height 22
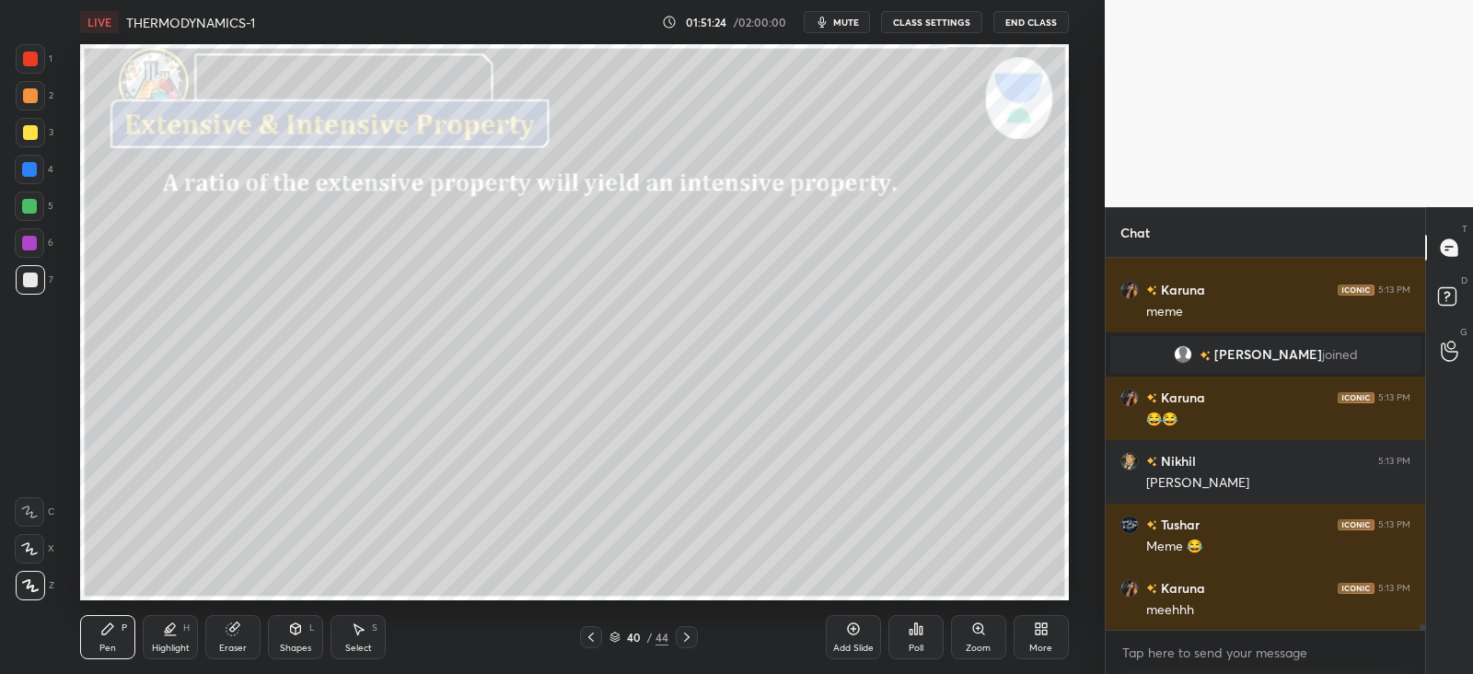
click at [699, 637] on div "40 / 44" at bounding box center [639, 637] width 373 height 22
click at [695, 637] on div at bounding box center [687, 637] width 22 height 22
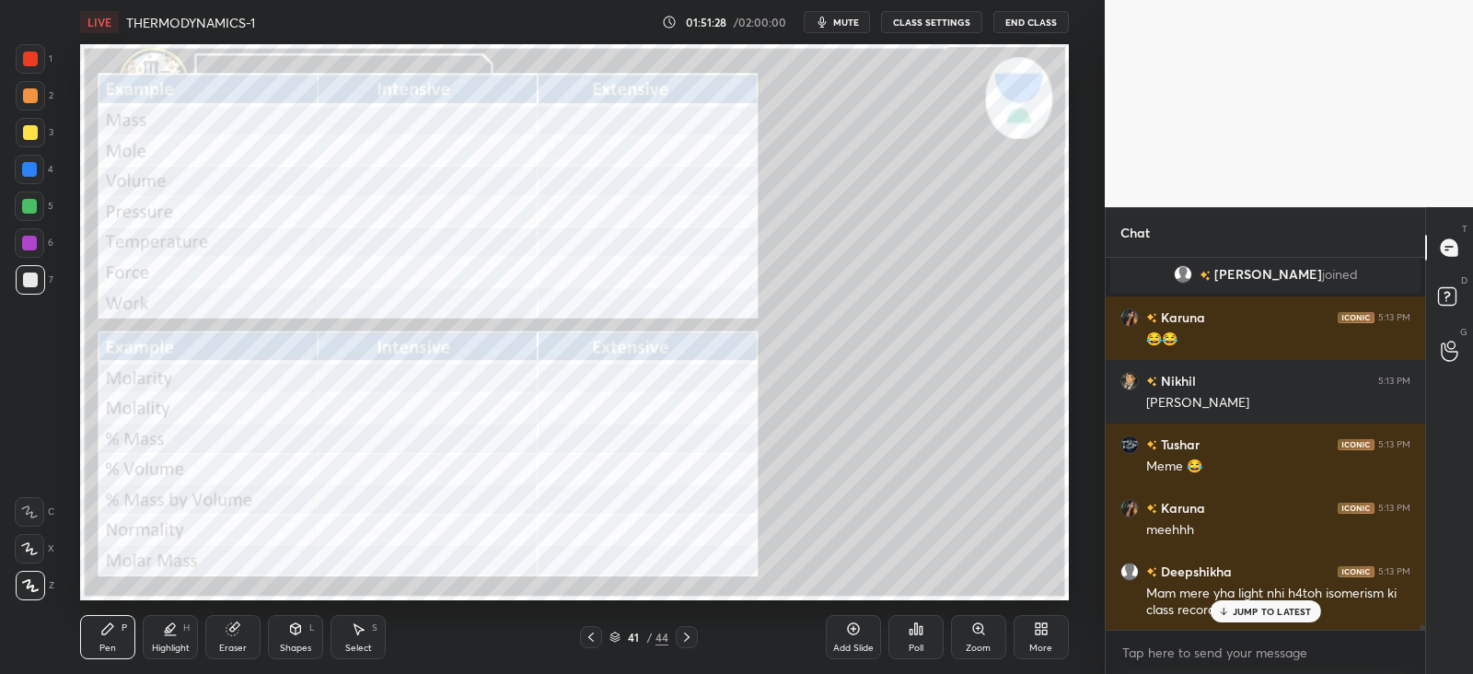
scroll to position [26988, 0]
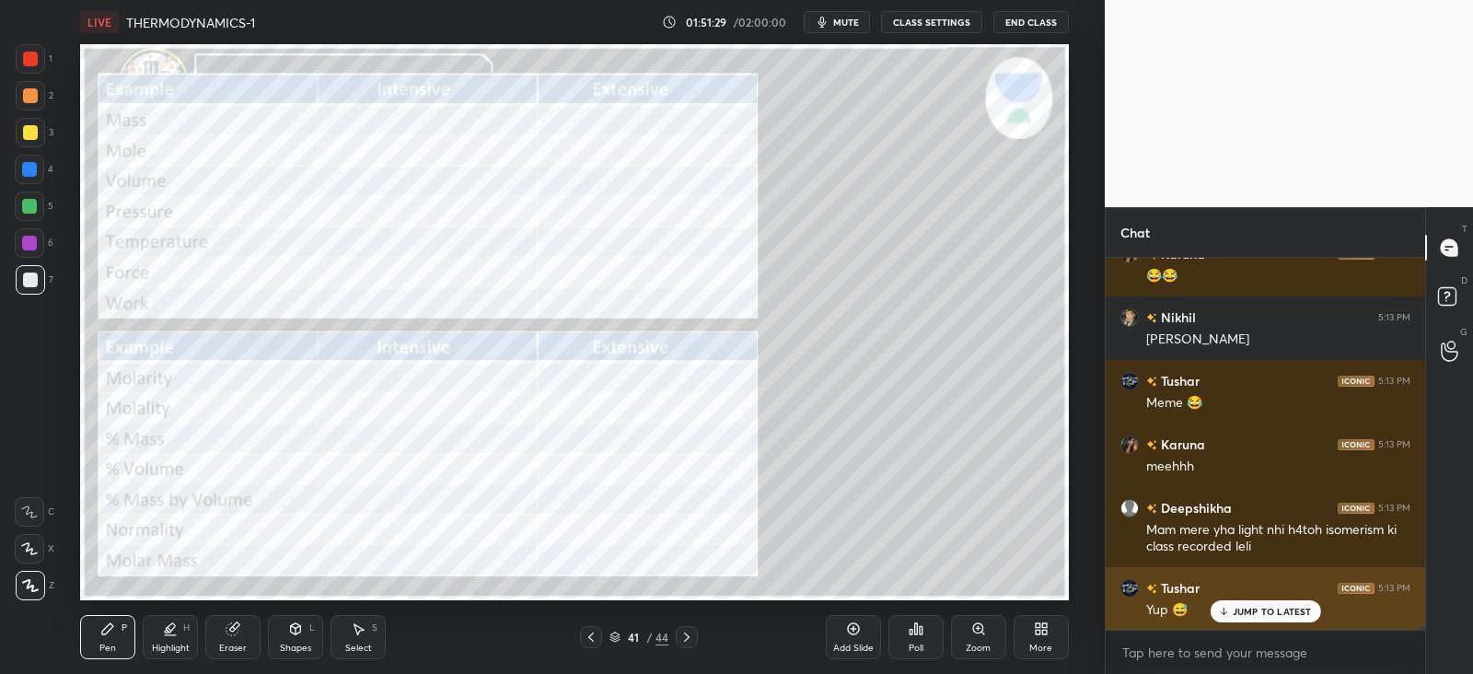
click at [1260, 600] on div "JUMP TO LATEST" at bounding box center [1265, 611] width 111 height 22
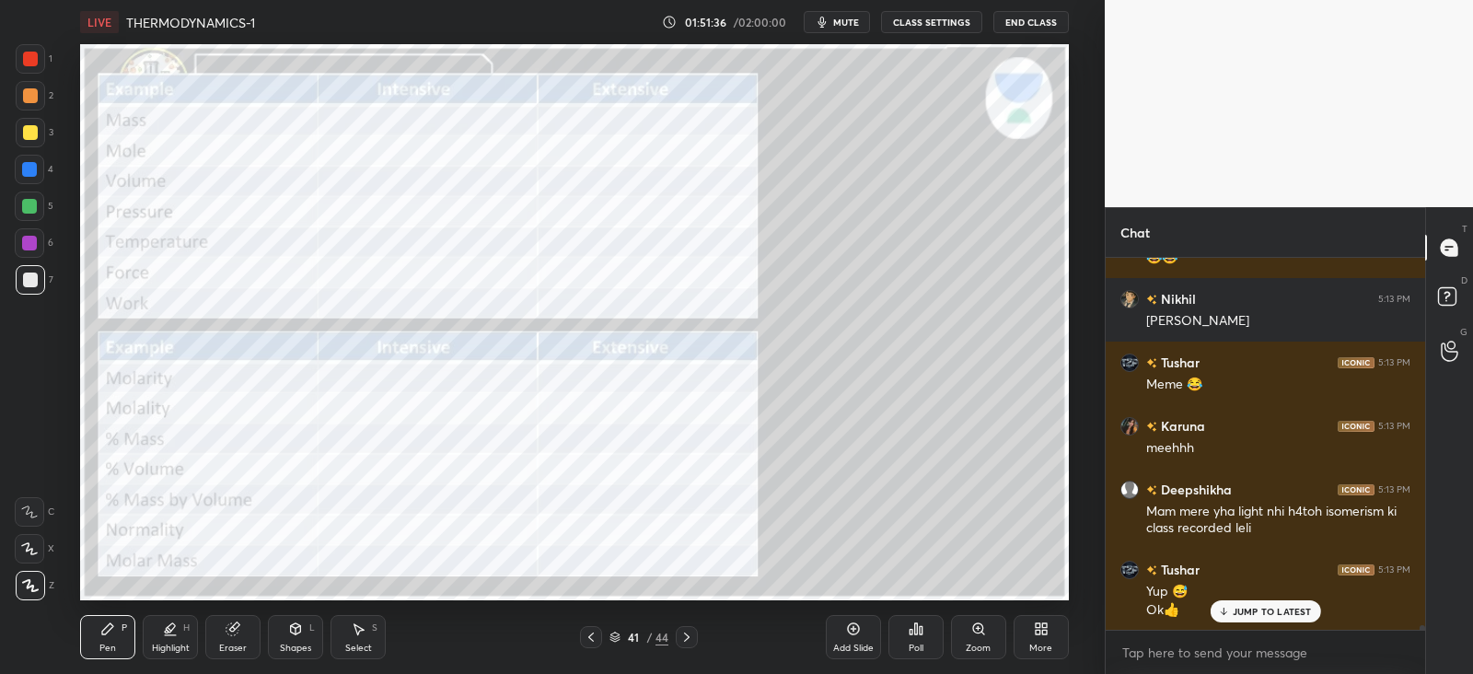
click at [690, 636] on icon at bounding box center [687, 637] width 15 height 15
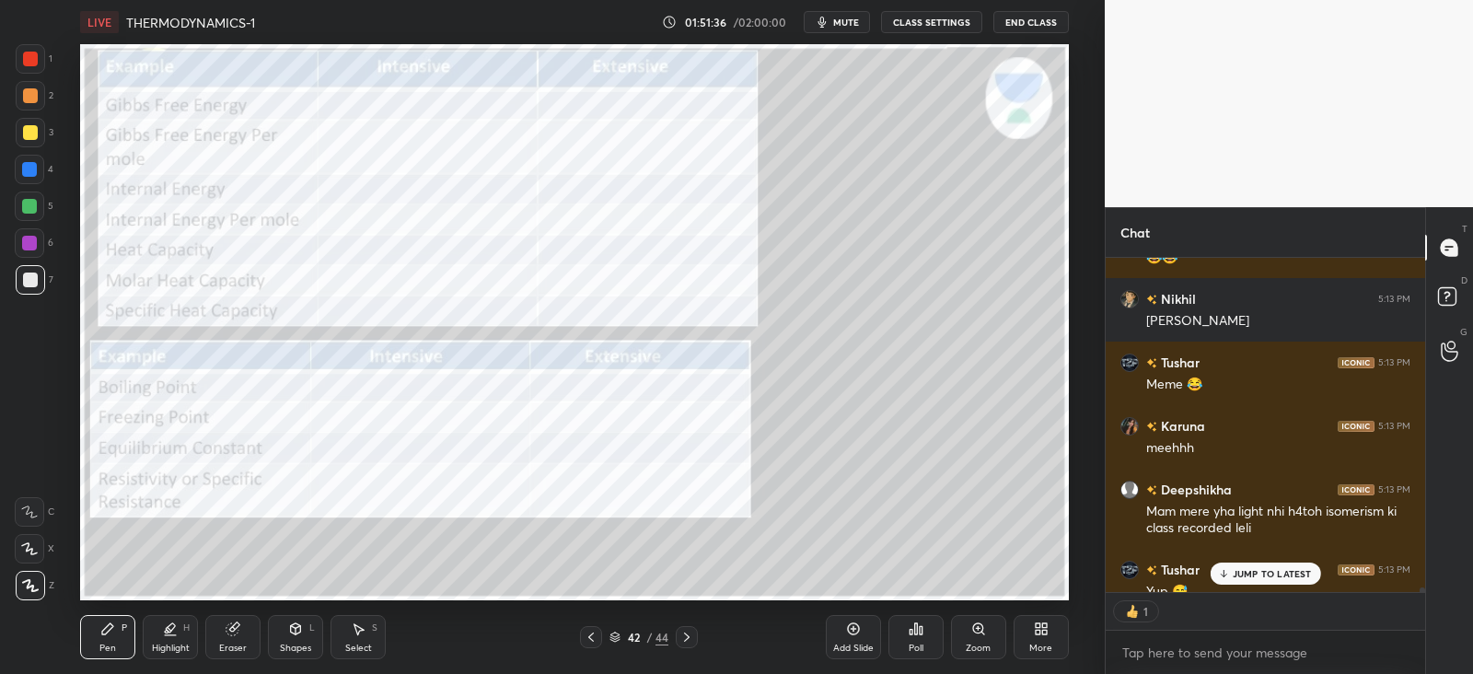
scroll to position [6, 6]
click at [687, 637] on icon at bounding box center [687, 637] width 15 height 15
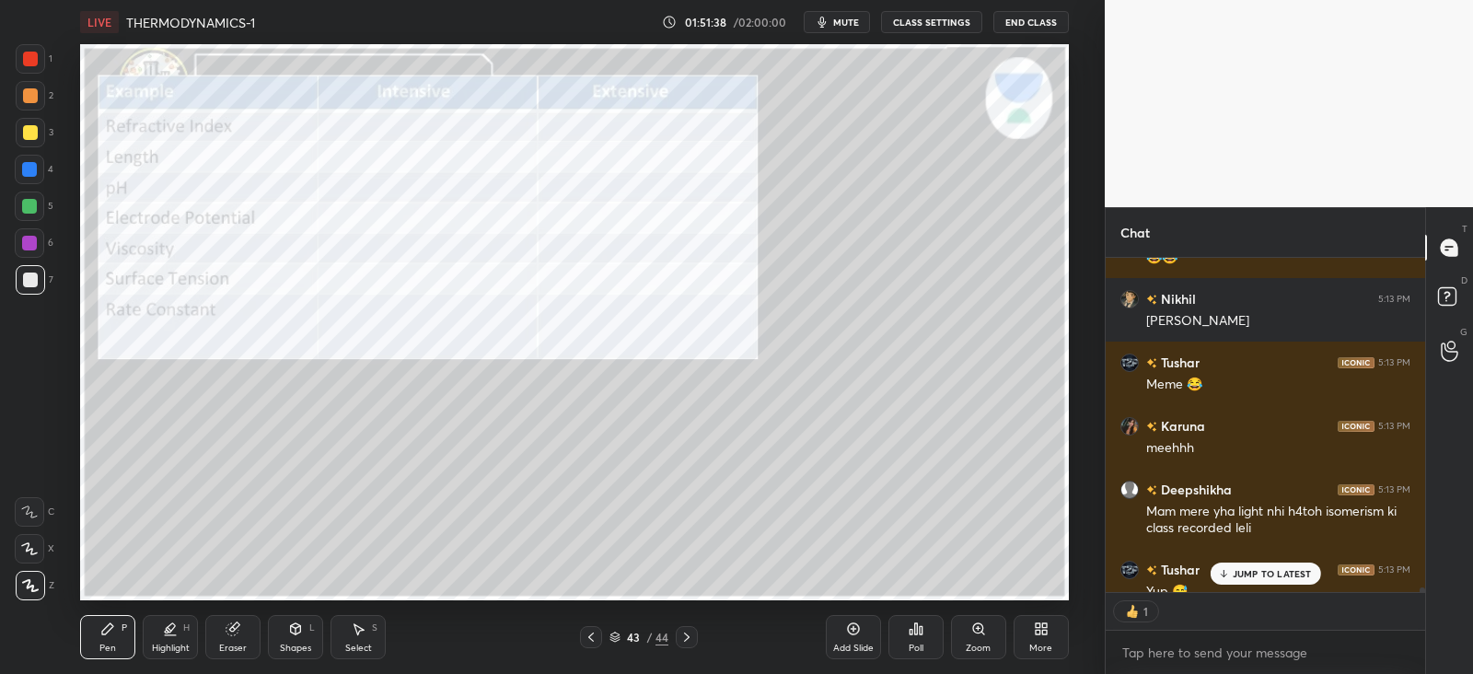
click at [690, 637] on icon at bounding box center [687, 637] width 6 height 9
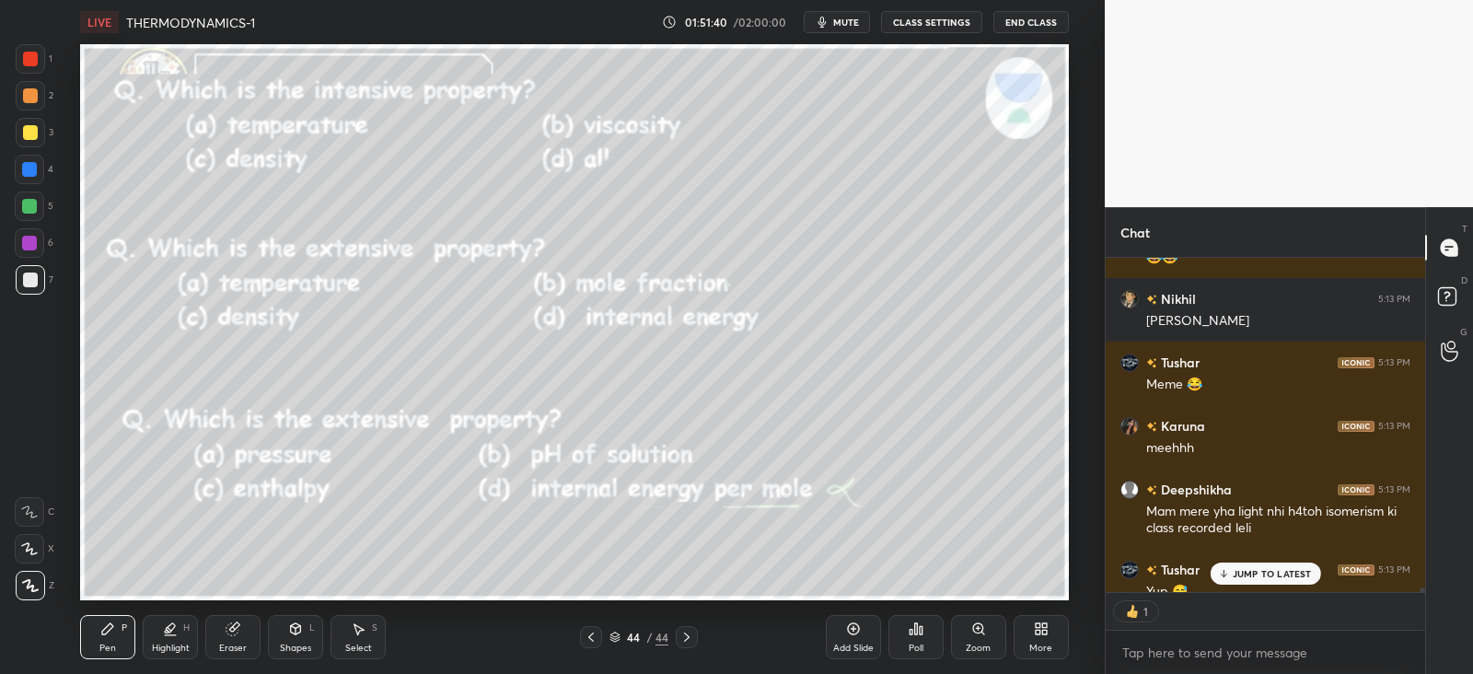
click at [589, 633] on icon at bounding box center [591, 637] width 15 height 15
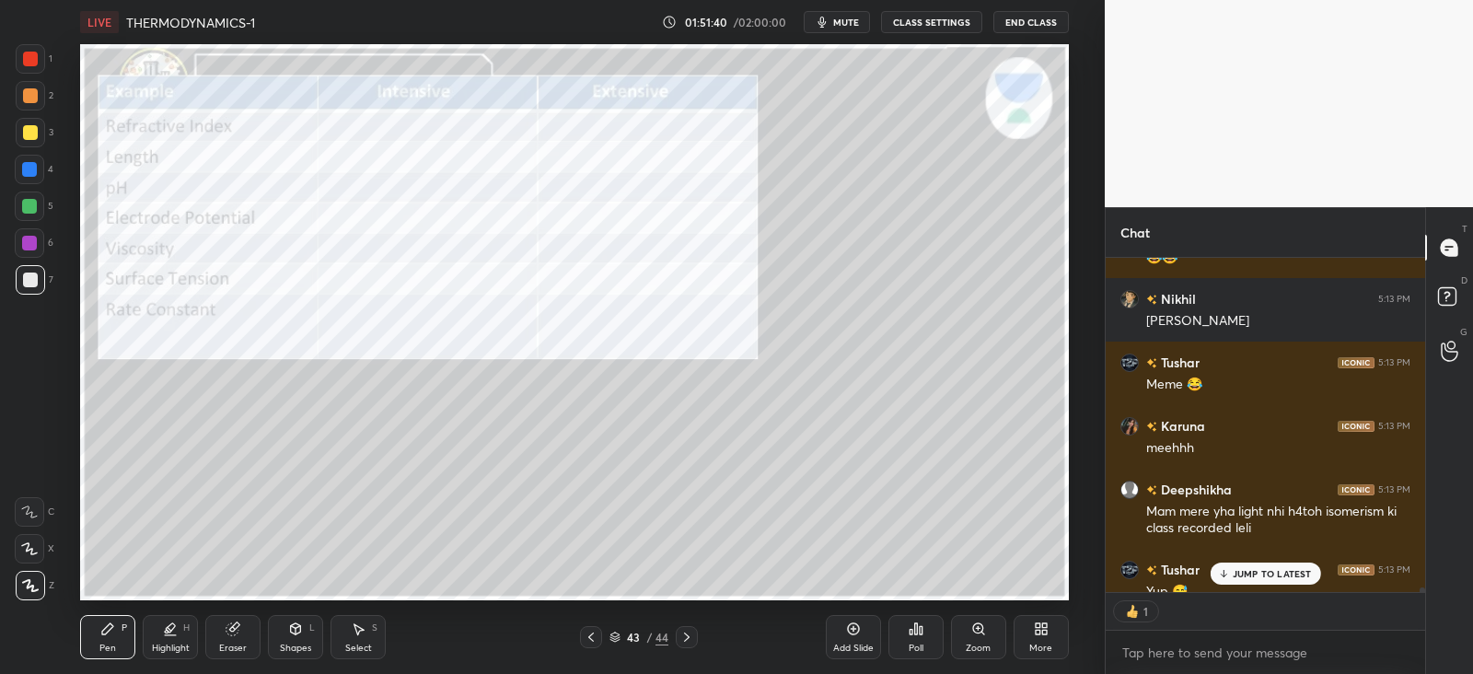
click at [585, 635] on icon at bounding box center [591, 637] width 15 height 15
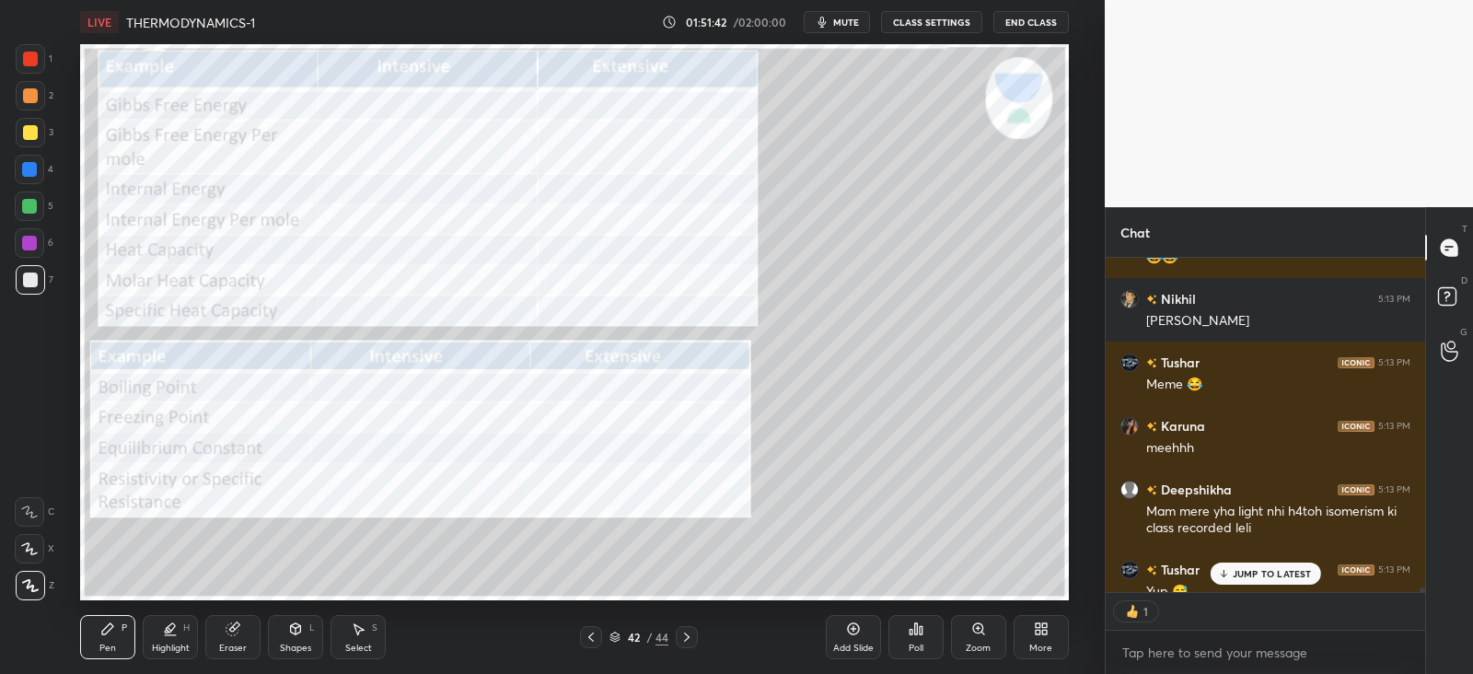
click at [592, 635] on icon at bounding box center [591, 637] width 15 height 15
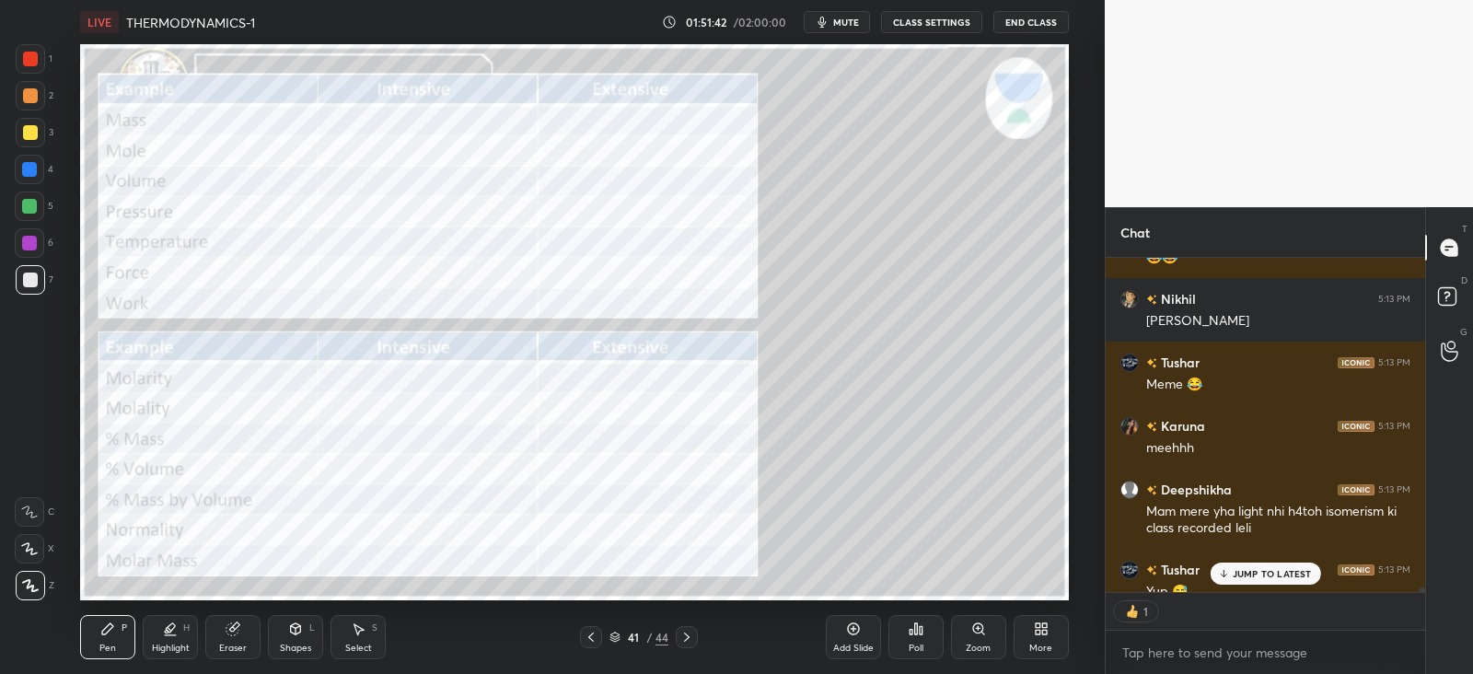
click at [588, 638] on icon at bounding box center [591, 637] width 15 height 15
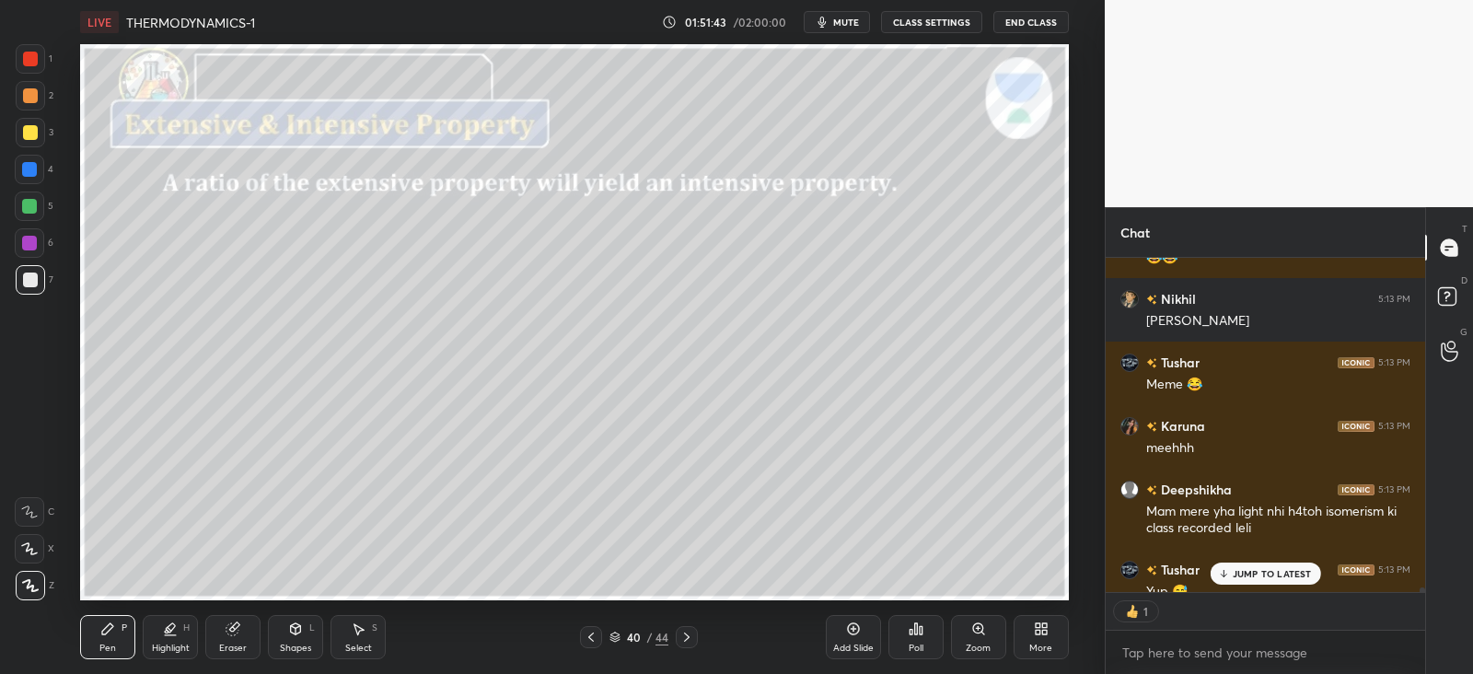
click at [592, 637] on icon at bounding box center [591, 637] width 15 height 15
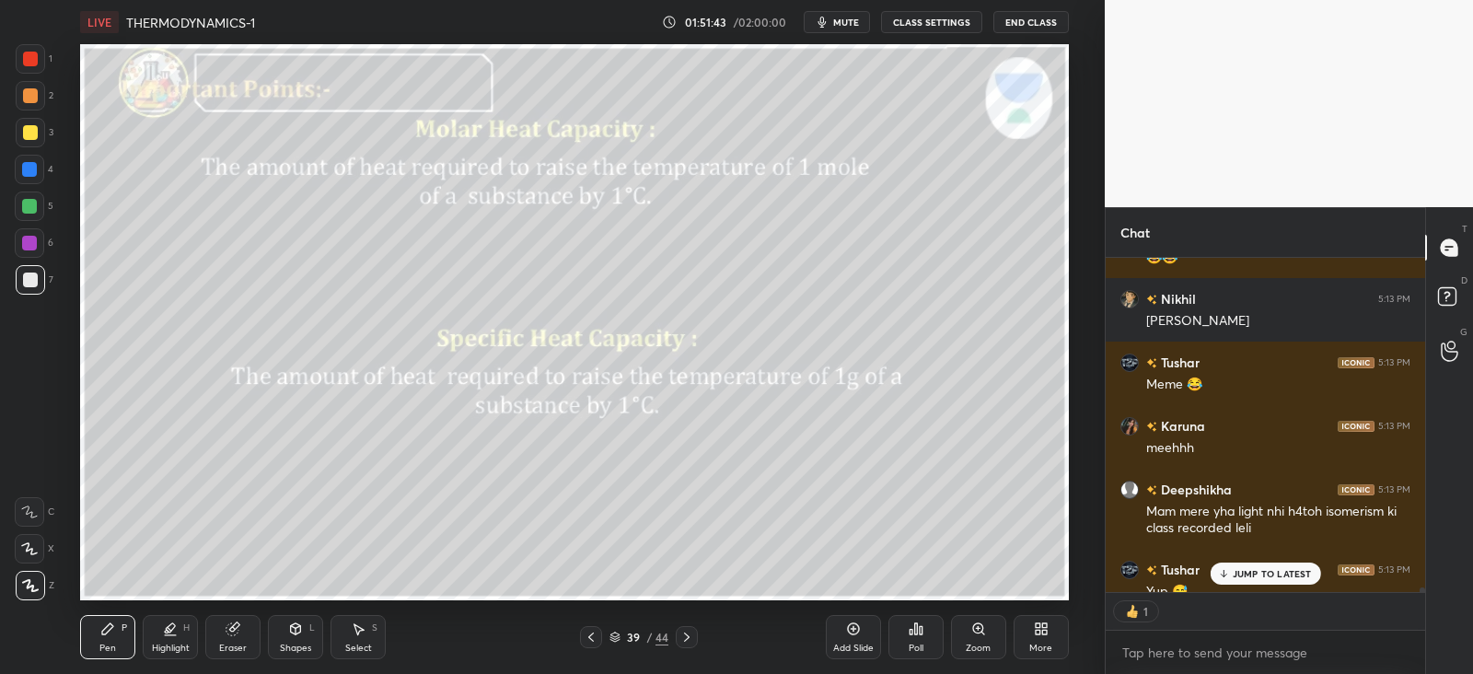
click at [594, 638] on icon at bounding box center [591, 637] width 15 height 15
click at [597, 638] on icon at bounding box center [591, 637] width 15 height 15
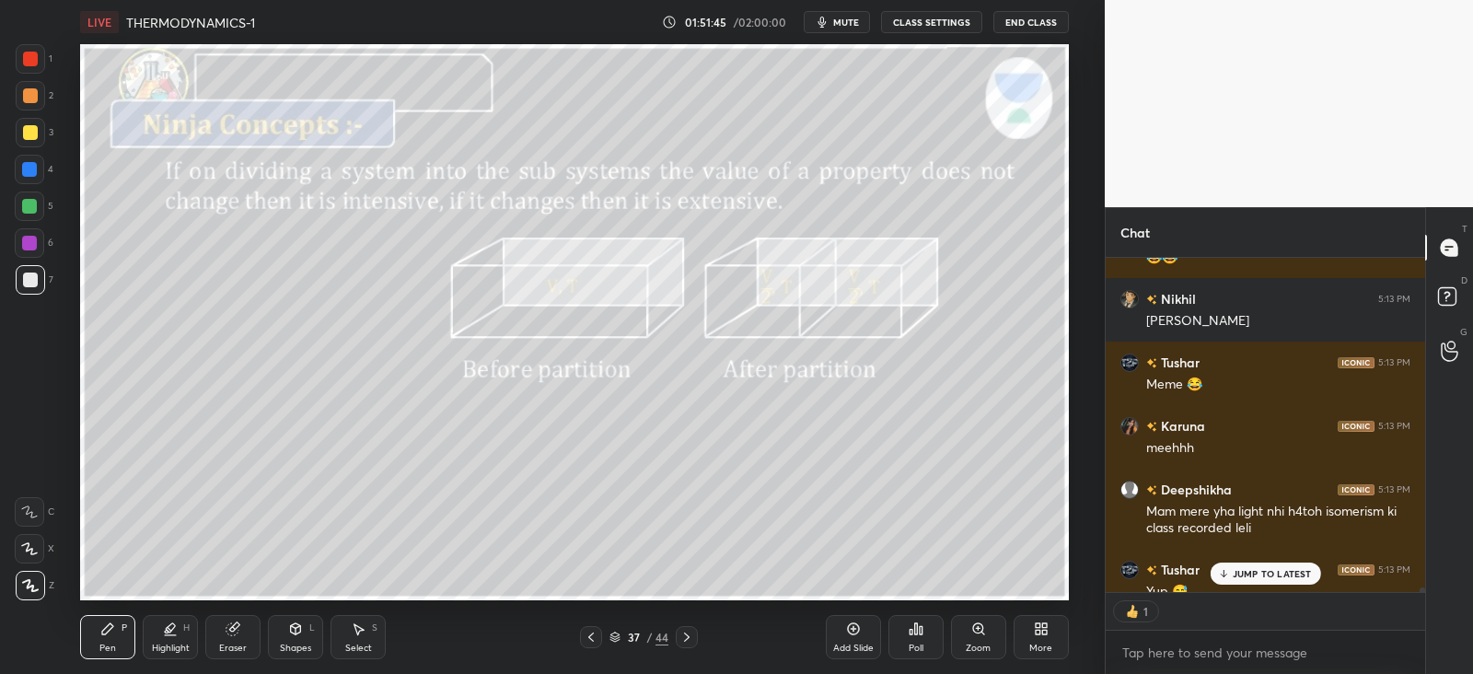
click at [598, 635] on icon at bounding box center [591, 637] width 15 height 15
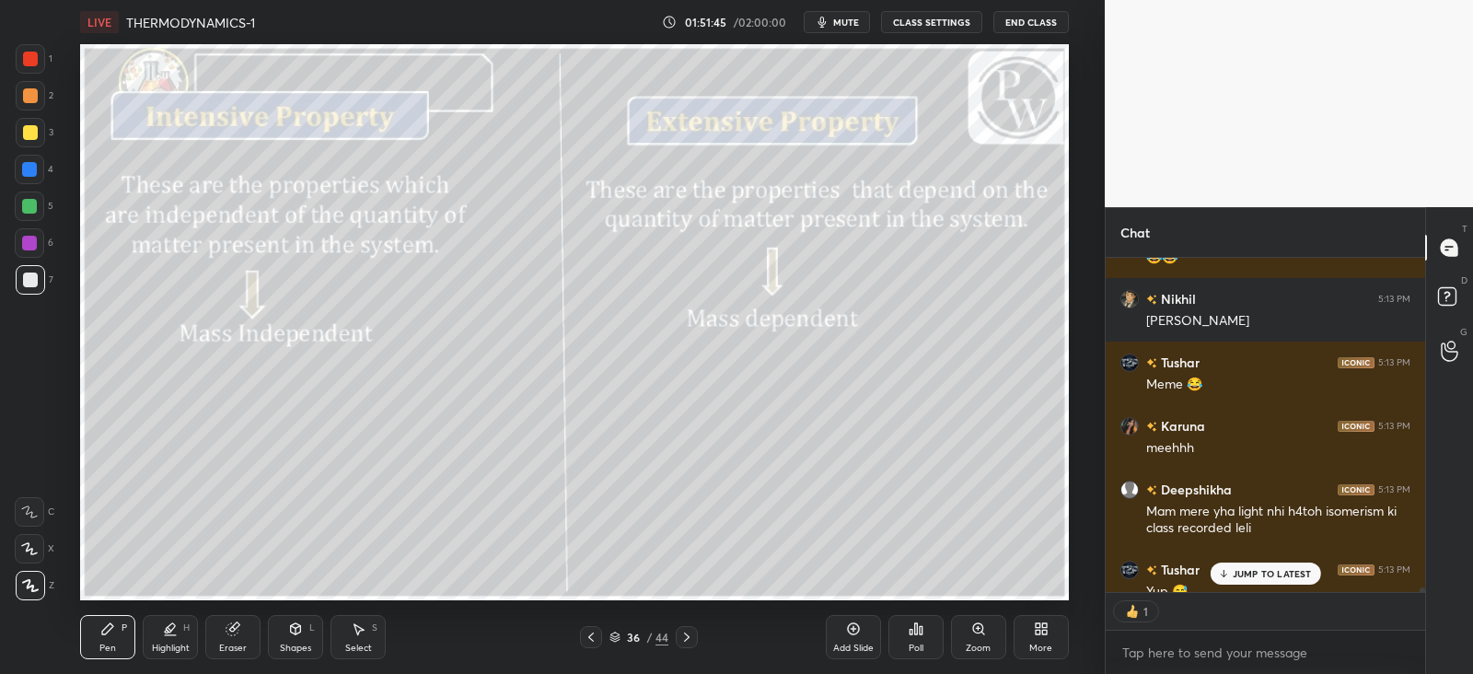
click at [599, 635] on icon at bounding box center [591, 637] width 15 height 15
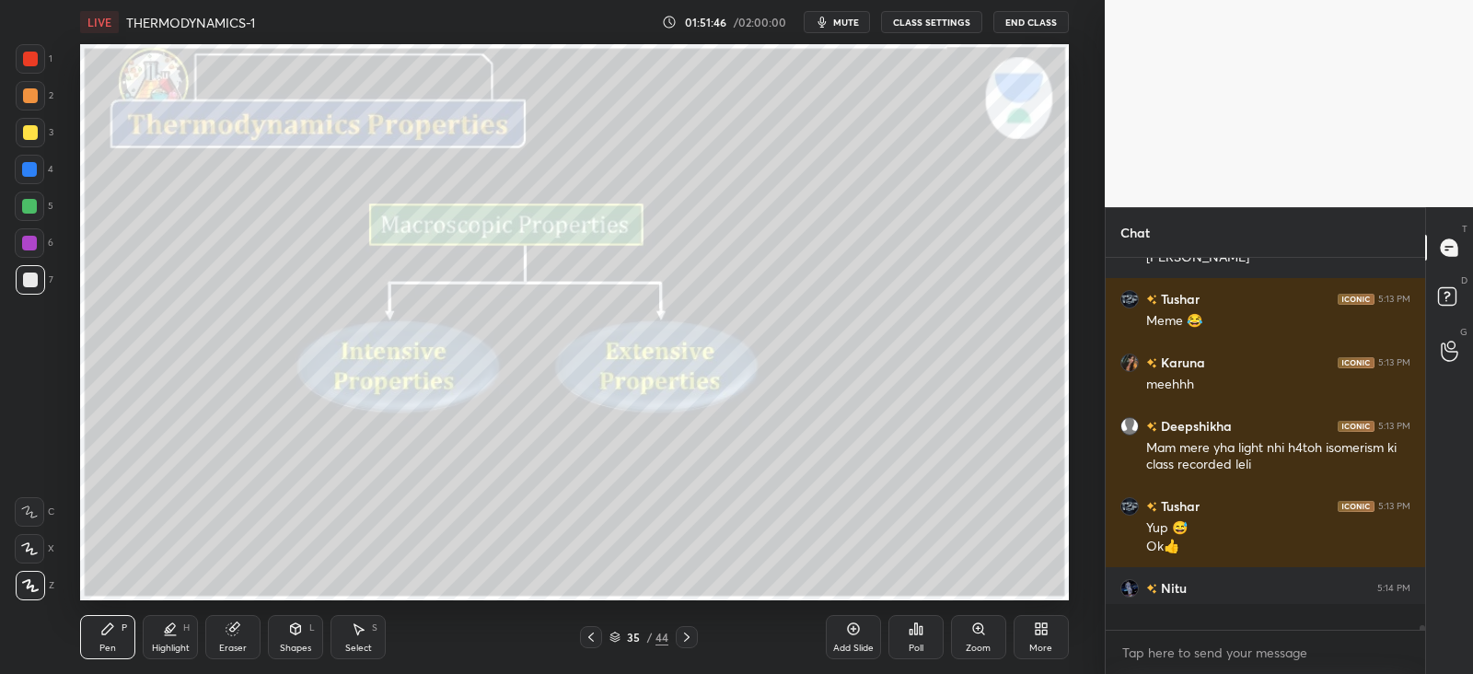
scroll to position [366, 313]
click at [693, 637] on icon at bounding box center [687, 637] width 15 height 15
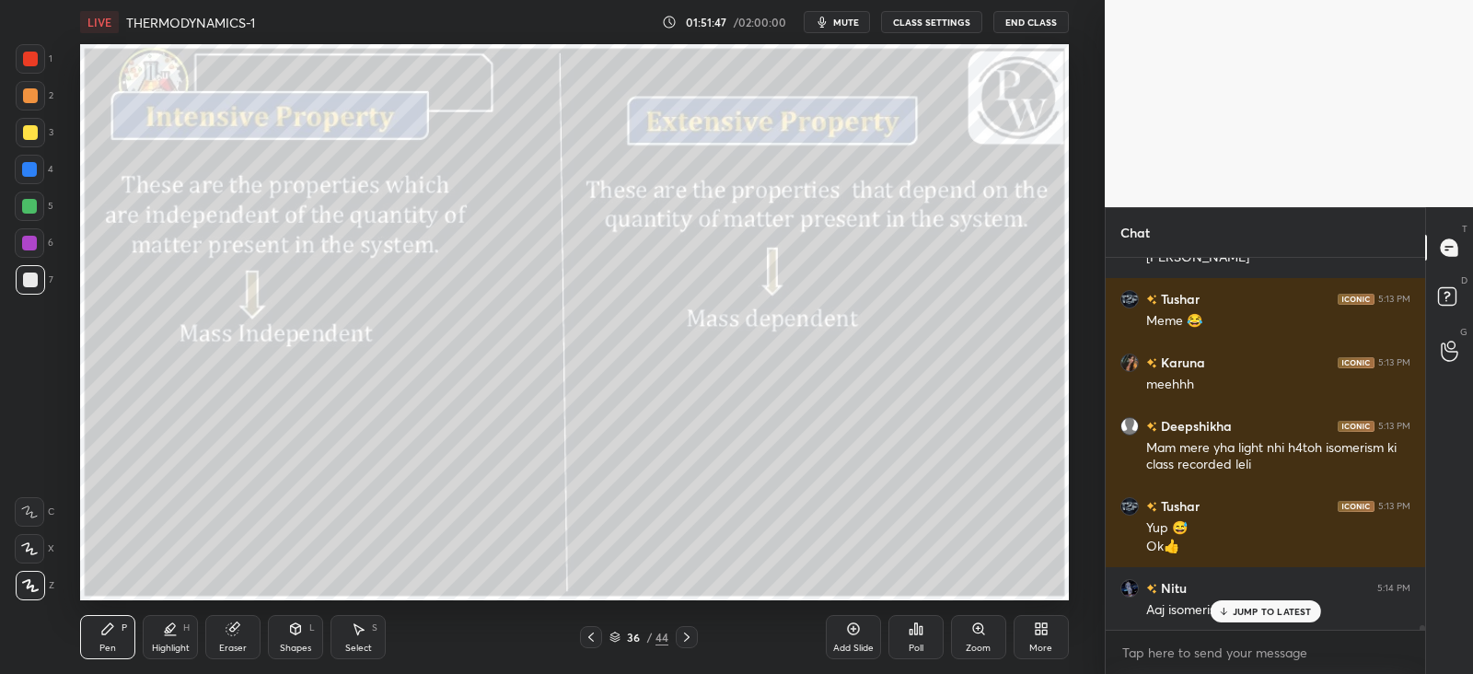
click at [691, 637] on icon at bounding box center [687, 637] width 15 height 15
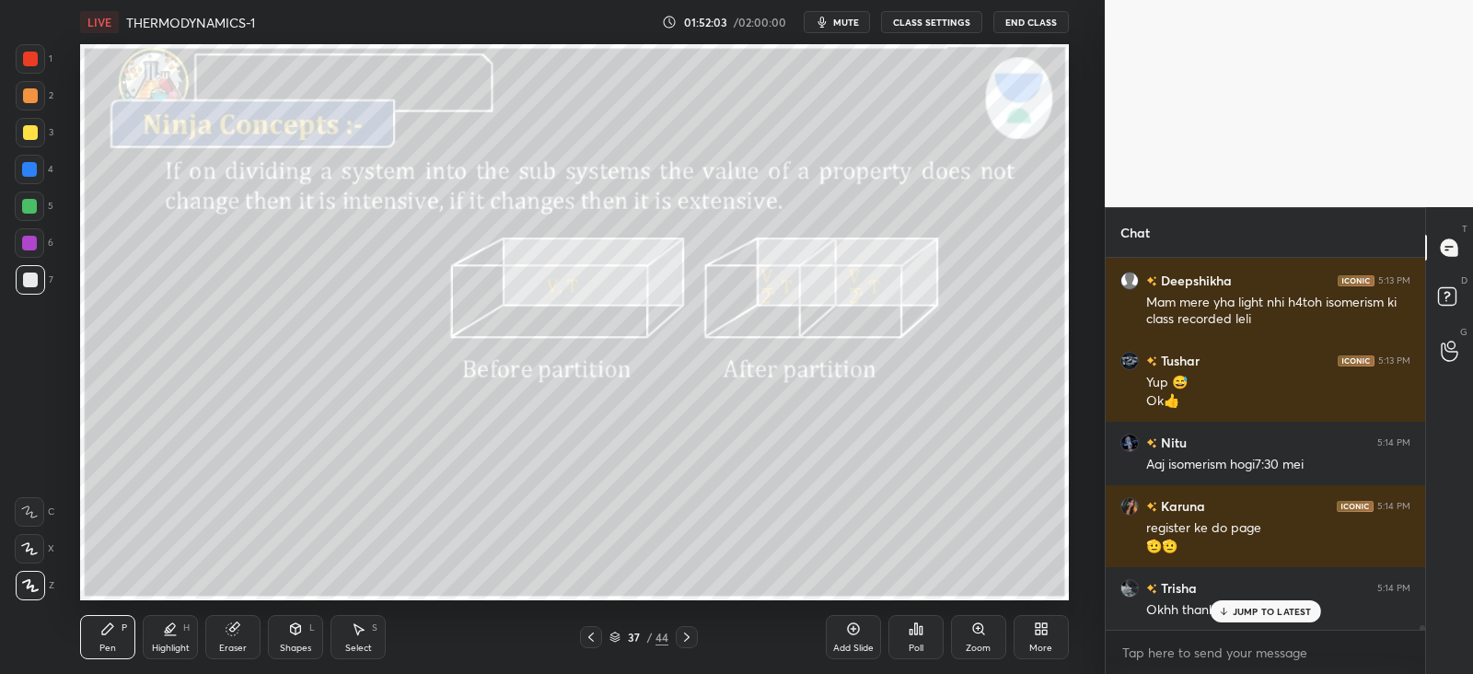
scroll to position [27279, 0]
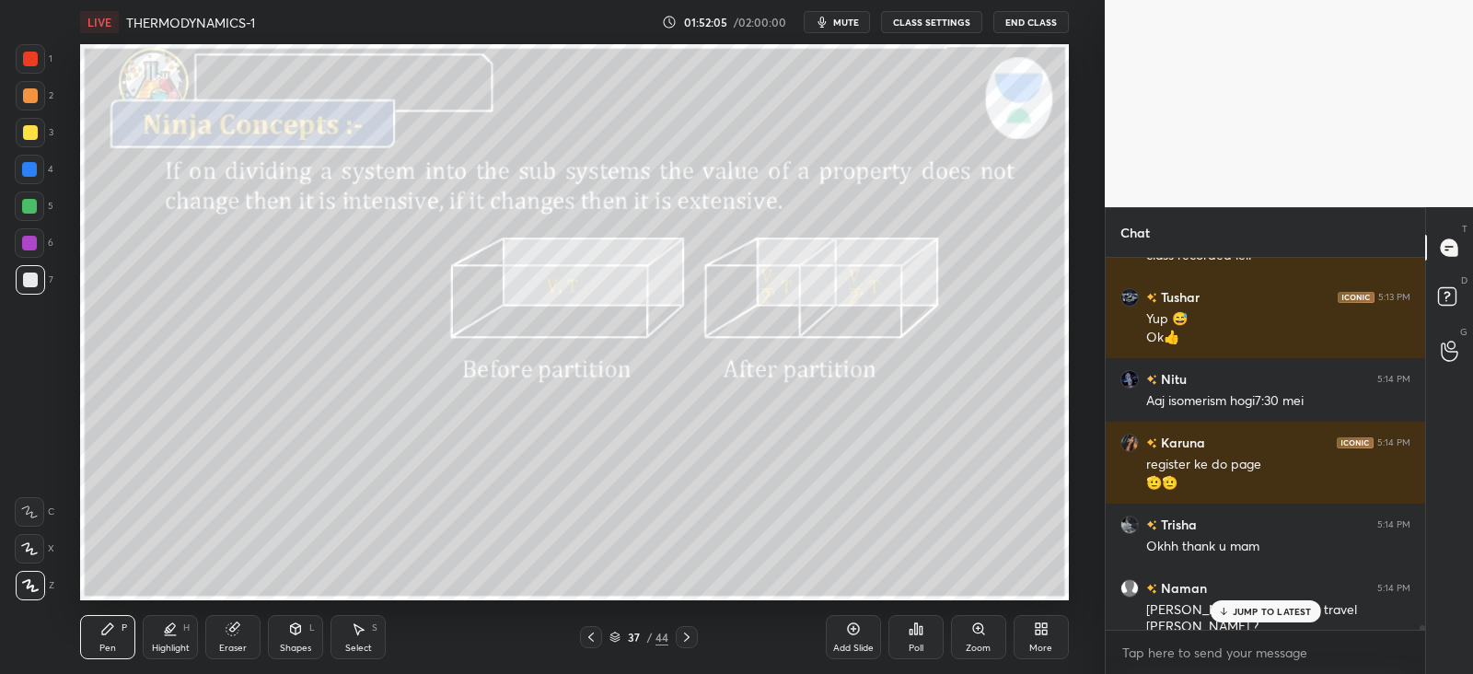
click at [1227, 610] on icon at bounding box center [1223, 611] width 12 height 11
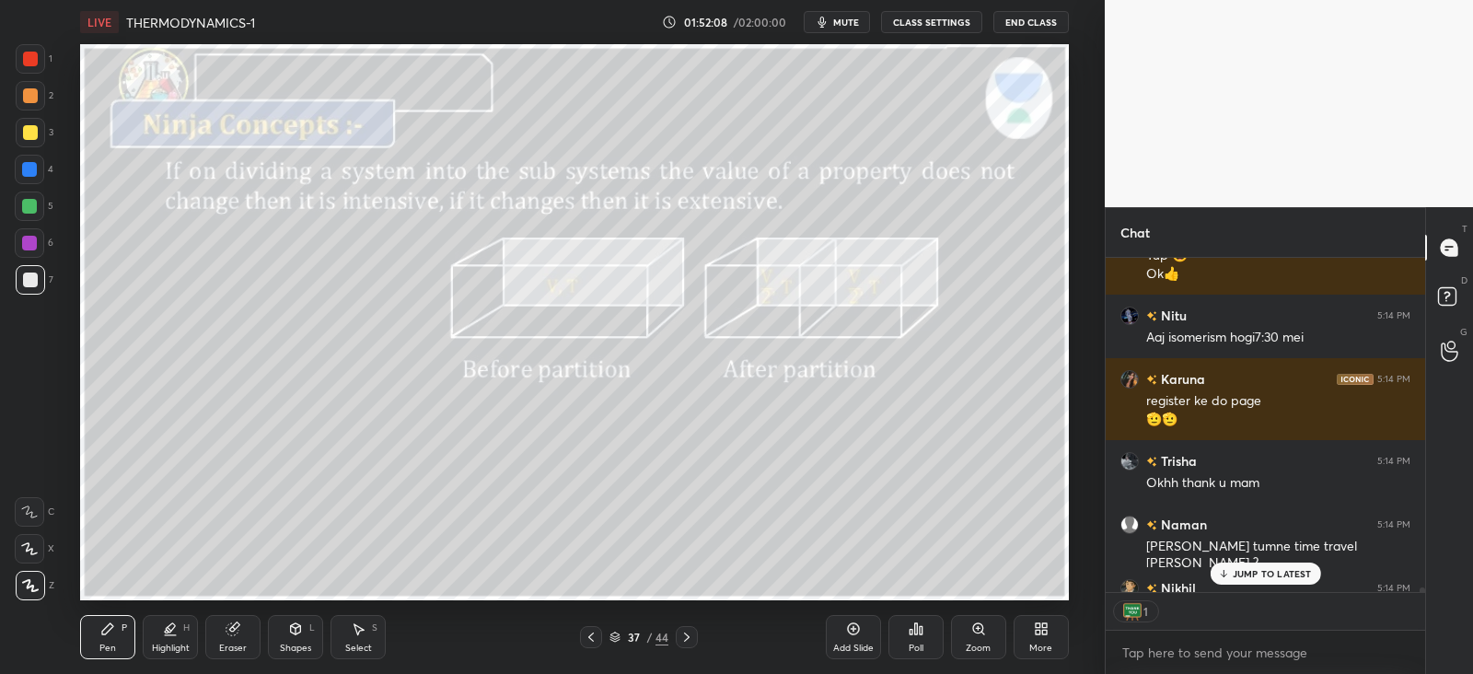
scroll to position [27444, 0]
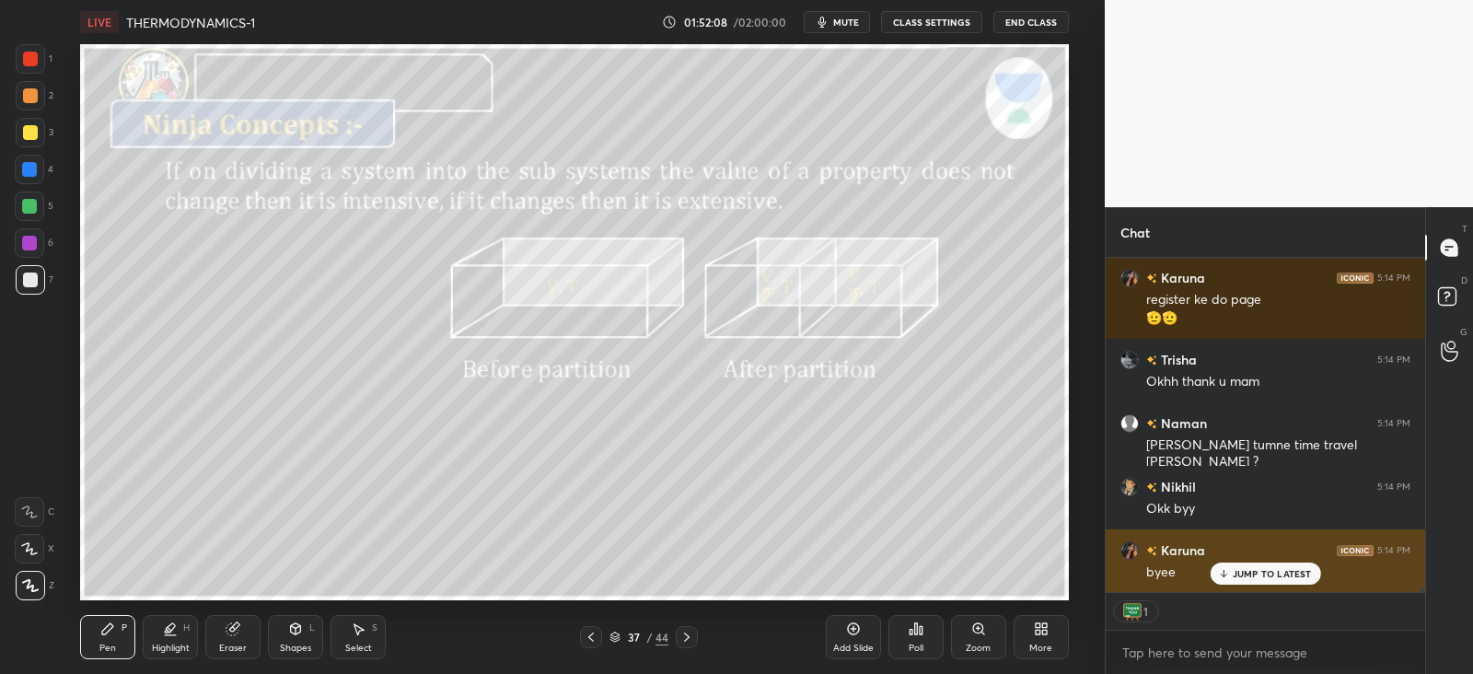
click at [1255, 563] on div "JUMP TO LATEST" at bounding box center [1265, 574] width 111 height 22
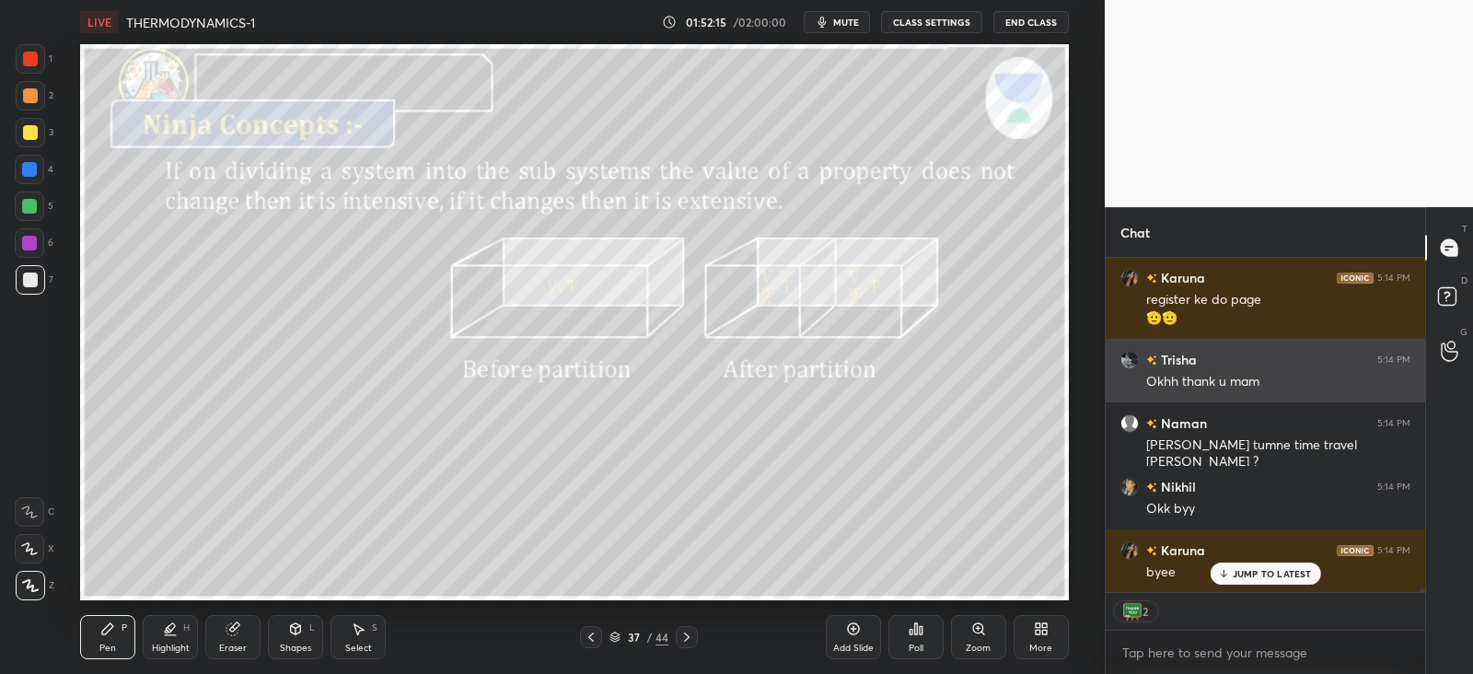
scroll to position [27507, 0]
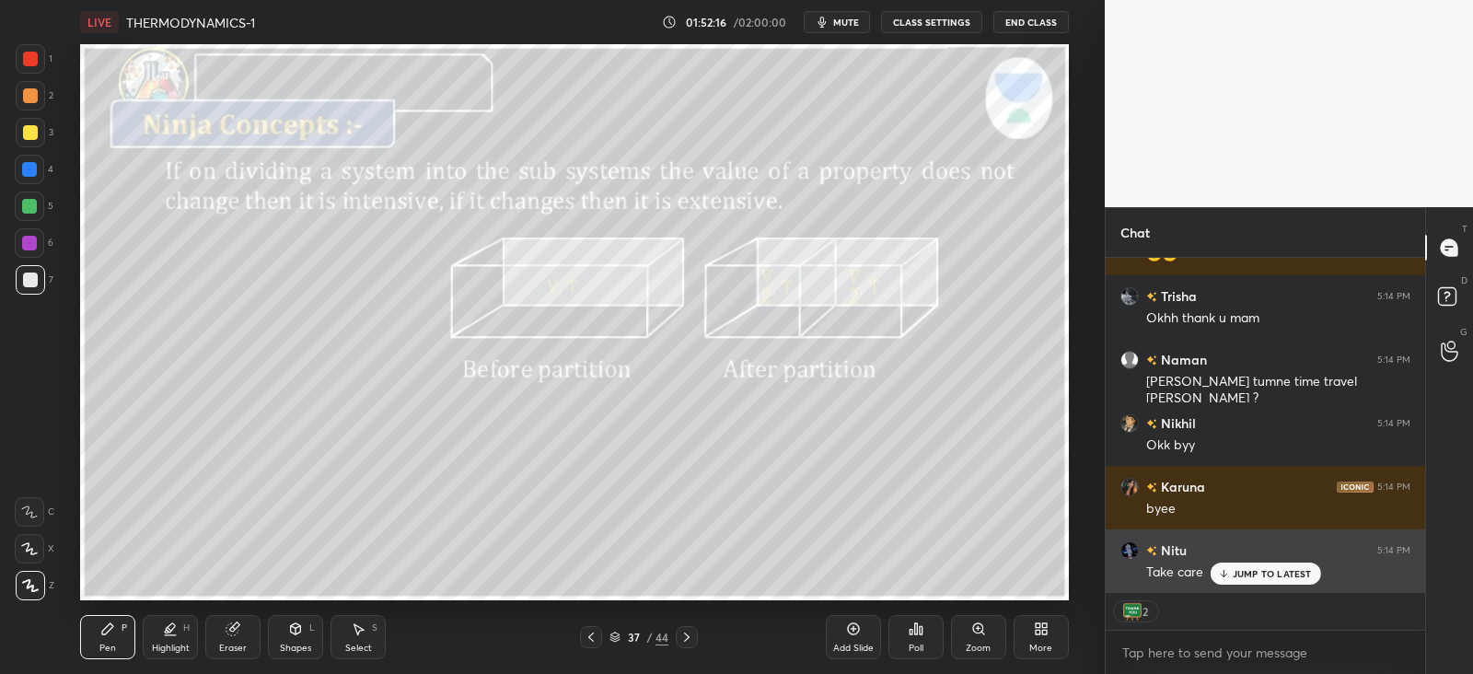
click at [1234, 565] on div "JUMP TO LATEST" at bounding box center [1265, 574] width 111 height 22
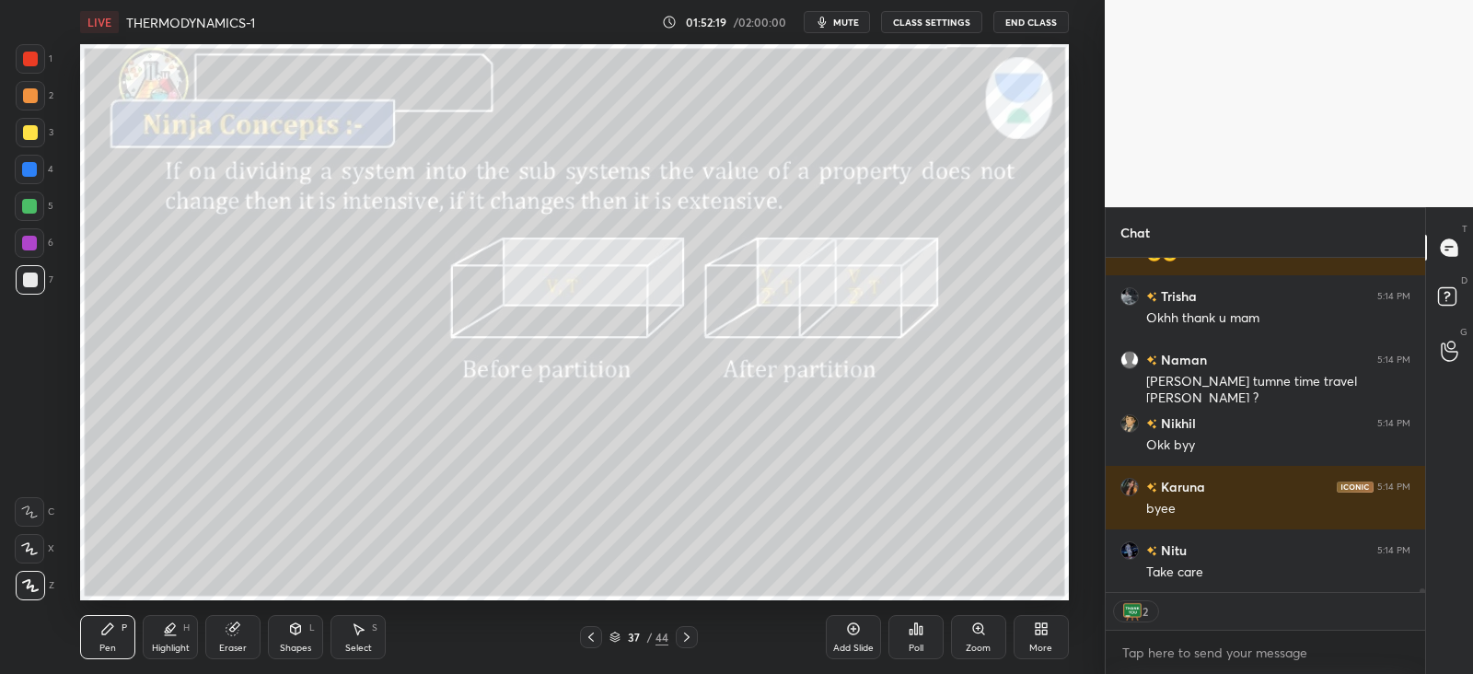
scroll to position [27571, 0]
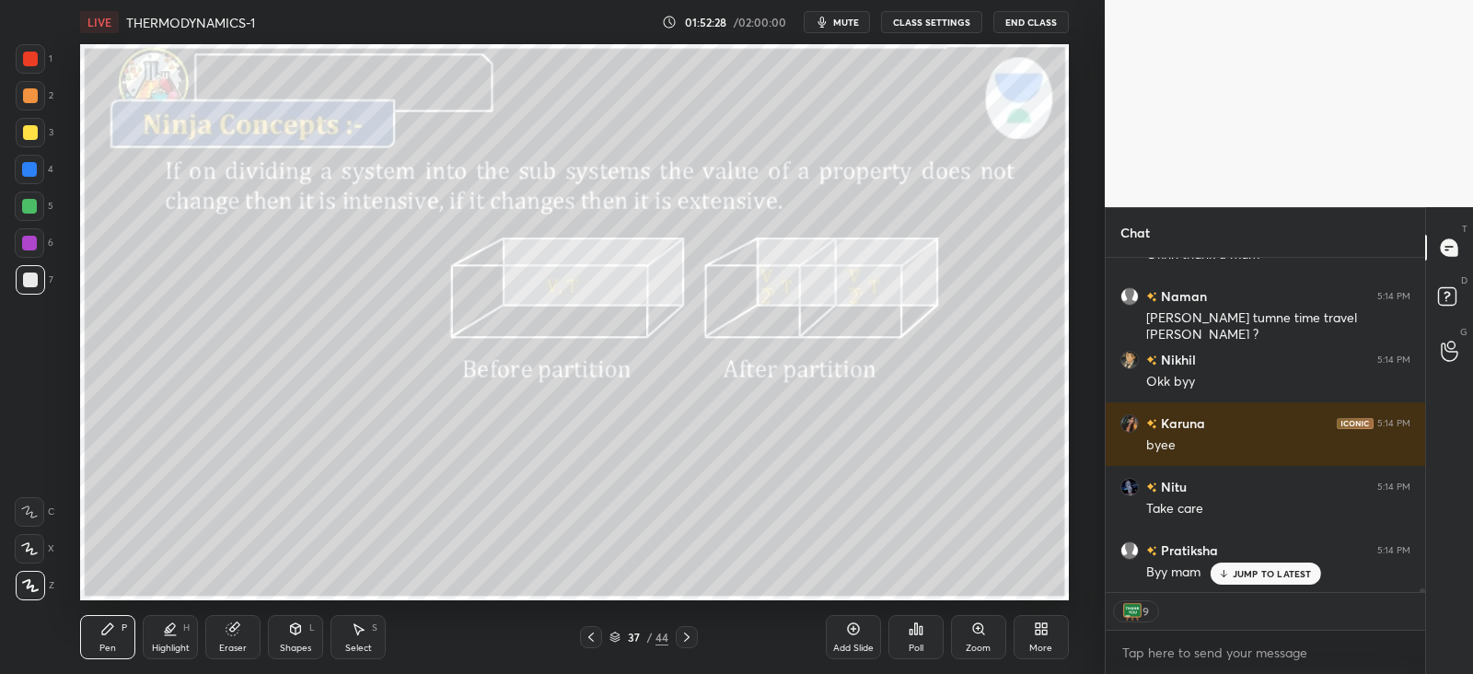
click at [1025, 18] on button "End Class" at bounding box center [1032, 22] width 76 height 22
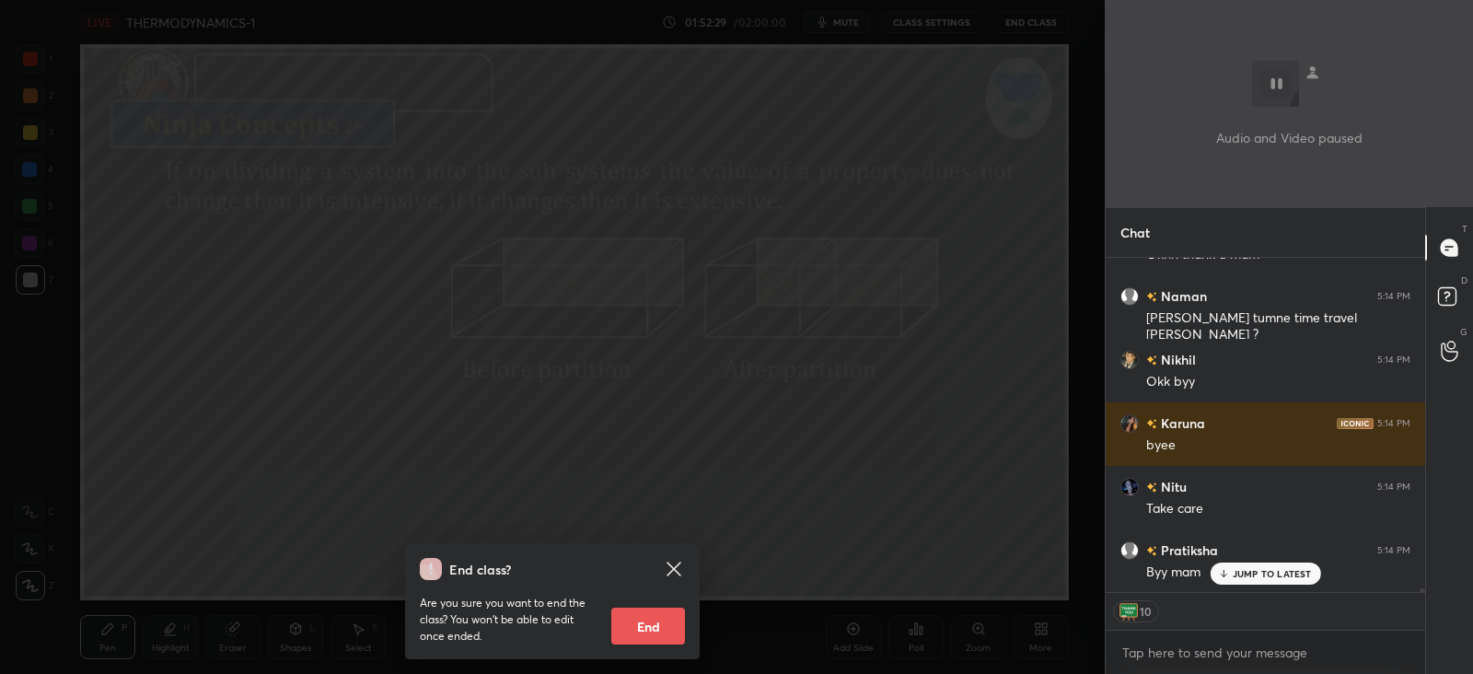
scroll to position [27634, 0]
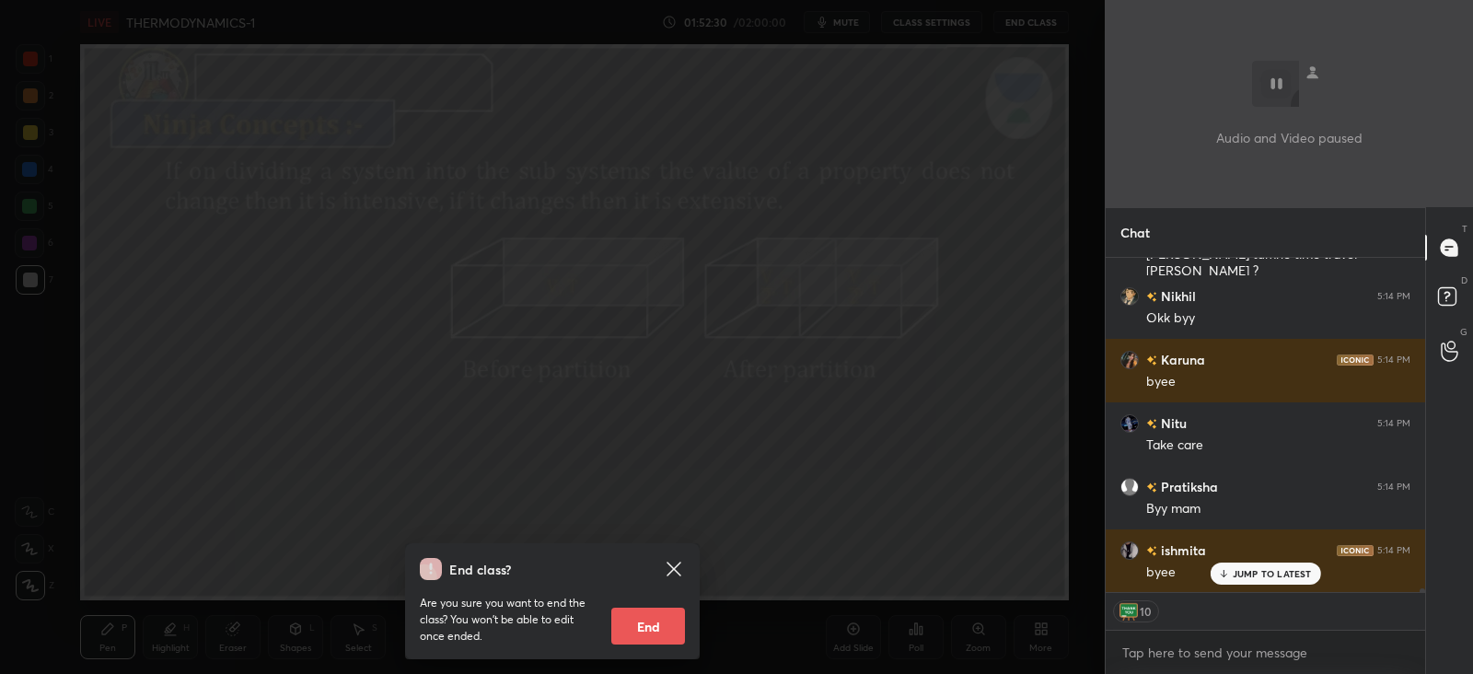
click at [642, 625] on button "End" at bounding box center [649, 626] width 74 height 37
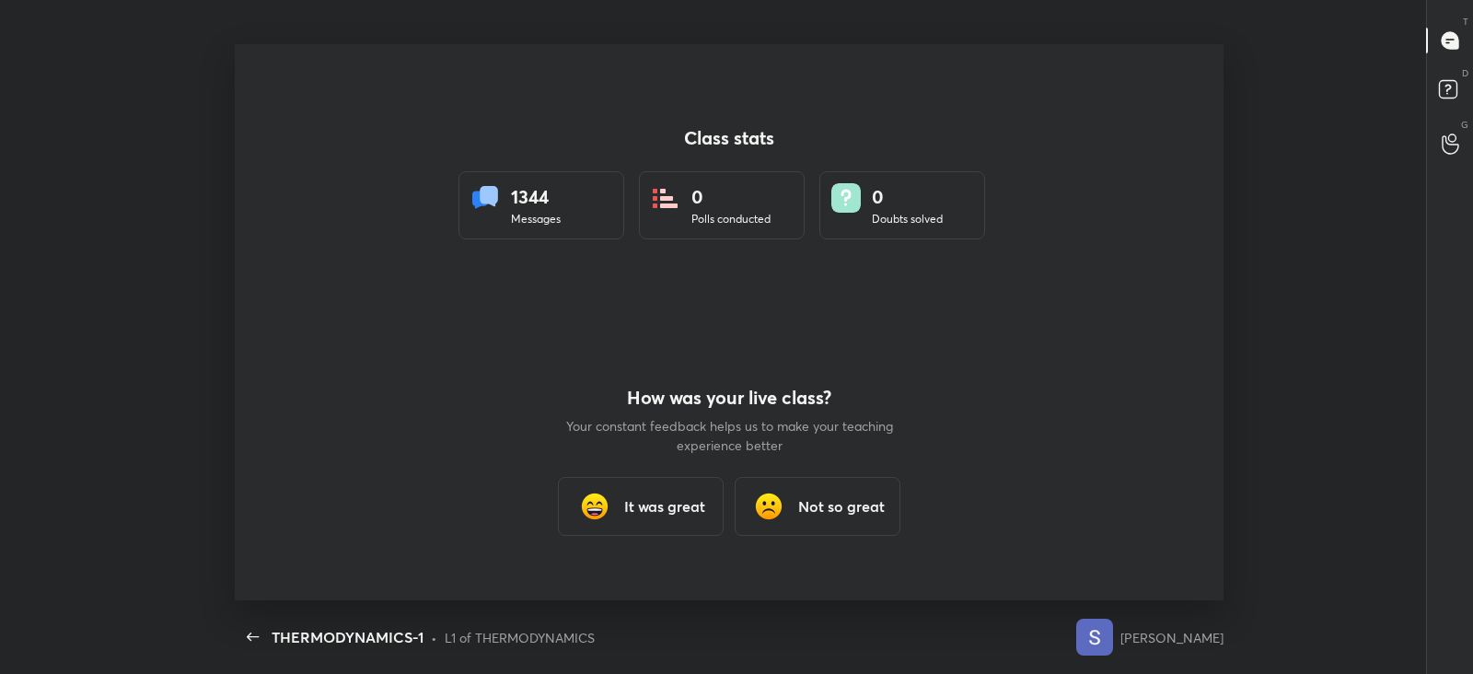
scroll to position [0, 0]
type textarea "x"
